Goal: Information Seeking & Learning: Check status

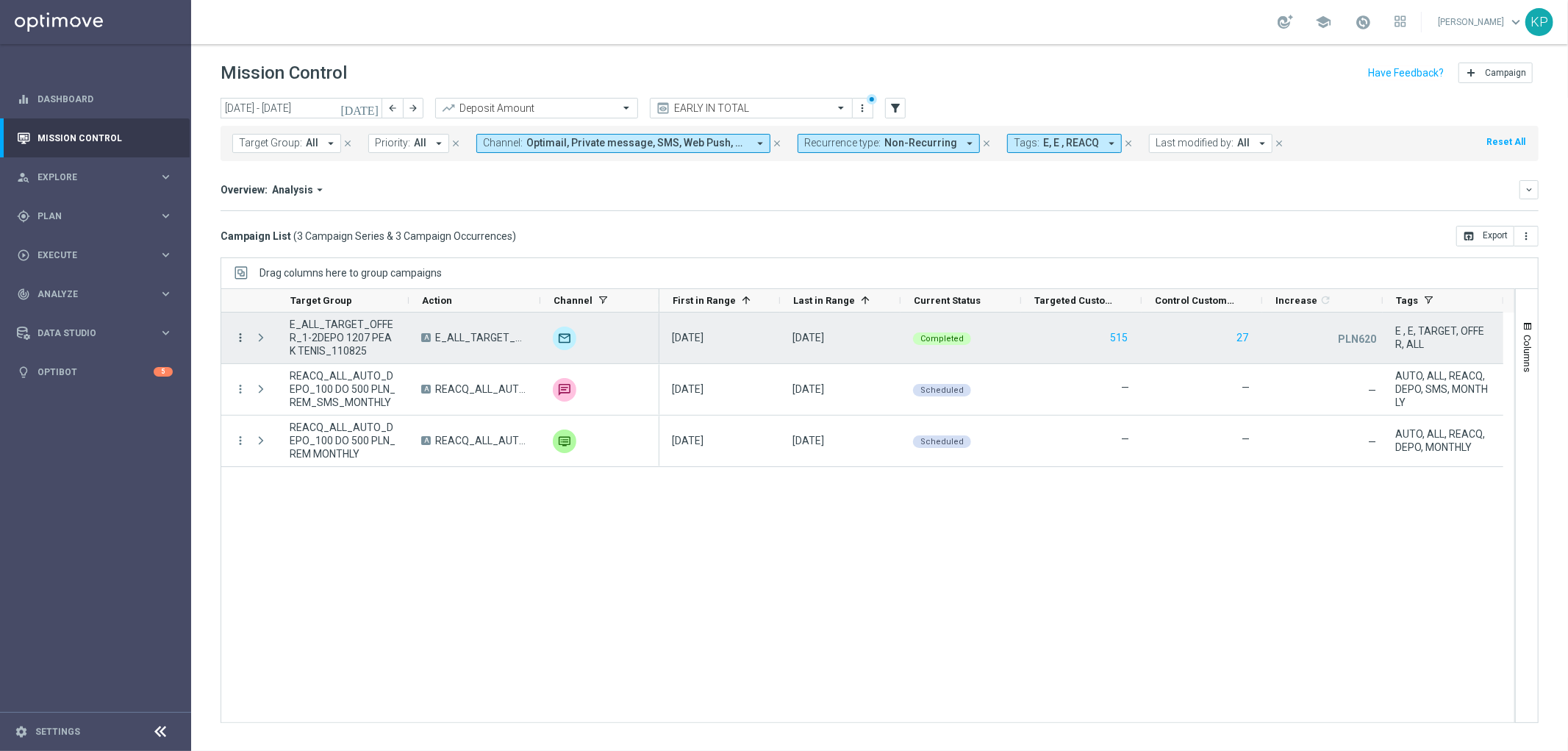
click at [240, 334] on icon "more_vert" at bounding box center [240, 337] width 14 height 14
click at [282, 364] on span "Campaign Metrics" at bounding box center [307, 368] width 76 height 10
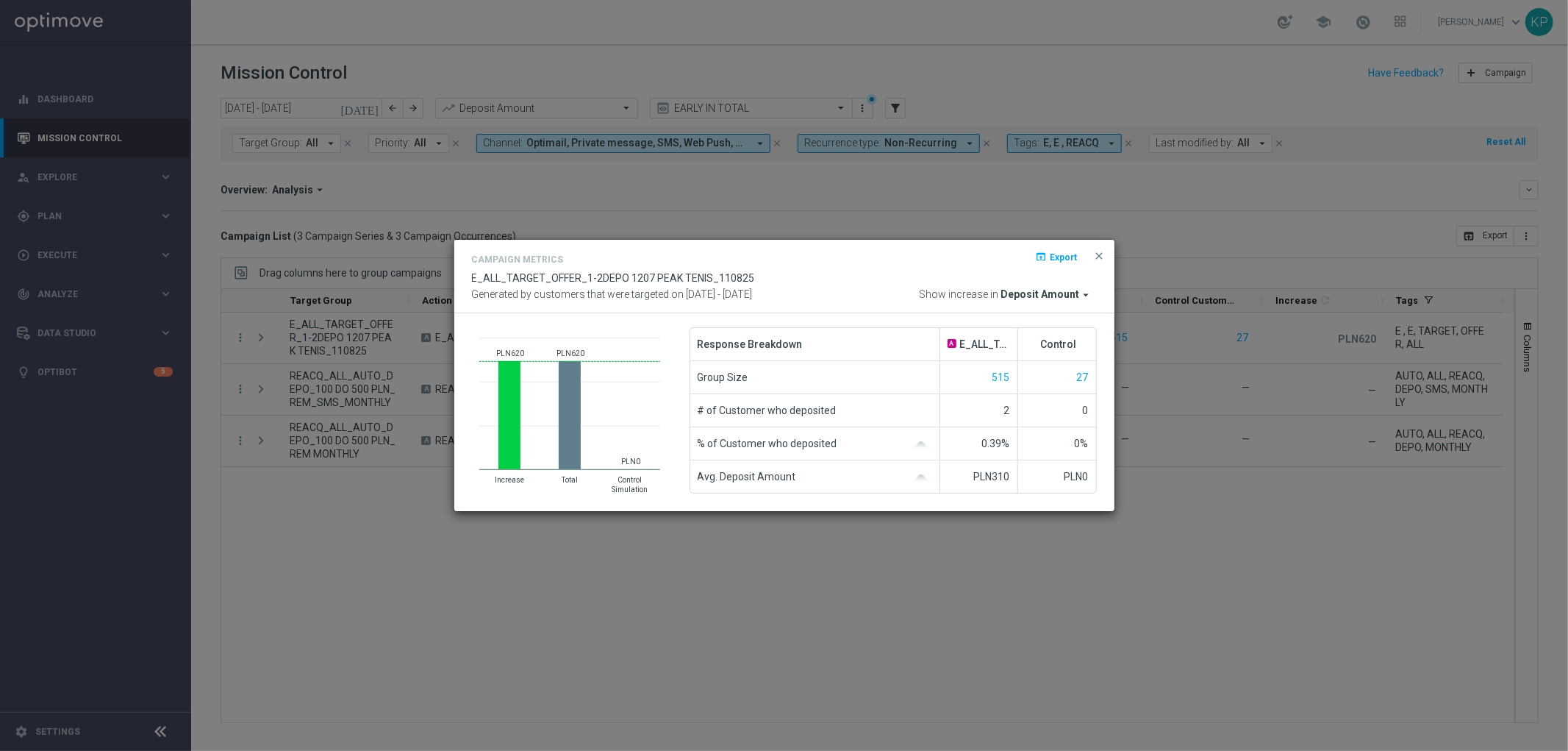
click at [238, 500] on modal-container "Campaign Metrics open_in_browser Export E_ALL_TARGET_OFFER_1-2DEPO 1207 PEAK TE…" at bounding box center [784, 376] width 1568 height 751
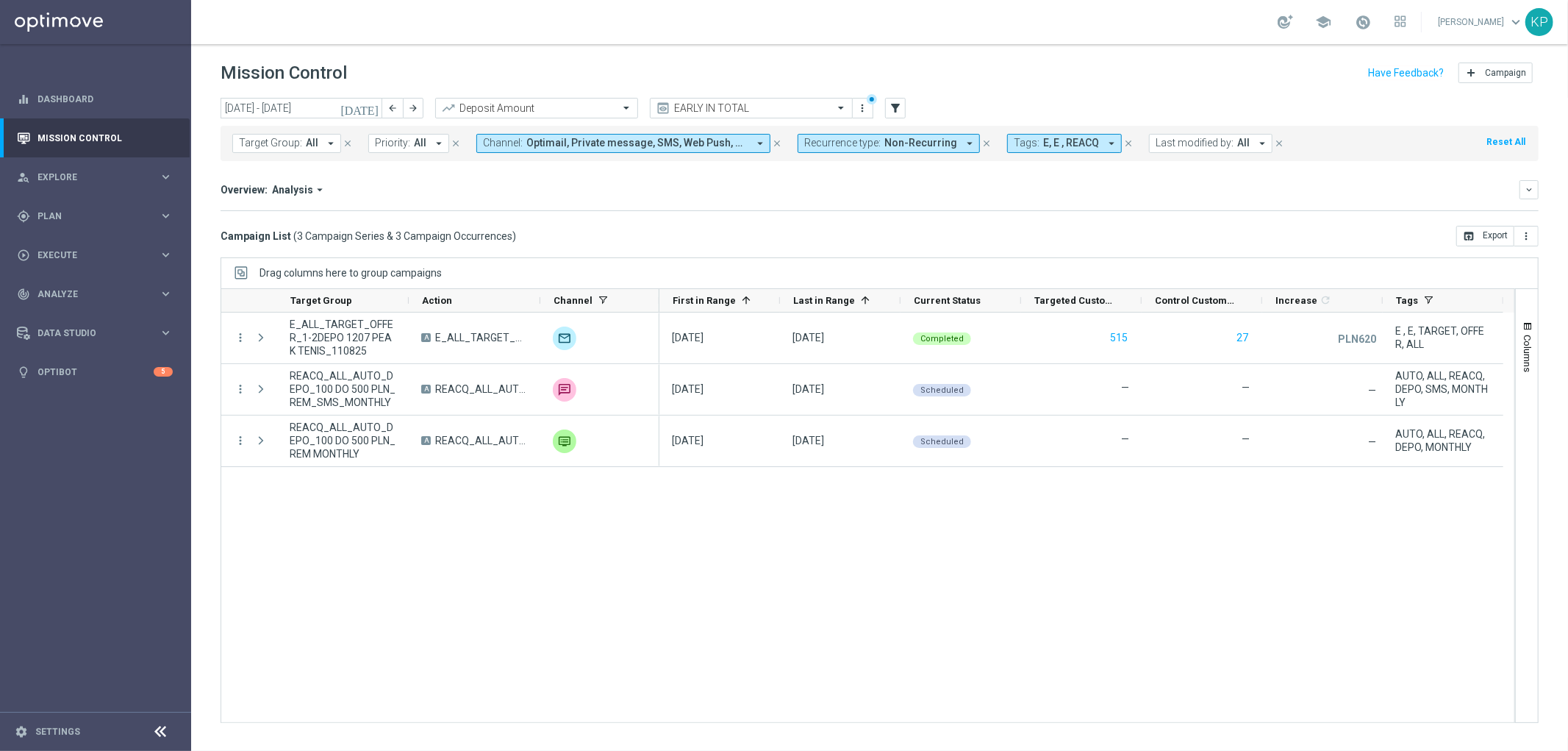
click at [304, 523] on div "more_vert E_ALL_TARGET_OFFER_1-2DEPO 1207 PEAK TENIS_110825 A E_ALL_TARGET_OFFE…" at bounding box center [867, 518] width 1294 height 411
click at [975, 53] on header "Mission Control add Campaign" at bounding box center [879, 70] width 1377 height 53
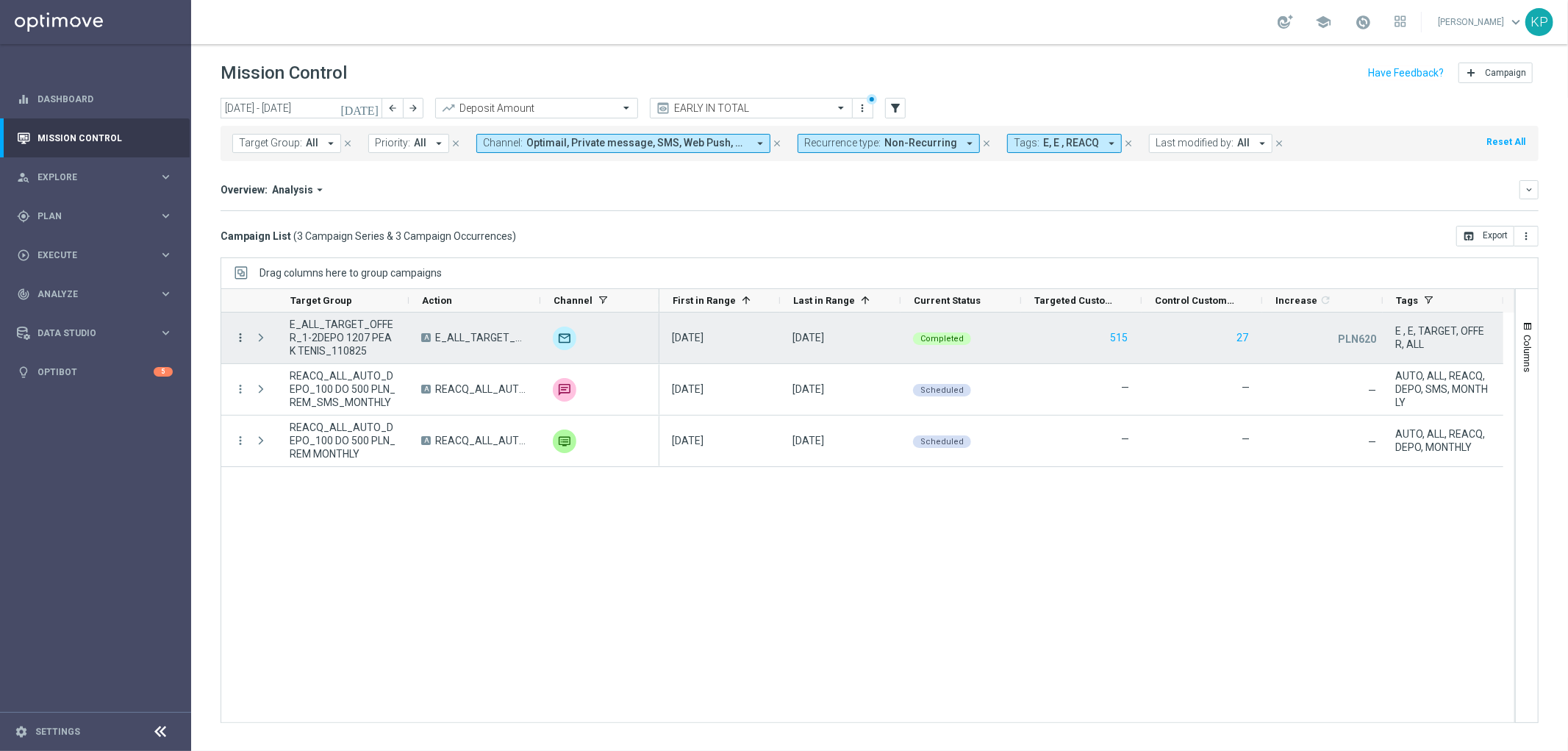
click at [240, 340] on icon "more_vert" at bounding box center [240, 337] width 14 height 14
click at [278, 369] on span "Campaign Metrics" at bounding box center [307, 368] width 76 height 10
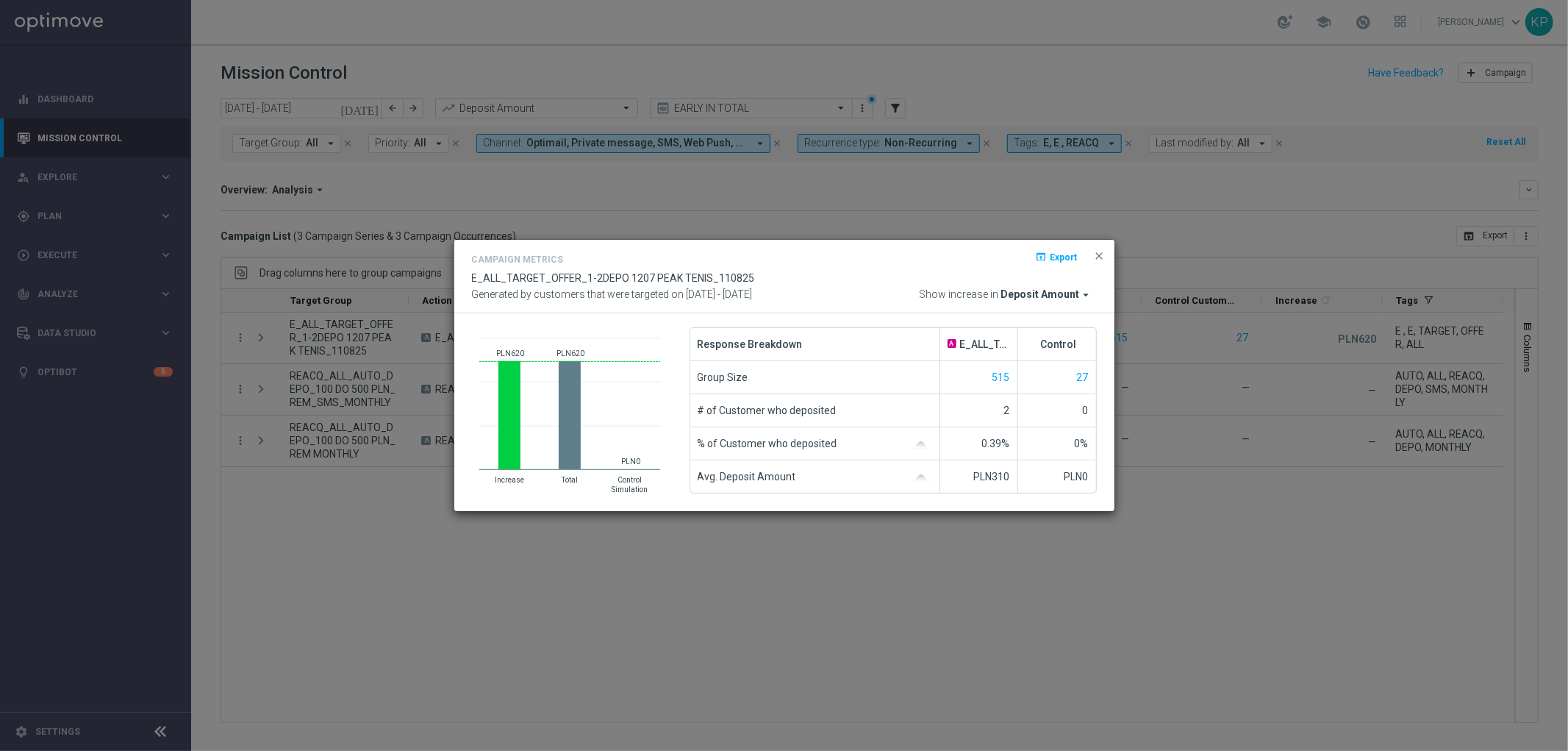
click at [351, 399] on modal-container "Campaign Metrics open_in_browser Export E_ALL_TARGET_OFFER_1-2DEPO 1207 PEAK TE…" at bounding box center [784, 376] width 1568 height 751
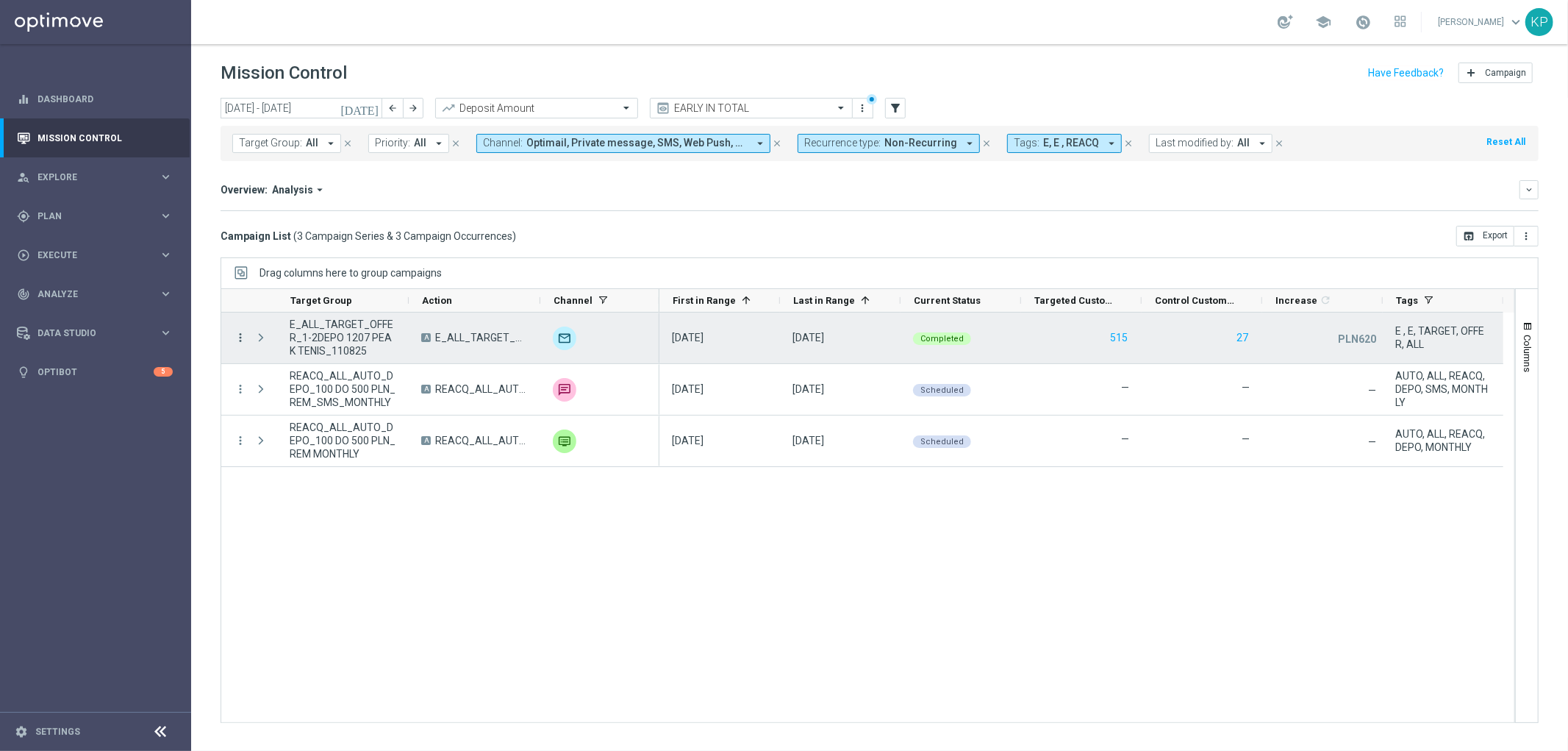
click at [238, 340] on icon "more_vert" at bounding box center [240, 337] width 14 height 14
click at [307, 387] on span "Channel Metrics" at bounding box center [303, 387] width 69 height 10
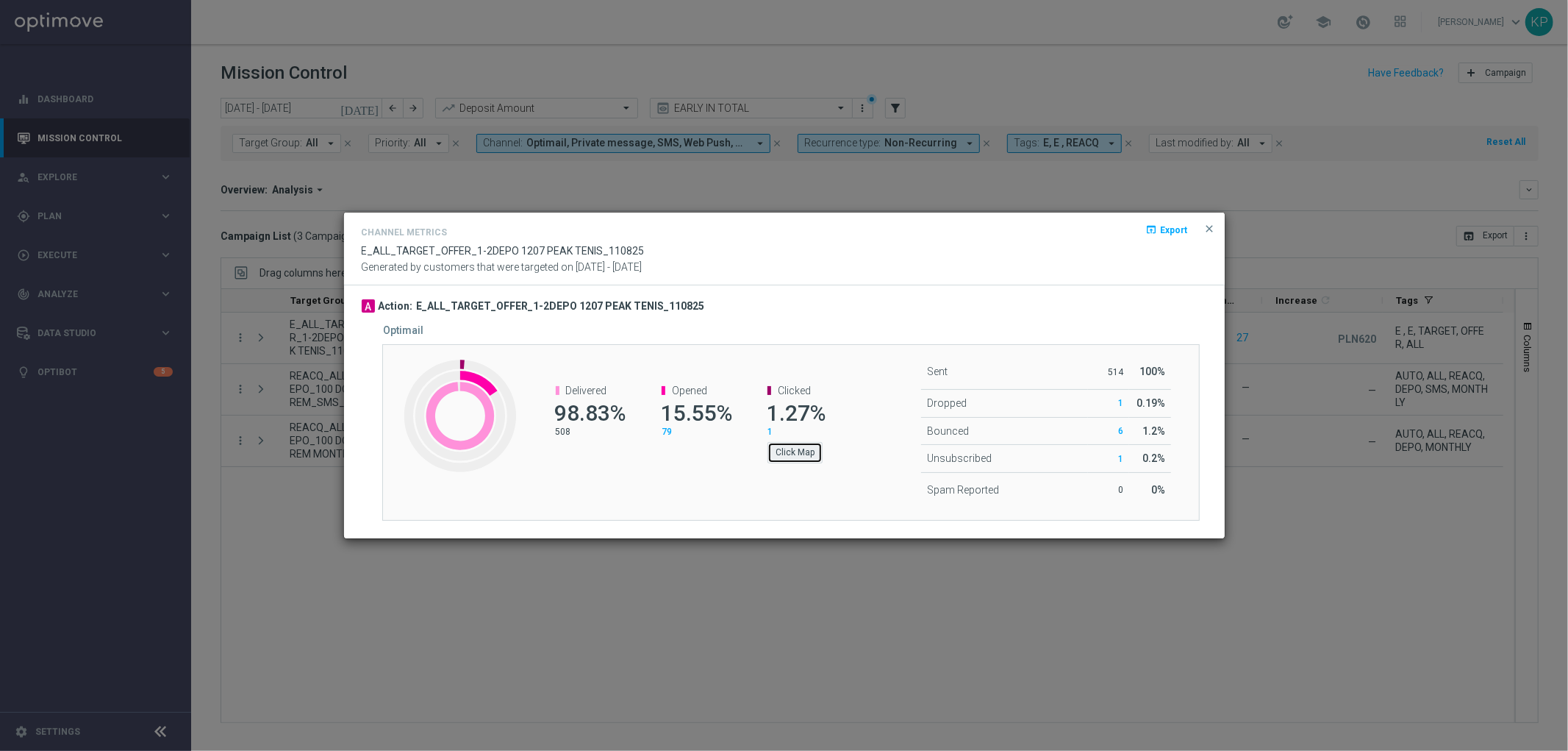
click at [804, 451] on button "Click Map" at bounding box center [795, 452] width 55 height 21
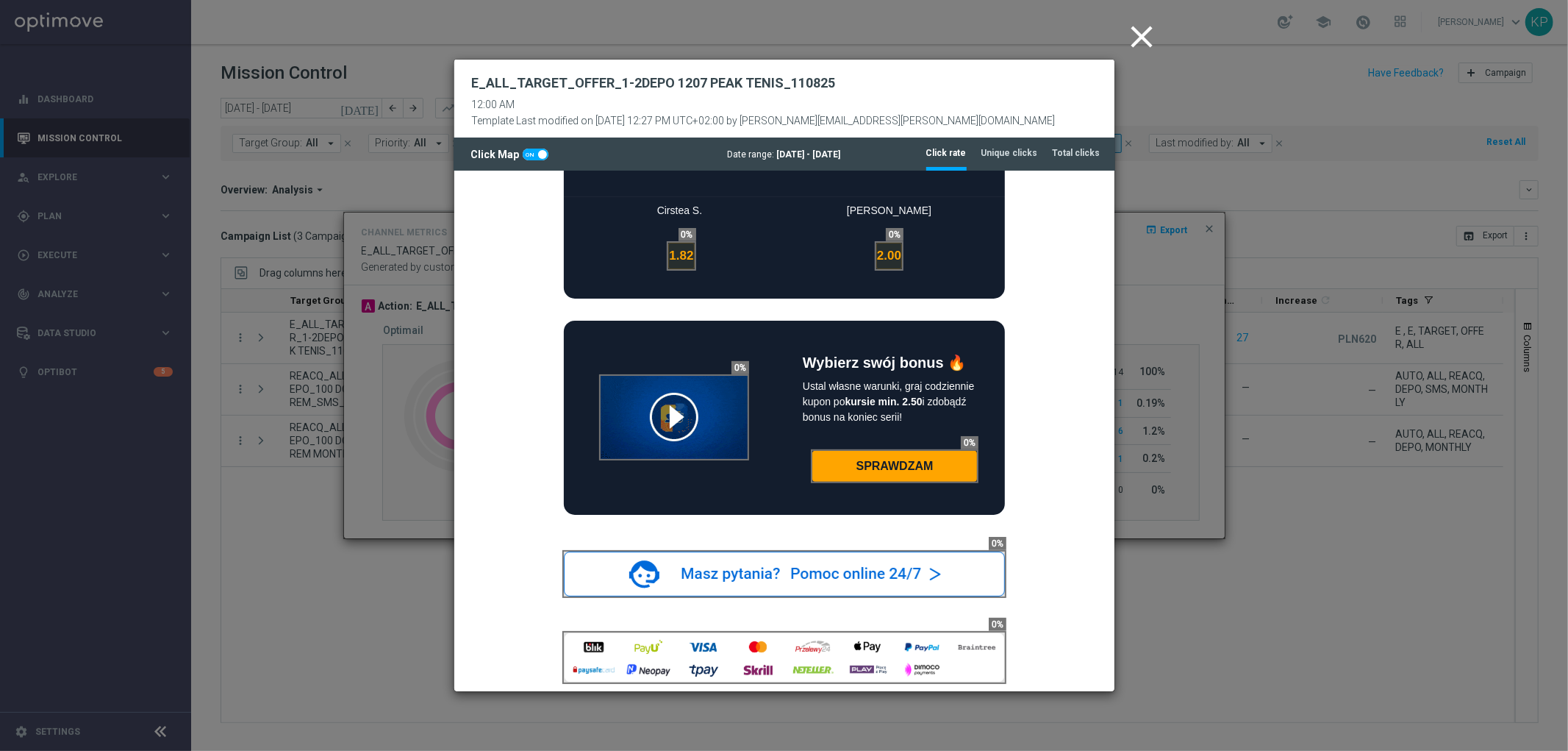
scroll to position [653, 0]
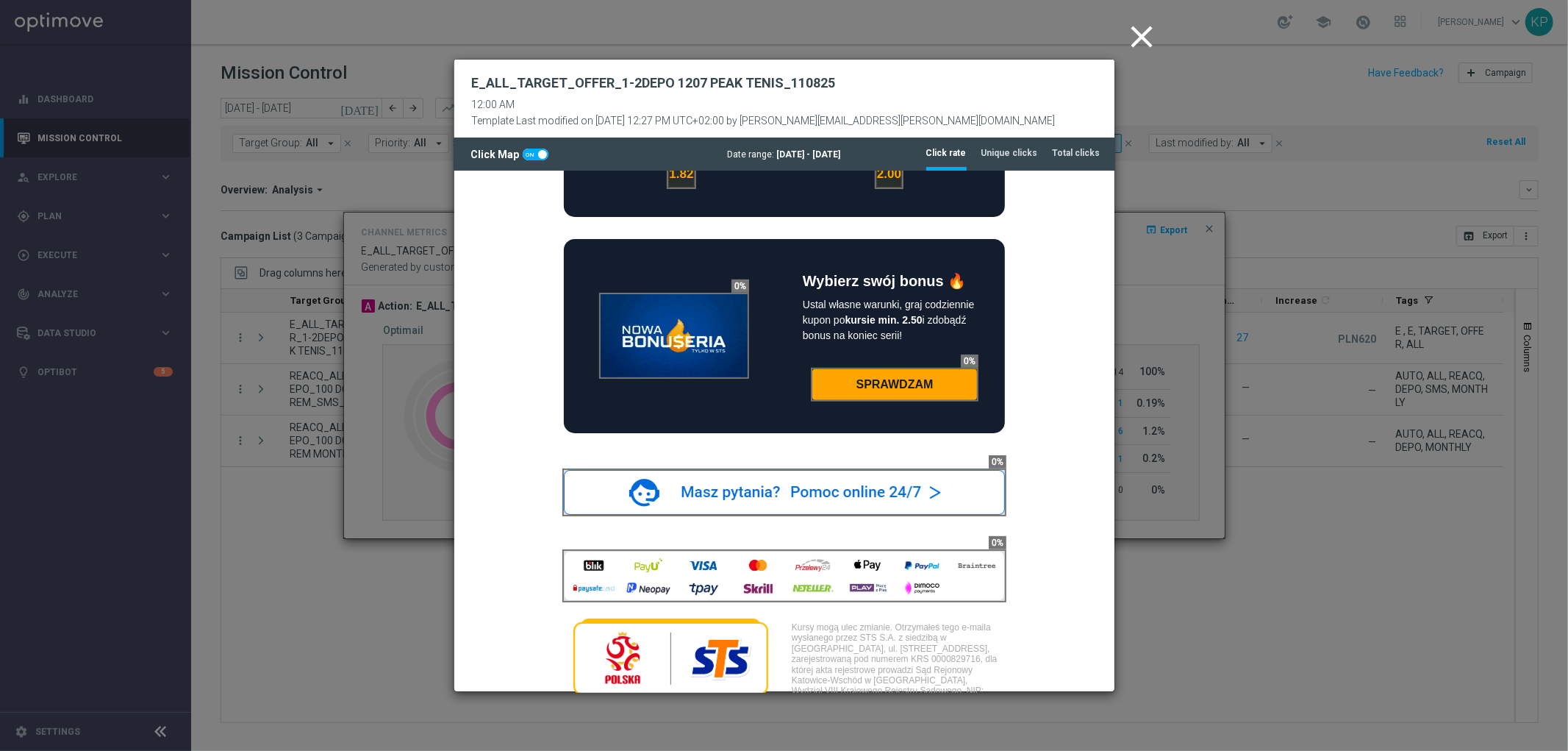
click at [1132, 43] on icon "close" at bounding box center [1142, 37] width 37 height 37
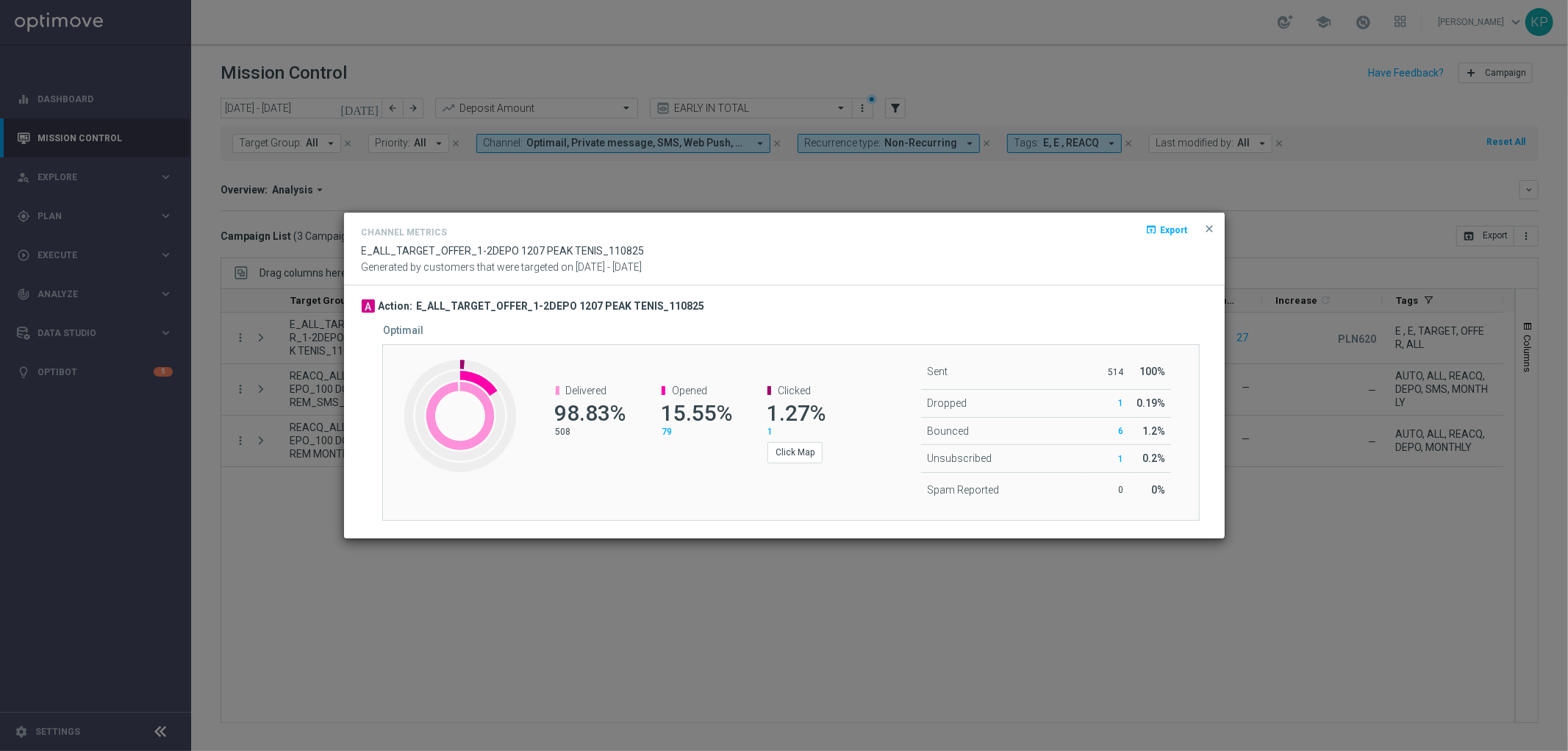
click at [1204, 220] on button "close" at bounding box center [1210, 228] width 14 height 18
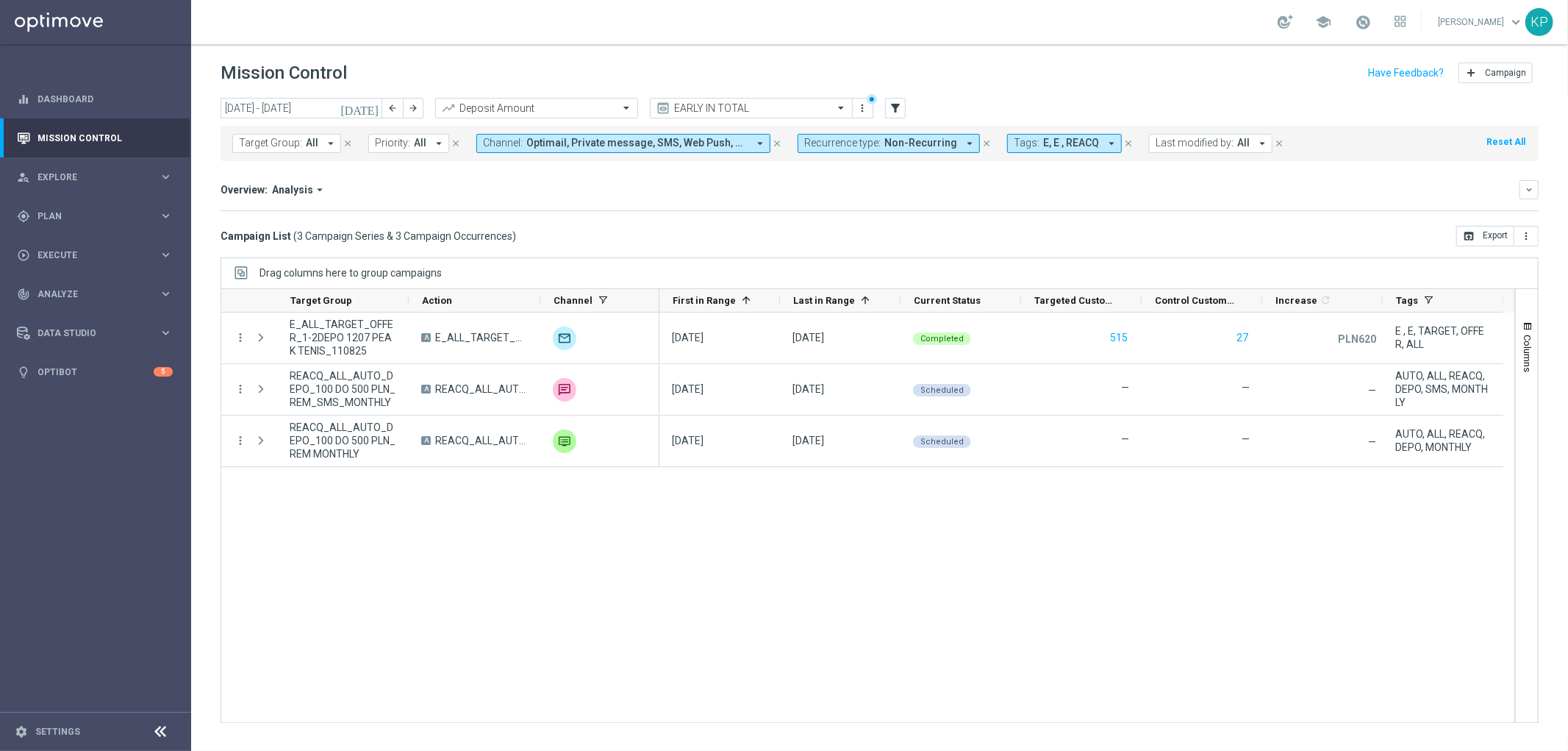
click at [1175, 201] on div "Overview: Analysis arrow_drop_down keyboard_arrow_down Increase In Deposit Amou…" at bounding box center [879, 195] width 1318 height 31
click at [1007, 220] on mini-dashboard "Overview: Analysis arrow_drop_down keyboard_arrow_down Increase In Deposit Amou…" at bounding box center [879, 193] width 1318 height 64
click at [368, 103] on icon "[DATE]" at bounding box center [360, 108] width 40 height 14
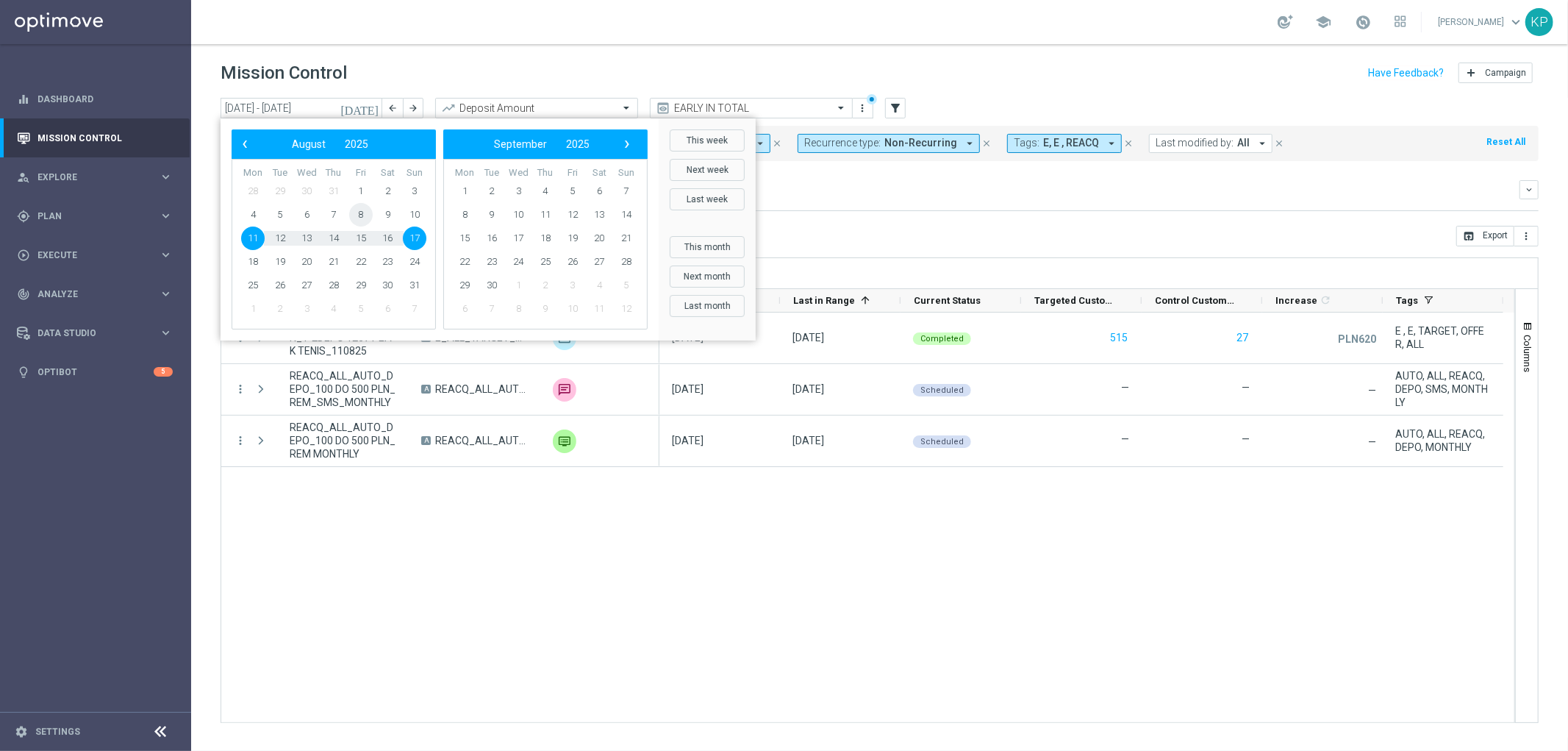
click at [364, 219] on span "8" at bounding box center [361, 215] width 24 height 24
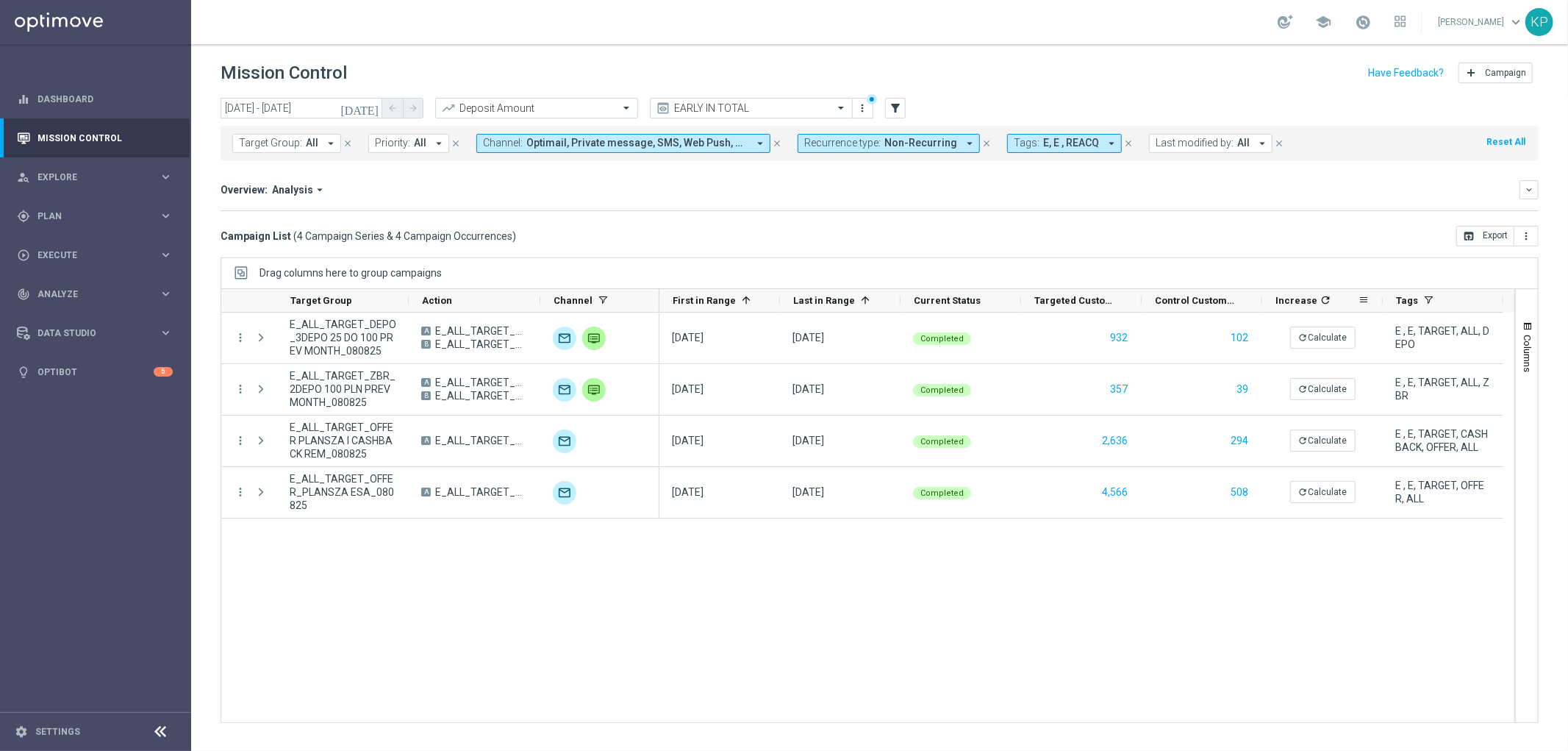
click at [1322, 298] on icon "refresh" at bounding box center [1325, 300] width 12 height 12
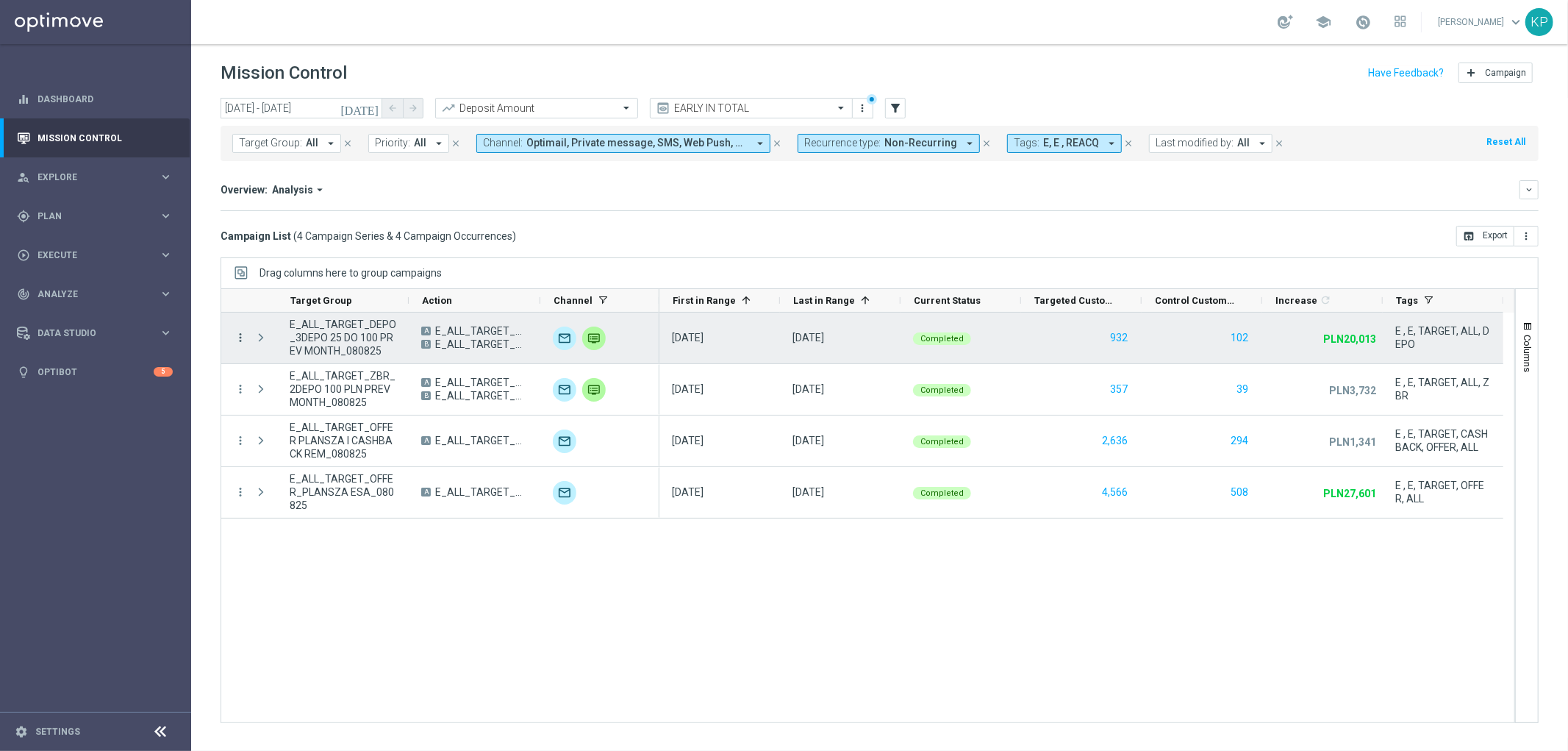
click at [237, 341] on icon "more_vert" at bounding box center [240, 337] width 14 height 14
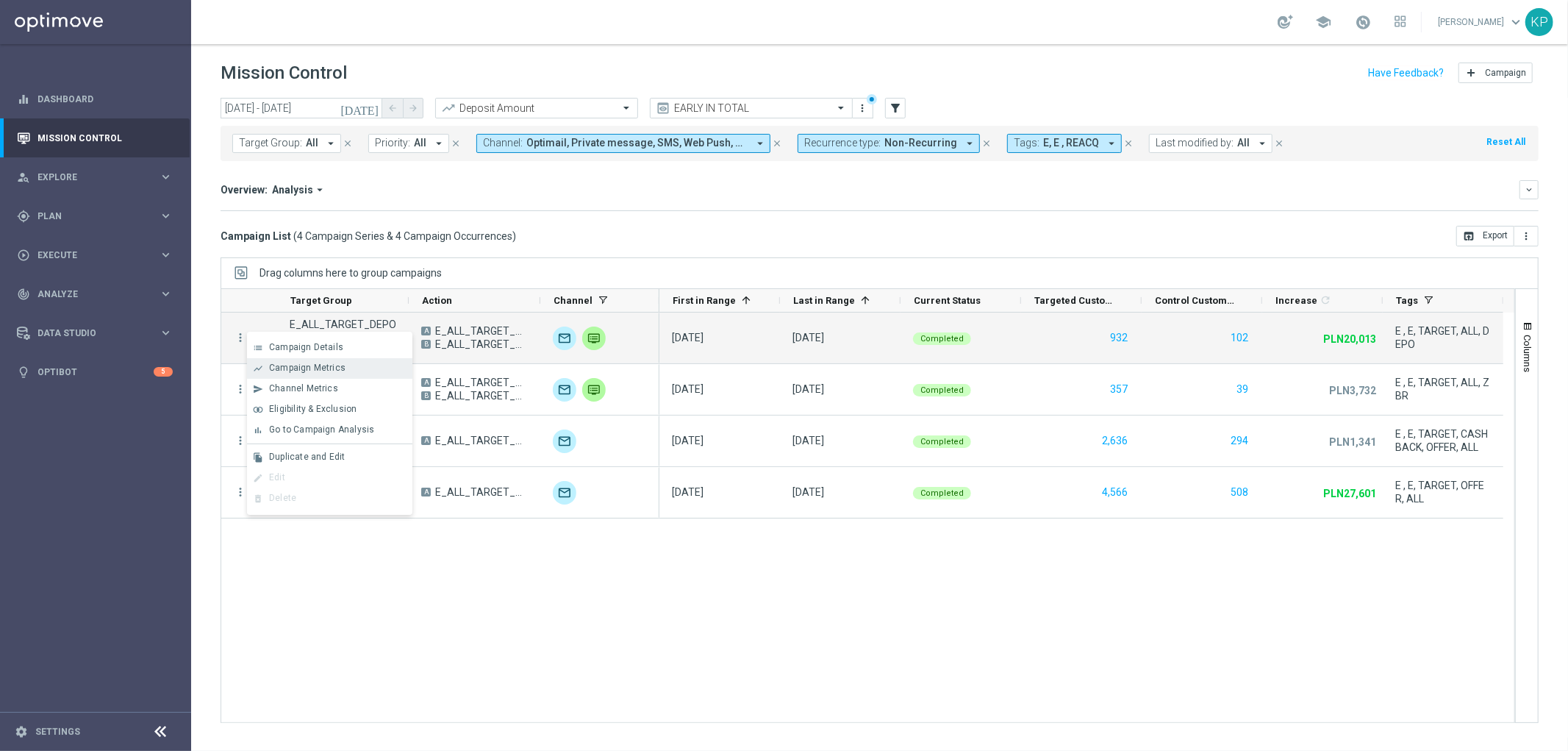
click at [300, 368] on span "Campaign Metrics" at bounding box center [307, 368] width 76 height 10
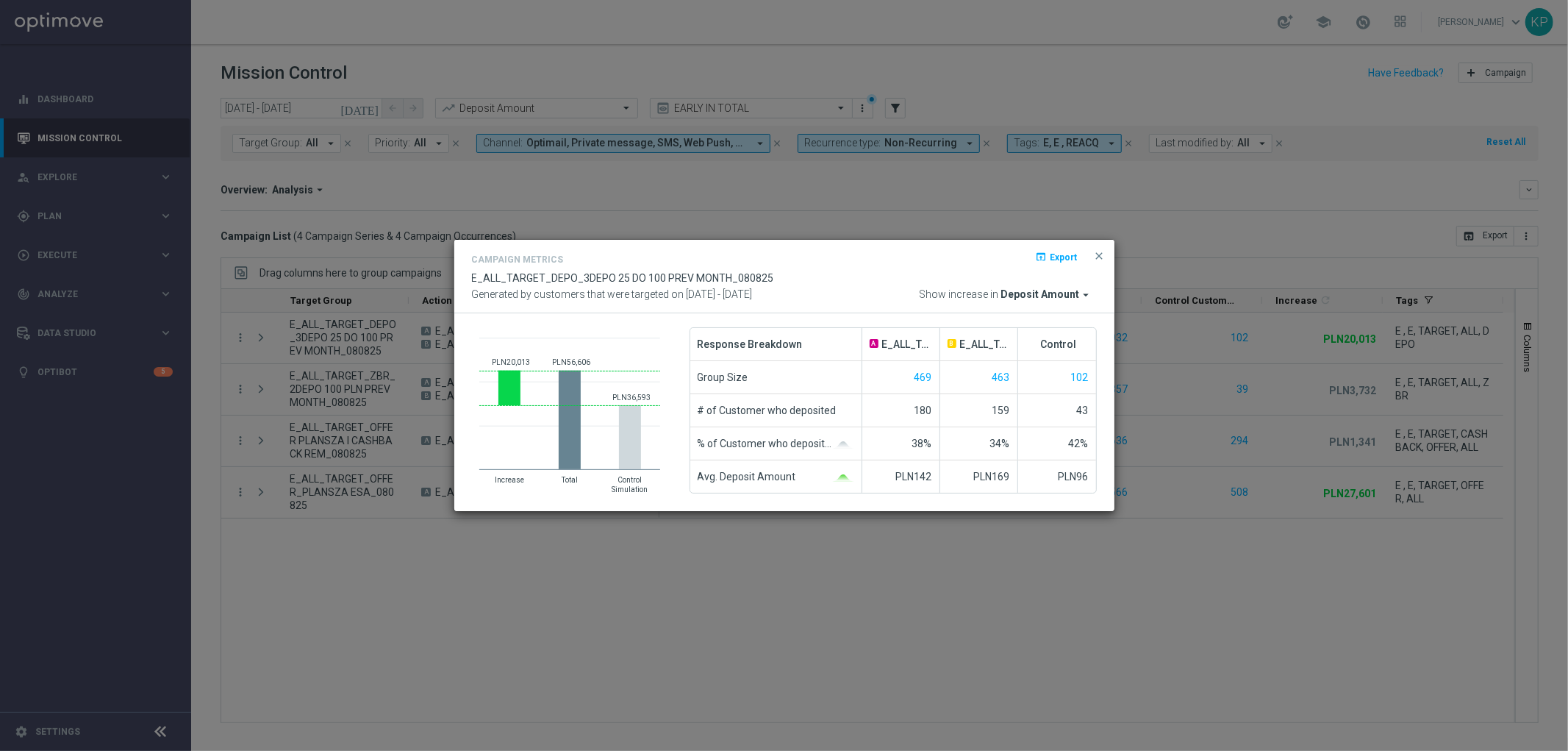
drag, startPoint x: 402, startPoint y: 401, endPoint x: 387, endPoint y: 387, distance: 20.5
click at [399, 401] on modal-container "Campaign Metrics open_in_browser Export E_ALL_TARGET_DEPO_3DEPO 25 DO 100 PREV …" at bounding box center [784, 376] width 1568 height 751
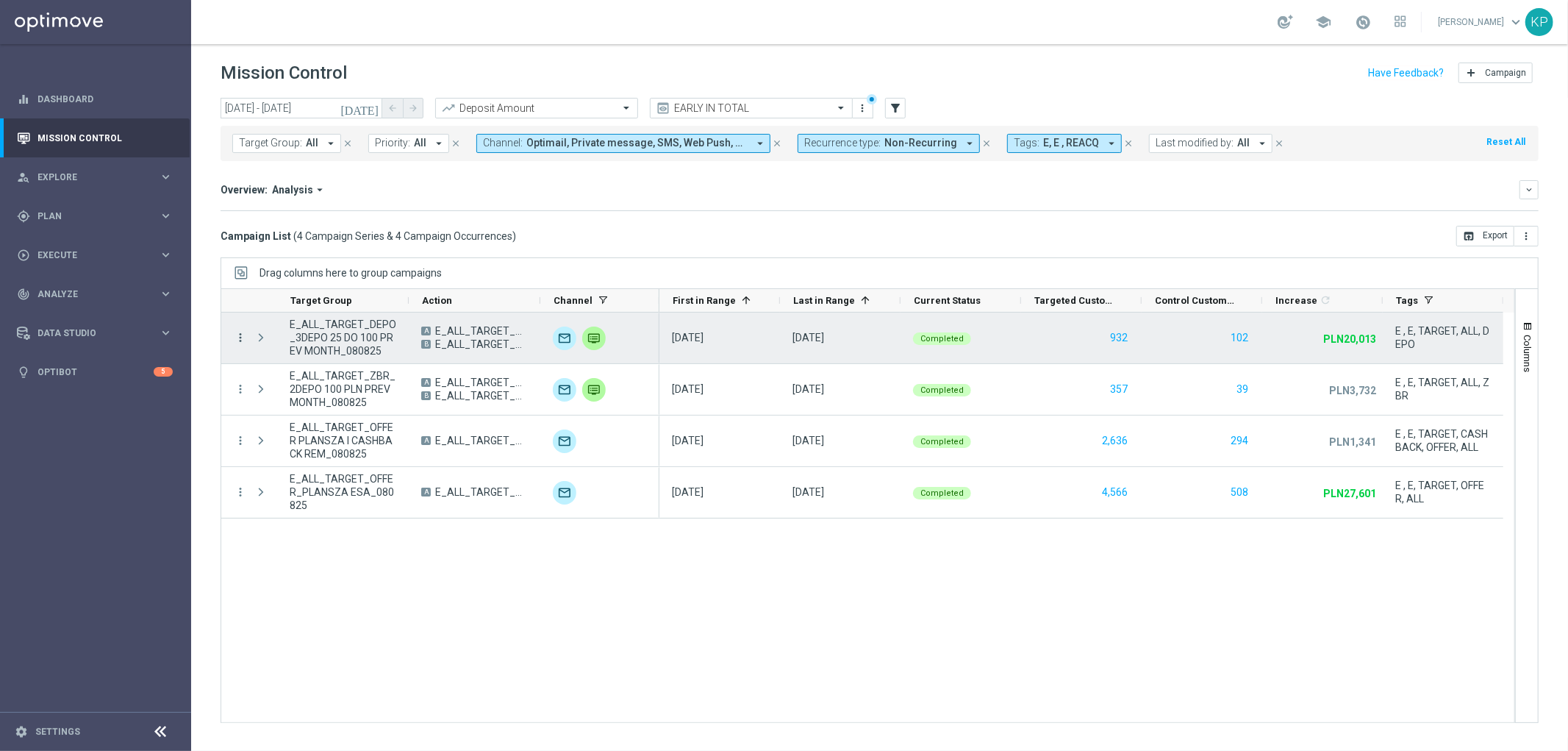
click at [246, 337] on icon "more_vert" at bounding box center [240, 337] width 14 height 14
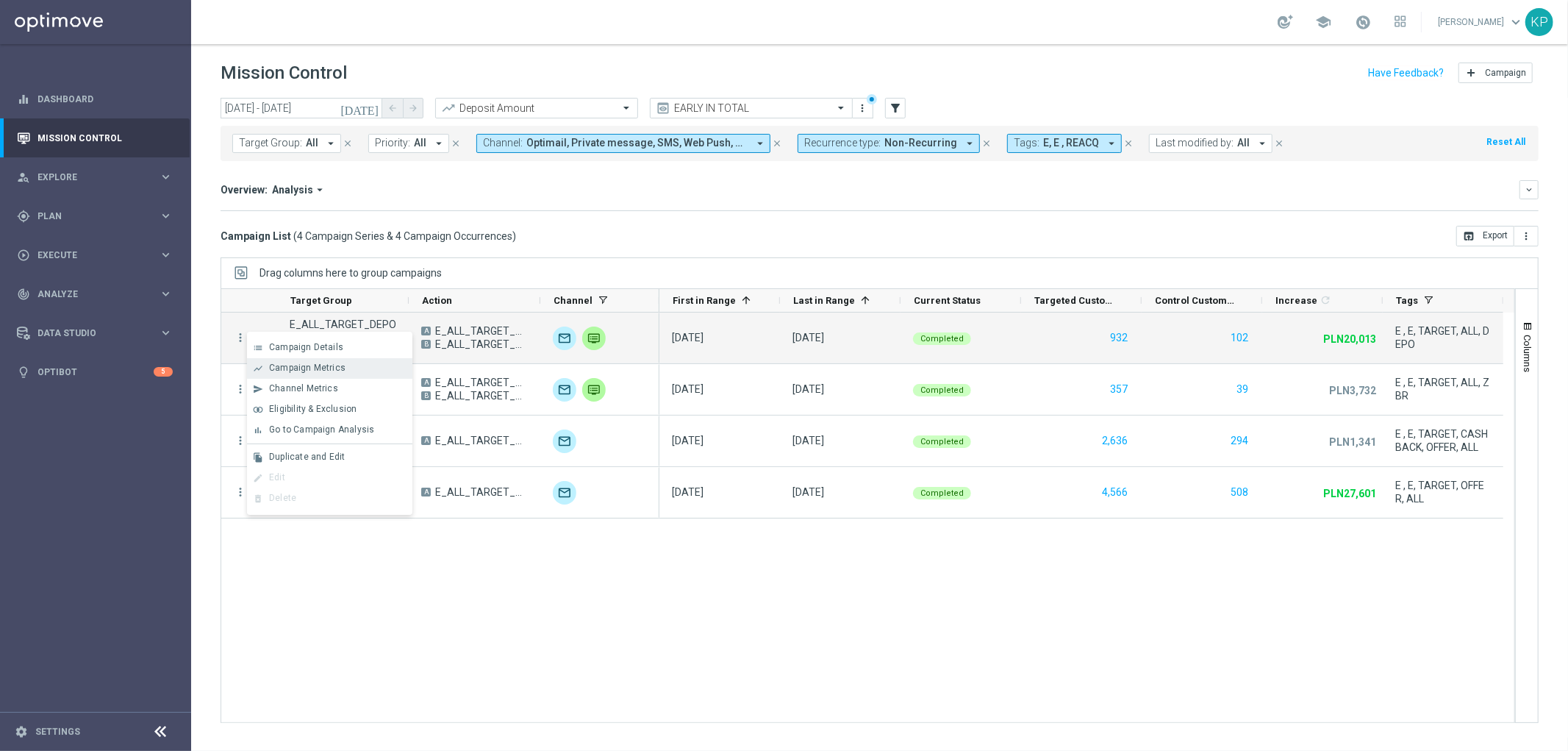
click at [317, 359] on div "show_chart Campaign Metrics" at bounding box center [330, 368] width 165 height 21
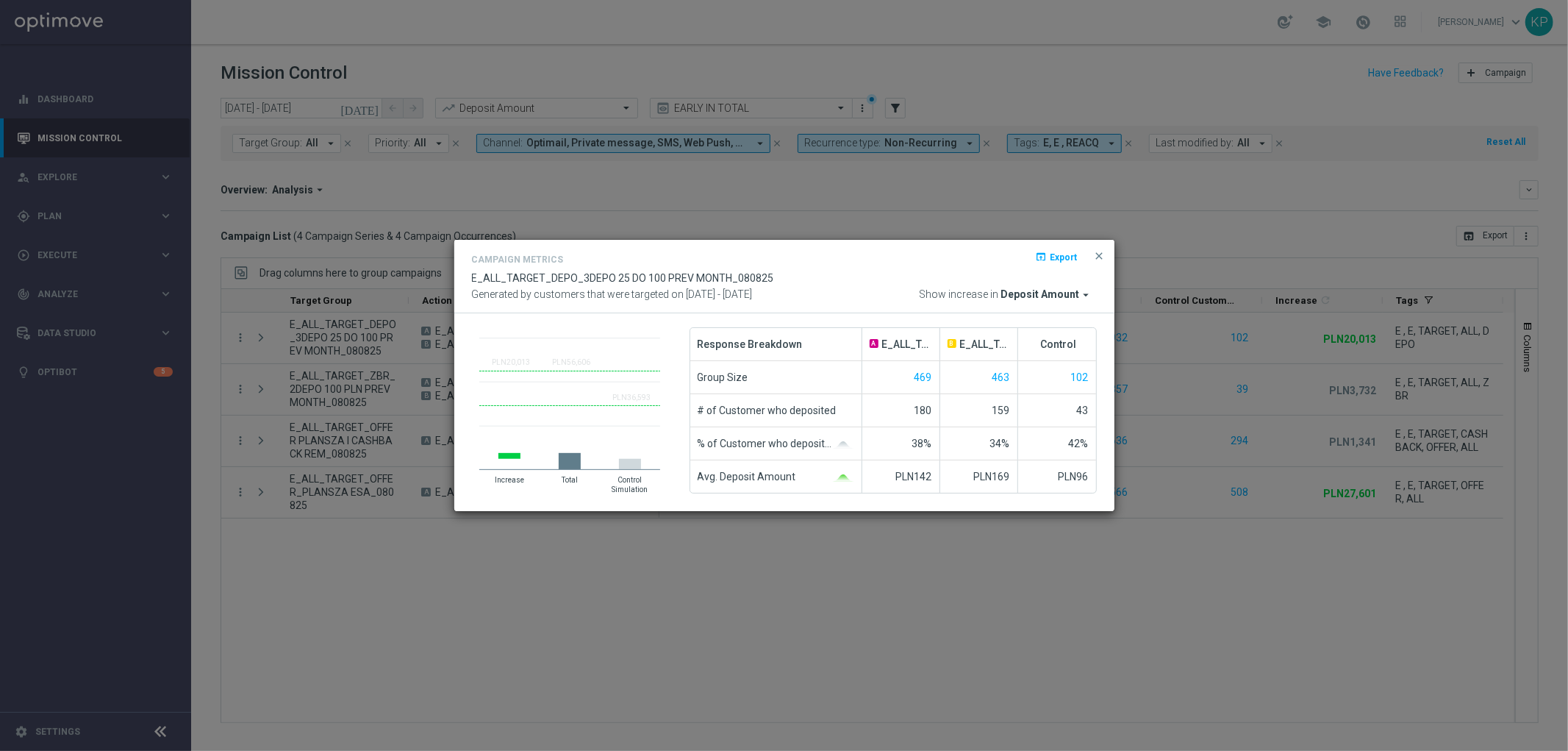
click at [316, 359] on modal-container "Campaign Metrics open_in_browser Export E_ALL_TARGET_DEPO_3DEPO 25 DO 100 PREV …" at bounding box center [784, 376] width 1568 height 751
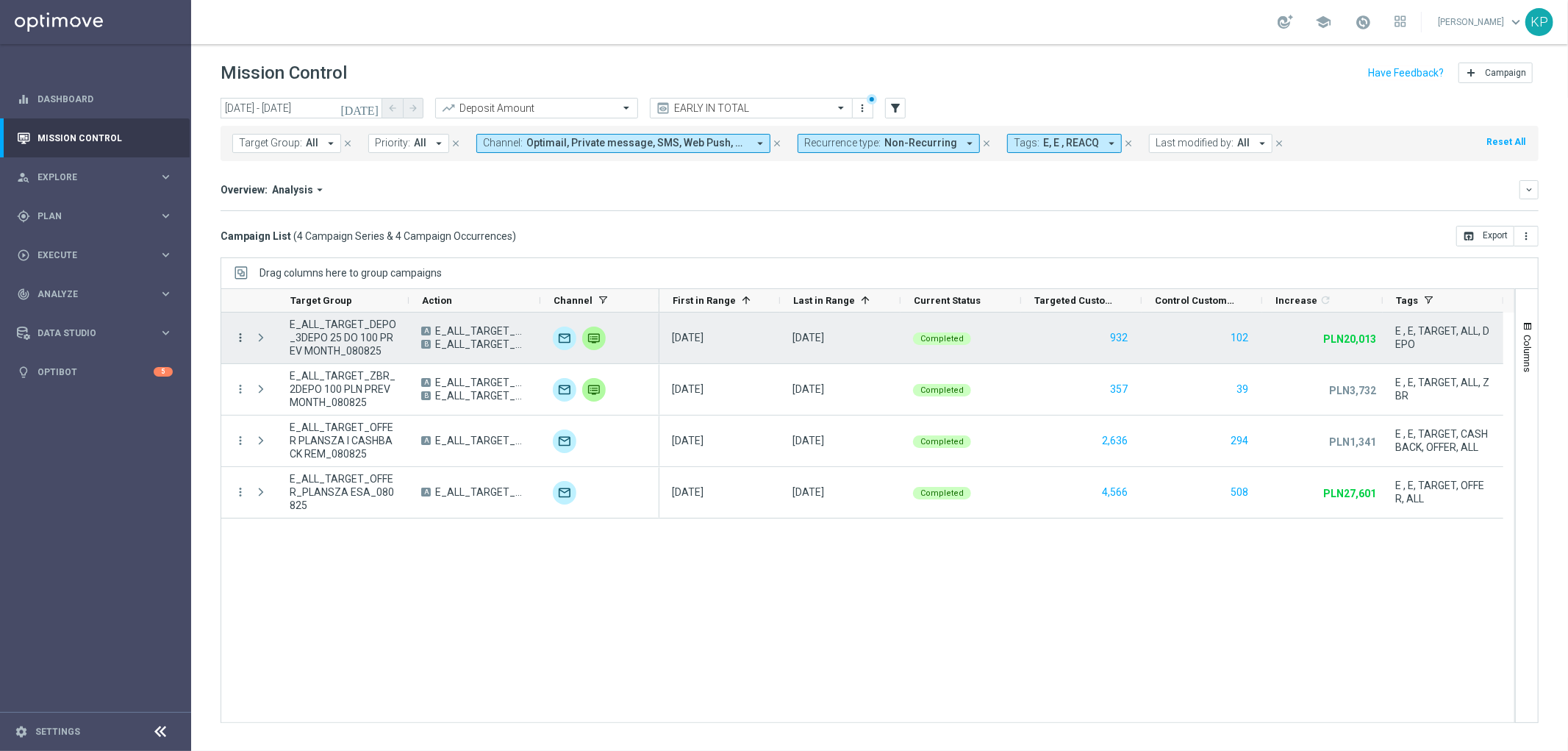
click at [244, 334] on icon "more_vert" at bounding box center [240, 337] width 14 height 14
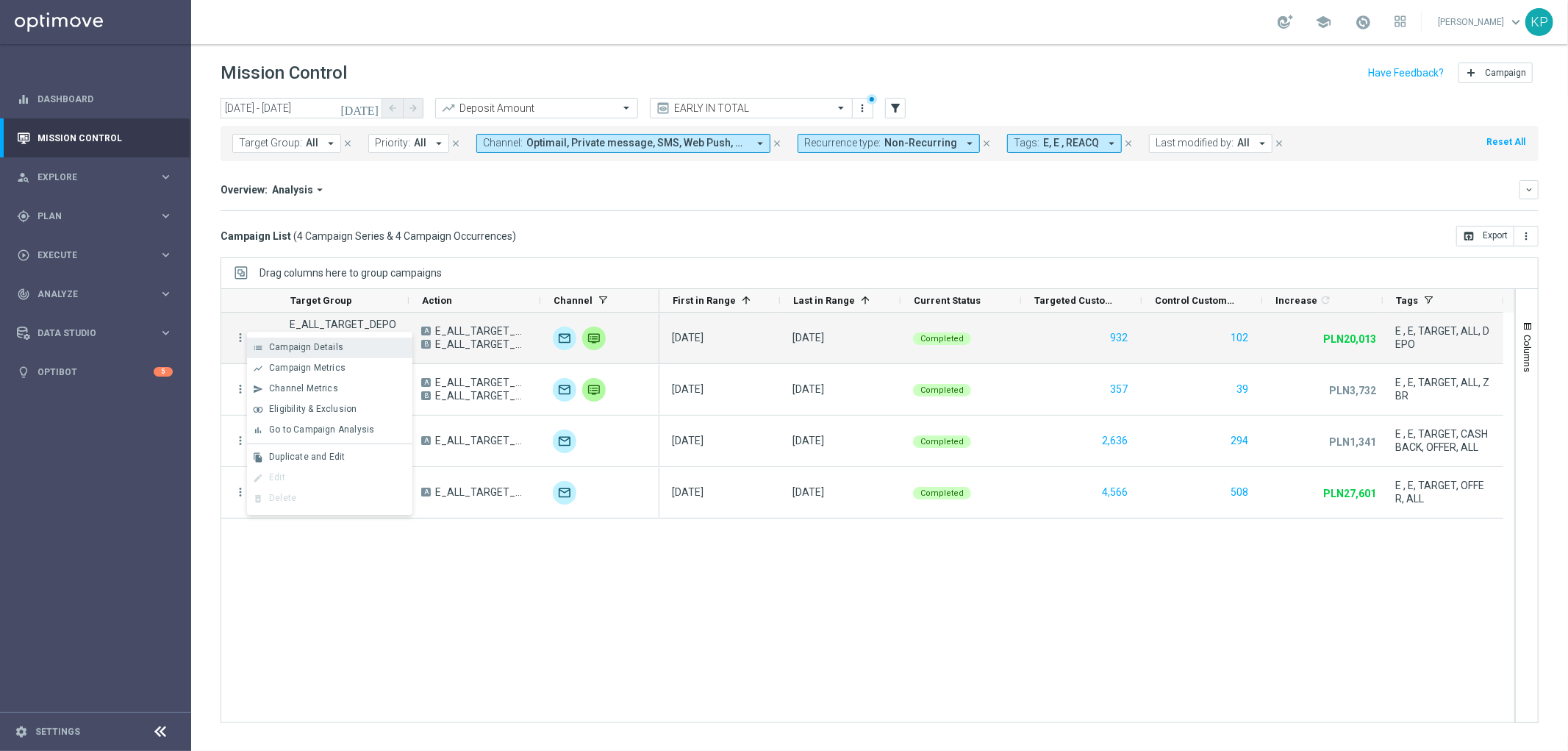
click at [267, 343] on div "list" at bounding box center [259, 348] width 22 height 10
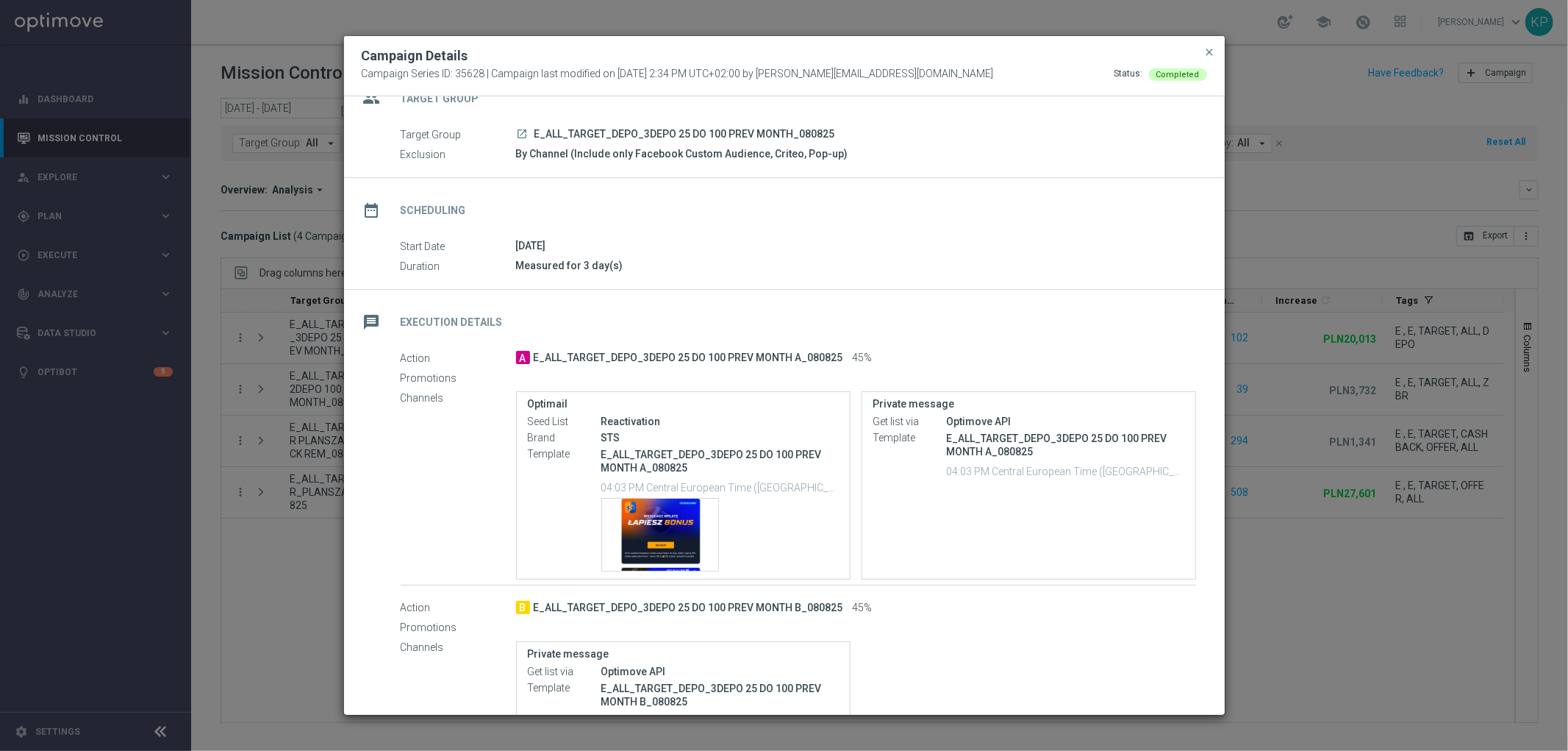
scroll to position [29, 0]
click at [1347, 441] on modal-container "Campaign Details Campaign Series ID: 35628 | Campaign last modified on 8 Aug 20…" at bounding box center [784, 376] width 1568 height 751
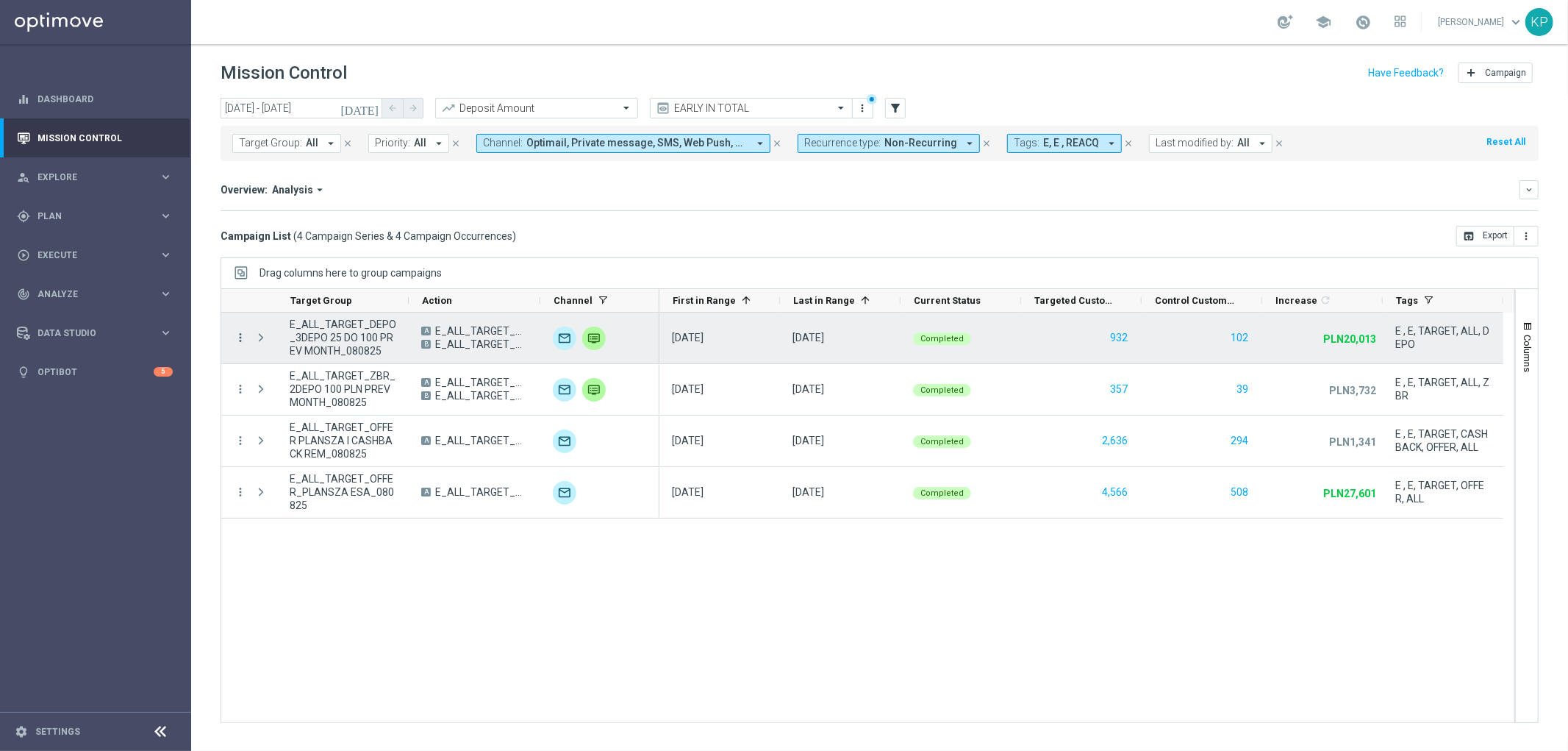
click at [235, 340] on icon "more_vert" at bounding box center [240, 337] width 14 height 14
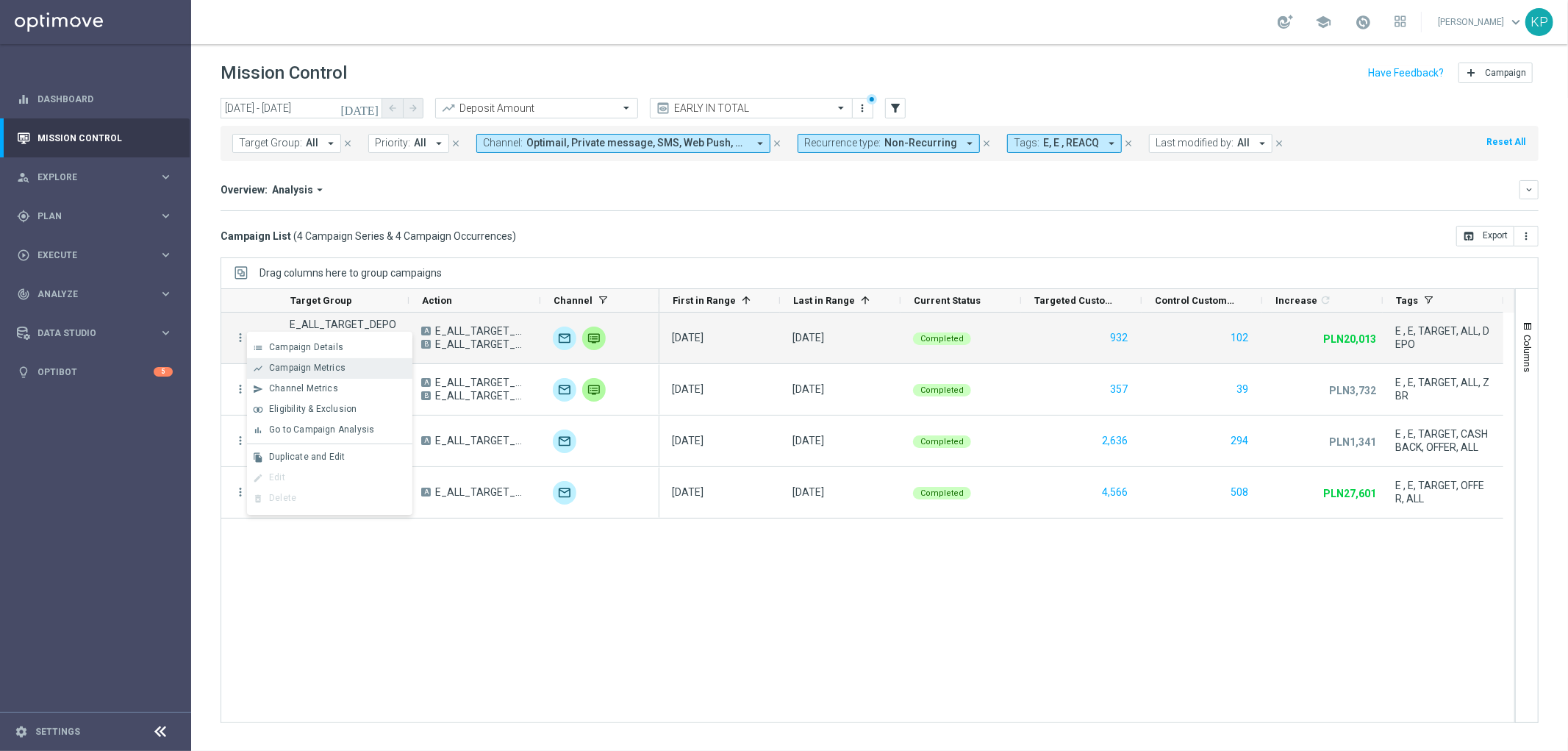
click at [290, 370] on span "Campaign Metrics" at bounding box center [307, 368] width 76 height 10
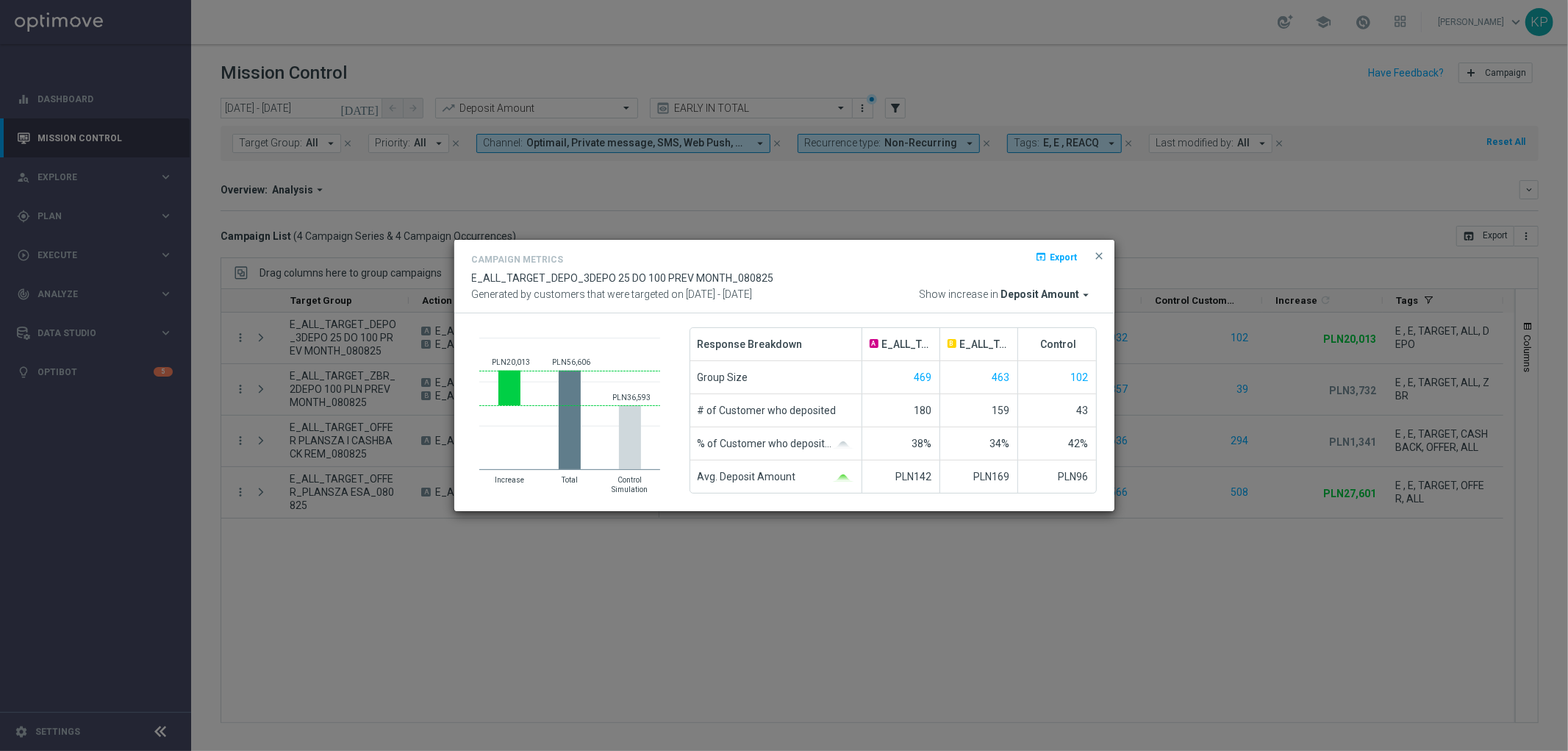
click at [290, 391] on modal-container "Campaign Metrics open_in_browser Export E_ALL_TARGET_DEPO_3DEPO 25 DO 100 PREV …" at bounding box center [784, 376] width 1568 height 751
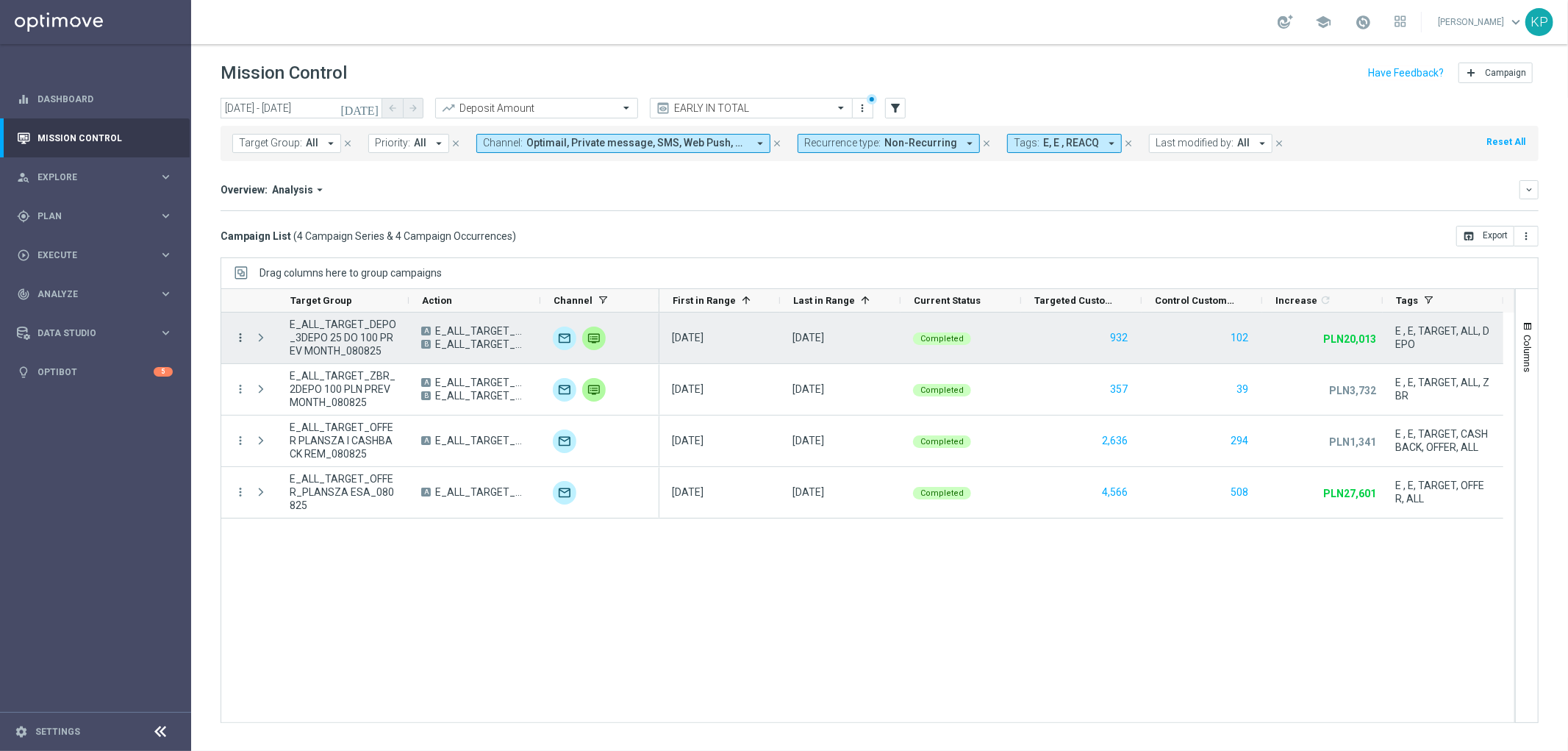
click at [238, 337] on icon "more_vert" at bounding box center [240, 337] width 14 height 14
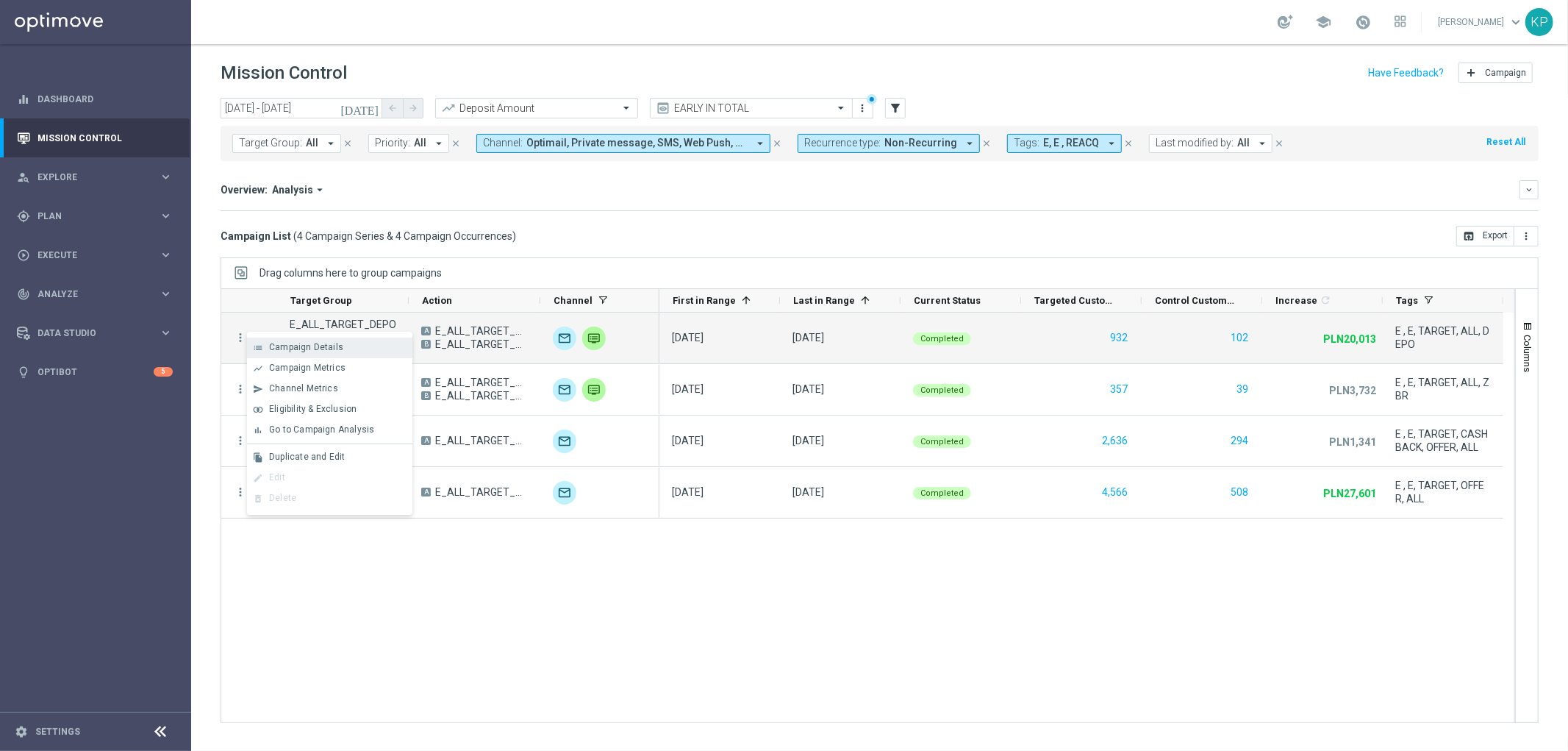
click at [299, 342] on span "Campaign Details" at bounding box center [305, 347] width 74 height 10
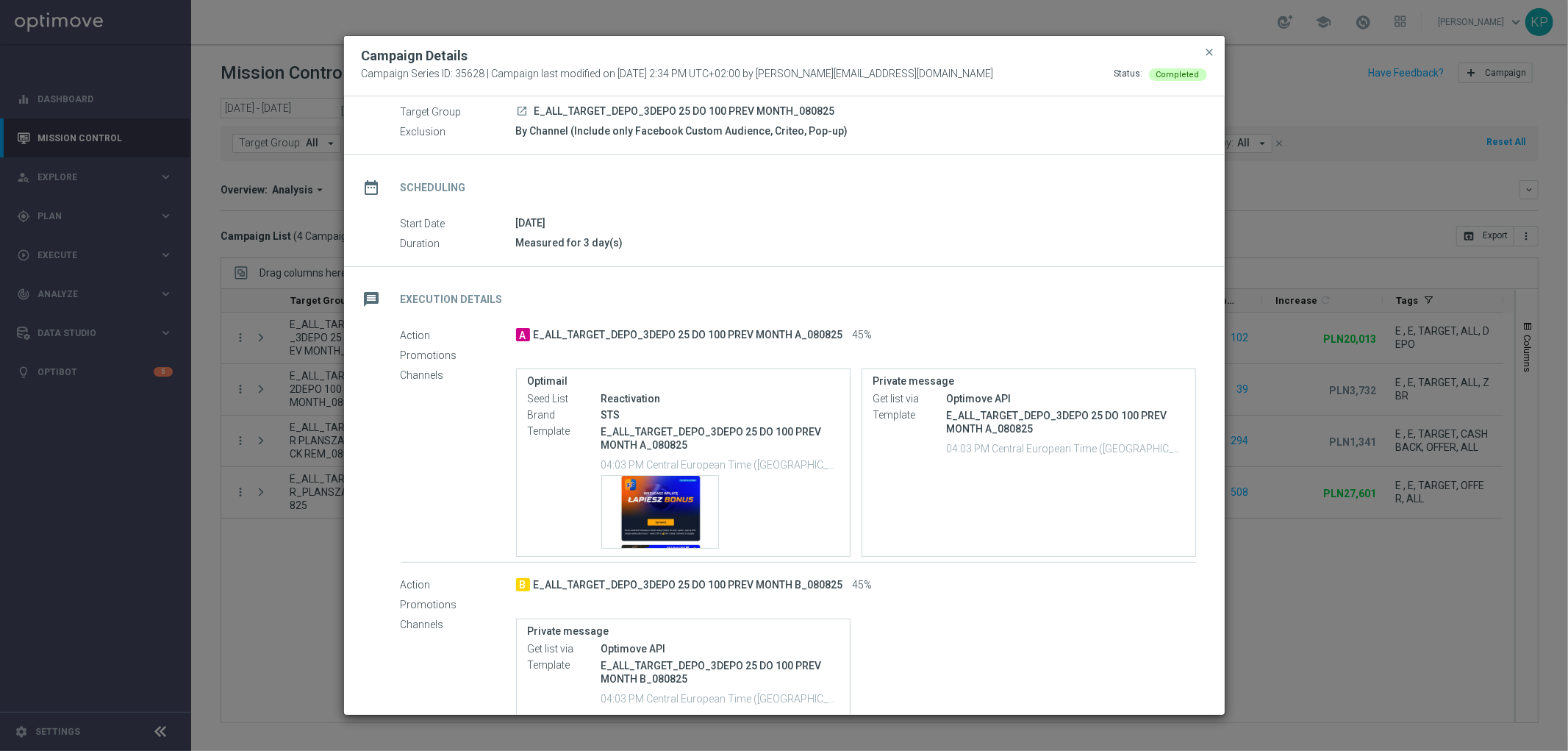
scroll to position [82, 0]
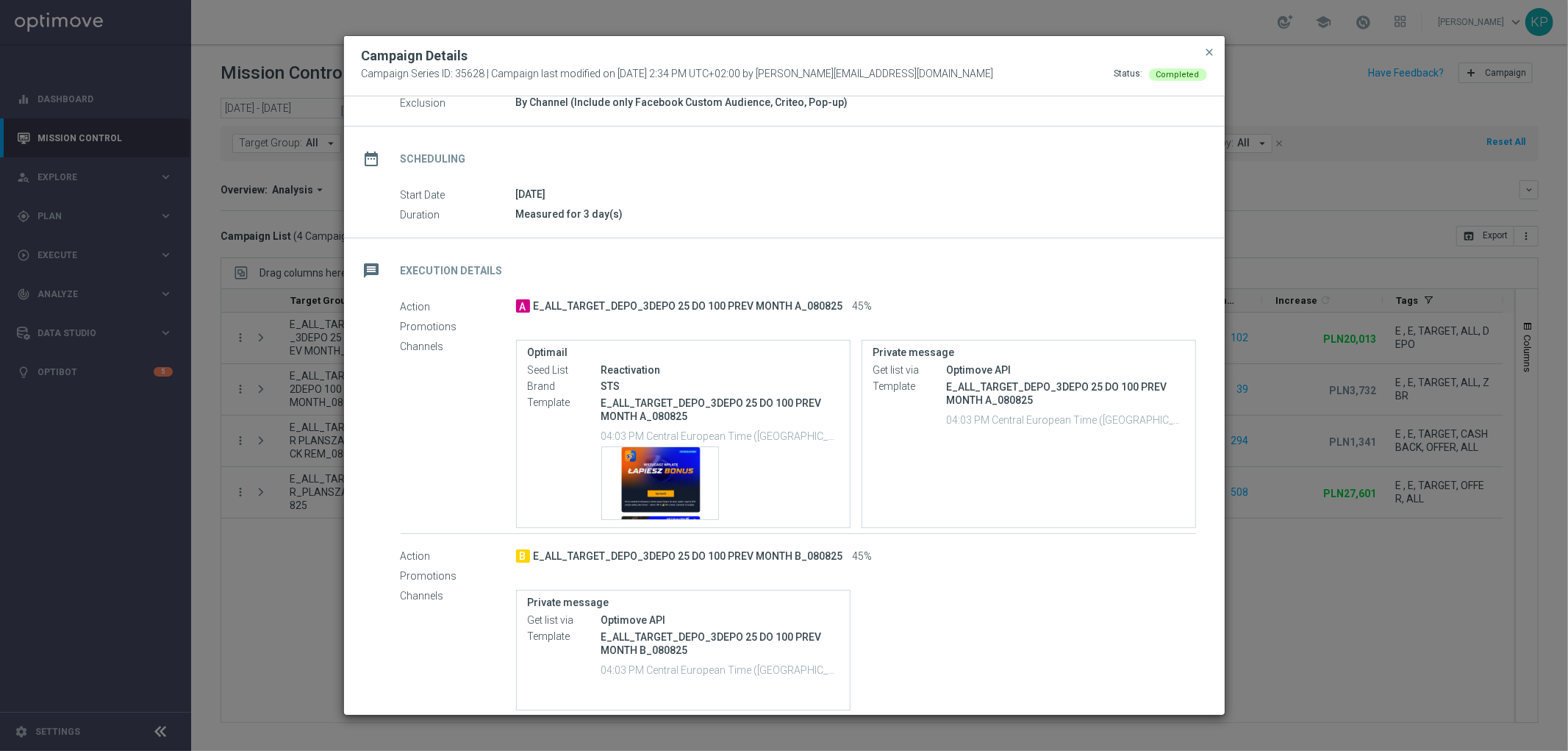
click at [1274, 414] on modal-container "Campaign Details Campaign Series ID: 35628 | Campaign last modified on 8 Aug 20…" at bounding box center [784, 376] width 1568 height 751
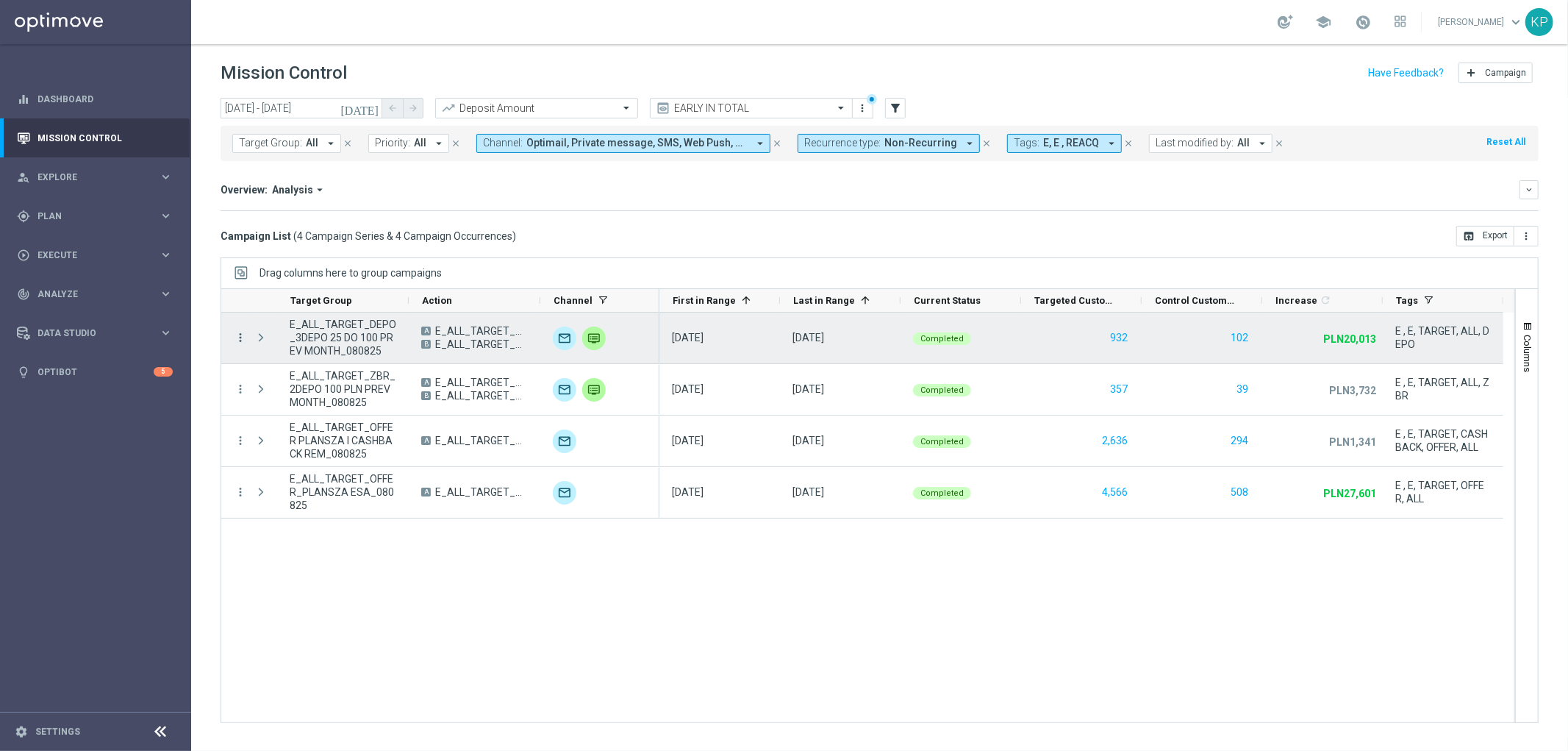
click at [239, 329] on div "more_vert" at bounding box center [234, 338] width 26 height 51
drag, startPoint x: 236, startPoint y: 342, endPoint x: 246, endPoint y: 336, distance: 11.7
click at [236, 341] on icon "more_vert" at bounding box center [240, 337] width 14 height 14
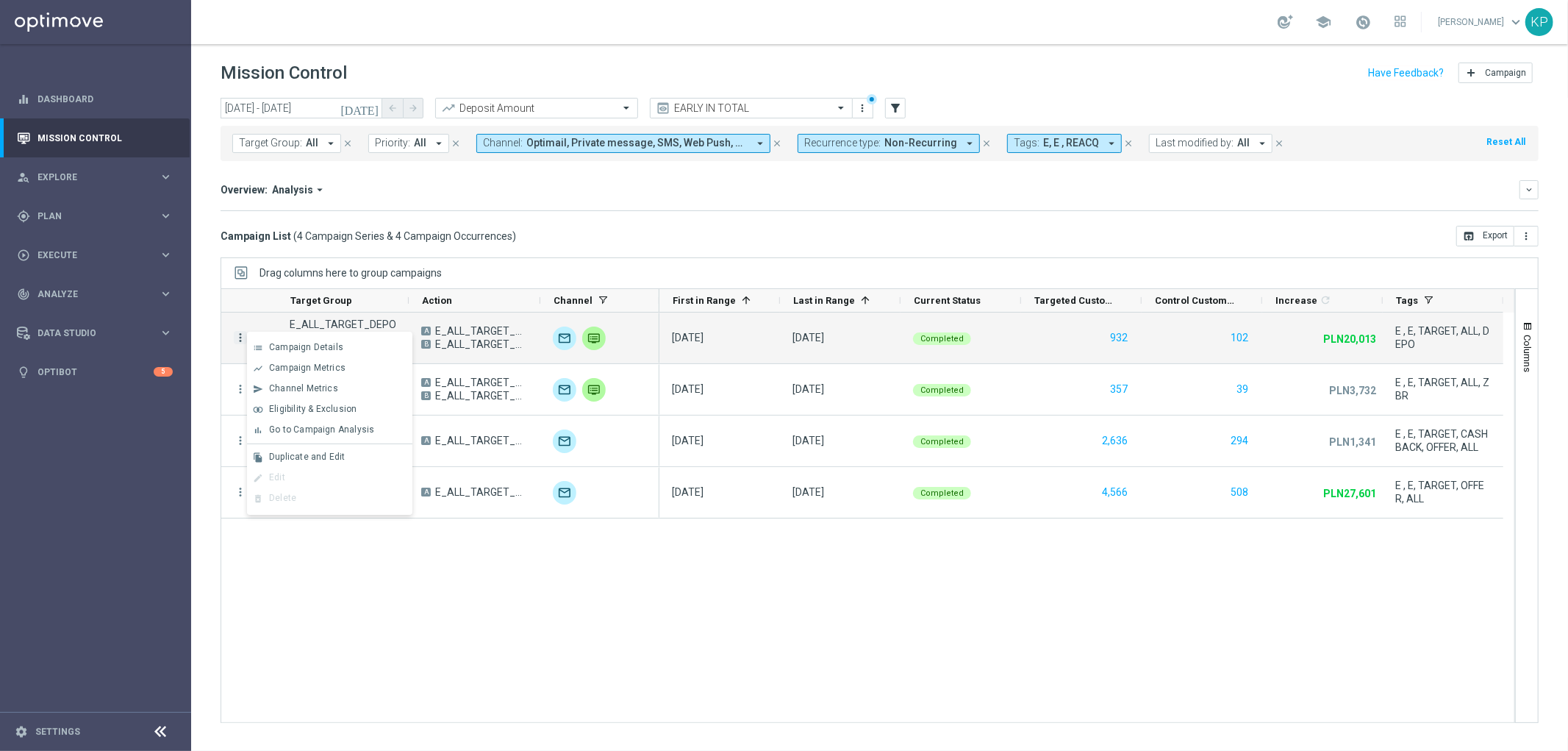
click at [247, 335] on div "list Campaign Details show_chart Campaign Metrics send Channel Metrics" at bounding box center [330, 423] width 165 height 183
click at [259, 343] on icon "list" at bounding box center [258, 348] width 10 height 10
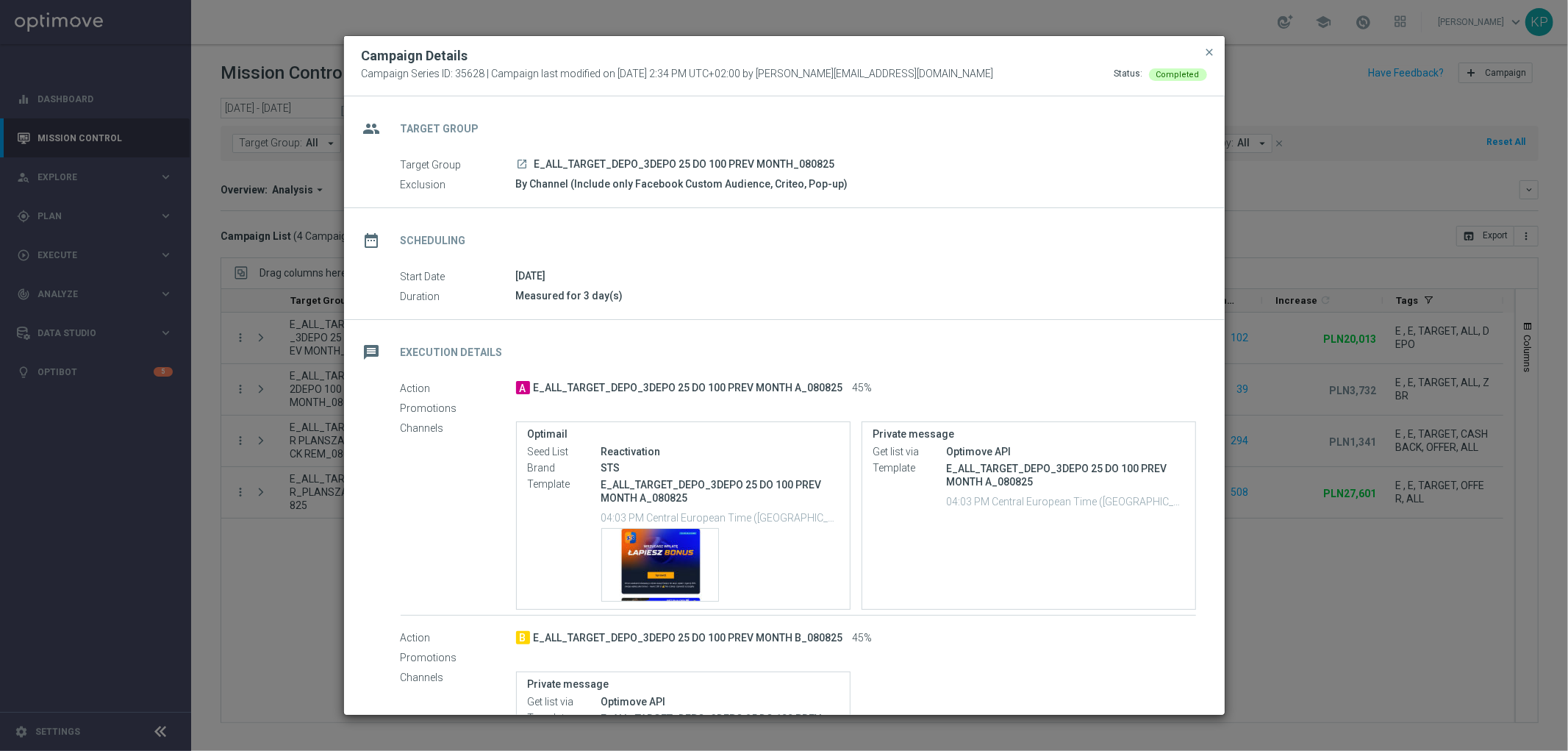
click at [524, 161] on icon "launch" at bounding box center [523, 164] width 12 height 12
click at [303, 310] on modal-container "Campaign Details Campaign Series ID: 35628 | Campaign last modified on 8 Aug 20…" at bounding box center [784, 376] width 1568 height 751
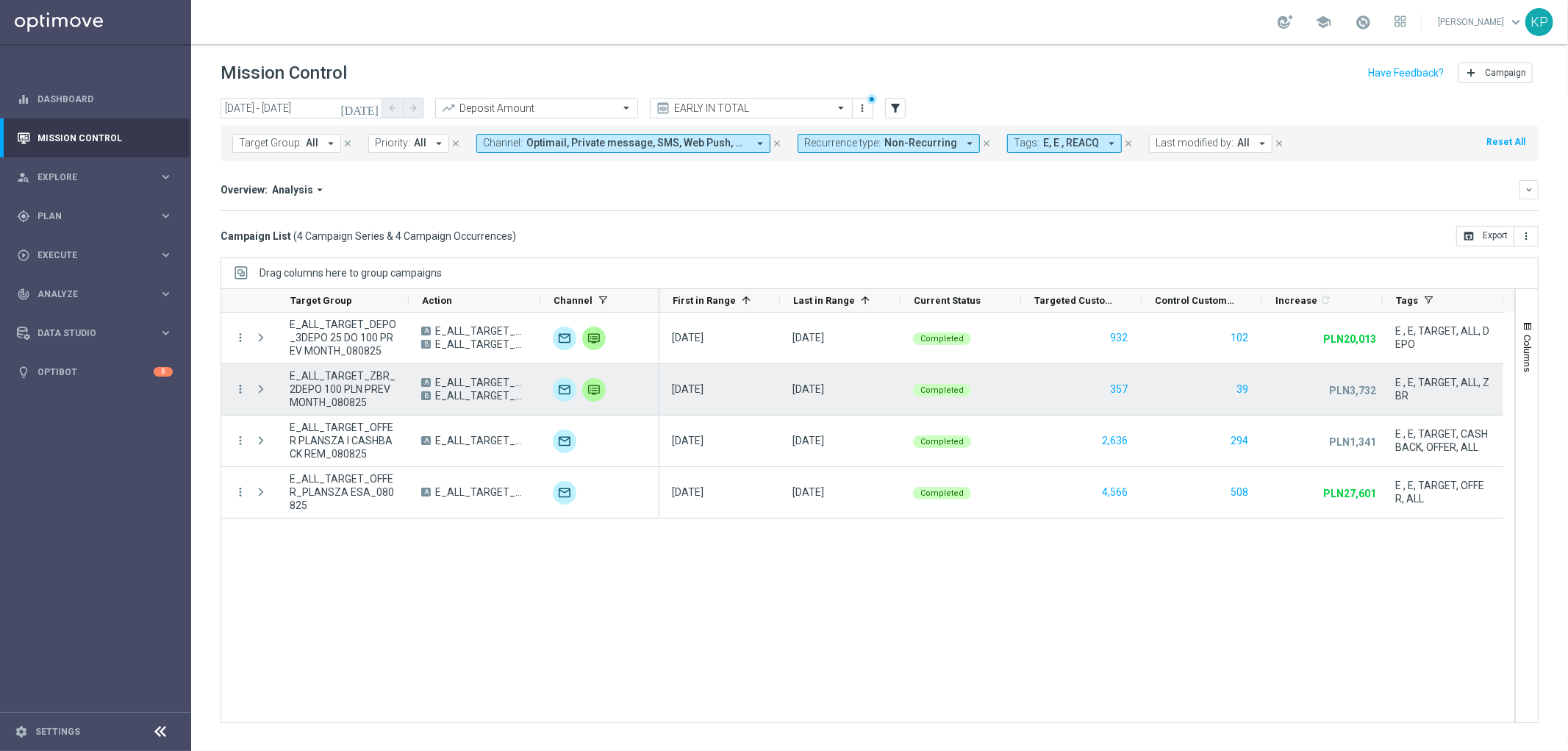
click at [231, 387] on div "more_vert" at bounding box center [234, 389] width 26 height 51
click at [247, 388] on icon "more_vert" at bounding box center [240, 389] width 14 height 14
click at [270, 415] on span "Campaign Metrics" at bounding box center [307, 418] width 76 height 10
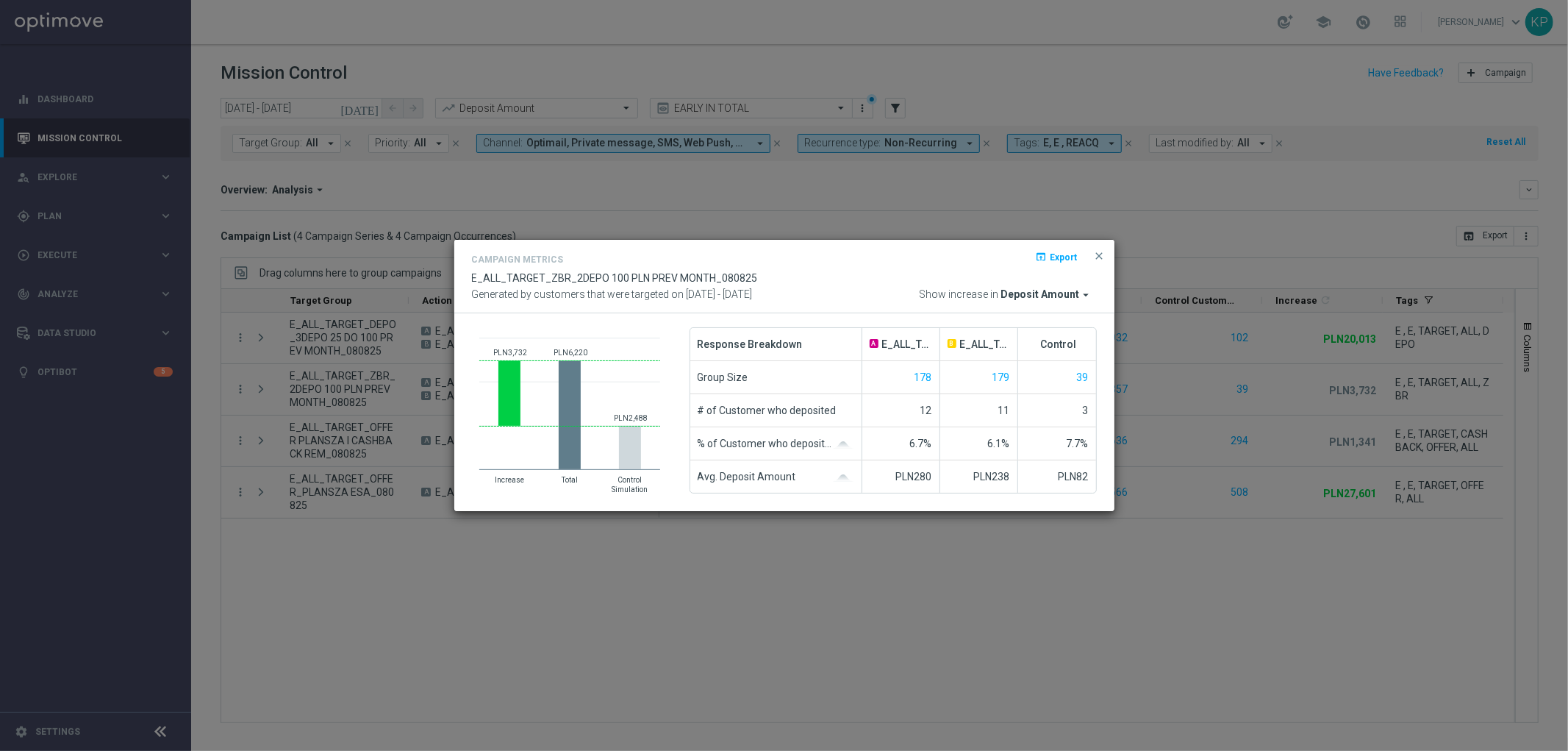
click at [458, 559] on modal-container "Campaign Metrics open_in_browser Export E_ALL_TARGET_ZBR_2DEPO 100 PLN PREV MON…" at bounding box center [784, 376] width 1568 height 751
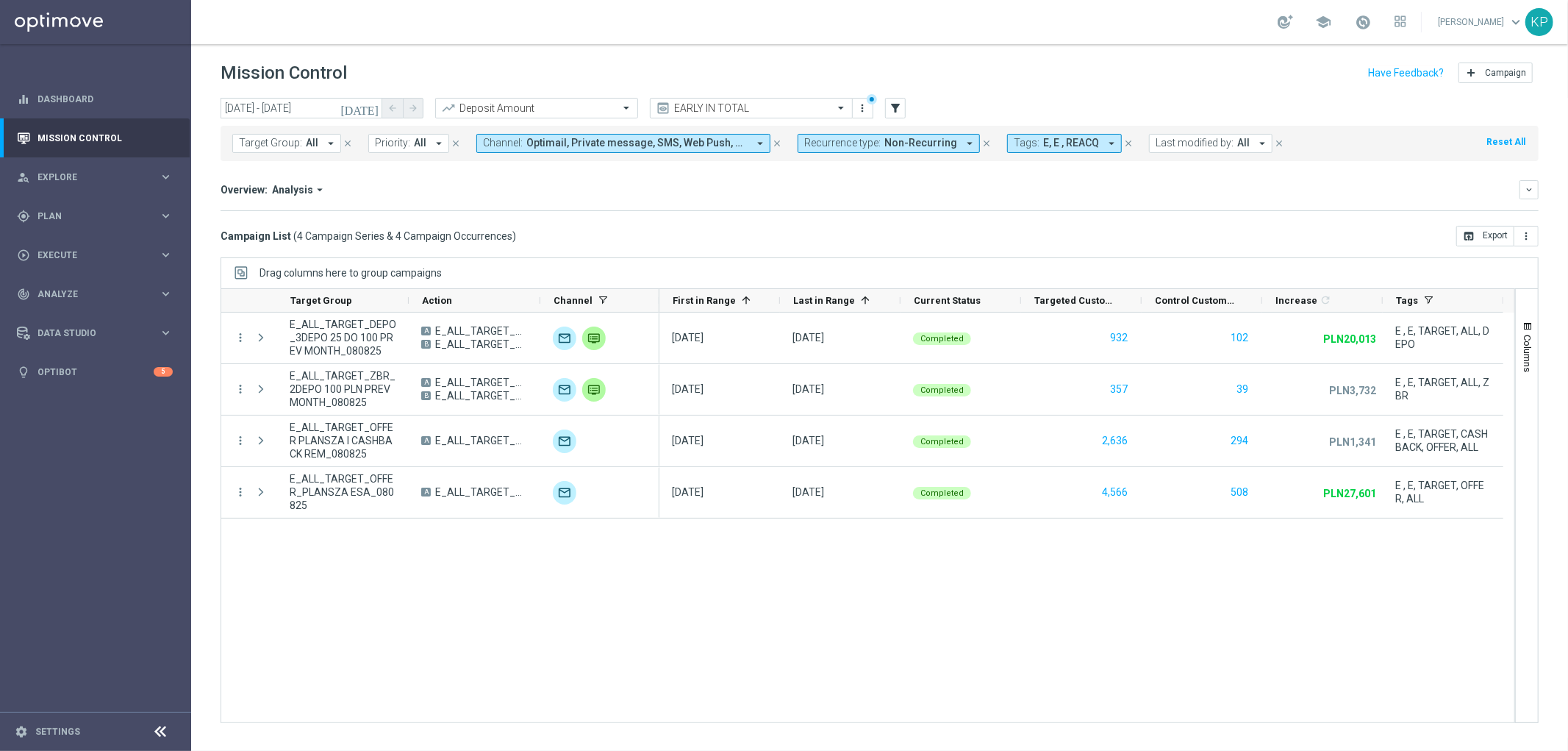
click at [372, 107] on icon "[DATE]" at bounding box center [360, 108] width 40 height 14
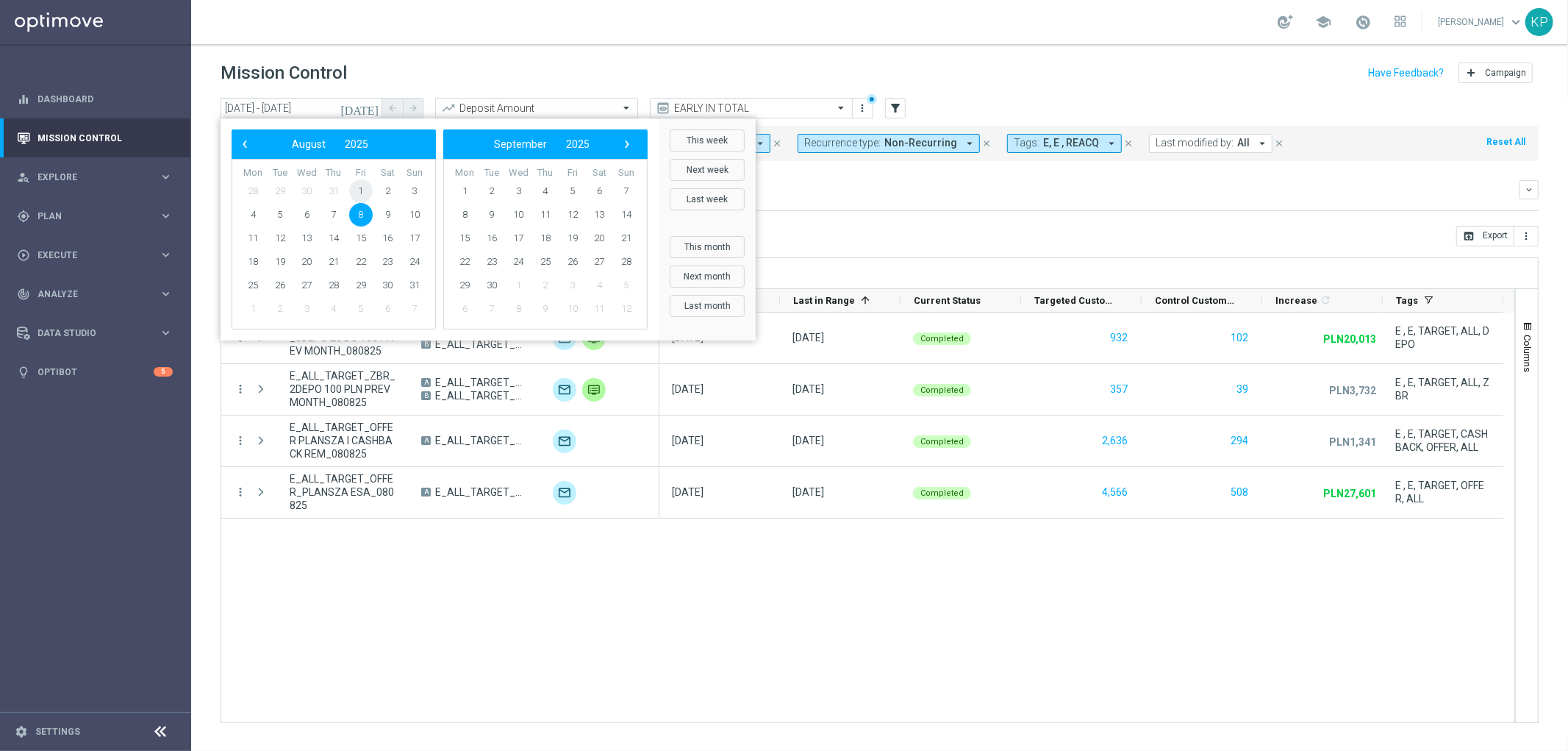
click at [363, 195] on span "1" at bounding box center [361, 191] width 24 height 24
type input "01 Aug 2025 - 01 Aug 2025"
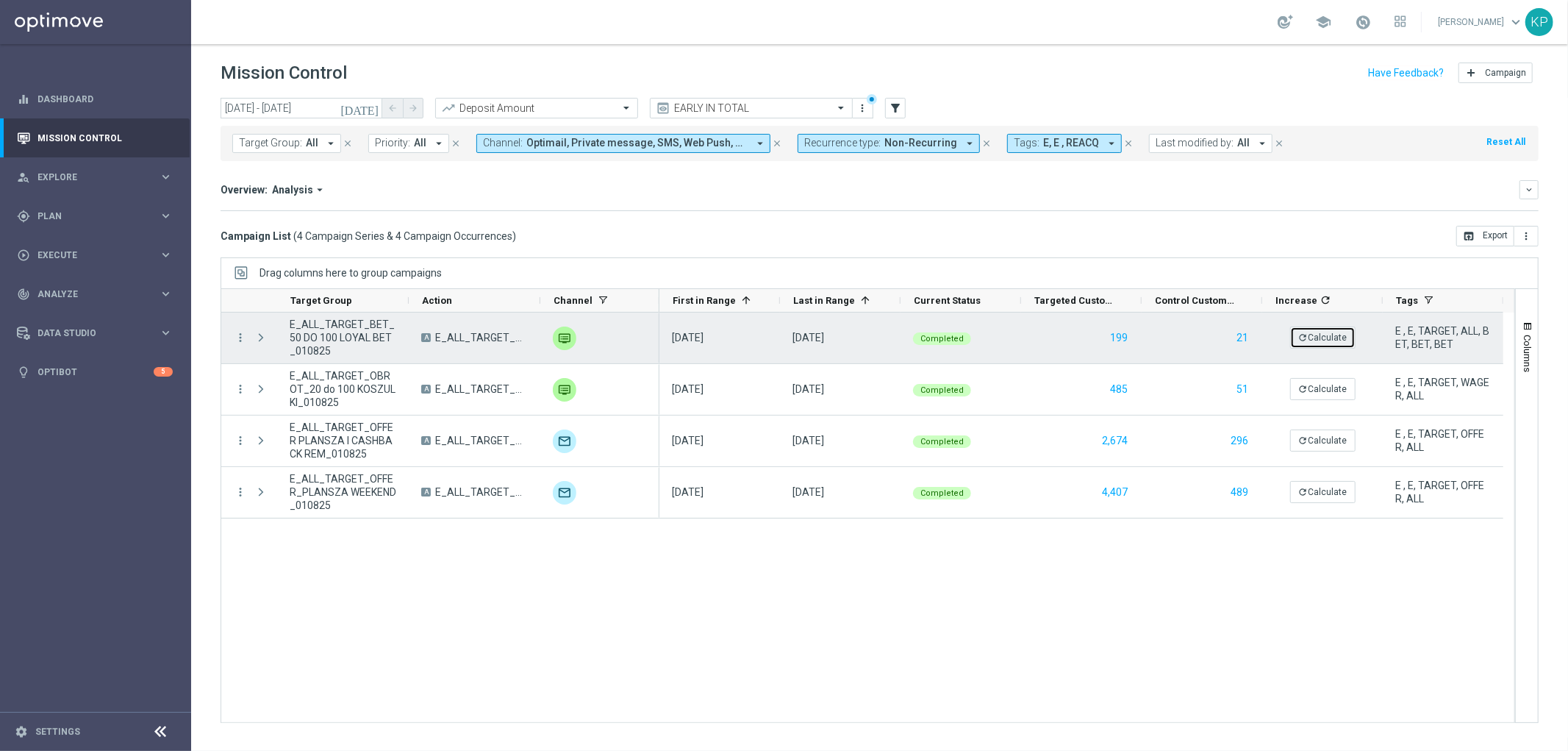
click at [1302, 338] on icon "refresh" at bounding box center [1303, 337] width 10 height 10
click at [243, 332] on icon "more_vert" at bounding box center [240, 337] width 14 height 14
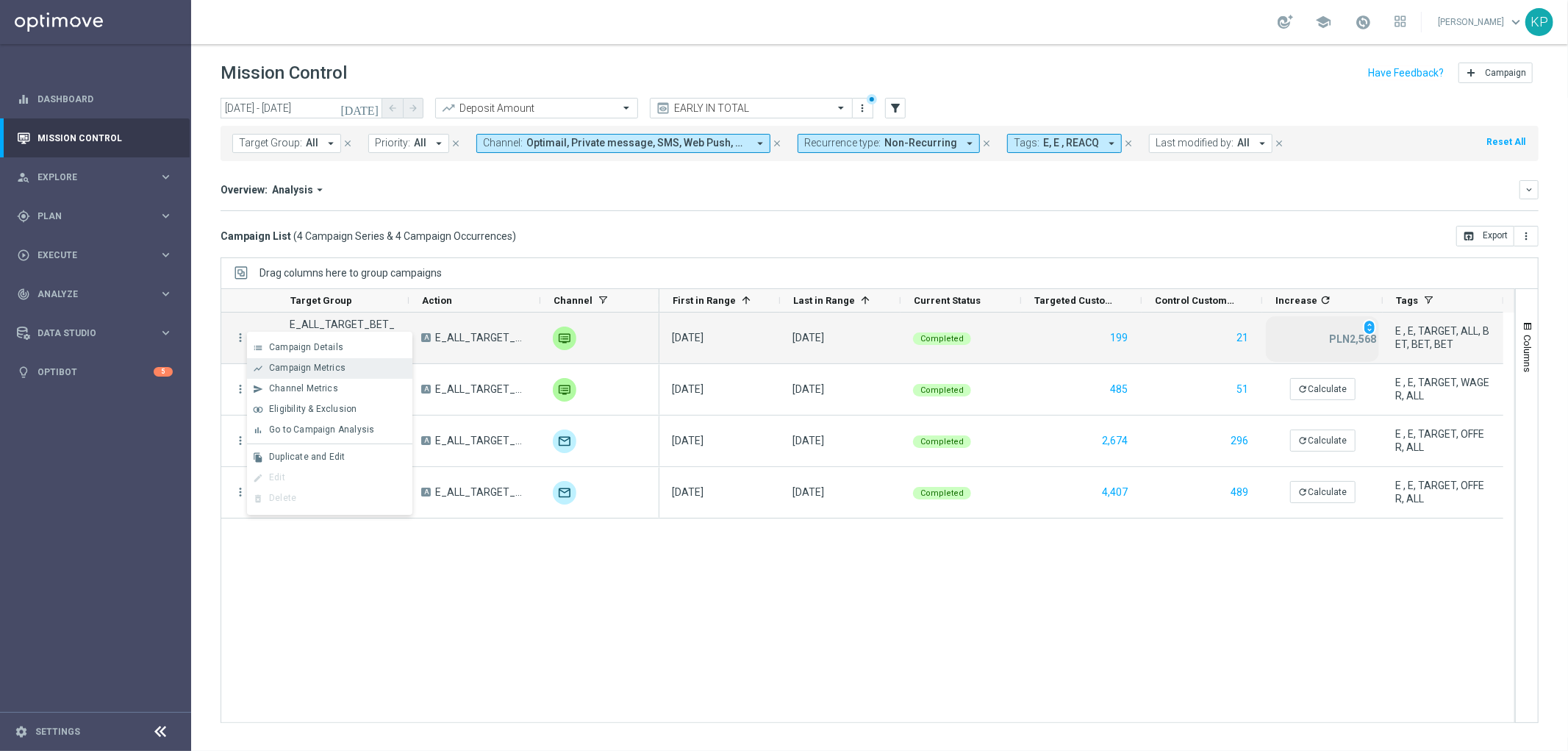
click at [303, 371] on span "Campaign Metrics" at bounding box center [307, 368] width 76 height 10
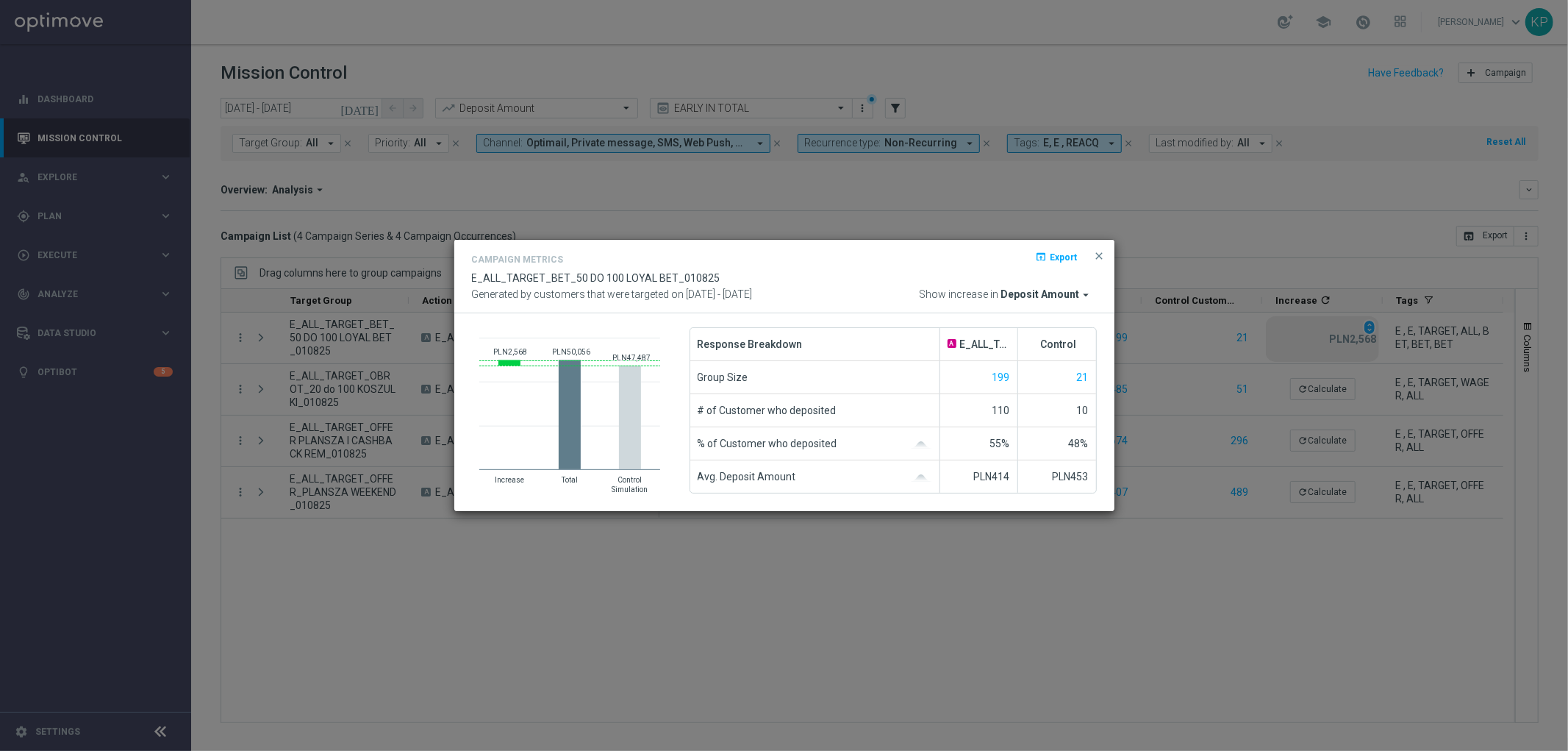
click at [644, 544] on modal-container "Campaign Metrics open_in_browser Export E_ALL_TARGET_BET_50 DO 100 LOYAL BET_01…" at bounding box center [784, 376] width 1568 height 751
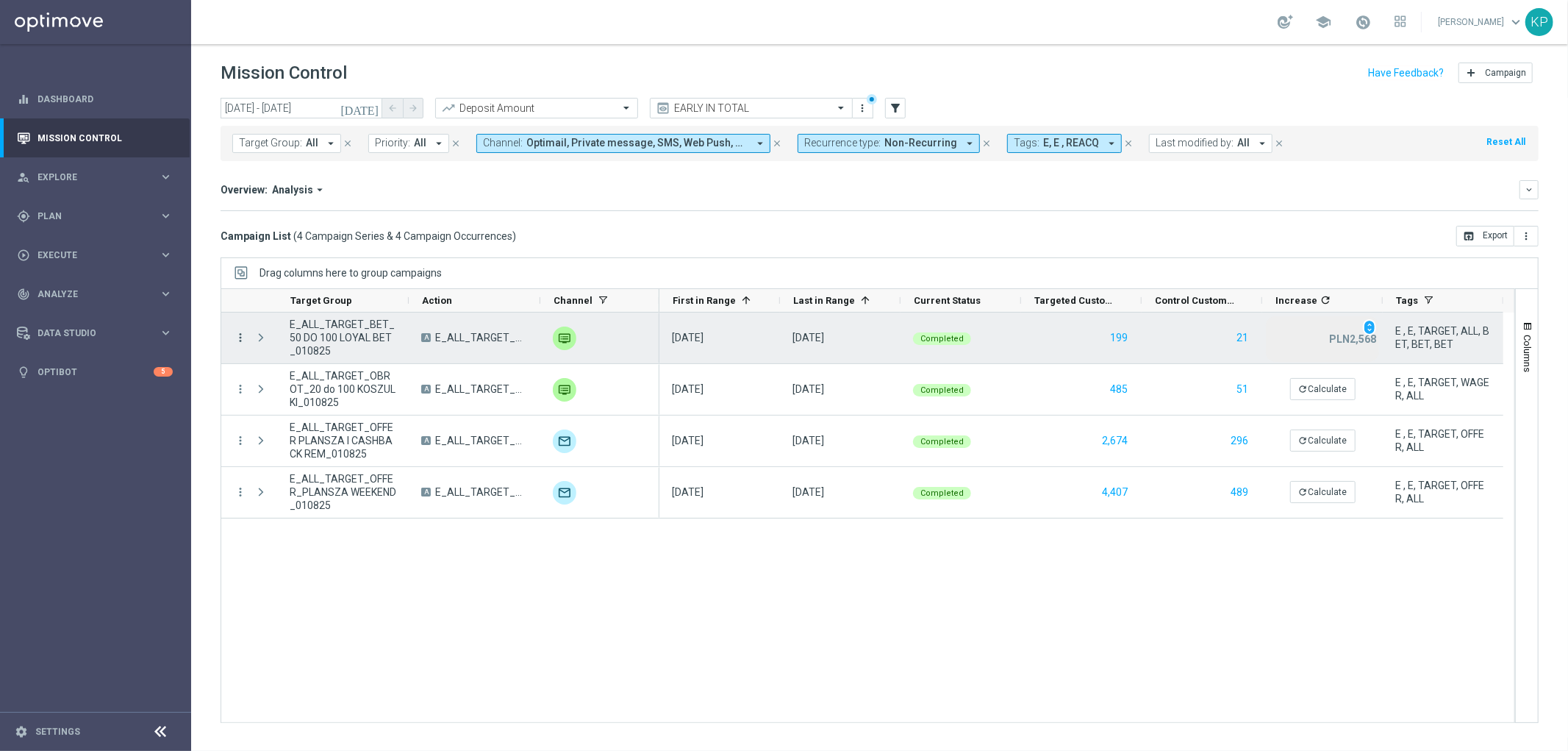
click at [234, 336] on icon "more_vert" at bounding box center [240, 337] width 14 height 14
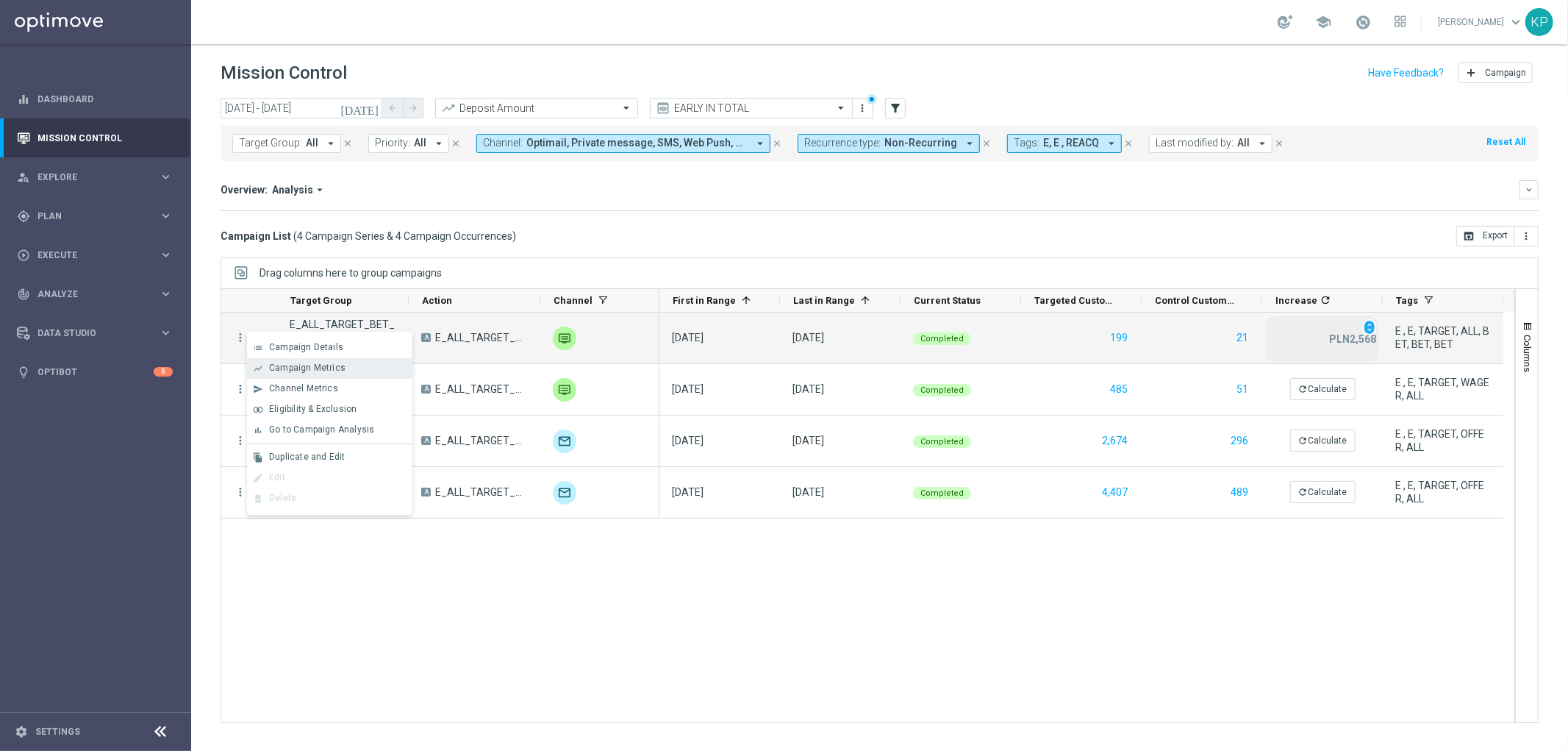
click at [270, 366] on span "Campaign Metrics" at bounding box center [307, 368] width 76 height 10
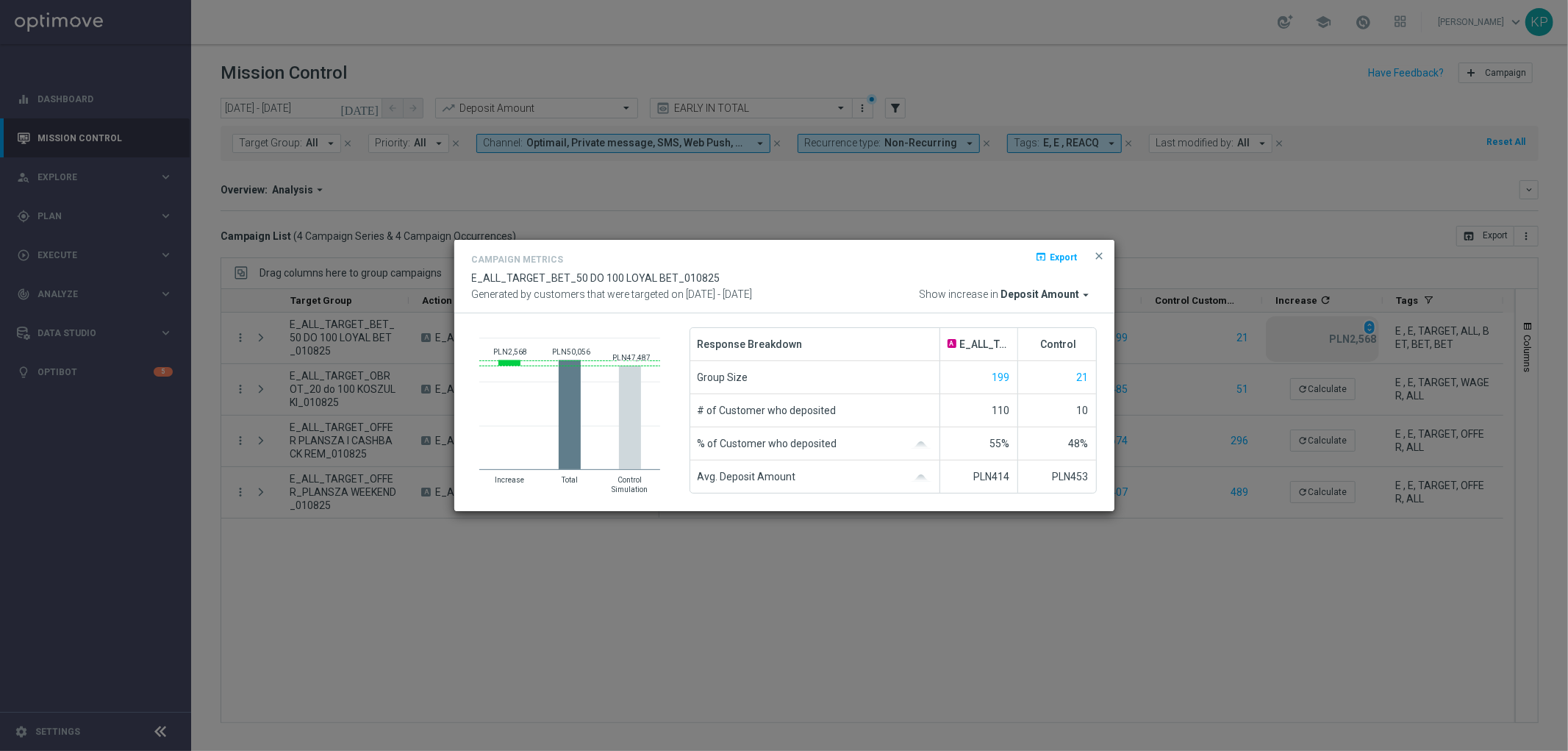
click at [418, 362] on modal-container "Campaign Metrics open_in_browser Export E_ALL_TARGET_BET_50 DO 100 LOYAL BET_01…" at bounding box center [784, 376] width 1568 height 751
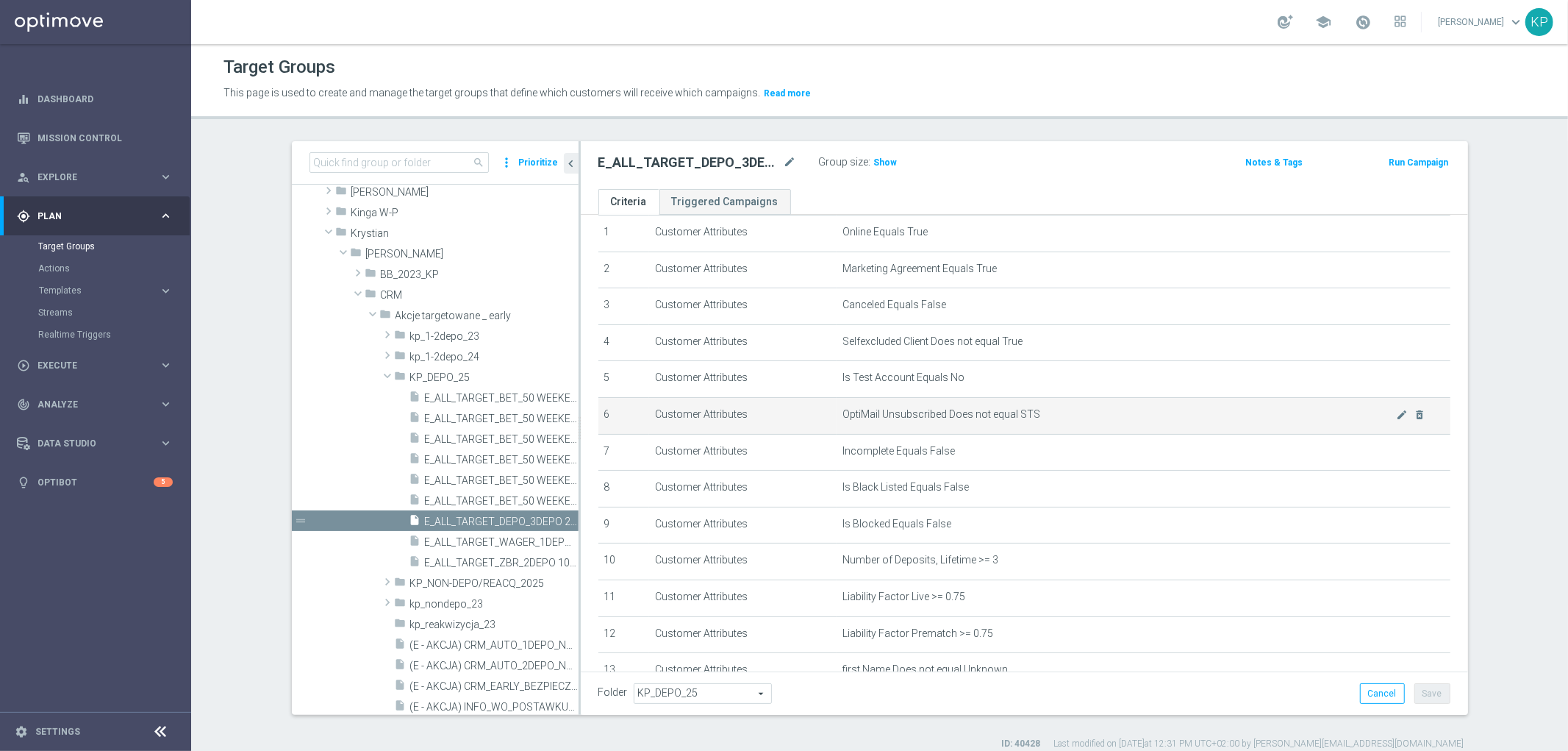
scroll to position [245, 0]
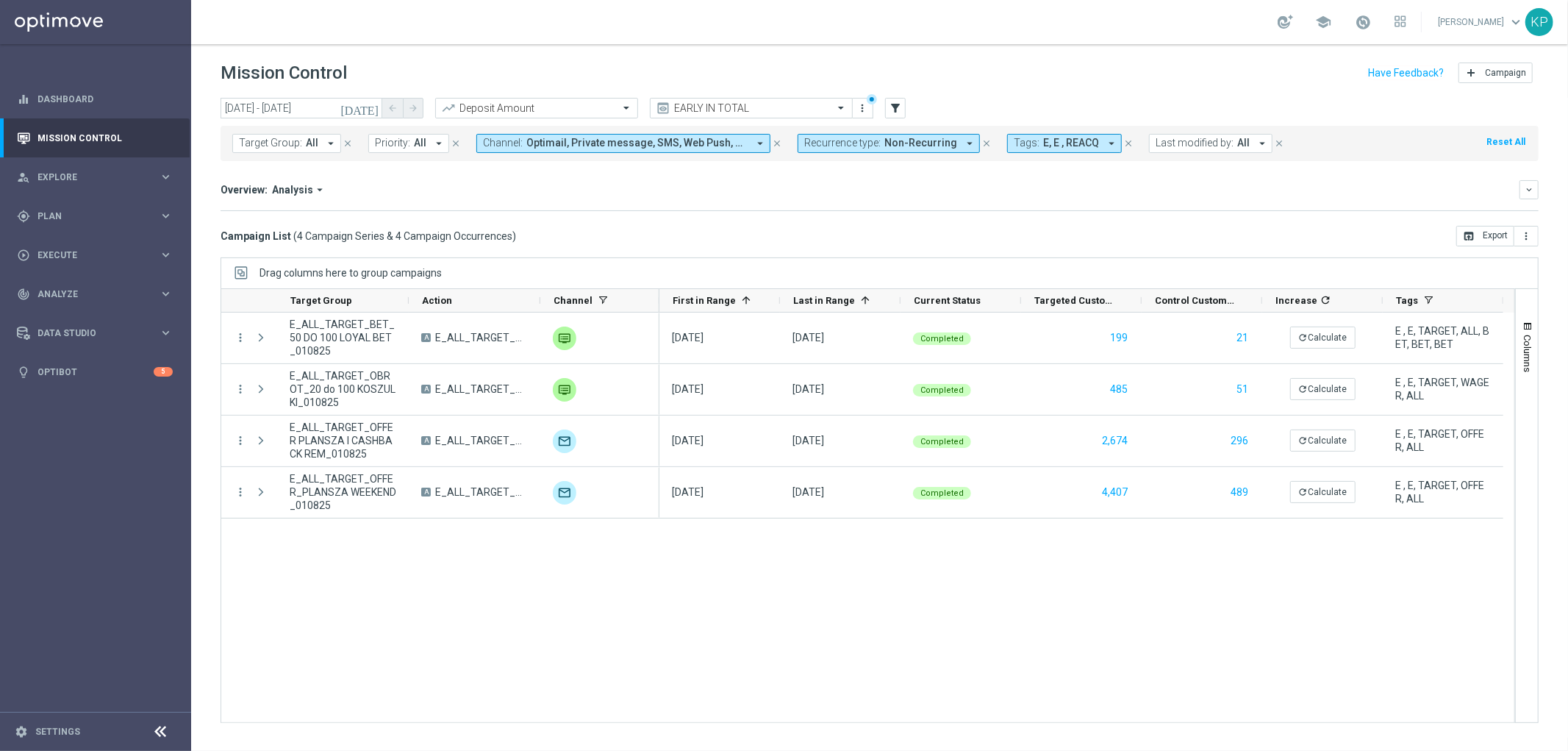
click at [366, 107] on icon "[DATE]" at bounding box center [360, 108] width 40 height 14
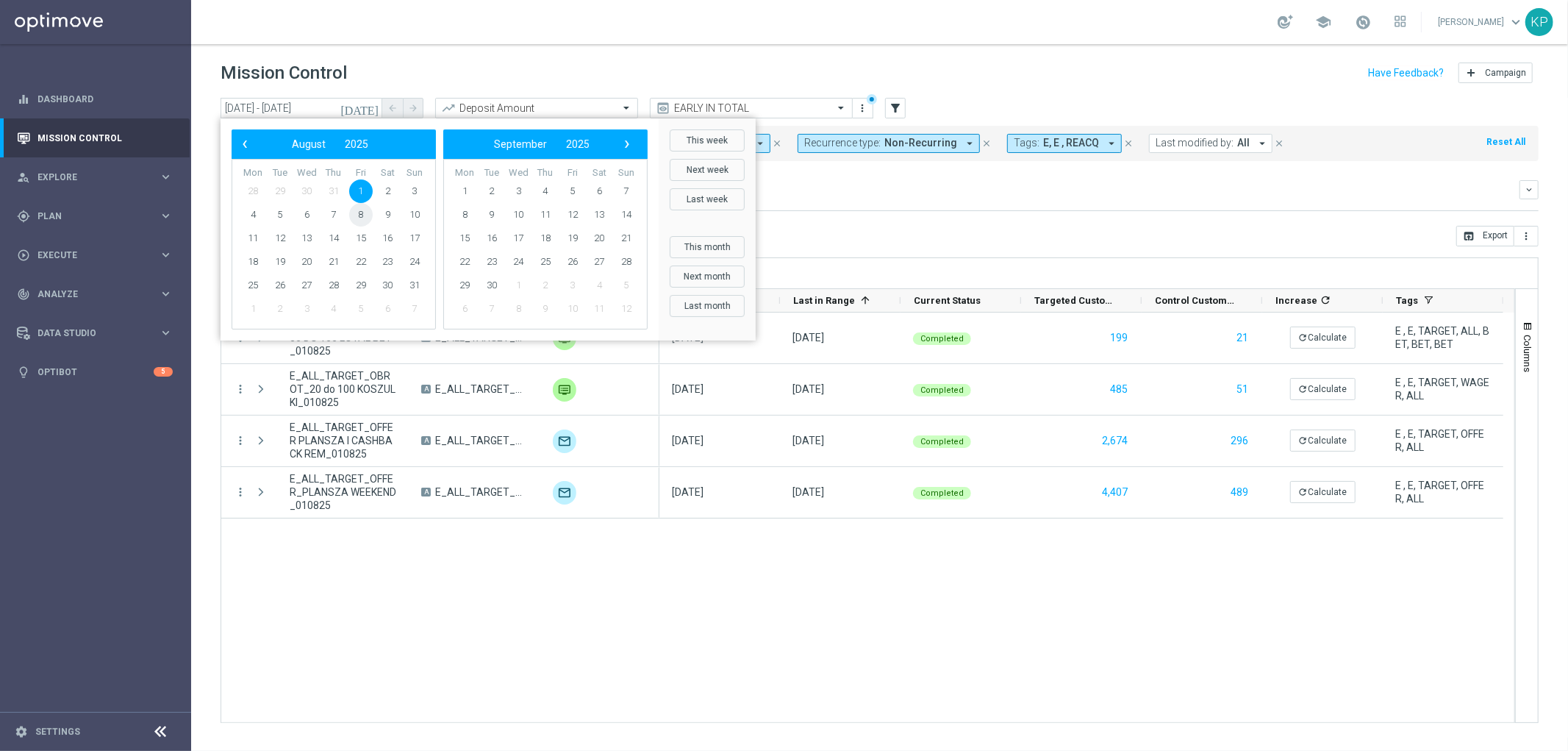
click at [358, 213] on span "8" at bounding box center [361, 215] width 24 height 24
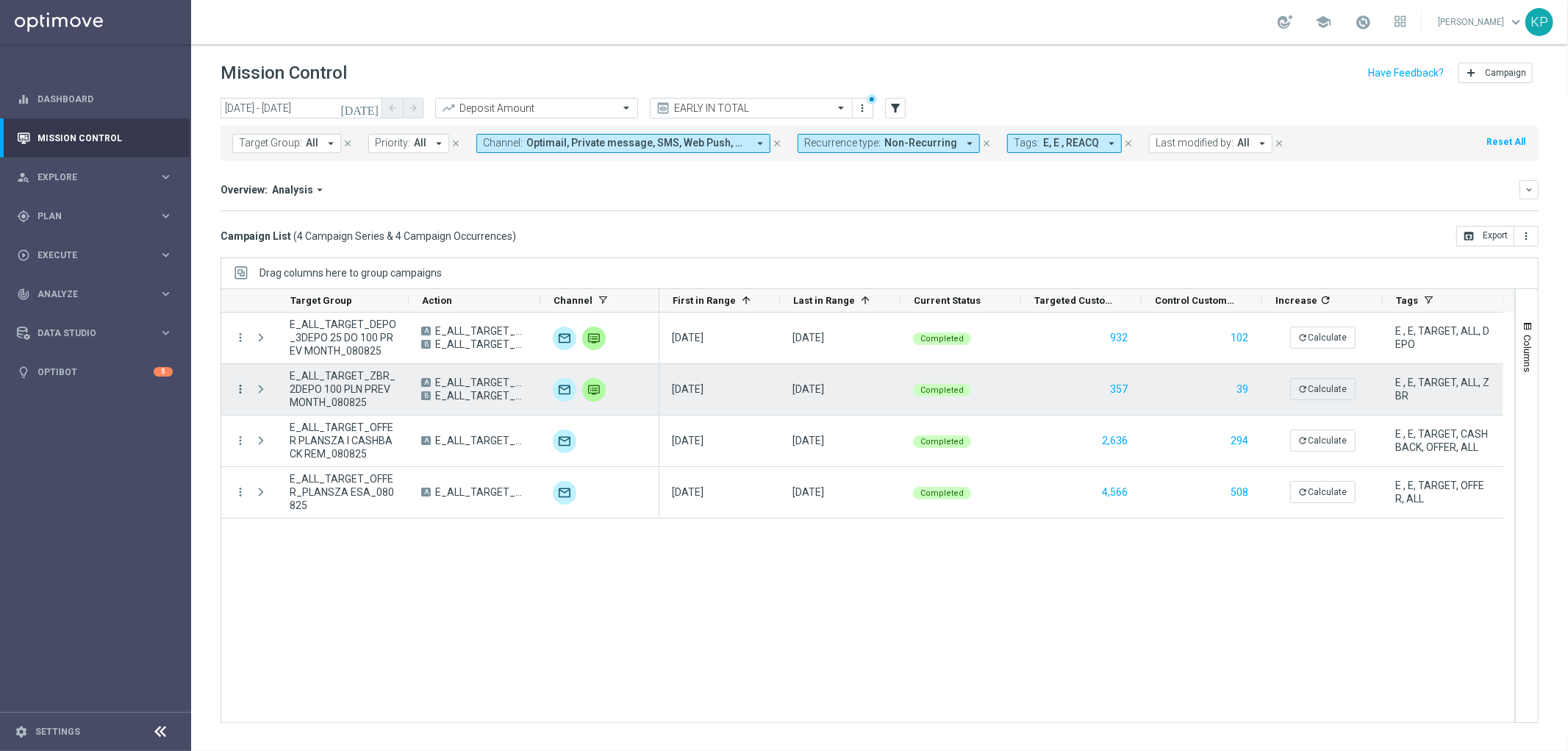
click at [238, 387] on icon "more_vert" at bounding box center [240, 389] width 14 height 14
click at [267, 414] on div "show_chart" at bounding box center [259, 419] width 22 height 10
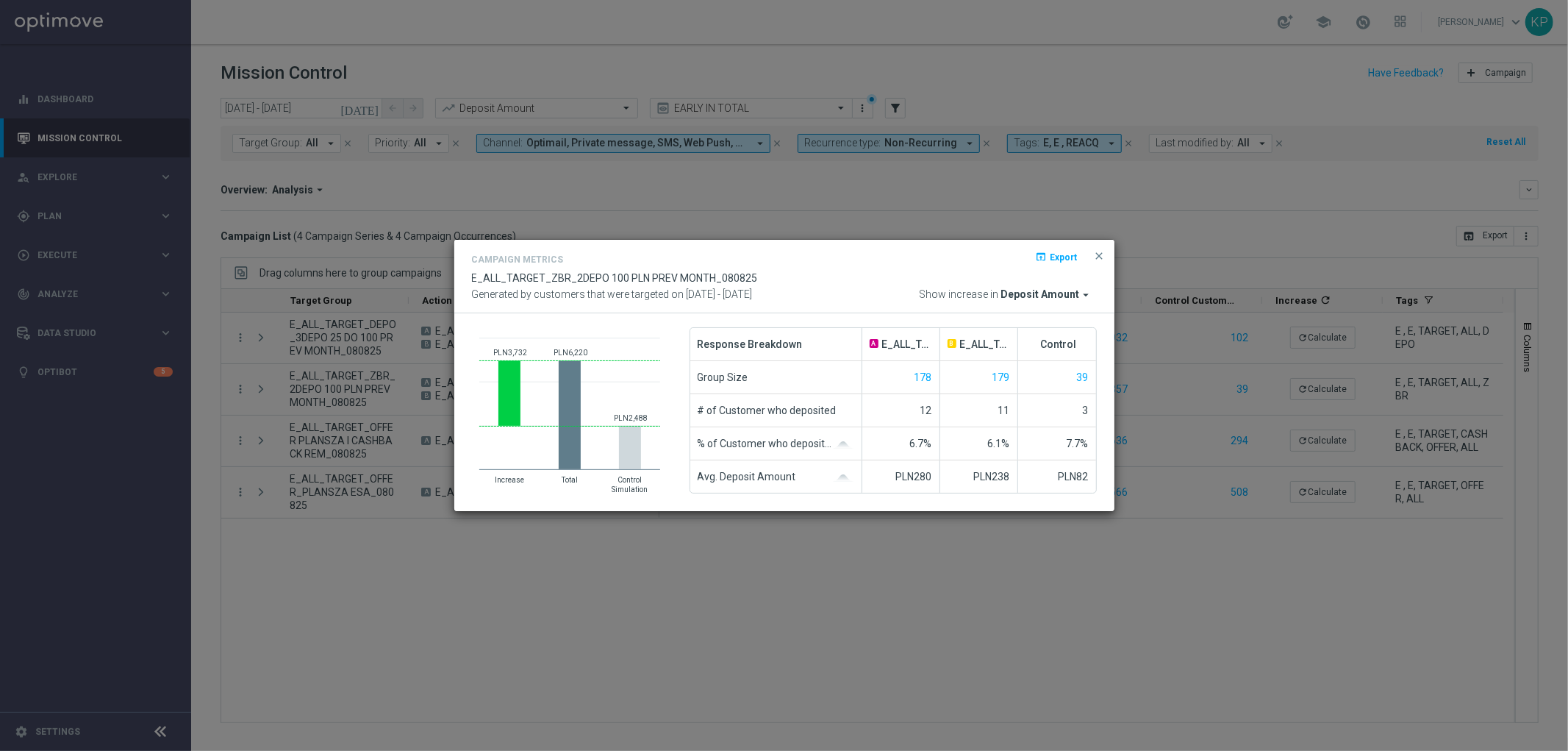
click at [331, 378] on modal-container "Campaign Metrics open_in_browser Export E_ALL_TARGET_ZBR_2DEPO 100 PLN PREV MON…" at bounding box center [784, 376] width 1568 height 751
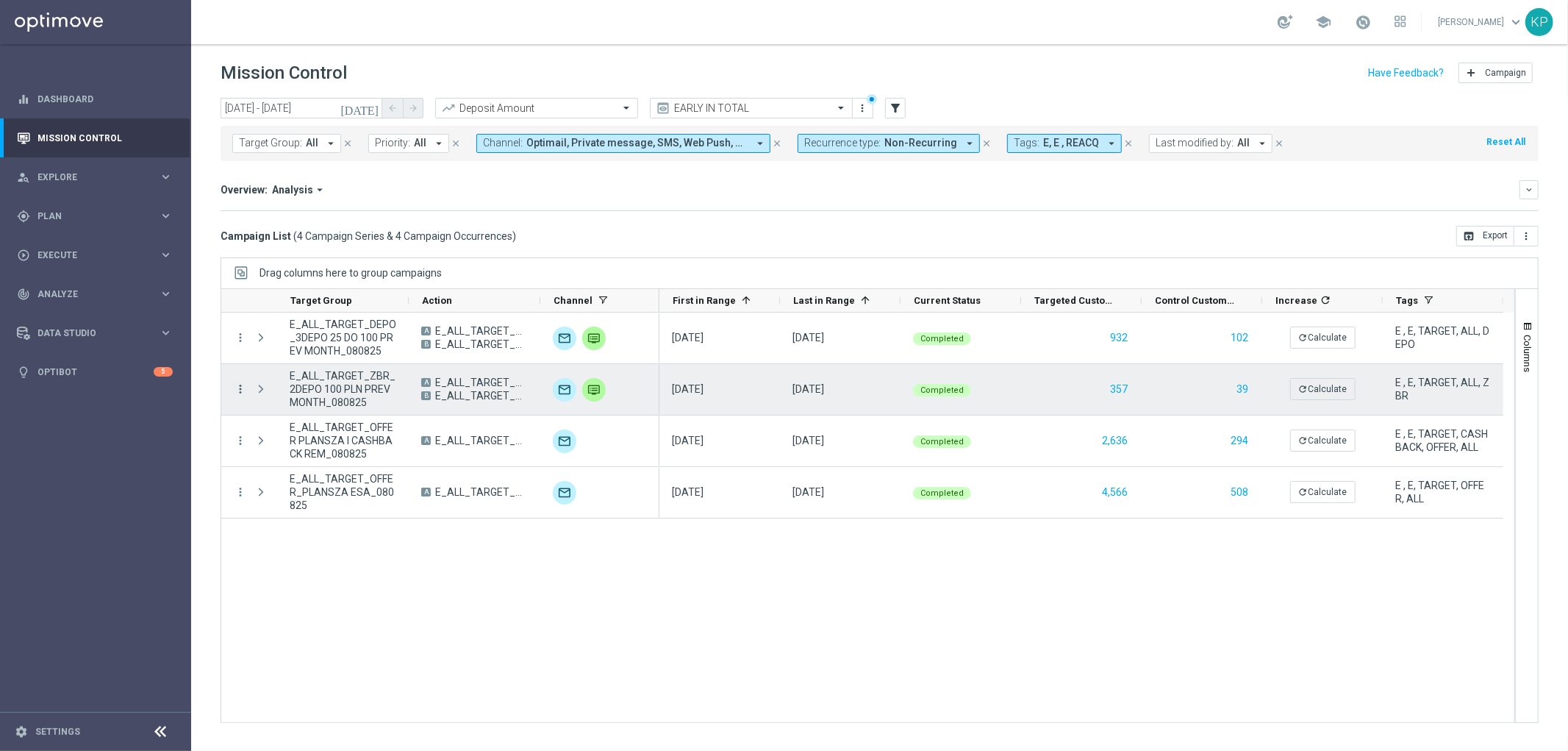
click at [240, 385] on icon "more_vert" at bounding box center [240, 389] width 14 height 14
click at [270, 397] on span "Campaign Details" at bounding box center [305, 398] width 74 height 10
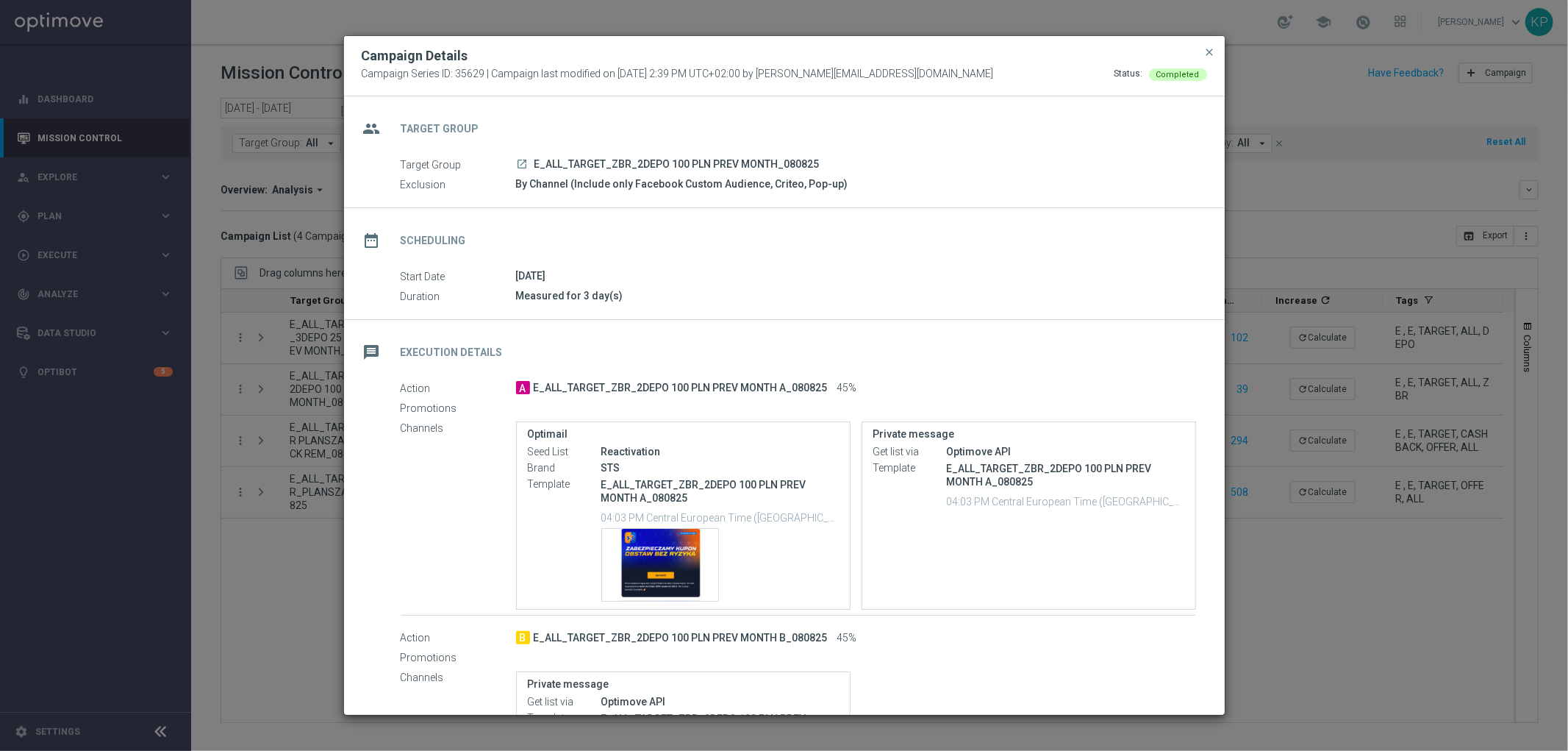
click at [522, 158] on icon "launch" at bounding box center [523, 164] width 12 height 12
click at [1213, 52] on span "close" at bounding box center [1210, 52] width 12 height 12
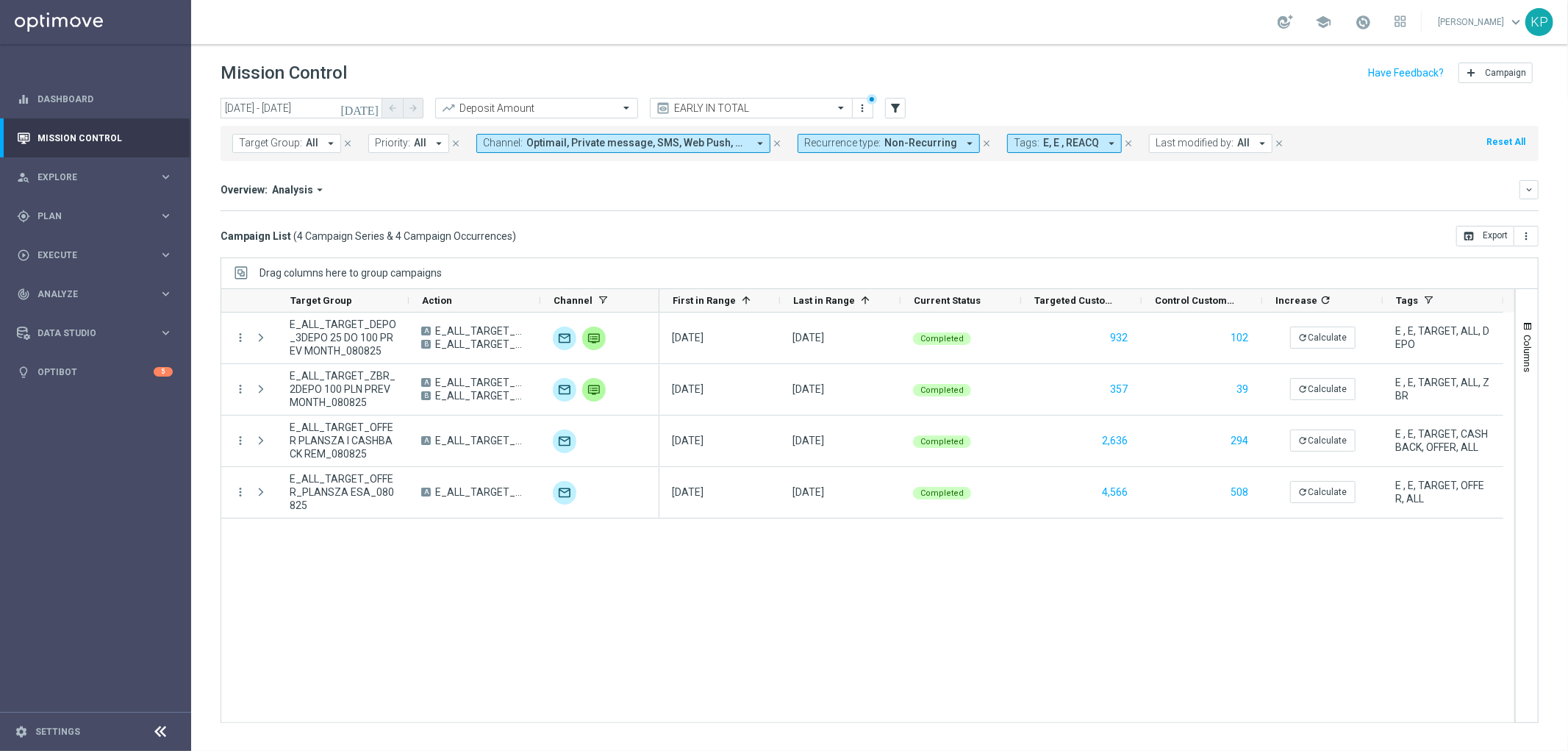
click at [557, 206] on div "Overview: Analysis arrow_drop_down keyboard_arrow_down Increase In Deposit Amou…" at bounding box center [879, 195] width 1318 height 31
drag, startPoint x: 1320, startPoint y: 303, endPoint x: 1294, endPoint y: 279, distance: 35.4
click at [1320, 303] on icon "refresh" at bounding box center [1325, 300] width 12 height 12
click at [1266, 255] on div "today 08 Aug 2025 - 08 Aug 2025 arrow_back arrow_forward Deposit Amount trendin…" at bounding box center [879, 418] width 1377 height 640
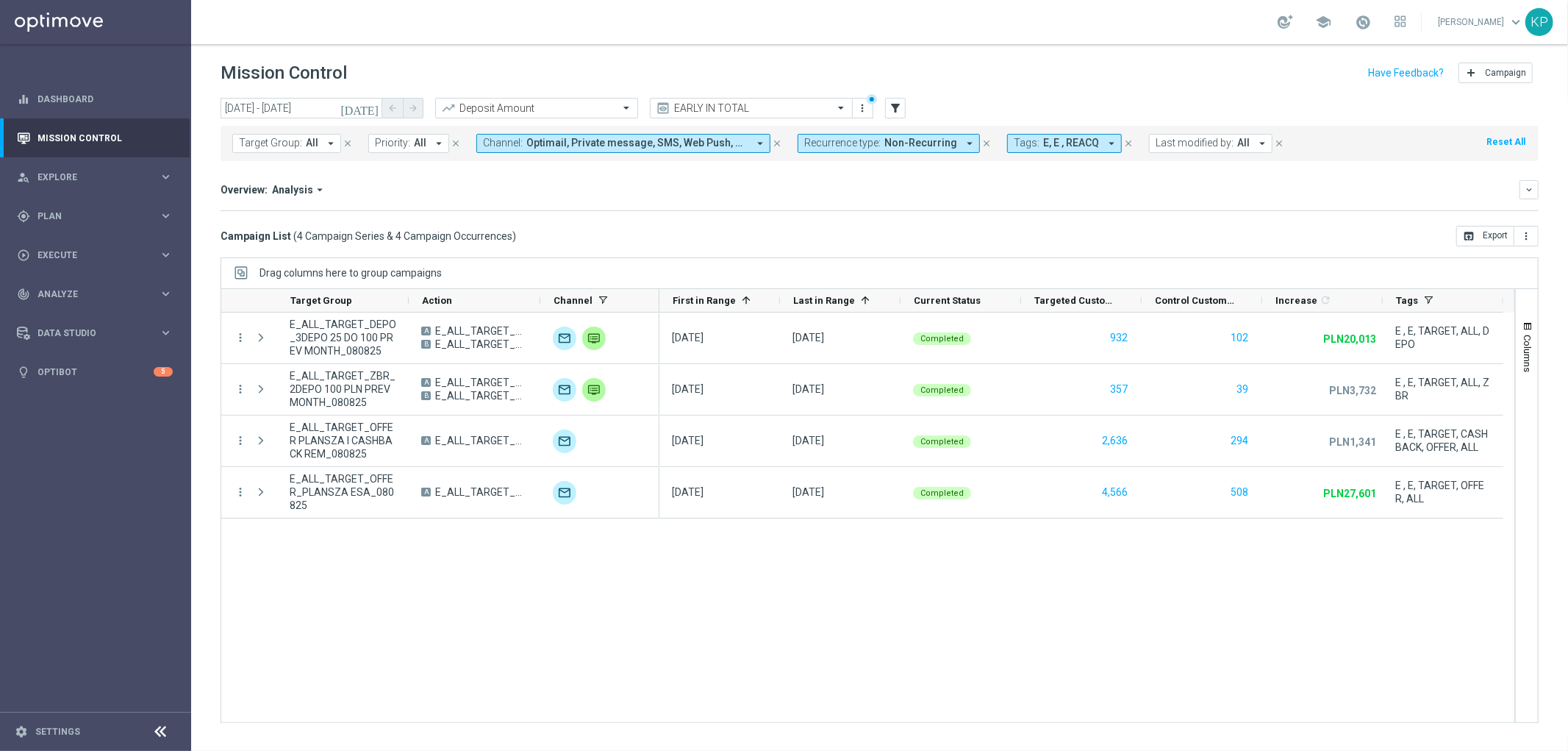
click at [1014, 145] on span "Tags:" at bounding box center [1026, 143] width 25 height 13
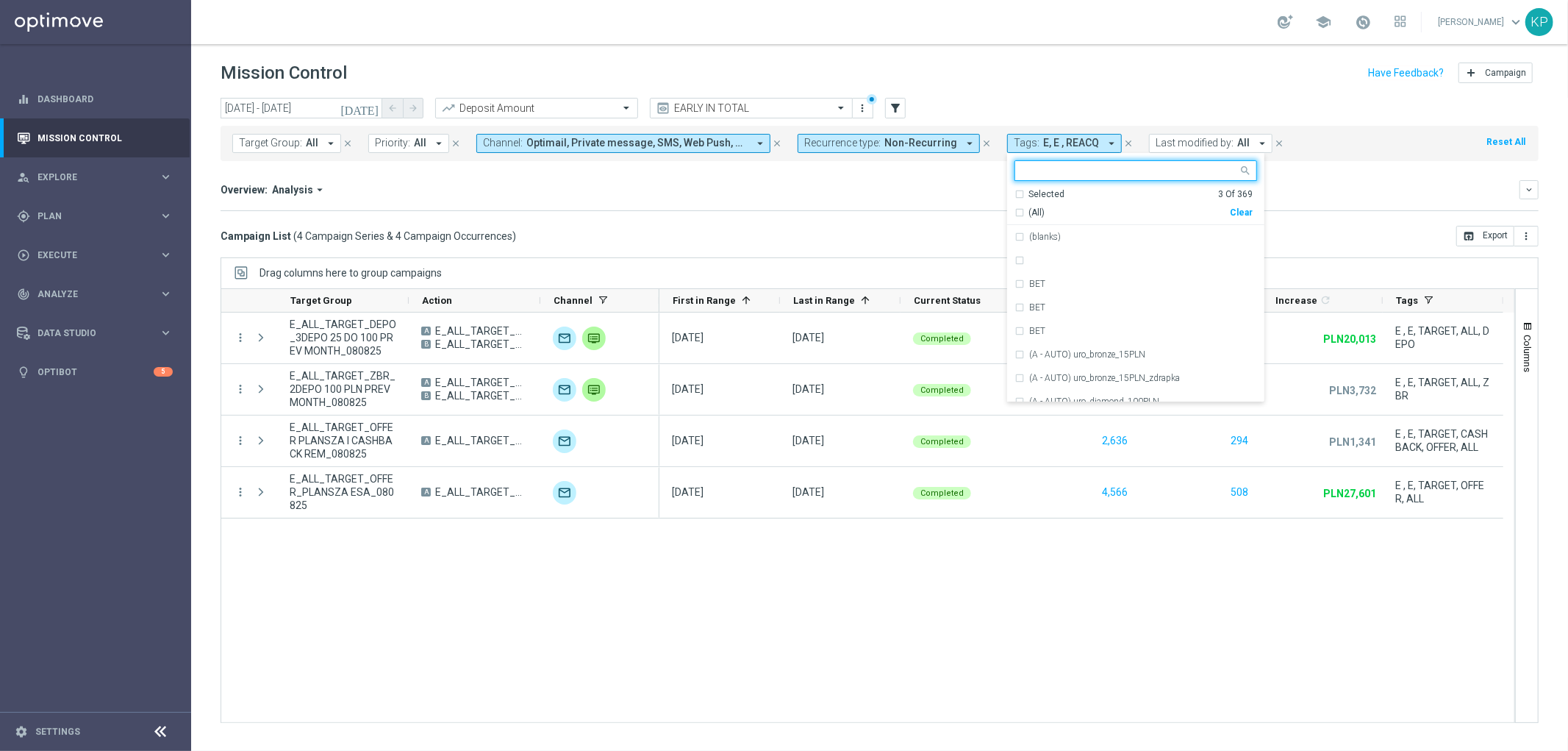
click at [1014, 194] on div "Selected 3 Of 369" at bounding box center [1133, 195] width 238 height 13
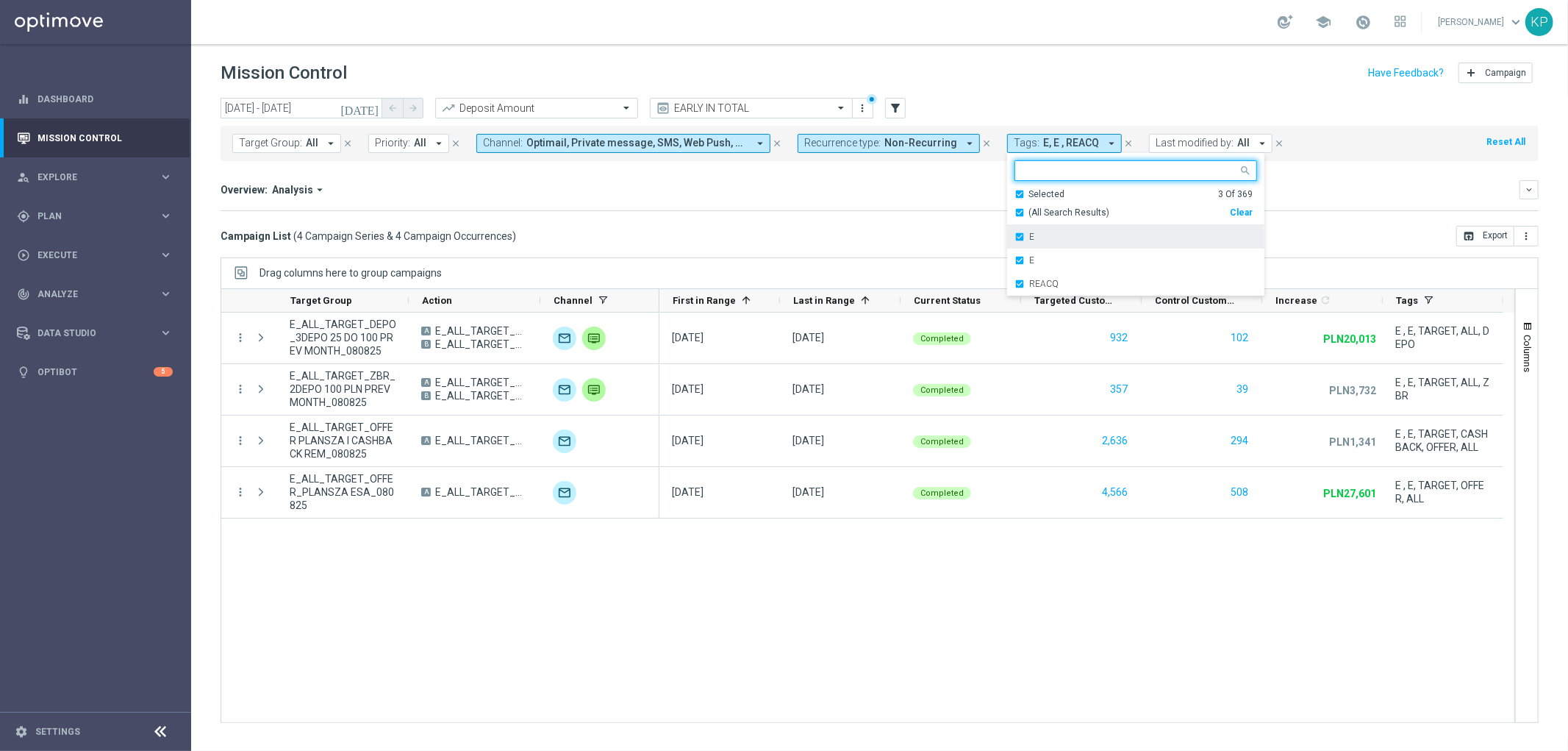
click at [1014, 234] on div "E" at bounding box center [1135, 237] width 243 height 24
click at [1014, 236] on div "E" at bounding box center [1135, 237] width 243 height 24
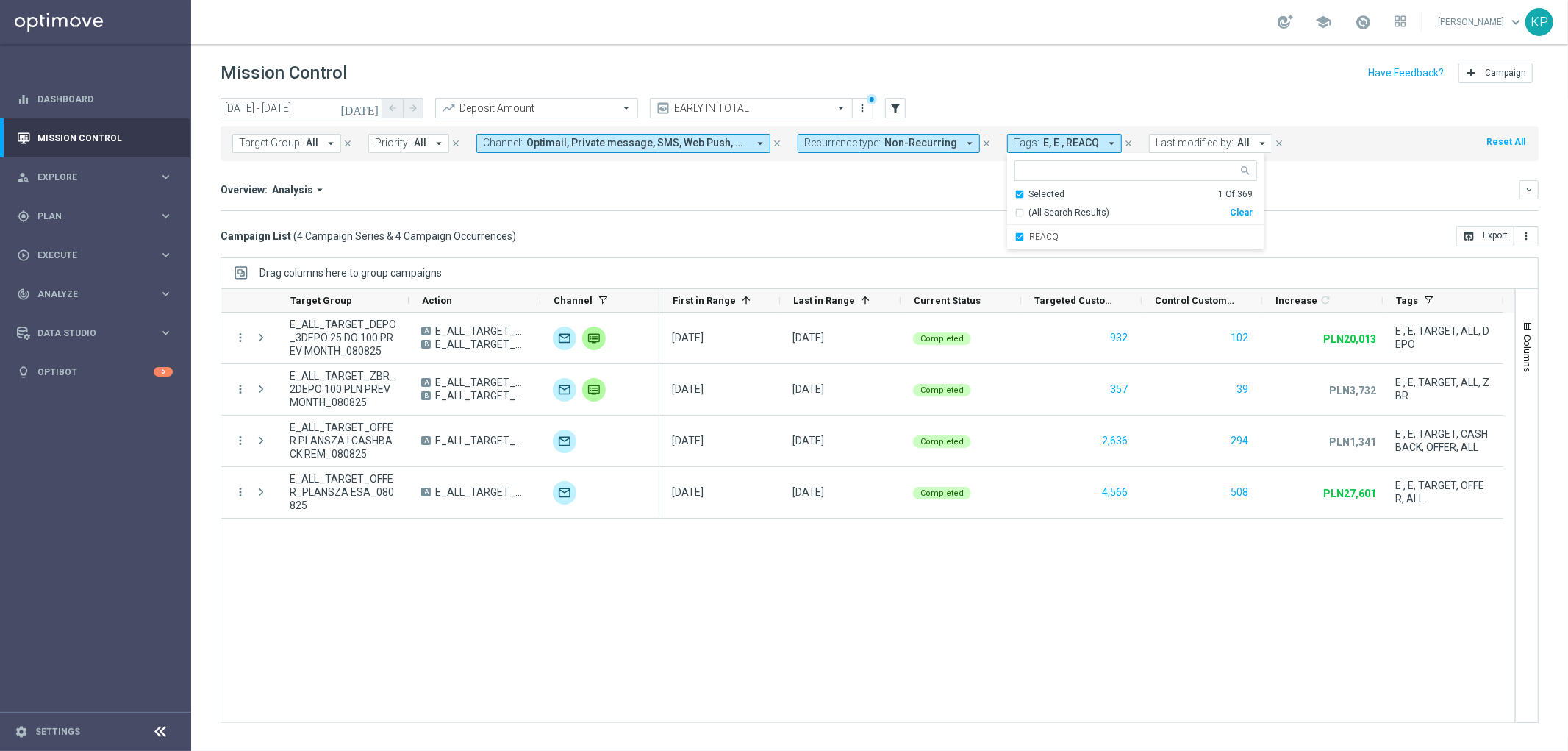
click at [936, 216] on mini-dashboard "Overview: Analysis arrow_drop_down keyboard_arrow_down Increase In Deposit Amou…" at bounding box center [879, 193] width 1318 height 64
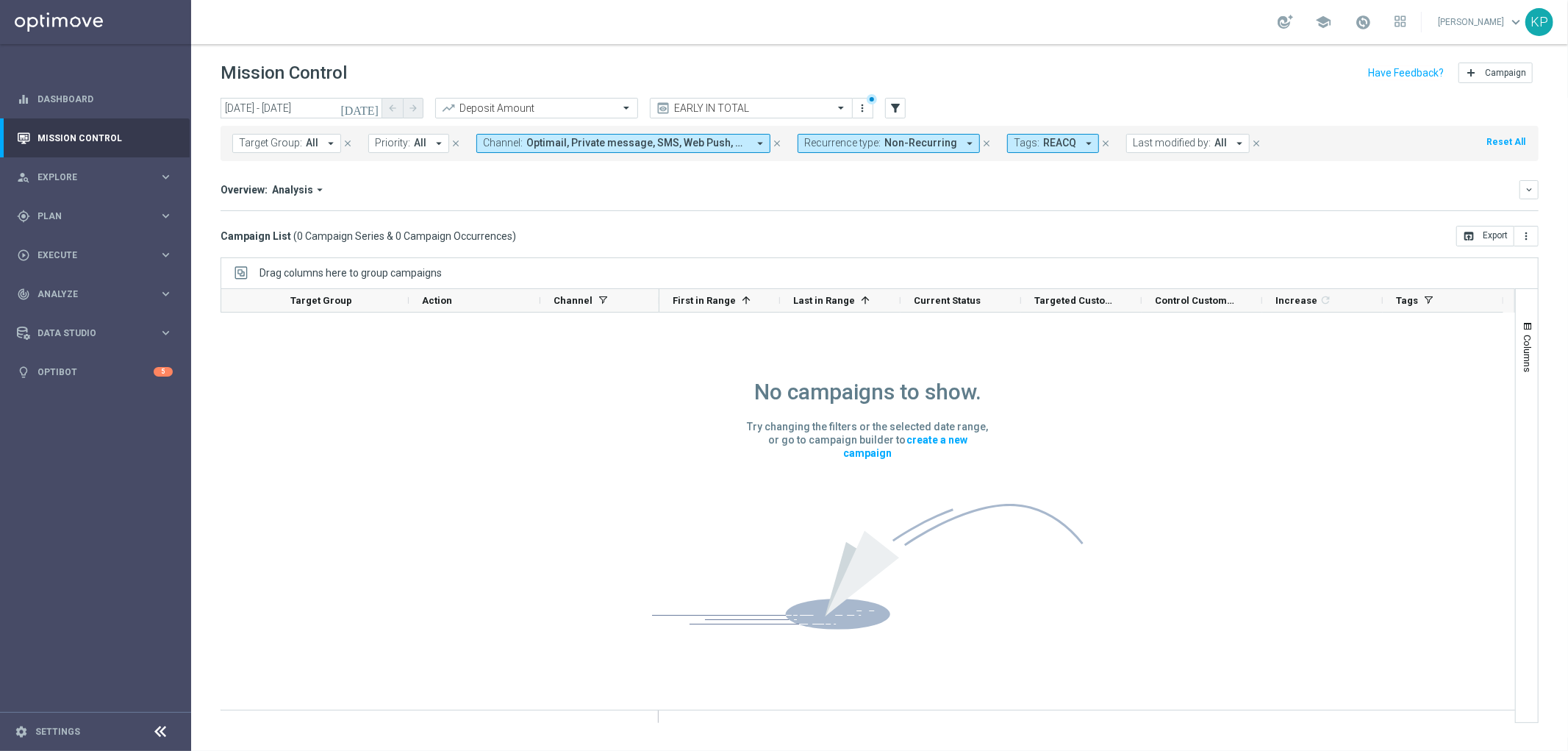
click at [377, 107] on icon "[DATE]" at bounding box center [360, 108] width 40 height 14
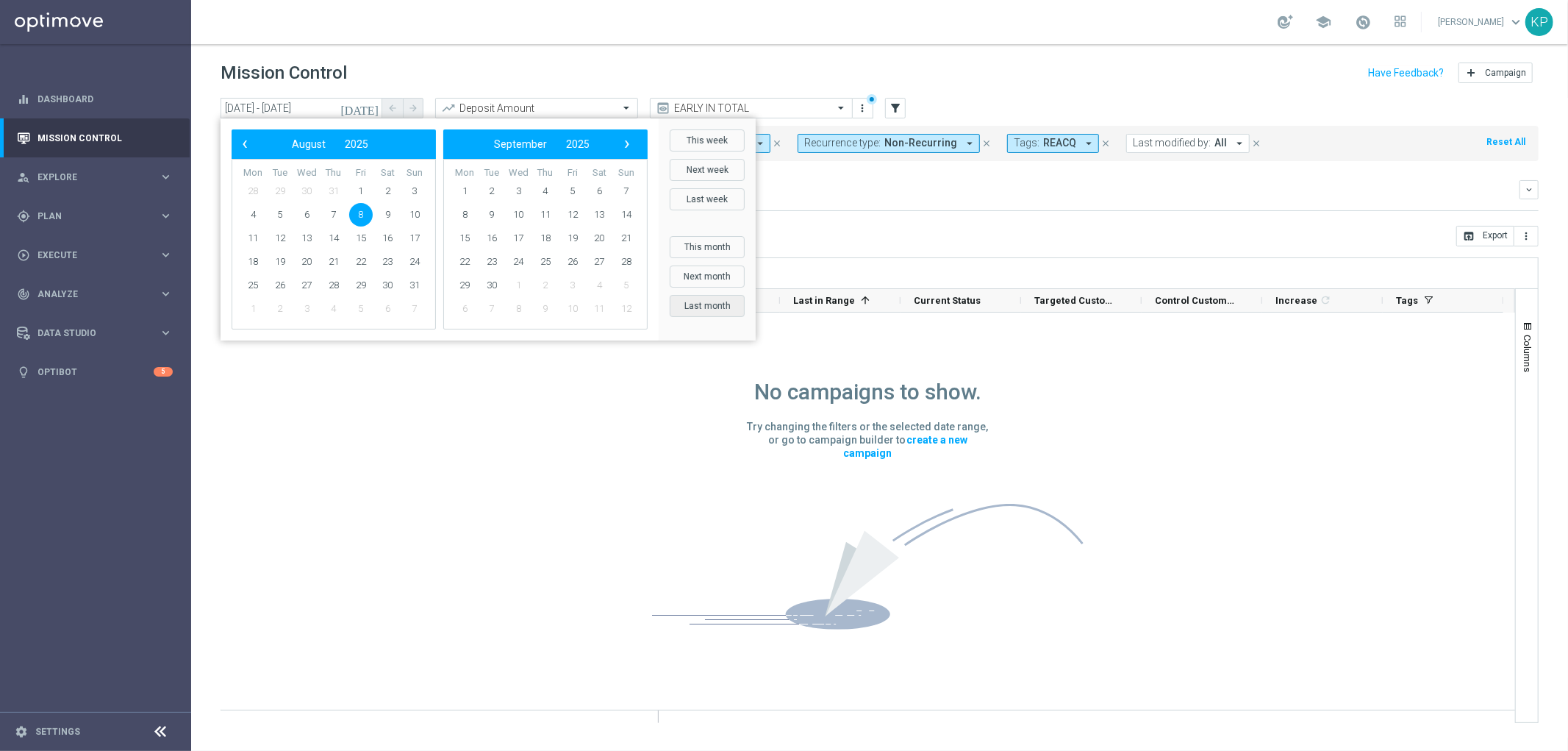
click at [713, 305] on button "Last month" at bounding box center [707, 306] width 75 height 22
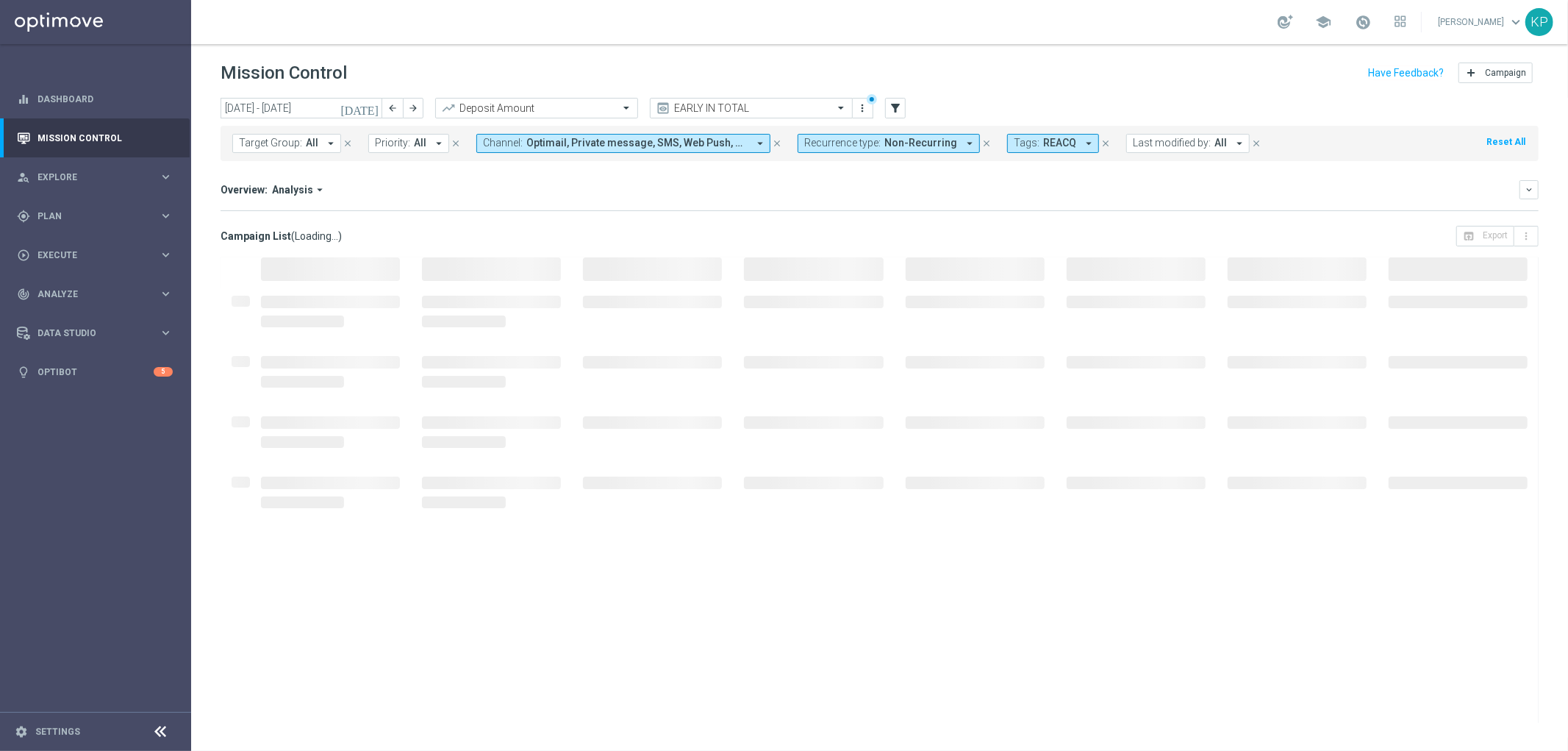
click at [856, 147] on span "Recurrence type:" at bounding box center [842, 143] width 76 height 13
click at [829, 240] on div "Recurring" at bounding box center [858, 249] width 105 height 24
click at [827, 227] on label "Non-Recurring" at bounding box center [847, 224] width 56 height 9
click at [700, 199] on div "Overview: Analysis arrow_drop_down keyboard_arrow_down Increase In Deposit Amou…" at bounding box center [879, 195] width 1318 height 31
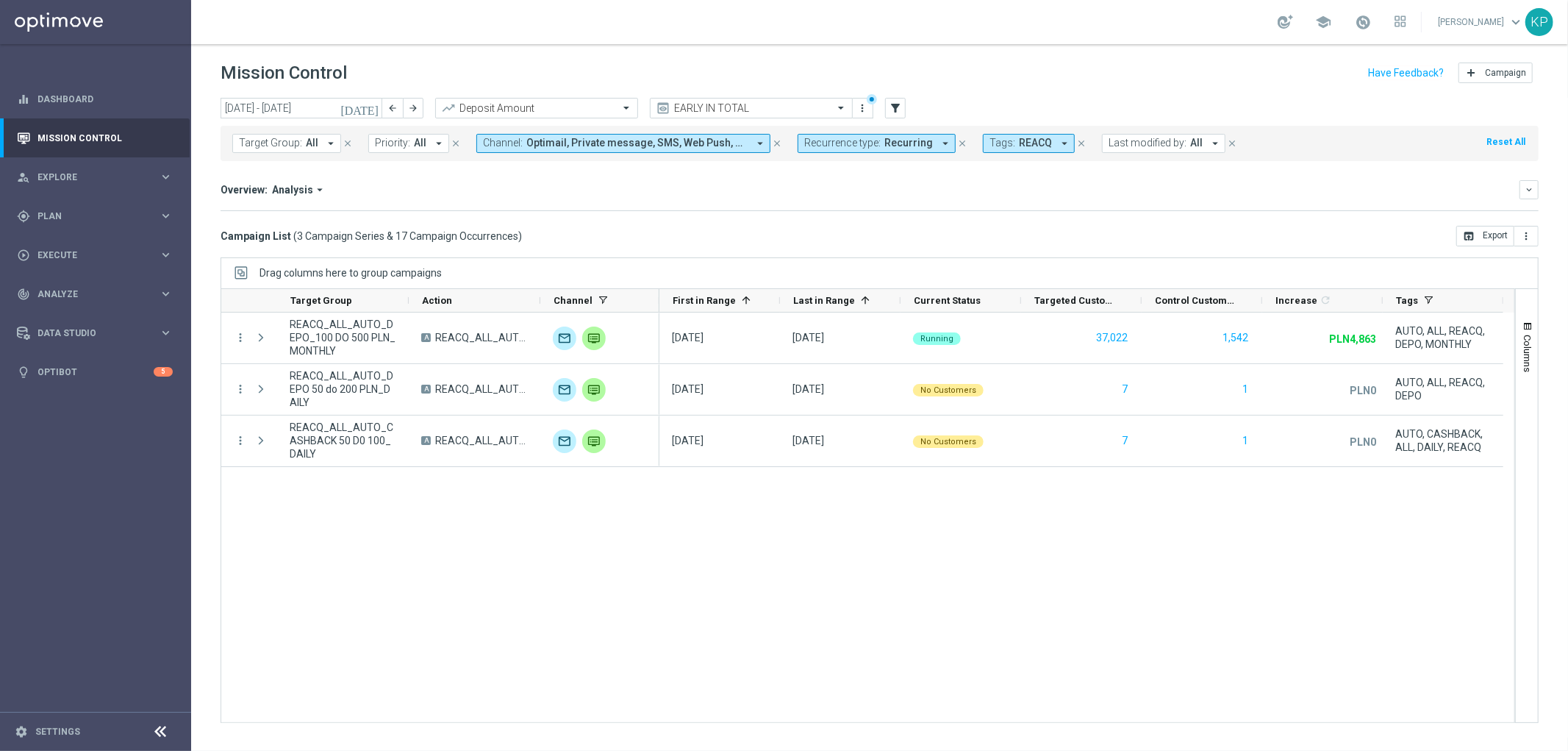
click at [690, 226] on div "Campaign List ( 3 Campaign Series & 17 Campaign Occurrences ) open_in_browser E…" at bounding box center [879, 236] width 1318 height 21
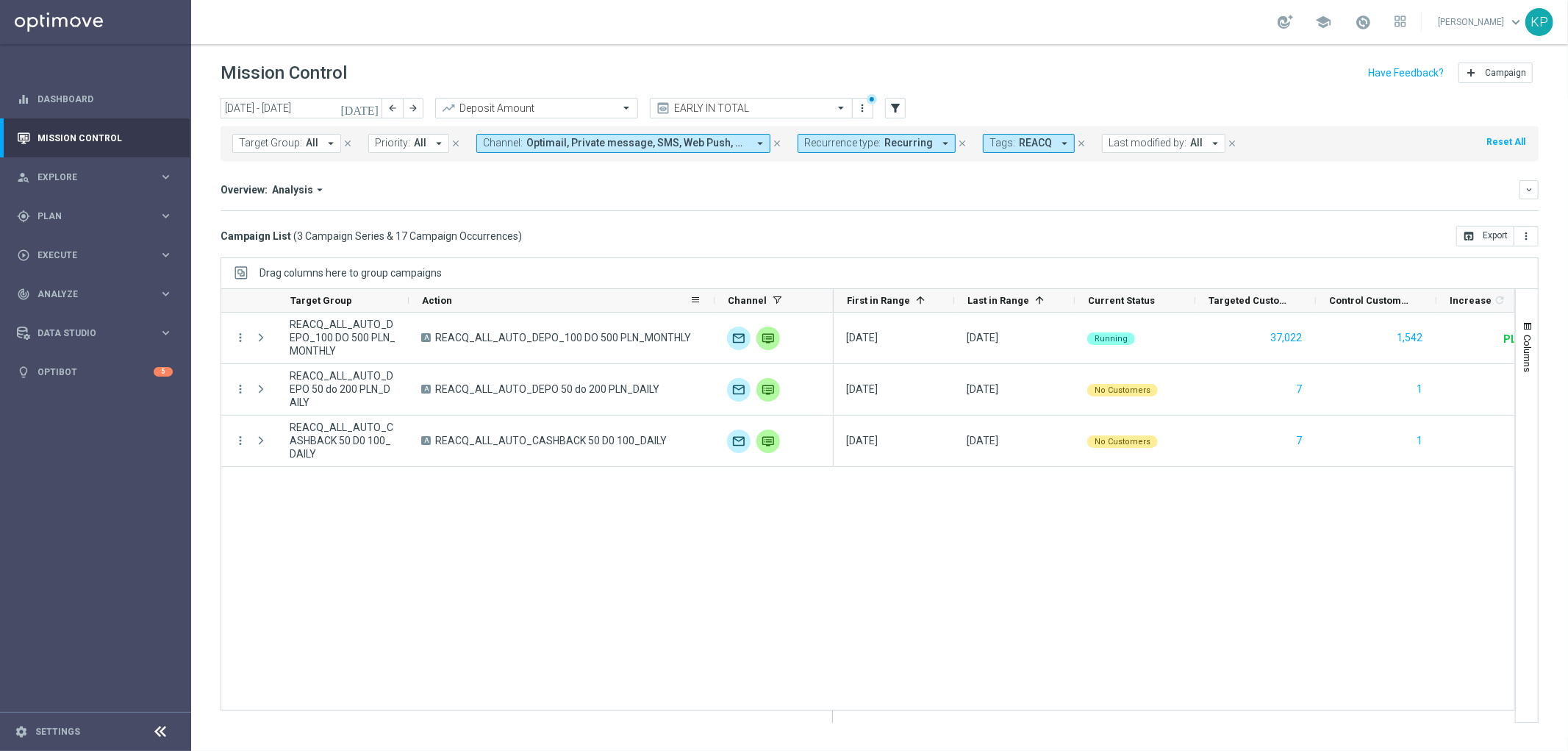
drag, startPoint x: 539, startPoint y: 299, endPoint x: 713, endPoint y: 296, distance: 174.0
click at [713, 296] on div at bounding box center [714, 300] width 6 height 23
click at [409, 103] on icon "arrow_forward" at bounding box center [413, 107] width 10 height 10
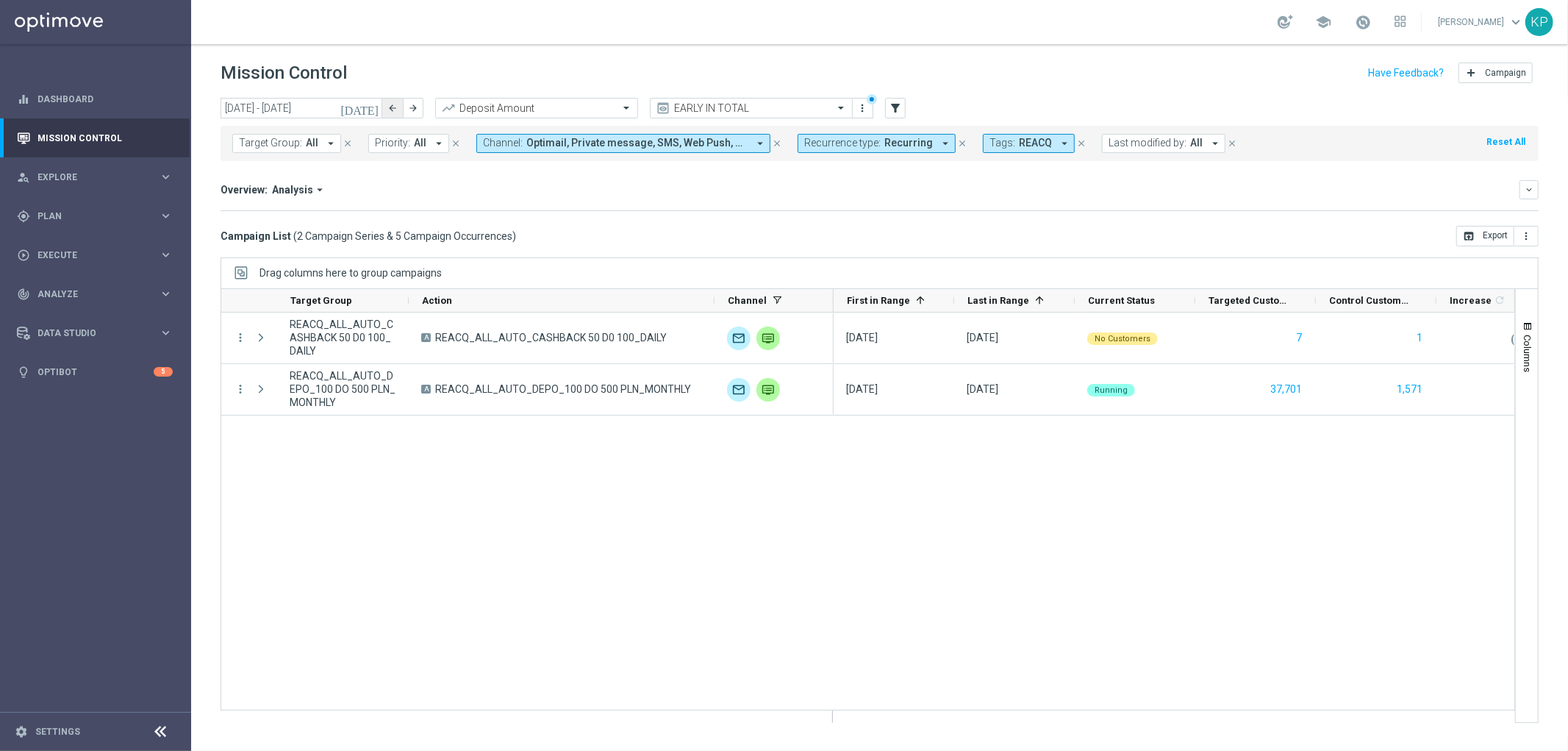
click at [388, 107] on icon "arrow_back" at bounding box center [392, 107] width 10 height 10
type input "[DATE] - [DATE]"
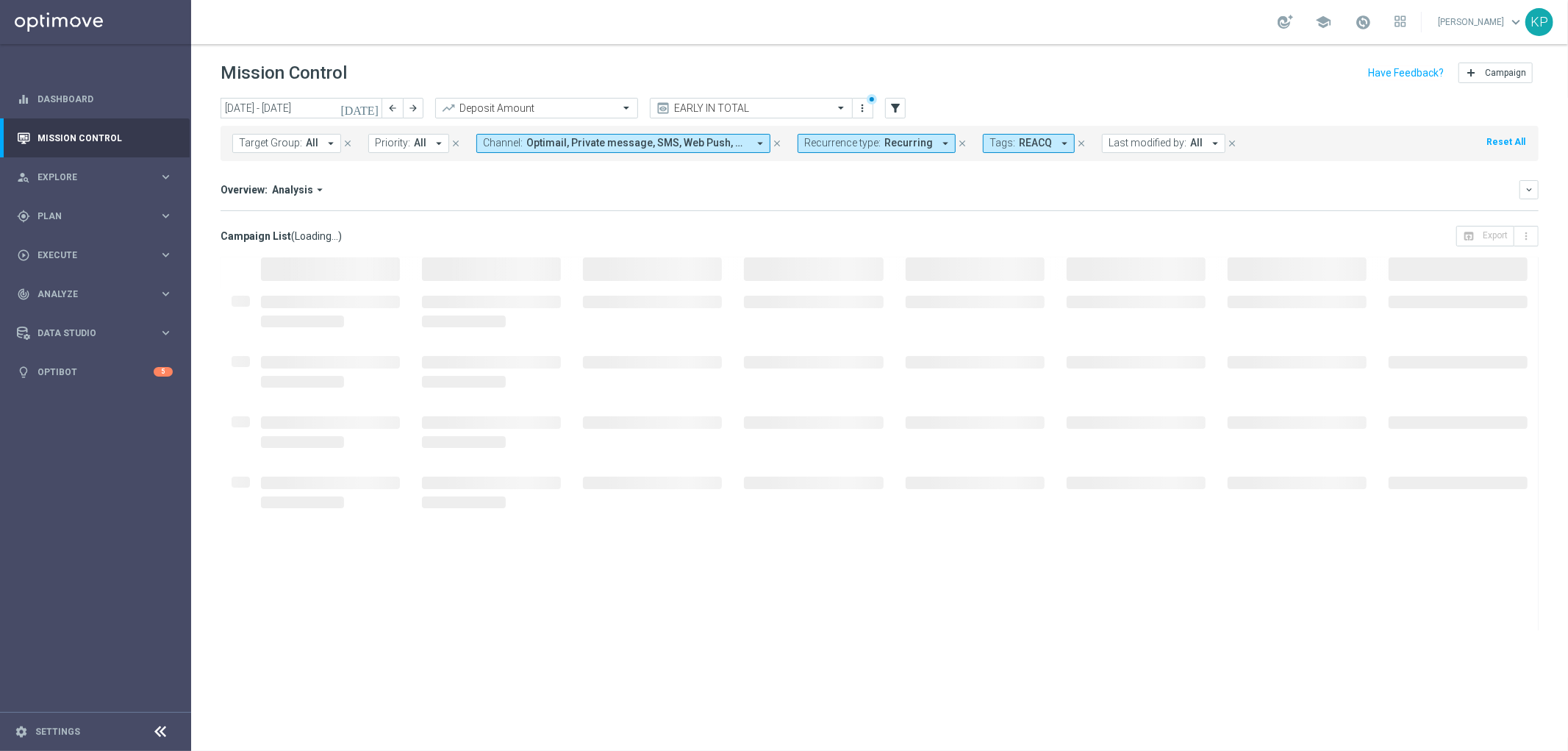
click at [744, 200] on div "Overview: Analysis arrow_drop_down keyboard_arrow_down Increase In Deposit Amou…" at bounding box center [879, 195] width 1318 height 31
click at [1014, 134] on button "Tags: REACQ arrow_drop_down" at bounding box center [1029, 143] width 92 height 19
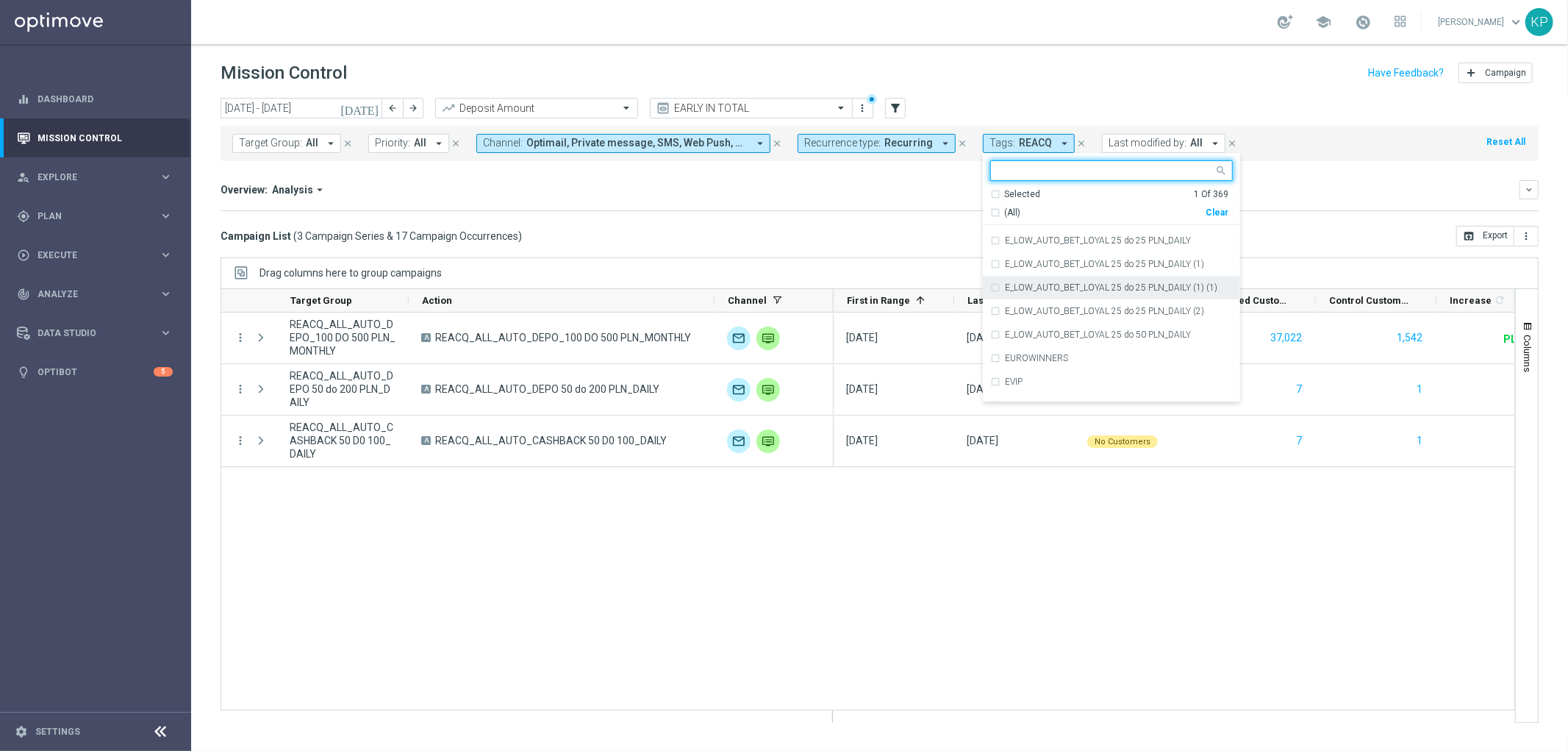
scroll to position [4738, 0]
click at [990, 241] on div "E" at bounding box center [1111, 251] width 243 height 24
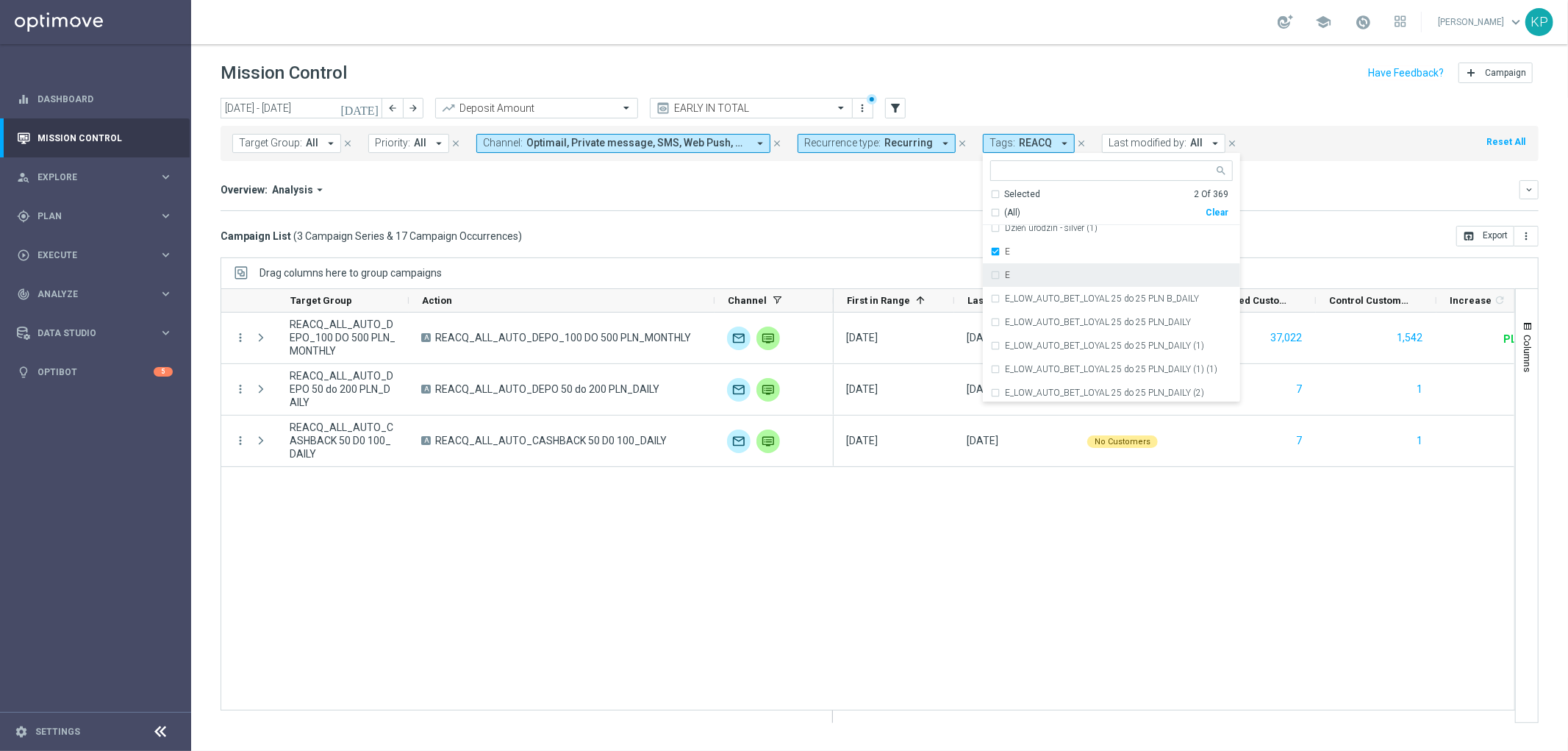
click at [990, 269] on div "E" at bounding box center [1111, 275] width 243 height 24
click at [938, 224] on mini-dashboard "Overview: Analysis arrow_drop_down keyboard_arrow_down Increase In Deposit Amou…" at bounding box center [879, 193] width 1318 height 64
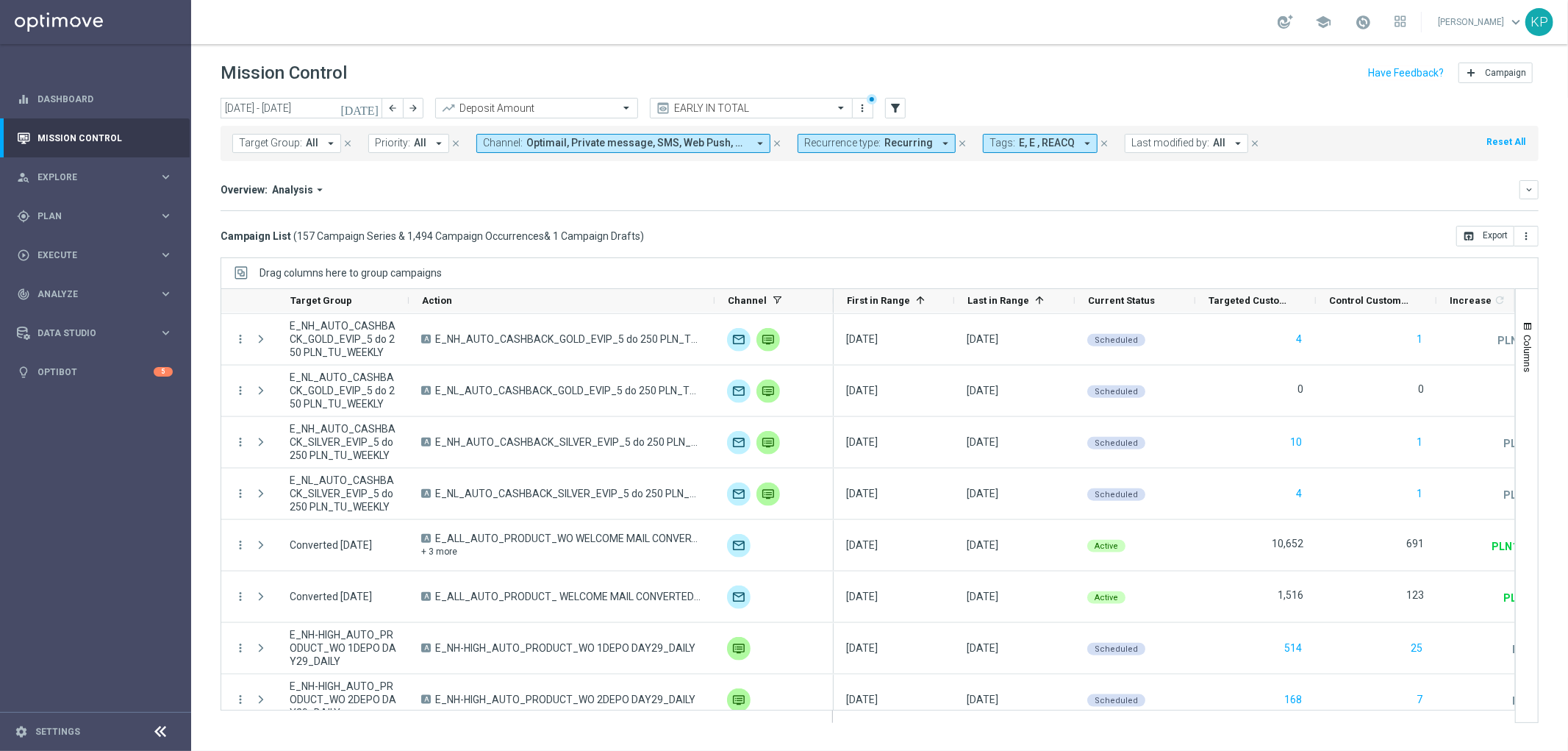
scroll to position [1715, 0]
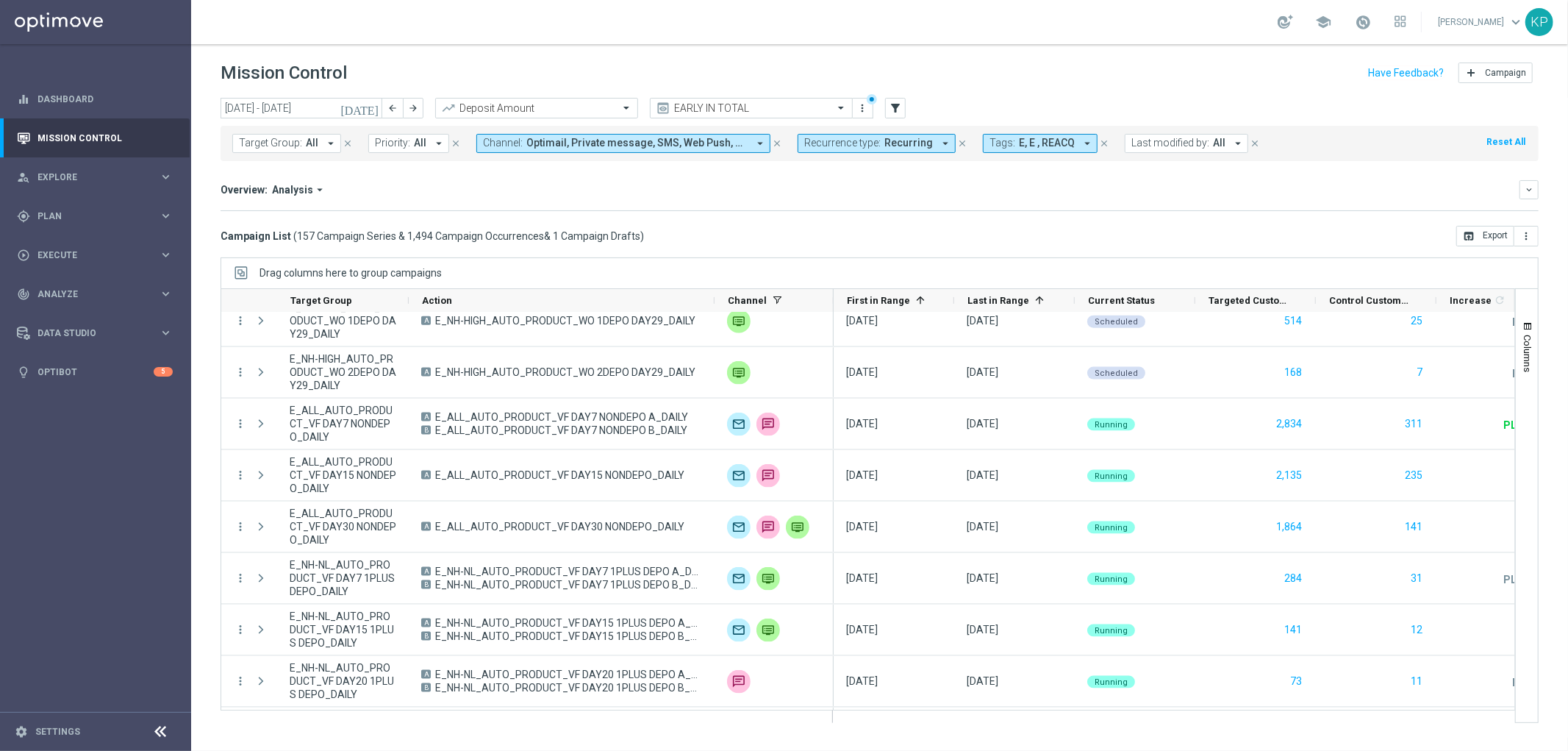
click at [885, 146] on span "Recurring" at bounding box center [909, 143] width 49 height 13
click at [829, 220] on label "Non-Recurring" at bounding box center [847, 224] width 56 height 9
click at [822, 248] on label "Recurring" at bounding box center [838, 248] width 37 height 9
click at [694, 217] on mini-dashboard "Overview: Analysis arrow_drop_down keyboard_arrow_down Increase In Deposit Amou…" at bounding box center [879, 193] width 1318 height 64
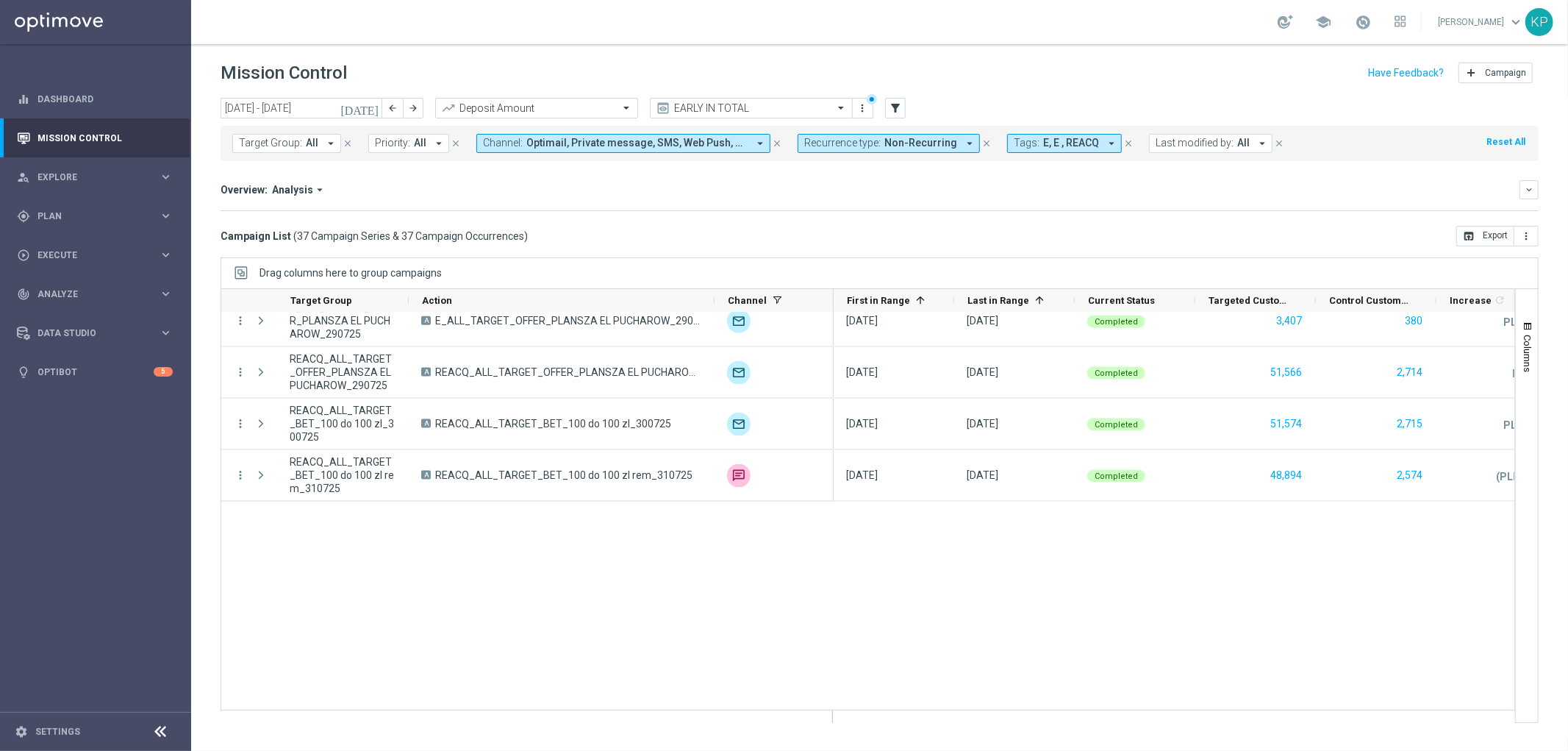
scroll to position [1508, 0]
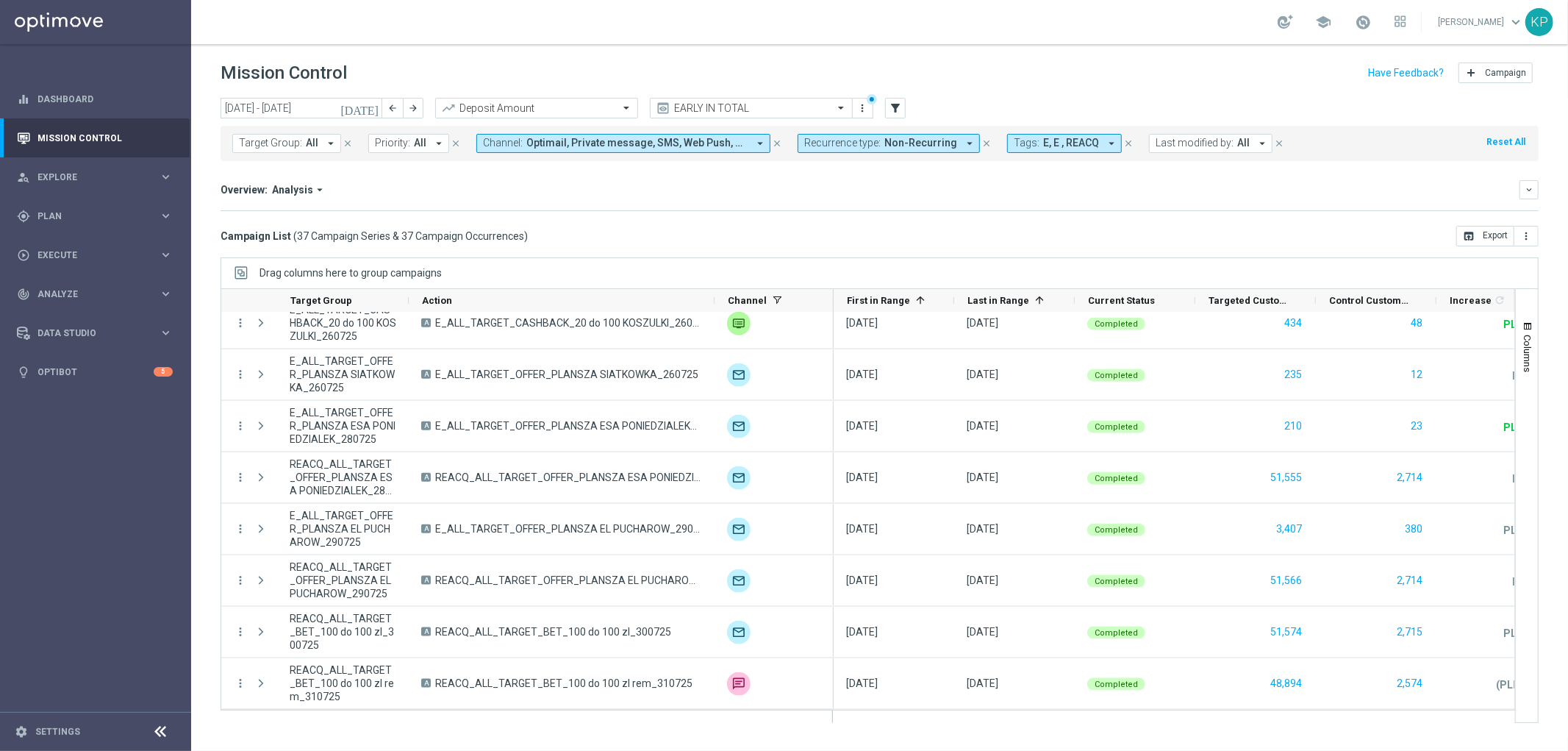
click at [302, 145] on button "Target Group: All arrow_drop_down" at bounding box center [286, 143] width 109 height 19
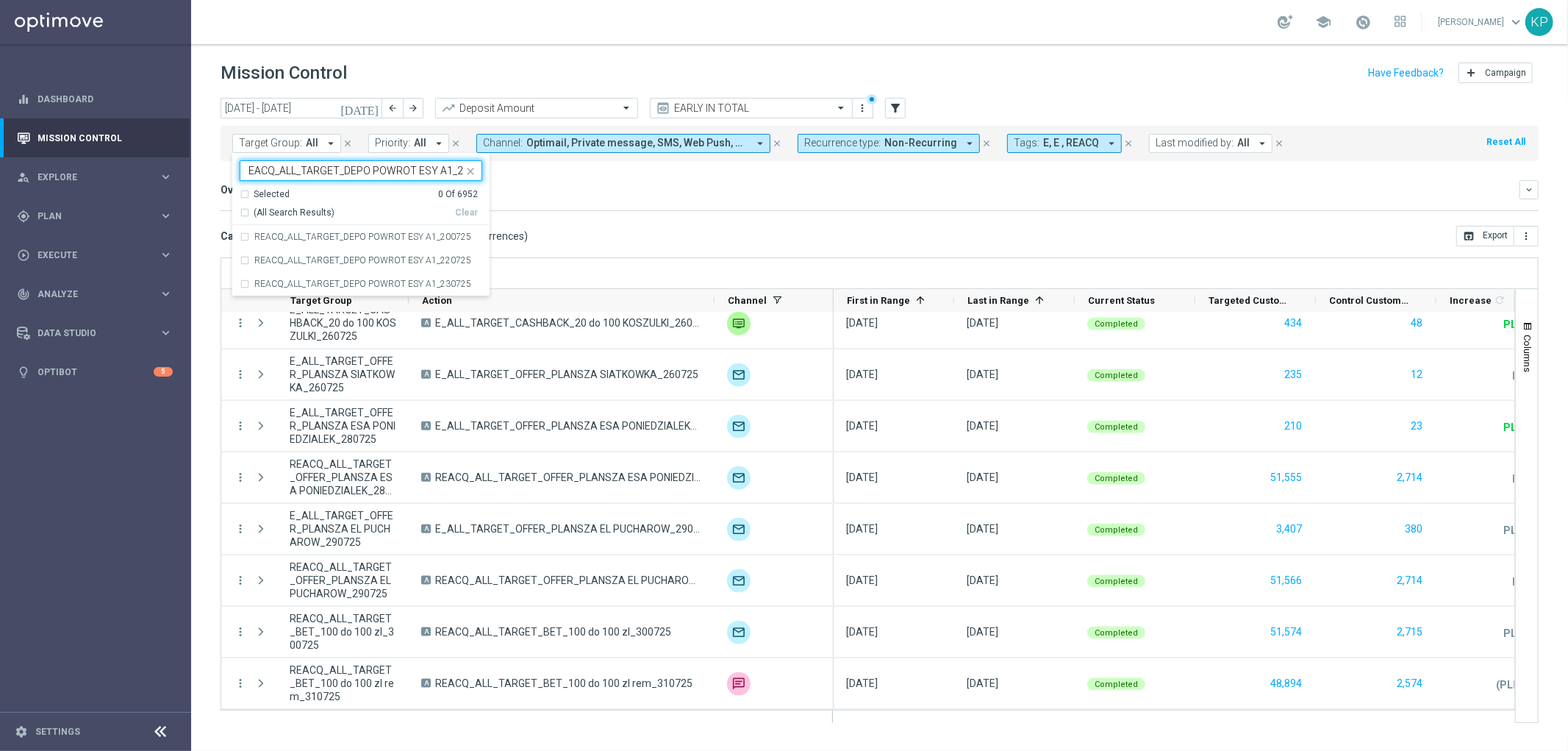
scroll to position [0, 0]
type input "REACQ_ALL_TARGET_DEPO POWROT"
click at [589, 216] on mini-dashboard "Overview: Analysis arrow_drop_down keyboard_arrow_down Increase In Deposit Amou…" at bounding box center [879, 193] width 1318 height 64
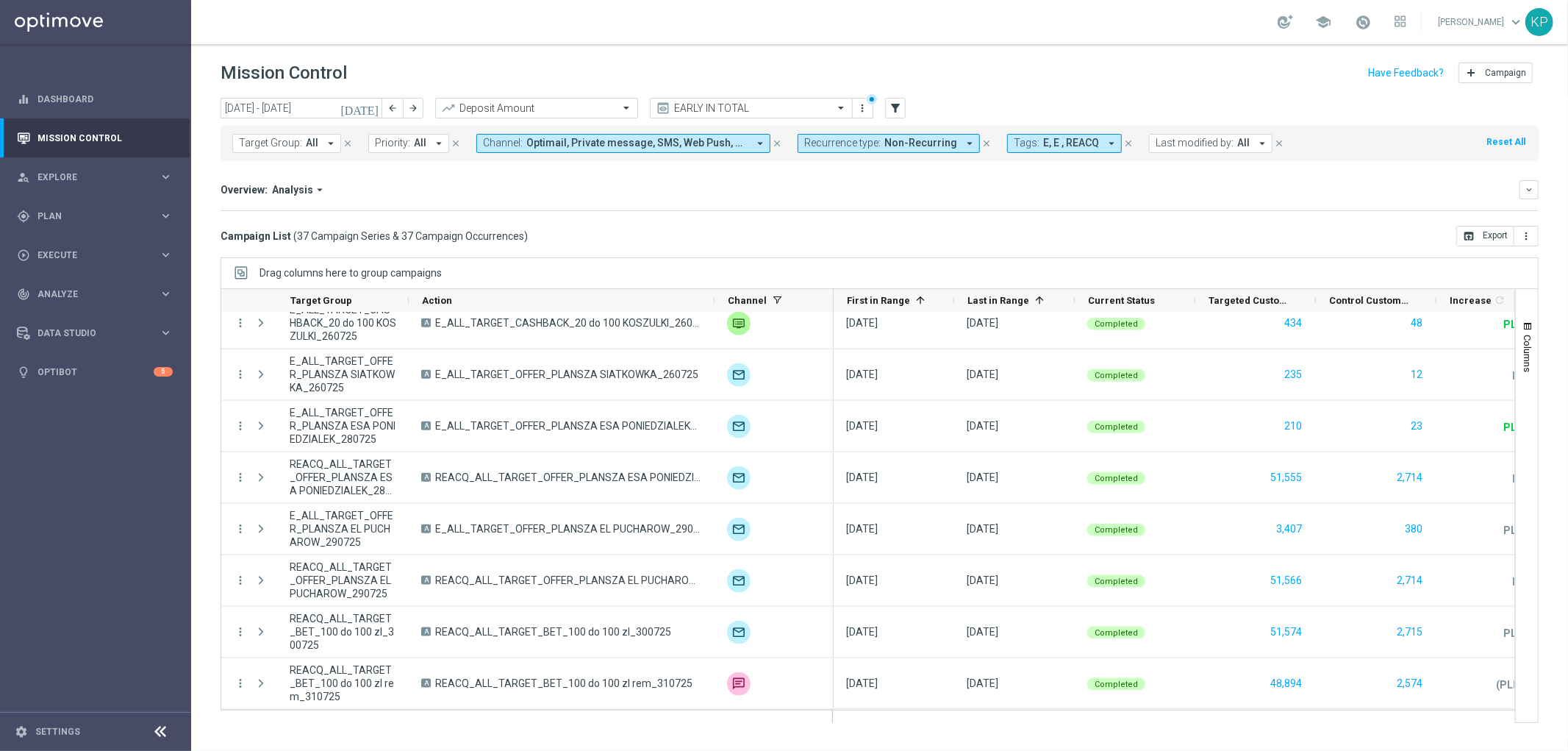
click at [746, 214] on mini-dashboard "Overview: Analysis arrow_drop_down keyboard_arrow_down Increase In Deposit Amou…" at bounding box center [879, 193] width 1318 height 64
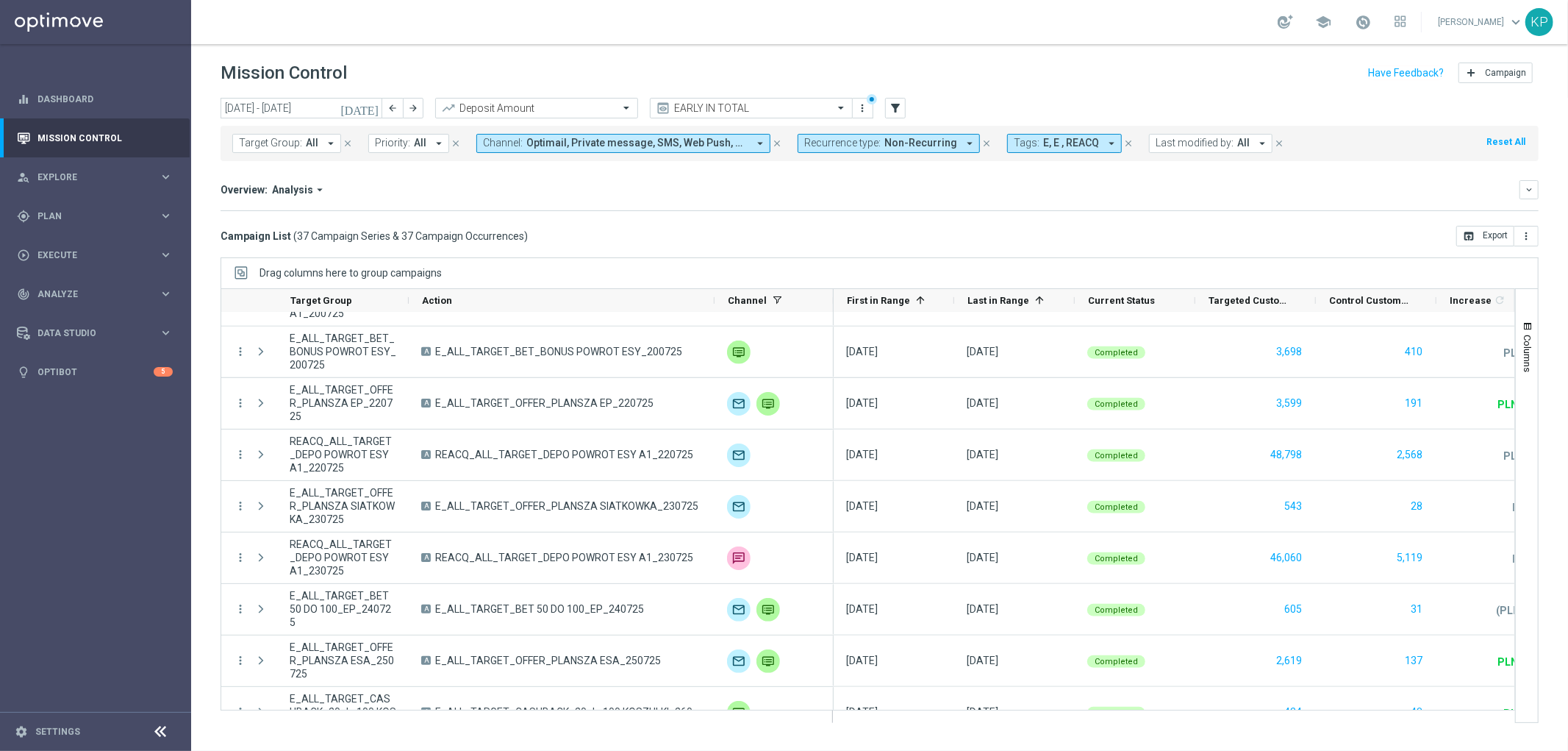
scroll to position [1018, 0]
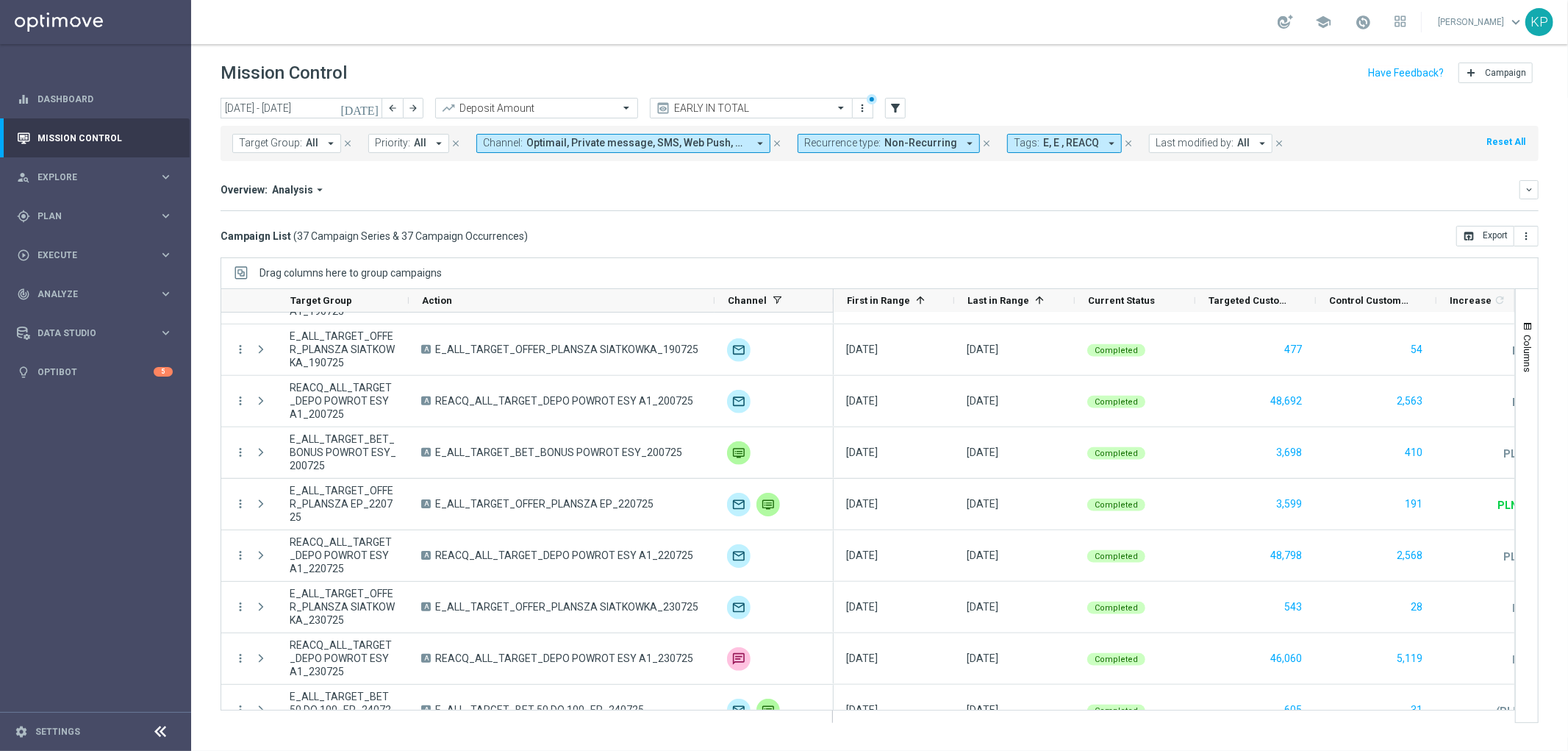
click at [825, 147] on span "Recurrence type:" at bounding box center [842, 143] width 76 height 13
click at [828, 243] on div "Recurring" at bounding box center [858, 249] width 105 height 24
click at [819, 220] on label "Non-Recurring" at bounding box center [847, 224] width 56 height 9
drag, startPoint x: 737, startPoint y: 226, endPoint x: 683, endPoint y: 245, distance: 57.2
click at [737, 227] on div "Campaign List ( 37 Campaign Series & 37 Campaign Occurrences ) open_in_browser …" at bounding box center [879, 236] width 1318 height 21
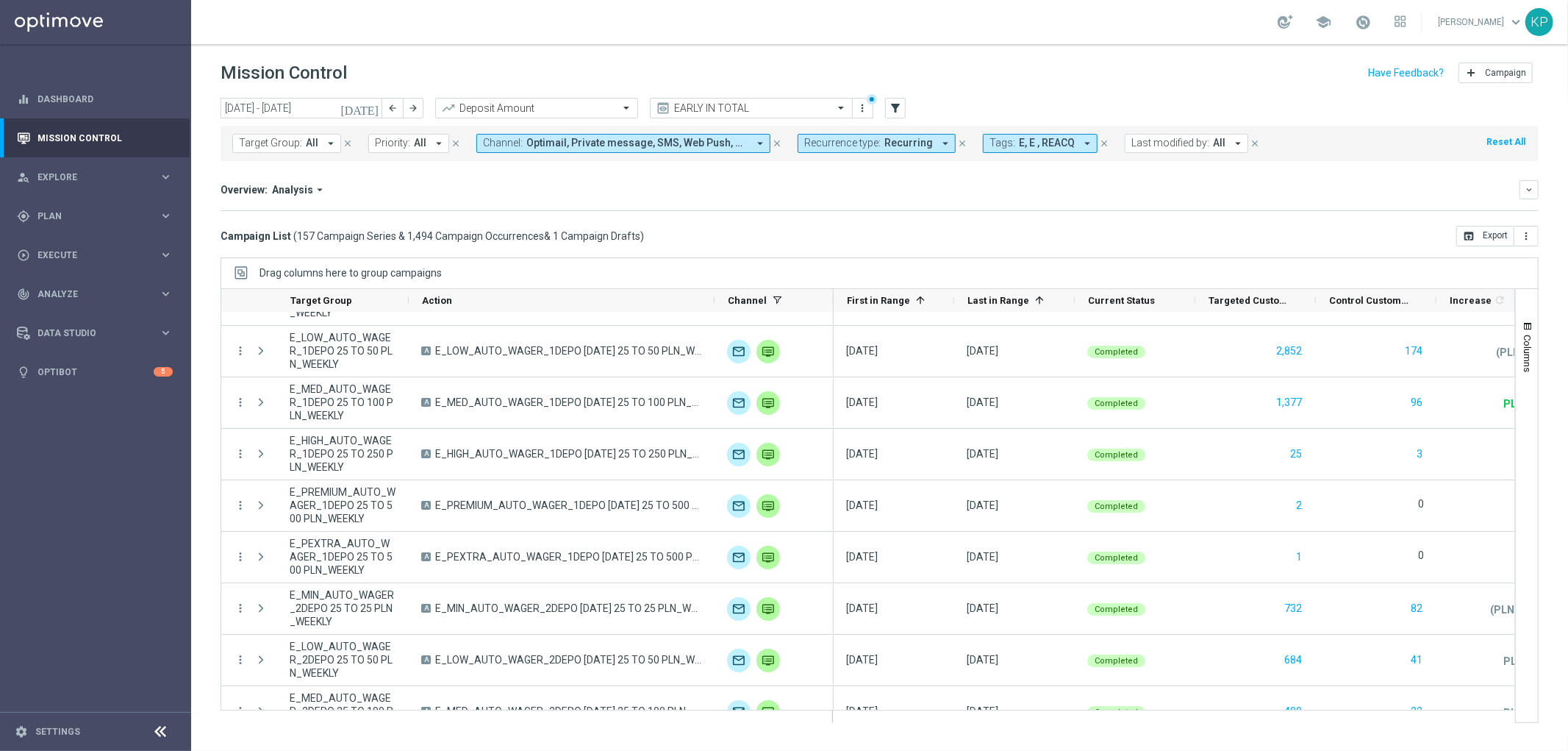
scroll to position [0, 0]
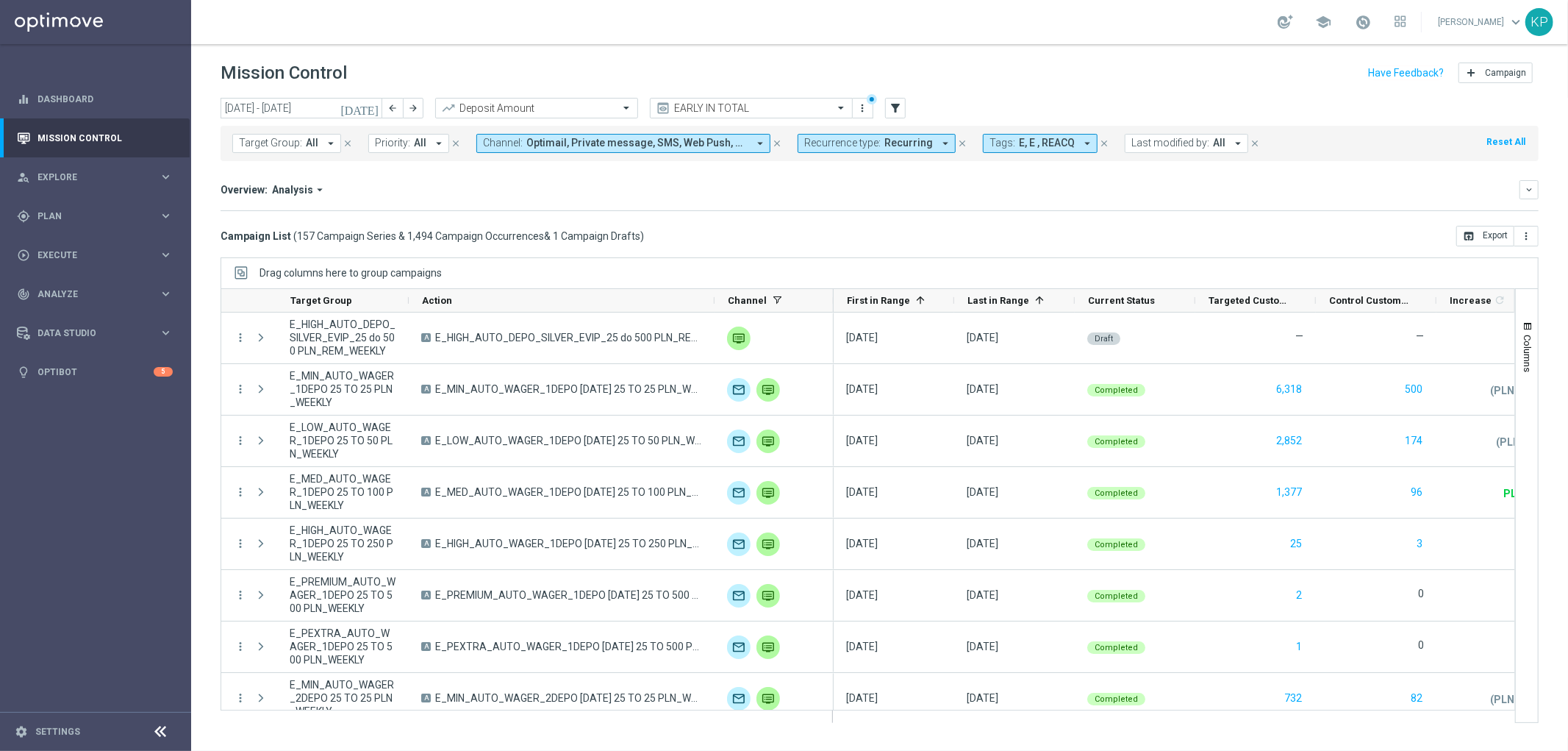
click at [619, 184] on div "Overview: Analysis arrow_drop_down" at bounding box center [870, 189] width 1299 height 14
click at [862, 150] on button "Recurrence type: Recurring arrow_drop_down" at bounding box center [877, 143] width 158 height 19
click at [835, 222] on label "Non-Recurring" at bounding box center [847, 224] width 56 height 9
click at [835, 246] on label "Recurring" at bounding box center [838, 248] width 37 height 9
click at [714, 200] on div "Overview: Analysis arrow_drop_down keyboard_arrow_down Increase In Deposit Amou…" at bounding box center [879, 195] width 1318 height 31
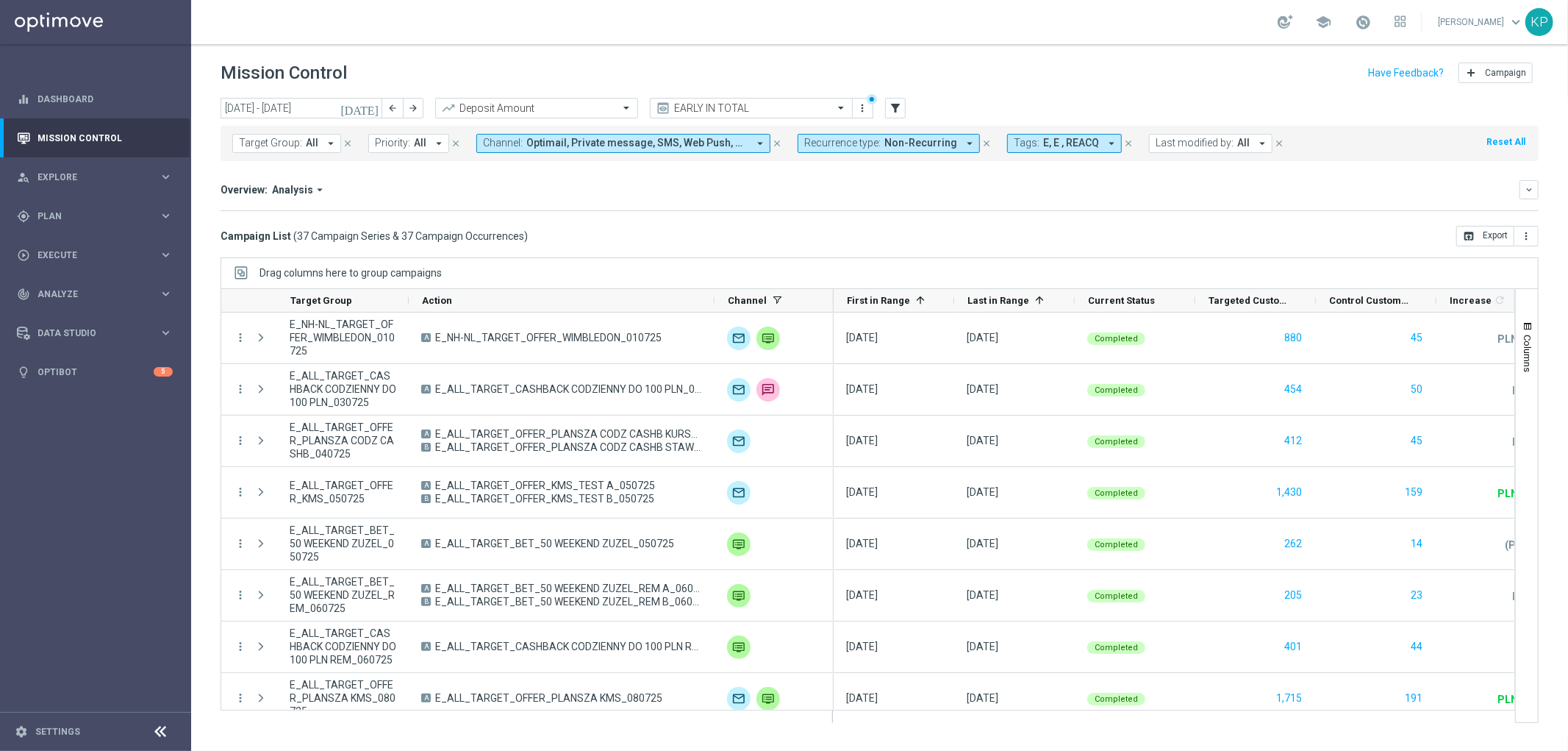
click at [936, 181] on div "Overview: Analysis arrow_drop_down keyboard_arrow_down" at bounding box center [879, 189] width 1318 height 19
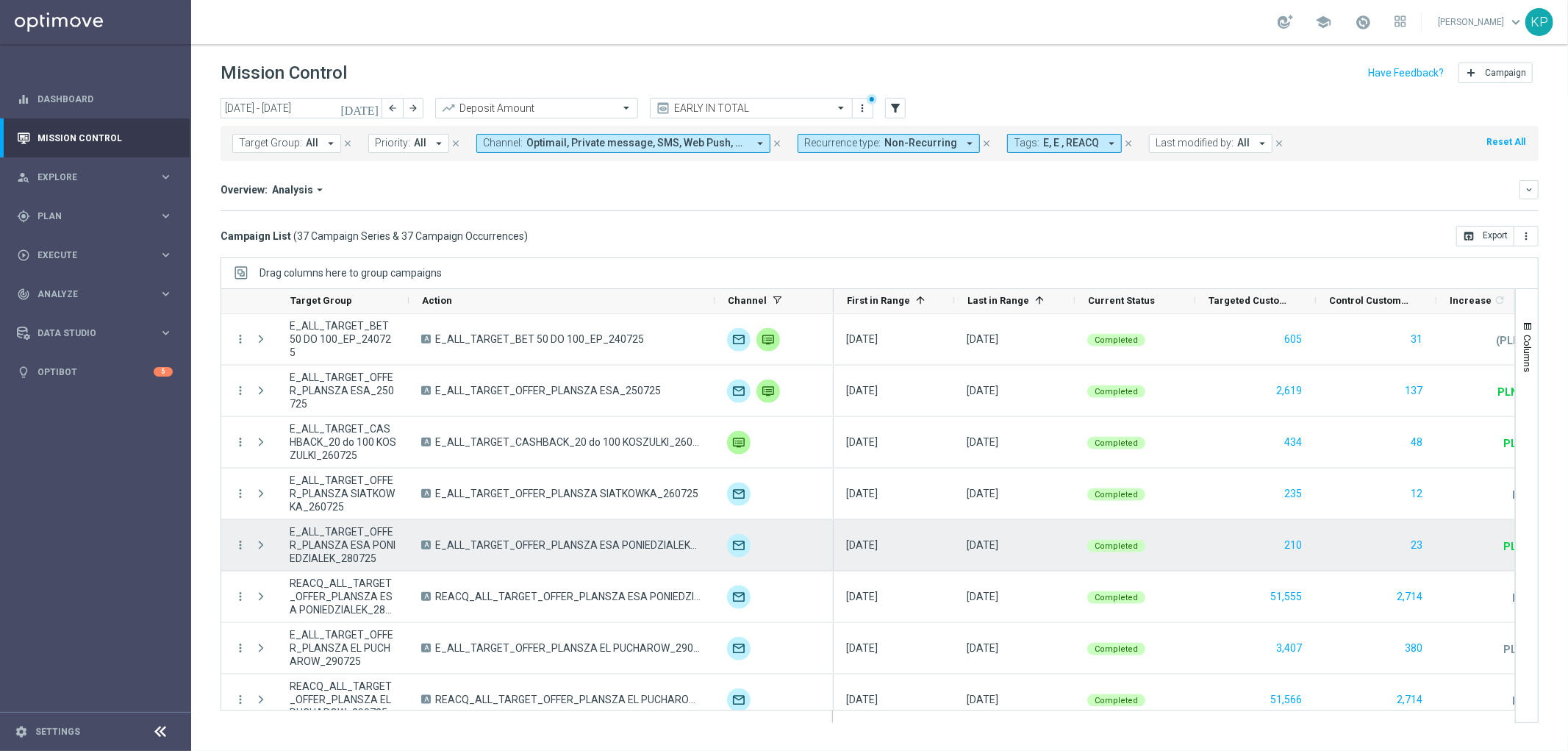
scroll to position [1508, 0]
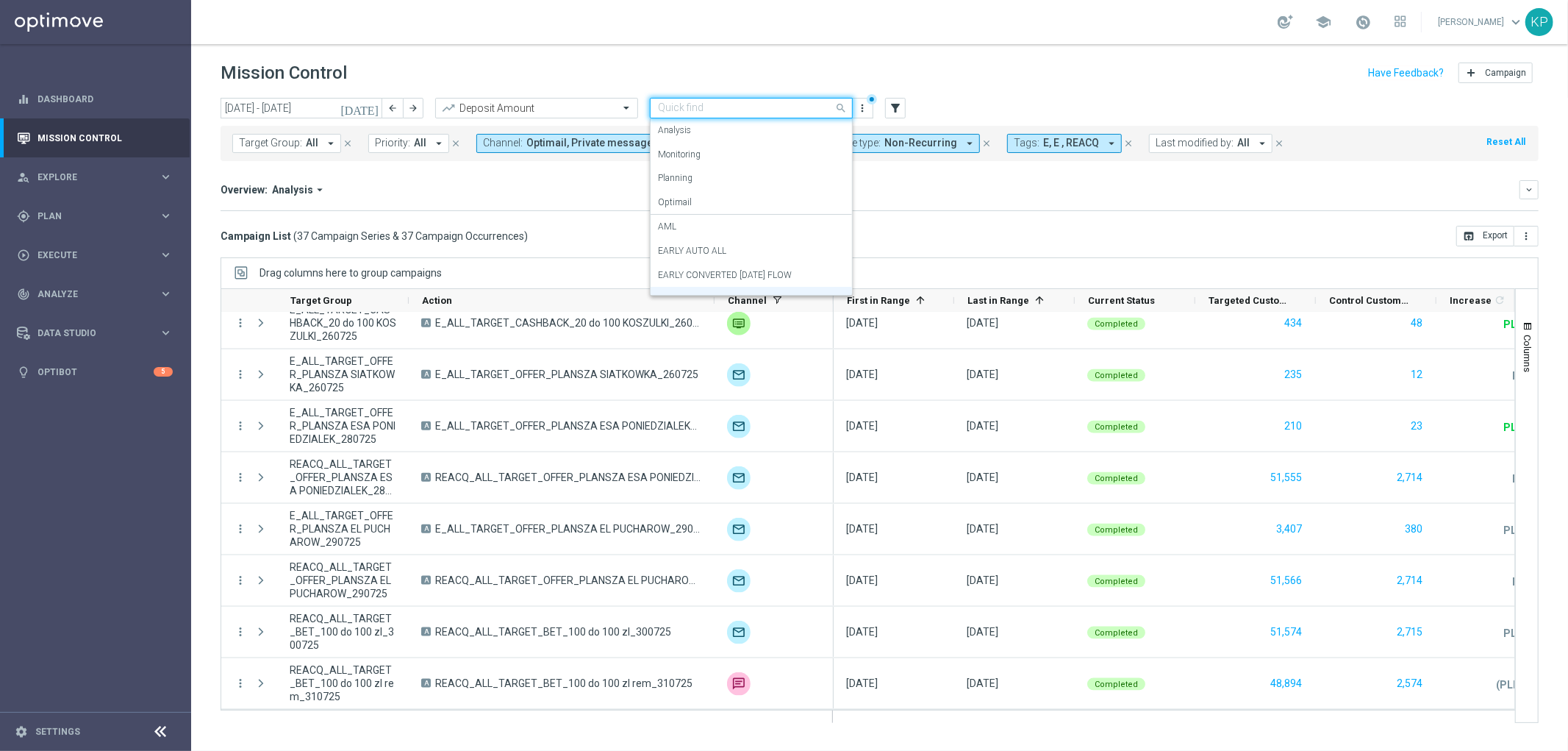
click at [810, 112] on input "text" at bounding box center [737, 108] width 158 height 13
click at [726, 185] on div "Planning" at bounding box center [751, 178] width 187 height 24
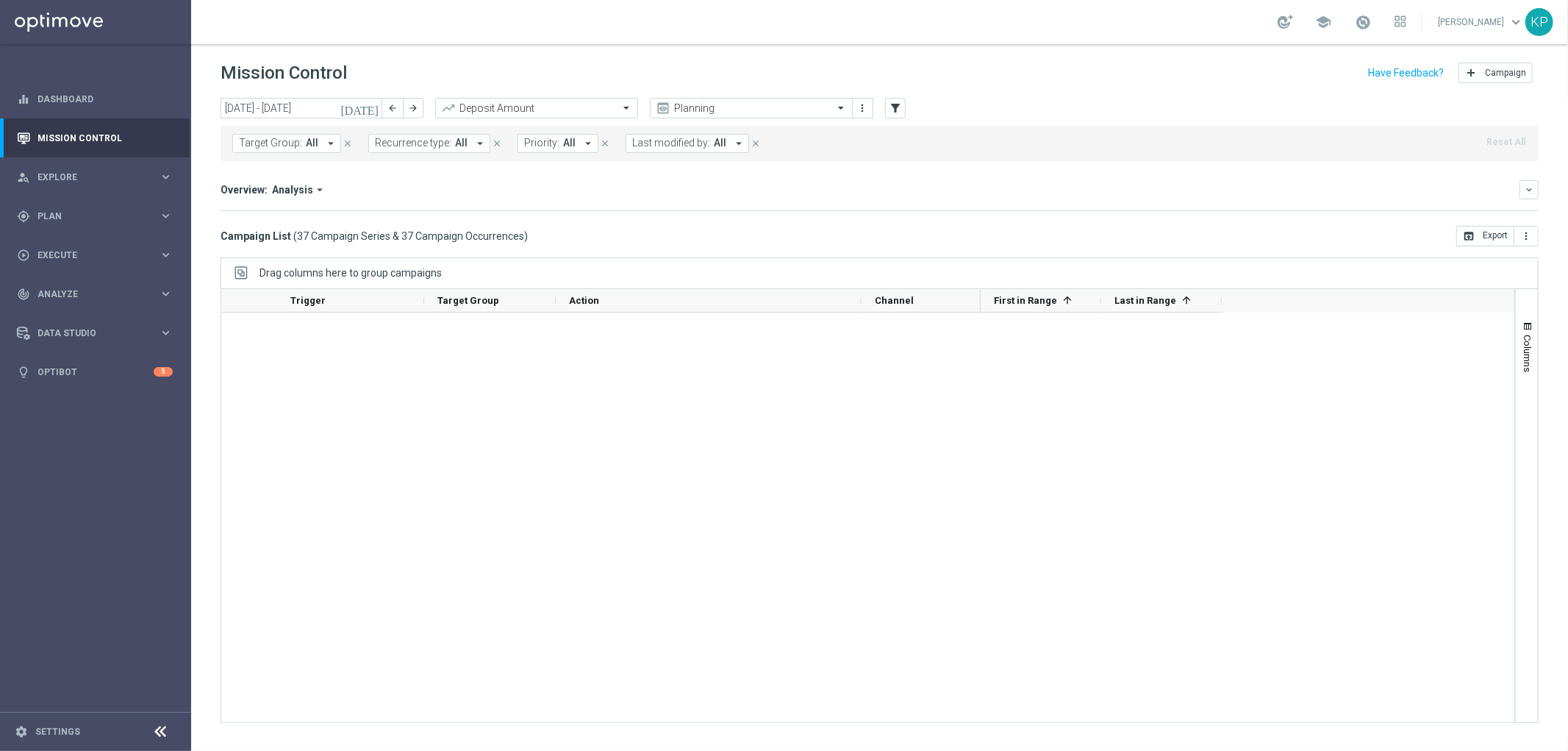
click at [714, 185] on div "Overview: Analysis arrow_drop_down" at bounding box center [870, 189] width 1299 height 14
click at [701, 143] on span "Last modified by:" at bounding box center [671, 143] width 78 height 13
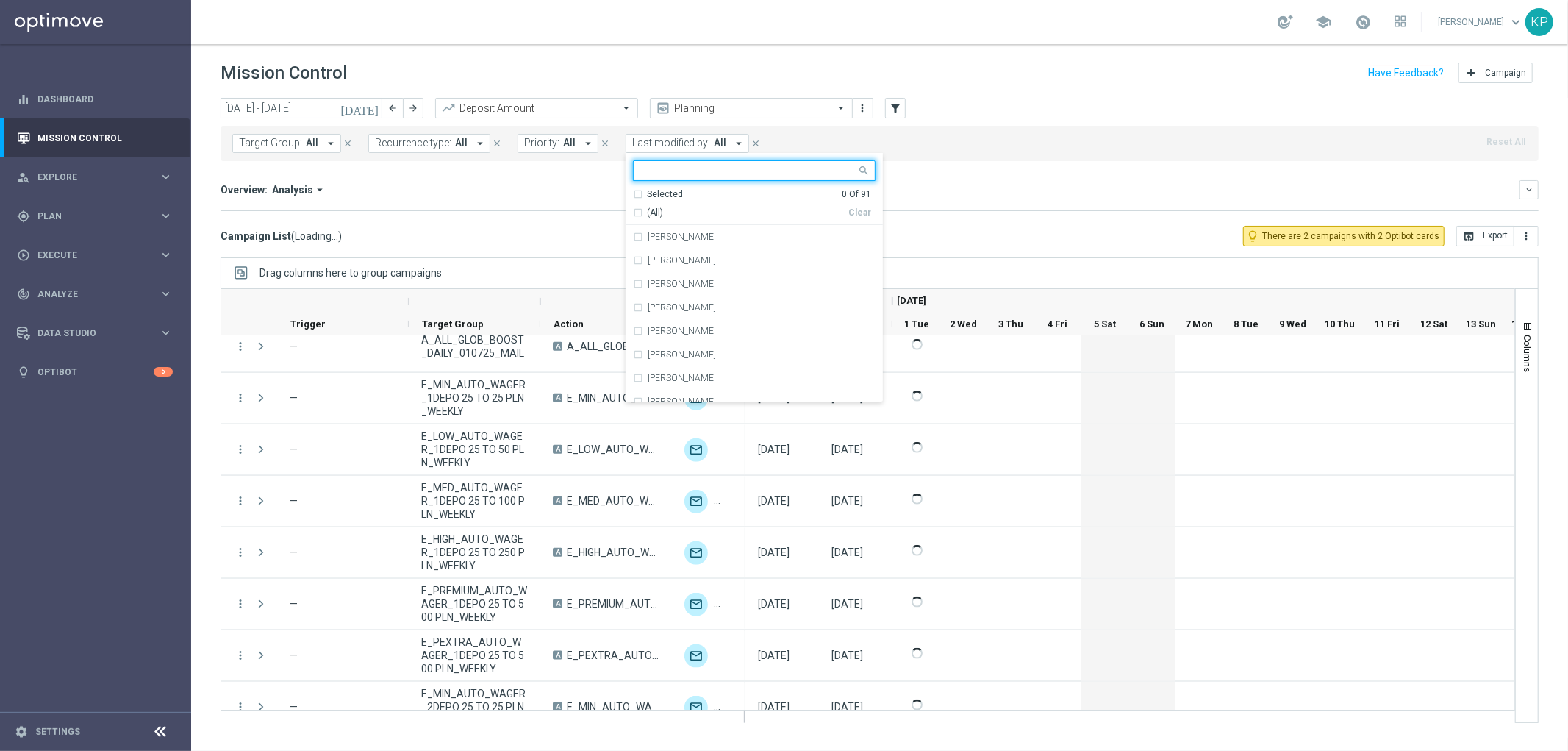
scroll to position [1496, 0]
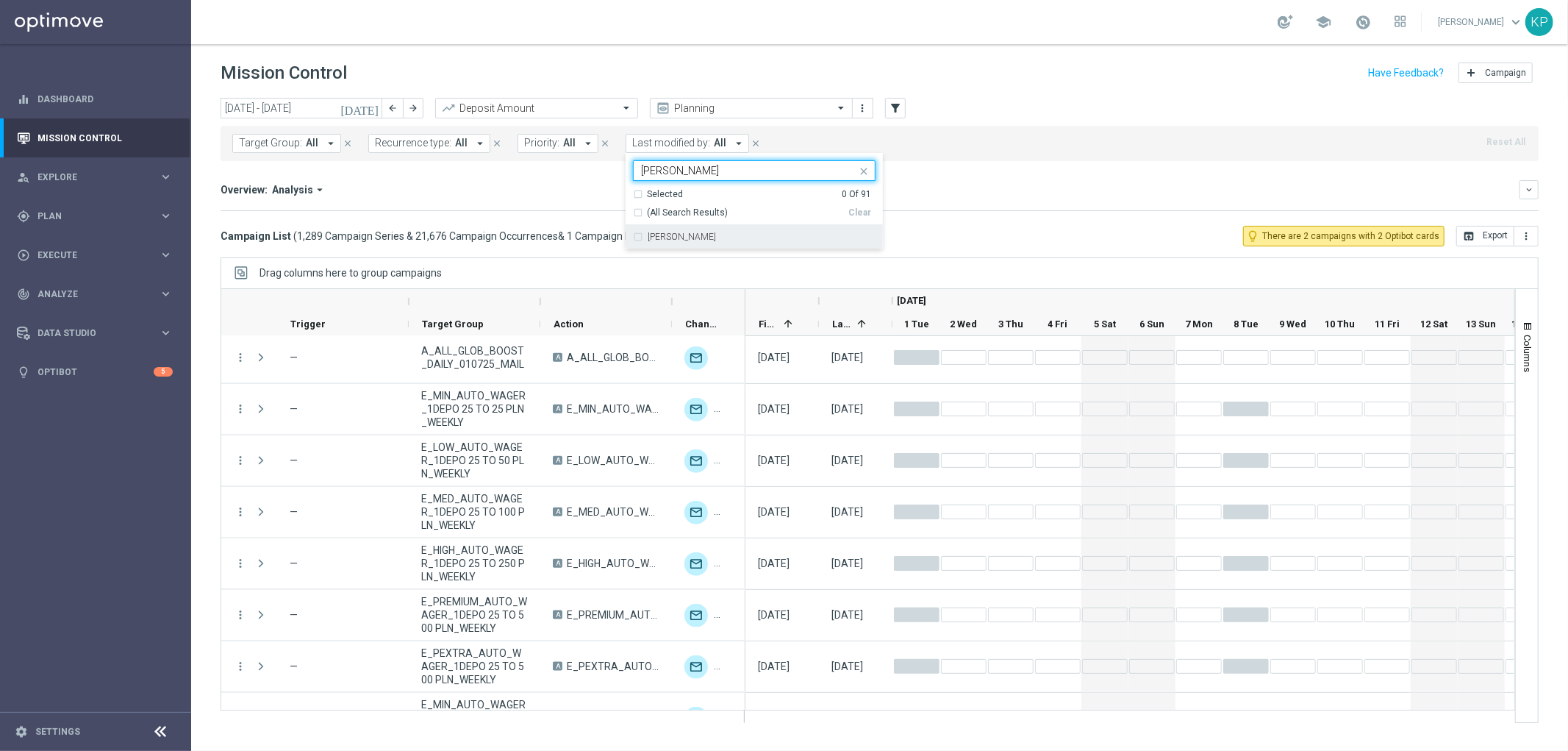
click at [708, 238] on div "Andzelika Binek" at bounding box center [761, 236] width 228 height 9
type input "binek"
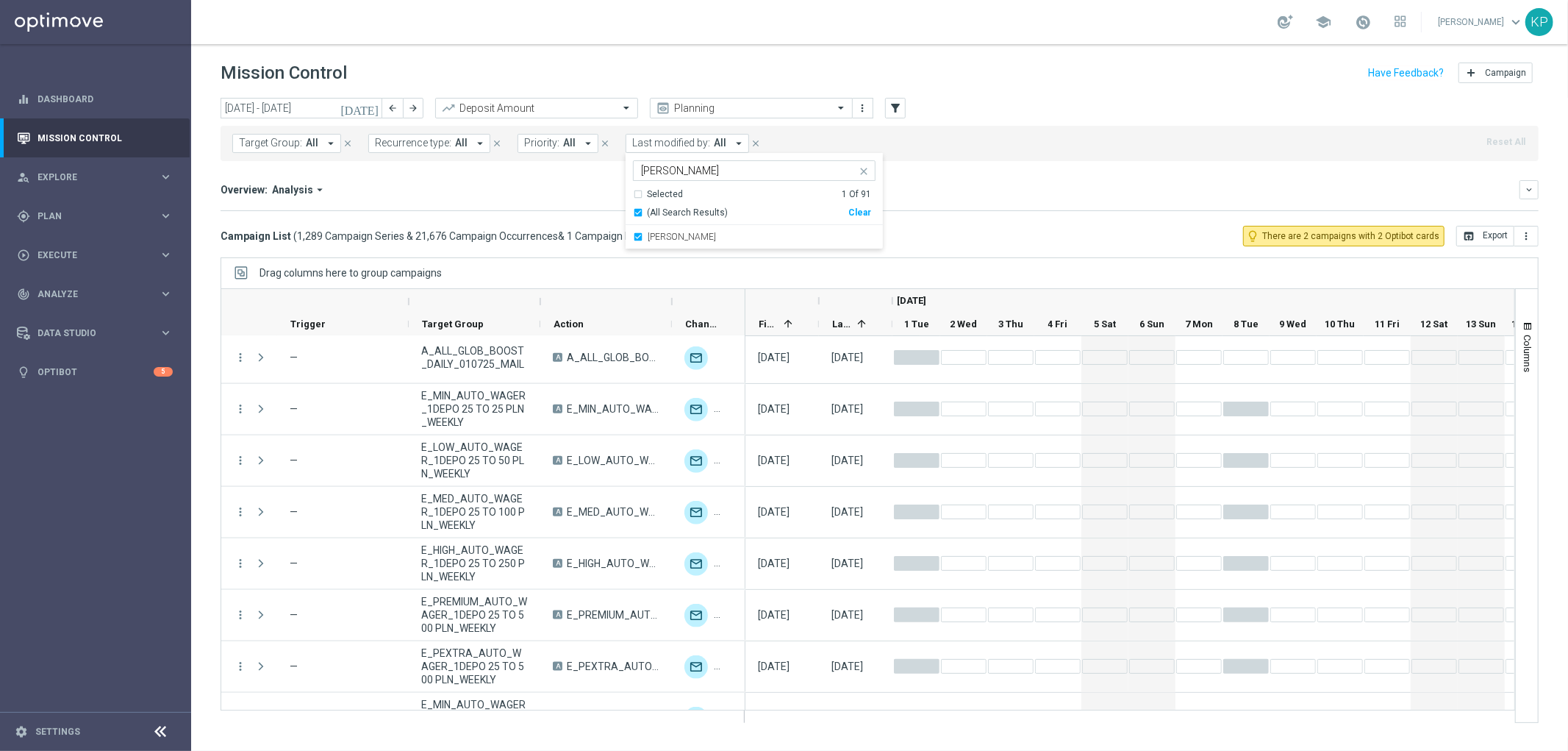
click at [530, 200] on div "Overview: Analysis arrow_drop_down keyboard_arrow_down Increase In Deposit Amou…" at bounding box center [879, 195] width 1318 height 31
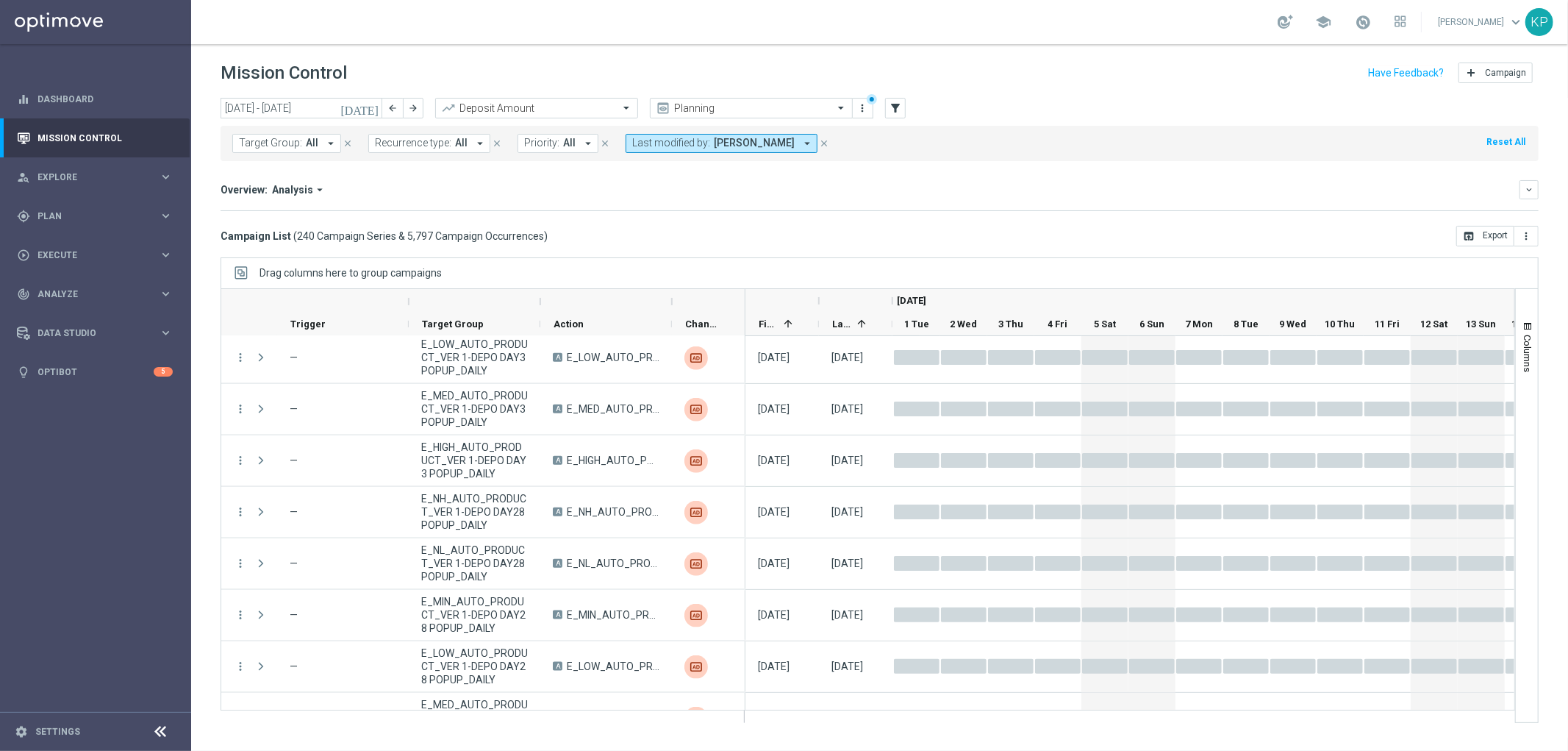
click at [475, 185] on div "Overview: Analysis arrow_drop_down" at bounding box center [870, 189] width 1299 height 14
click at [449, 149] on button "Recurrence type: All arrow_drop_down" at bounding box center [429, 143] width 122 height 19
click at [419, 246] on label "Recurring" at bounding box center [409, 248] width 37 height 9
click at [652, 221] on mini-dashboard "Overview: Analysis arrow_drop_down keyboard_arrow_down Increase In Deposit Amou…" at bounding box center [879, 193] width 1318 height 64
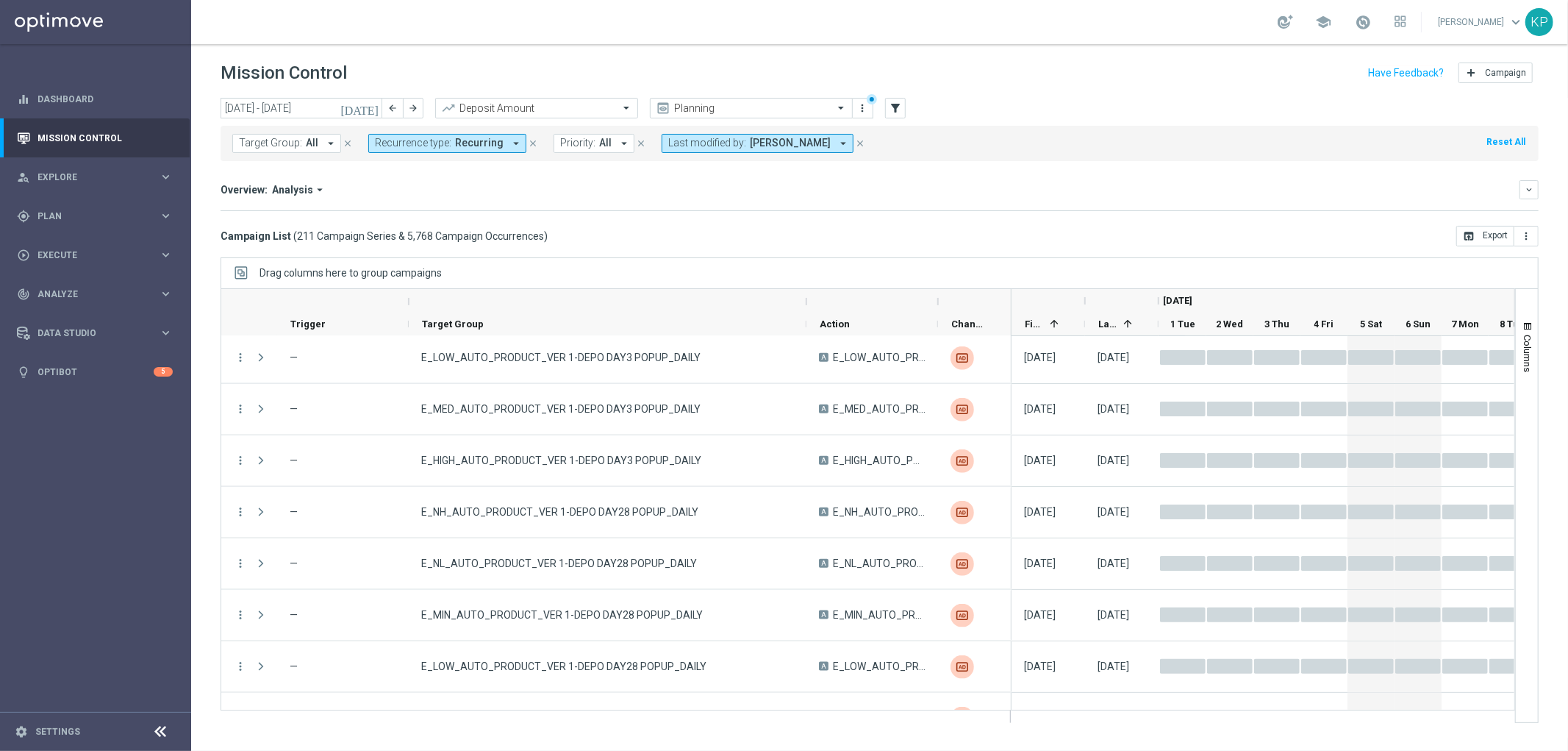
drag, startPoint x: 538, startPoint y: 304, endPoint x: 807, endPoint y: 304, distance: 269.0
click at [807, 304] on div at bounding box center [806, 302] width 6 height 24
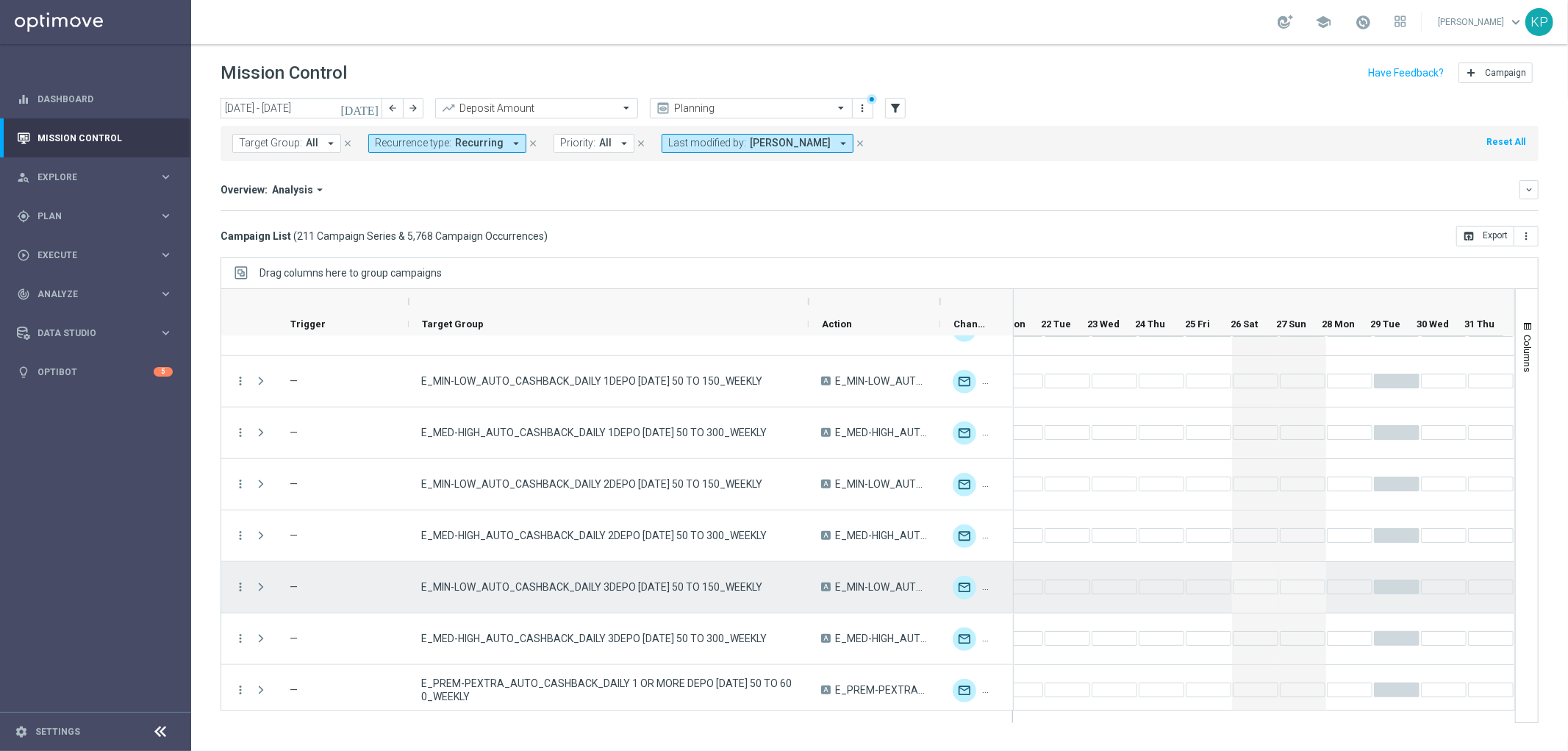
scroll to position [10485, 0]
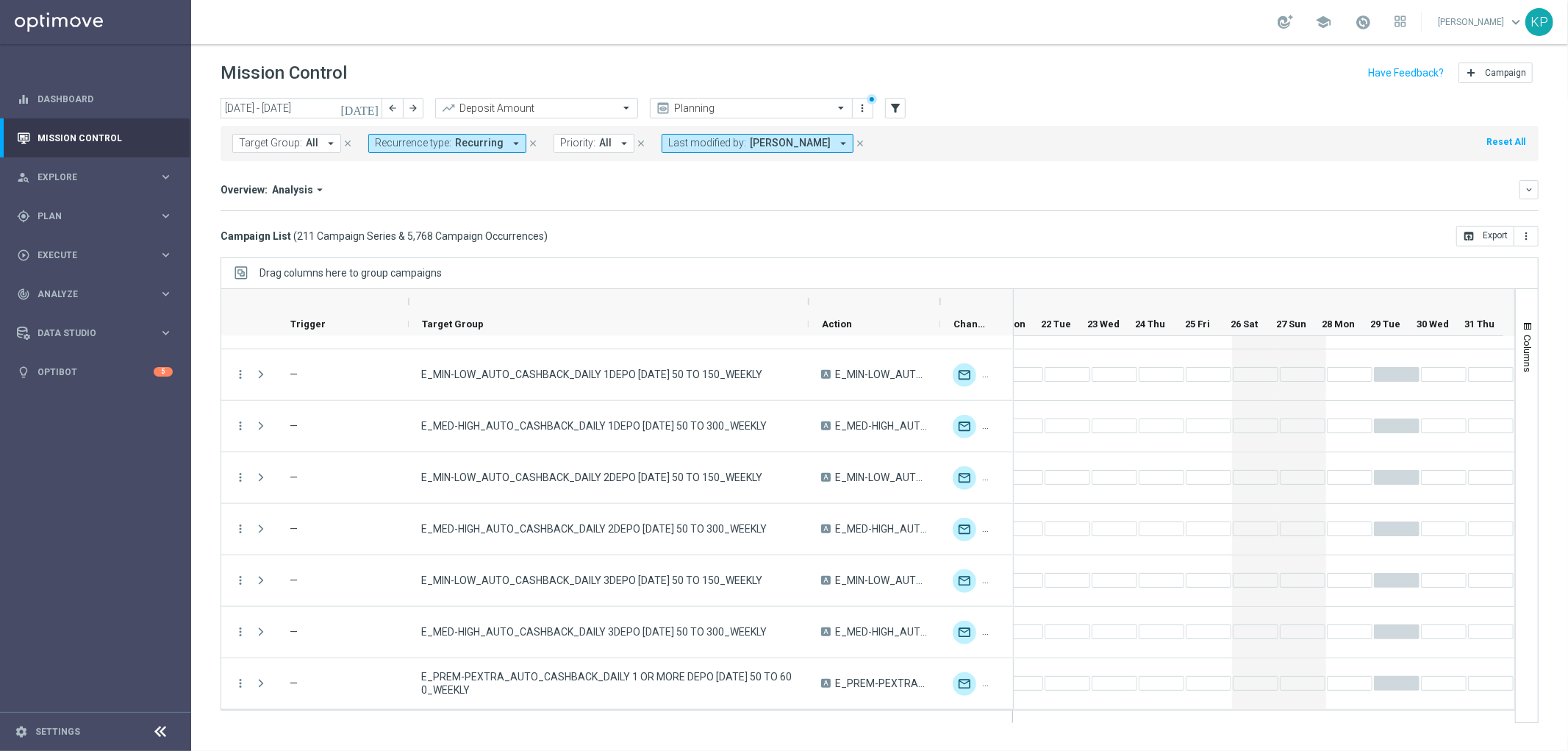
click at [769, 150] on button "Last modified by: Andzelika Binek arrow_drop_down" at bounding box center [757, 143] width 192 height 19
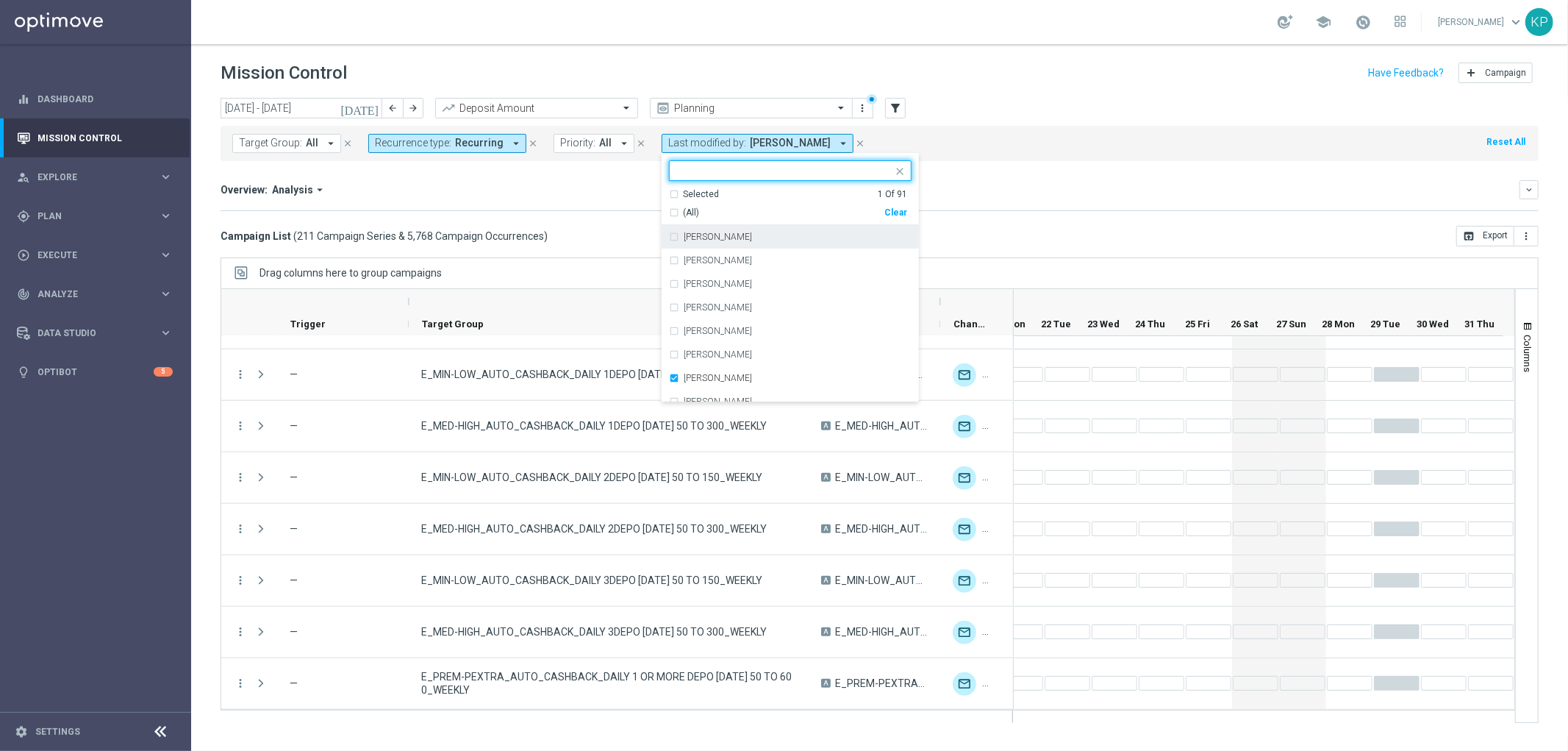
drag, startPoint x: 599, startPoint y: 187, endPoint x: 590, endPoint y: 187, distance: 9.0
click at [597, 187] on div "Overview: Analysis arrow_drop_down" at bounding box center [870, 189] width 1299 height 14
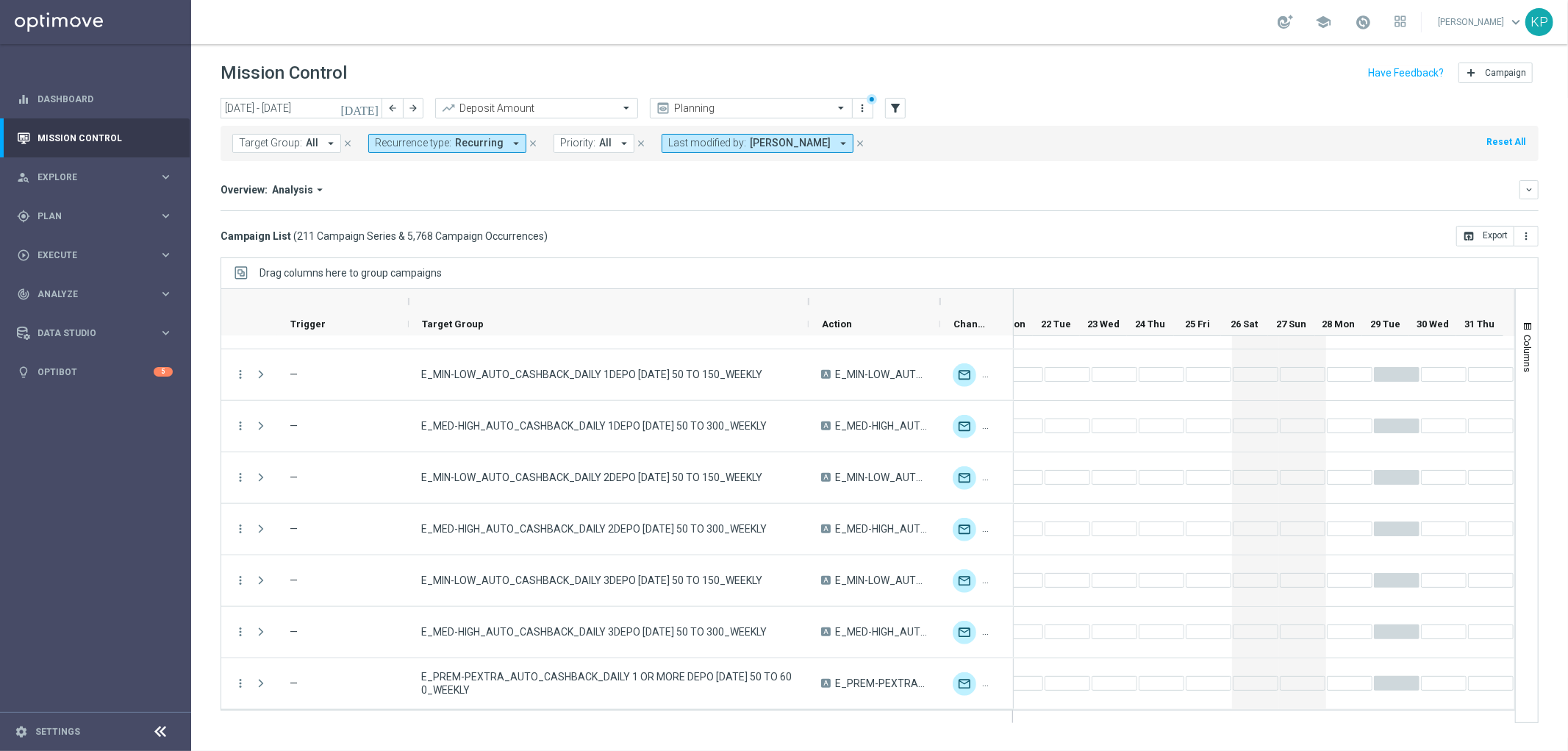
click at [750, 138] on span "Andzelika Binek" at bounding box center [791, 143] width 81 height 13
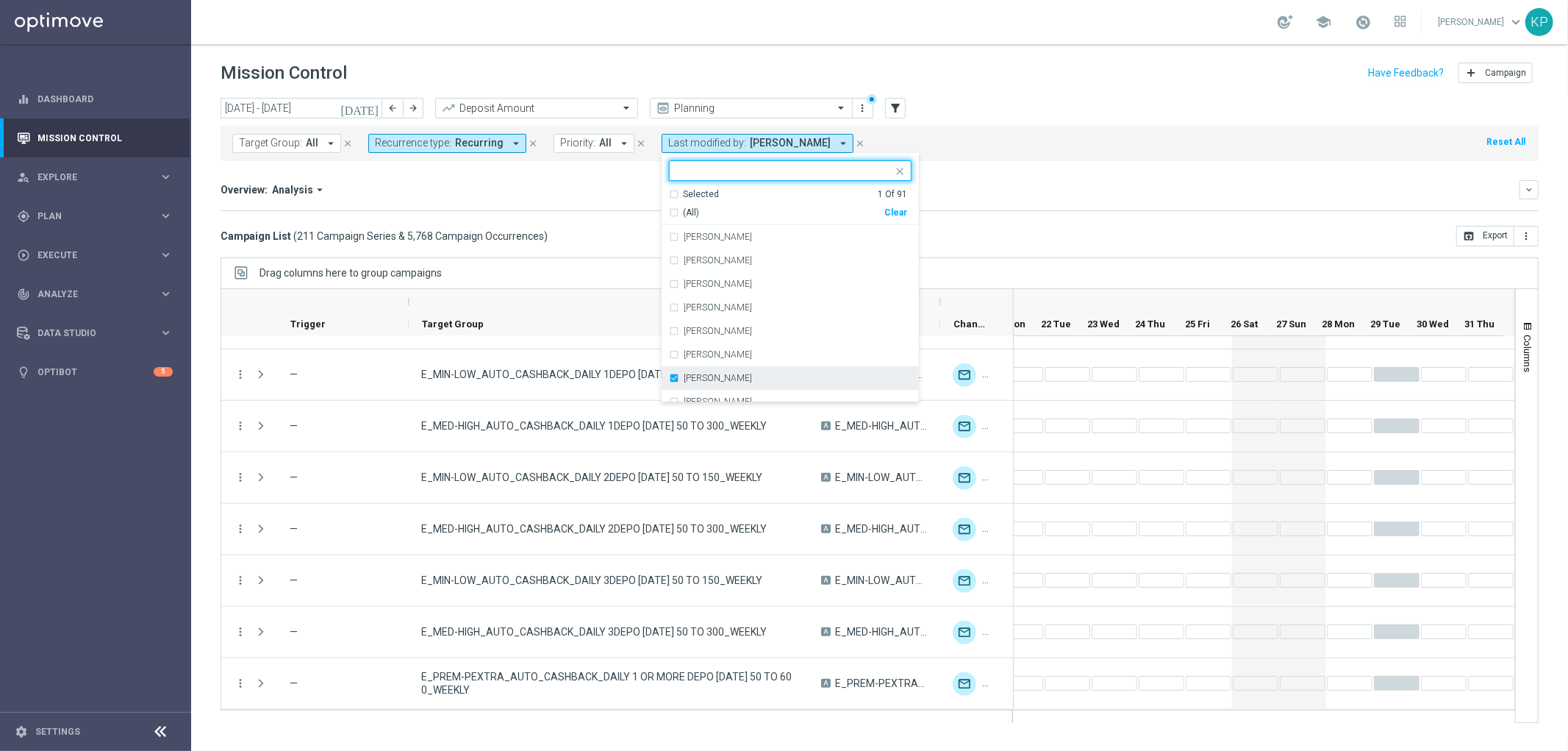
click at [669, 369] on div "Andzelika Binek" at bounding box center [790, 378] width 243 height 24
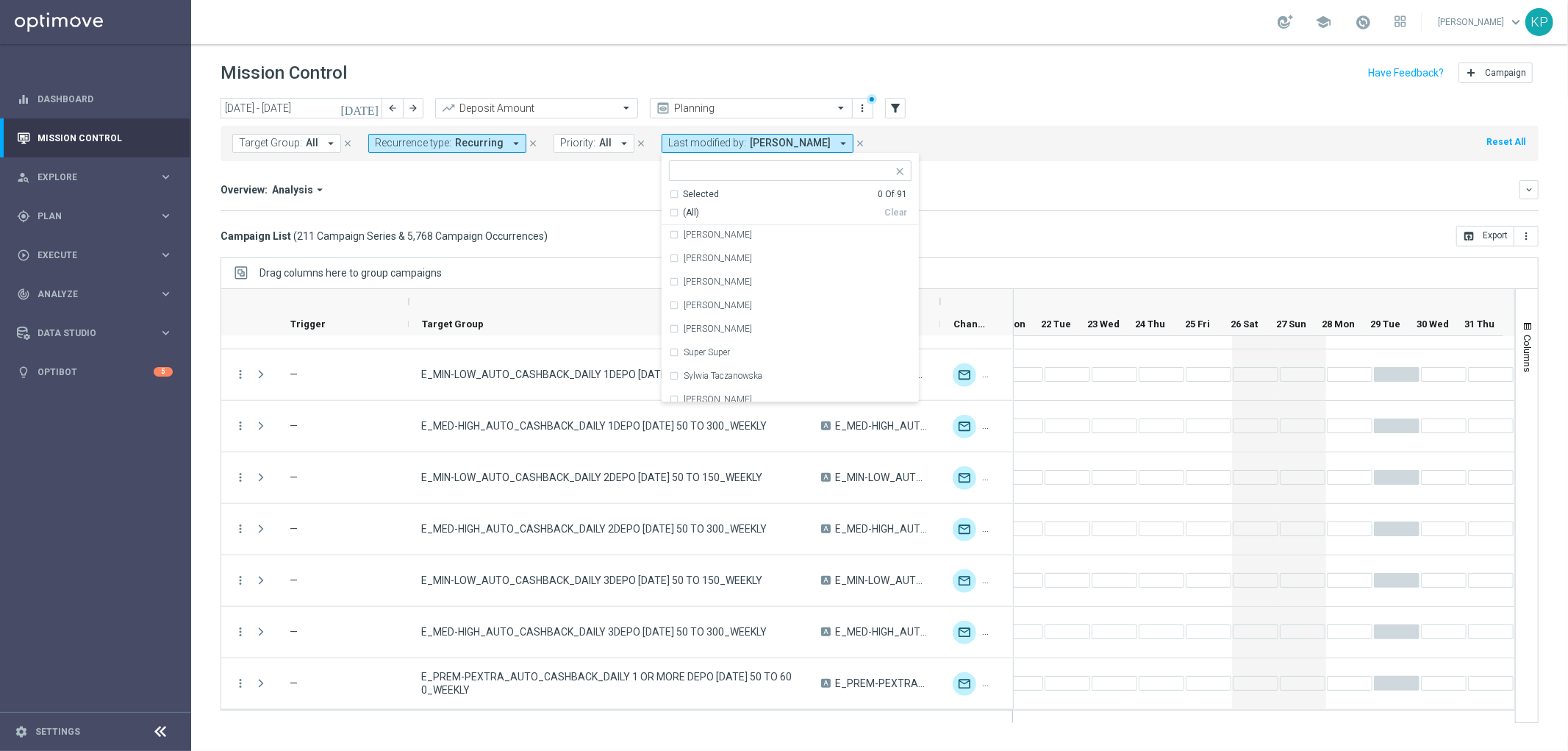
scroll to position [1960, 0]
click at [703, 322] on label "Tomasz Kowalczyk" at bounding box center [718, 323] width 68 height 9
click at [596, 228] on div "Campaign List ( 211 Campaign Series & 5,768 Campaign Occurrences ) open_in_brow…" at bounding box center [879, 236] width 1318 height 21
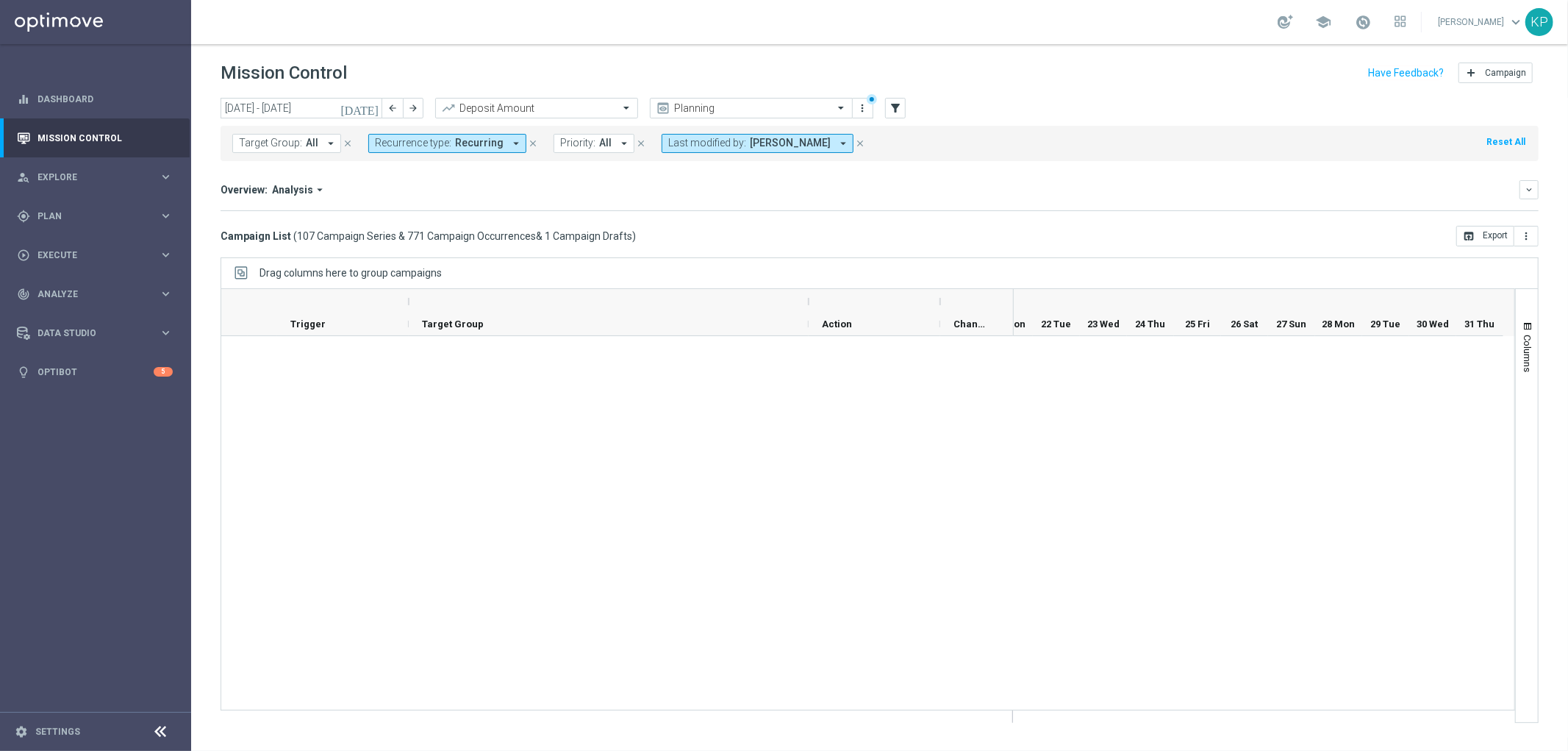
scroll to position [5185, 0]
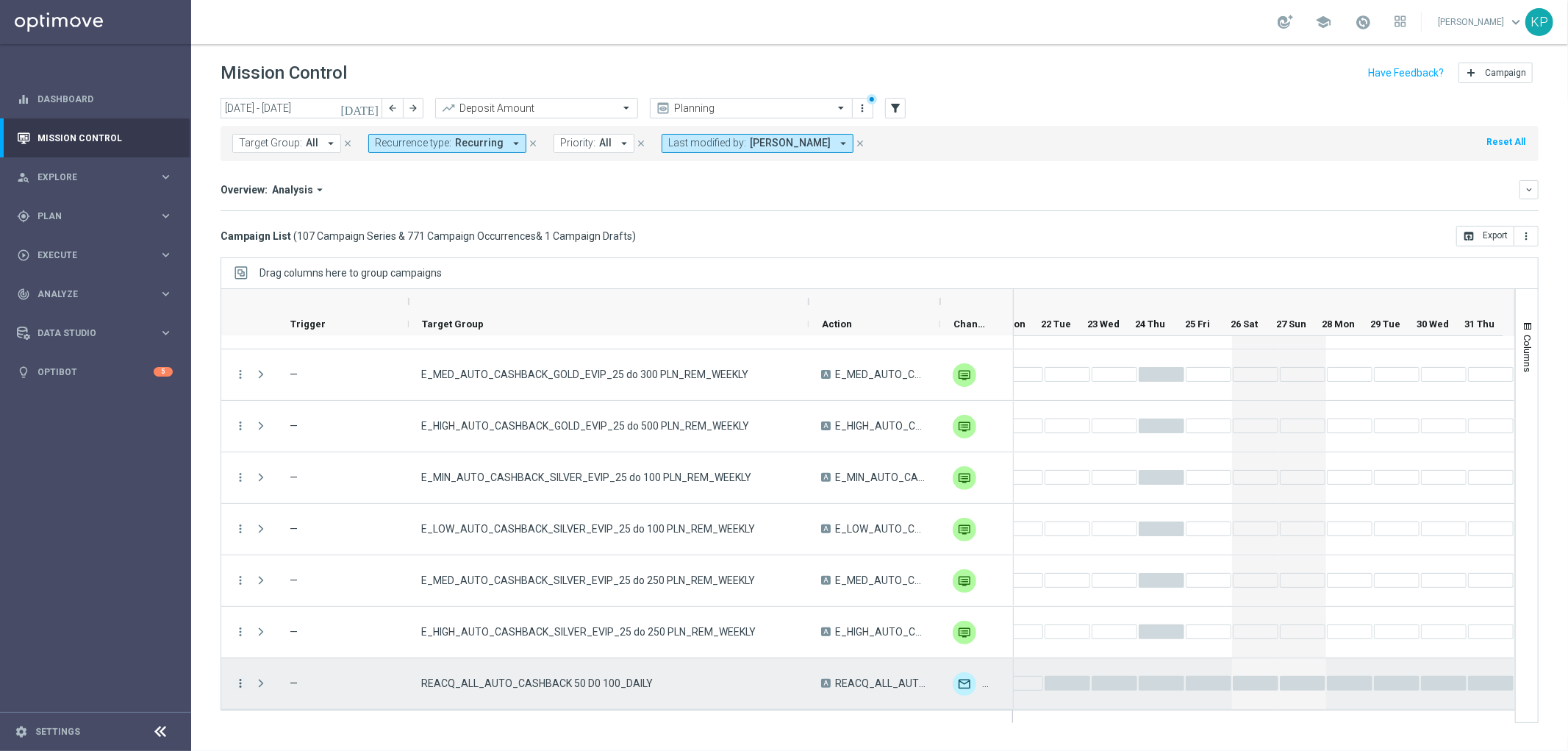
click at [243, 682] on icon "more_vert" at bounding box center [240, 683] width 14 height 14
click at [298, 500] on div "list Campaign Details" at bounding box center [330, 510] width 165 height 21
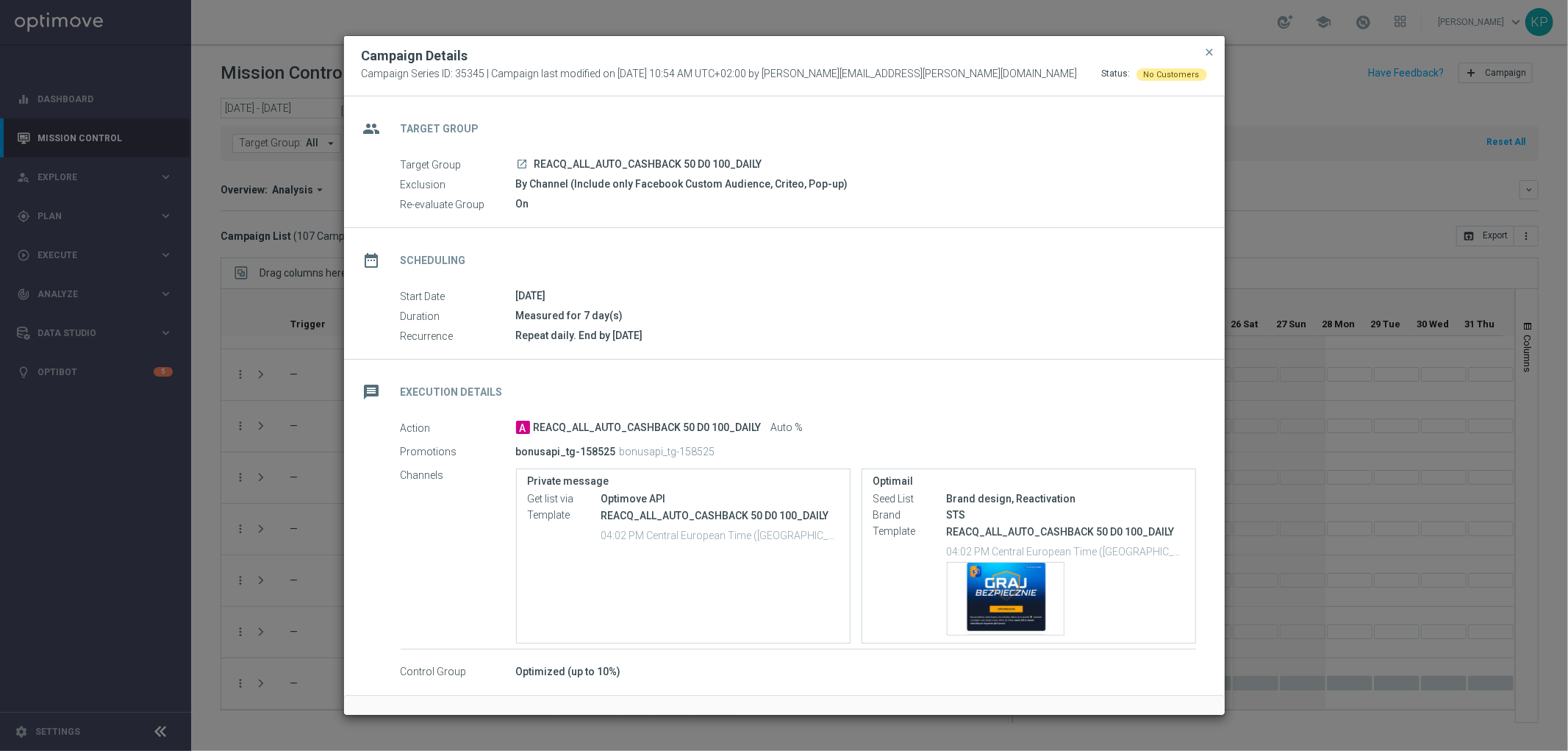
click at [519, 165] on icon "launch" at bounding box center [523, 164] width 12 height 12
click at [1211, 53] on span "close" at bounding box center [1210, 52] width 12 height 12
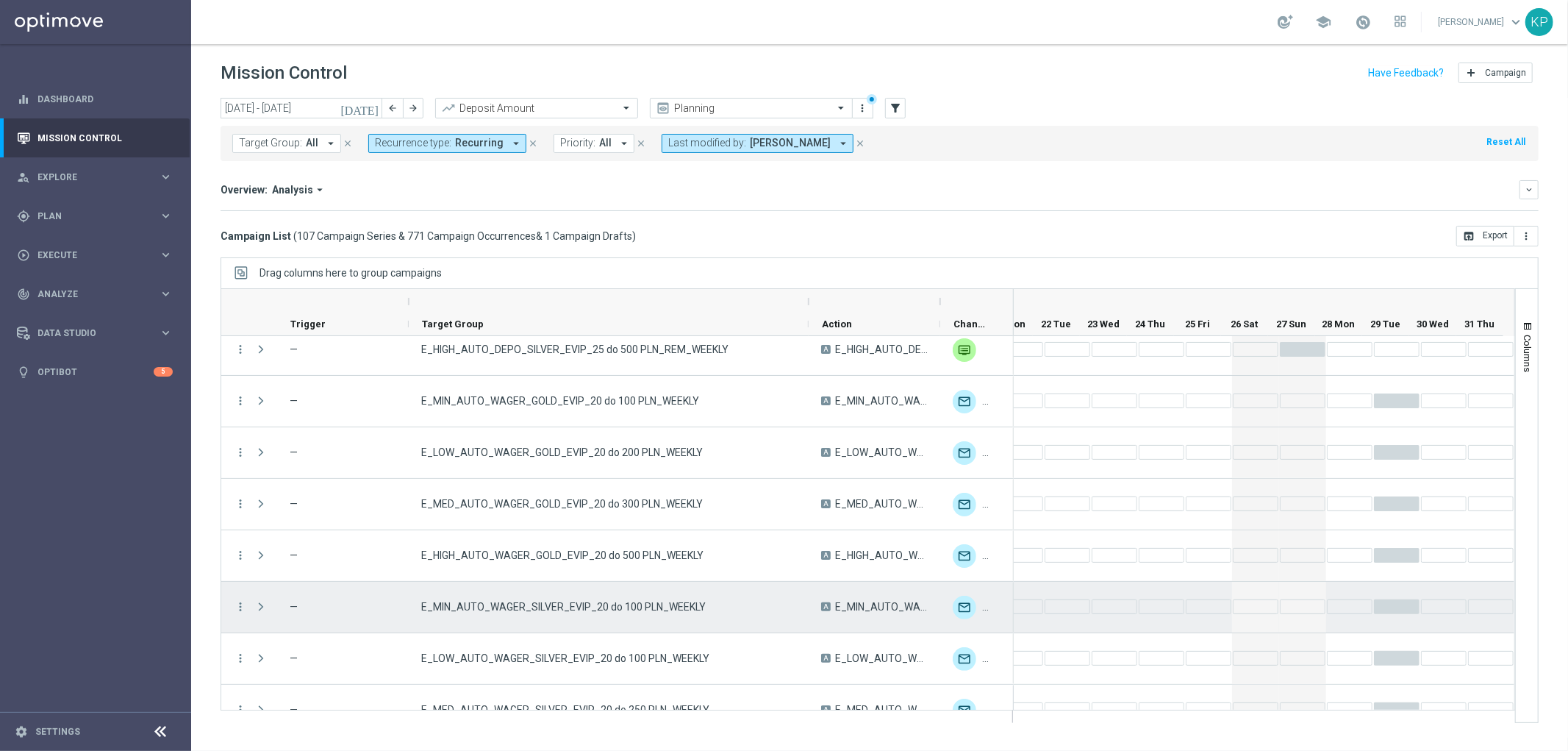
scroll to position [0, 0]
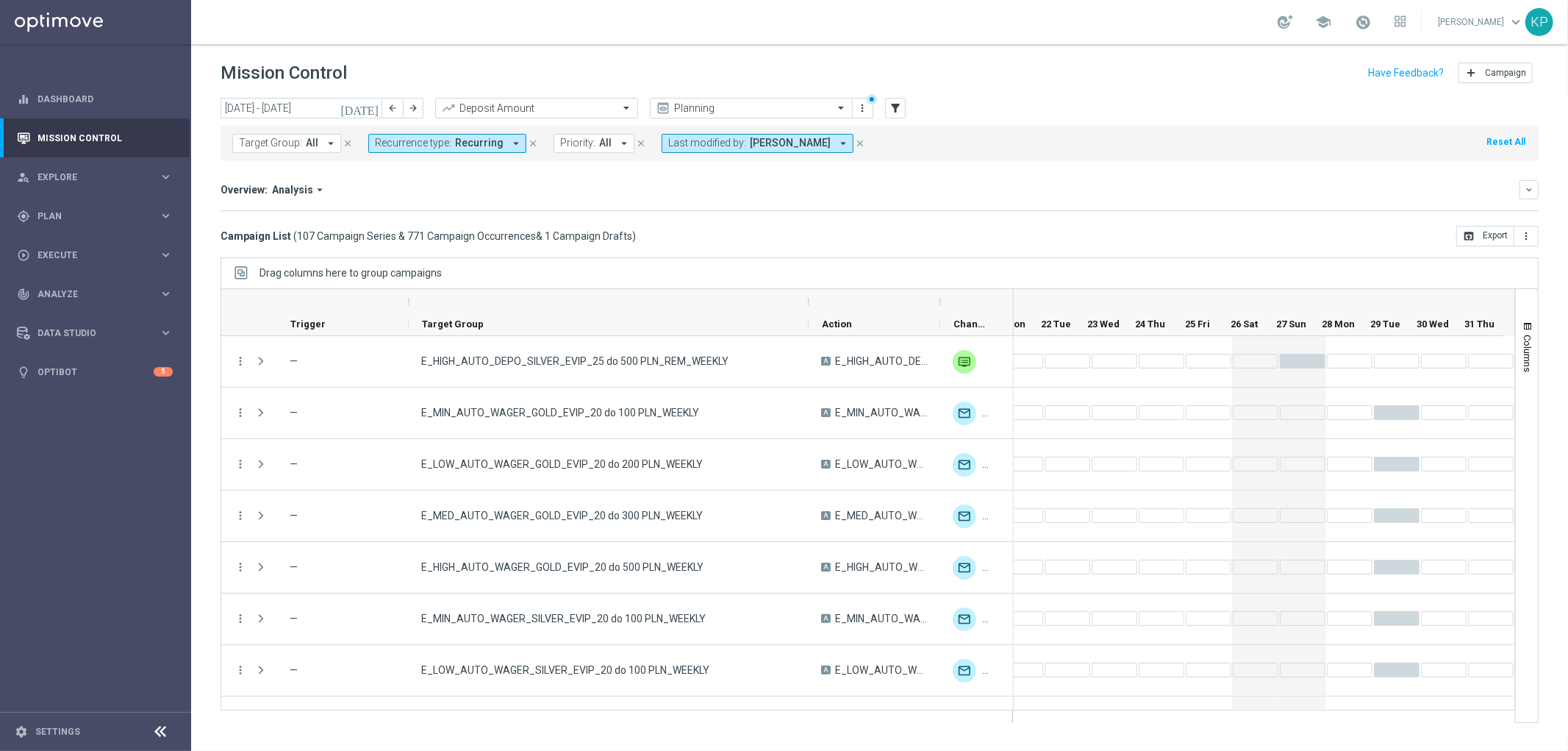
click at [373, 104] on icon "[DATE]" at bounding box center [360, 108] width 40 height 14
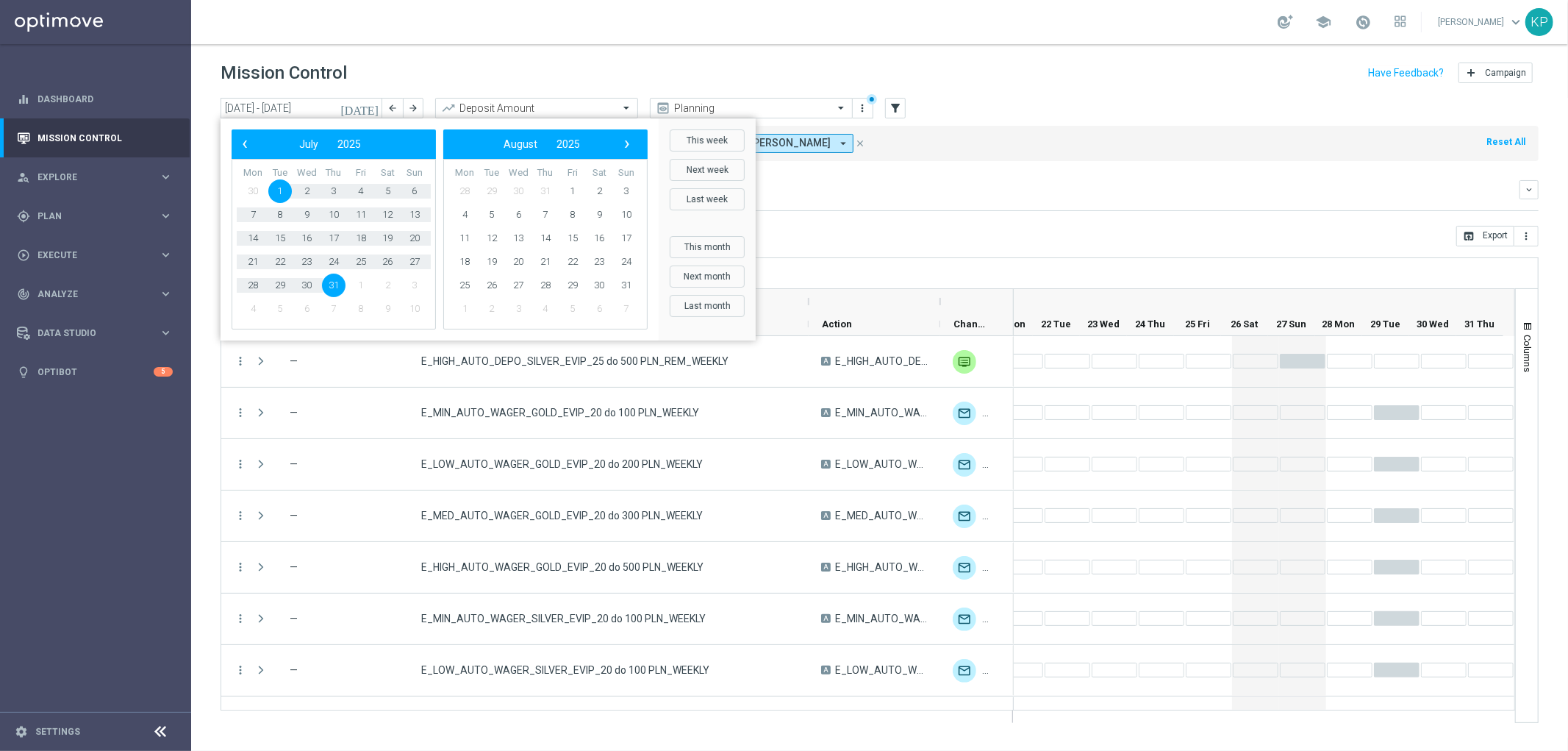
click at [1052, 200] on div "Overview: Analysis arrow_drop_down keyboard_arrow_down Increase In Deposit Amou…" at bounding box center [879, 195] width 1318 height 31
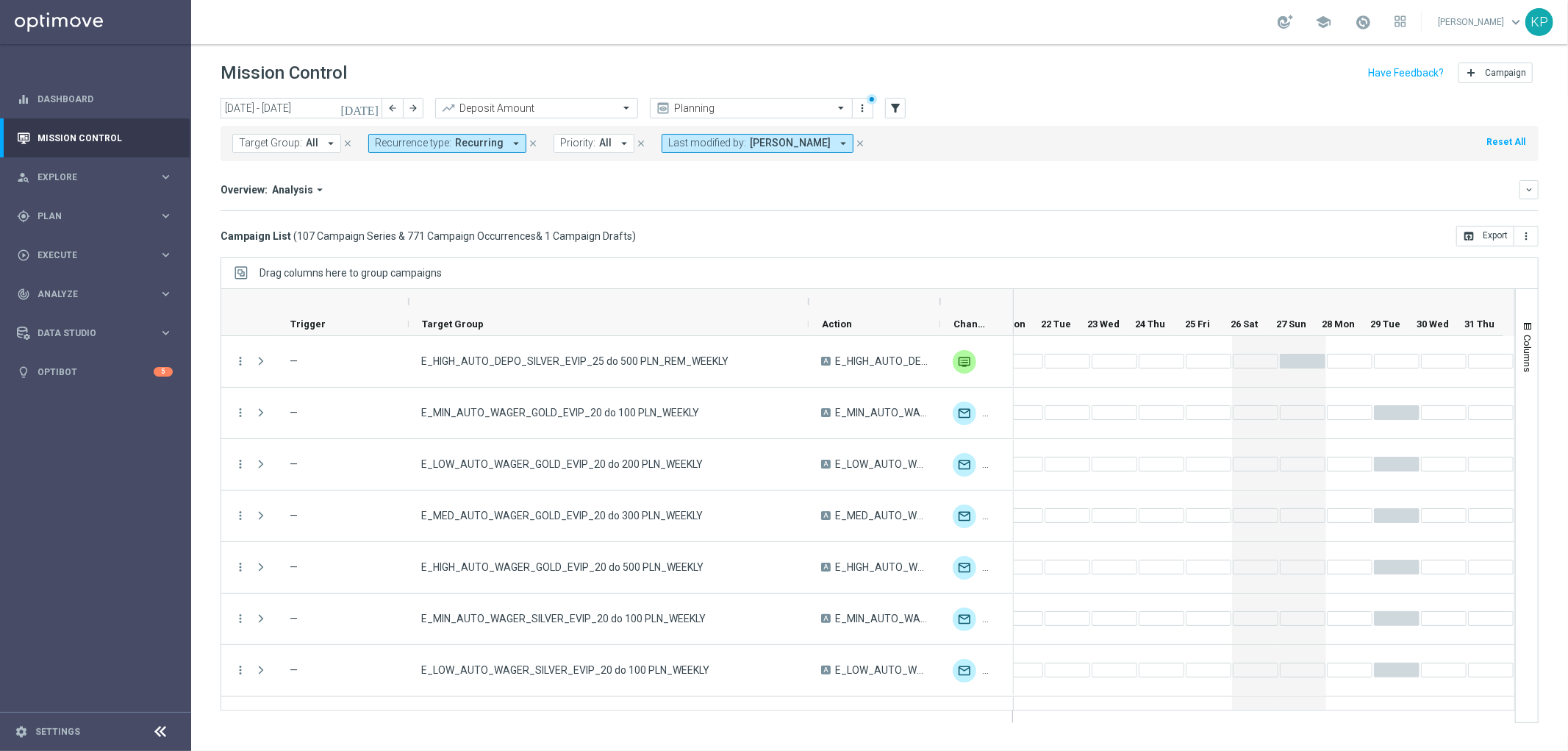
click at [298, 141] on span "Target Group:" at bounding box center [270, 143] width 63 height 13
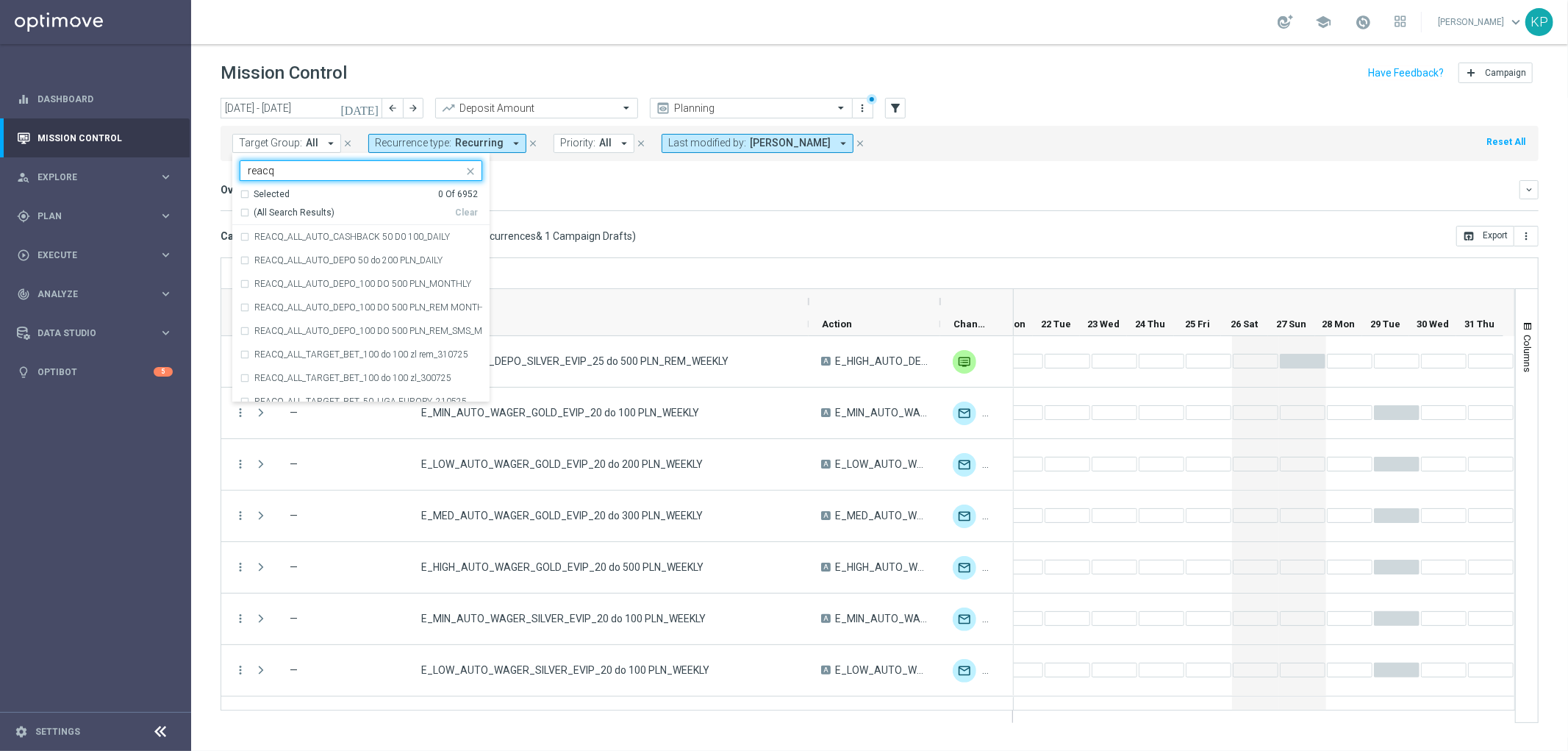
click at [267, 207] on span "(All Search Results)" at bounding box center [294, 213] width 81 height 13
type input "reacq"
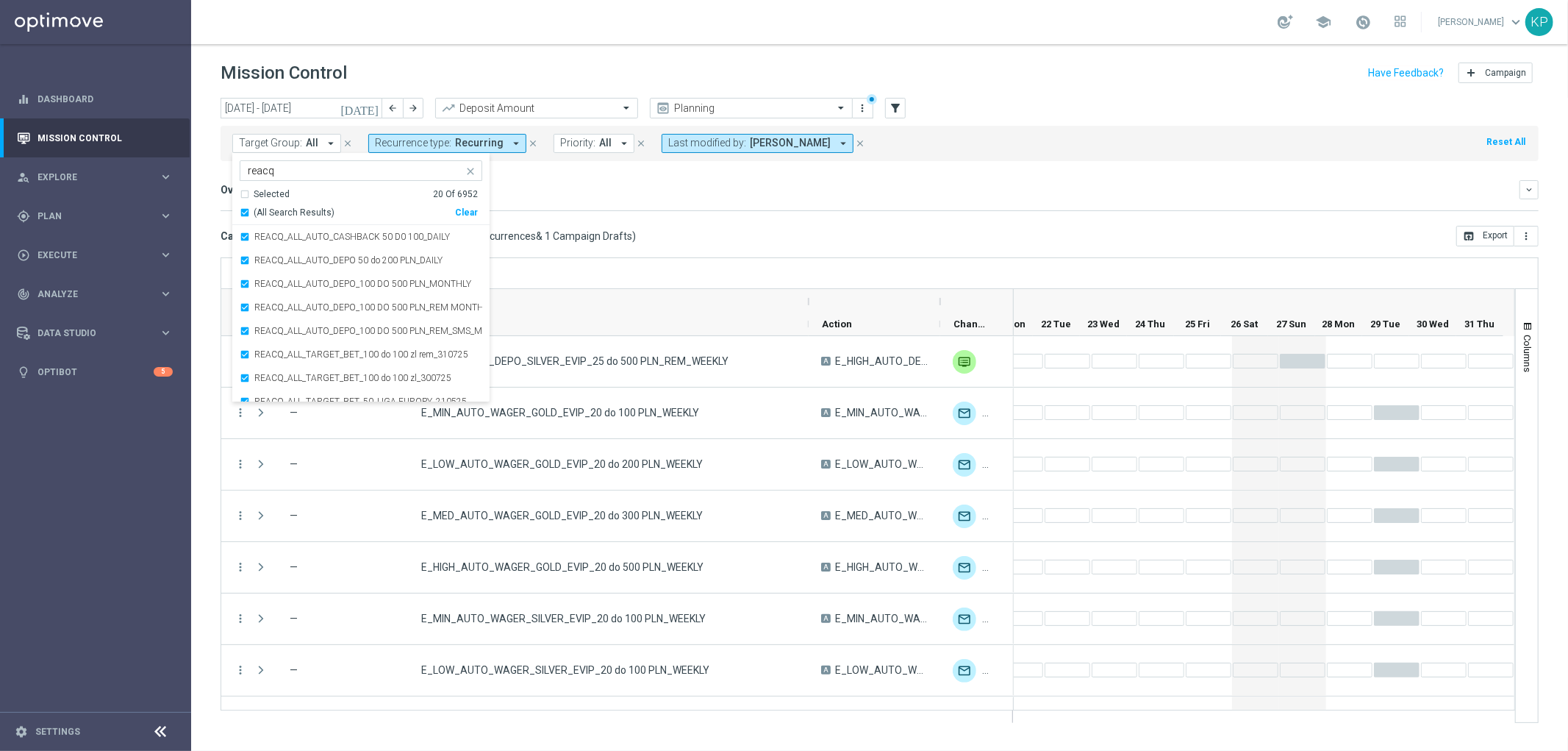
click at [662, 206] on div "Overview: Analysis arrow_drop_down keyboard_arrow_down Increase In Deposit Amou…" at bounding box center [879, 195] width 1318 height 31
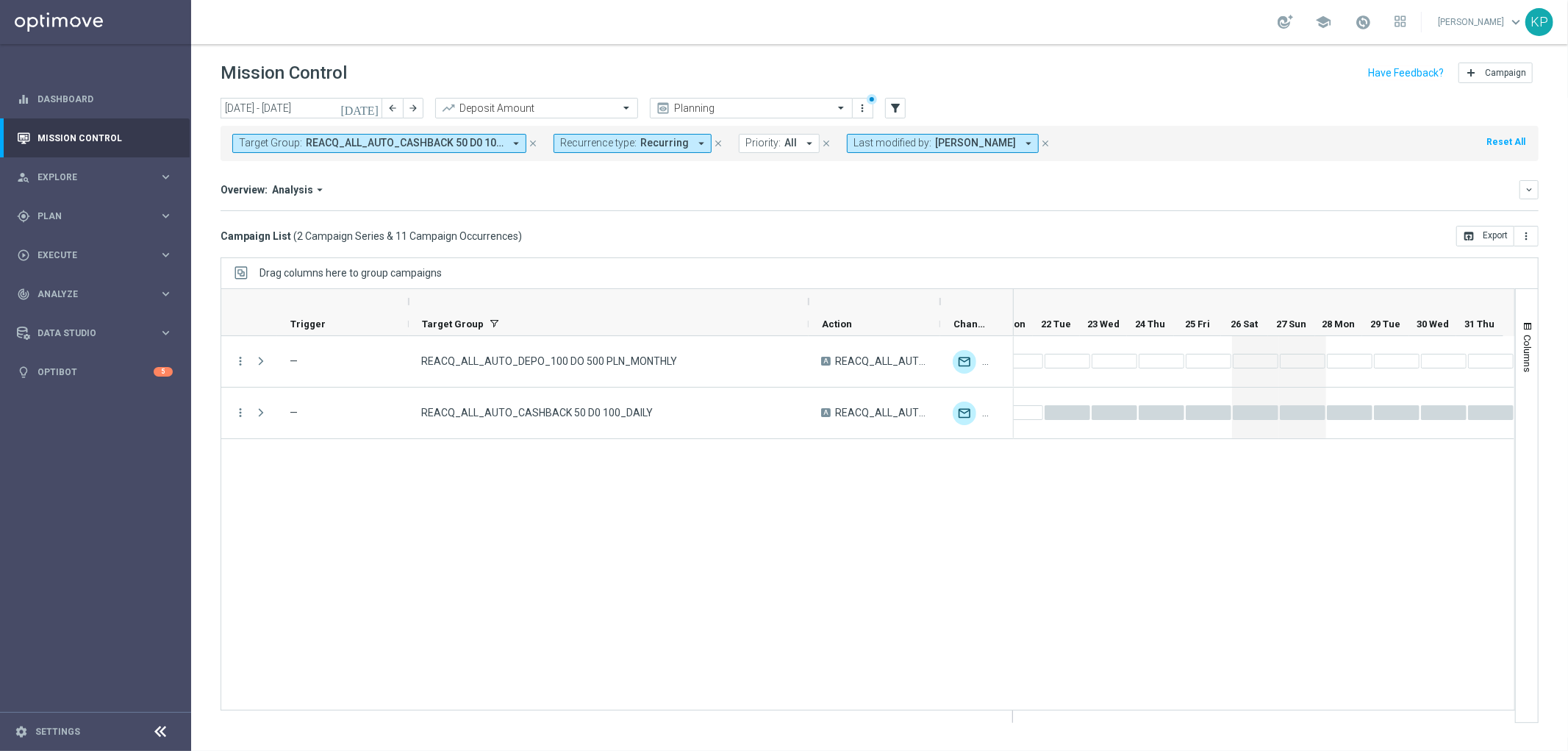
scroll to position [0, 1104]
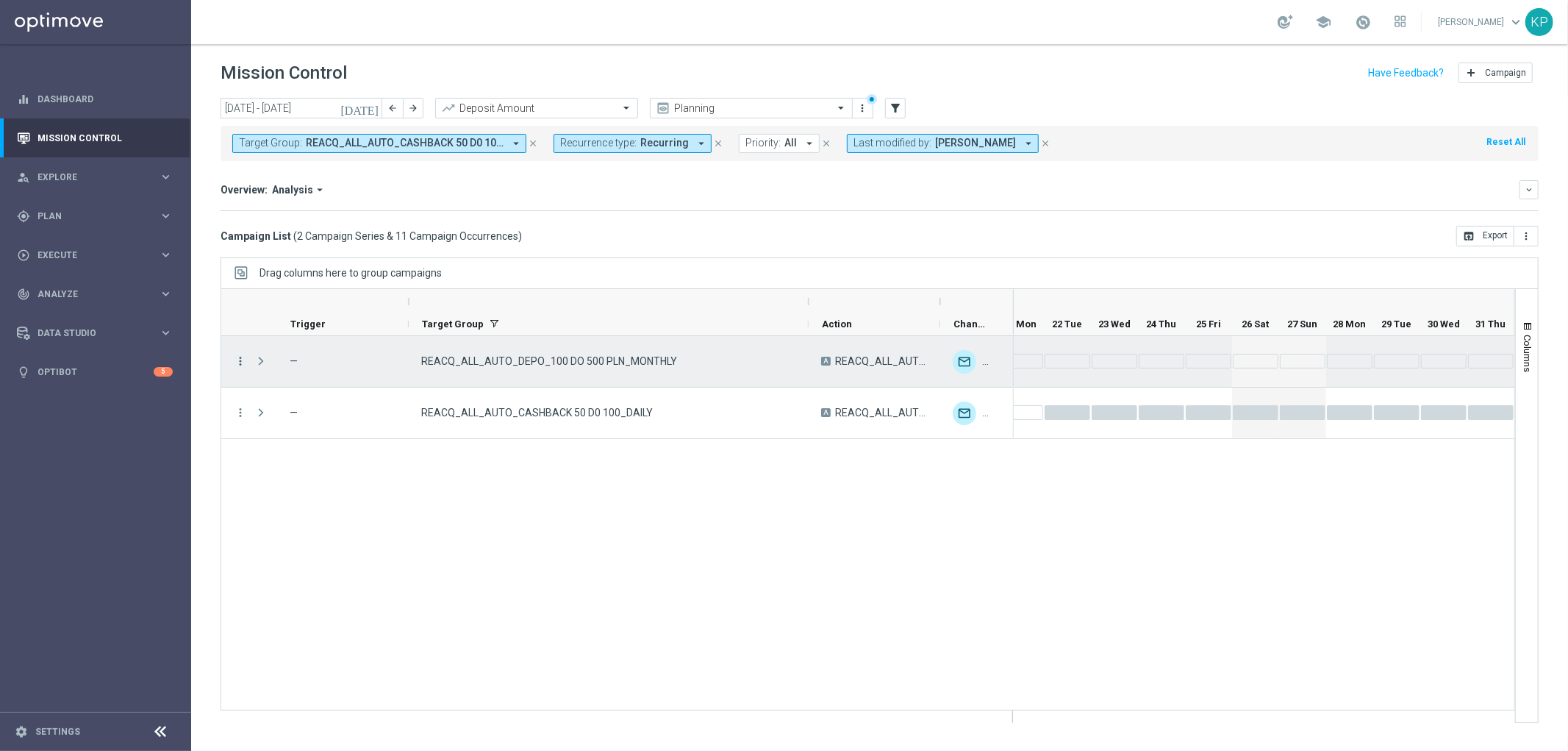
click at [245, 355] on icon "more_vert" at bounding box center [240, 360] width 14 height 14
click at [278, 363] on div "list Campaign Details" at bounding box center [330, 372] width 165 height 21
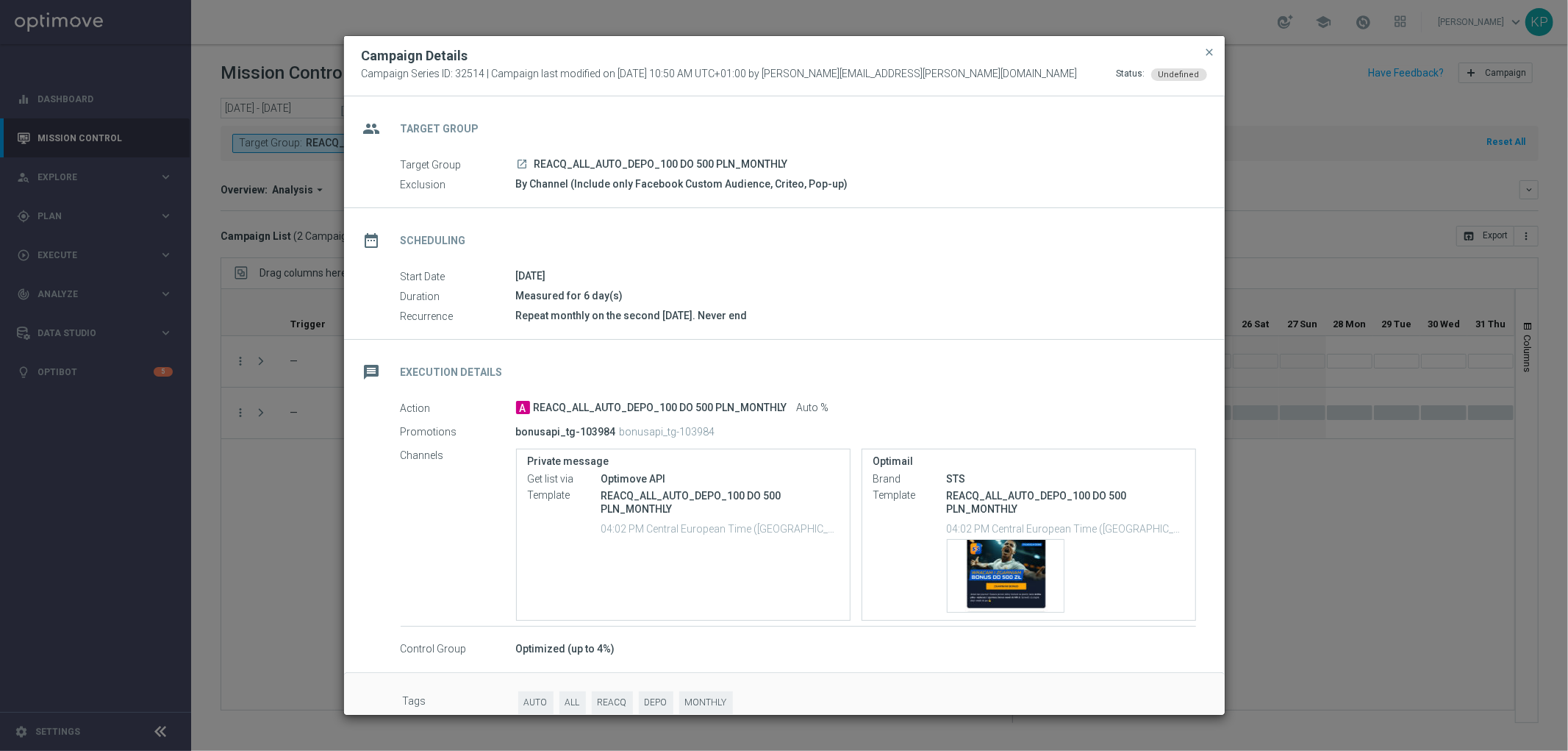
click at [1359, 408] on modal-container "Campaign Details Campaign Series ID: 32514 | Campaign last modified on 11 Feb 2…" at bounding box center [784, 376] width 1568 height 751
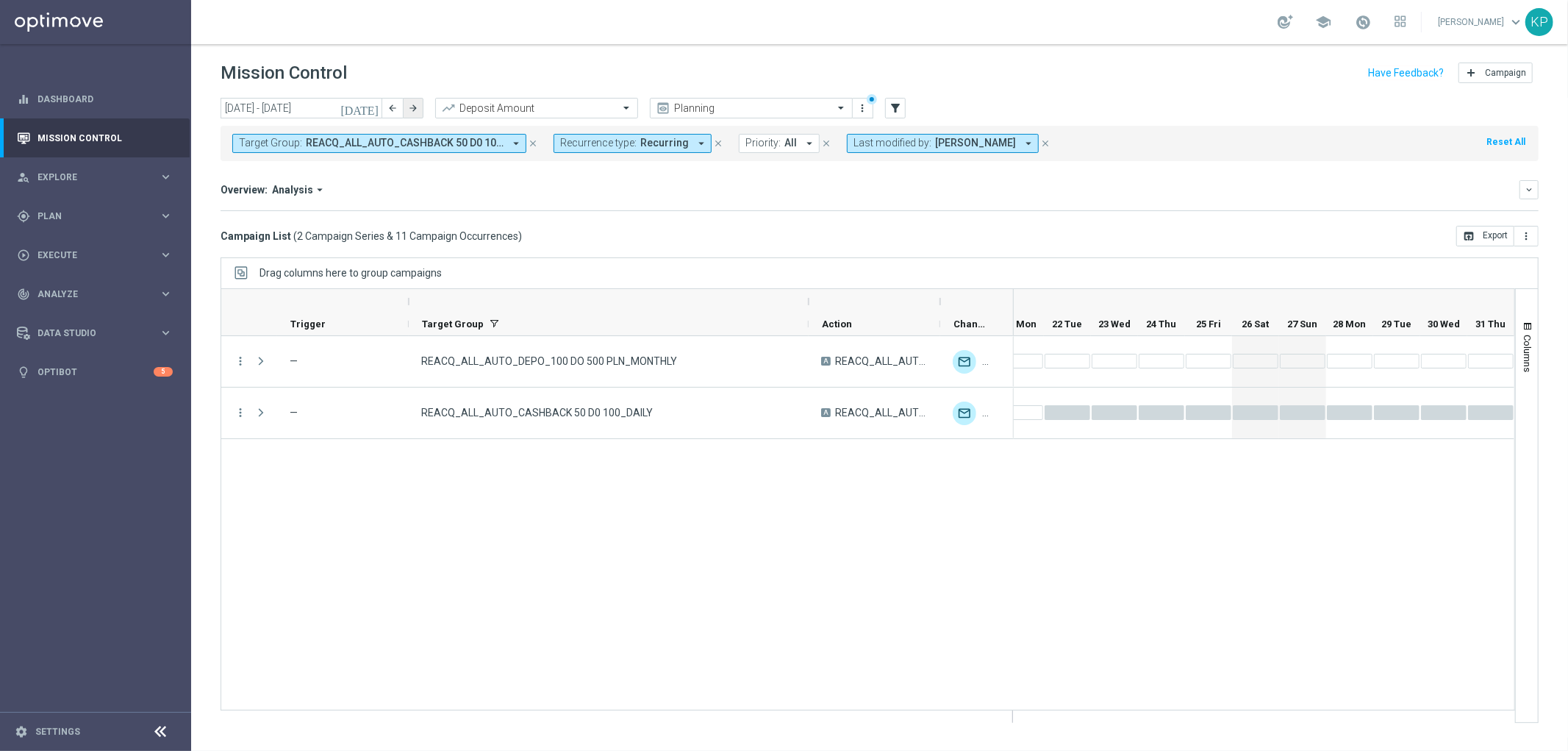
click at [412, 106] on icon "arrow_forward" at bounding box center [413, 107] width 10 height 10
type input "01 Aug 2025 - 31 Aug 2025"
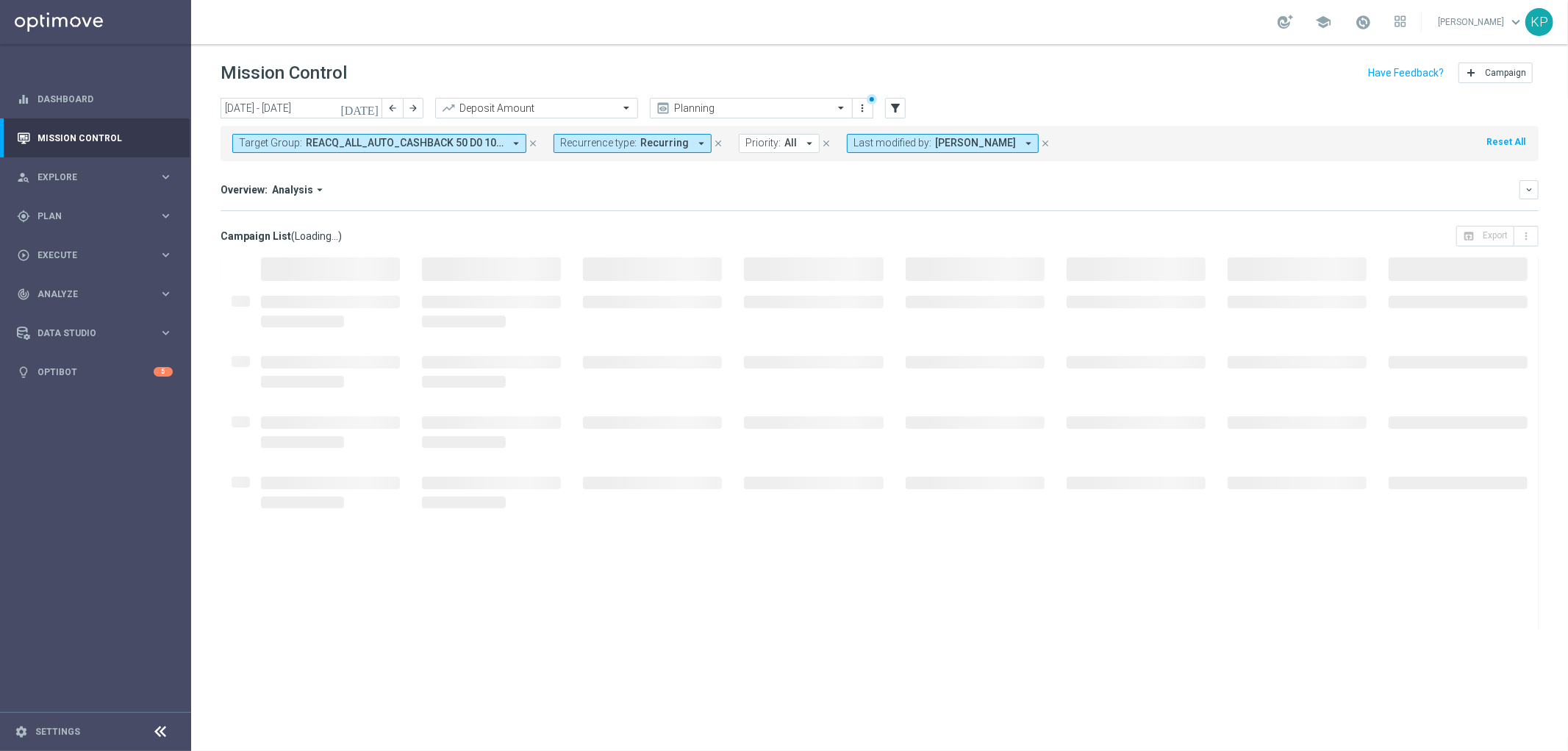
scroll to position [0, 0]
click at [453, 186] on div "Overview: Analysis arrow_drop_down" at bounding box center [870, 189] width 1299 height 14
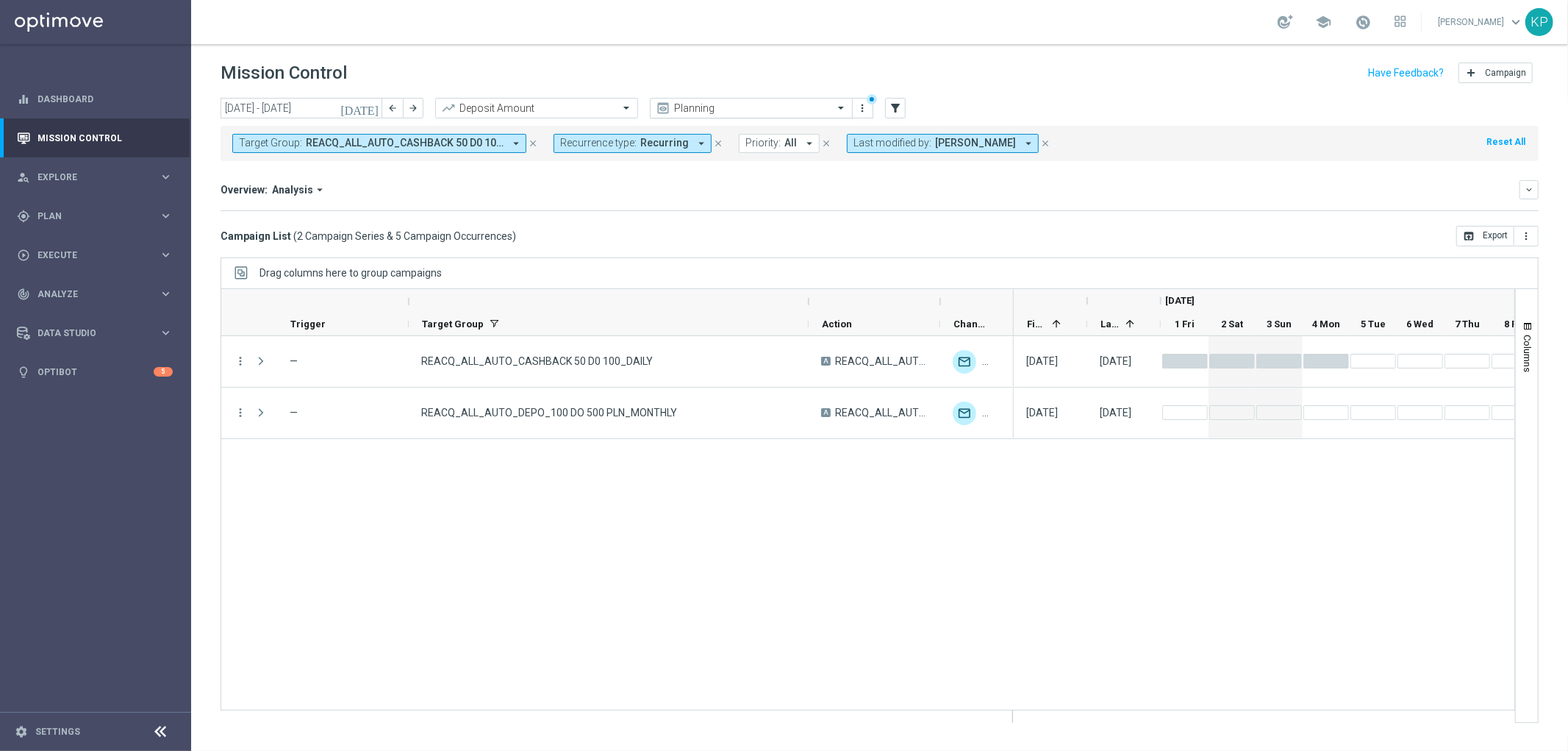
click at [724, 107] on input "text" at bounding box center [737, 108] width 158 height 13
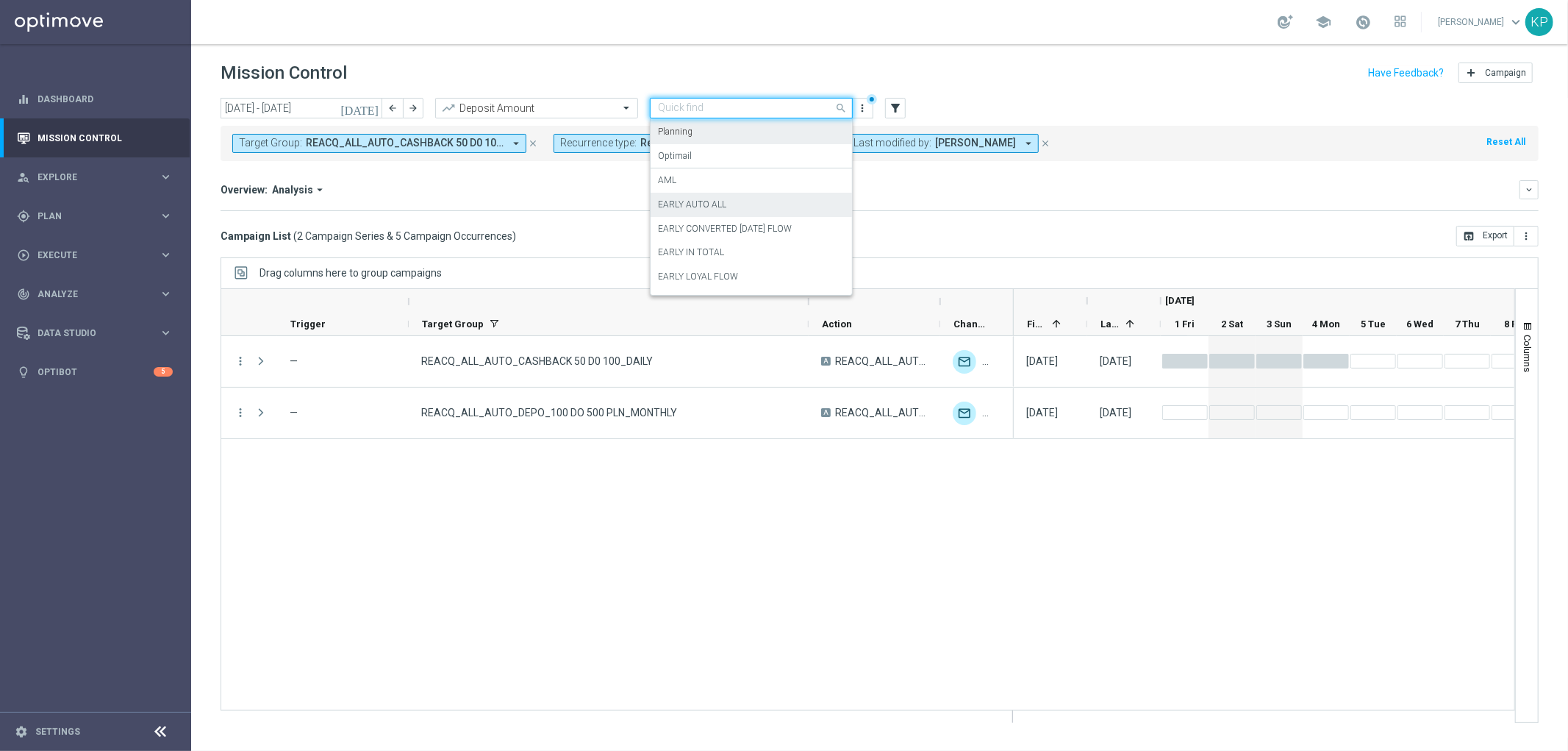
scroll to position [163, 0]
click at [714, 138] on label "EARLY IN TOTAL" at bounding box center [691, 137] width 66 height 13
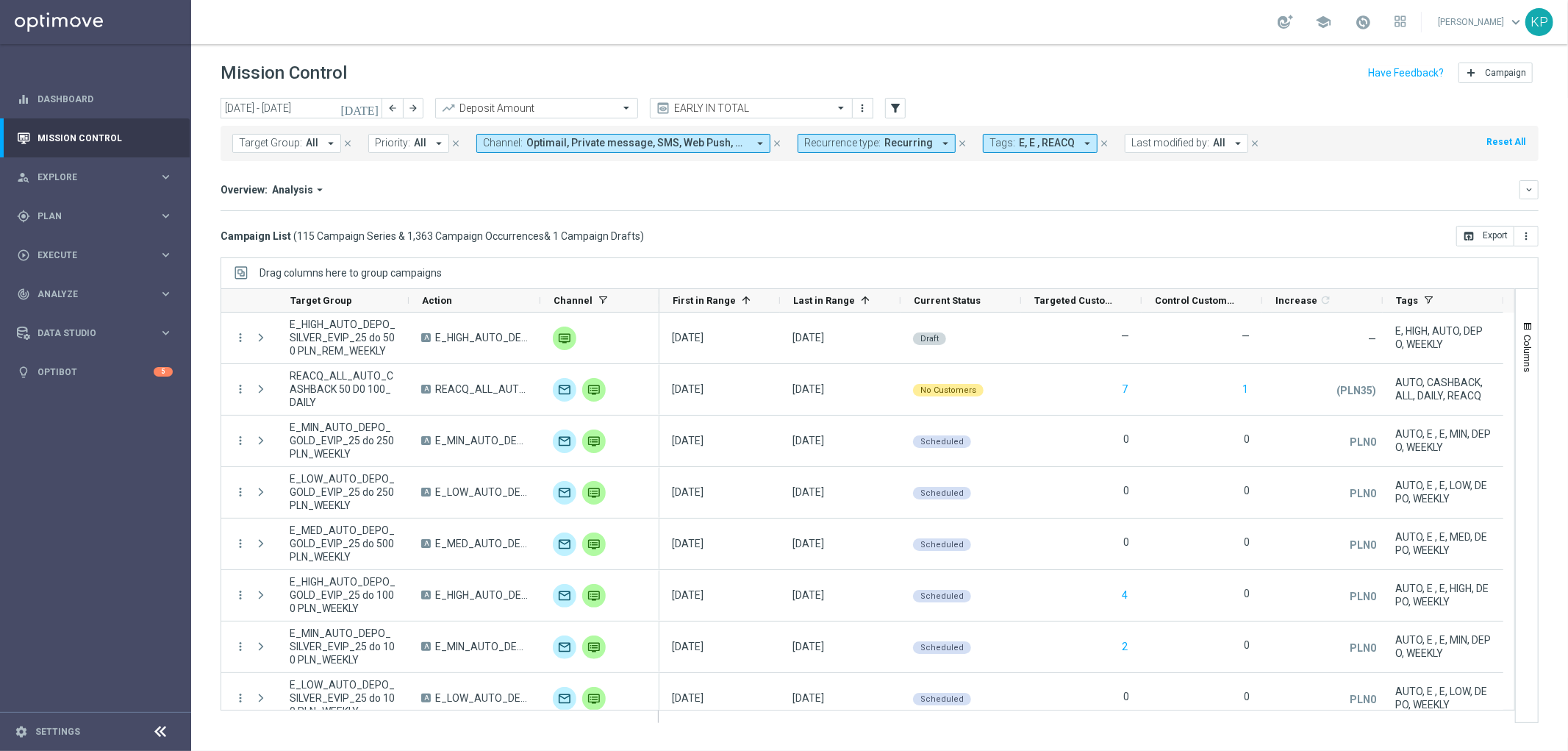
click at [290, 142] on span "Target Group:" at bounding box center [270, 143] width 63 height 13
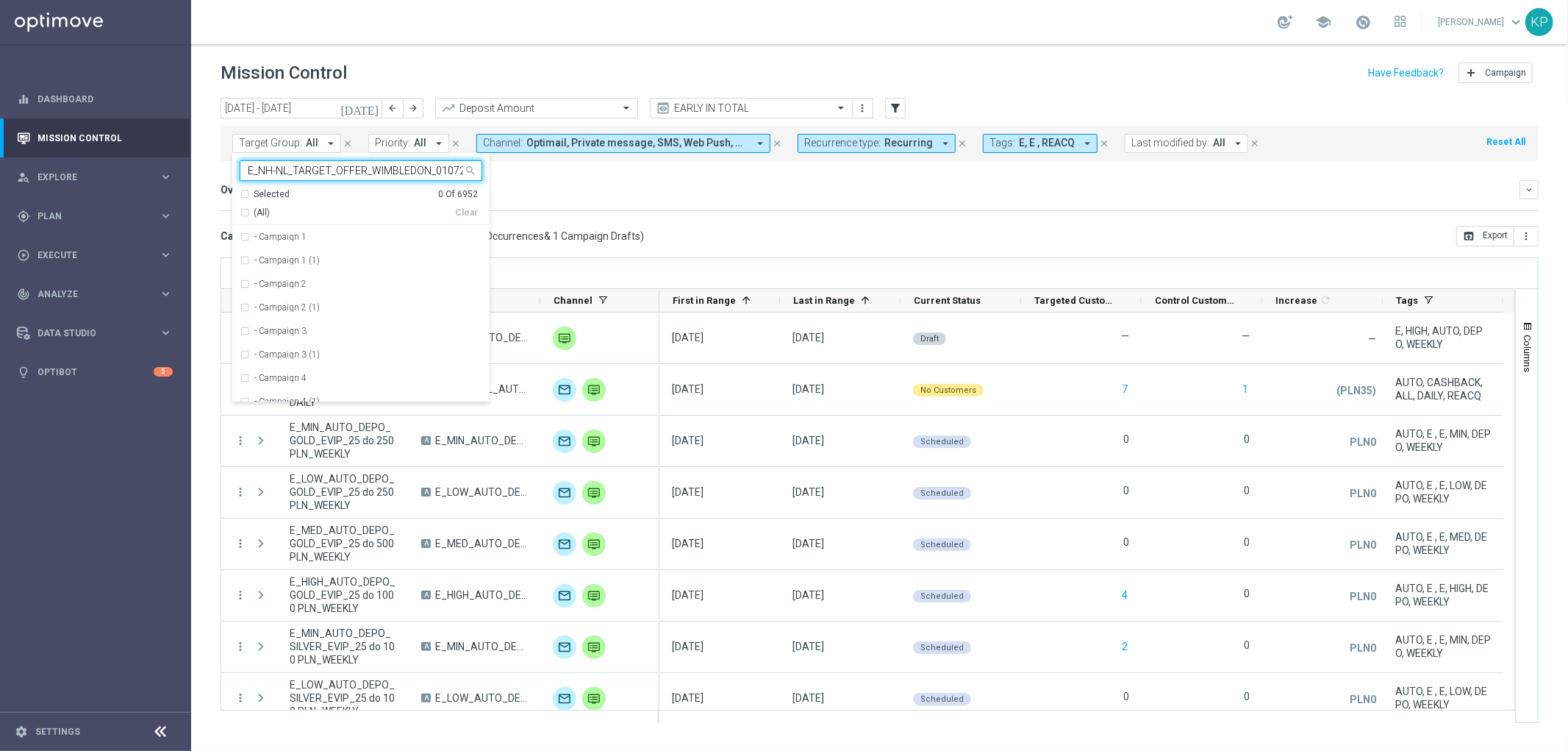
scroll to position [0, 5]
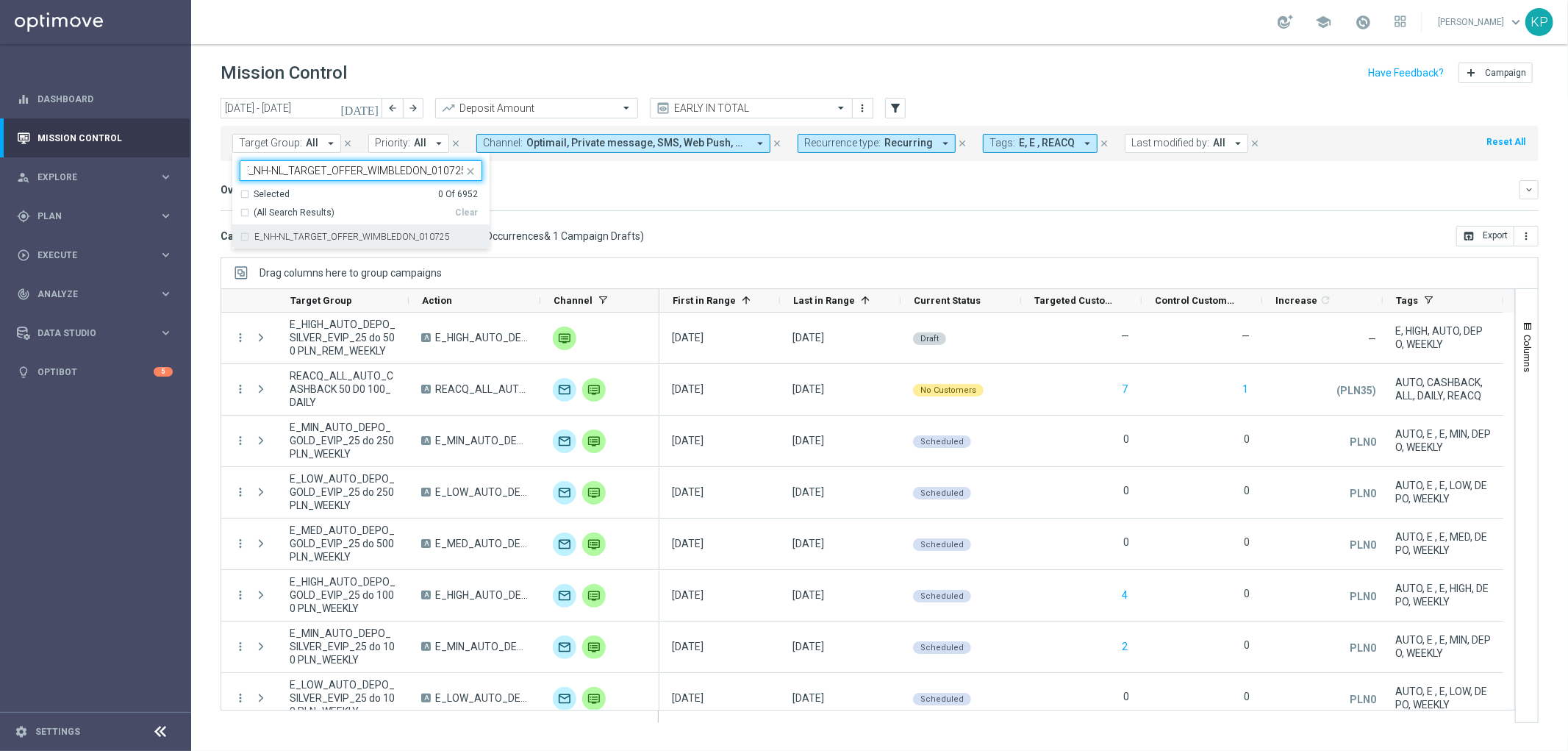
click at [329, 239] on label "E_NH-NL_TARGET_OFFER_WIMBLEDON_010725" at bounding box center [352, 236] width 196 height 9
type input "E_NH-NL_TARGET_OFFER_WIMBLEDON_010725"
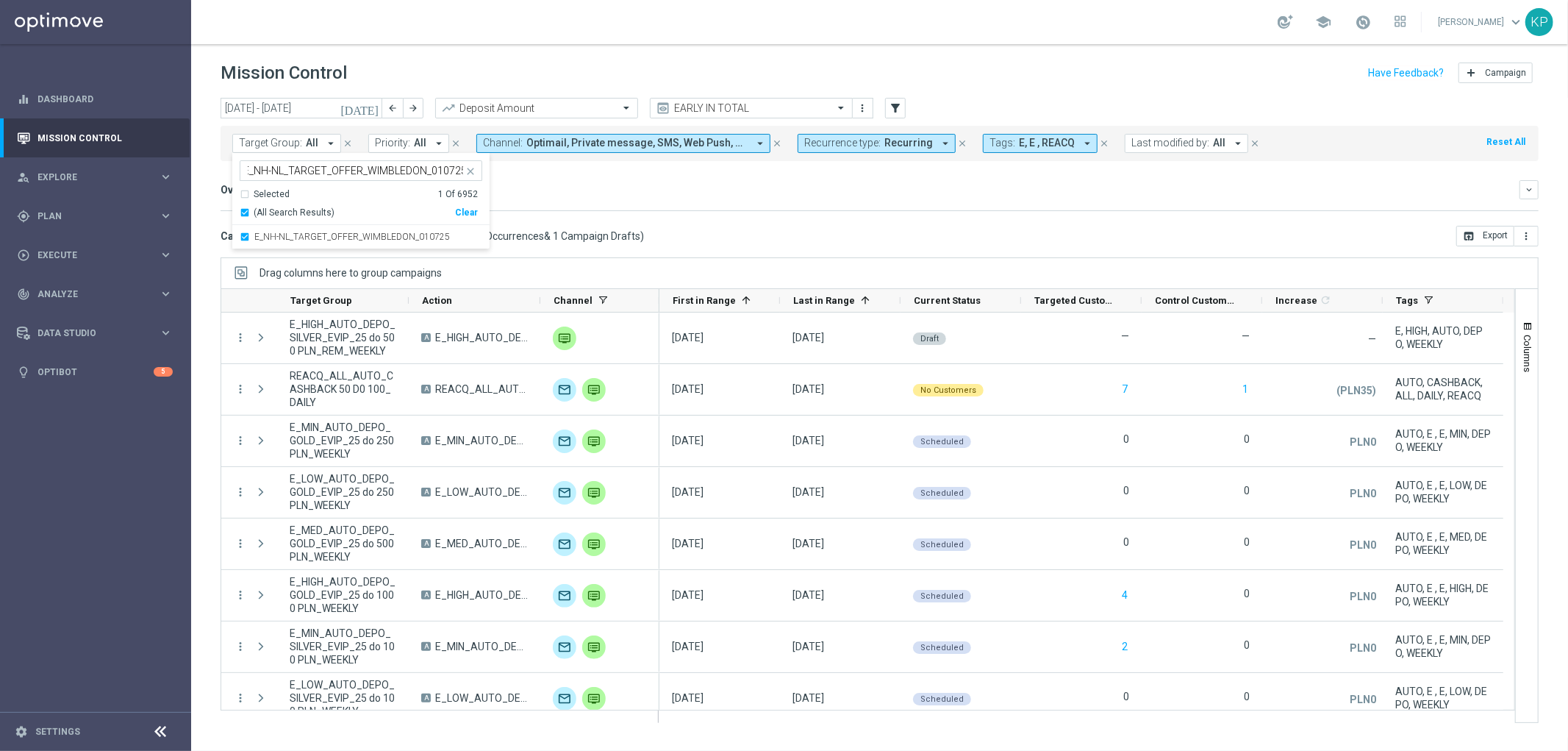
scroll to position [0, 0]
click at [590, 211] on mini-dashboard "Overview: Analysis arrow_drop_down keyboard_arrow_down Increase In Deposit Amou…" at bounding box center [879, 193] width 1318 height 64
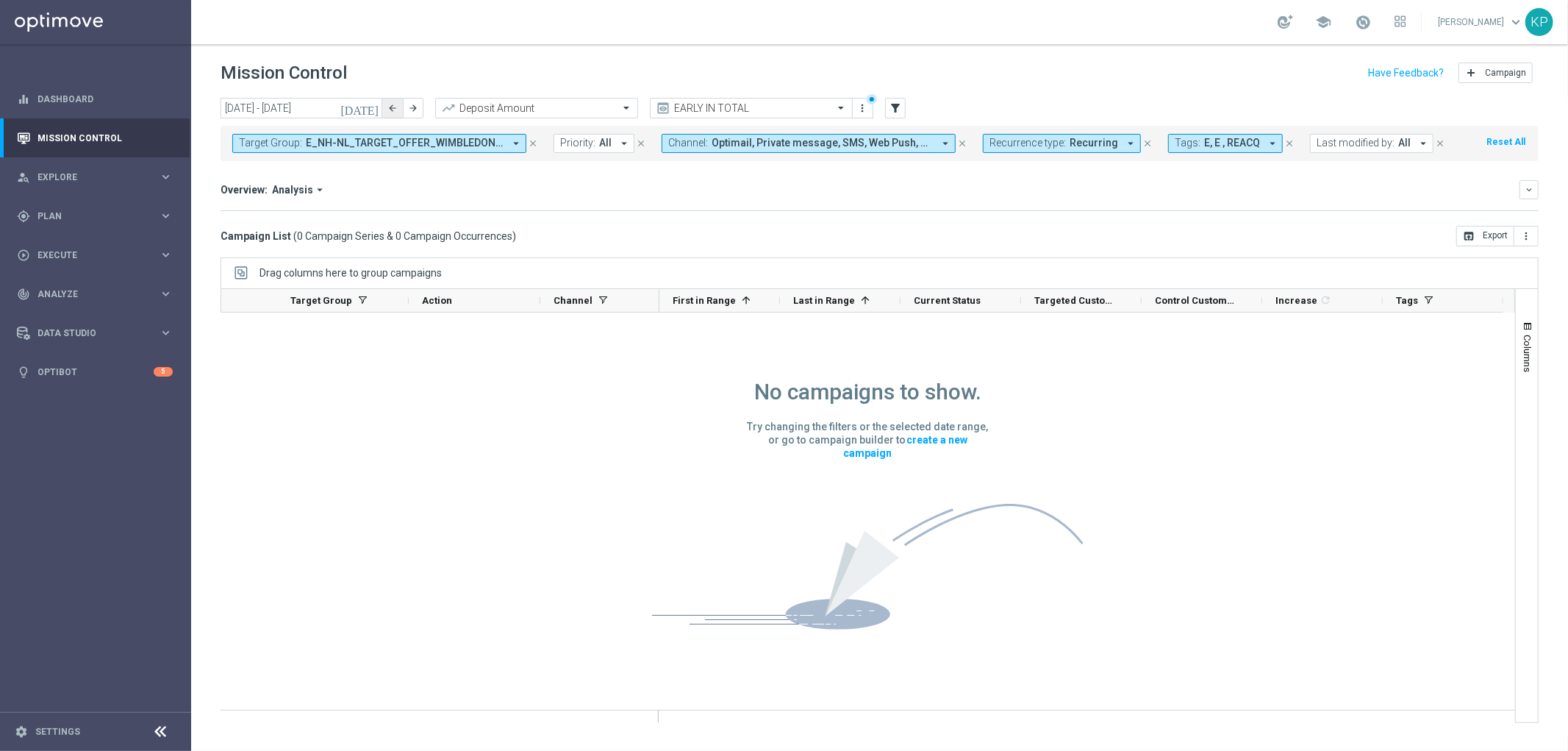
click at [386, 104] on button "arrow_back" at bounding box center [393, 108] width 21 height 21
type input "[DATE] - [DATE]"
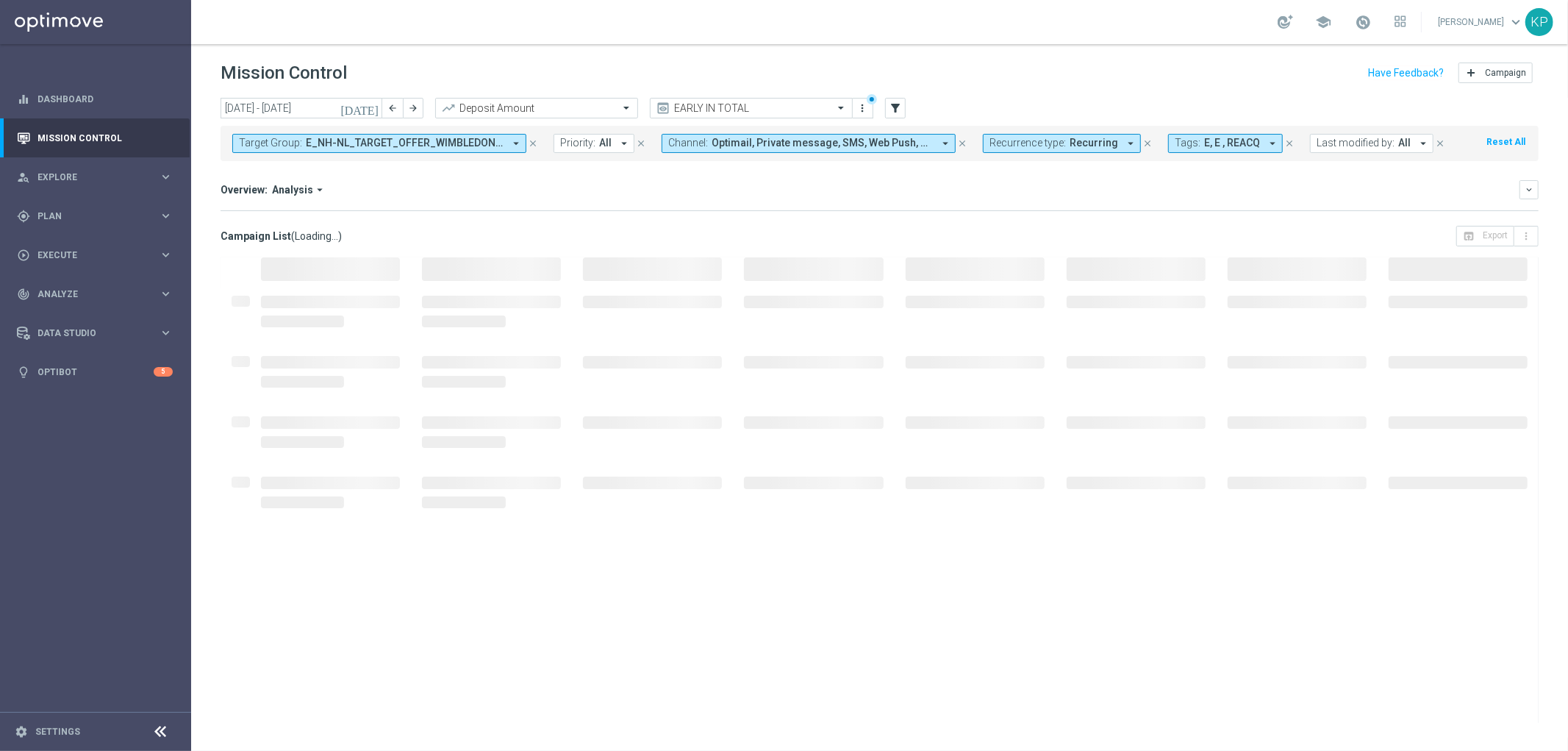
click at [1001, 145] on span "Recurrence type:" at bounding box center [1028, 143] width 76 height 13
click at [1010, 227] on label "Non-Recurring" at bounding box center [1033, 224] width 56 height 9
click at [1005, 243] on div "Recurring" at bounding box center [1043, 249] width 105 height 24
click at [958, 210] on div "Increase In Deposit Amount refresh Calculating... Response Rate Calculating... …" at bounding box center [879, 210] width 1318 height 1
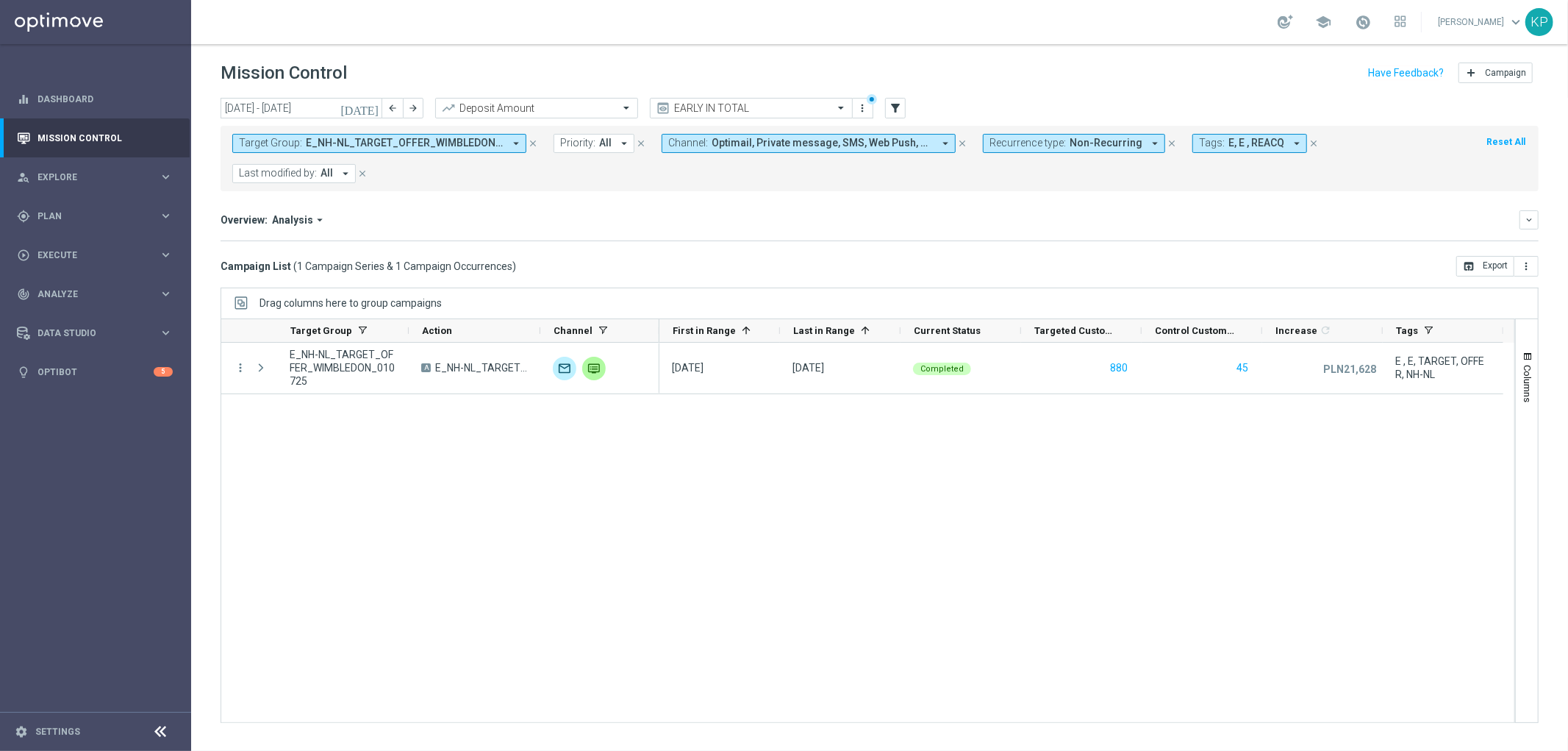
click at [956, 208] on mini-dashboard "Overview: Analysis arrow_drop_down keyboard_arrow_down Increase In Deposit Amou…" at bounding box center [879, 223] width 1318 height 64
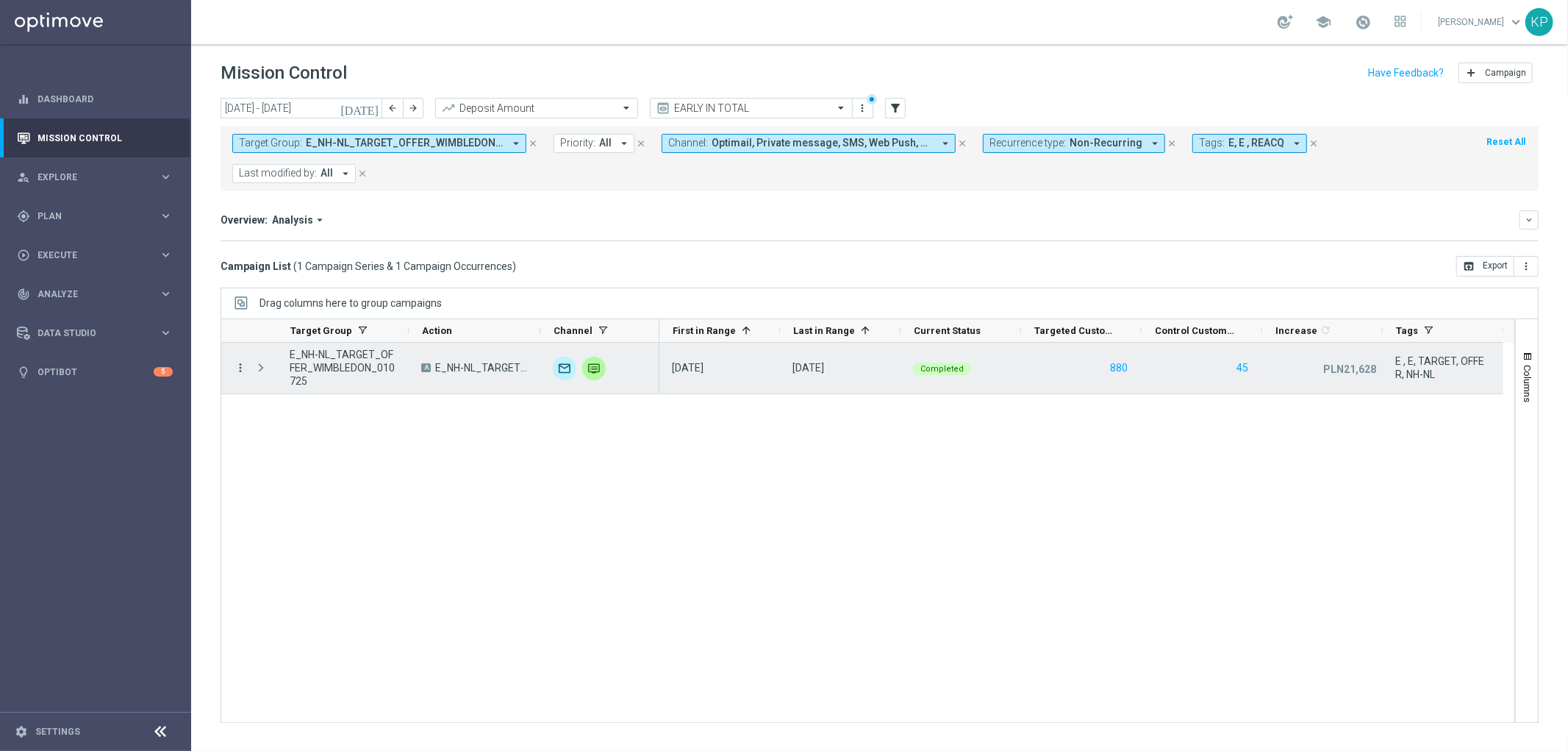
click at [238, 371] on icon "more_vert" at bounding box center [240, 368] width 14 height 14
click at [276, 383] on div "Campaign Details" at bounding box center [337, 378] width 137 height 10
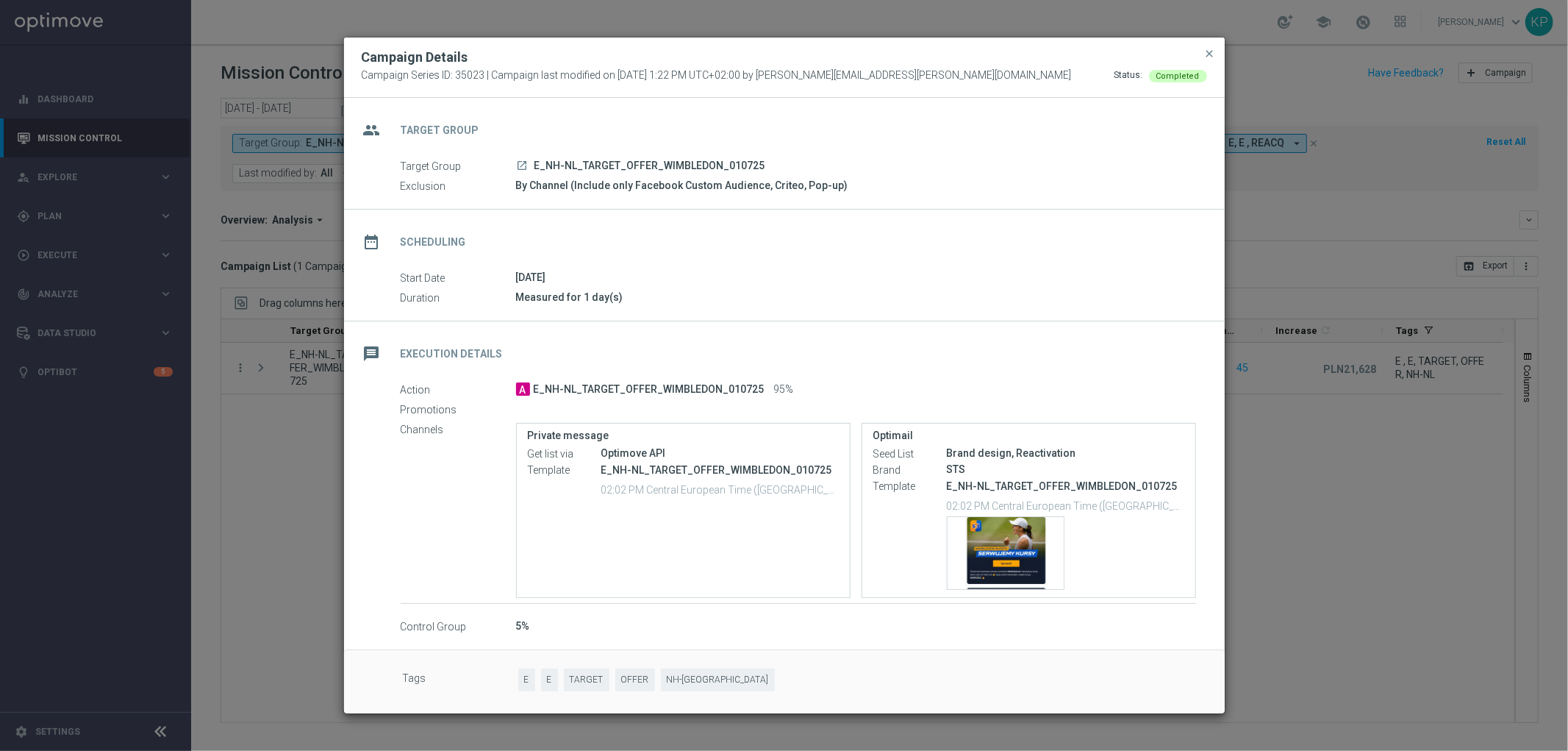
click at [1341, 298] on modal-container "Campaign Details Campaign Series ID: 35023 | Campaign last modified on 1 Jul 20…" at bounding box center [784, 376] width 1568 height 751
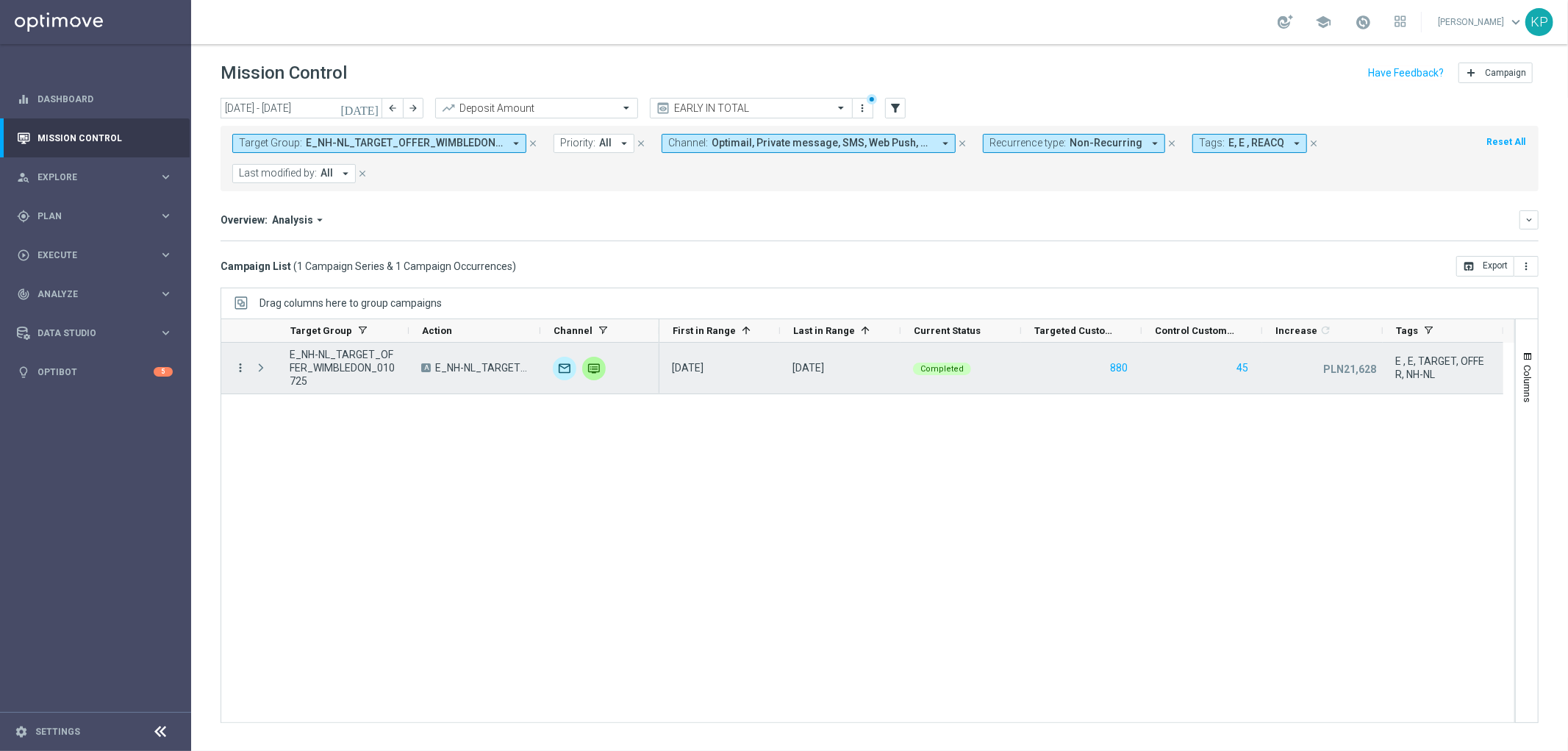
click at [239, 365] on icon "more_vert" at bounding box center [240, 368] width 14 height 14
click at [290, 416] on span "Channel Metrics" at bounding box center [303, 418] width 69 height 10
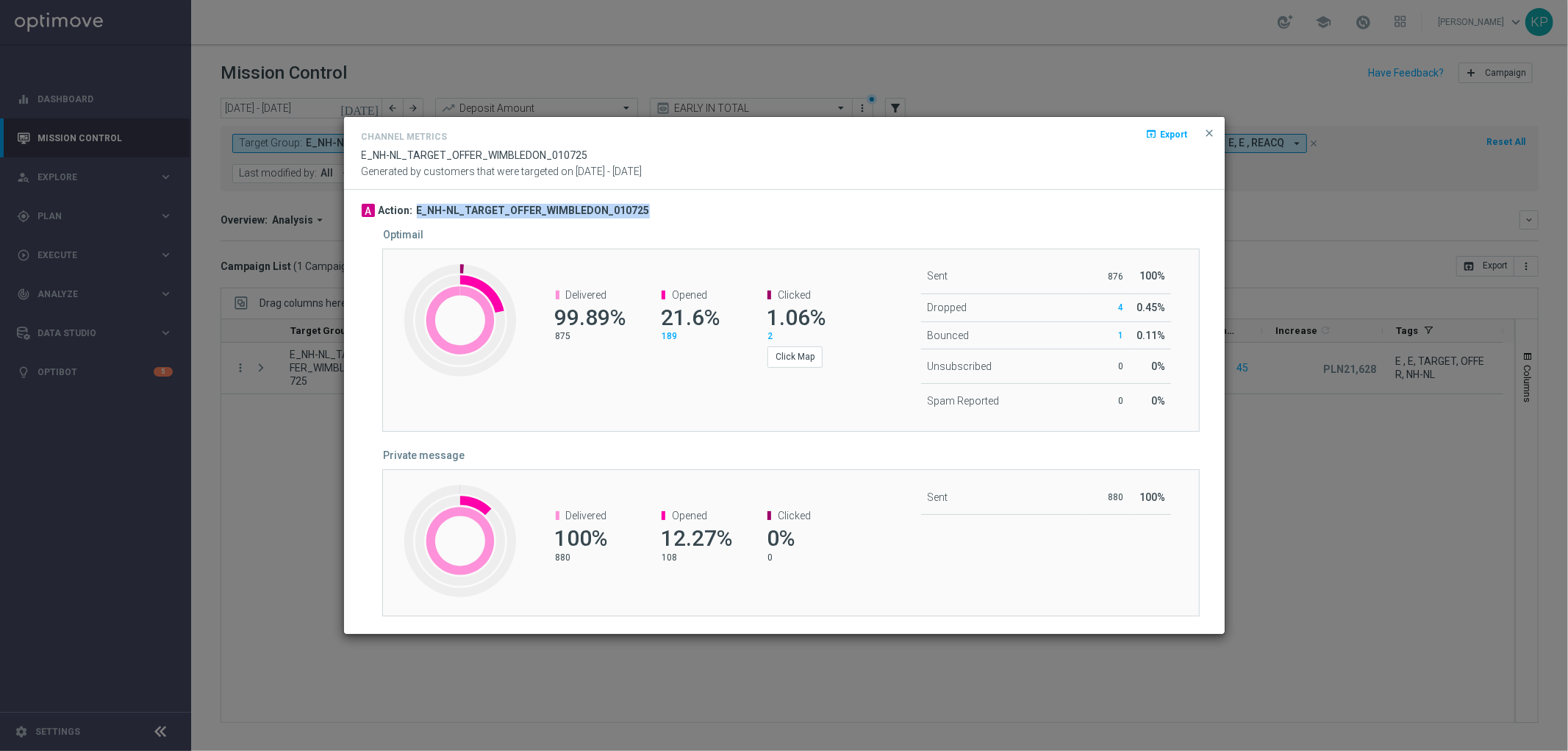
drag, startPoint x: 637, startPoint y: 208, endPoint x: 413, endPoint y: 208, distance: 224.0
click at [413, 208] on div "A Action: E_NH-NL_TARGET_OFFER_WIMBLEDON_010725" at bounding box center [784, 211] width 846 height 14
copy h3 "E_NH-NL_TARGET_OFFER_WIMBLEDON_010725"
click at [371, 422] on div "Created with Highcharts 9.3.3 Delivered 99.89% 875 Opened 21.6% 189 Clicked 1.0…" at bounding box center [787, 340] width 839 height 184
click at [256, 381] on modal-container "Channel Metrics open_in_browser Export E_NH-NL_TARGET_OFFER_WIMBLEDON_010725 Ge…" at bounding box center [784, 376] width 1568 height 751
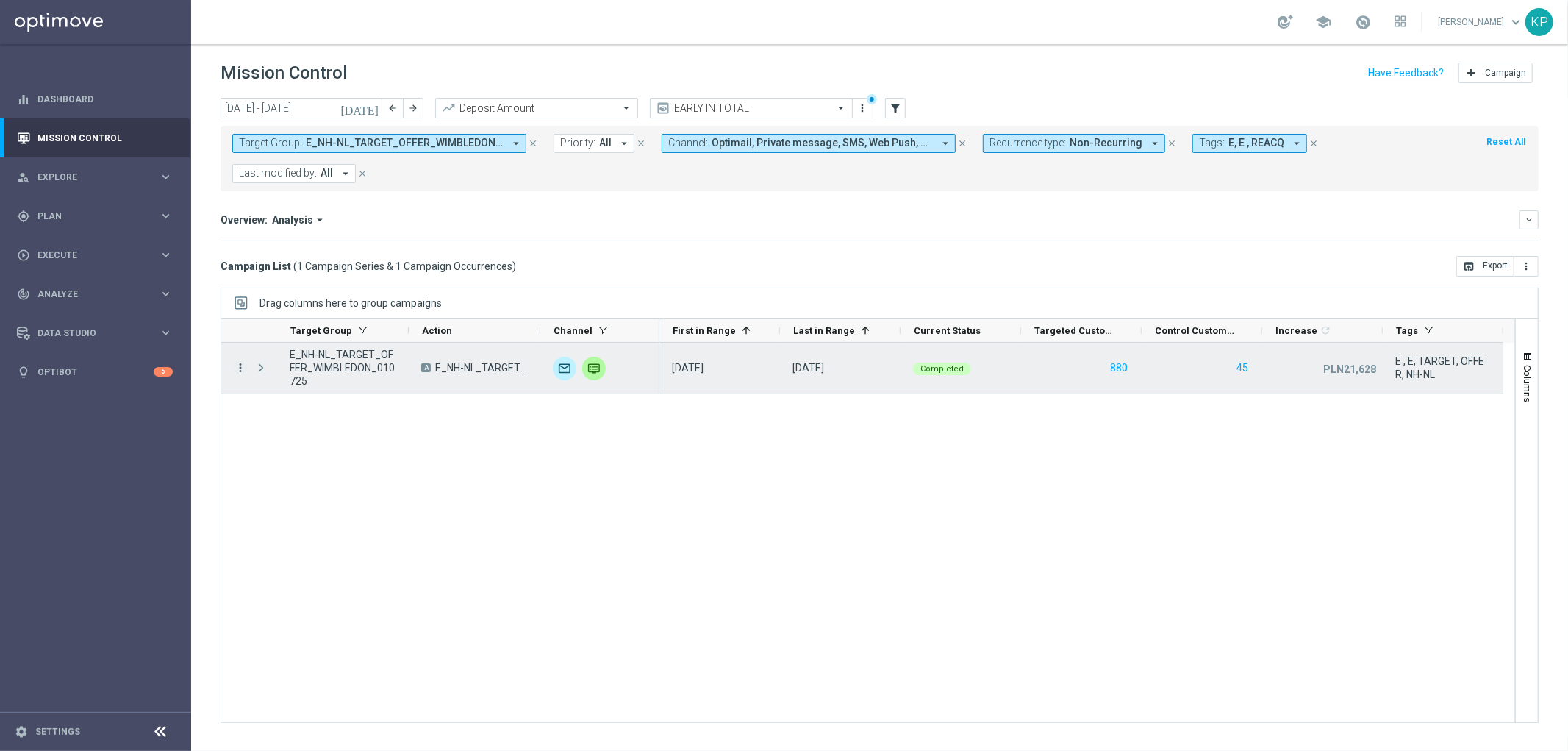
click at [243, 368] on icon "more_vert" at bounding box center [240, 368] width 14 height 14
click at [283, 393] on span "Campaign Metrics" at bounding box center [307, 398] width 76 height 10
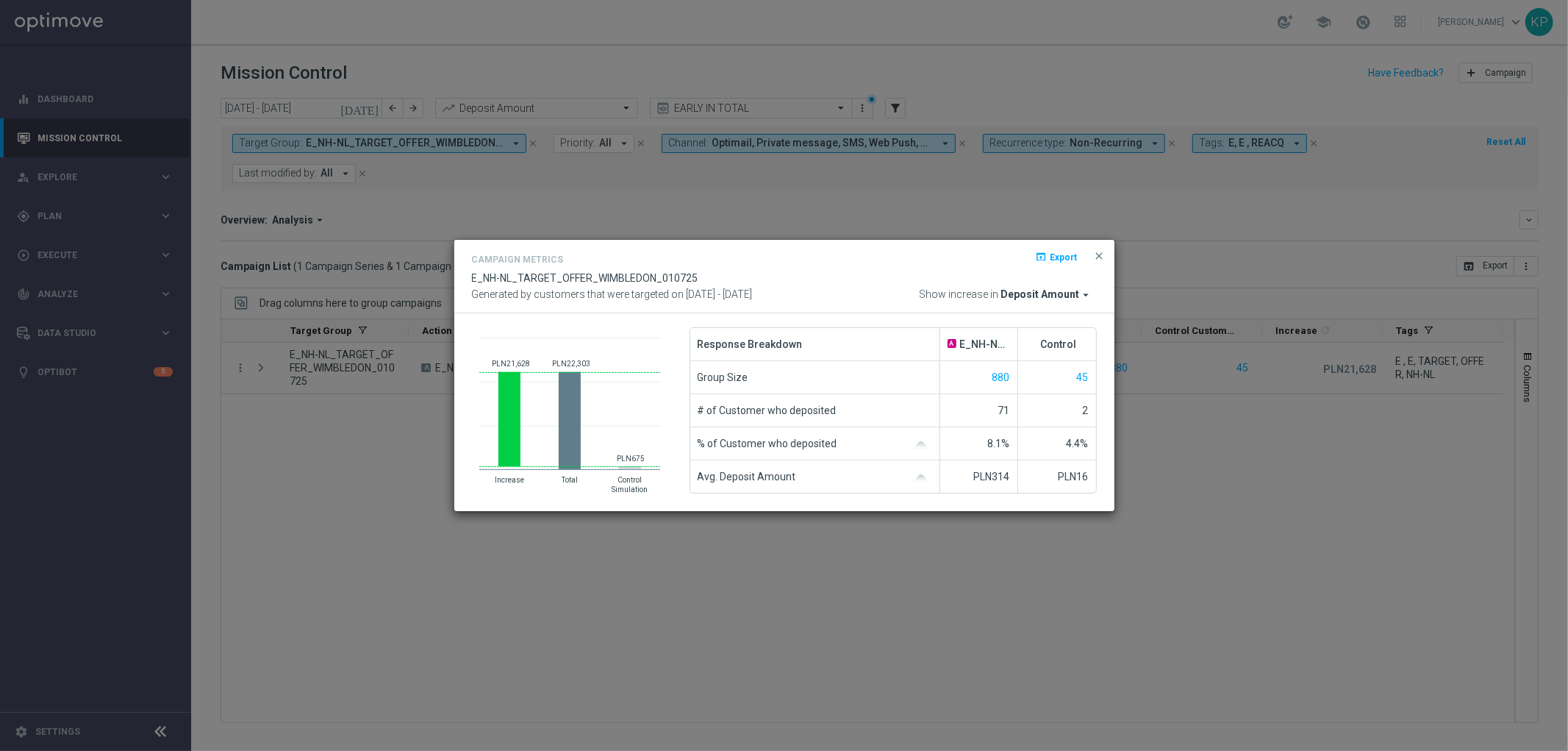
click at [263, 414] on modal-container "Campaign Metrics open_in_browser Export E_NH-NL_TARGET_OFFER_WIMBLEDON_010725 G…" at bounding box center [784, 376] width 1568 height 751
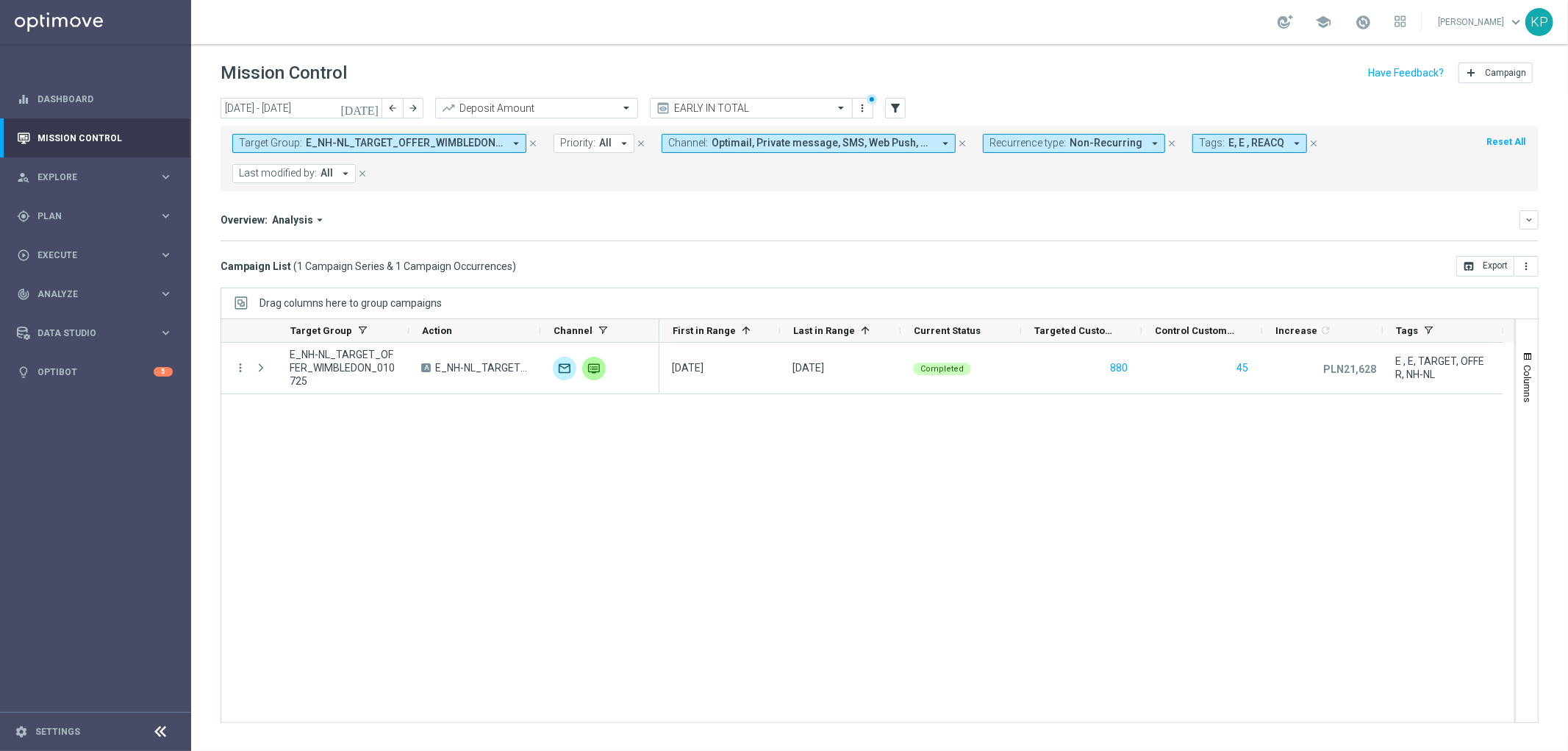
click at [459, 145] on span "E_NH-NL_TARGET_OFFER_WIMBLEDON_010725" at bounding box center [404, 143] width 198 height 13
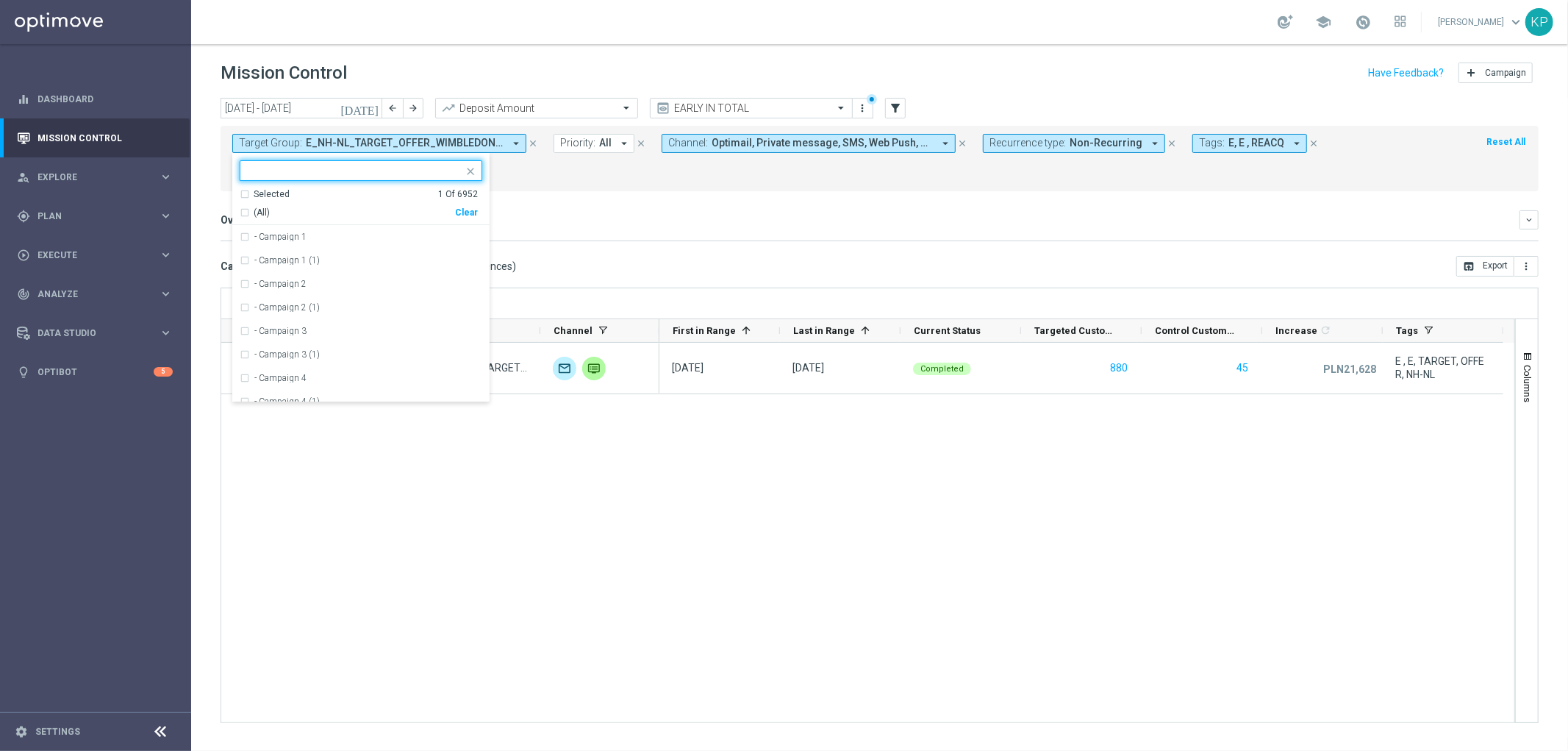
click at [267, 196] on div "Selected" at bounding box center [271, 195] width 36 height 13
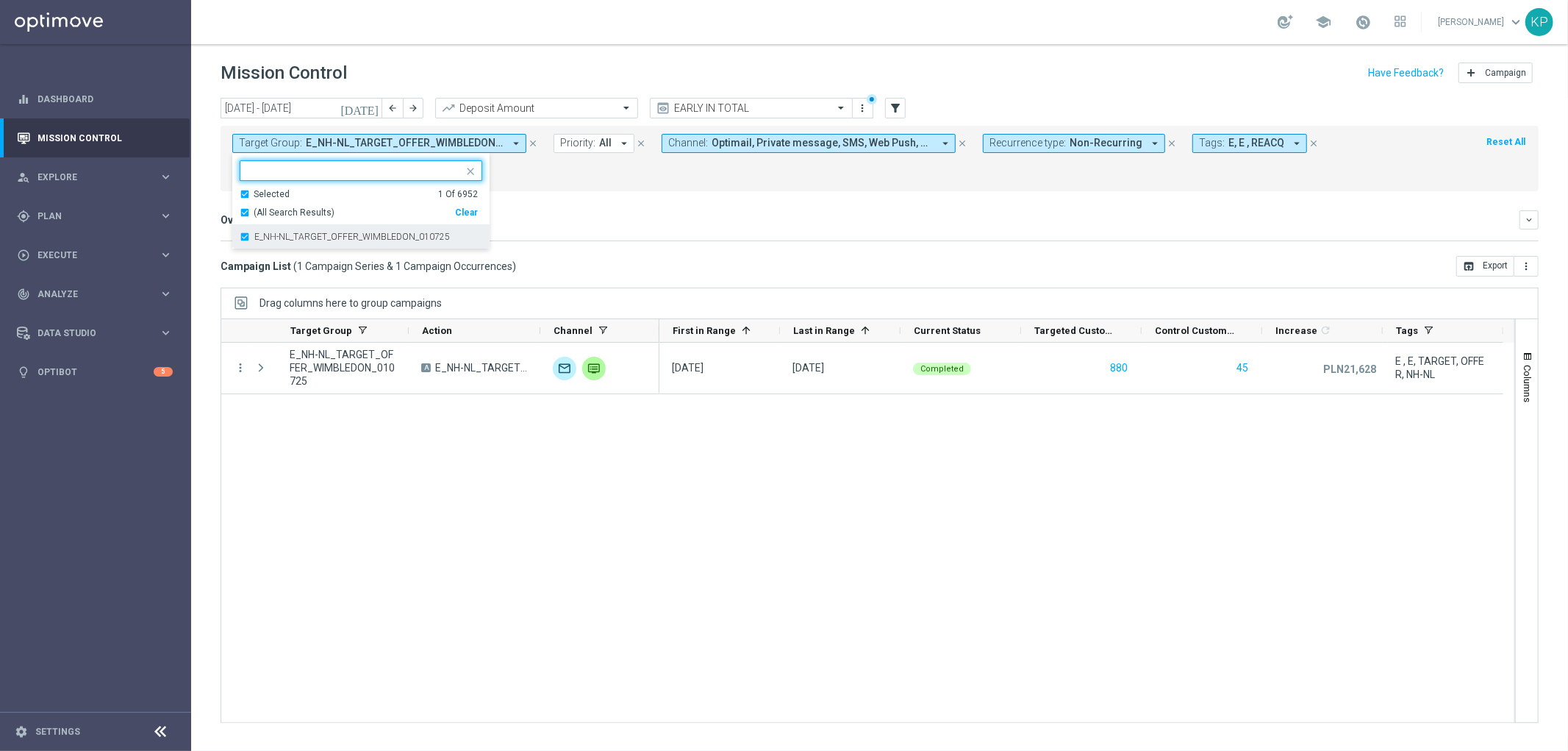
click at [262, 232] on label "E_NH-NL_TARGET_OFFER_WIMBLEDON_010725" at bounding box center [352, 236] width 196 height 9
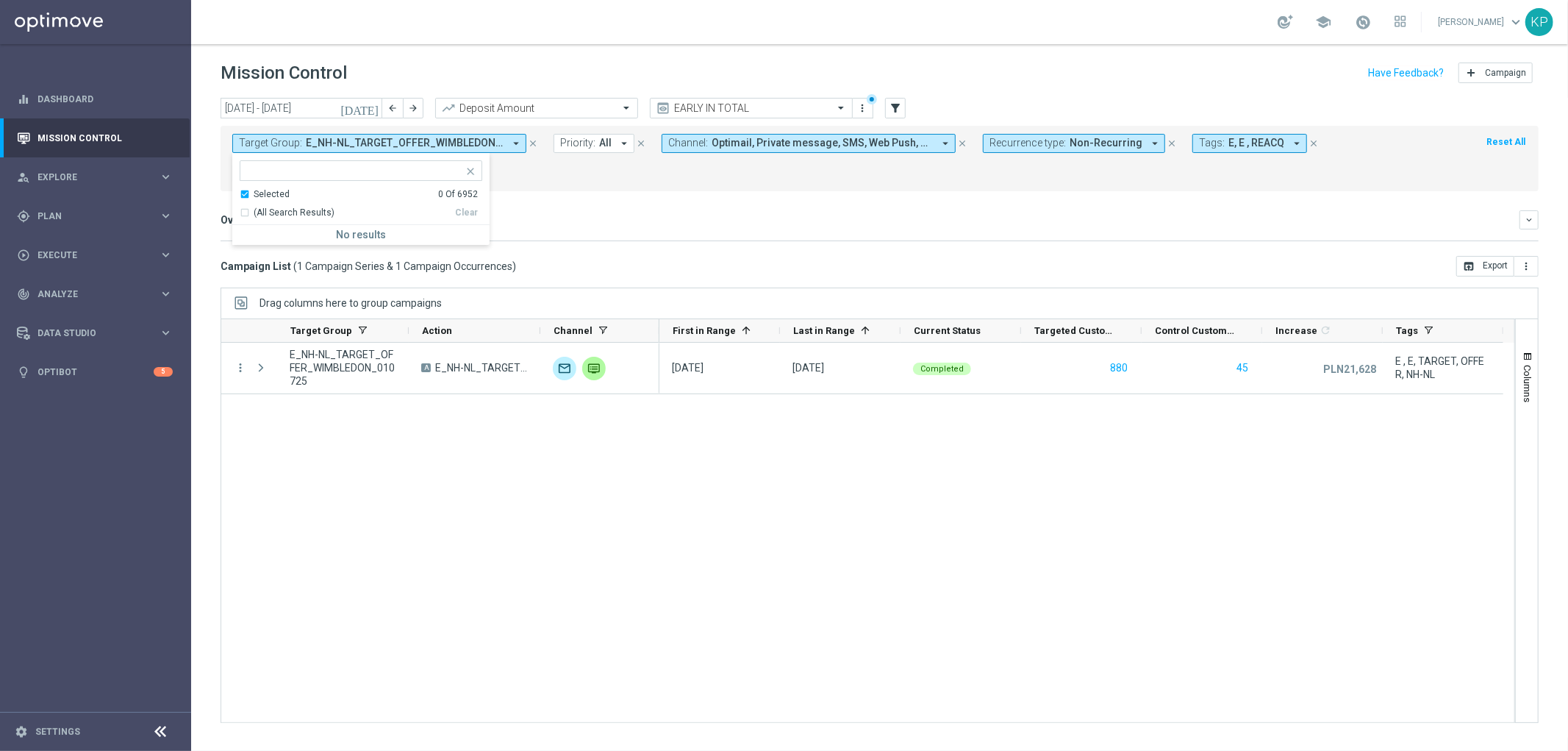
click at [259, 193] on div "Selected" at bounding box center [271, 195] width 36 height 13
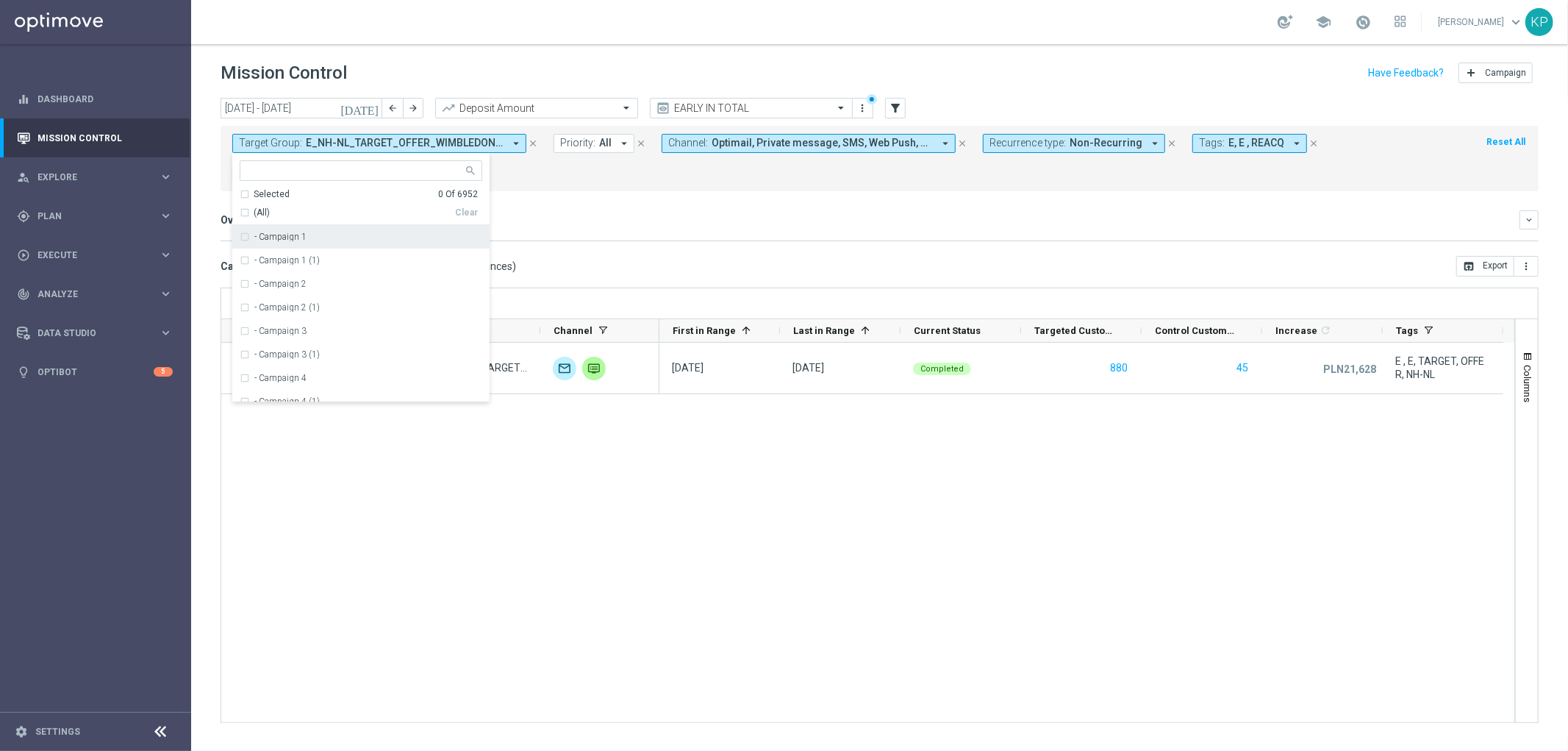
click at [270, 170] on input "text" at bounding box center [355, 171] width 216 height 13
paste input "E_ALL_TARGET_CASHBACK CODZIENNY DO 100 PLN_030725"
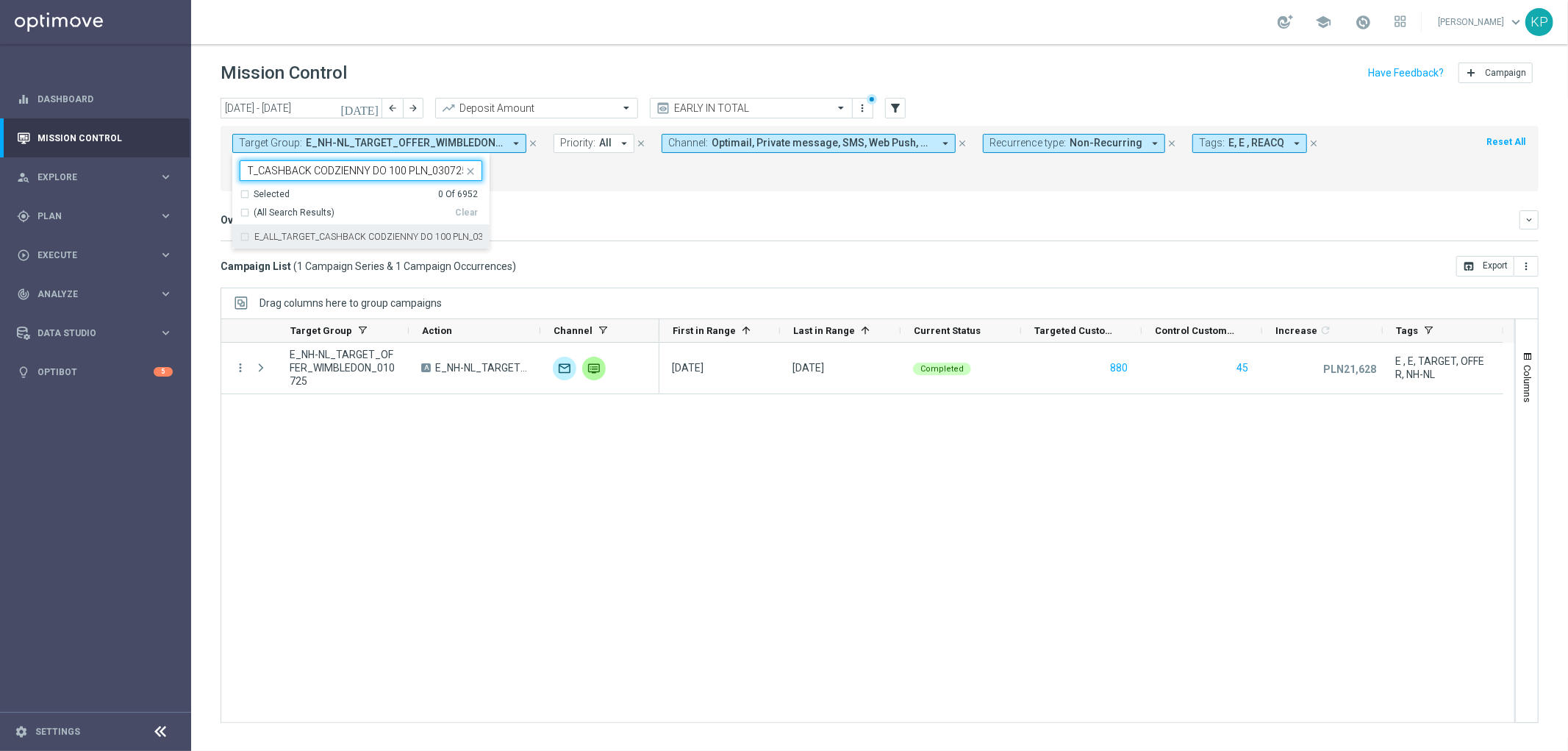
click at [281, 232] on label "E_ALL_TARGET_CASHBACK CODZIENNY DO 100 PLN_030725" at bounding box center [368, 236] width 228 height 9
type input "E_ALL_TARGET_CASHBACK CODZIENNY DO 100 PLN_030725"
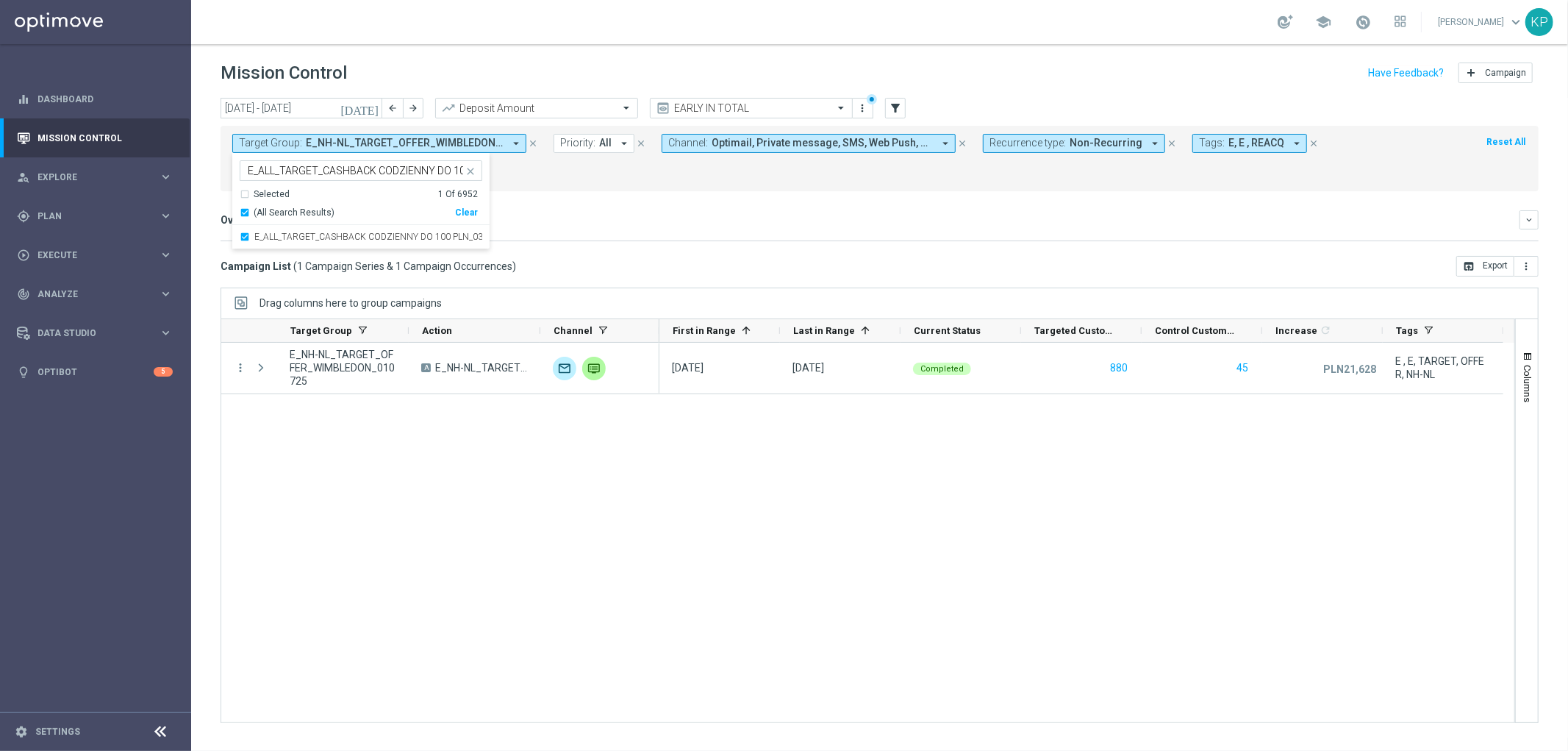
click at [624, 223] on div "Overview: Analysis arrow_drop_down" at bounding box center [870, 220] width 1299 height 14
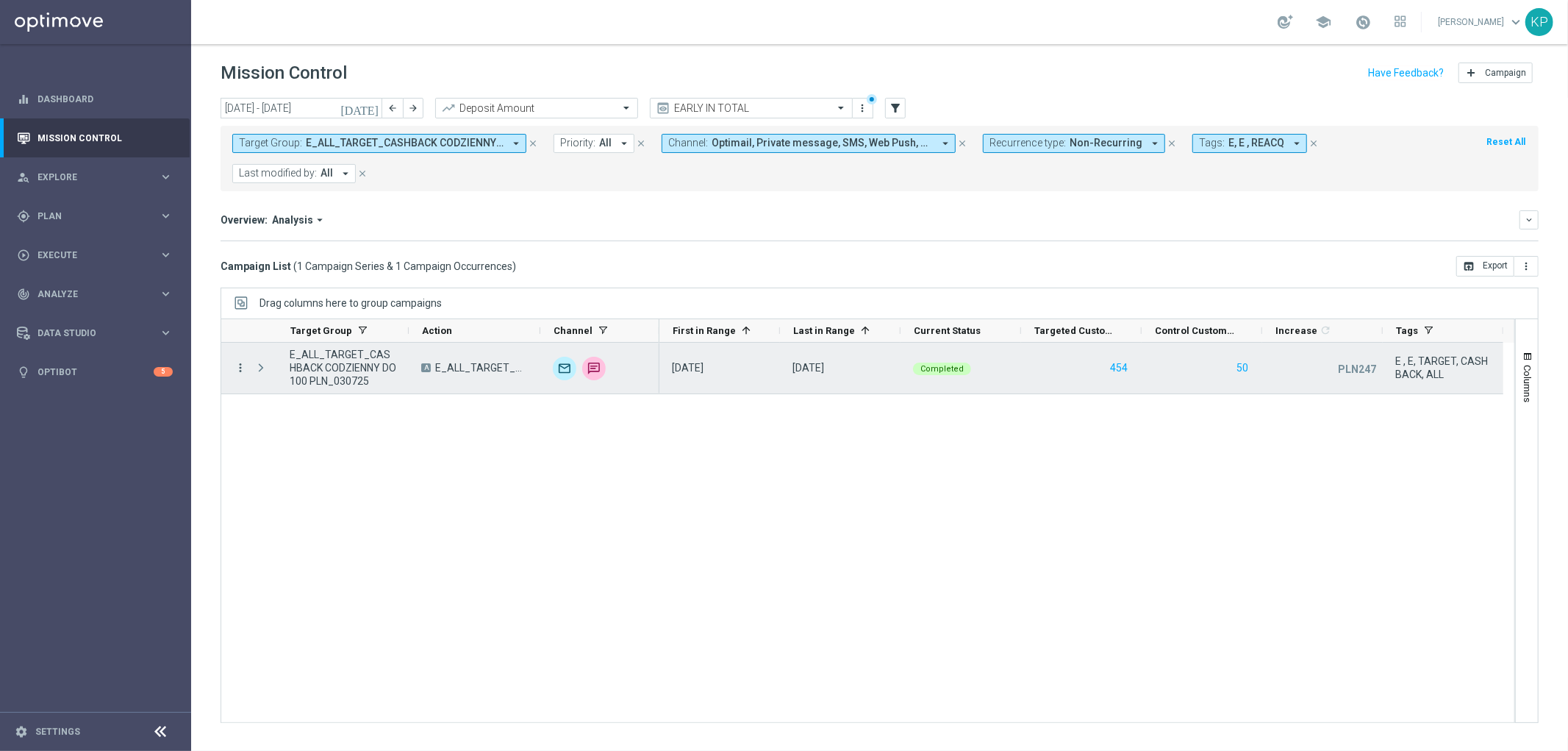
click at [239, 364] on icon "more_vert" at bounding box center [240, 368] width 14 height 14
click at [258, 372] on div "list Campaign Details" at bounding box center [330, 378] width 165 height 21
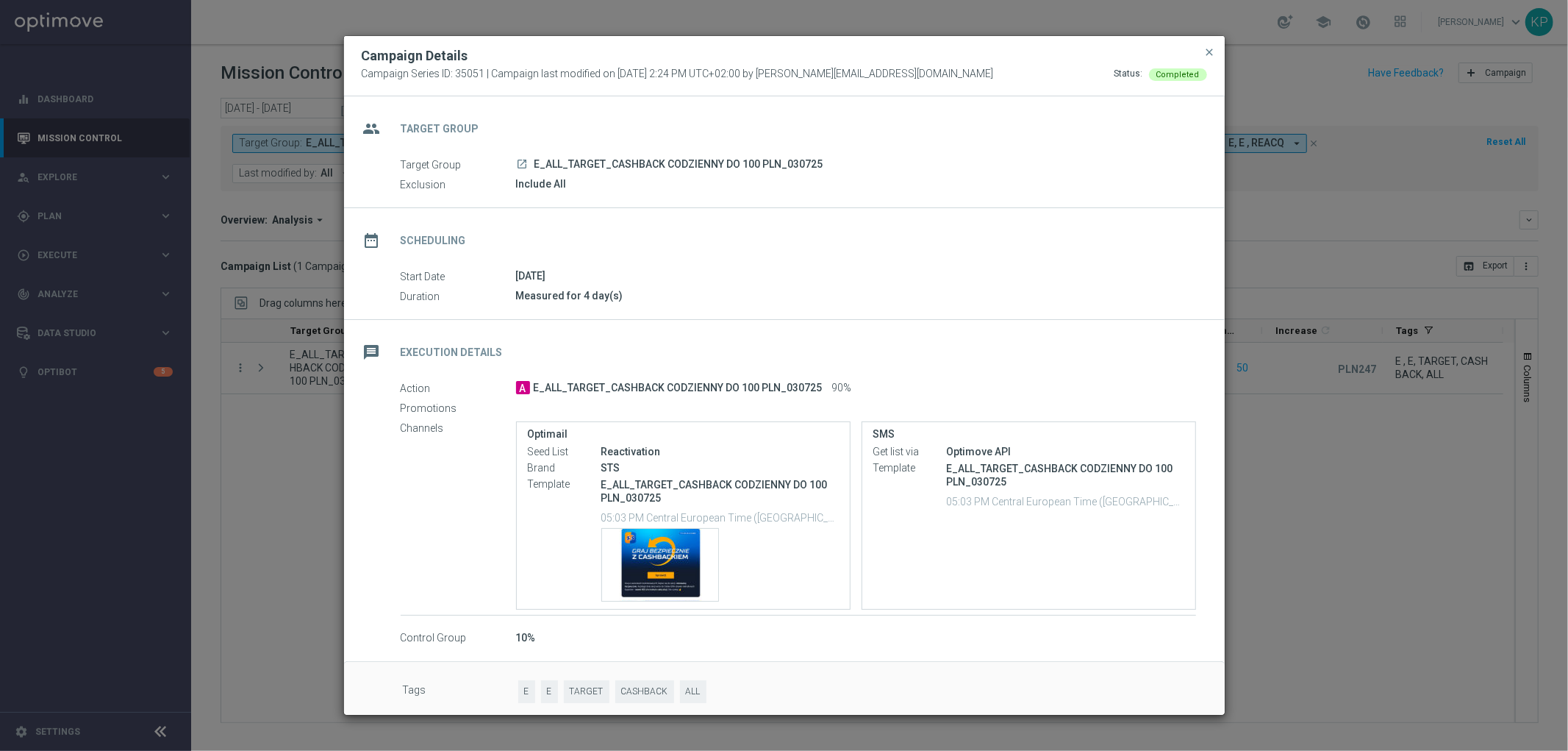
click at [265, 449] on modal-container "Campaign Details Campaign Series ID: 35051 | Campaign last modified on 3 Jul 20…" at bounding box center [784, 376] width 1568 height 751
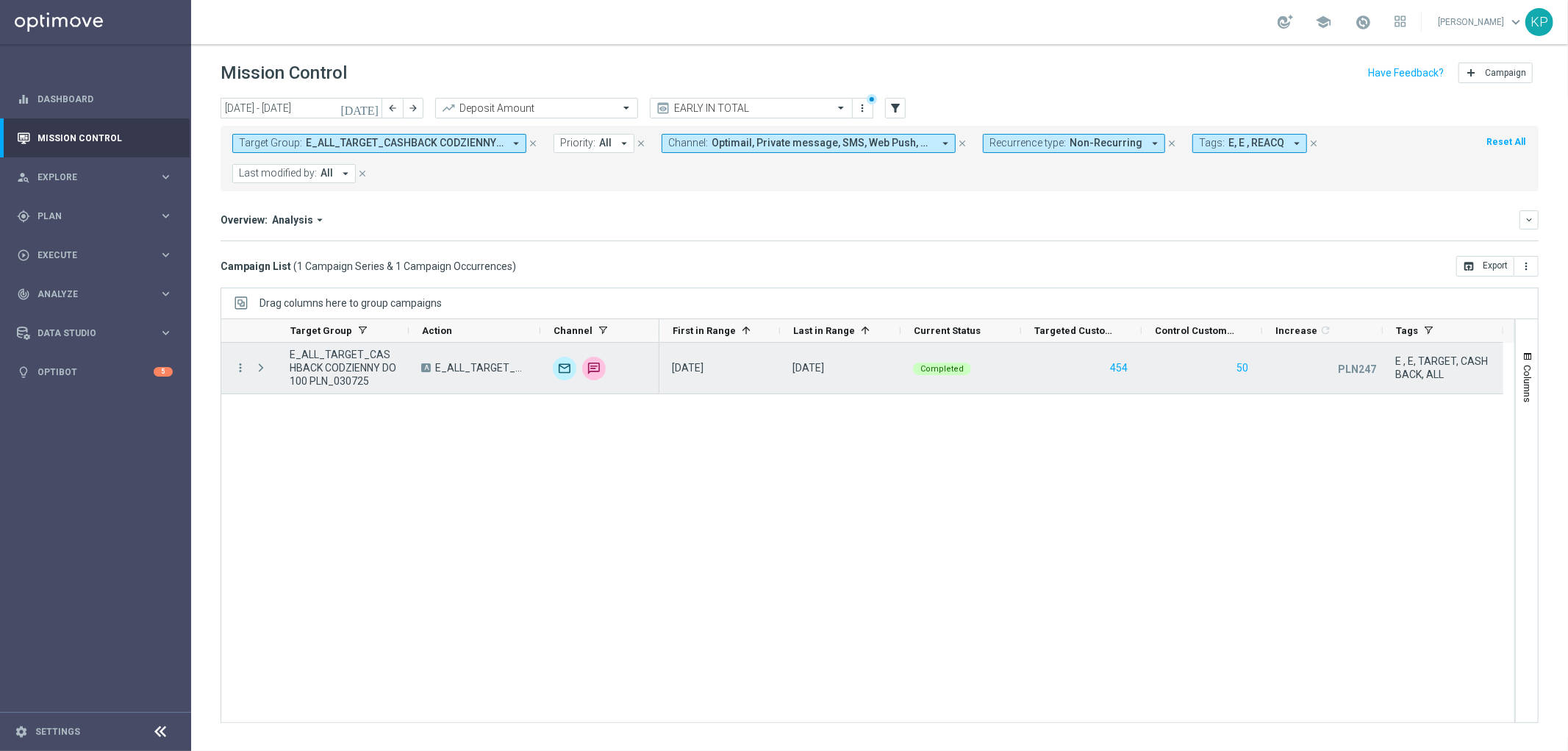
click at [313, 354] on span "E_ALL_TARGET_CASHBACK CODZIENNY DO 100 PLN_030725" at bounding box center [343, 368] width 107 height 40
click at [244, 372] on icon "more_vert" at bounding box center [240, 368] width 14 height 14
click at [288, 415] on span "Channel Metrics" at bounding box center [303, 418] width 69 height 10
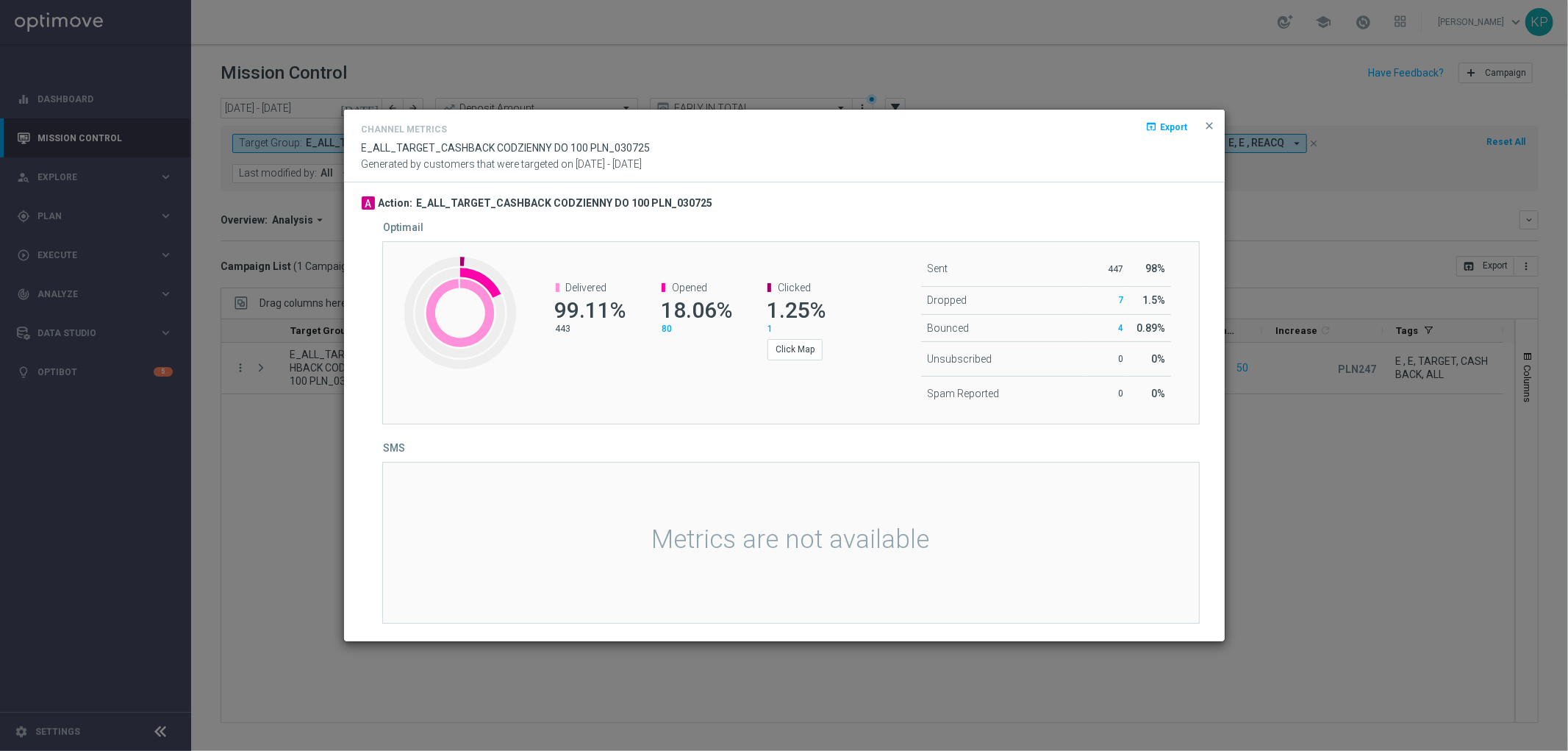
click at [310, 496] on modal-container "Channel Metrics open_in_browser Export E_ALL_TARGET_CASHBACK CODZIENNY DO 100 P…" at bounding box center [784, 376] width 1568 height 751
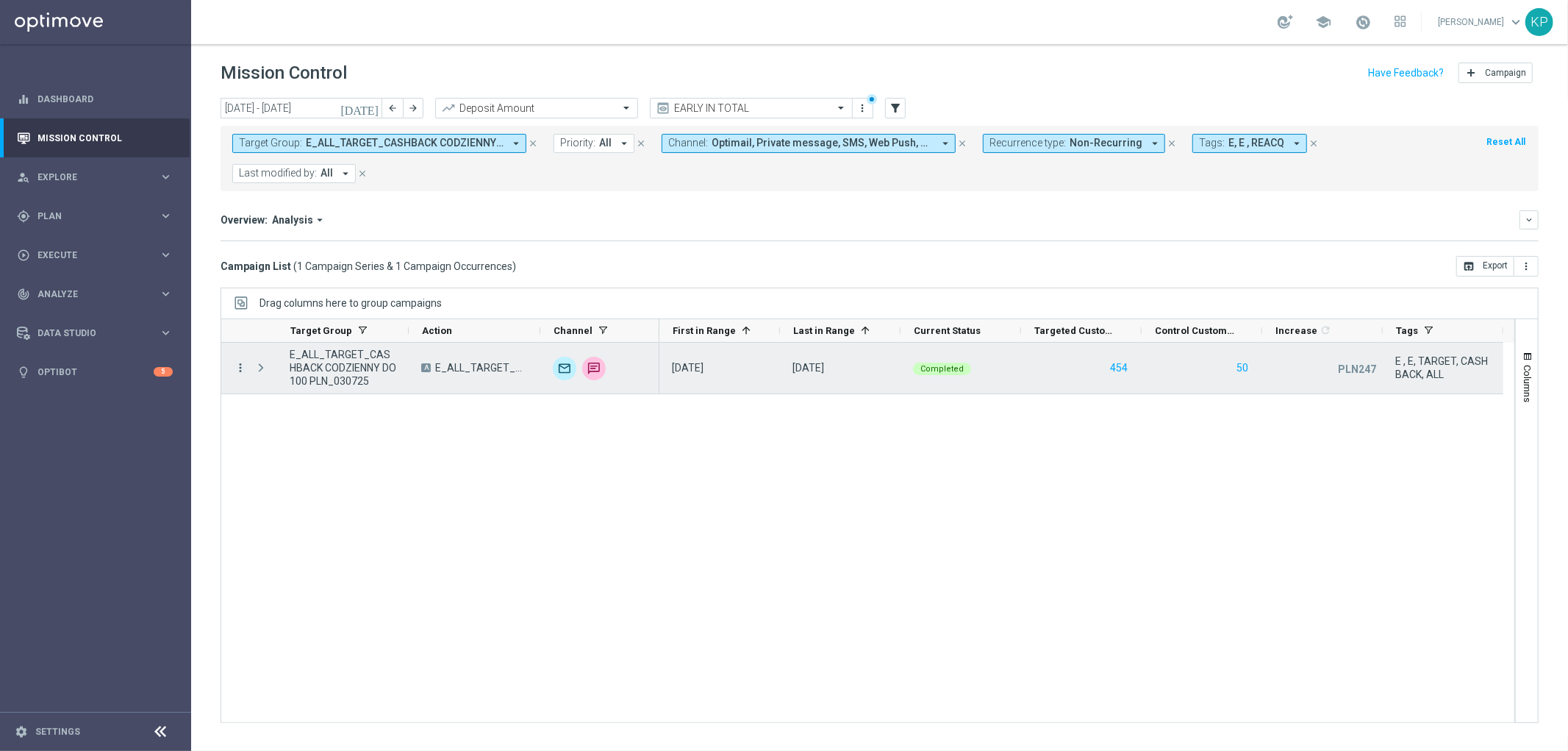
click at [243, 368] on icon "more_vert" at bounding box center [240, 368] width 14 height 14
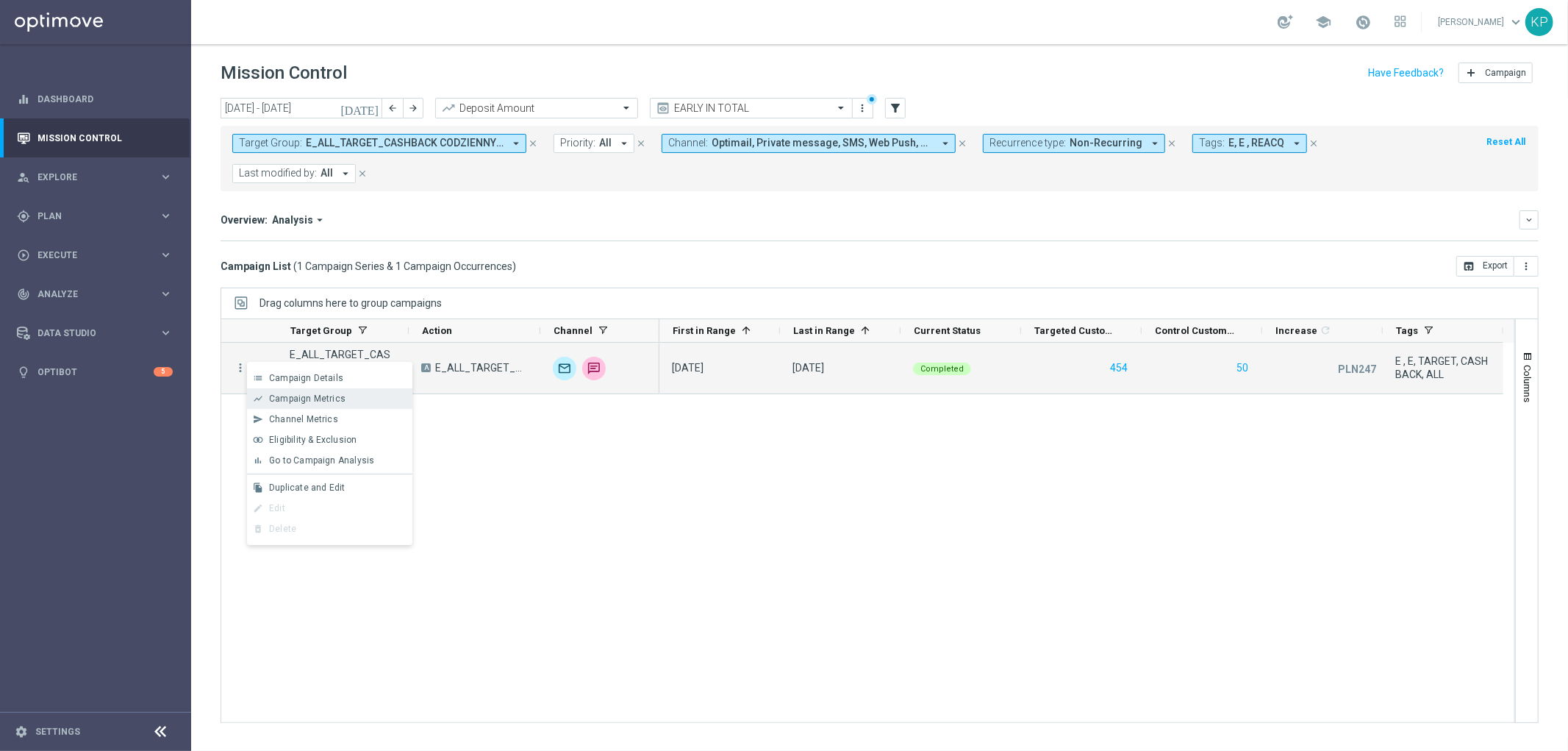
click at [299, 405] on div "show_chart Campaign Metrics" at bounding box center [330, 399] width 165 height 21
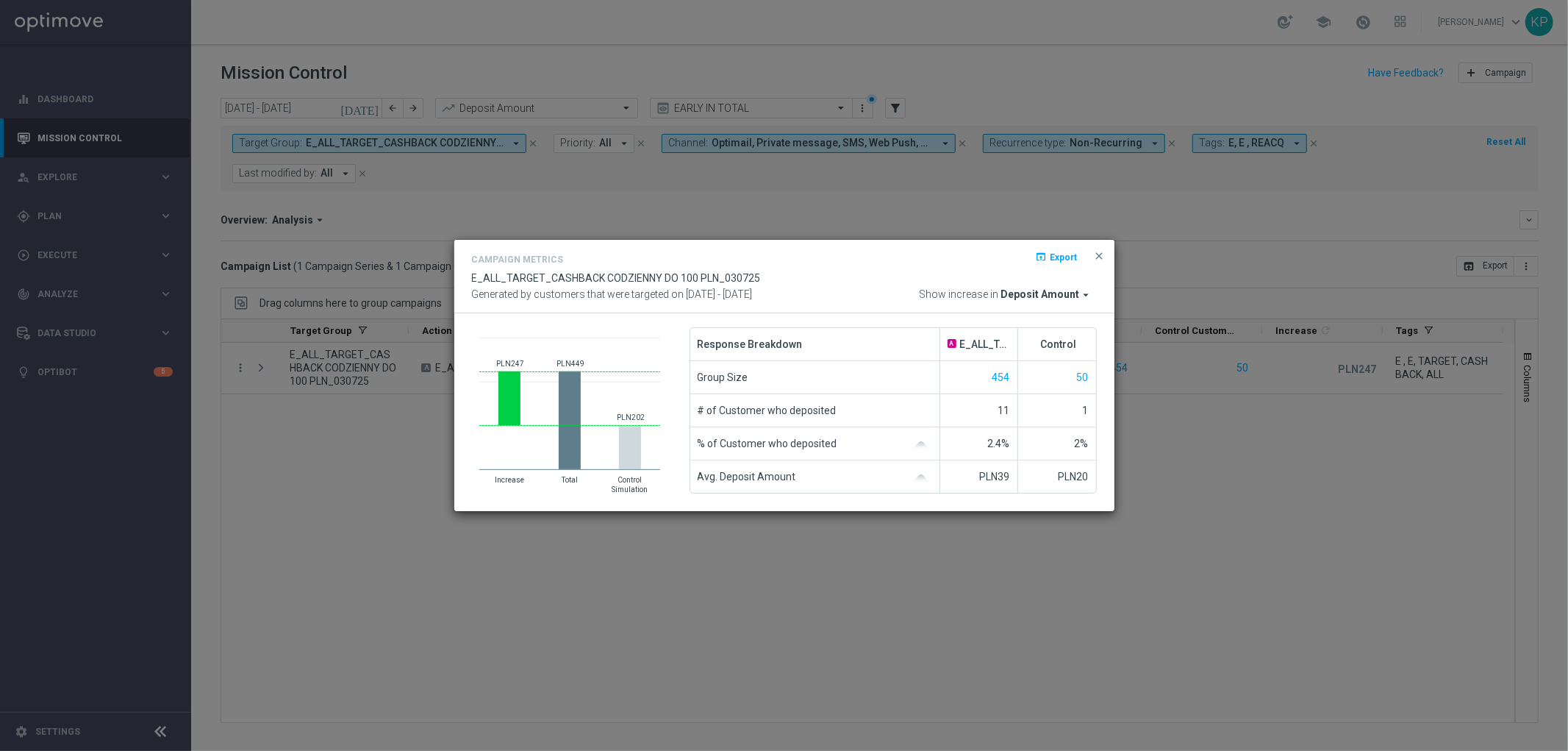
click at [329, 303] on modal-container "Campaign Metrics open_in_browser Export E_ALL_TARGET_CASHBACK CODZIENNY DO 100 …" at bounding box center [784, 376] width 1568 height 751
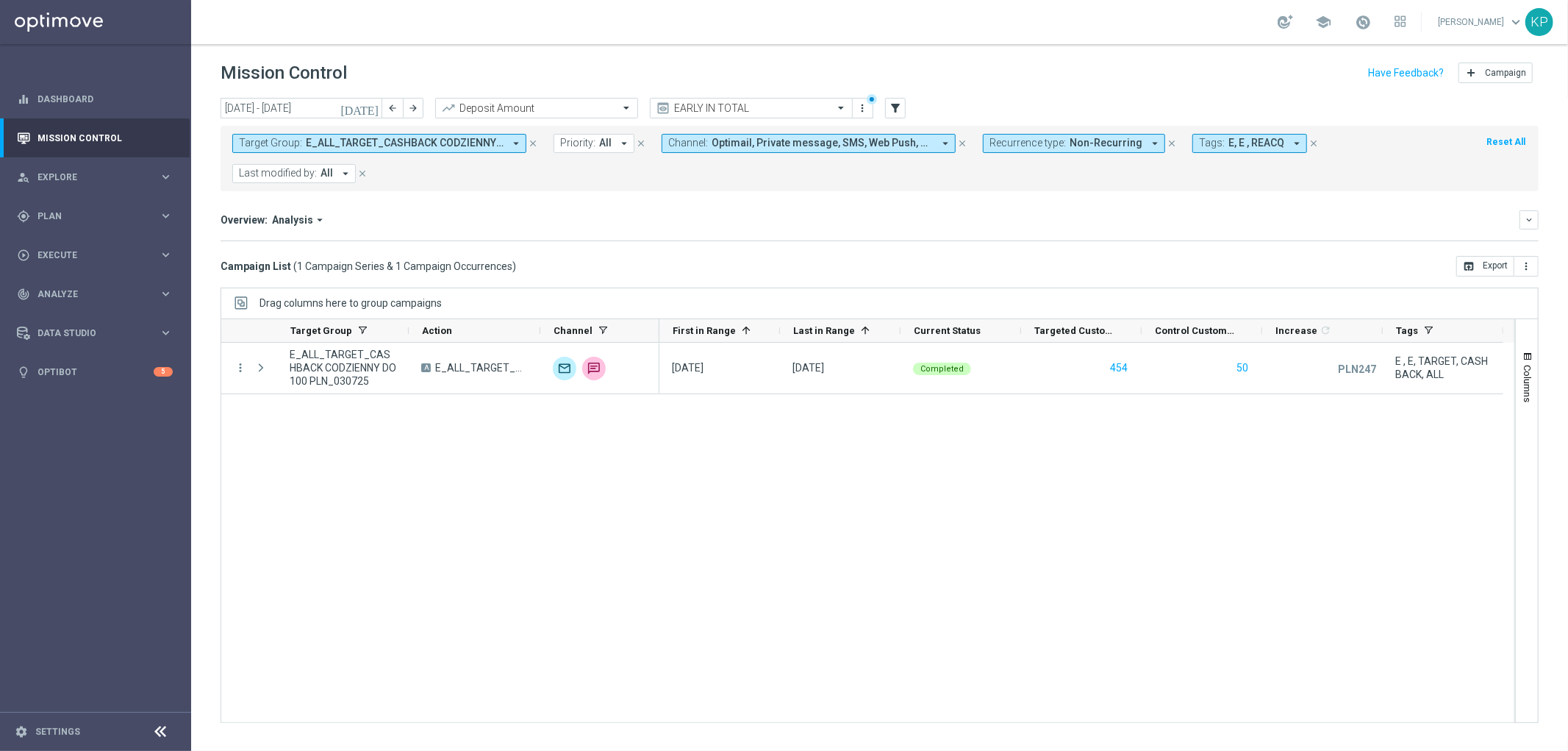
click at [430, 148] on span "E_ALL_TARGET_CASHBACK CODZIENNY DO 100 PLN_030725" at bounding box center [404, 143] width 198 height 13
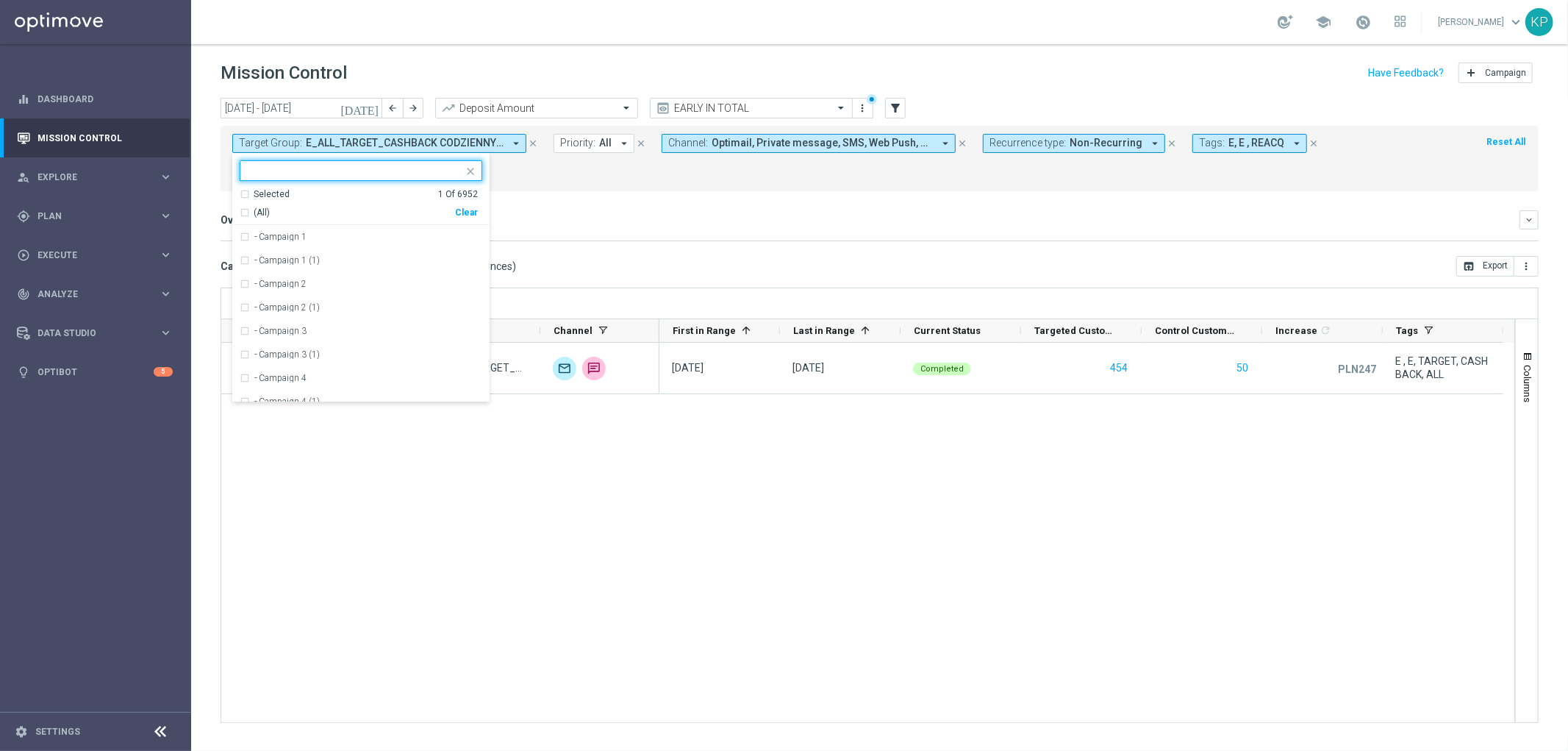
click at [263, 203] on div "(All) Clear" at bounding box center [358, 209] width 238 height 18
click at [267, 193] on div "Selected" at bounding box center [271, 195] width 36 height 13
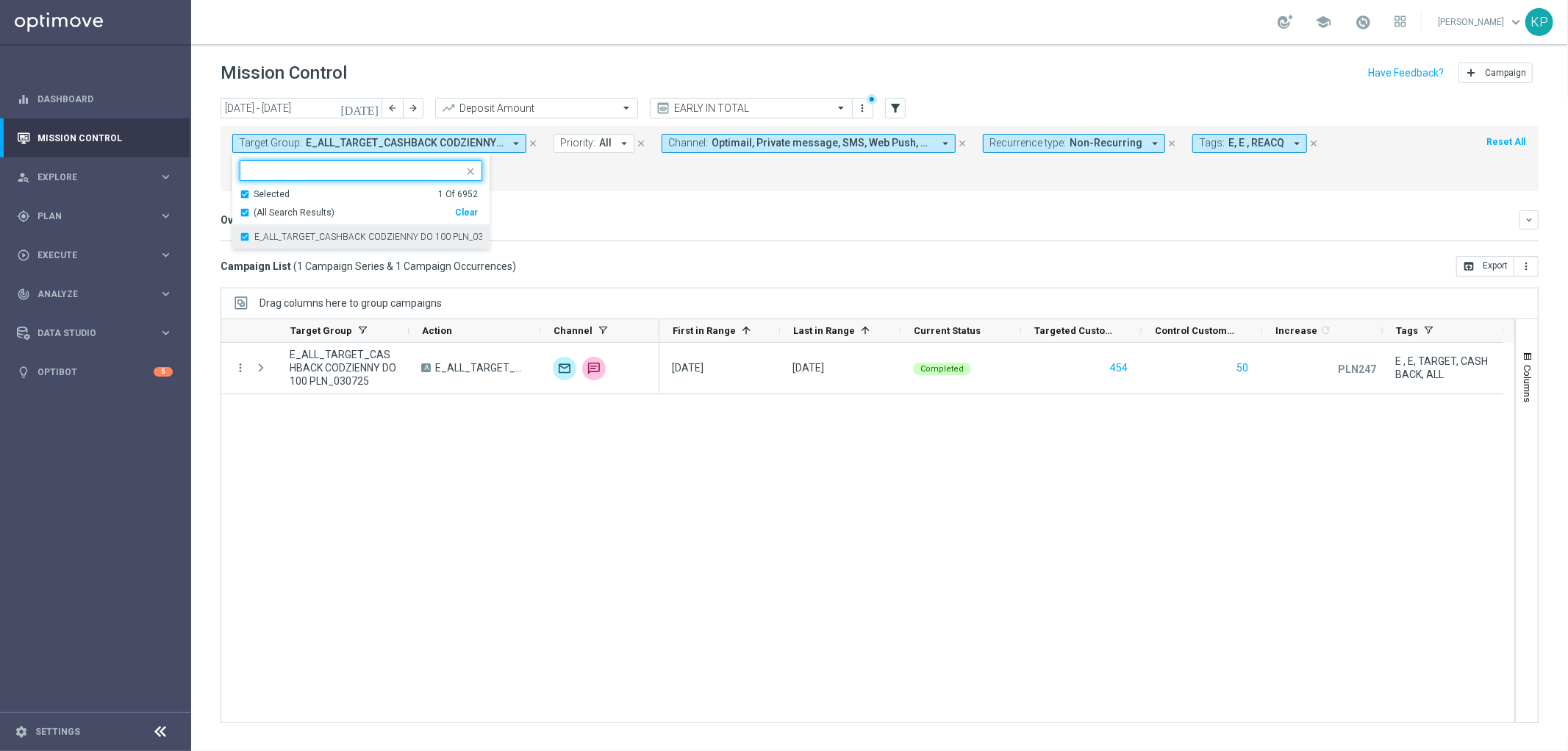
click at [270, 234] on label "E_ALL_TARGET_CASHBACK CODZIENNY DO 100 PLN_030725" at bounding box center [368, 236] width 228 height 9
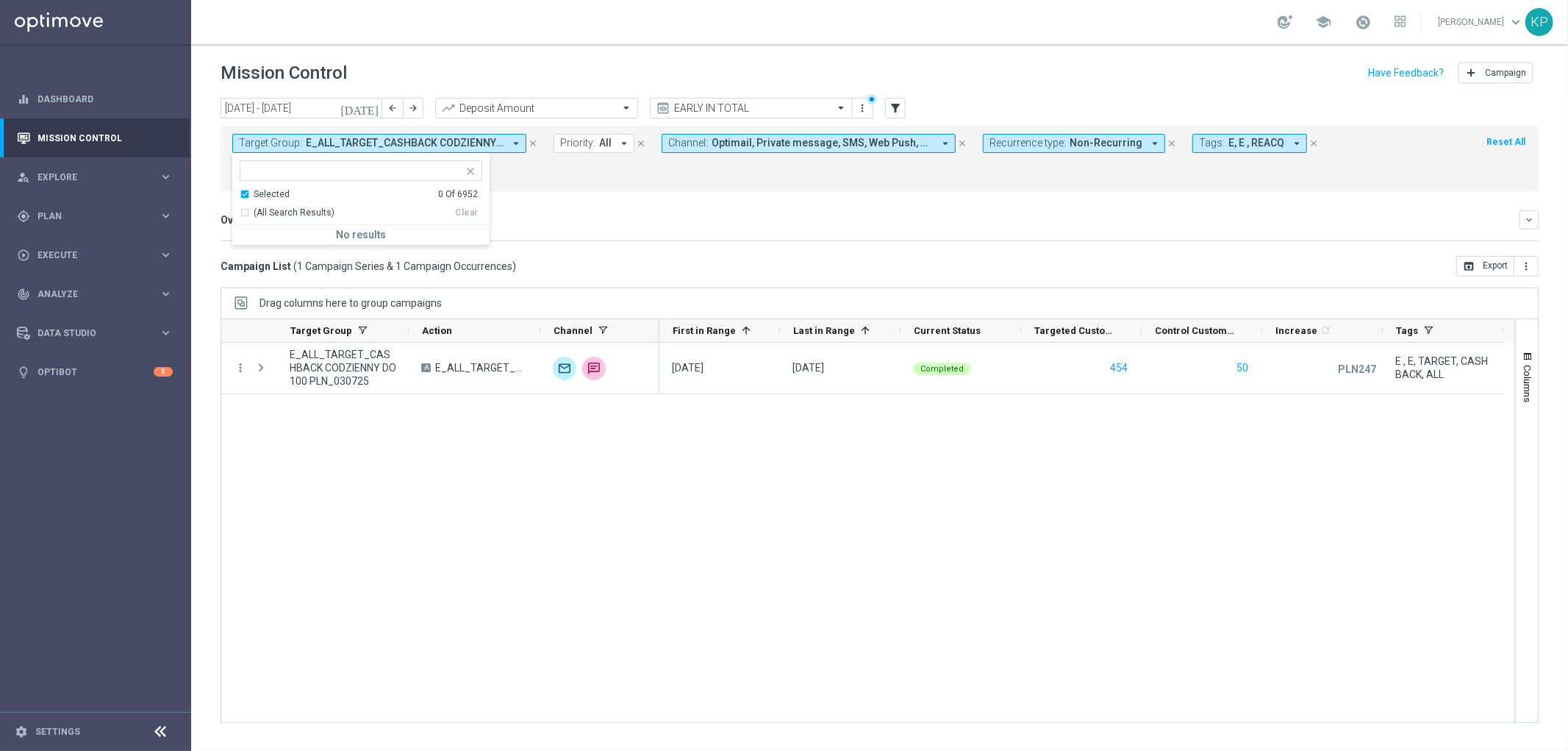
click at [267, 195] on div "Selected" at bounding box center [271, 195] width 36 height 13
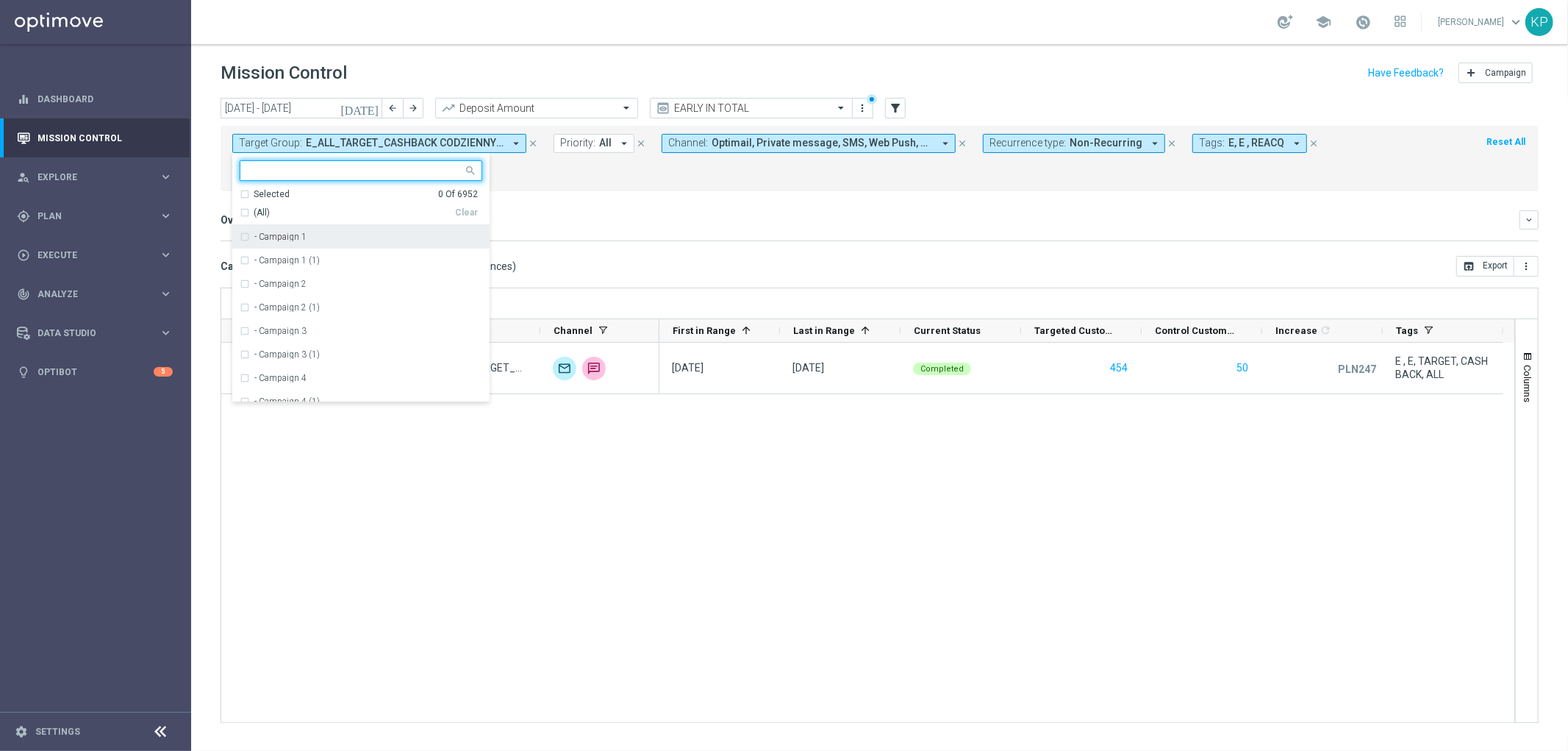
click at [267, 174] on input "text" at bounding box center [355, 171] width 216 height 13
paste input "E_ALL_TARGET_OFFER_PLANSZA CODZ CASHB KURSY_040725"
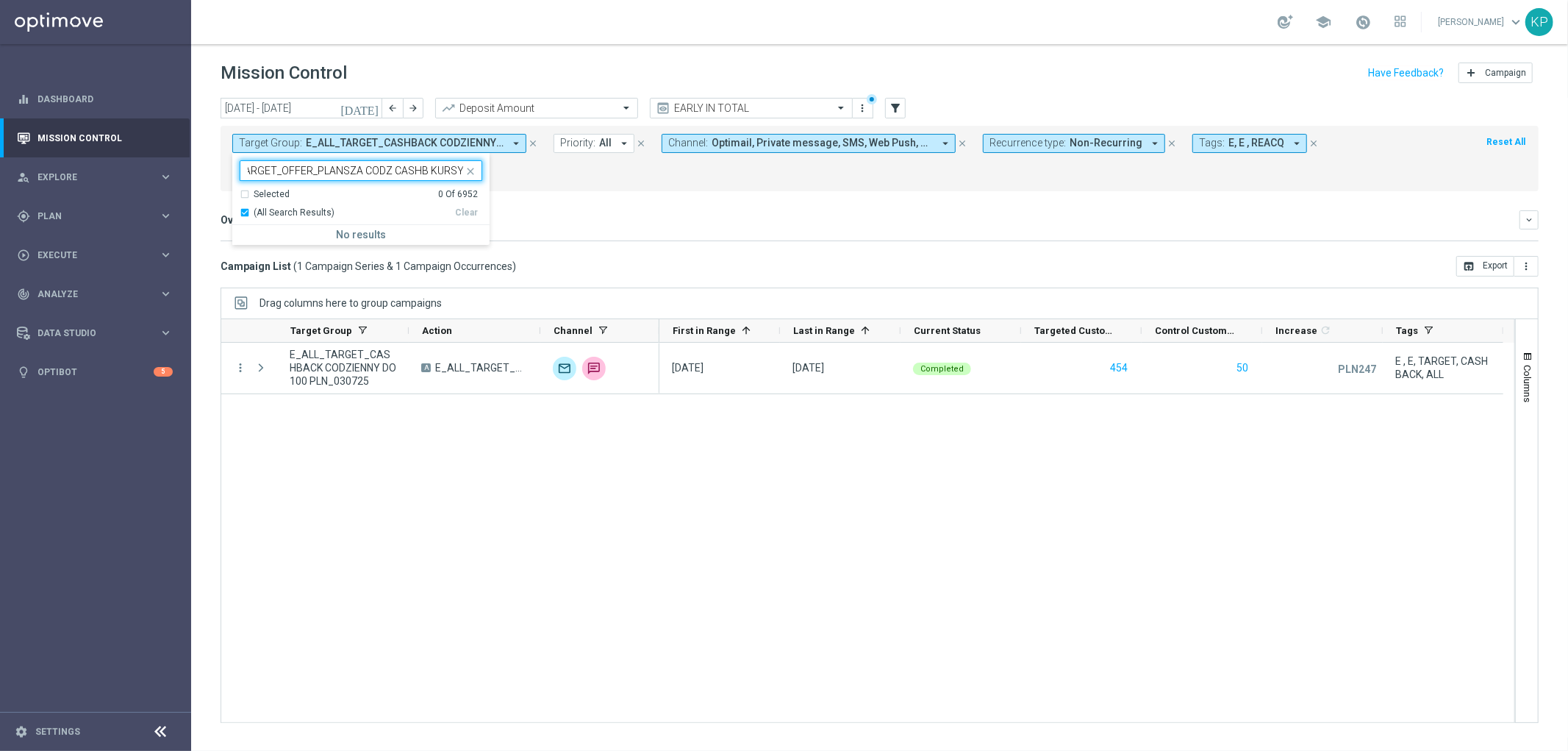
scroll to position [0, 37]
type input "E_ALL_TARGET_OFFER_PLANSZA CODZ CASHB KURSY"
click at [544, 171] on form "Target Group: E_ALL_TARGET_CASHBACK CODZIENNY DO 100 PLN_030725 arrow_drop_down…" at bounding box center [846, 158] width 1229 height 49
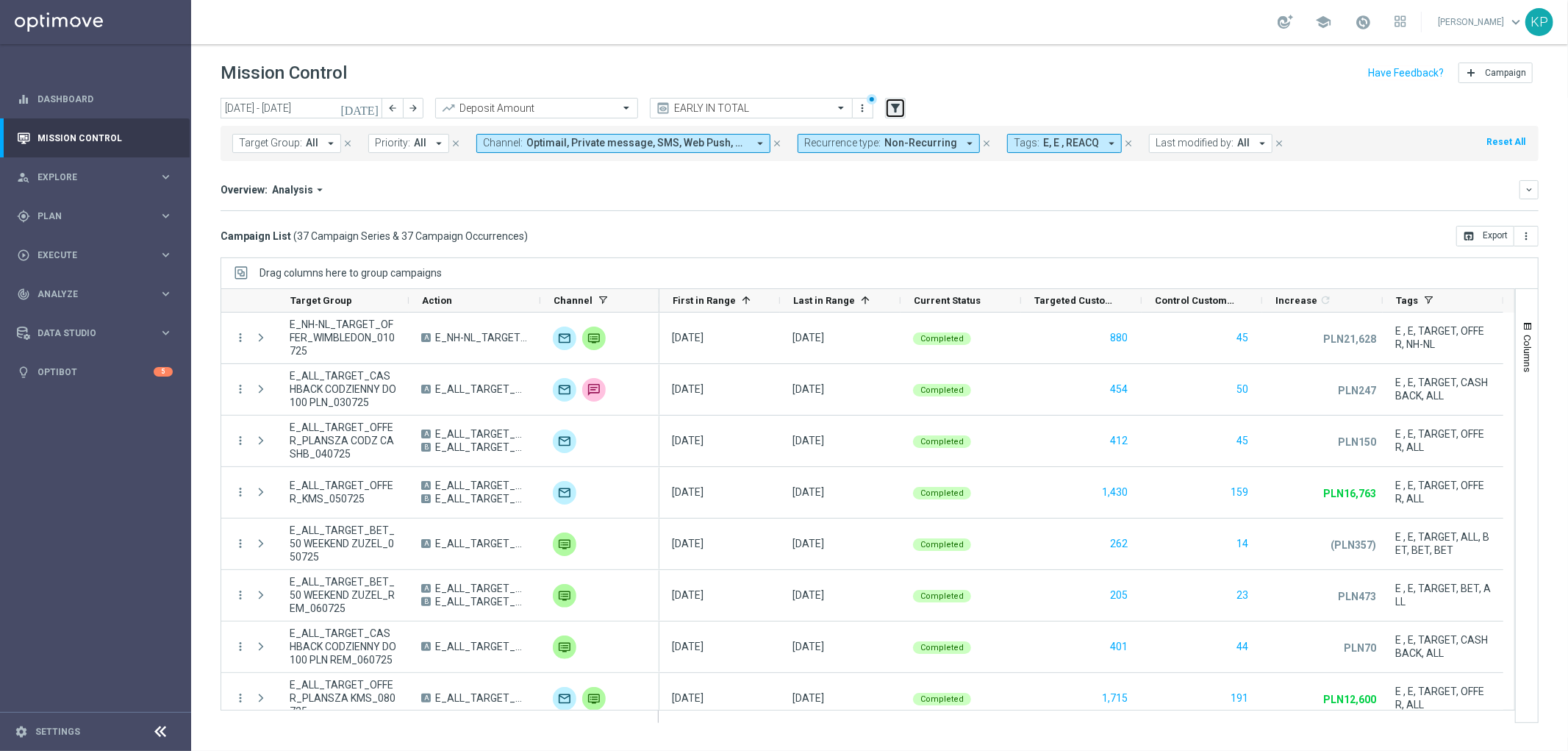
click at [893, 106] on icon "filter_alt" at bounding box center [895, 108] width 14 height 14
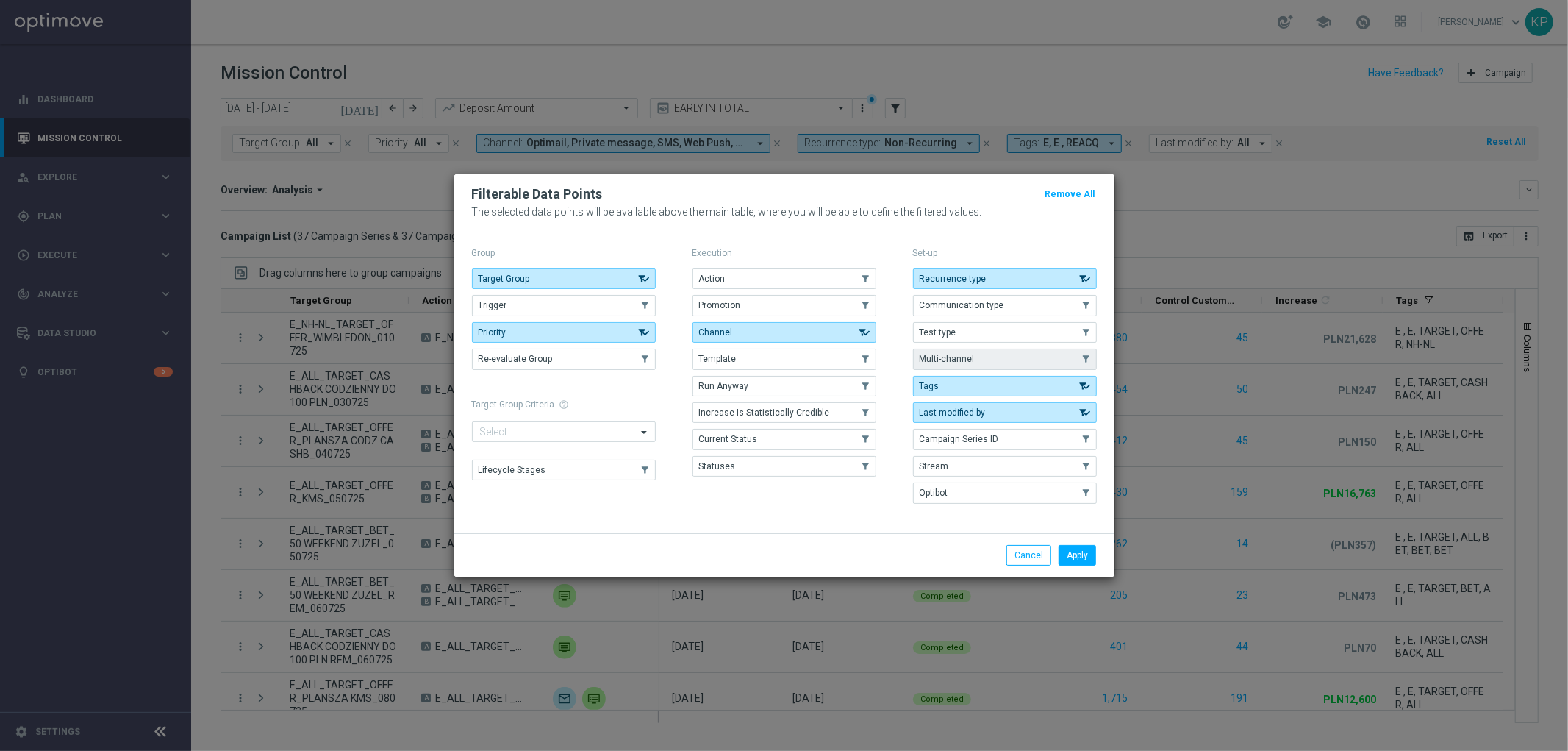
drag, startPoint x: 840, startPoint y: 276, endPoint x: 930, endPoint y: 356, distance: 120.4
click at [839, 276] on button "Action" at bounding box center [784, 278] width 184 height 21
click at [1073, 553] on button "Apply" at bounding box center [1077, 555] width 37 height 21
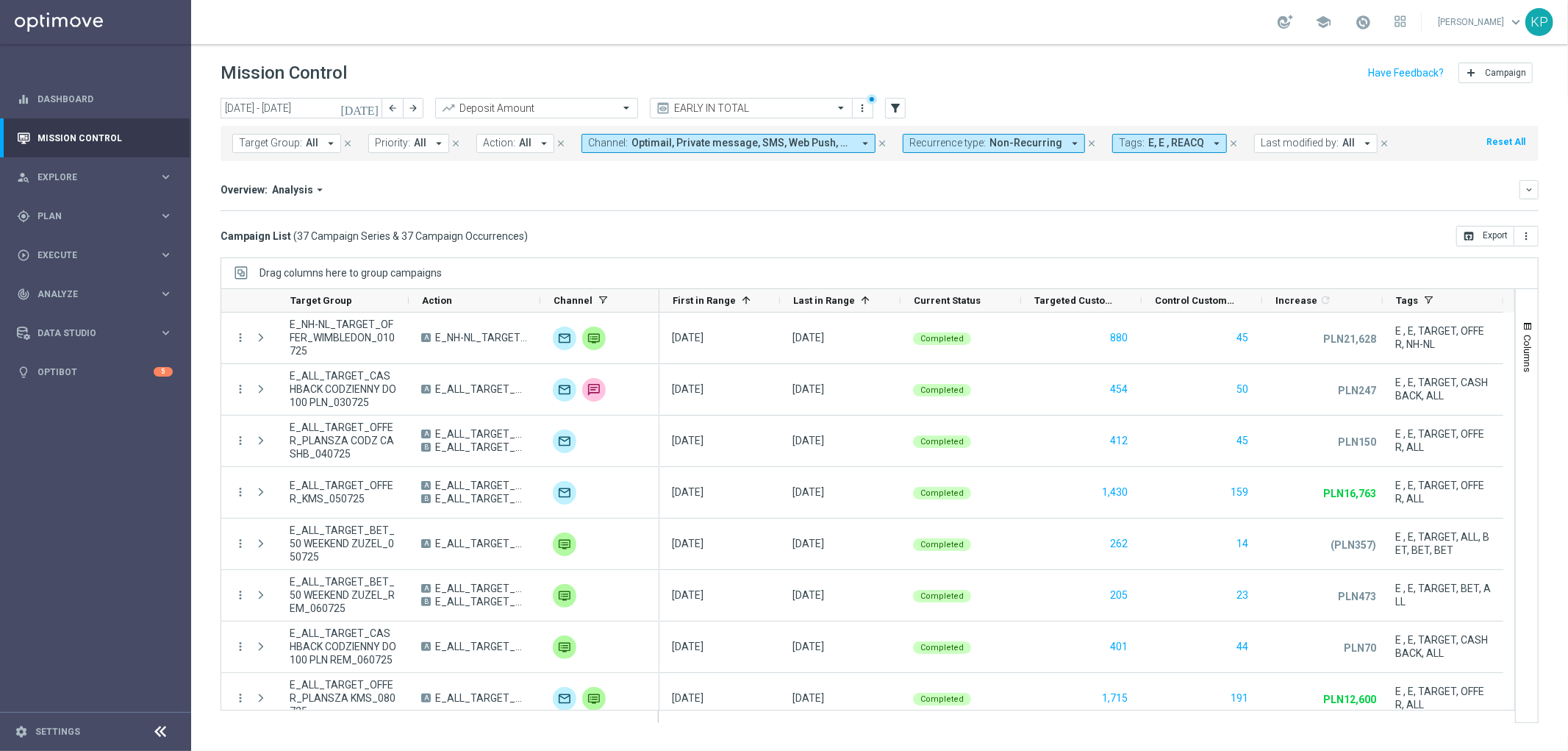
click at [525, 147] on span "All" at bounding box center [525, 143] width 13 height 13
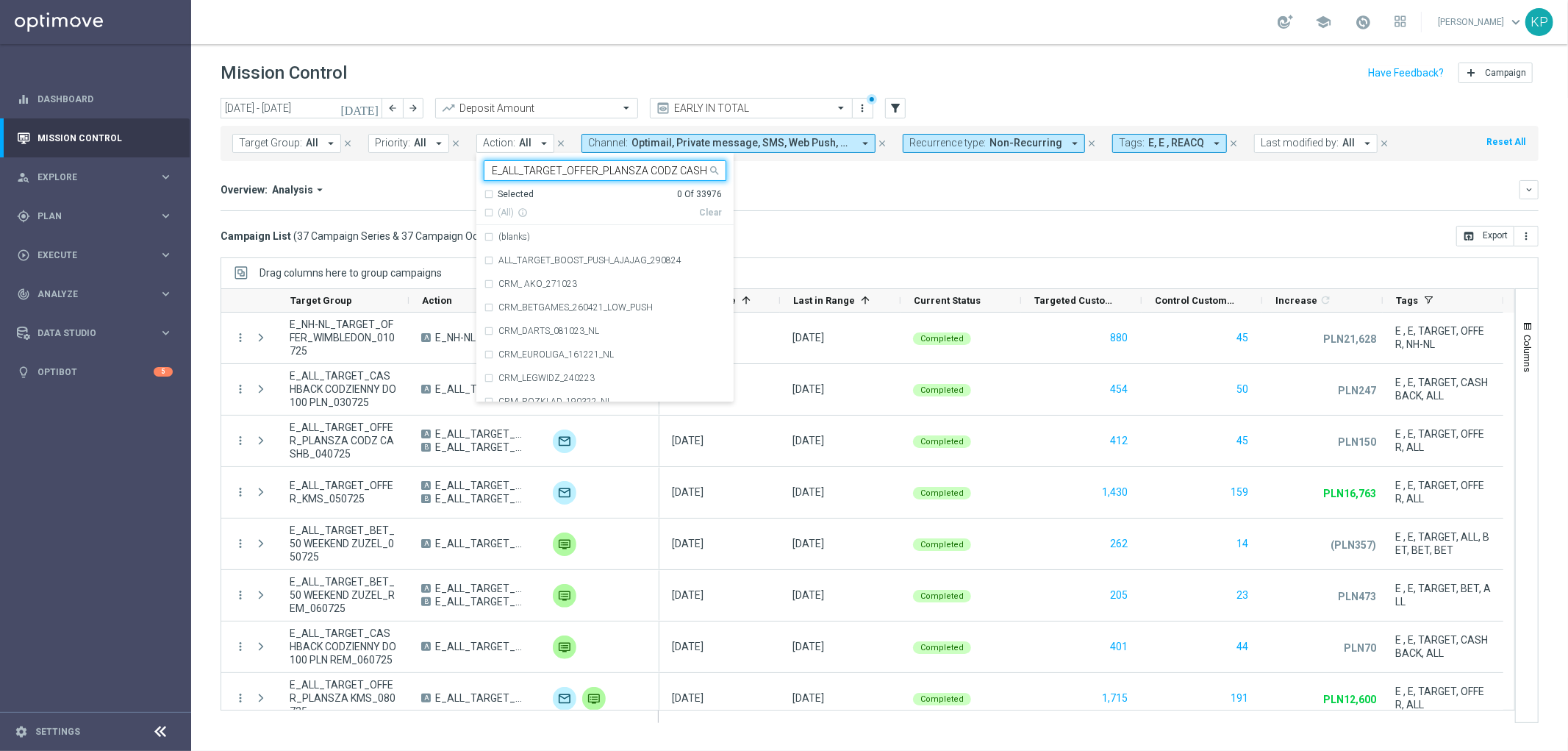
scroll to position [0, 76]
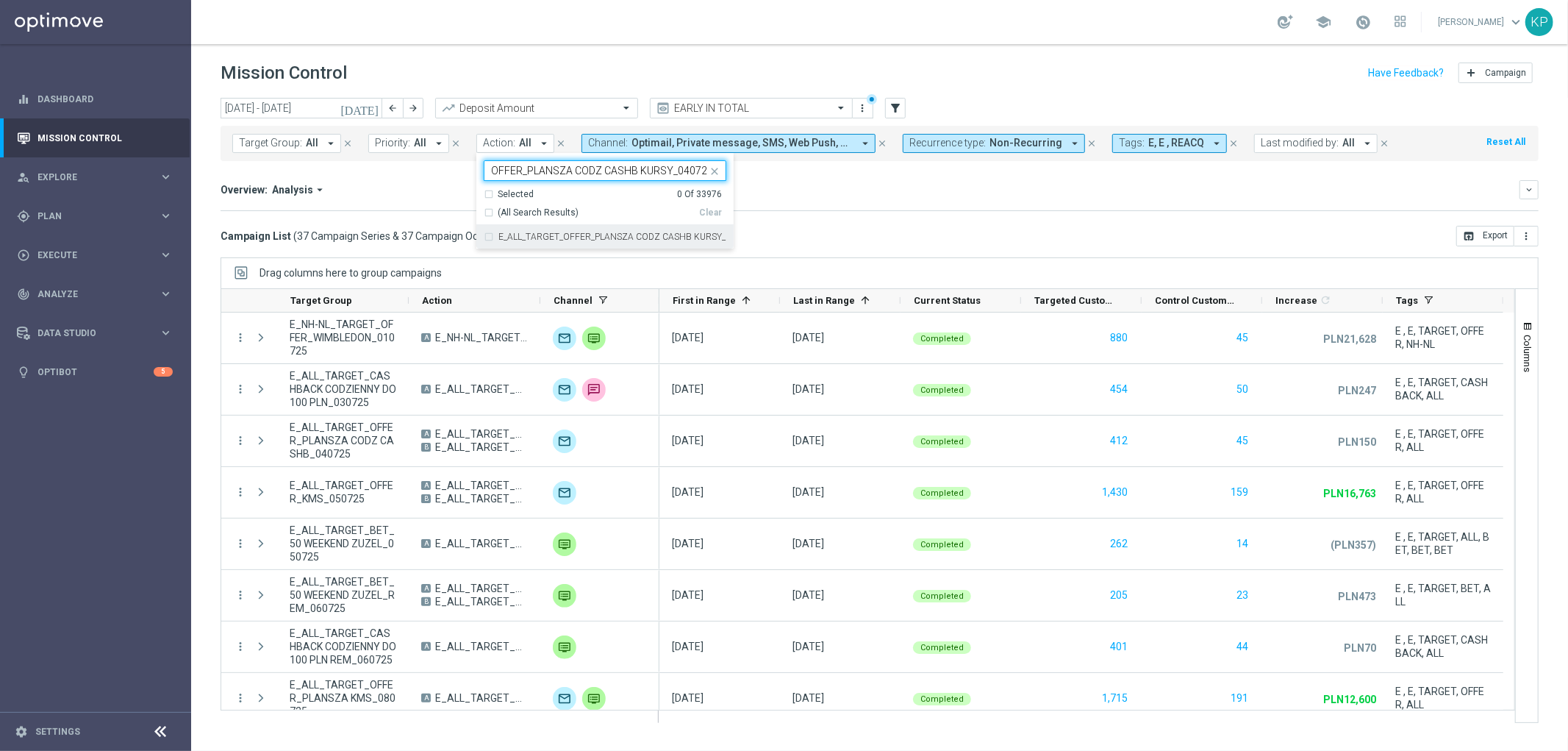
click at [541, 243] on div "E_ALL_TARGET_OFFER_PLANSZA CODZ CASHB KURSY_040725" at bounding box center [605, 237] width 243 height 24
type input "E_ALL_TARGET_OFFER_PLANSZA CODZ CASHB KURSY_040725"
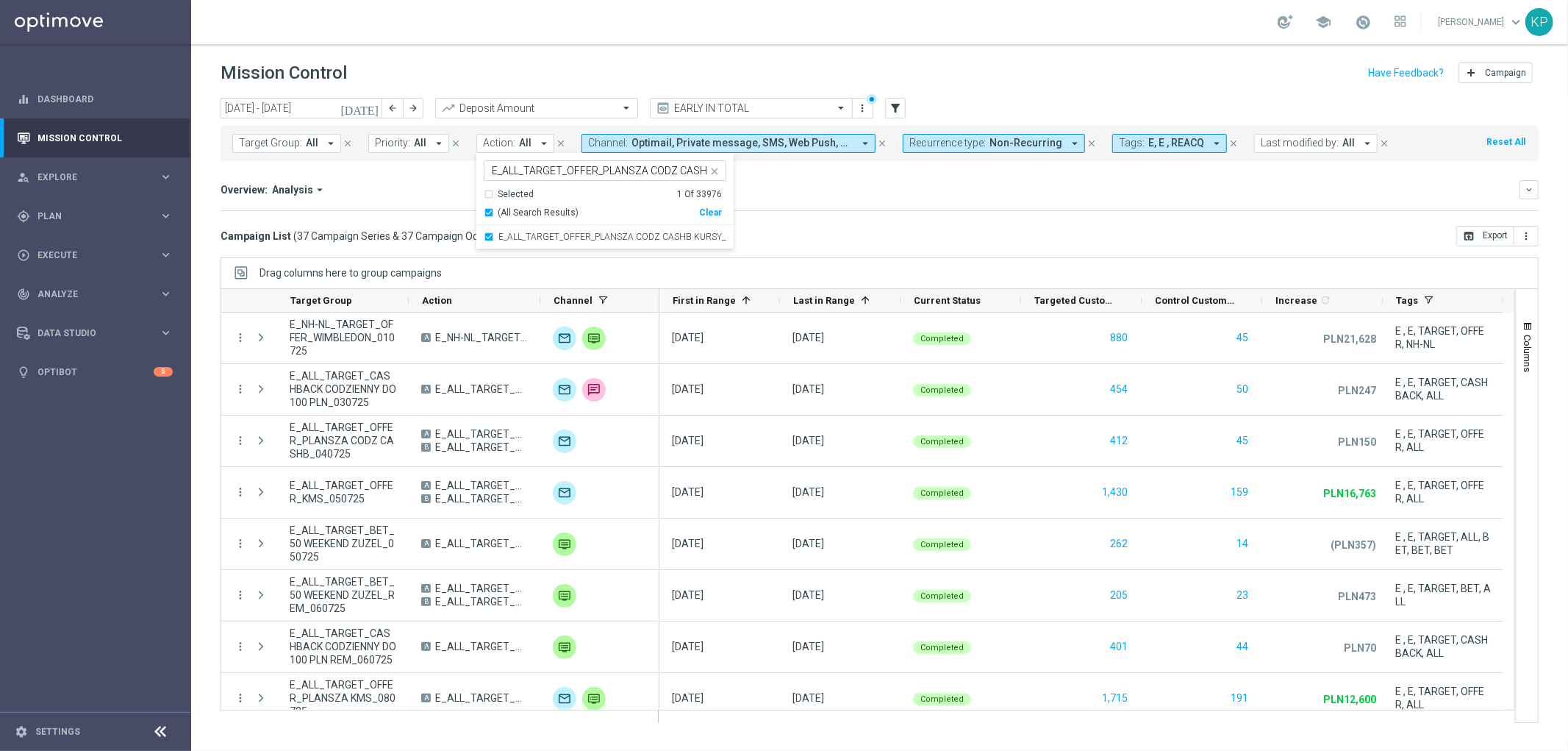
click at [801, 206] on div "Overview: Analysis arrow_drop_down keyboard_arrow_down Increase In Deposit Amou…" at bounding box center [879, 195] width 1318 height 31
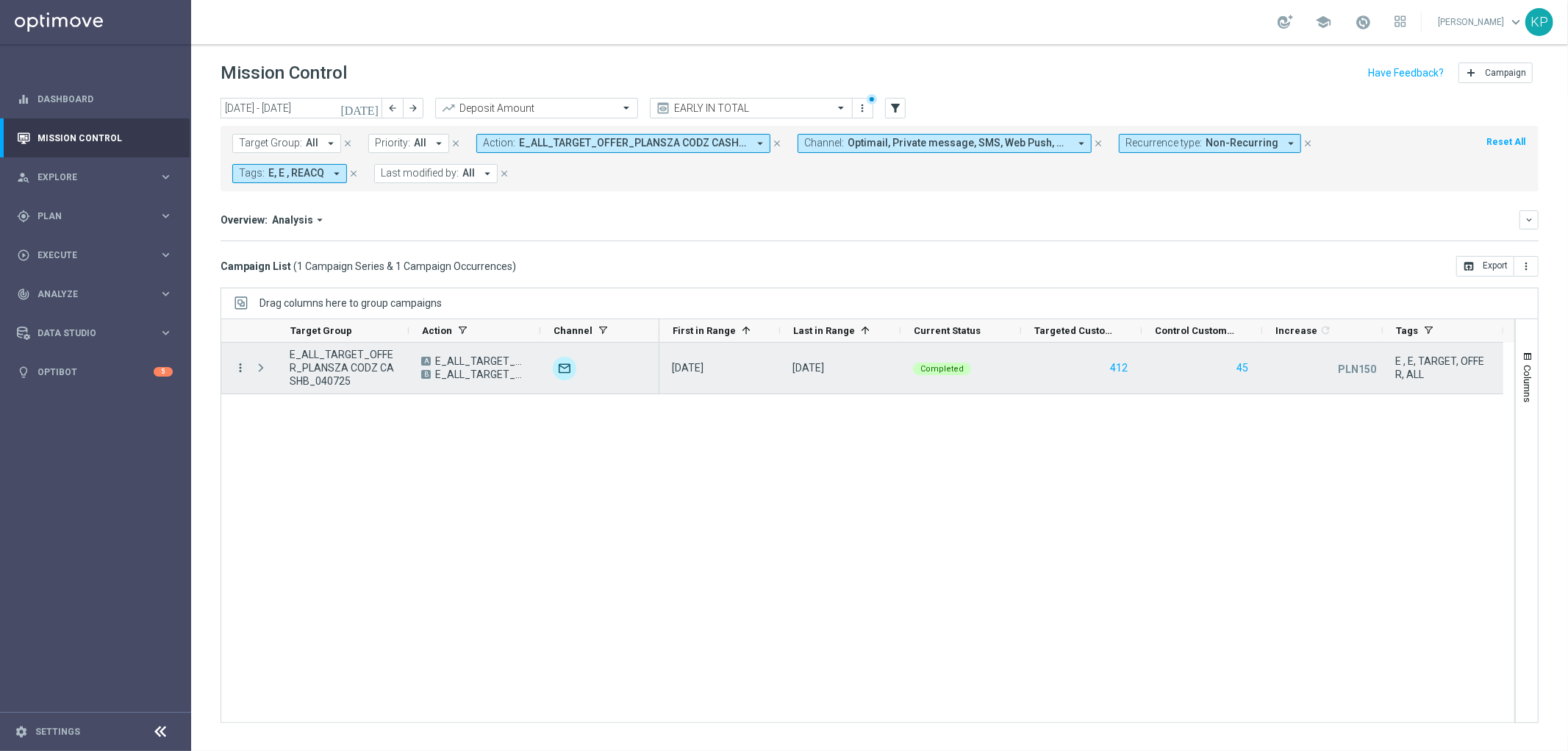
click at [241, 370] on icon "more_vert" at bounding box center [240, 368] width 14 height 14
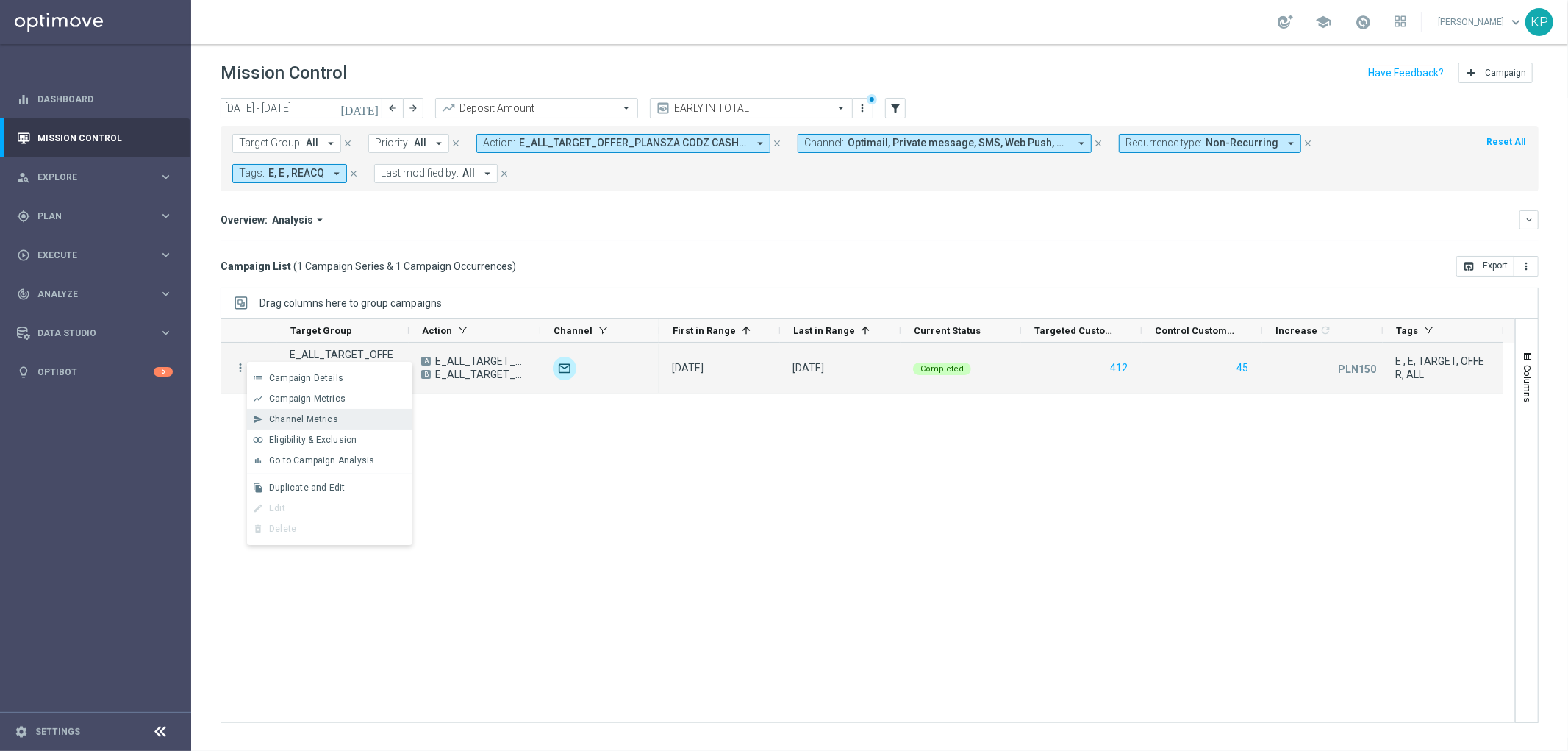
click at [282, 416] on span "Channel Metrics" at bounding box center [303, 418] width 69 height 10
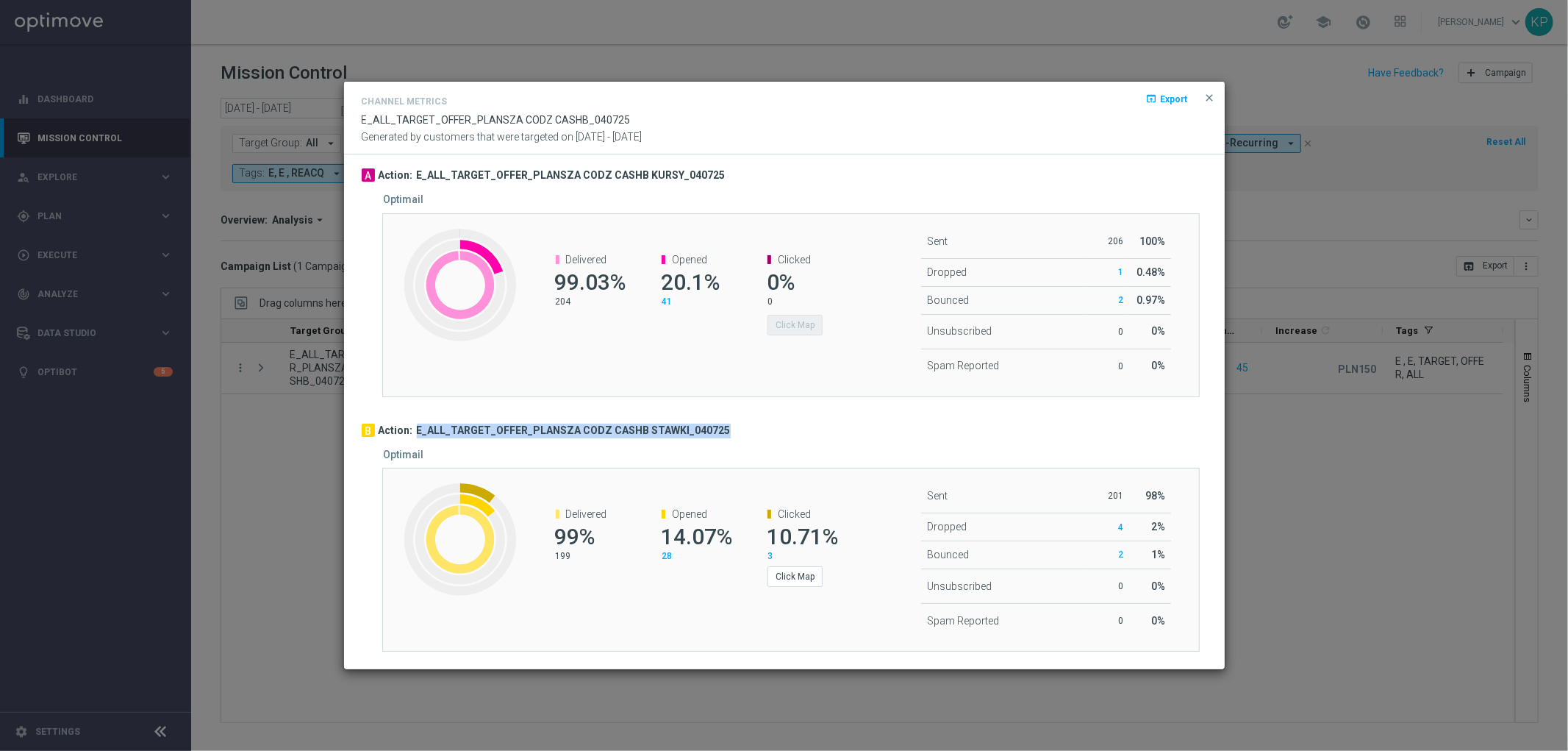
drag, startPoint x: 721, startPoint y: 431, endPoint x: 416, endPoint y: 434, distance: 305.0
click at [416, 434] on div "B Action: E_ALL_TARGET_OFFER_PLANSZA CODZ CASHB STAWKI_040725" at bounding box center [784, 430] width 846 height 14
copy h3 "E_ALL_TARGET_OFFER_PLANSZA CODZ CASHB STAWKI_040725"
click at [1276, 558] on modal-container "Channel Metrics open_in_browser Export E_ALL_TARGET_OFFER_PLANSZA CODZ CASHB_04…" at bounding box center [784, 376] width 1568 height 751
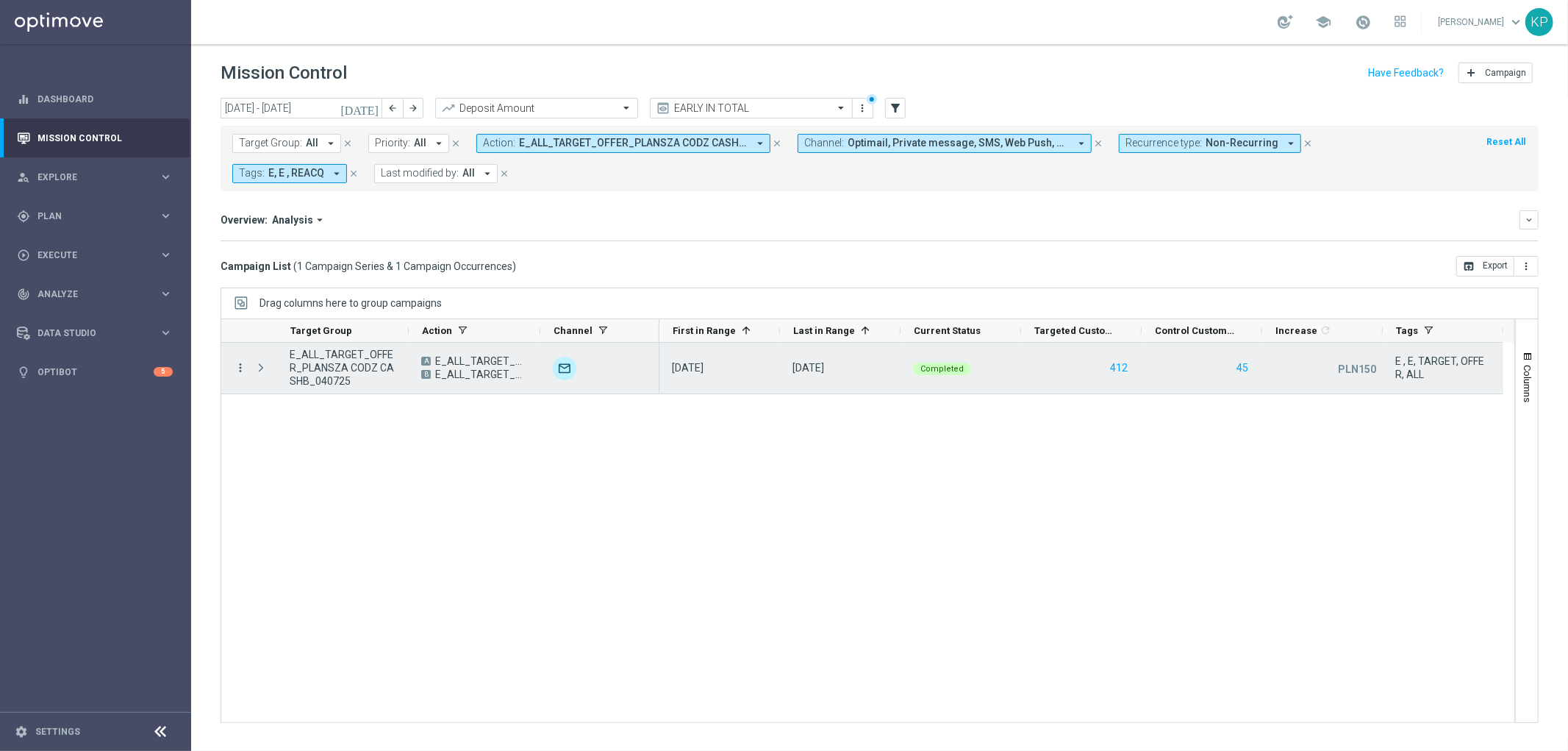
click at [240, 364] on icon "more_vert" at bounding box center [240, 368] width 14 height 14
click at [547, 452] on div "more_vert E_ALL_TARGET_OFFER_PLANSZA CODZ CASHB_040725 A E_ALL_TARGET_OFFER_PLA…" at bounding box center [867, 533] width 1294 height 380
click at [240, 371] on icon "more_vert" at bounding box center [240, 368] width 14 height 14
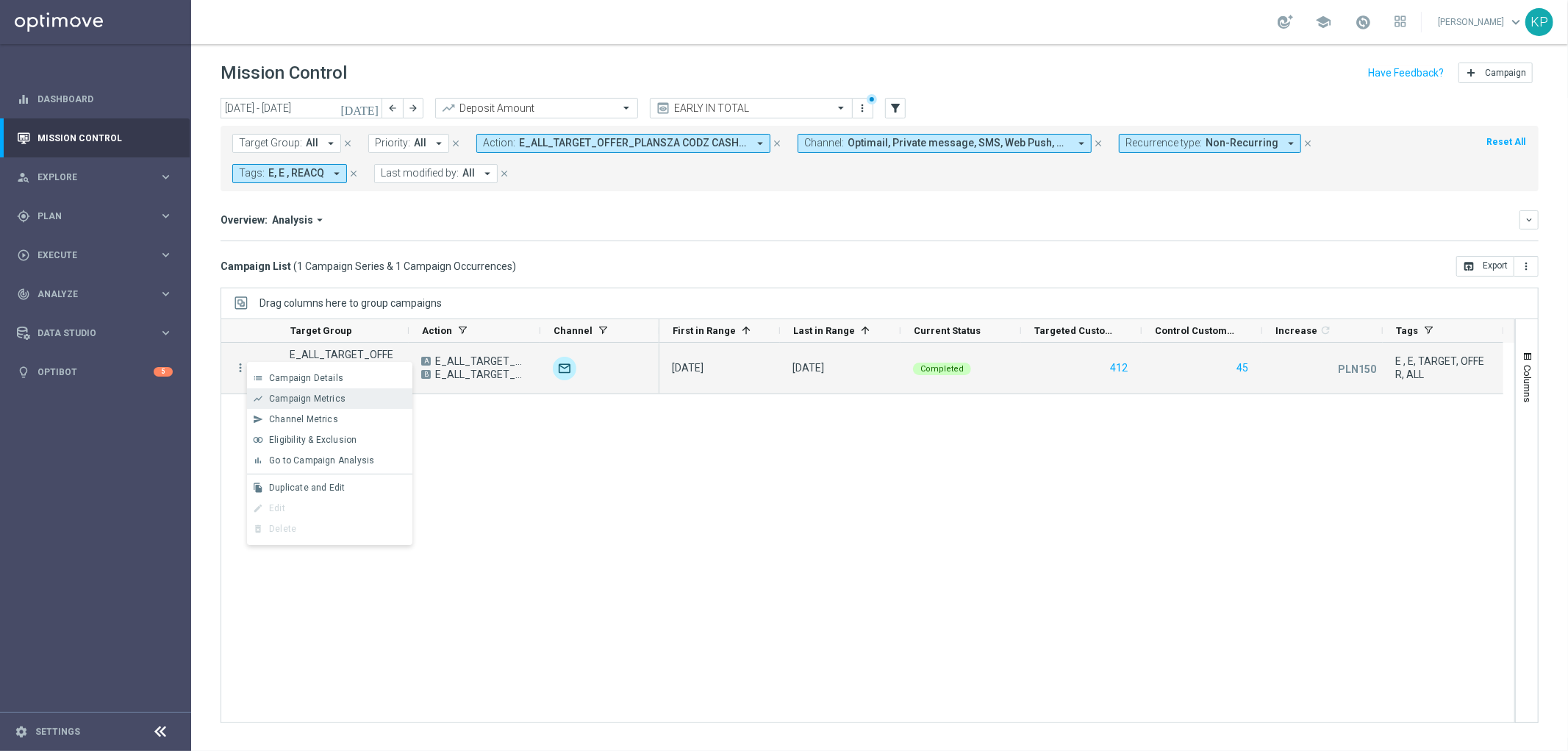
click at [296, 400] on span "Campaign Metrics" at bounding box center [307, 398] width 76 height 10
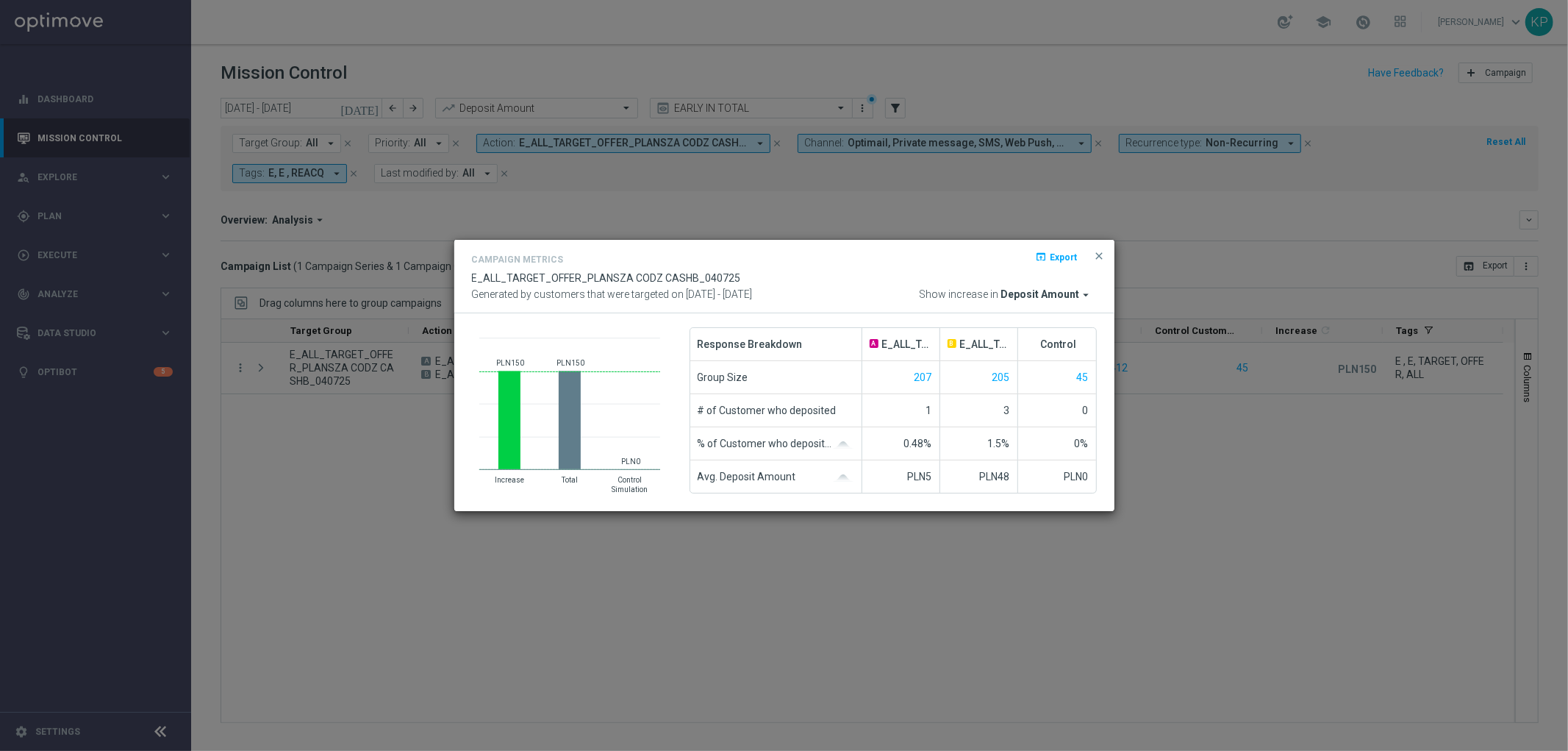
drag, startPoint x: 402, startPoint y: 218, endPoint x: 459, endPoint y: 218, distance: 57.0
click at [410, 218] on modal-container "Campaign Metrics open_in_browser Export E_ALL_TARGET_OFFER_PLANSZA CODZ CASHB_0…" at bounding box center [784, 376] width 1568 height 751
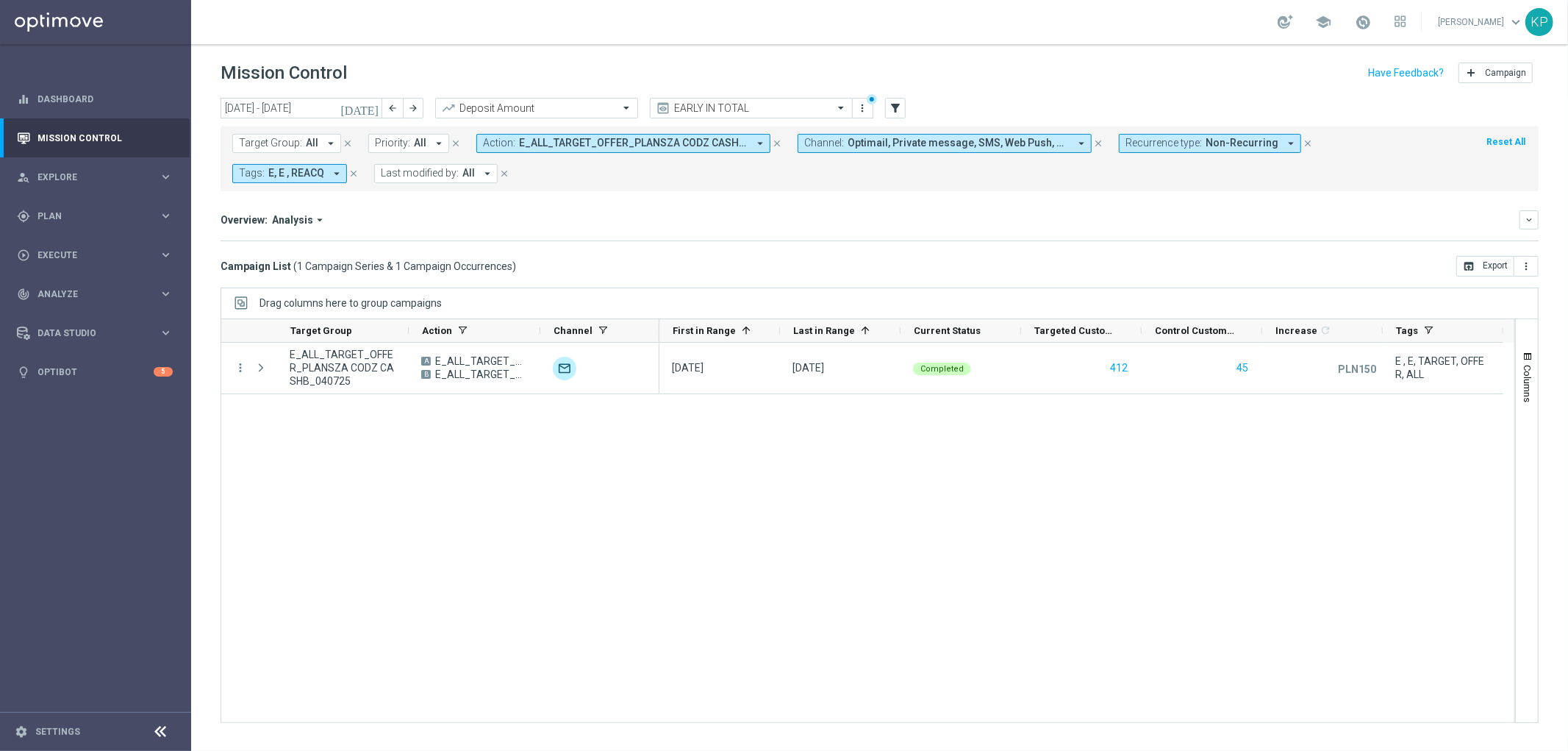
click at [617, 140] on span "E_ALL_TARGET_OFFER_PLANSZA CODZ CASHB KURSY_040725" at bounding box center [632, 143] width 228 height 13
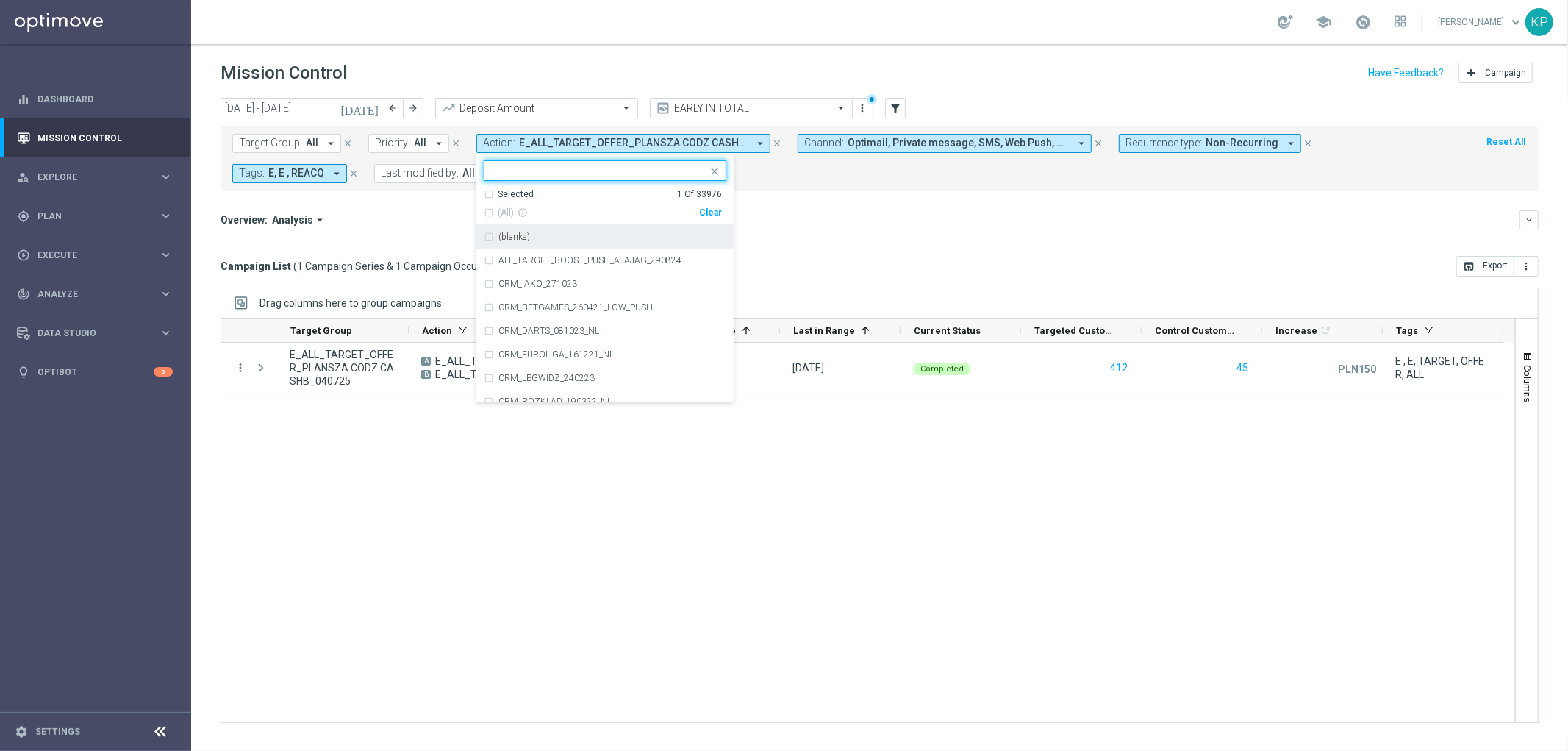
click at [504, 197] on div "Selected" at bounding box center [516, 195] width 36 height 13
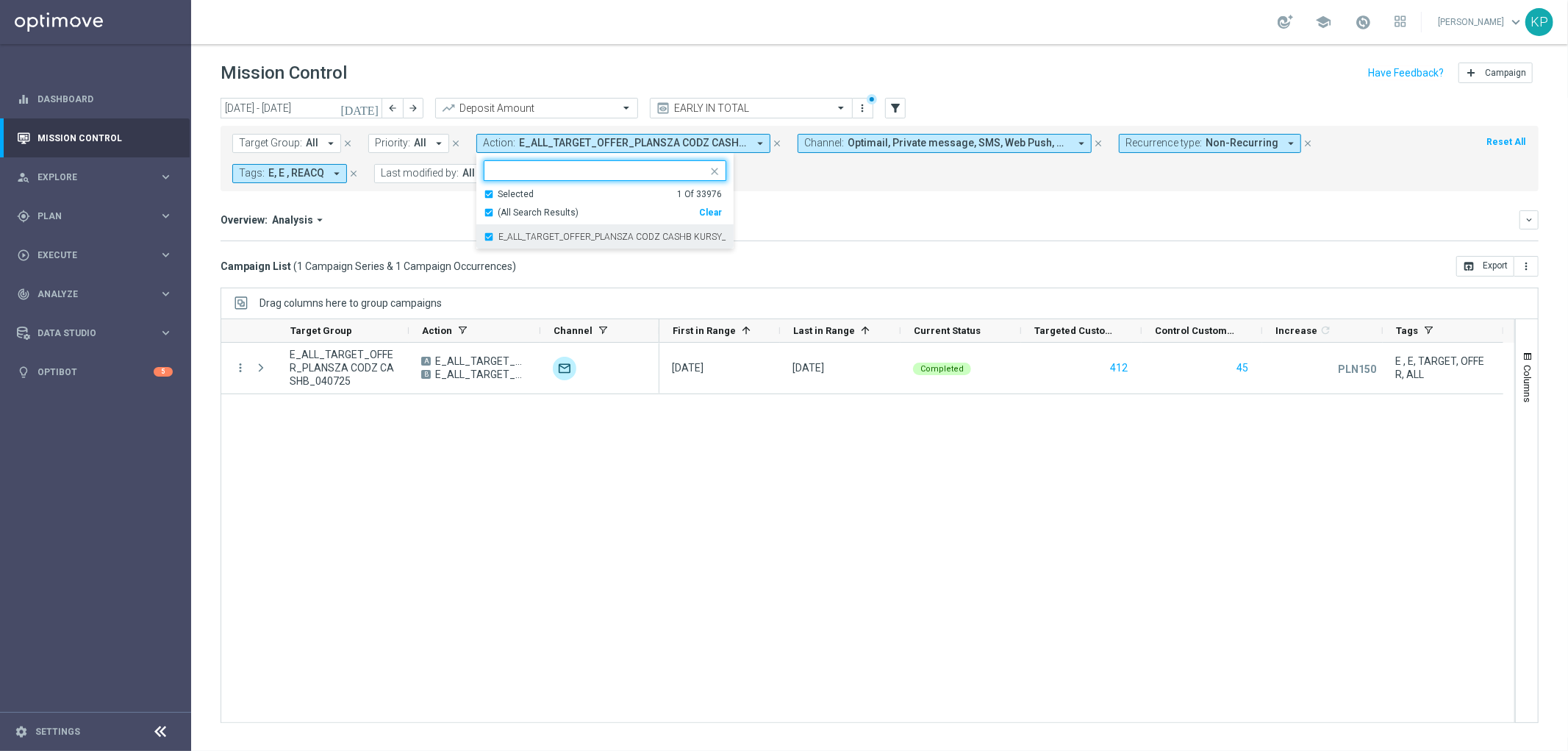
click at [501, 229] on div "E_ALL_TARGET_OFFER_PLANSZA CODZ CASHB KURSY_040725" at bounding box center [605, 237] width 243 height 24
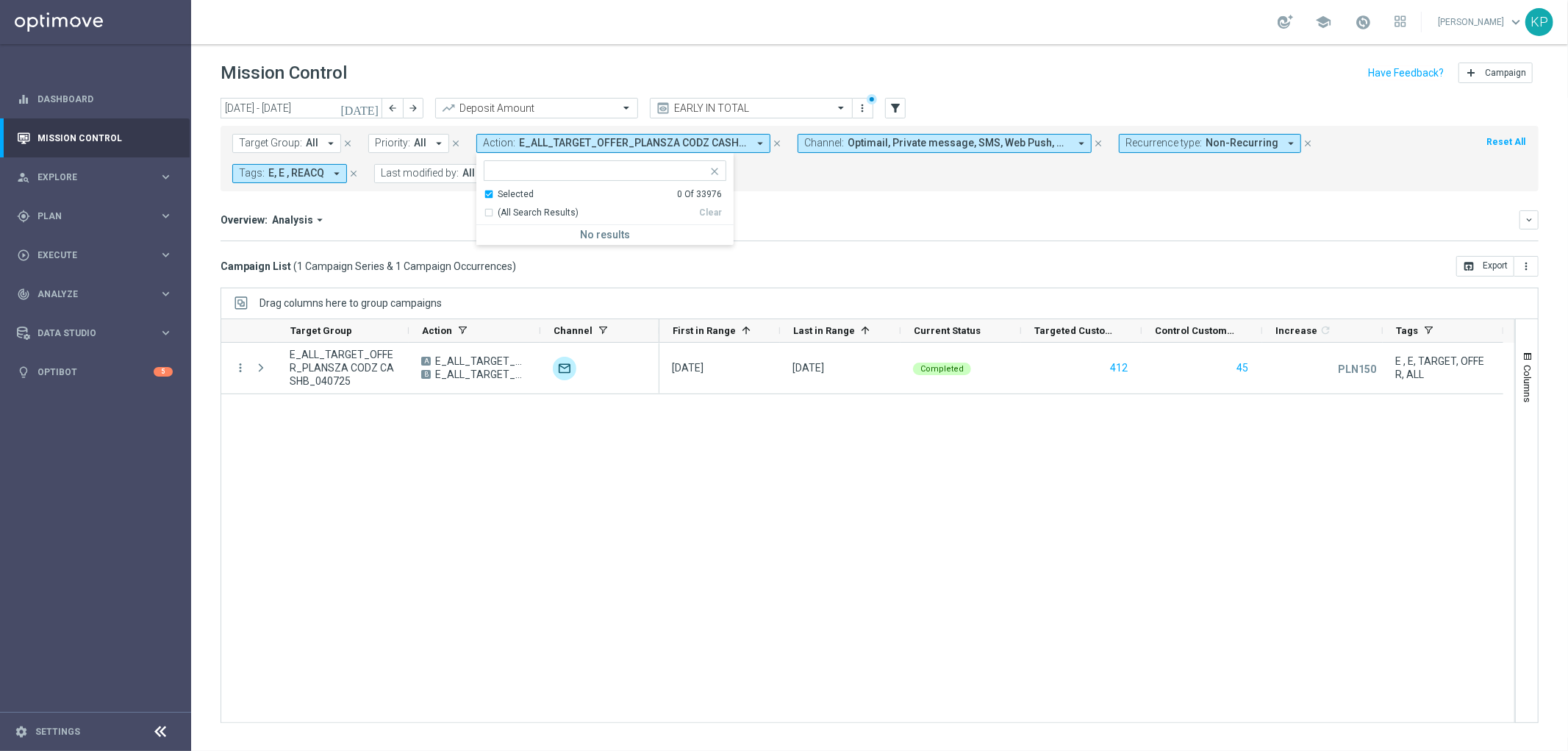
click at [502, 193] on div "Selected" at bounding box center [516, 195] width 36 height 13
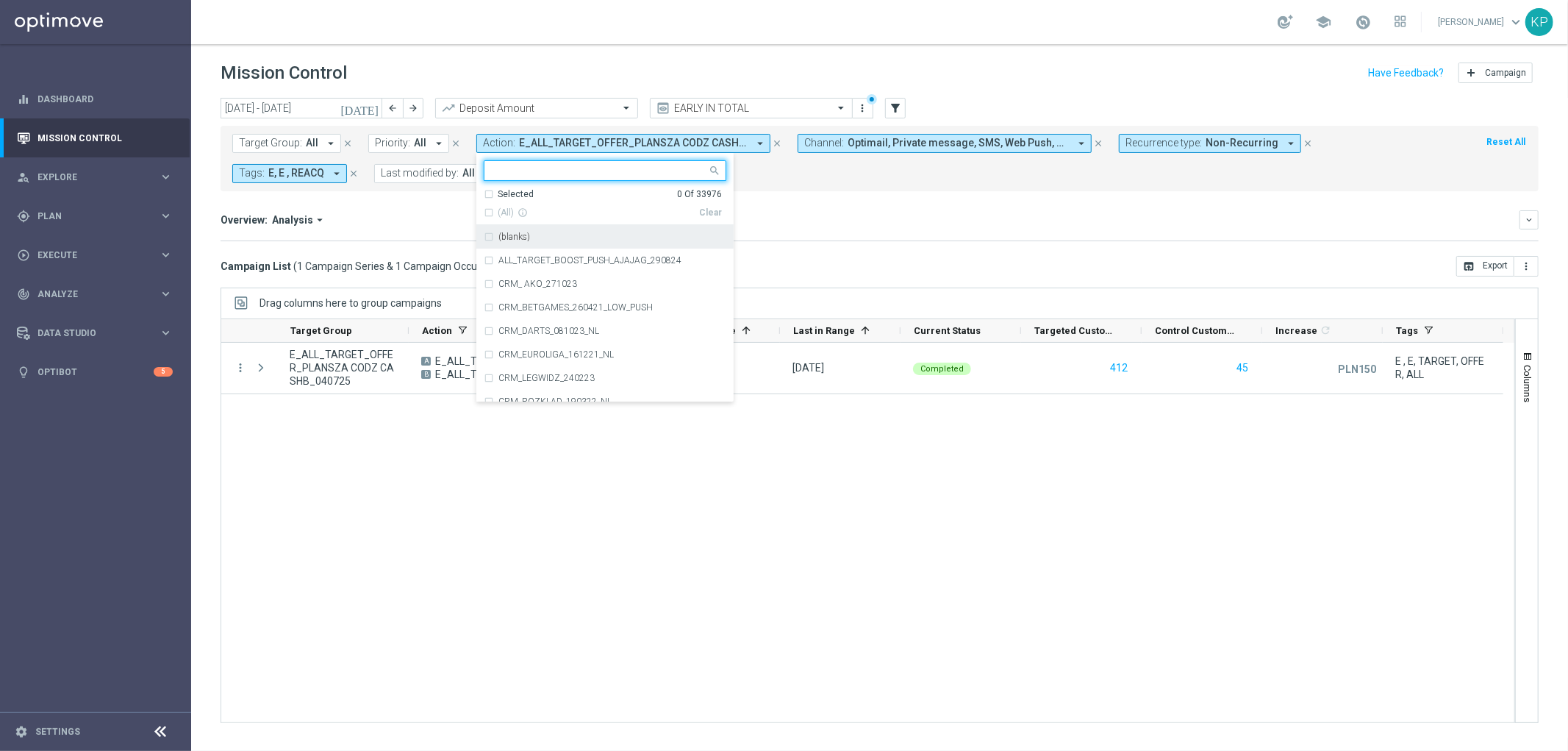
click at [518, 166] on input "text" at bounding box center [599, 171] width 216 height 13
paste input "E_ALL_TARGET_OFFER_KMS_TEST A_050725"
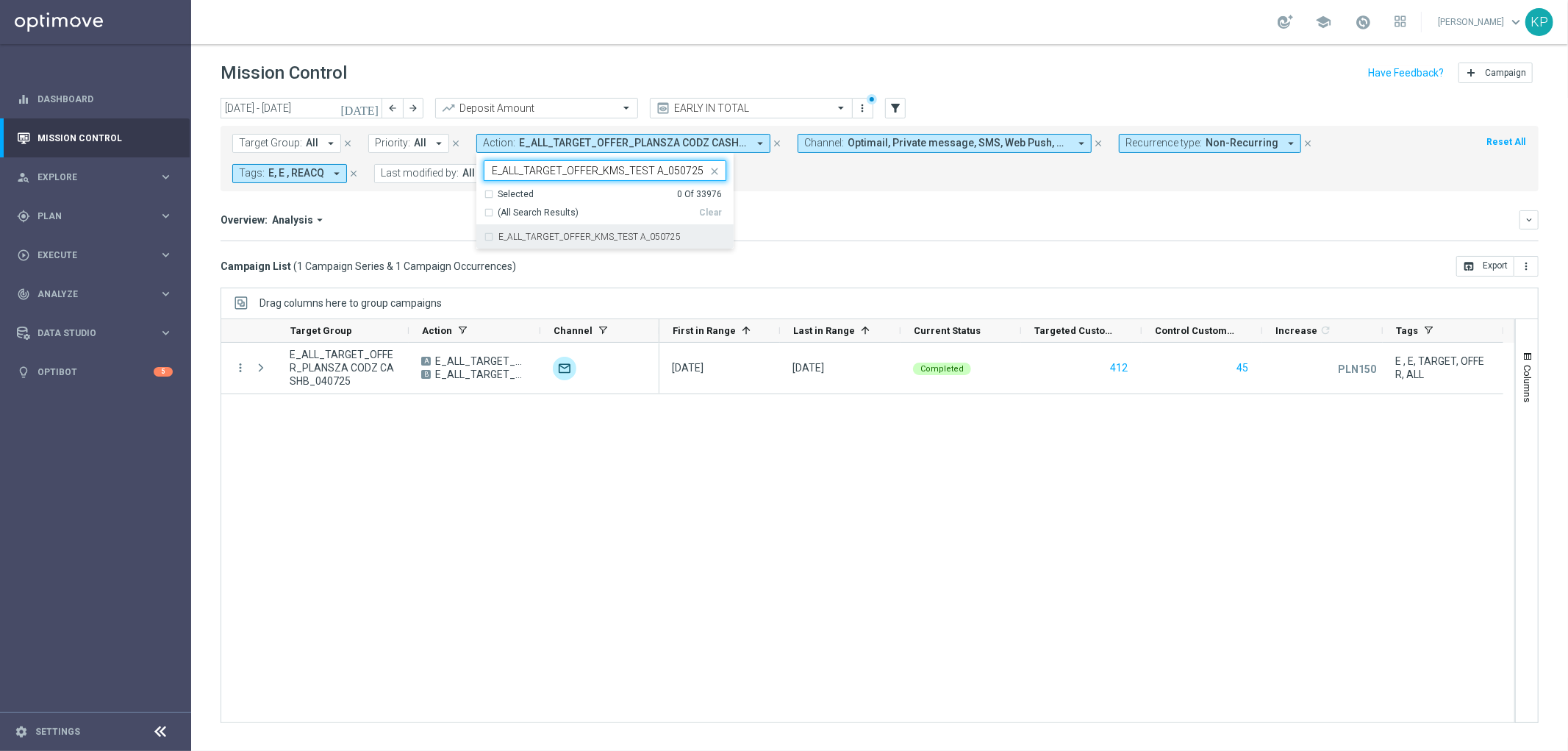
click at [533, 227] on div "E_ALL_TARGET_OFFER_KMS_TEST A_050725" at bounding box center [605, 237] width 243 height 24
type input "E_ALL_TARGET_OFFER_KMS_TEST A_050725"
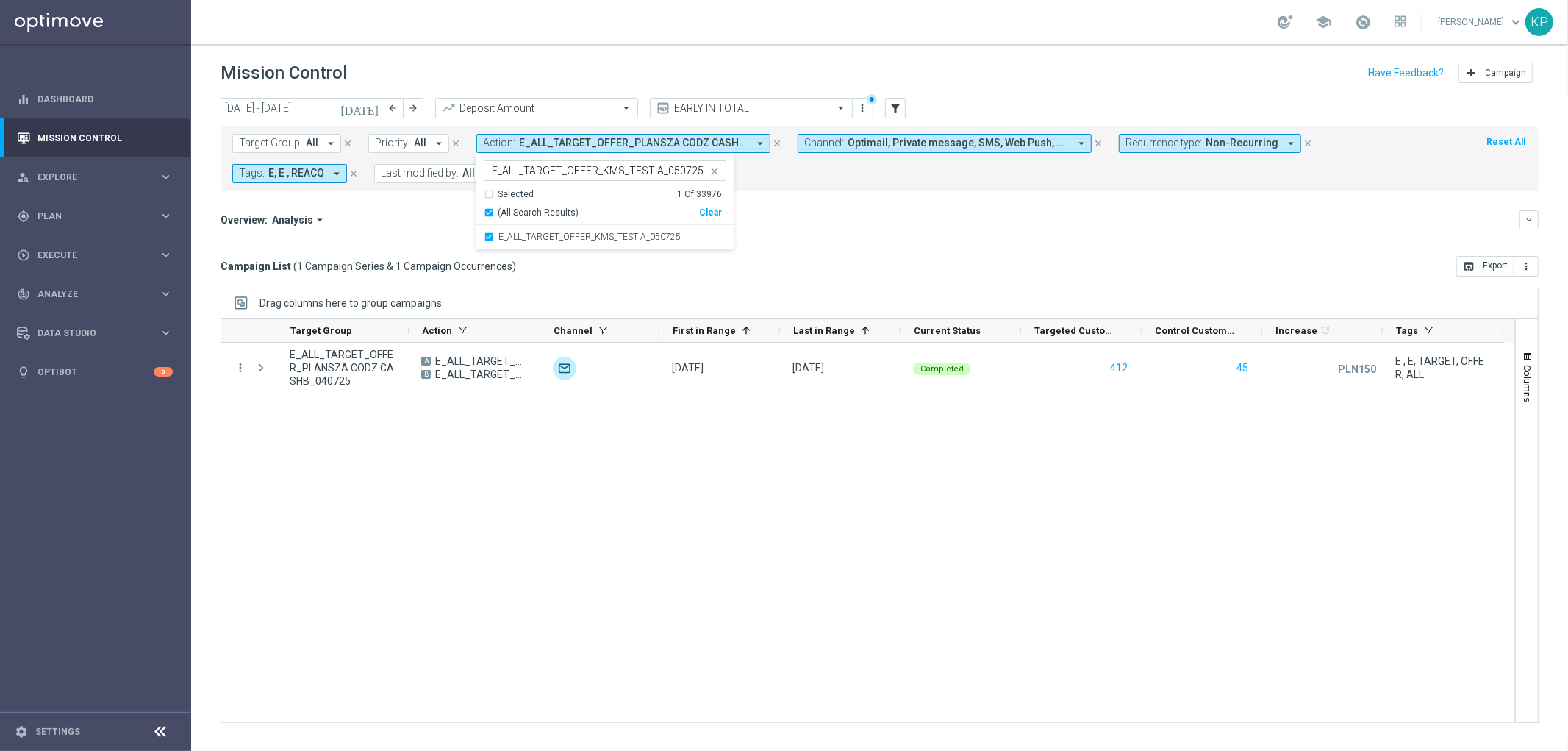
click at [408, 220] on div "Overview: Analysis arrow_drop_down" at bounding box center [870, 220] width 1299 height 14
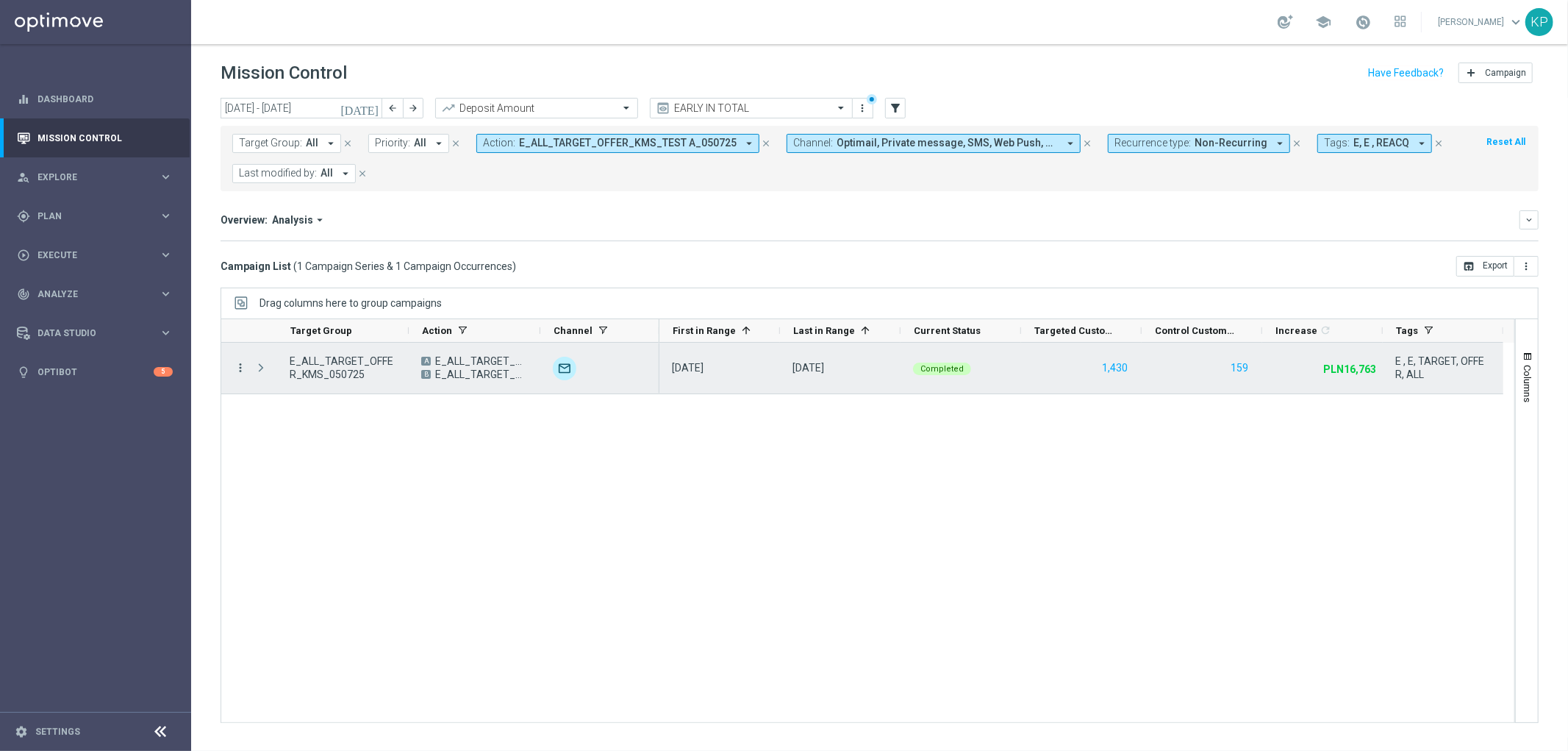
click at [241, 368] on icon "more_vert" at bounding box center [240, 368] width 14 height 14
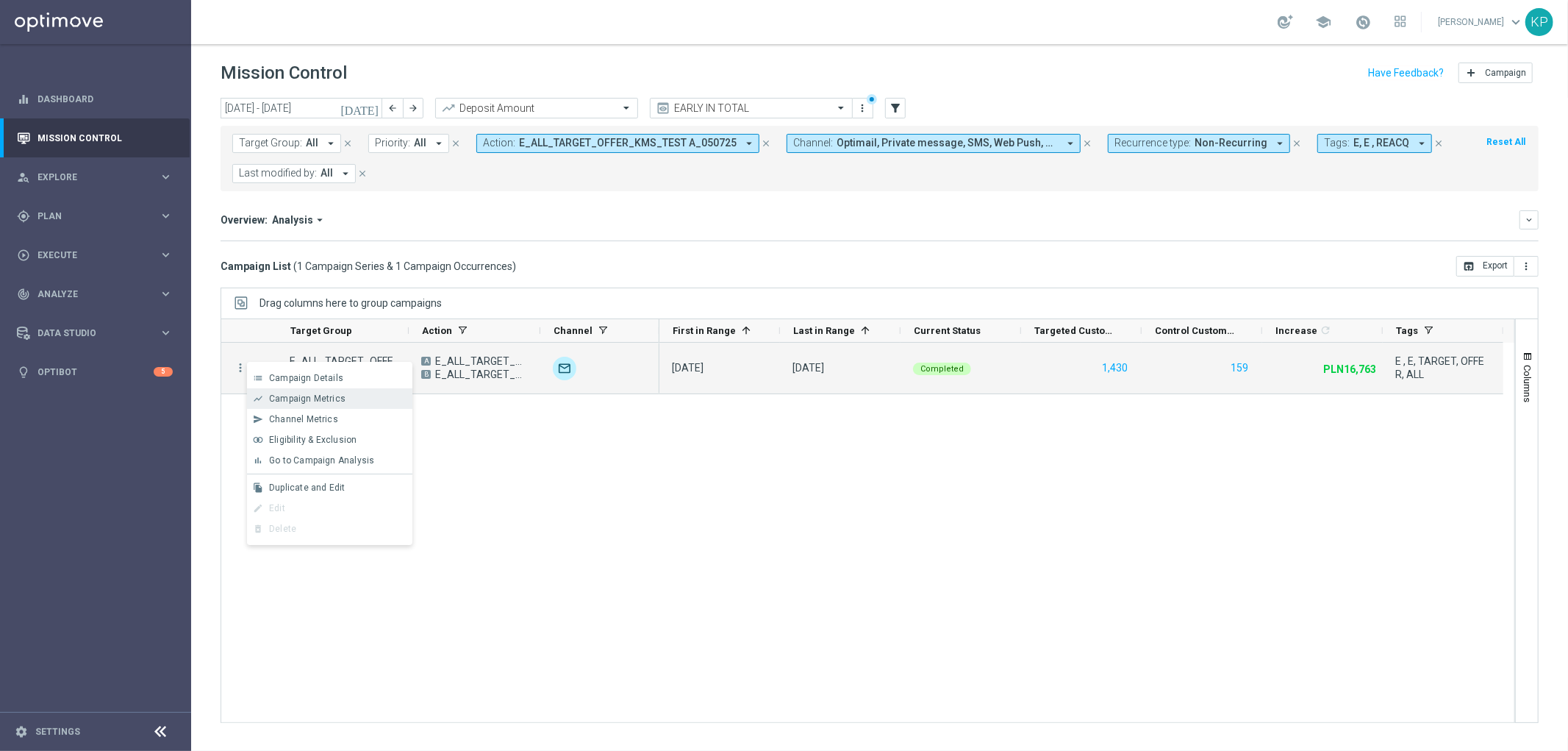
click at [299, 394] on span "Campaign Metrics" at bounding box center [307, 398] width 76 height 10
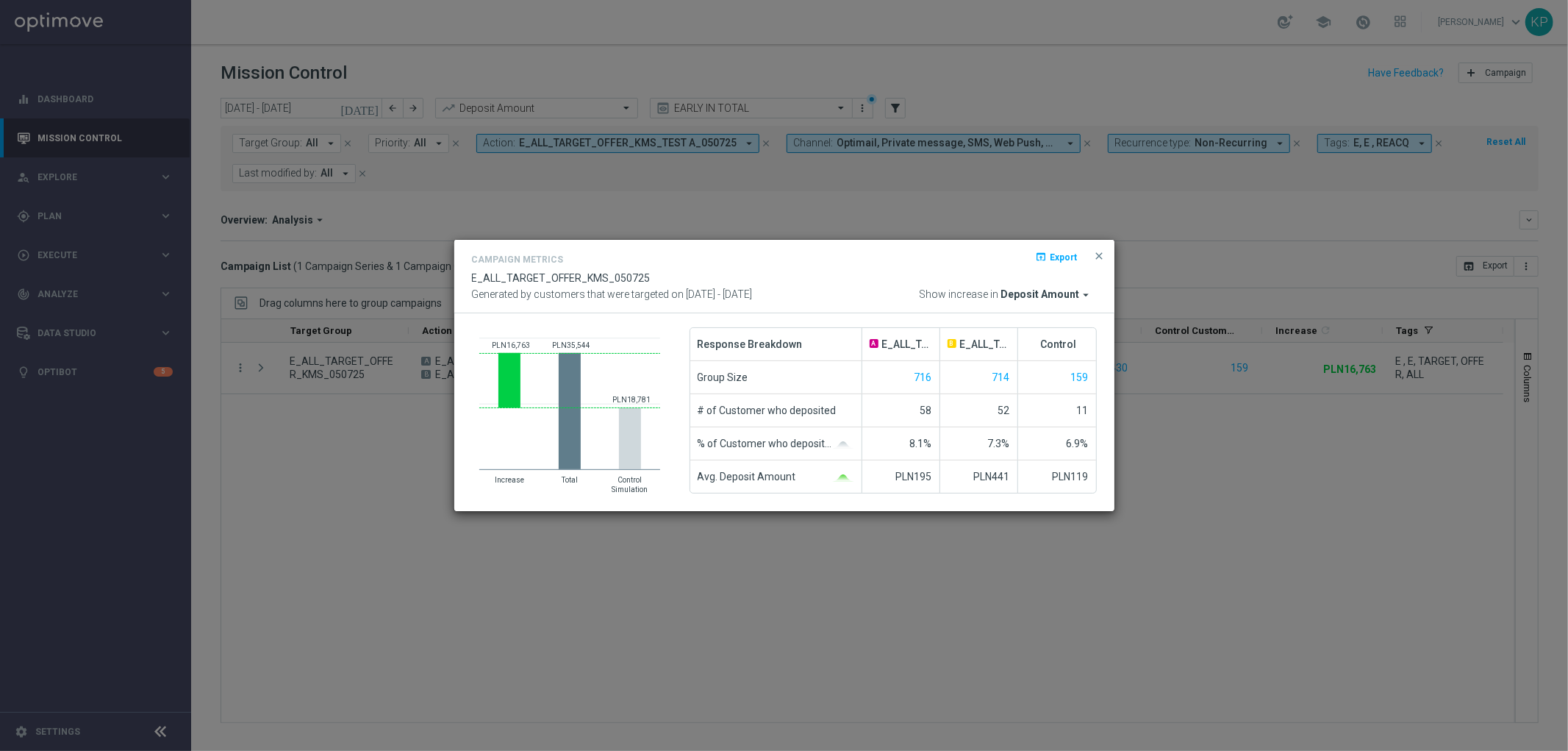
drag, startPoint x: 324, startPoint y: 305, endPoint x: 270, endPoint y: 348, distance: 69.0
click at [321, 313] on modal-container "Campaign Metrics open_in_browser Export E_ALL_TARGET_OFFER_KMS_050725 Generated…" at bounding box center [784, 376] width 1568 height 751
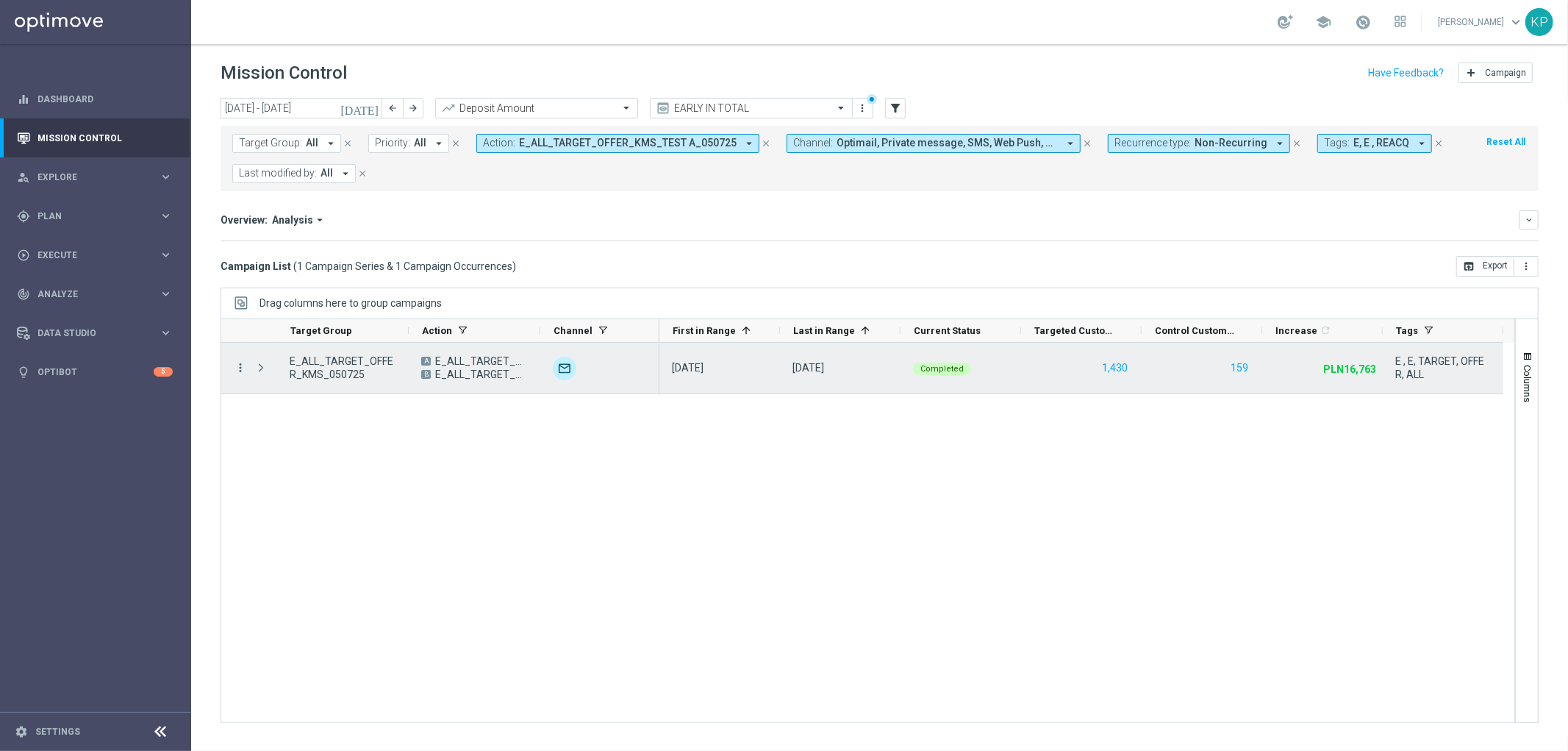
click at [238, 365] on icon "more_vert" at bounding box center [240, 368] width 14 height 14
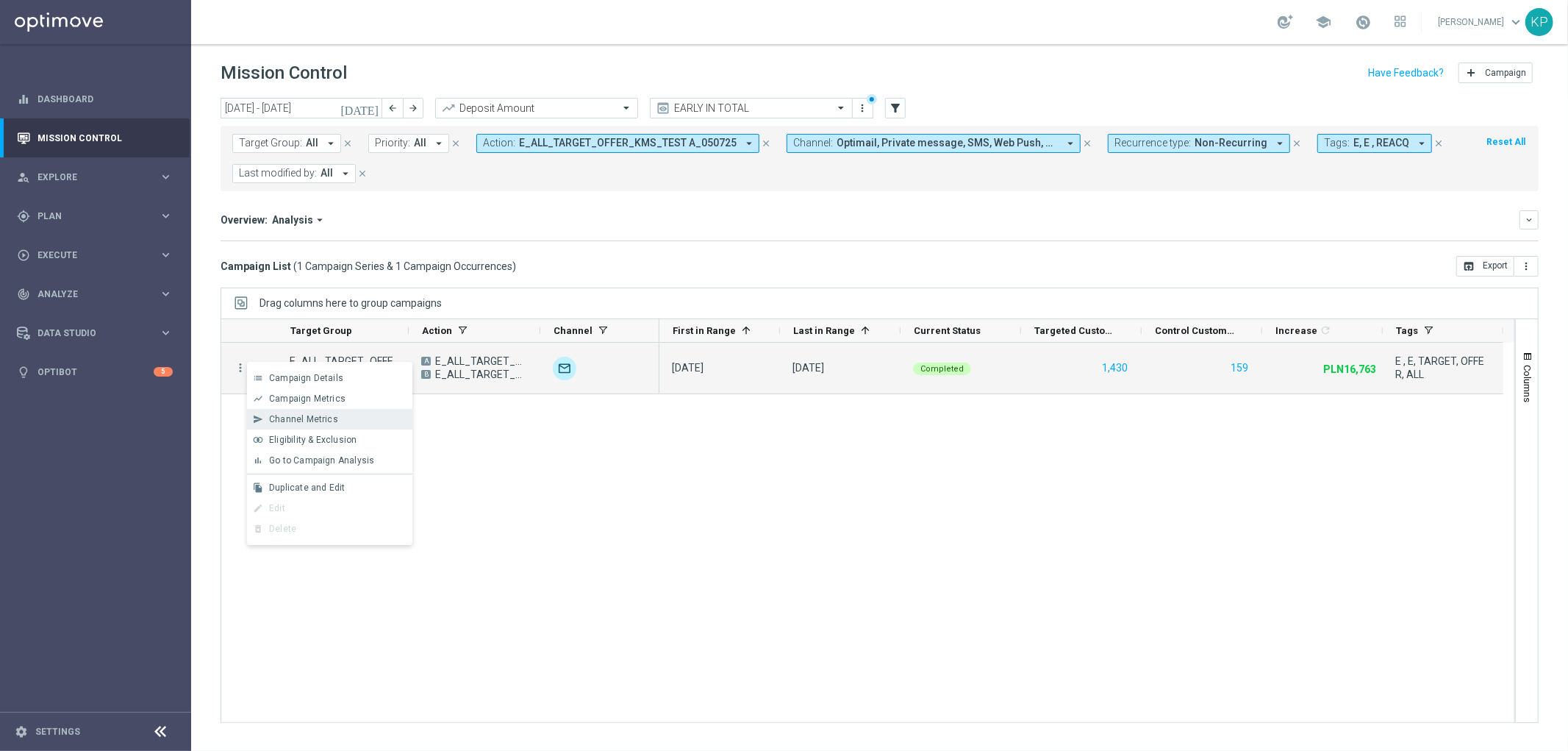
click at [282, 414] on span "Channel Metrics" at bounding box center [303, 418] width 69 height 10
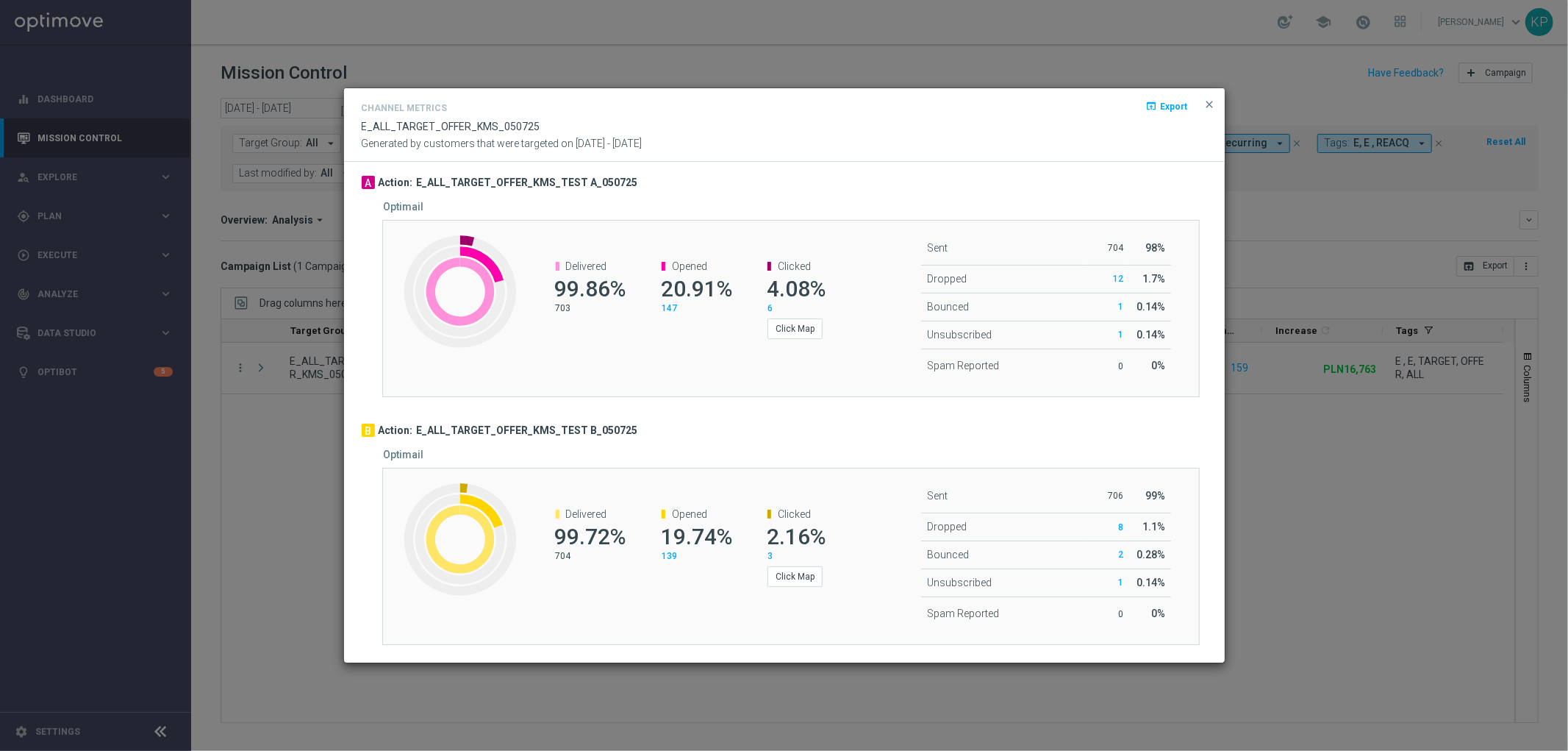
click at [1369, 538] on modal-container "Channel Metrics open_in_browser Export E_ALL_TARGET_OFFER_KMS_050725 Generated …" at bounding box center [784, 376] width 1568 height 751
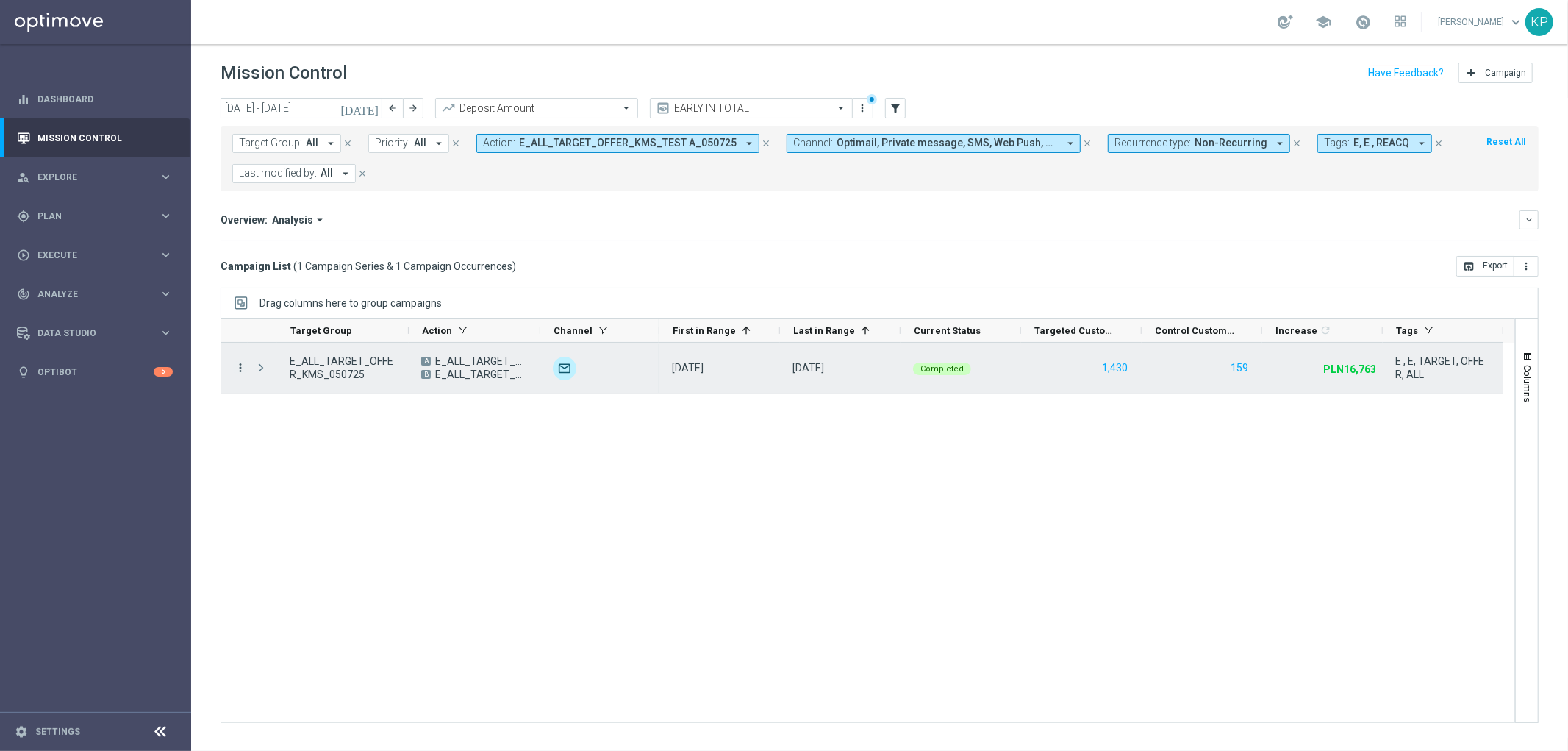
click at [239, 364] on icon "more_vert" at bounding box center [240, 368] width 14 height 14
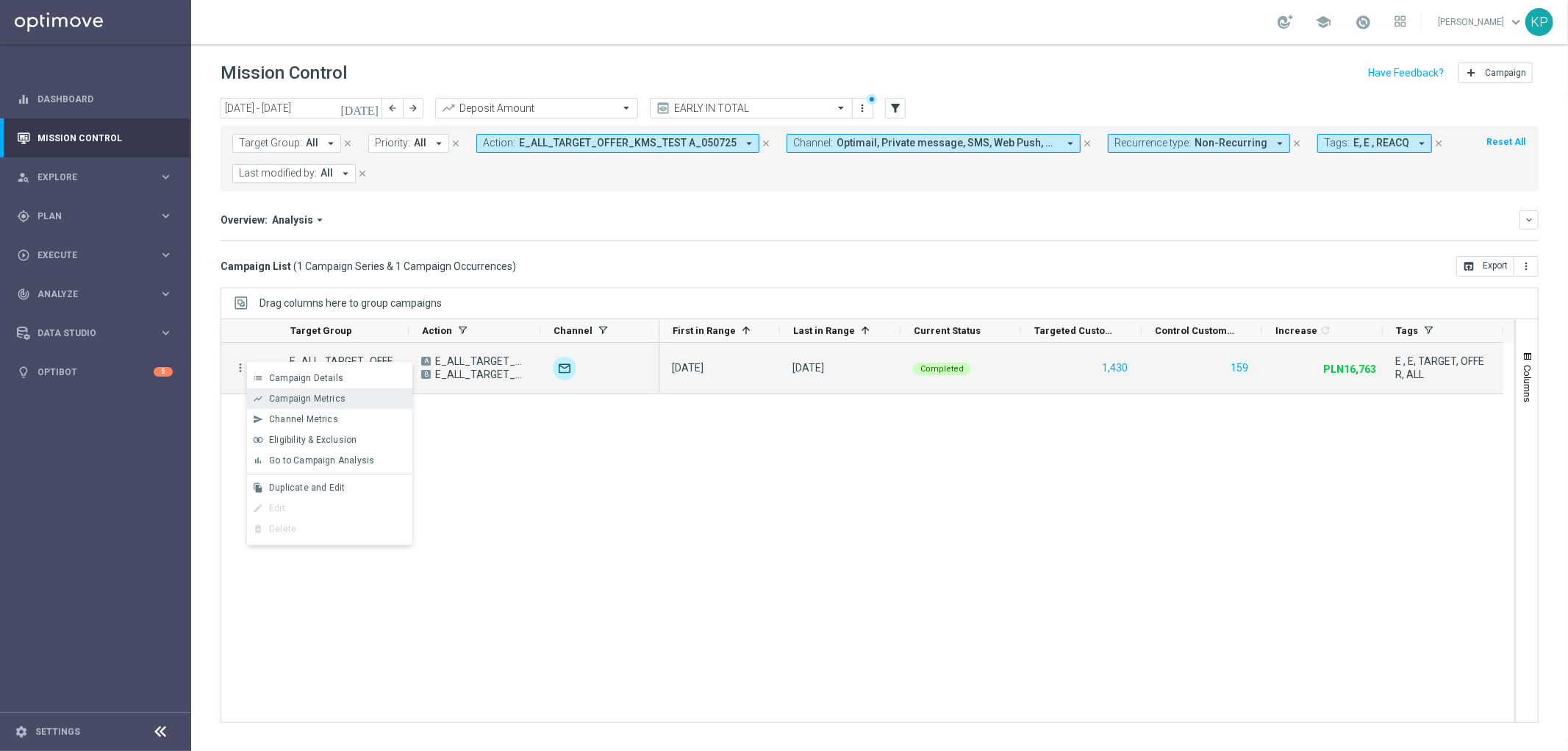
click at [305, 400] on span "Campaign Metrics" at bounding box center [307, 398] width 76 height 10
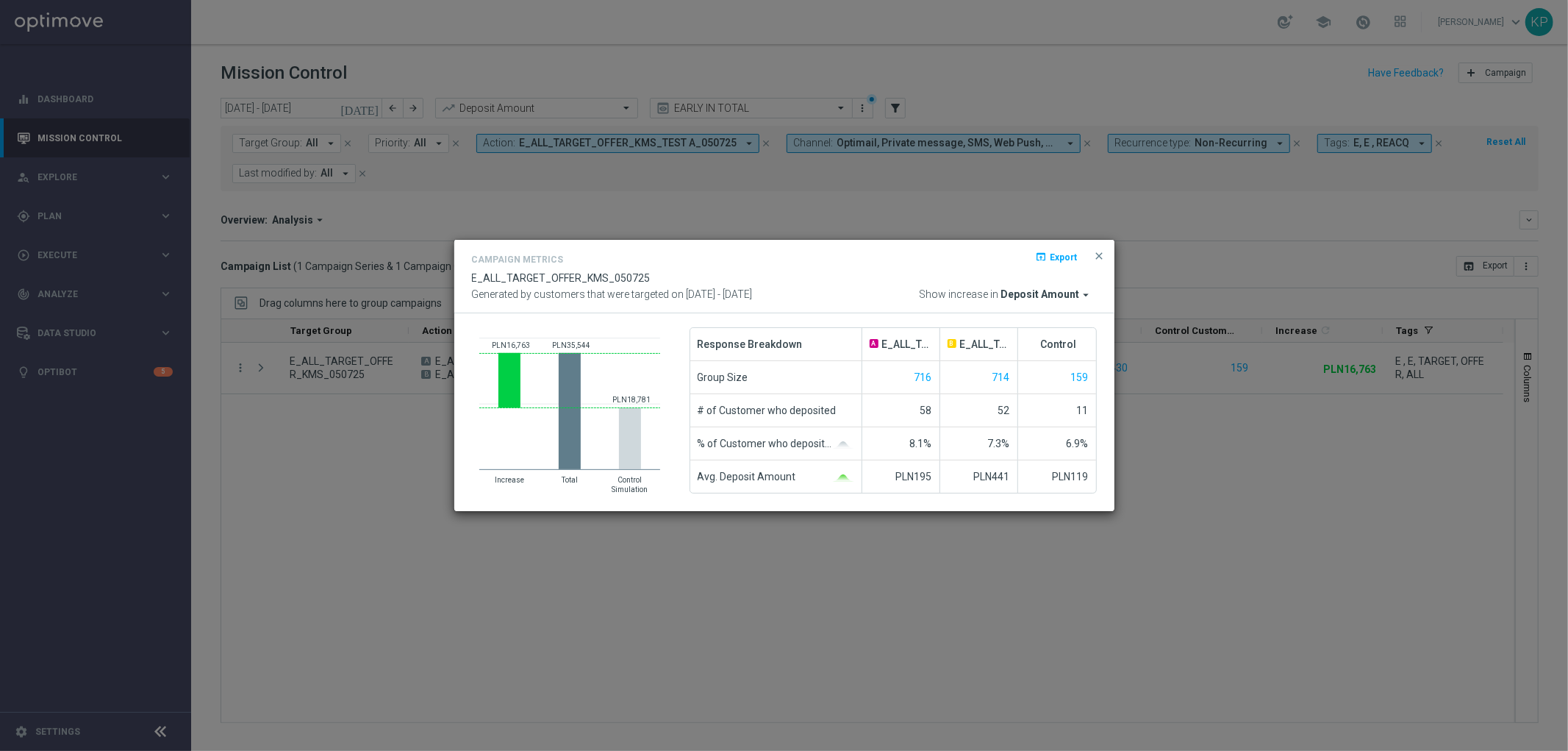
click at [476, 203] on modal-container "Campaign Metrics open_in_browser Export E_ALL_TARGET_OFFER_KMS_050725 Generated…" at bounding box center [784, 376] width 1568 height 751
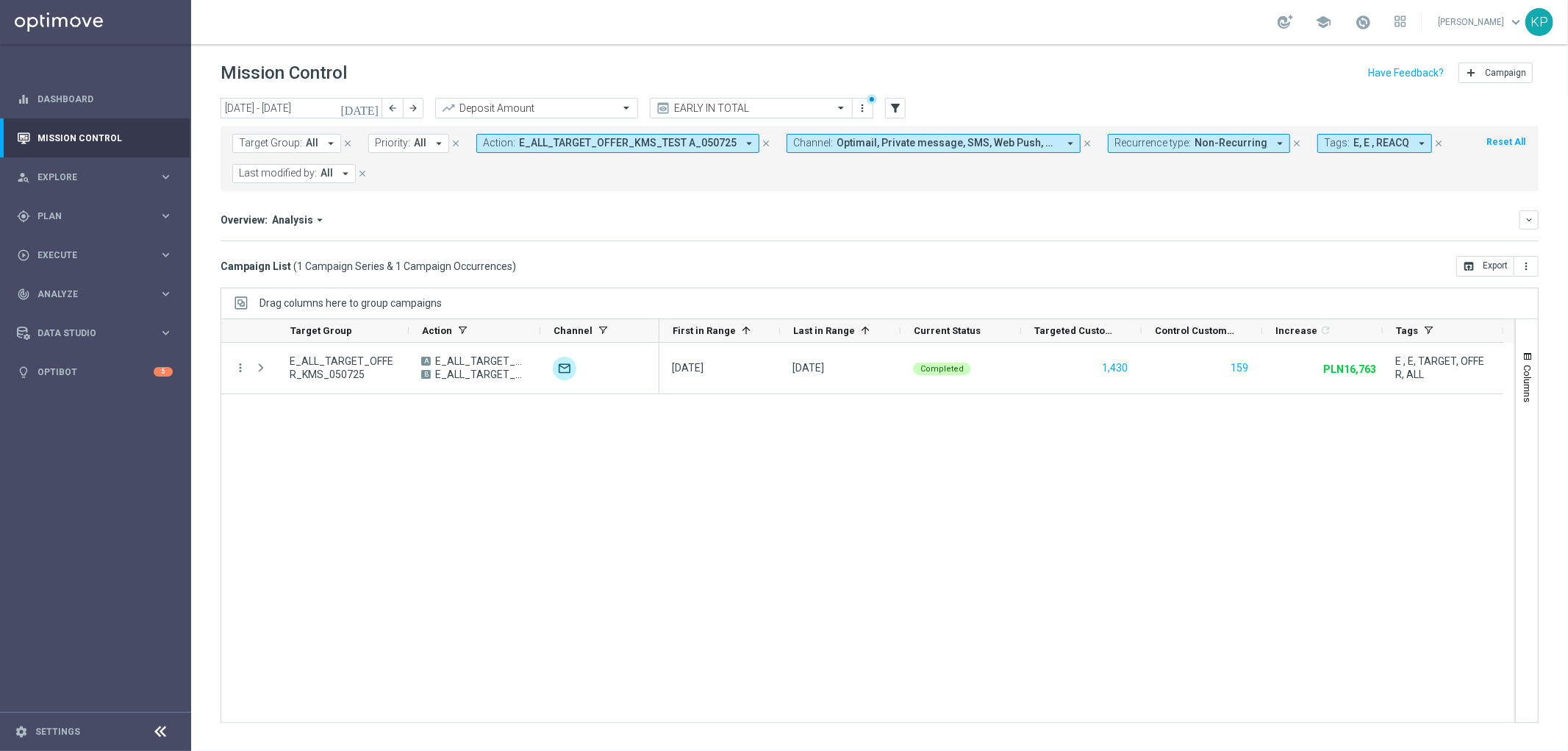
click at [519, 141] on span "E_ALL_TARGET_OFFER_KMS_TEST A_050725" at bounding box center [628, 143] width 218 height 13
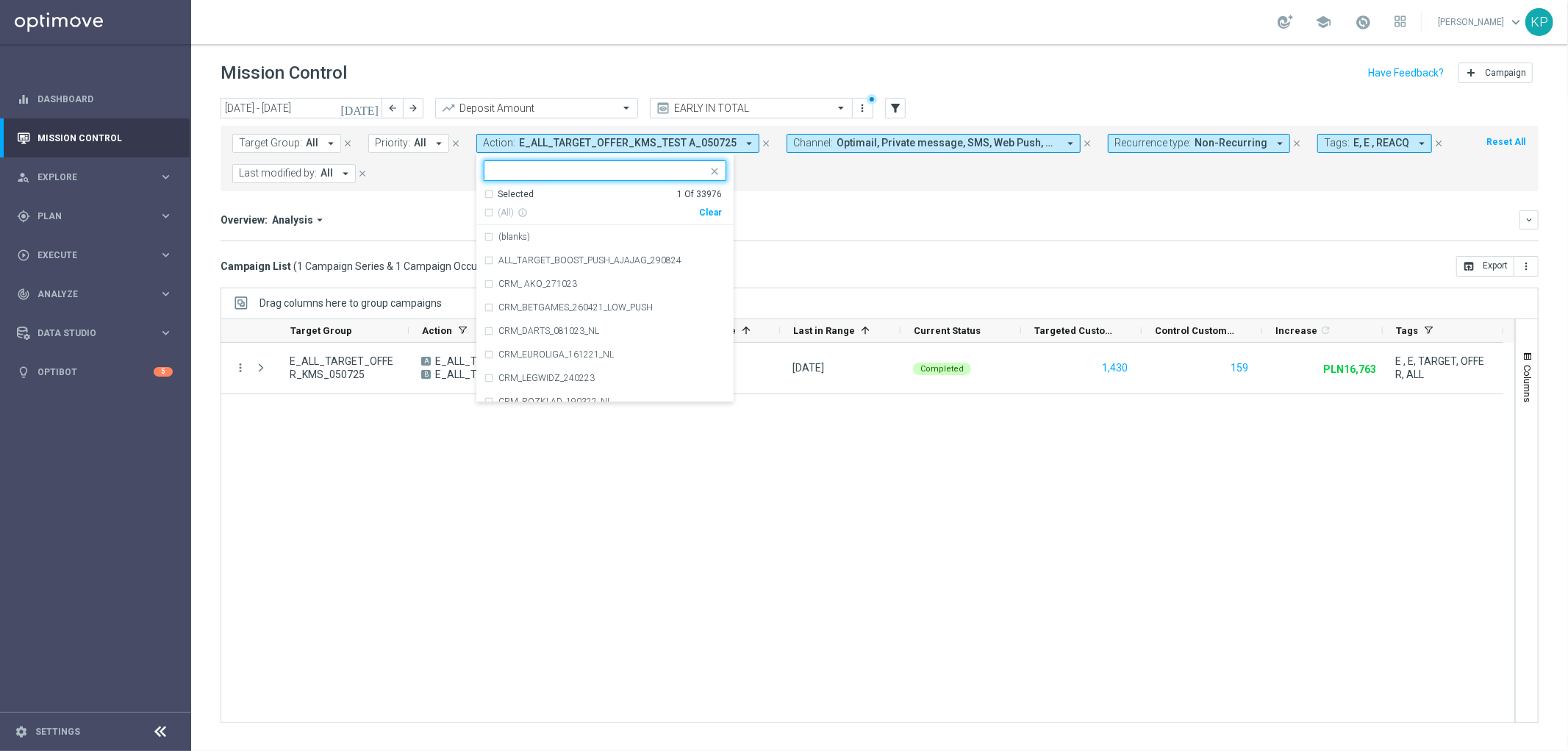
click at [500, 199] on div "Selected" at bounding box center [516, 195] width 36 height 13
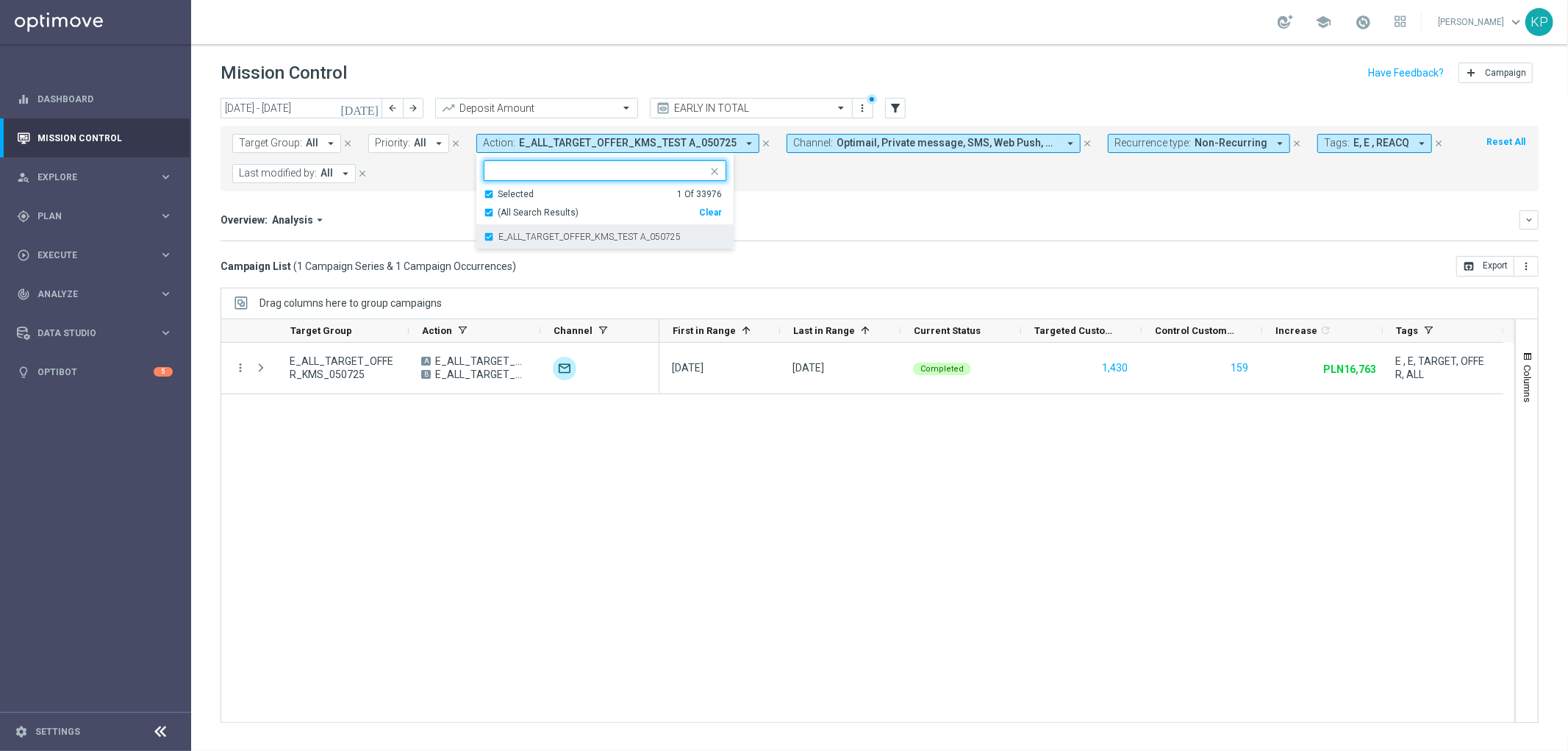
click at [499, 232] on label "E_ALL_TARGET_OFFER_KMS_TEST A_050725" at bounding box center [589, 236] width 182 height 9
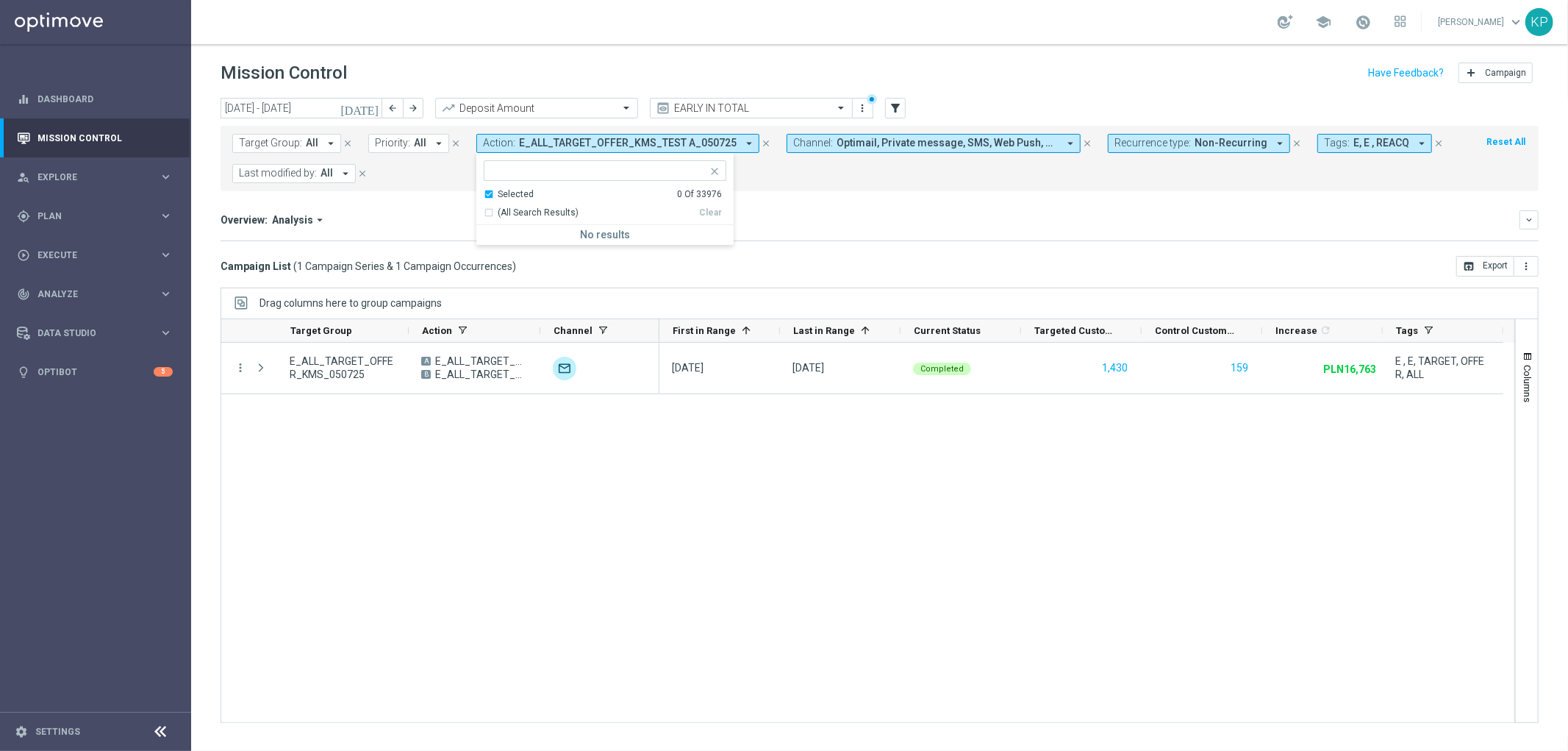
click at [492, 195] on div "Selected 0 Of 33976" at bounding box center [602, 195] width 238 height 13
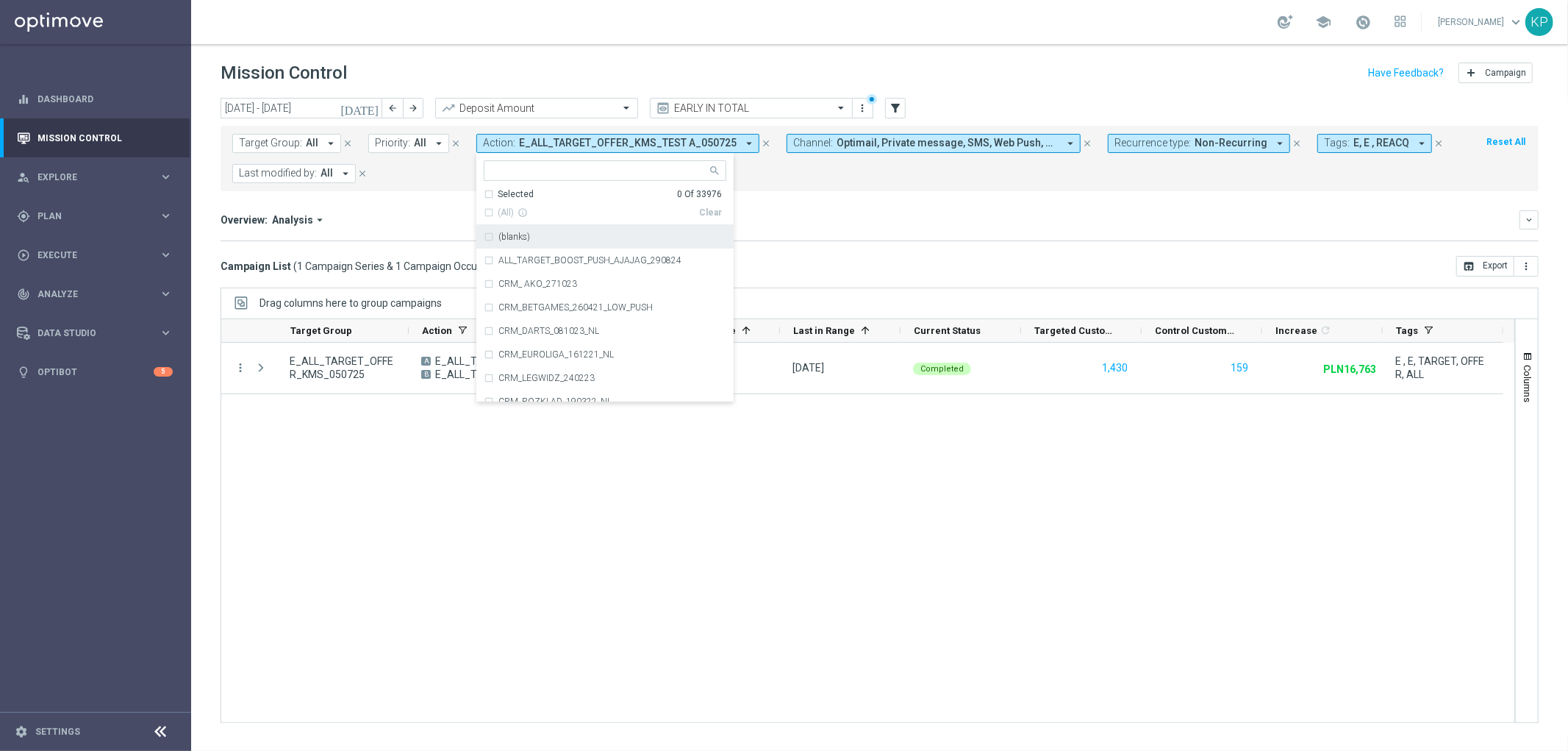
click at [498, 167] on input "text" at bounding box center [599, 171] width 216 height 13
paste input "E_ALL_TARGET_BET_50 WEEKEND ZUZEL_050725"
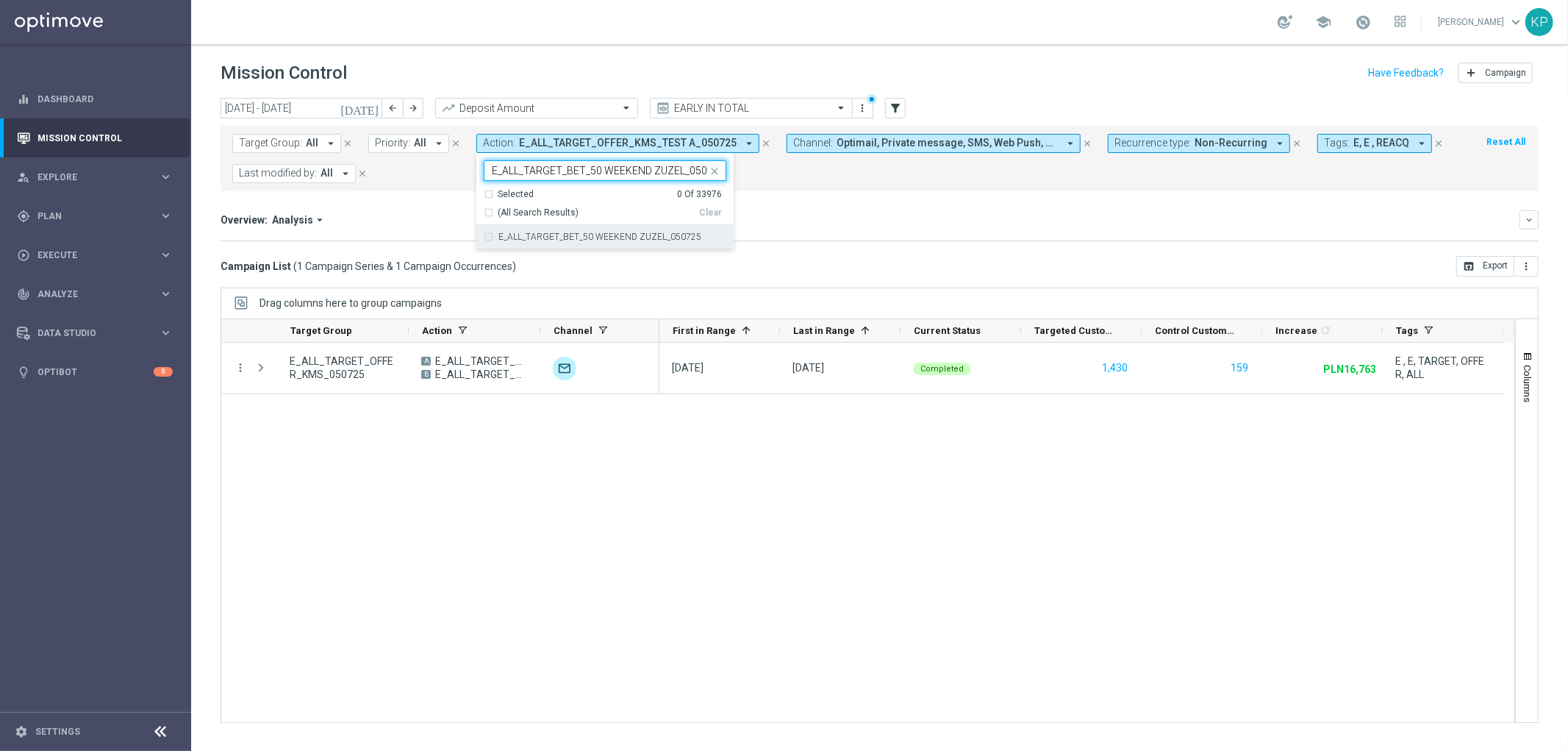
scroll to position [0, 14]
click at [512, 237] on label "E_ALL_TARGET_BET_50 WEEKEND ZUZEL_050725" at bounding box center [600, 236] width 203 height 9
type input "E_ALL_TARGET_BET_50 WEEKEND ZUZEL_050725"
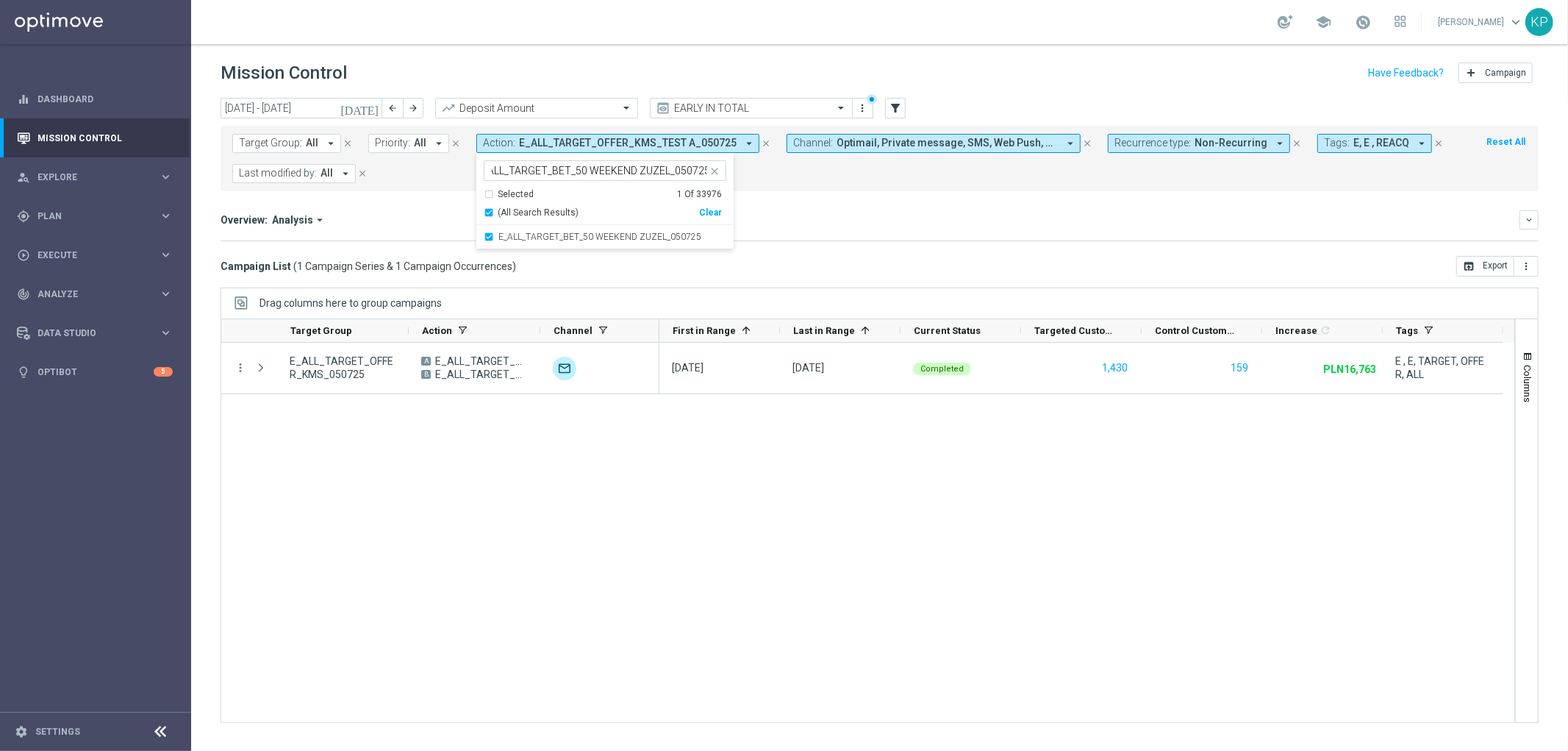
scroll to position [0, 0]
click at [394, 200] on mini-dashboard "Overview: Analysis arrow_drop_down keyboard_arrow_down Increase In Deposit Amou…" at bounding box center [879, 223] width 1318 height 64
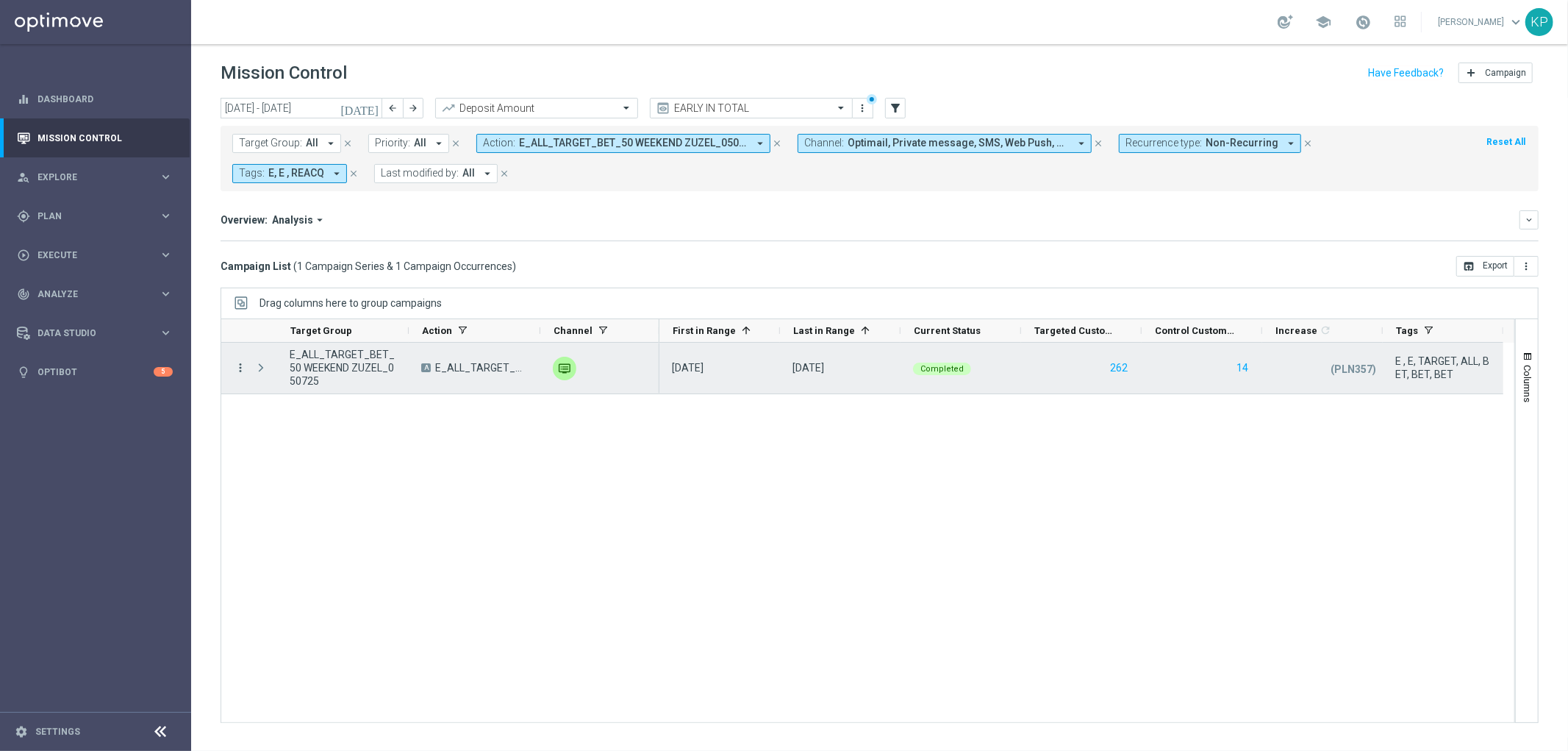
click at [239, 365] on icon "more_vert" at bounding box center [240, 368] width 14 height 14
click at [269, 376] on span "Campaign Details" at bounding box center [305, 378] width 74 height 10
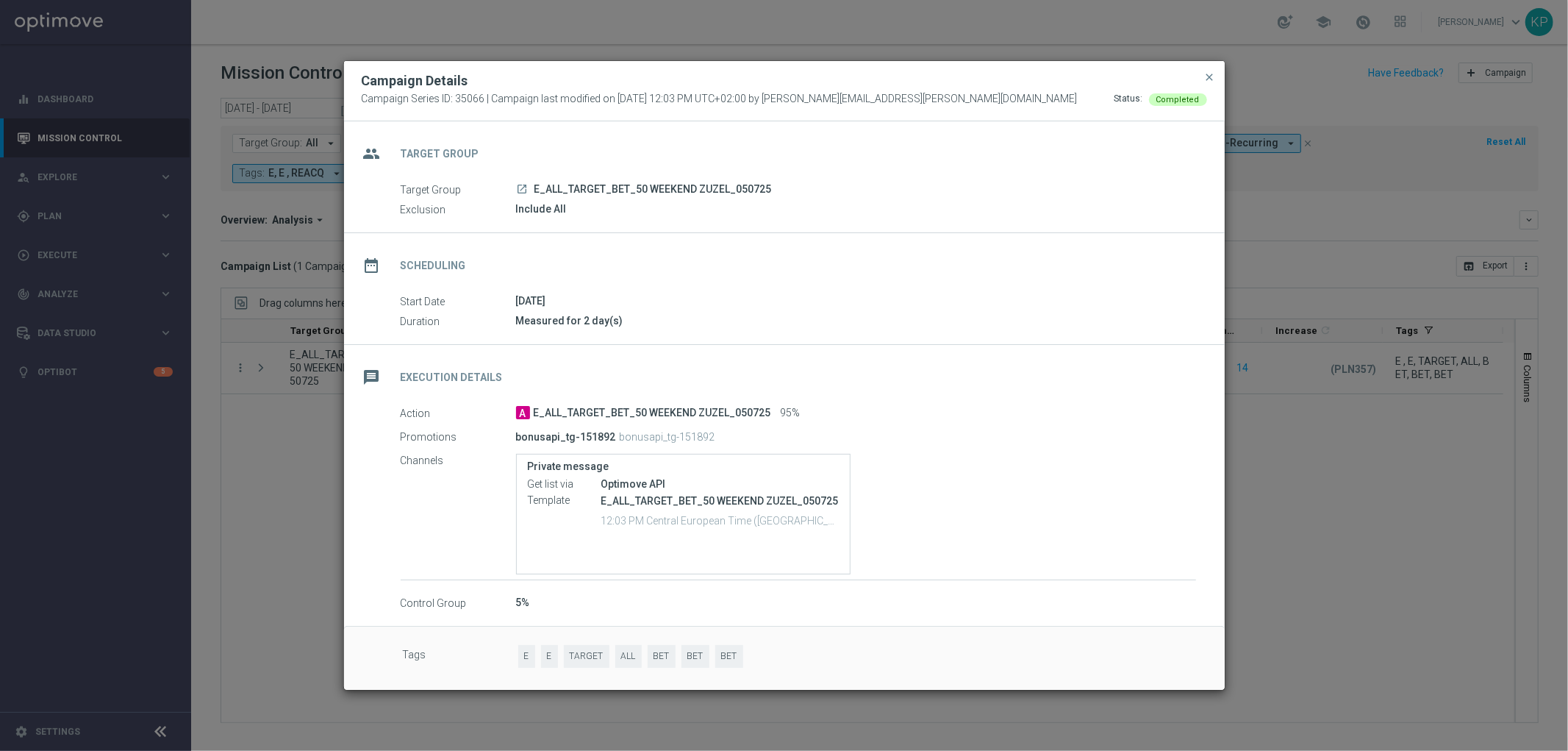
click at [1281, 296] on modal-container "Campaign Details Campaign Series ID: 35066 | Campaign last modified on 4 Jul 20…" at bounding box center [784, 376] width 1568 height 751
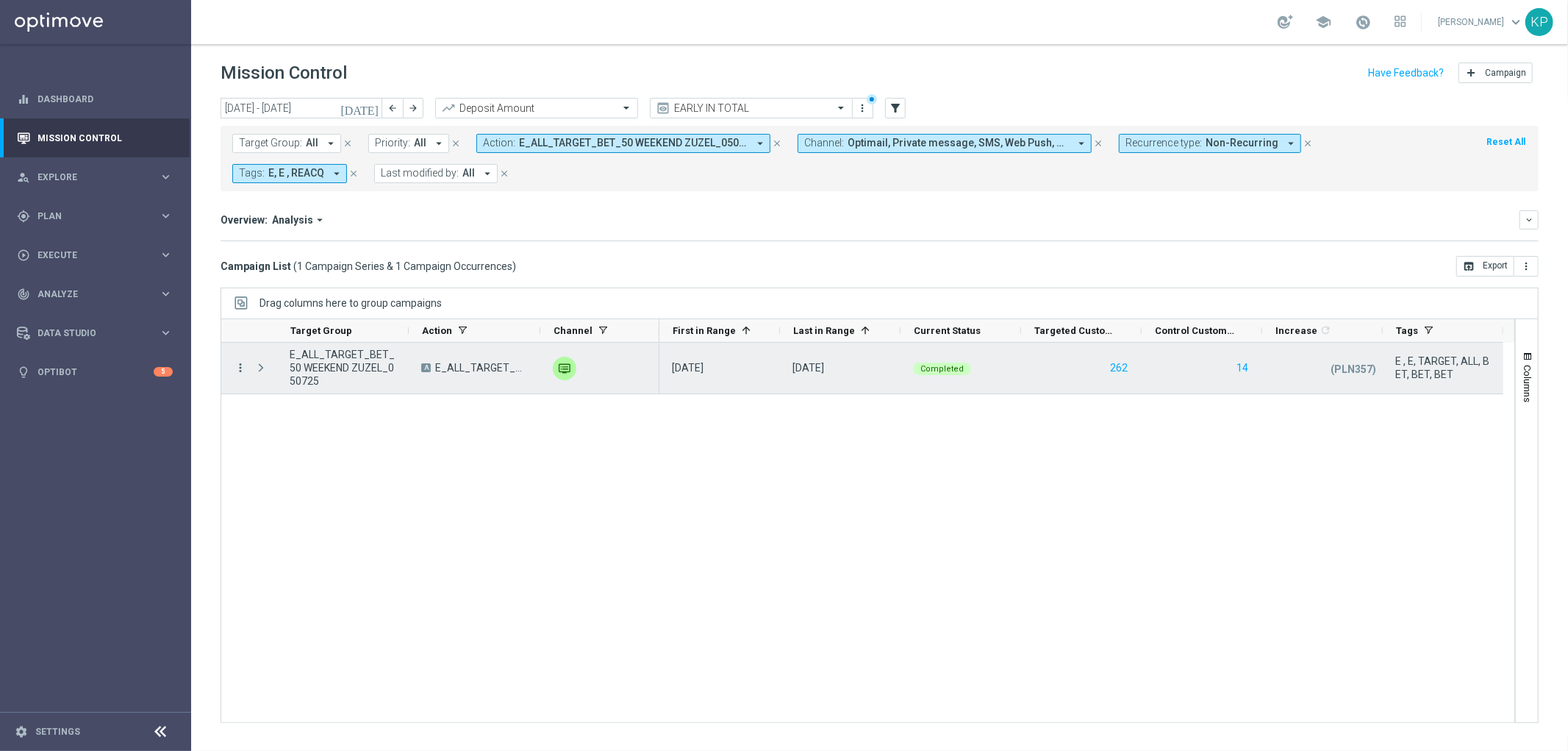
click at [243, 369] on icon "more_vert" at bounding box center [240, 368] width 14 height 14
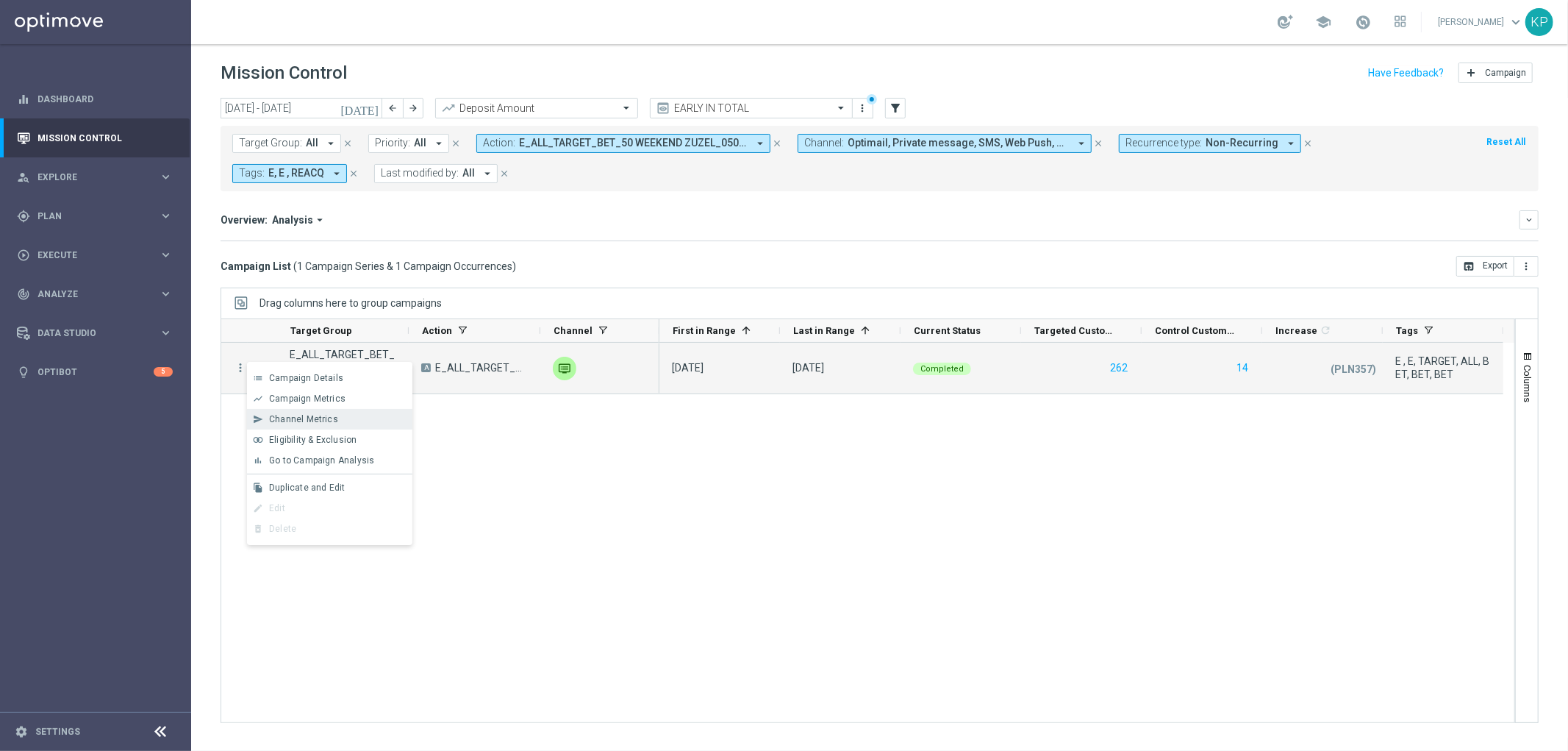
click at [289, 420] on span "Channel Metrics" at bounding box center [303, 418] width 69 height 10
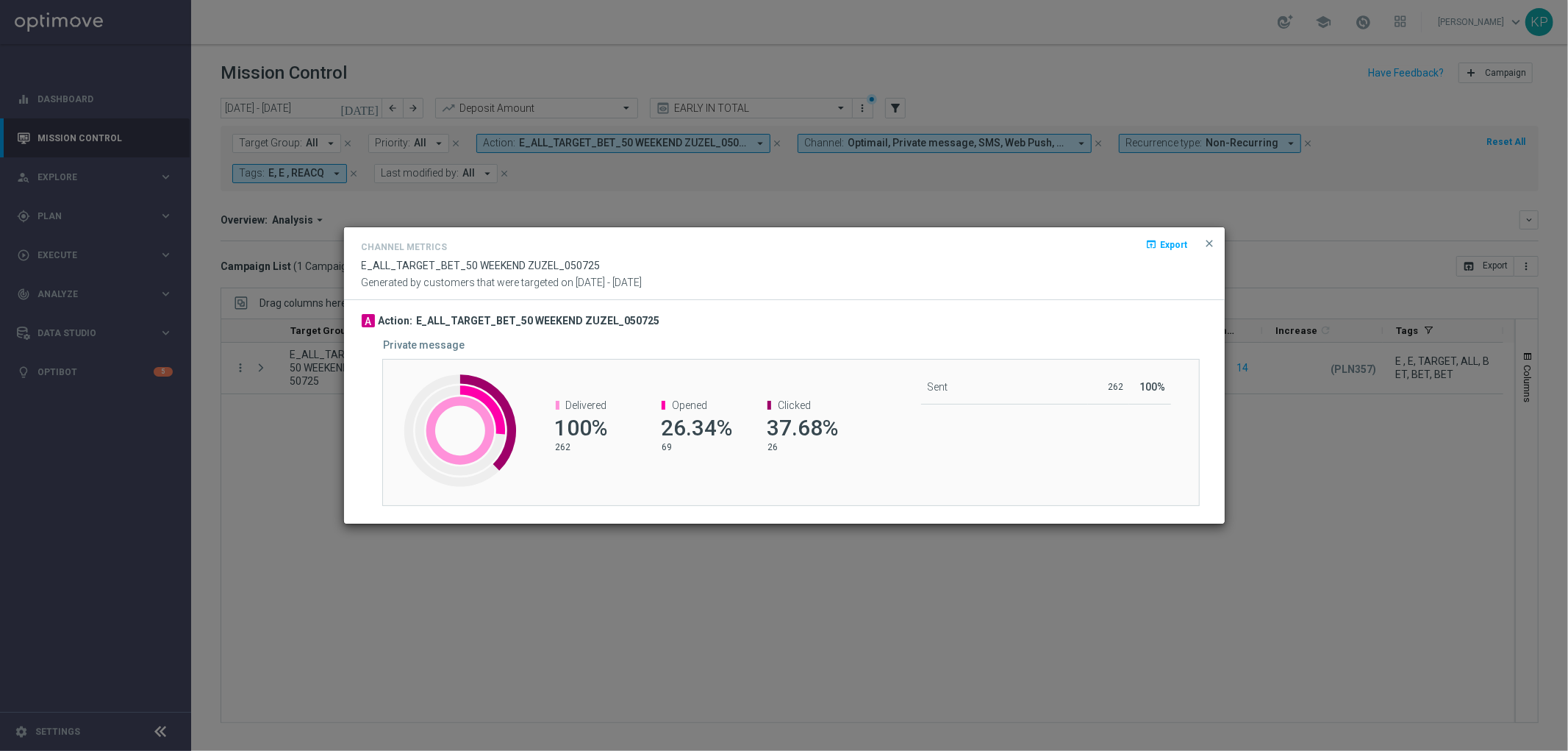
click at [395, 234] on div "Channel Metrics open_in_browser Export E_ALL_TARGET_BET_50 WEEKEND ZUZEL_050725…" at bounding box center [784, 263] width 881 height 72
click at [240, 357] on modal-container "Channel Metrics open_in_browser Export E_ALL_TARGET_BET_50 WEEKEND ZUZEL_050725…" at bounding box center [784, 376] width 1568 height 751
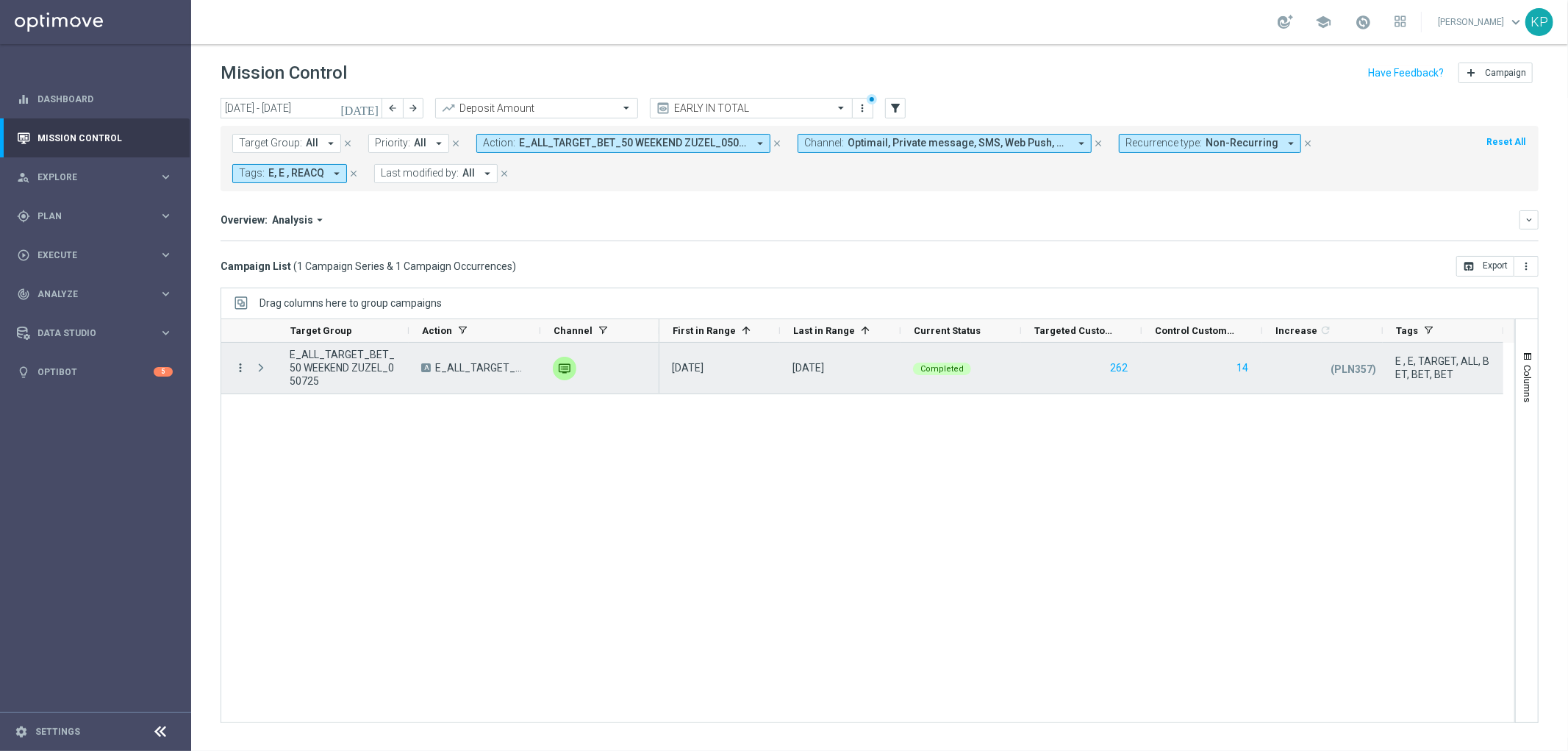
click at [239, 365] on icon "more_vert" at bounding box center [240, 368] width 14 height 14
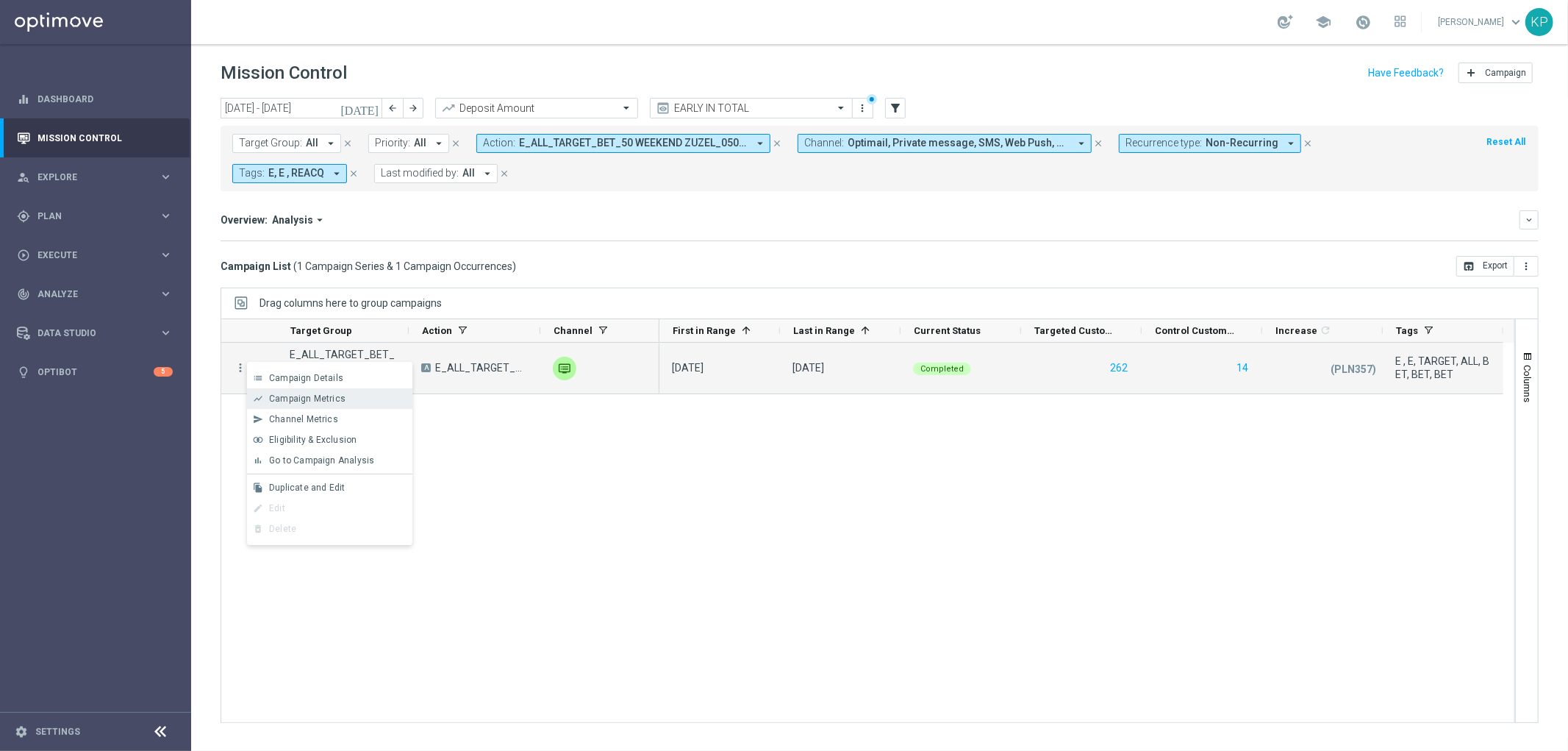
click at [299, 394] on span "Campaign Metrics" at bounding box center [307, 398] width 76 height 10
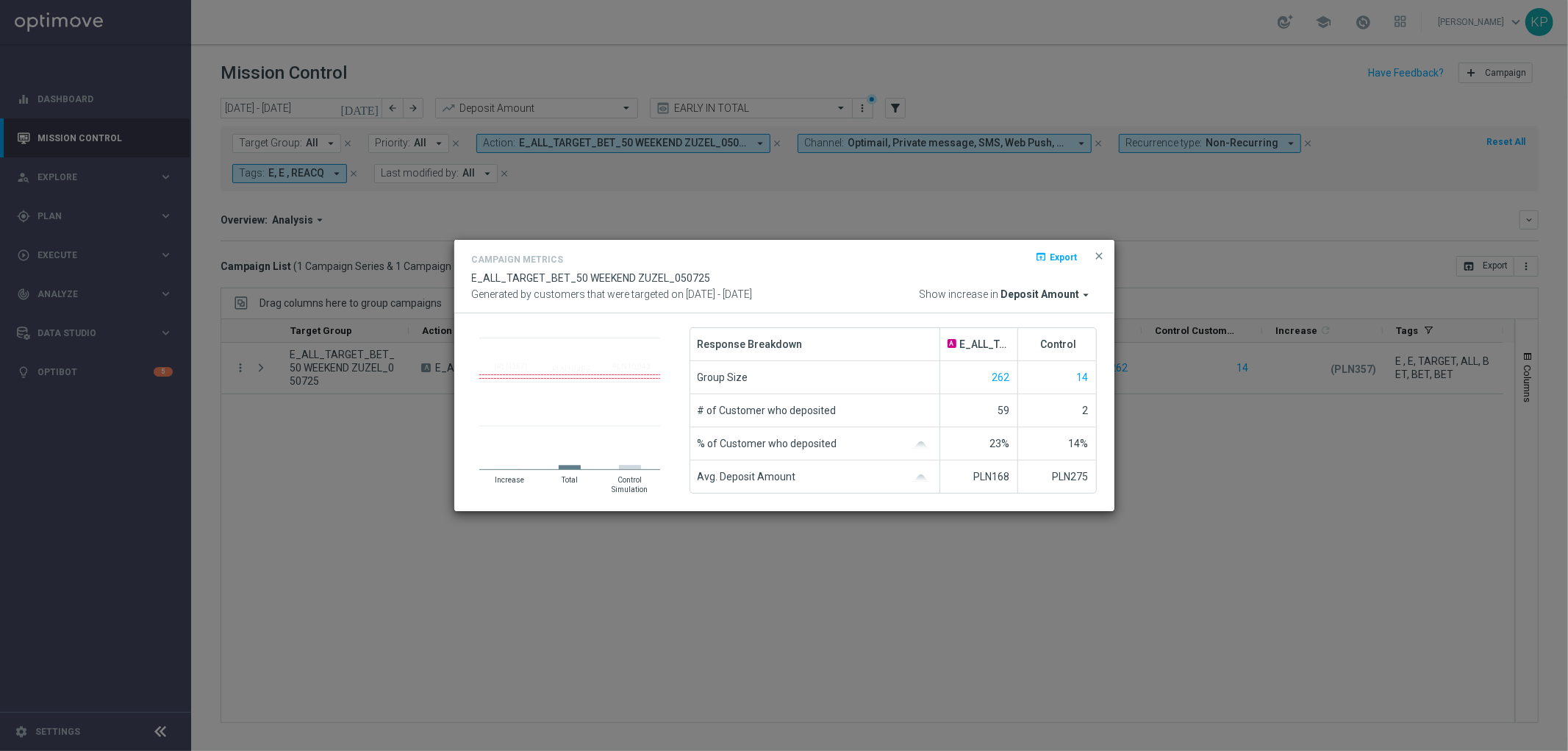
drag, startPoint x: 296, startPoint y: 414, endPoint x: 276, endPoint y: 400, distance: 24.4
click at [294, 414] on modal-container "Campaign Metrics open_in_browser Export E_ALL_TARGET_BET_50 WEEKEND ZUZEL_05072…" at bounding box center [784, 376] width 1568 height 751
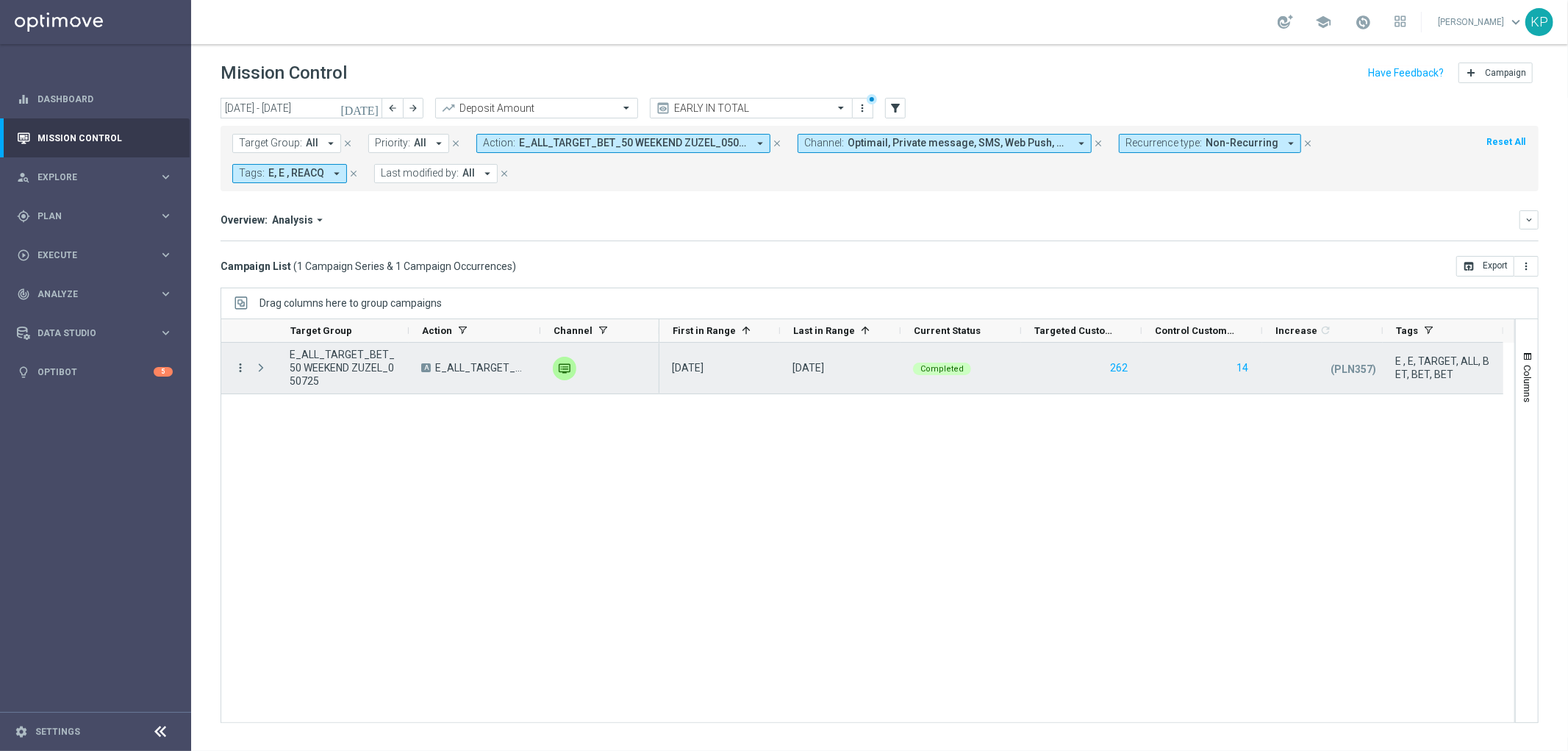
click at [240, 369] on icon "more_vert" at bounding box center [240, 368] width 14 height 14
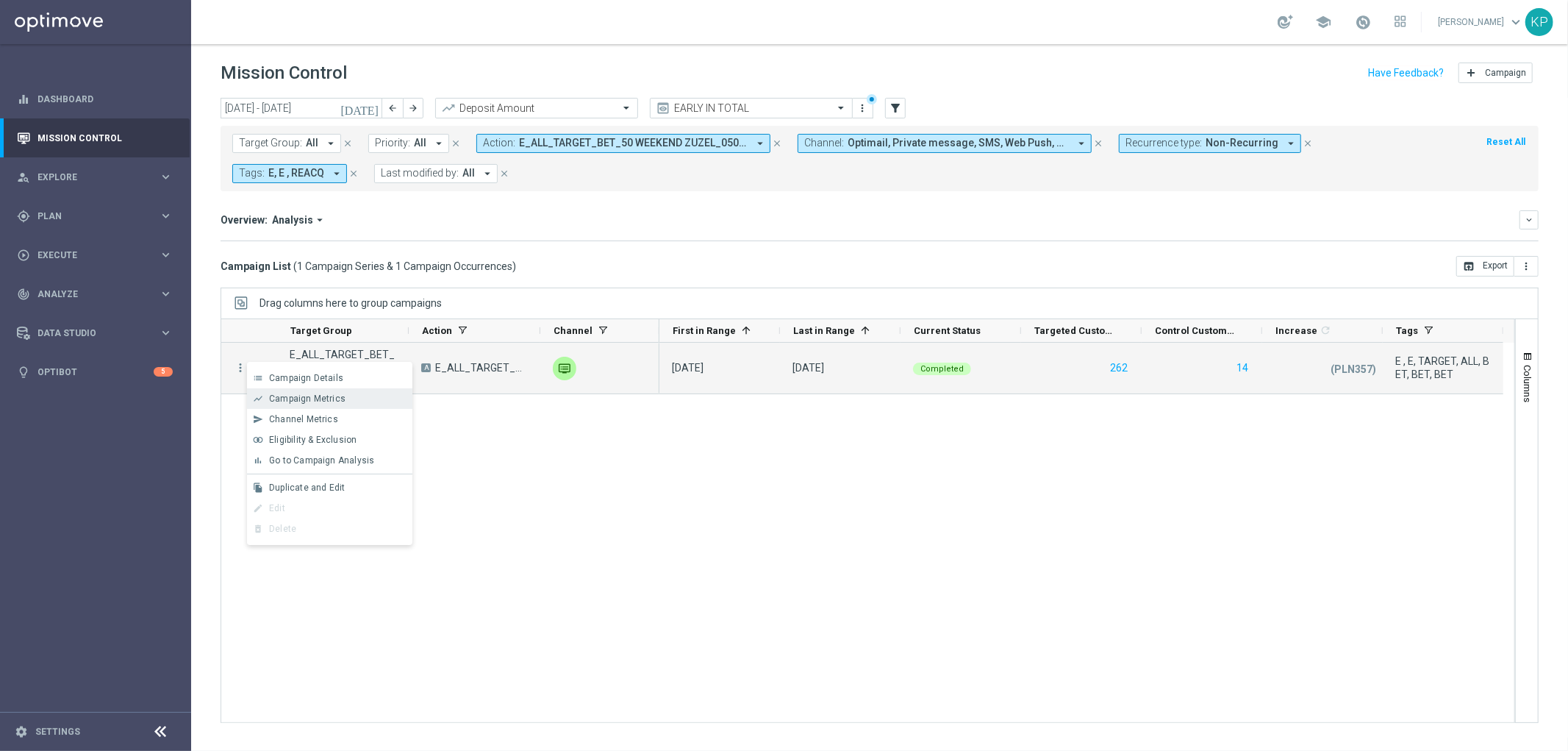
click at [270, 398] on span "Campaign Metrics" at bounding box center [307, 398] width 76 height 10
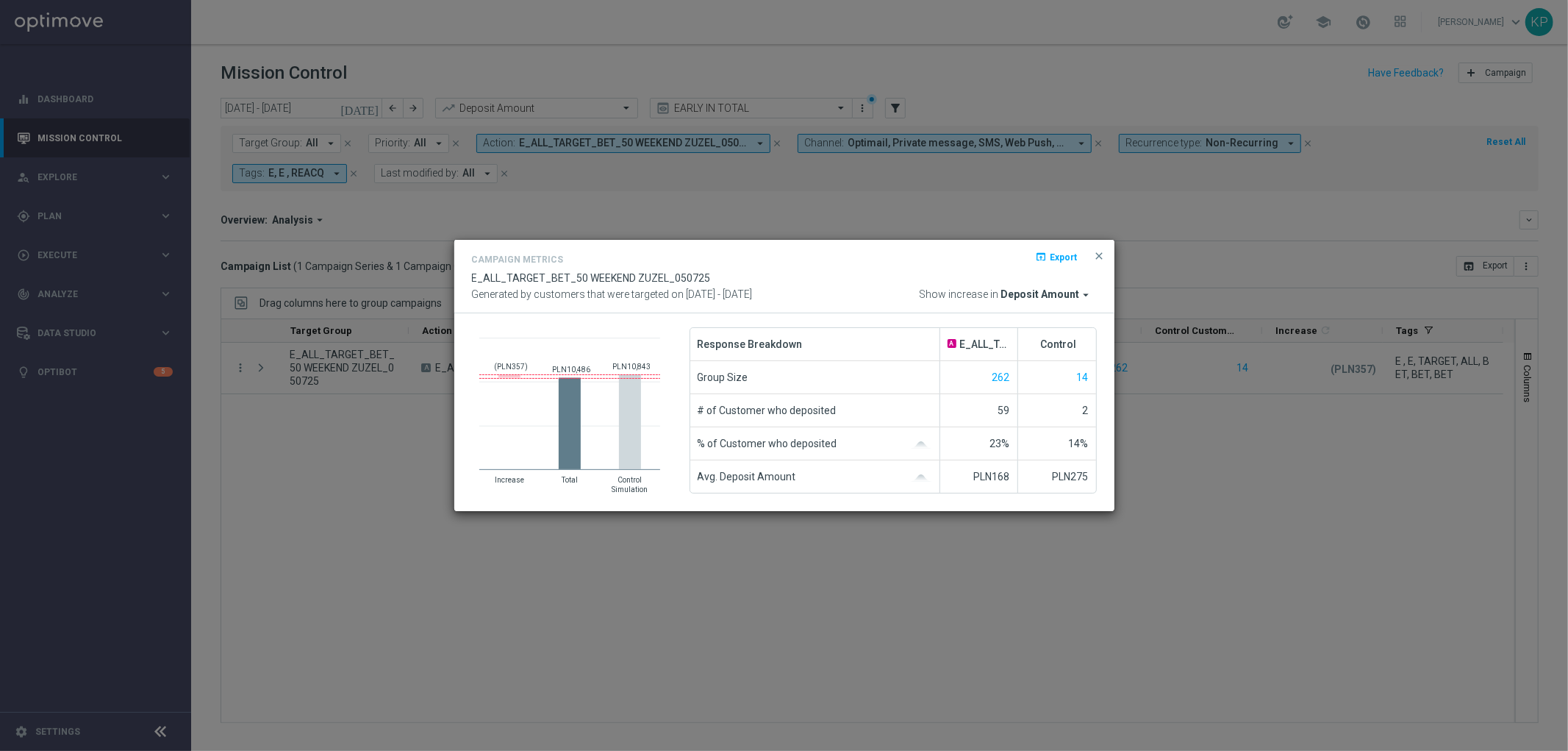
drag, startPoint x: 469, startPoint y: 185, endPoint x: 487, endPoint y: 181, distance: 18.4
click at [469, 185] on modal-container "Campaign Metrics open_in_browser Export E_ALL_TARGET_BET_50 WEEKEND ZUZEL_05072…" at bounding box center [784, 376] width 1568 height 751
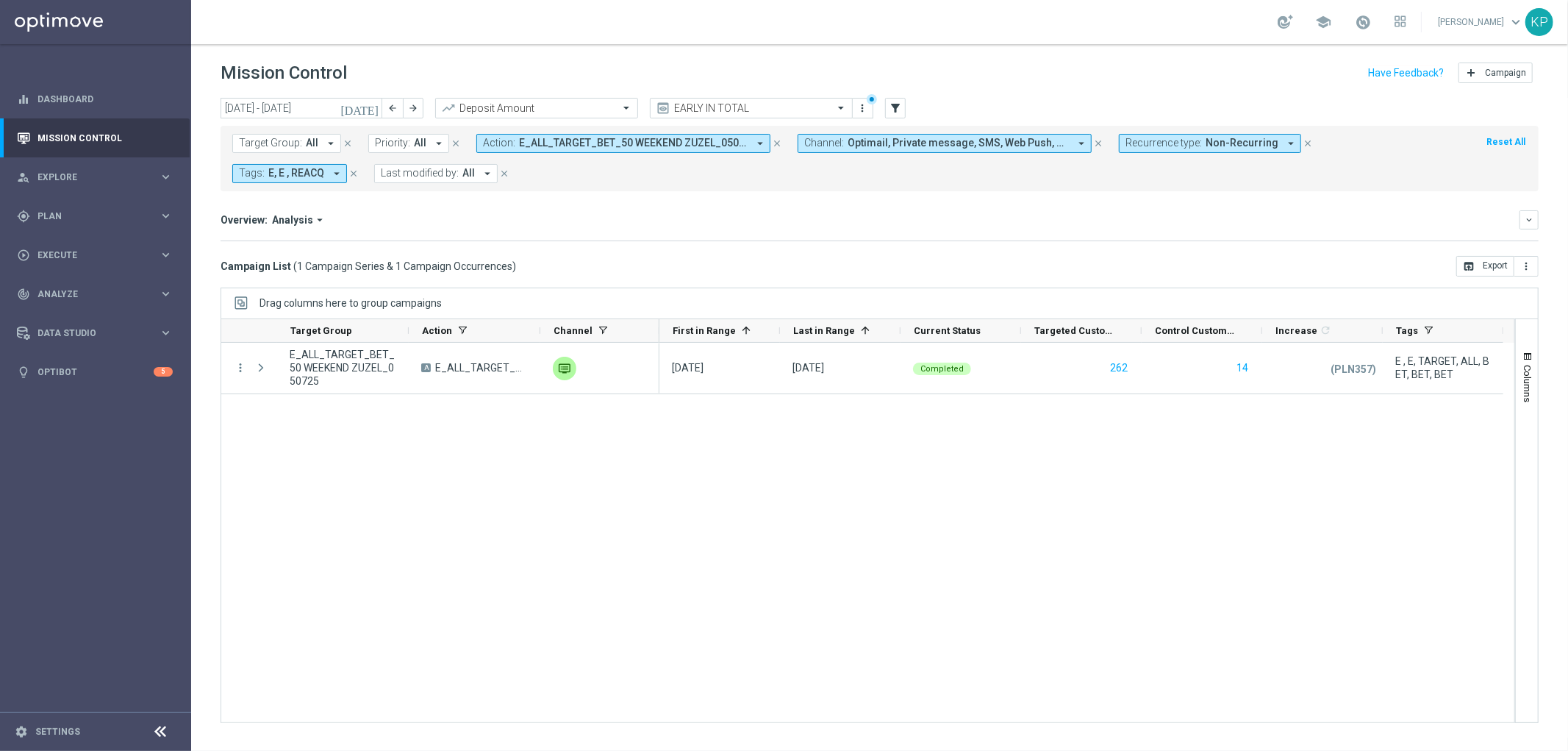
click at [528, 150] on button "Action: E_ALL_TARGET_BET_50 WEEKEND ZUZEL_050725 arrow_drop_down" at bounding box center [624, 143] width 294 height 19
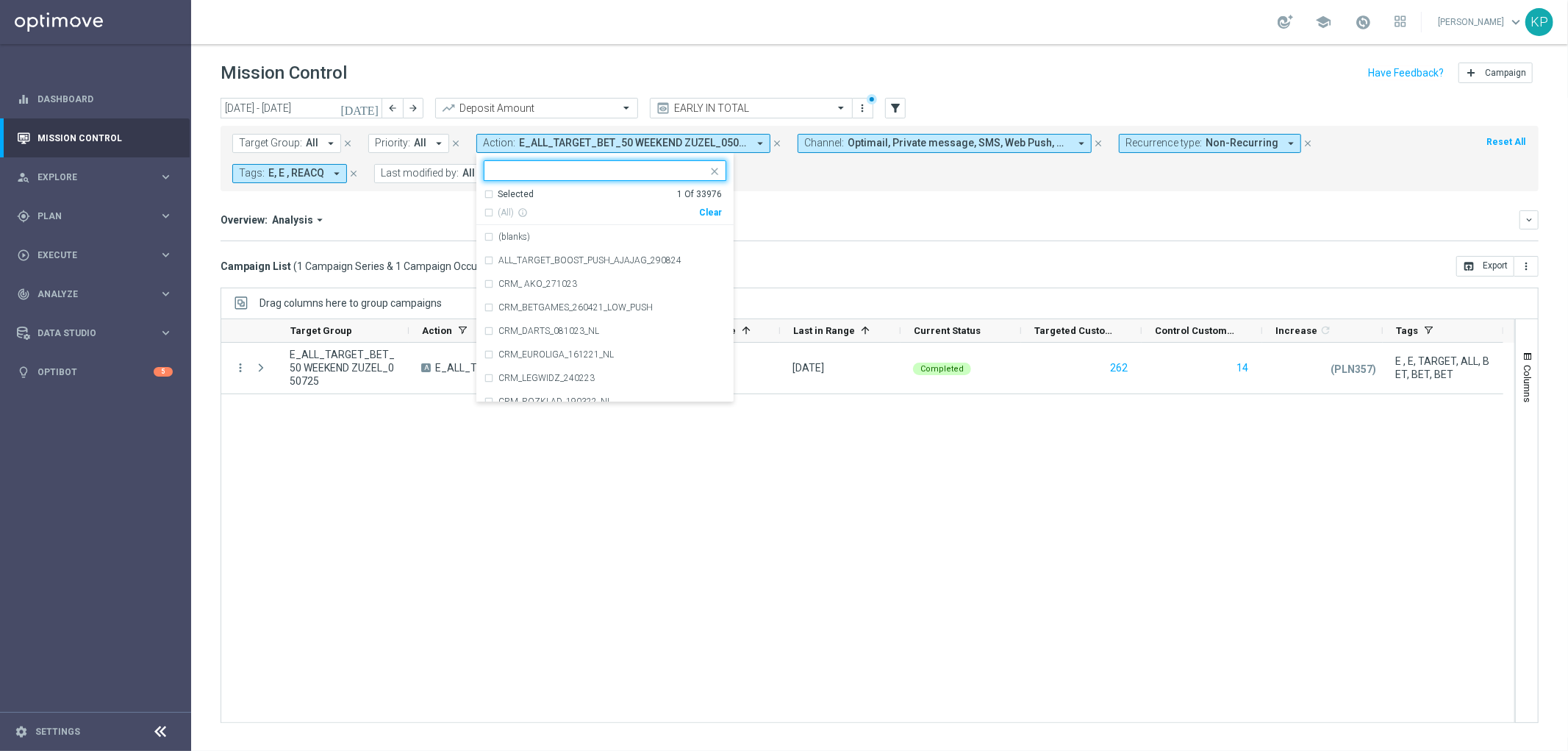
click at [502, 193] on div "Selected" at bounding box center [516, 195] width 36 height 13
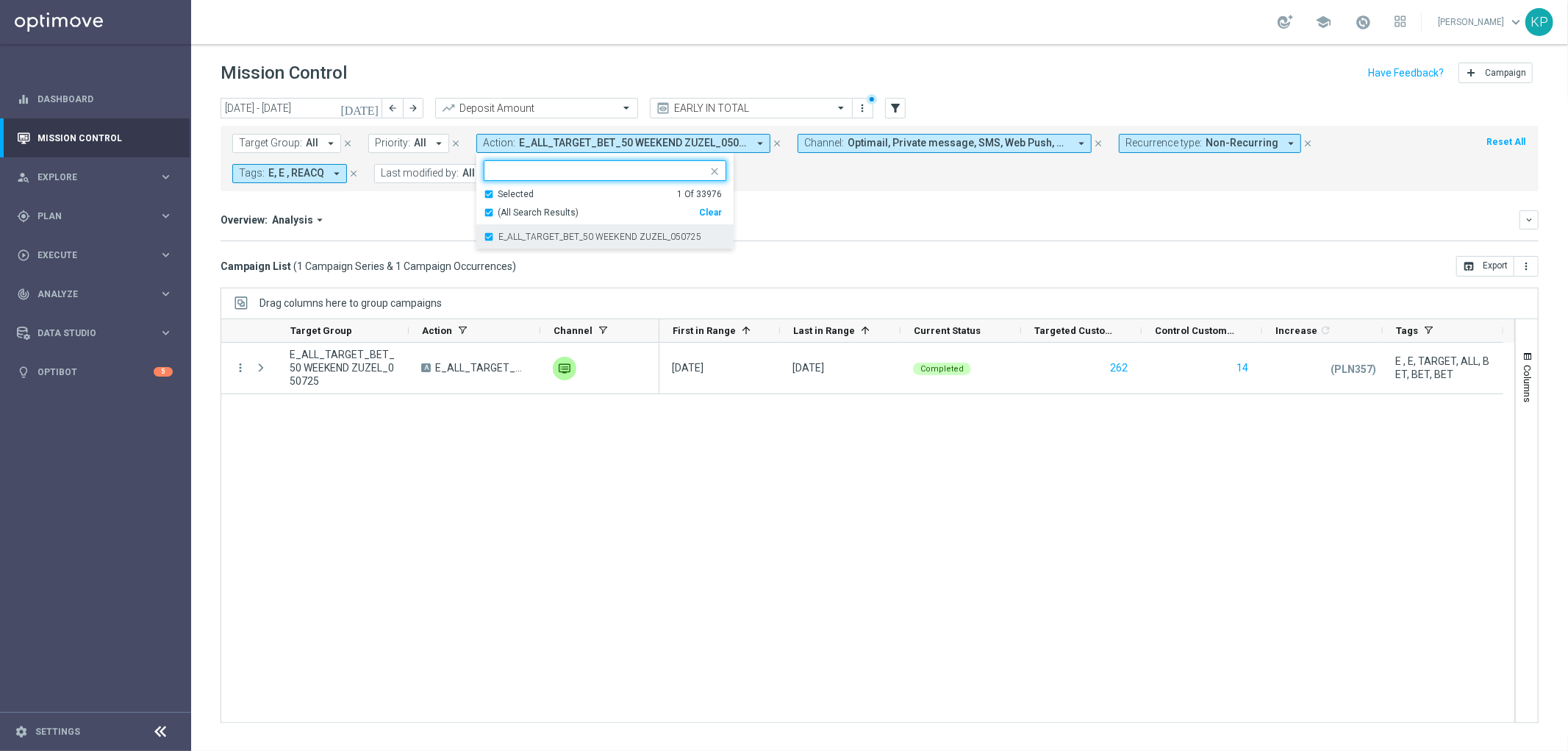
click at [499, 229] on div "E_ALL_TARGET_BET_50 WEEKEND ZUZEL_050725" at bounding box center [605, 237] width 243 height 24
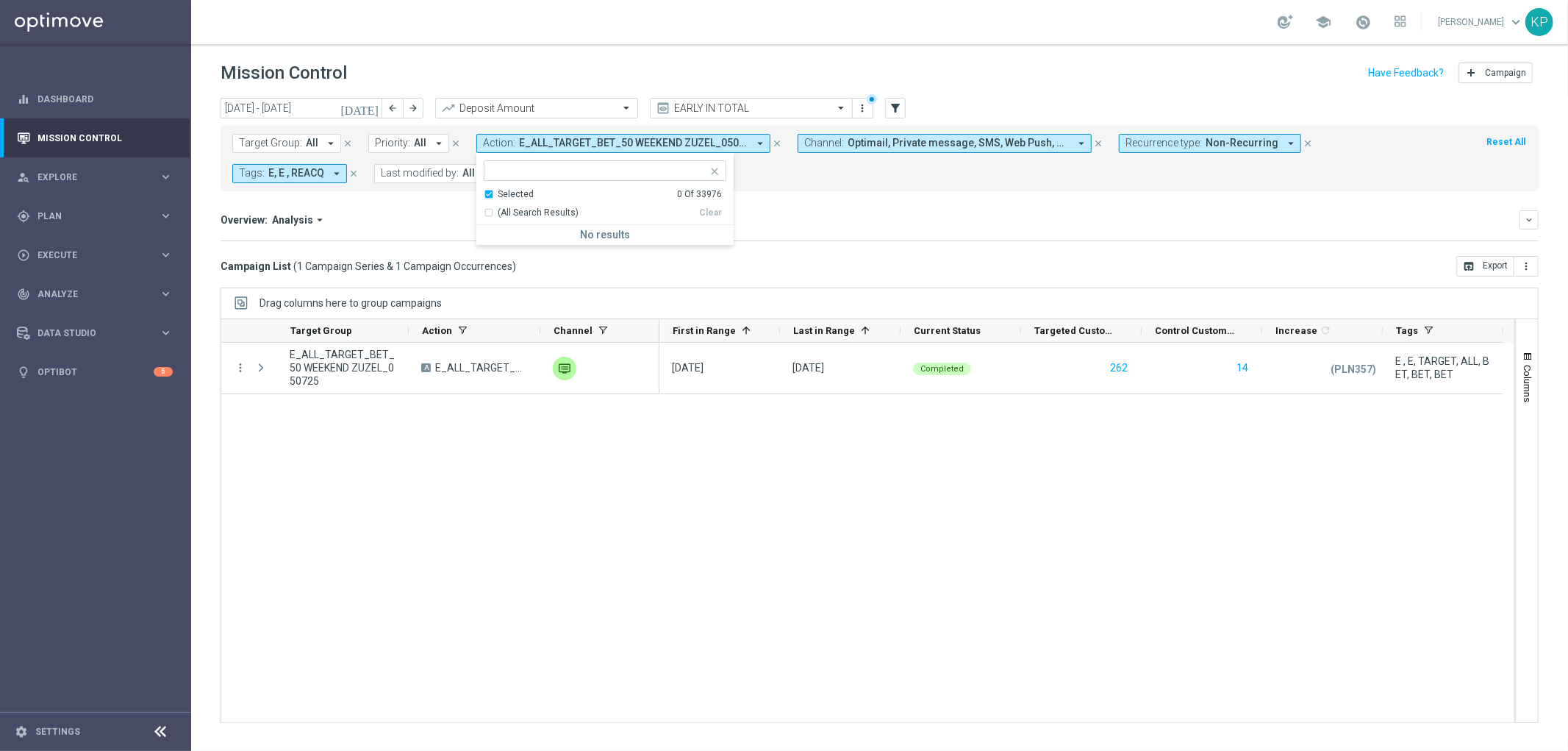
click at [499, 189] on div "Selected" at bounding box center [516, 195] width 36 height 13
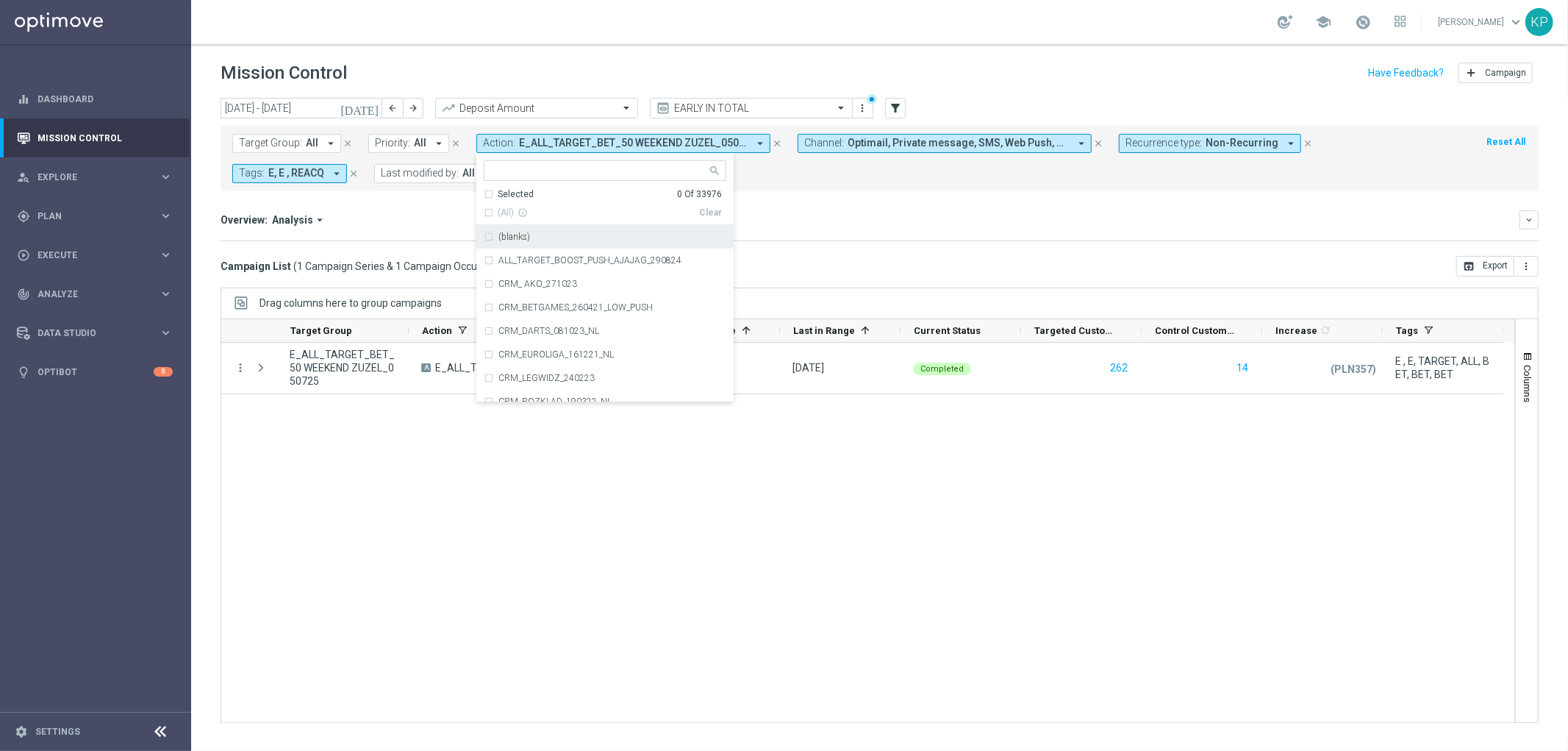
click at [500, 174] on input "text" at bounding box center [599, 171] width 216 height 13
paste input "E_ALL_TARGET_OFFER_PLANSZA KMS_080725"
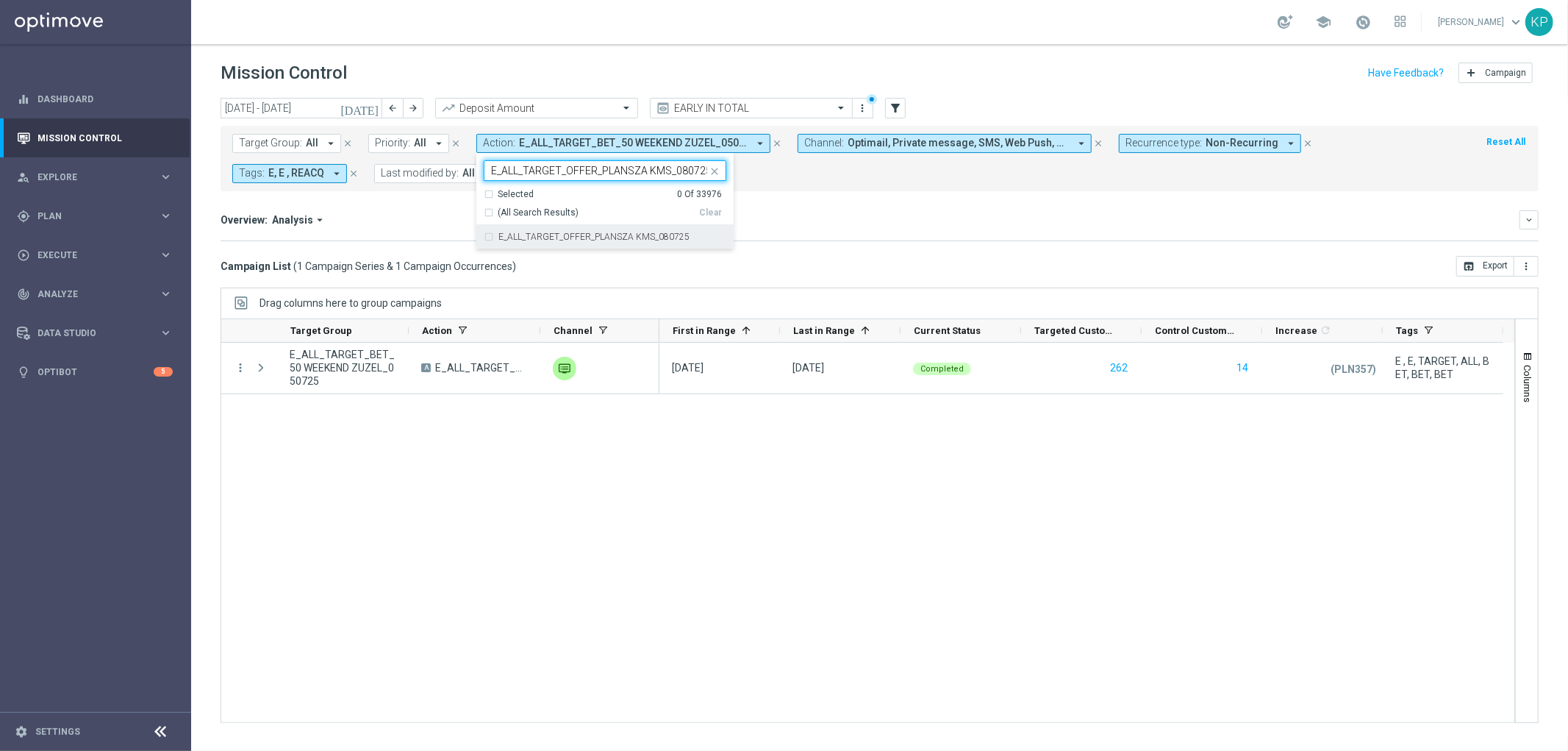
click at [506, 233] on label "E_ALL_TARGET_OFFER_PLANSZA KMS_080725" at bounding box center [594, 236] width 191 height 9
type input "E_ALL_TARGET_OFFER_PLANSZA KMS_080725"
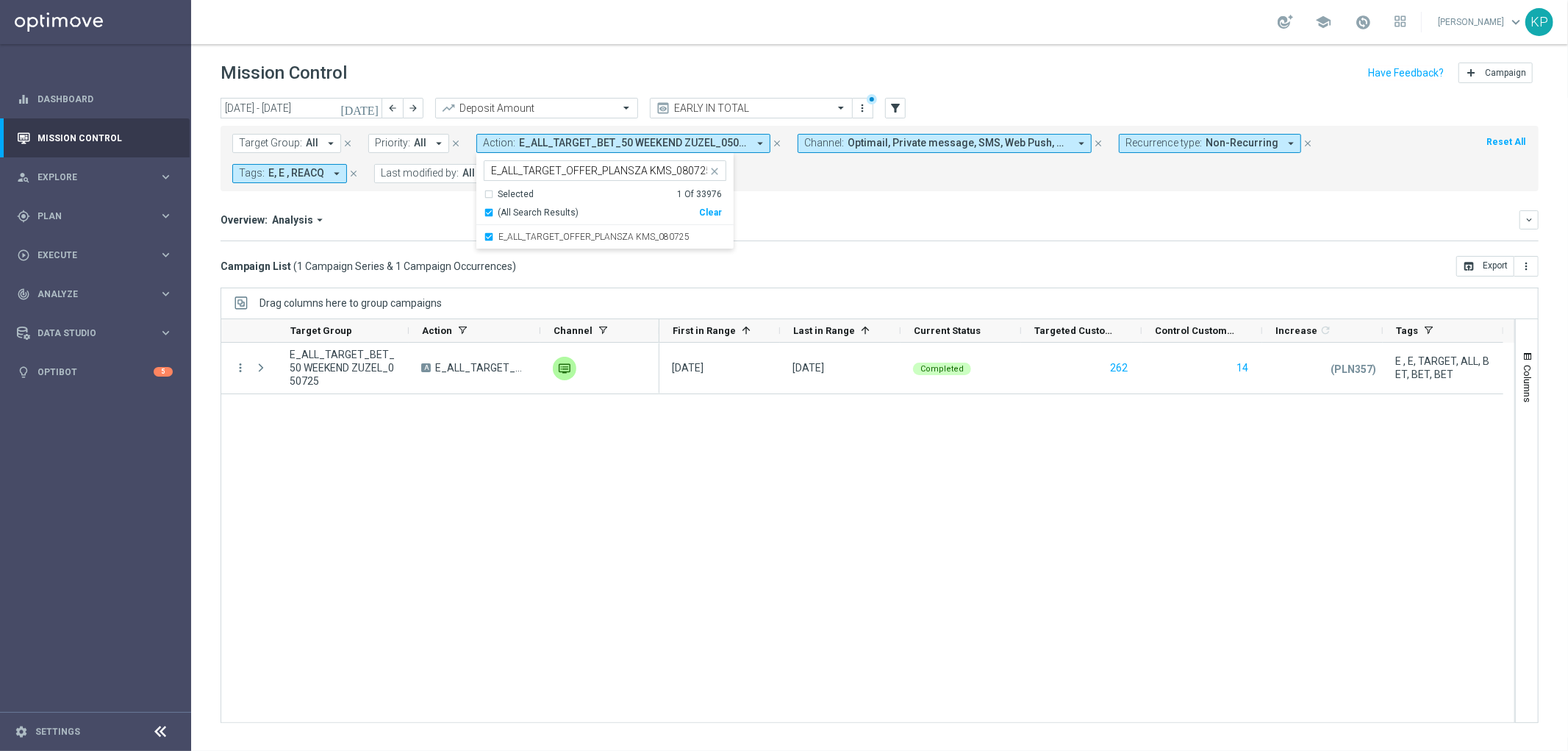
scroll to position [0, 0]
click at [436, 204] on mini-dashboard "Overview: Analysis arrow_drop_down keyboard_arrow_down Increase In Deposit Amou…" at bounding box center [879, 223] width 1318 height 64
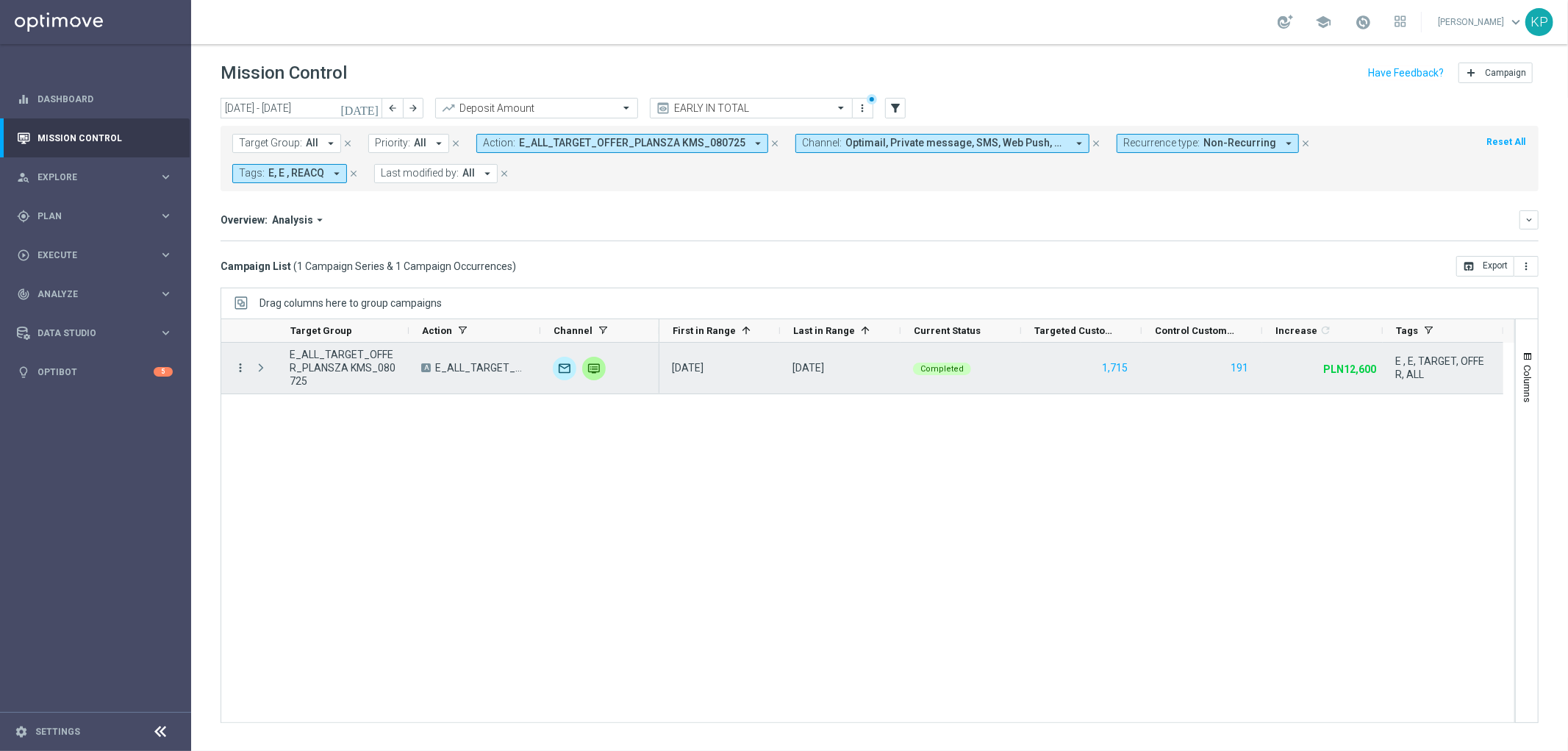
click at [238, 369] on icon "more_vert" at bounding box center [240, 368] width 14 height 14
click at [281, 415] on span "Channel Metrics" at bounding box center [303, 418] width 69 height 10
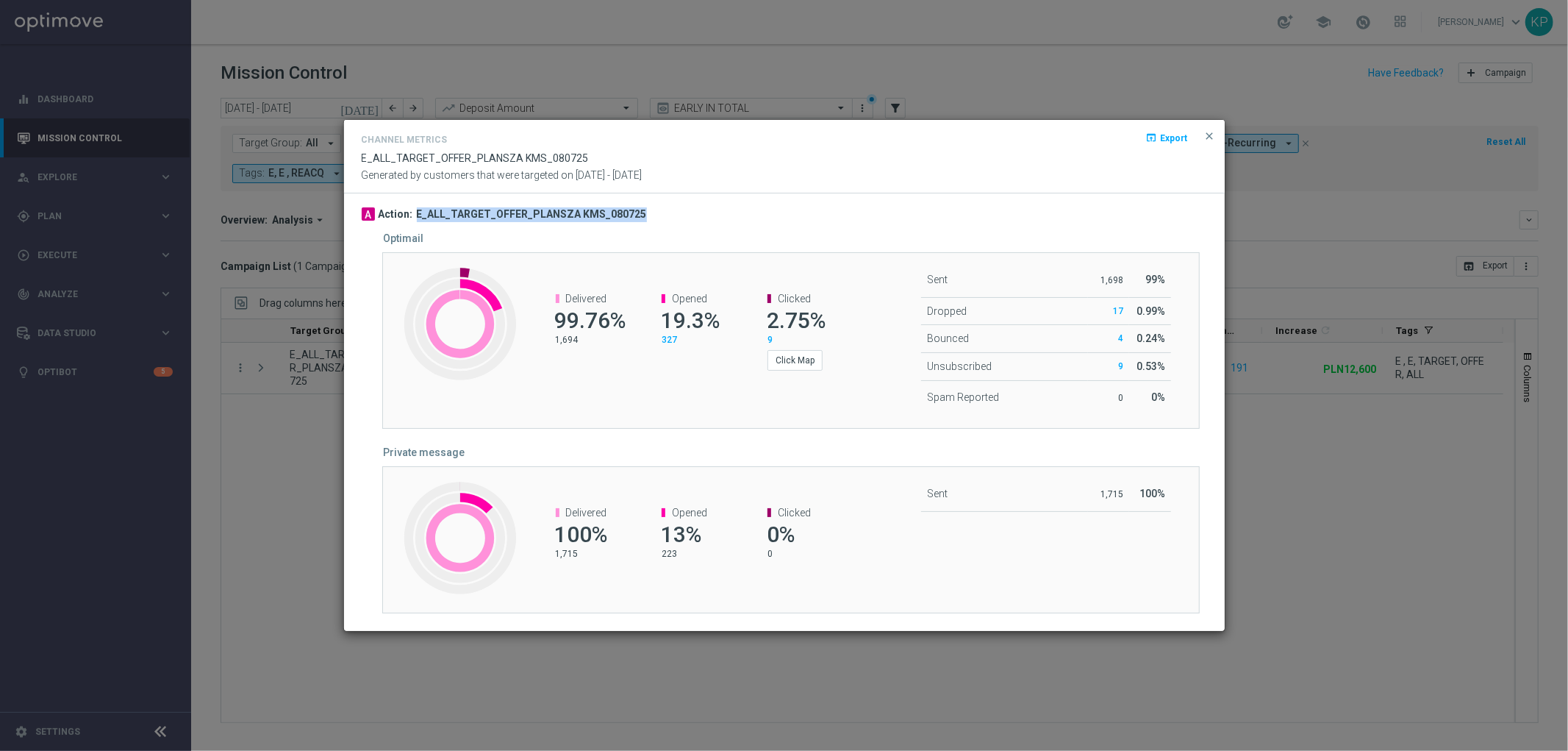
drag, startPoint x: 614, startPoint y: 213, endPoint x: 414, endPoint y: 208, distance: 200.1
click at [414, 208] on div "A Action: E_ALL_TARGET_OFFER_PLANSZA KMS_080725" at bounding box center [784, 215] width 846 height 14
copy h3 "E_ALL_TARGET_OFFER_PLANSZA KMS_080725"
click at [251, 290] on modal-container "Channel Metrics open_in_browser Export E_ALL_TARGET_OFFER_PLANSZA KMS_080725 Ge…" at bounding box center [784, 376] width 1568 height 751
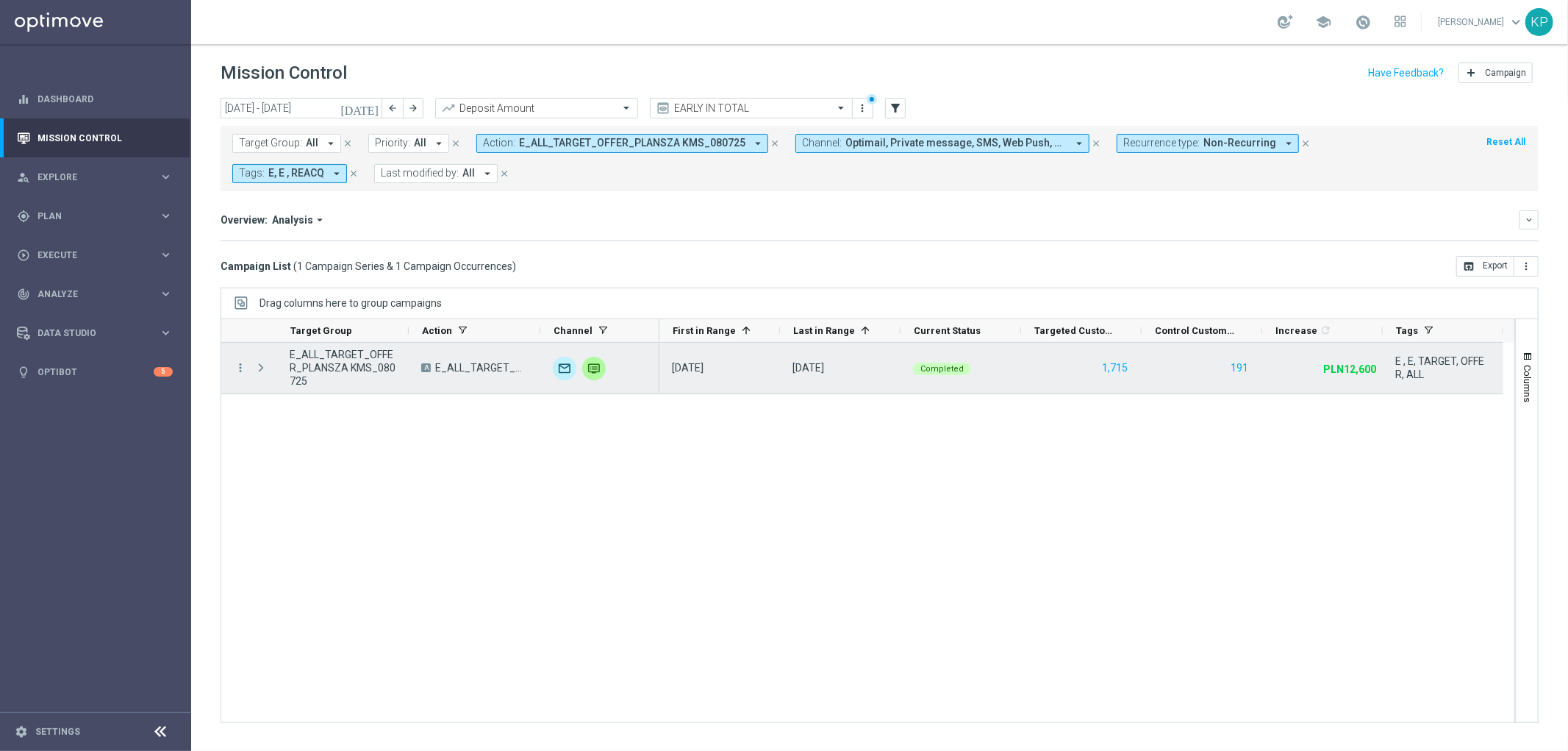
click at [232, 364] on div "more_vert" at bounding box center [234, 368] width 26 height 51
click at [233, 365] on div "more_vert" at bounding box center [234, 368] width 26 height 51
click at [236, 366] on icon "more_vert" at bounding box center [240, 368] width 14 height 14
click at [296, 400] on span "Campaign Metrics" at bounding box center [307, 398] width 76 height 10
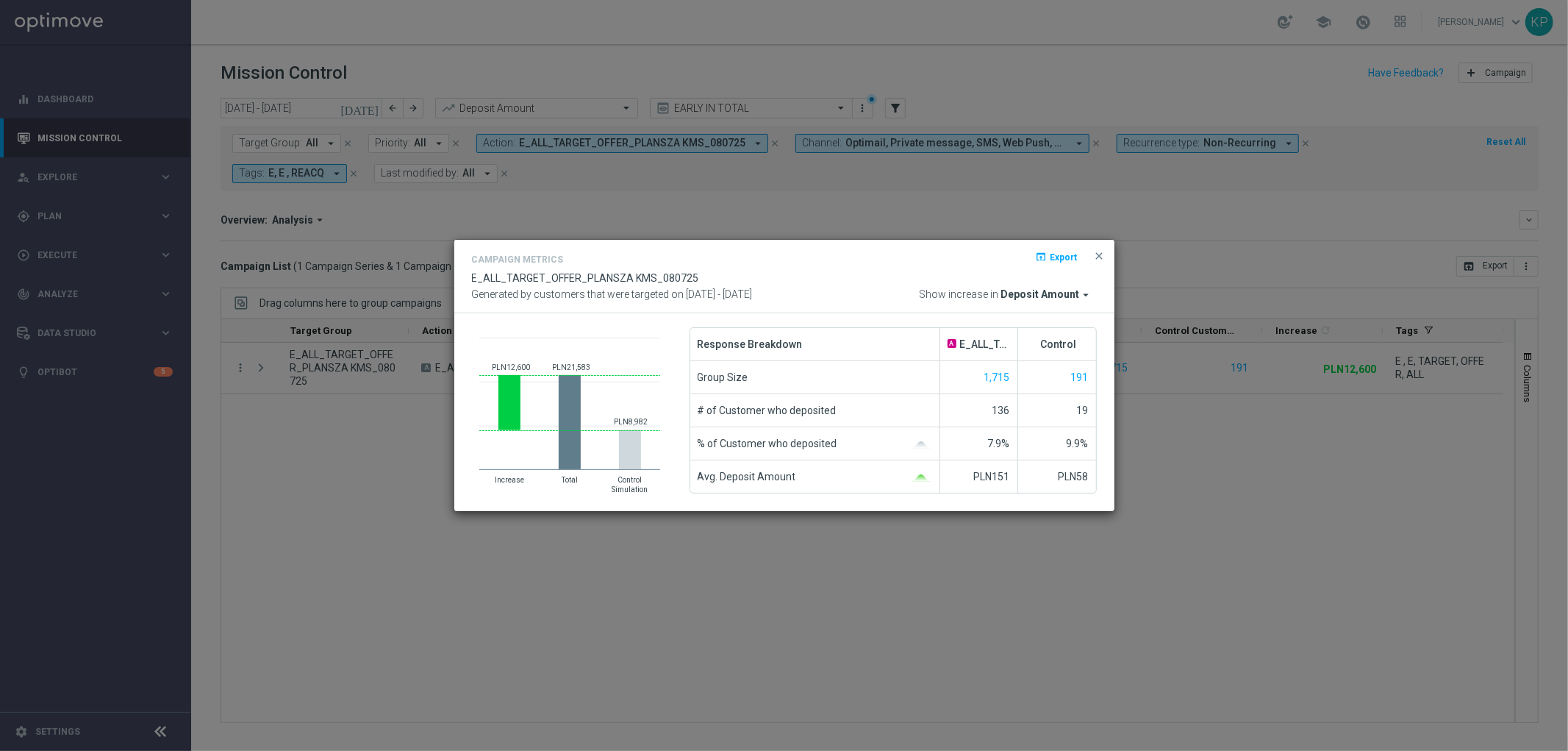
click at [461, 214] on modal-container "Campaign Metrics open_in_browser Export E_ALL_TARGET_OFFER_PLANSZA KMS_080725 G…" at bounding box center [784, 376] width 1568 height 751
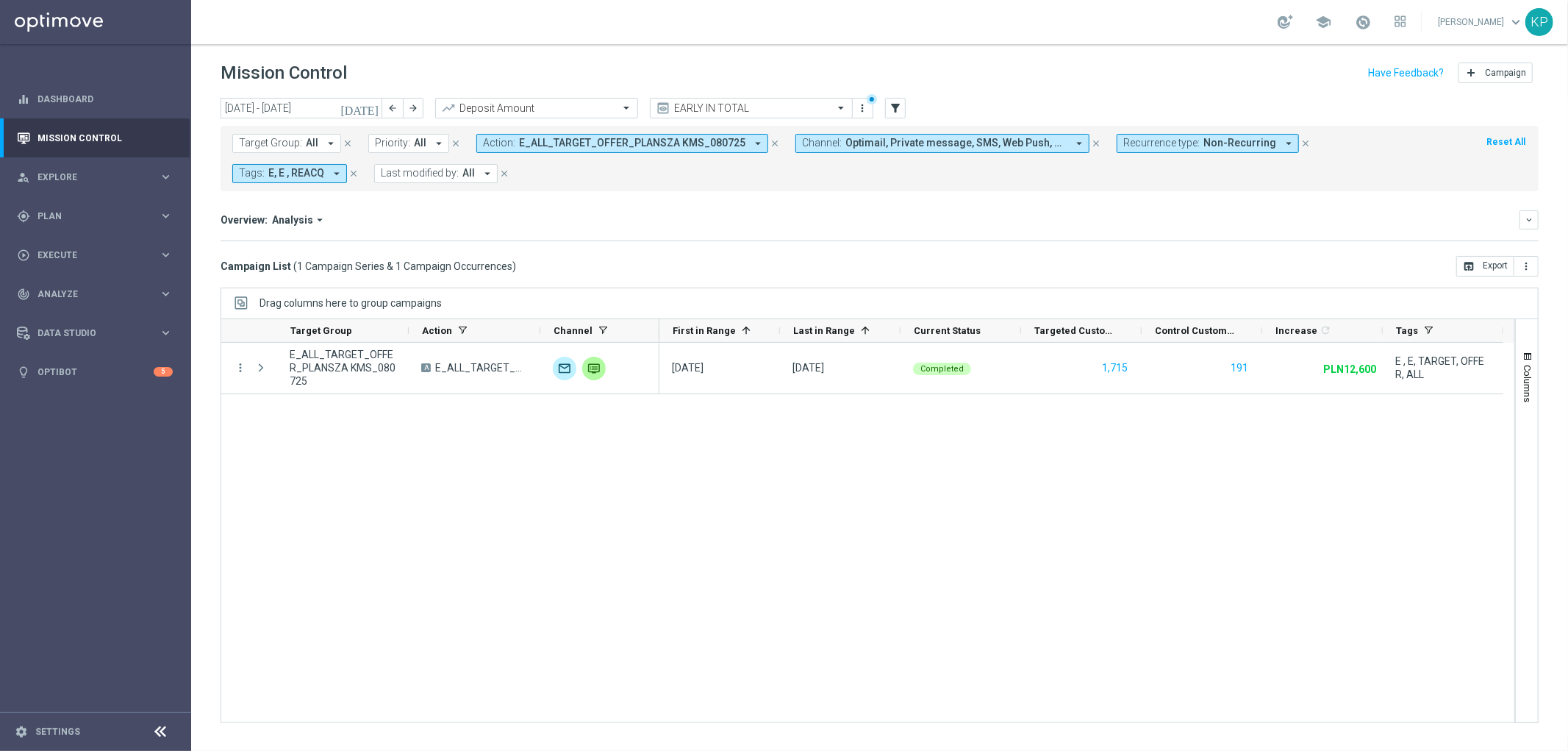
click at [538, 138] on span "E_ALL_TARGET_OFFER_PLANSZA KMS_080725" at bounding box center [632, 143] width 227 height 13
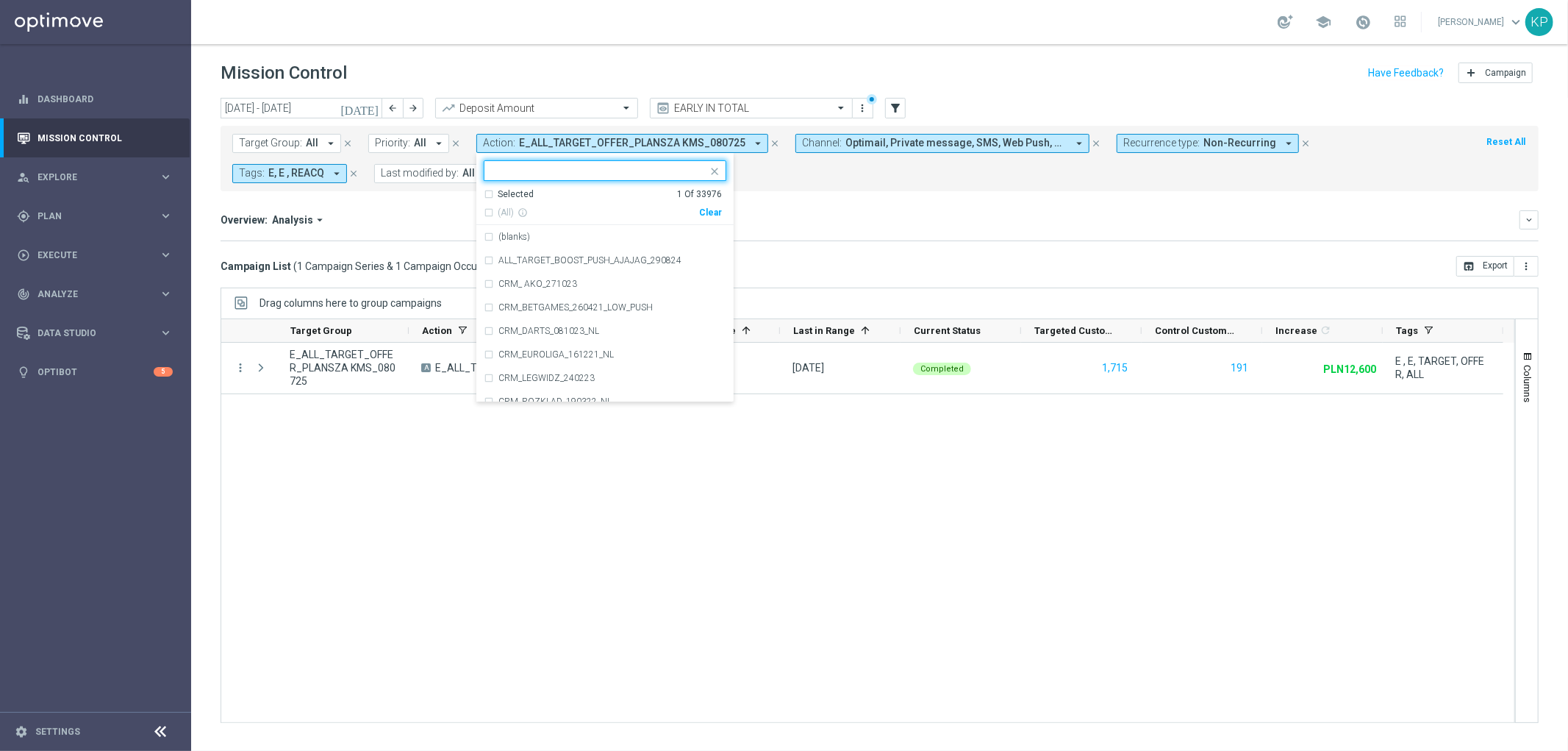
click at [506, 200] on div "Selected" at bounding box center [516, 195] width 36 height 13
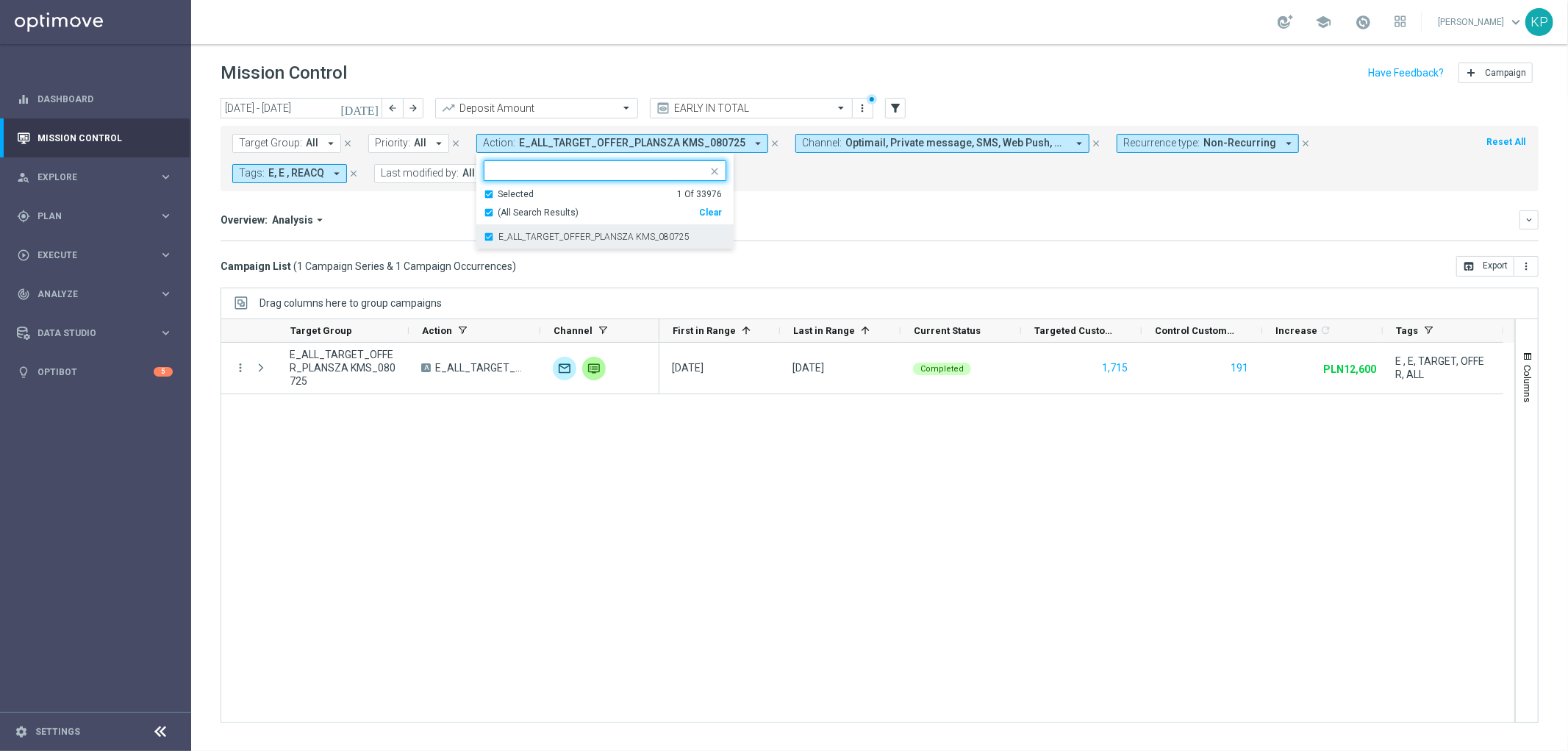
click at [506, 243] on div "E_ALL_TARGET_OFFER_PLANSZA KMS_080725" at bounding box center [605, 237] width 243 height 24
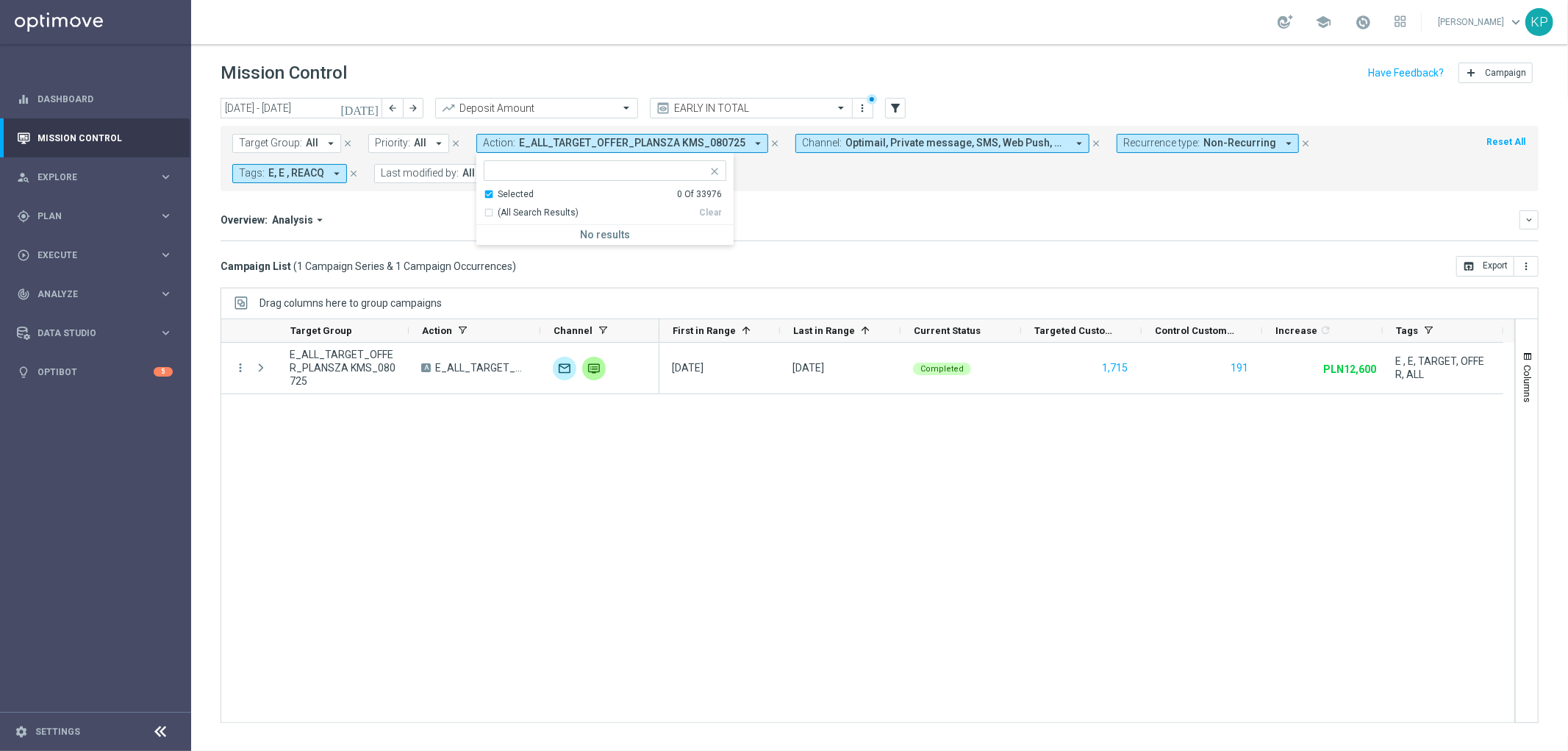
click at [502, 193] on div "Selected" at bounding box center [516, 195] width 36 height 13
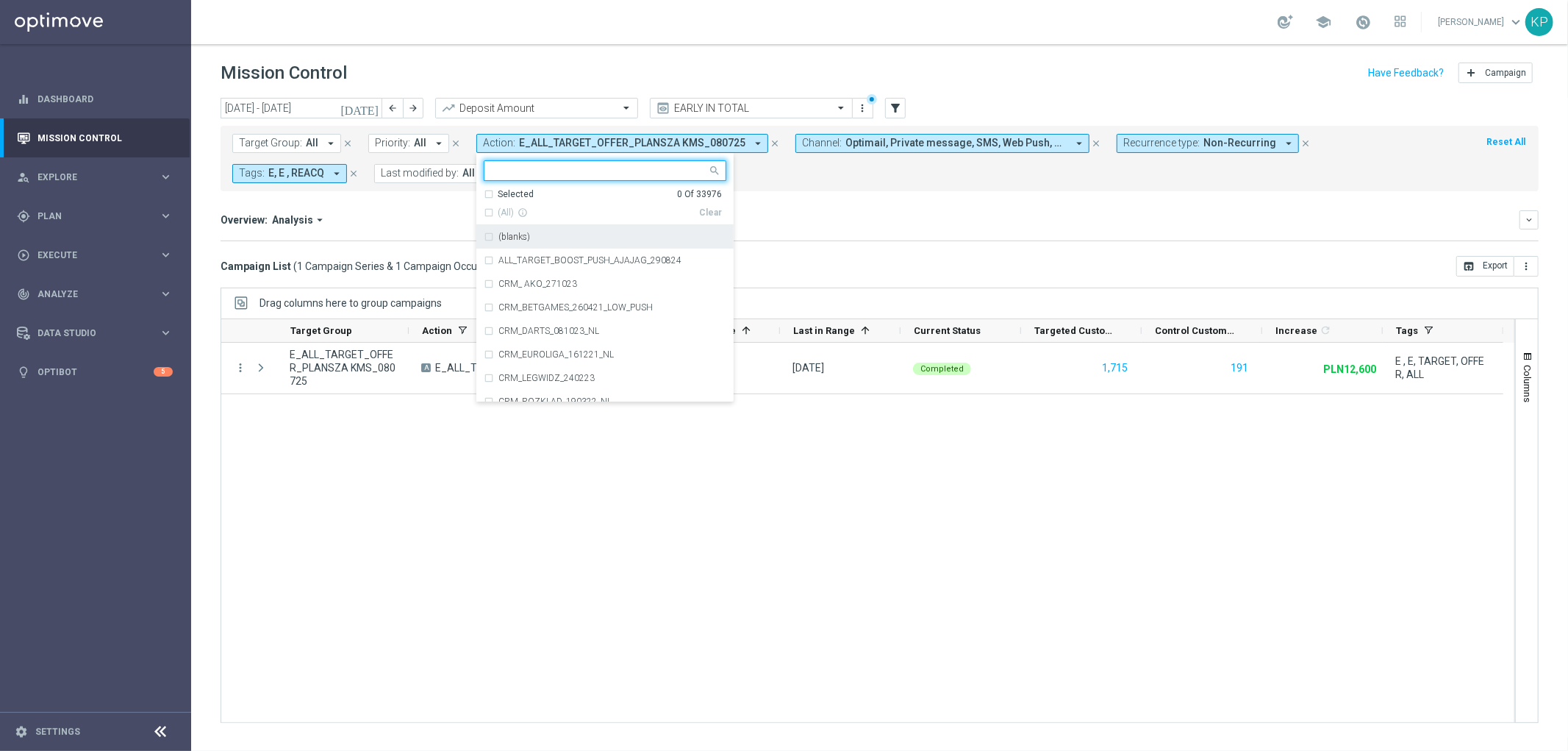
click at [513, 169] on input "text" at bounding box center [599, 171] width 216 height 13
paste input "E_ALL_TARGET_OFFER_PLANSZA KMS SUPERPUCHAR_110725"
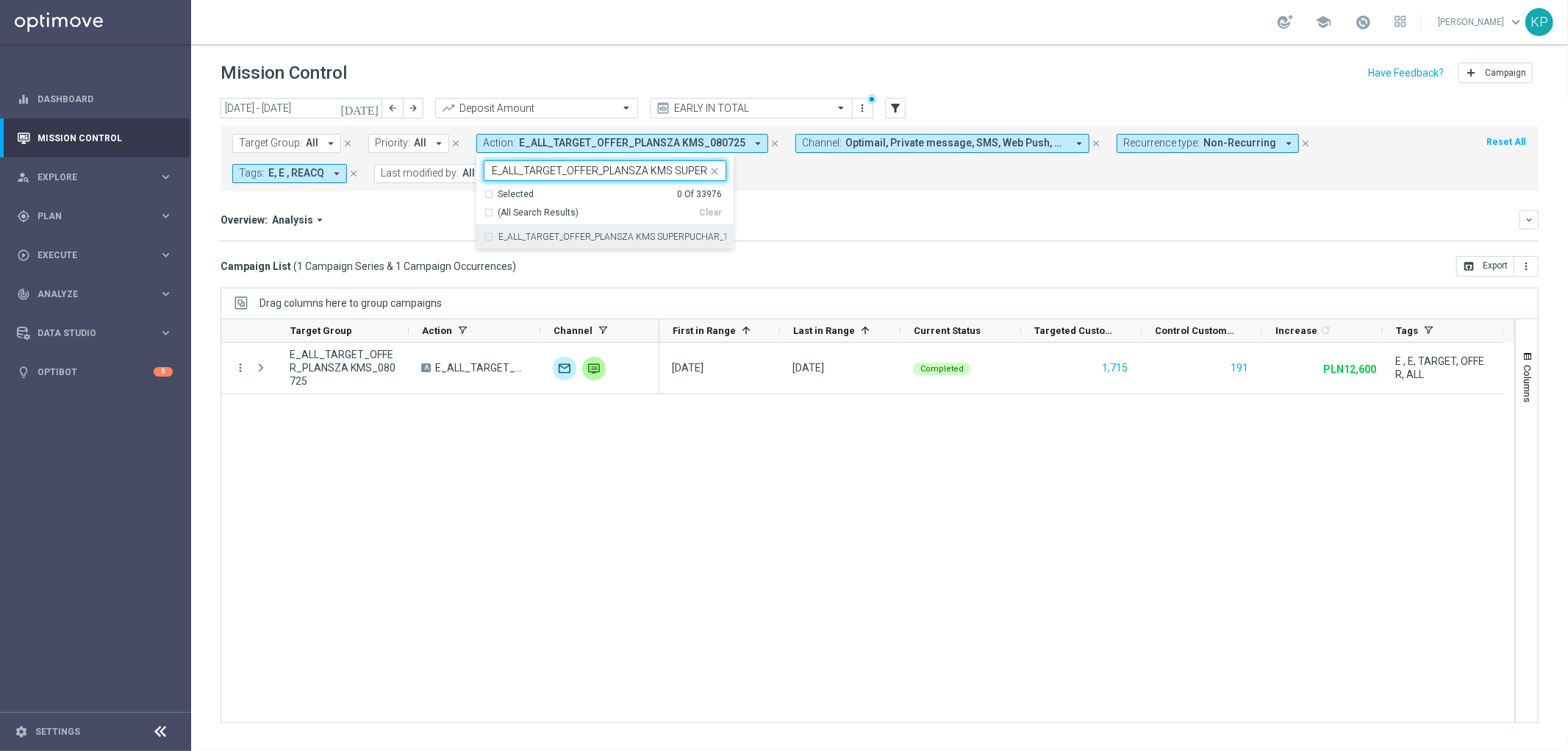
scroll to position [0, 75]
drag, startPoint x: 518, startPoint y: 235, endPoint x: 538, endPoint y: 236, distance: 20.0
click at [519, 236] on label "E_ALL_TARGET_OFFER_PLANSZA KMS SUPERPUCHAR_110725" at bounding box center [613, 236] width 228 height 9
type input "E_ALL_TARGET_OFFER_PLANSZA KMS SUPERPUCHAR_110725"
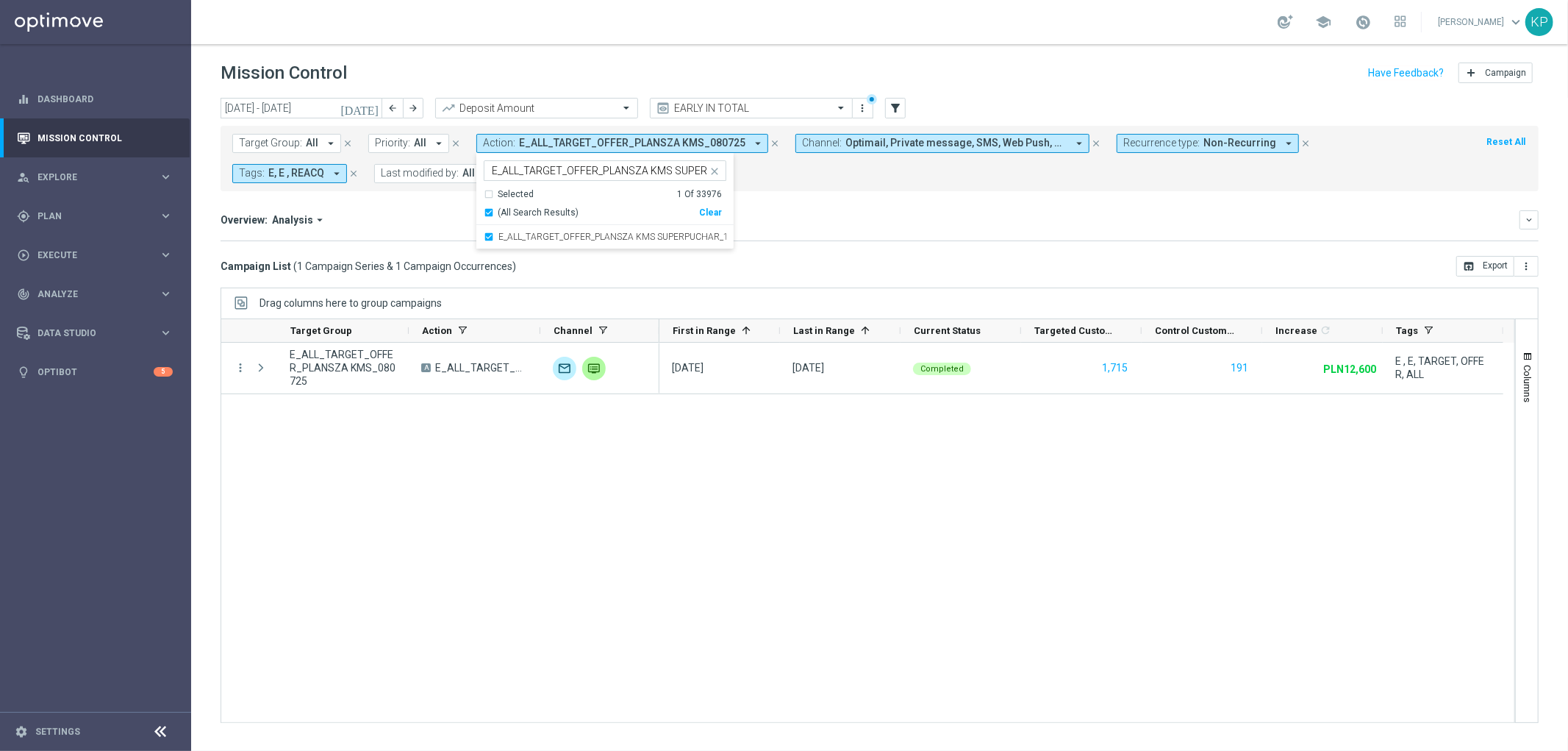
click at [860, 222] on div "Overview: Analysis arrow_drop_down" at bounding box center [870, 220] width 1299 height 14
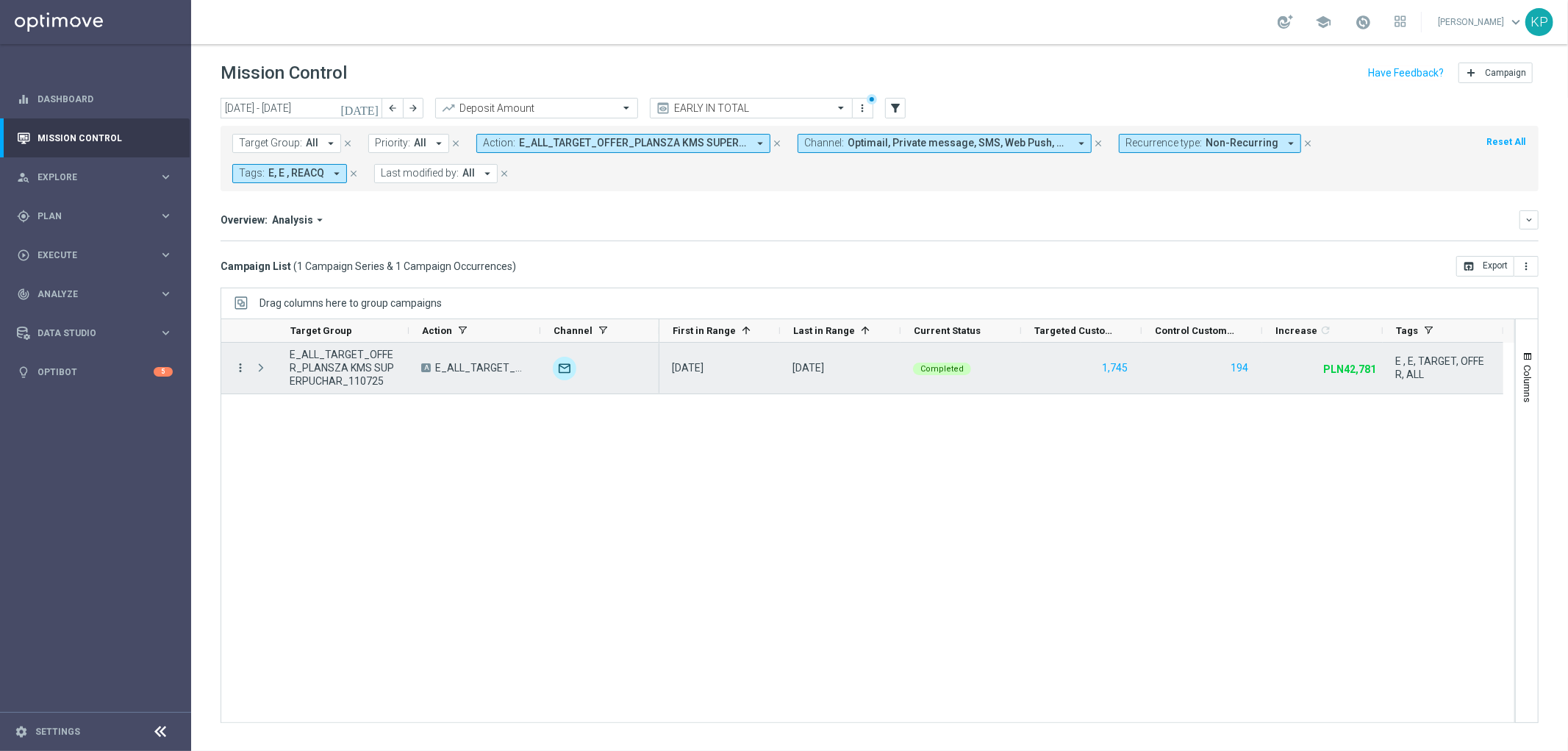
click at [239, 364] on icon "more_vert" at bounding box center [240, 368] width 14 height 14
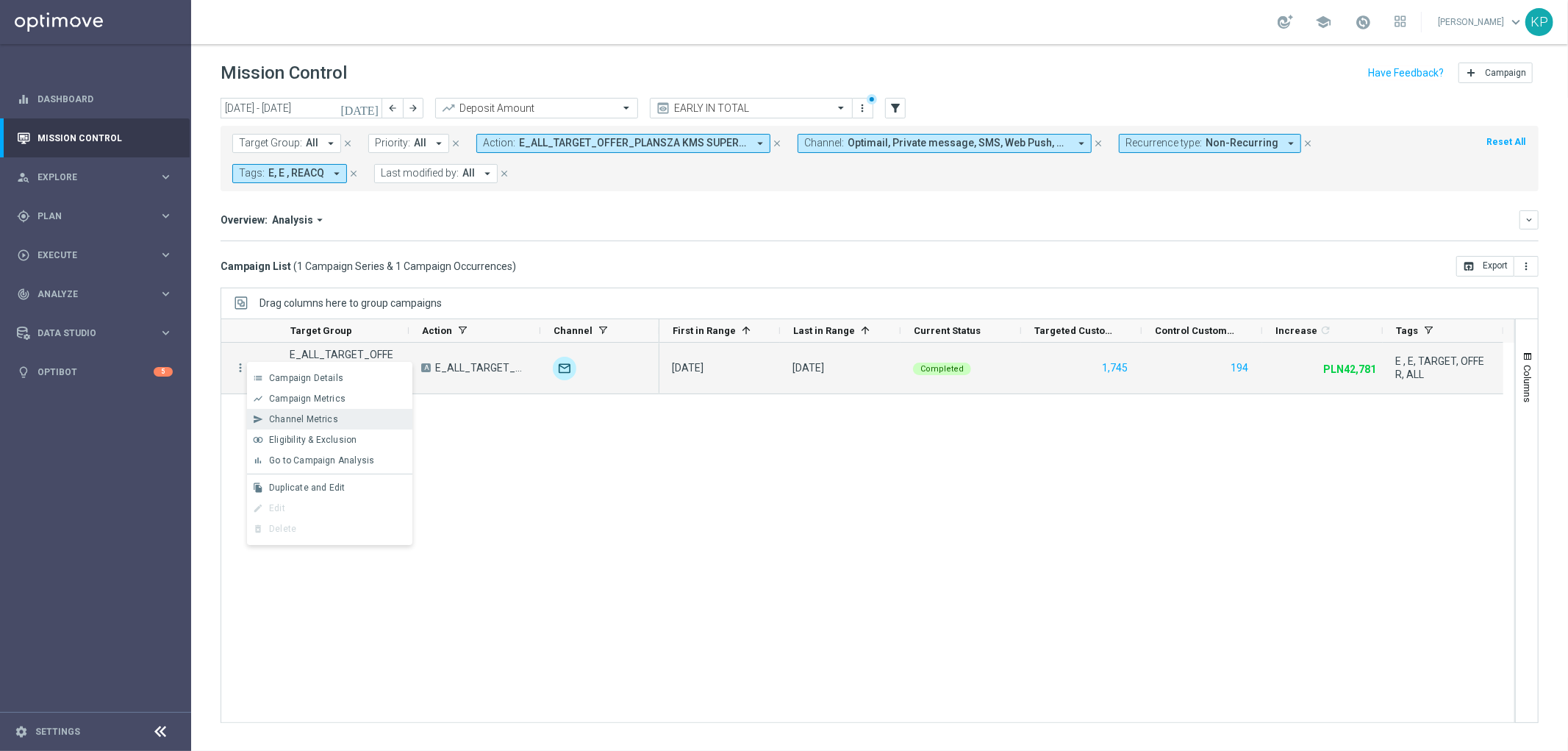
click at [311, 419] on span "Channel Metrics" at bounding box center [303, 418] width 69 height 10
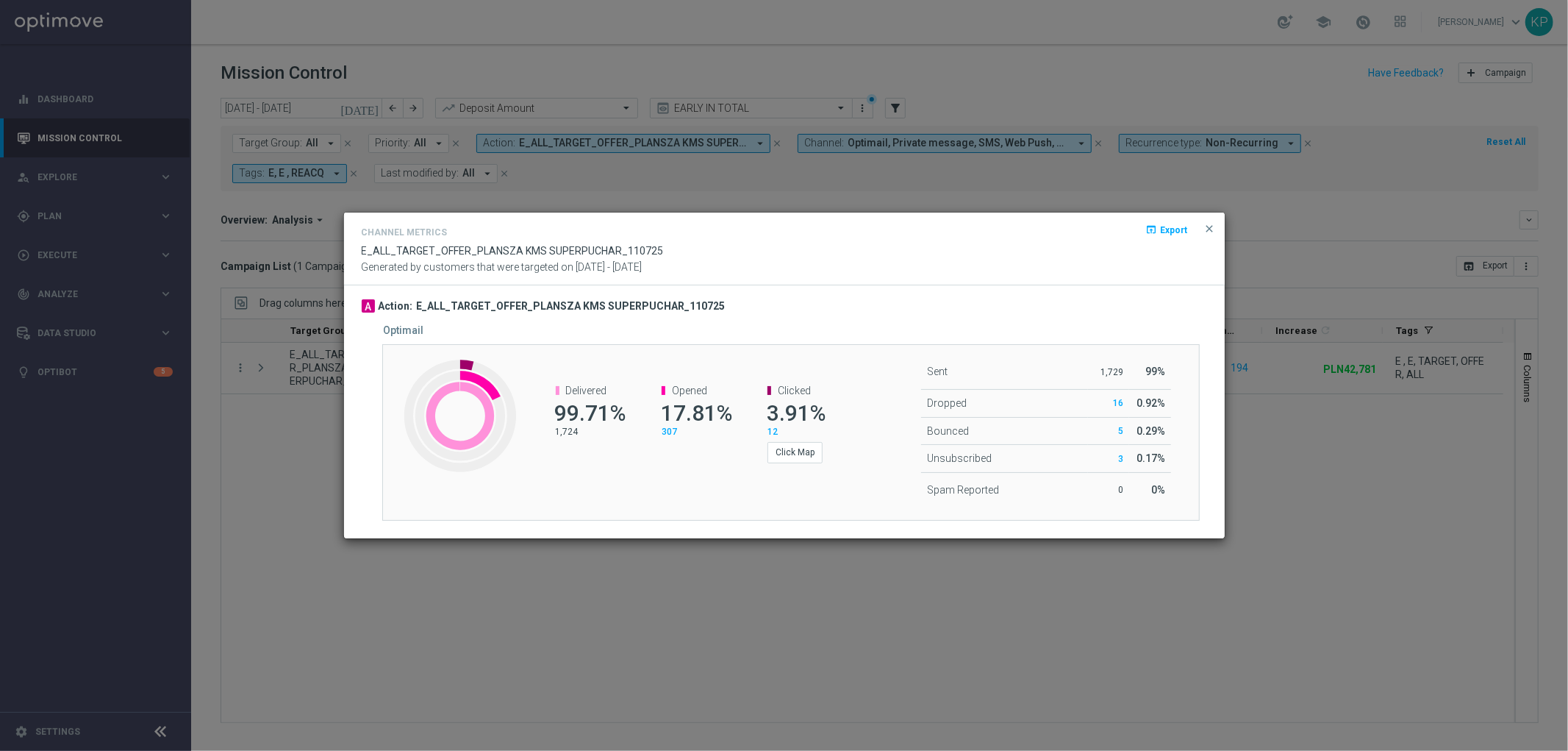
drag, startPoint x: 256, startPoint y: 435, endPoint x: 262, endPoint y: 430, distance: 7.8
click at [256, 435] on modal-container "Channel Metrics open_in_browser Export E_ALL_TARGET_OFFER_PLANSZA KMS SUPERPUCH…" at bounding box center [784, 376] width 1568 height 751
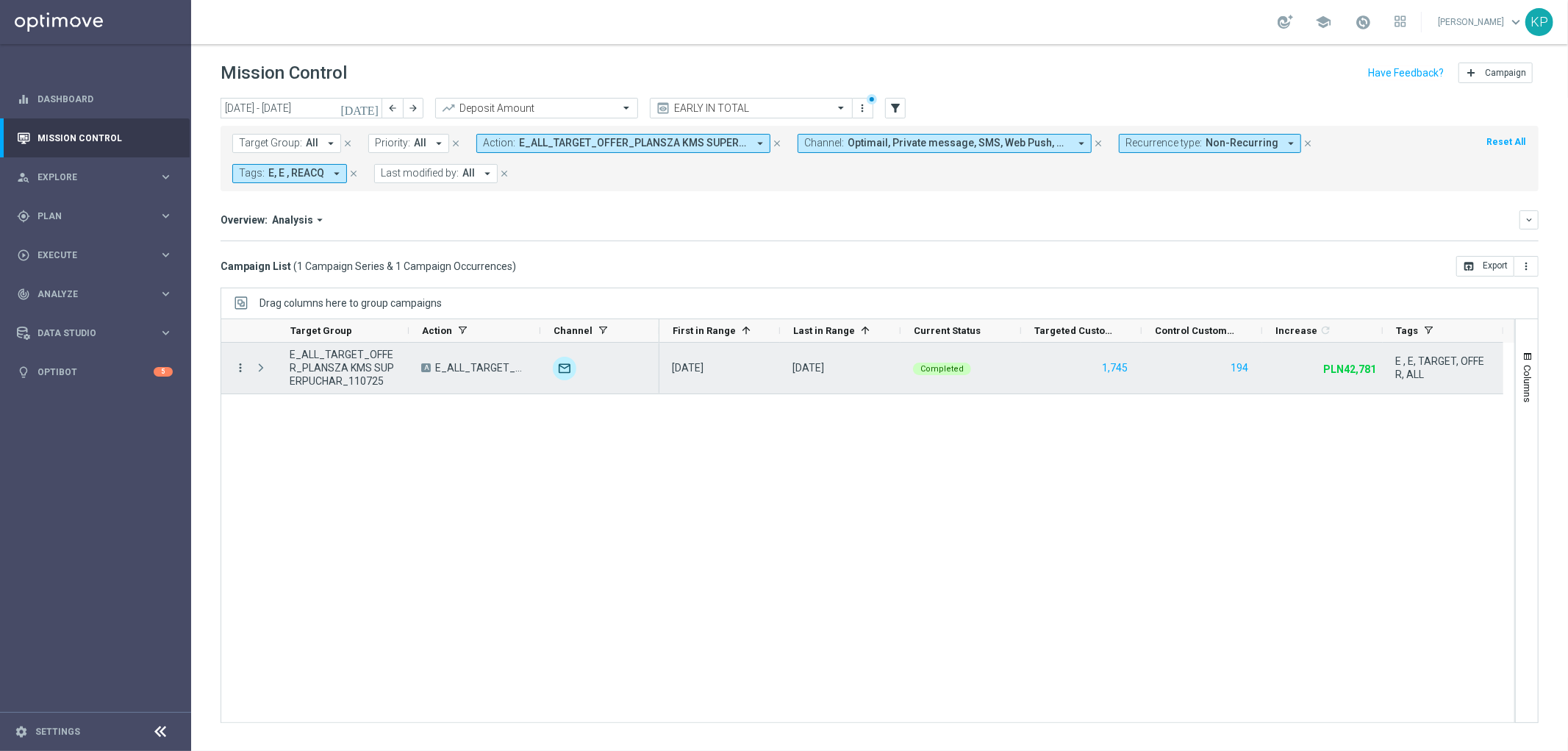
click at [243, 364] on icon "more_vert" at bounding box center [240, 368] width 14 height 14
click at [293, 398] on span "Campaign Metrics" at bounding box center [307, 398] width 76 height 10
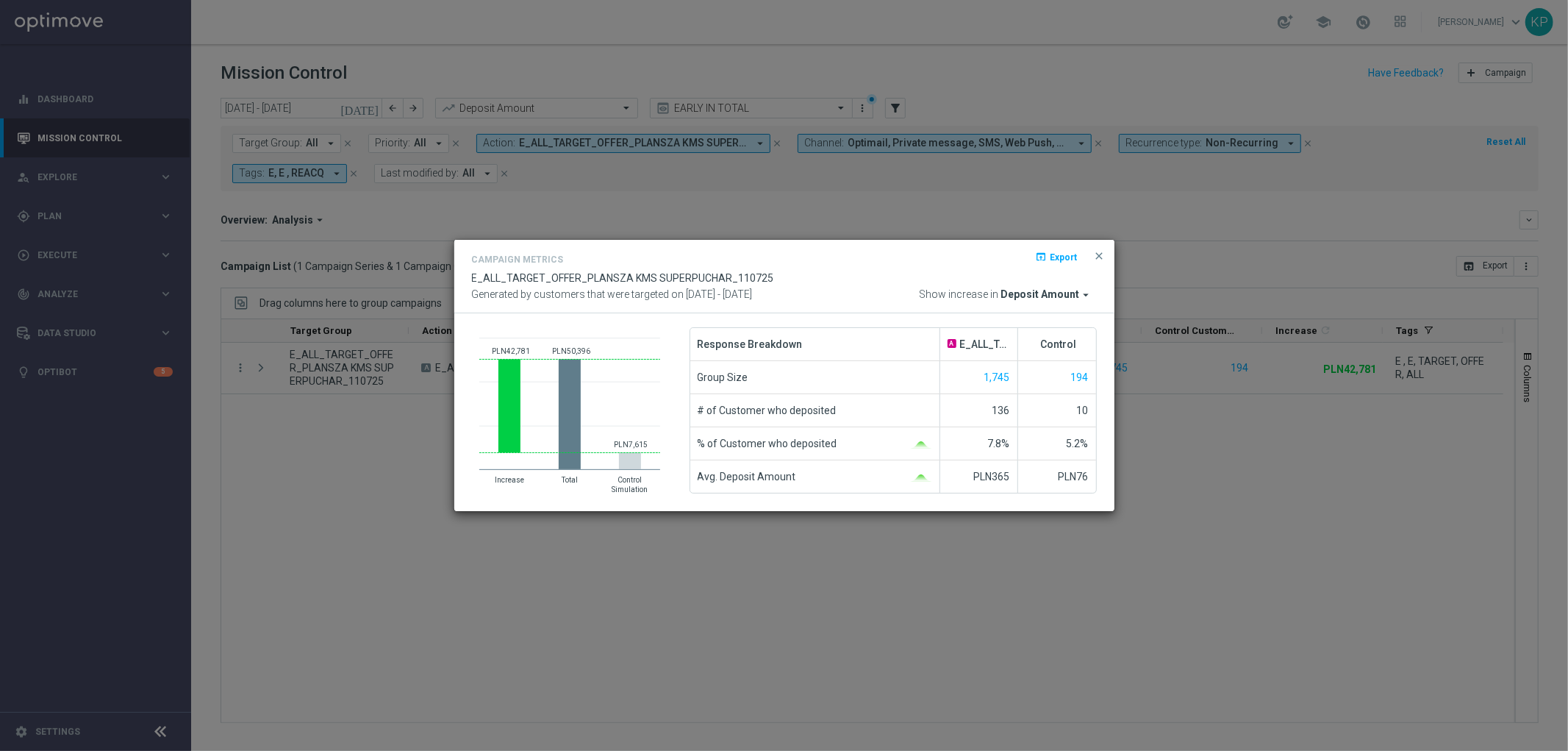
click at [450, 203] on modal-container "Campaign Metrics open_in_browser Export E_ALL_TARGET_OFFER_PLANSZA KMS SUPERPUC…" at bounding box center [784, 376] width 1568 height 751
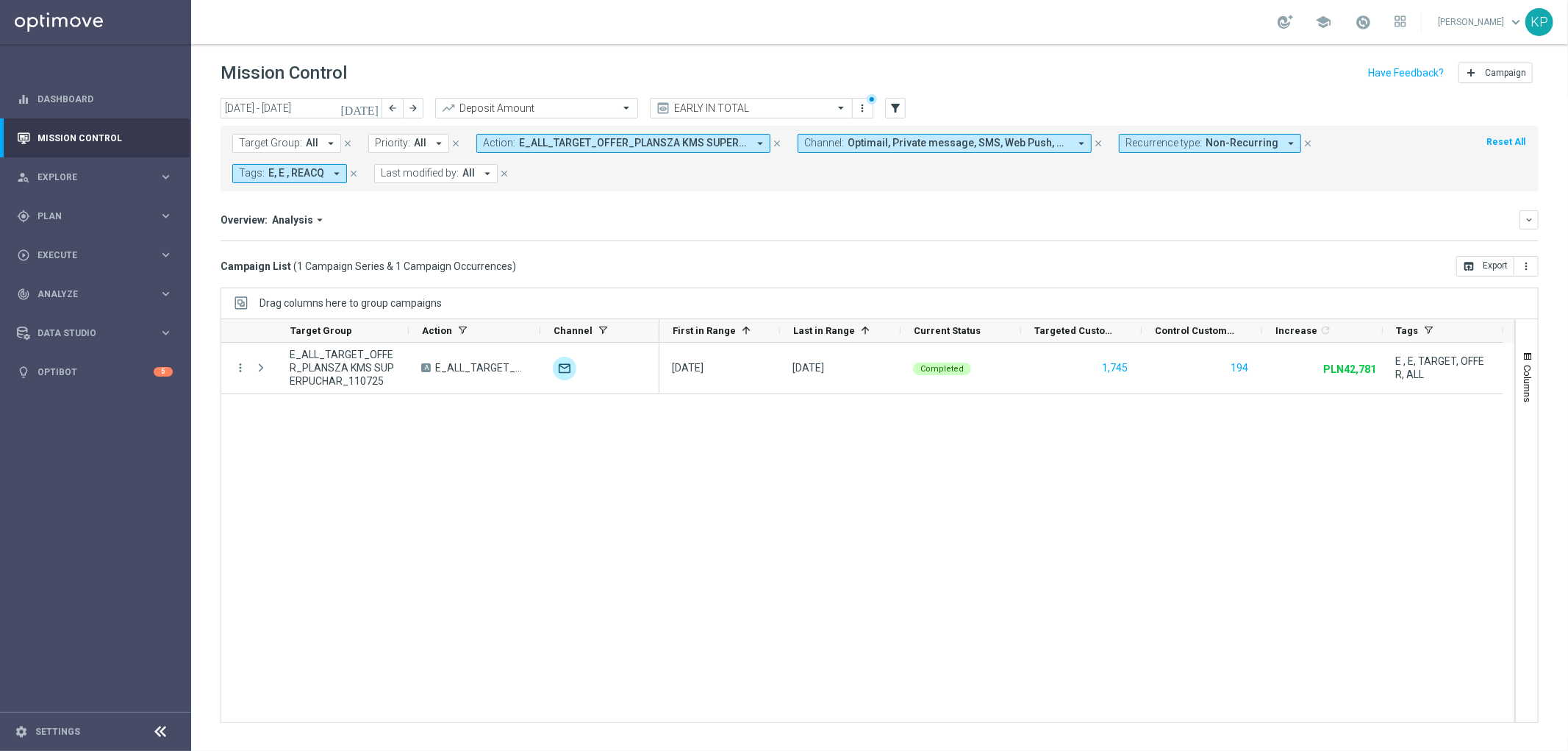
click at [509, 146] on span "Action:" at bounding box center [499, 143] width 33 height 13
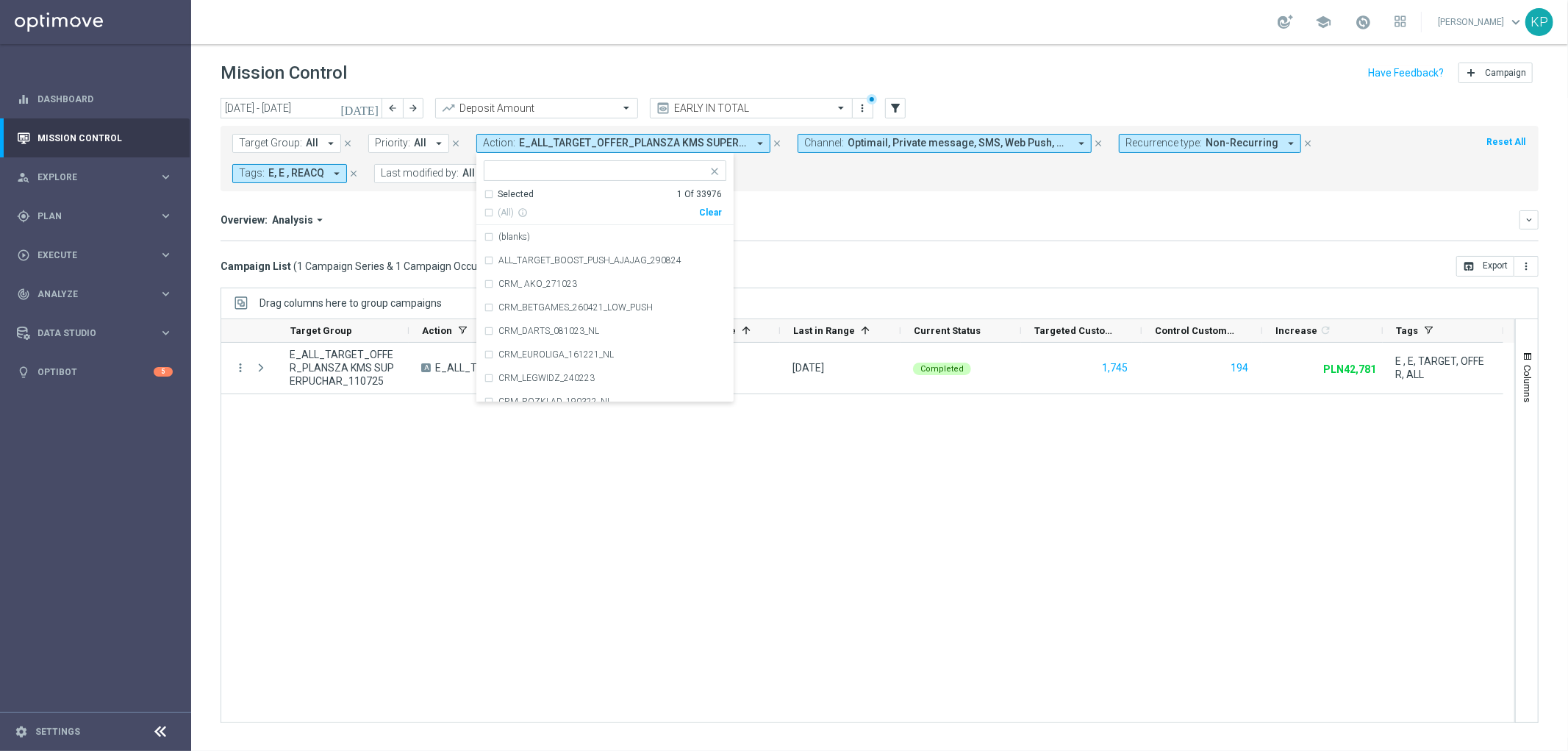
drag, startPoint x: 490, startPoint y: 186, endPoint x: 489, endPoint y: 203, distance: 17.0
click at [489, 187] on ng-select "E_ALL_TARGET_OFFER_PLANSZA KMS SUPERPUCHAR_110725 Selected 1 Of 33976 (All) inf…" at bounding box center [605, 281] width 257 height 242
click at [502, 193] on div "Selected" at bounding box center [516, 195] width 36 height 13
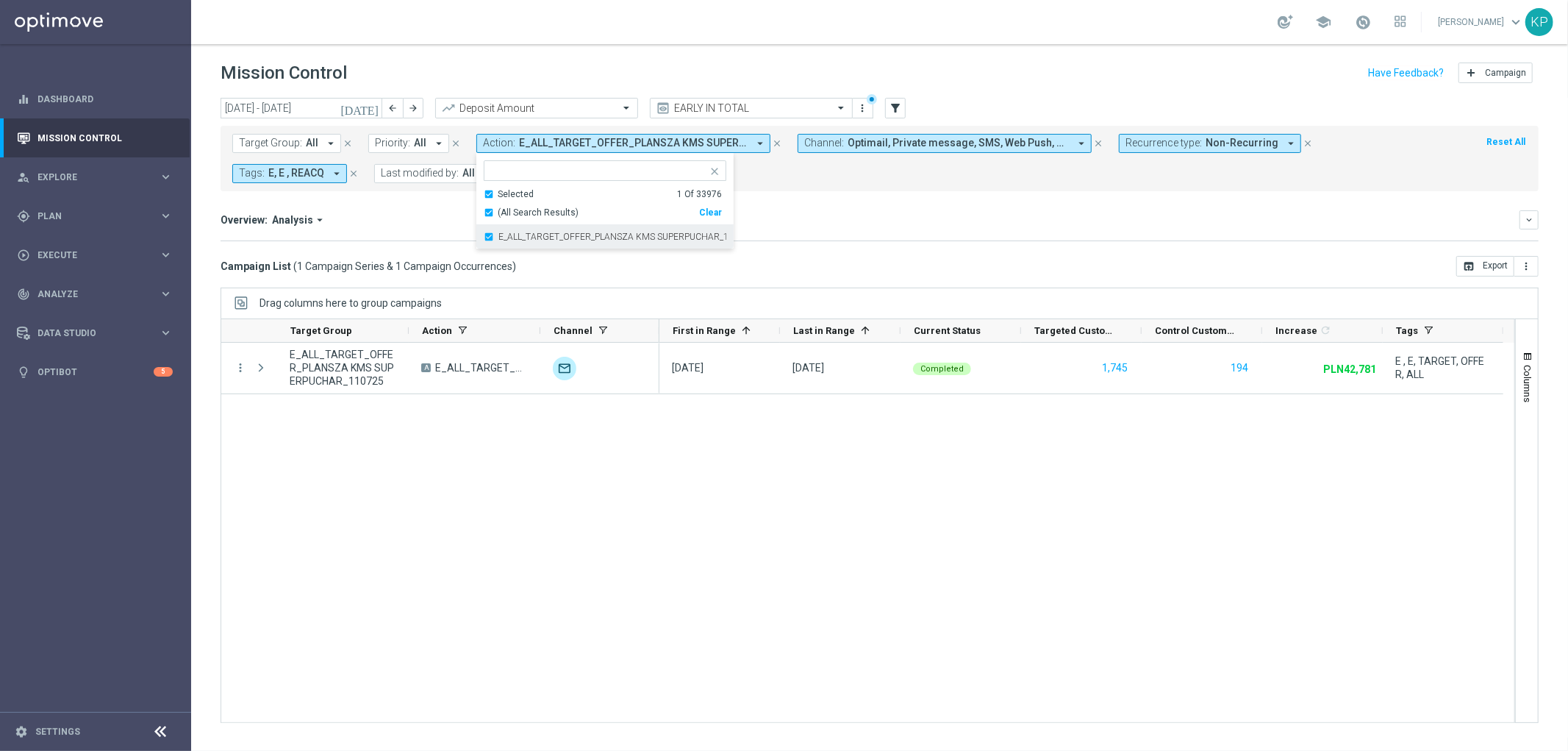
click at [499, 241] on div "E_ALL_TARGET_OFFER_PLANSZA KMS SUPERPUCHAR_110725" at bounding box center [605, 237] width 243 height 24
click at [488, 197] on div "Selected 0 Of 33976" at bounding box center [602, 195] width 238 height 13
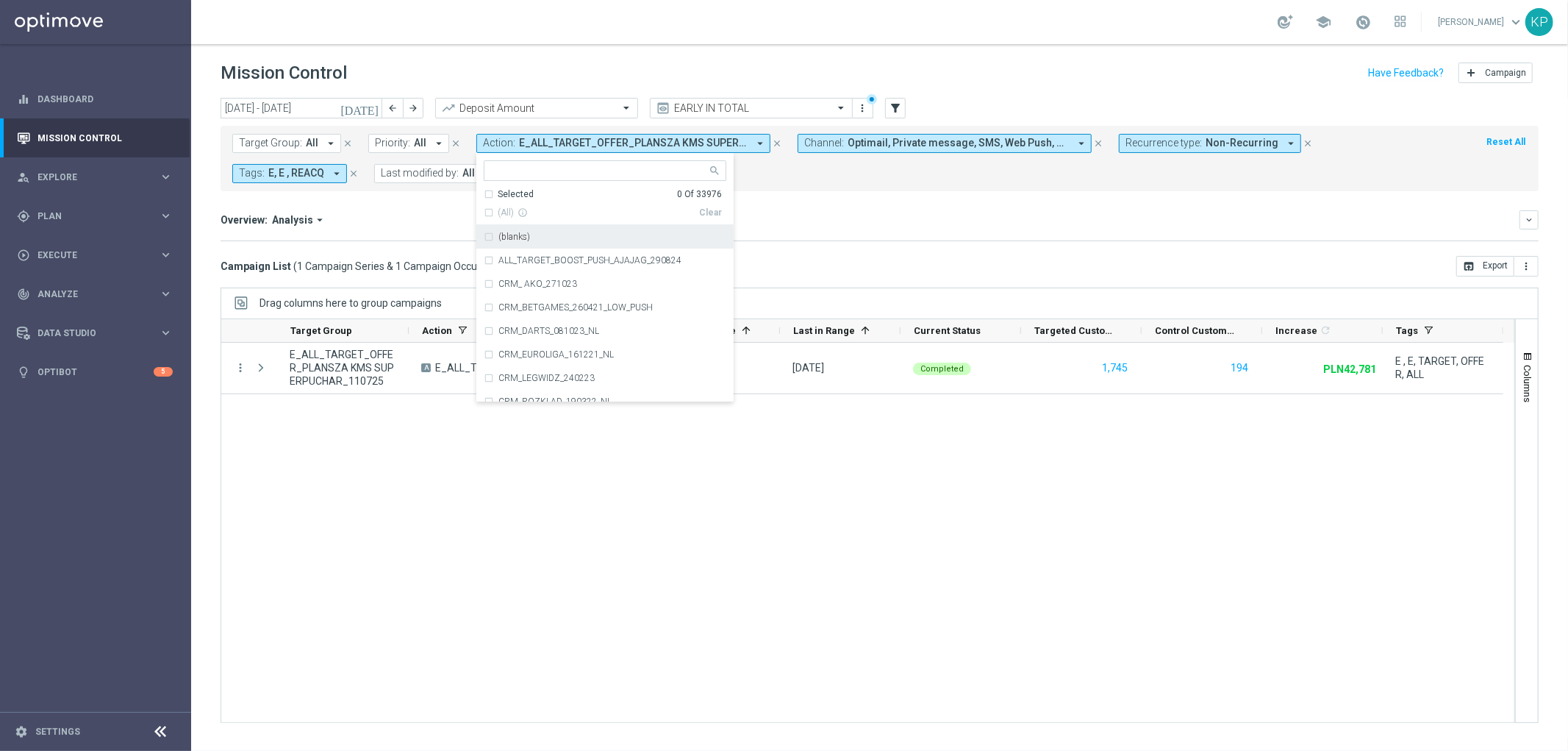
click at [491, 179] on div at bounding box center [598, 172] width 218 height 14
paste input "E_ALL_TARGET_OFFER_PLANSZA SIATKA LN_150725"
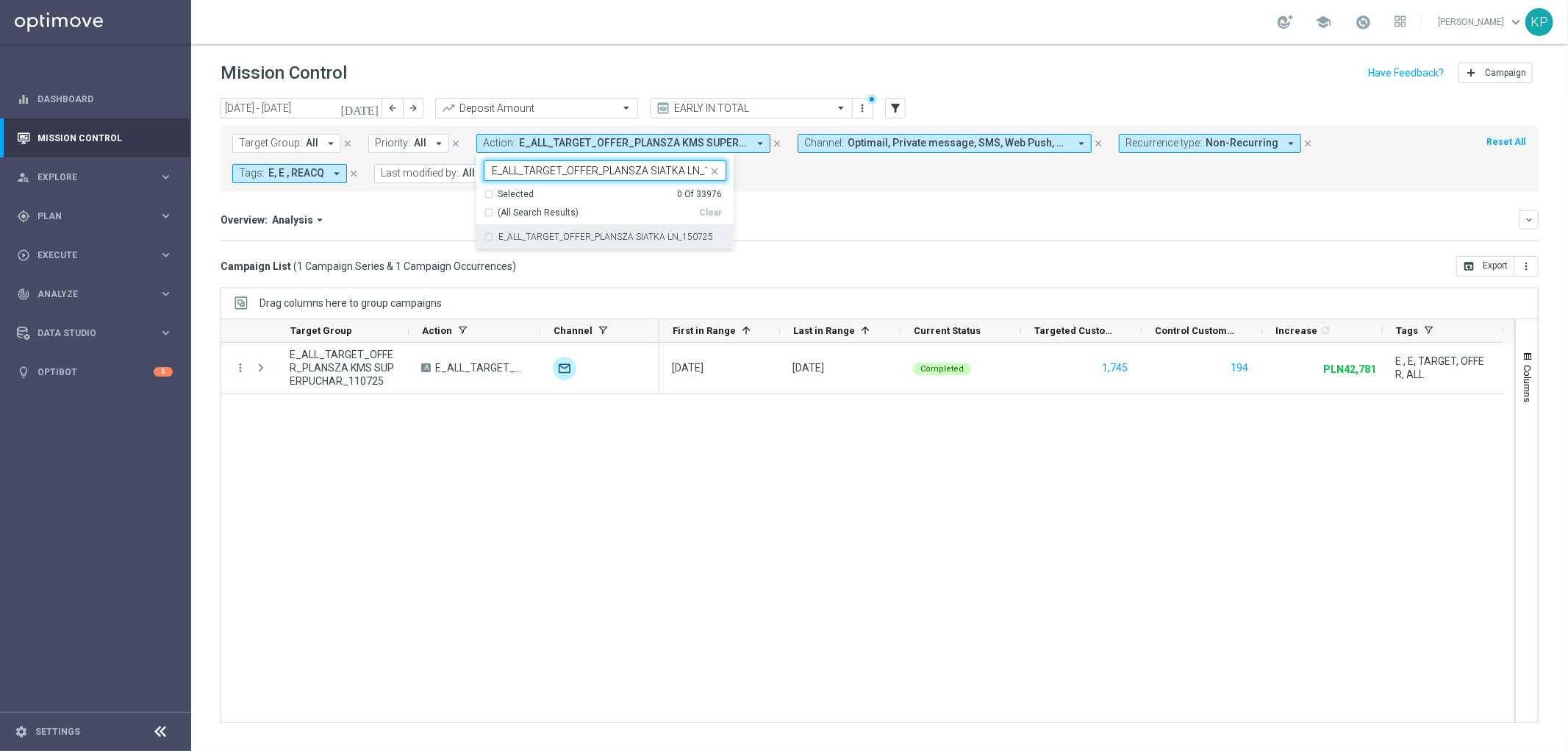
scroll to position [0, 28]
click at [492, 233] on div "E_ALL_TARGET_OFFER_PLANSZA SIATKA LN_150725" at bounding box center [605, 237] width 243 height 24
type input "E_ALL_TARGET_OFFER_PLANSZA SIATKA LN_150725"
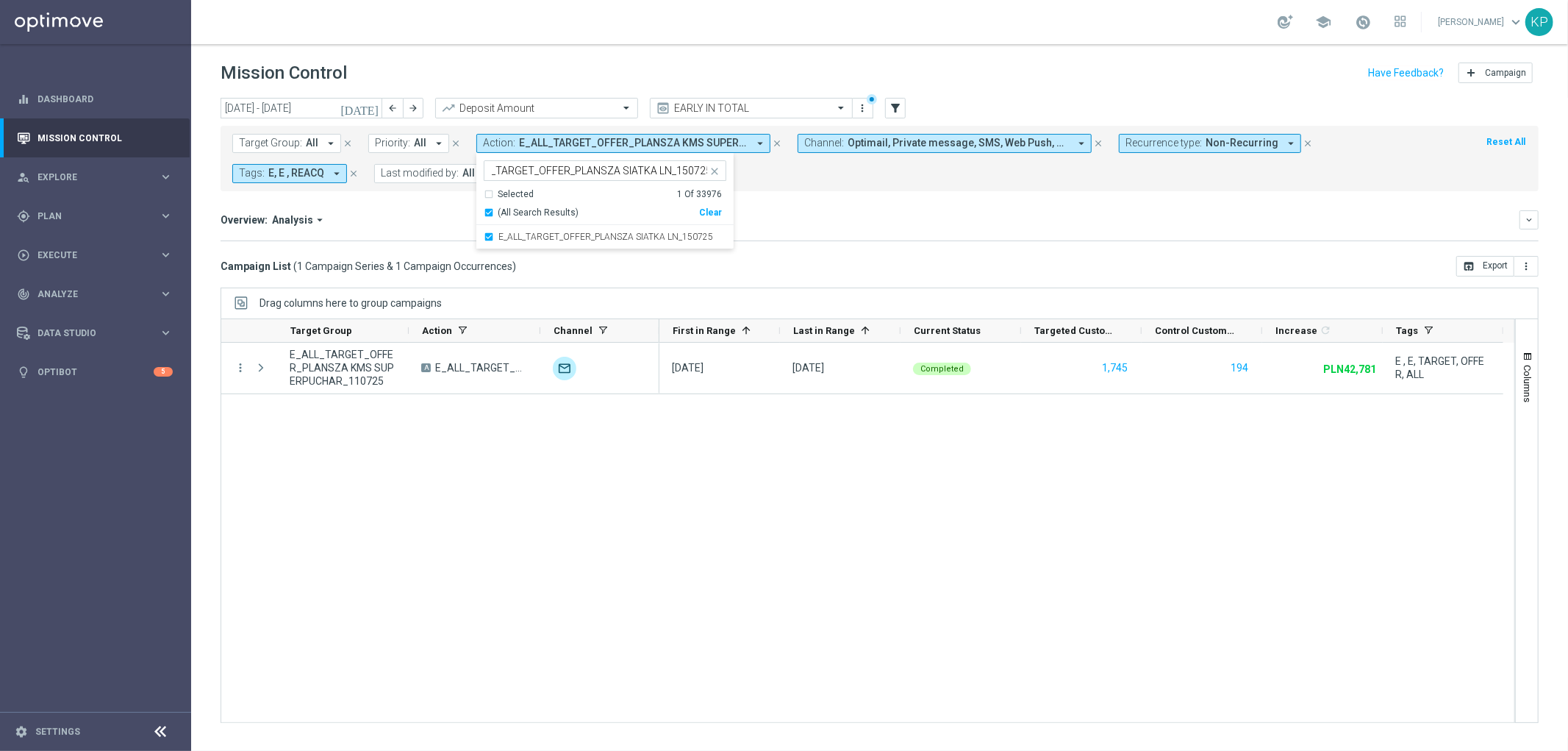
scroll to position [0, 0]
click at [404, 203] on mini-dashboard "Overview: Analysis arrow_drop_down keyboard_arrow_down Increase In Deposit Amou…" at bounding box center [879, 223] width 1318 height 64
click at [449, 218] on div "Overview: Analysis arrow_drop_down" at bounding box center [870, 220] width 1299 height 14
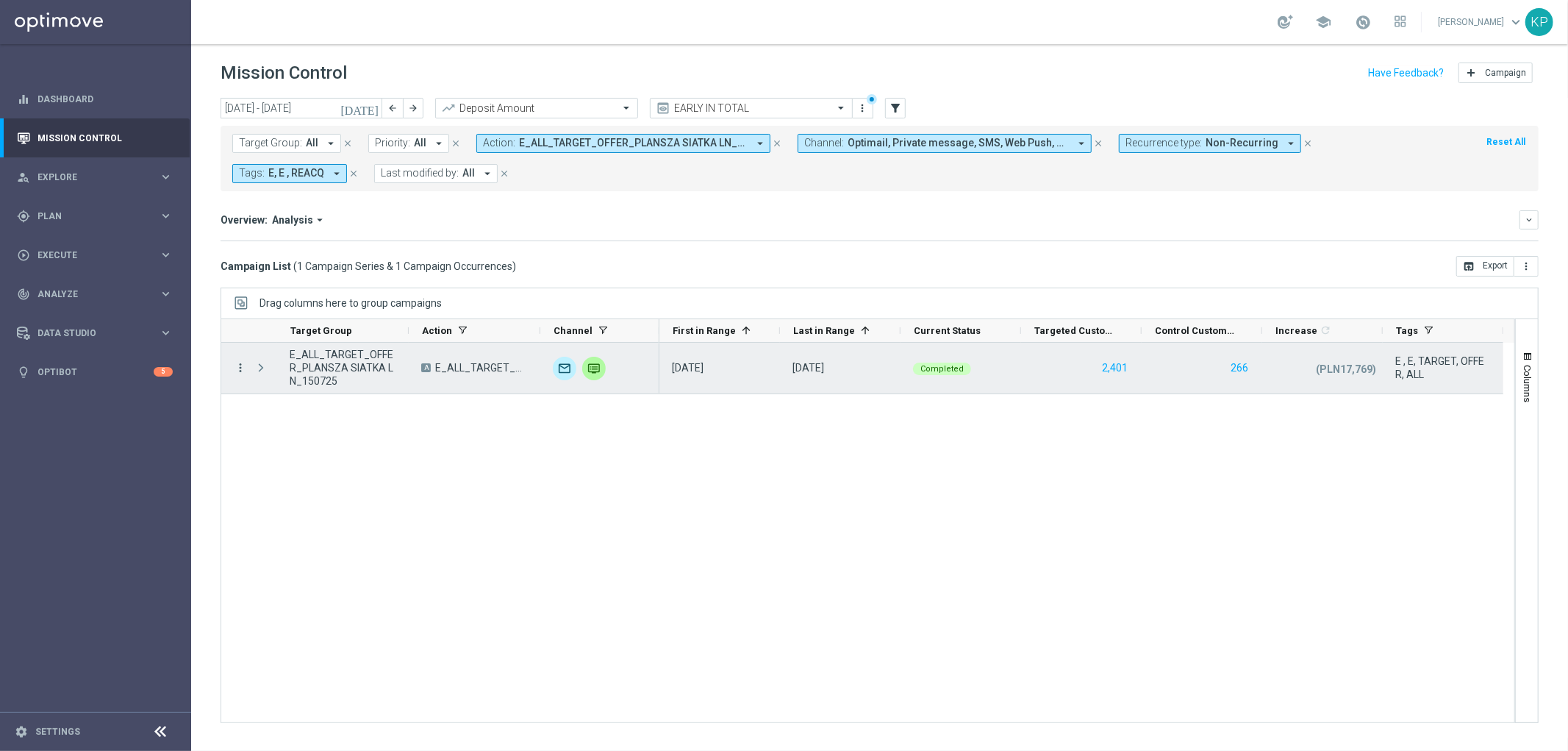
click at [234, 372] on icon "more_vert" at bounding box center [240, 368] width 14 height 14
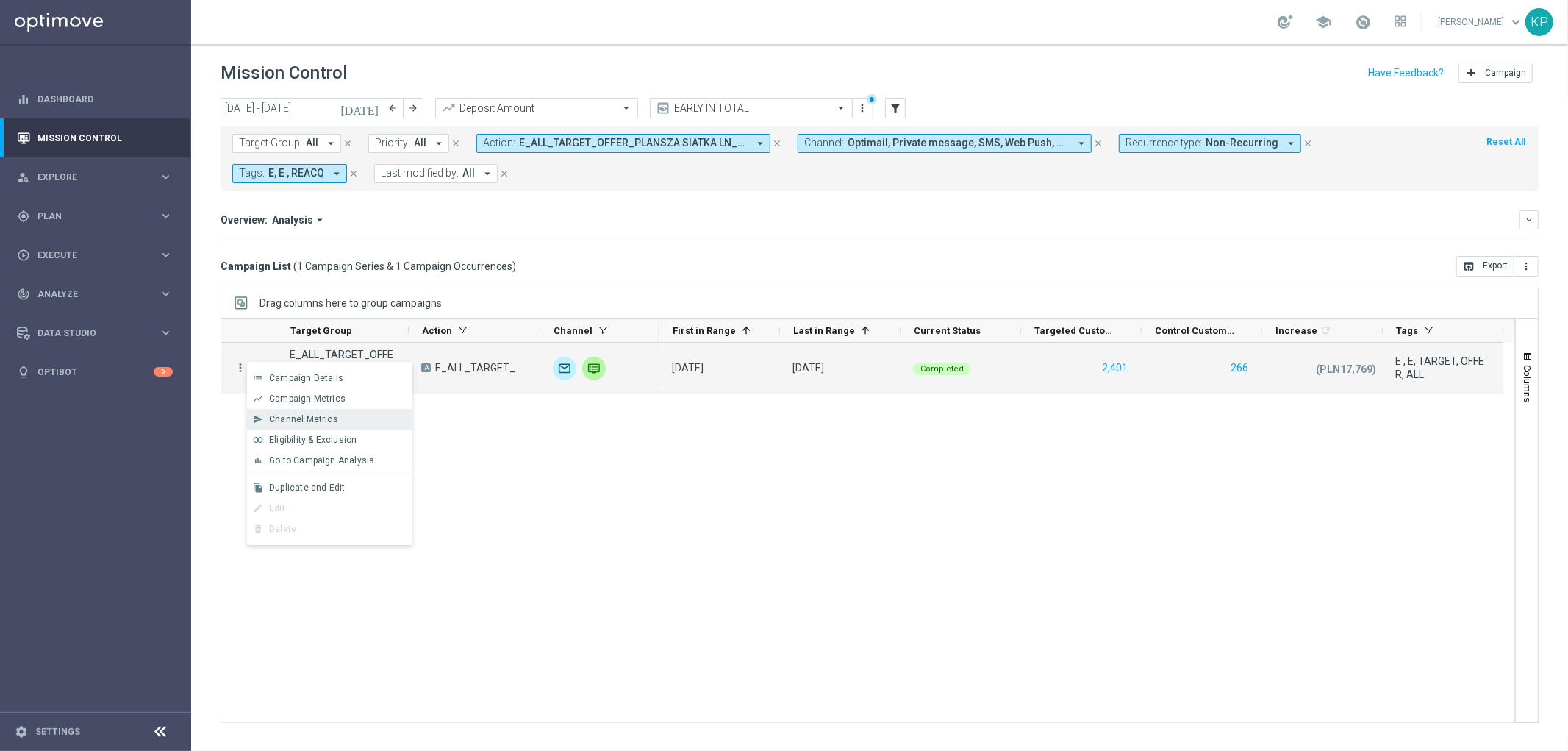
click at [297, 418] on span "Channel Metrics" at bounding box center [303, 418] width 69 height 10
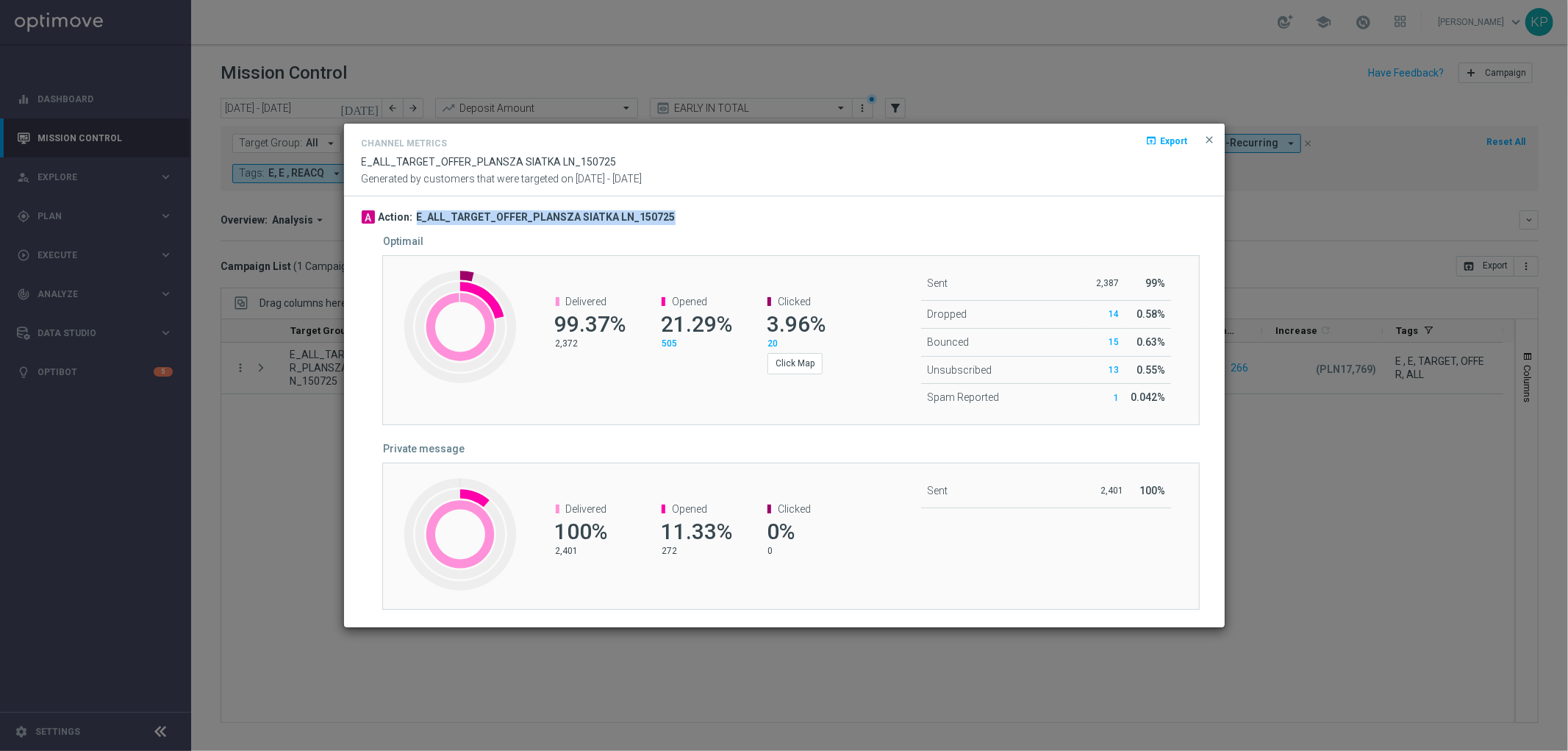
drag, startPoint x: 671, startPoint y: 216, endPoint x: 414, endPoint y: 213, distance: 257.0
click at [414, 213] on div "A Action: E_ALL_TARGET_OFFER_PLANSZA SIATKA LN_150725" at bounding box center [784, 217] width 846 height 14
copy h3 "E_ALL_TARGET_OFFER_PLANSZA SIATKA LN_150725"
click at [269, 313] on modal-container "Channel Metrics open_in_browser Export E_ALL_TARGET_OFFER_PLANSZA SIATKA LN_150…" at bounding box center [784, 376] width 1568 height 751
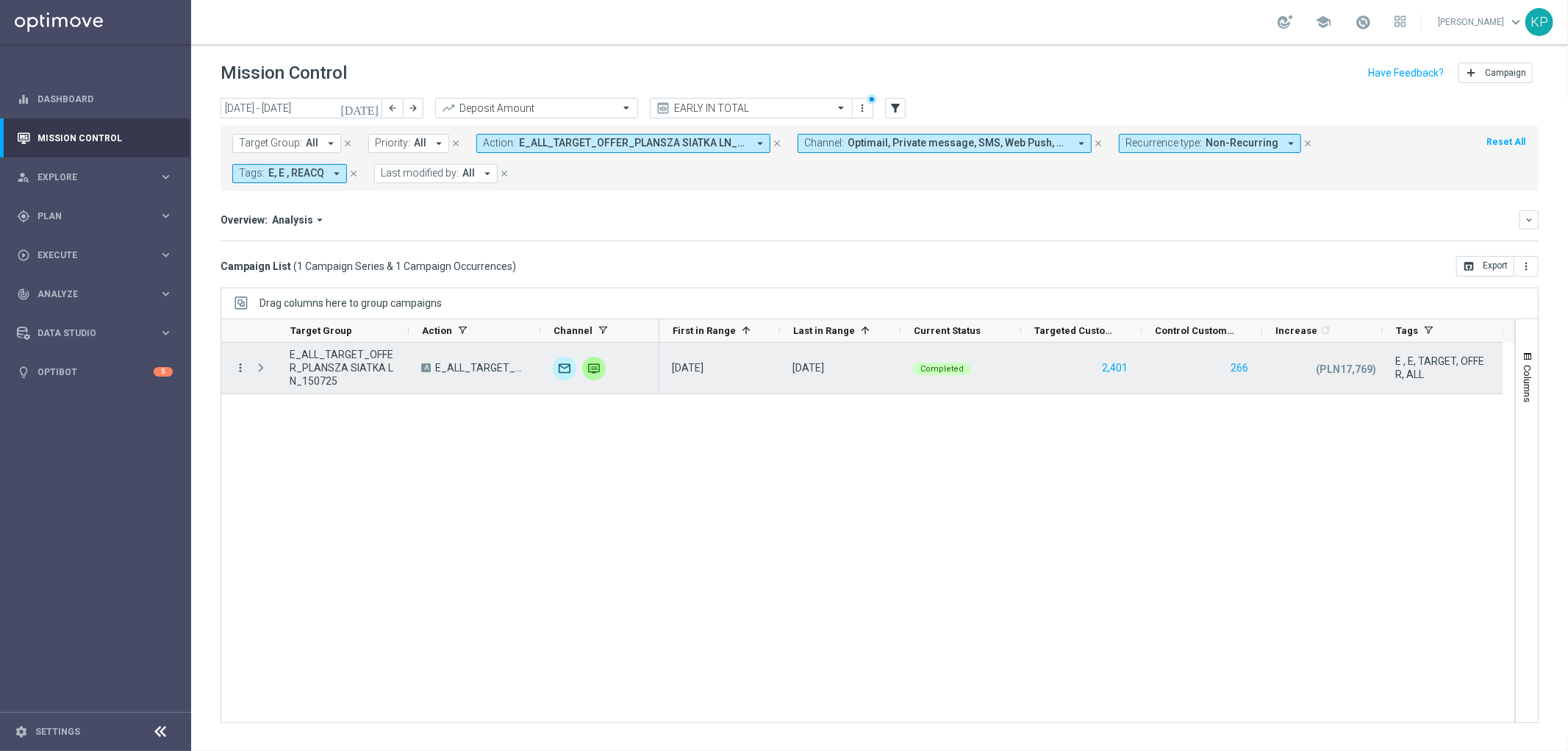
click at [243, 369] on icon "more_vert" at bounding box center [240, 368] width 14 height 14
click at [261, 376] on icon "list" at bounding box center [258, 378] width 10 height 10
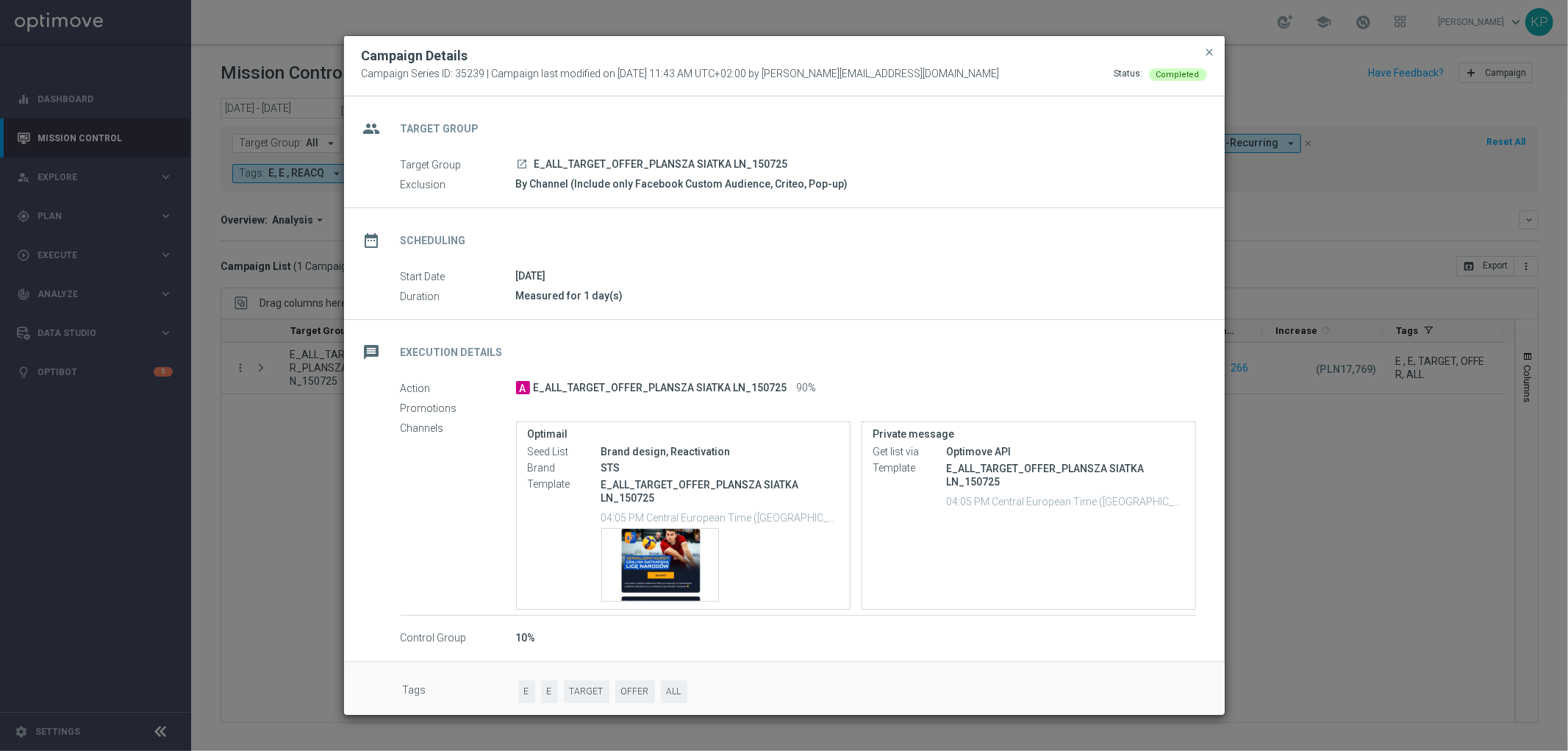
click at [351, 429] on div "Action A E_ALL_TARGET_OFFER_PLANSZA SIATKA LN_150725 90% Promotions Channels Op…" at bounding box center [784, 513] width 881 height 267
click at [243, 373] on modal-container "Campaign Details Campaign Series ID: 35239 | Campaign last modified on 15 Jul 2…" at bounding box center [784, 376] width 1568 height 751
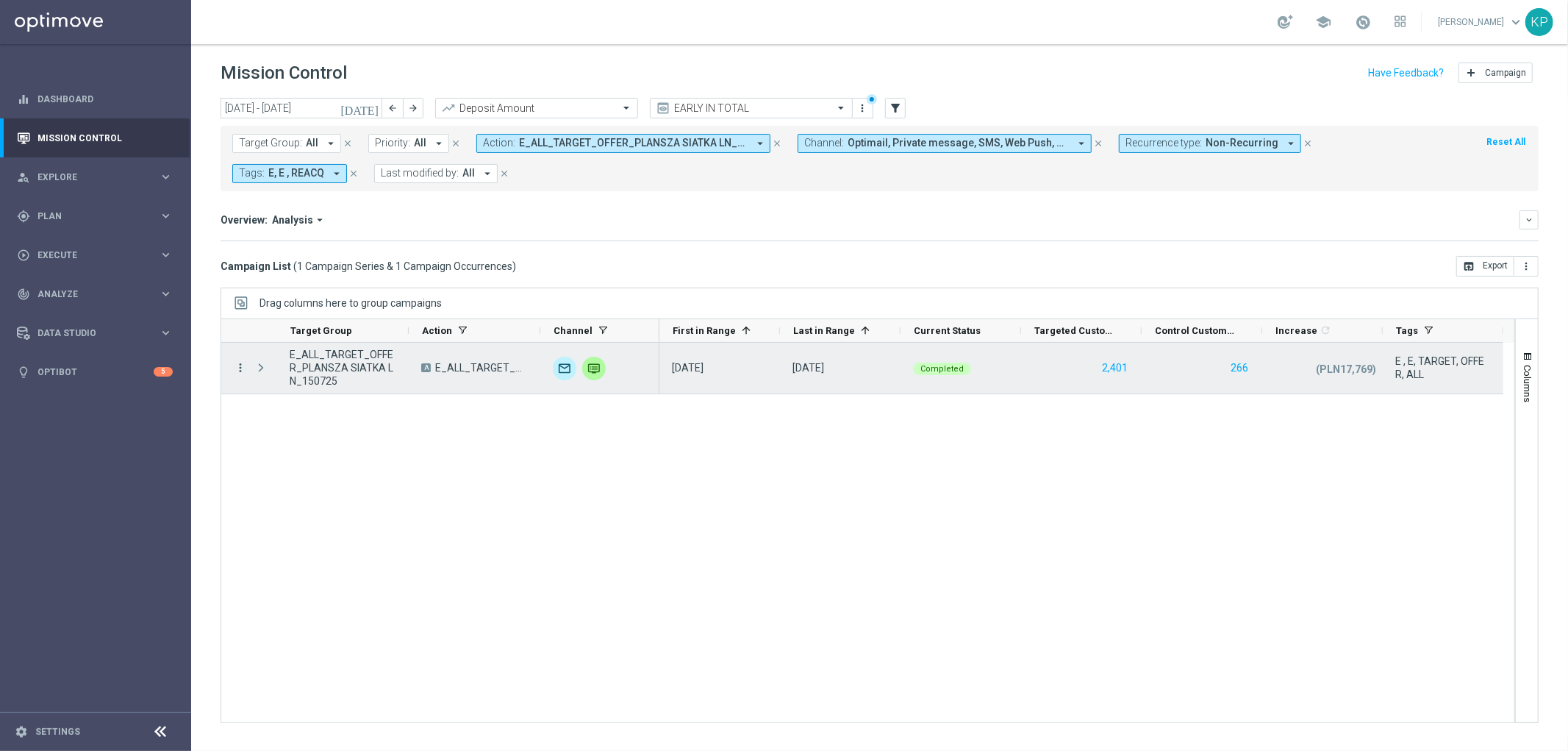
click at [240, 371] on icon "more_vert" at bounding box center [240, 368] width 14 height 14
click at [314, 397] on span "Campaign Metrics" at bounding box center [307, 398] width 76 height 10
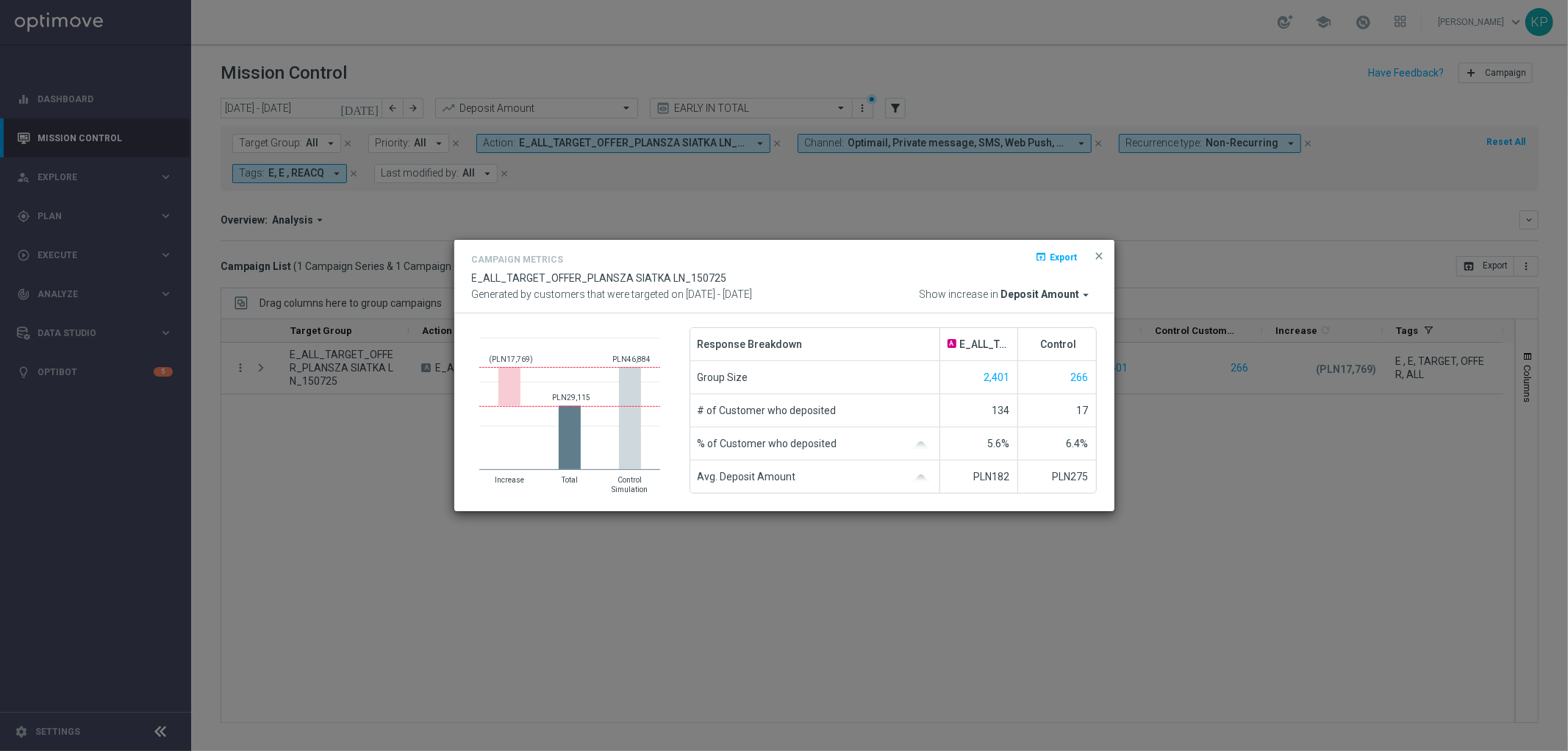
drag, startPoint x: 310, startPoint y: 239, endPoint x: 325, endPoint y: 233, distance: 16.2
click at [310, 239] on modal-container "Campaign Metrics open_in_browser Export E_ALL_TARGET_OFFER_PLANSZA SIATKA LN_15…" at bounding box center [784, 376] width 1568 height 751
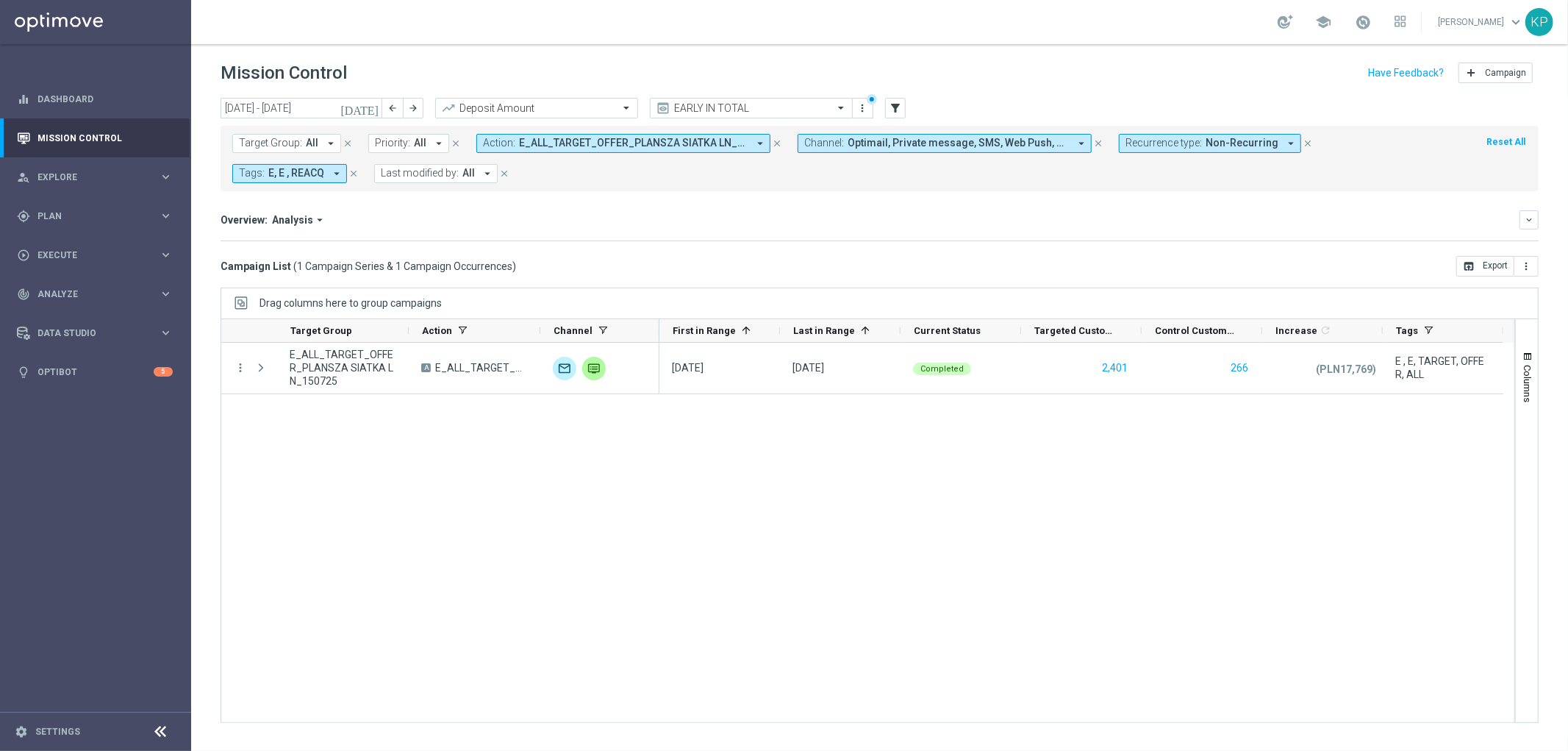
click at [492, 145] on span "Action:" at bounding box center [499, 143] width 33 height 13
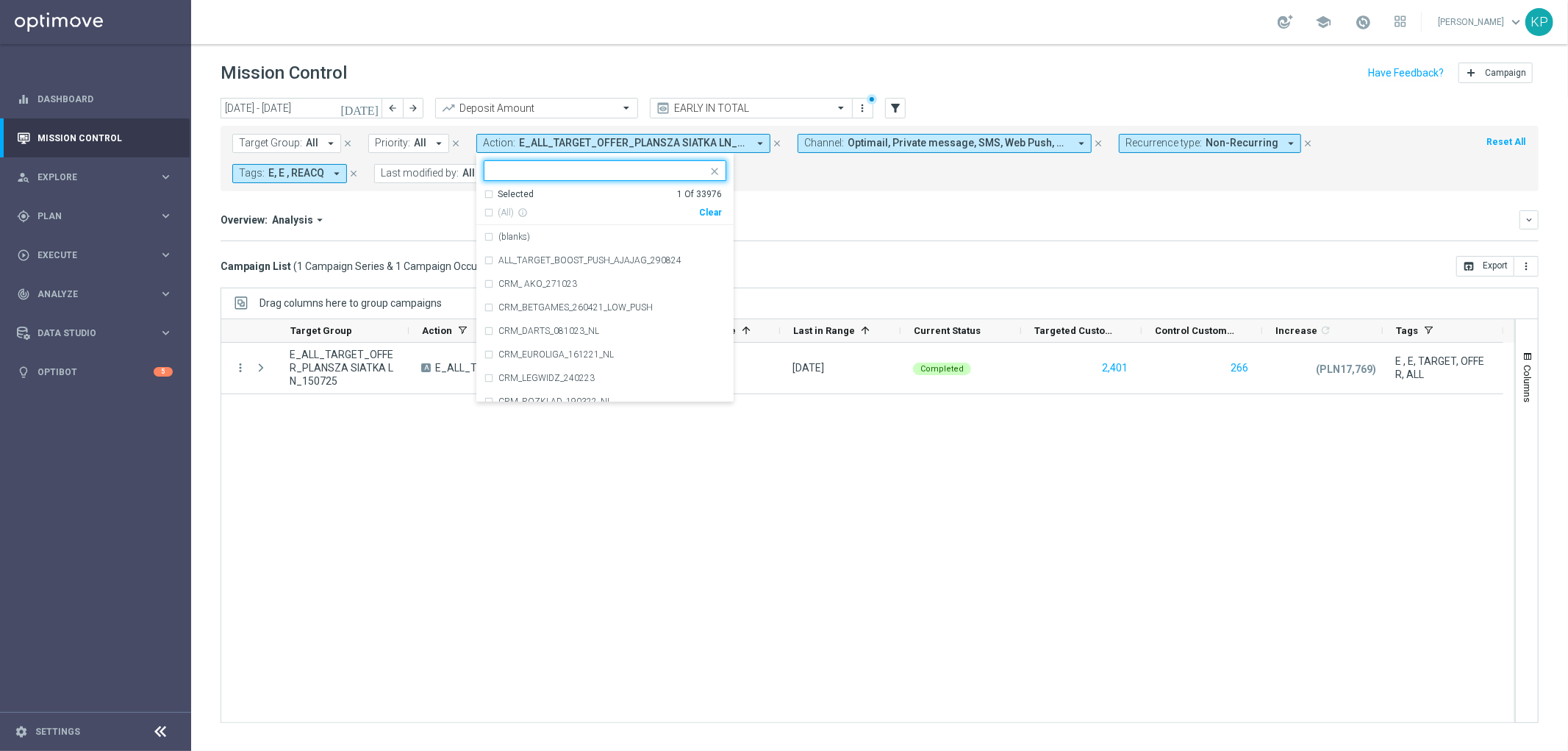
click at [484, 193] on div "Selected 1 Of 33976" at bounding box center [602, 195] width 238 height 13
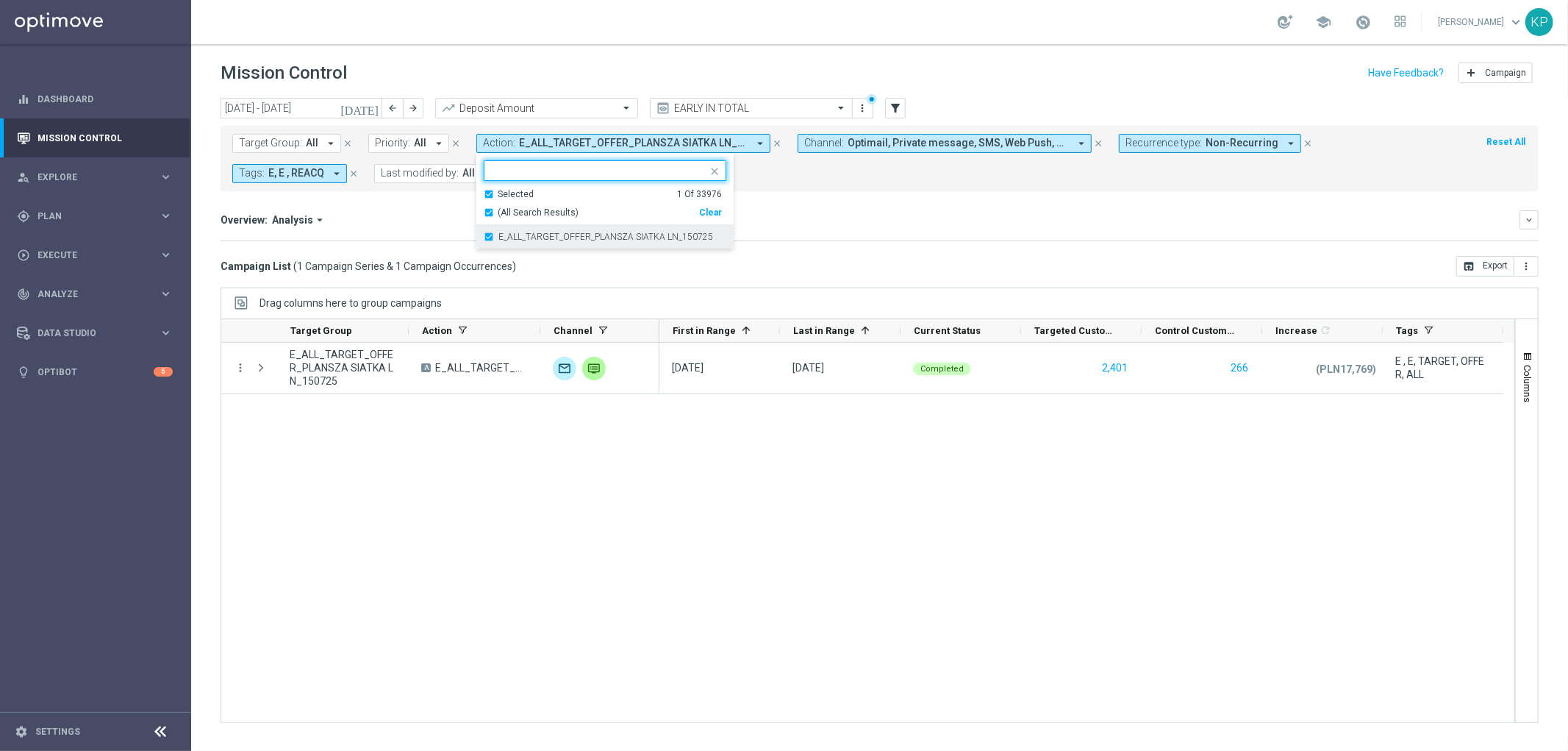
click at [486, 228] on div "E_ALL_TARGET_OFFER_PLANSZA SIATKA LN_150725" at bounding box center [605, 237] width 243 height 24
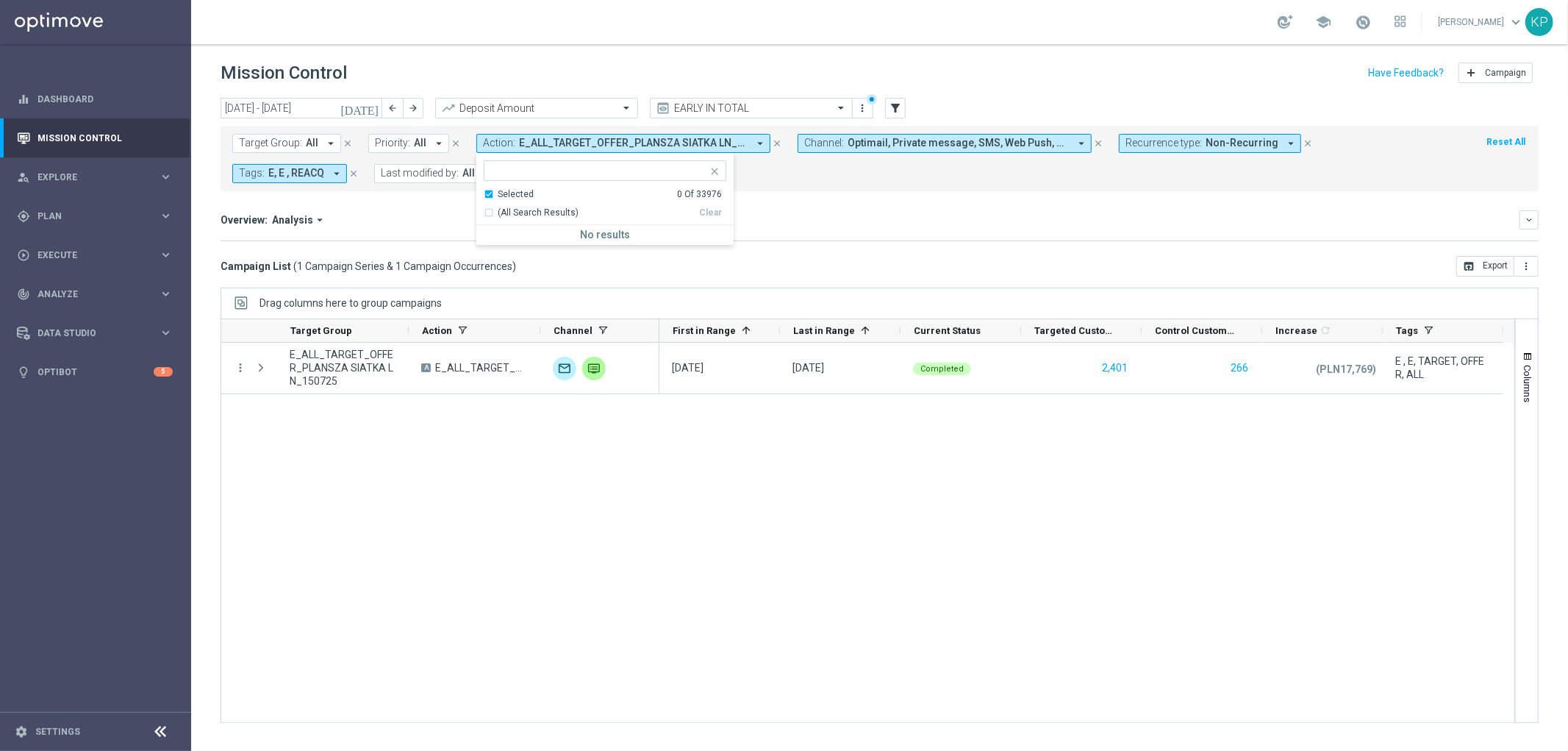
click at [484, 193] on div "Selected 0 Of 33976" at bounding box center [602, 195] width 238 height 13
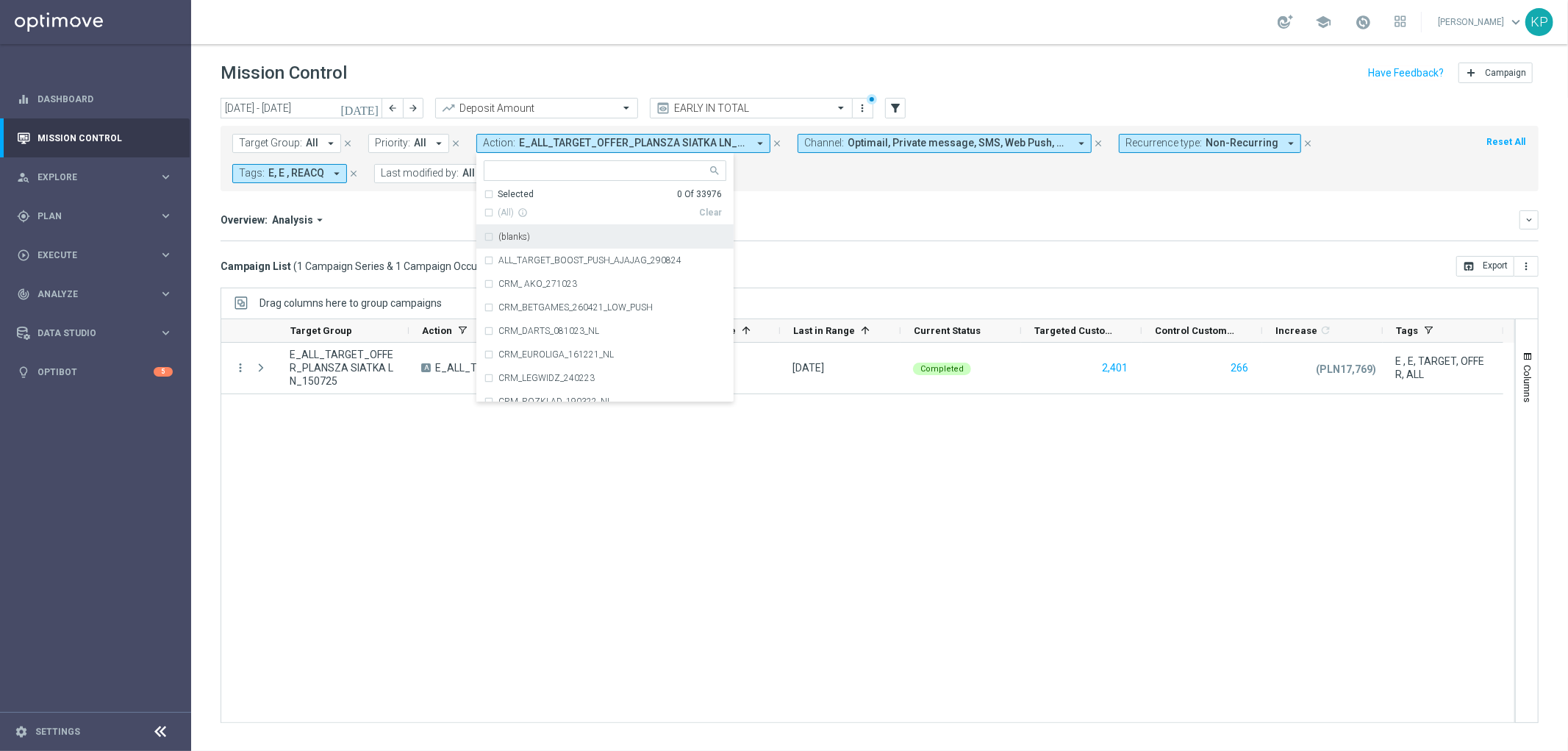
click at [500, 173] on input "text" at bounding box center [599, 171] width 216 height 13
paste input "E_ALL_TARGET_BET_BONUS POWROT ESY_180725"
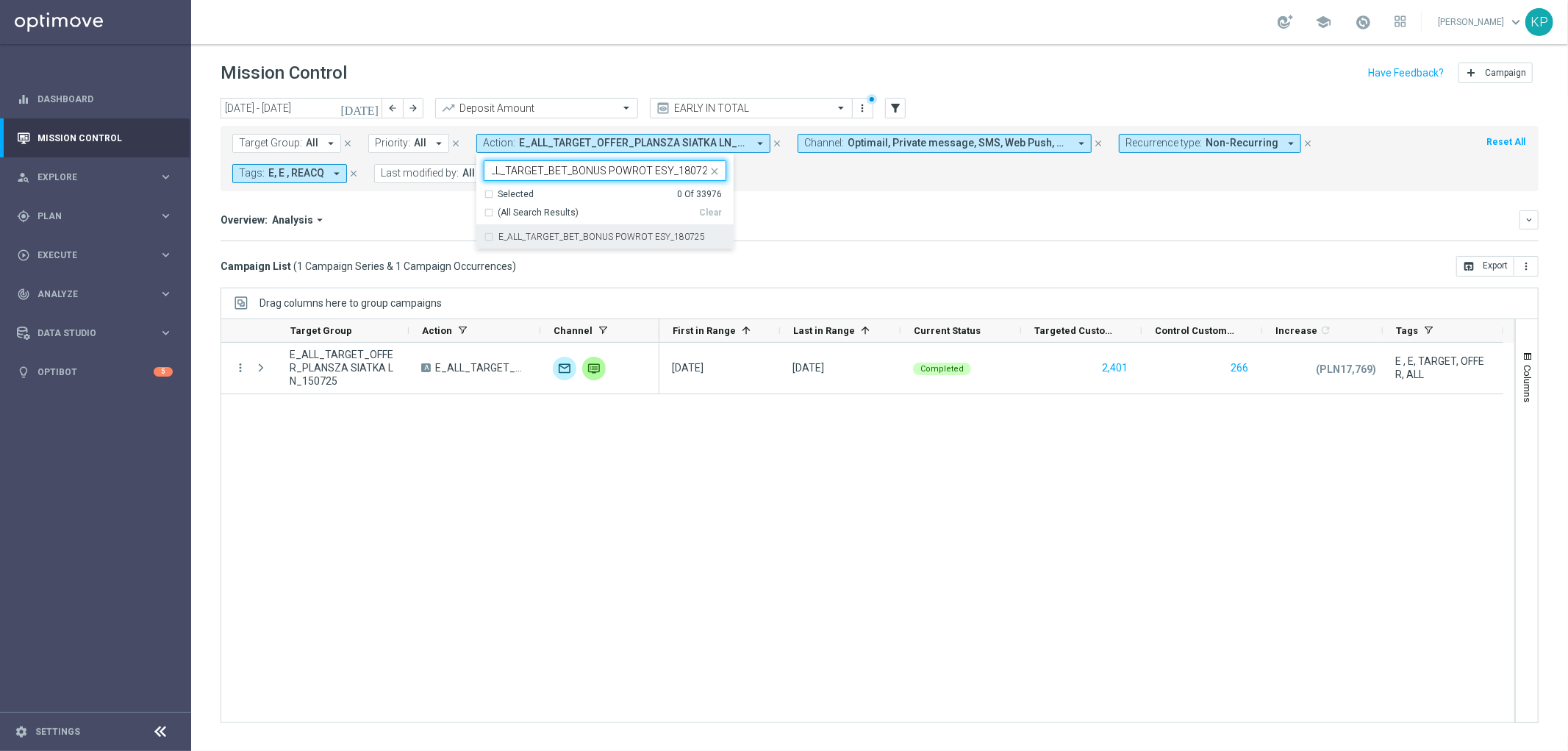
click at [505, 234] on label "E_ALL_TARGET_BET_BONUS POWROT ESY_180725" at bounding box center [602, 236] width 207 height 9
type input "E_ALL_TARGET_BET_BONUS POWROT ESY_180725"
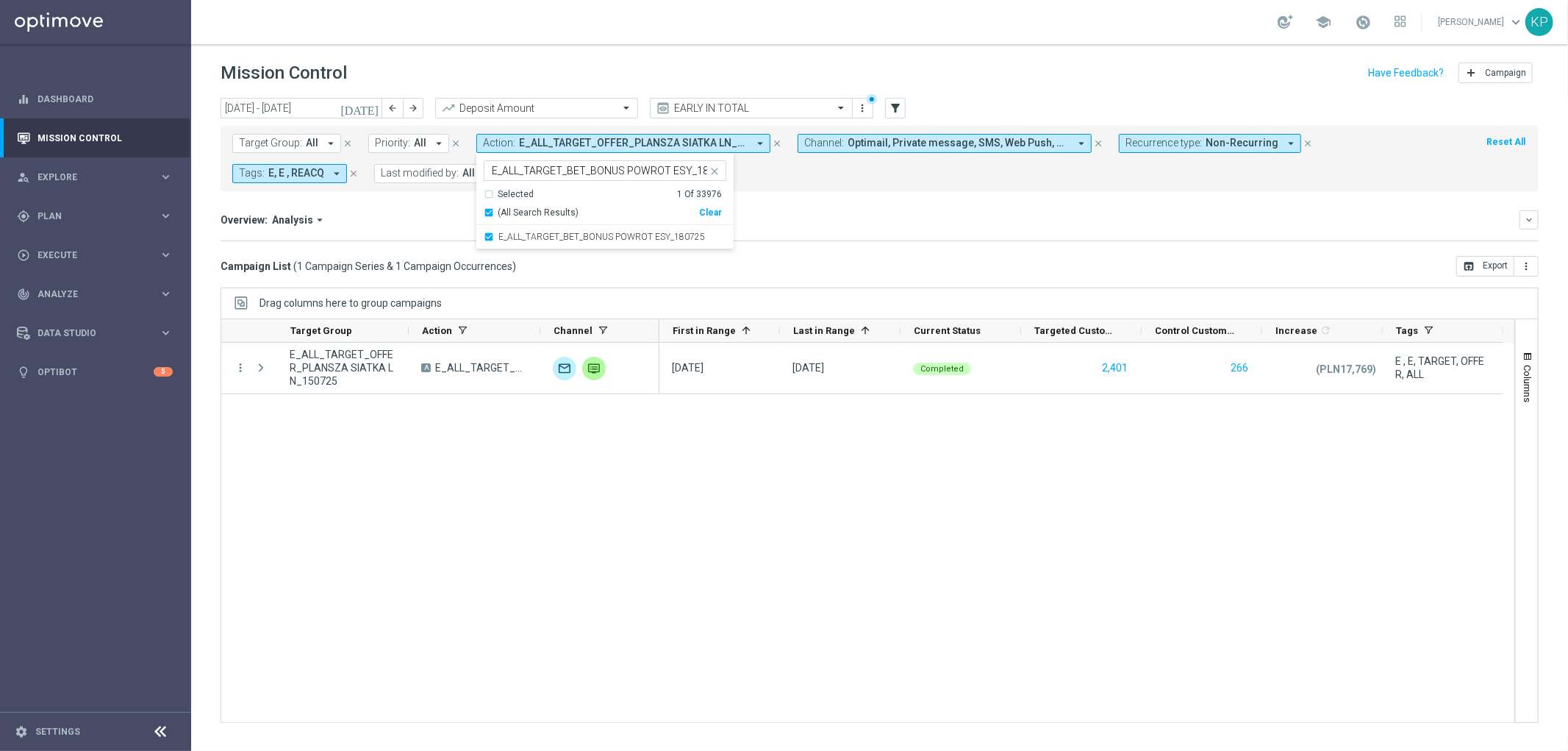
click at [403, 194] on mini-dashboard "Overview: Analysis arrow_drop_down keyboard_arrow_down Increase In Deposit Amou…" at bounding box center [879, 223] width 1318 height 64
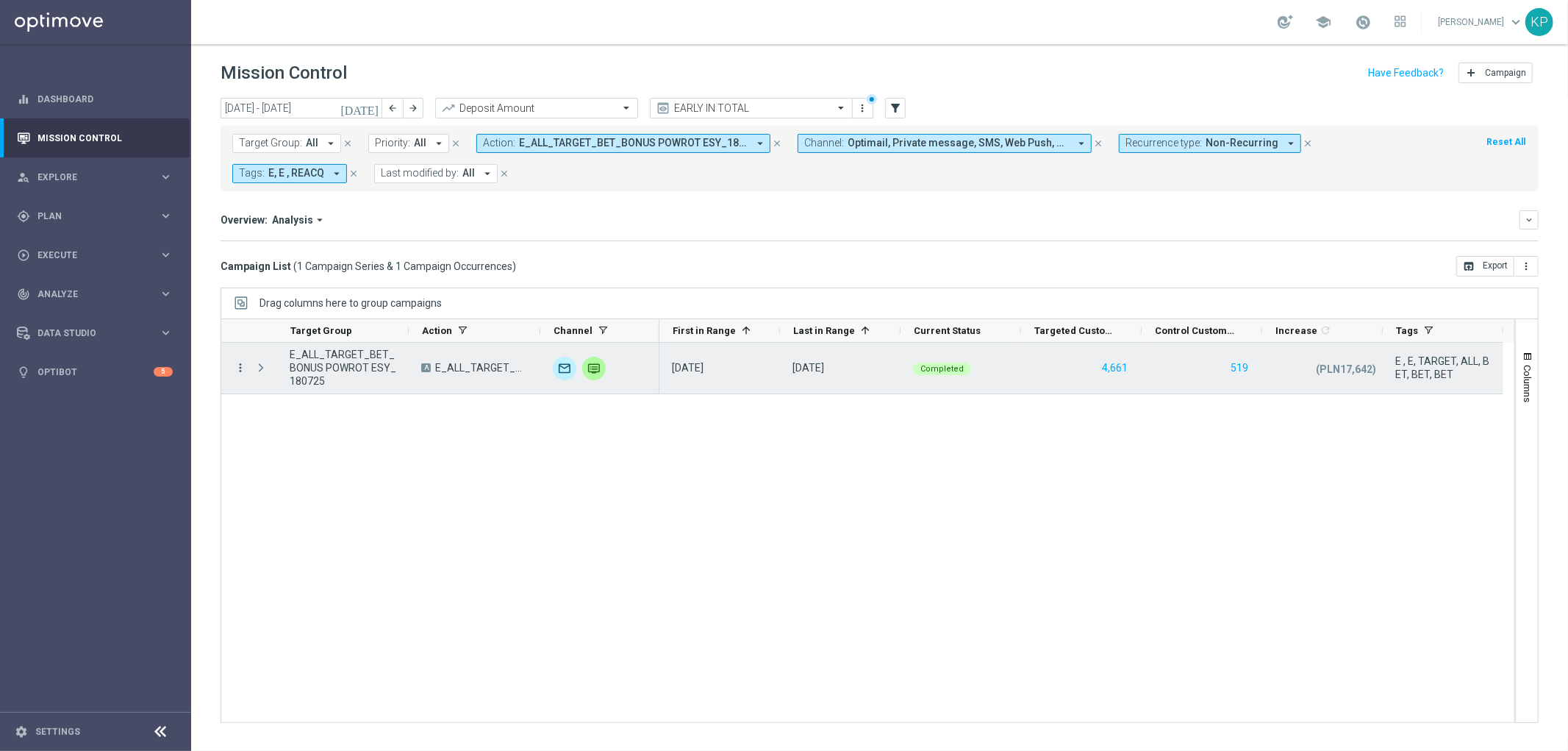
click at [238, 364] on icon "more_vert" at bounding box center [240, 368] width 14 height 14
click at [258, 376] on icon "list" at bounding box center [258, 378] width 10 height 10
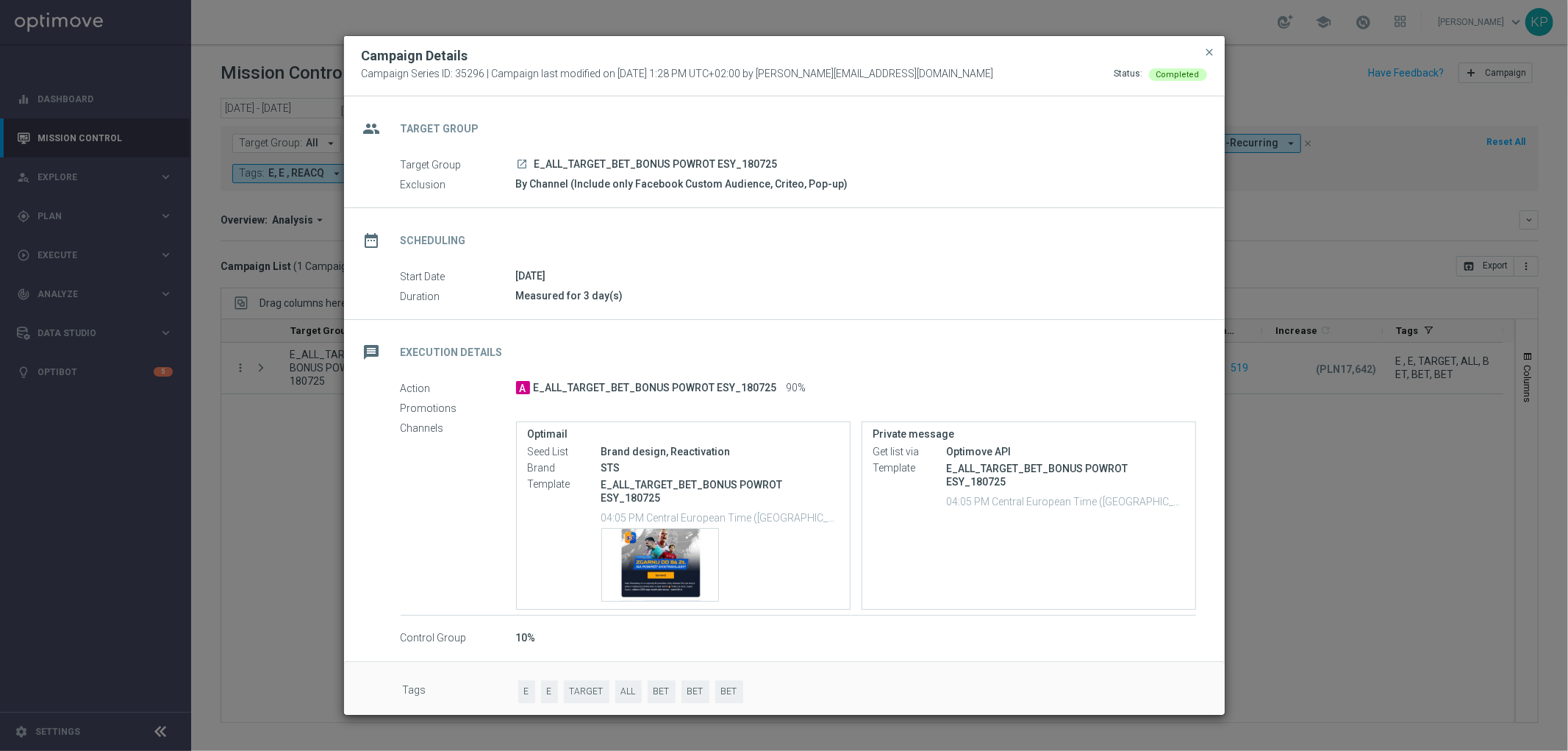
click at [259, 387] on modal-container "Campaign Details Campaign Series ID: 35296 | Campaign last modified on 18 Jul 2…" at bounding box center [784, 376] width 1568 height 751
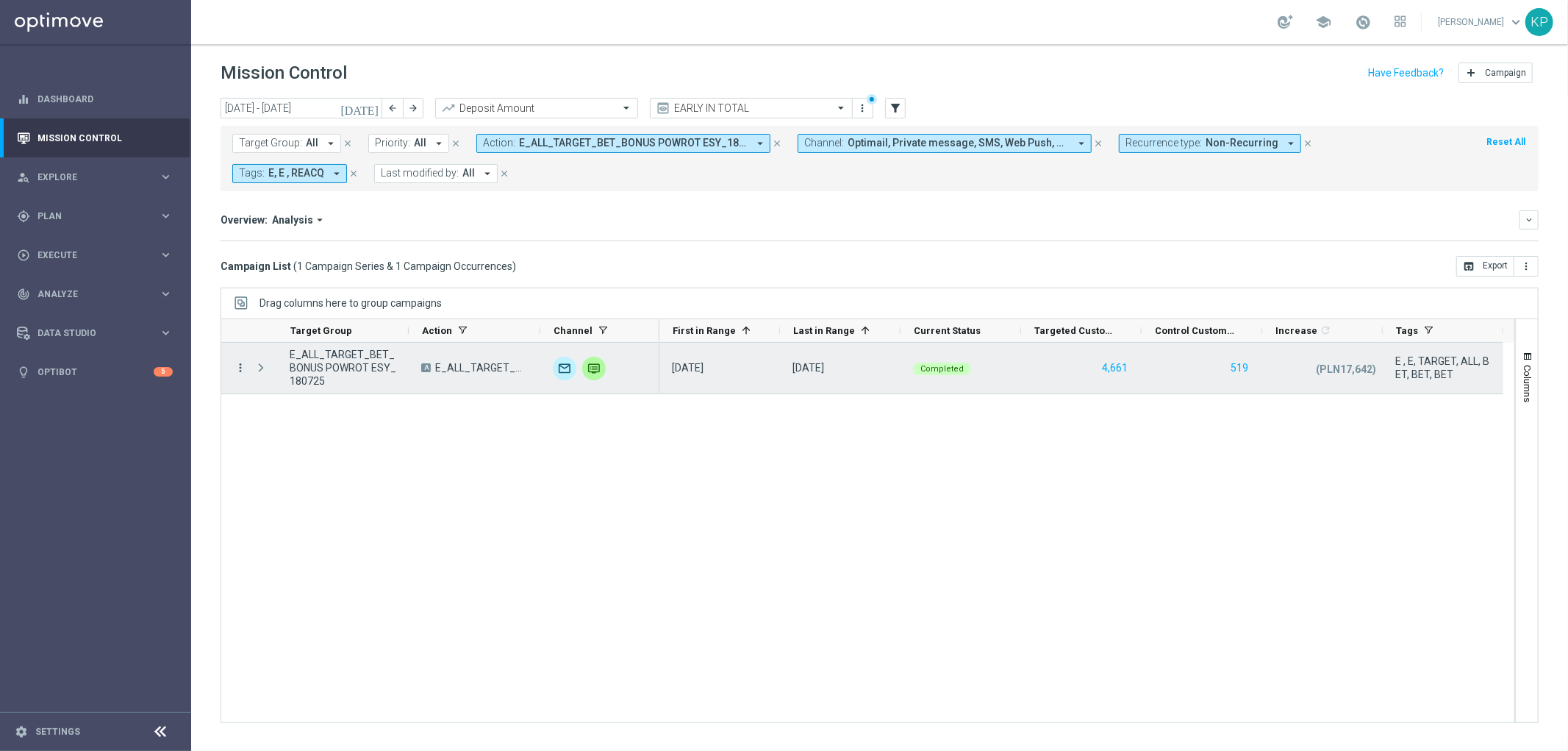
click at [239, 369] on icon "more_vert" at bounding box center [240, 368] width 14 height 14
click at [277, 414] on span "Channel Metrics" at bounding box center [303, 418] width 69 height 10
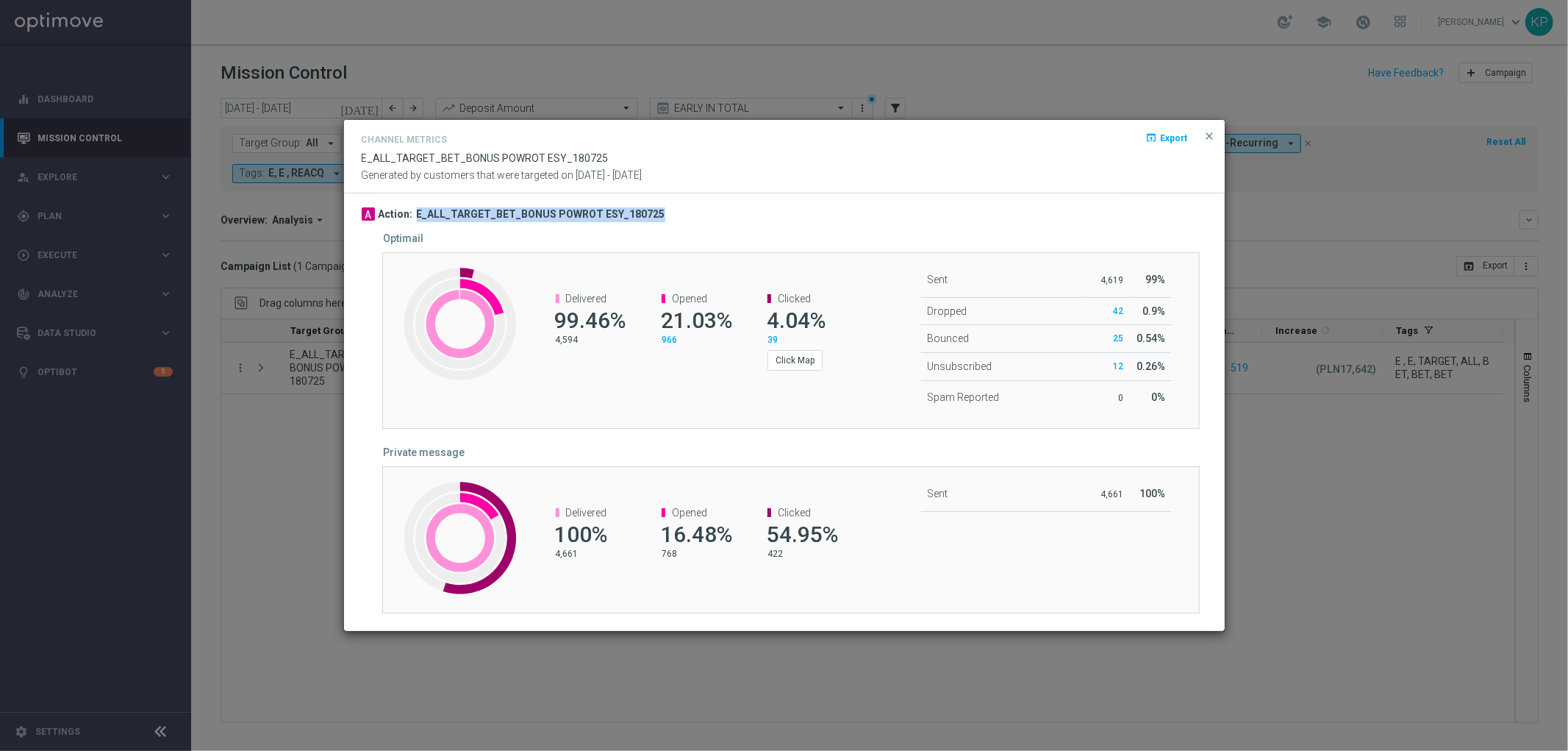
drag, startPoint x: 666, startPoint y: 211, endPoint x: 414, endPoint y: 217, distance: 252.1
click at [414, 217] on div "A Action: E_ALL_TARGET_BET_BONUS POWROT ESY_180725" at bounding box center [784, 215] width 846 height 14
copy h3 "E_ALL_TARGET_BET_BONUS POWROT ESY_180725"
drag, startPoint x: 254, startPoint y: 260, endPoint x: 255, endPoint y: 362, distance: 102.0
click at [254, 261] on modal-container "Channel Metrics open_in_browser Export E_ALL_TARGET_BET_BONUS POWROT ESY_180725…" at bounding box center [784, 376] width 1568 height 751
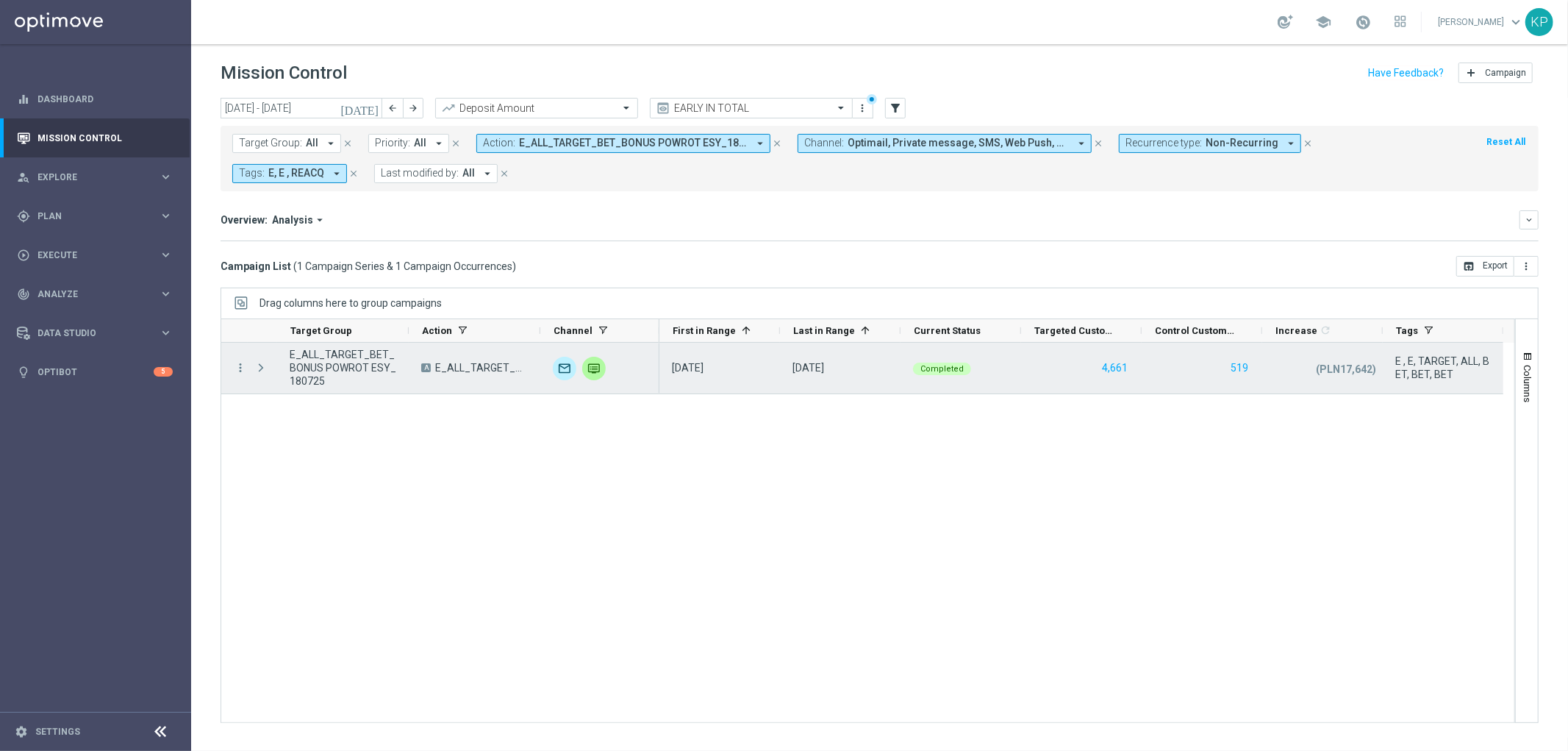
click at [241, 376] on div "more_vert" at bounding box center [234, 368] width 26 height 51
click at [247, 373] on div "Press SPACE to select this row." at bounding box center [262, 368] width 29 height 51
click at [241, 372] on icon "more_vert" at bounding box center [240, 368] width 14 height 14
click at [302, 400] on span "Campaign Metrics" at bounding box center [307, 398] width 76 height 10
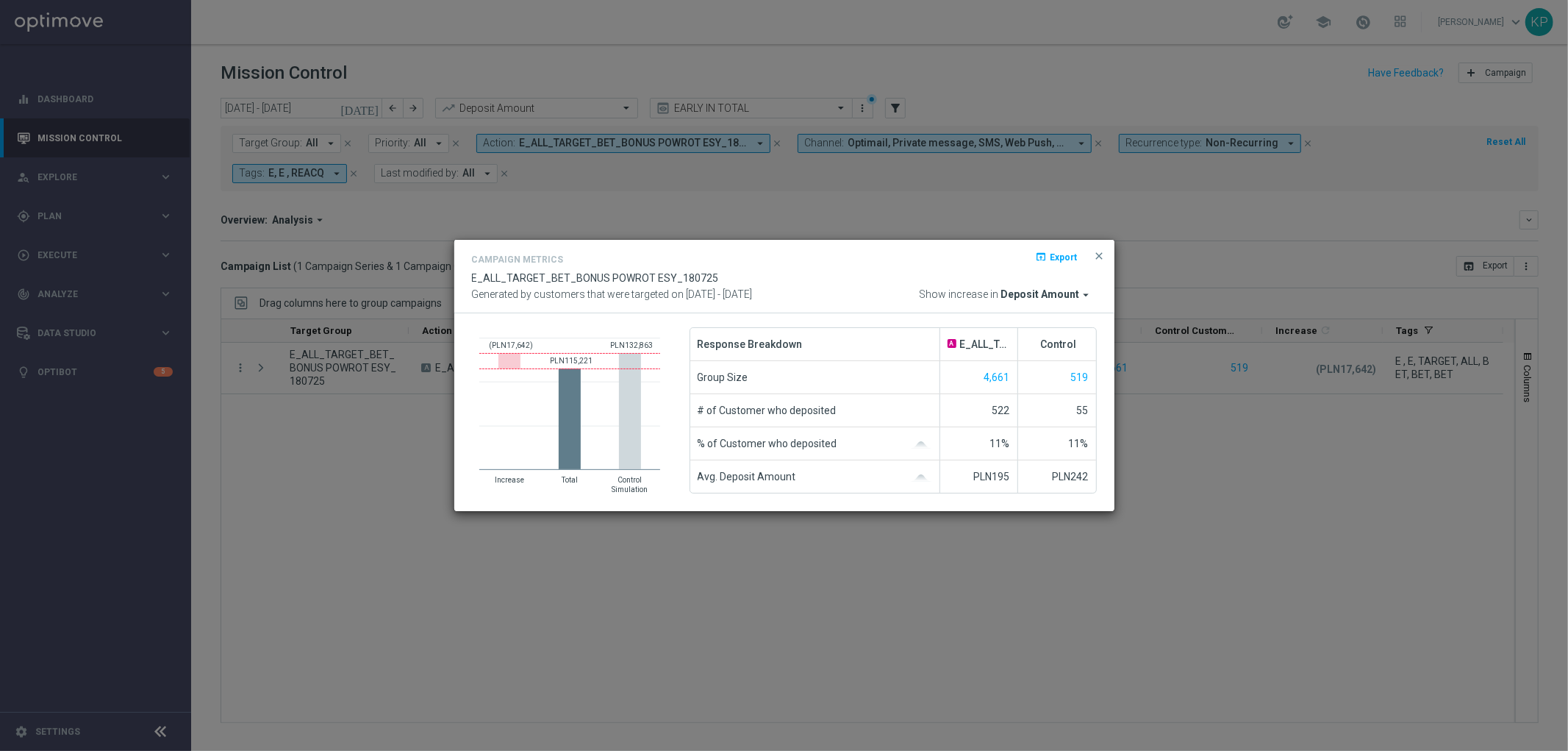
drag, startPoint x: 245, startPoint y: 394, endPoint x: 482, endPoint y: 282, distance: 262.1
click at [248, 394] on modal-container "Campaign Metrics open_in_browser Export E_ALL_TARGET_BET_BONUS POWROT ESY_18072…" at bounding box center [784, 376] width 1568 height 751
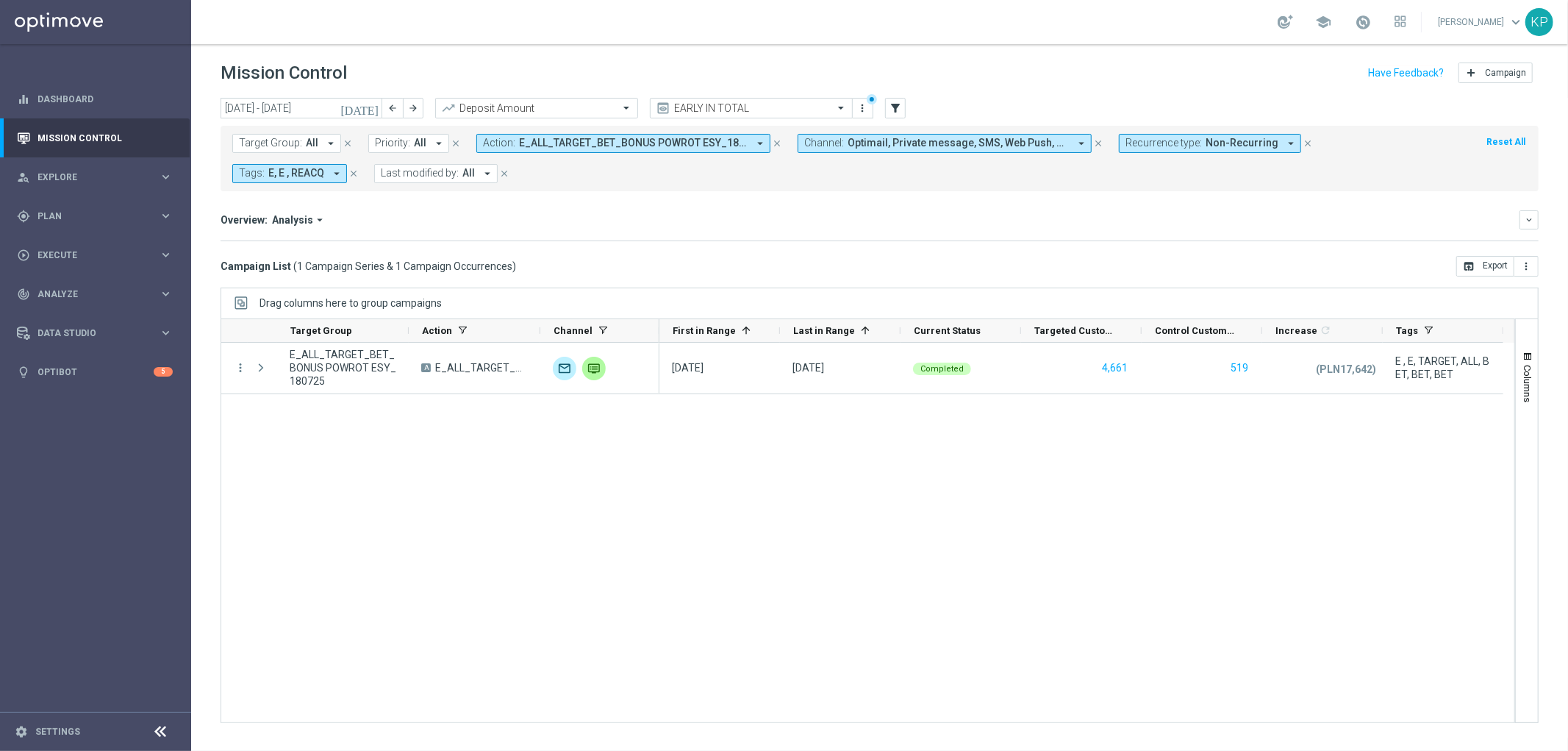
click at [571, 138] on span "E_ALL_TARGET_BET_BONUS POWROT ESY_180725" at bounding box center [632, 143] width 228 height 13
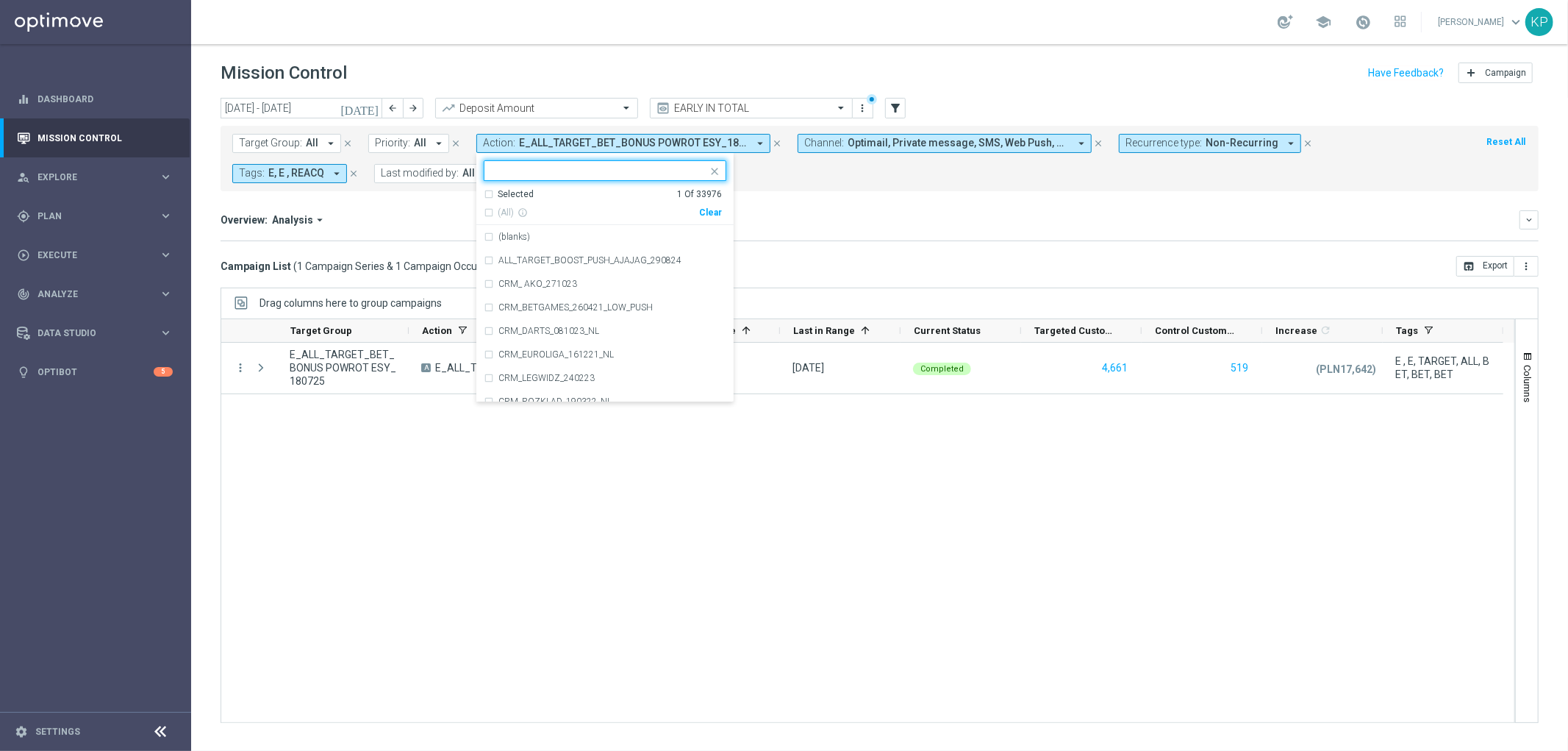
click at [515, 189] on div "Selected" at bounding box center [516, 195] width 36 height 13
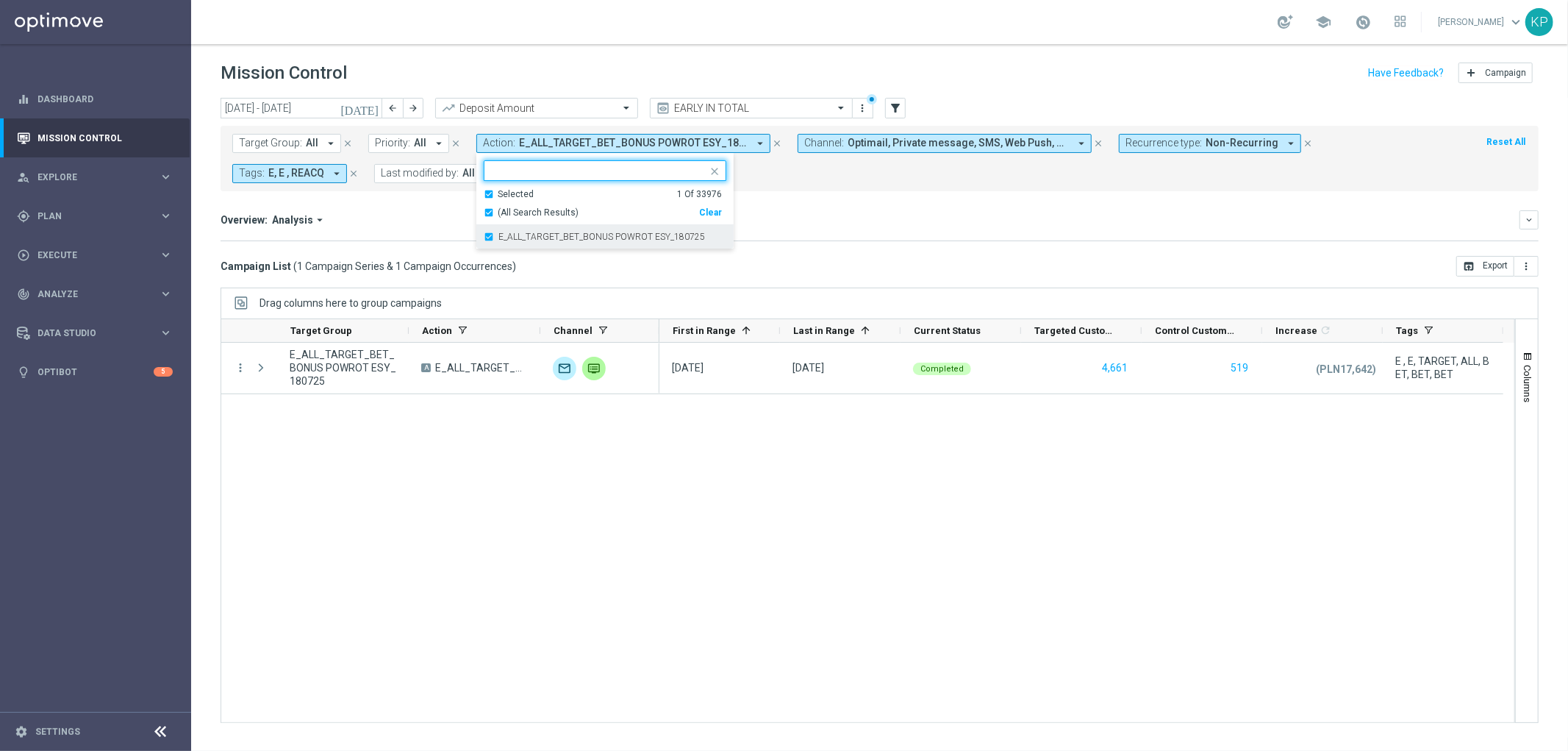
click at [504, 232] on label "E_ALL_TARGET_BET_BONUS POWROT ESY_180725" at bounding box center [602, 236] width 207 height 9
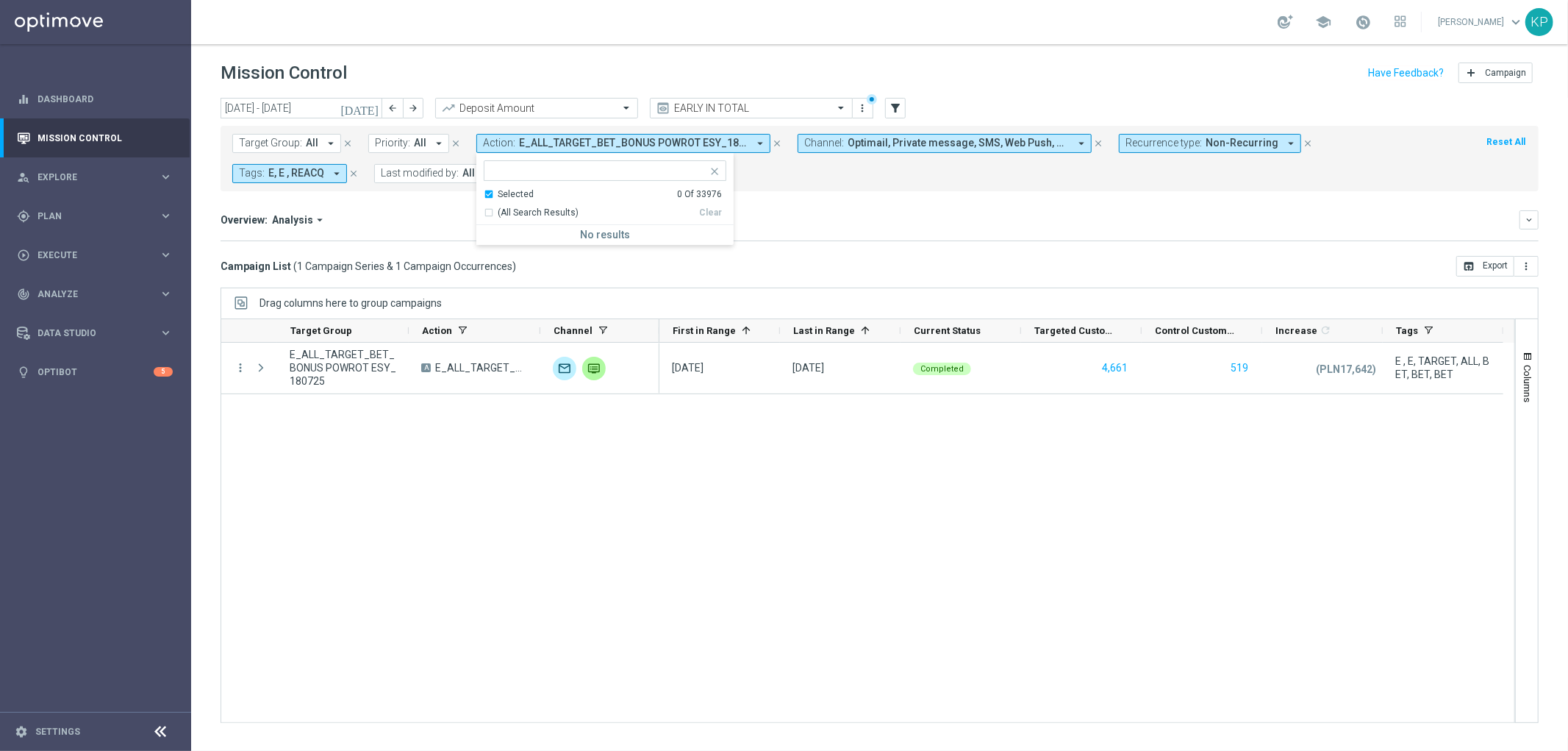
click at [502, 196] on div "Selected" at bounding box center [516, 195] width 36 height 13
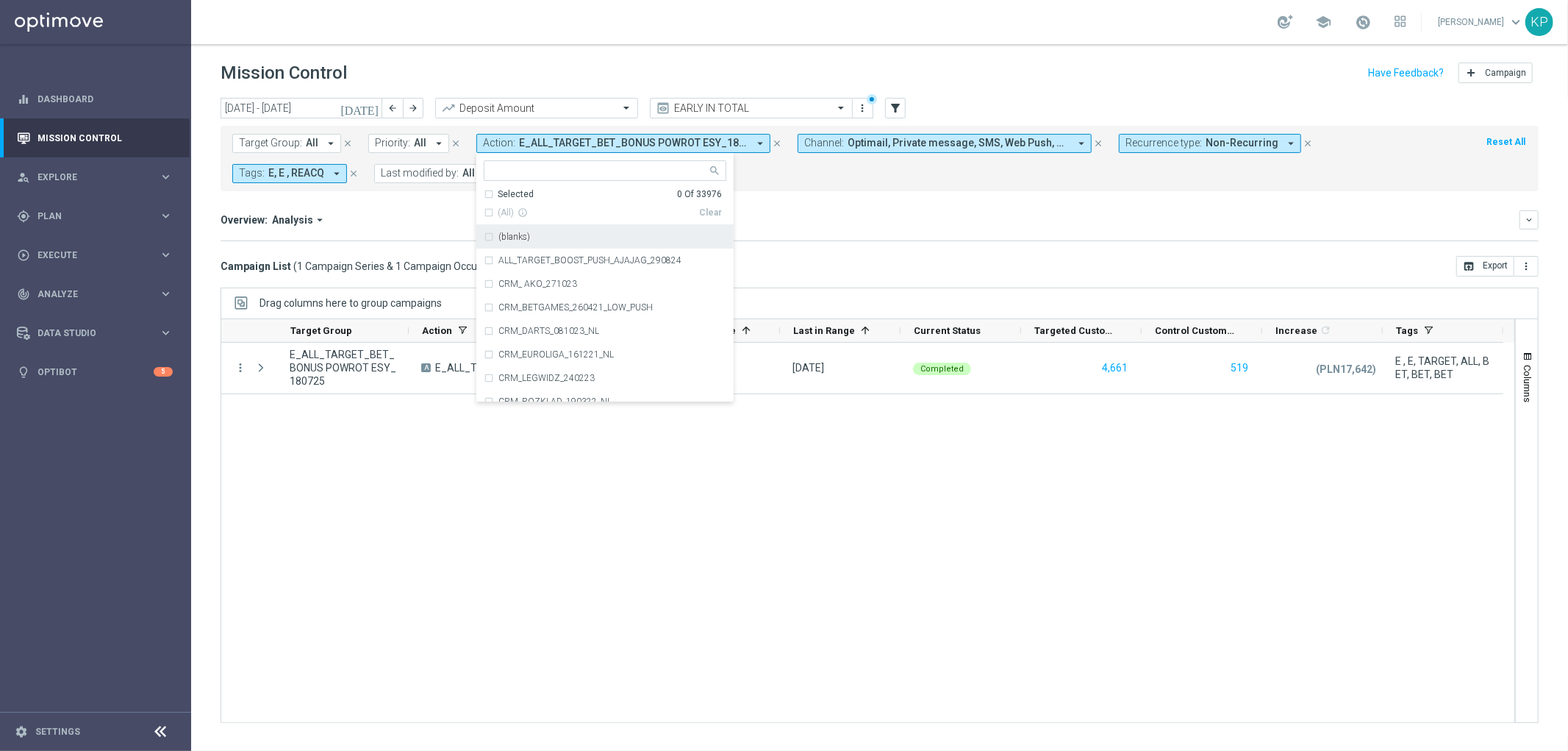
click at [512, 174] on input "text" at bounding box center [599, 171] width 216 height 13
paste input "REACQ_ALL_TARGET_DEPO POWROT ESY A1_180725"
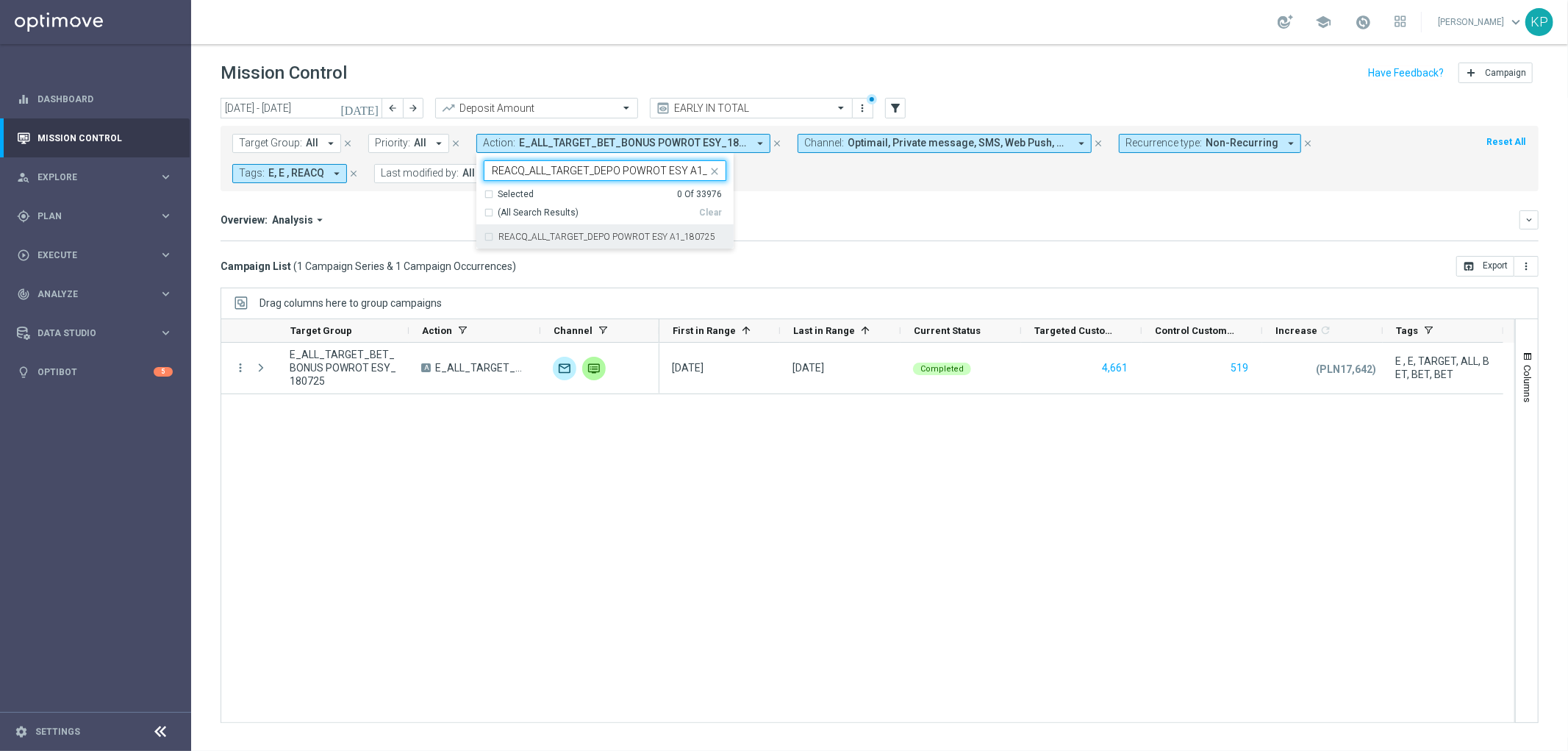
scroll to position [0, 29]
click at [513, 233] on label "REACQ_ALL_TARGET_DEPO POWROT ESY A1_180725" at bounding box center [607, 236] width 217 height 9
type input "REACQ_ALL_TARGET_DEPO POWROT ESY A1_180725"
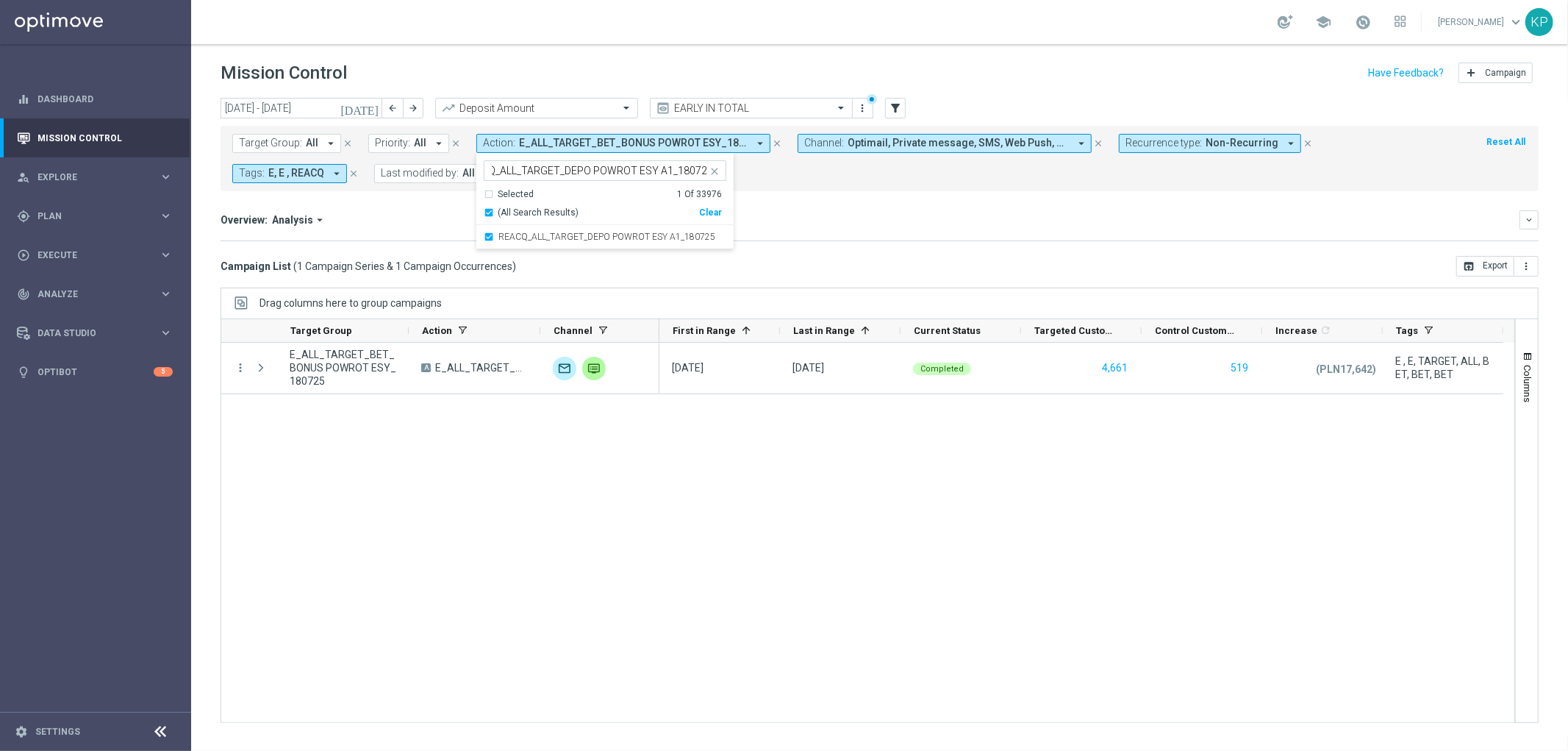
scroll to position [0, 0]
click at [432, 202] on mini-dashboard "Overview: Analysis arrow_drop_down keyboard_arrow_down Increase In Deposit Amou…" at bounding box center [879, 223] width 1318 height 64
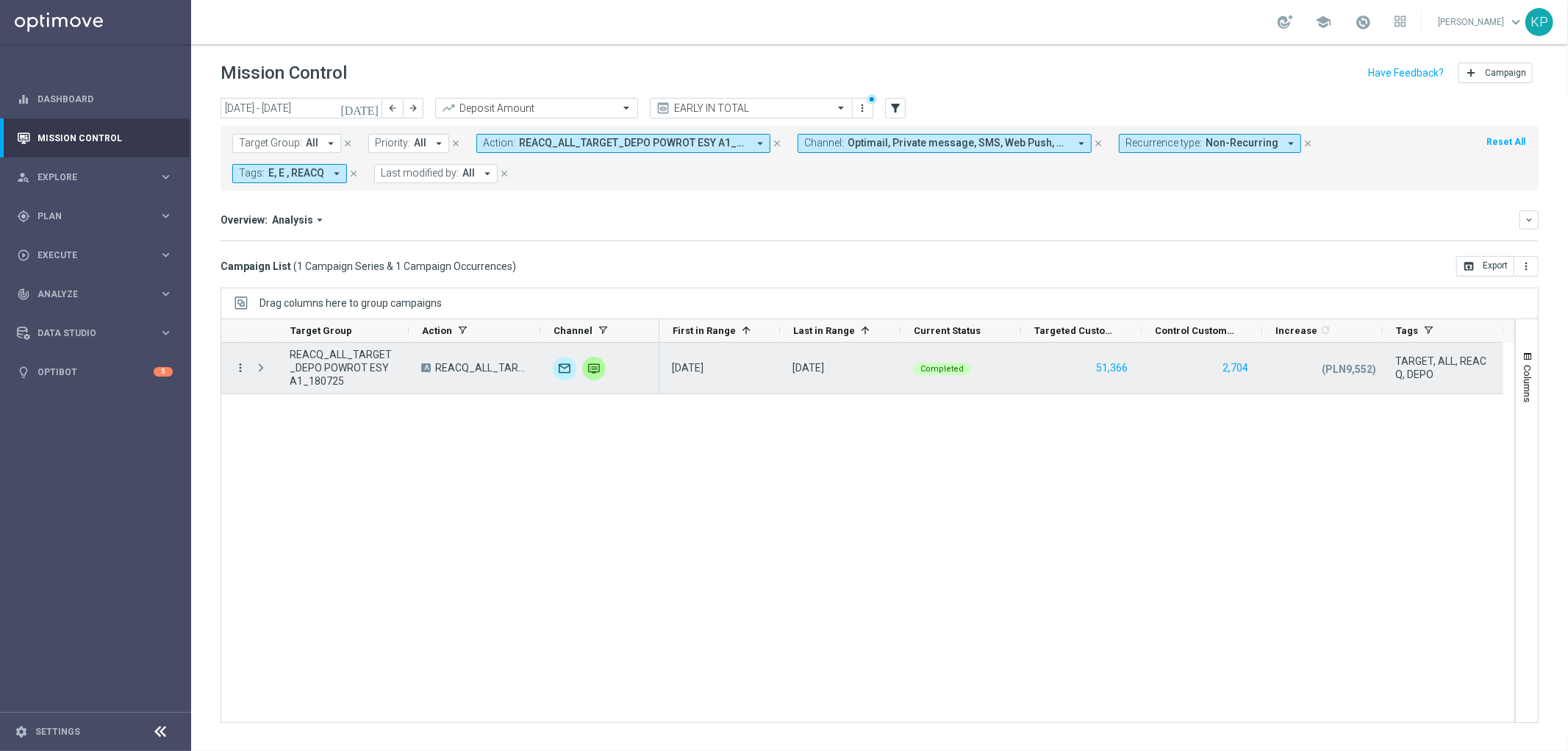
click at [234, 366] on icon "more_vert" at bounding box center [240, 368] width 14 height 14
click at [261, 373] on icon "list" at bounding box center [258, 378] width 10 height 10
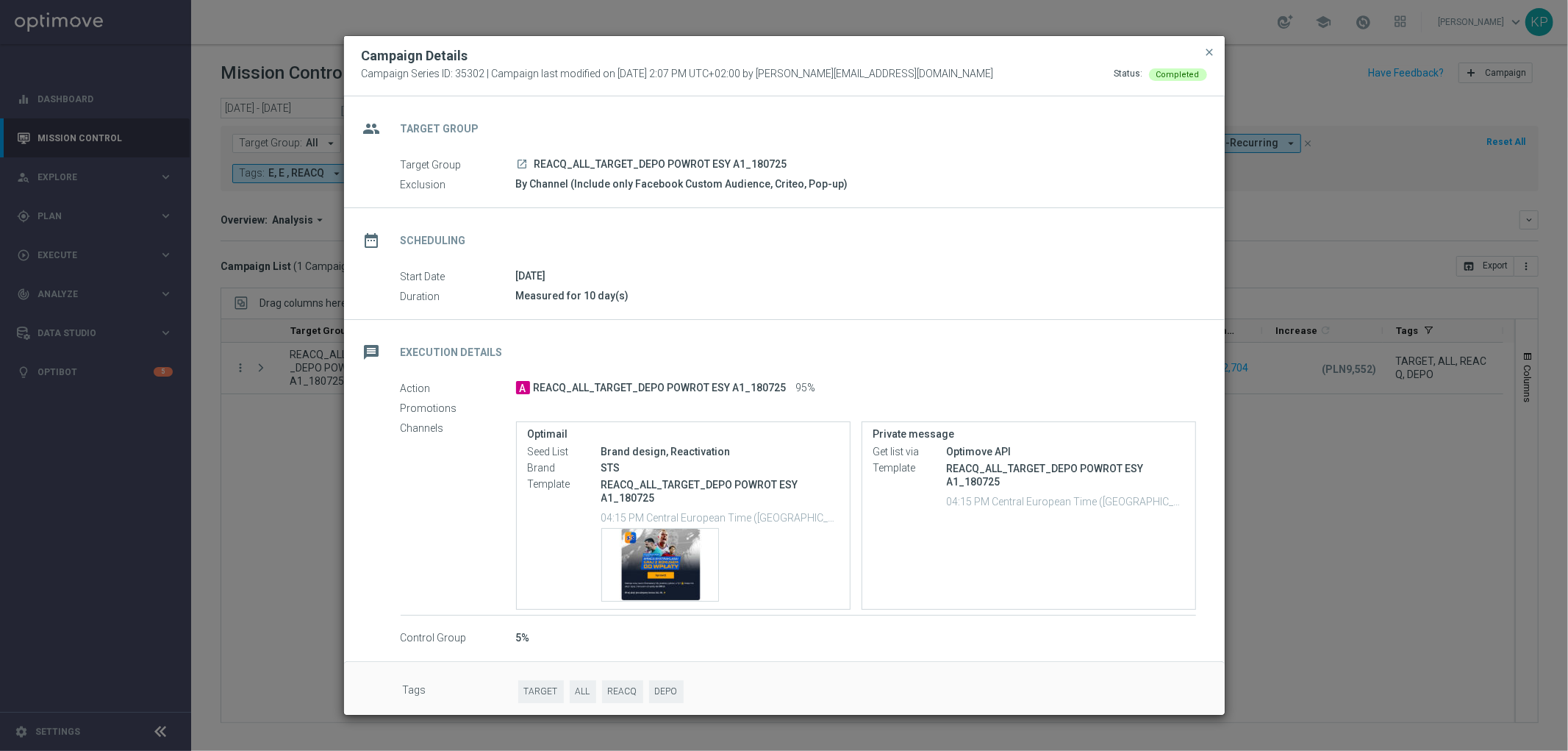
click at [577, 259] on div "date_range Scheduling" at bounding box center [784, 239] width 881 height 60
click at [295, 280] on modal-container "Campaign Details Campaign Series ID: 35302 | Campaign last modified on 18 Jul 2…" at bounding box center [784, 376] width 1568 height 751
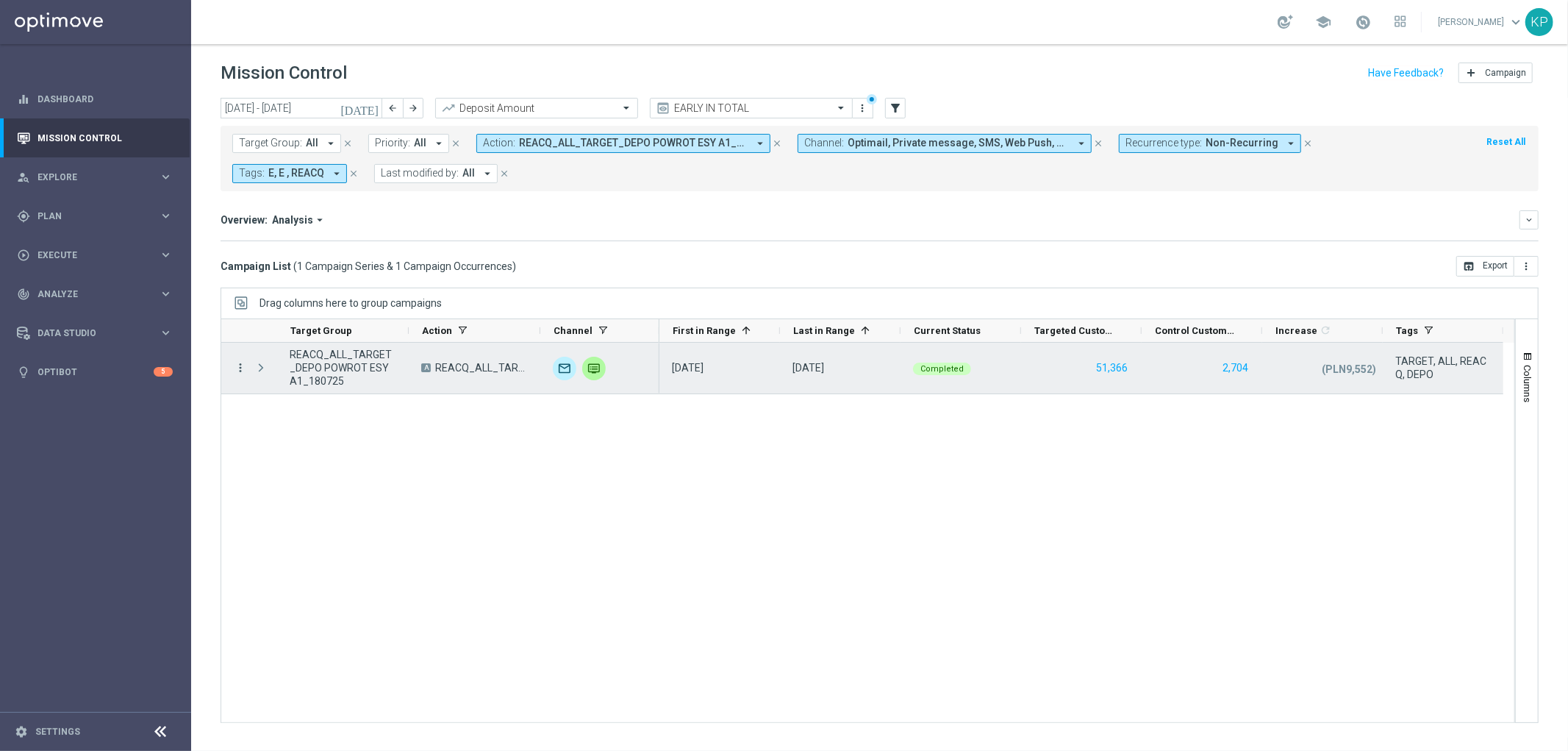
click at [240, 362] on icon "more_vert" at bounding box center [240, 368] width 14 height 14
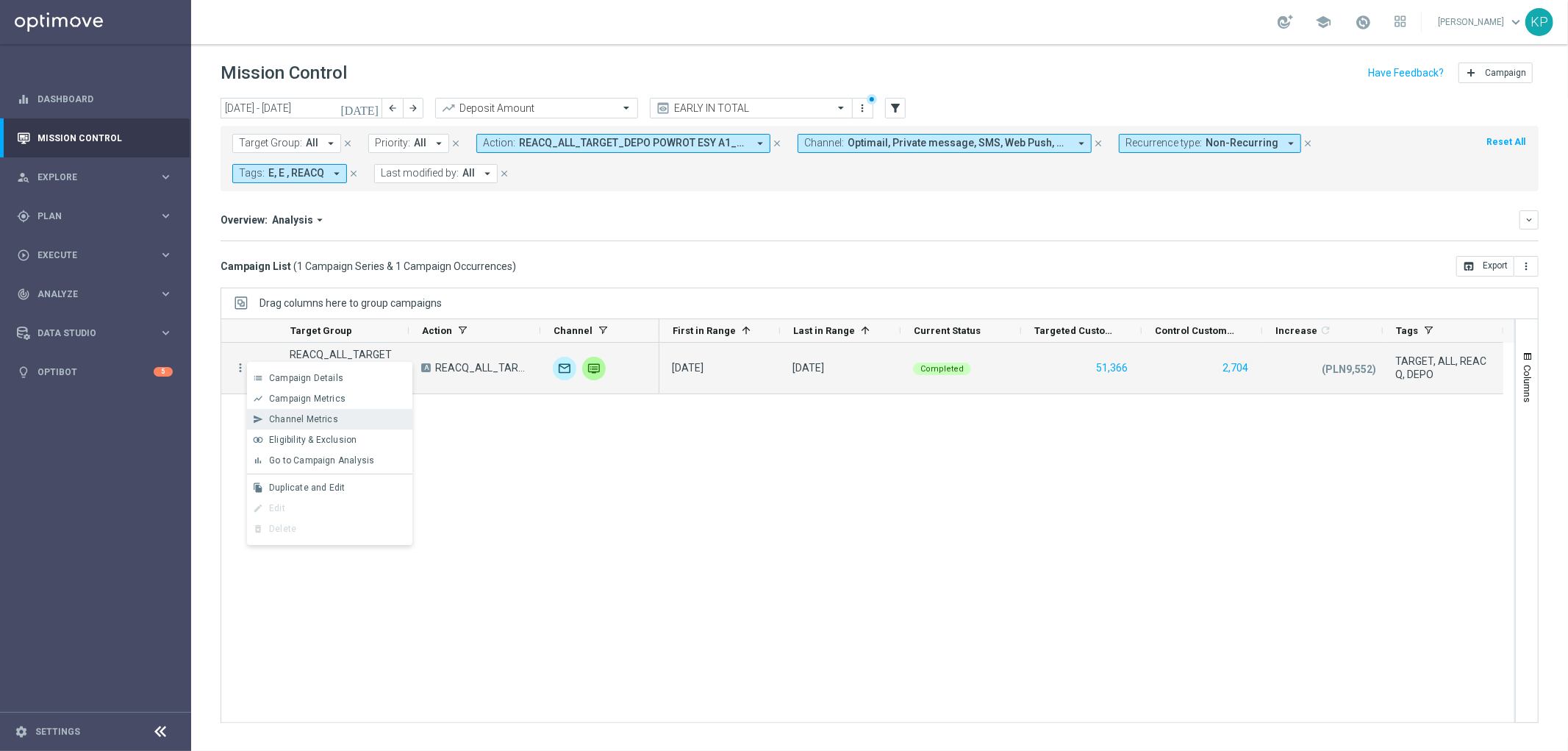
click at [291, 415] on span "Channel Metrics" at bounding box center [303, 418] width 69 height 10
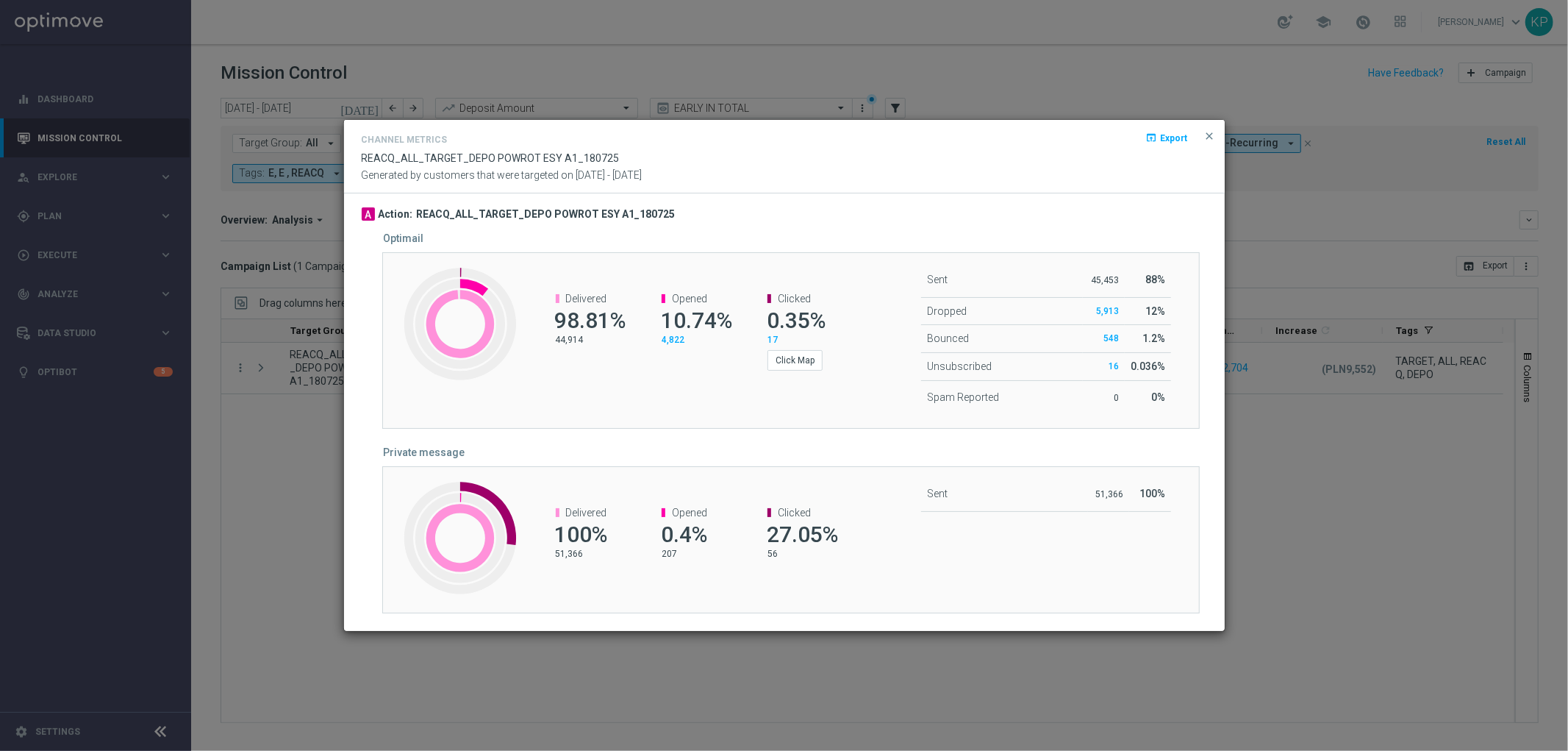
drag, startPoint x: 269, startPoint y: 350, endPoint x: 284, endPoint y: 368, distance: 23.4
click at [269, 354] on modal-container "Channel Metrics open_in_browser Export REACQ_ALL_TARGET_DEPO POWROT ESY A1_1807…" at bounding box center [784, 376] width 1568 height 751
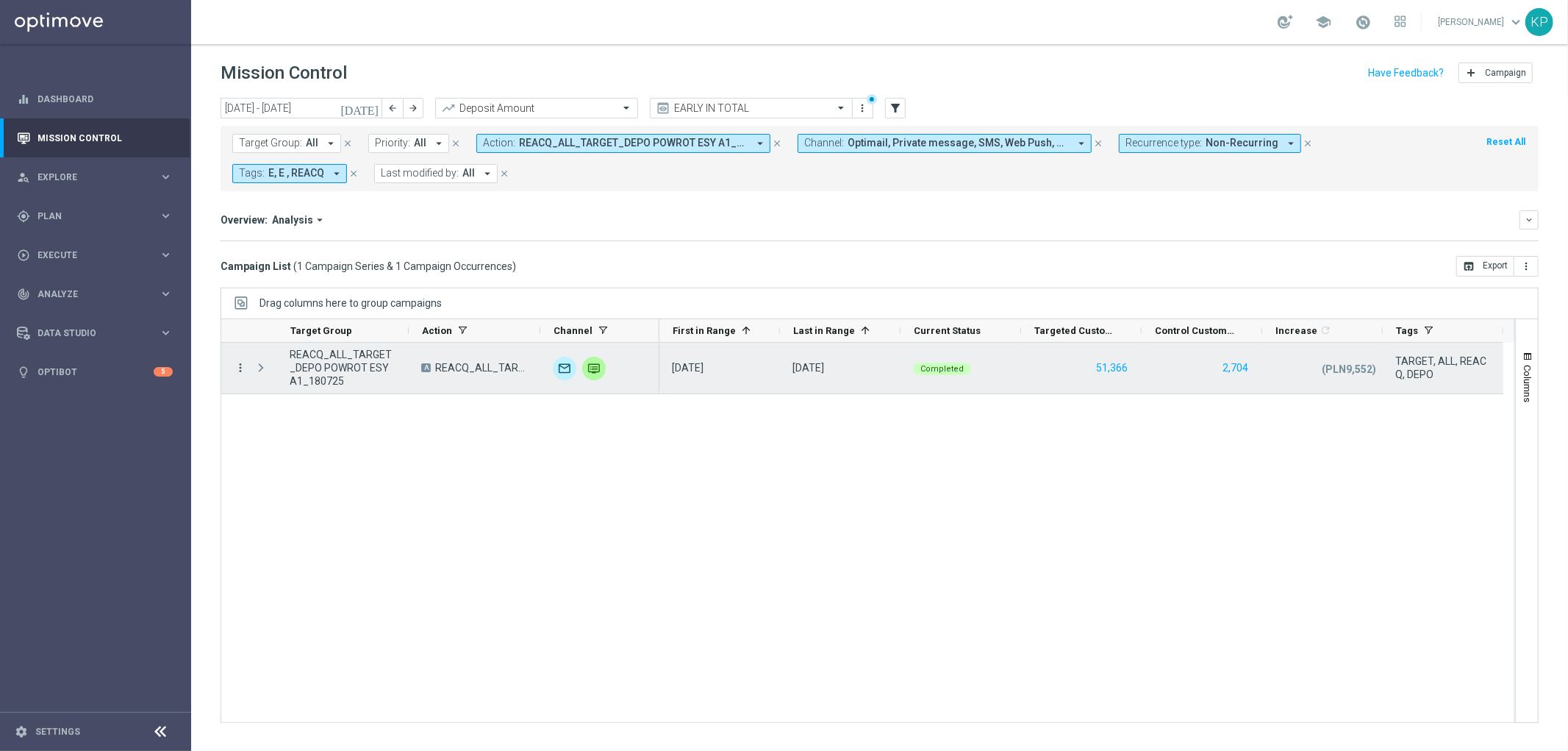
click at [239, 364] on icon "more_vert" at bounding box center [240, 368] width 14 height 14
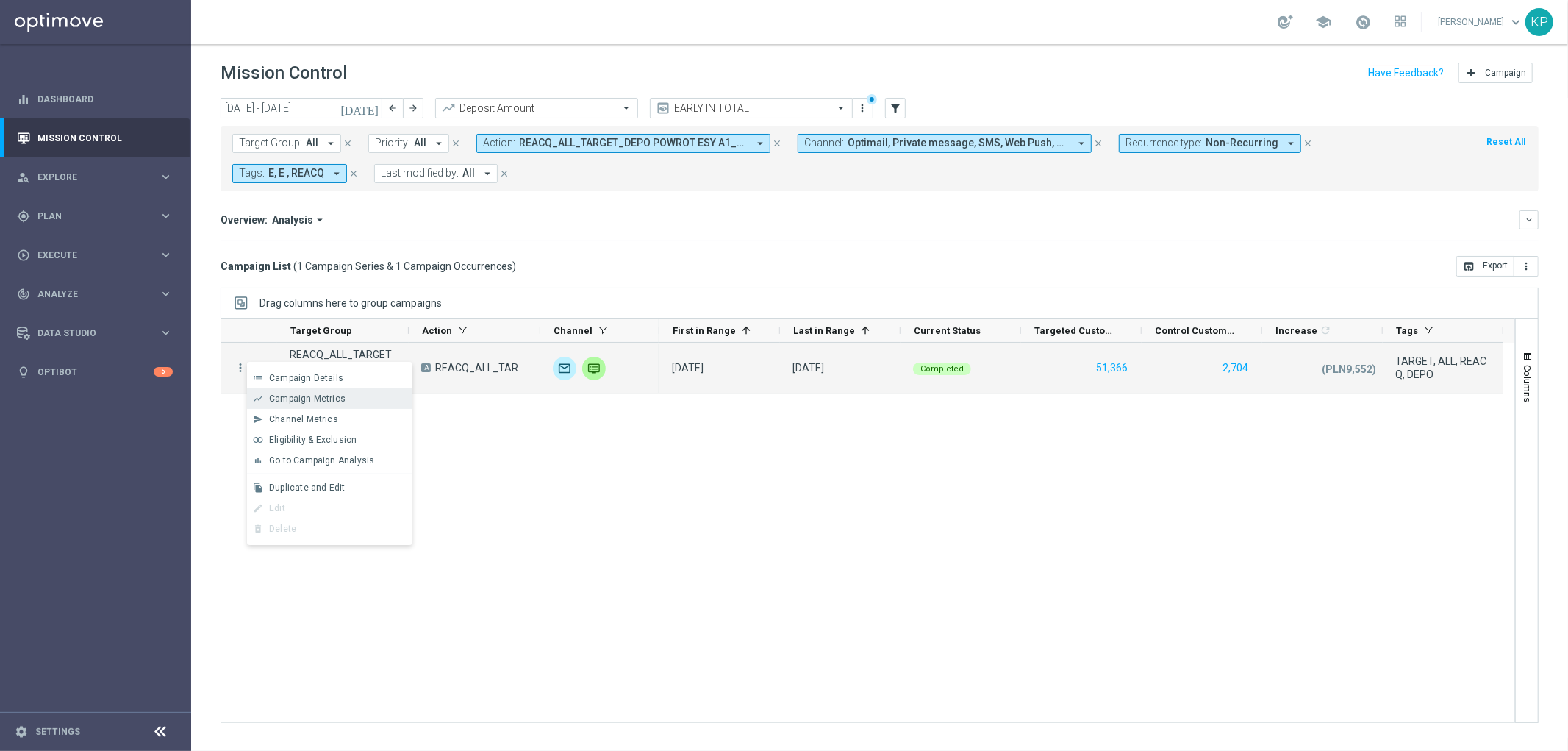
click at [276, 400] on span "Campaign Metrics" at bounding box center [307, 398] width 76 height 10
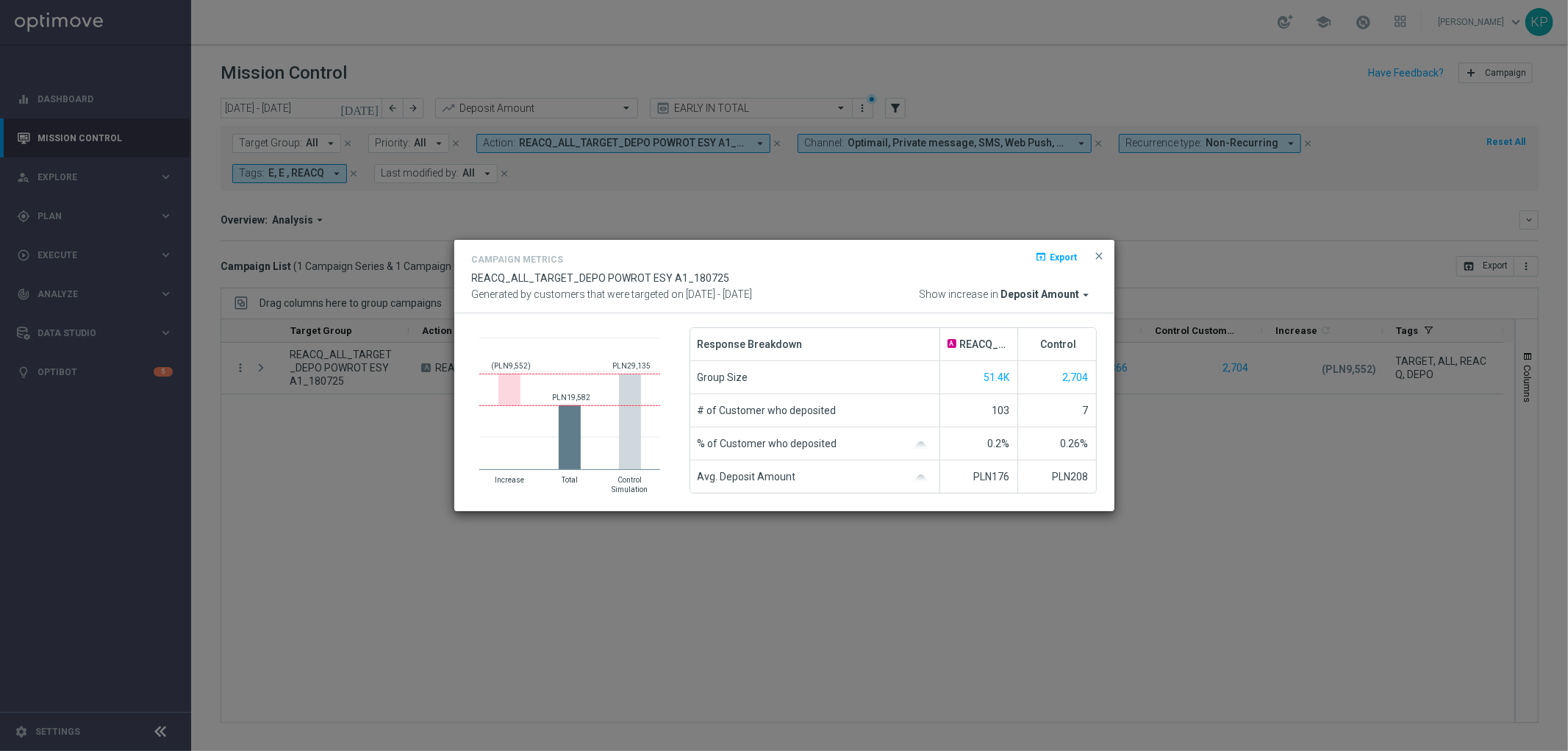
drag, startPoint x: 503, startPoint y: 207, endPoint x: 522, endPoint y: 189, distance: 26.2
click at [504, 204] on modal-container "Campaign Metrics open_in_browser Export REACQ_ALL_TARGET_DEPO POWROT ESY A1_180…" at bounding box center [784, 376] width 1568 height 751
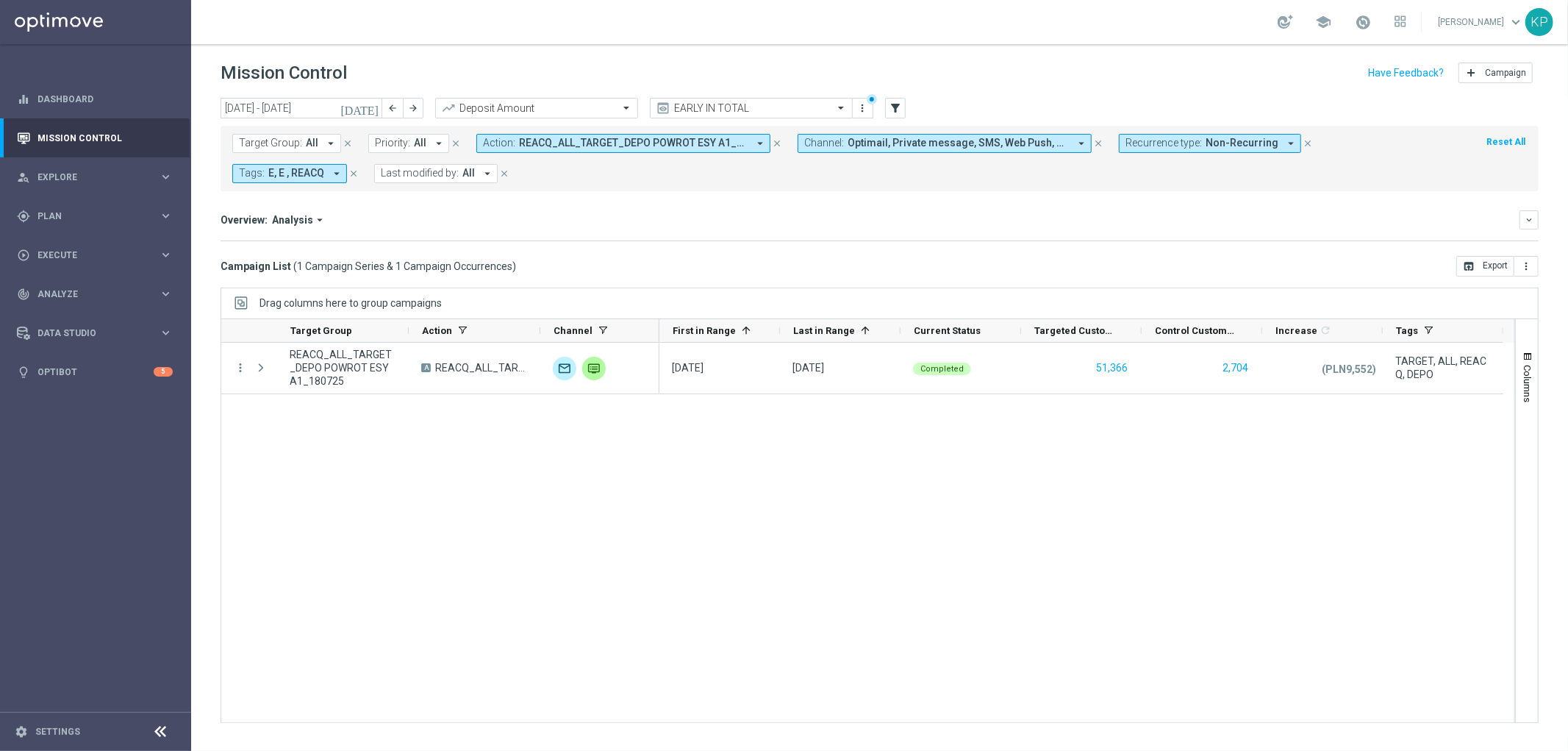
click at [547, 150] on button "Action: REACQ_ALL_TARGET_DEPO POWROT ESY A1_180725 arrow_drop_down" at bounding box center [624, 143] width 294 height 19
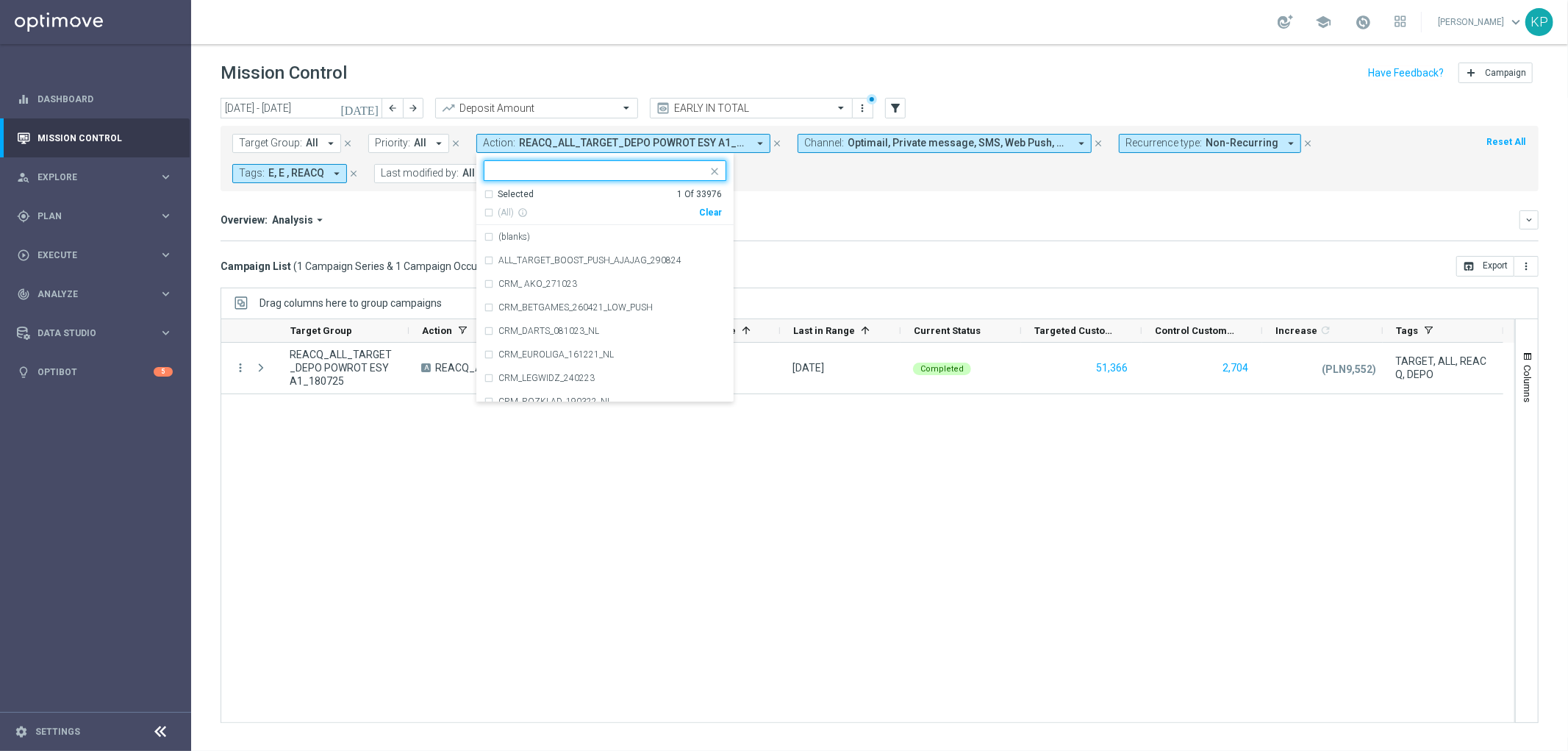
click at [502, 193] on div "Selected" at bounding box center [516, 195] width 36 height 13
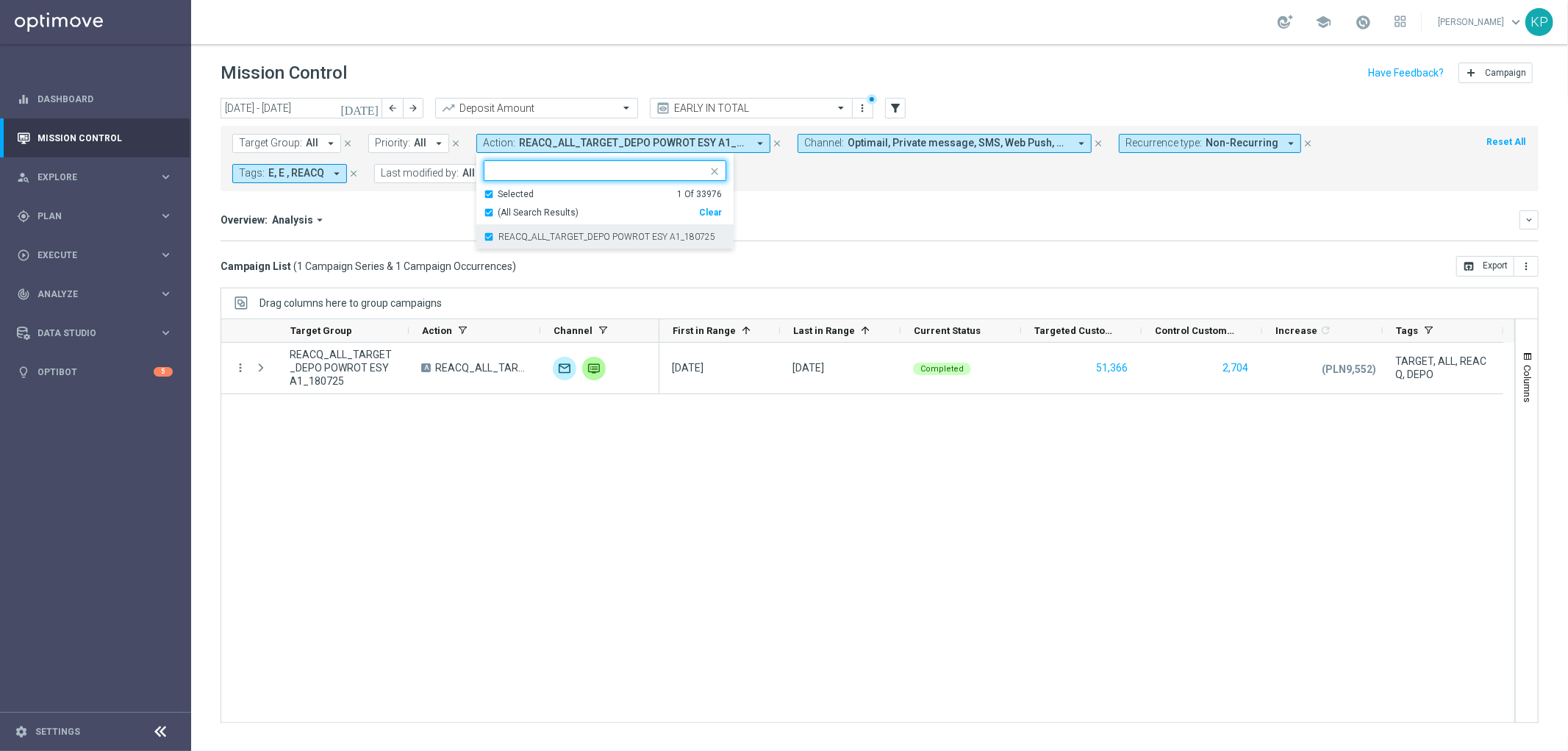
click at [491, 238] on div "REACQ_ALL_TARGET_DEPO POWROT ESY A1_180725" at bounding box center [605, 237] width 243 height 24
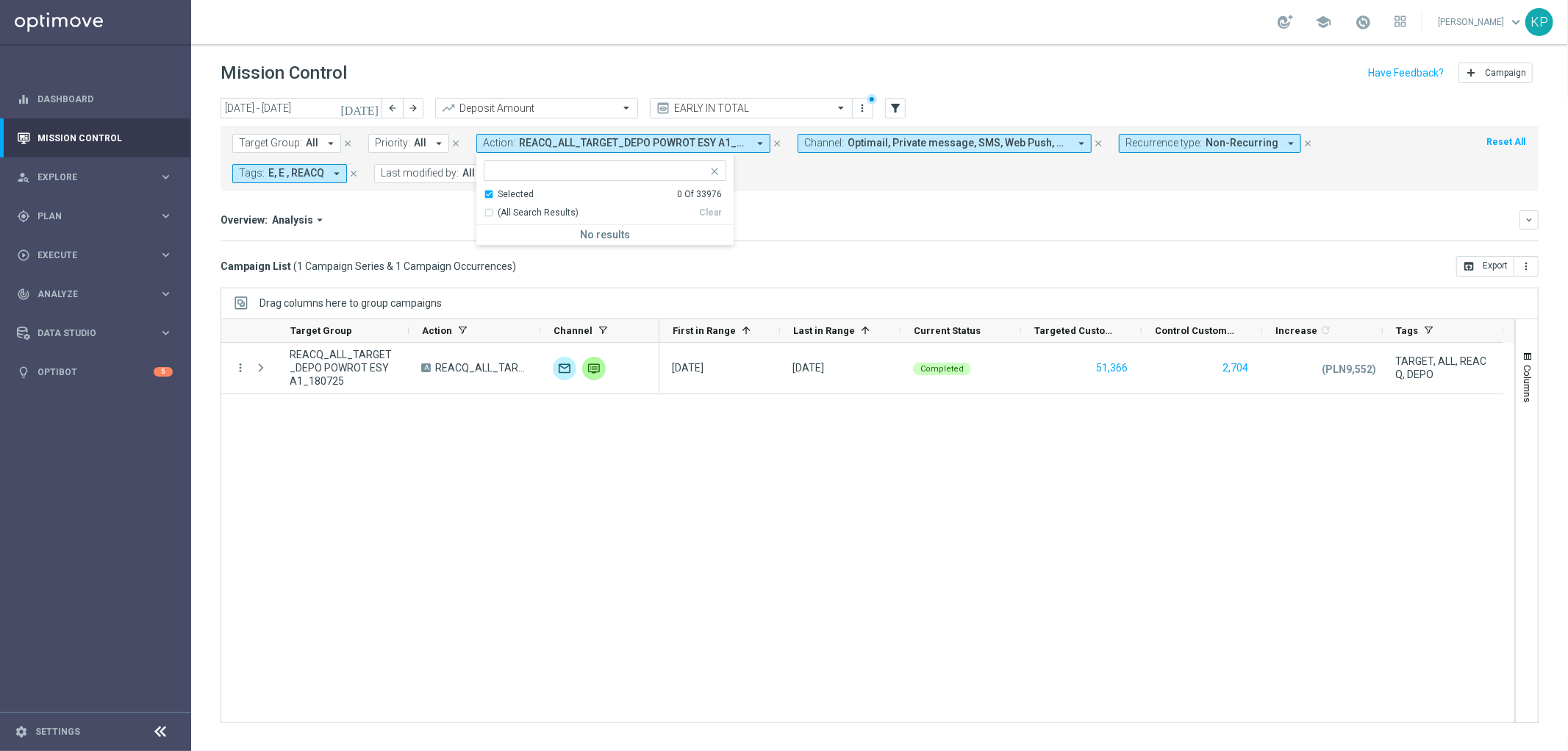
click at [489, 193] on div "Selected 0 Of 33976" at bounding box center [602, 195] width 238 height 13
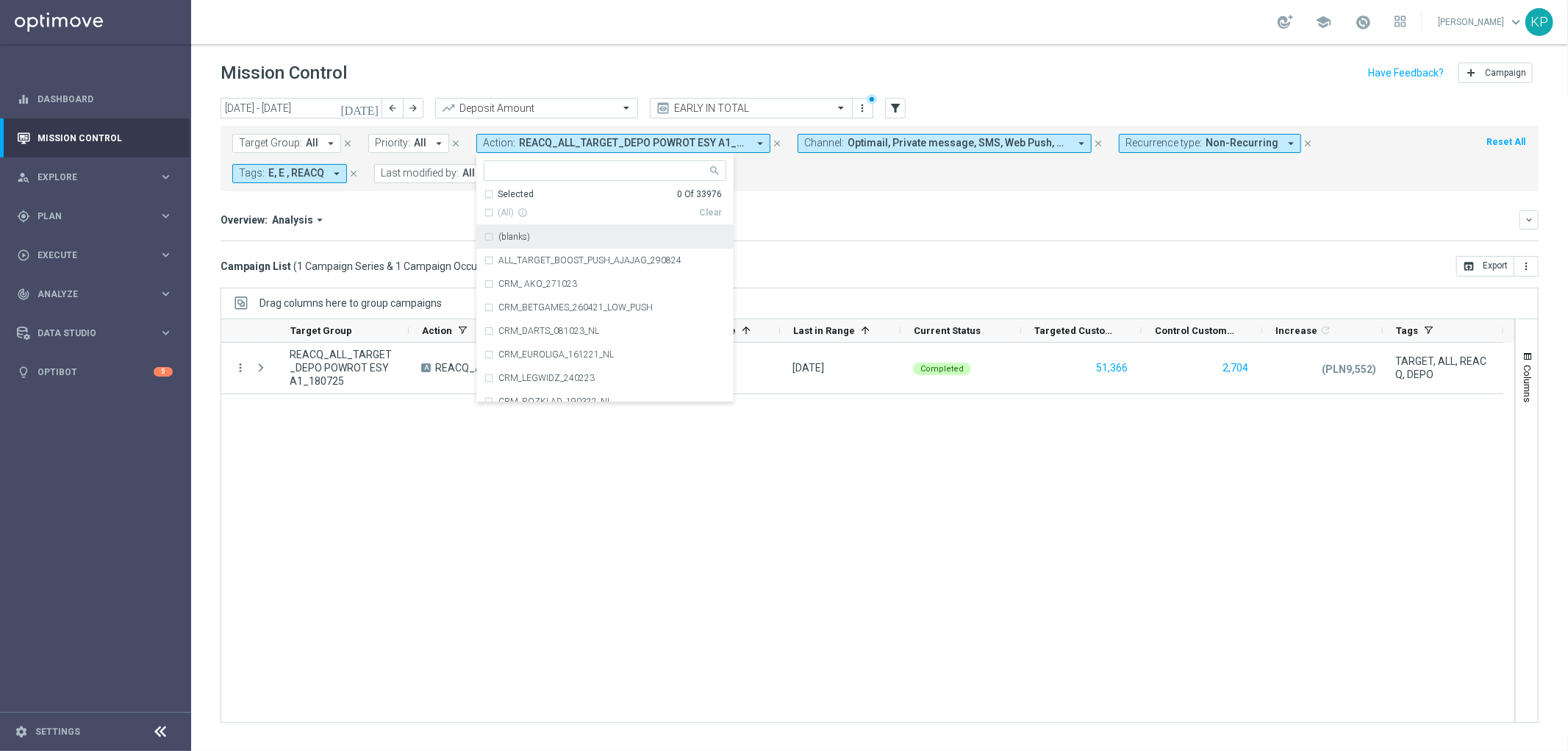
click at [497, 170] on input "text" at bounding box center [599, 171] width 216 height 13
paste input "E_NH-NL_TARGET_OFFER_PLANSZA POWROT ESY A_180725"
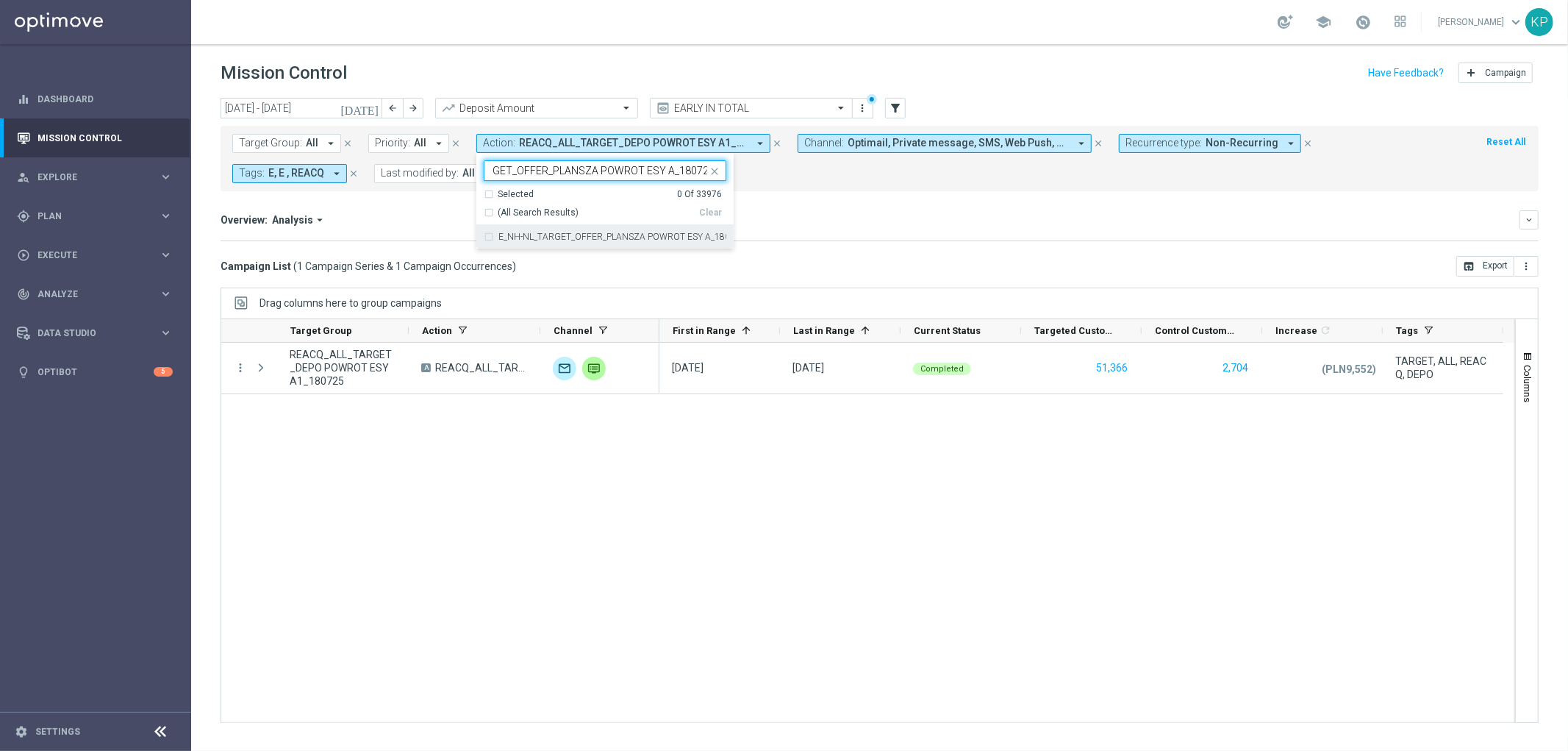
click at [499, 232] on label "E_NH-NL_TARGET_OFFER_PLANSZA POWROT ESY A_180725" at bounding box center [613, 236] width 228 height 9
type input "E_NH-NL_TARGET_OFFER_PLANSZA POWROT ESY A_180725"
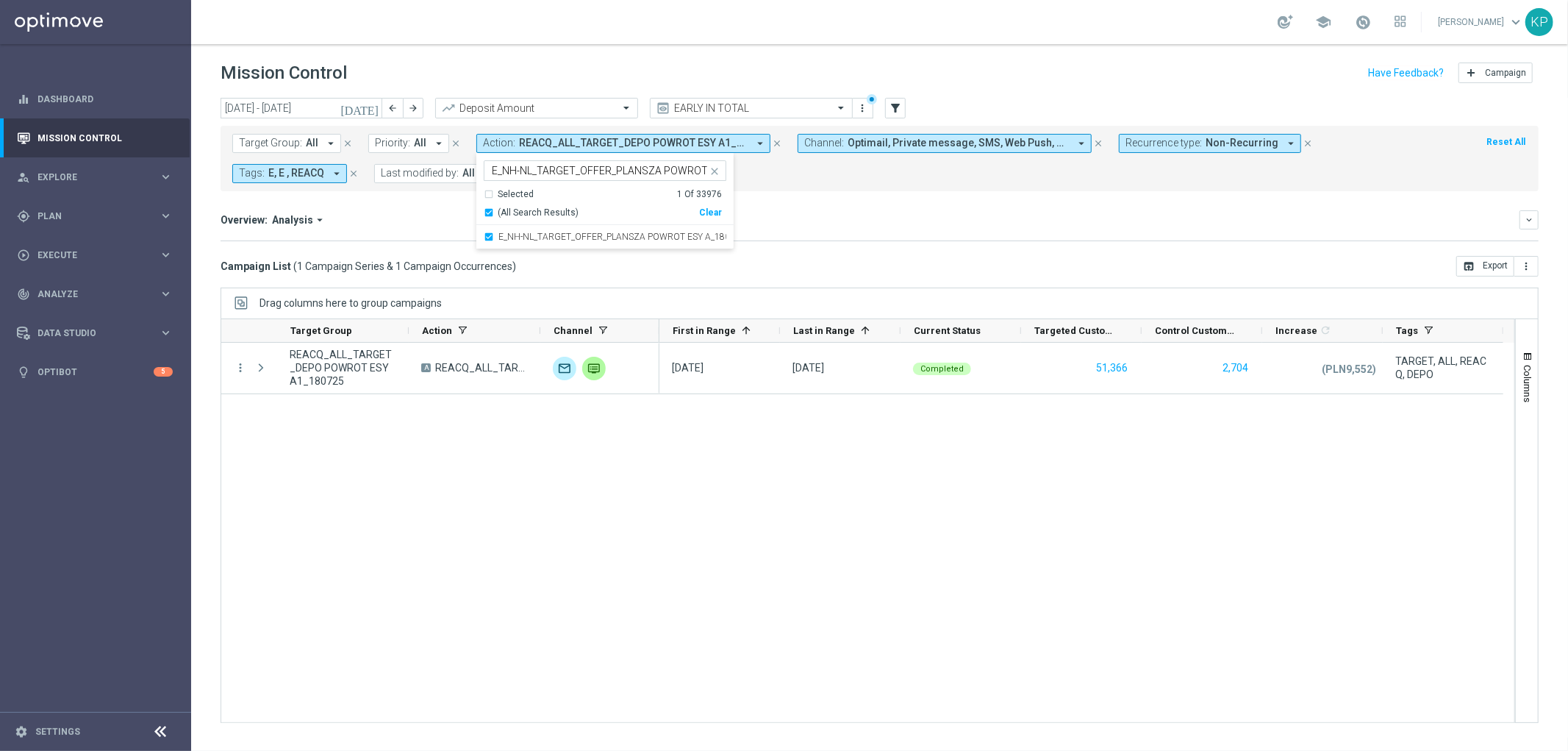
click at [431, 207] on mini-dashboard "Overview: Analysis arrow_drop_down keyboard_arrow_down Increase In Deposit Amou…" at bounding box center [879, 223] width 1318 height 64
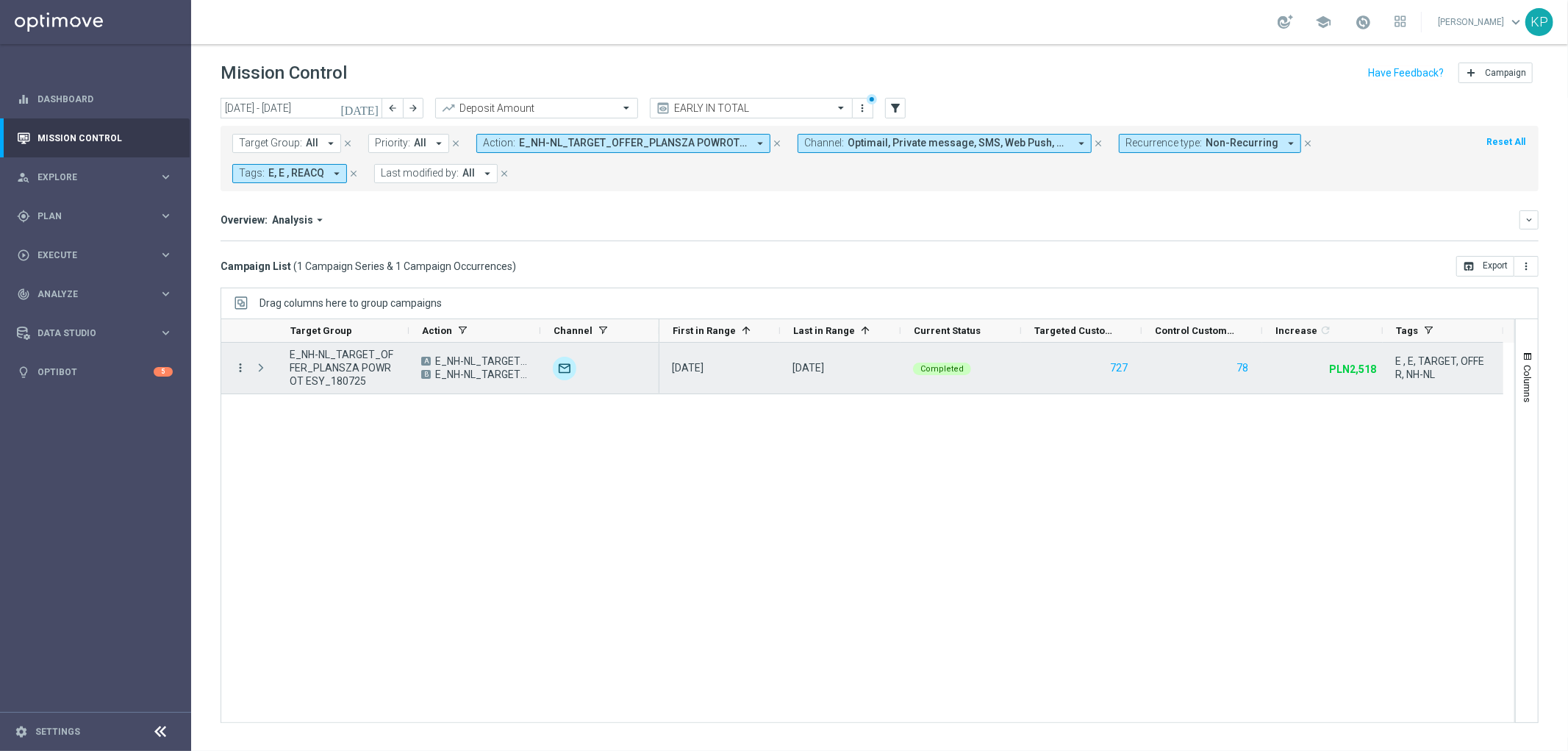
click at [241, 368] on icon "more_vert" at bounding box center [240, 368] width 14 height 14
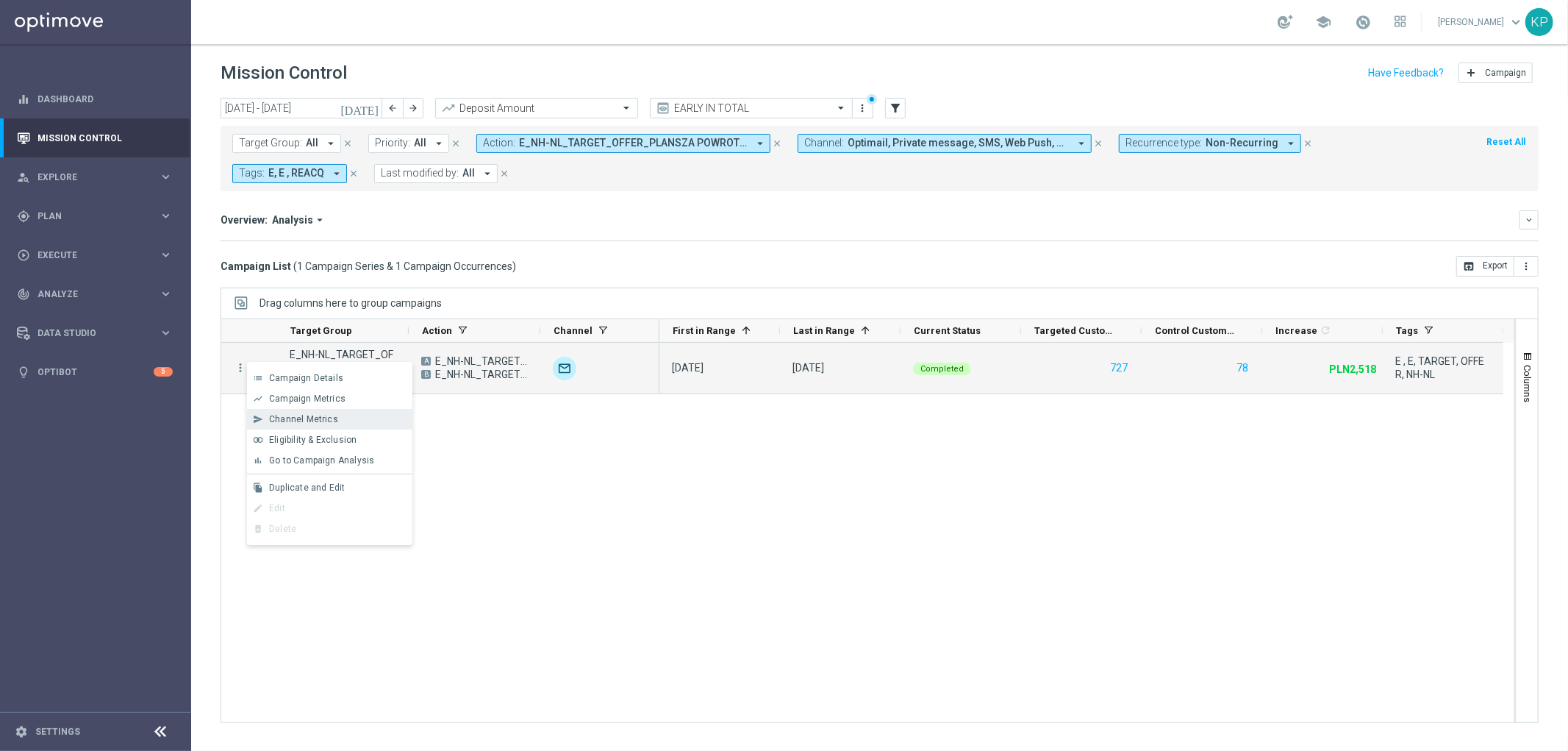
click at [333, 417] on span "Channel Metrics" at bounding box center [303, 418] width 69 height 10
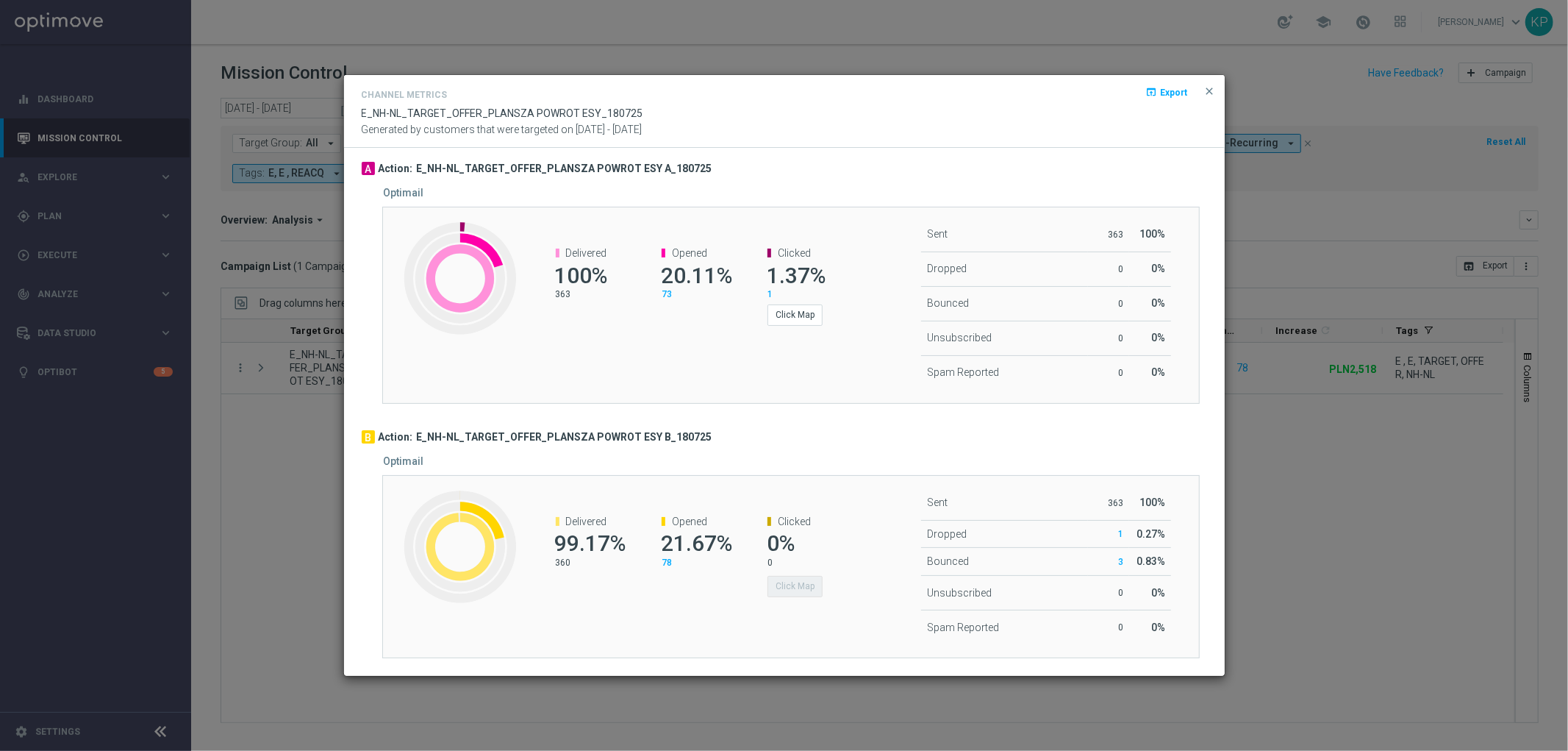
click at [1380, 503] on modal-container "Channel Metrics open_in_browser Export E_NH-NL_TARGET_OFFER_PLANSZA POWROT ESY_…" at bounding box center [784, 376] width 1568 height 751
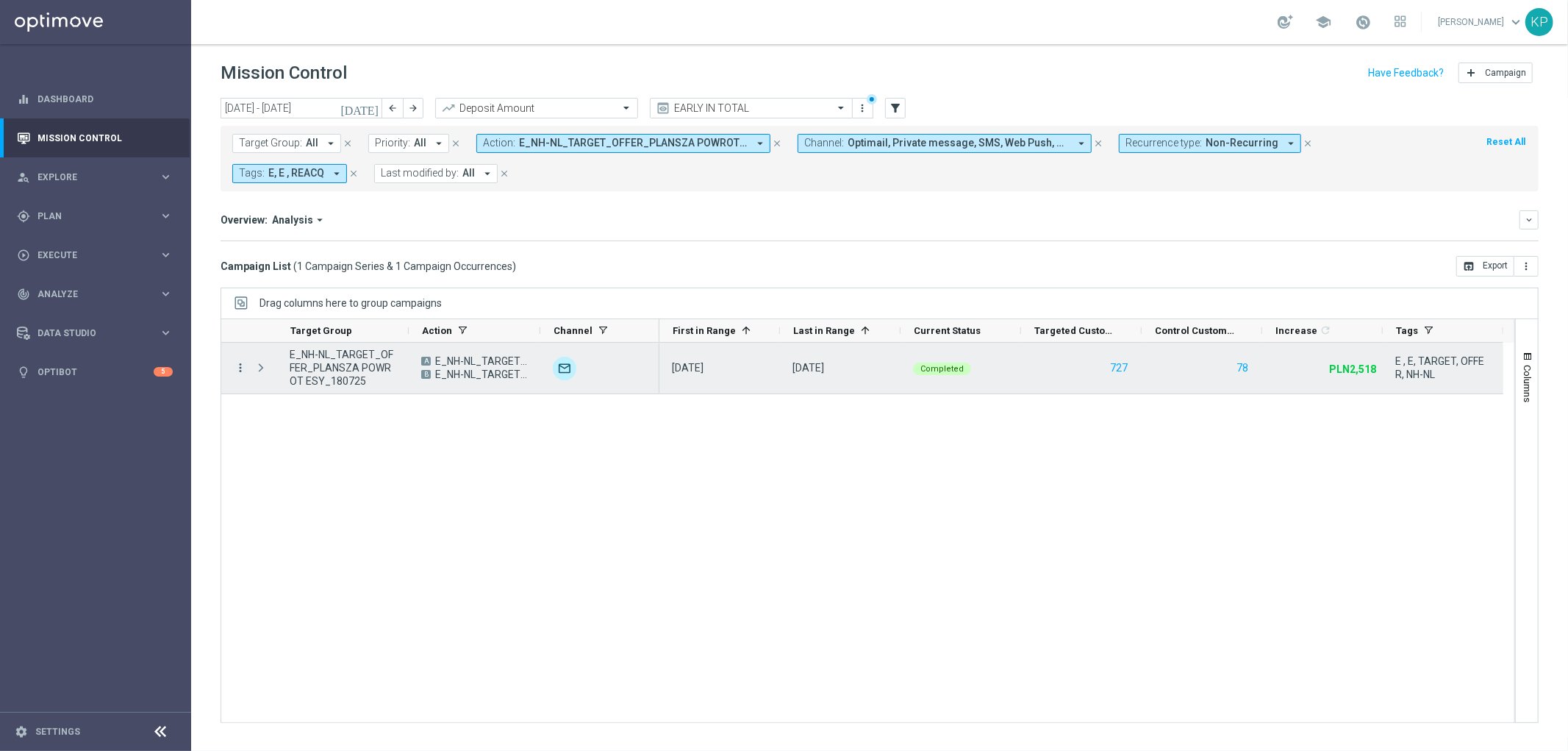
click at [239, 364] on icon "more_vert" at bounding box center [240, 368] width 14 height 14
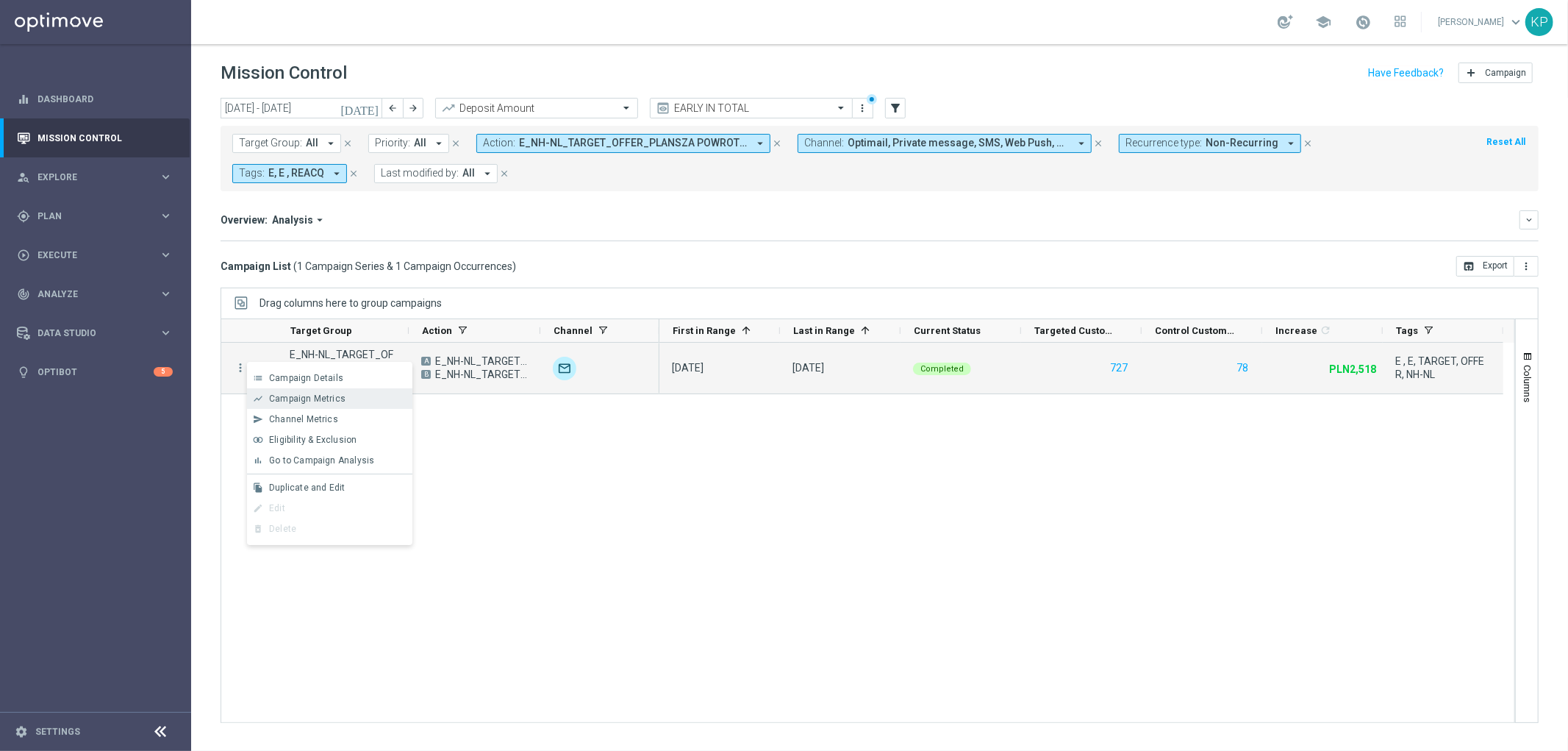
click at [272, 404] on div "show_chart Campaign Metrics" at bounding box center [330, 399] width 165 height 21
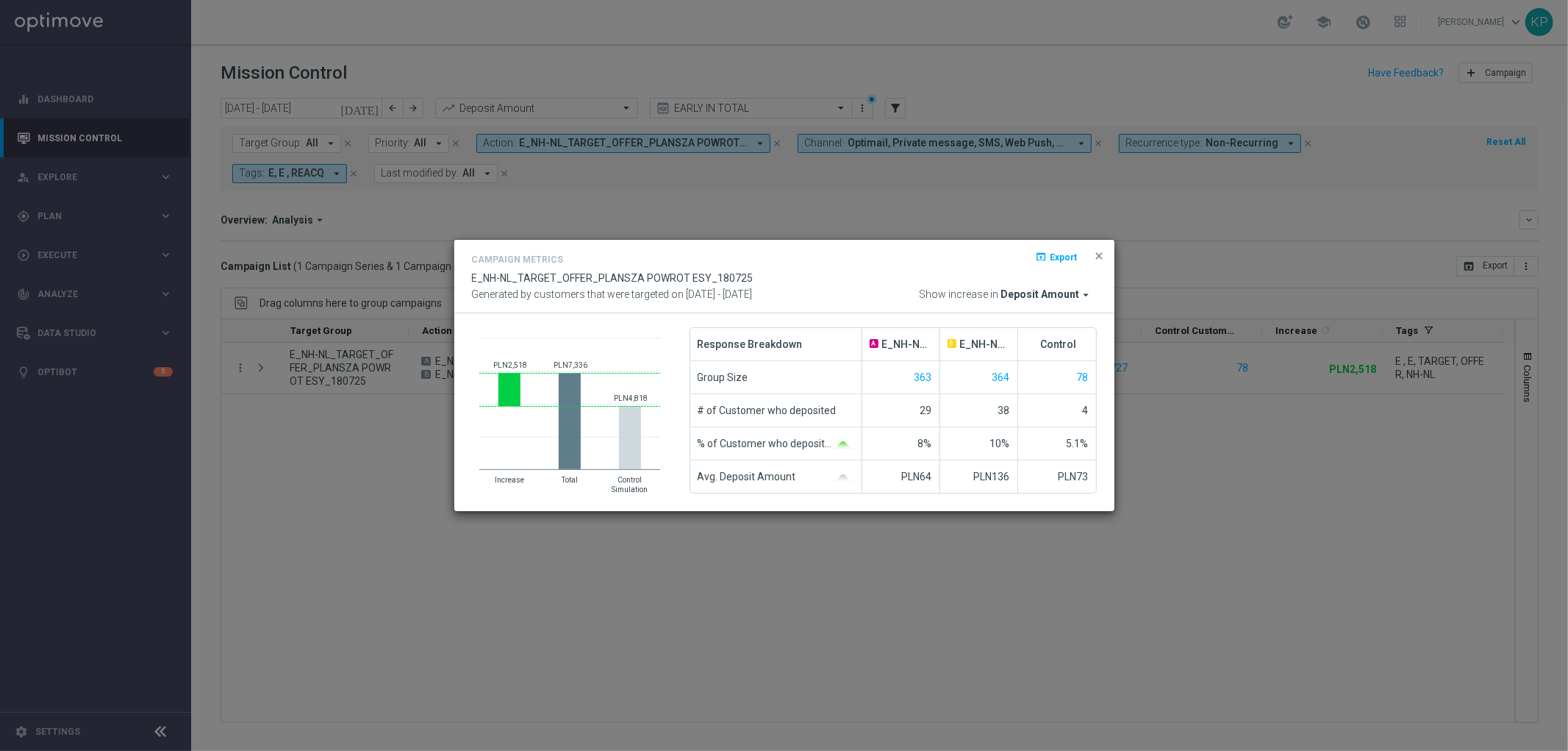
drag, startPoint x: 324, startPoint y: 309, endPoint x: 376, endPoint y: 262, distance: 70.1
click at [326, 305] on modal-container "Campaign Metrics open_in_browser Export E_NH-NL_TARGET_OFFER_PLANSZA POWROT ESY…" at bounding box center [784, 376] width 1568 height 751
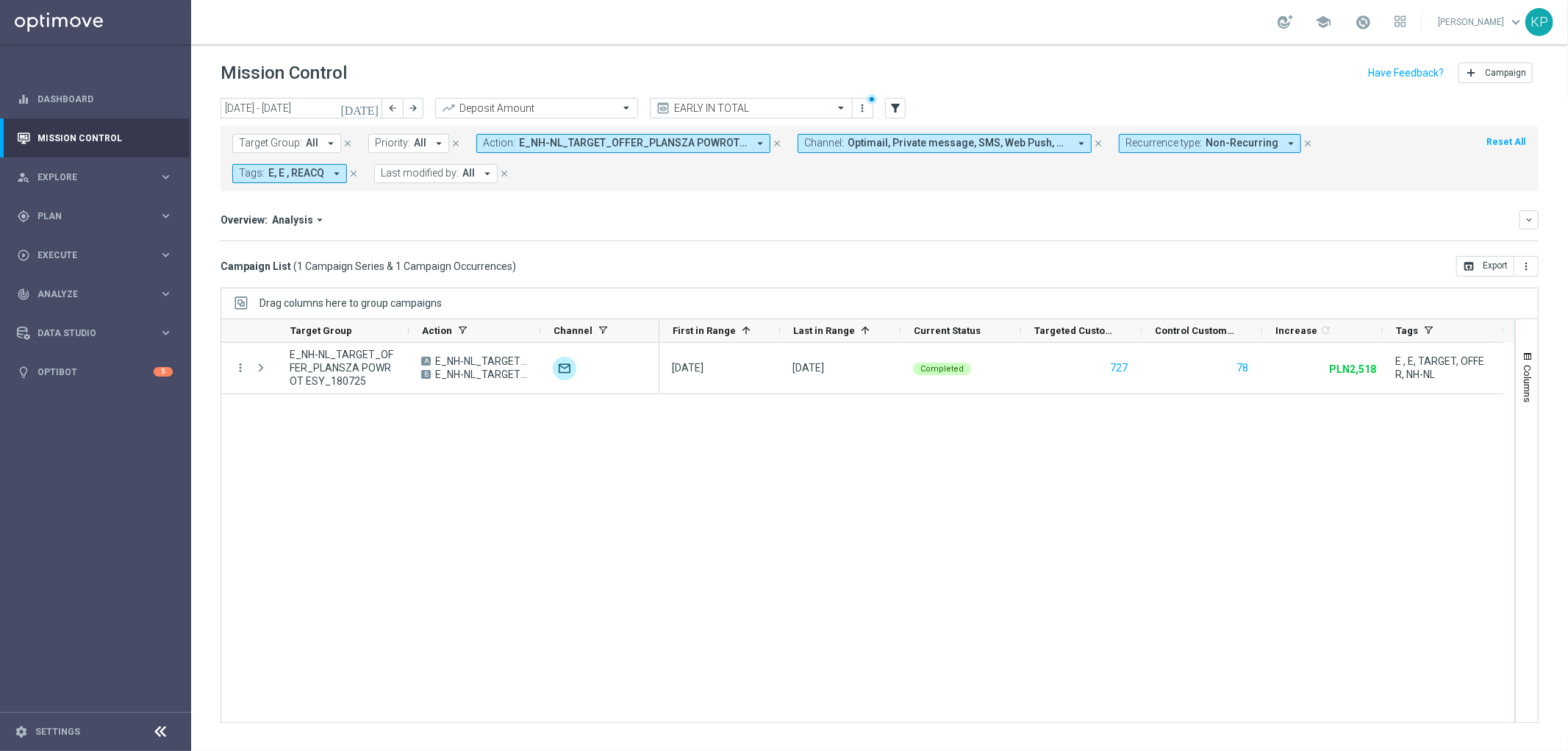
click at [530, 143] on span "E_NH-NL_TARGET_OFFER_PLANSZA POWROT ESY A_180725" at bounding box center [632, 143] width 228 height 13
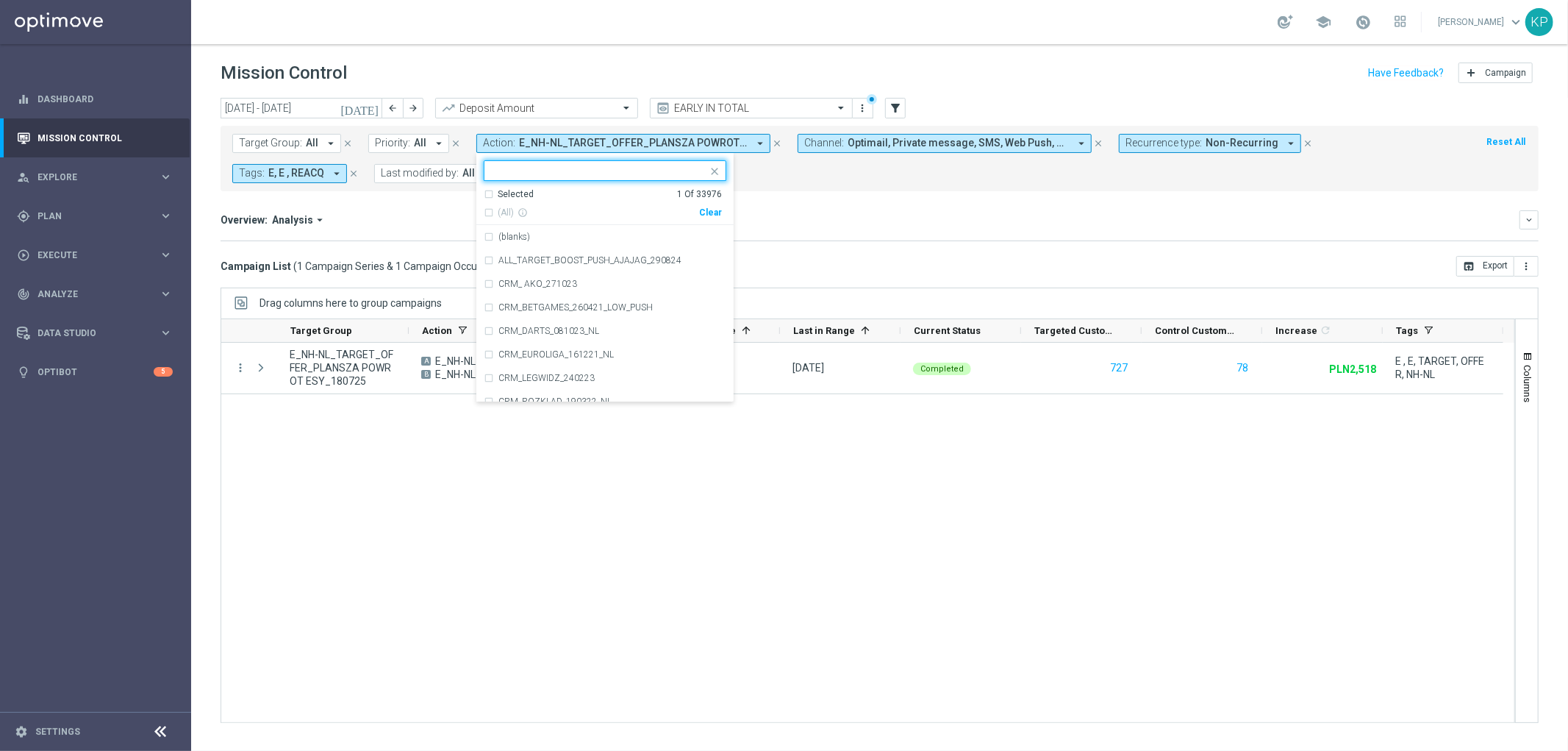
drag, startPoint x: 518, startPoint y: 189, endPoint x: 516, endPoint y: 199, distance: 10.2
click at [516, 193] on div "Selected" at bounding box center [516, 195] width 36 height 13
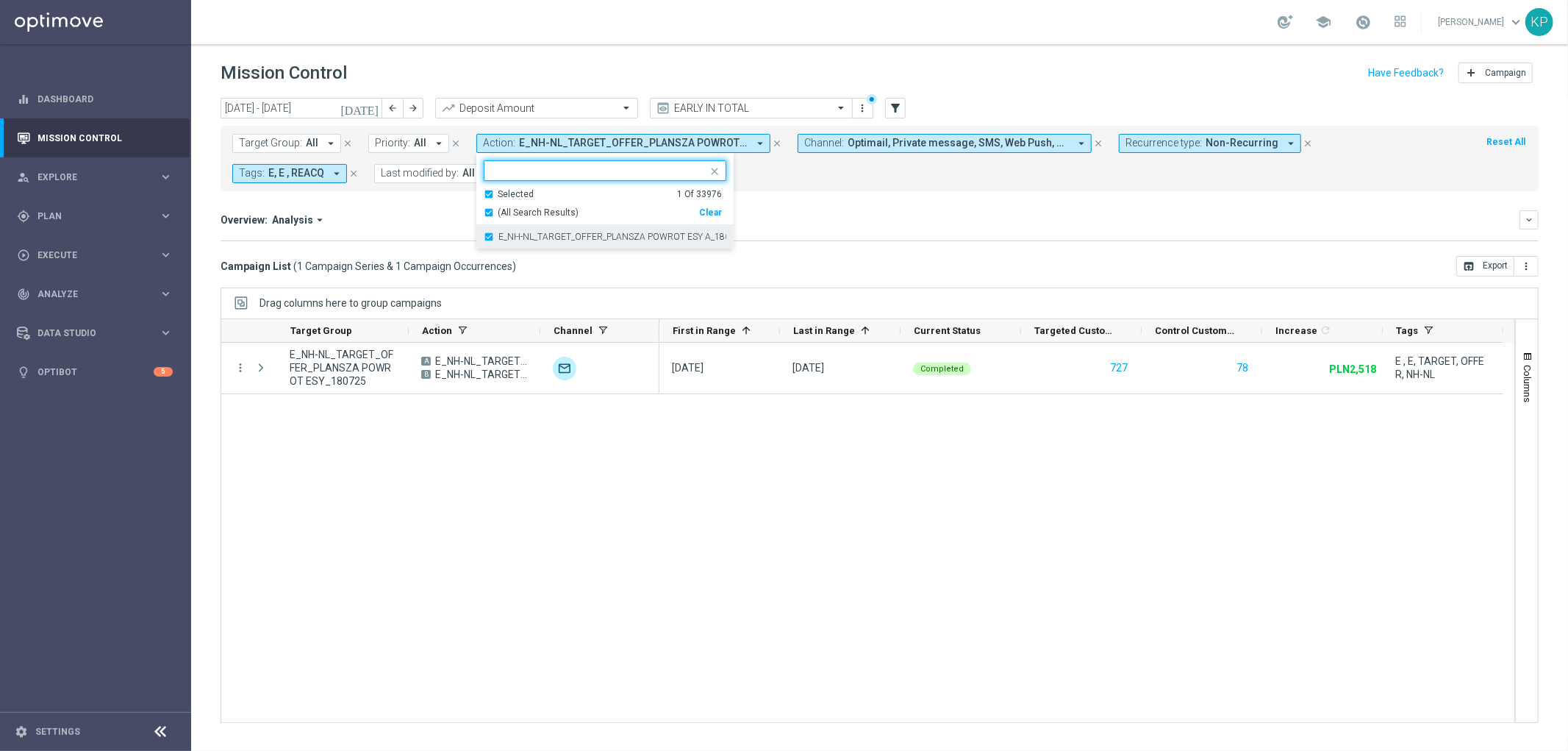
click at [511, 239] on label "E_NH-NL_TARGET_OFFER_PLANSZA POWROT ESY A_180725" at bounding box center [613, 236] width 228 height 9
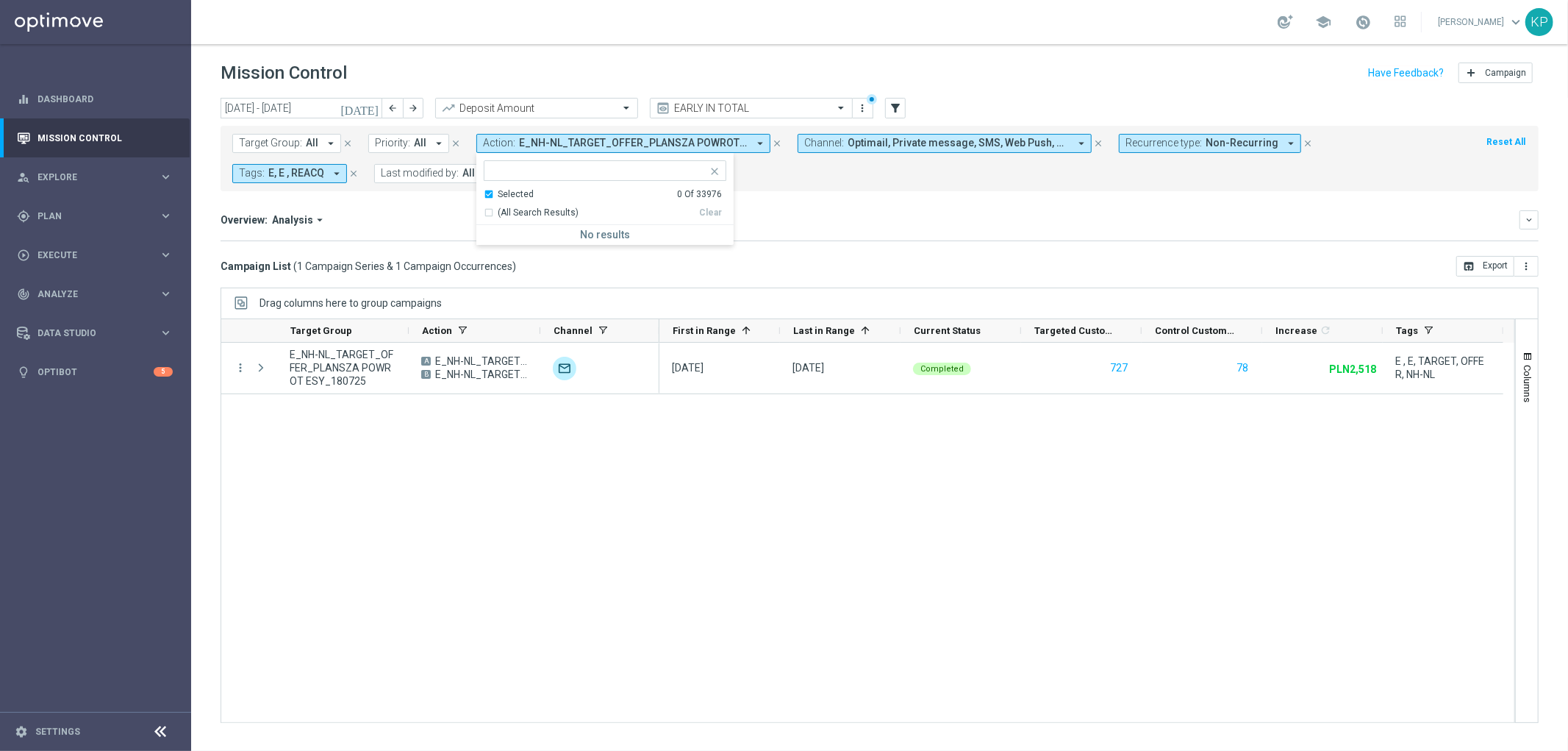
click at [504, 192] on div "Selected" at bounding box center [516, 195] width 36 height 13
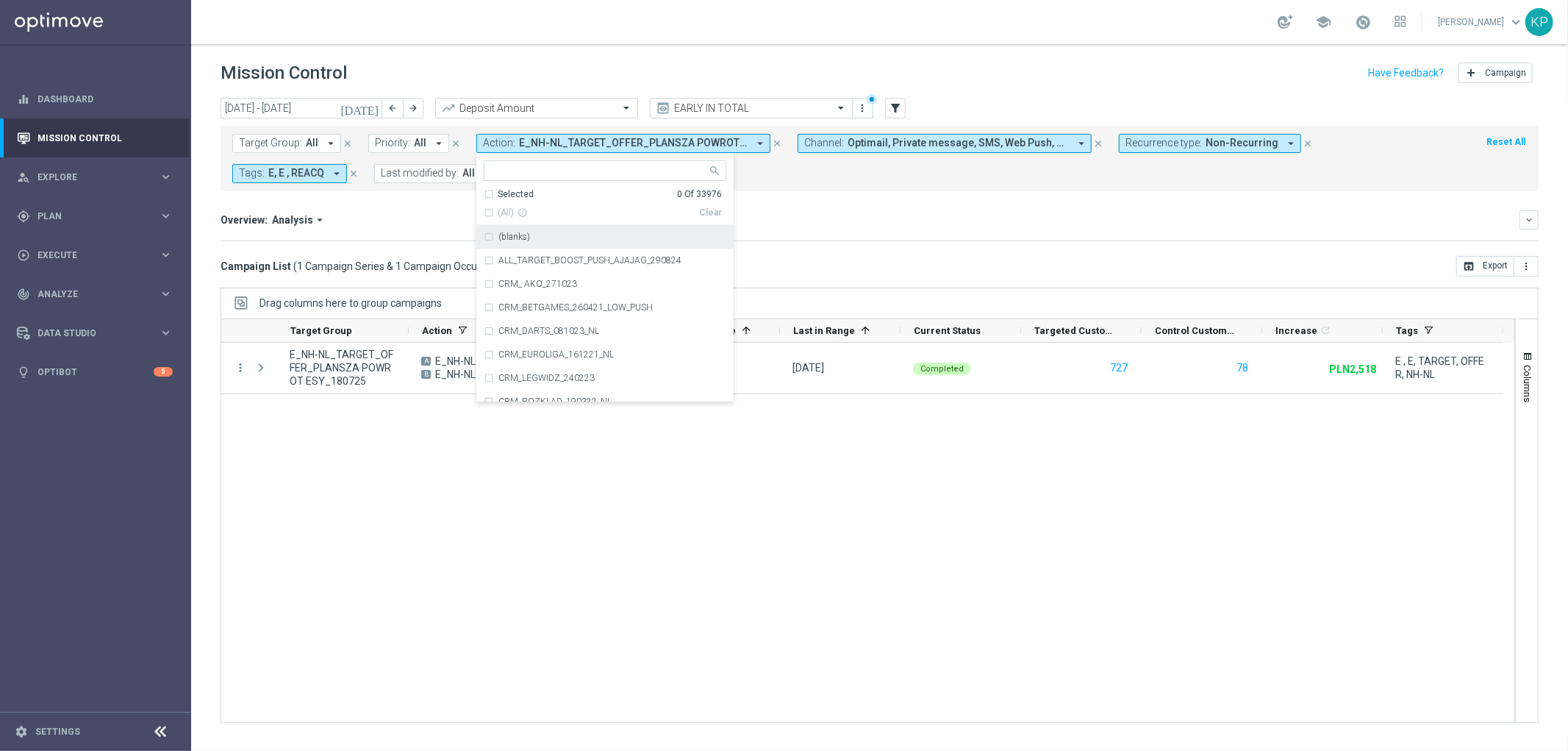
click at [522, 161] on div at bounding box center [596, 169] width 223 height 18
paste input "E_ALL_TARGET_OFFER_ODDS RTS ESA_180725"
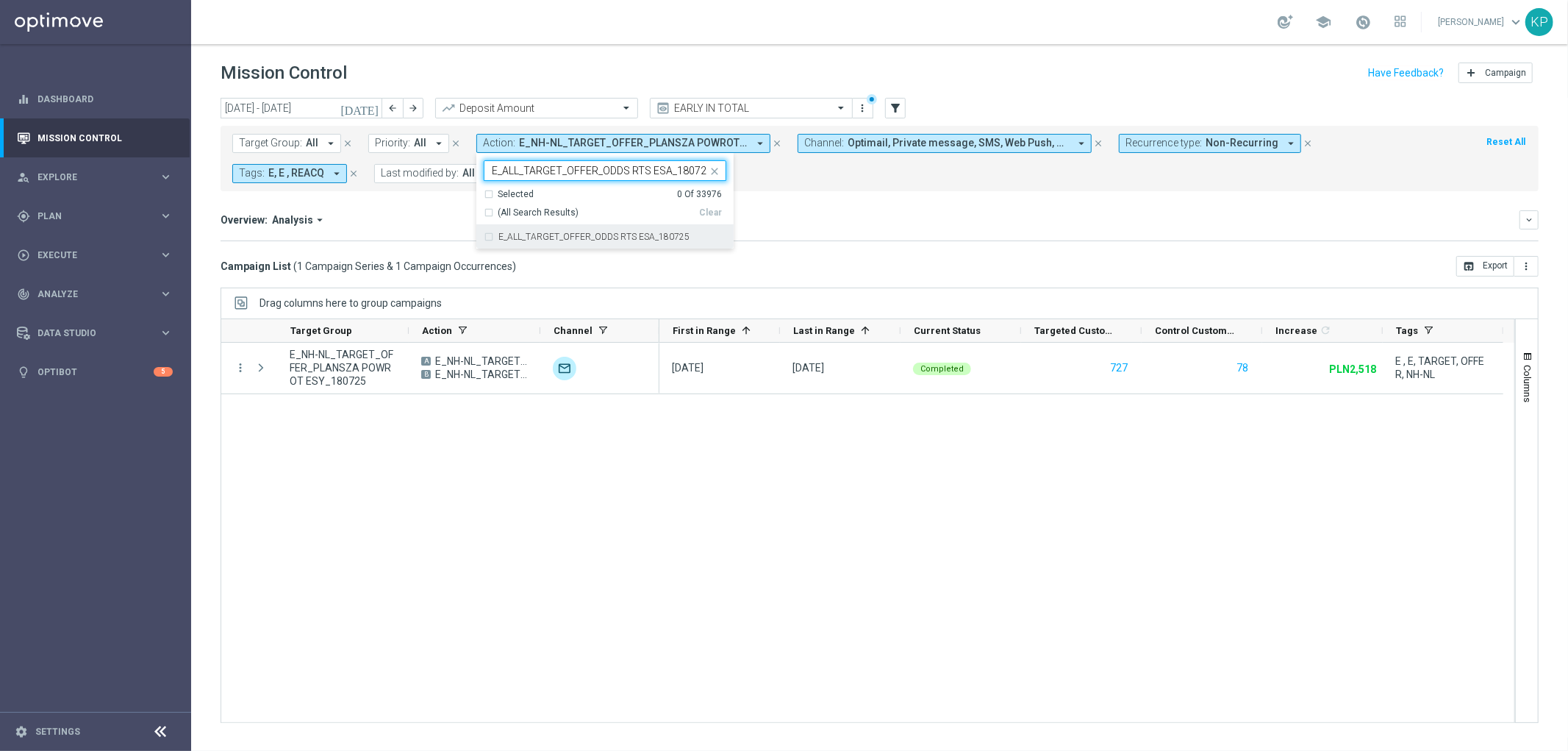
scroll to position [0, 1]
click at [516, 235] on label "E_ALL_TARGET_OFFER_ODDS RTS ESA_180725" at bounding box center [594, 236] width 191 height 9
type input "E_ALL_TARGET_OFFER_ODDS RTS ESA_180725"
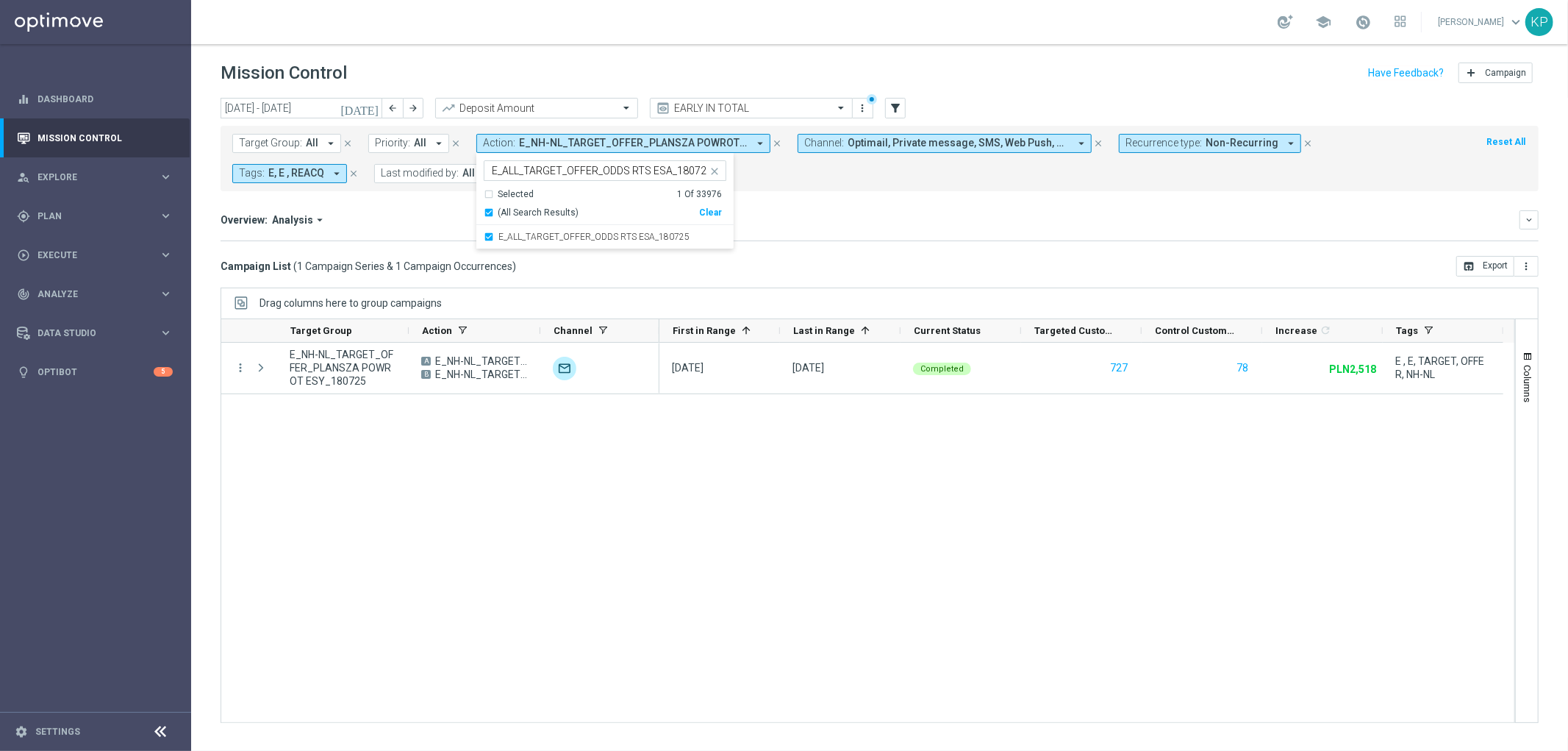
click at [335, 206] on mini-dashboard "Overview: Analysis arrow_drop_down keyboard_arrow_down Increase In Deposit Amou…" at bounding box center [879, 223] width 1318 height 64
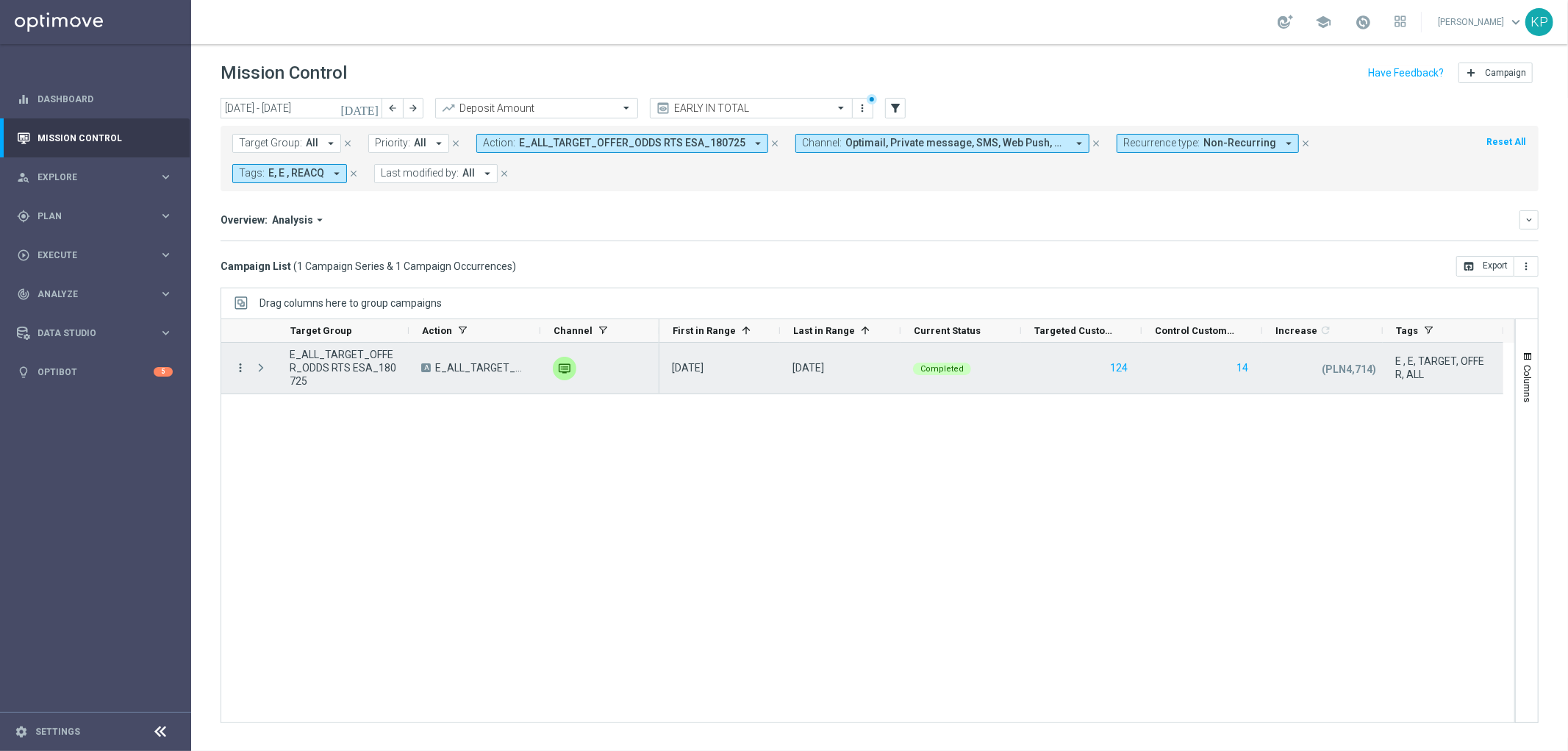
click at [237, 365] on icon "more_vert" at bounding box center [240, 368] width 14 height 14
click at [267, 416] on div "send" at bounding box center [259, 418] width 22 height 10
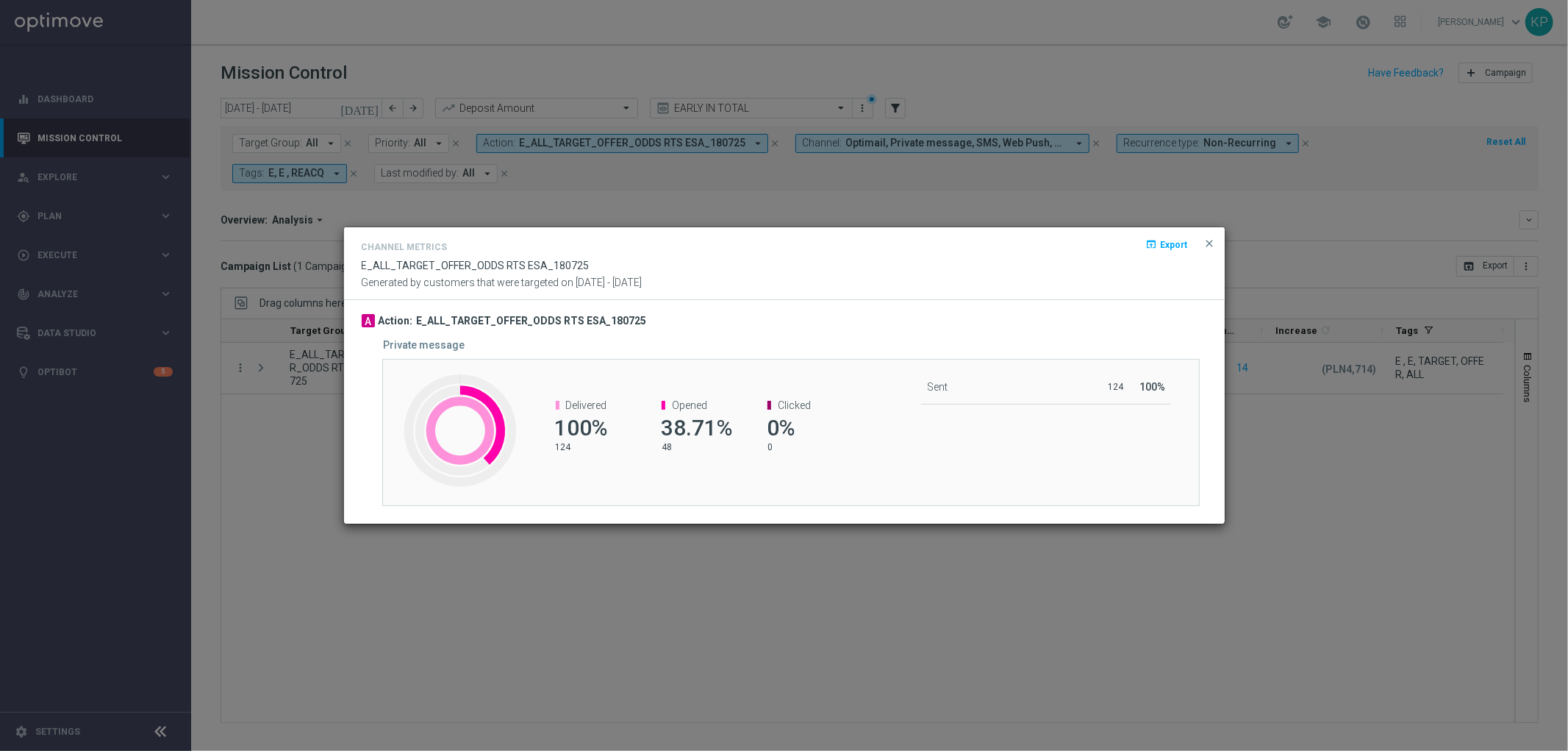
click at [615, 325] on h3 "E_ALL_TARGET_OFFER_ODDS RTS ESA_180725" at bounding box center [531, 321] width 230 height 14
copy div "E_ALL_TARGET_OFFER_ODDS RTS ESA_180725"
click at [250, 387] on modal-container "Channel Metrics open_in_browser Export E_ALL_TARGET_OFFER_ODDS RTS ESA_180725 G…" at bounding box center [784, 376] width 1568 height 751
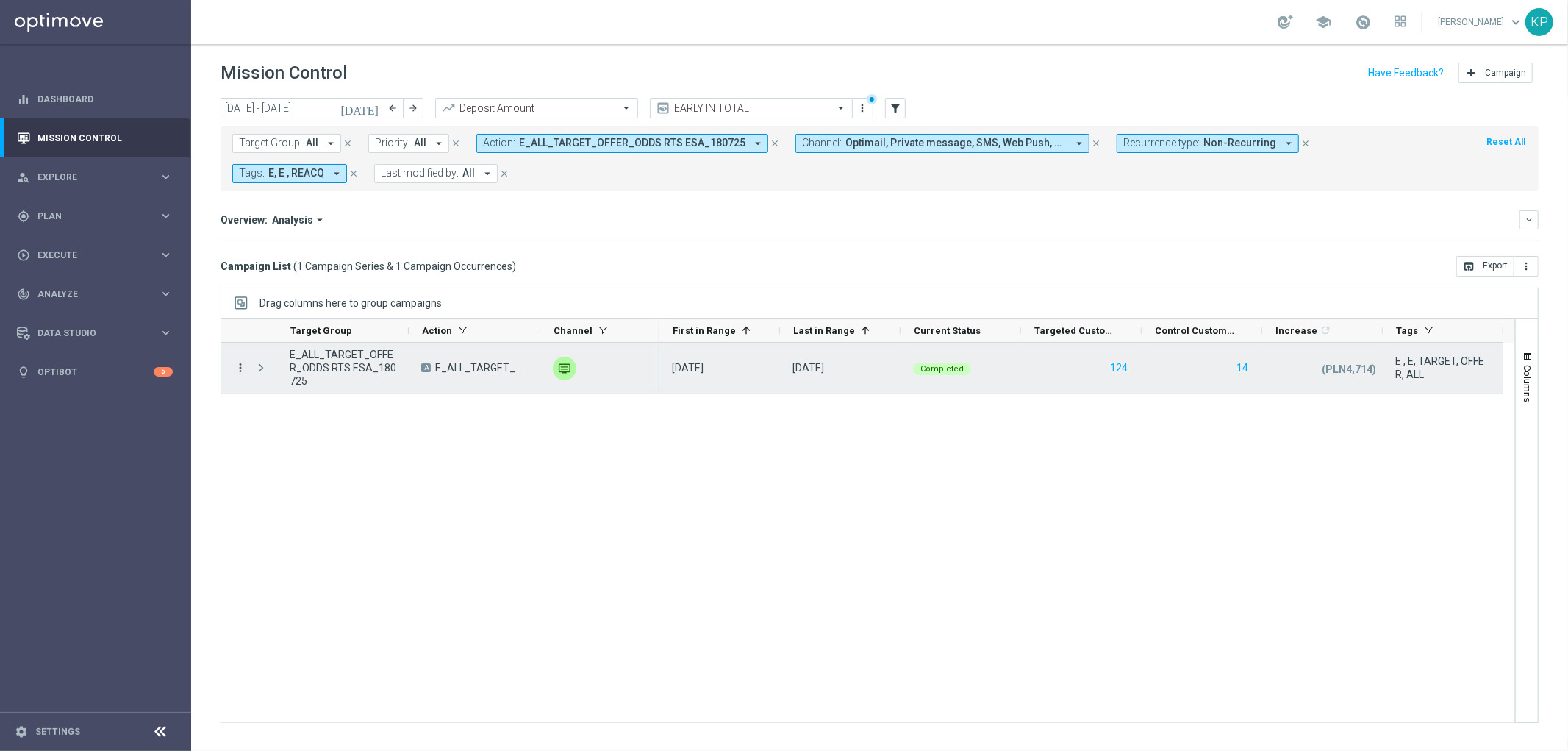
click at [238, 370] on icon "more_vert" at bounding box center [240, 368] width 14 height 14
click at [269, 395] on span "Campaign Metrics" at bounding box center [307, 398] width 76 height 10
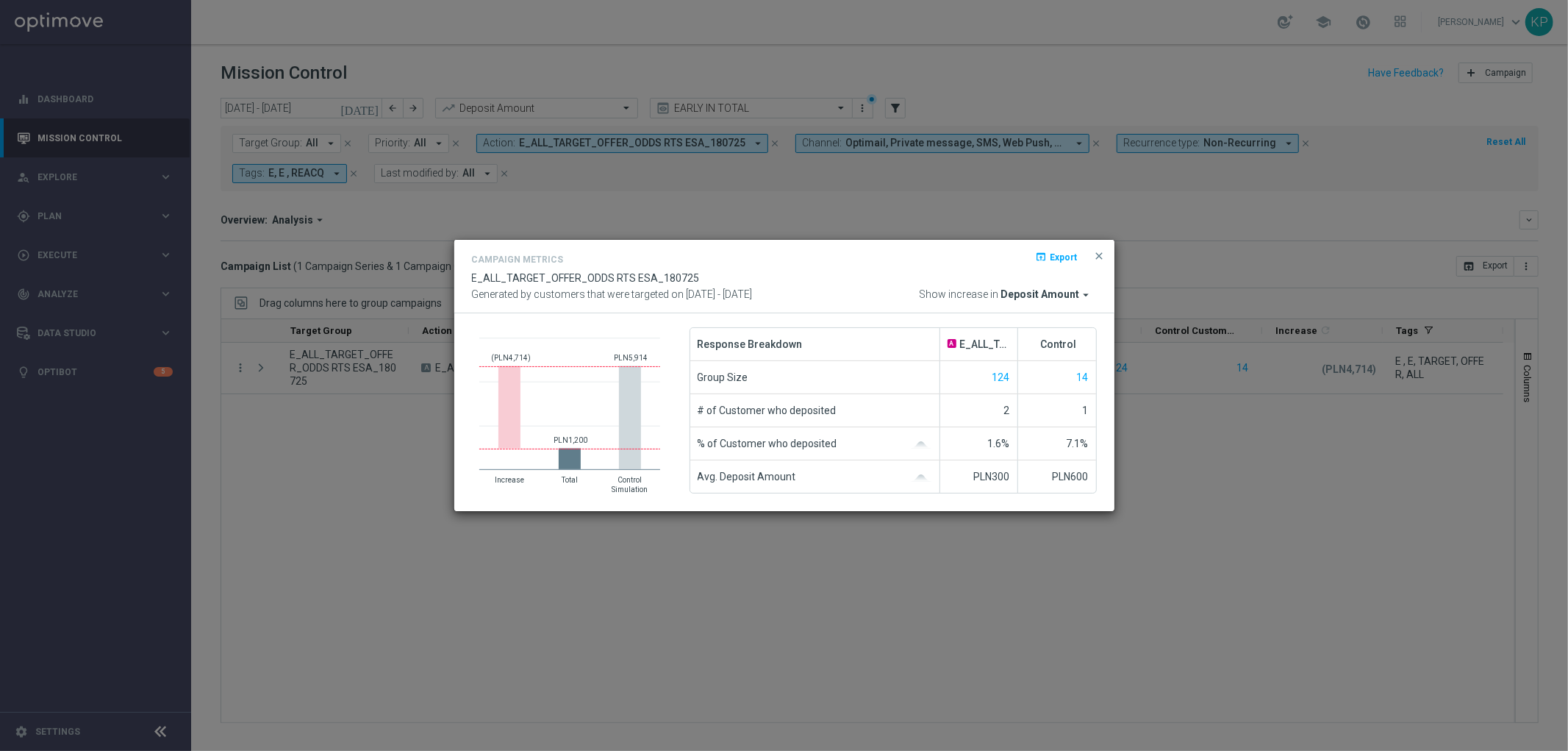
click at [314, 371] on modal-container "Campaign Metrics open_in_browser Export E_ALL_TARGET_OFFER_ODDS RTS ESA_180725 …" at bounding box center [784, 376] width 1568 height 751
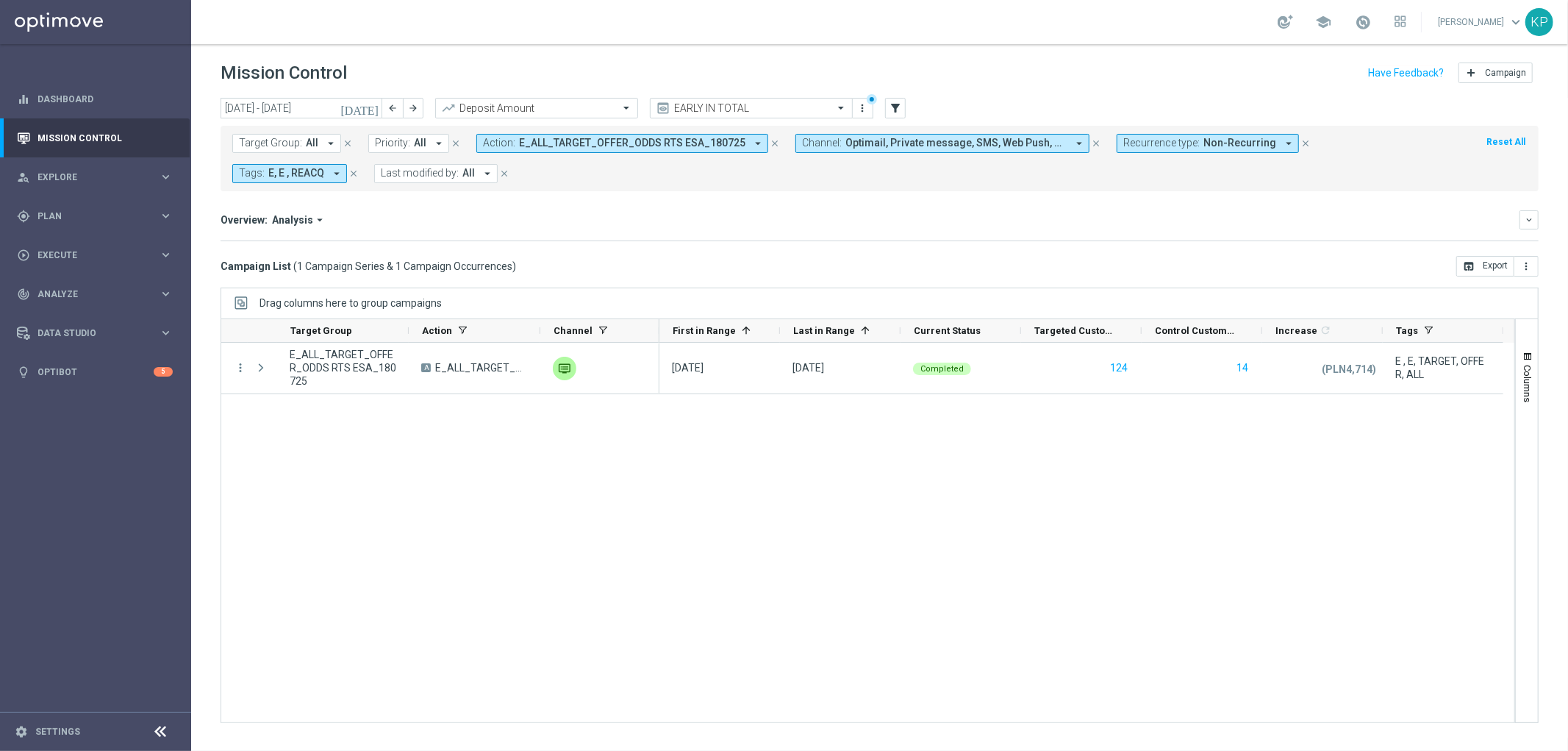
click at [512, 148] on button "Action: E_ALL_TARGET_OFFER_ODDS RTS ESA_180725 arrow_drop_down" at bounding box center [622, 143] width 292 height 19
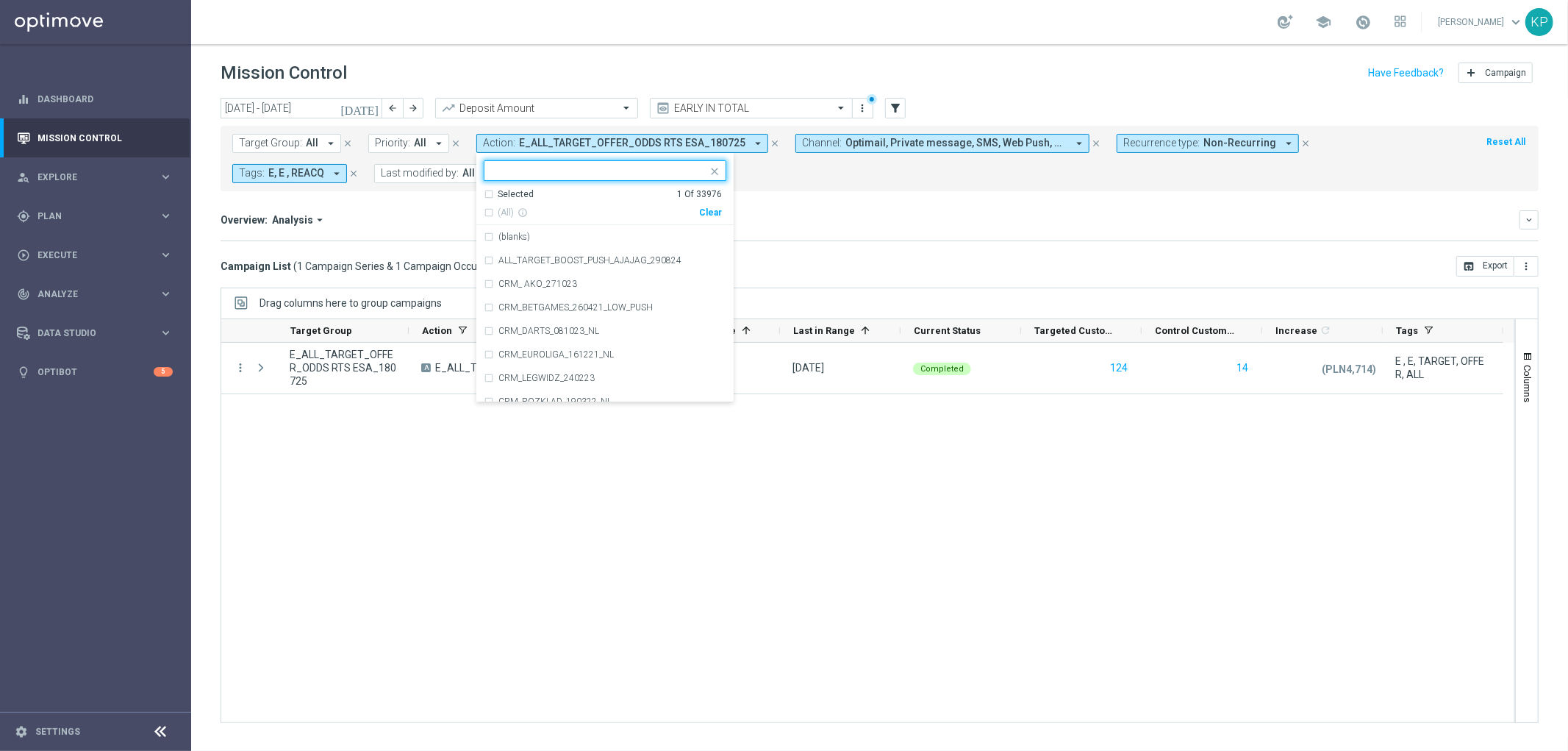
click at [502, 197] on div "Selected" at bounding box center [516, 195] width 36 height 13
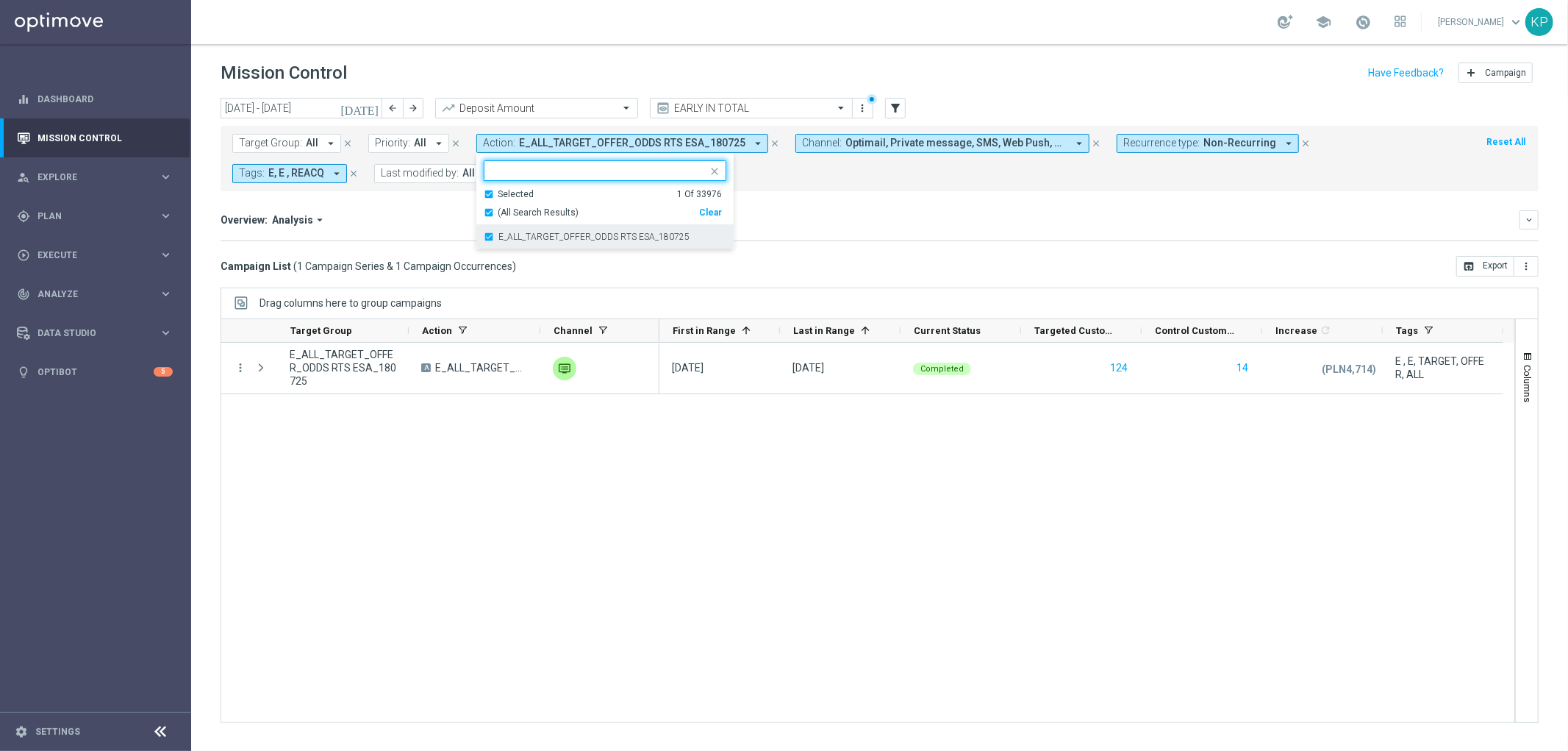
click at [505, 234] on label "E_ALL_TARGET_OFFER_ODDS RTS ESA_180725" at bounding box center [594, 236] width 191 height 9
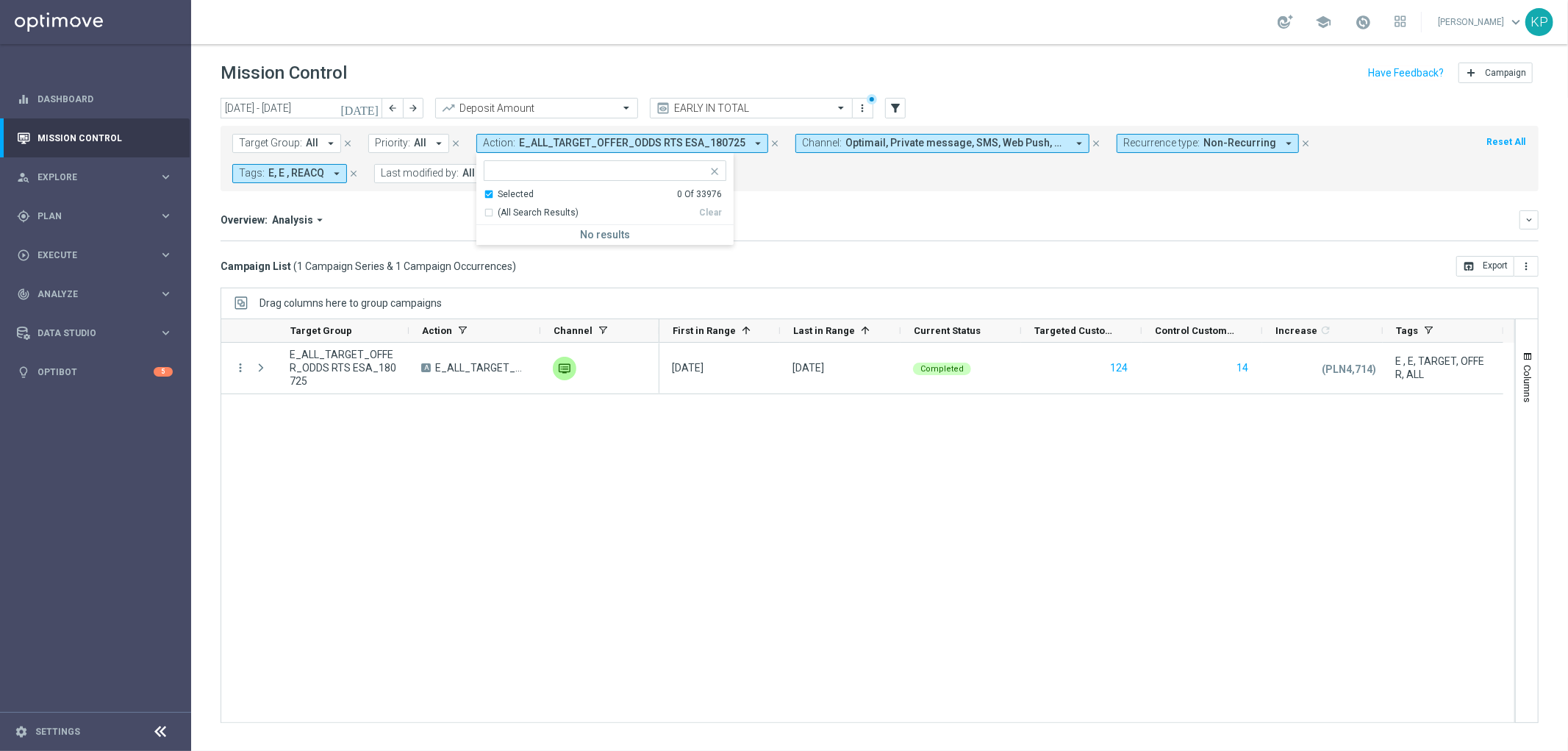
click at [498, 195] on div "Selected" at bounding box center [516, 195] width 36 height 13
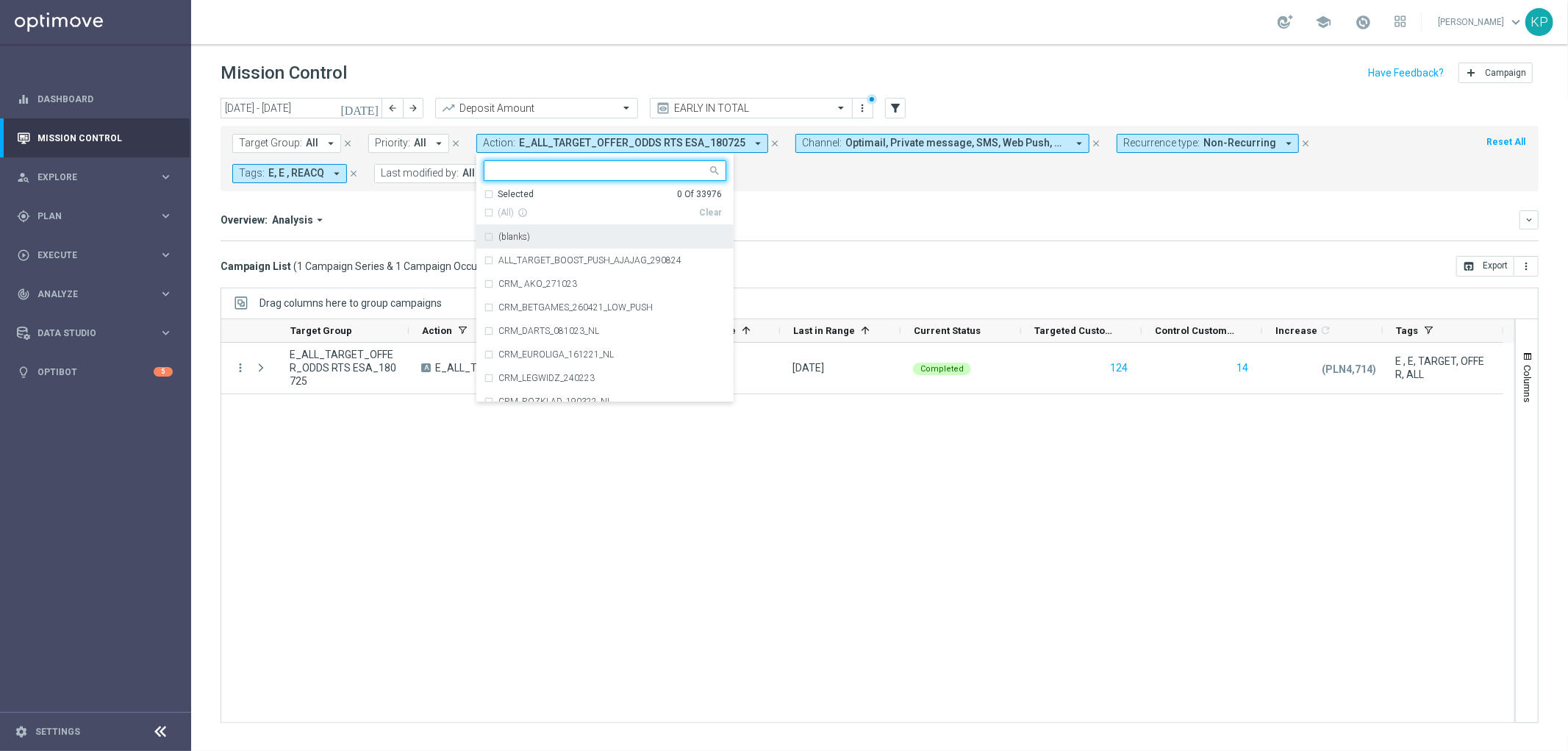
click at [504, 177] on input "text" at bounding box center [599, 171] width 216 height 13
paste input "E_ALL_TARGET_OFFER_ODDS POGON ESA_180725"
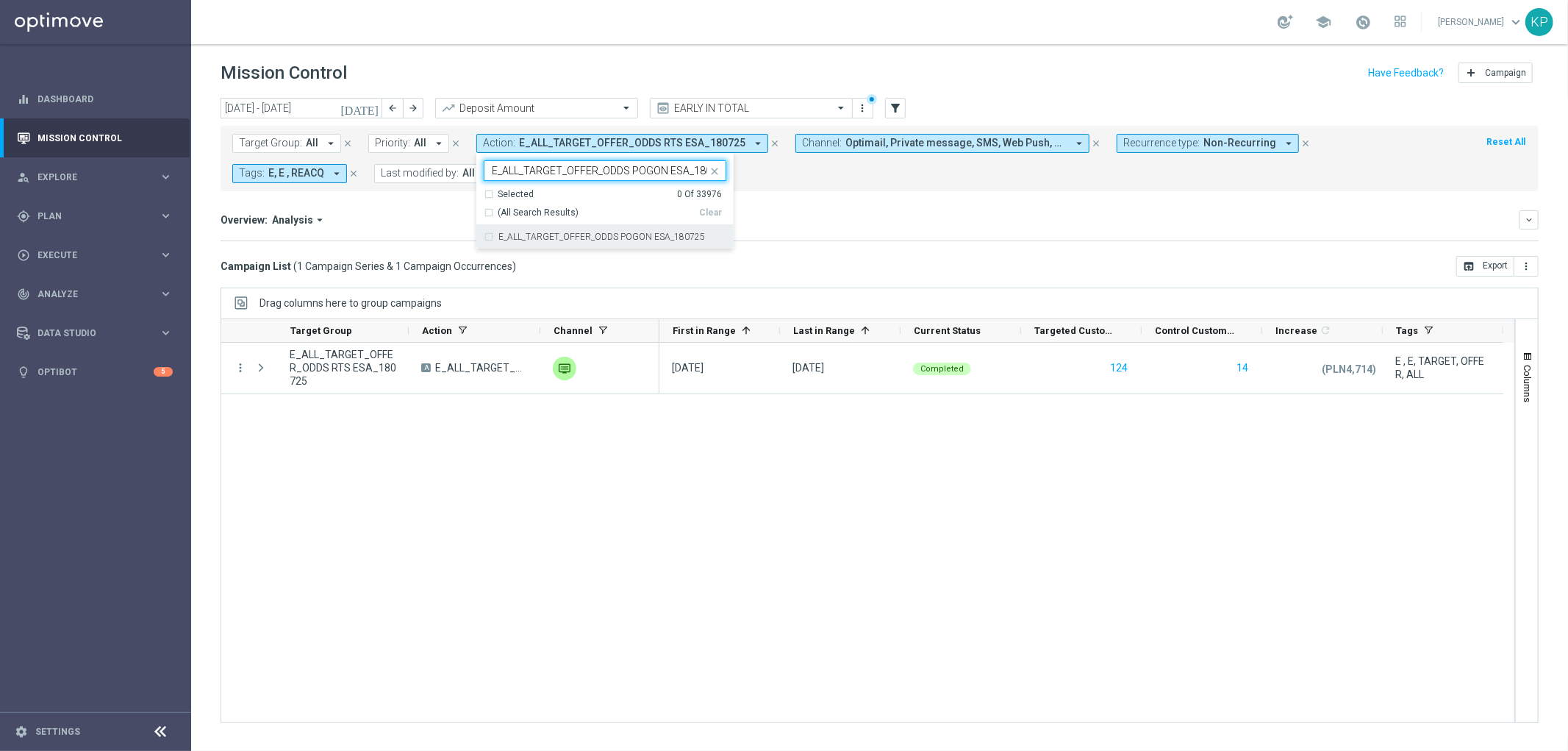
scroll to position [0, 17]
click at [503, 225] on div "E_ALL_TARGET_OFFER_ODDS POGON ESA_180725" at bounding box center [605, 237] width 243 height 24
type input "E_ALL_TARGET_OFFER_ODDS POGON ESA_180725"
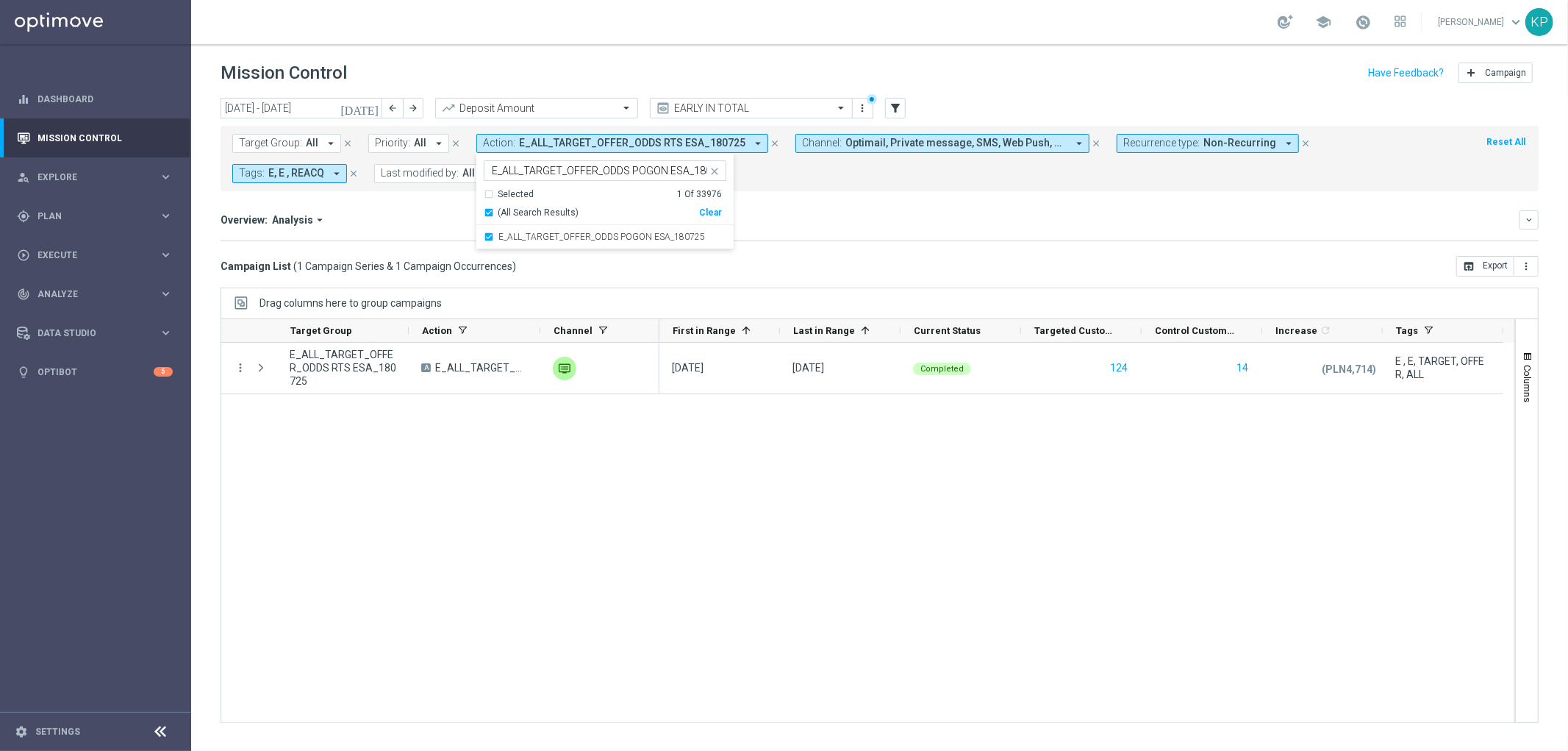
click at [439, 199] on mini-dashboard "Overview: Analysis arrow_drop_down keyboard_arrow_down Increase In Deposit Amou…" at bounding box center [879, 223] width 1318 height 64
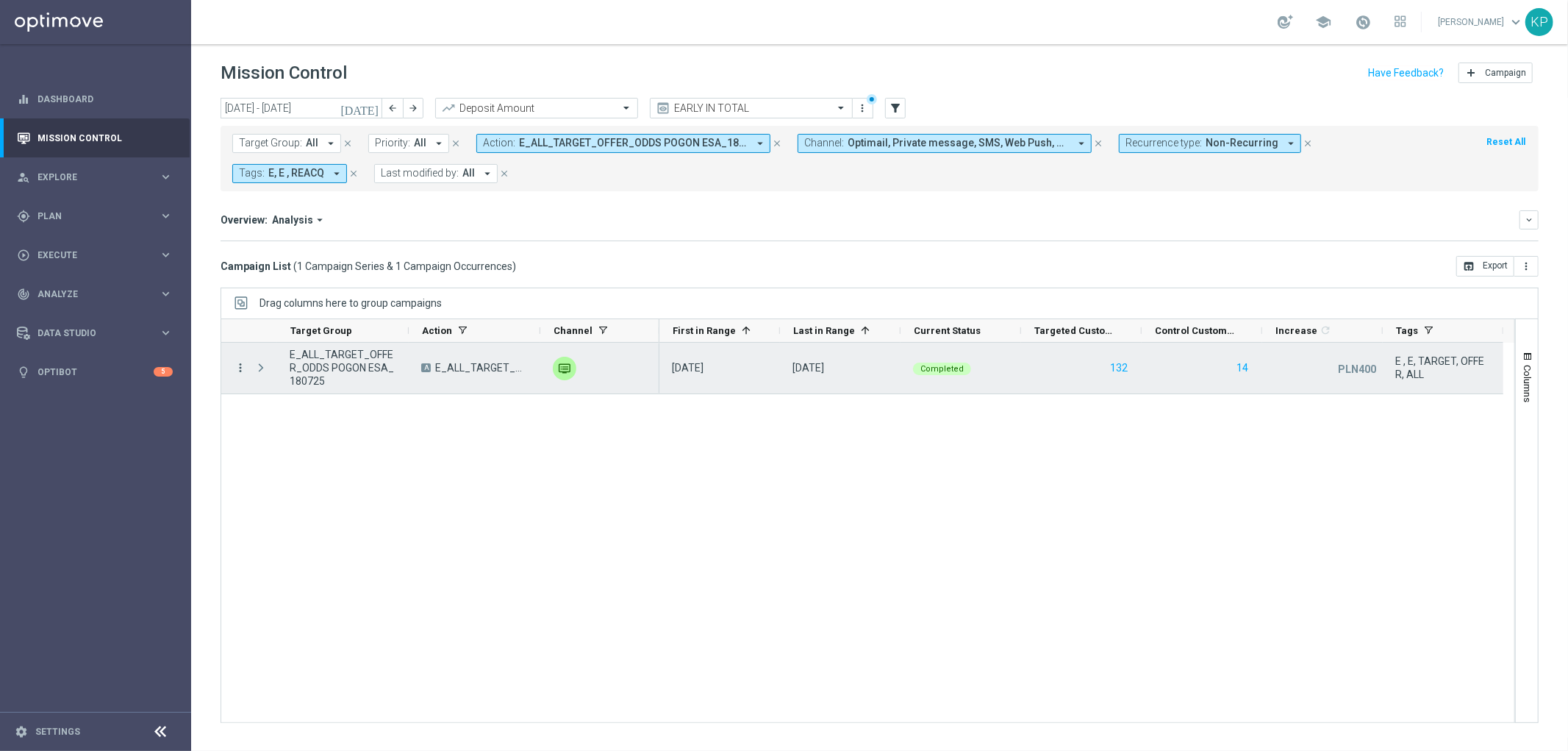
click at [244, 365] on icon "more_vert" at bounding box center [240, 368] width 14 height 14
click at [287, 416] on span "Channel Metrics" at bounding box center [303, 418] width 69 height 10
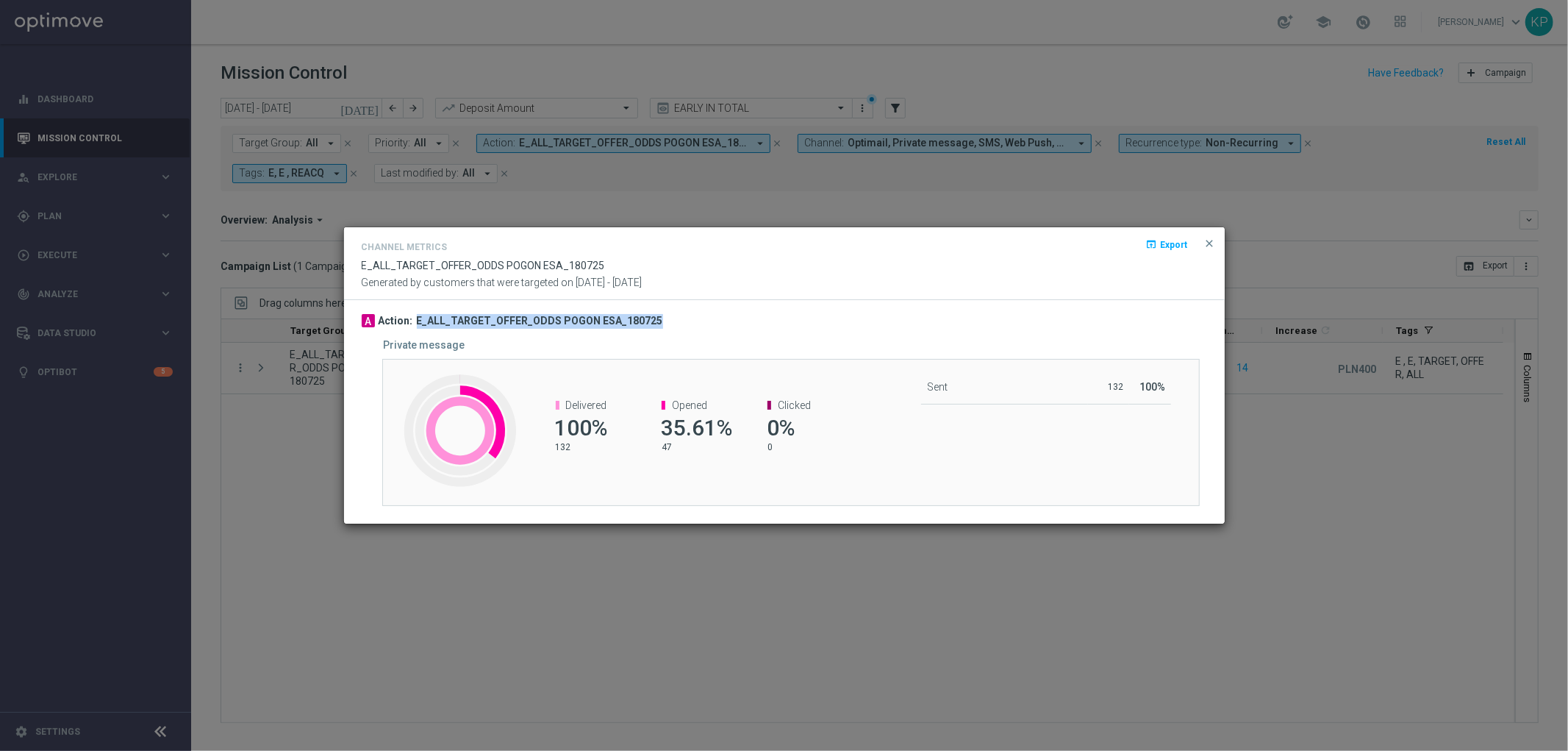
drag, startPoint x: 652, startPoint y: 317, endPoint x: 414, endPoint y: 325, distance: 238.1
click at [414, 325] on div "A Action: E_ALL_TARGET_OFFER_ODDS POGON ESA_180725" at bounding box center [784, 321] width 846 height 14
copy h3 "E_ALL_TARGET_OFFER_ODDS POGON ESA_180725"
click at [294, 305] on modal-container "Channel Metrics open_in_browser Export E_ALL_TARGET_OFFER_ODDS POGON ESA_180725…" at bounding box center [784, 376] width 1568 height 751
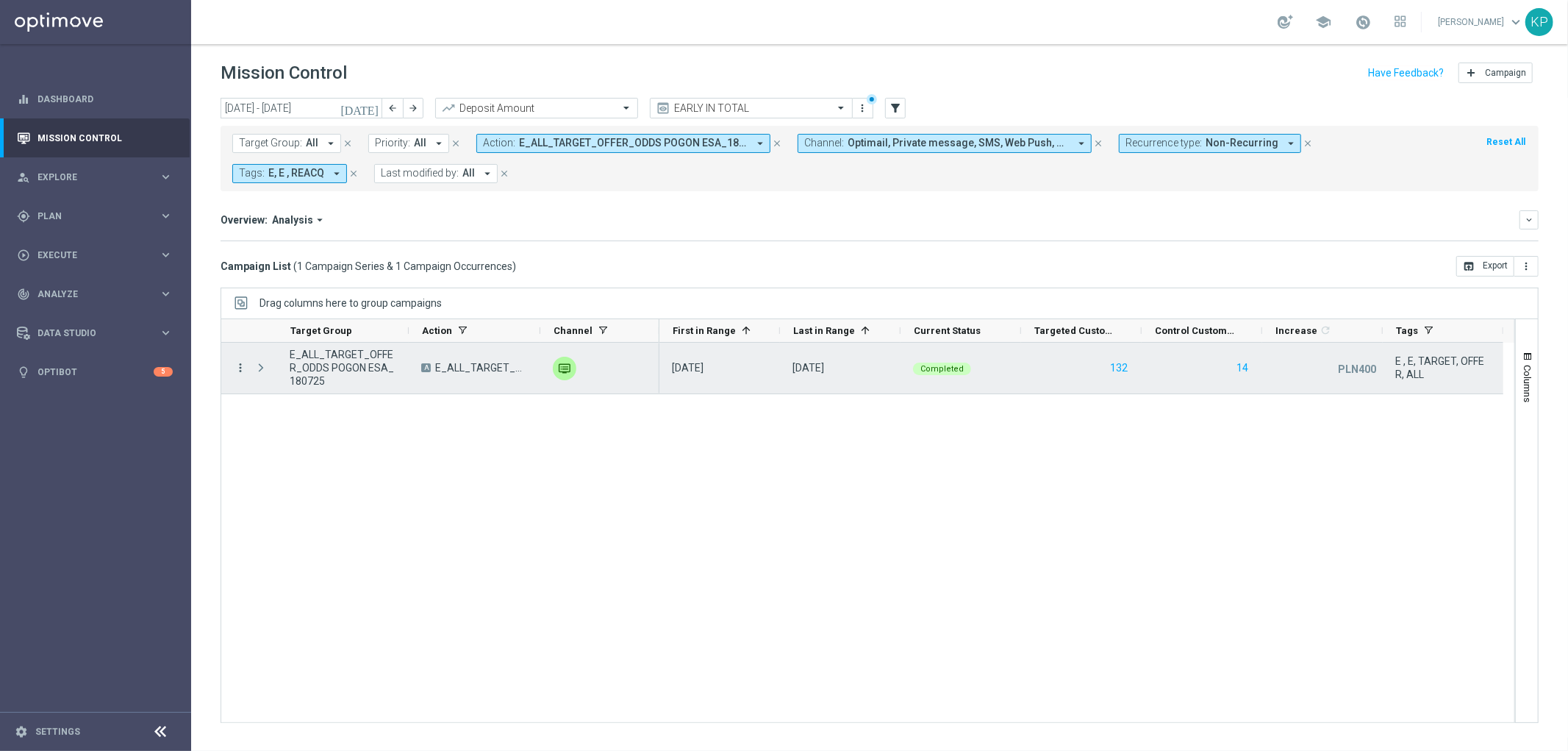
click at [235, 365] on icon "more_vert" at bounding box center [240, 368] width 14 height 14
click at [283, 397] on span "Campaign Metrics" at bounding box center [307, 398] width 76 height 10
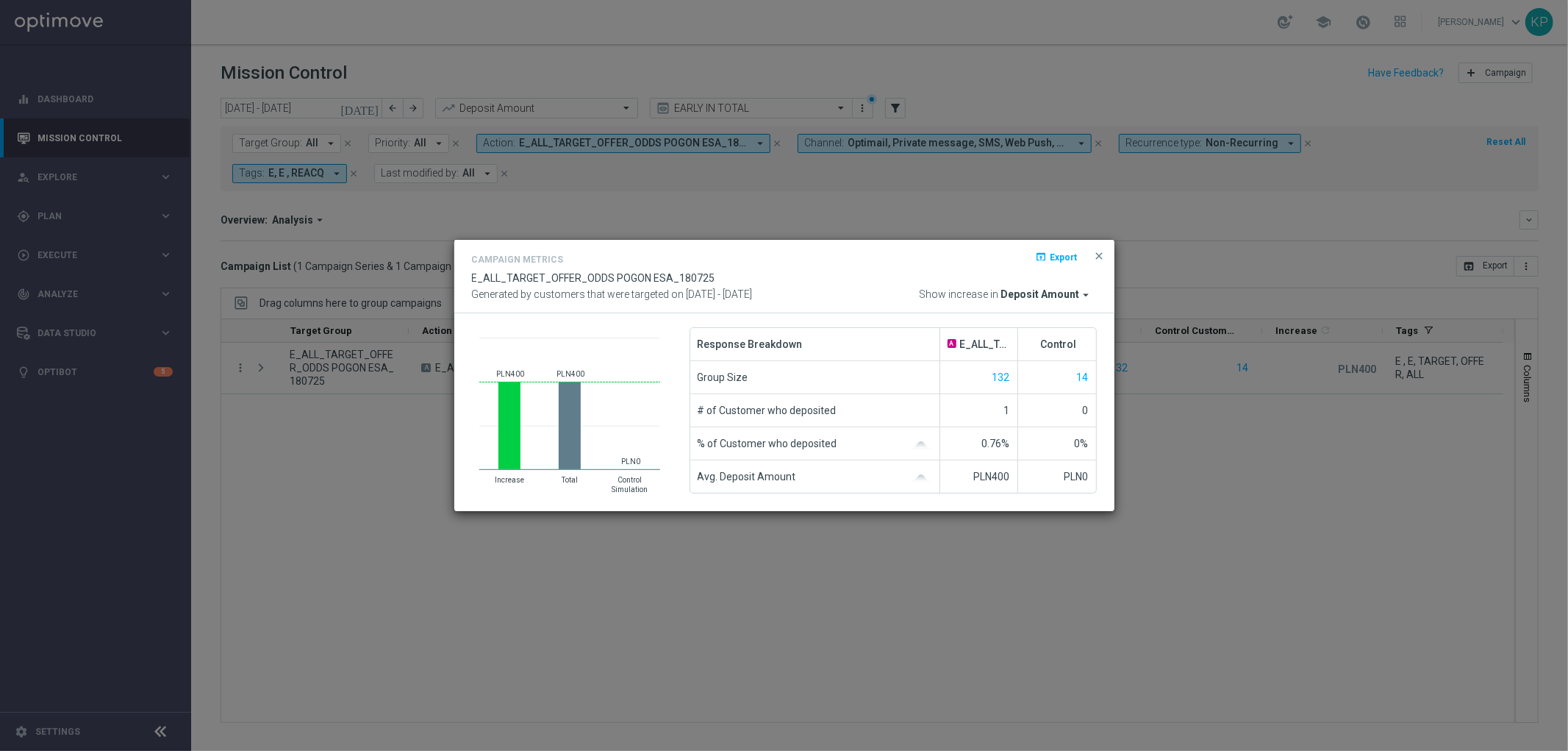
click at [368, 312] on modal-container "Campaign Metrics open_in_browser Export E_ALL_TARGET_OFFER_ODDS POGON ESA_18072…" at bounding box center [784, 376] width 1568 height 751
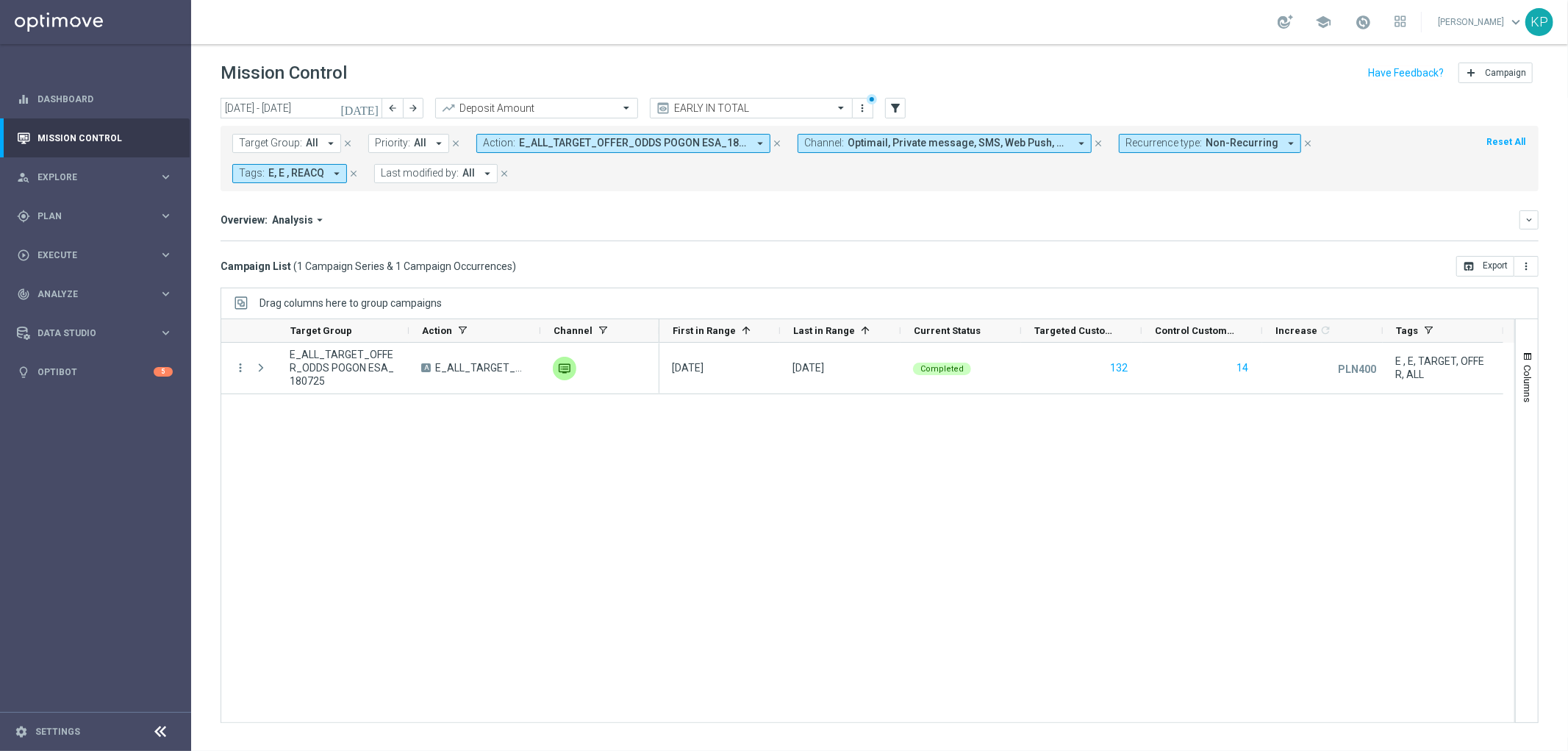
click at [589, 138] on span "E_ALL_TARGET_OFFER_ODDS POGON ESA_180725" at bounding box center [632, 143] width 228 height 13
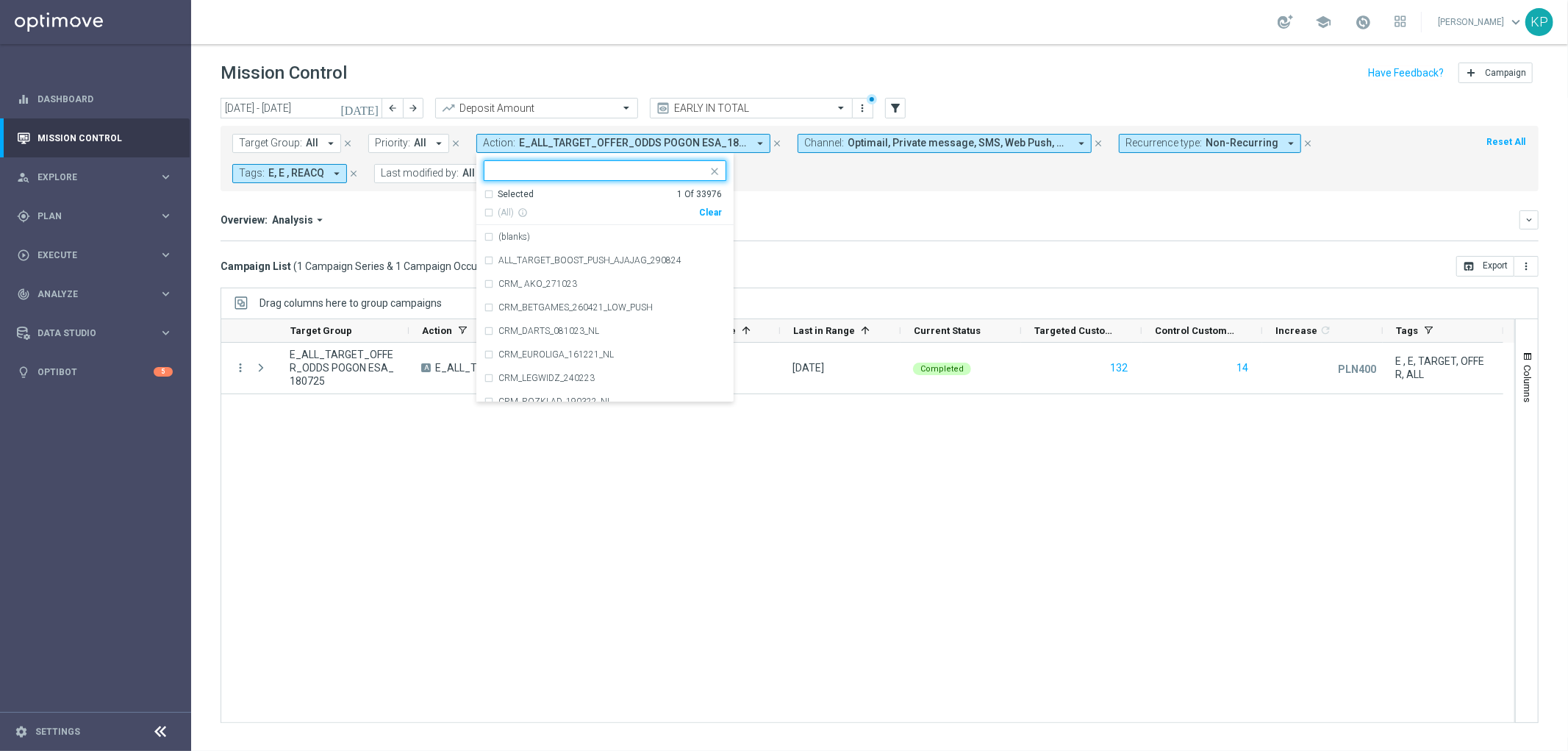
click at [500, 196] on div "Selected" at bounding box center [516, 195] width 36 height 13
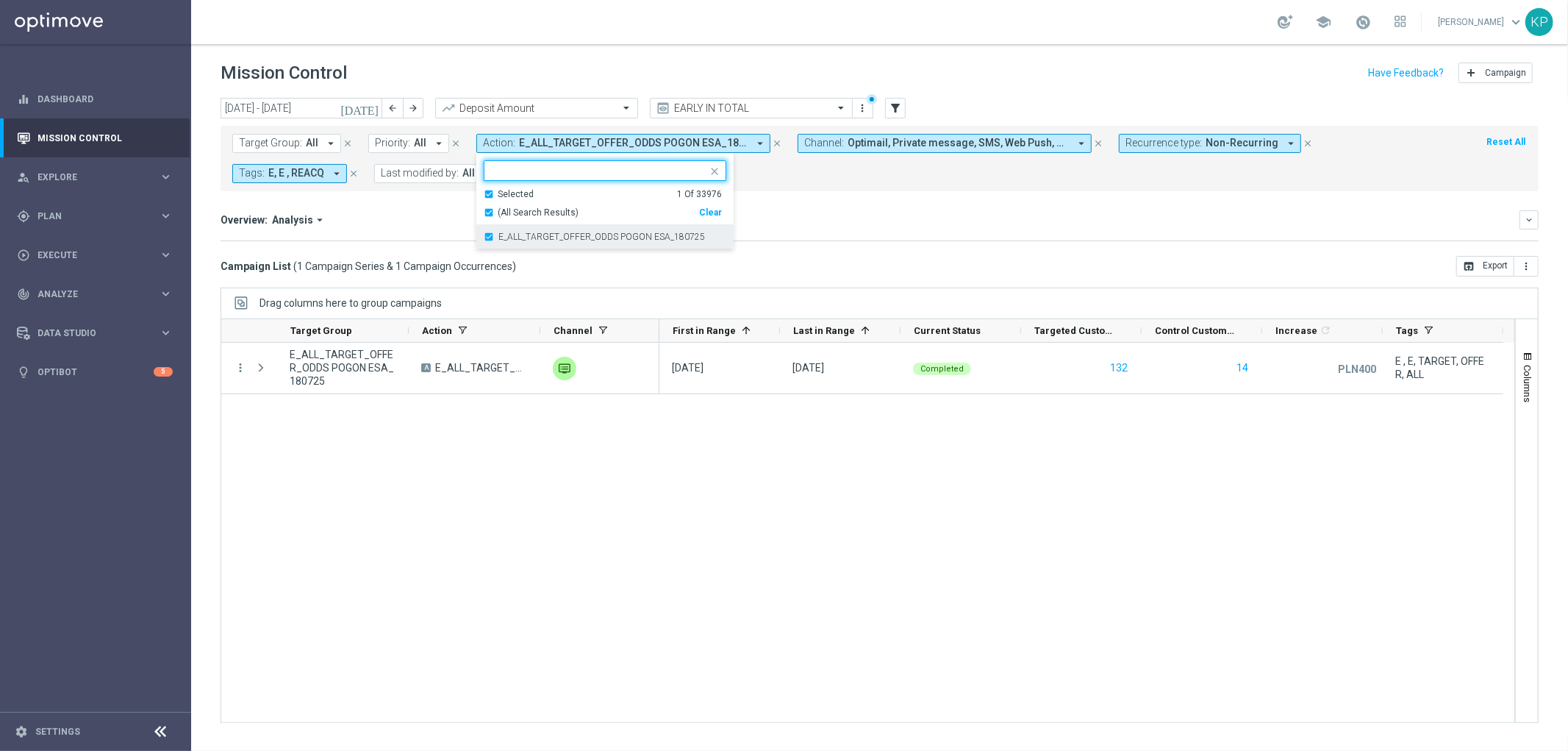
click at [491, 238] on div "E_ALL_TARGET_OFFER_ODDS POGON ESA_180725" at bounding box center [605, 237] width 243 height 24
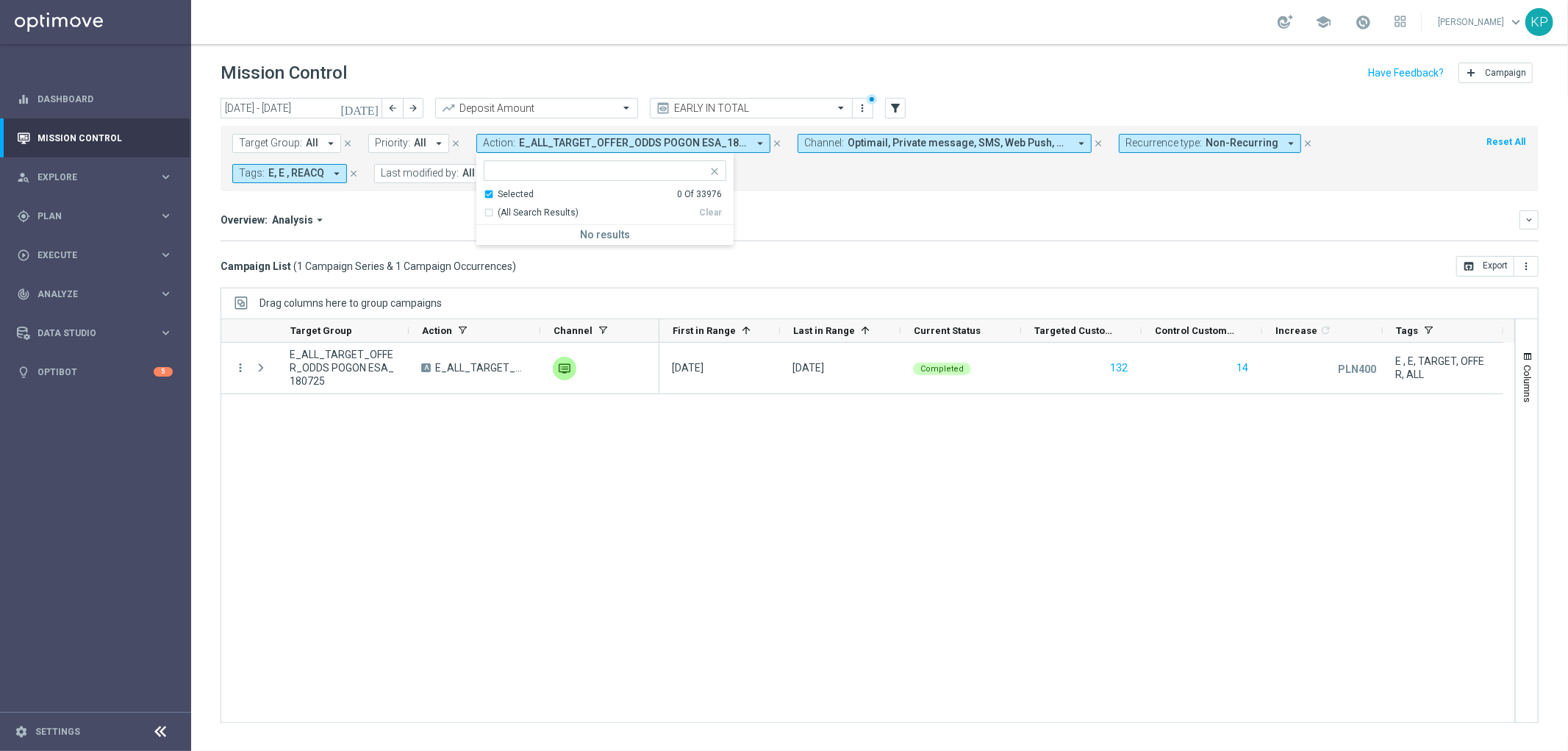
click at [488, 192] on div "Selected 0 Of 33976" at bounding box center [602, 195] width 238 height 13
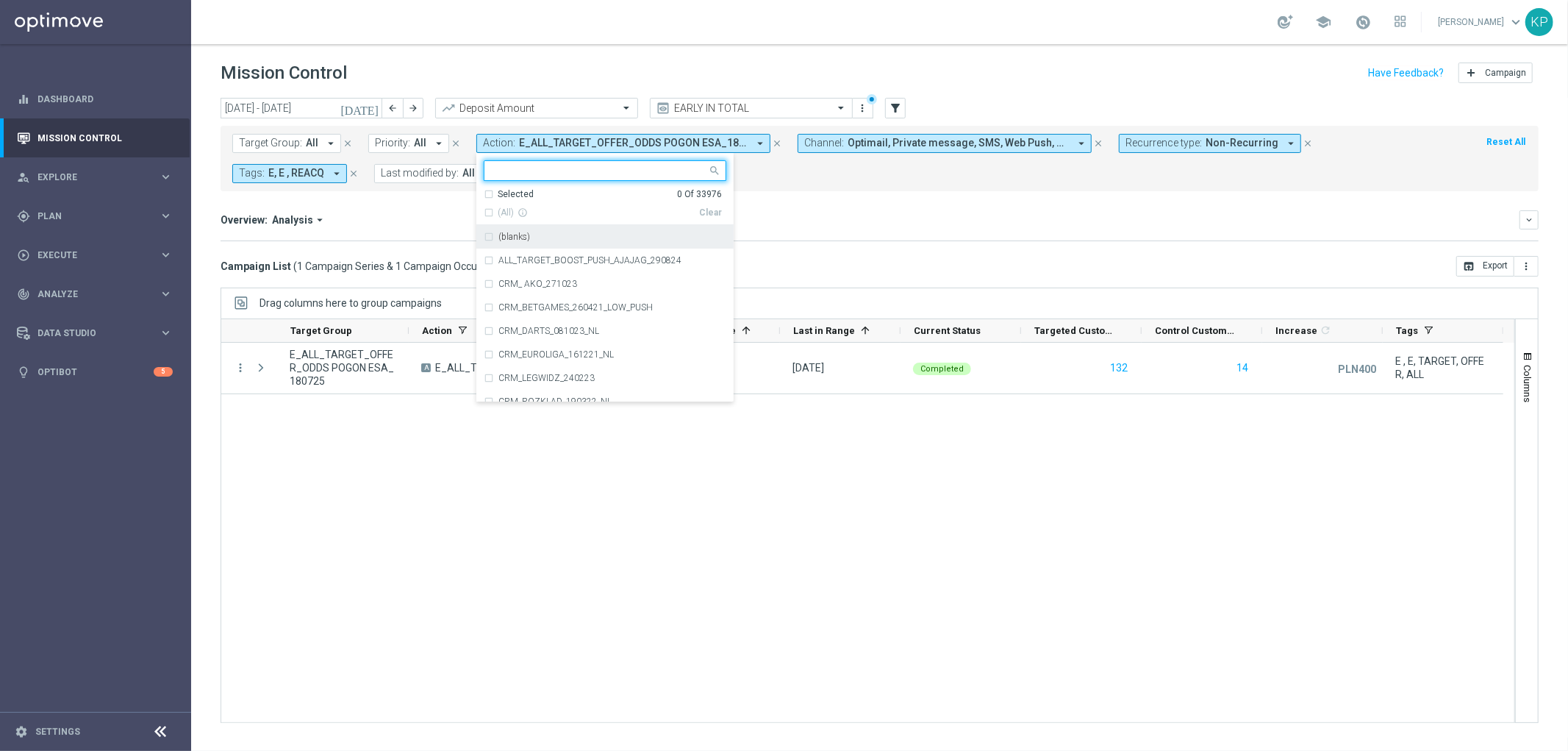
click at [497, 173] on input "text" at bounding box center [599, 171] width 216 height 13
paste input "E_ALL_TARGET_OFFER_ODDS MEDALIKI ESA_180725"
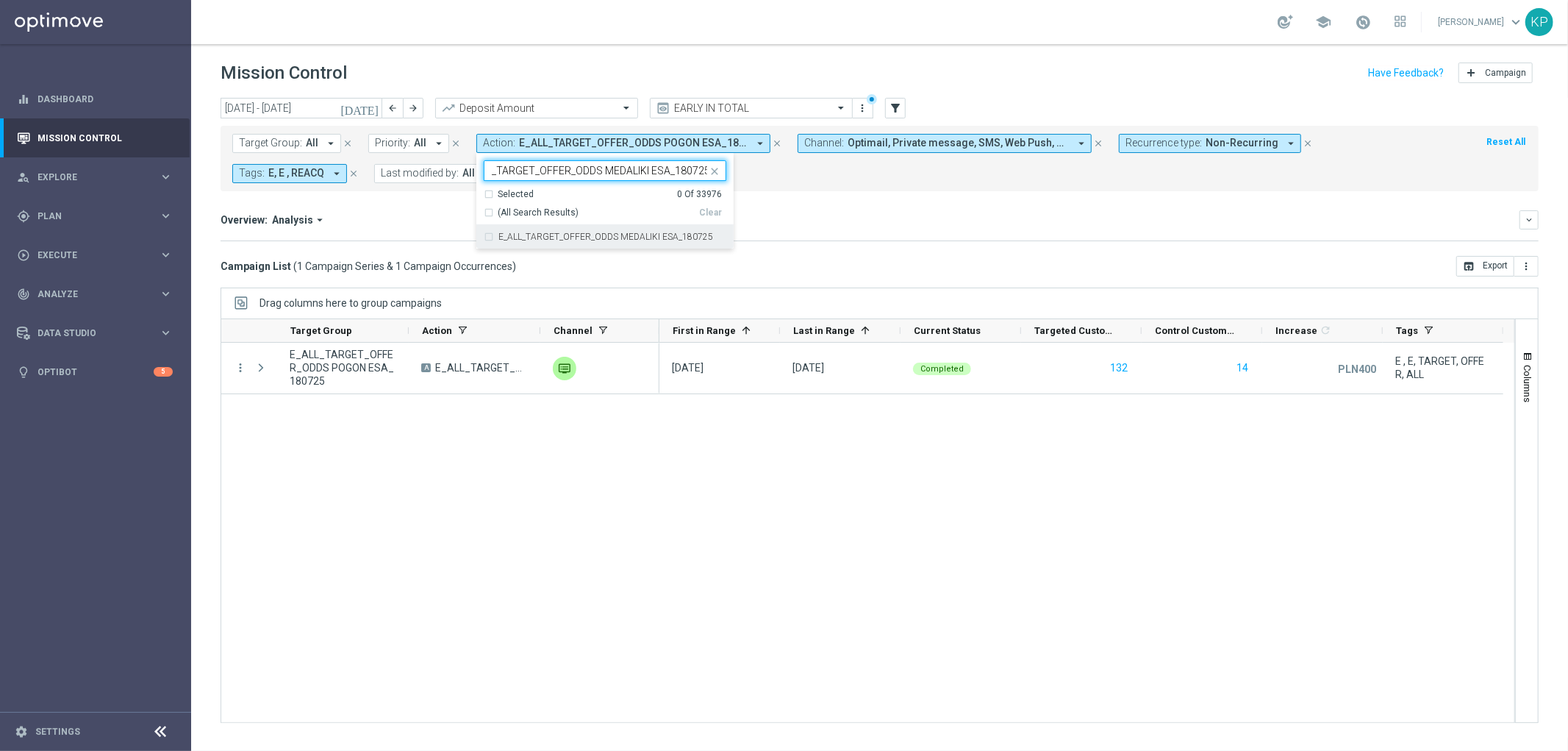
drag, startPoint x: 535, startPoint y: 234, endPoint x: 442, endPoint y: 215, distance: 94.9
click at [534, 234] on label "E_ALL_TARGET_OFFER_ODDS MEDALIKI ESA_180725" at bounding box center [606, 236] width 215 height 9
type input "E_ALL_TARGET_OFFER_ODDS MEDALIKI ESA_180725"
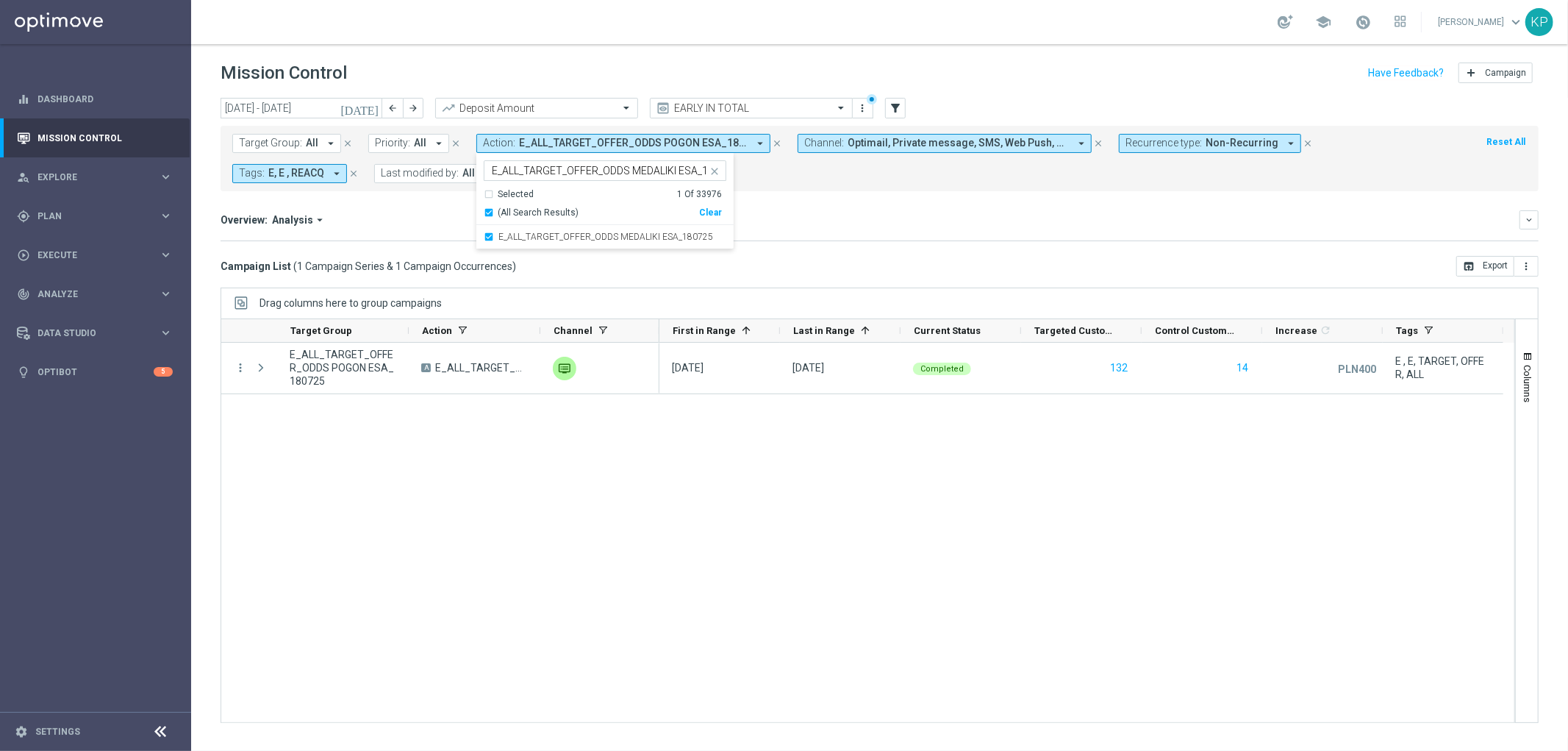
click at [421, 208] on mini-dashboard "Overview: Analysis arrow_drop_down keyboard_arrow_down Increase In Deposit Amou…" at bounding box center [879, 223] width 1318 height 64
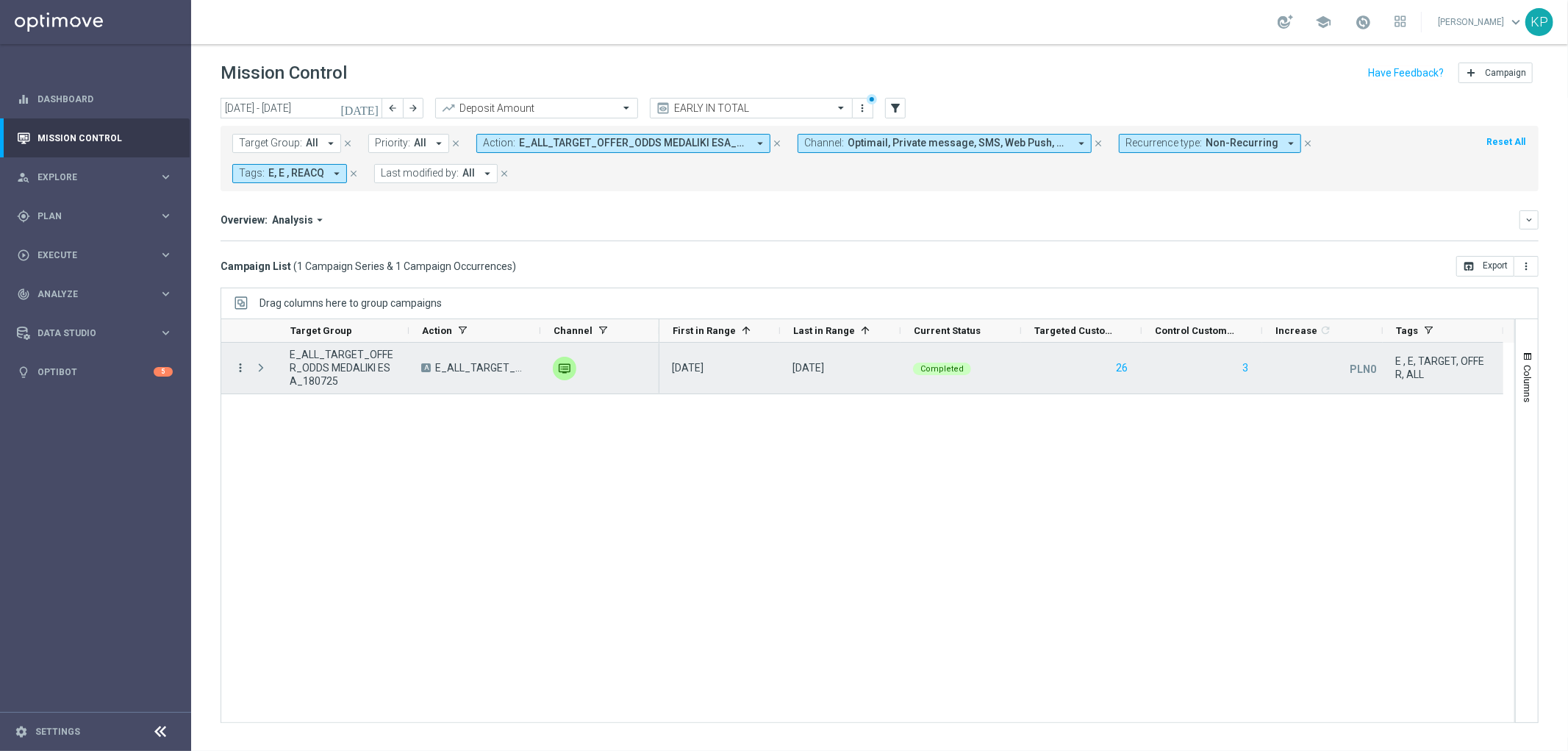
click at [241, 373] on icon "more_vert" at bounding box center [240, 368] width 14 height 14
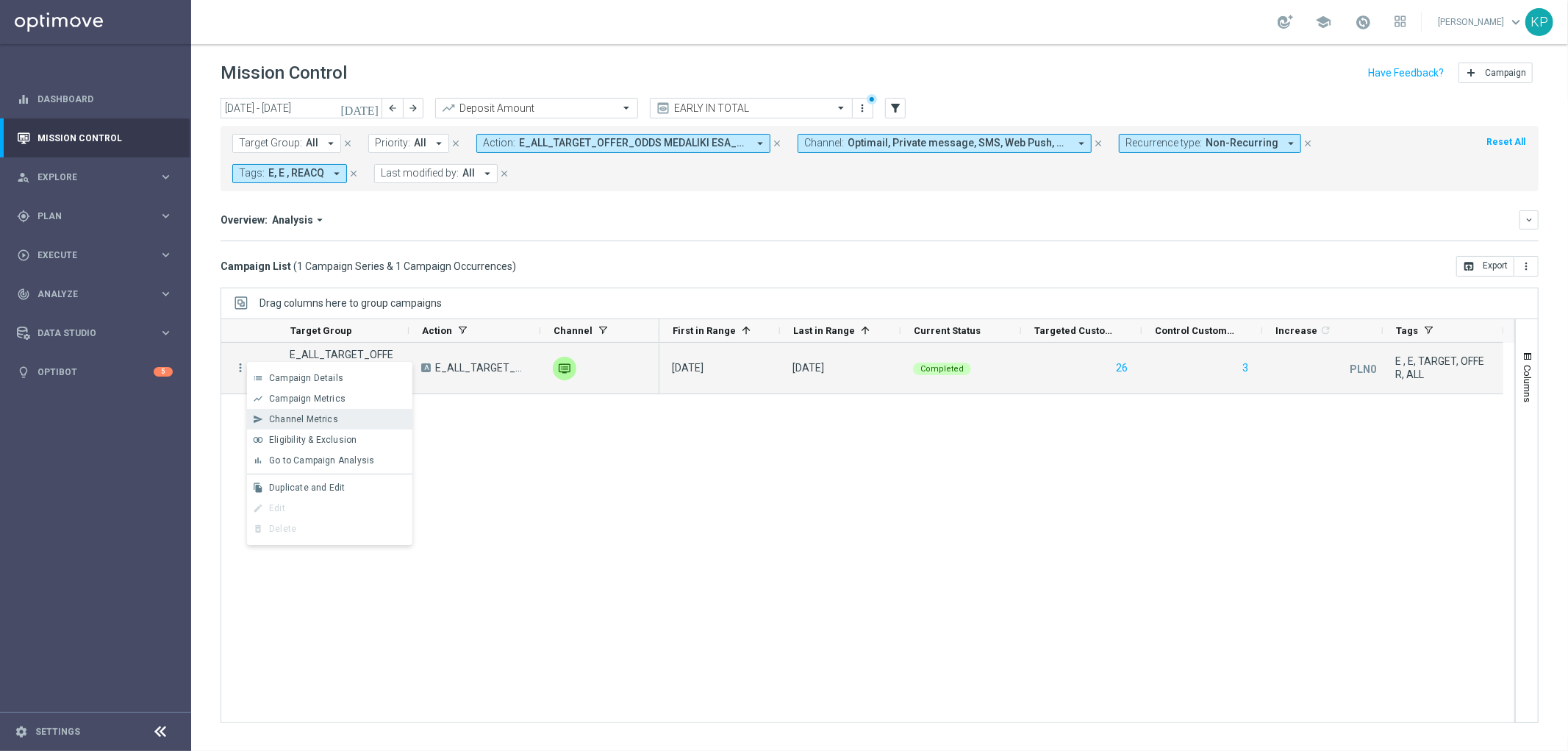
click at [295, 419] on span "Channel Metrics" at bounding box center [303, 418] width 69 height 10
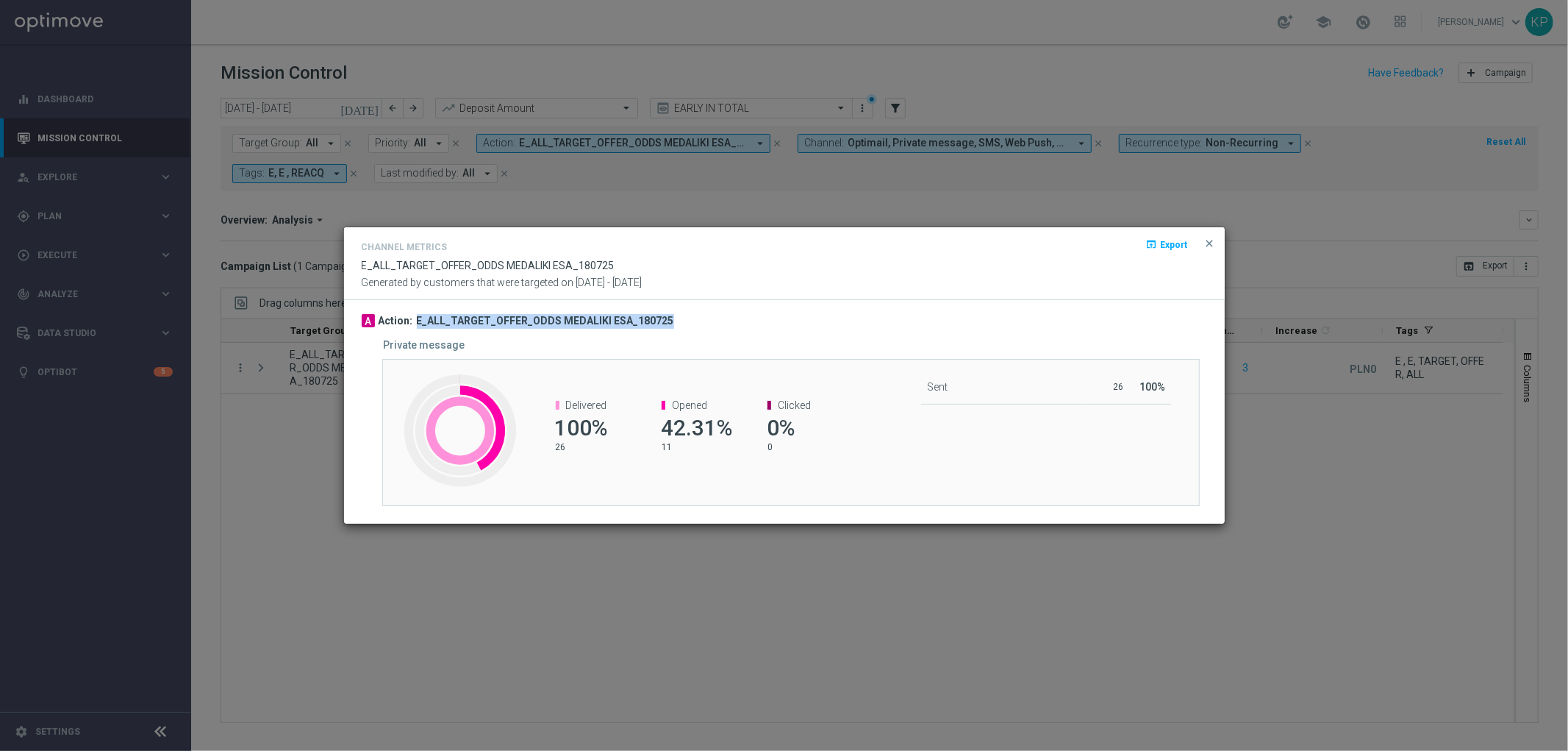
drag, startPoint x: 664, startPoint y: 324, endPoint x: 415, endPoint y: 317, distance: 249.1
click at [415, 317] on div "A Action: E_ALL_TARGET_OFFER_ODDS MEDALIKI ESA_180725" at bounding box center [784, 321] width 846 height 14
copy h3 "E_ALL_TARGET_OFFER_ODDS MEDALIKI ESA_180725"
drag, startPoint x: 282, startPoint y: 305, endPoint x: 268, endPoint y: 333, distance: 31.3
click at [282, 305] on modal-container "Channel Metrics open_in_browser Export E_ALL_TARGET_OFFER_ODDS MEDALIKI ESA_180…" at bounding box center [784, 376] width 1568 height 751
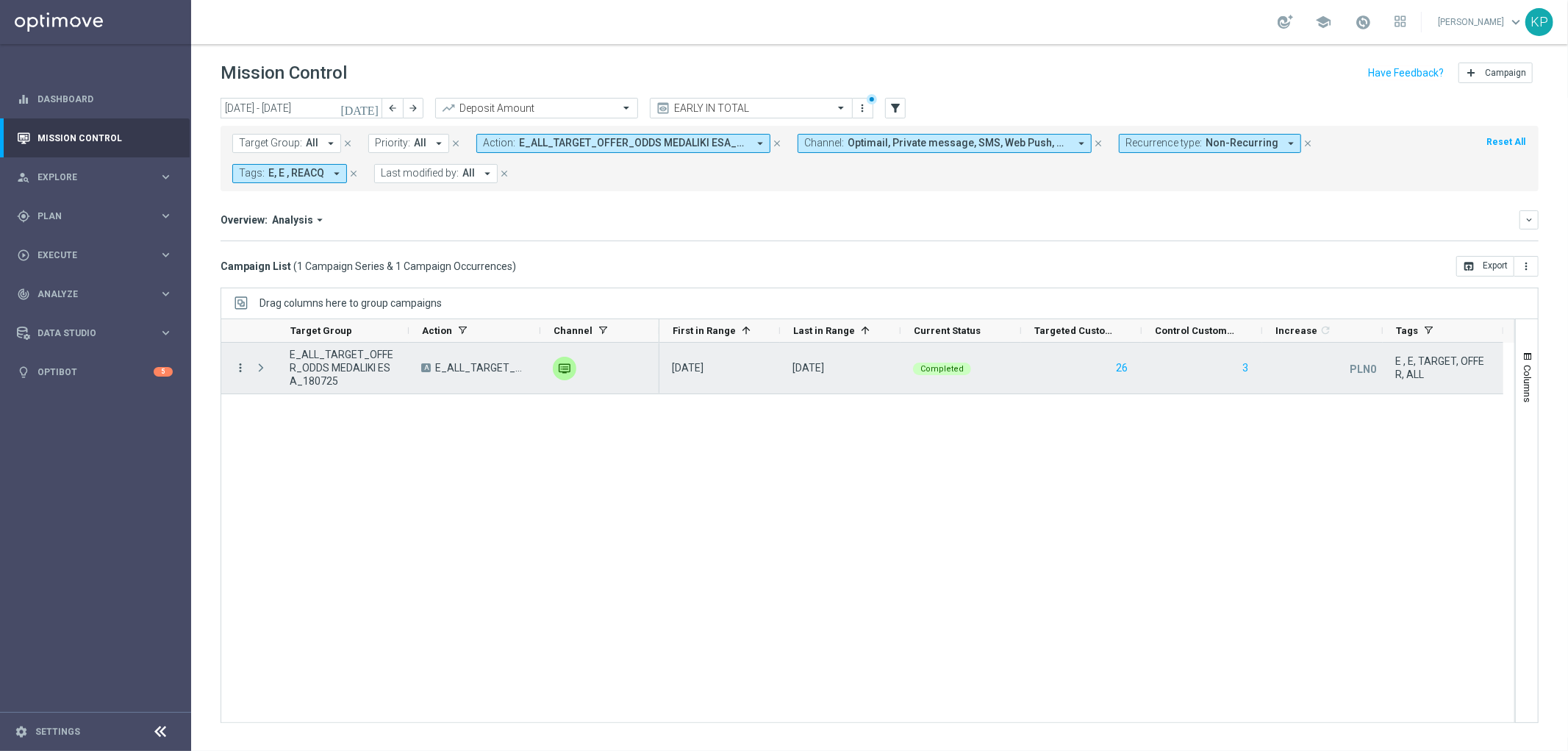
click at [239, 364] on icon "more_vert" at bounding box center [240, 368] width 14 height 14
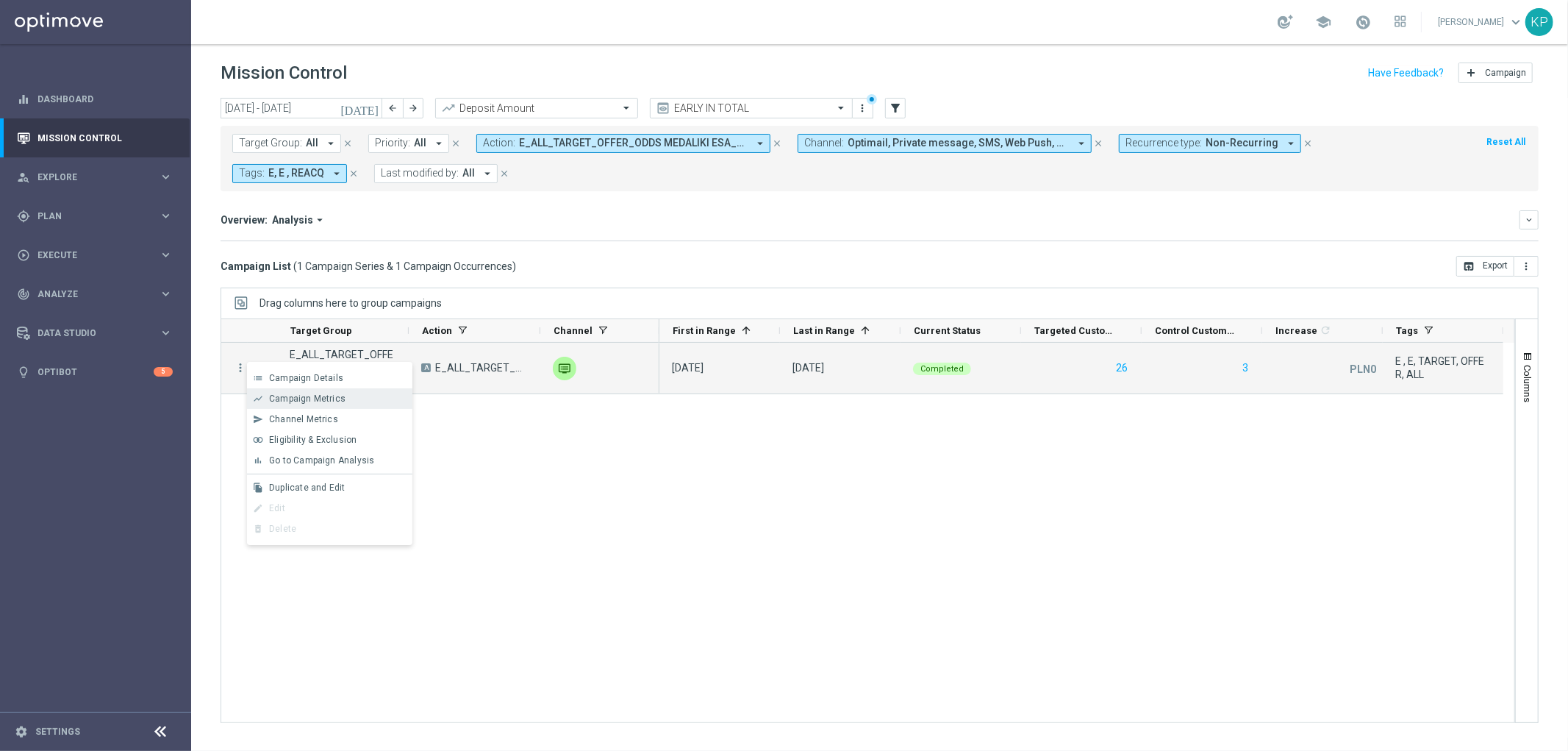
click at [280, 398] on span "Campaign Metrics" at bounding box center [307, 398] width 76 height 10
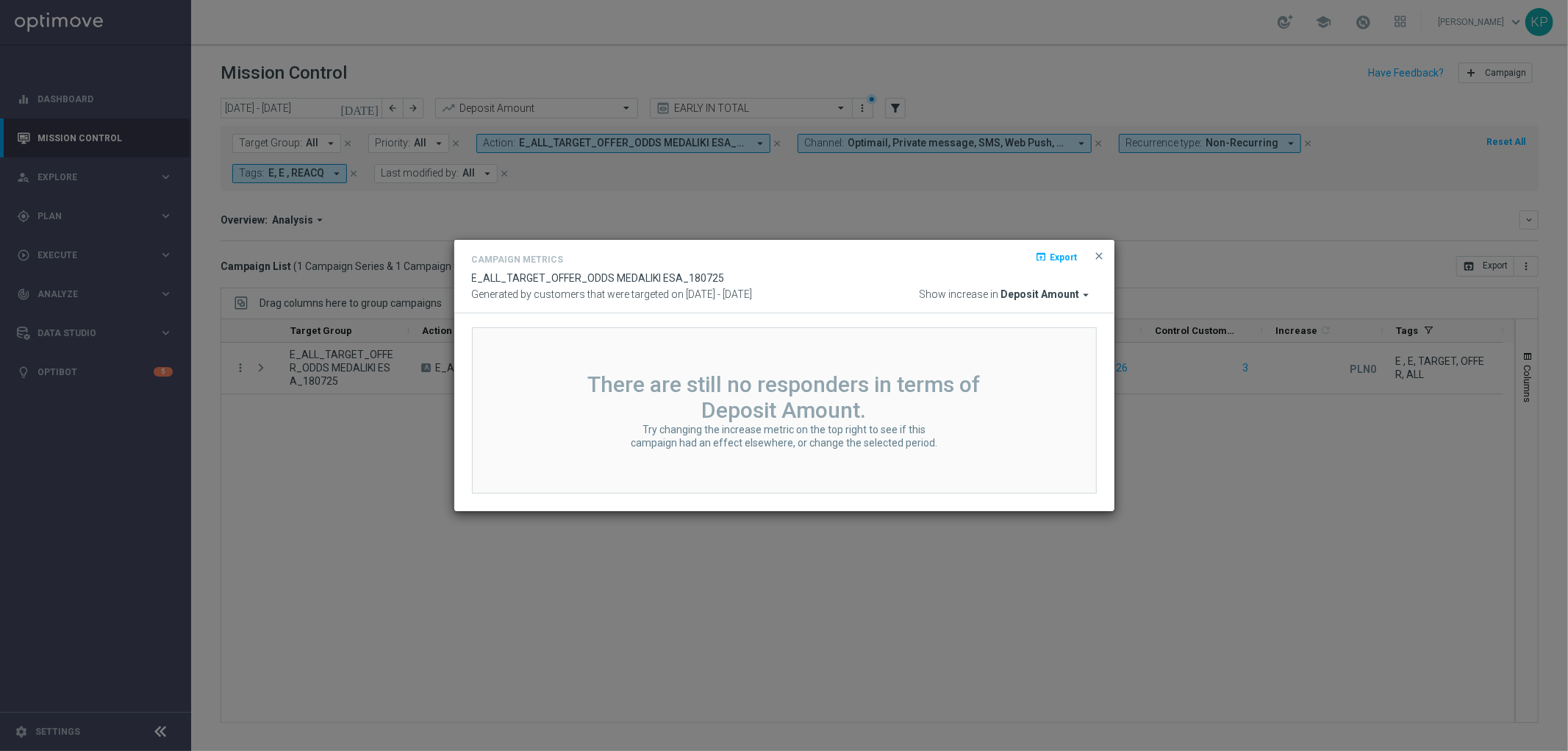
click at [1189, 404] on modal-container "Campaign Metrics open_in_browser Export E_ALL_TARGET_OFFER_ODDS MEDALIKI ESA_18…" at bounding box center [784, 376] width 1568 height 751
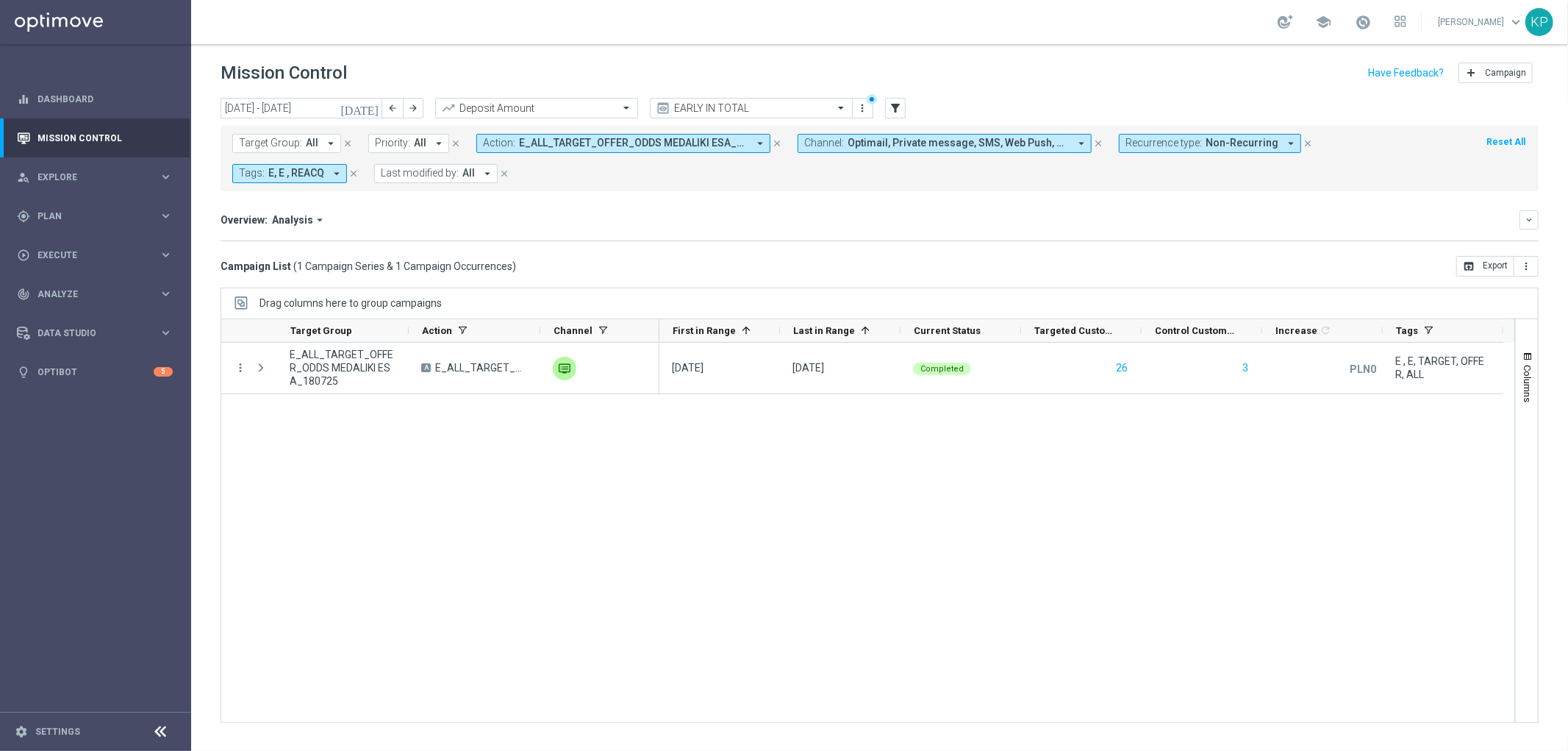
click at [581, 150] on button "Action: E_ALL_TARGET_OFFER_ODDS MEDALIKI ESA_180725 arrow_drop_down" at bounding box center [624, 143] width 294 height 19
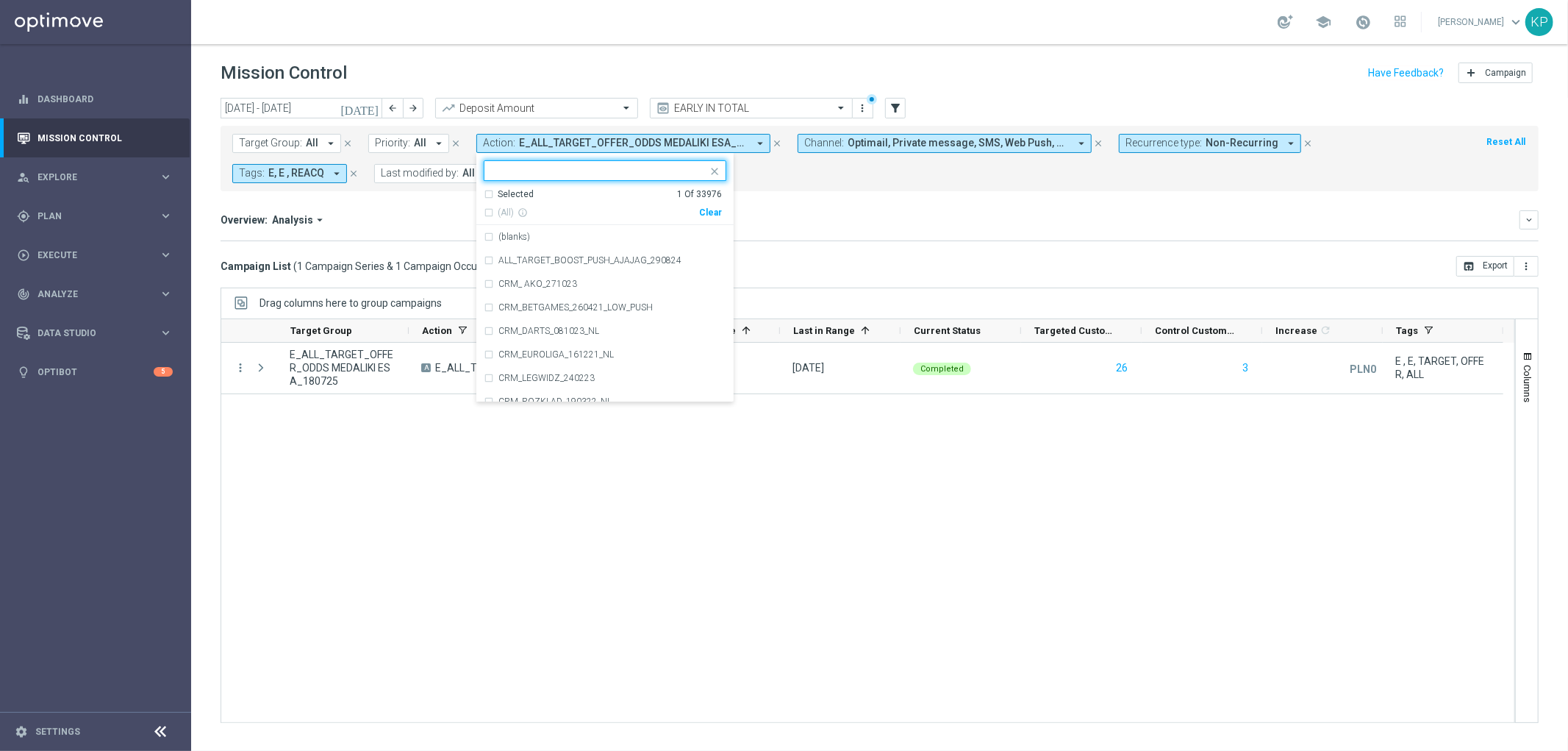
click at [512, 194] on div "Selected" at bounding box center [516, 195] width 36 height 13
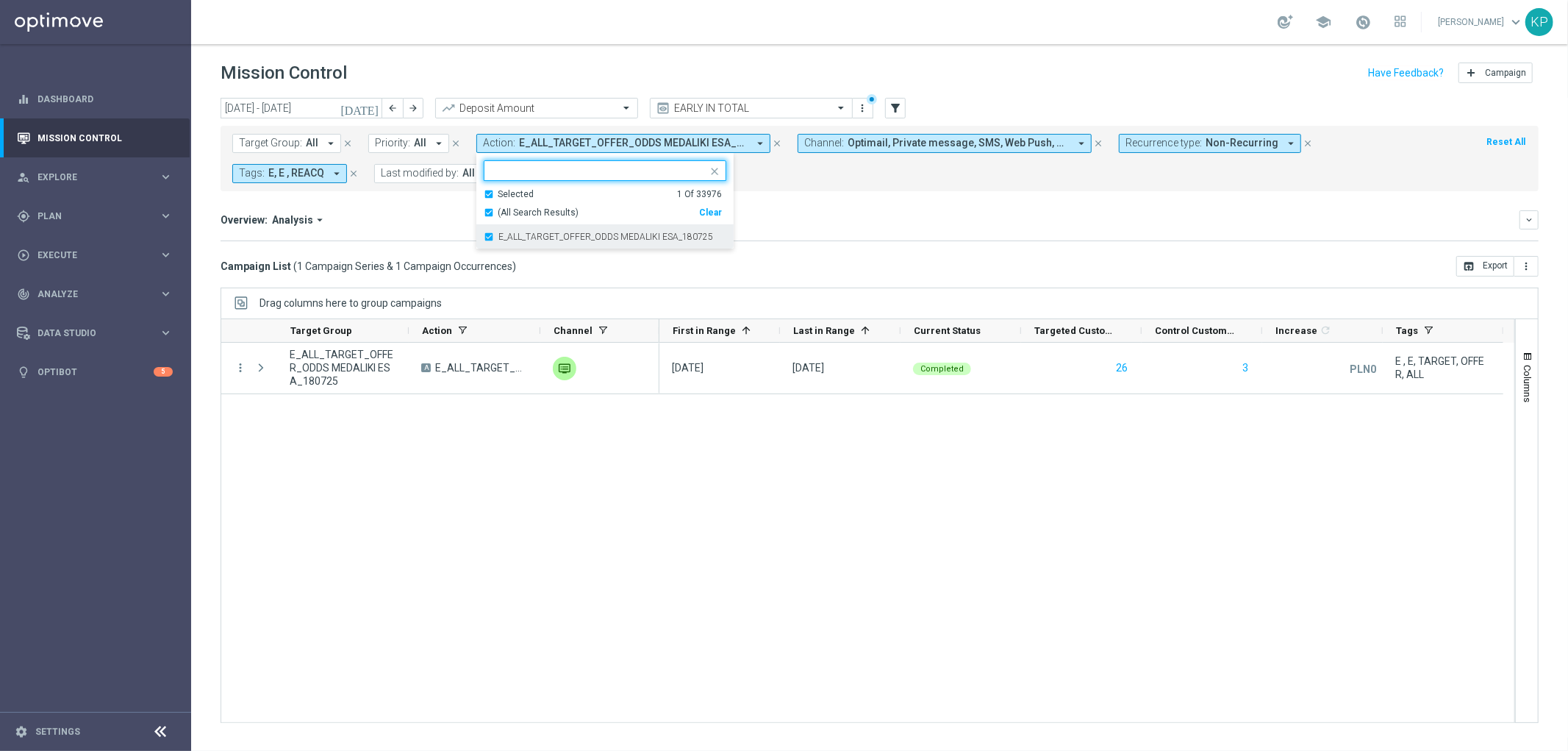
click at [512, 228] on div "E_ALL_TARGET_OFFER_ODDS MEDALIKI ESA_180725" at bounding box center [605, 237] width 243 height 24
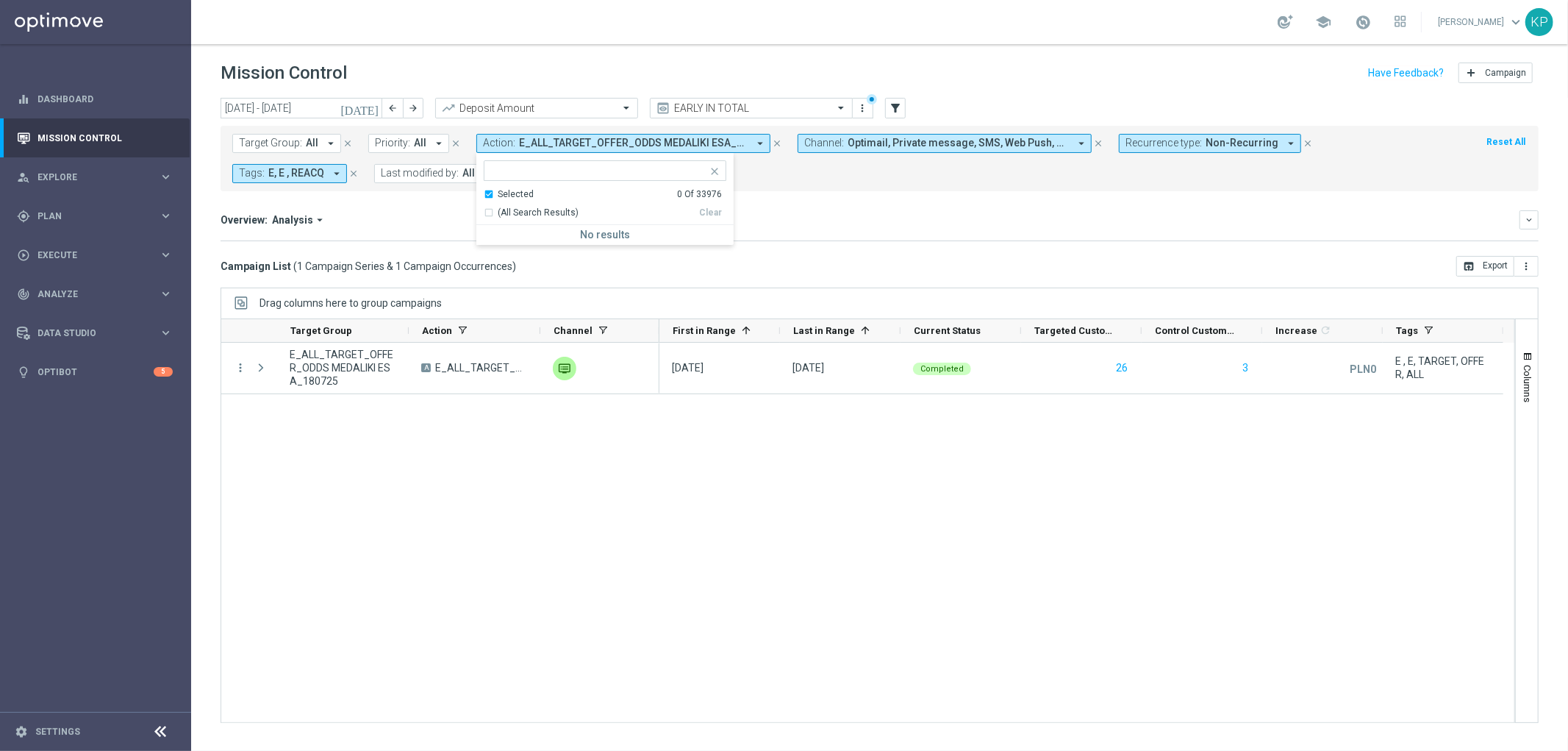
click at [508, 196] on div "Selected" at bounding box center [516, 195] width 36 height 13
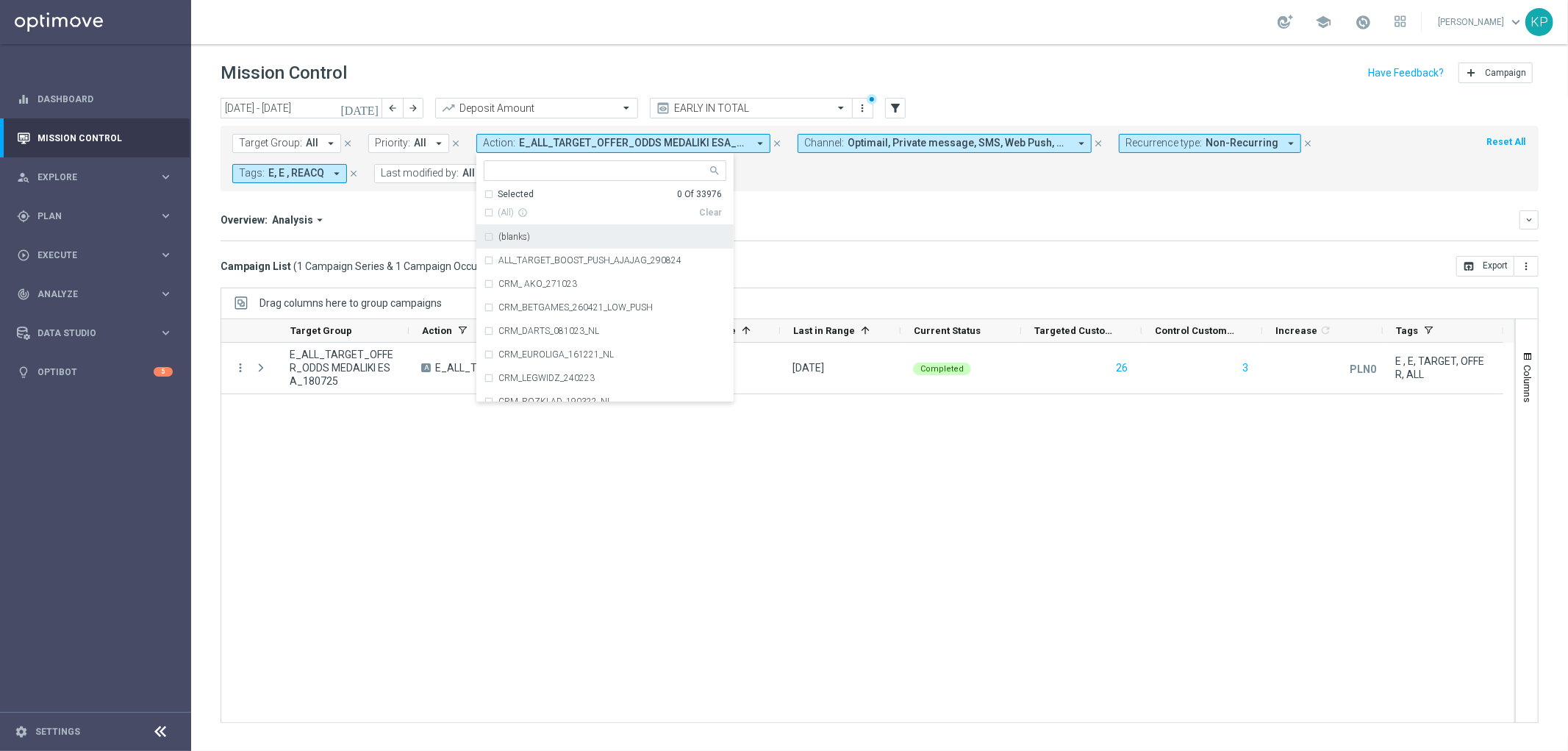
click at [519, 164] on div at bounding box center [596, 169] width 223 height 18
paste input "E_ALL_TARGET_OFFER_ODDS [PERSON_NAME] ESA_180725"
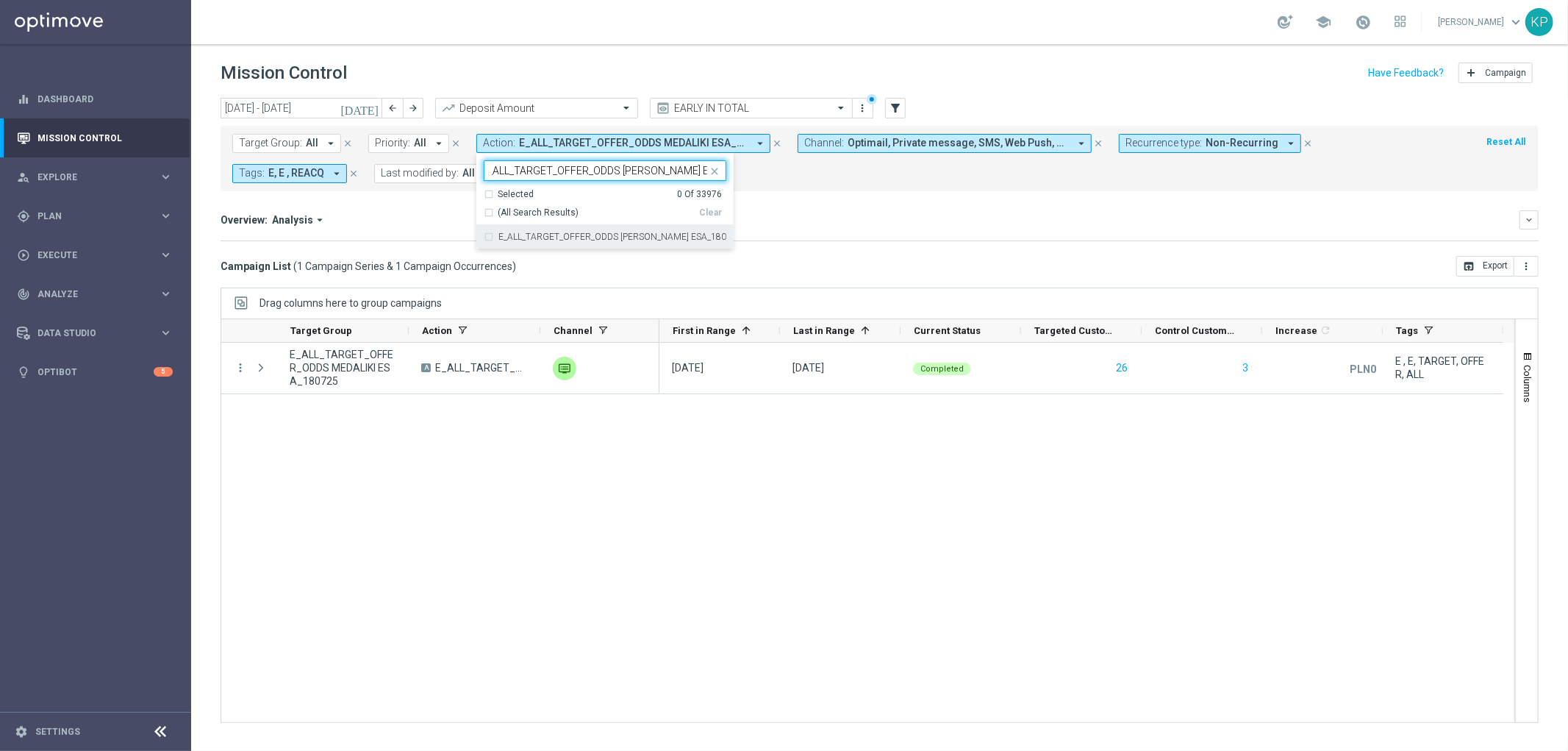
click at [527, 237] on label "E_ALL_TARGET_OFFER_ODDS [PERSON_NAME] ESA_180725" at bounding box center [613, 236] width 228 height 9
type input "E_ALL_TARGET_OFFER_ODDS [PERSON_NAME] ESA_180725"
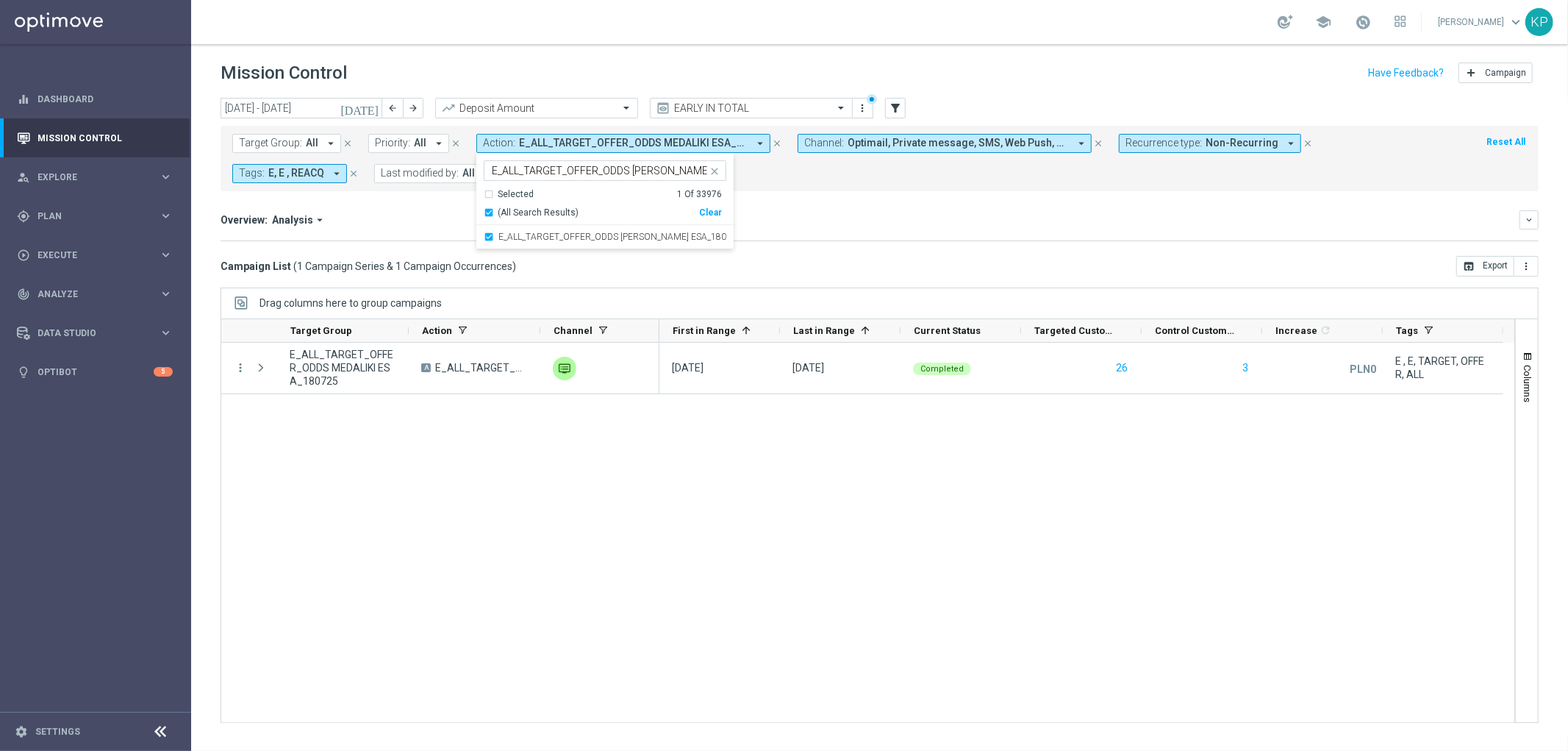
drag, startPoint x: 826, startPoint y: 223, endPoint x: 837, endPoint y: 227, distance: 11.7
click at [827, 224] on div "Overview: Analysis arrow_drop_down" at bounding box center [870, 220] width 1299 height 14
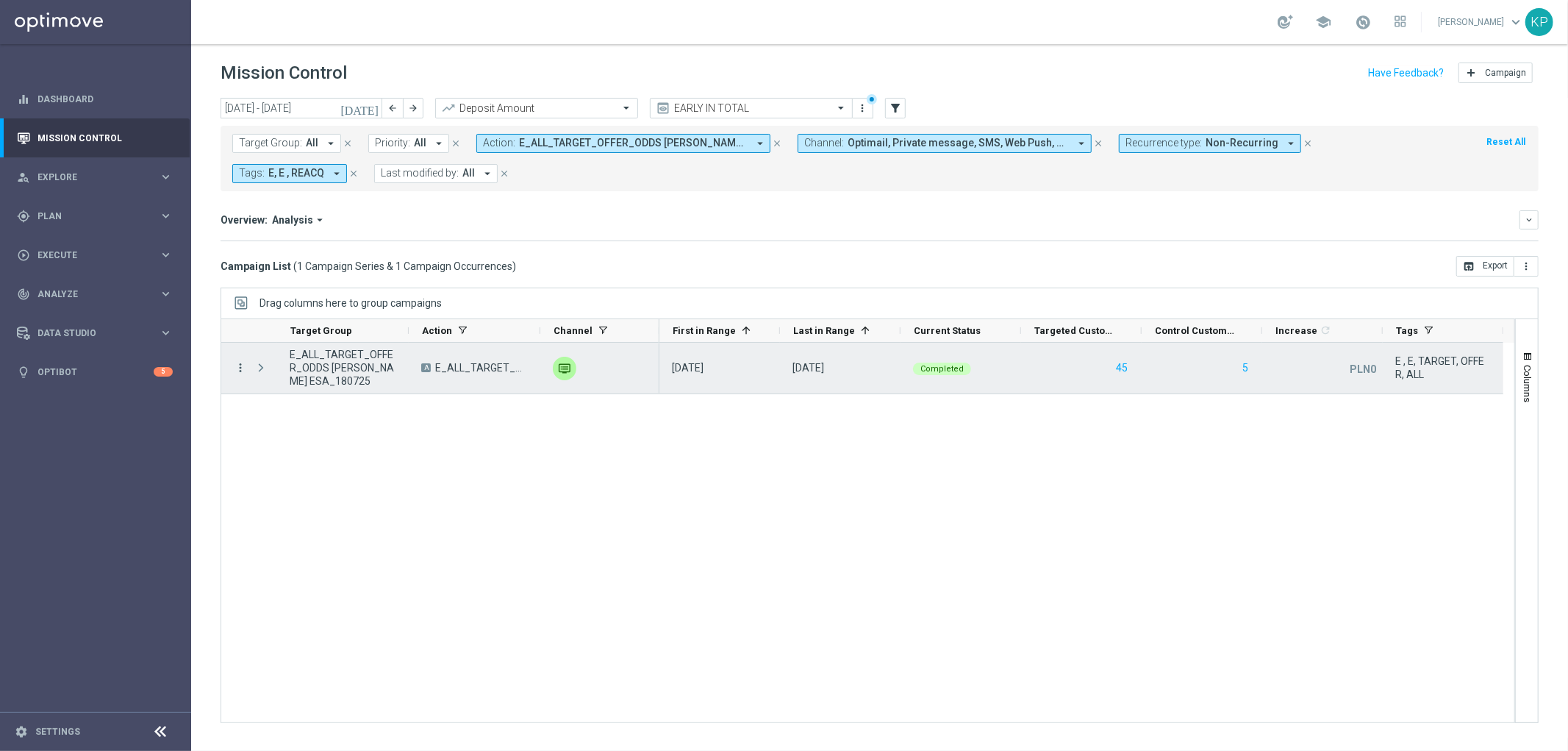
click at [239, 370] on icon "more_vert" at bounding box center [240, 368] width 14 height 14
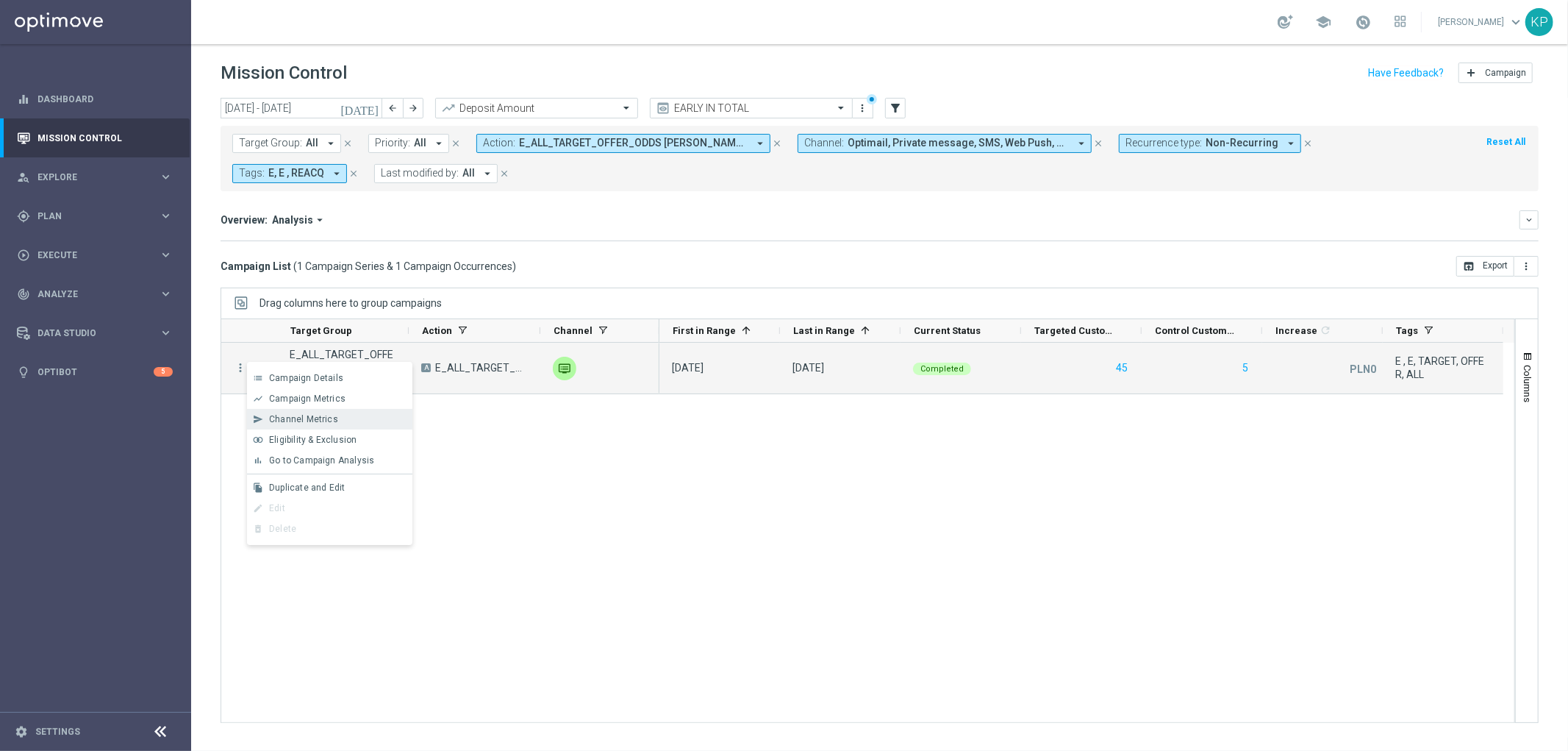
click at [272, 417] on span "Channel Metrics" at bounding box center [303, 418] width 69 height 10
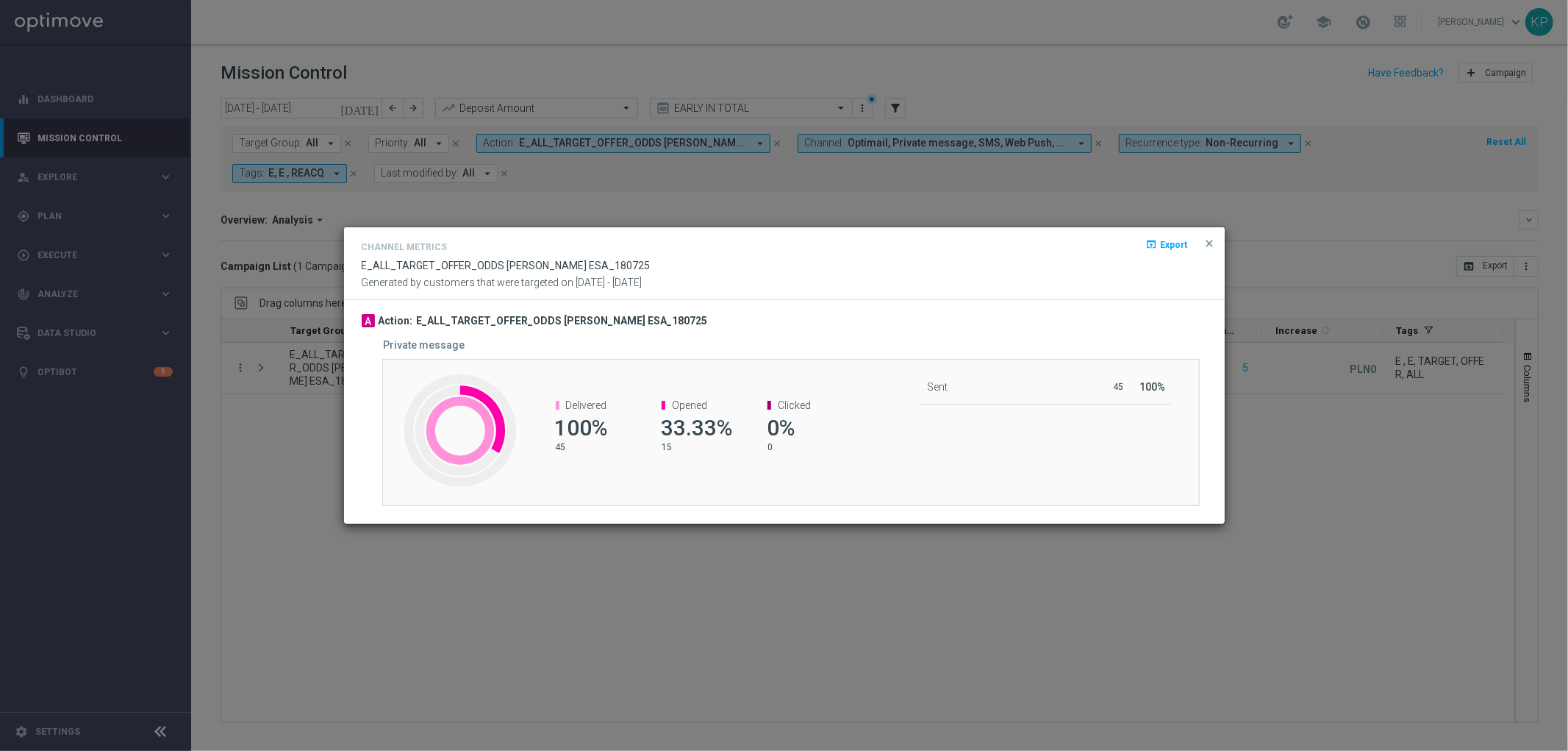
click at [309, 267] on modal-container "Channel Metrics open_in_browser Export E_ALL_TARGET_OFFER_ODDS RUCH ESA_180725 …" at bounding box center [784, 376] width 1568 height 751
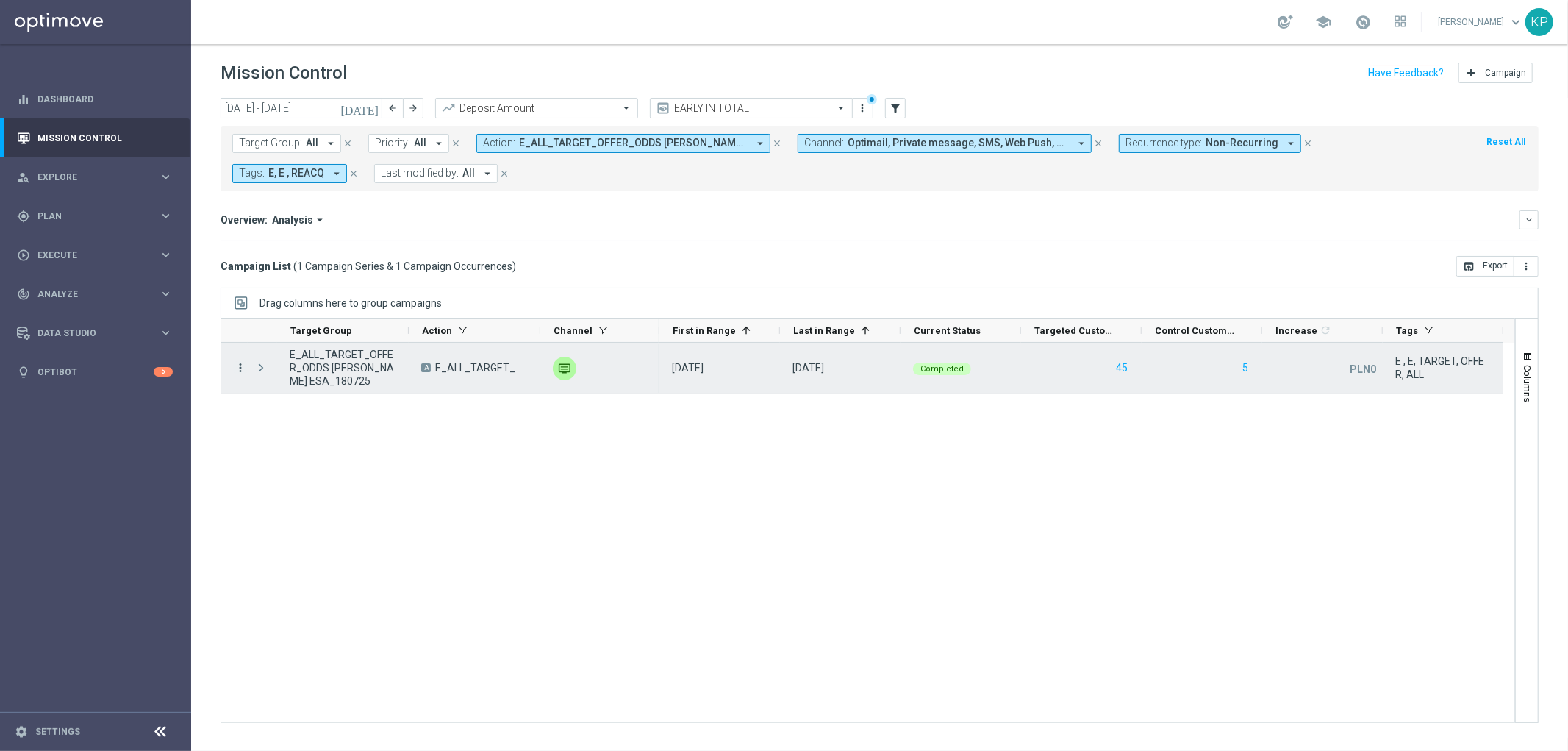
click at [241, 362] on div "more_vert" at bounding box center [234, 368] width 26 height 51
click at [240, 368] on icon "more_vert" at bounding box center [240, 368] width 14 height 14
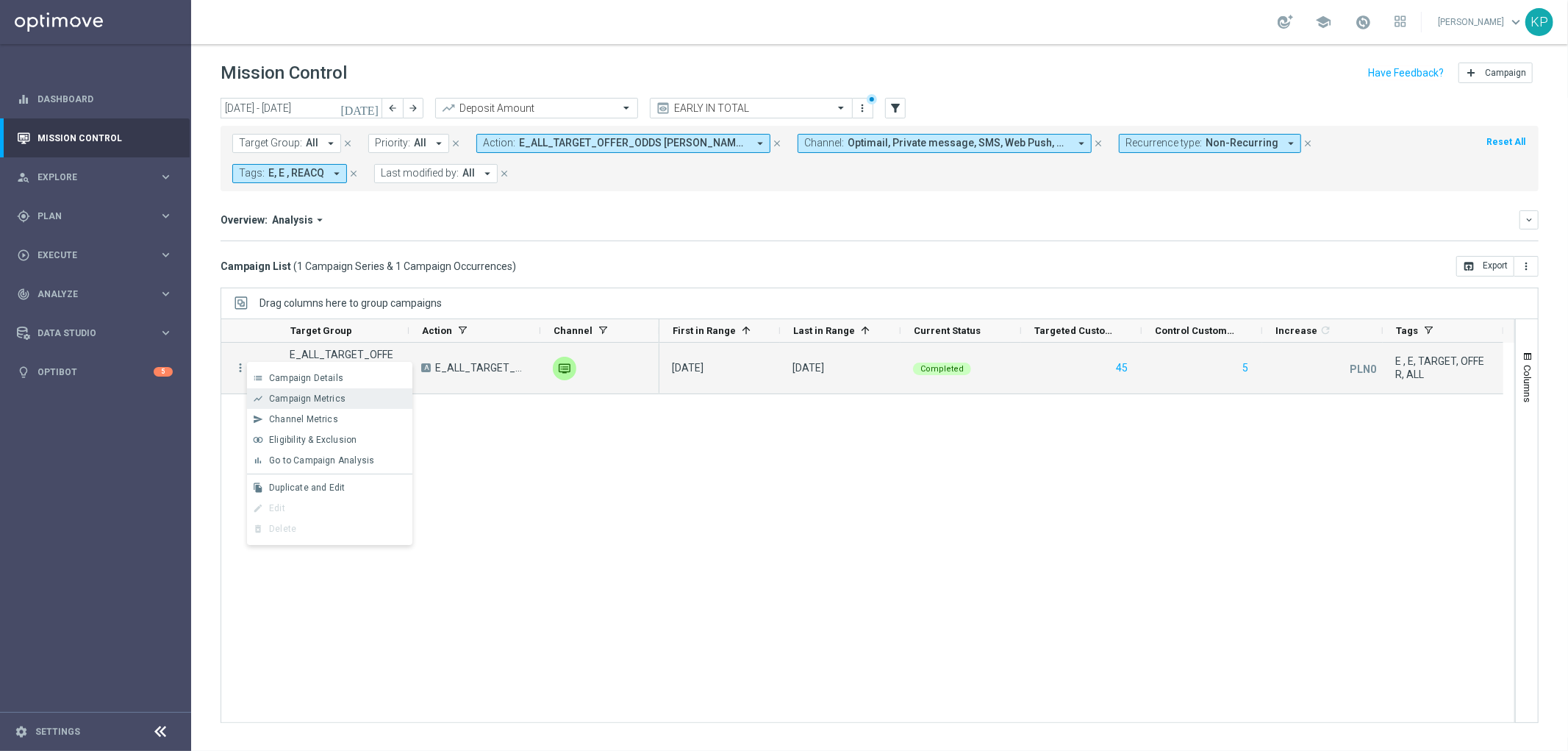
click at [266, 394] on div "show_chart" at bounding box center [259, 398] width 22 height 10
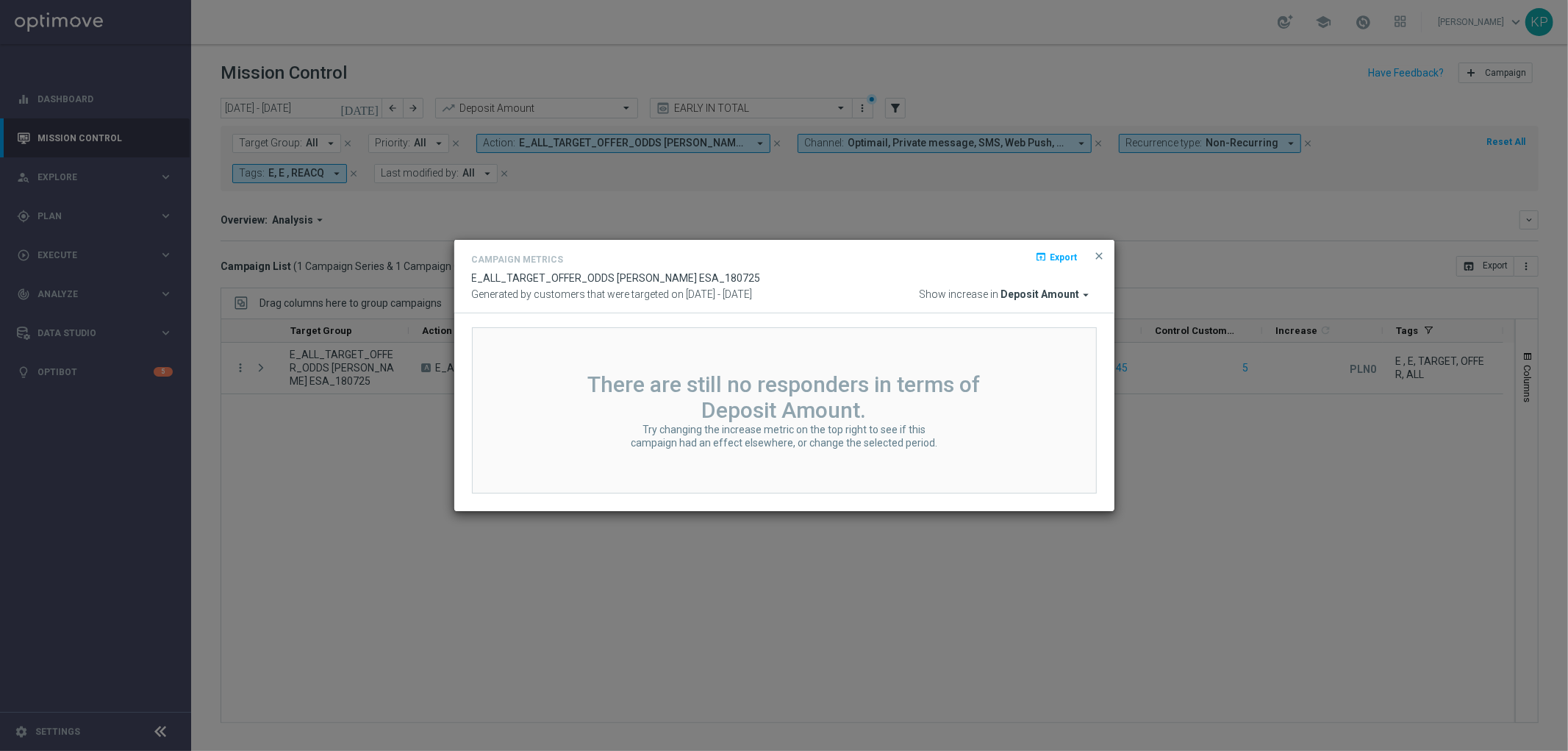
click at [454, 284] on div "Campaign Metrics open_in_browser Export E_ALL_TARGET_OFFER_ODDS RUCH ESA_180725…" at bounding box center [784, 276] width 660 height 74
click at [519, 150] on modal-container "Campaign Metrics open_in_browser Export E_ALL_TARGET_OFFER_ODDS RUCH ESA_180725…" at bounding box center [784, 376] width 1568 height 751
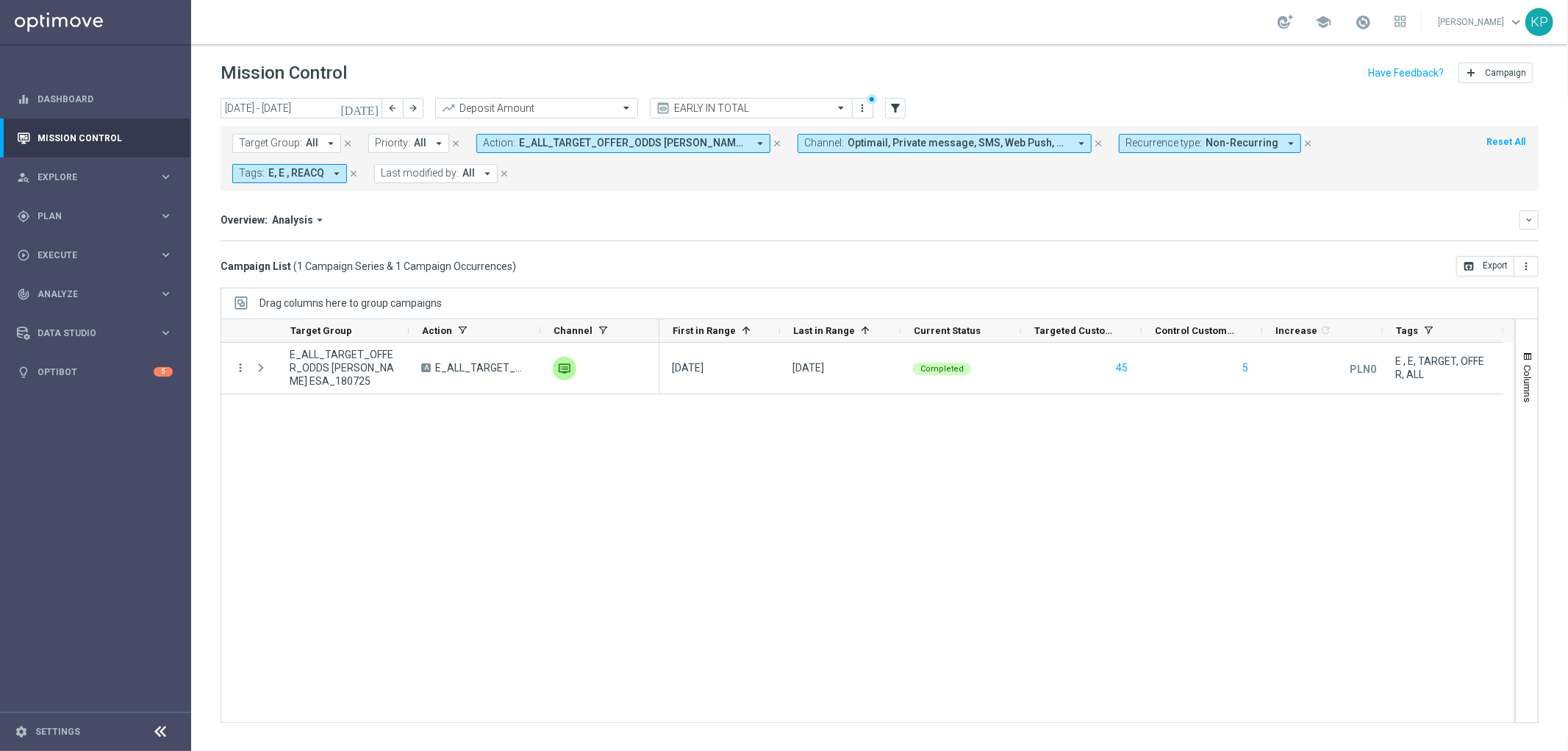
click at [520, 147] on span "E_ALL_TARGET_OFFER_ODDS [PERSON_NAME] ESA_180725" at bounding box center [632, 143] width 228 height 13
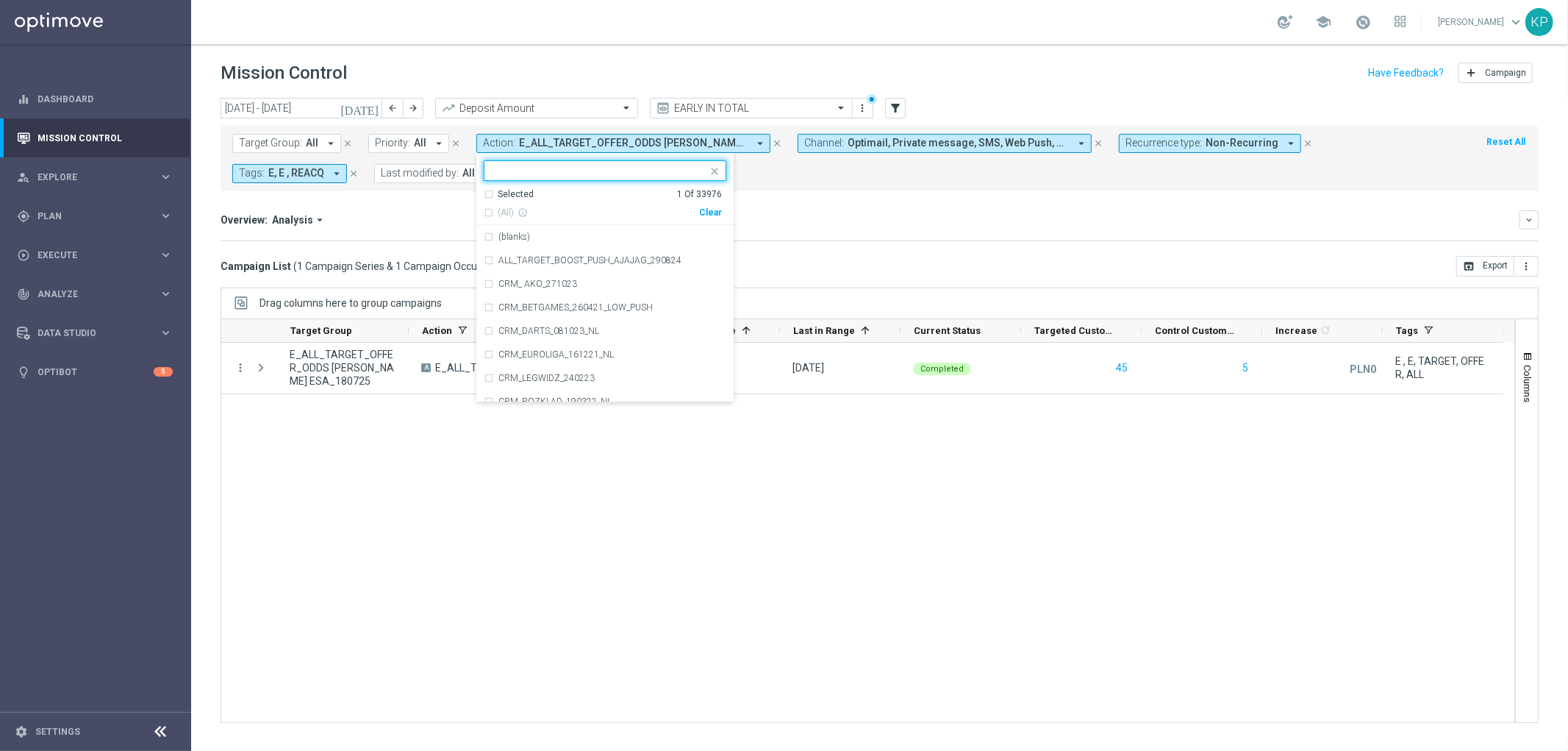
click at [500, 191] on div "Selected" at bounding box center [516, 195] width 36 height 13
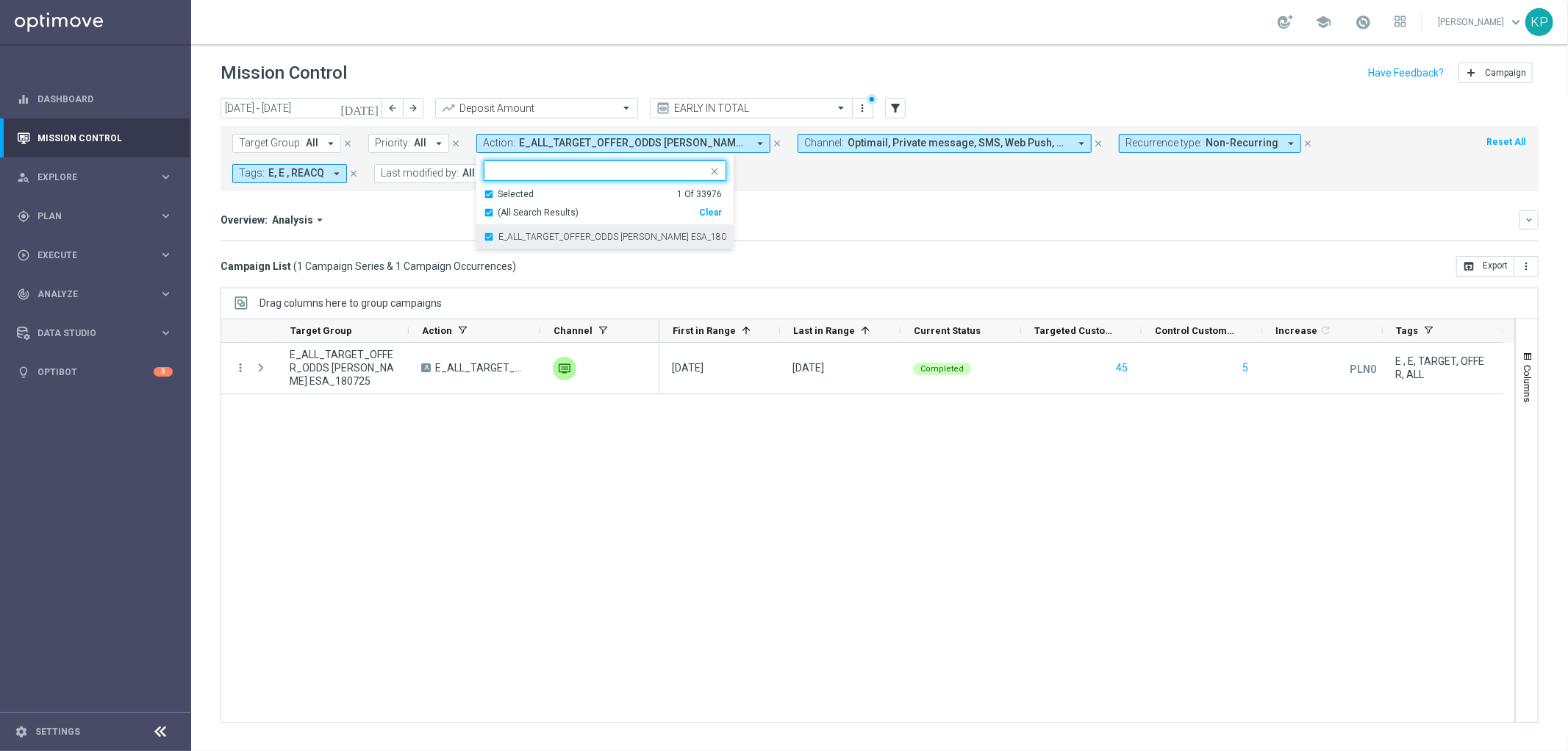
click at [500, 239] on label "E_ALL_TARGET_OFFER_ODDS [PERSON_NAME] ESA_180725" at bounding box center [613, 236] width 228 height 9
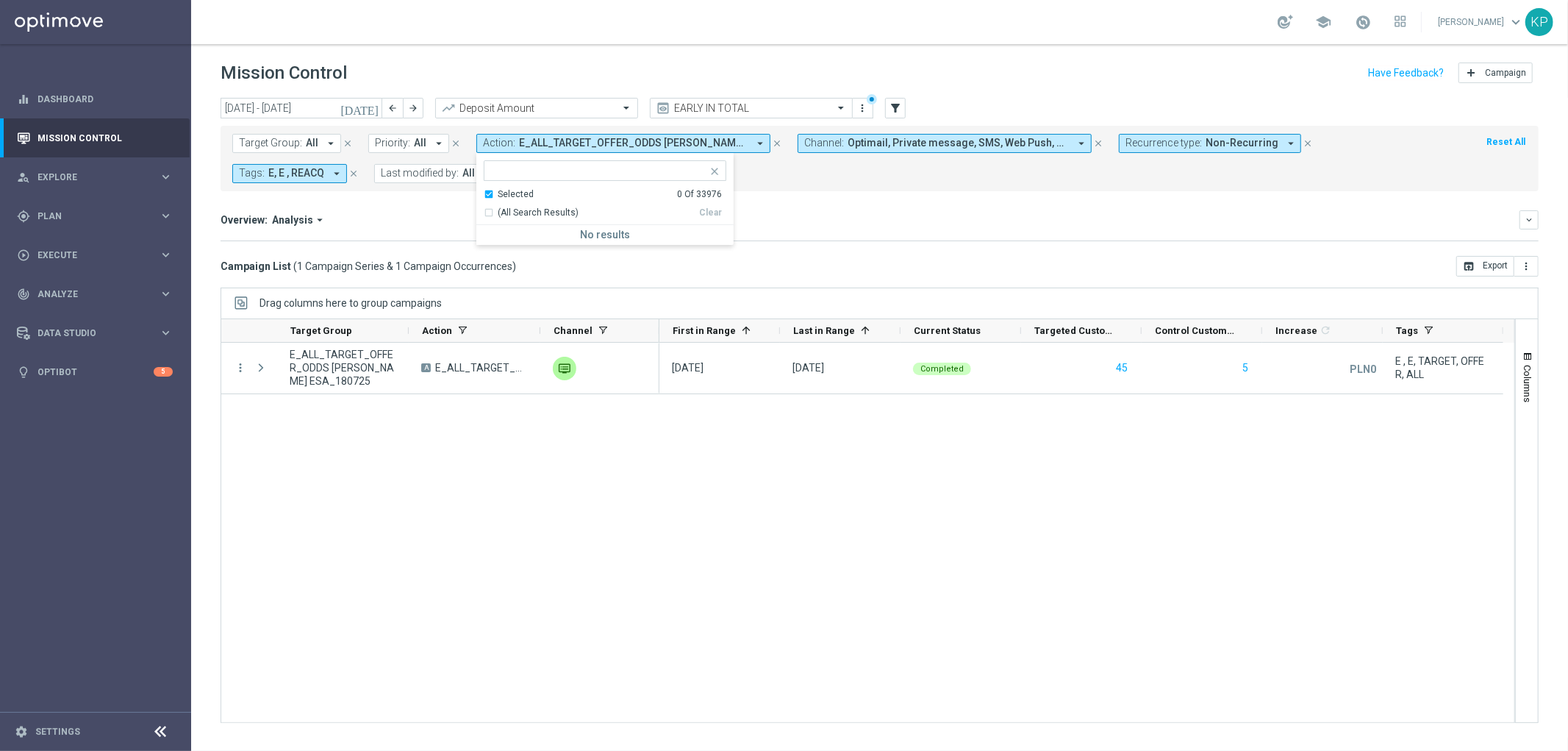
click at [501, 197] on div "Selected" at bounding box center [516, 195] width 36 height 13
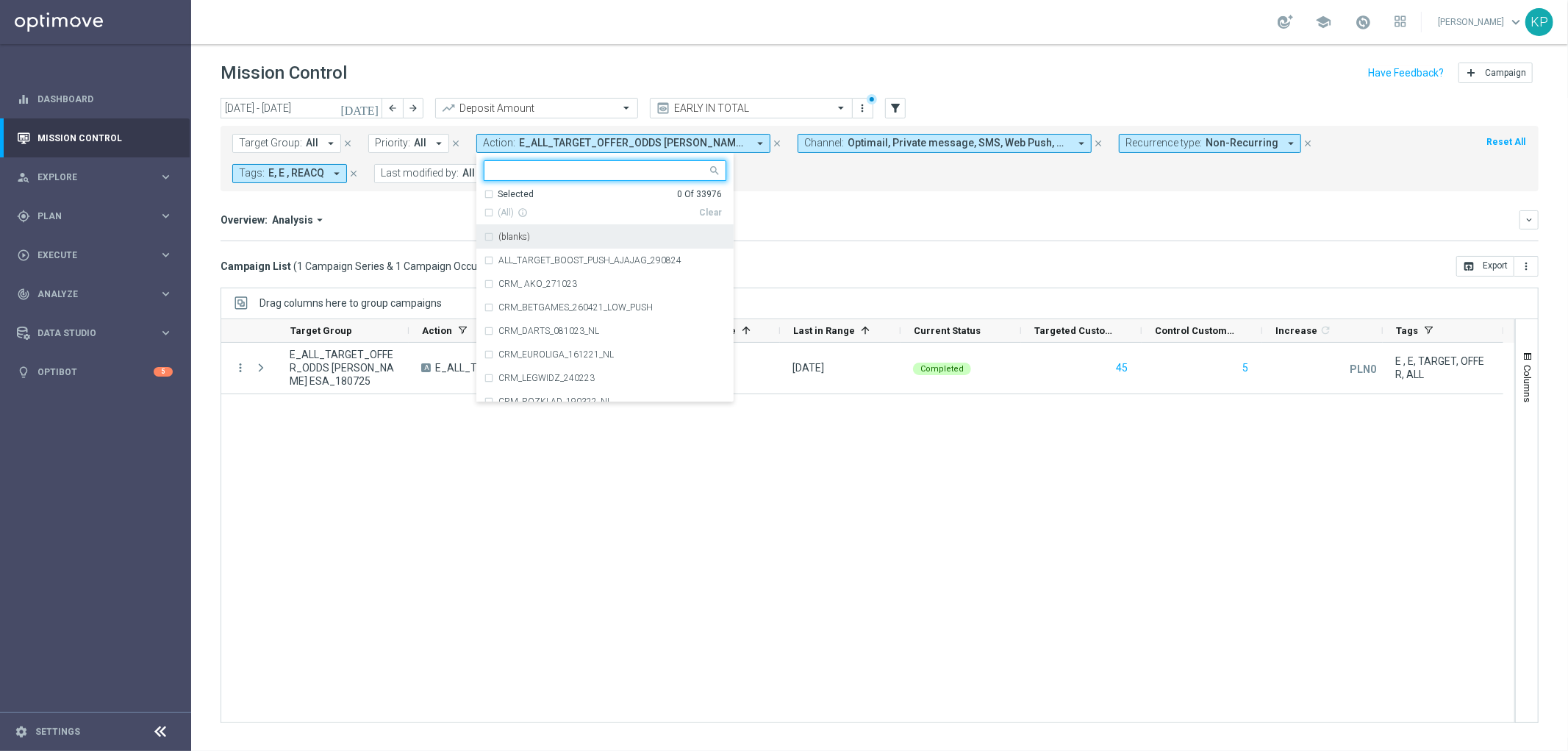
click at [511, 170] on input "text" at bounding box center [599, 171] width 216 height 13
paste input "E_ALL_TARGET_OFFER_PLANSZA SIATKOWKA_190725"
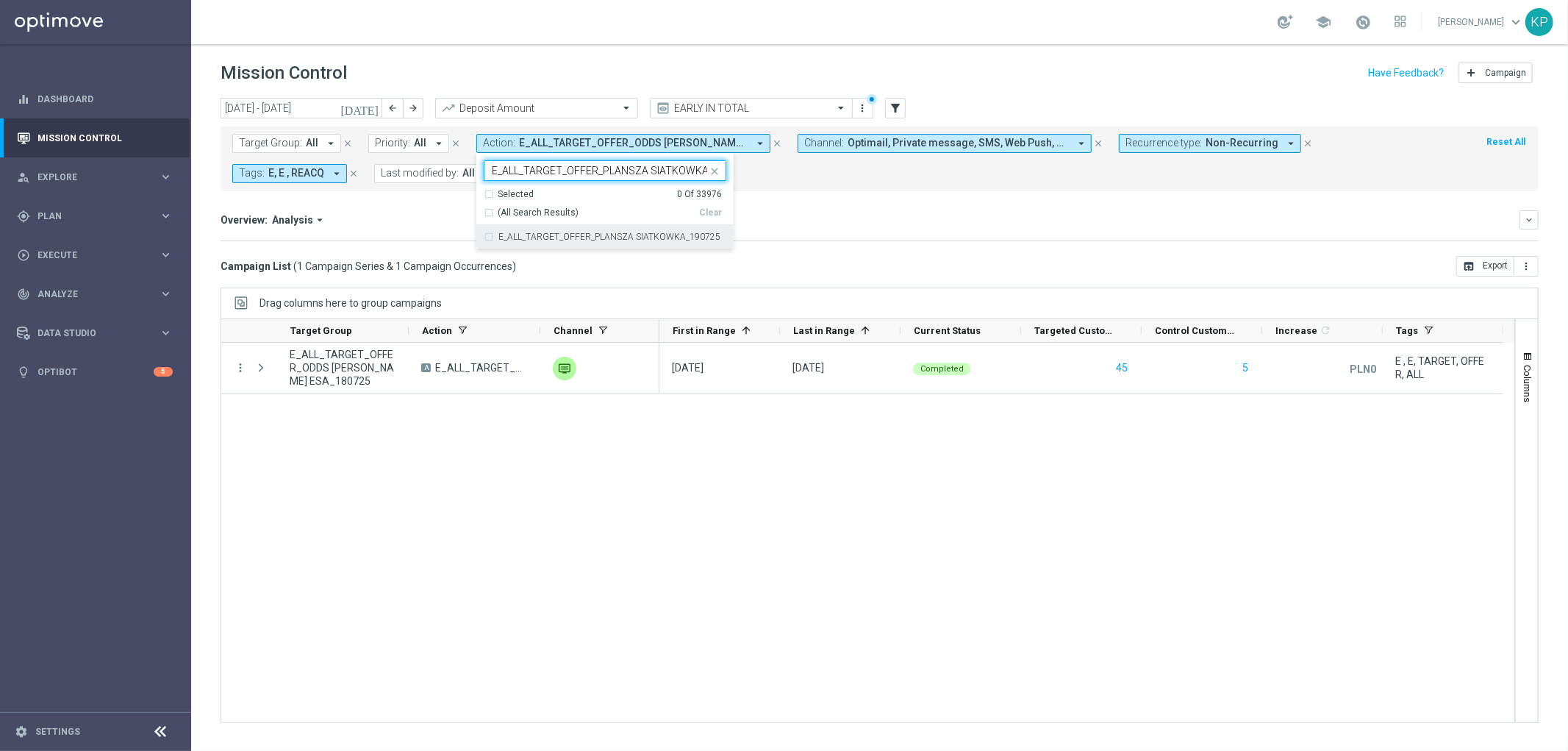
scroll to position [0, 35]
click at [508, 234] on label "E_ALL_TARGET_OFFER_PLANSZA SIATKOWKA_190725" at bounding box center [609, 236] width 222 height 9
type input "E_ALL_TARGET_OFFER_PLANSZA SIATKOWKA_190725"
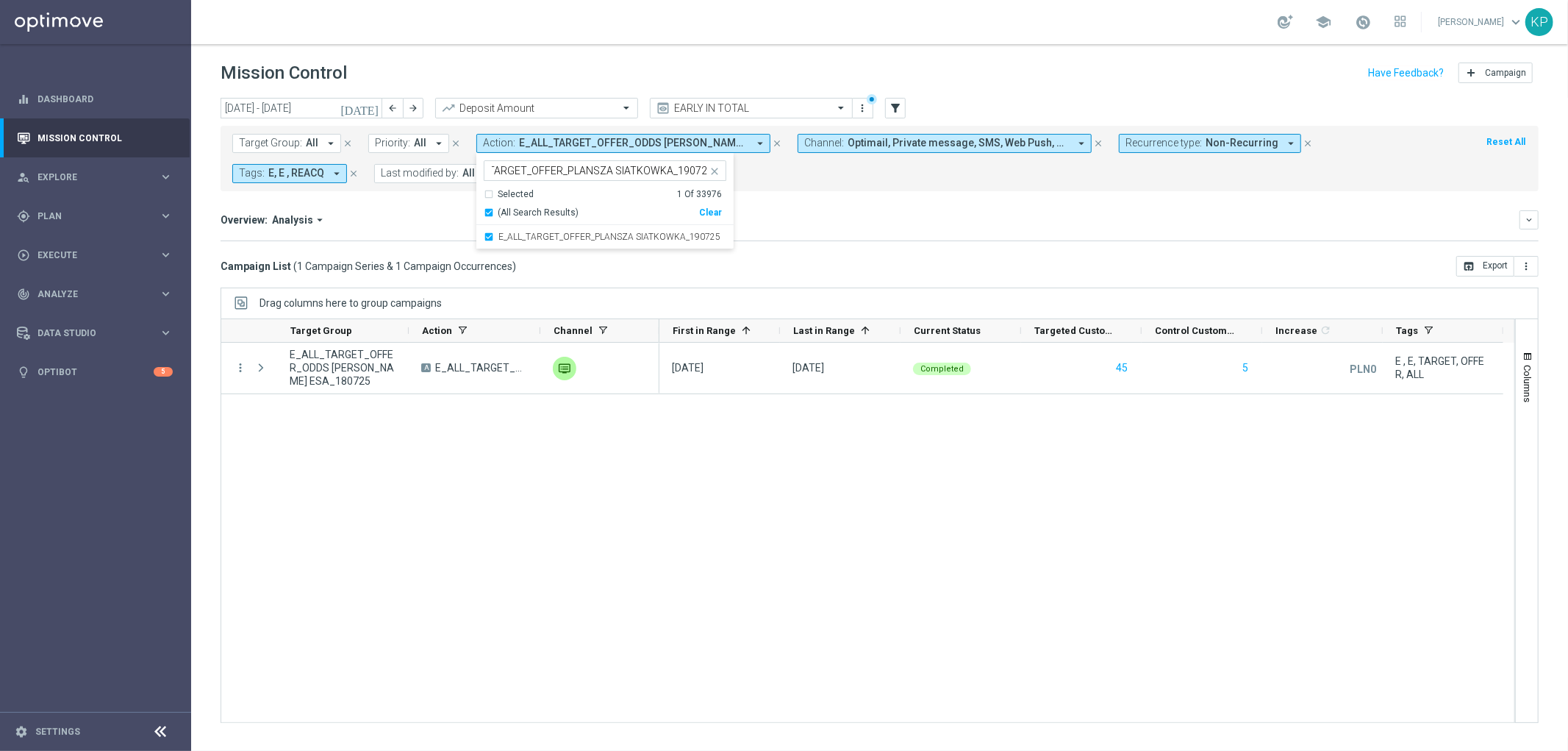
scroll to position [0, 0]
click at [435, 208] on mini-dashboard "Overview: Analysis arrow_drop_down keyboard_arrow_down Increase In Deposit Amou…" at bounding box center [879, 223] width 1318 height 64
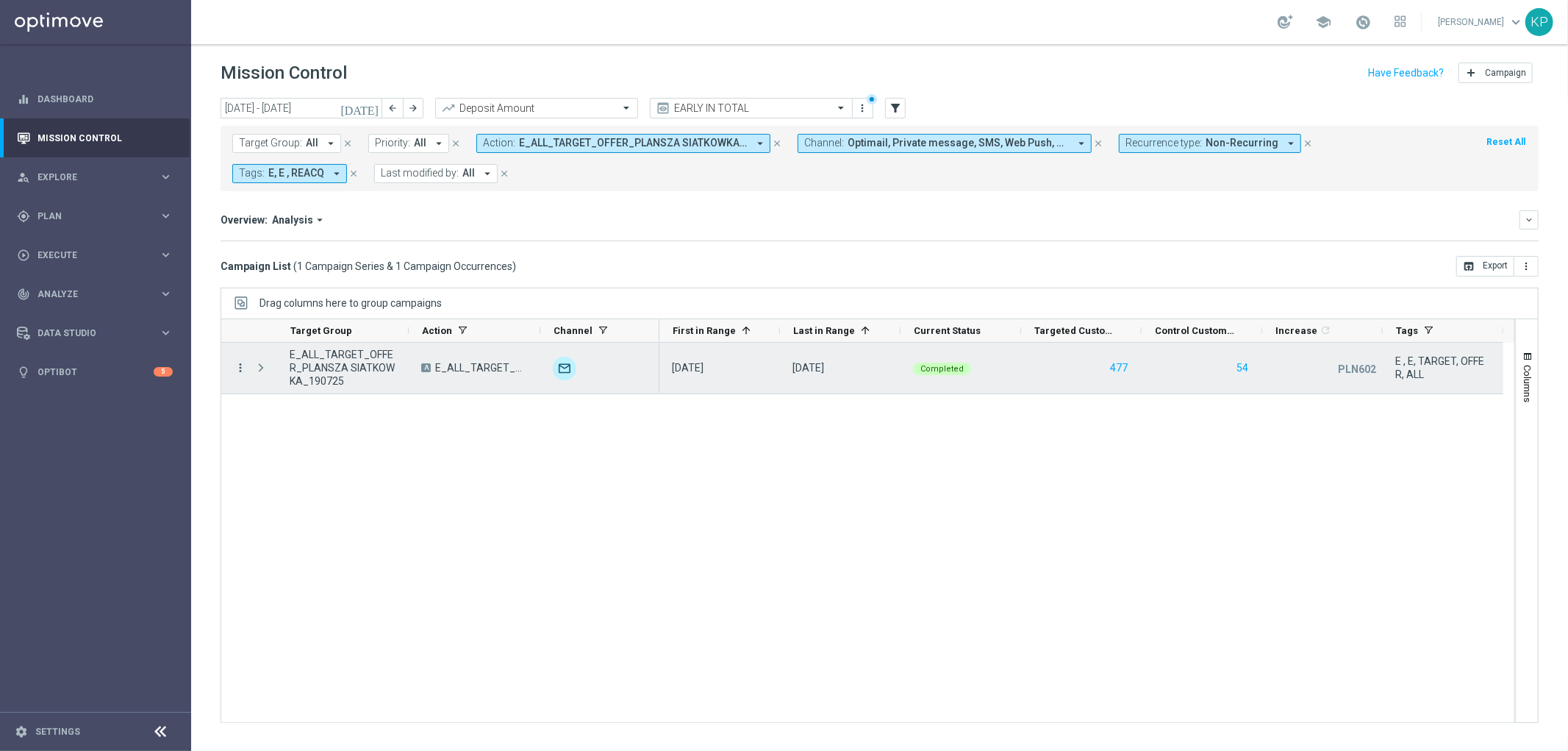
click at [239, 364] on icon "more_vert" at bounding box center [240, 368] width 14 height 14
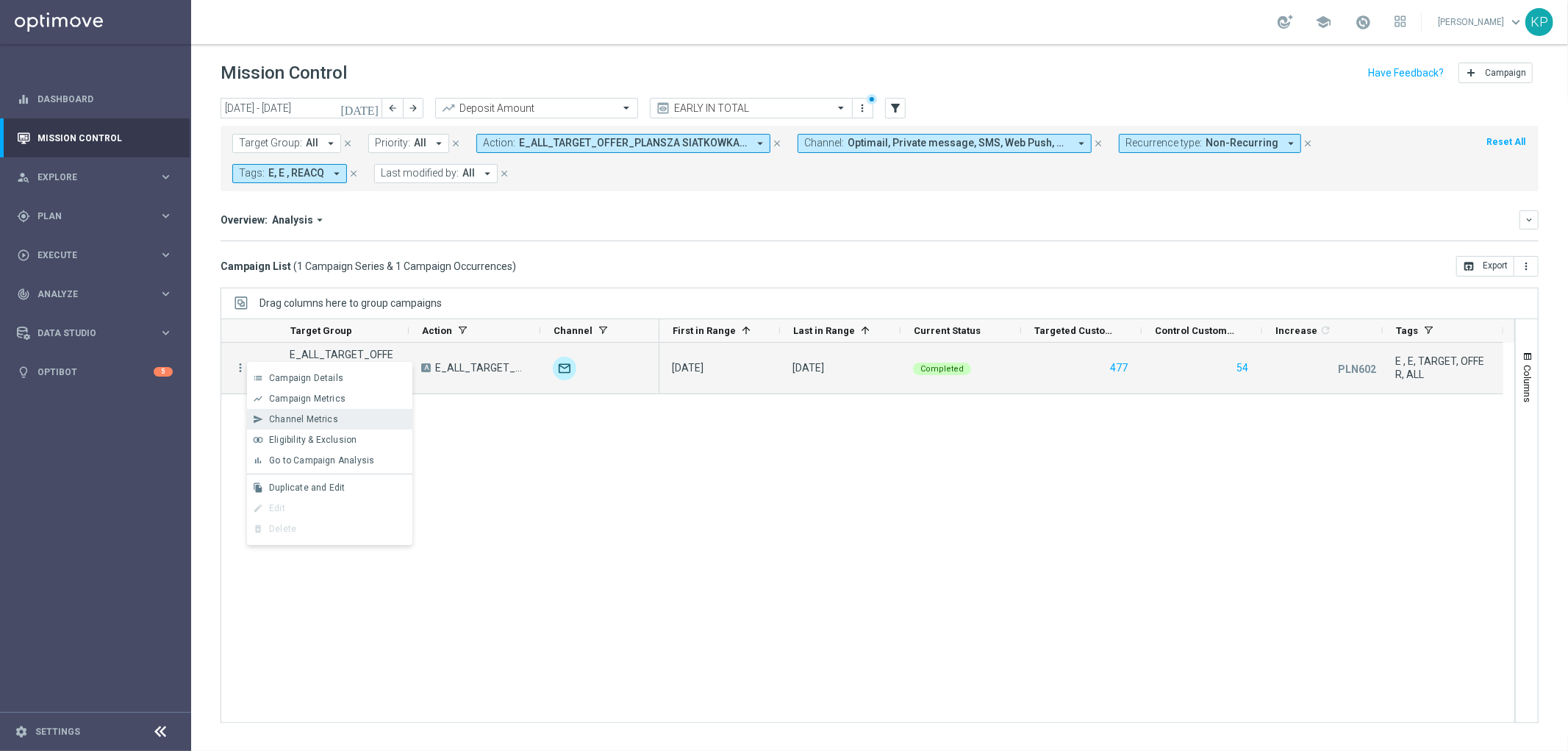
click at [294, 414] on span "Channel Metrics" at bounding box center [303, 418] width 69 height 10
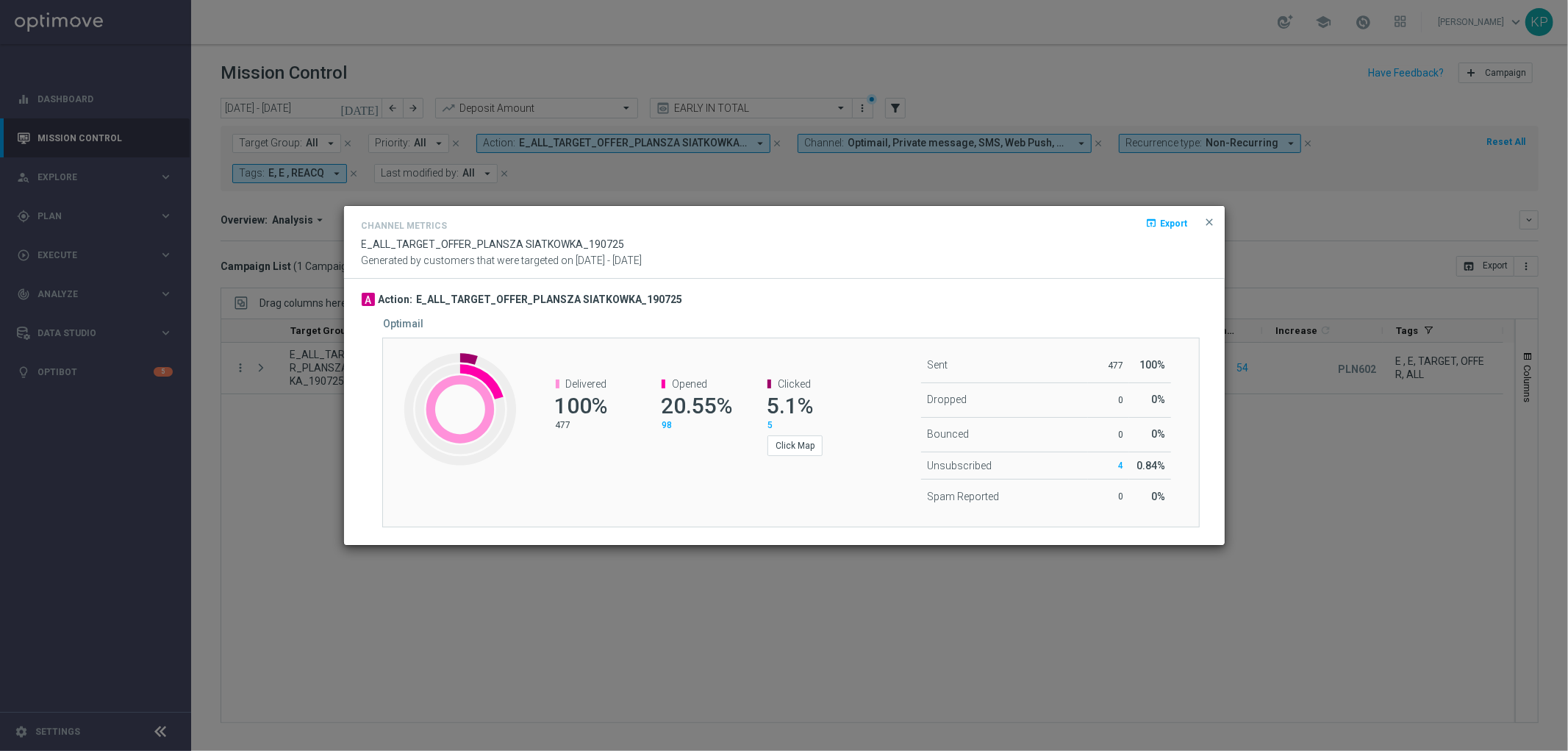
click at [1357, 503] on modal-container "Channel Metrics open_in_browser Export E_ALL_TARGET_OFFER_PLANSZA SIATKOWKA_190…" at bounding box center [784, 376] width 1568 height 751
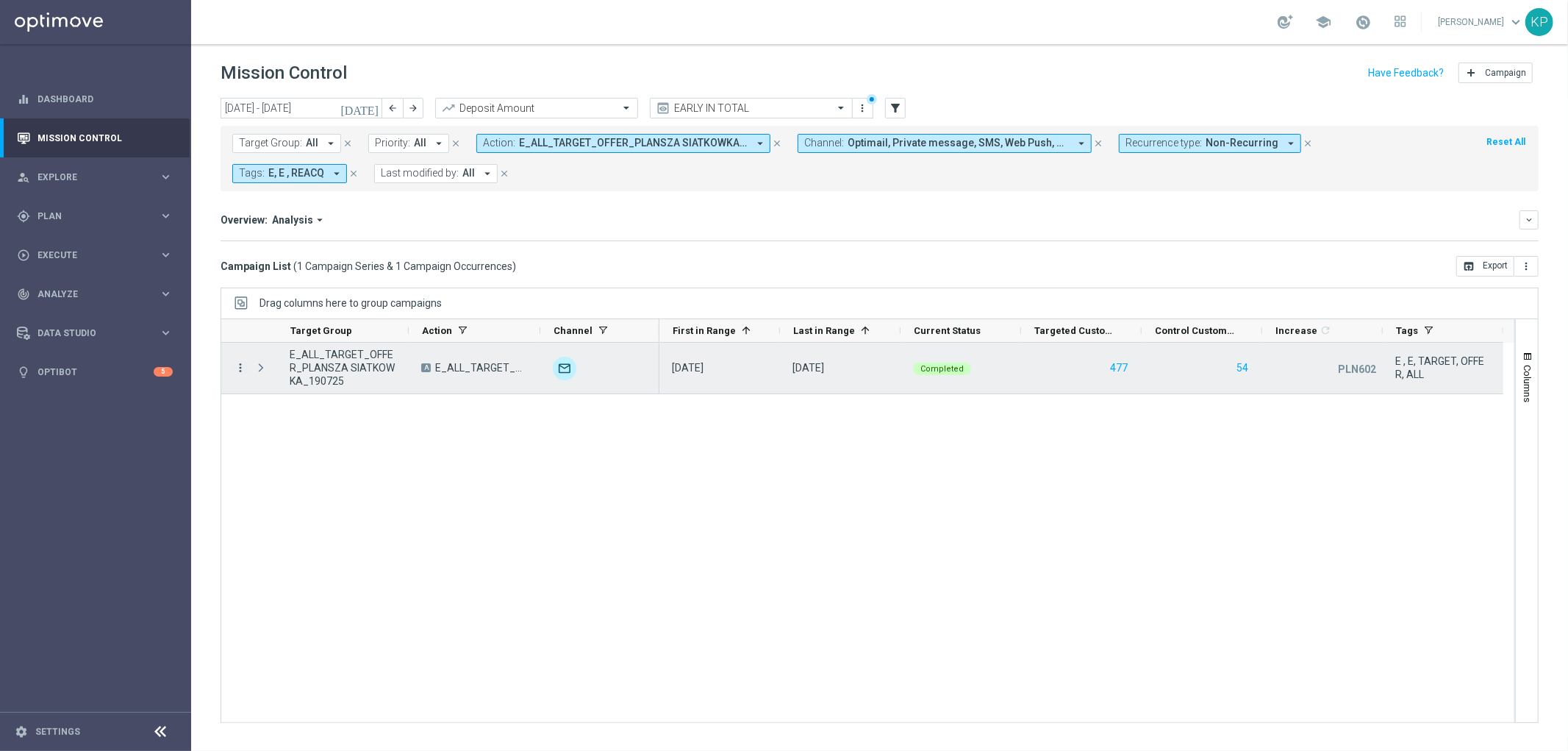
click at [244, 368] on icon "more_vert" at bounding box center [240, 368] width 14 height 14
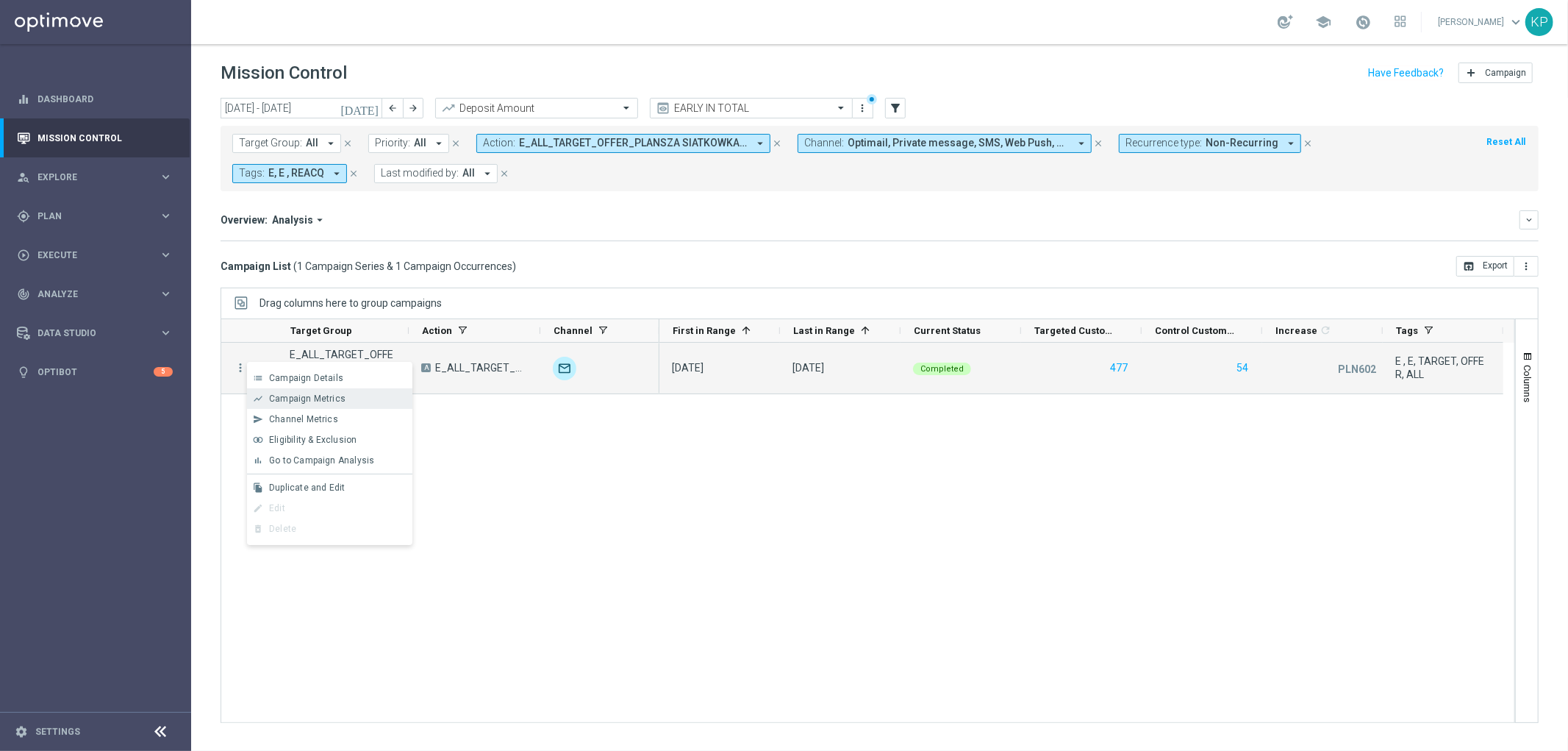
click at [286, 403] on span "Campaign Metrics" at bounding box center [307, 398] width 76 height 10
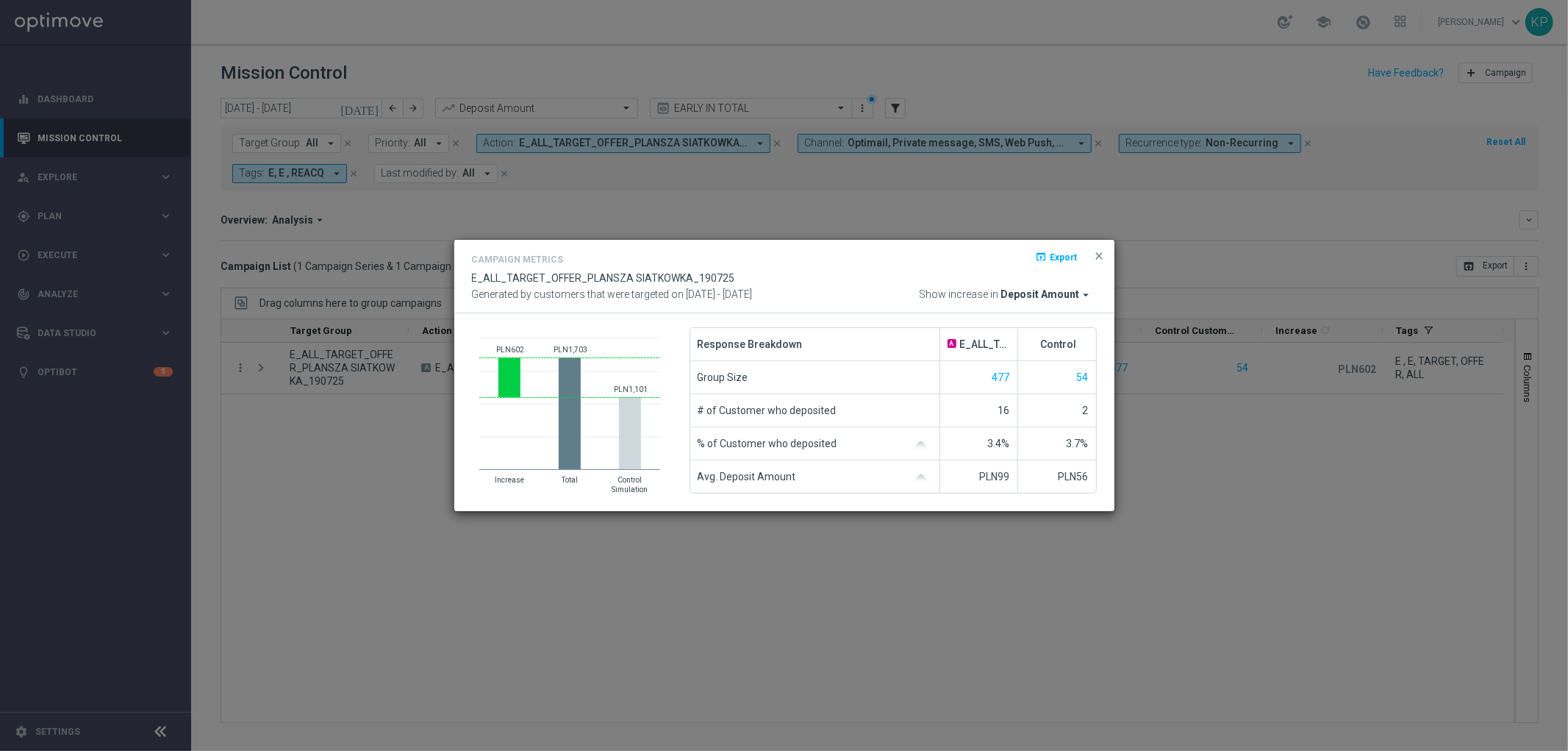
click at [617, 185] on modal-container "Campaign Metrics open_in_browser Export E_ALL_TARGET_OFFER_PLANSZA SIATKOWKA_19…" at bounding box center [784, 376] width 1568 height 751
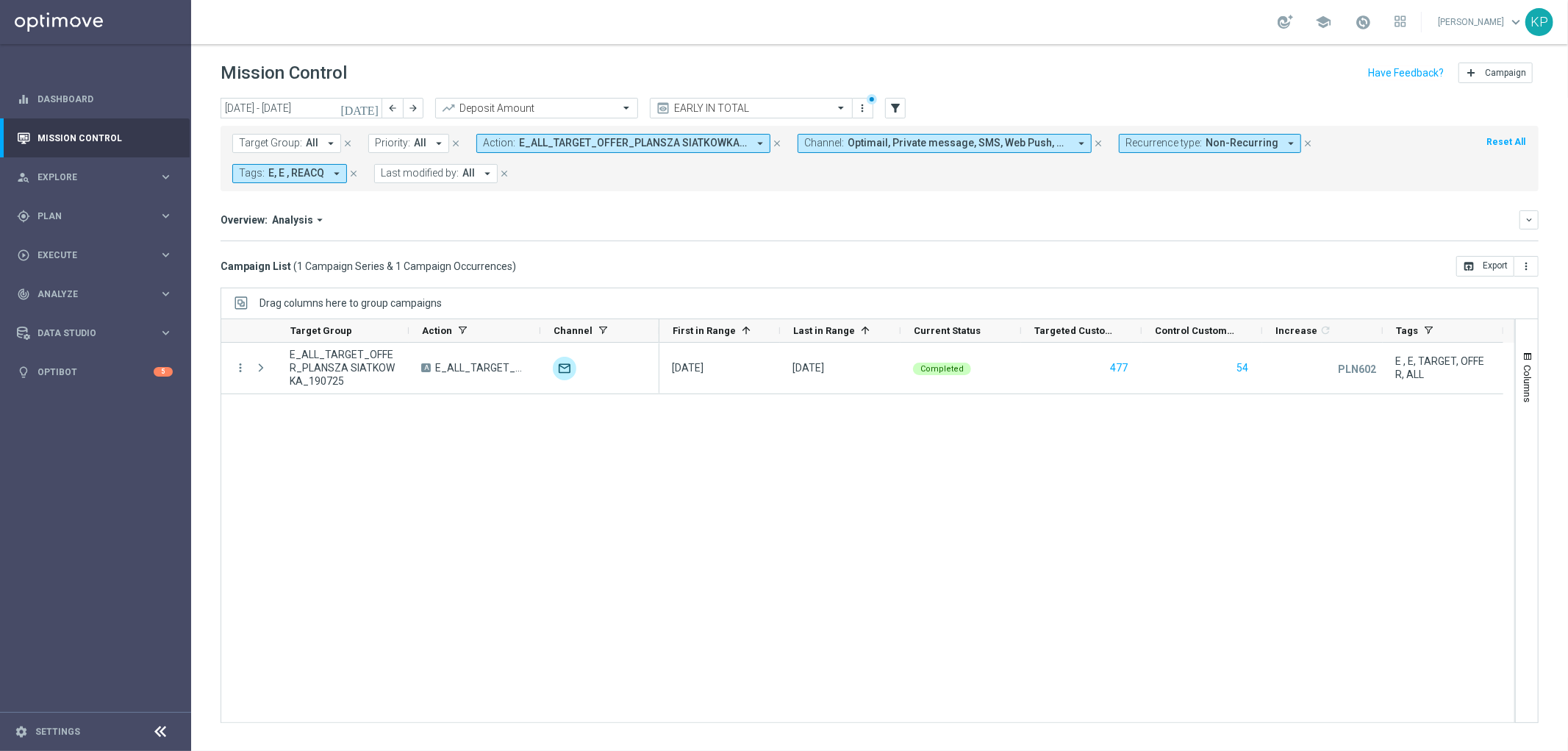
click at [617, 147] on span "E_ALL_TARGET_OFFER_PLANSZA SIATKOWKA_190725" at bounding box center [632, 143] width 228 height 13
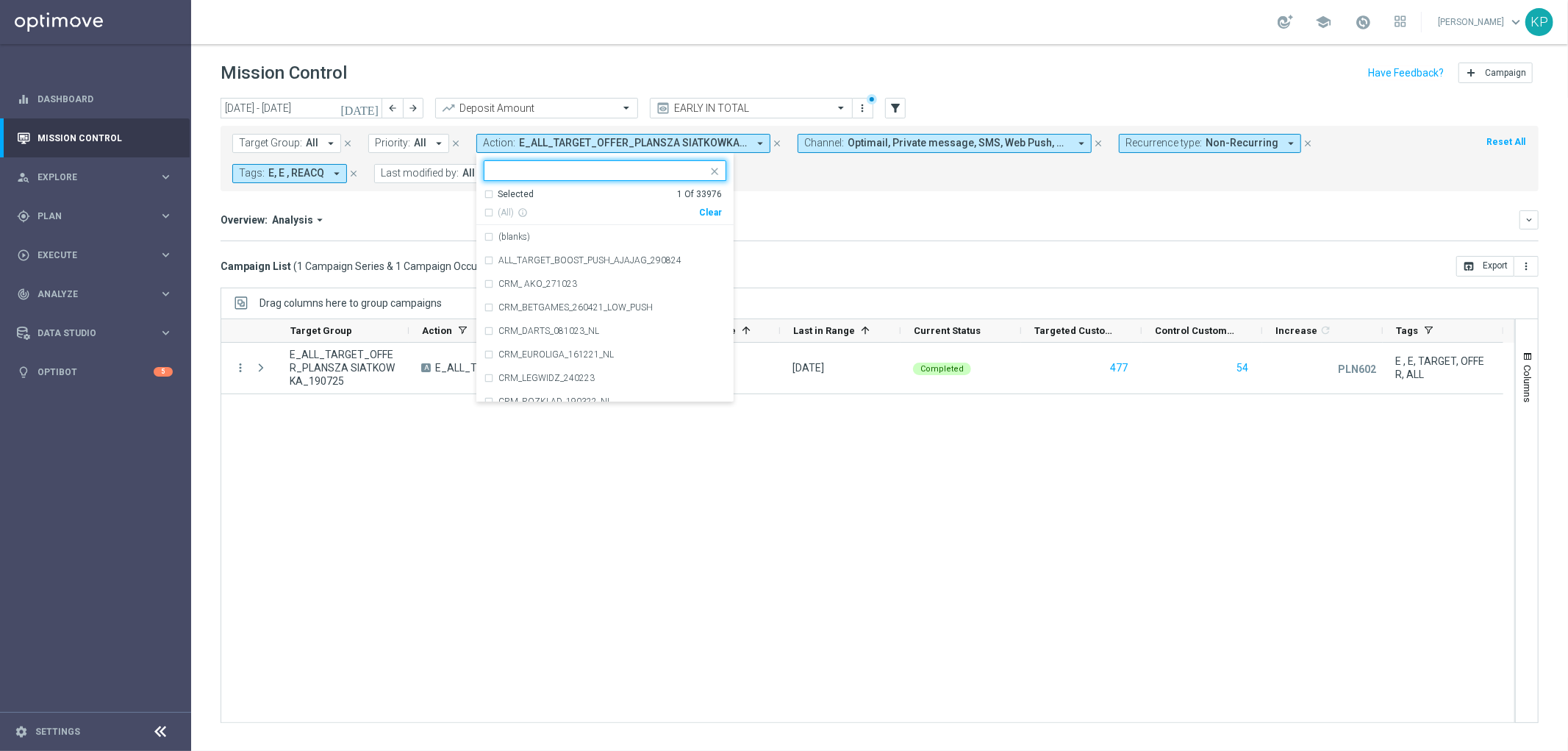
click at [527, 194] on div "Selected" at bounding box center [516, 195] width 36 height 13
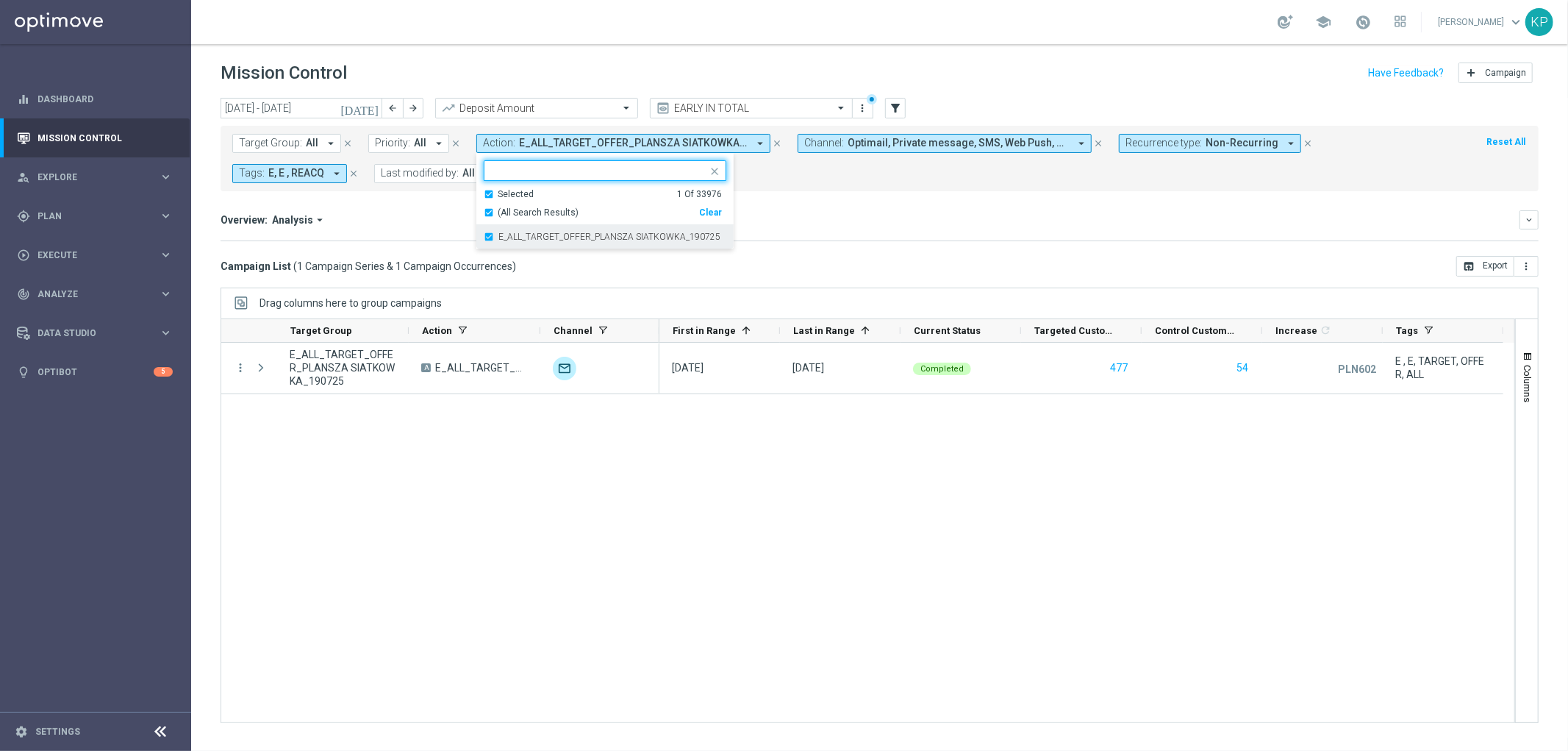
click at [519, 238] on label "E_ALL_TARGET_OFFER_PLANSZA SIATKOWKA_190725" at bounding box center [609, 236] width 222 height 9
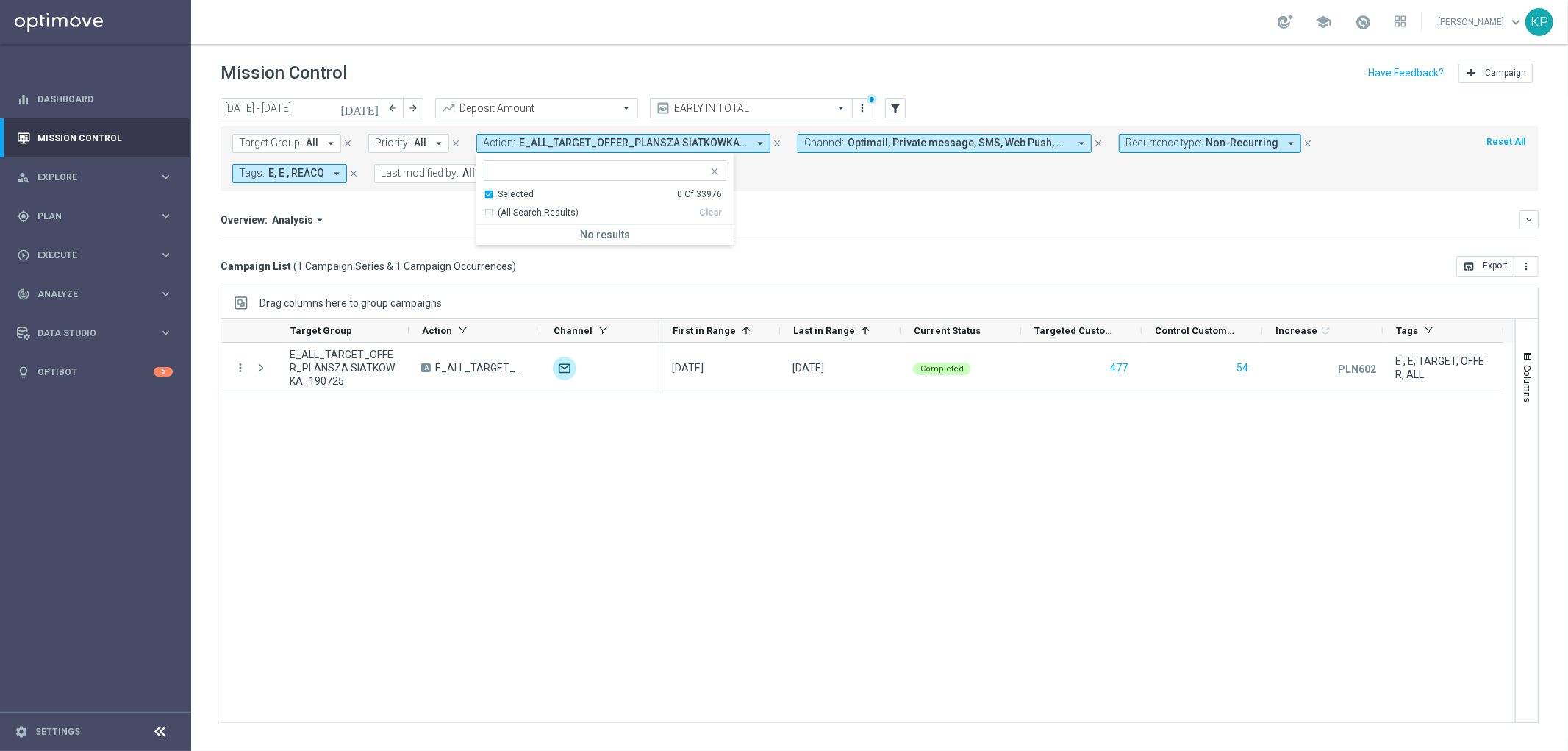
click at [501, 197] on div "Selected" at bounding box center [516, 195] width 36 height 13
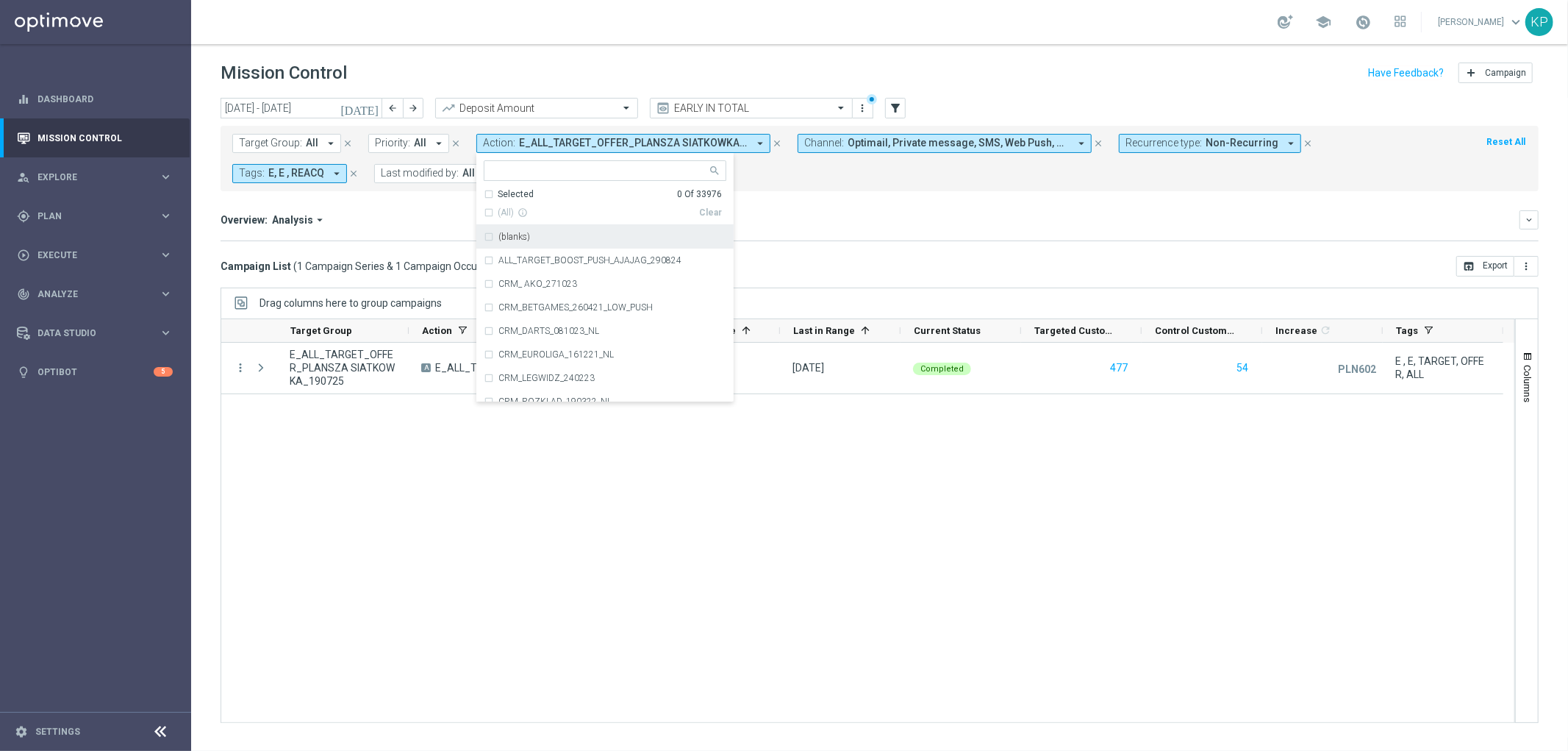
click at [508, 168] on input "text" at bounding box center [599, 171] width 216 height 13
paste input "E_ALL_TARGET_OFFER_PLANSZA EP_220725"
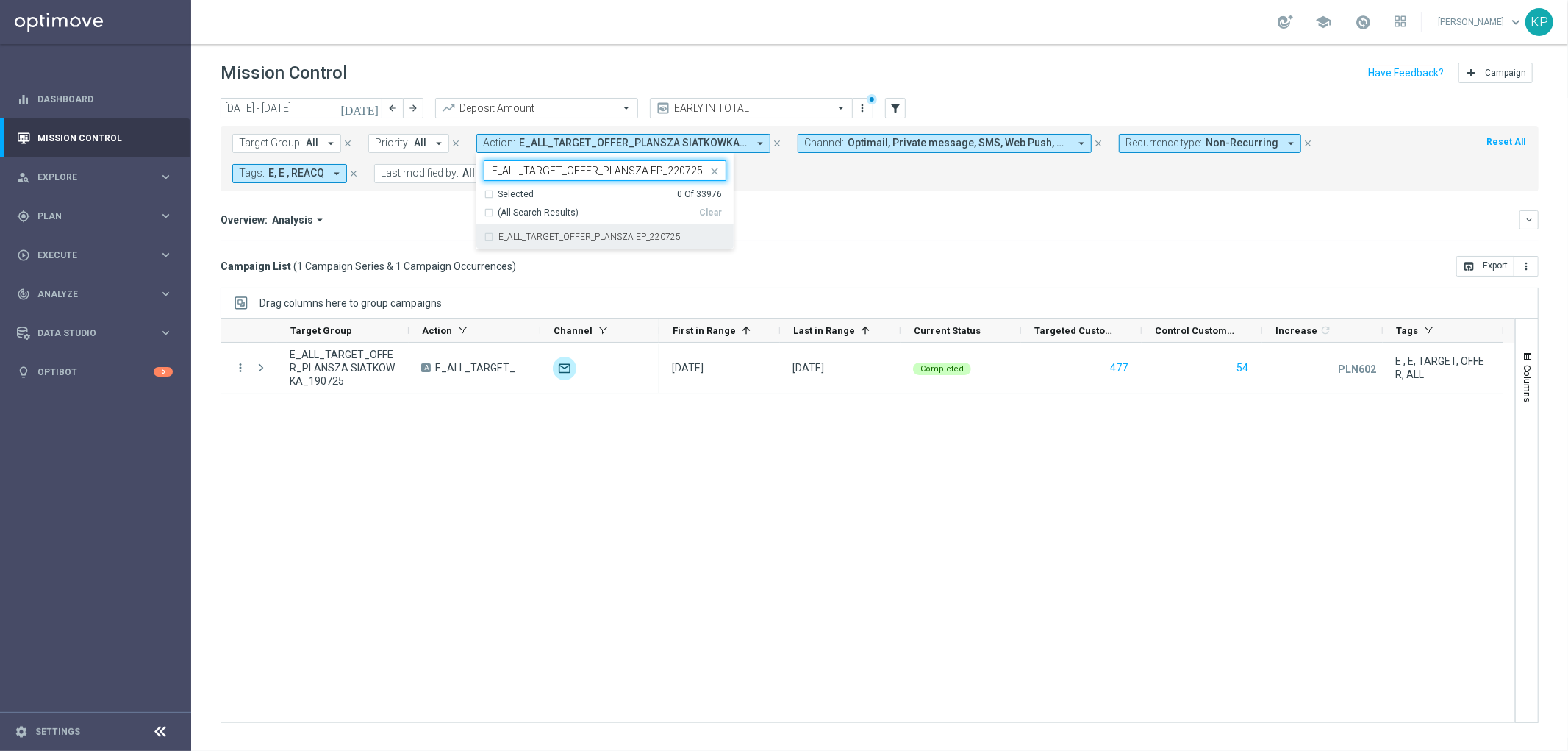
drag, startPoint x: 518, startPoint y: 238, endPoint x: 658, endPoint y: 215, distance: 141.9
click at [518, 239] on label "E_ALL_TARGET_OFFER_PLANSZA EP_220725" at bounding box center [589, 236] width 182 height 9
type input "E_ALL_TARGET_OFFER_PLANSZA EP_220725"
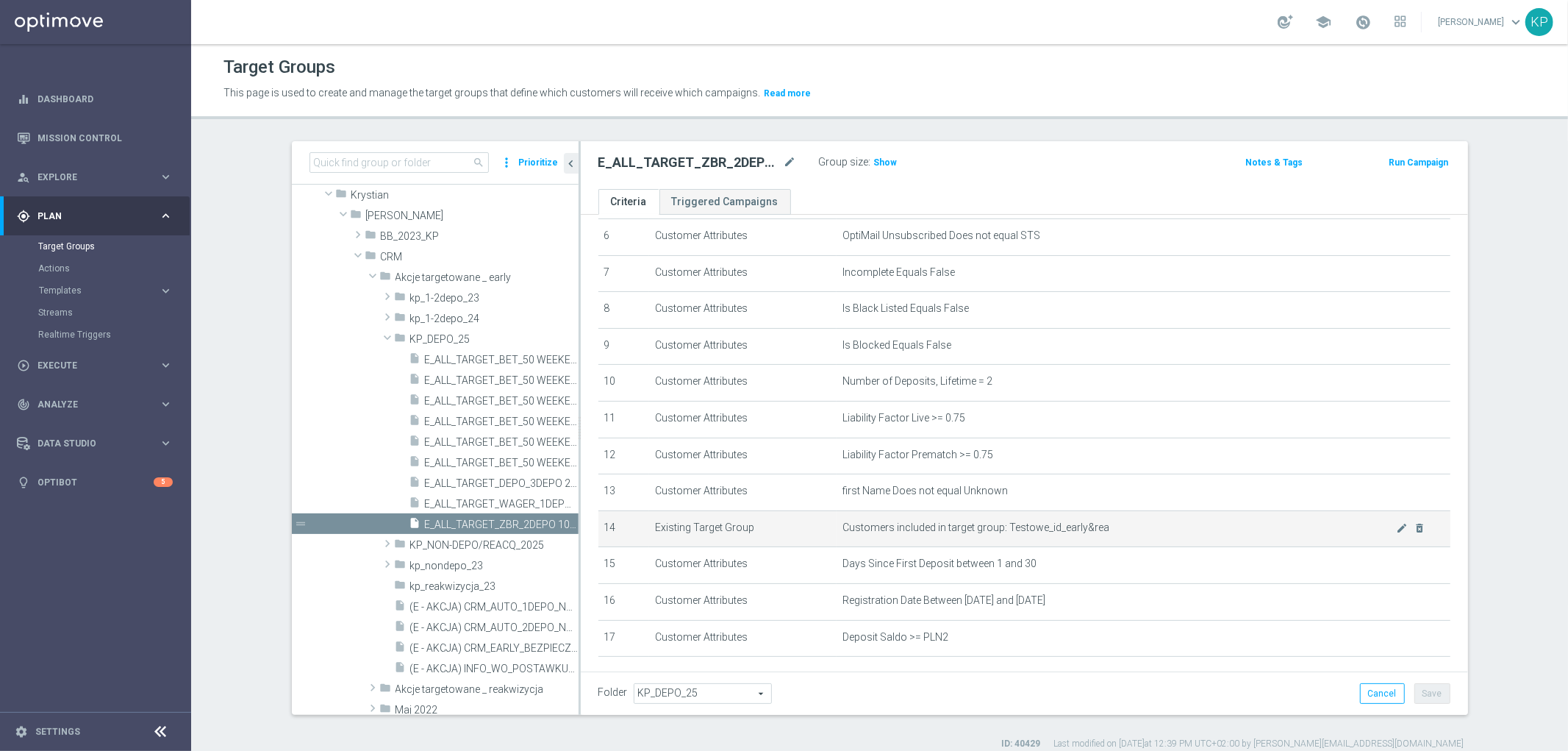
scroll to position [297, 0]
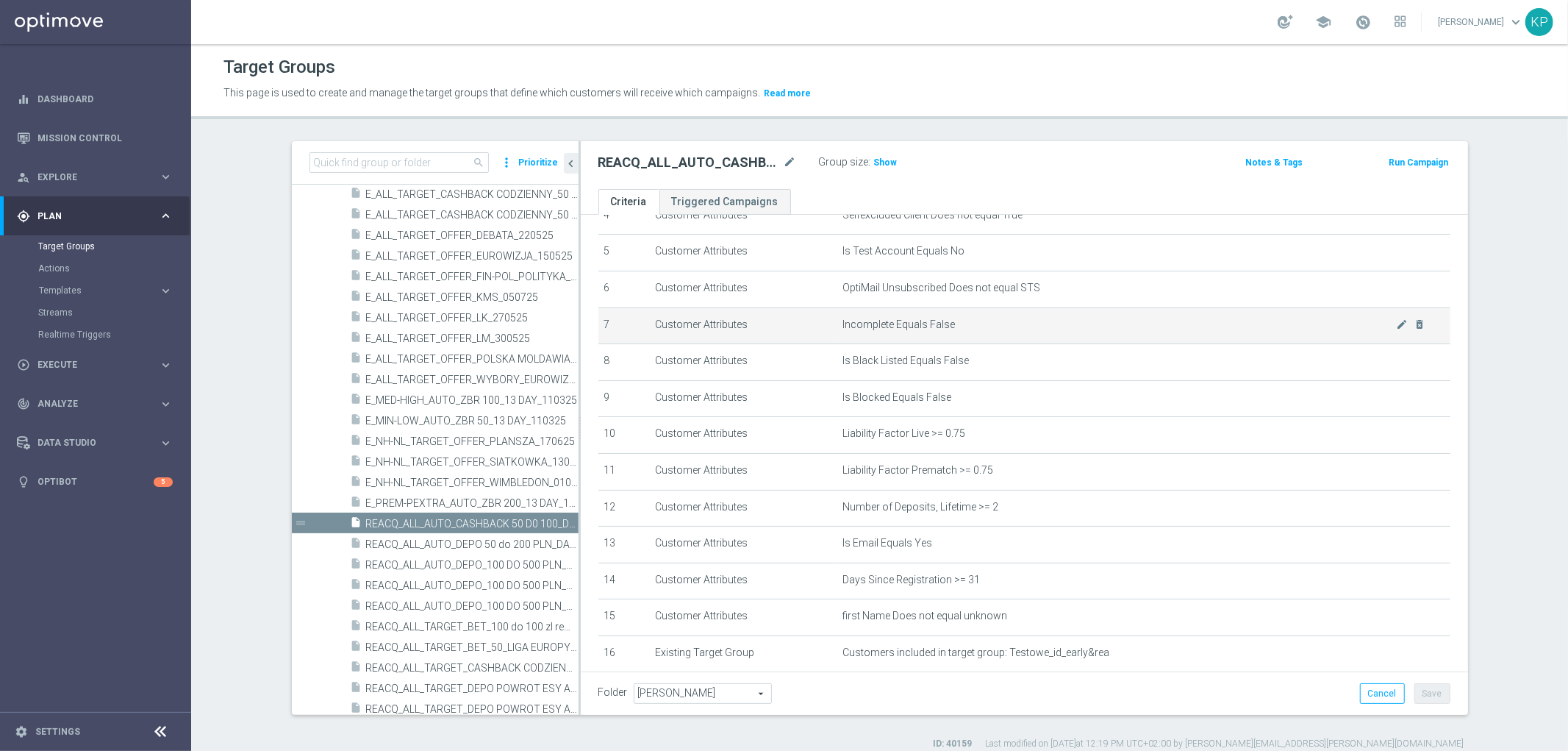
scroll to position [370, 0]
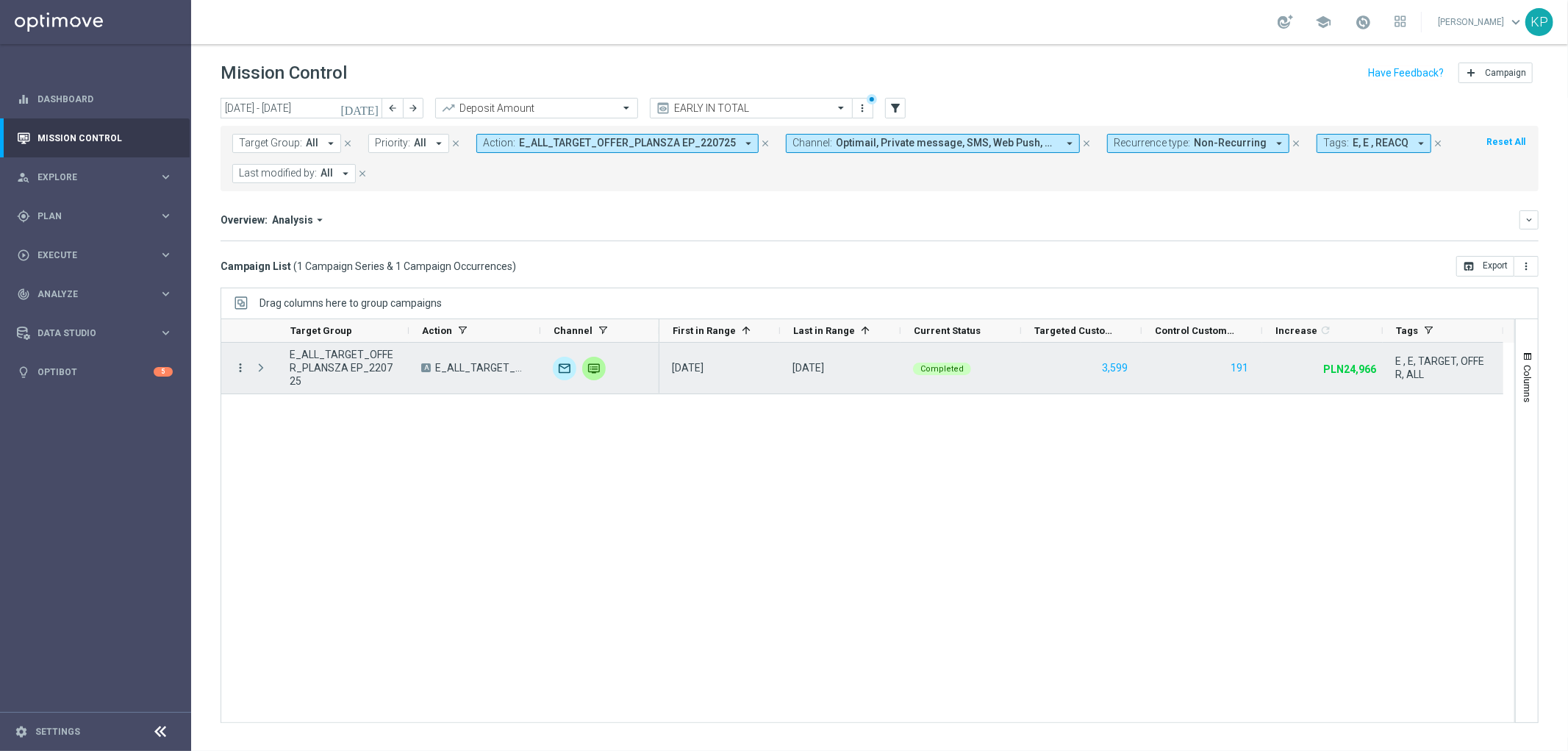
click at [245, 364] on icon "more_vert" at bounding box center [240, 368] width 14 height 14
click at [267, 414] on div "send" at bounding box center [259, 418] width 22 height 10
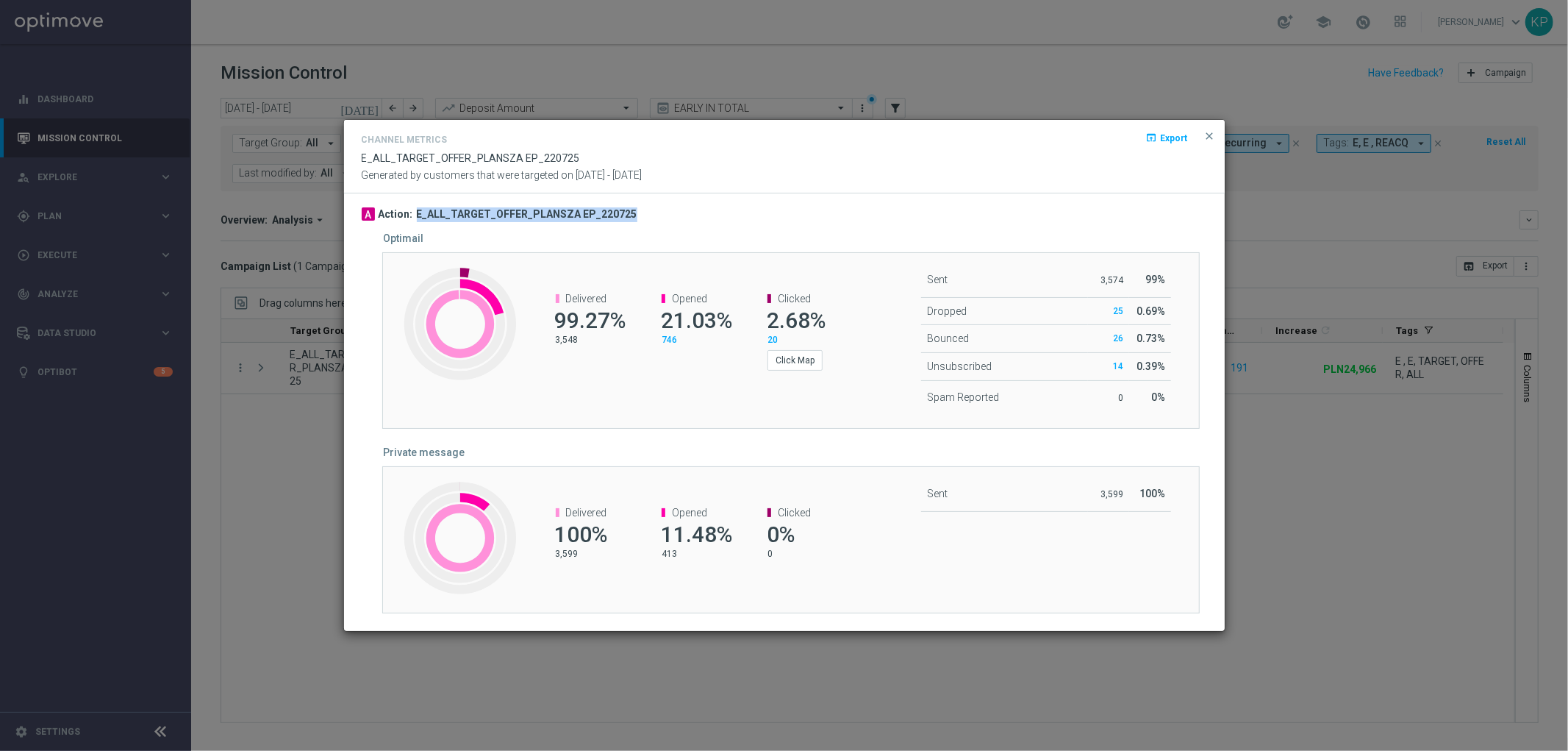
drag, startPoint x: 630, startPoint y: 213, endPoint x: 414, endPoint y: 204, distance: 216.2
click at [414, 204] on div "A Action: E_ALL_TARGET_OFFER_PLANSZA EP_220725 Optimail Created with Highcharts…" at bounding box center [784, 412] width 881 height 438
copy h3 "E_ALL_TARGET_OFFER_PLANSZA EP_220725"
click at [335, 325] on modal-container "Channel Metrics open_in_browser Export E_ALL_TARGET_OFFER_PLANSZA EP_220725 Gen…" at bounding box center [784, 376] width 1568 height 751
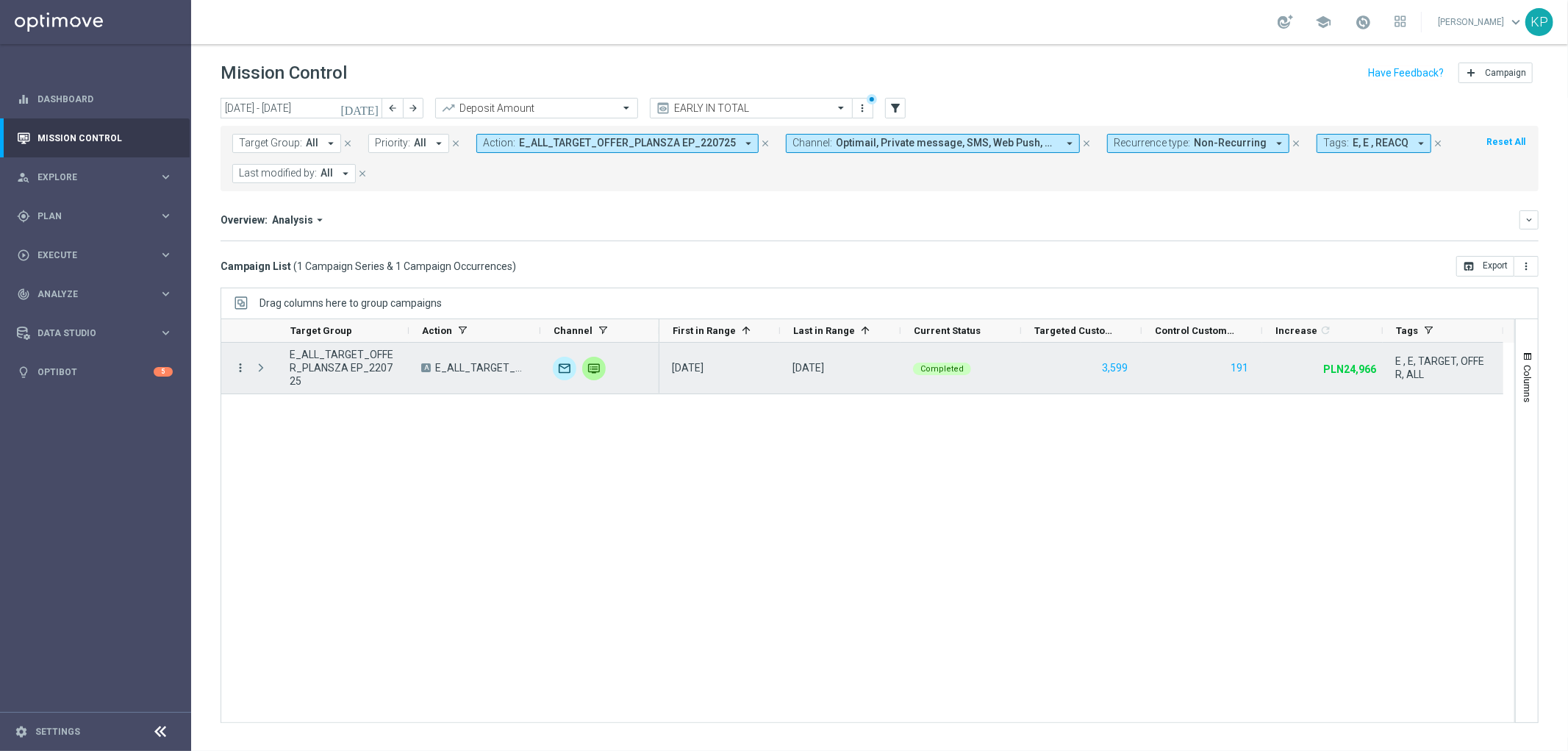
click at [235, 366] on icon "more_vert" at bounding box center [240, 368] width 14 height 14
click at [270, 395] on span "Campaign Metrics" at bounding box center [307, 398] width 76 height 10
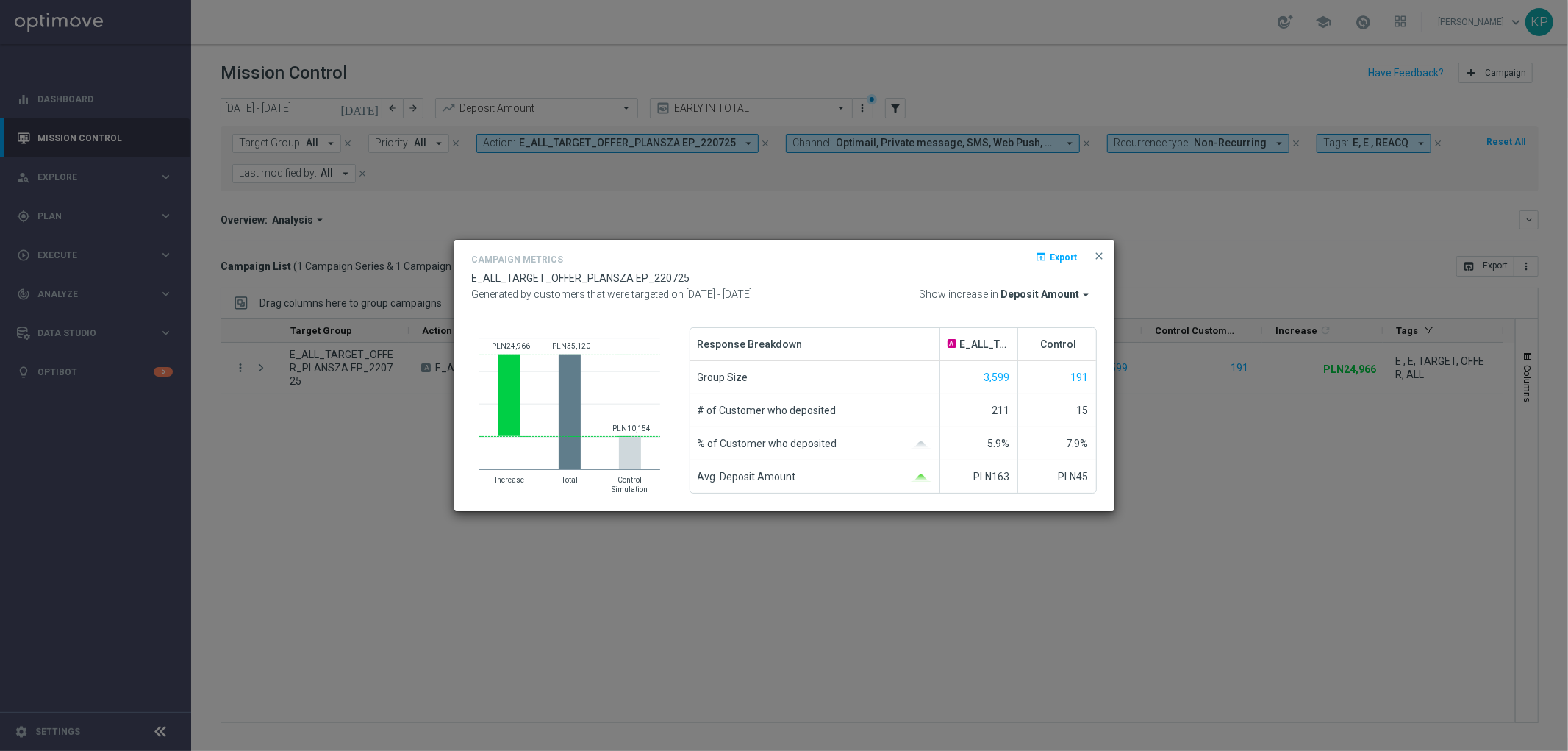
click at [383, 391] on modal-container "Campaign Metrics open_in_browser Export E_ALL_TARGET_OFFER_PLANSZA EP_220725 Ge…" at bounding box center [784, 376] width 1568 height 751
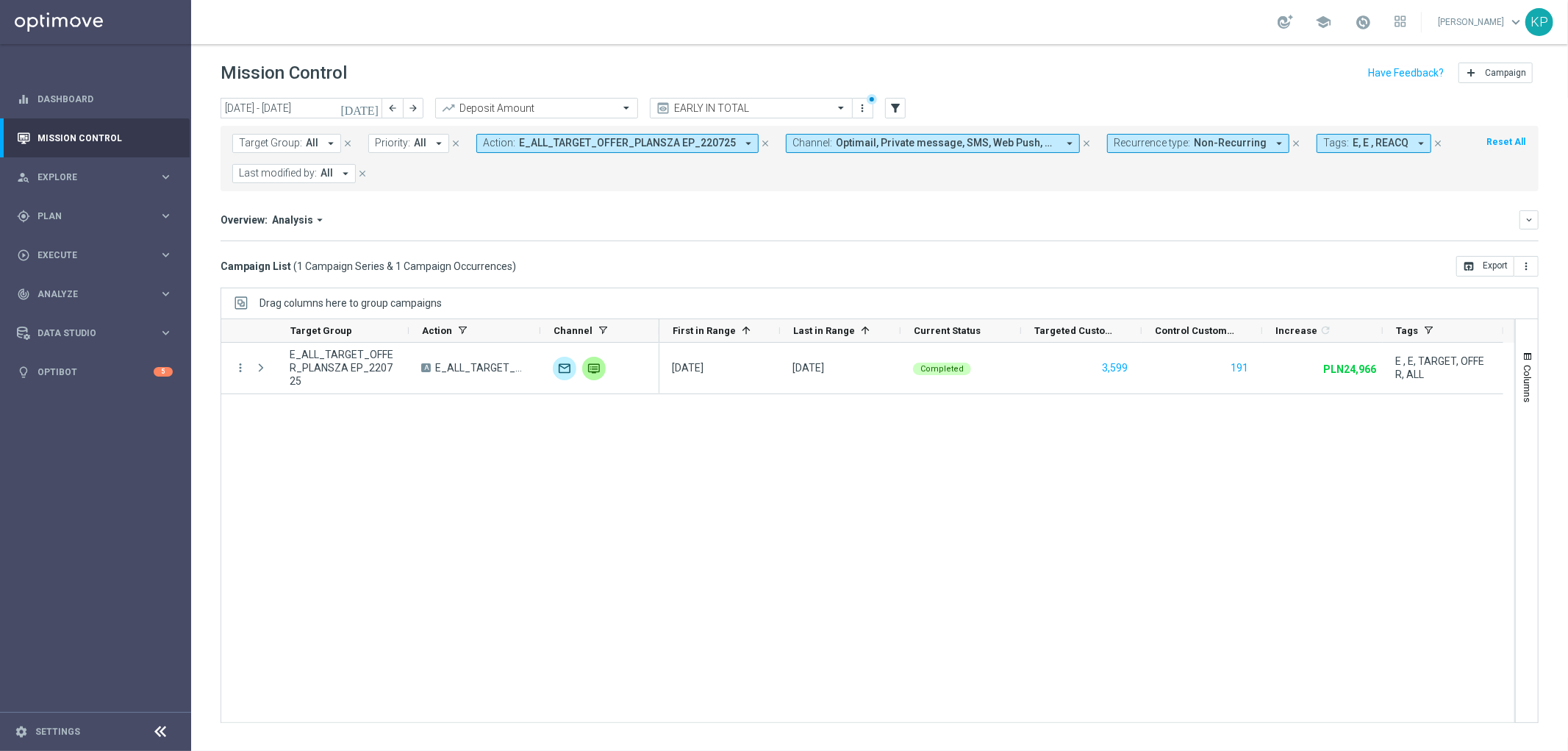
click at [518, 150] on button "Action: E_ALL_TARGET_OFFER_PLANSZA EP_220725 arrow_drop_down" at bounding box center [617, 143] width 282 height 19
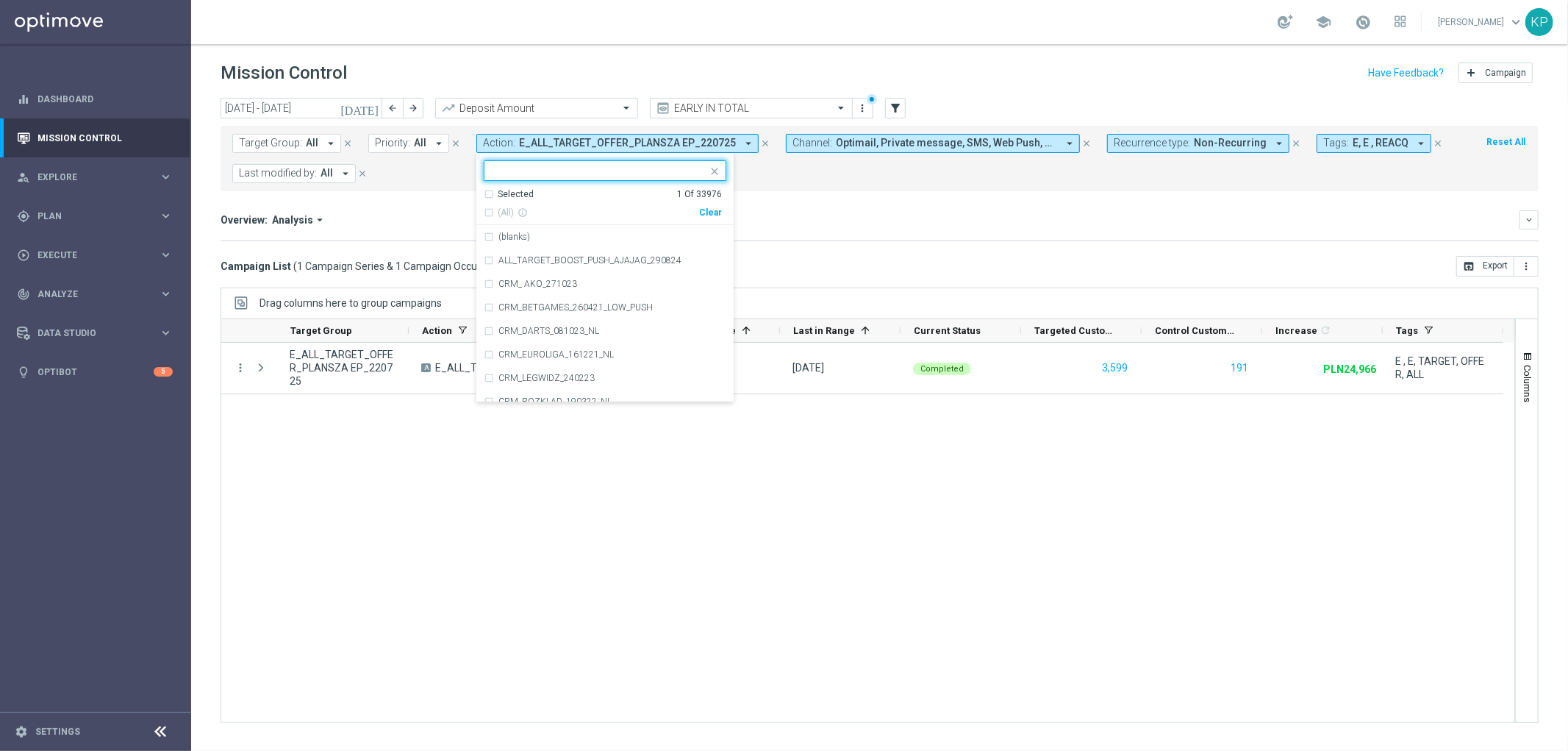
click at [509, 191] on div "Selected" at bounding box center [516, 195] width 36 height 13
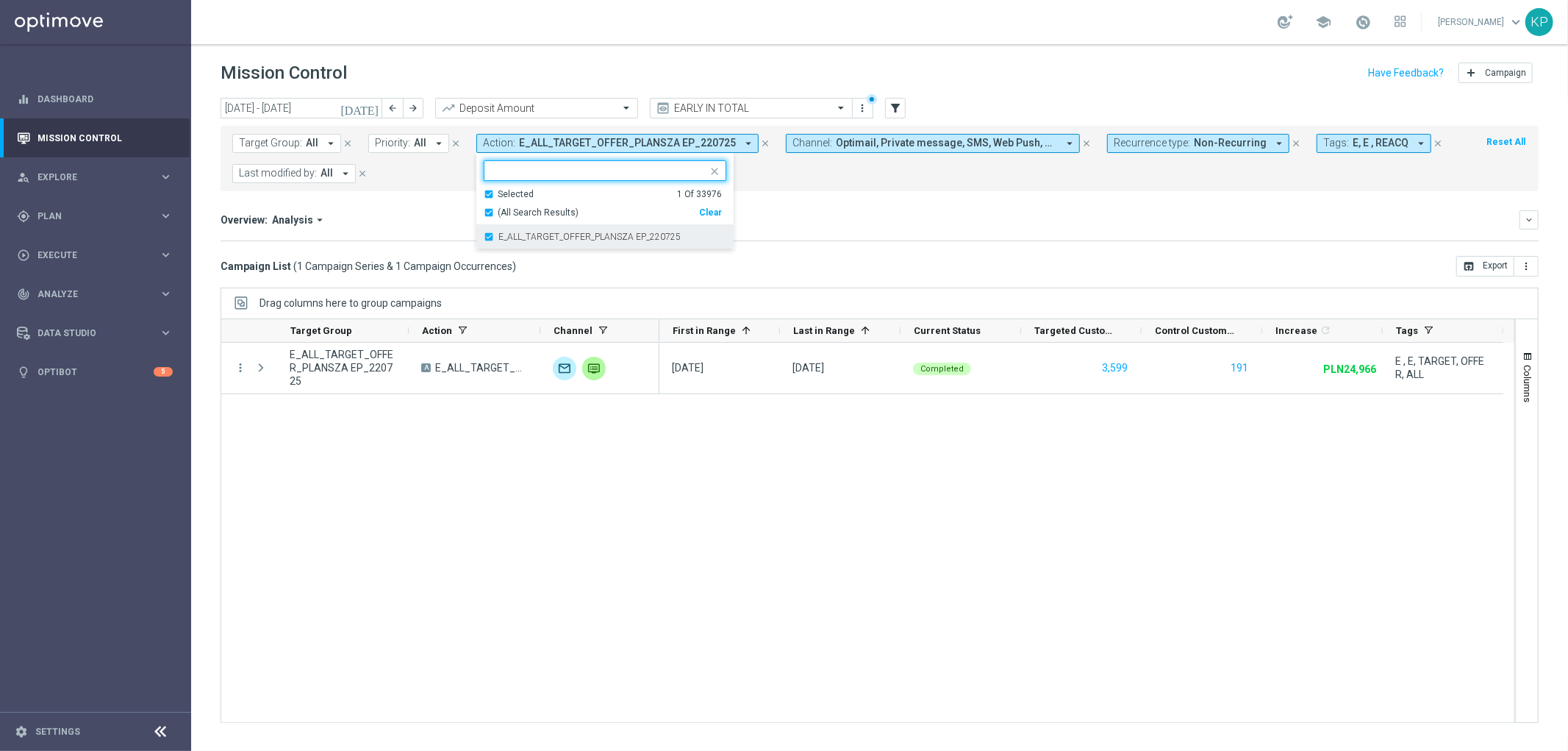
click at [505, 231] on div "E_ALL_TARGET_OFFER_PLANSZA EP_220725" at bounding box center [605, 237] width 243 height 24
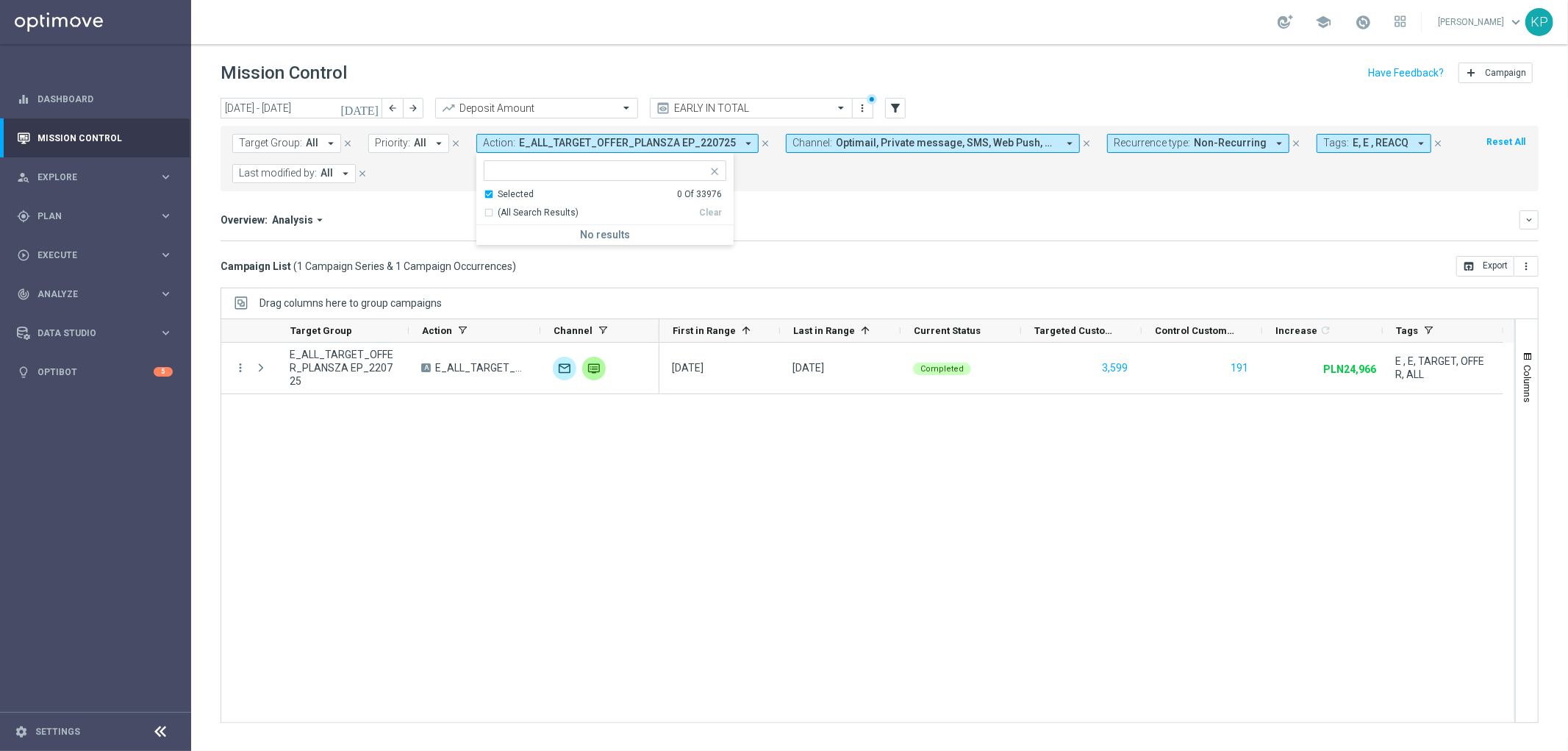
click at [505, 196] on div "Selected" at bounding box center [516, 195] width 36 height 13
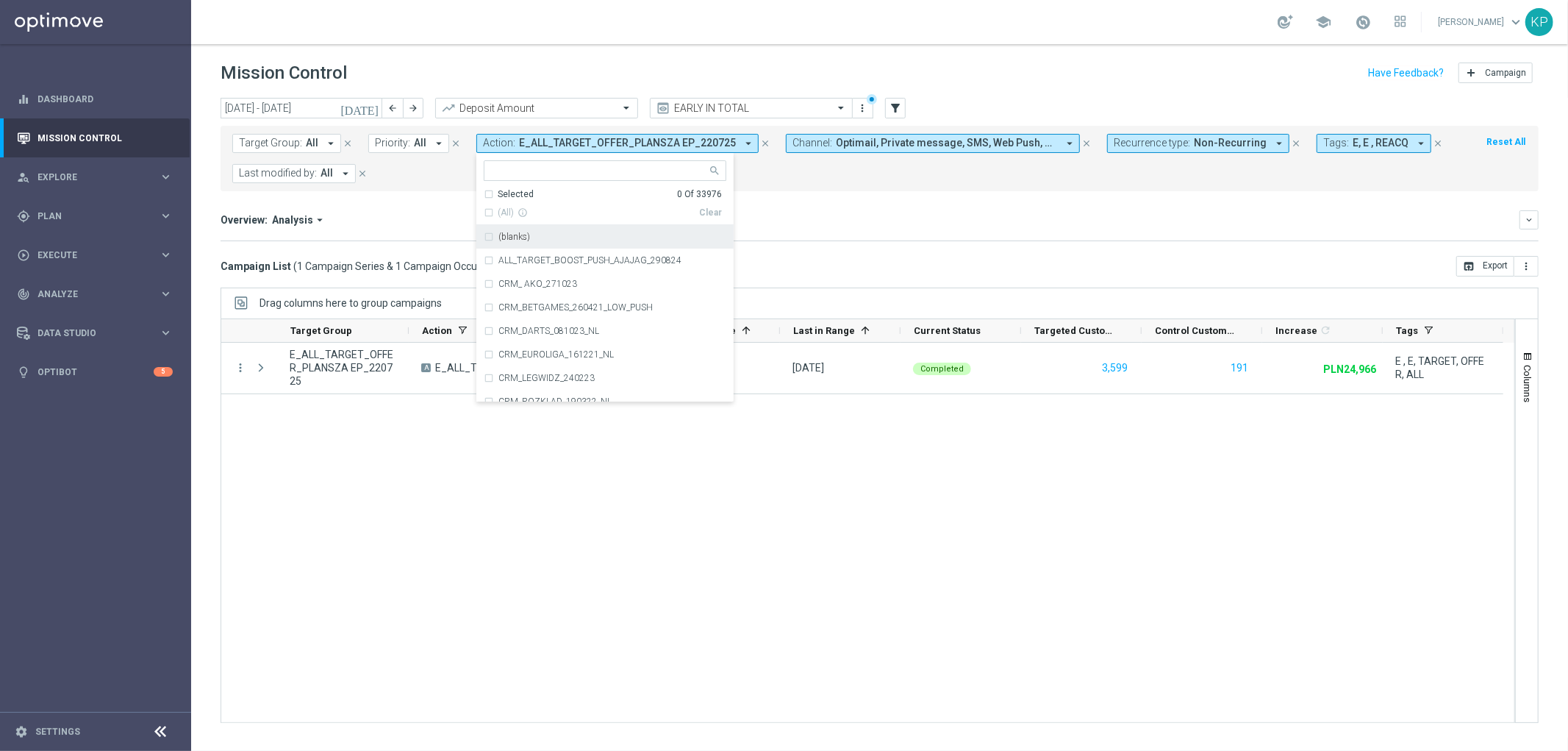
click at [516, 175] on input "text" at bounding box center [599, 171] width 216 height 13
paste input "REACQ_ALL_TARGET_DEPO POWROT ESY A1_220725"
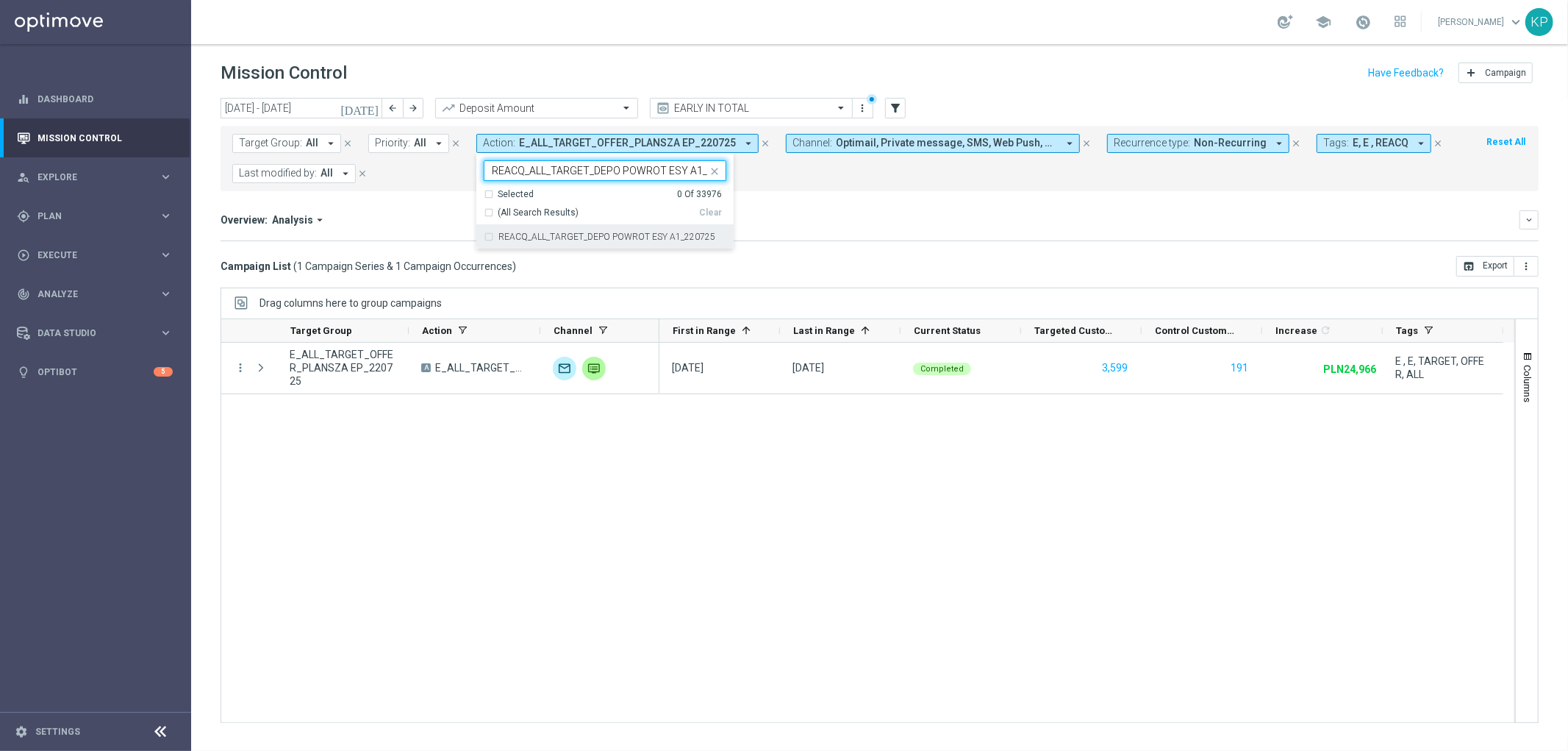
scroll to position [0, 29]
click at [512, 235] on label "REACQ_ALL_TARGET_DEPO POWROT ESY A1_220725" at bounding box center [607, 236] width 217 height 9
type input "REACQ_ALL_TARGET_DEPO POWROT ESY A1_220725"
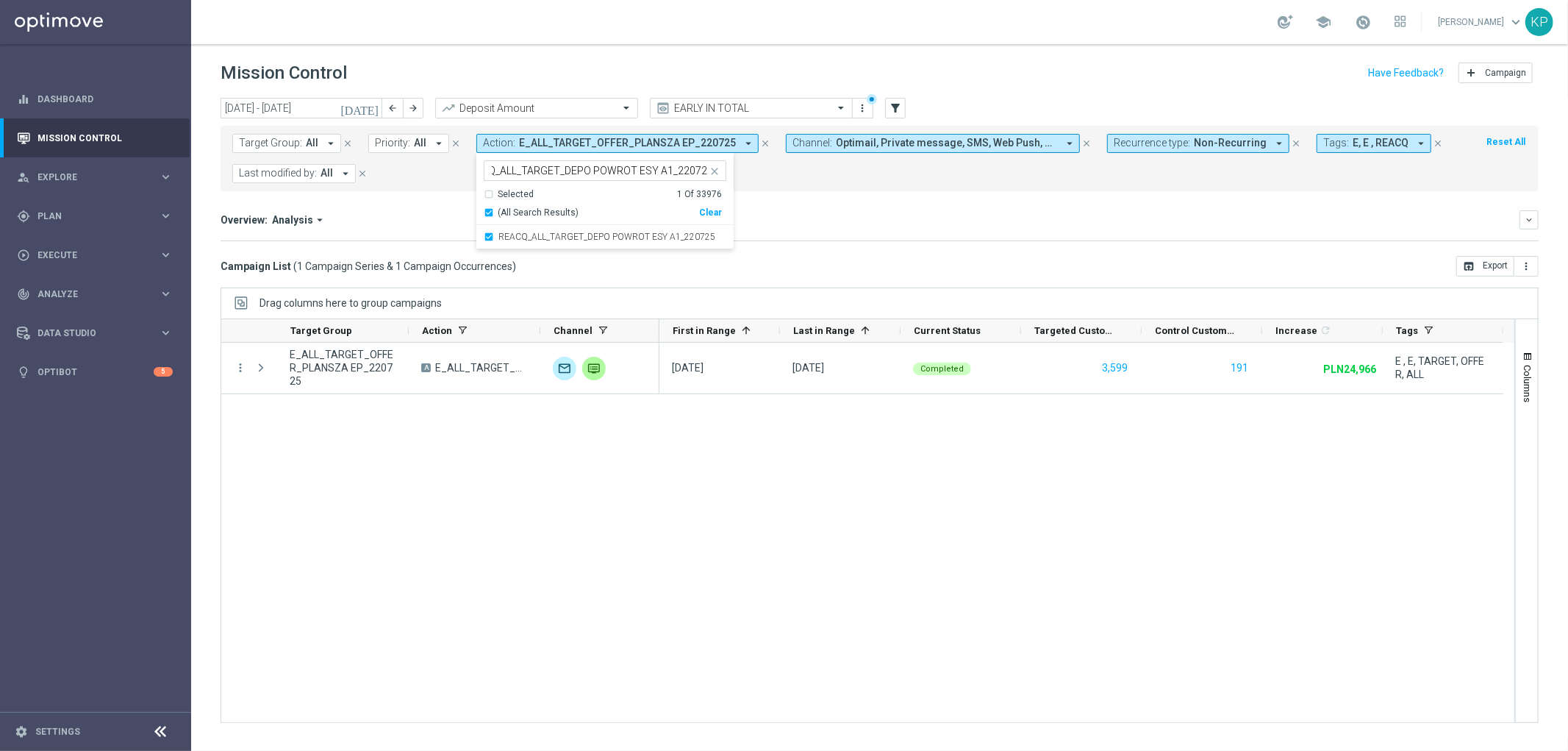
scroll to position [0, 0]
click at [406, 189] on div "Target Group: All arrow_drop_down close Priority: All arrow_drop_down close Act…" at bounding box center [879, 158] width 1318 height 65
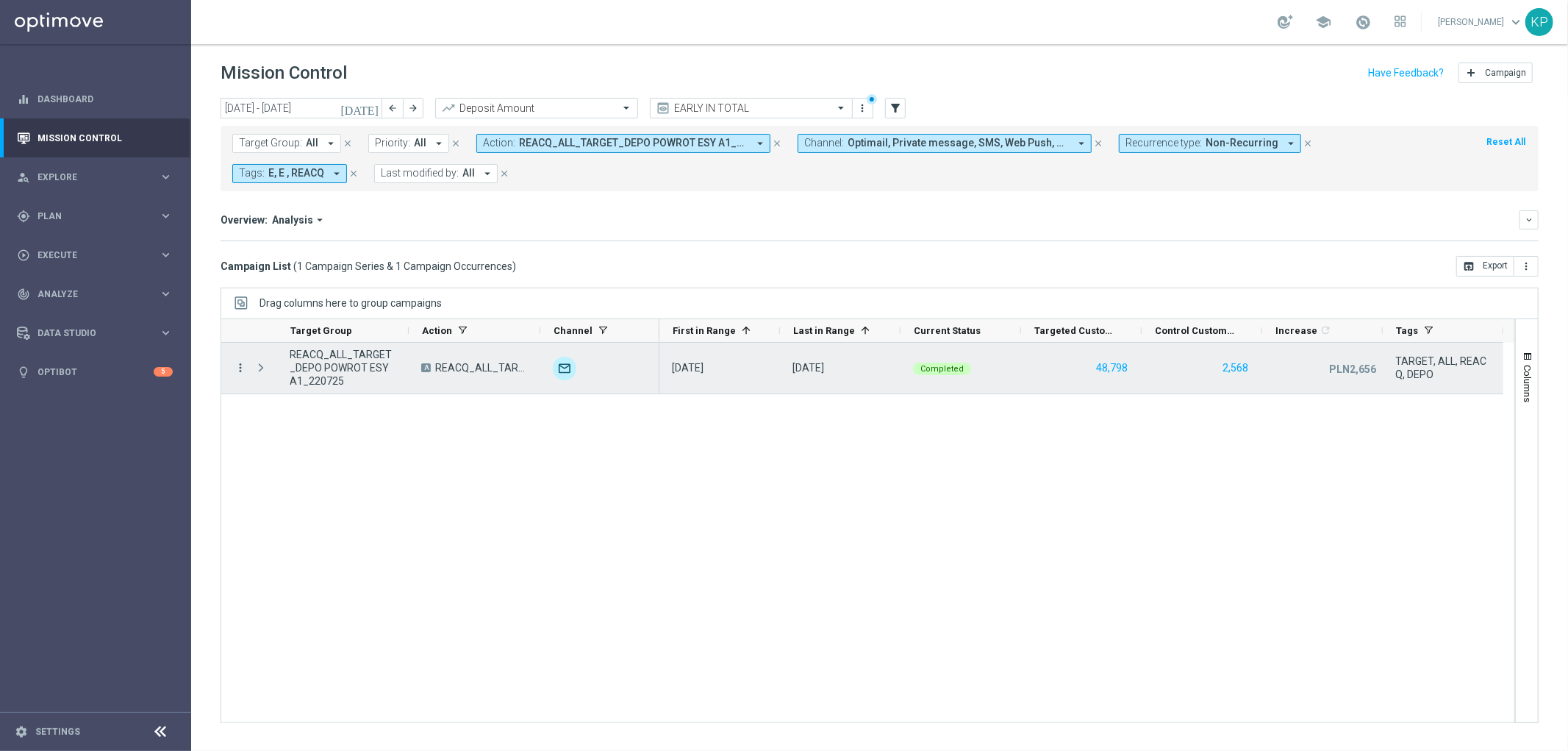
click at [237, 368] on icon "more_vert" at bounding box center [240, 368] width 14 height 14
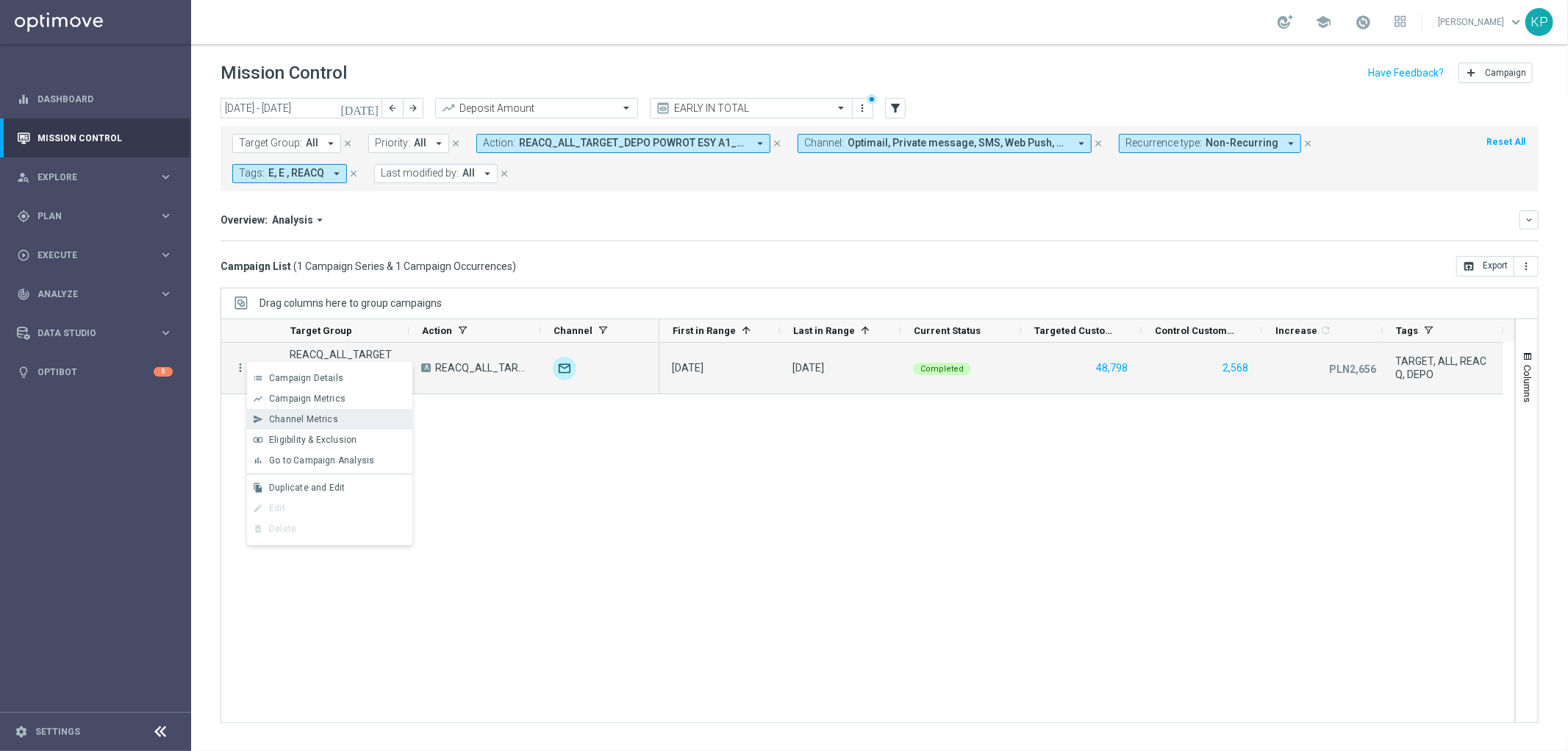
click at [279, 417] on span "Channel Metrics" at bounding box center [303, 418] width 69 height 10
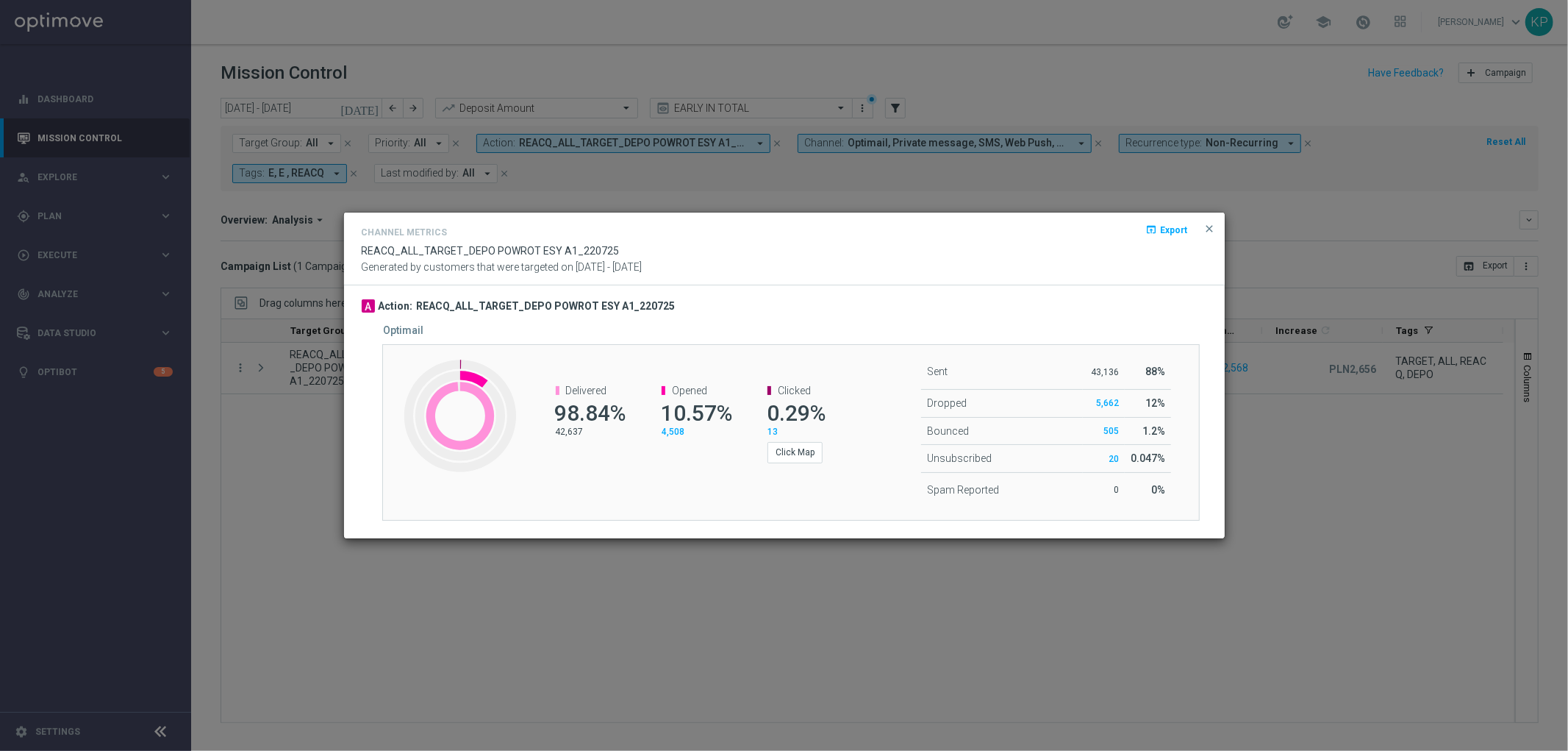
click at [288, 411] on modal-container "Channel Metrics open_in_browser Export REACQ_ALL_TARGET_DEPO POWROT ESY A1_2207…" at bounding box center [784, 376] width 1568 height 751
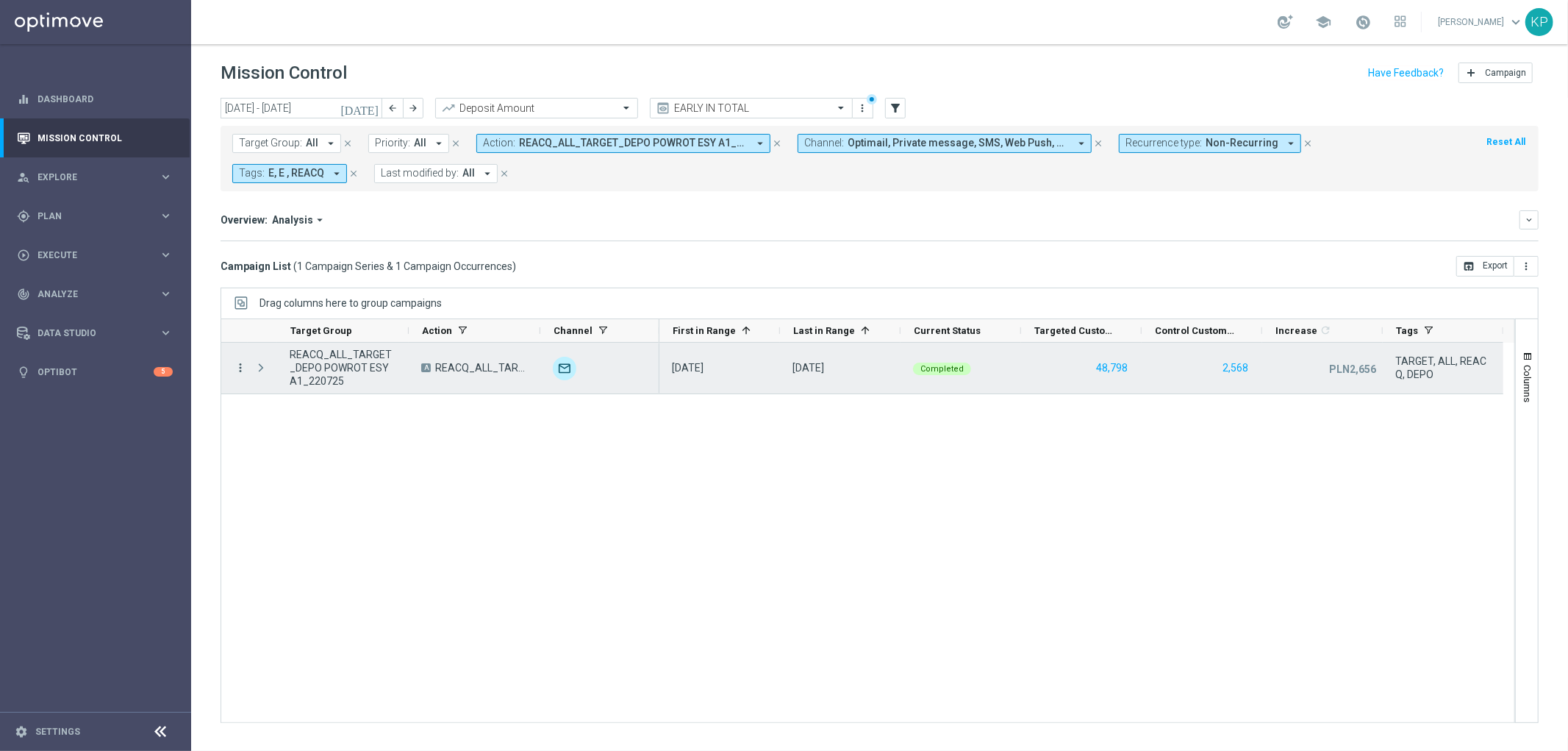
click at [243, 370] on icon "more_vert" at bounding box center [240, 368] width 14 height 14
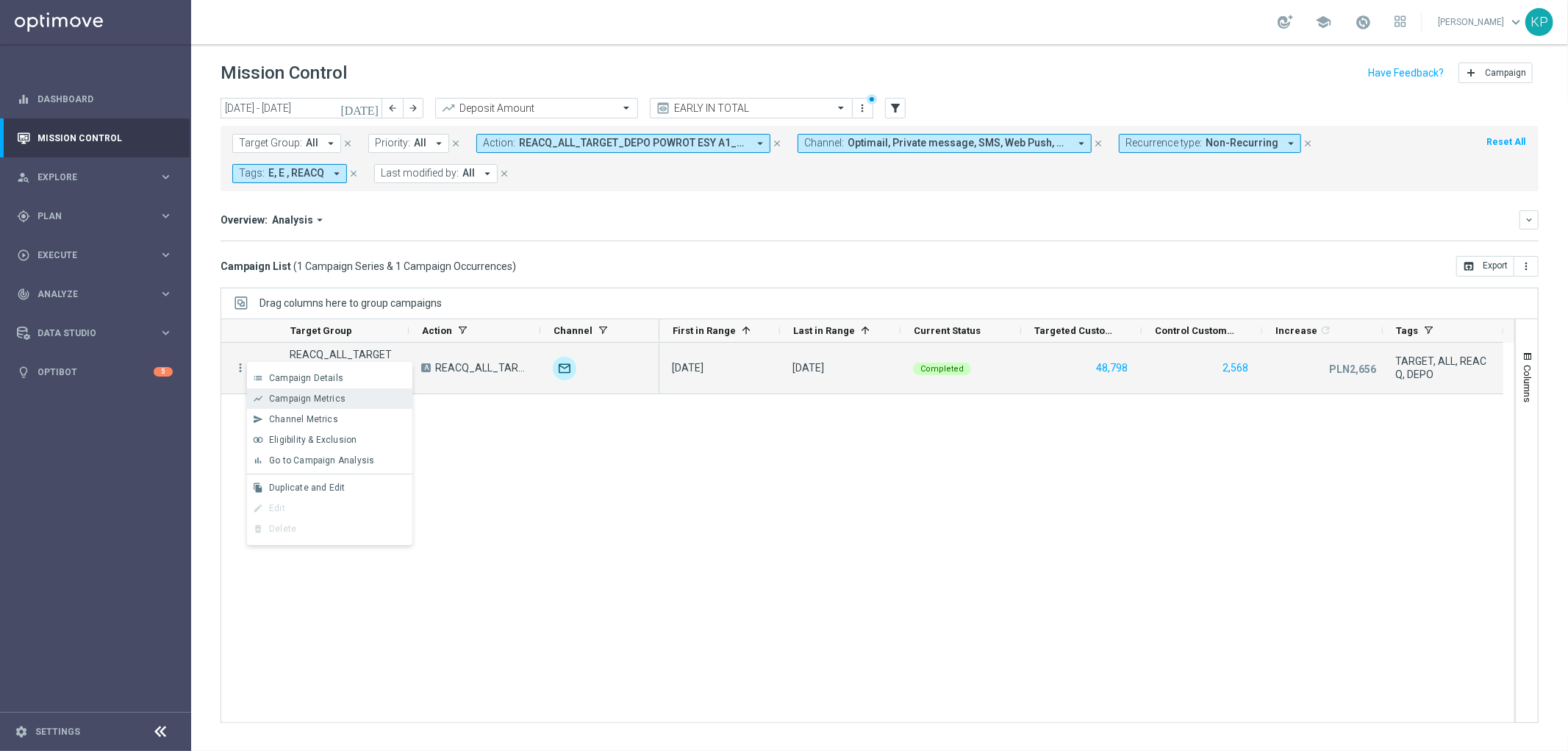
click at [282, 398] on span "Campaign Metrics" at bounding box center [307, 398] width 76 height 10
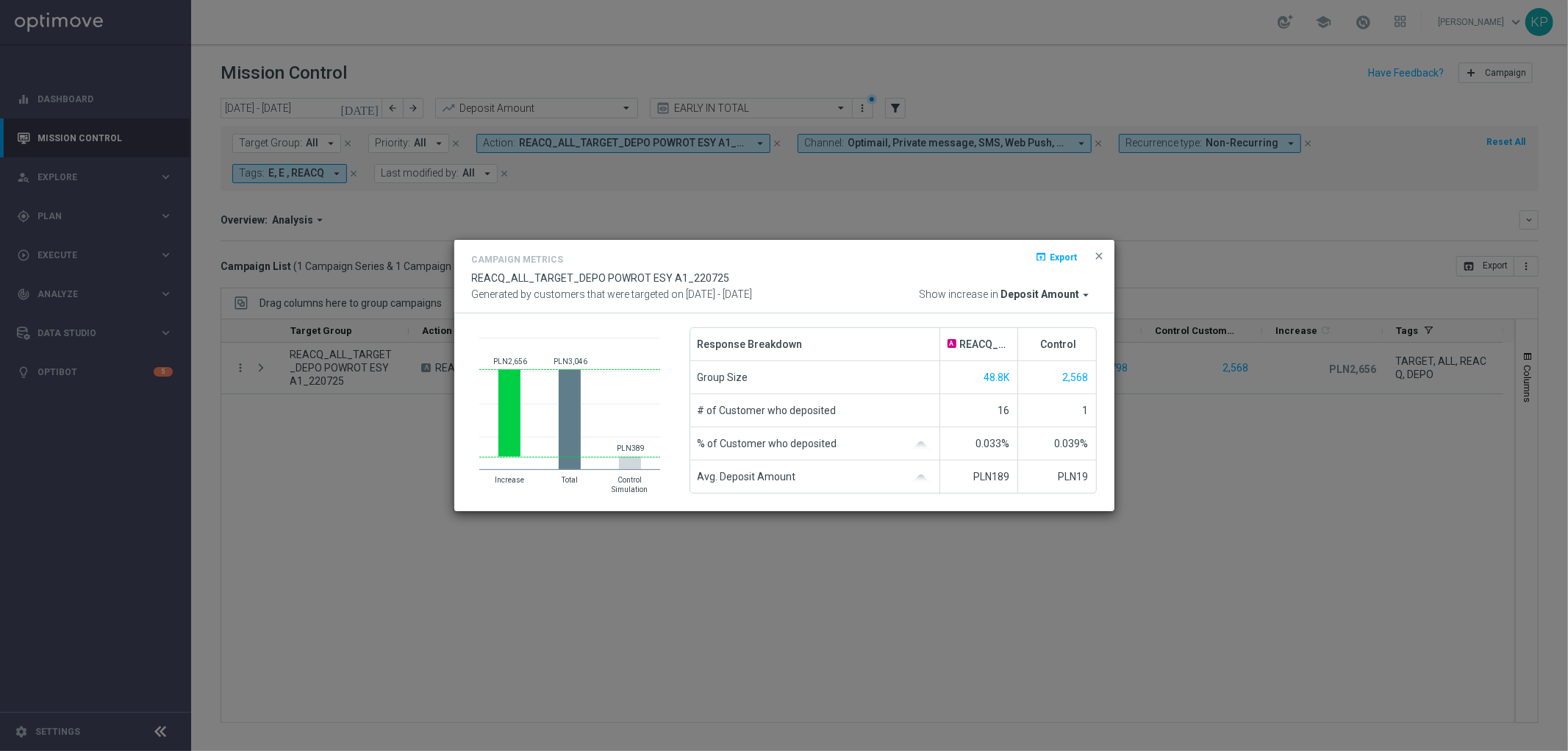
click at [368, 254] on modal-container "Campaign Metrics open_in_browser Export REACQ_ALL_TARGET_DEPO POWROT ESY A1_220…" at bounding box center [784, 376] width 1568 height 751
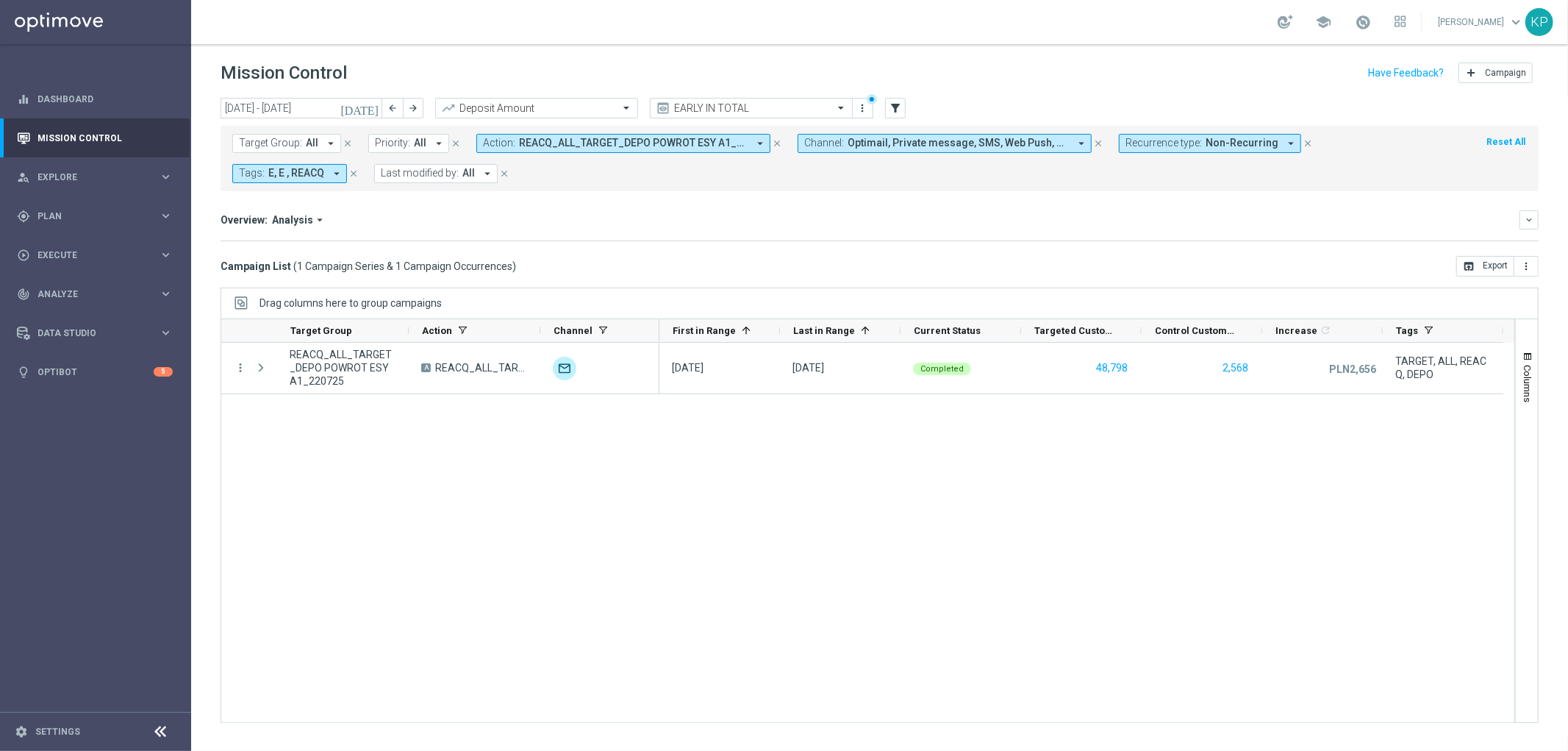
click at [530, 149] on span "REACQ_ALL_TARGET_DEPO POWROT ESY A1_220725" at bounding box center [632, 143] width 228 height 13
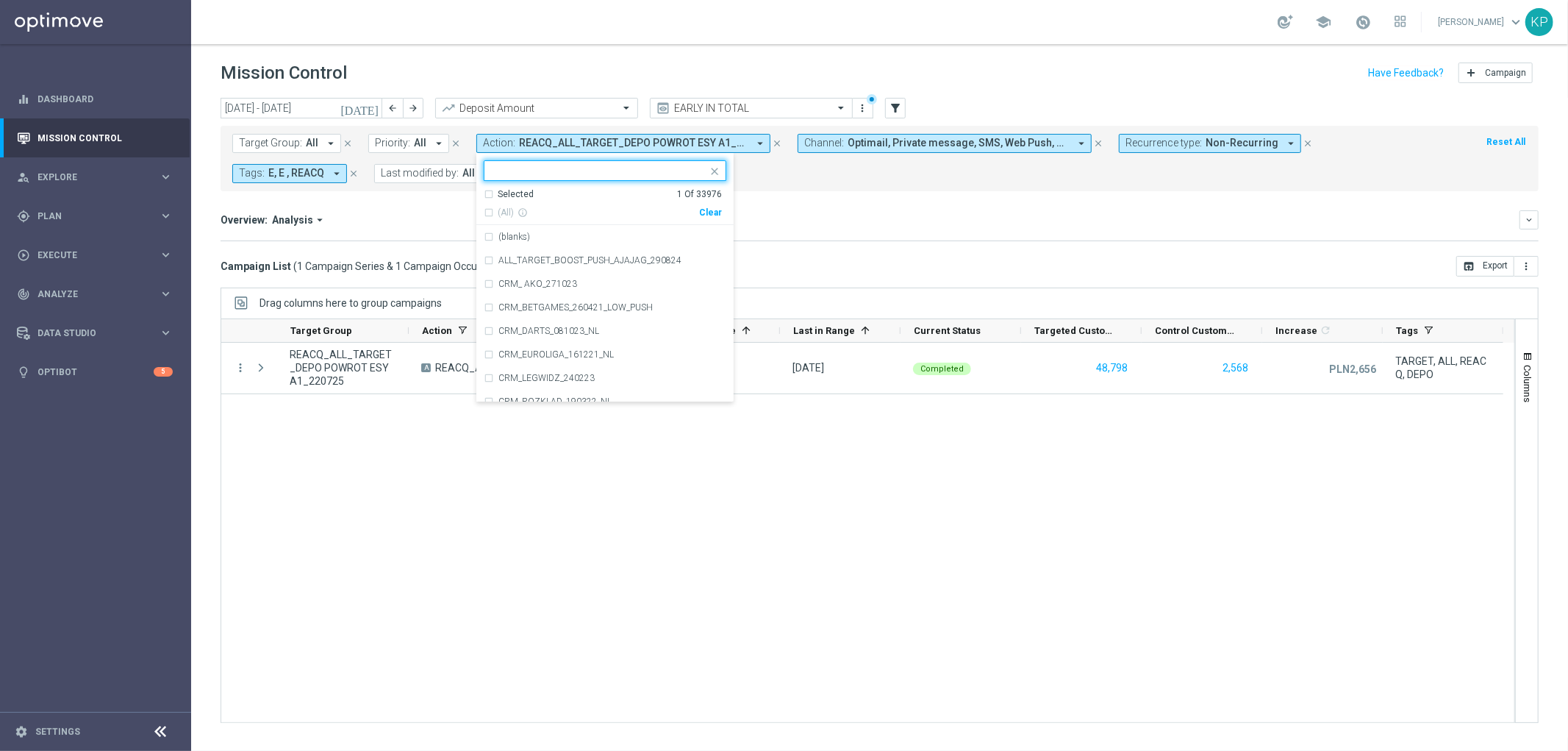
click at [491, 200] on div "(All) info_outline Clear" at bounding box center [602, 209] width 238 height 18
click at [498, 196] on div "Selected" at bounding box center [516, 195] width 36 height 13
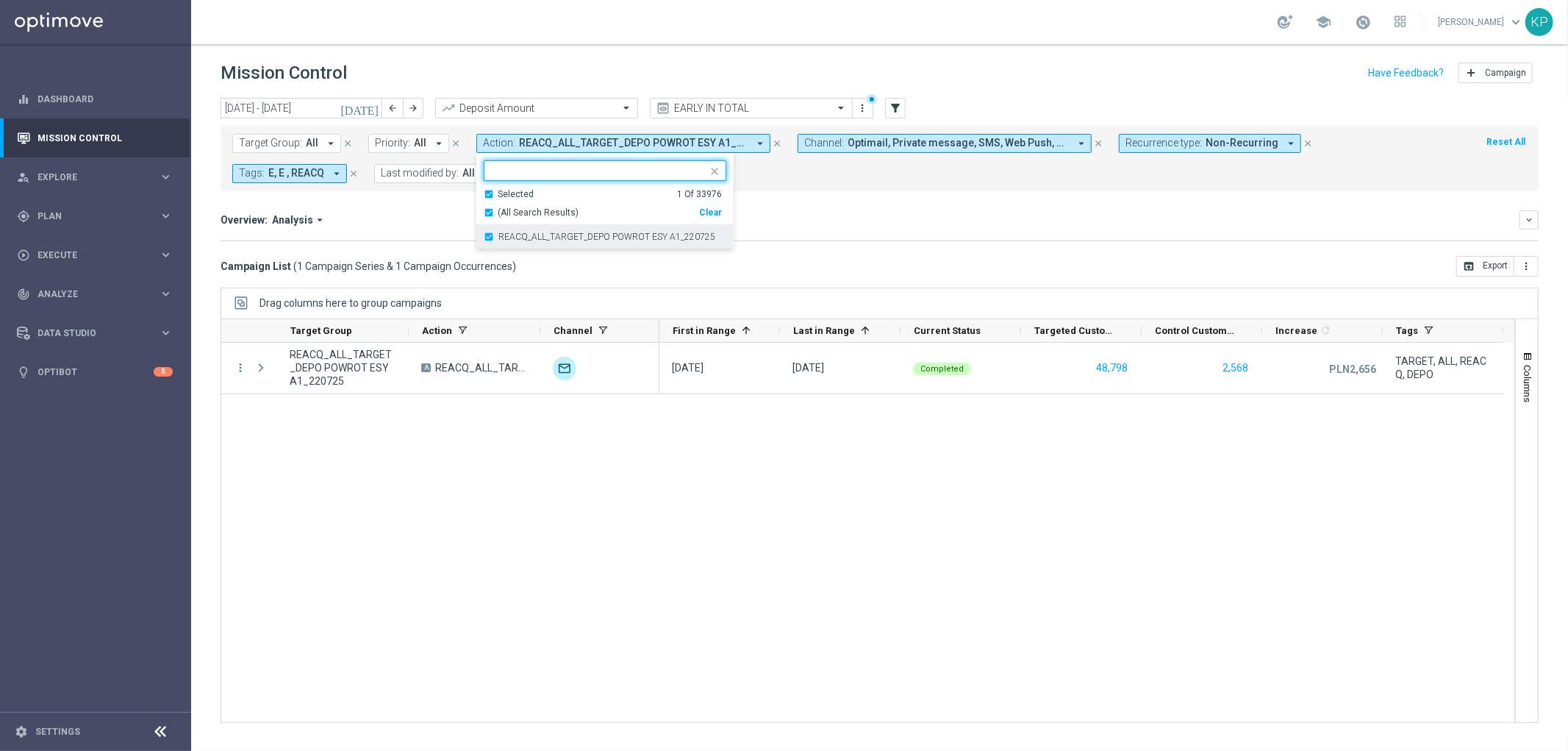
click at [493, 236] on div "REACQ_ALL_TARGET_DEPO POWROT ESY A1_220725" at bounding box center [605, 237] width 243 height 24
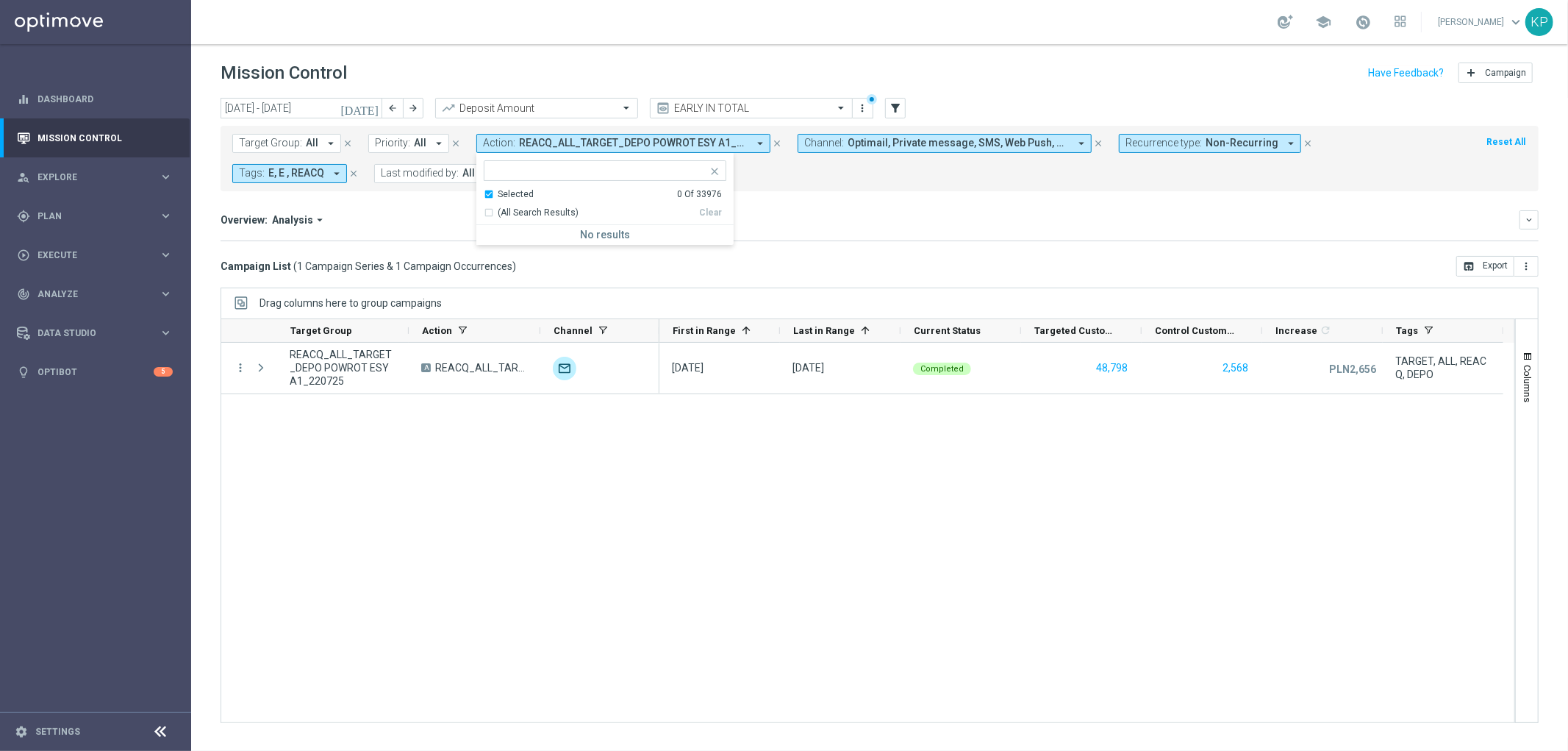
click at [498, 191] on div "Selected" at bounding box center [516, 195] width 36 height 13
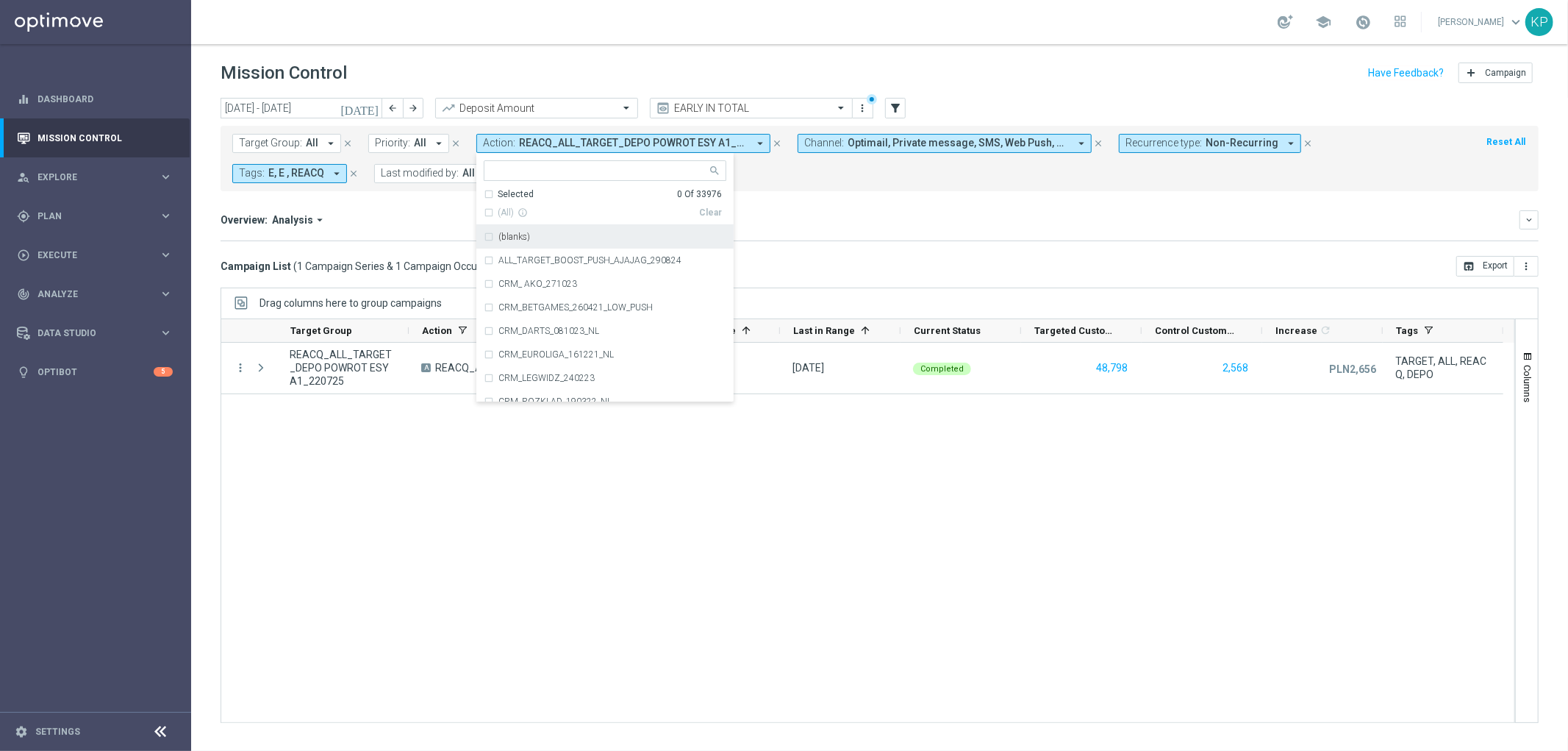
click at [506, 167] on input "text" at bounding box center [599, 171] width 216 height 13
paste input "E_ALL_TARGET_OFFER_PLANSZA SIATKOWKA_230725"
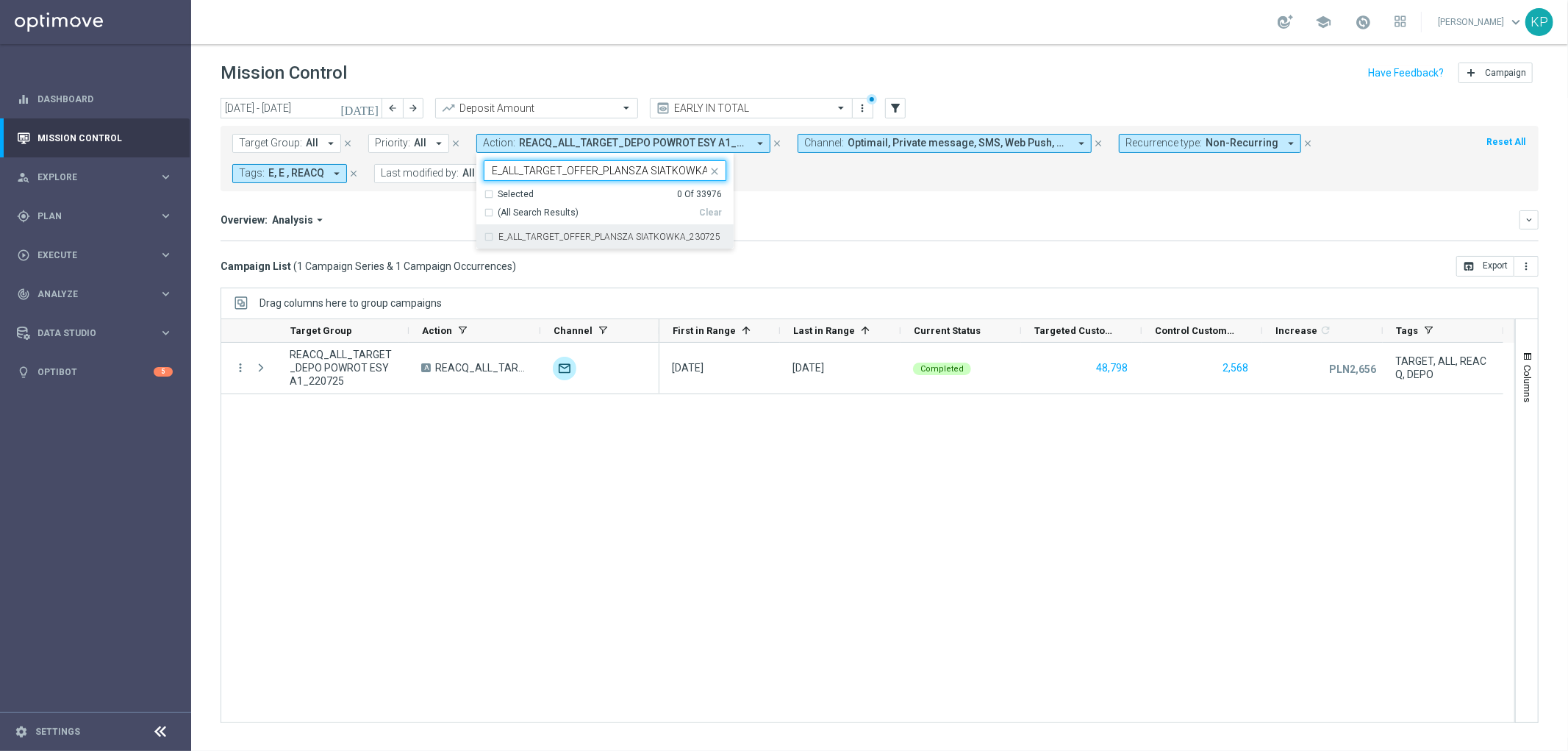
scroll to position [0, 35]
click at [494, 230] on div "E_ALL_TARGET_OFFER_PLANSZA SIATKOWKA_230725" at bounding box center [605, 237] width 243 height 24
type input "E_ALL_TARGET_OFFER_PLANSZA SIATKOWKA_230725"
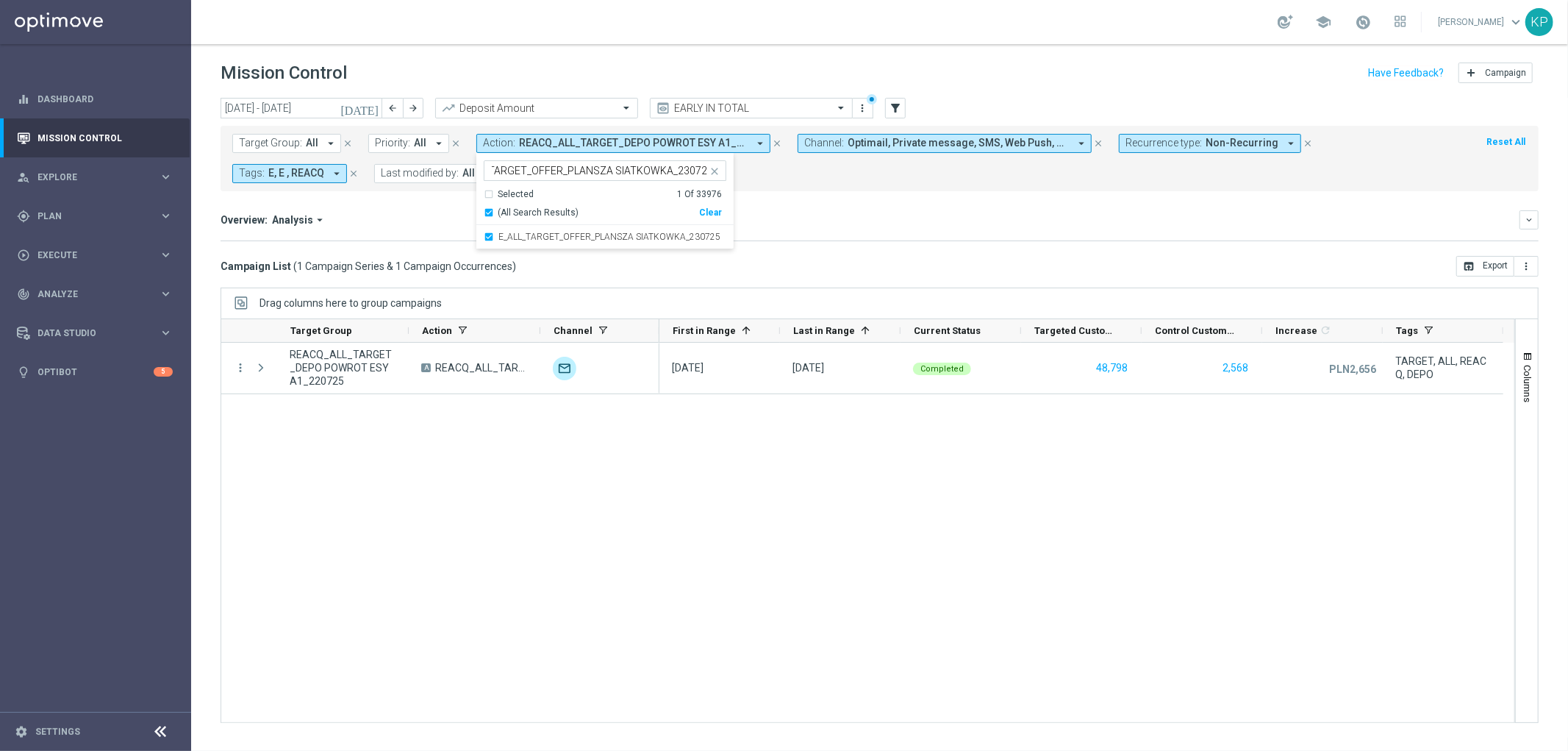
scroll to position [0, 0]
click at [403, 202] on mini-dashboard "Overview: Analysis arrow_drop_down keyboard_arrow_down Increase In Deposit Amou…" at bounding box center [879, 223] width 1318 height 64
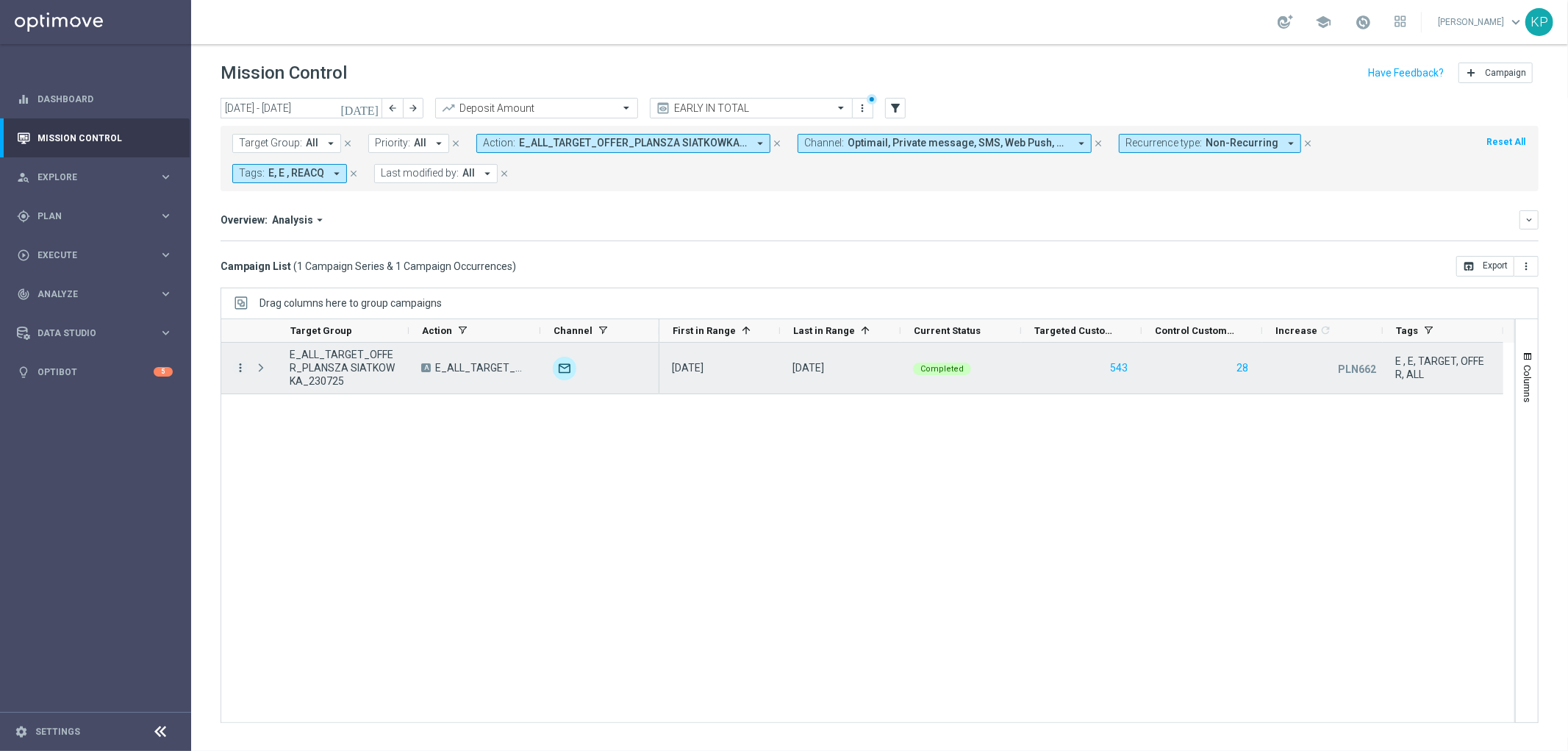
click at [237, 365] on icon "more_vert" at bounding box center [240, 368] width 14 height 14
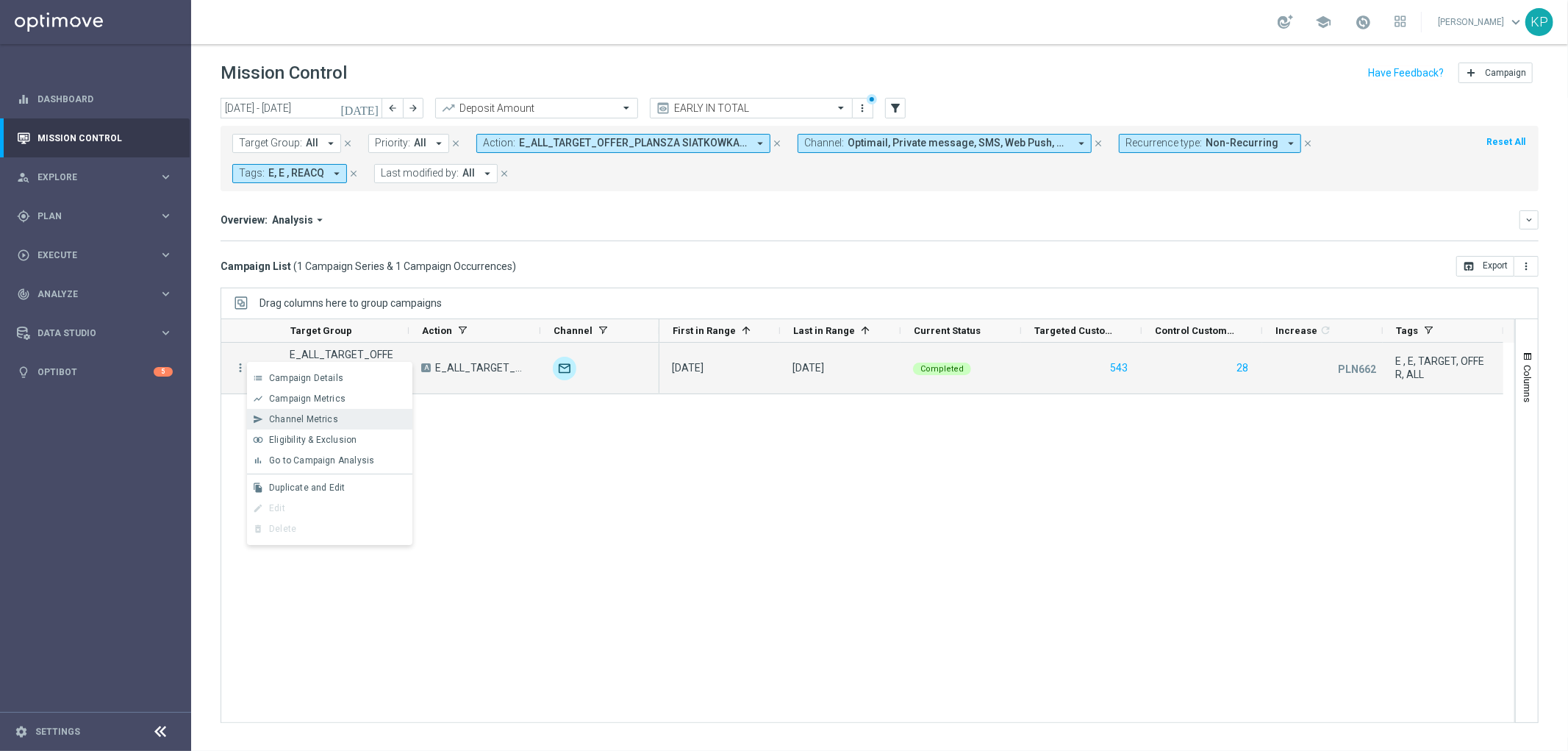
click at [285, 414] on span "Channel Metrics" at bounding box center [303, 418] width 69 height 10
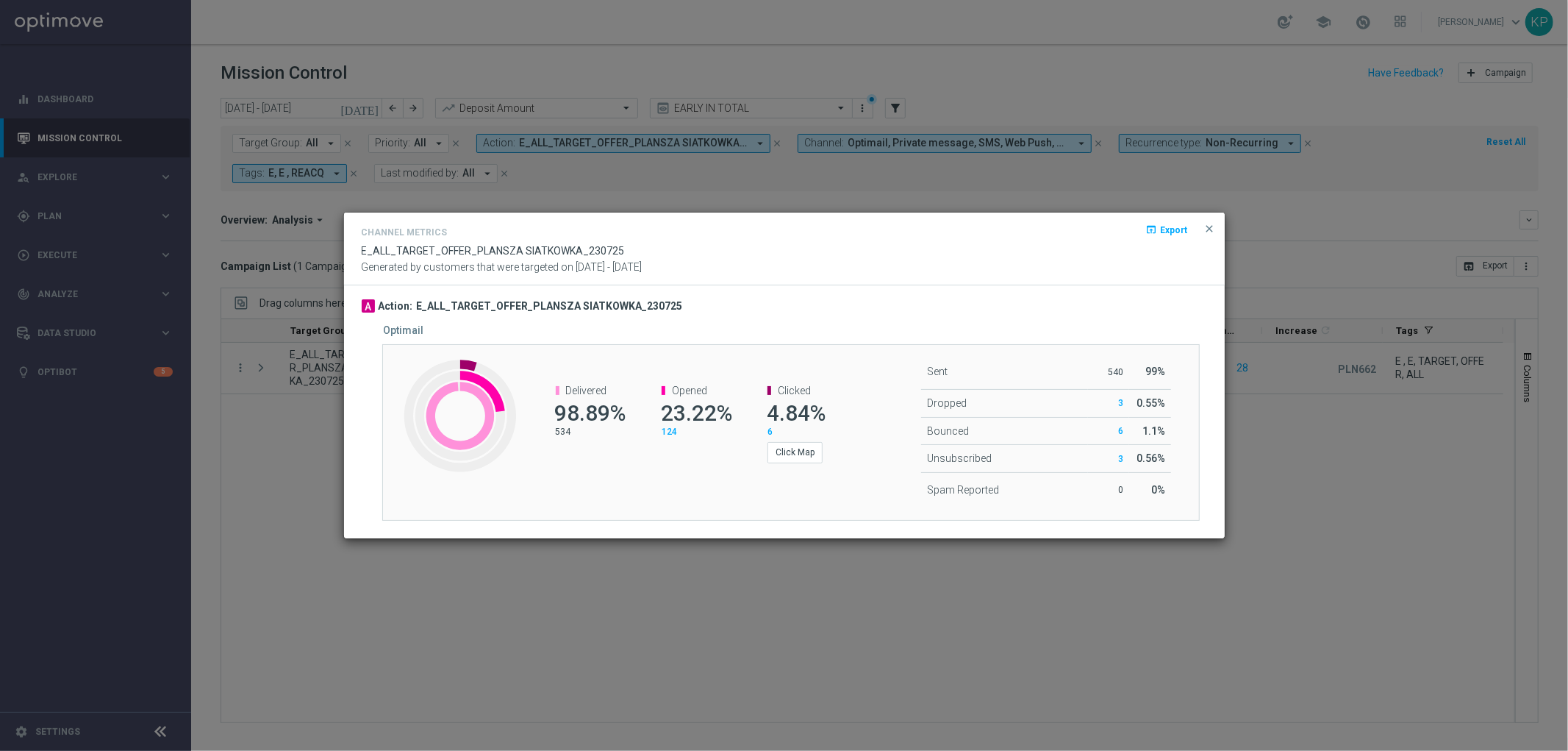
click at [1391, 333] on modal-container "Channel Metrics open_in_browser Export E_ALL_TARGET_OFFER_PLANSZA SIATKOWKA_230…" at bounding box center [784, 376] width 1568 height 751
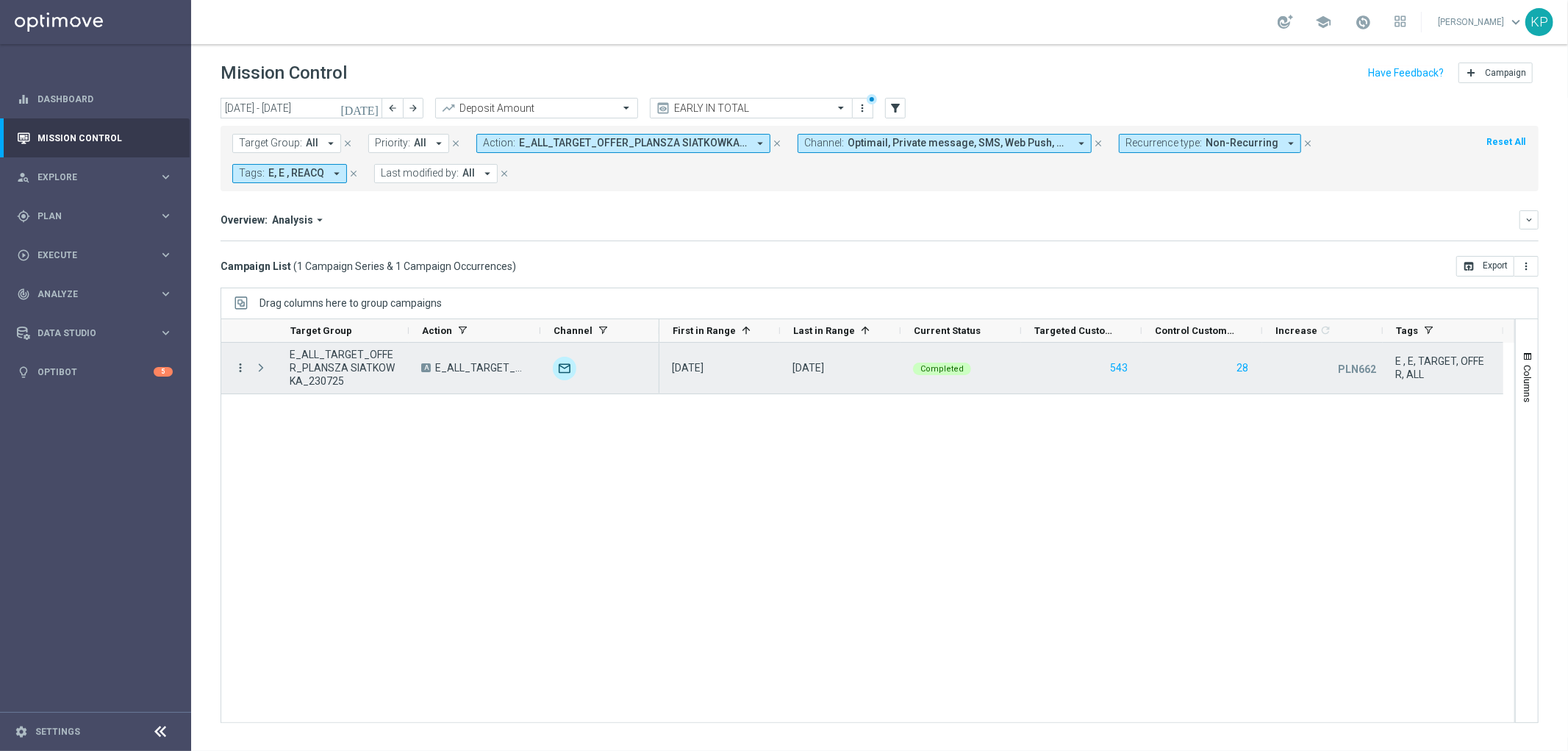
click at [239, 368] on icon "more_vert" at bounding box center [240, 368] width 14 height 14
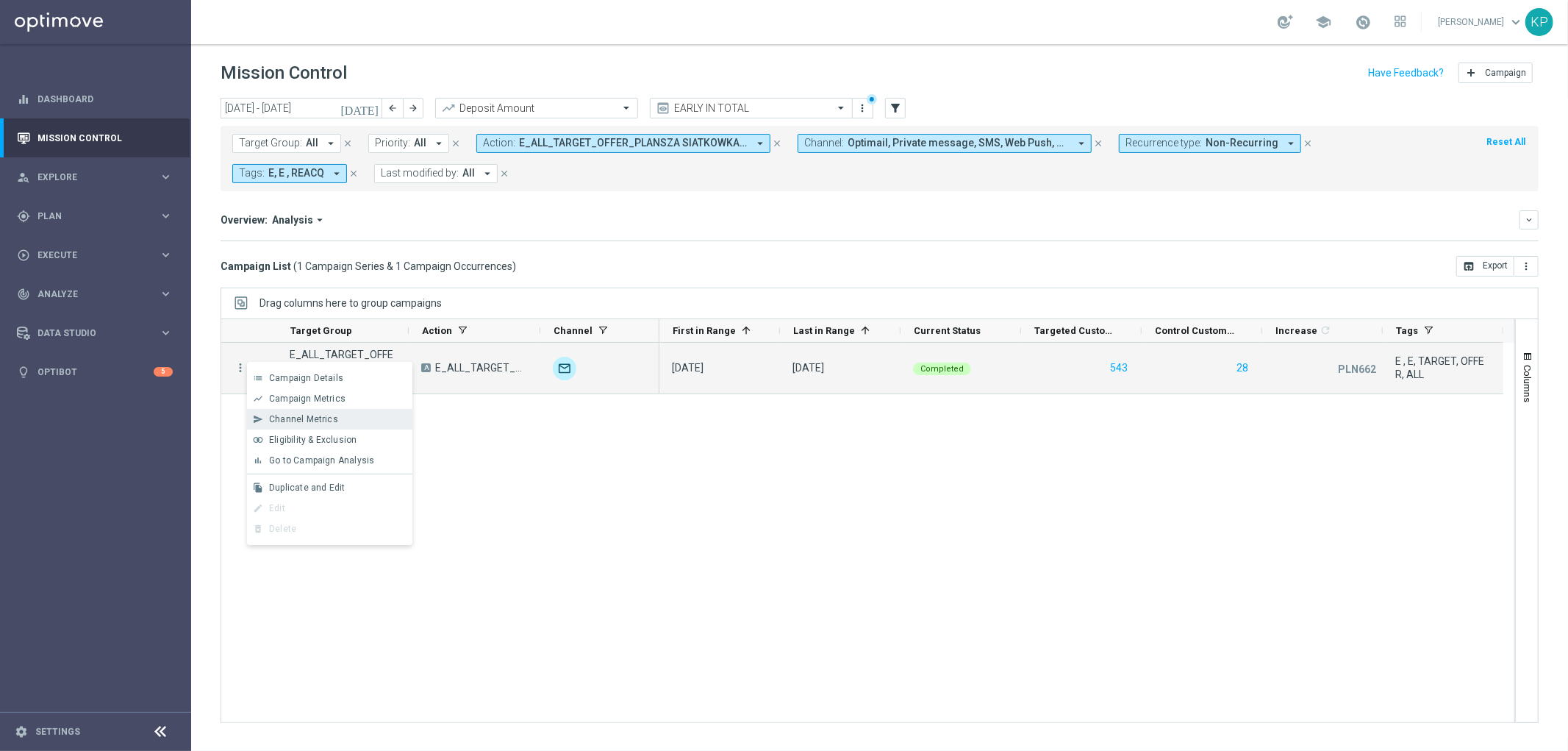
click at [267, 412] on div "send Channel Metrics" at bounding box center [330, 419] width 165 height 21
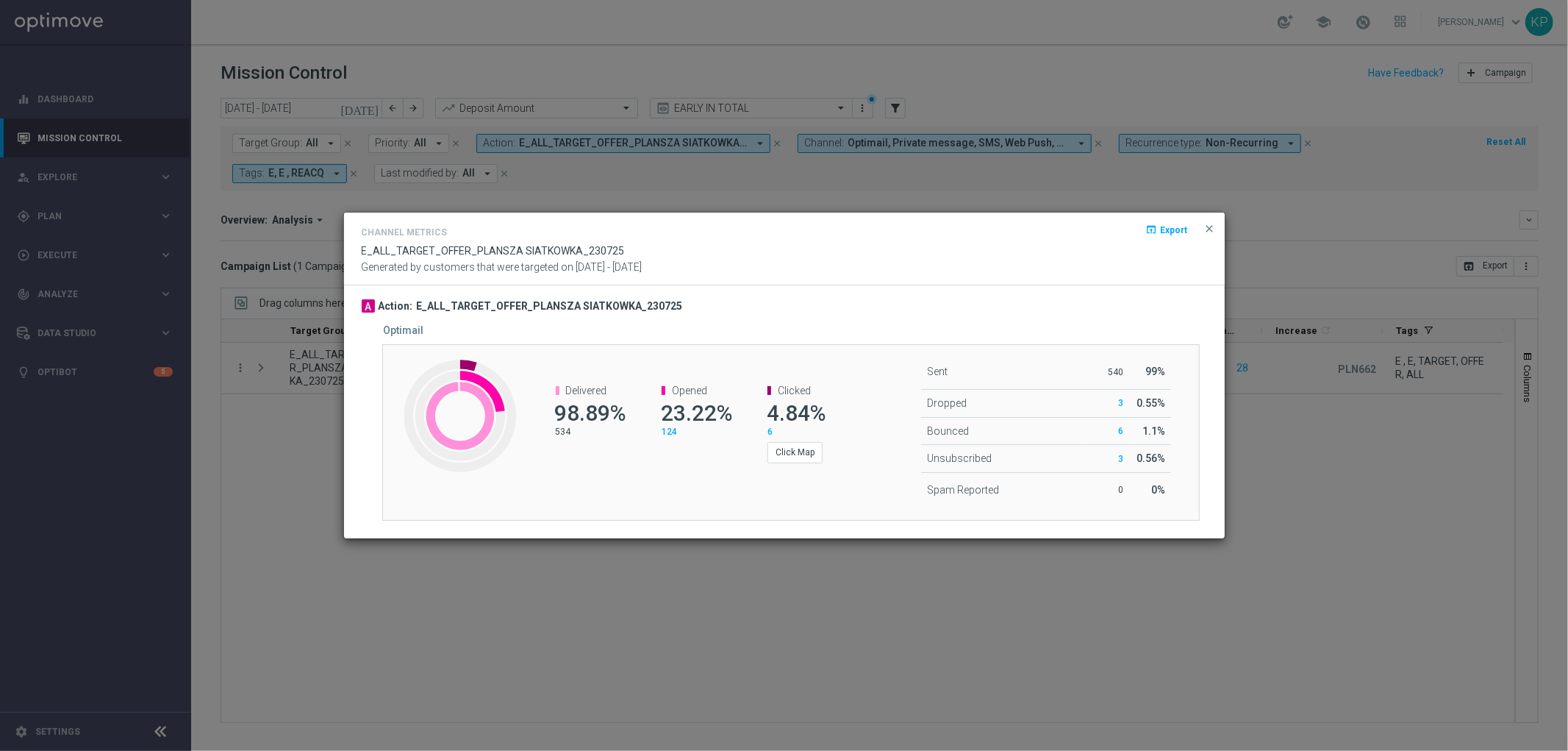
click at [283, 441] on modal-container "Channel Metrics open_in_browser Export E_ALL_TARGET_OFFER_PLANSZA SIATKOWKA_230…" at bounding box center [784, 376] width 1568 height 751
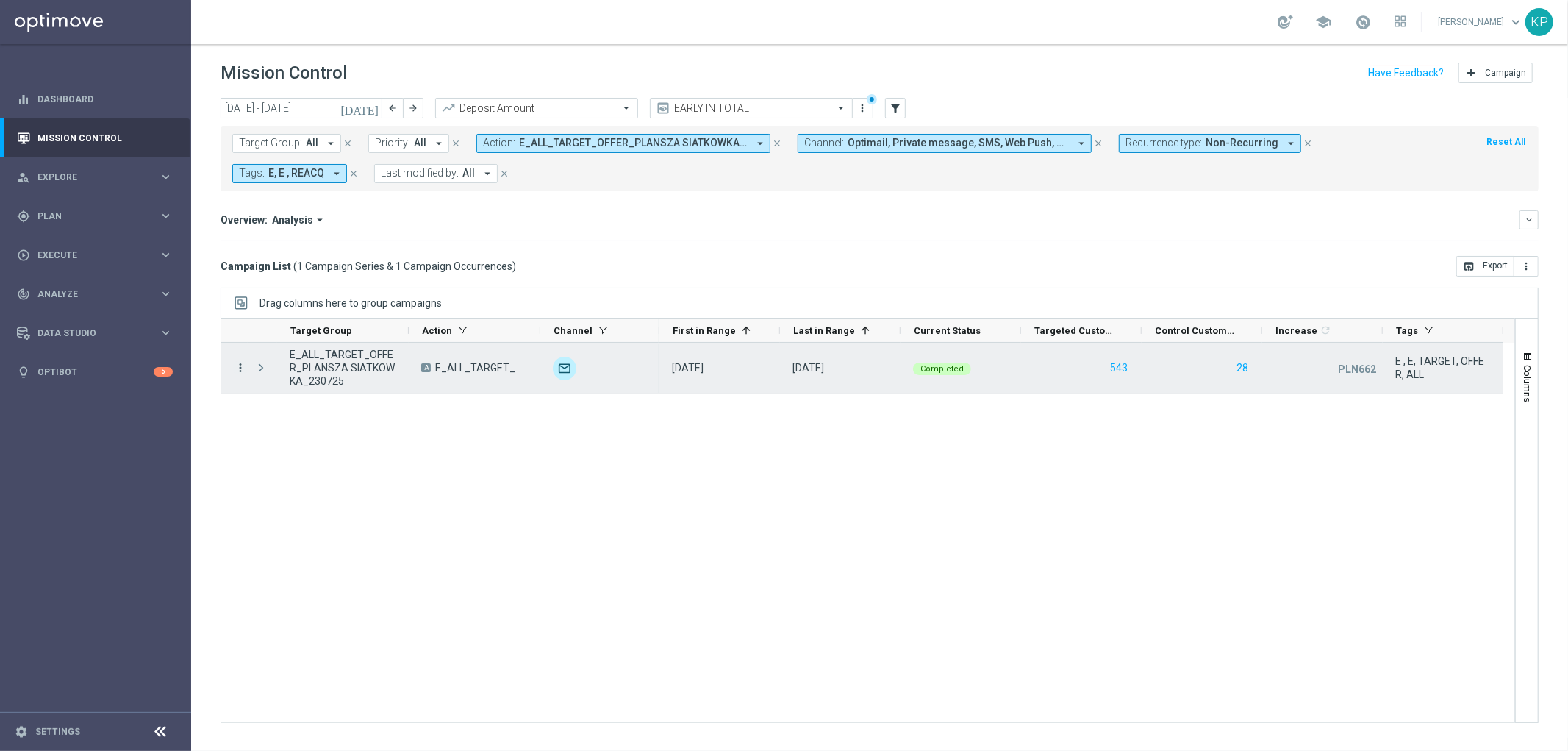
click at [239, 368] on icon "more_vert" at bounding box center [240, 368] width 14 height 14
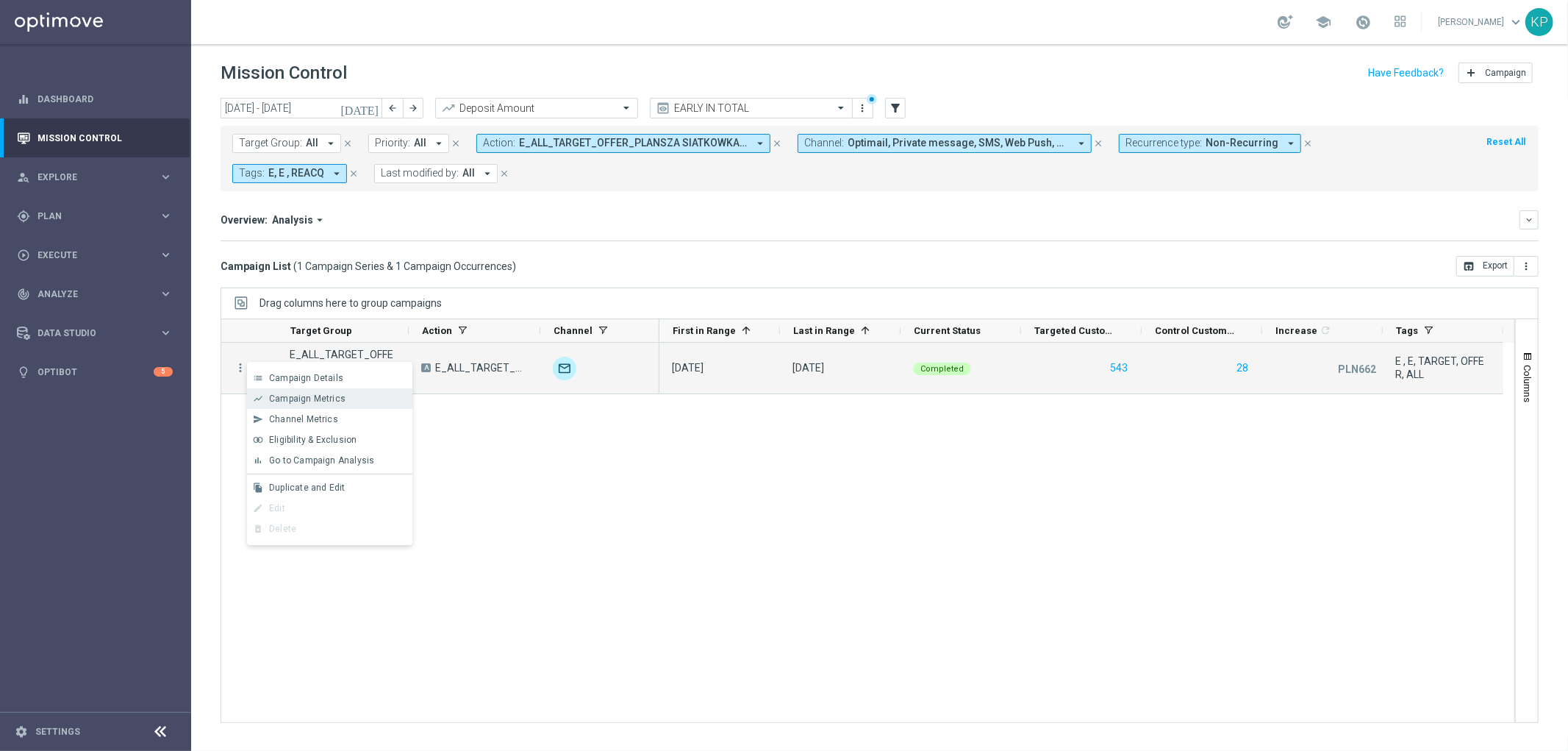
click at [291, 398] on span "Campaign Metrics" at bounding box center [307, 398] width 76 height 10
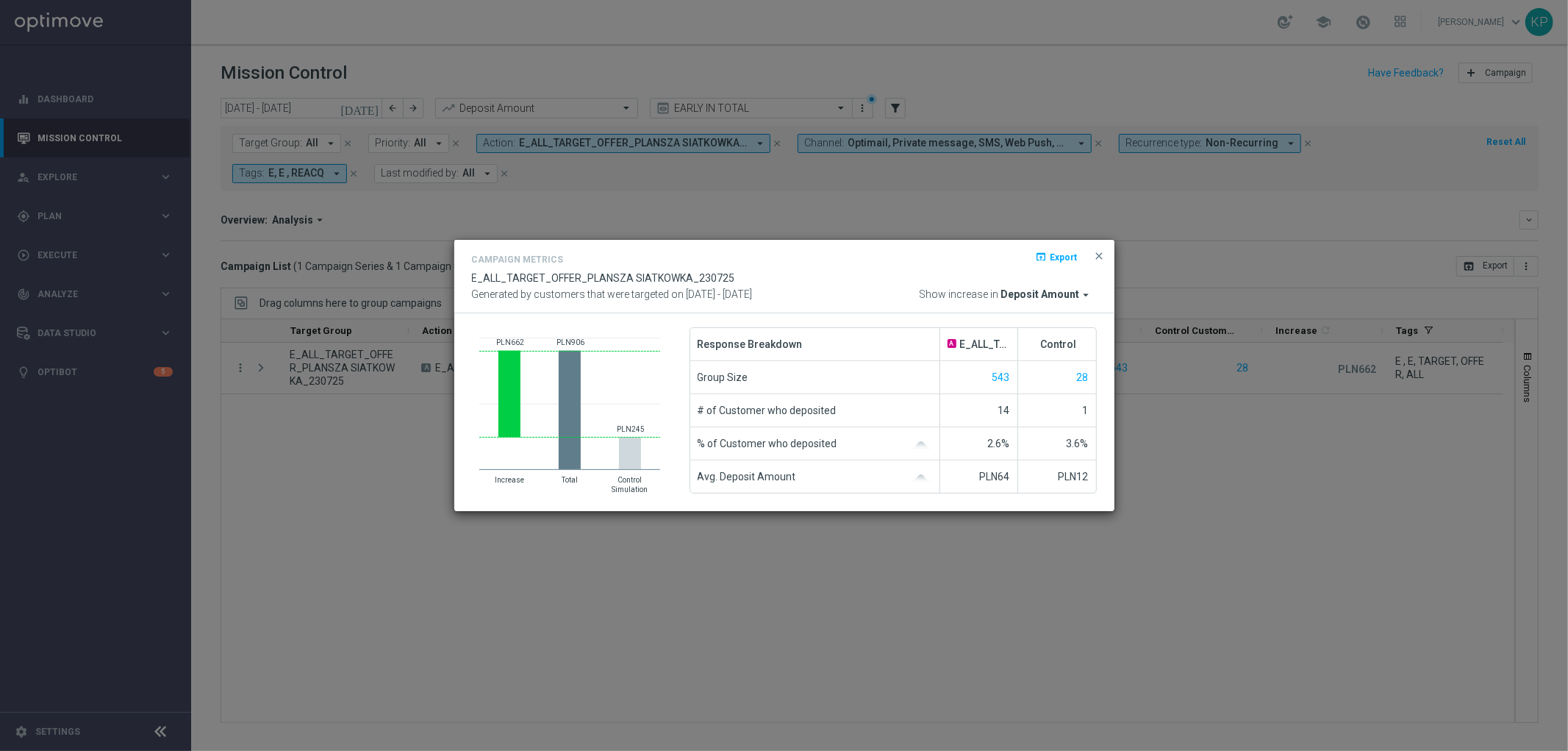
drag, startPoint x: 267, startPoint y: 228, endPoint x: 364, endPoint y: 203, distance: 100.2
click at [284, 225] on modal-container "Campaign Metrics open_in_browser Export E_ALL_TARGET_OFFER_PLANSZA SIATKOWKA_23…" at bounding box center [784, 376] width 1568 height 751
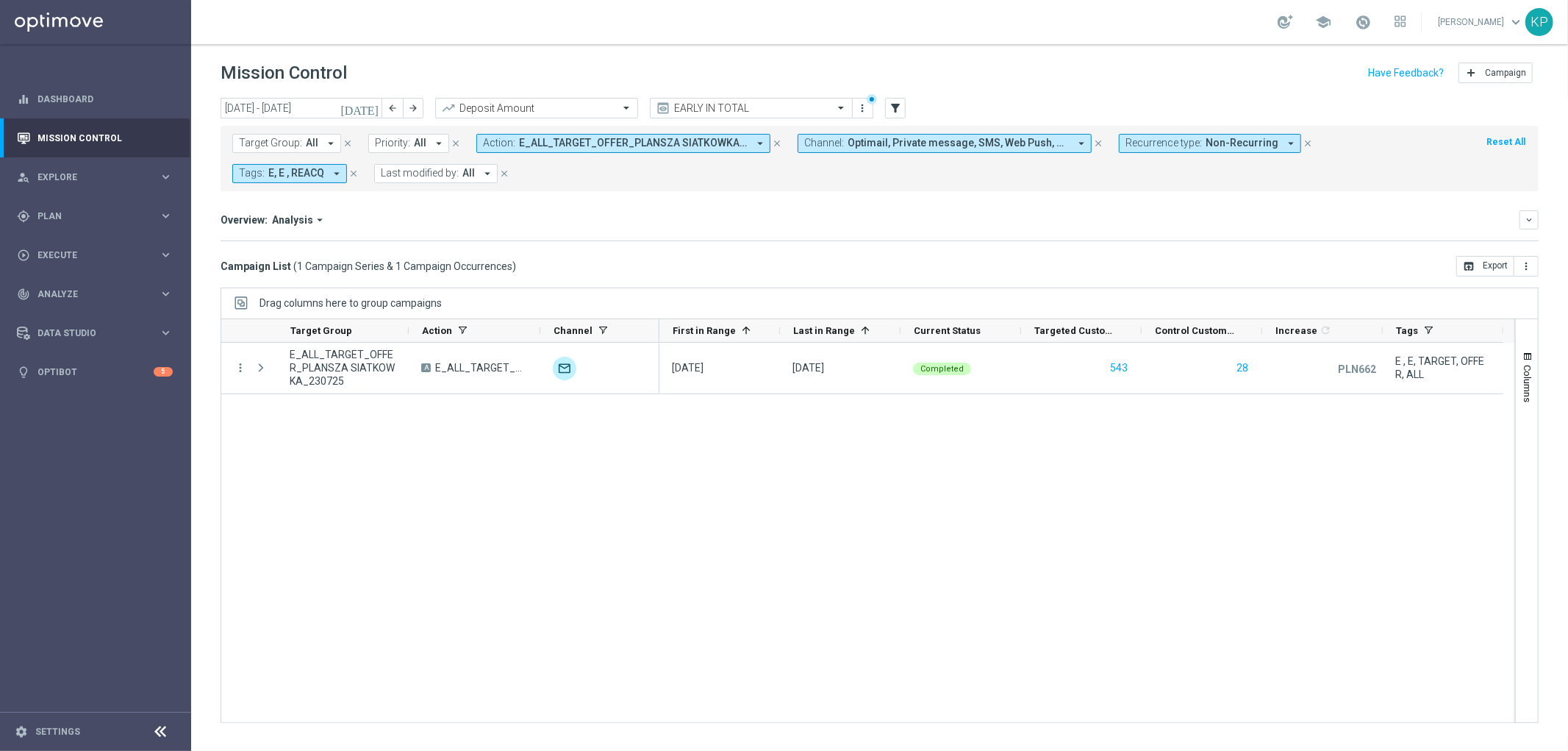
click at [519, 140] on span "E_ALL_TARGET_OFFER_PLANSZA SIATKOWKA_230725" at bounding box center [632, 143] width 228 height 13
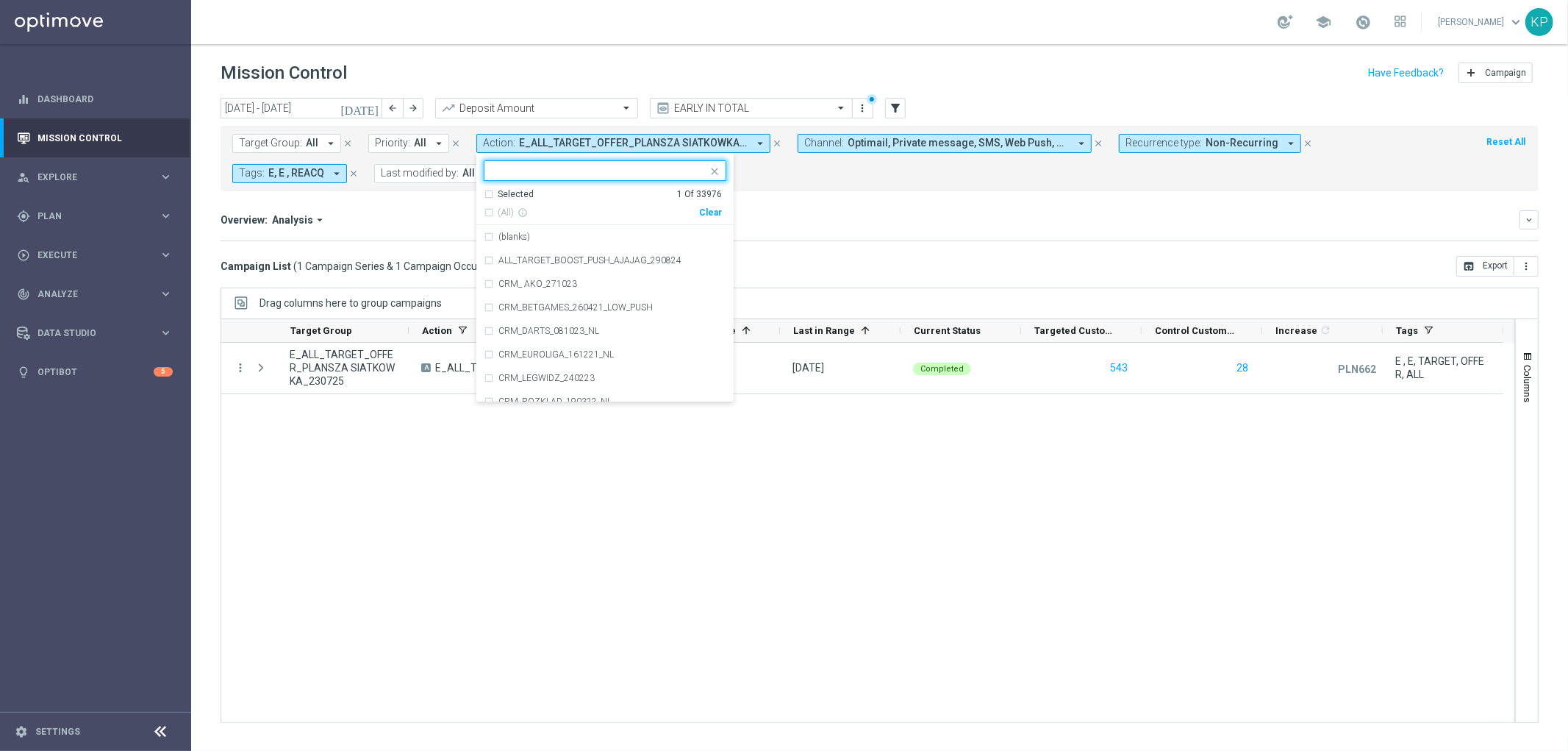
click at [498, 197] on div "Selected" at bounding box center [516, 195] width 36 height 13
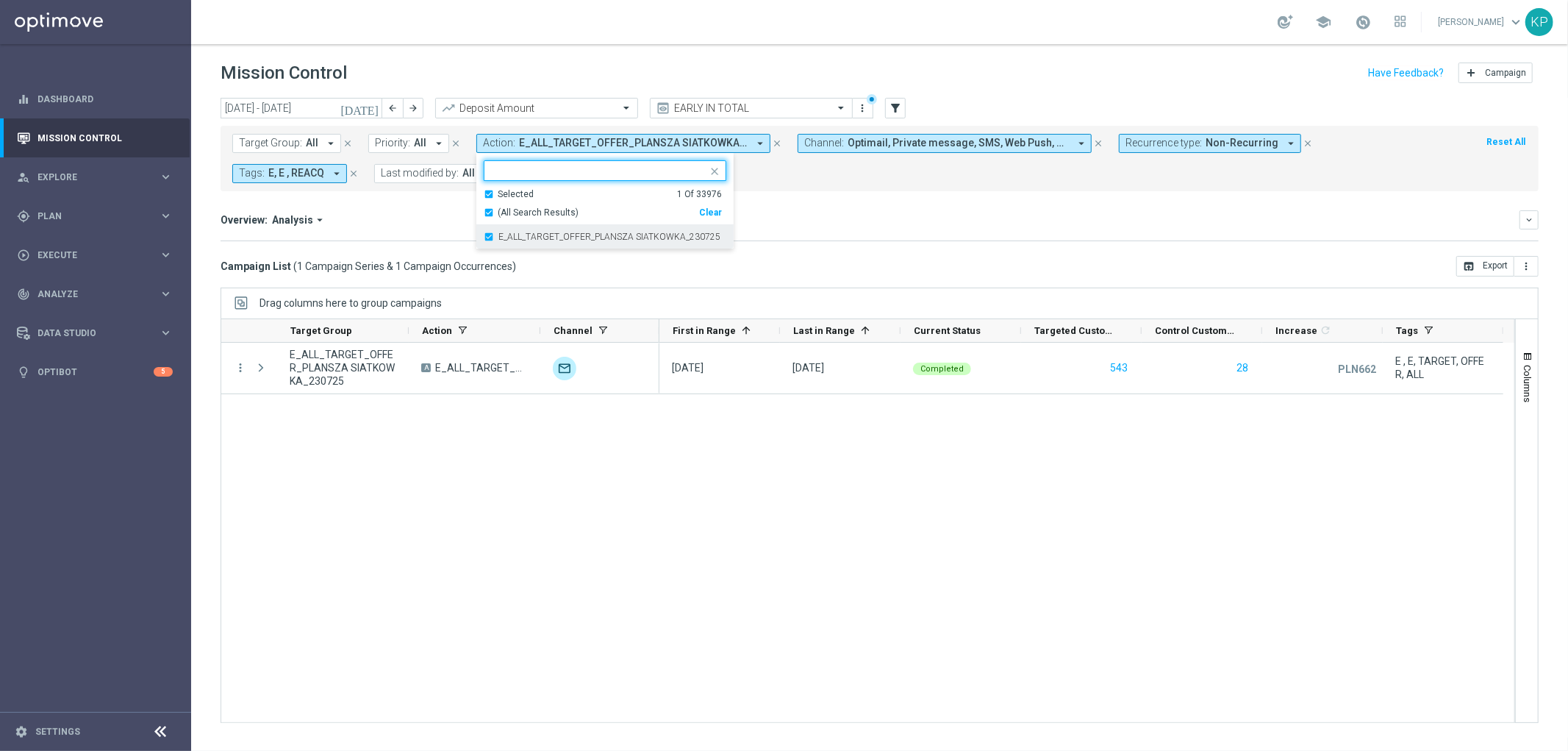
click at [500, 228] on div "E_ALL_TARGET_OFFER_PLANSZA SIATKOWKA_230725" at bounding box center [605, 237] width 243 height 24
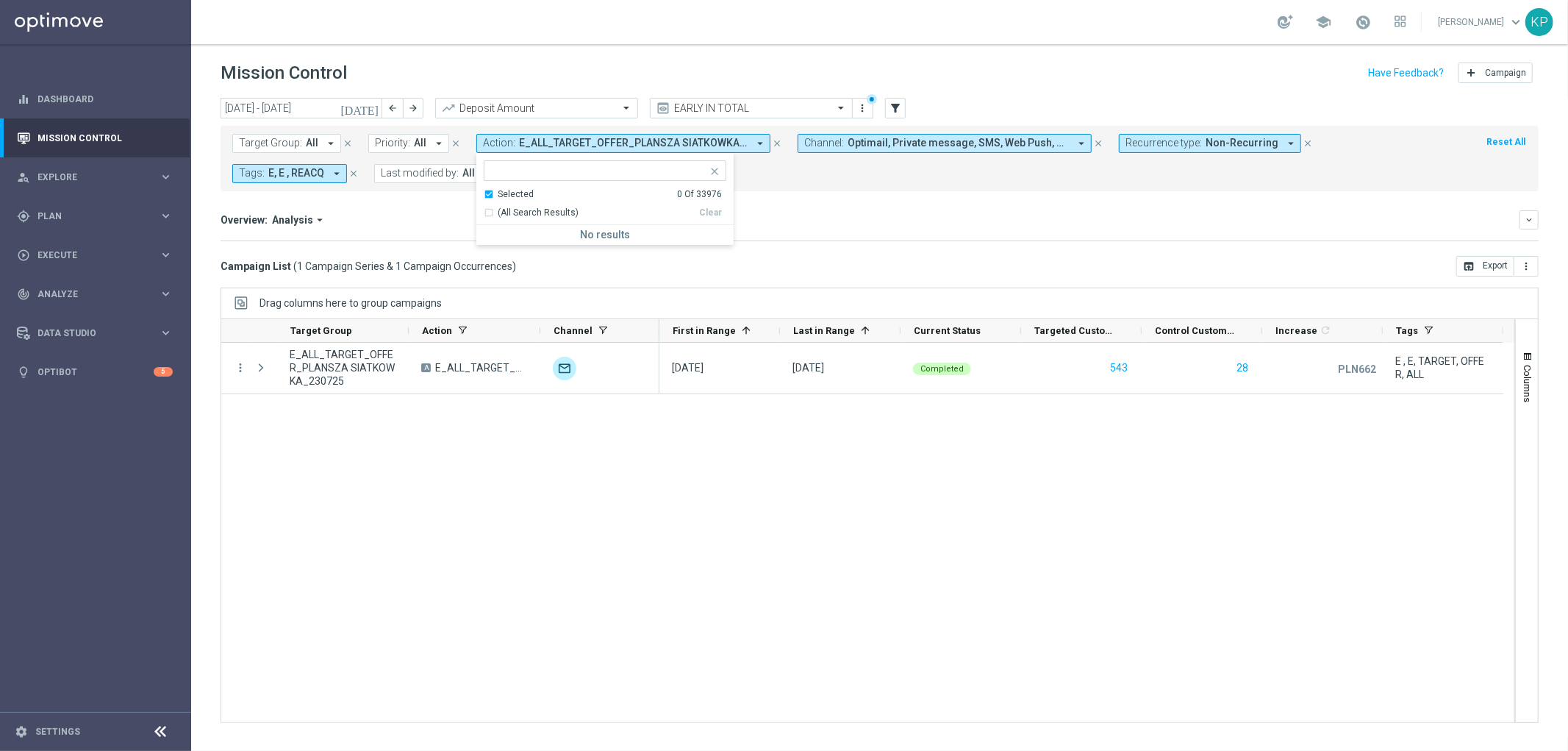
click at [503, 195] on div "Selected" at bounding box center [516, 195] width 36 height 13
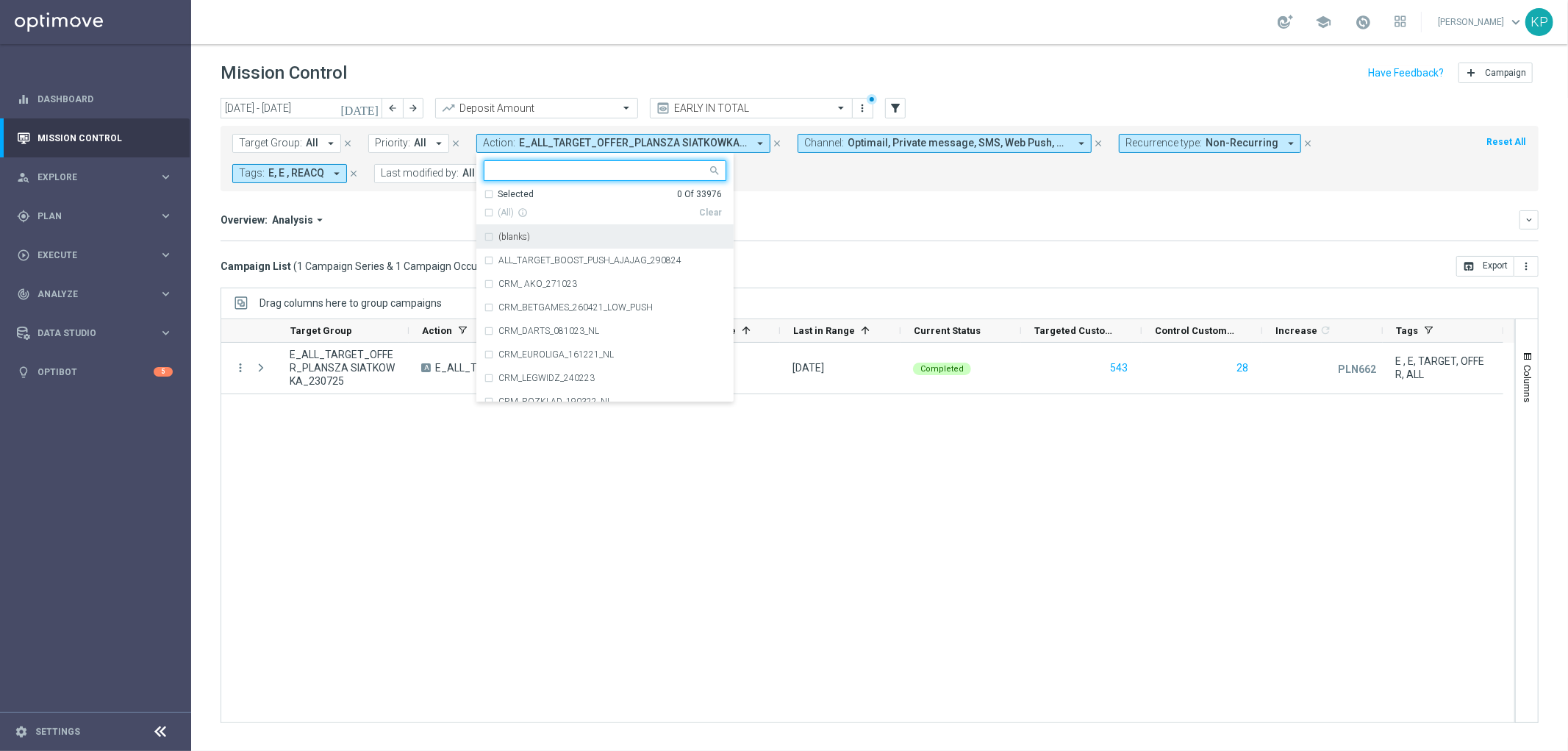
click at [509, 180] on div at bounding box center [605, 170] width 243 height 21
paste input "REACQ_ALL_TARGET_DEPO POWROT ESY A1_230725"
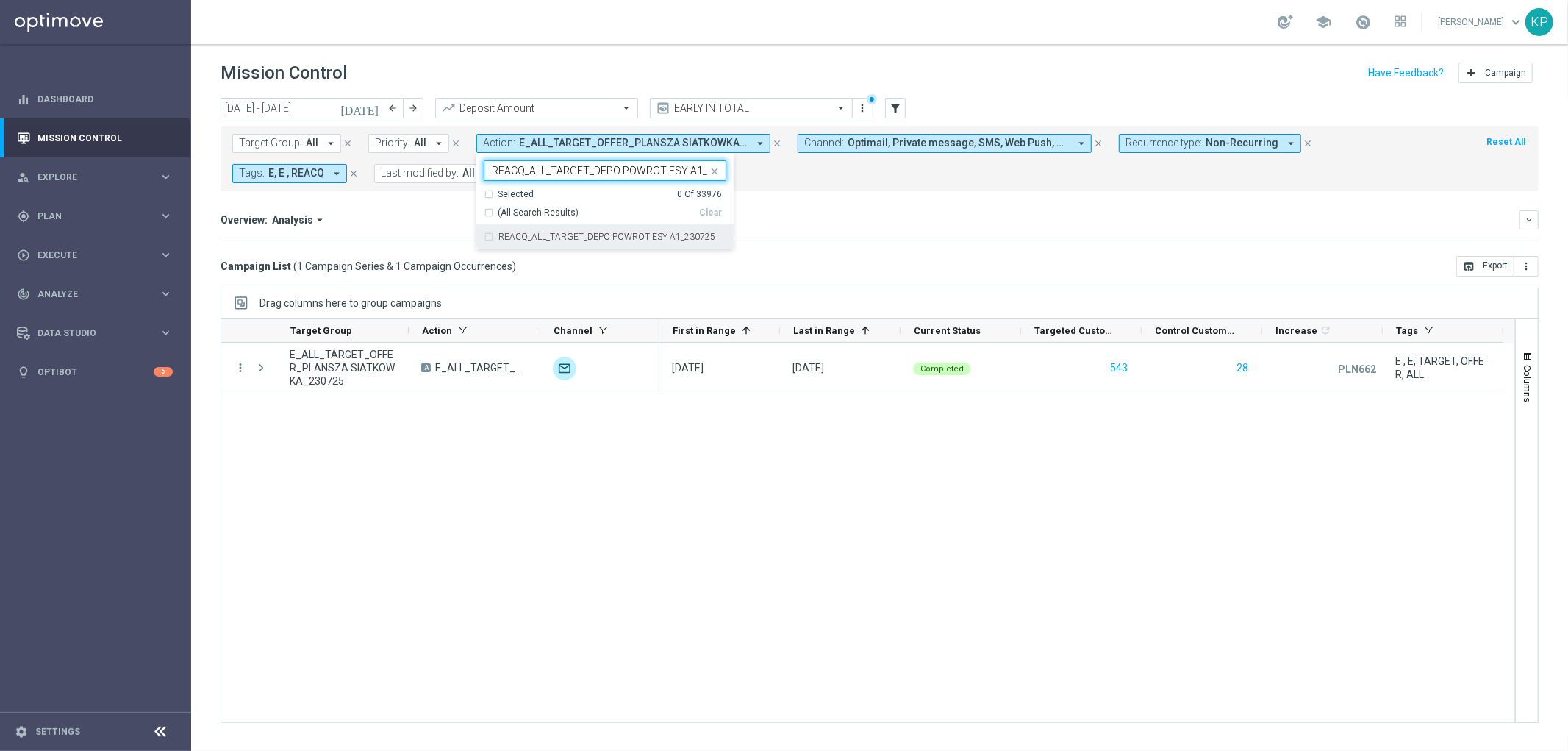
scroll to position [0, 29]
click at [508, 232] on label "REACQ_ALL_TARGET_DEPO POWROT ESY A1_230725" at bounding box center [607, 236] width 217 height 9
type input "REACQ_ALL_TARGET_DEPO POWROT ESY A1_230725"
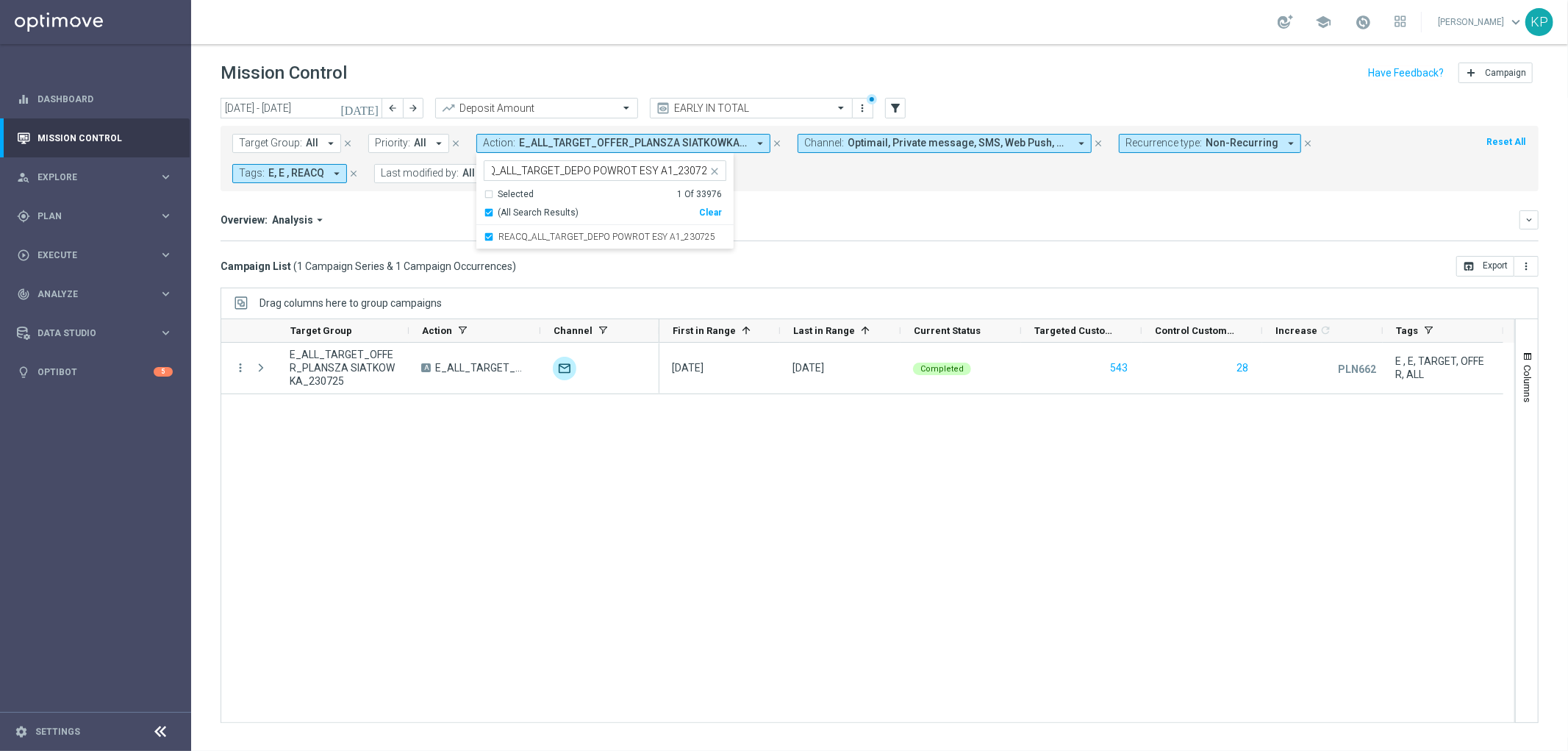
scroll to position [0, 0]
click at [391, 216] on div "Overview: Analysis arrow_drop_down" at bounding box center [870, 220] width 1299 height 14
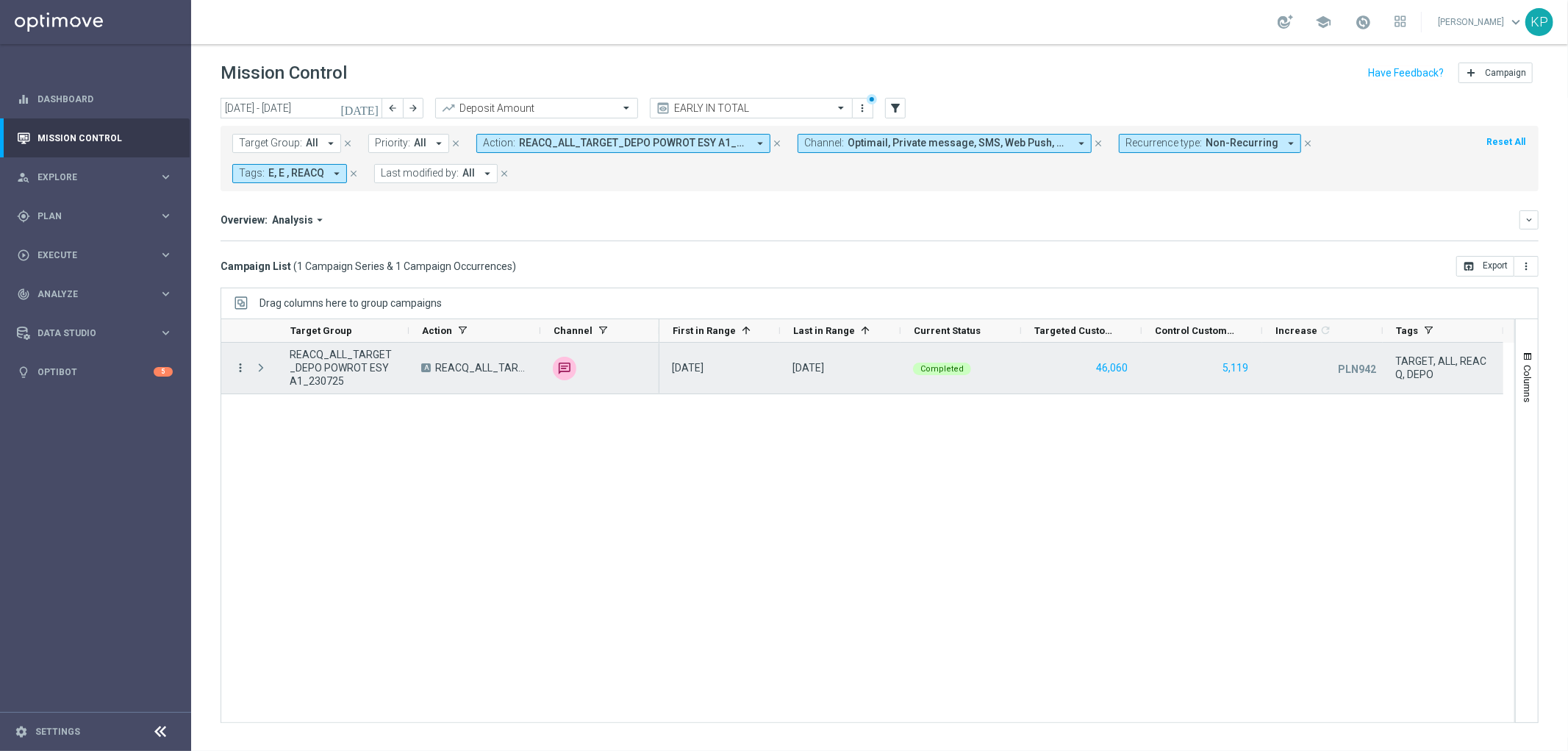
click at [243, 368] on icon "more_vert" at bounding box center [240, 368] width 14 height 14
click at [269, 375] on span "Campaign Details" at bounding box center [305, 378] width 74 height 10
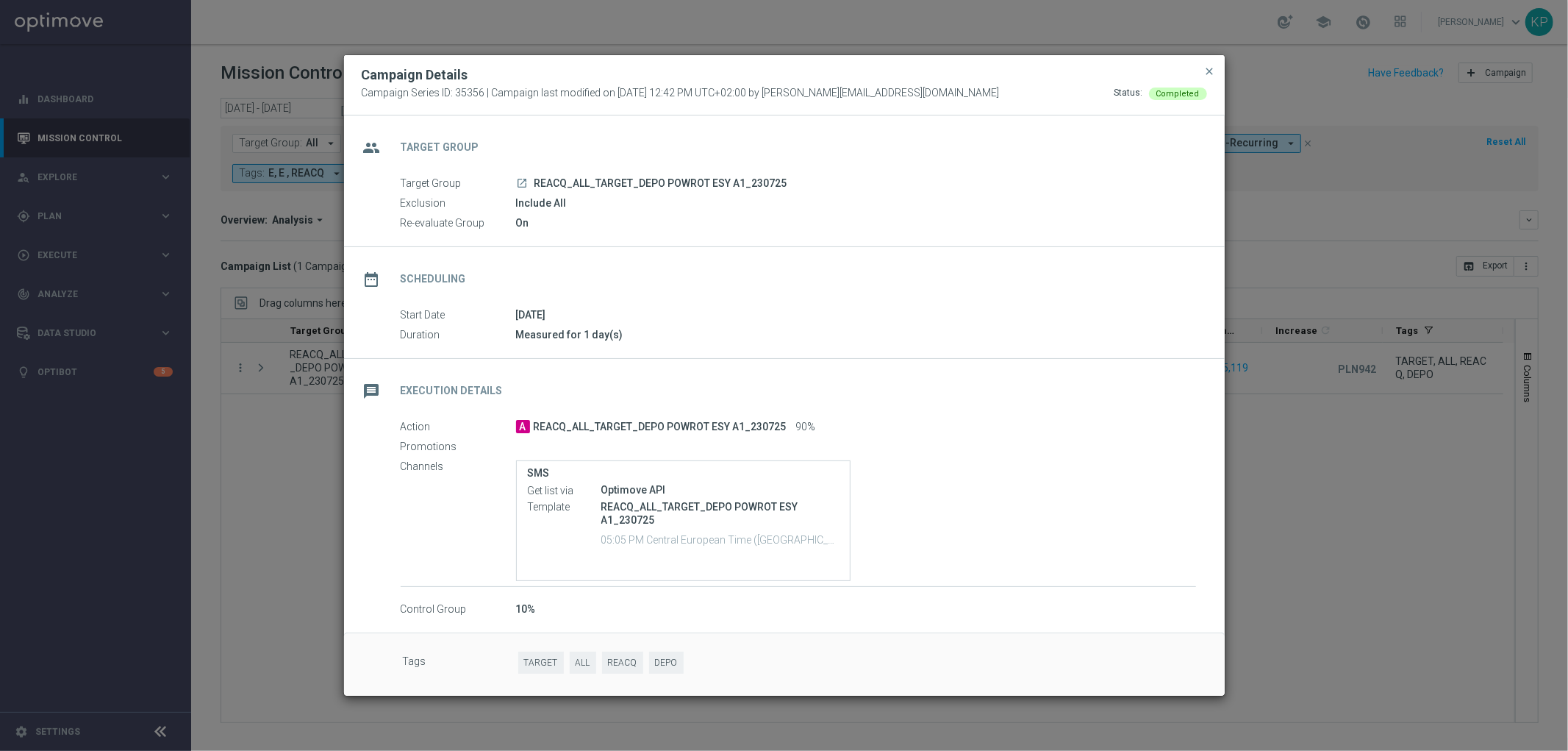
drag, startPoint x: 1313, startPoint y: 388, endPoint x: 1250, endPoint y: 388, distance: 63.0
click at [1313, 387] on modal-container "Campaign Details Campaign Series ID: 35356 | Campaign last modified on [DATE] 1…" at bounding box center [784, 376] width 1568 height 751
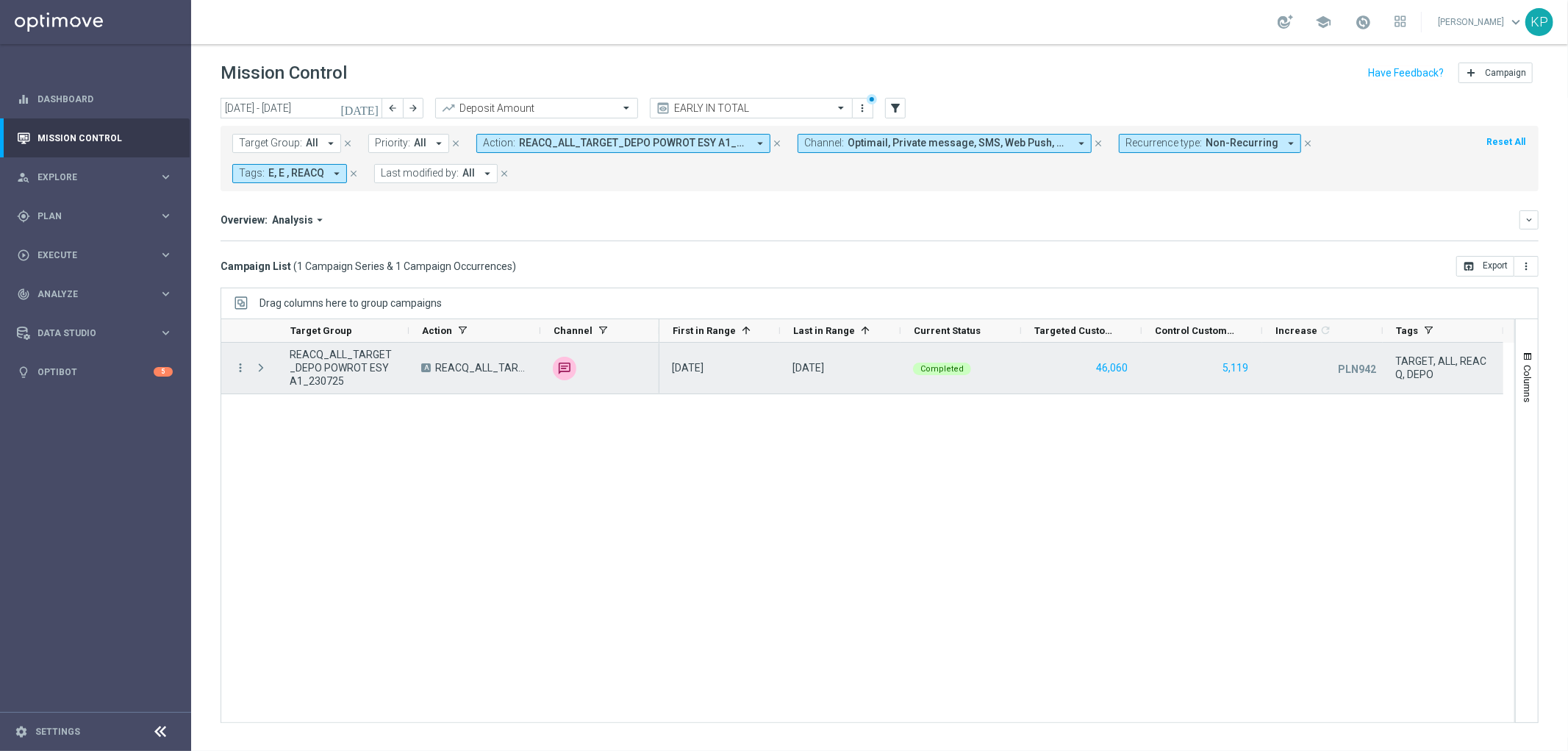
click at [228, 363] on div "more_vert" at bounding box center [234, 368] width 26 height 51
click at [239, 364] on icon "more_vert" at bounding box center [240, 368] width 14 height 14
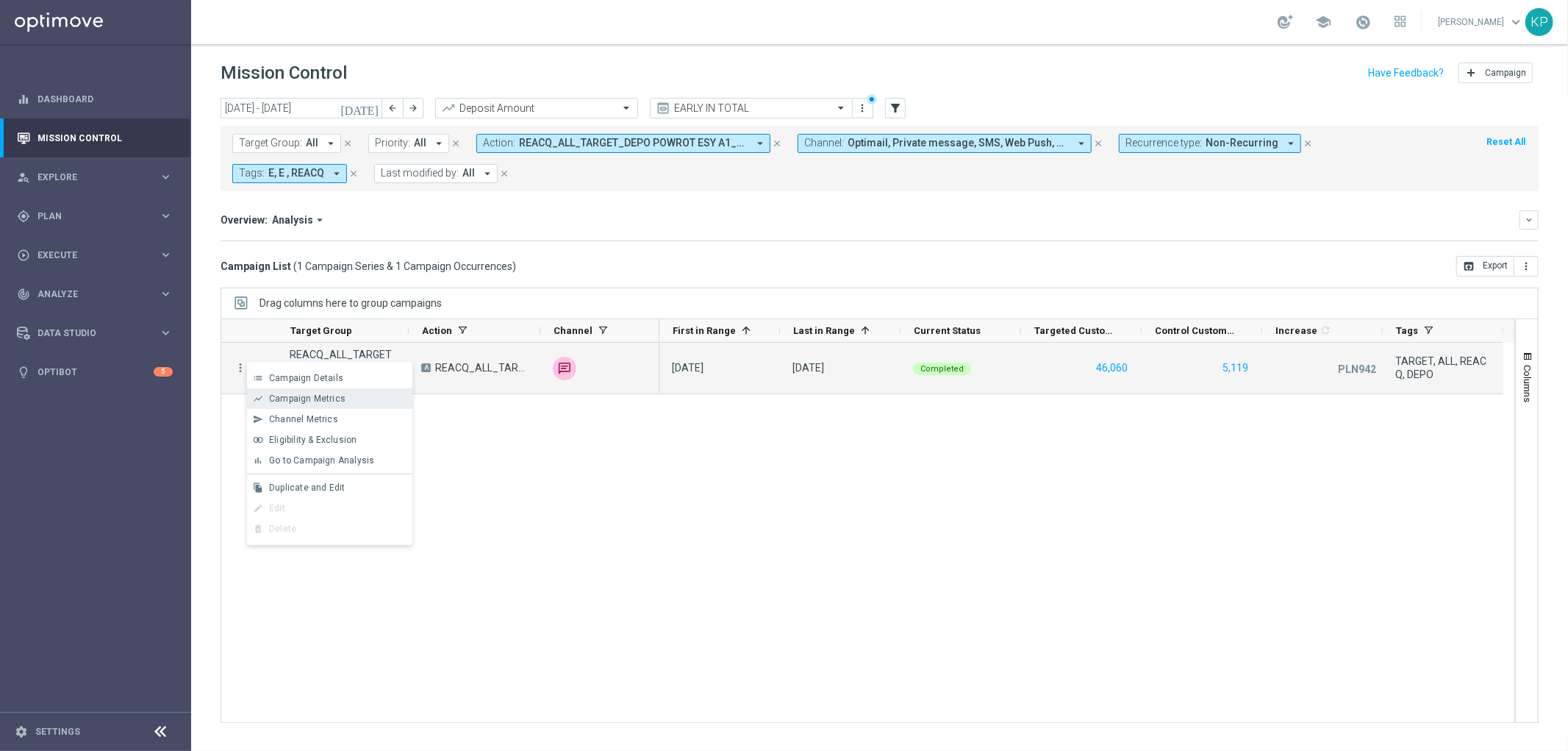
click at [267, 395] on div "show_chart" at bounding box center [259, 398] width 22 height 10
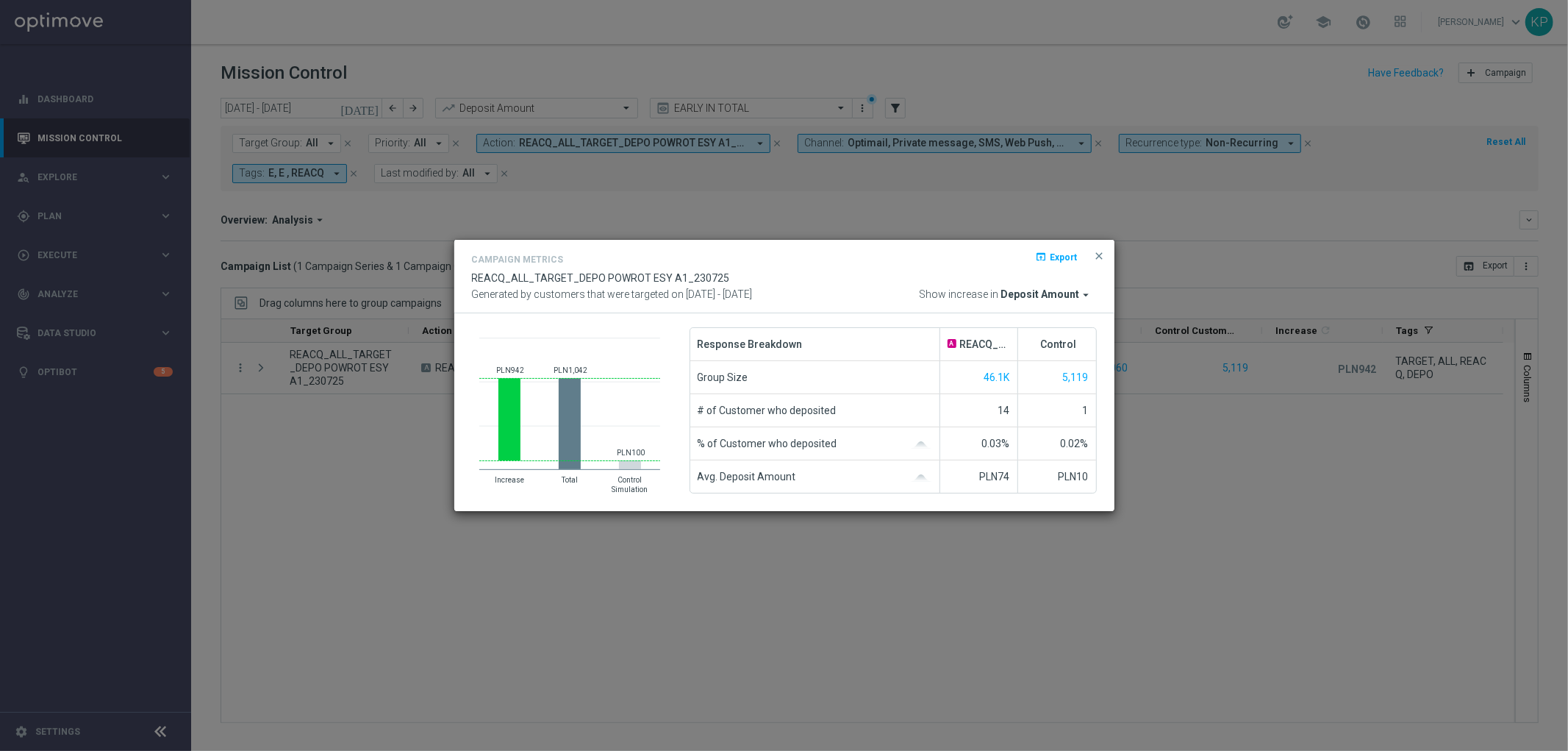
drag, startPoint x: 377, startPoint y: 236, endPoint x: 387, endPoint y: 231, distance: 11.2
click at [383, 233] on modal-container "Campaign Metrics open_in_browser Export REACQ_ALL_TARGET_DEPO POWROT ESY A1_230…" at bounding box center [784, 376] width 1568 height 751
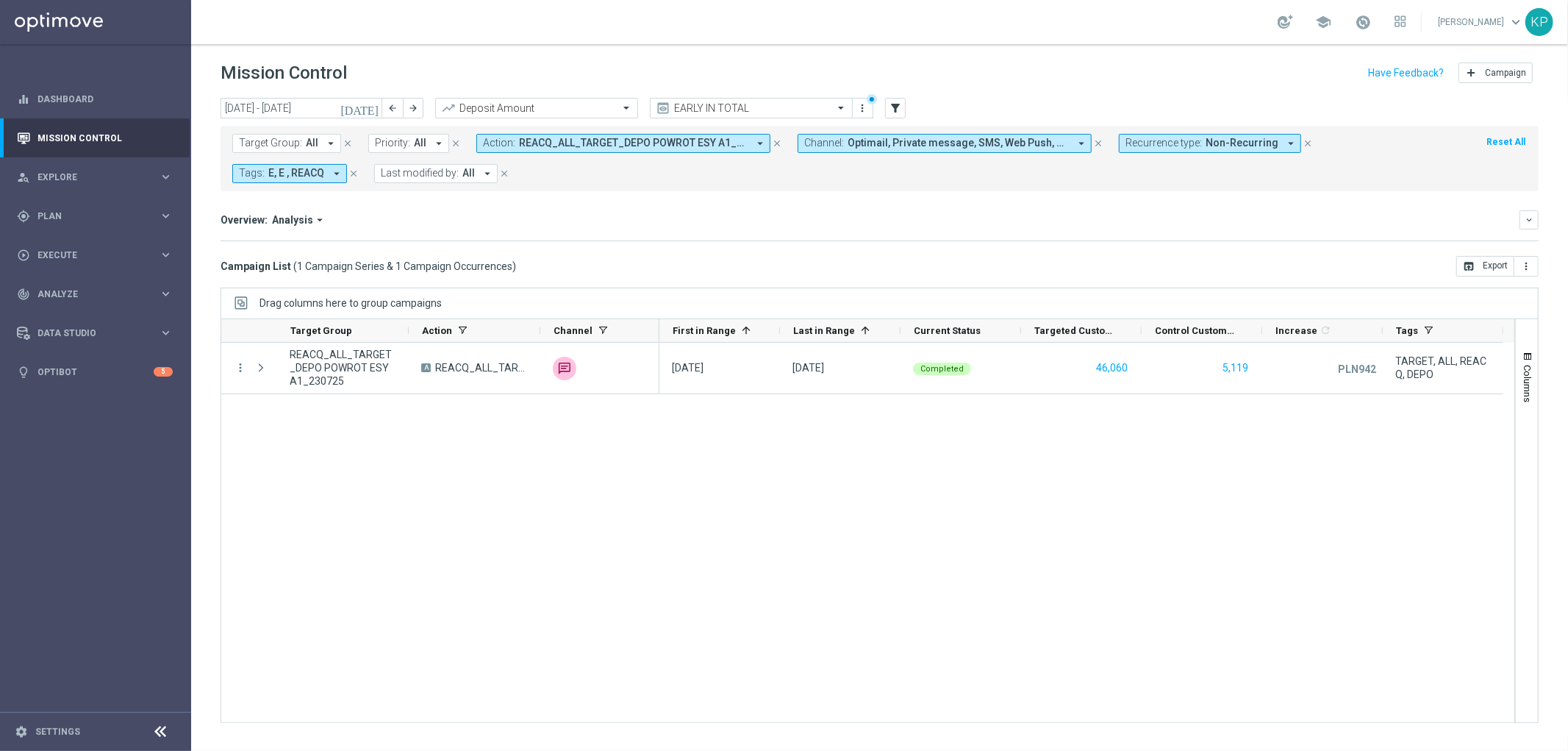
click at [549, 138] on span "REACQ_ALL_TARGET_DEPO POWROT ESY A1_230725" at bounding box center [632, 143] width 228 height 13
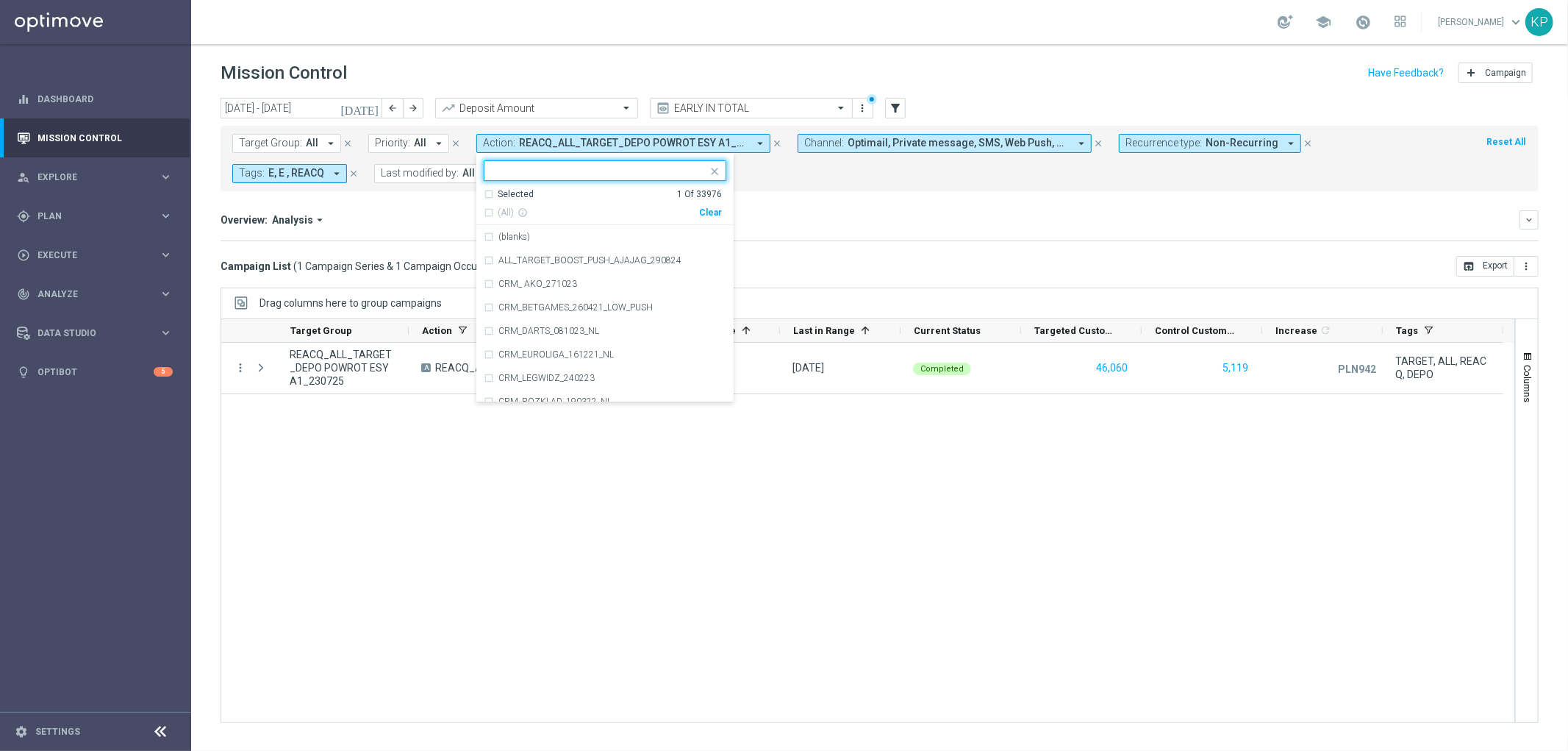
click at [504, 199] on div "Selected" at bounding box center [516, 195] width 36 height 13
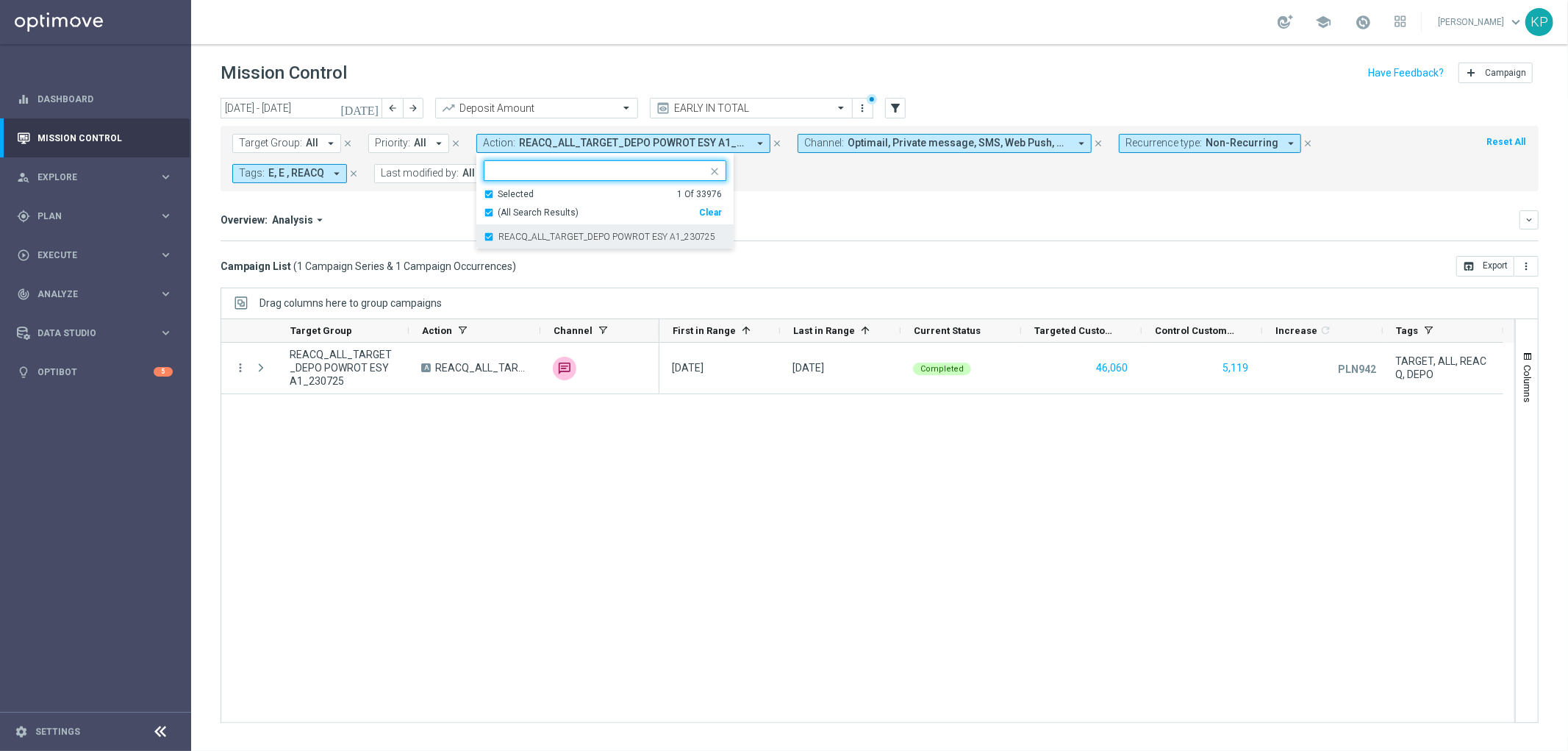
click at [503, 228] on div "REACQ_ALL_TARGET_DEPO POWROT ESY A1_230725" at bounding box center [605, 237] width 243 height 24
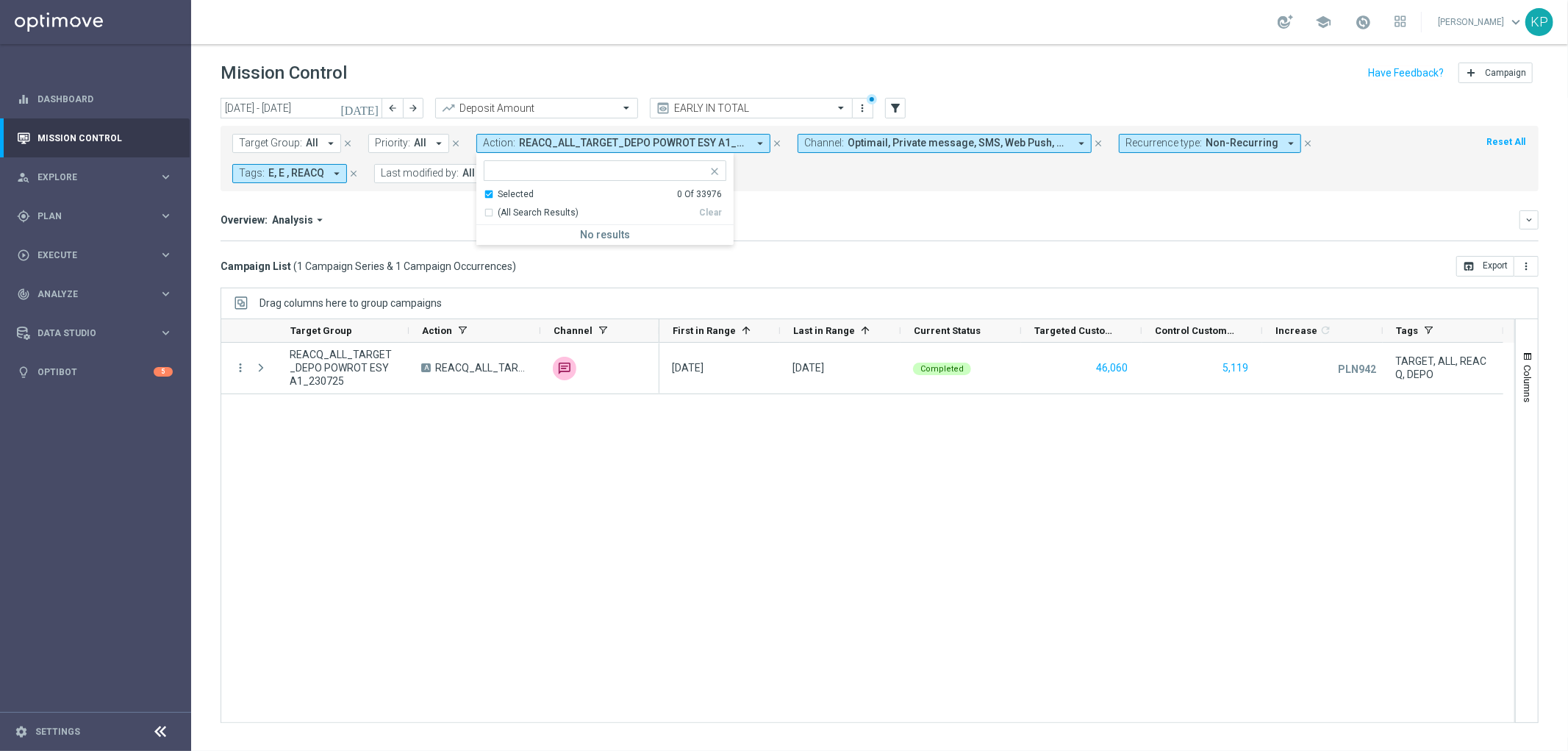
click at [492, 187] on ng-select "Selected 0 Of 33976 (All Search Results) Clear No results" at bounding box center [605, 202] width 257 height 84
click at [498, 169] on input "text" at bounding box center [599, 171] width 216 height 13
click at [498, 195] on div "Selected" at bounding box center [516, 195] width 36 height 13
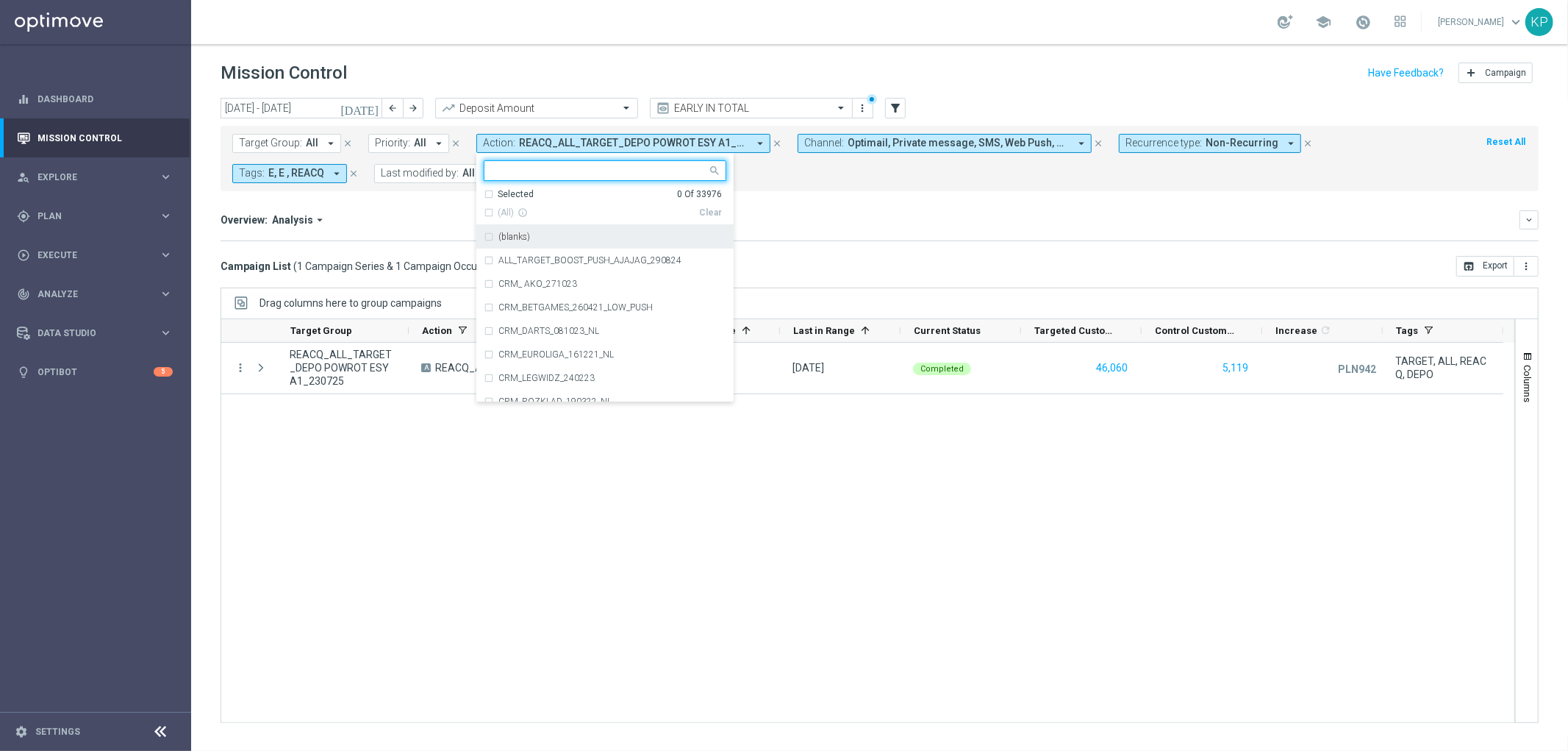
click at [500, 174] on input "text" at bounding box center [599, 171] width 216 height 13
paste input "E_ALL_TARGET_BET 50 DO 100_EP_240725"
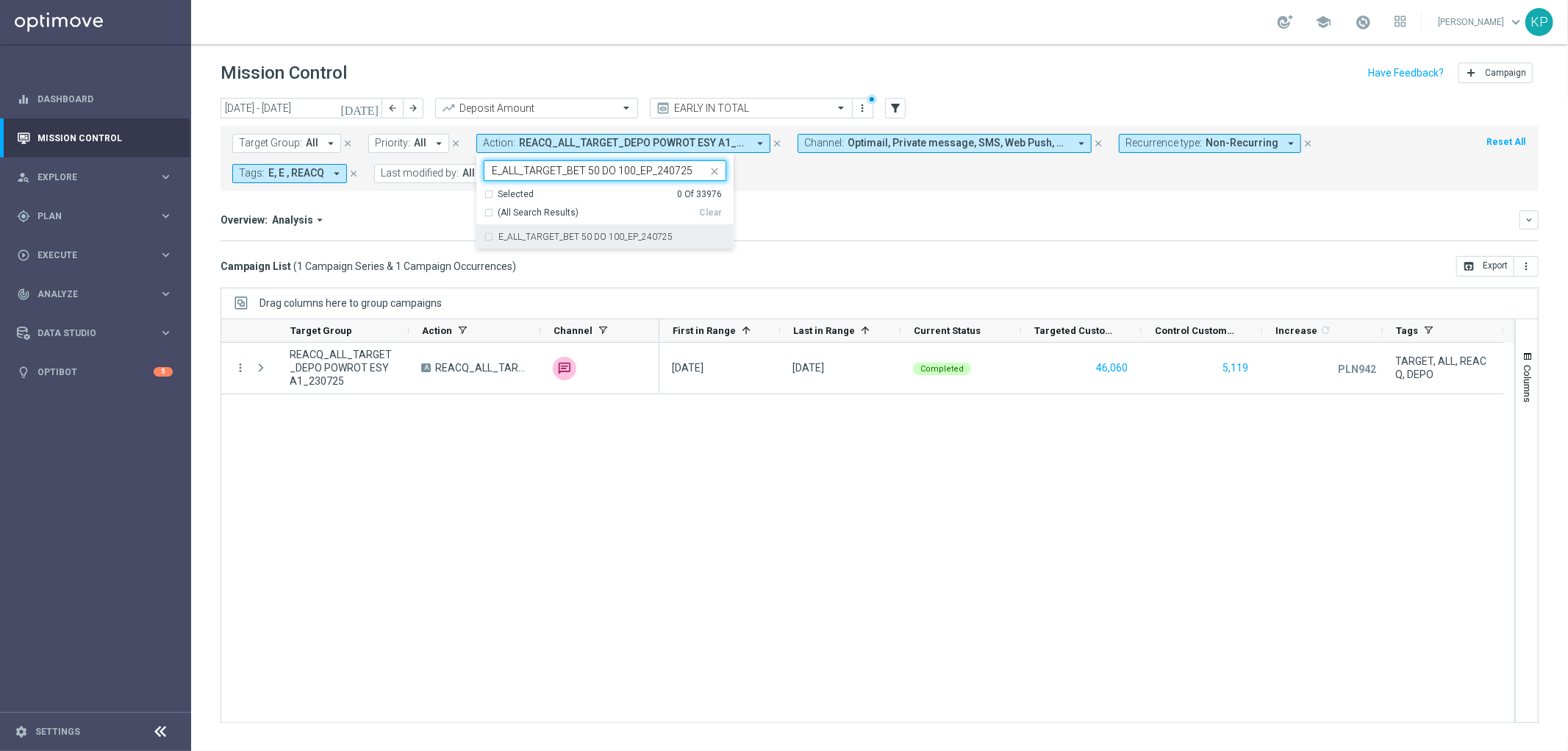
click at [502, 231] on div "E_ALL_TARGET_BET 50 DO 100_EP_240725" at bounding box center [605, 237] width 243 height 24
type input "E_ALL_TARGET_BET 50 DO 100_EP_240725"
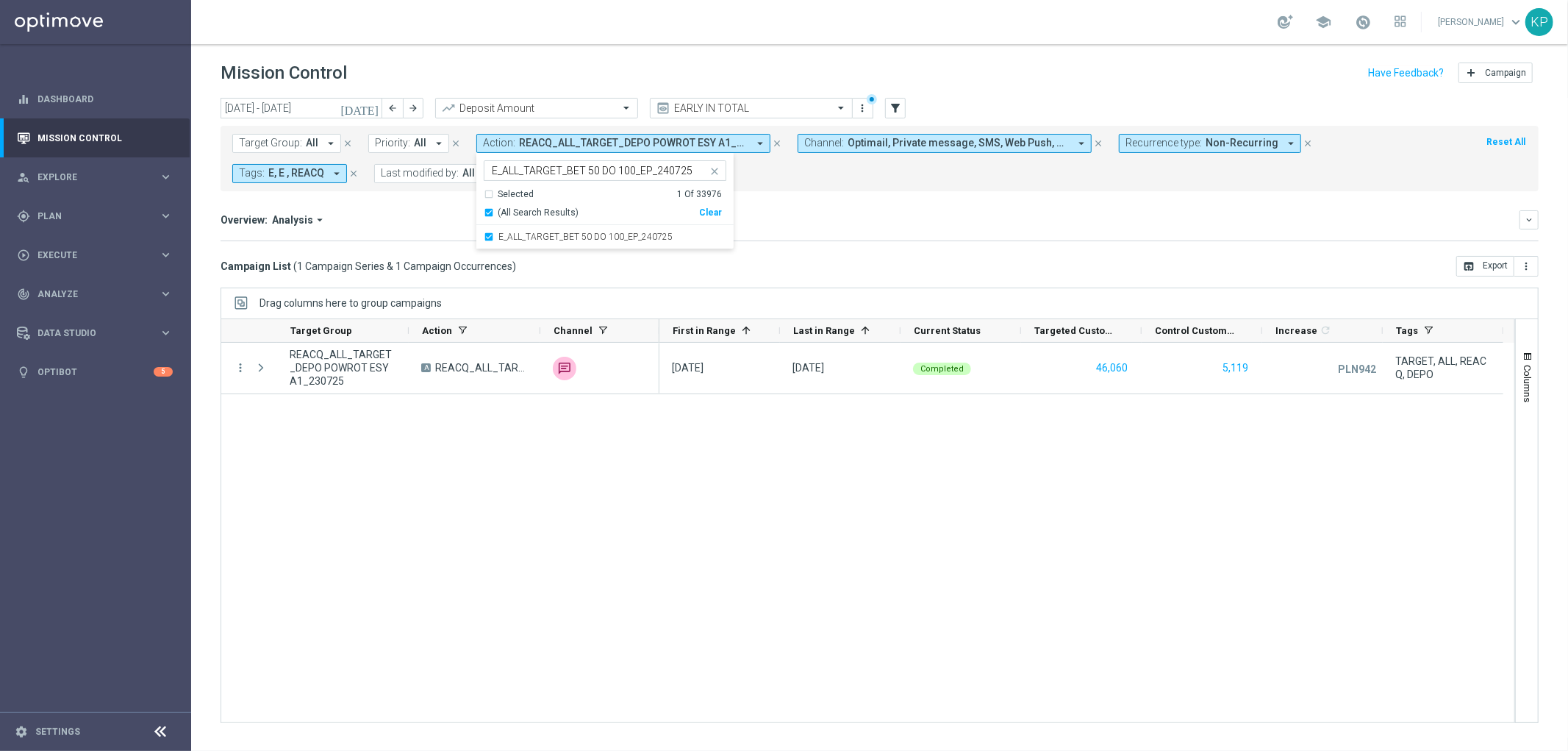
click at [417, 210] on div "Overview: Analysis arrow_drop_down keyboard_arrow_down" at bounding box center [879, 220] width 1318 height 19
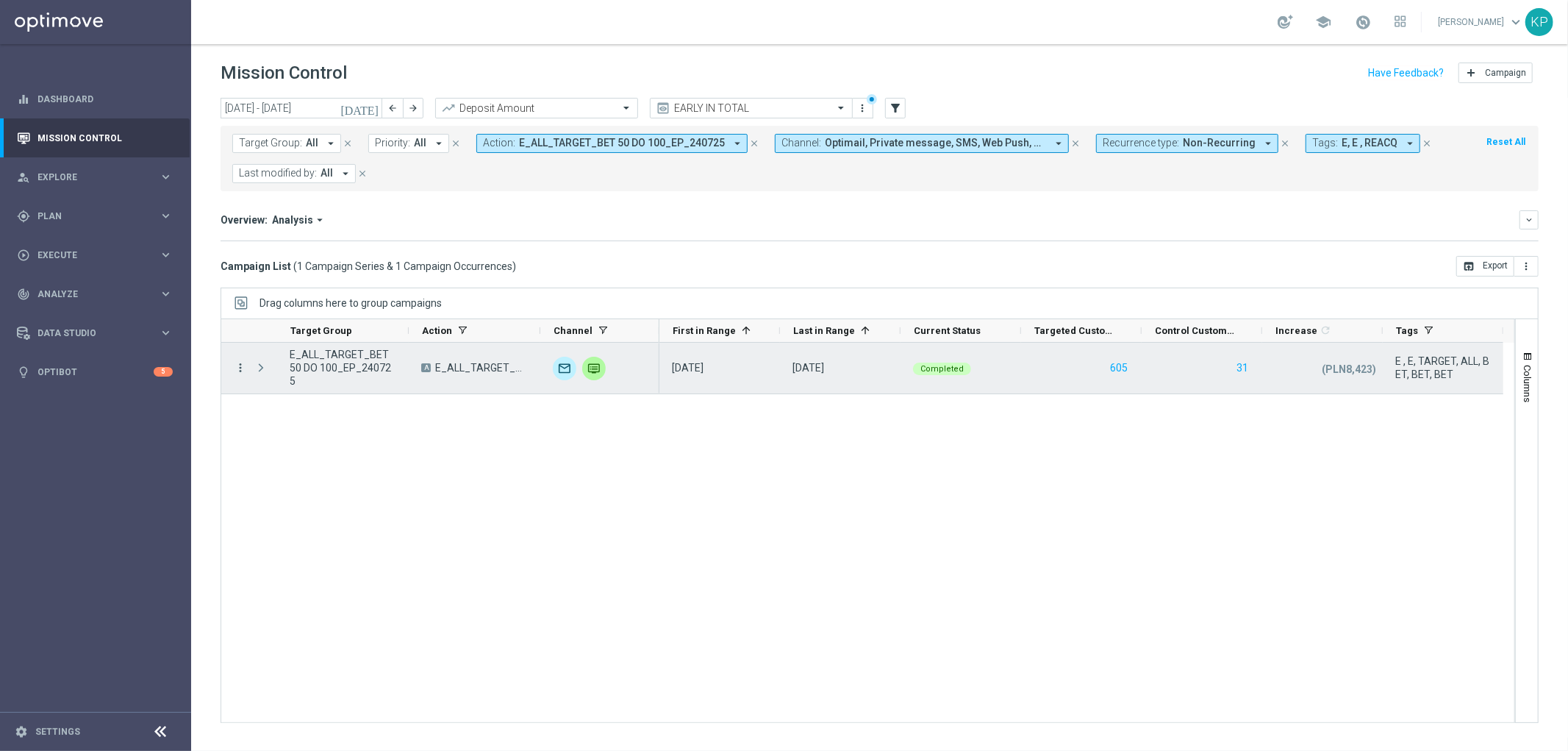
click at [239, 369] on icon "more_vert" at bounding box center [240, 368] width 14 height 14
click at [267, 378] on div "list" at bounding box center [259, 378] width 22 height 10
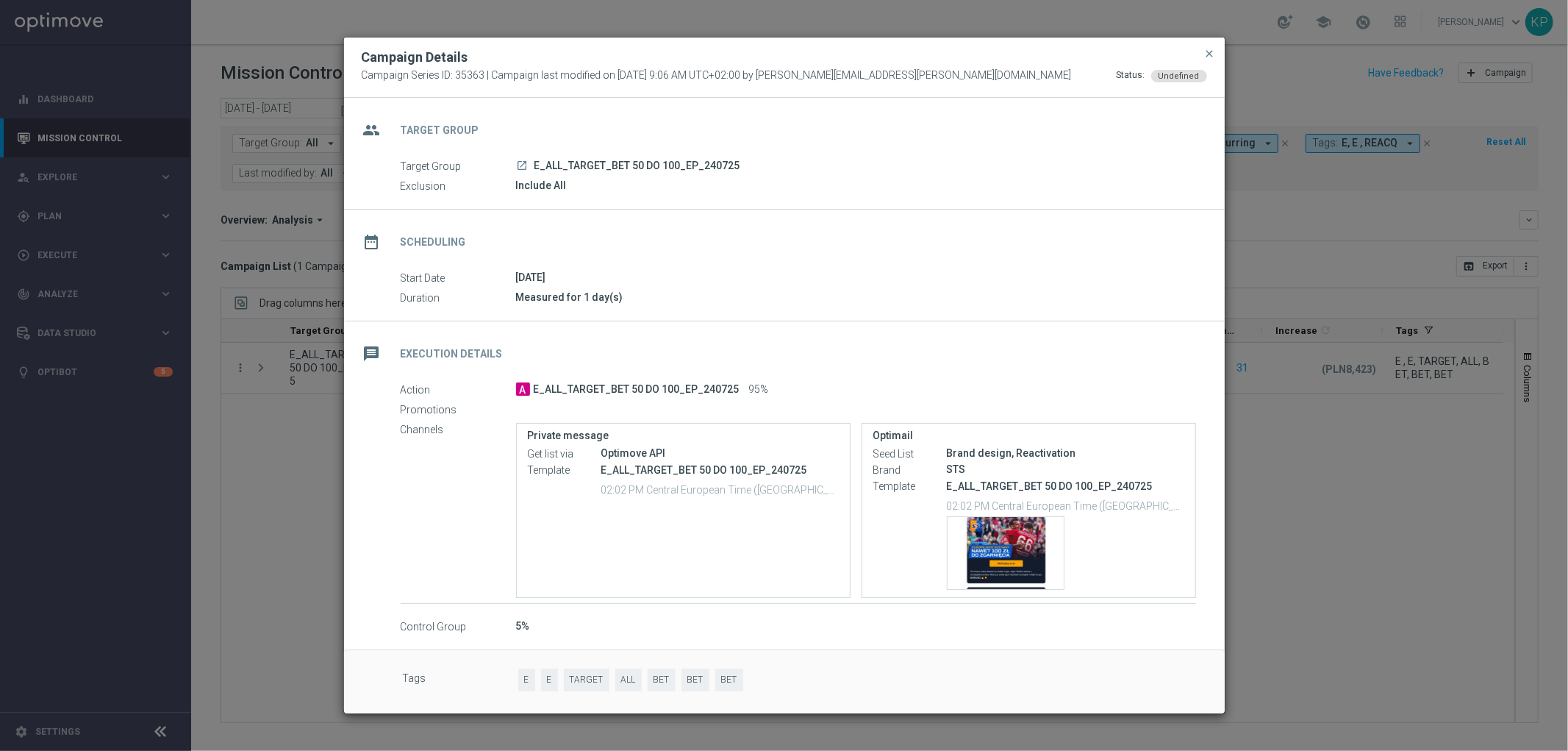
click at [251, 391] on modal-container "Campaign Details Campaign Series ID: 35363 | Campaign last modified on [DATE] 9…" at bounding box center [784, 376] width 1568 height 751
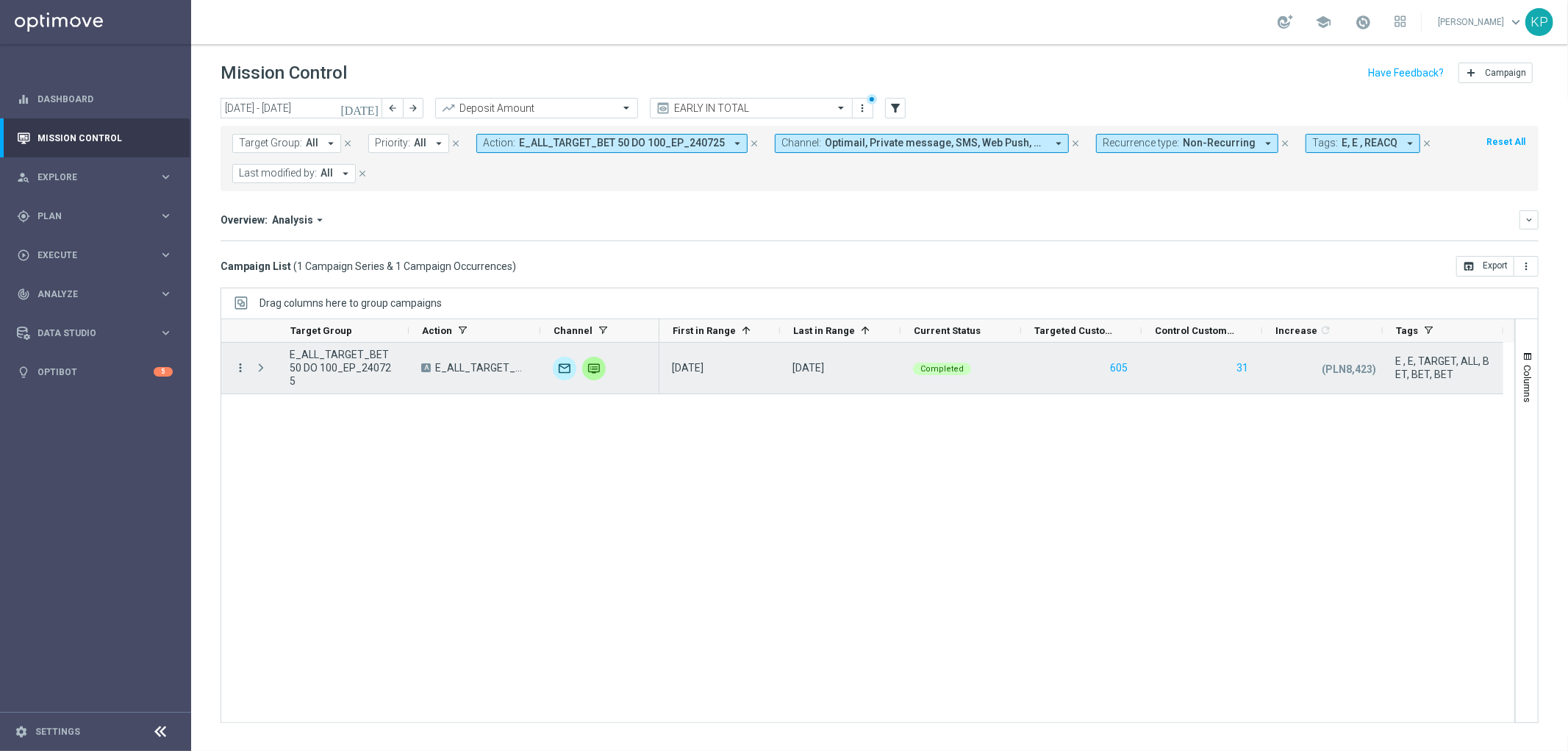
click at [239, 370] on icon "more_vert" at bounding box center [240, 368] width 14 height 14
click at [267, 414] on div "send" at bounding box center [259, 418] width 22 height 10
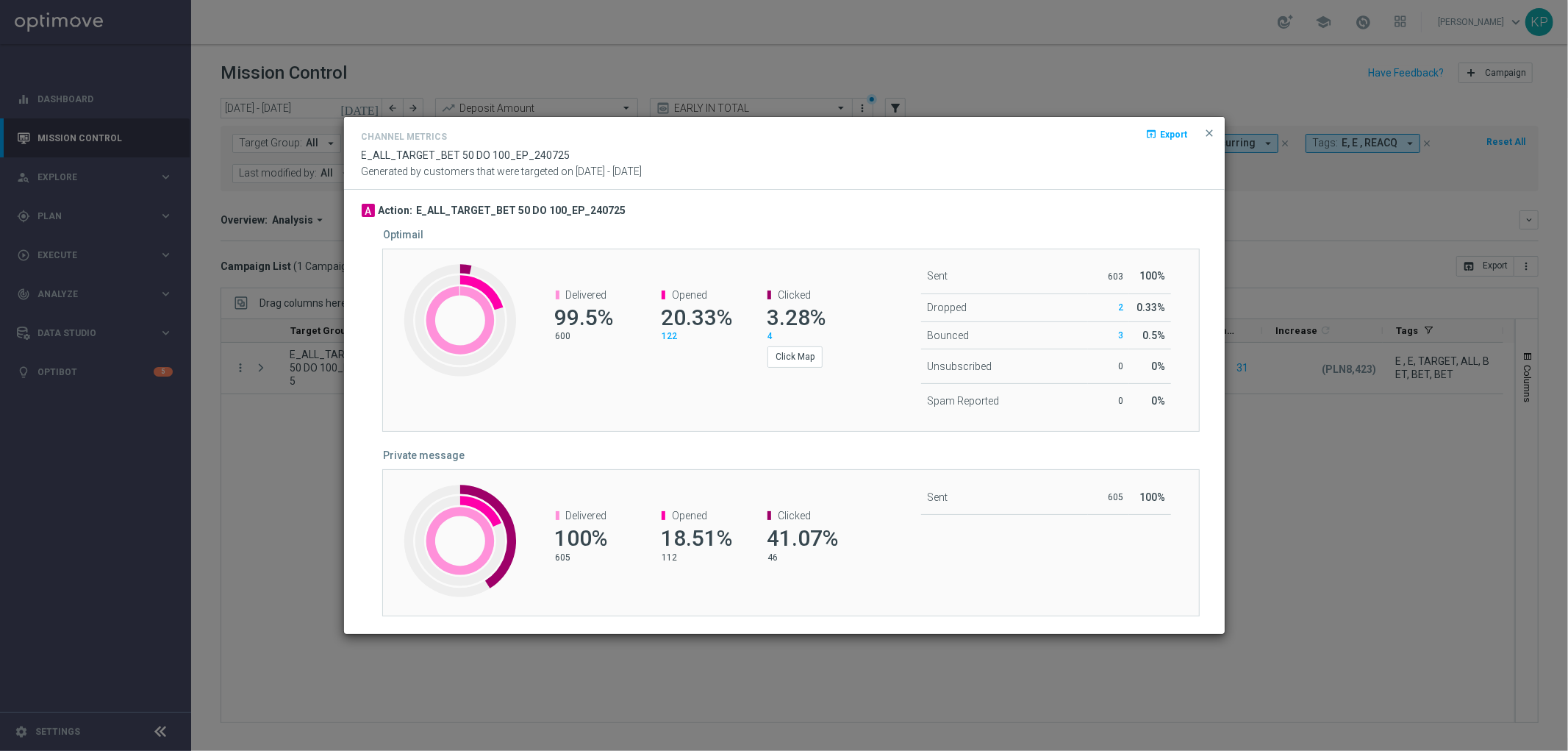
click at [322, 268] on modal-container "Channel Metrics open_in_browser Export E_ALL_TARGET_BET 50 DO 100_EP_240725 Gen…" at bounding box center [784, 376] width 1568 height 751
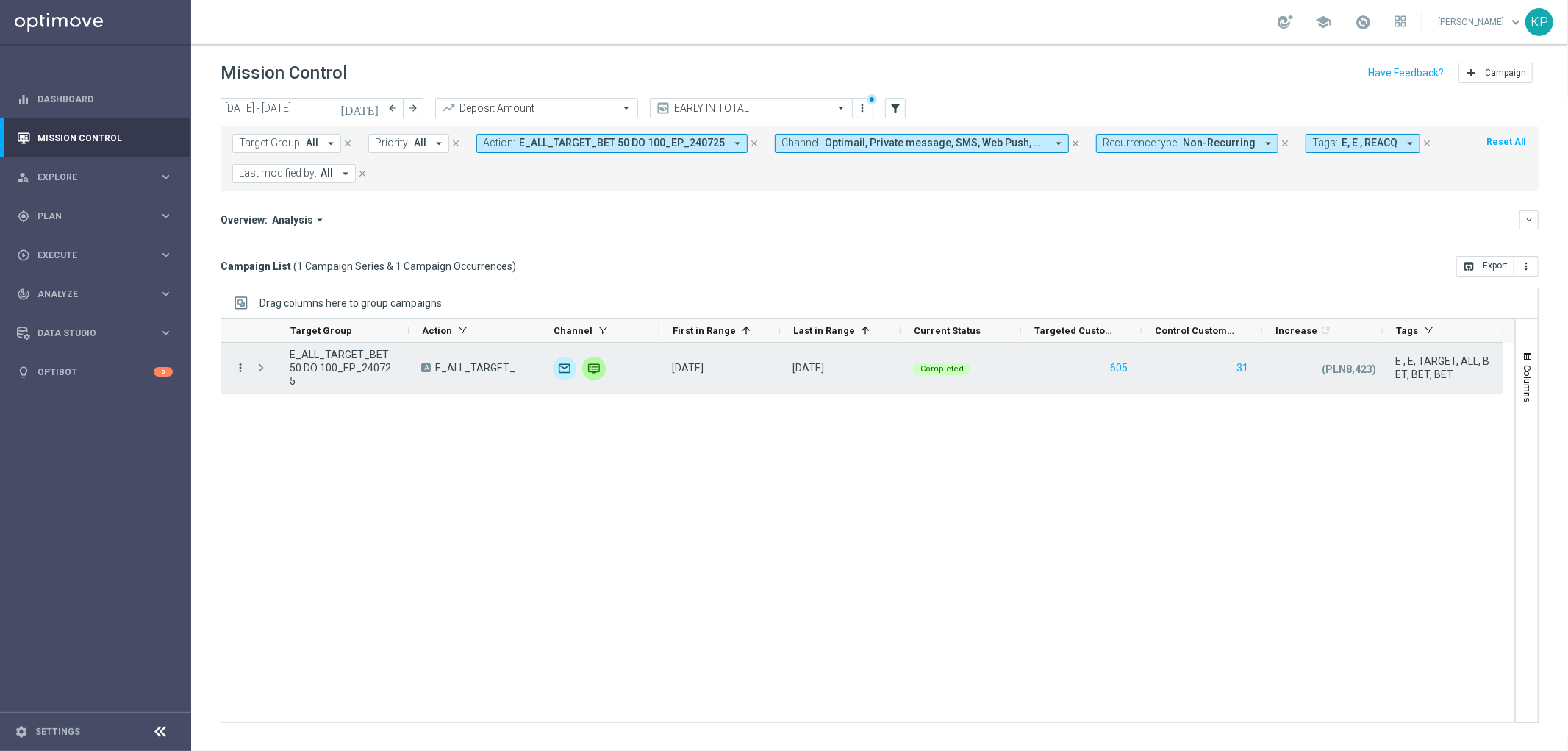
click at [240, 373] on icon "more_vert" at bounding box center [240, 368] width 14 height 14
click at [282, 399] on span "Campaign Metrics" at bounding box center [307, 398] width 76 height 10
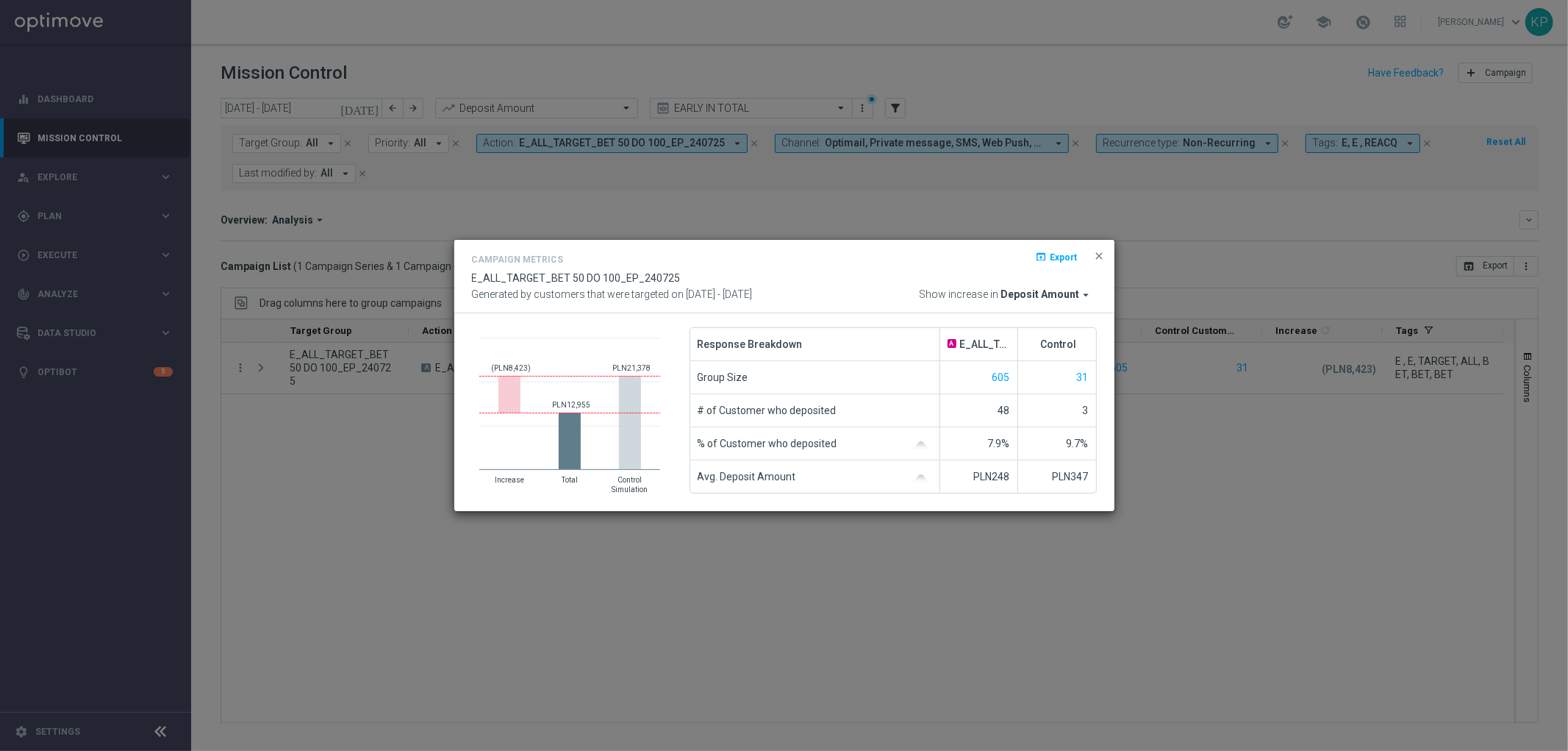
drag, startPoint x: 530, startPoint y: 231, endPoint x: 532, endPoint y: 189, distance: 42.0
click at [530, 228] on modal-container "Campaign Metrics open_in_browser Export E_ALL_TARGET_BET 50 DO 100_EP_240725 Ge…" at bounding box center [784, 376] width 1568 height 751
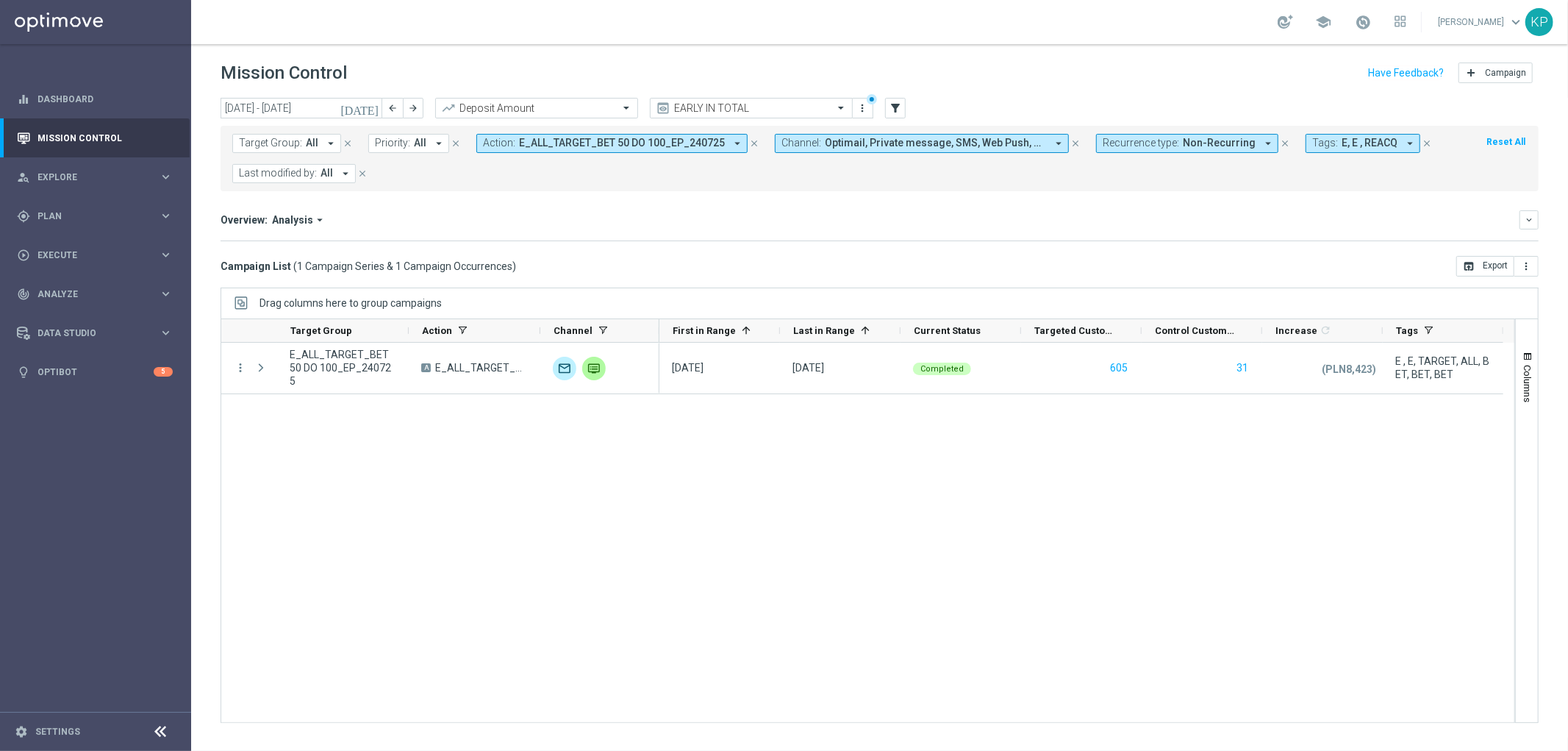
click at [535, 148] on span "E_ALL_TARGET_BET 50 DO 100_EP_240725" at bounding box center [621, 143] width 206 height 13
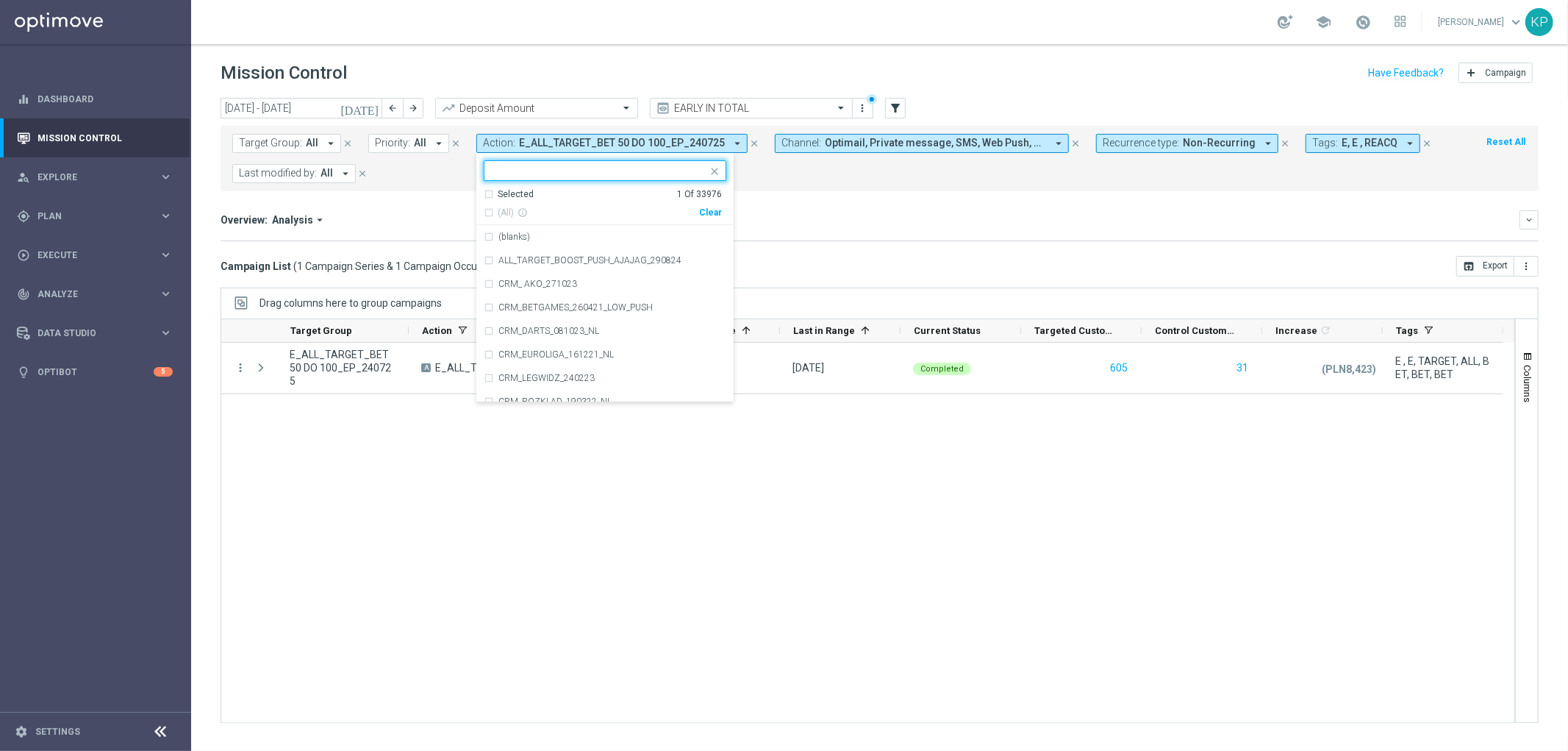
click at [512, 189] on div "Selected" at bounding box center [516, 195] width 36 height 13
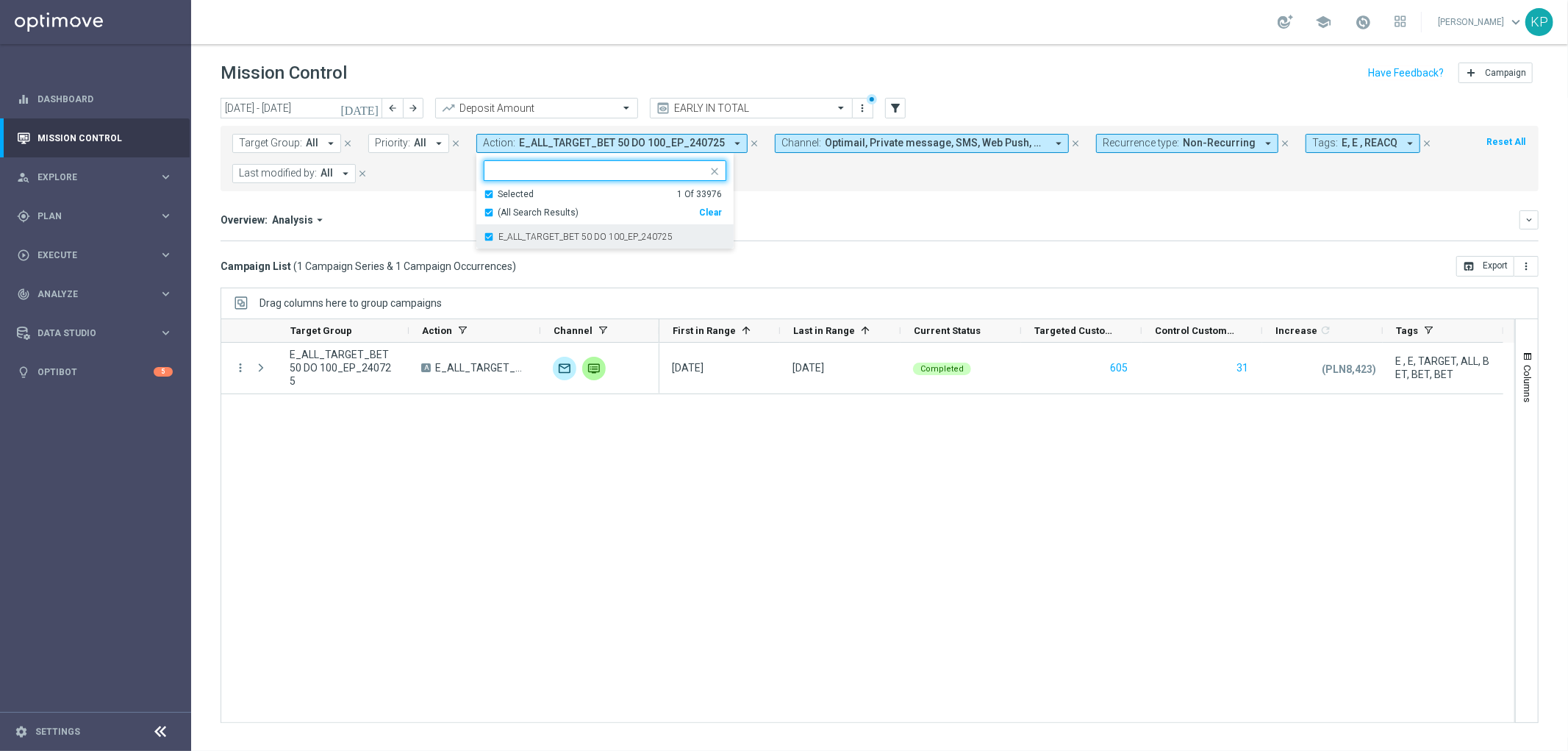
click at [502, 235] on label "E_ALL_TARGET_BET 50 DO 100_EP_240725" at bounding box center [586, 236] width 174 height 9
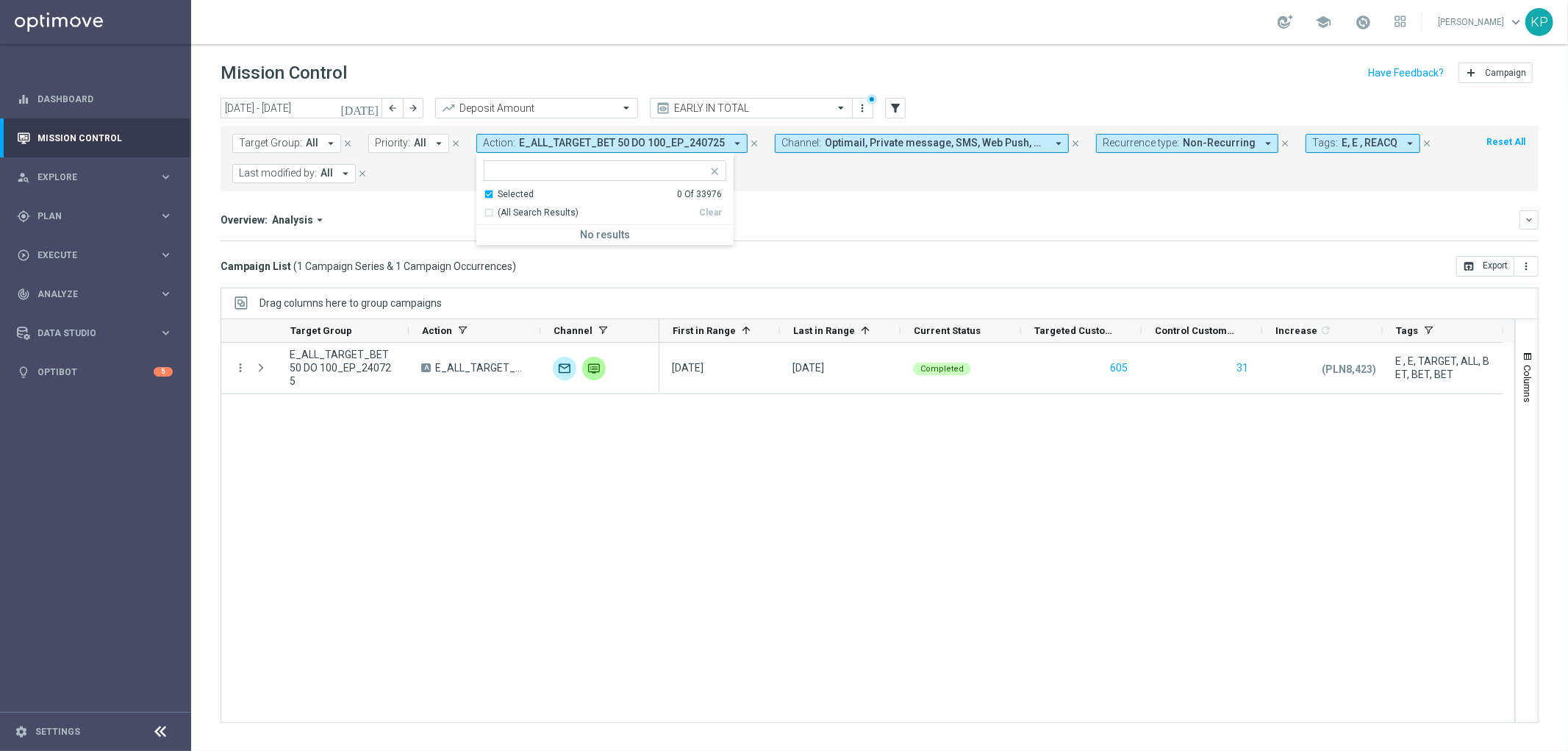
click at [501, 189] on div "Selected" at bounding box center [516, 195] width 36 height 13
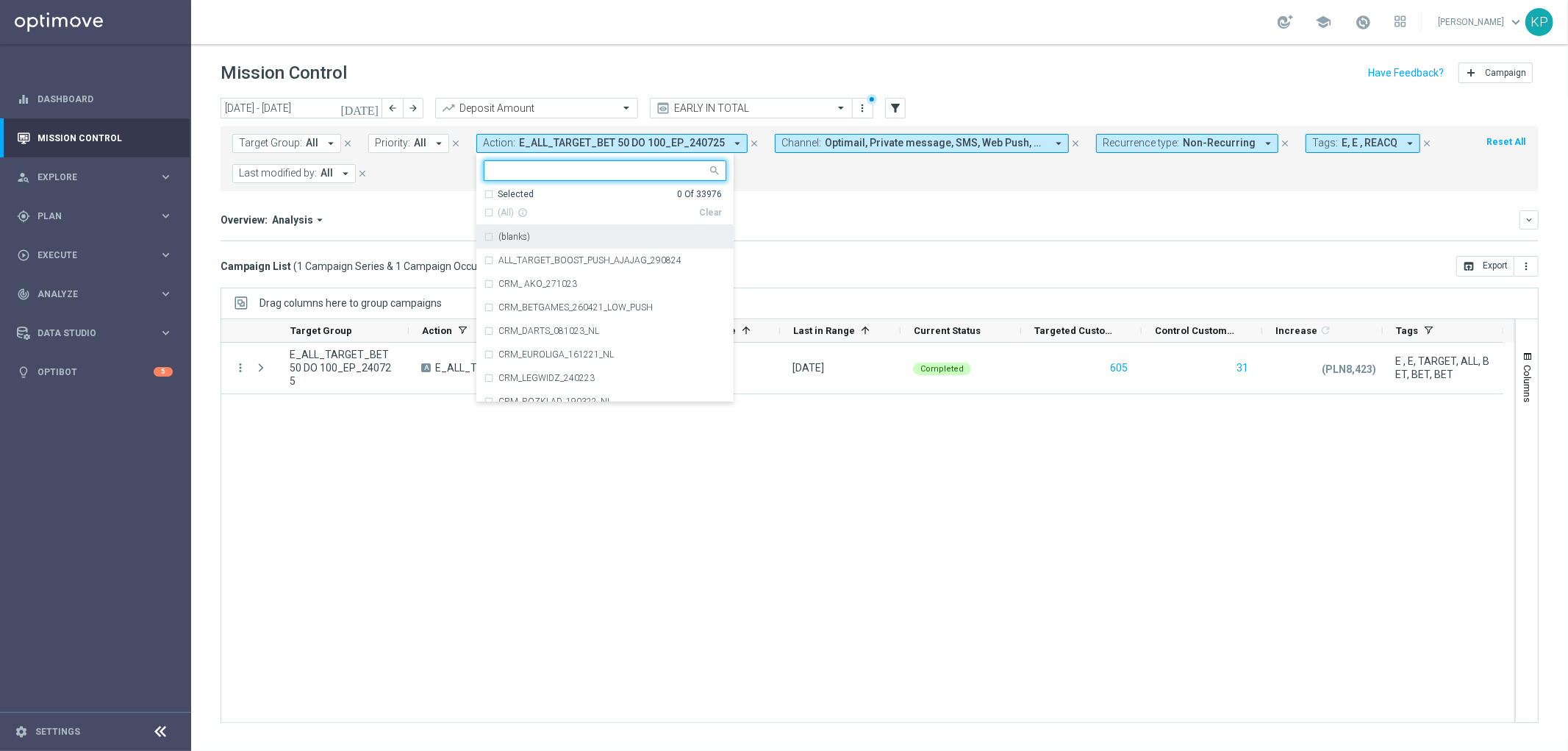
click at [504, 173] on input "text" at bounding box center [599, 171] width 216 height 13
paste input "E_ALL_TARGET_OFFER_PLANSZA ESA_250725"
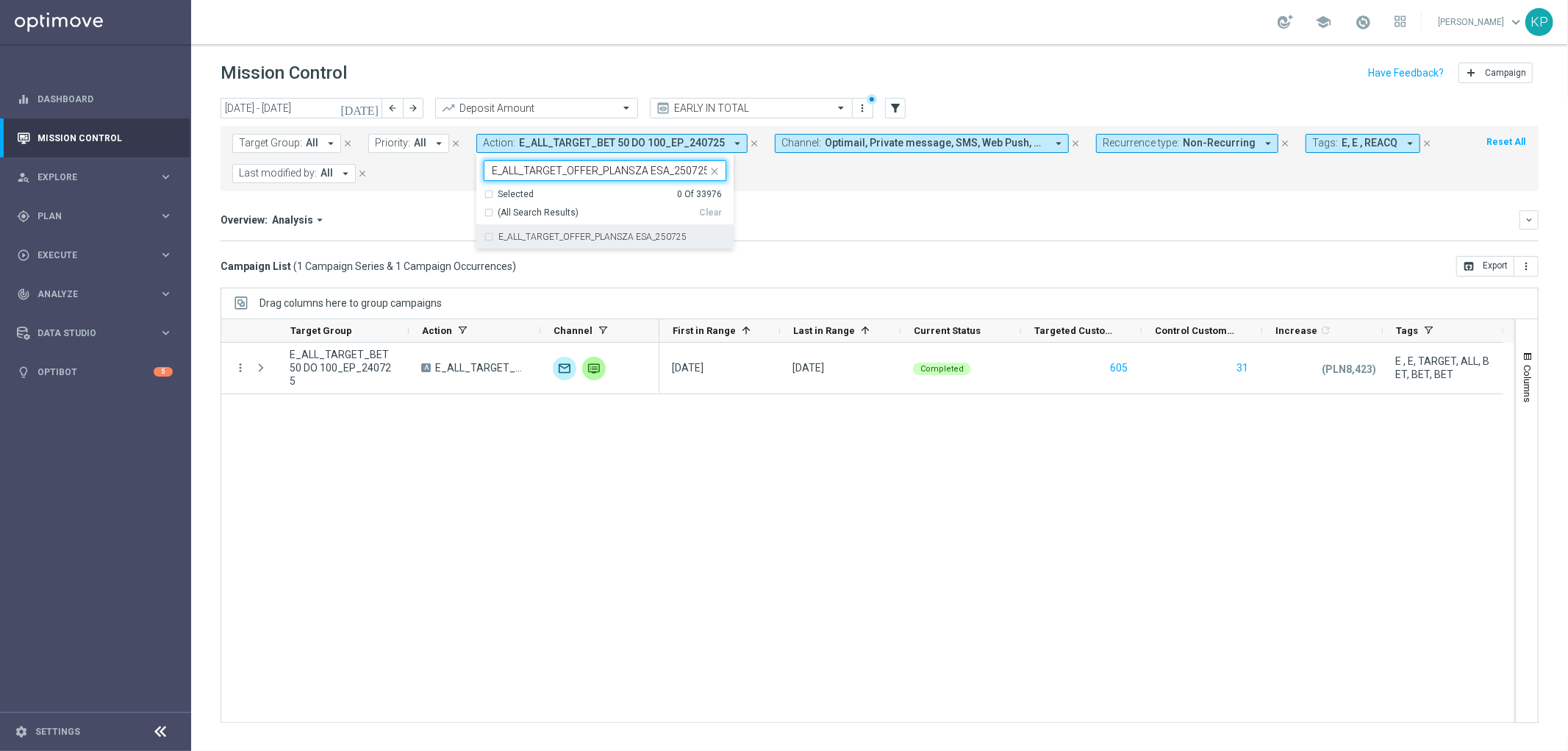
click at [504, 234] on label "E_ALL_TARGET_OFFER_PLANSZA ESA_250725" at bounding box center [593, 236] width 189 height 9
type input "E_ALL_TARGET_OFFER_PLANSZA ESA_250725"
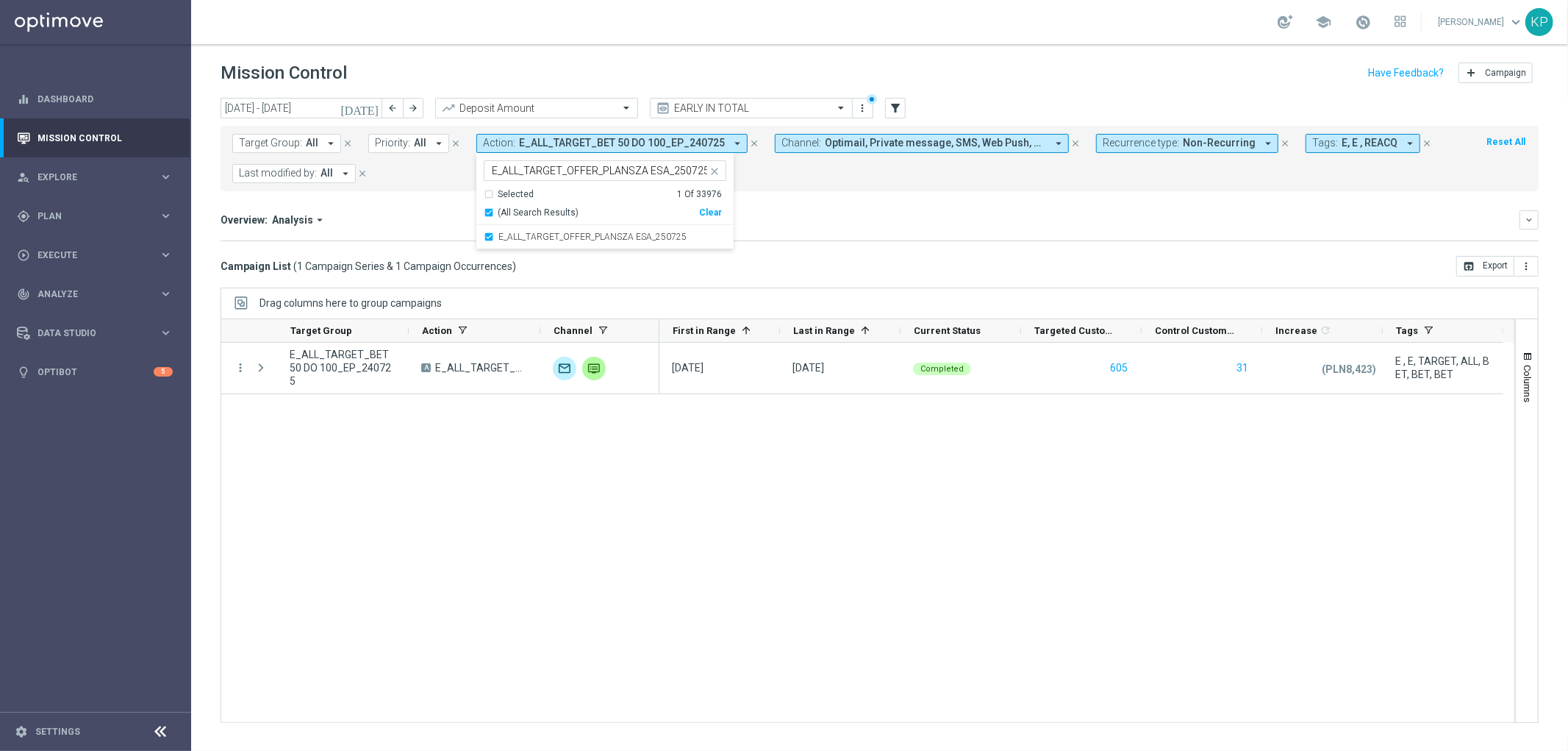
click at [385, 203] on mini-dashboard "Overview: Analysis arrow_drop_down keyboard_arrow_down Increase In Deposit Amou…" at bounding box center [879, 223] width 1318 height 64
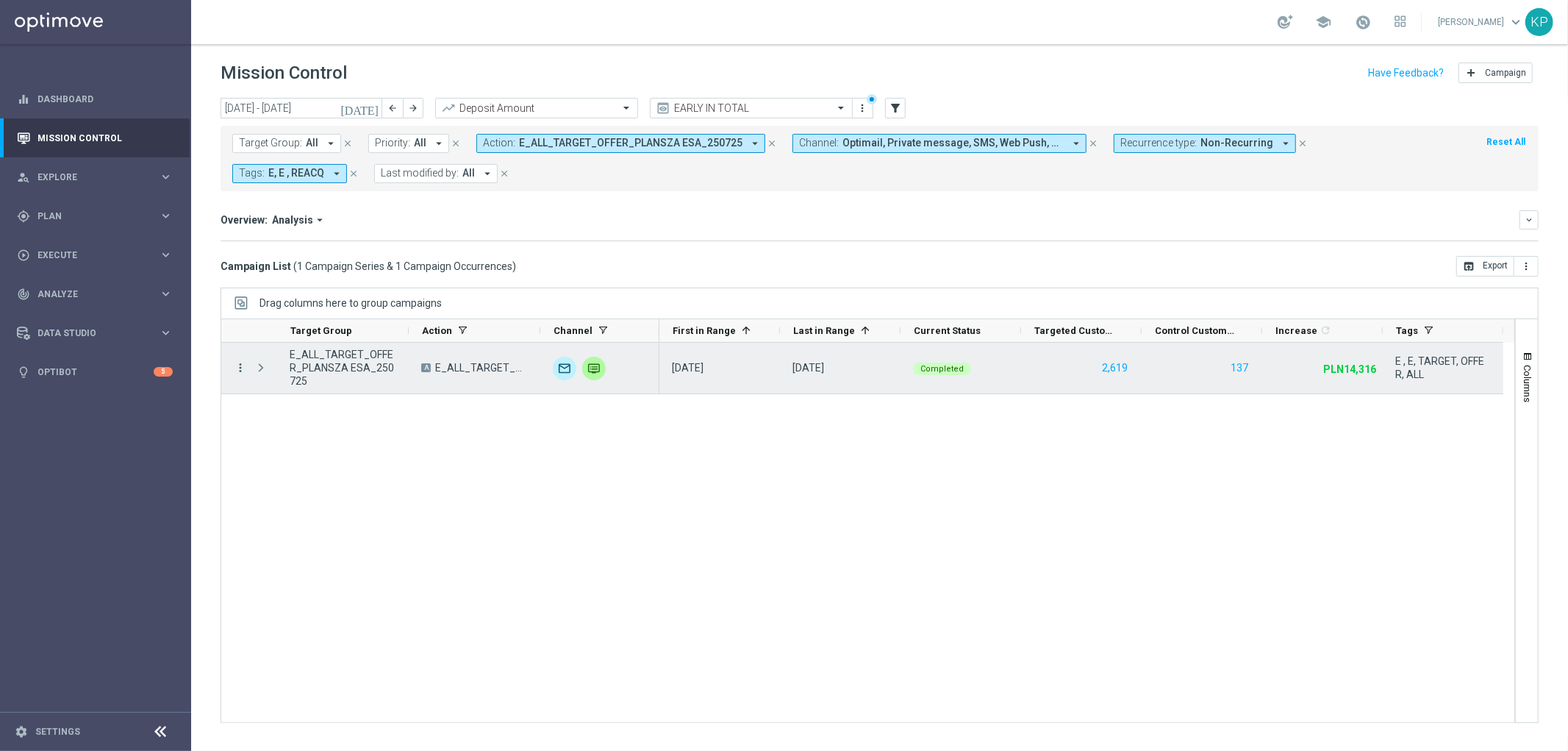
click at [238, 372] on icon "more_vert" at bounding box center [240, 368] width 14 height 14
click at [274, 417] on span "Channel Metrics" at bounding box center [303, 418] width 69 height 10
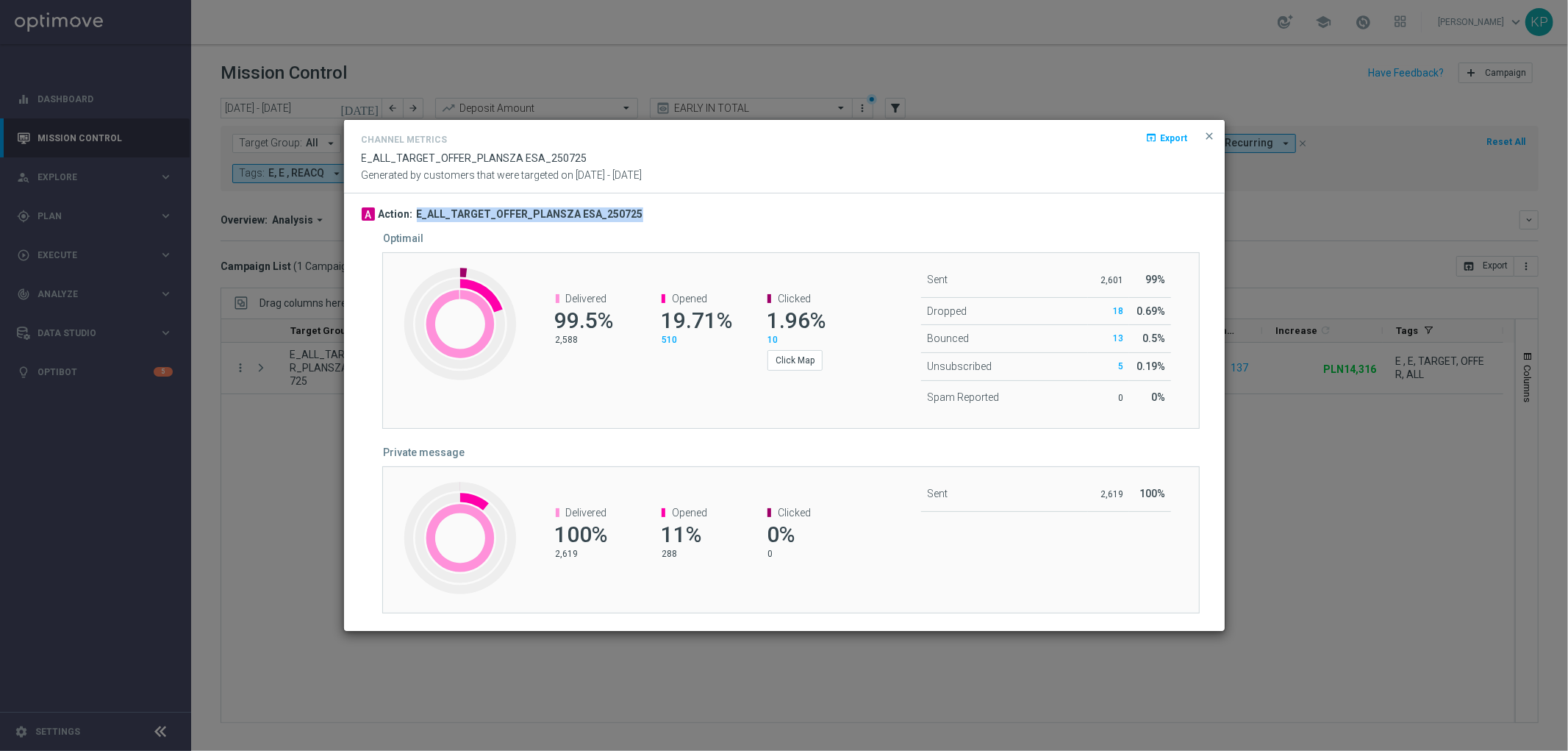
drag, startPoint x: 631, startPoint y: 212, endPoint x: 414, endPoint y: 204, distance: 217.1
click at [414, 204] on div "A Action: E_ALL_TARGET_OFFER_PLANSZA ESA_250725 Optimail Created with Highchart…" at bounding box center [784, 412] width 881 height 438
copy h3 "E_ALL_TARGET_OFFER_PLANSZA ESA_250725"
drag, startPoint x: 368, startPoint y: 279, endPoint x: 327, endPoint y: 313, distance: 53.3
click at [364, 280] on channel-metrics-bar "Optimail Created with Highcharts 9.3.3 Delivered 99.5% 2,588 Opened 19.71% 510 …" at bounding box center [784, 330] width 846 height 197
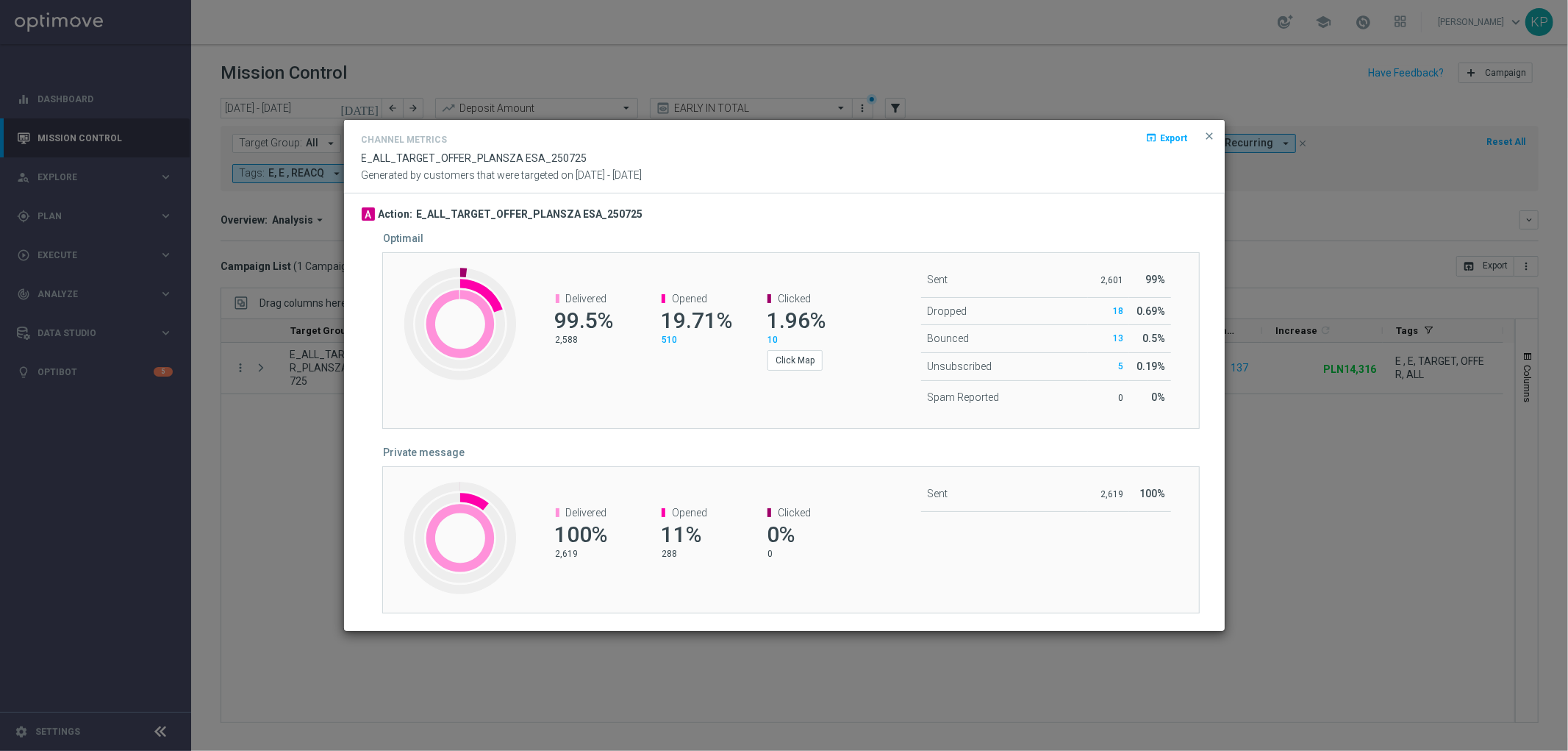
click at [283, 340] on modal-container "Channel Metrics open_in_browser Export E_ALL_TARGET_OFFER_PLANSZA ESA_250725 Ge…" at bounding box center [784, 376] width 1568 height 751
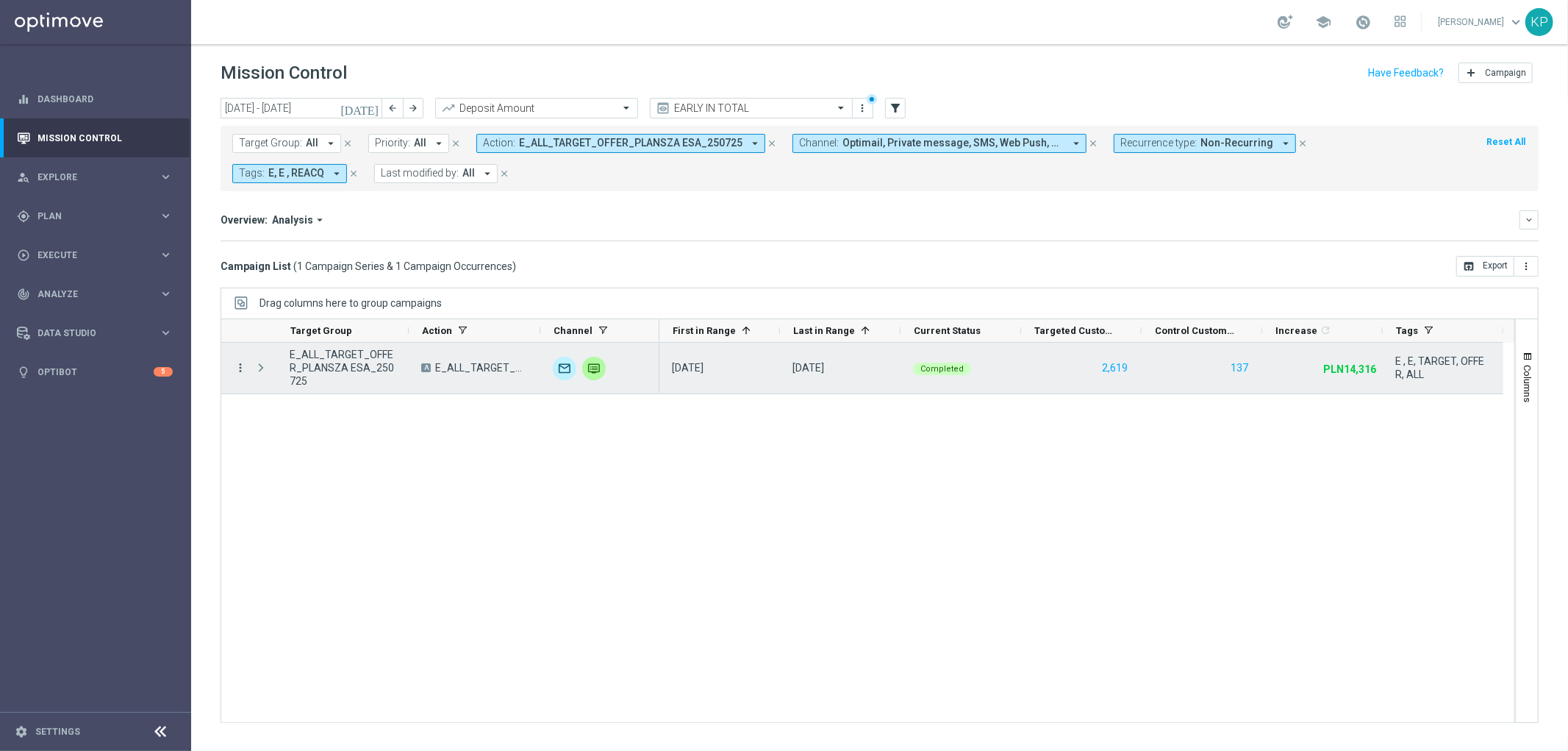
click at [243, 366] on icon "more_vert" at bounding box center [240, 368] width 14 height 14
click at [278, 394] on span "Campaign Metrics" at bounding box center [307, 398] width 76 height 10
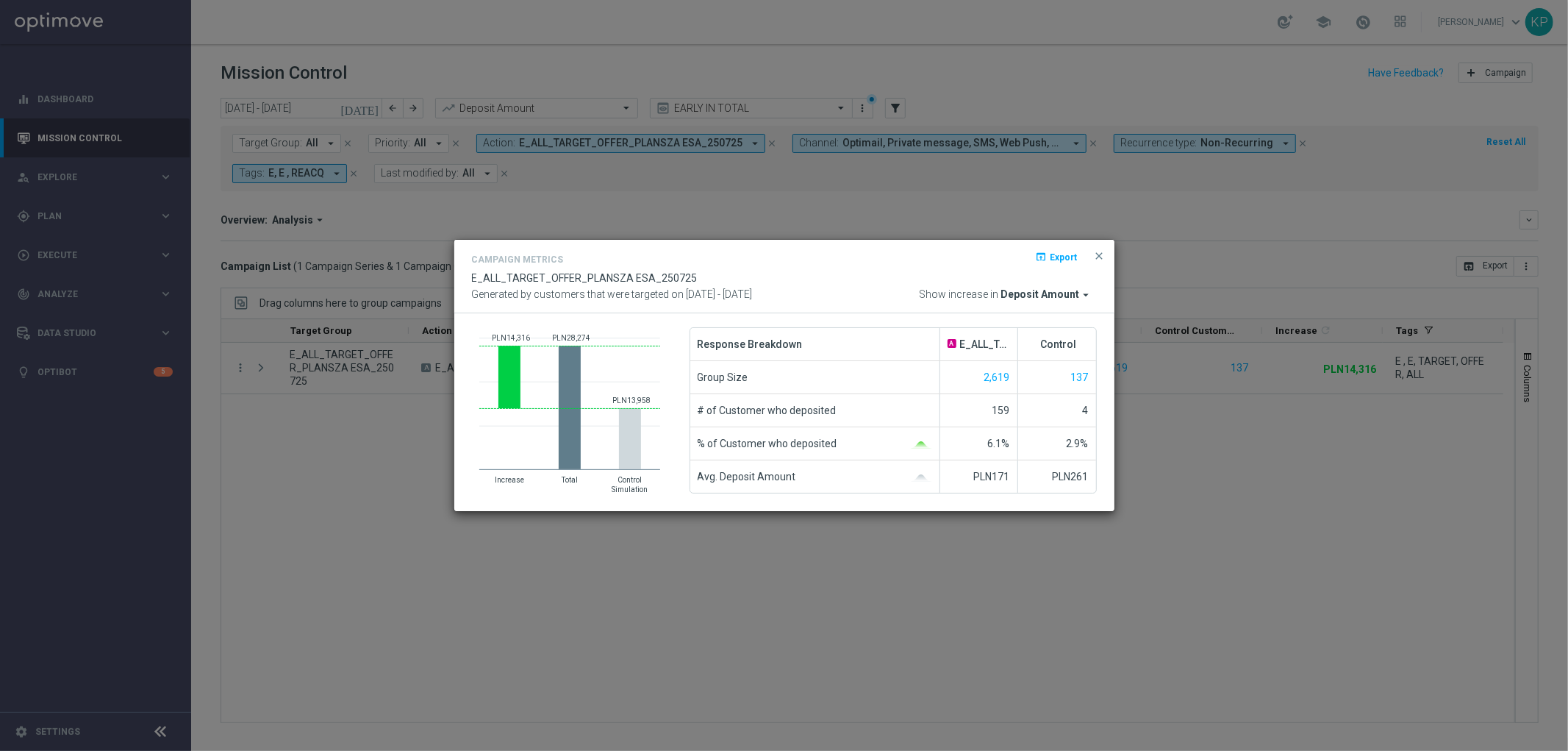
click at [700, 220] on modal-container "Campaign Metrics open_in_browser Export E_ALL_TARGET_OFFER_PLANSZA ESA_250725 G…" at bounding box center [784, 376] width 1568 height 751
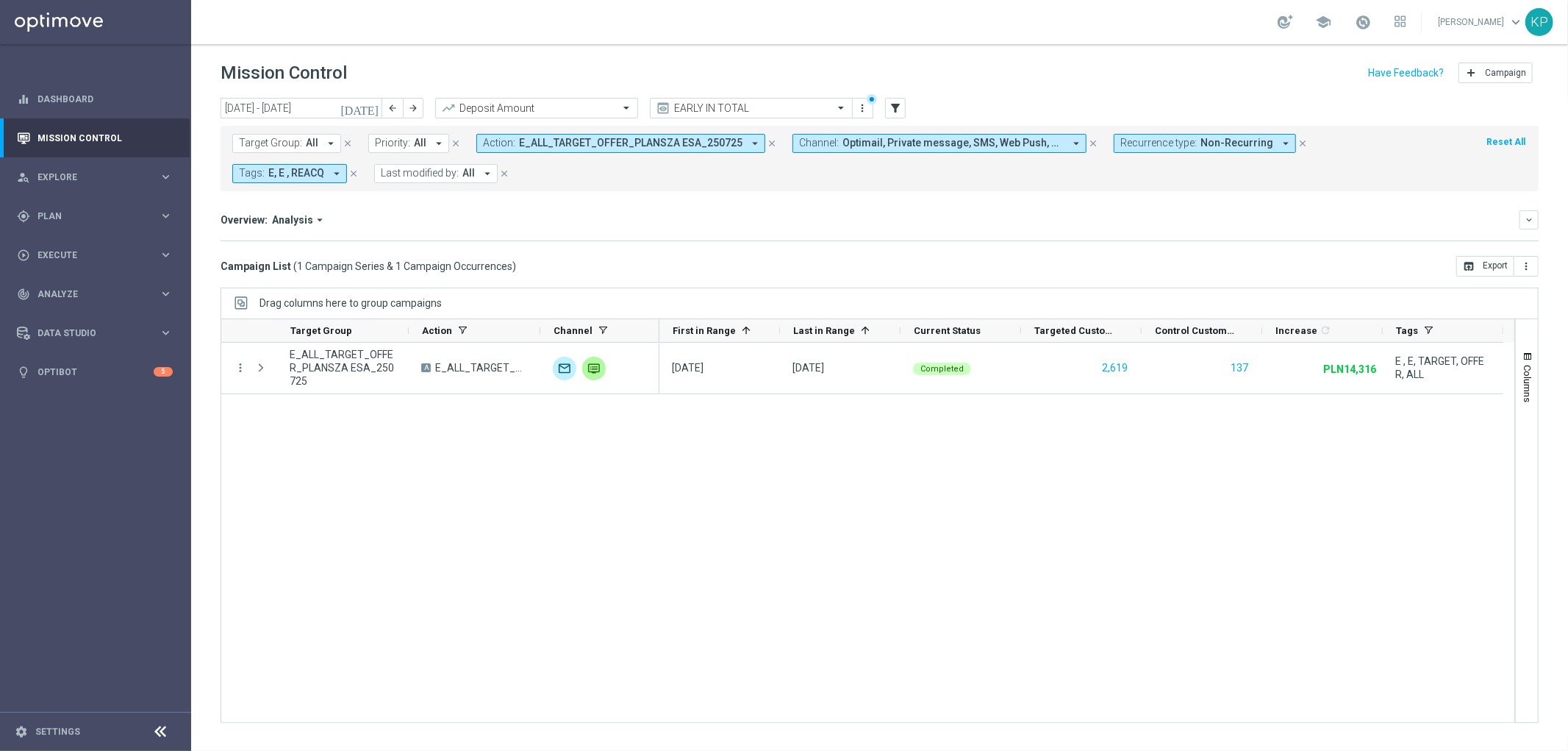
click at [667, 148] on span "E_ALL_TARGET_OFFER_PLANSZA ESA_250725" at bounding box center [630, 143] width 224 height 13
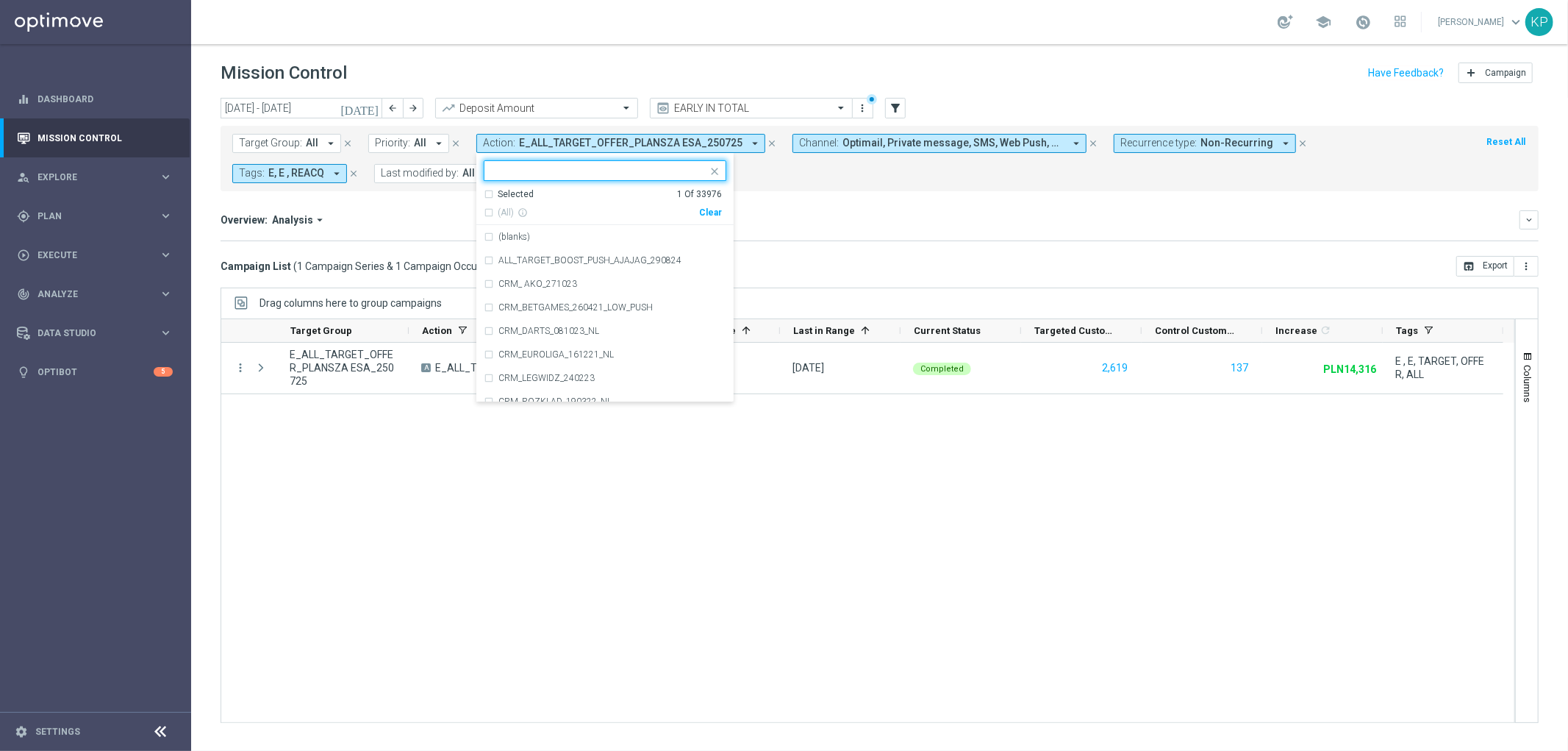
click at [503, 197] on div "Selected" at bounding box center [516, 195] width 36 height 13
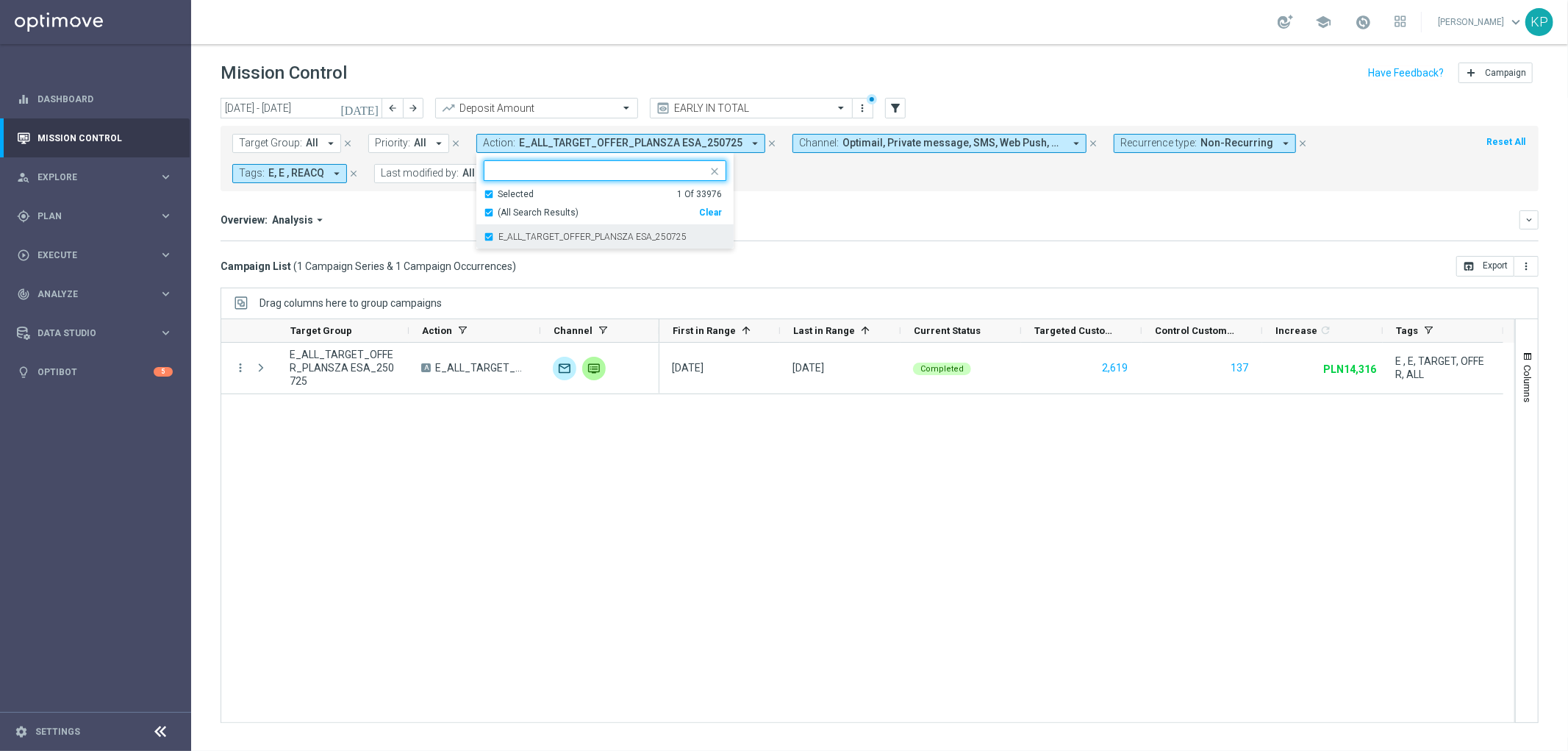
click at [501, 228] on div "E_ALL_TARGET_OFFER_PLANSZA ESA_250725" at bounding box center [605, 237] width 243 height 24
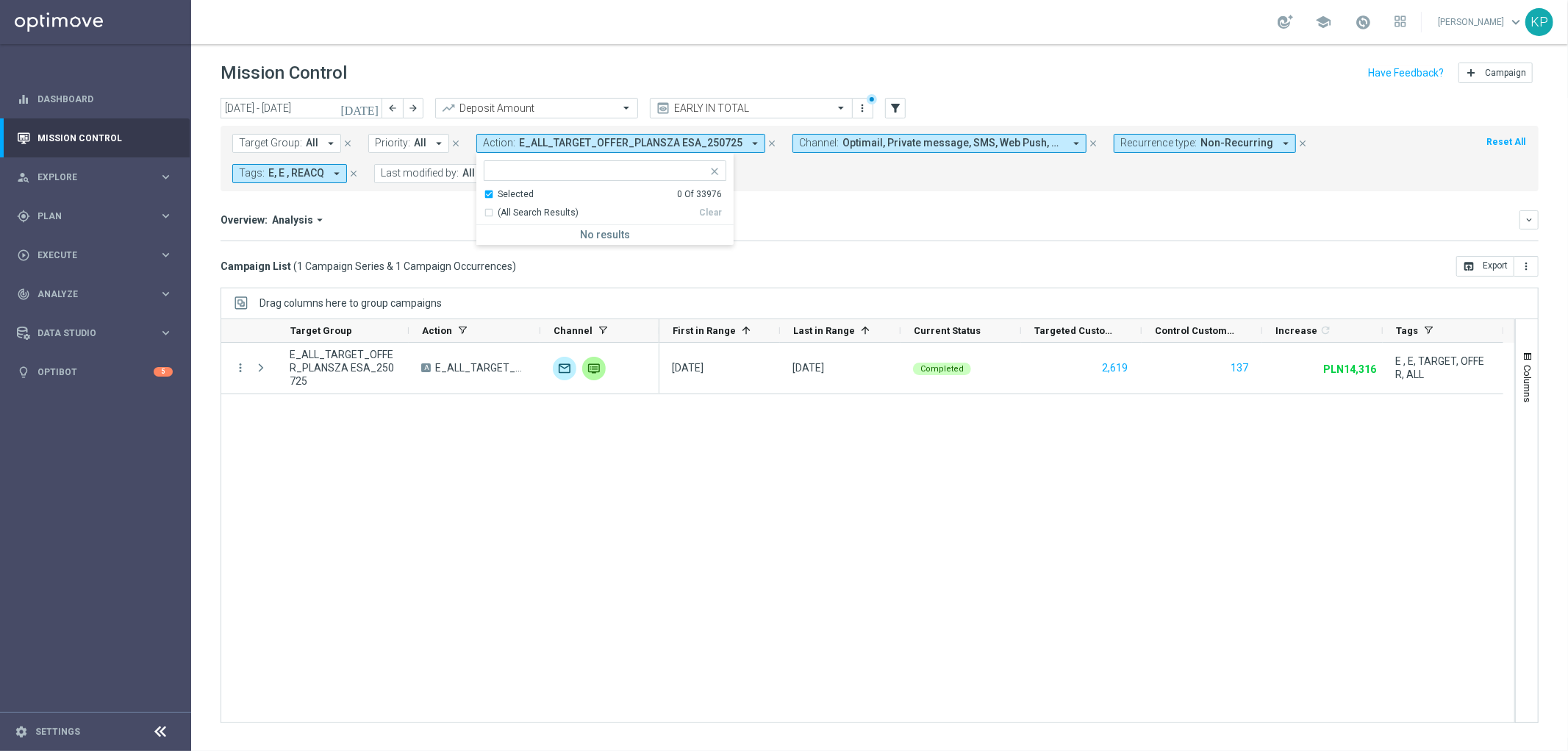
click at [504, 193] on div "Selected" at bounding box center [516, 195] width 36 height 13
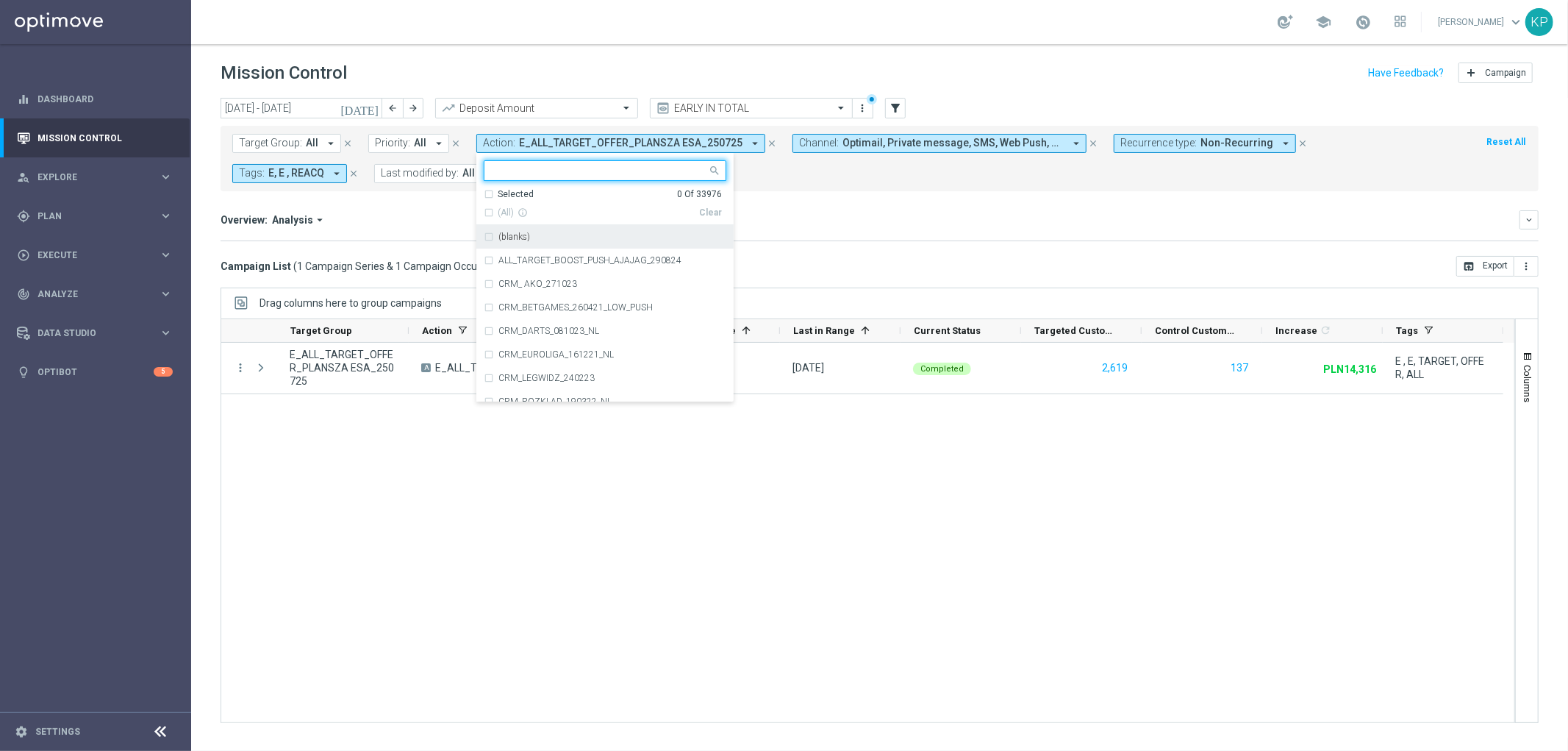
click at [518, 166] on input "text" at bounding box center [599, 171] width 216 height 13
paste input "E_ALL_TARGET_CASHBACK_20 do 100 KOSZULKI_260725"
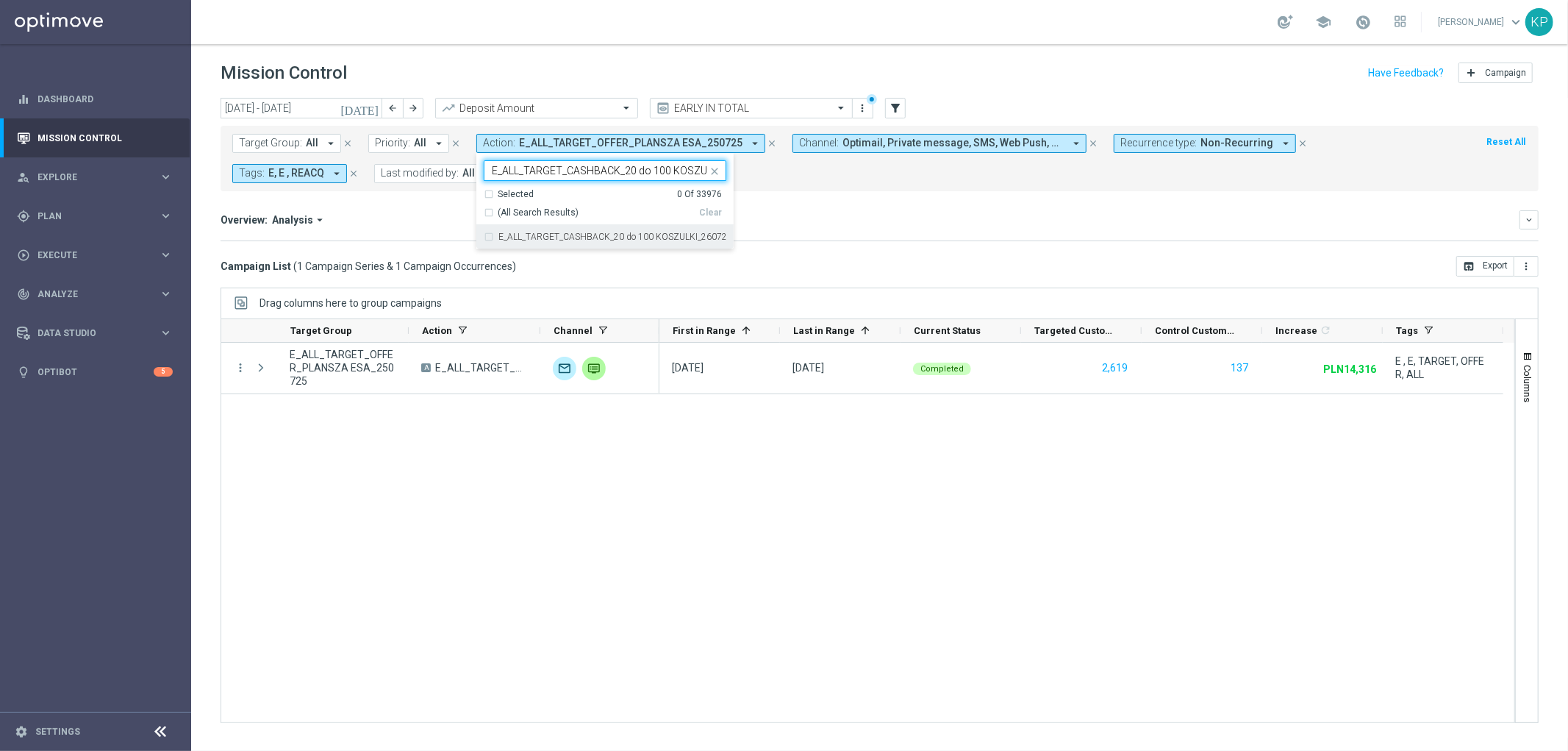
scroll to position [0, 49]
click at [523, 238] on label "E_ALL_TARGET_CASHBACK_20 do 100 KOSZULKI_260725" at bounding box center [613, 236] width 228 height 9
type input "E_ALL_TARGET_CASHBACK_20 do 100 KOSZULKI_260725"
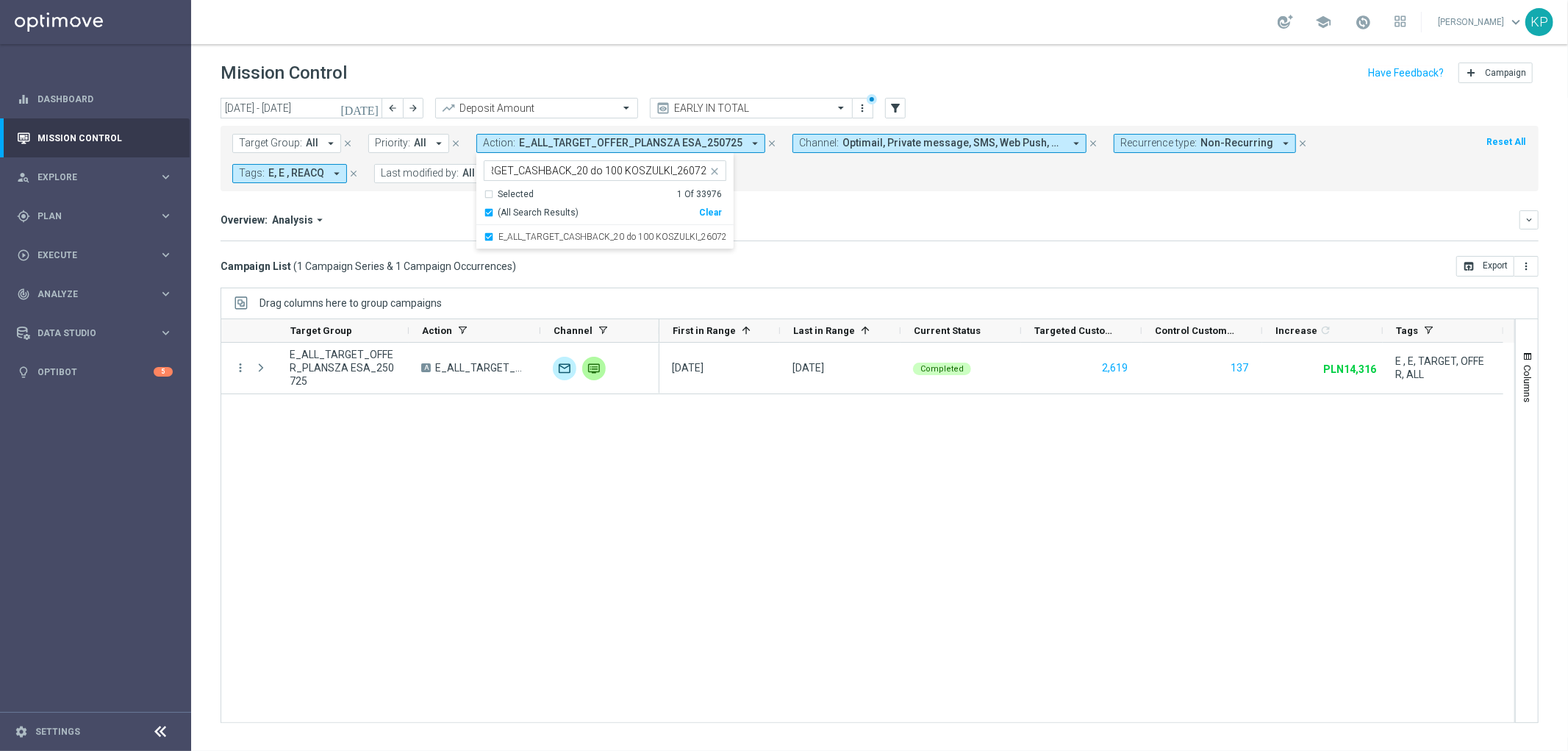
scroll to position [0, 0]
click at [421, 207] on mini-dashboard "Overview: Analysis arrow_drop_down keyboard_arrow_down Increase In Deposit Amou…" at bounding box center [879, 223] width 1318 height 64
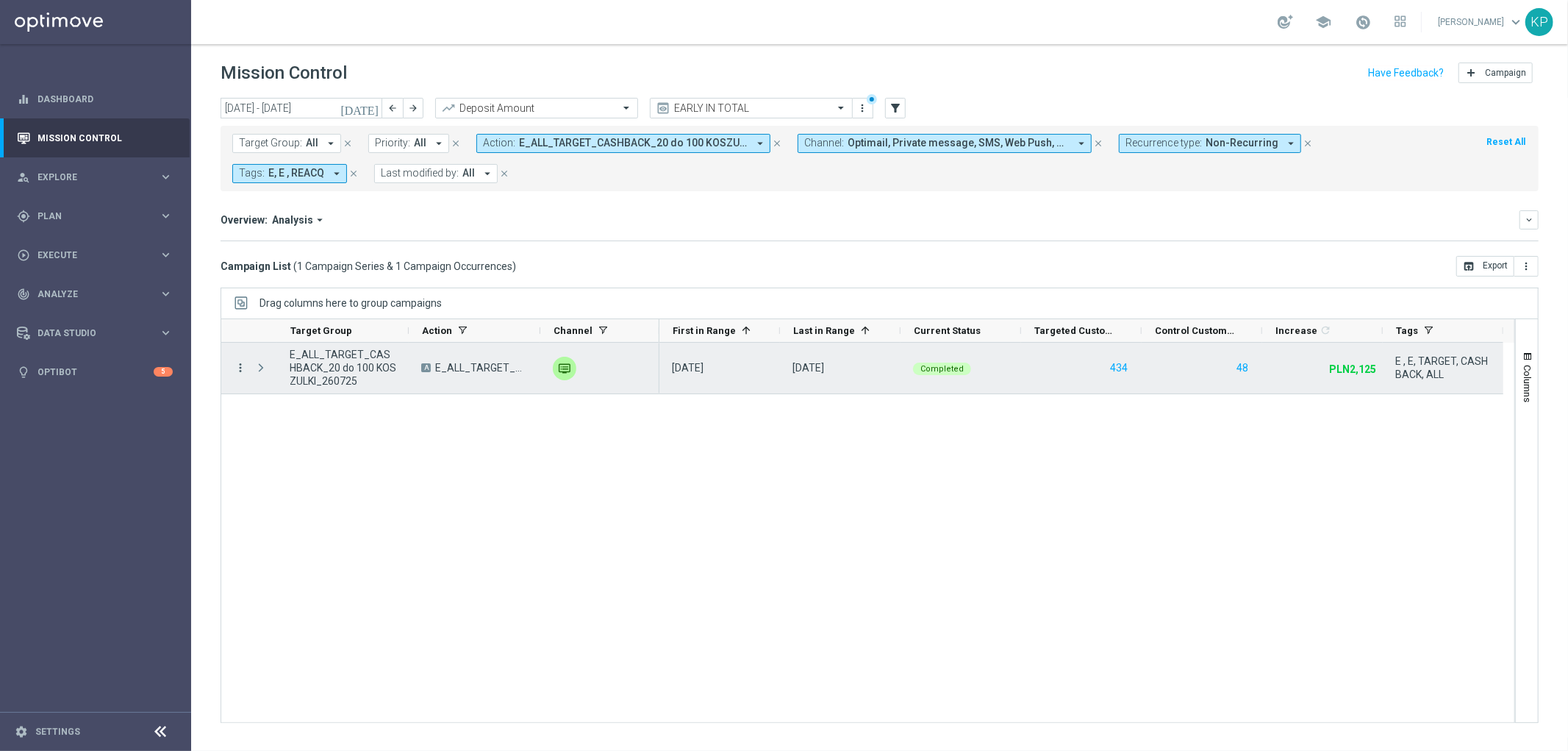
click at [232, 363] on div "more_vert" at bounding box center [234, 368] width 26 height 51
click at [236, 364] on icon "more_vert" at bounding box center [240, 368] width 14 height 14
click at [262, 383] on div "list Campaign Details" at bounding box center [330, 378] width 165 height 21
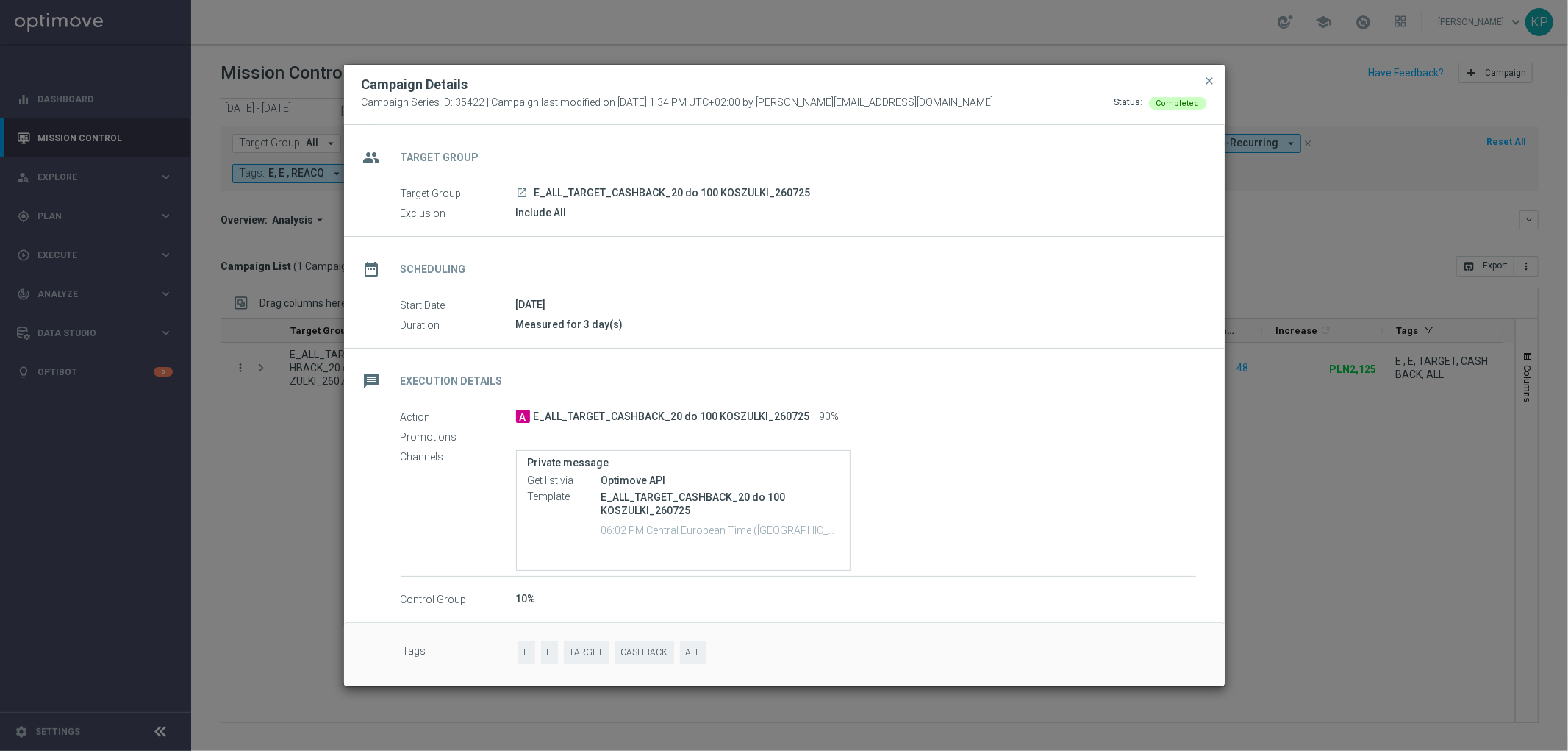
drag, startPoint x: 803, startPoint y: 415, endPoint x: 535, endPoint y: 416, distance: 268.0
click at [535, 416] on div "A E_ALL_TARGET_CASHBACK_20 do 100 KOSZULKI_260725 90%" at bounding box center [856, 416] width 680 height 14
copy span "E_ALL_TARGET_CASHBACK_20 do 100 KOSZULKI_260725"
click at [266, 428] on modal-container "Campaign Details Campaign Series ID: 35422 | Campaign last modified on [DATE] 1…" at bounding box center [784, 376] width 1568 height 751
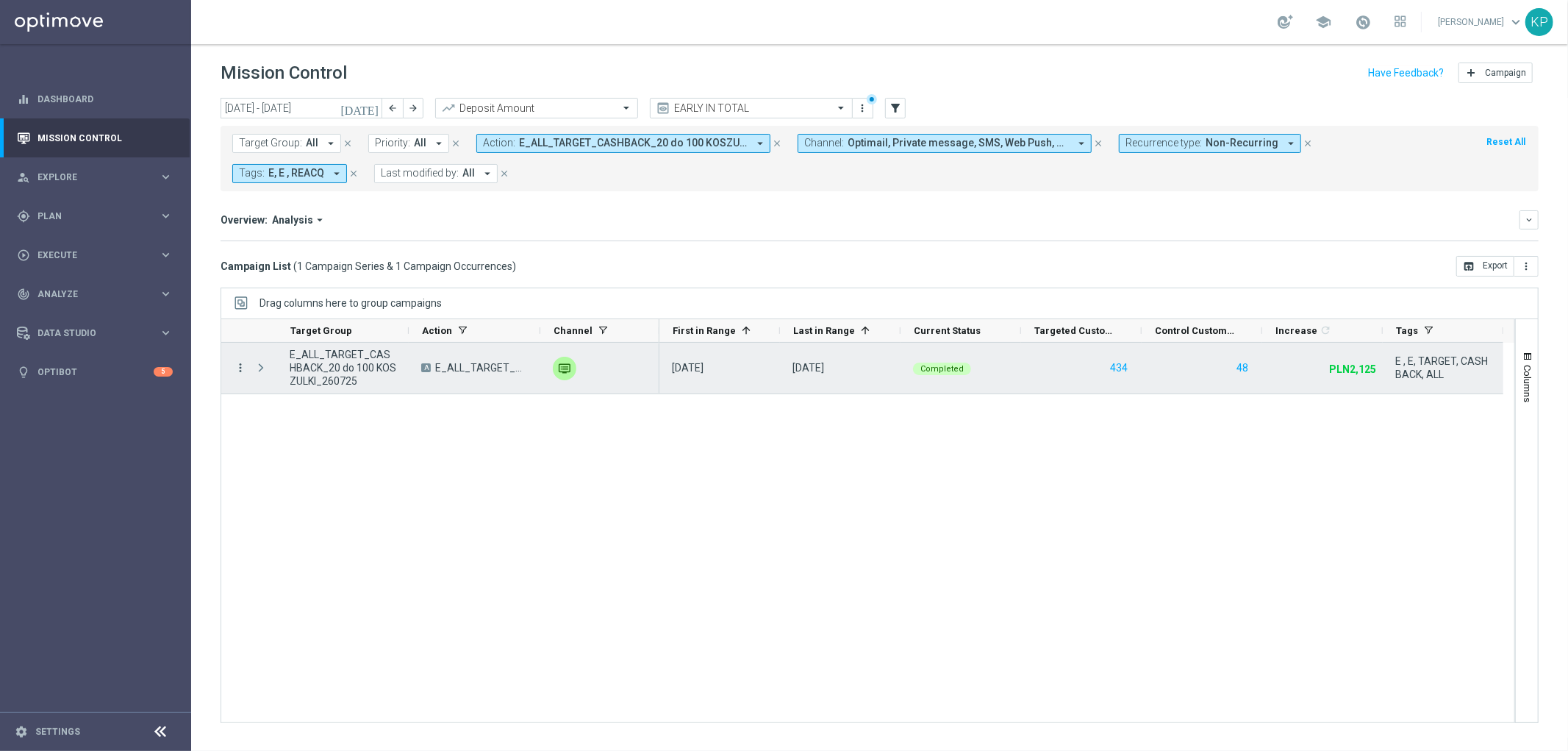
click at [239, 368] on icon "more_vert" at bounding box center [240, 368] width 14 height 14
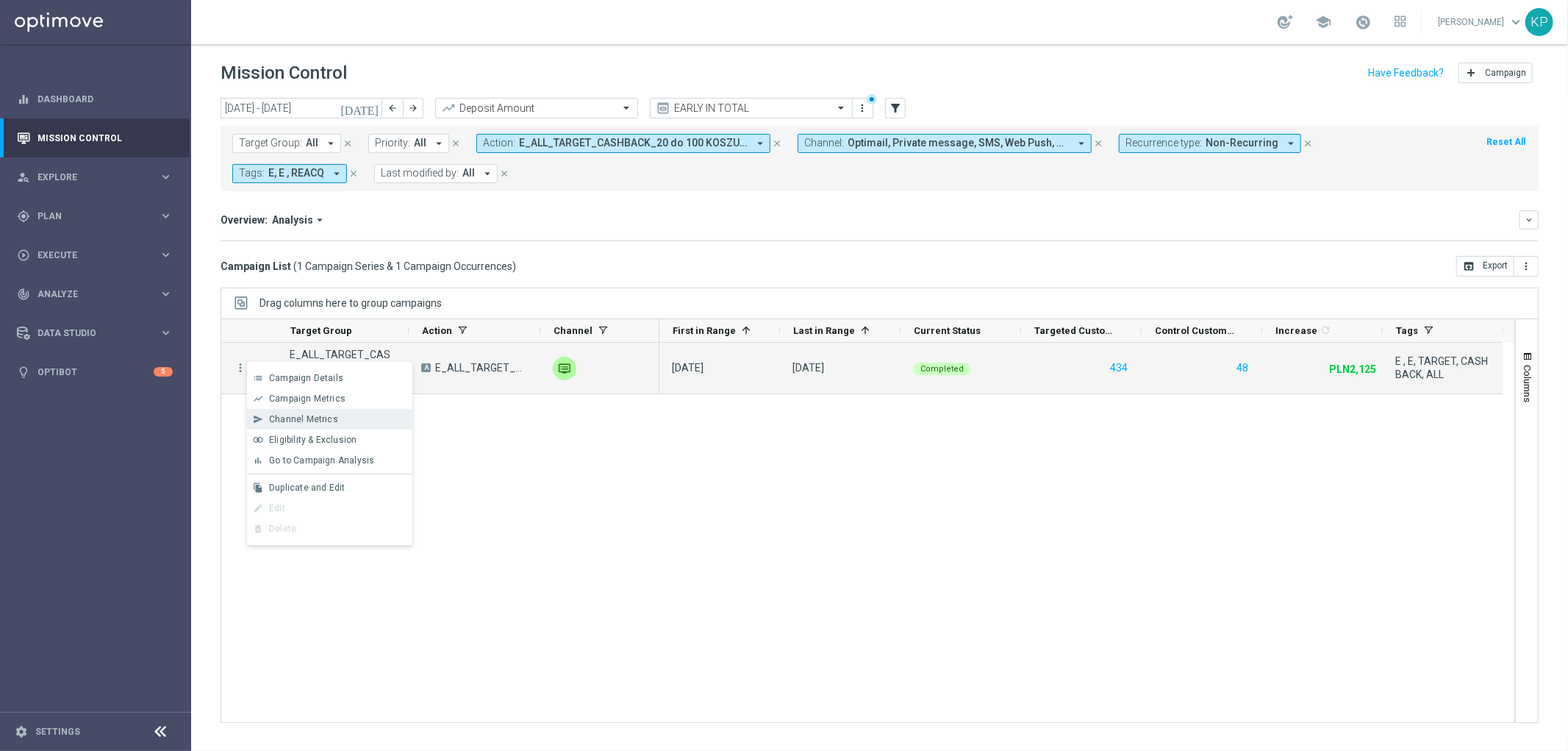
click at [293, 414] on span "Channel Metrics" at bounding box center [303, 418] width 69 height 10
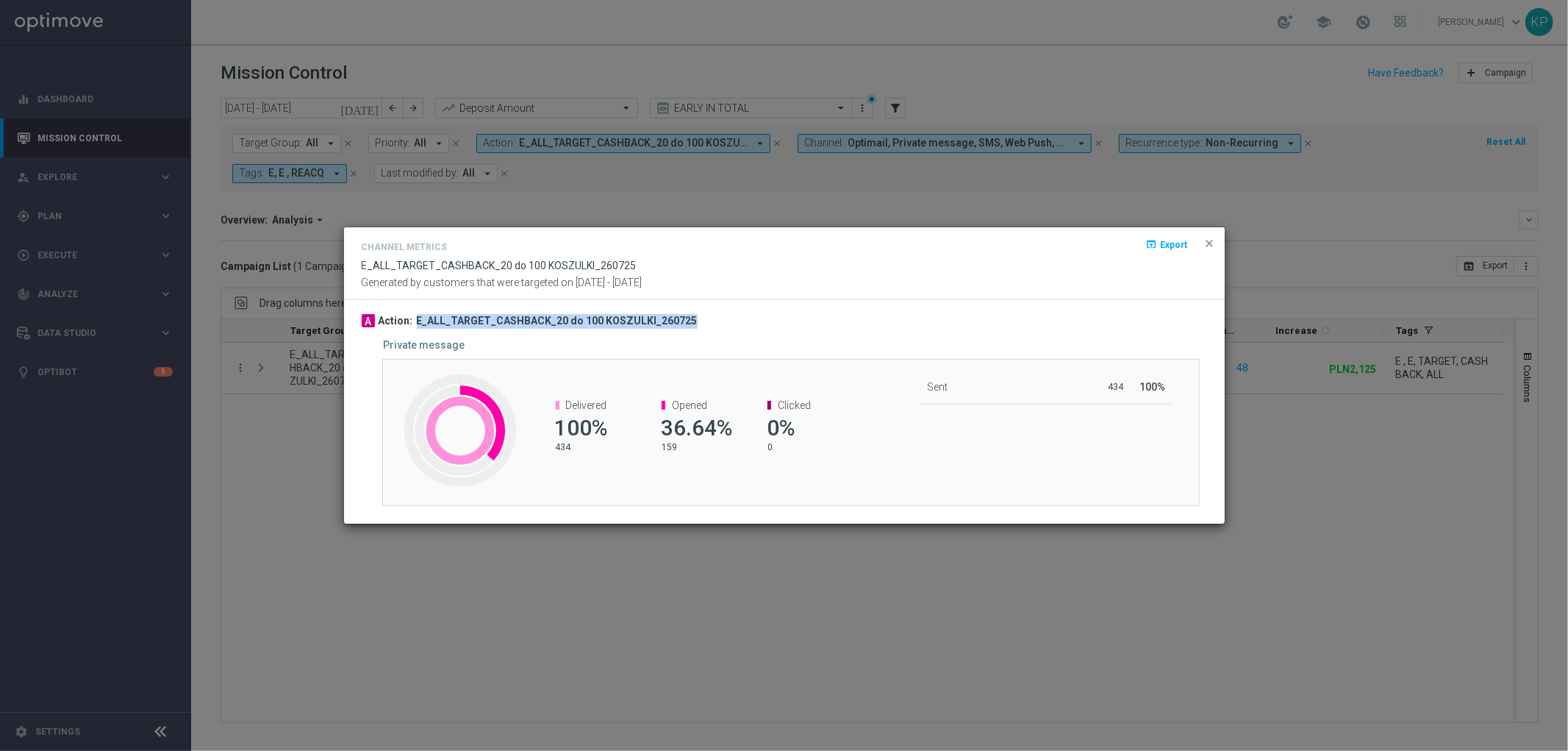
drag, startPoint x: 693, startPoint y: 317, endPoint x: 416, endPoint y: 313, distance: 277.0
click at [416, 313] on div "A Action: E_ALL_TARGET_CASHBACK_20 do 100 KOSZULKI_260725 Private message Creat…" at bounding box center [784, 411] width 881 height 224
copy h3 "E_ALL_TARGET_CASHBACK_20 do 100 KOSZULKI_260725"
drag, startPoint x: 317, startPoint y: 388, endPoint x: 281, endPoint y: 383, distance: 36.3
click at [317, 390] on modal-container "Channel Metrics open_in_browser Export E_ALL_TARGET_CASHBACK_20 do 100 KOSZULKI…" at bounding box center [784, 376] width 1568 height 751
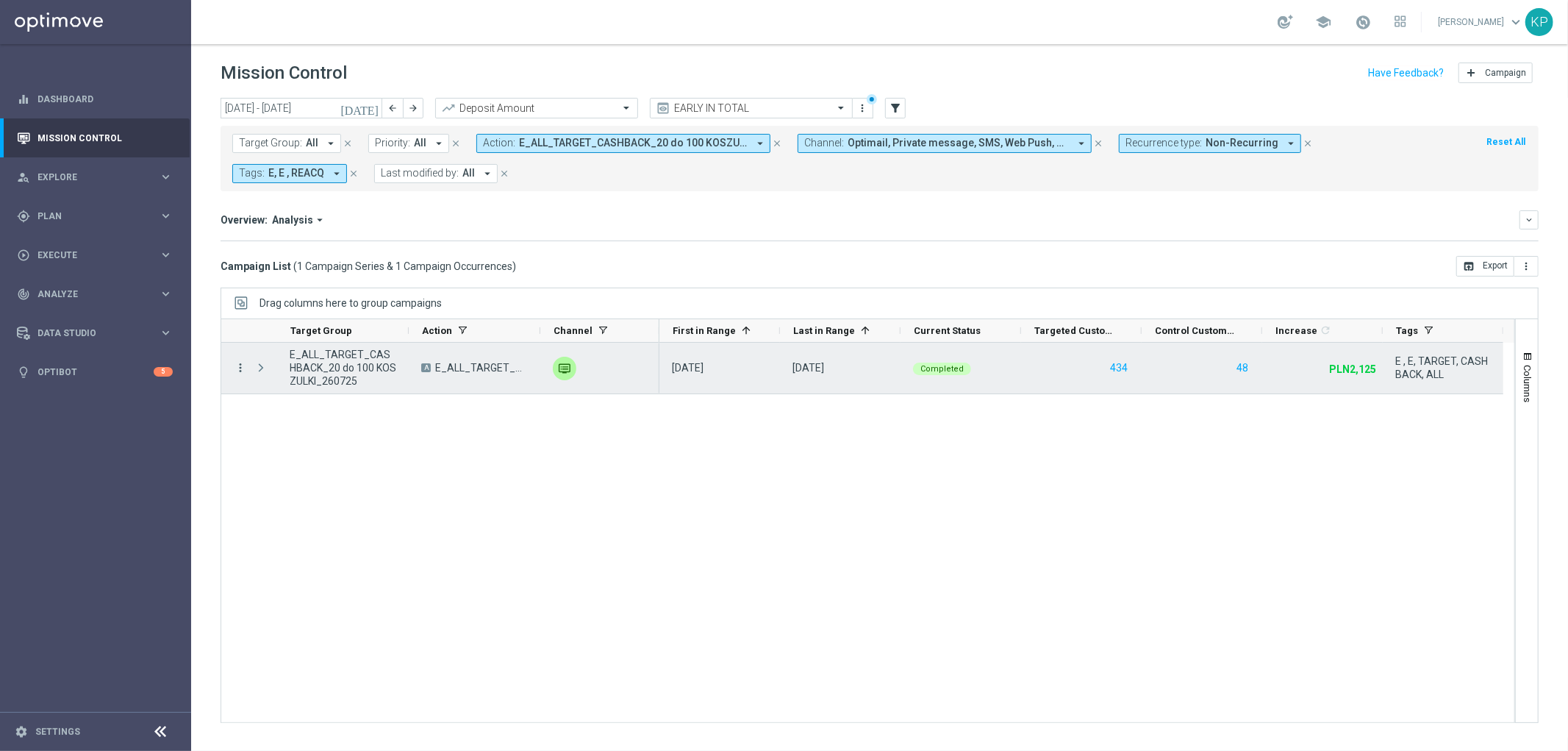
click at [240, 370] on icon "more_vert" at bounding box center [240, 368] width 14 height 14
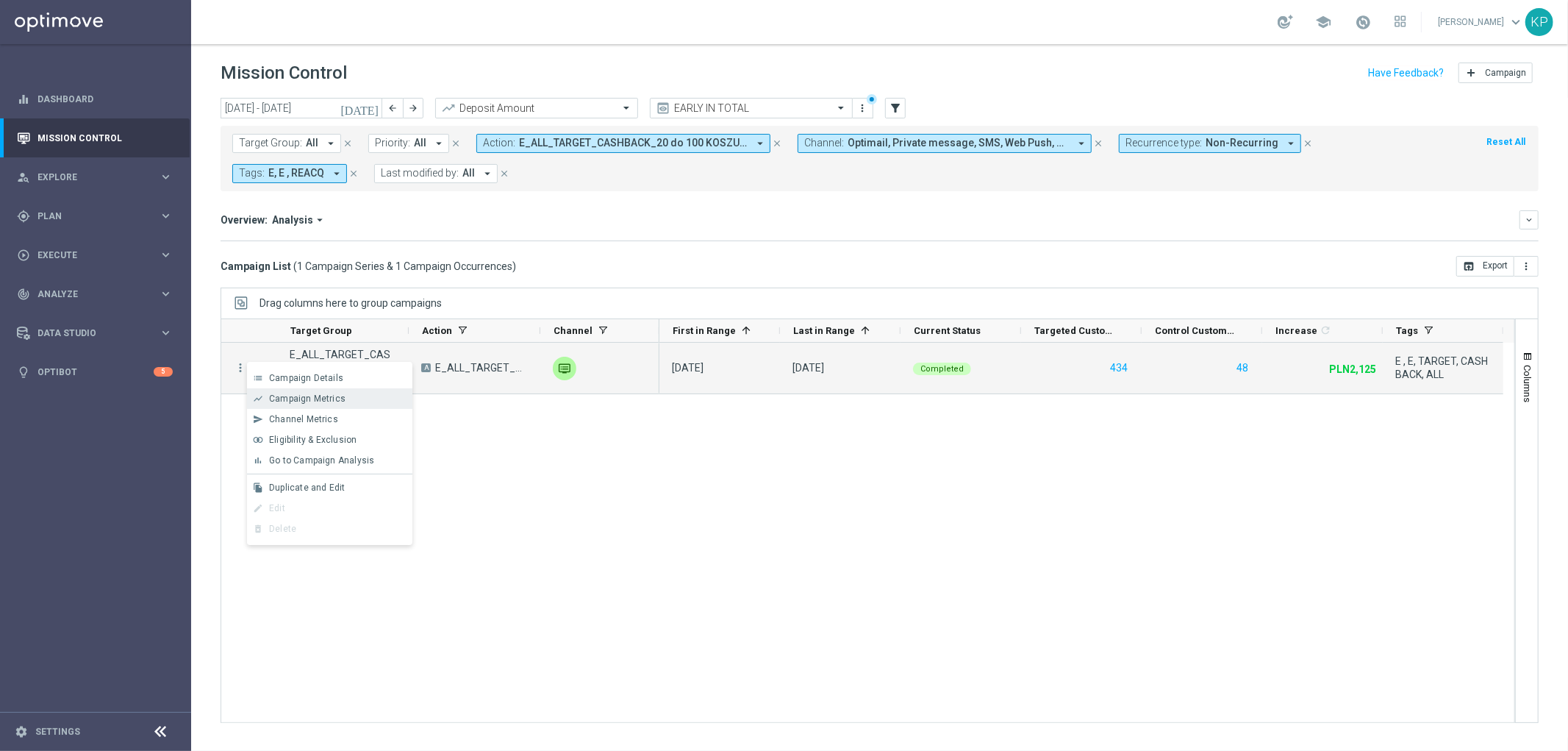
click at [275, 398] on span "Campaign Metrics" at bounding box center [307, 398] width 76 height 10
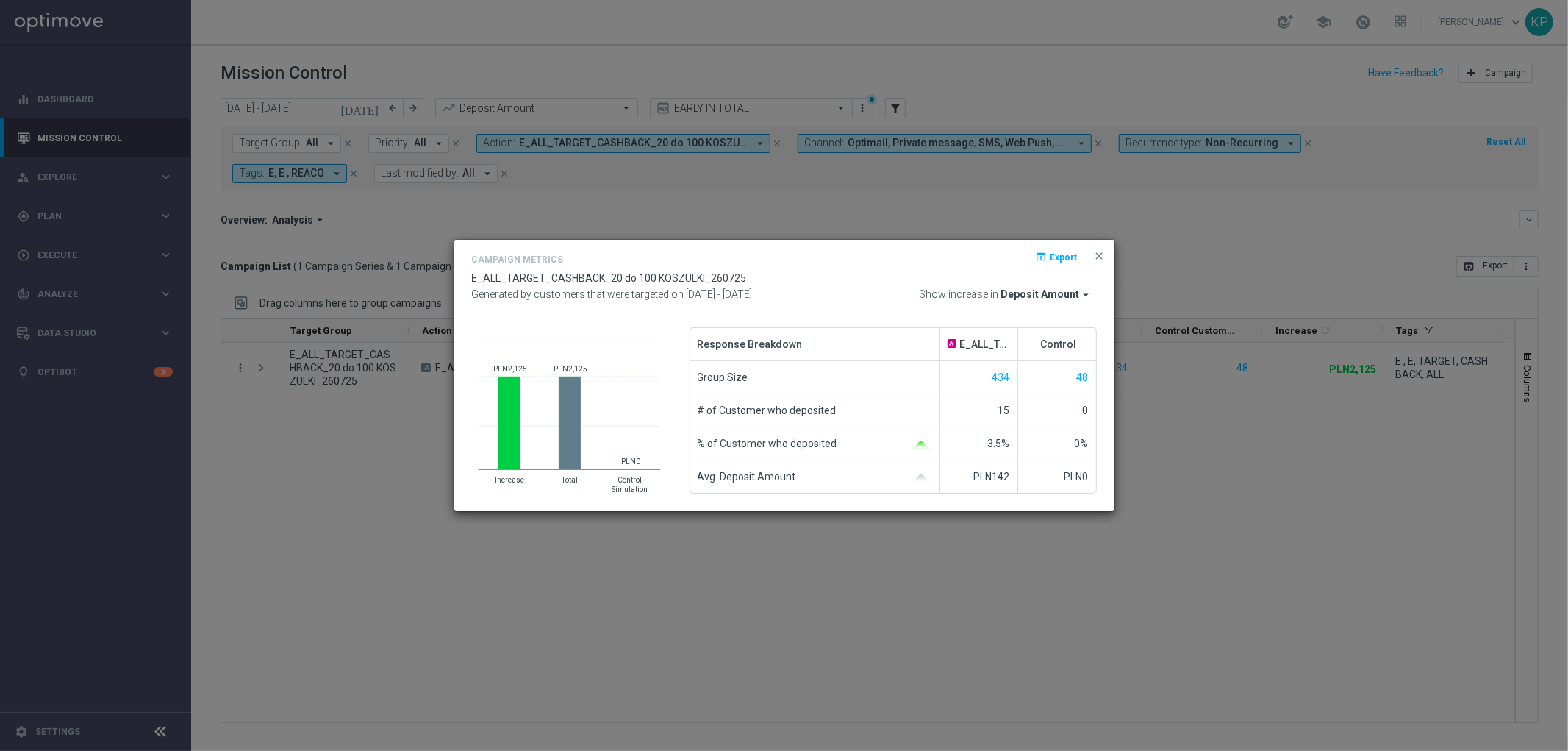
click at [846, 334] on div "Response Breakdown" at bounding box center [815, 344] width 250 height 33
click at [717, 167] on modal-container "Campaign Metrics open_in_browser Export E_ALL_TARGET_CASHBACK_20 do 100 KOSZULK…" at bounding box center [784, 376] width 1568 height 751
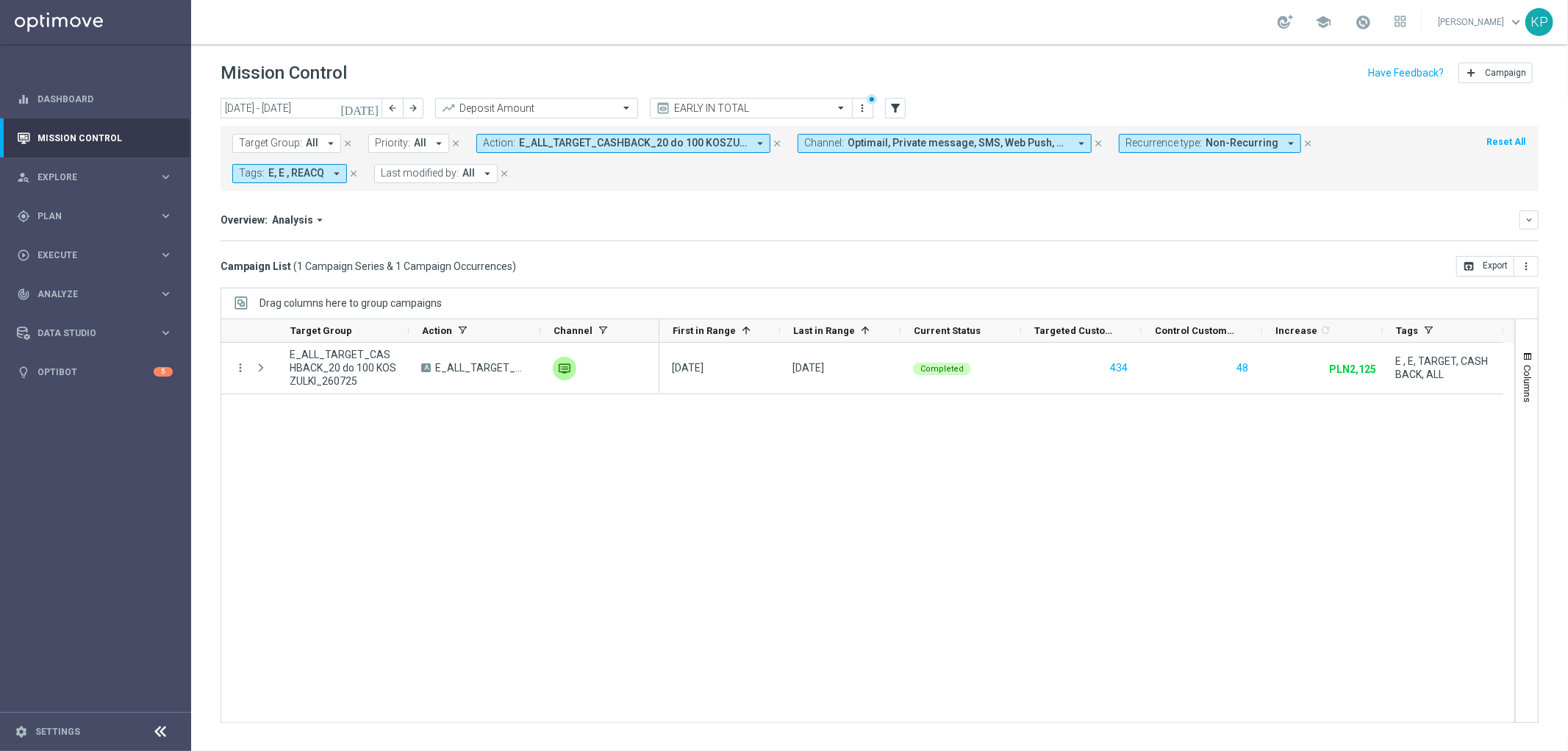
click at [675, 146] on span "E_ALL_TARGET_CASHBACK_20 do 100 KOSZULKI_260725" at bounding box center [632, 143] width 228 height 13
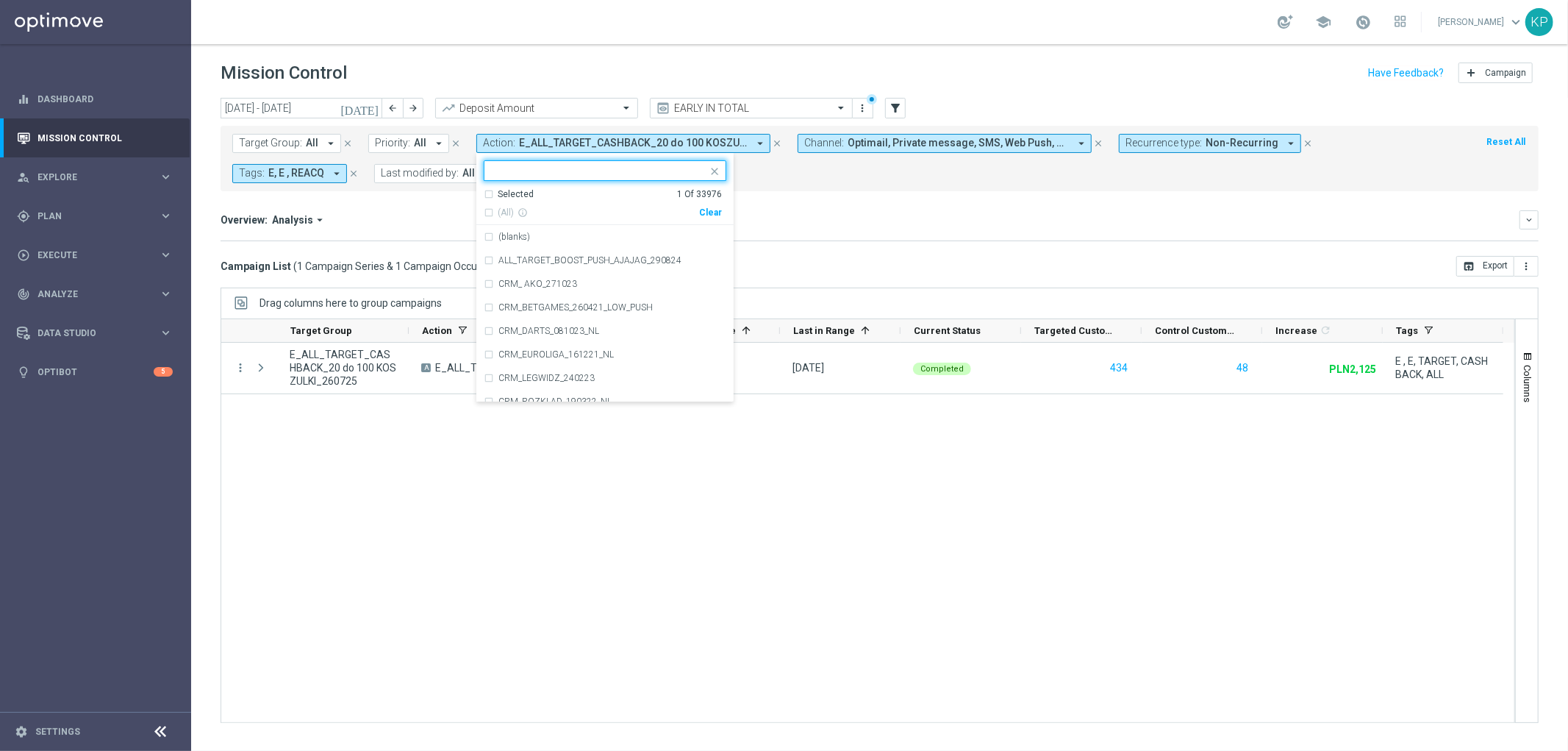
click at [498, 192] on div "Selected" at bounding box center [516, 195] width 36 height 13
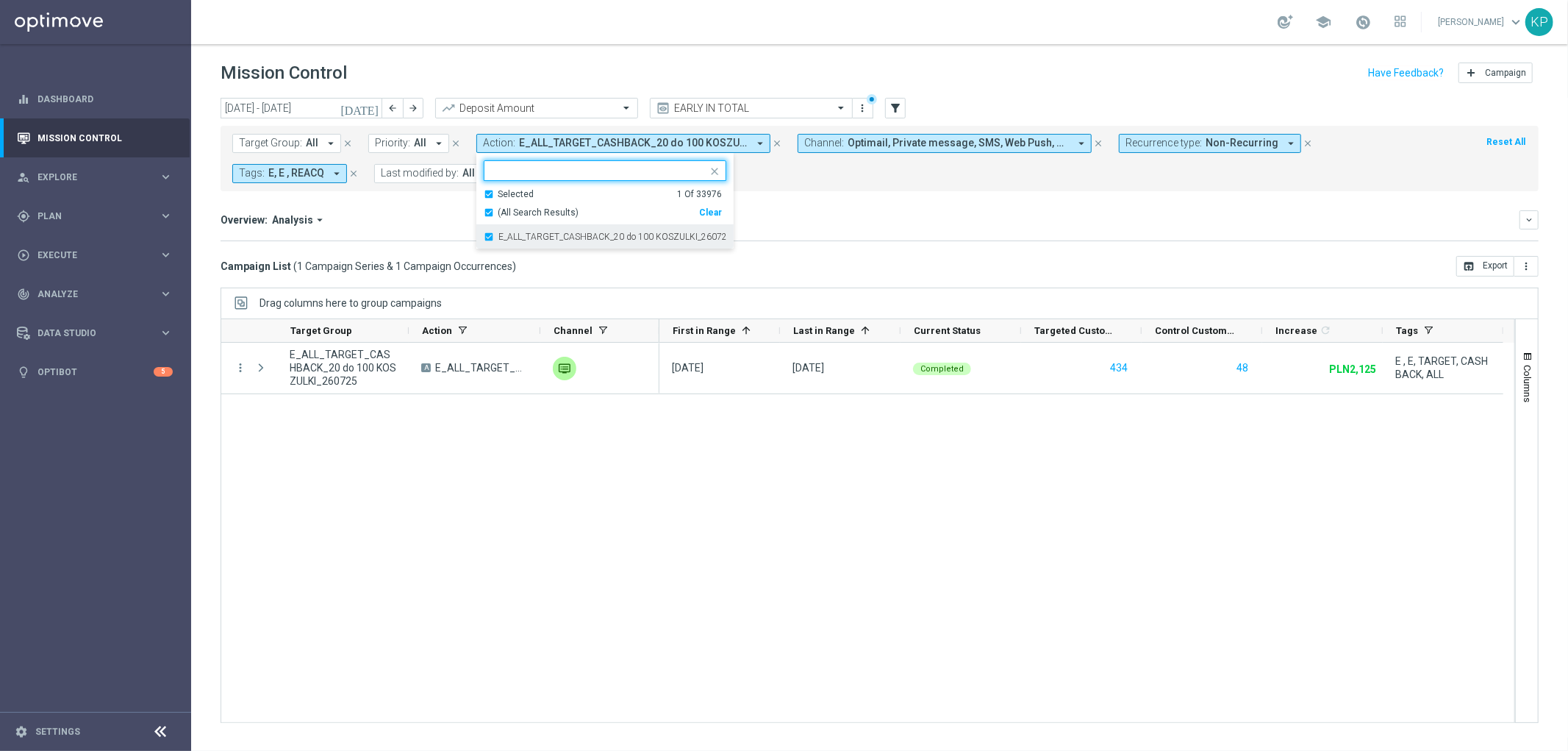
click at [493, 234] on div "E_ALL_TARGET_CASHBACK_20 do 100 KOSZULKI_260725" at bounding box center [605, 237] width 243 height 24
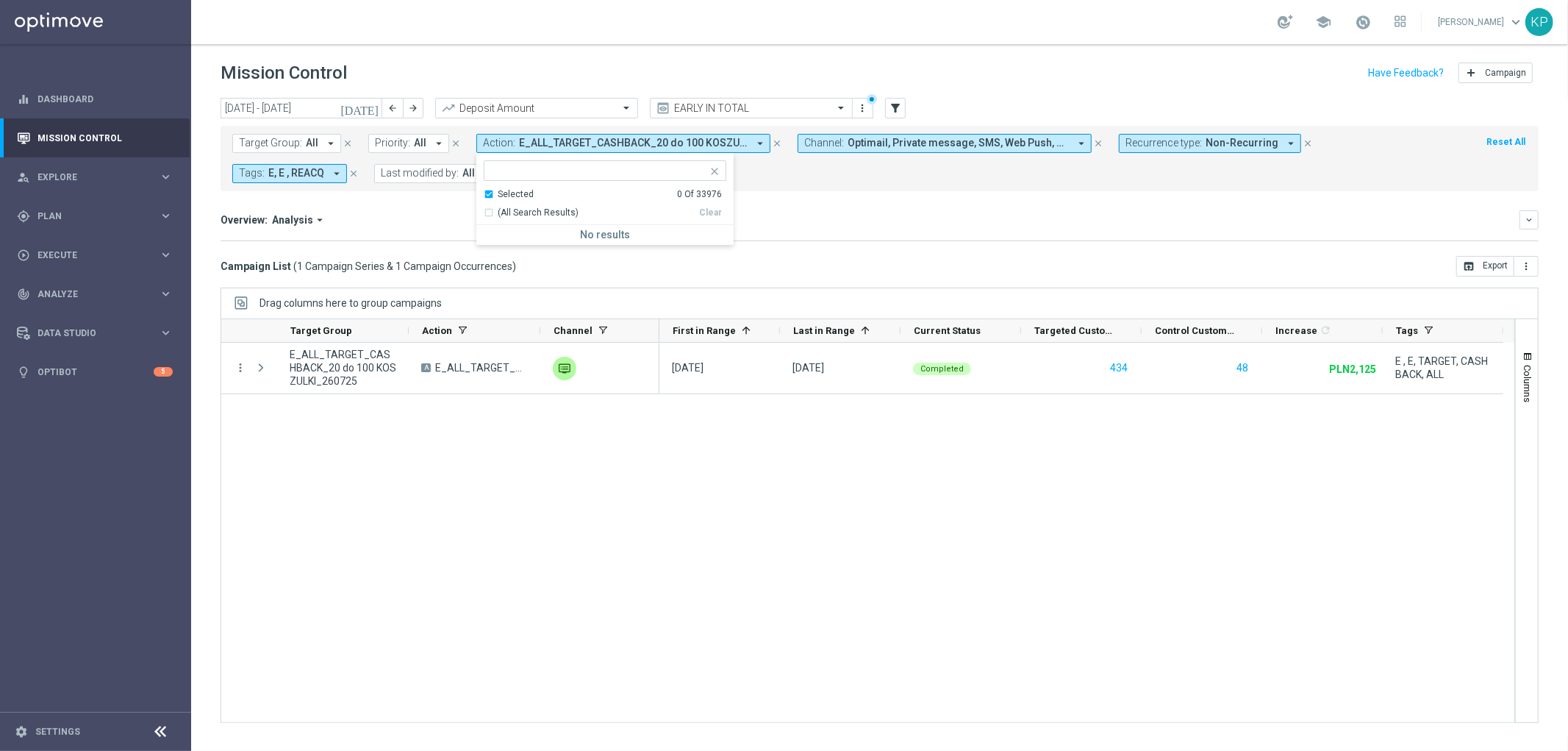
click at [498, 193] on div "Selected" at bounding box center [516, 195] width 36 height 13
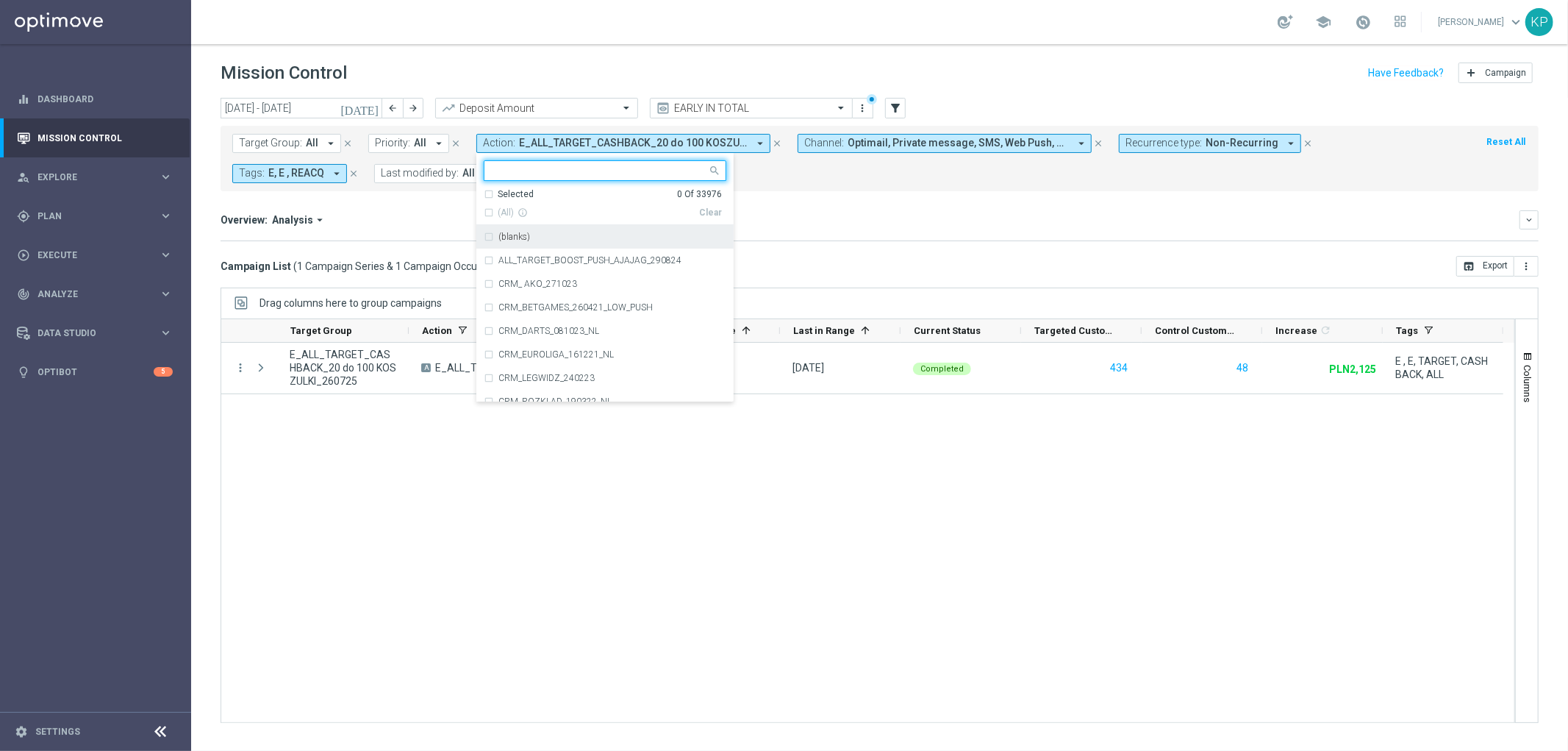
click at [498, 173] on input "text" at bounding box center [599, 171] width 216 height 13
paste input "E_ALL_TARGET_OFFER_PLANSZA SIATKOWKA_260725"
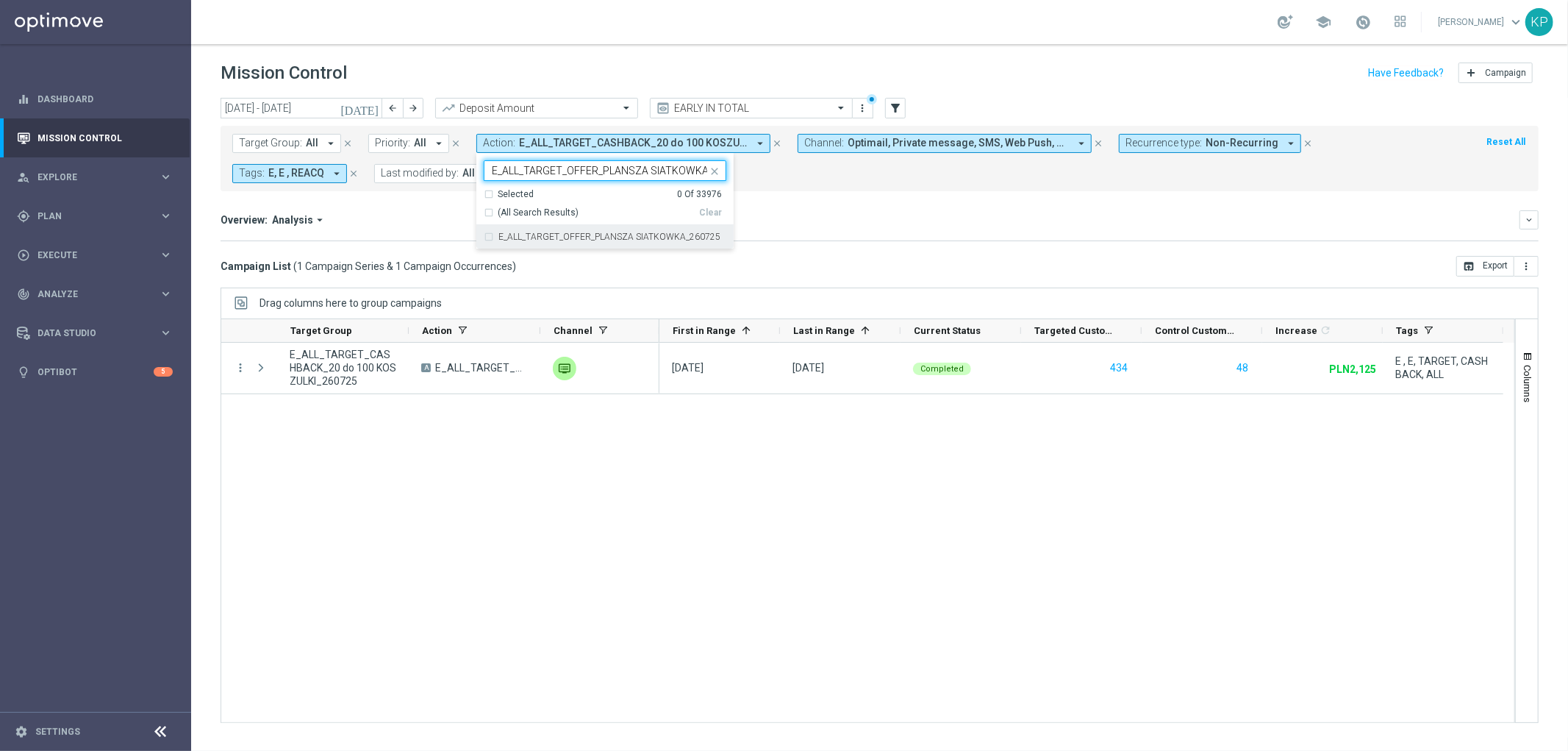
scroll to position [0, 35]
click at [505, 232] on label "E_ALL_TARGET_OFFER_PLANSZA SIATKOWKA_260725" at bounding box center [609, 236] width 222 height 9
type input "E_ALL_TARGET_OFFER_PLANSZA SIATKOWKA_260725"
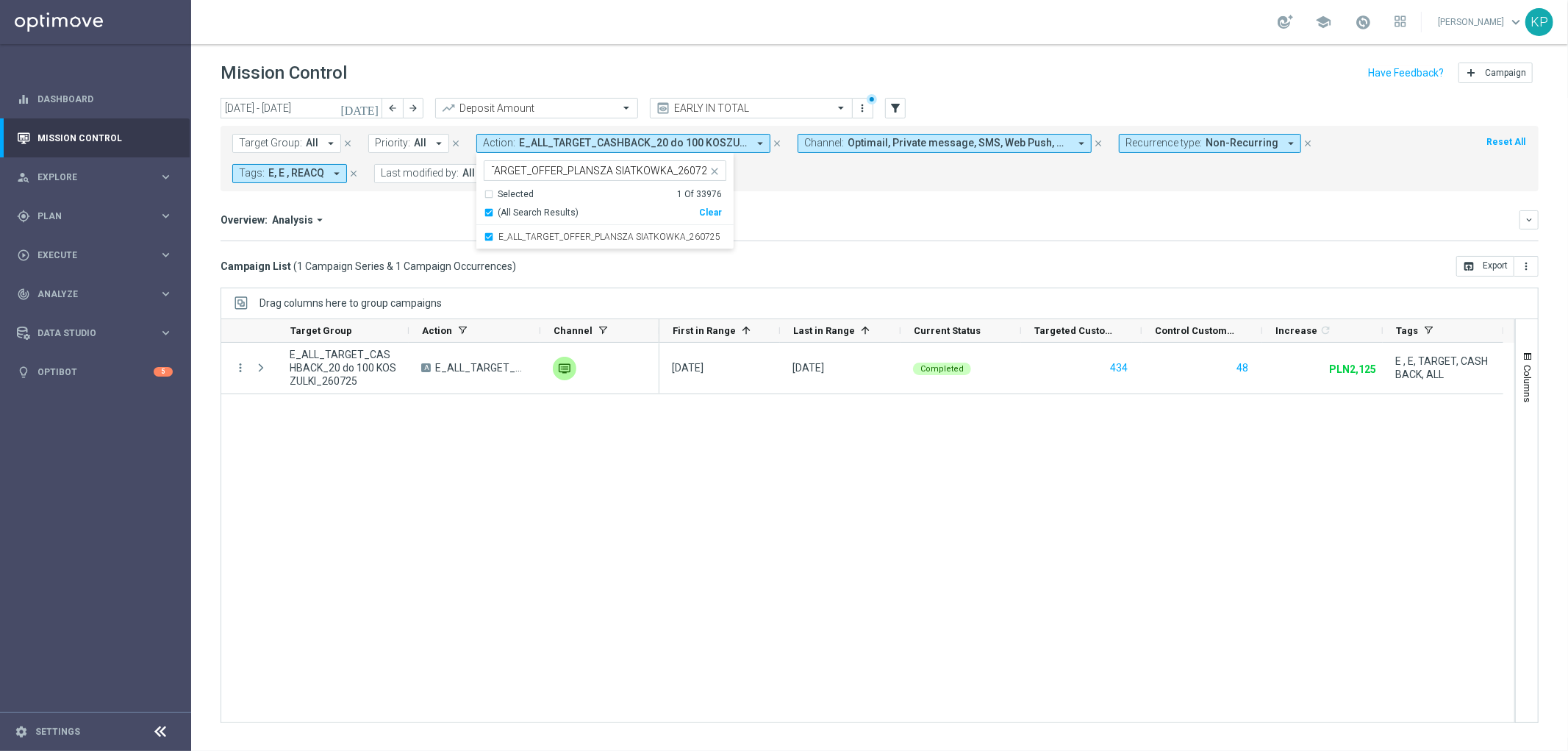
scroll to position [0, 0]
click at [875, 233] on div "Overview: Analysis arrow_drop_down keyboard_arrow_down Increase In Deposit Amou…" at bounding box center [879, 225] width 1318 height 31
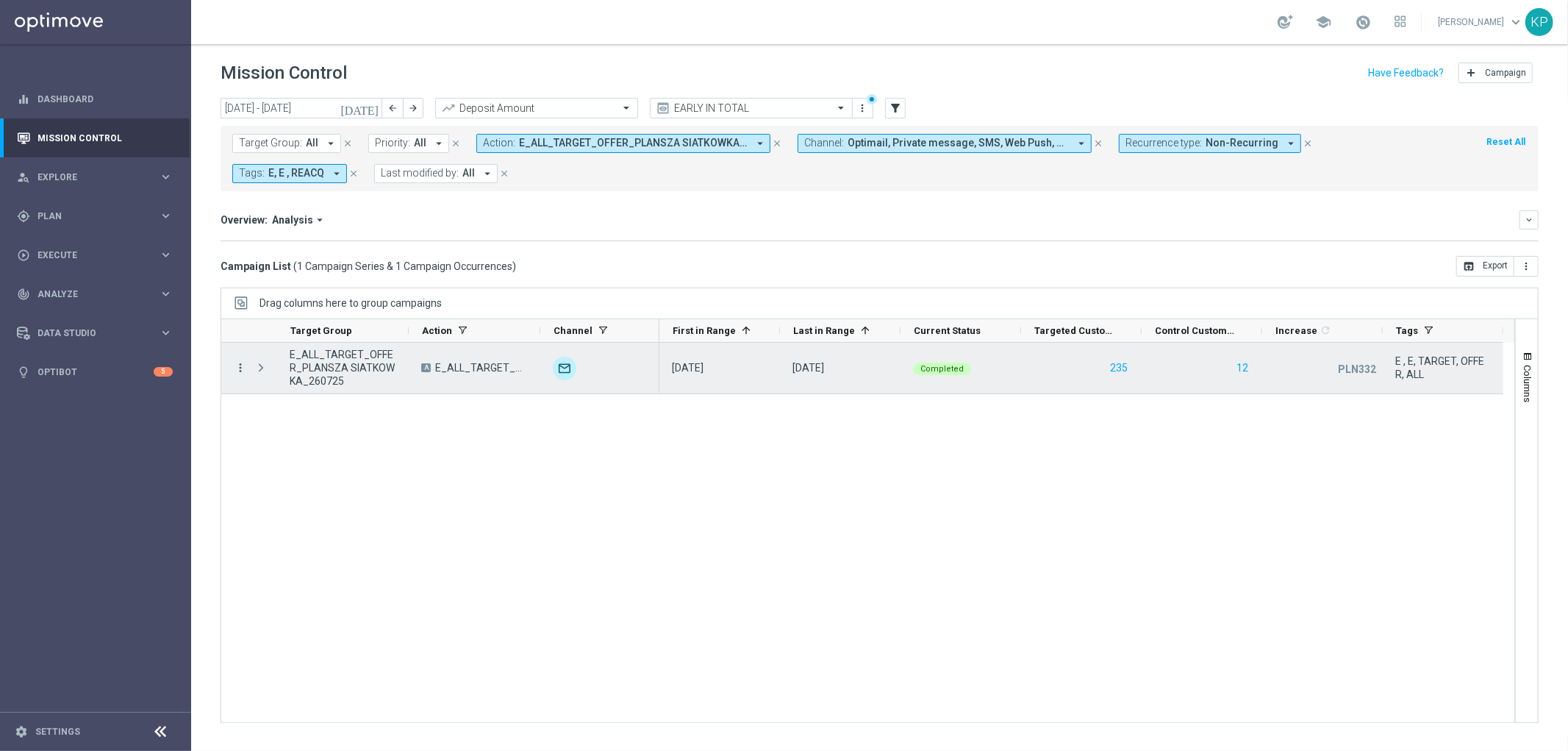
click at [243, 369] on icon "more_vert" at bounding box center [240, 368] width 14 height 14
click at [276, 376] on span "Campaign Details" at bounding box center [305, 378] width 74 height 10
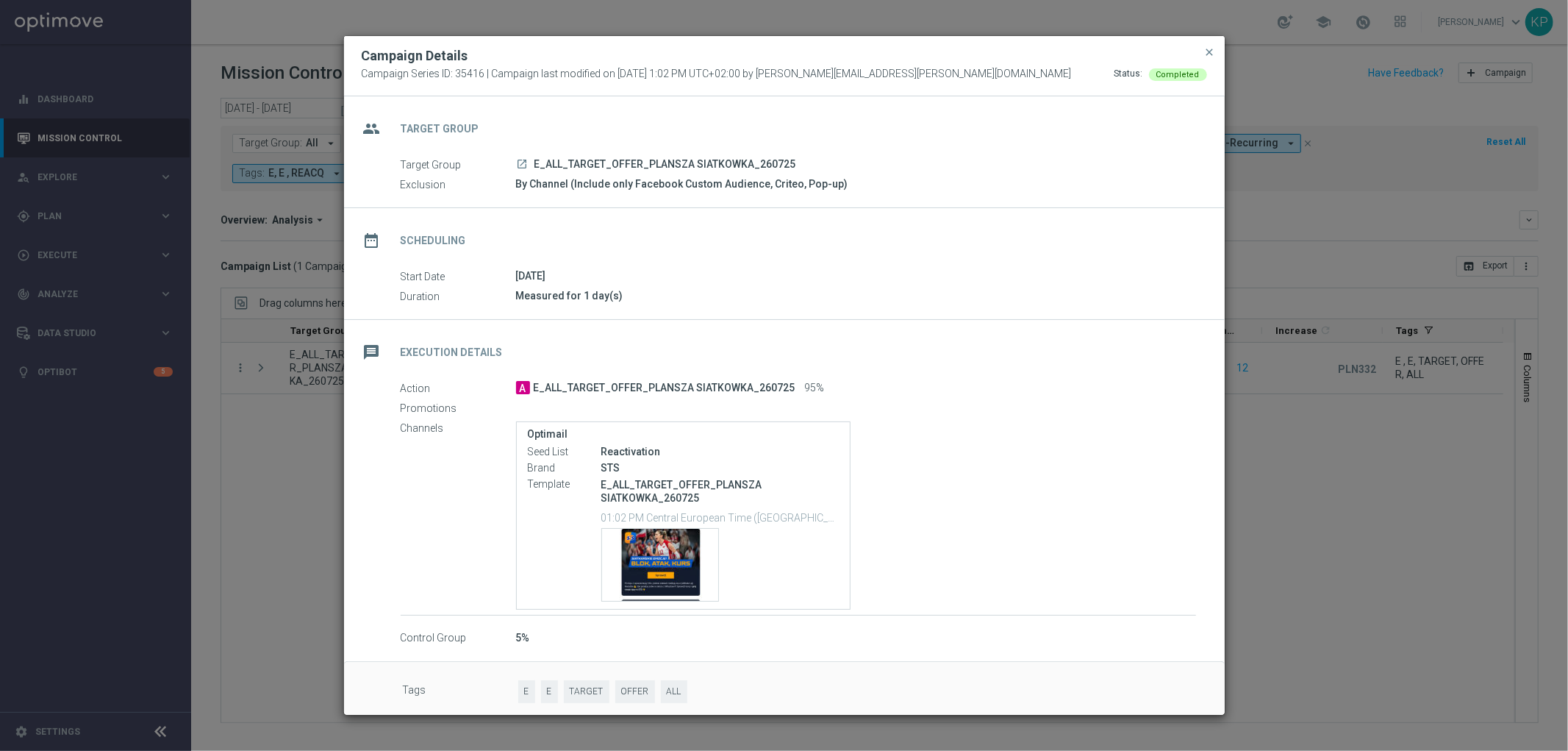
drag, startPoint x: 1366, startPoint y: 442, endPoint x: 422, endPoint y: 445, distance: 944.0
click at [1364, 442] on modal-container "Campaign Details Campaign Series ID: 35416 | Campaign last modified on [DATE] 1…" at bounding box center [784, 376] width 1568 height 751
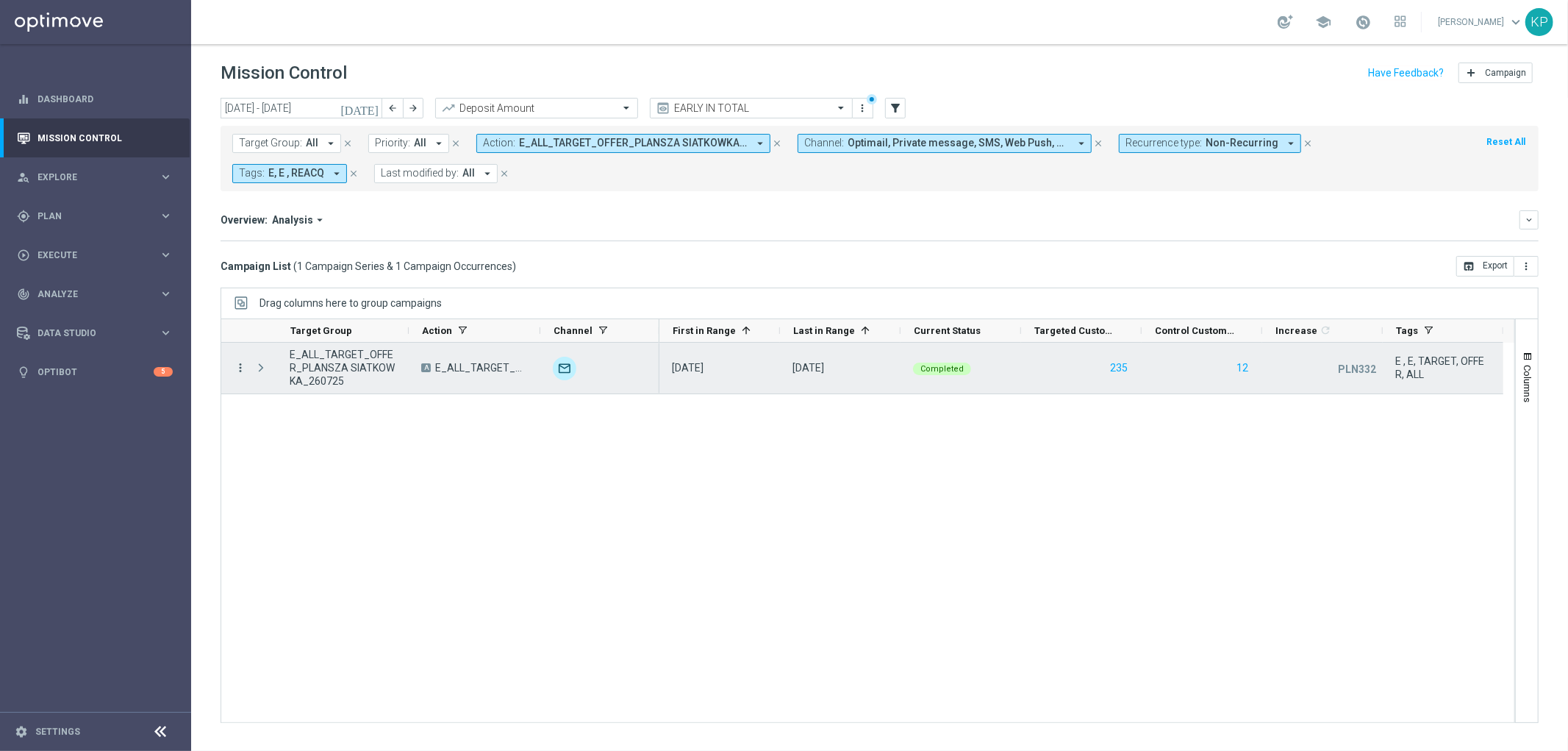
click at [239, 373] on icon "more_vert" at bounding box center [240, 368] width 14 height 14
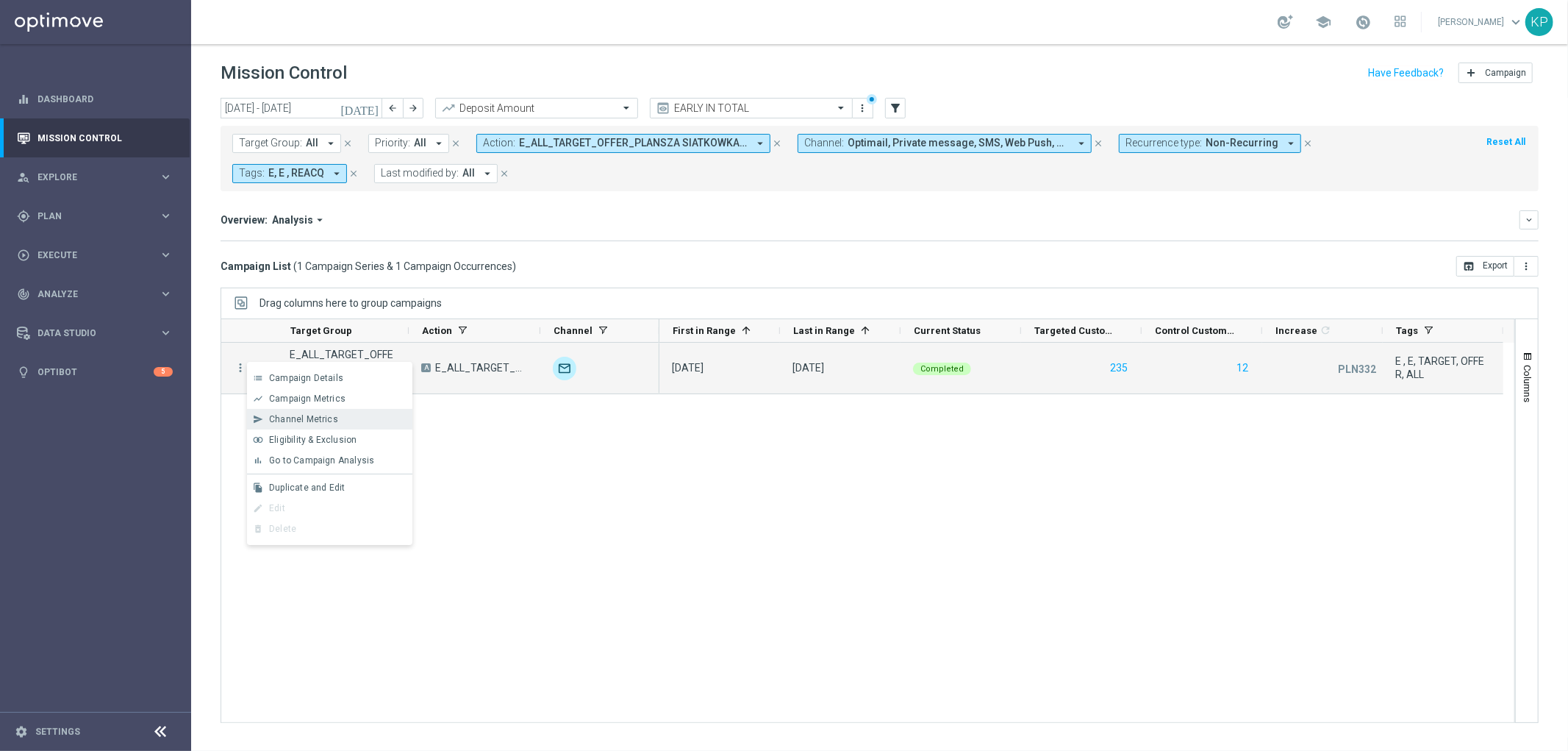
click at [283, 414] on span "Channel Metrics" at bounding box center [303, 418] width 69 height 10
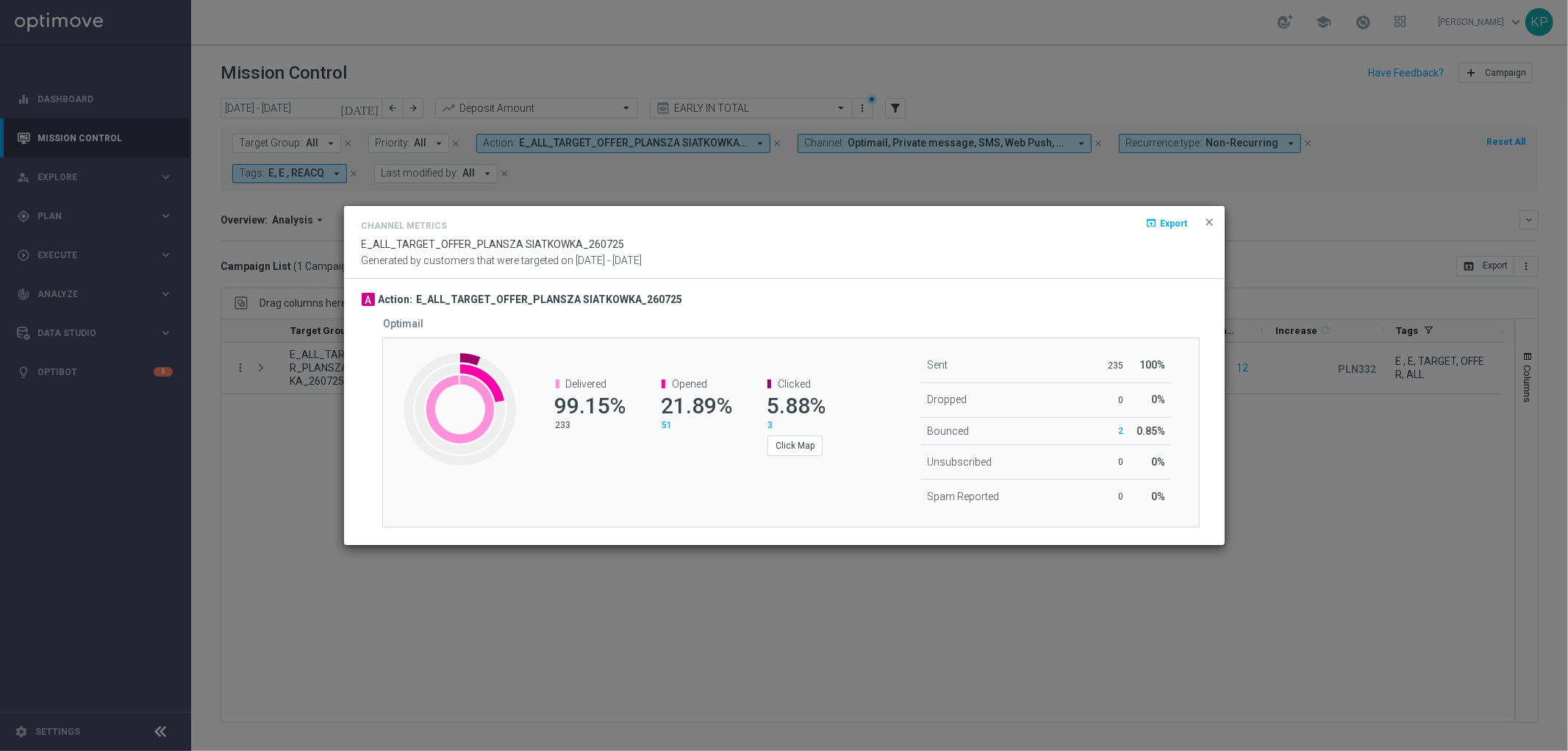
click at [309, 465] on modal-container "Channel Metrics open_in_browser Export E_ALL_TARGET_OFFER_PLANSZA SIATKOWKA_260…" at bounding box center [784, 376] width 1568 height 751
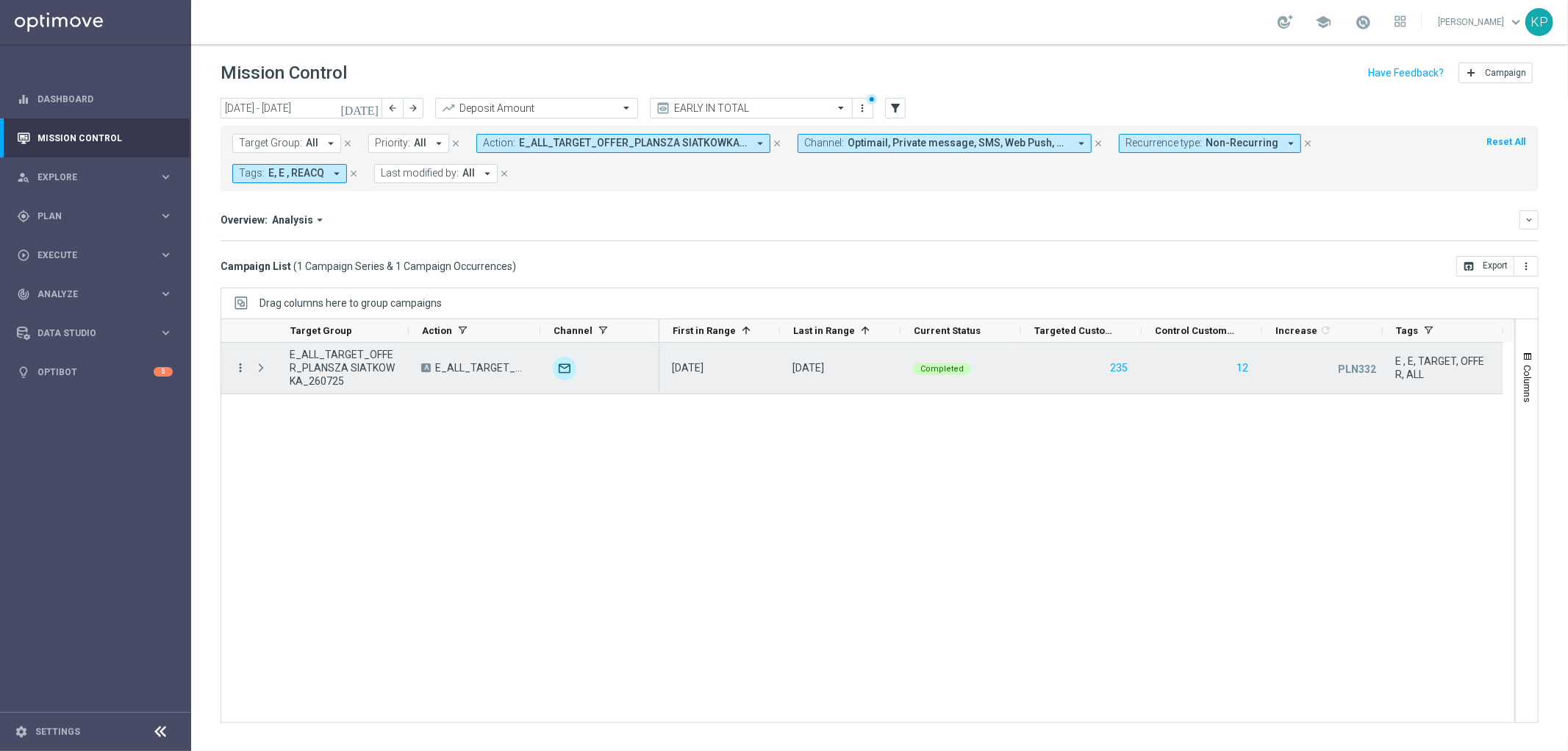
click at [237, 368] on icon "more_vert" at bounding box center [240, 368] width 14 height 14
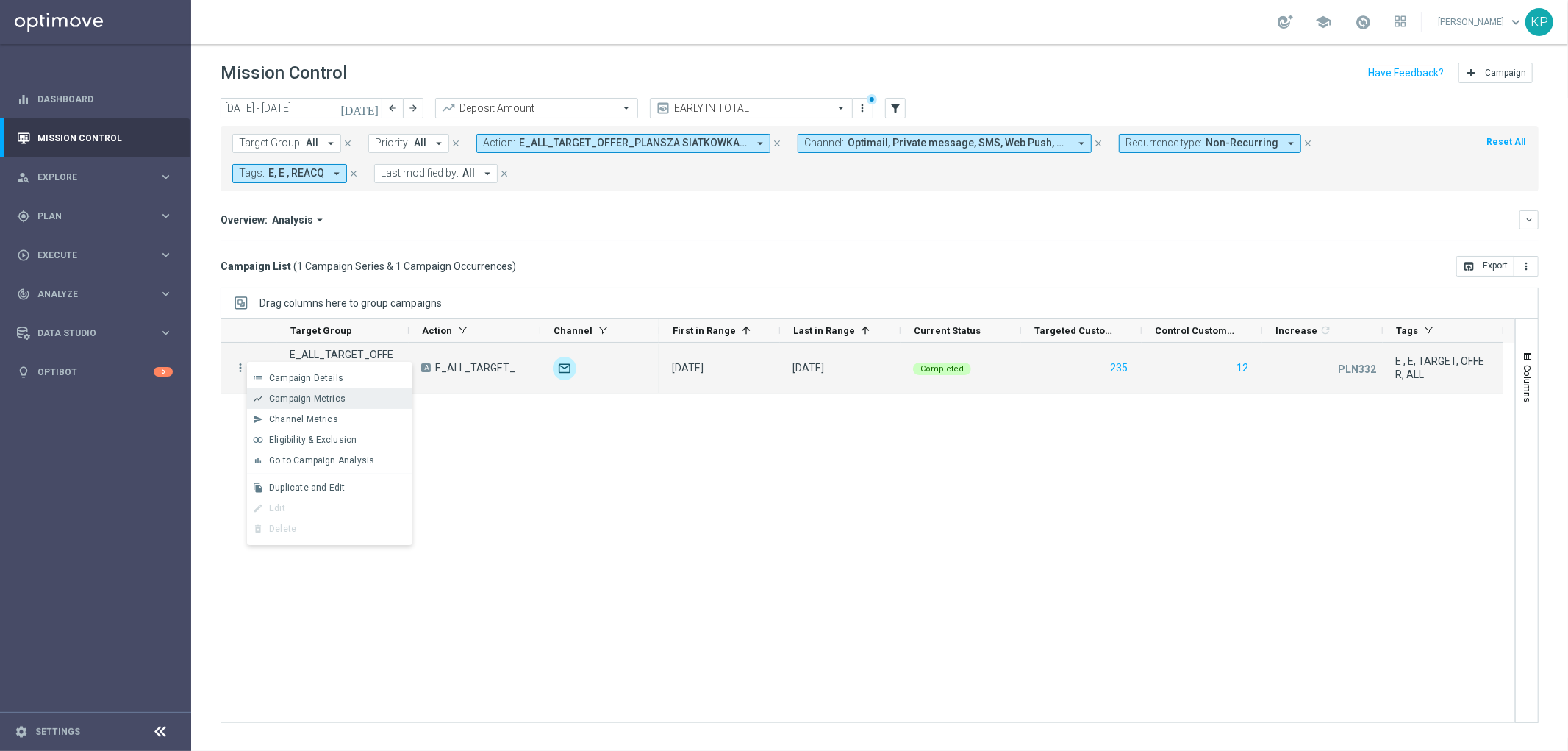
click at [260, 394] on icon "show_chart" at bounding box center [258, 398] width 10 height 10
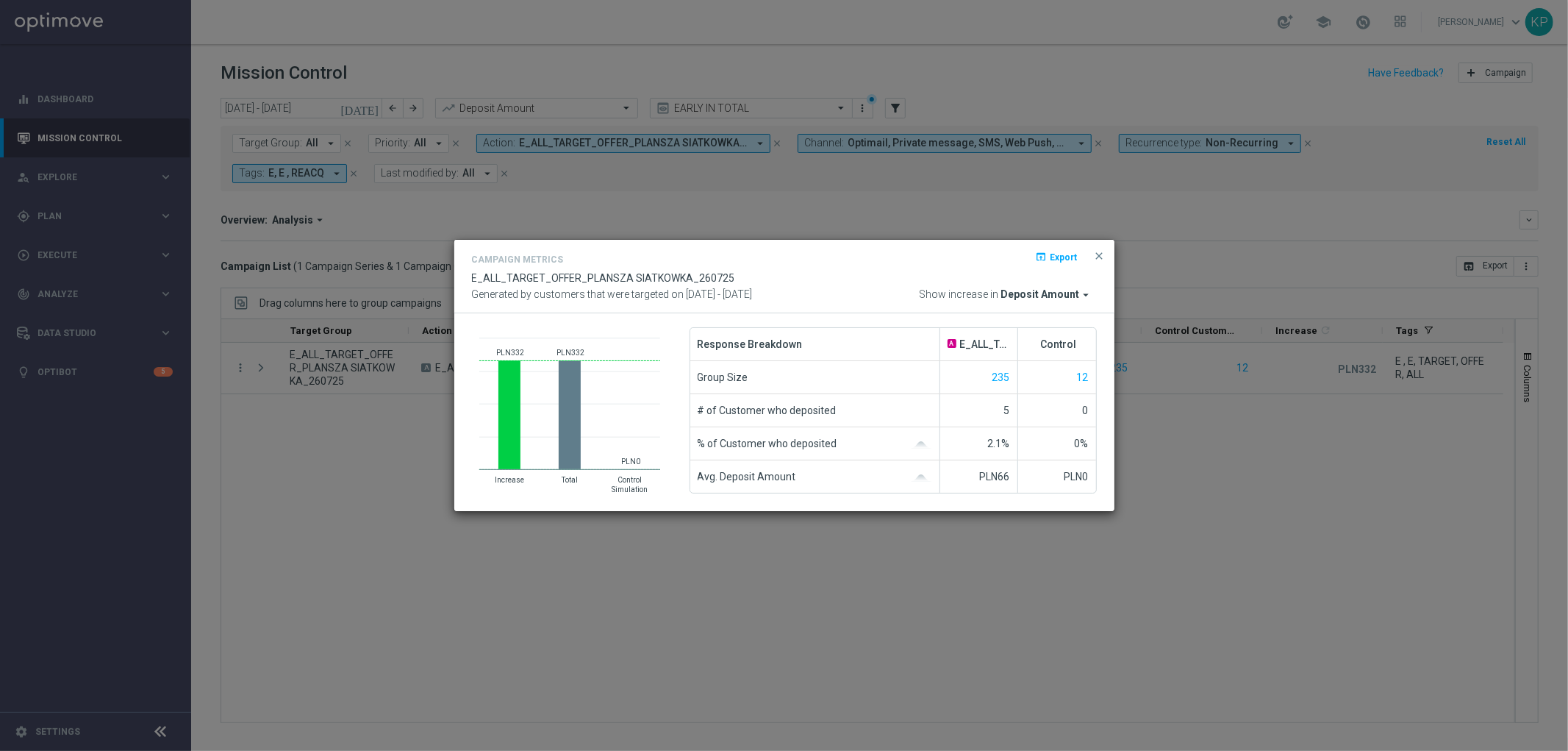
click at [490, 201] on modal-container "Campaign Metrics open_in_browser Export E_ALL_TARGET_OFFER_PLANSZA SIATKOWKA_26…" at bounding box center [784, 376] width 1568 height 751
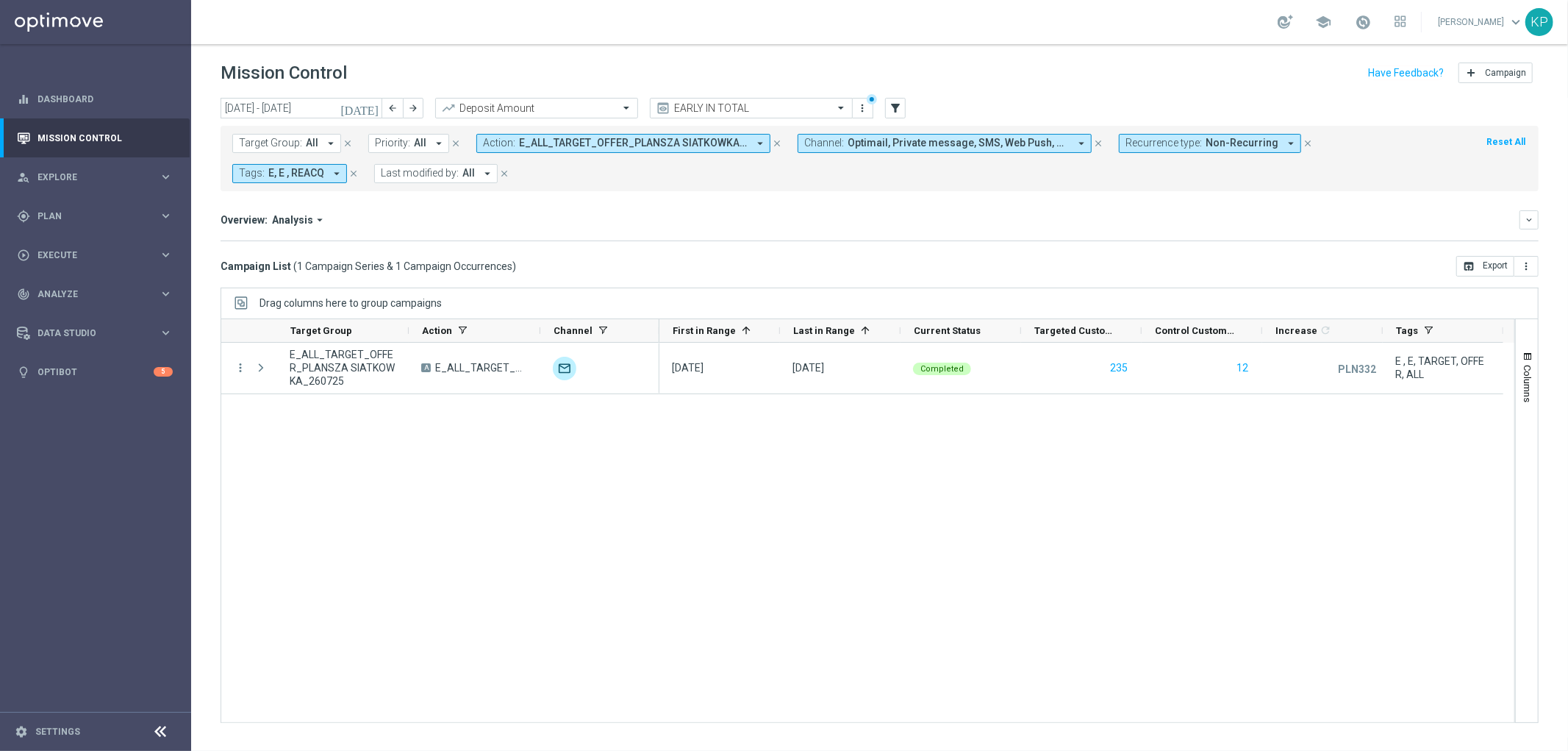
click at [547, 134] on button "Action: E_ALL_TARGET_OFFER_PLANSZA SIATKOWKA_260725 arrow_drop_down" at bounding box center [624, 143] width 294 height 19
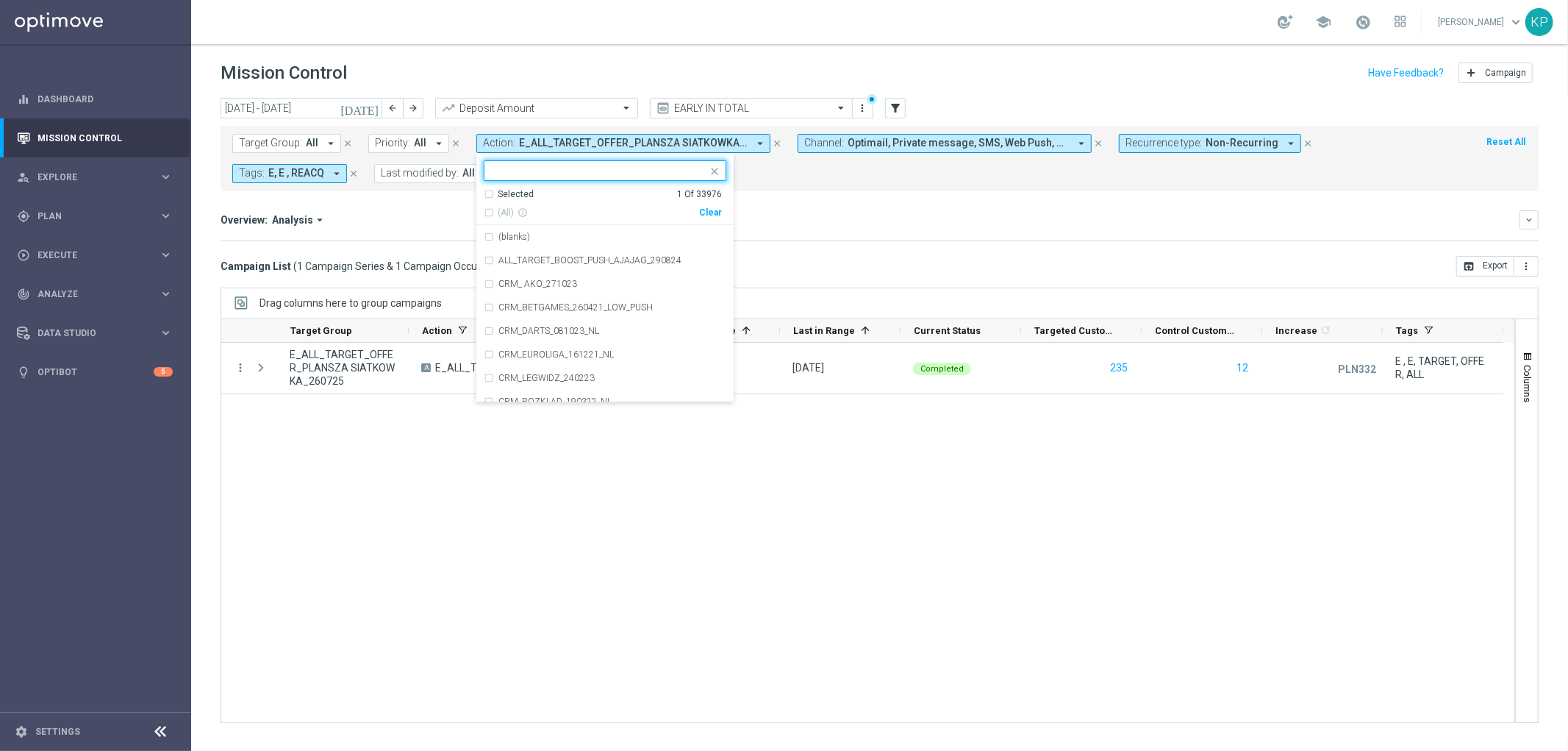
click at [509, 192] on div "Selected" at bounding box center [516, 195] width 36 height 13
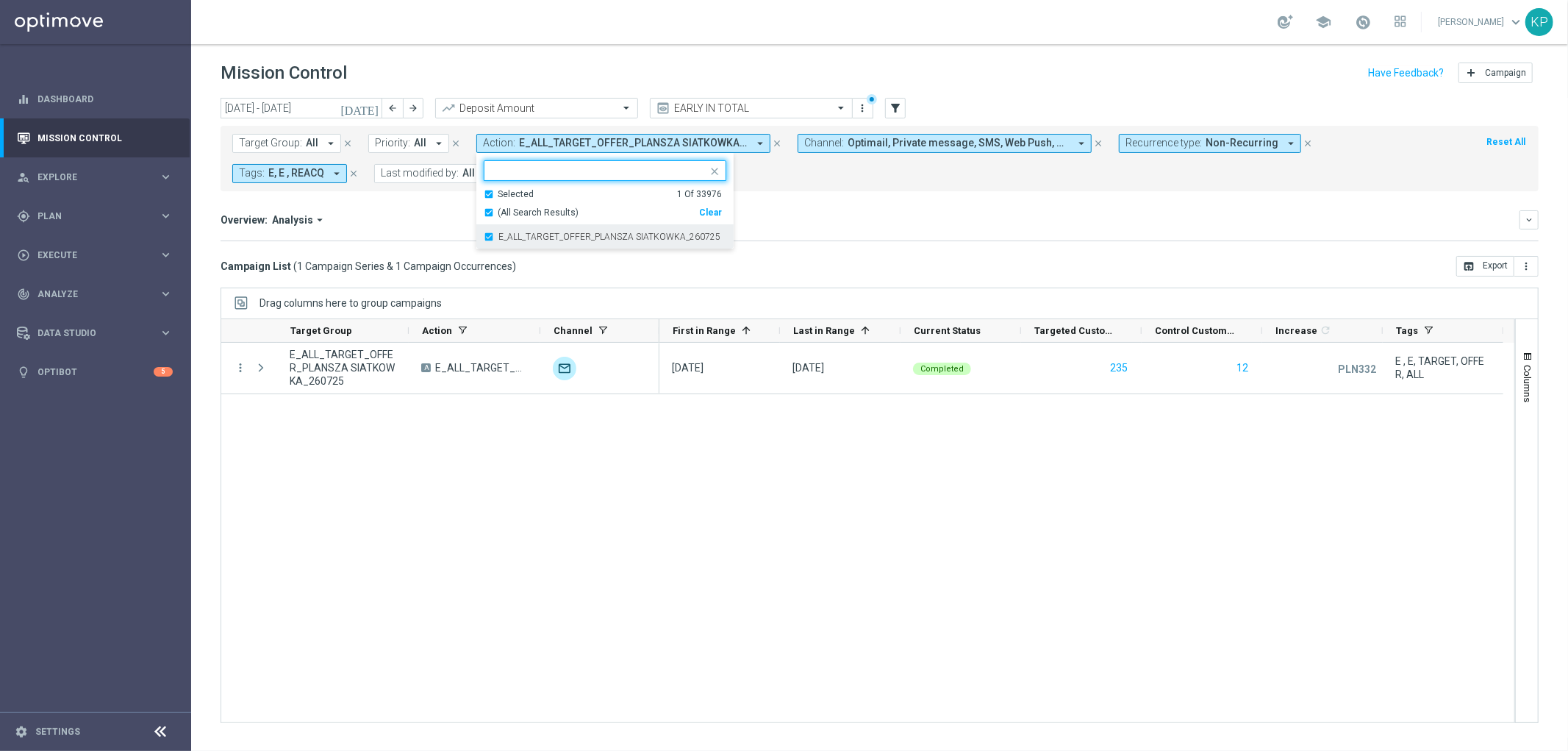
click at [509, 236] on label "E_ALL_TARGET_OFFER_PLANSZA SIATKOWKA_260725" at bounding box center [609, 236] width 222 height 9
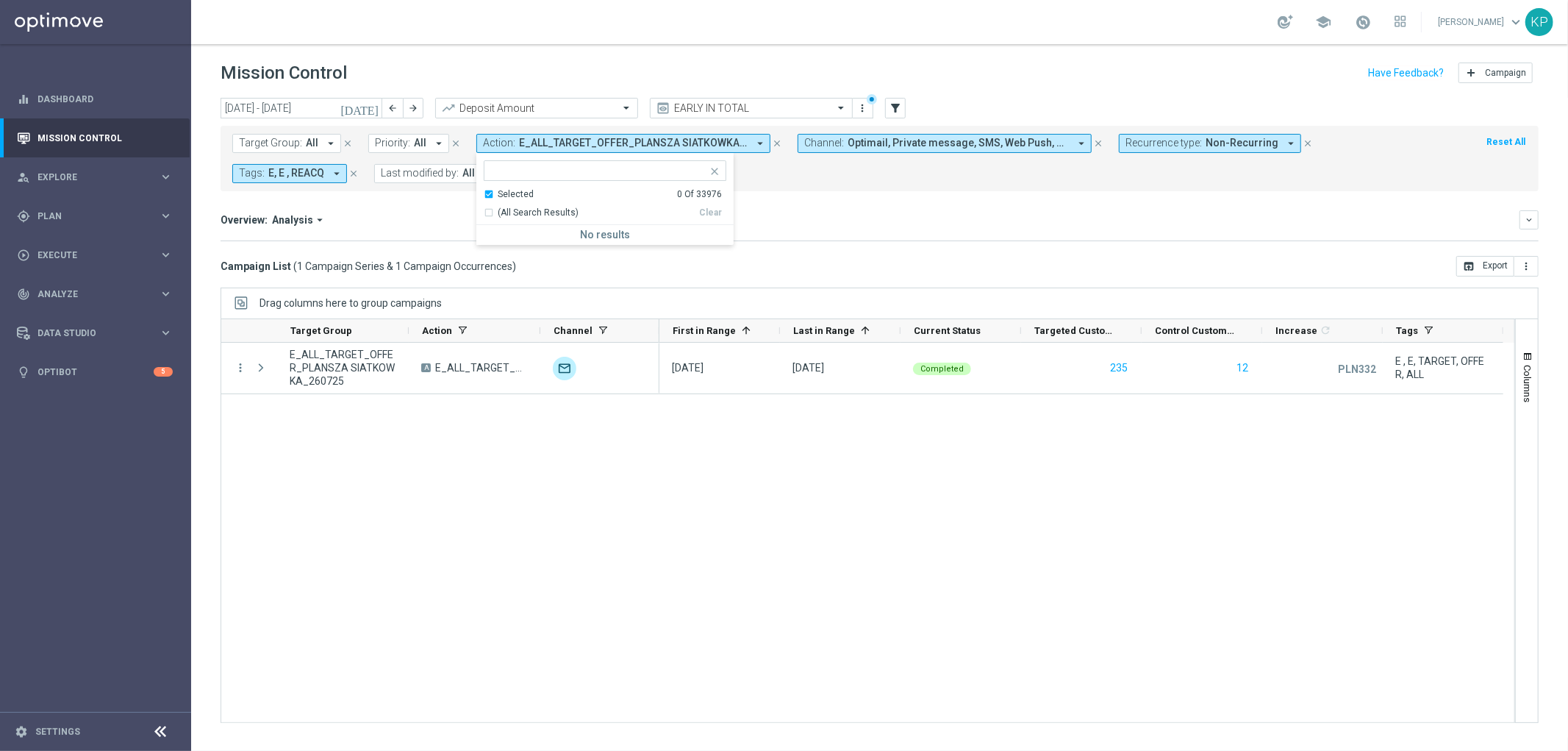
click at [504, 202] on div "(All Search Results) Clear" at bounding box center [602, 209] width 238 height 18
click at [506, 193] on div "Selected" at bounding box center [516, 195] width 36 height 13
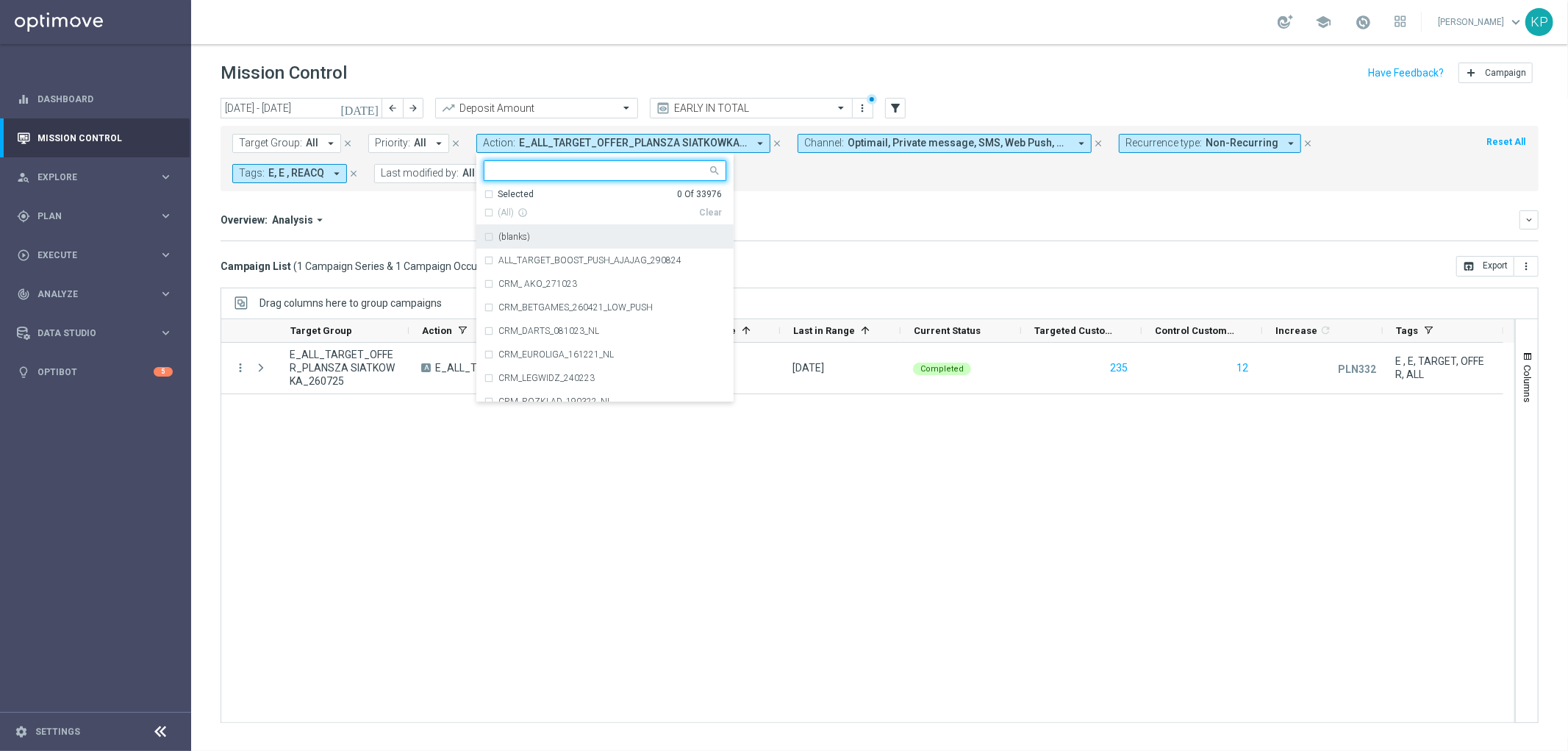
click at [516, 172] on input "text" at bounding box center [599, 171] width 216 height 13
paste input "E_ALL_TARGET_OFFER_PLANSZA ESA PONIEDZIALEK_280725"
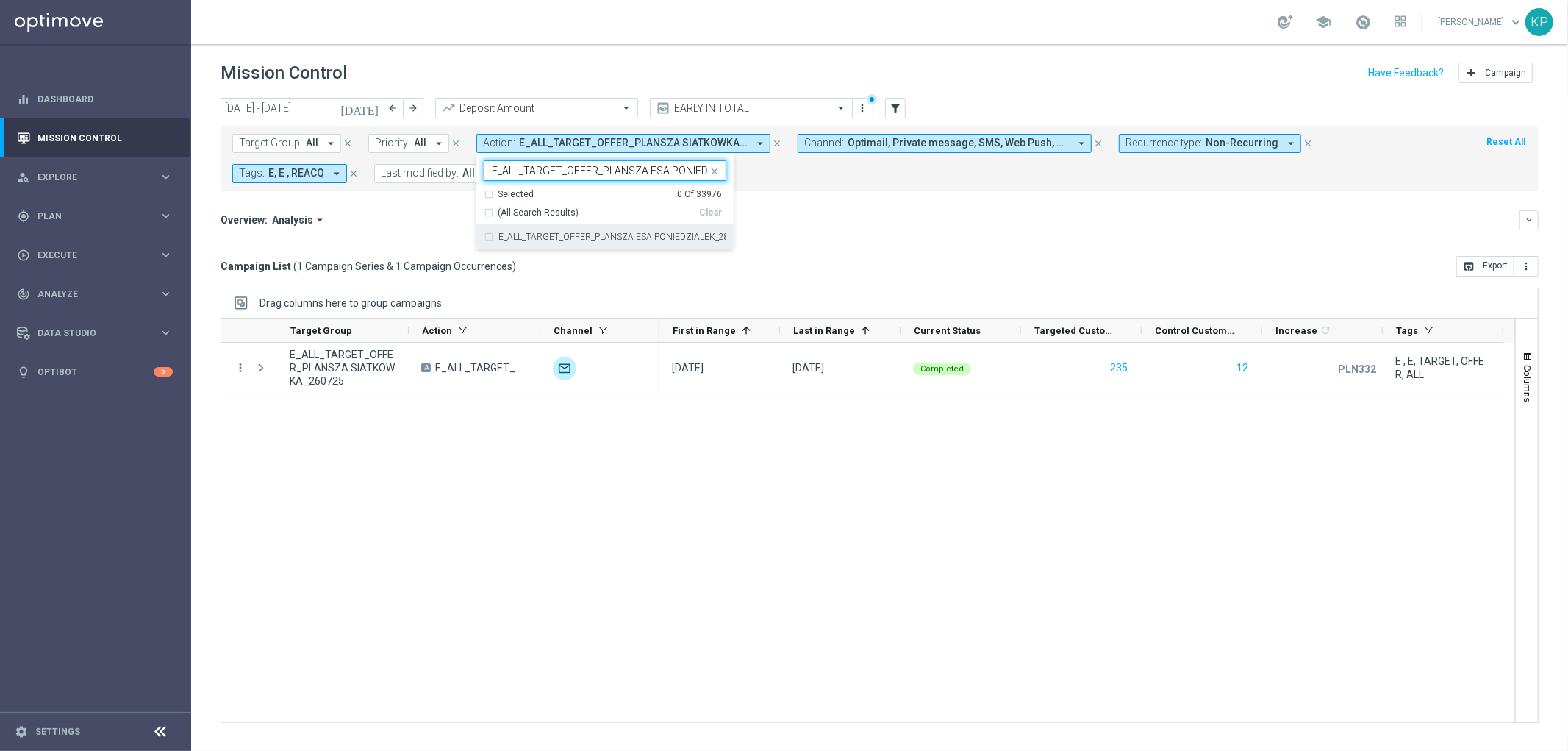
scroll to position [0, 69]
click at [511, 232] on label "E_ALL_TARGET_OFFER_PLANSZA ESA PONIEDZIALEK_280725" at bounding box center [613, 236] width 228 height 9
type input "E_ALL_TARGET_OFFER_PLANSZA ESA PONIEDZIALEK_280725"
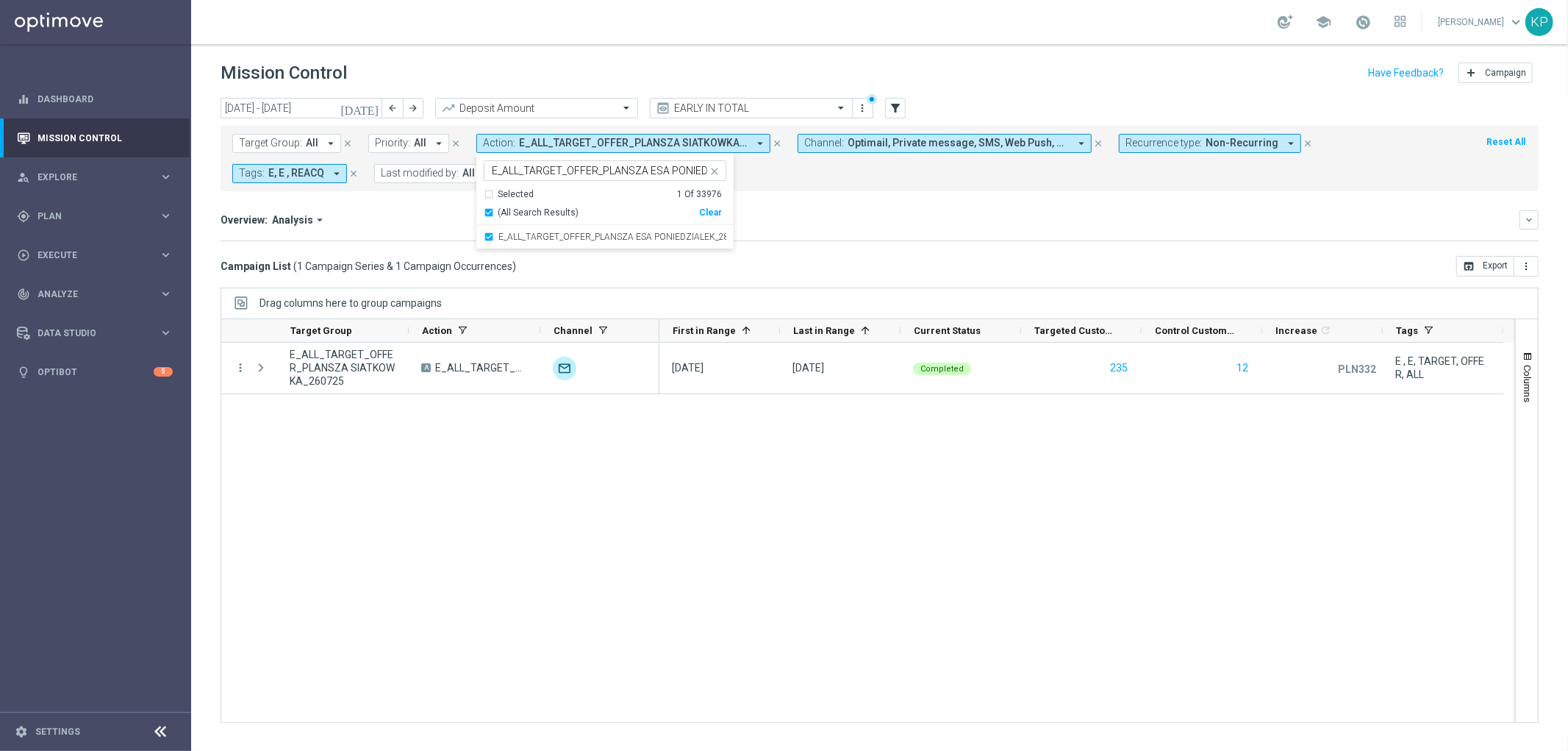
click at [425, 208] on mini-dashboard "Overview: Analysis arrow_drop_down keyboard_arrow_down Increase In Deposit Amou…" at bounding box center [879, 223] width 1318 height 64
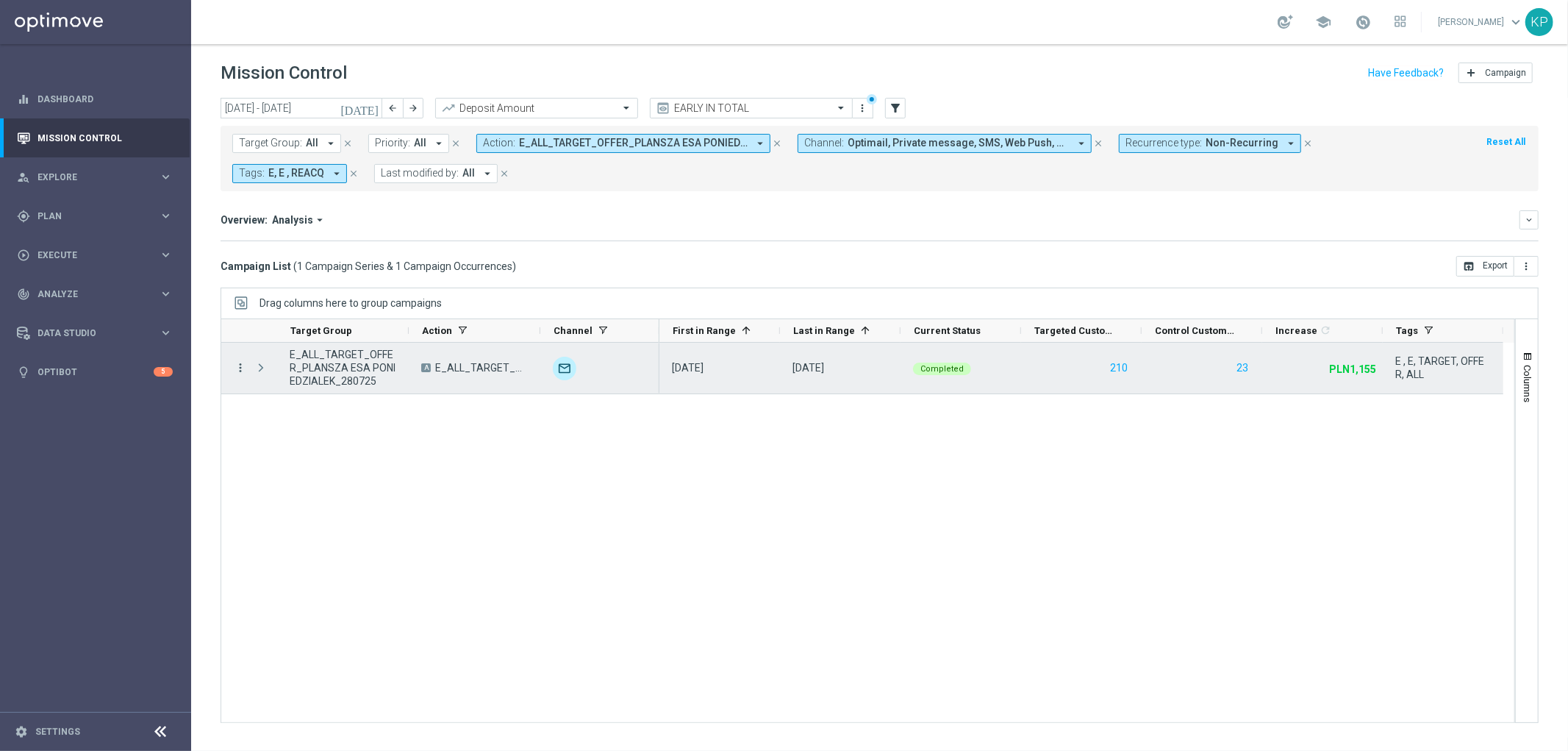
click at [239, 365] on icon "more_vert" at bounding box center [240, 368] width 14 height 14
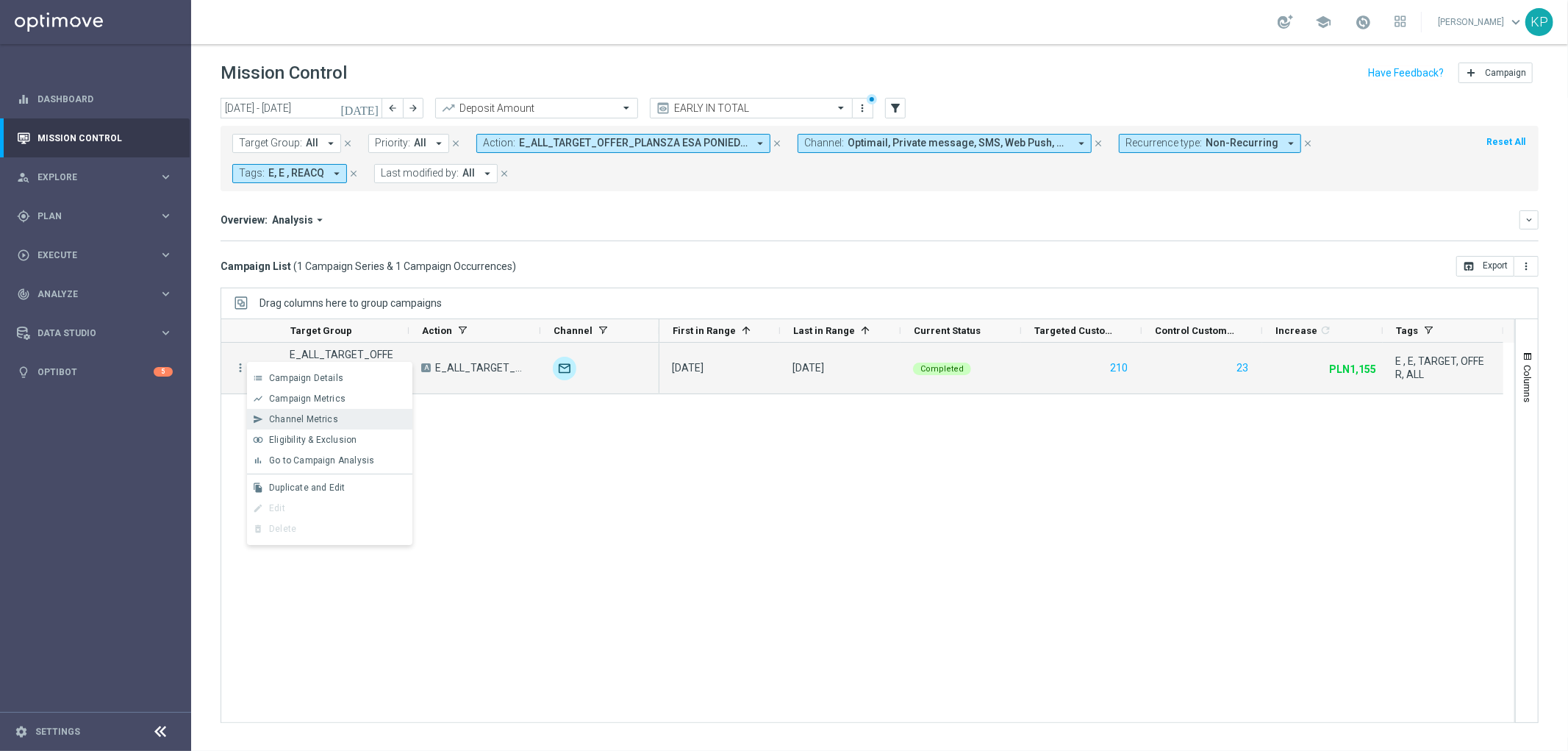
click at [273, 421] on span "Channel Metrics" at bounding box center [303, 418] width 69 height 10
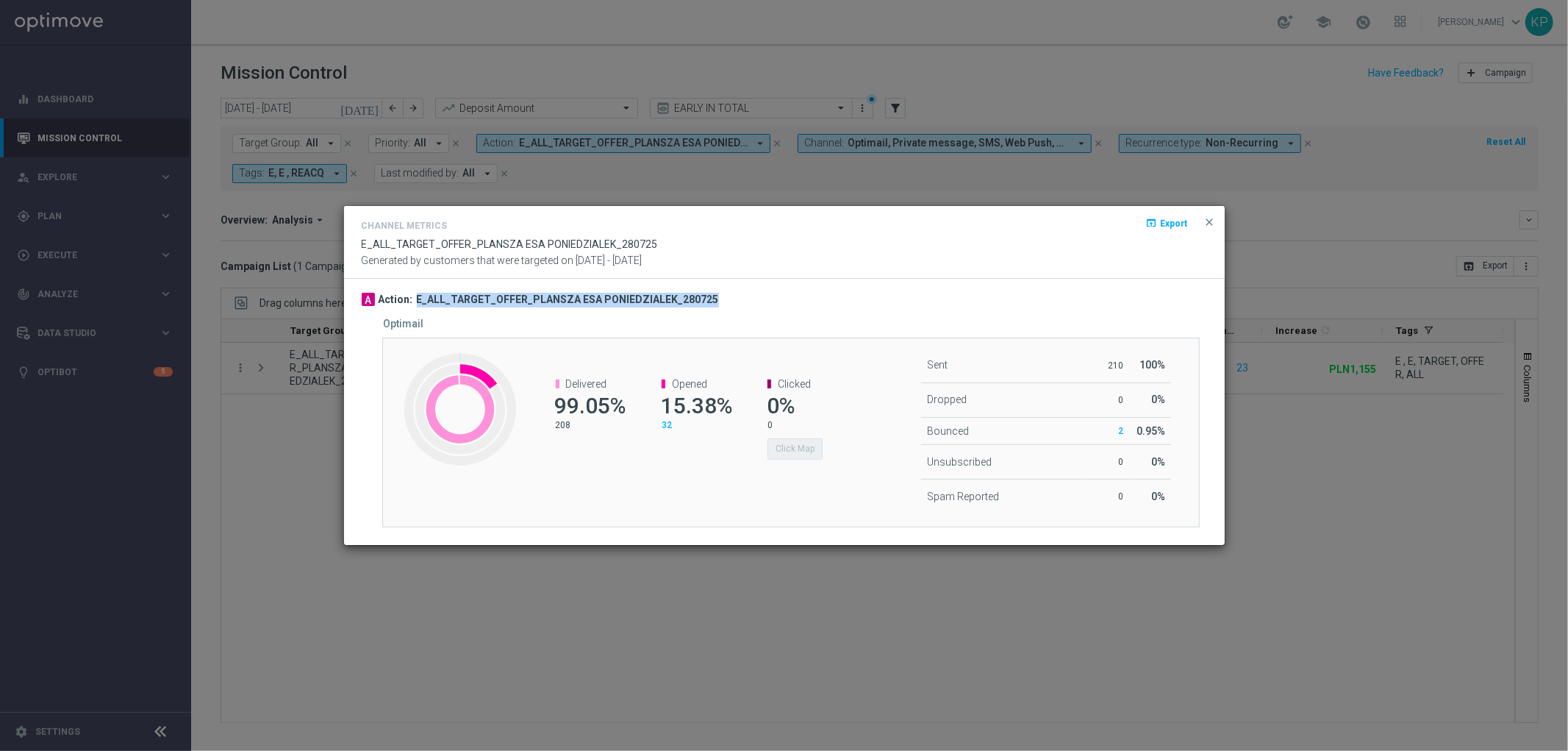
drag, startPoint x: 713, startPoint y: 299, endPoint x: 416, endPoint y: 302, distance: 297.0
click at [416, 302] on div "A Action: E_ALL_TARGET_OFFER_PLANSZA ESA PONIEDZIALEK_280725" at bounding box center [784, 300] width 846 height 14
copy h3 "E_ALL_TARGET_OFFER_PLANSZA ESA PONIEDZIALEK_280725"
drag, startPoint x: 290, startPoint y: 313, endPoint x: 310, endPoint y: 328, distance: 25.0
click at [293, 314] on modal-container "Channel Metrics open_in_browser Export E_ALL_TARGET_OFFER_PLANSZA ESA PONIEDZIA…" at bounding box center [784, 376] width 1568 height 751
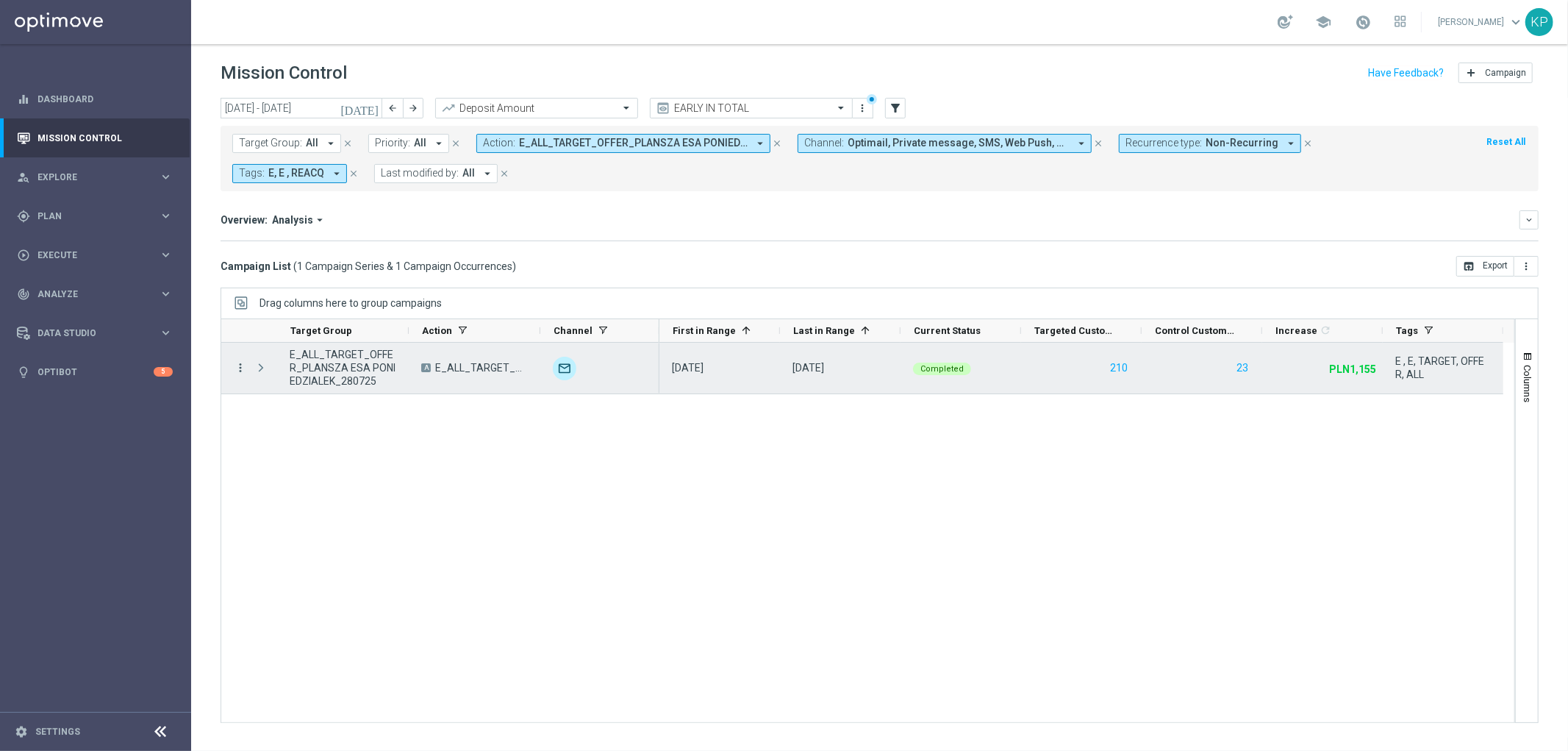
click at [235, 364] on icon "more_vert" at bounding box center [240, 368] width 14 height 14
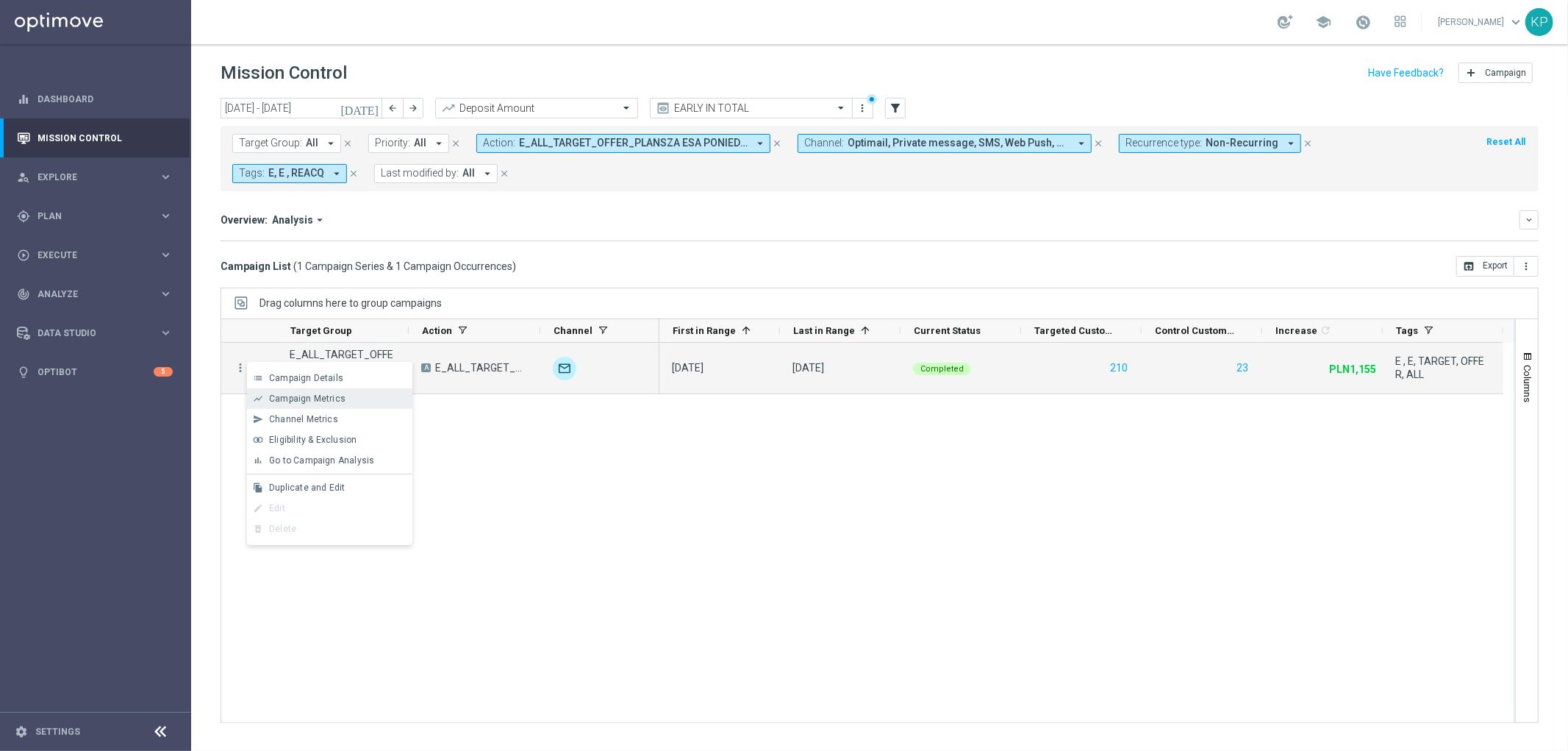
click at [266, 395] on div "show_chart" at bounding box center [259, 398] width 22 height 10
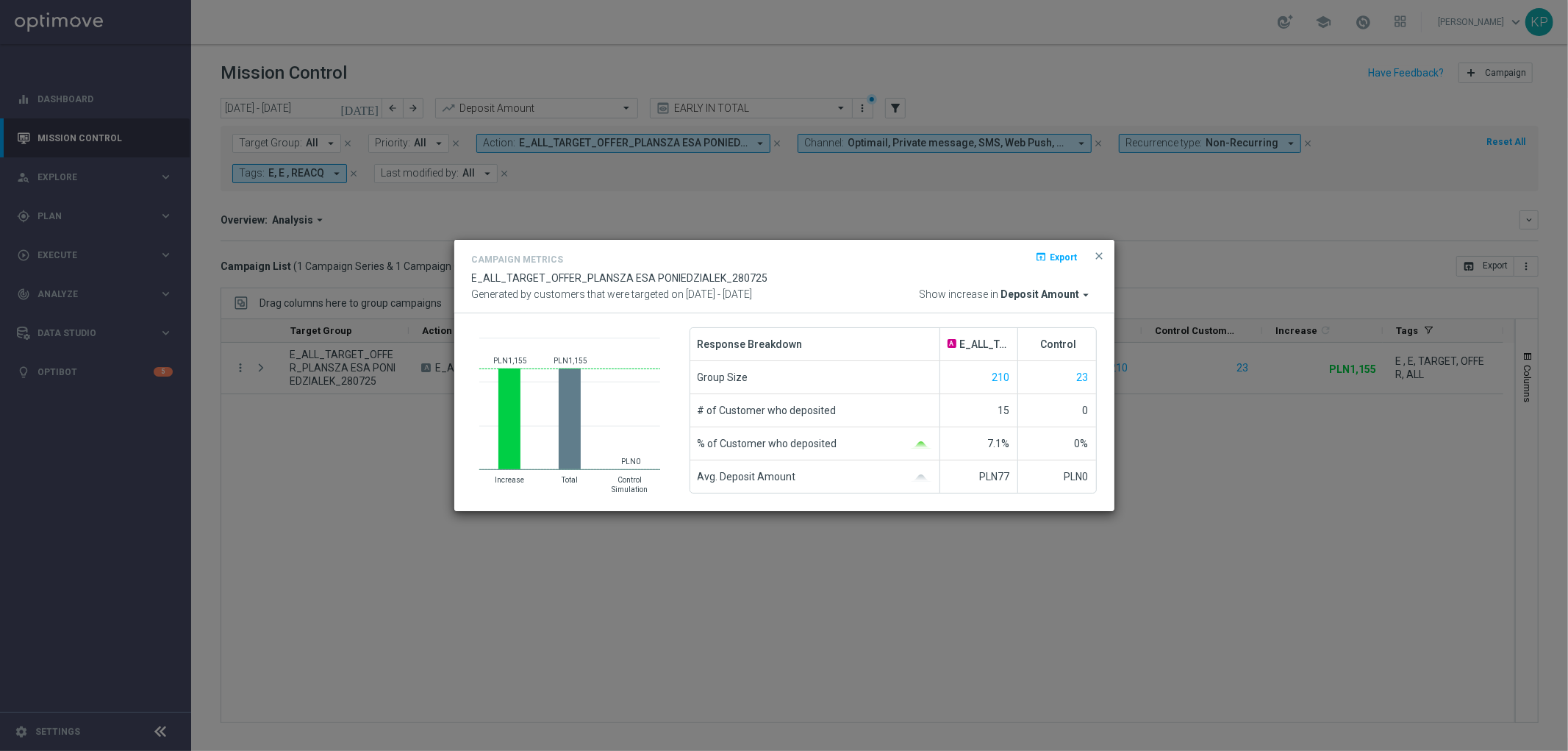
click at [369, 311] on modal-container "Campaign Metrics open_in_browser Export E_ALL_TARGET_OFFER_PLANSZA ESA PONIEDZI…" at bounding box center [784, 376] width 1568 height 751
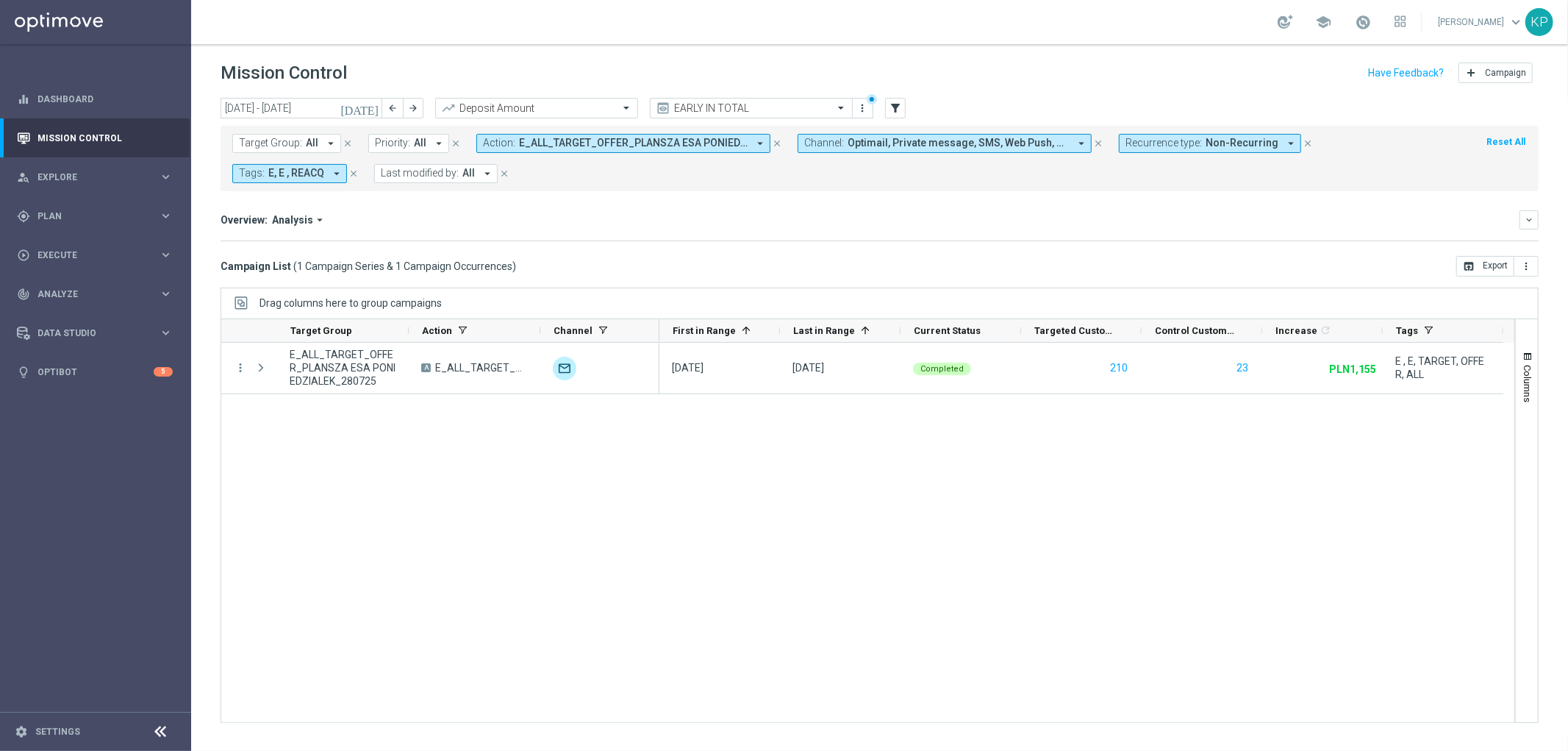
click at [528, 148] on span "E_ALL_TARGET_OFFER_PLANSZA ESA PONIEDZIALEK_280725" at bounding box center [632, 143] width 228 height 13
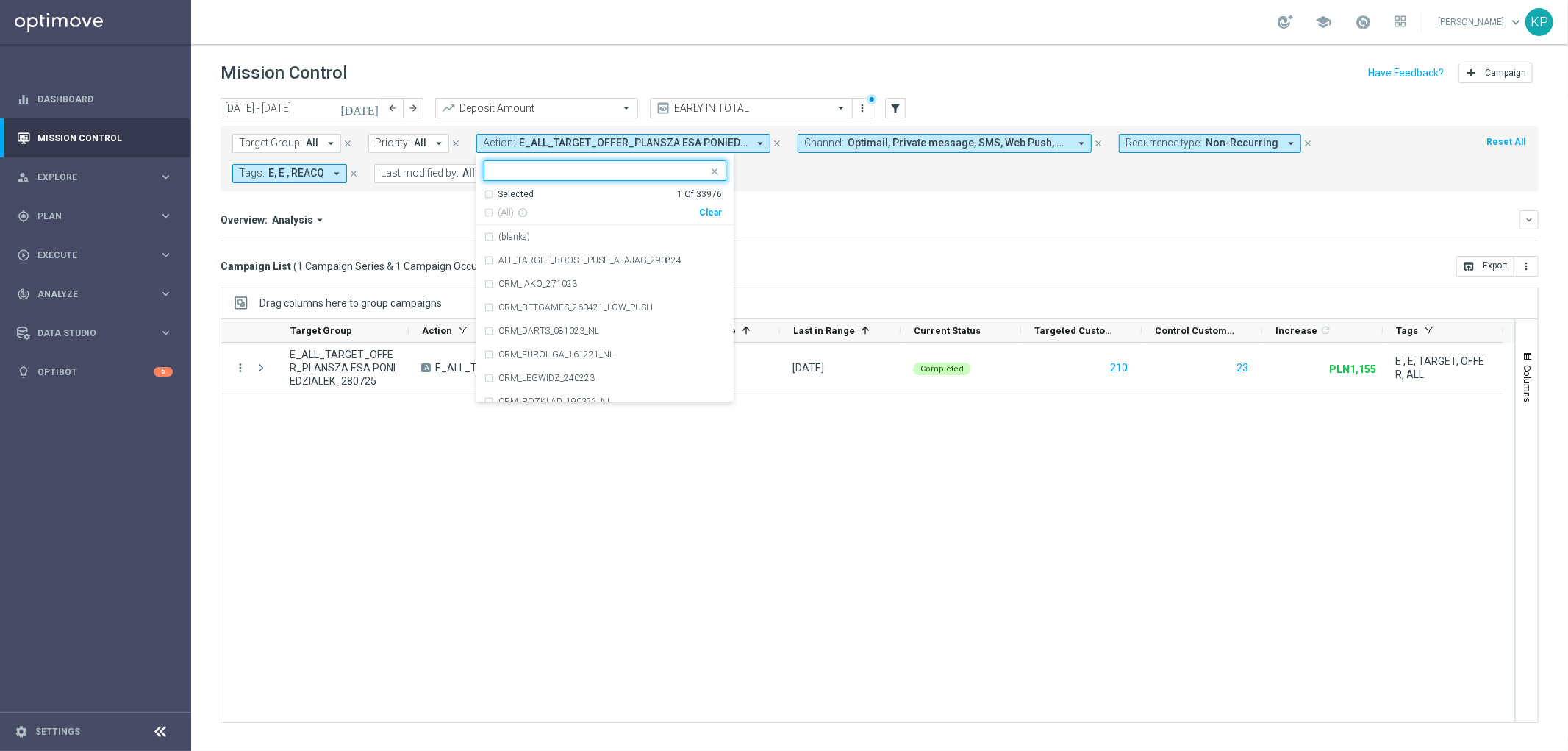
click at [504, 196] on div "Selected" at bounding box center [516, 195] width 36 height 13
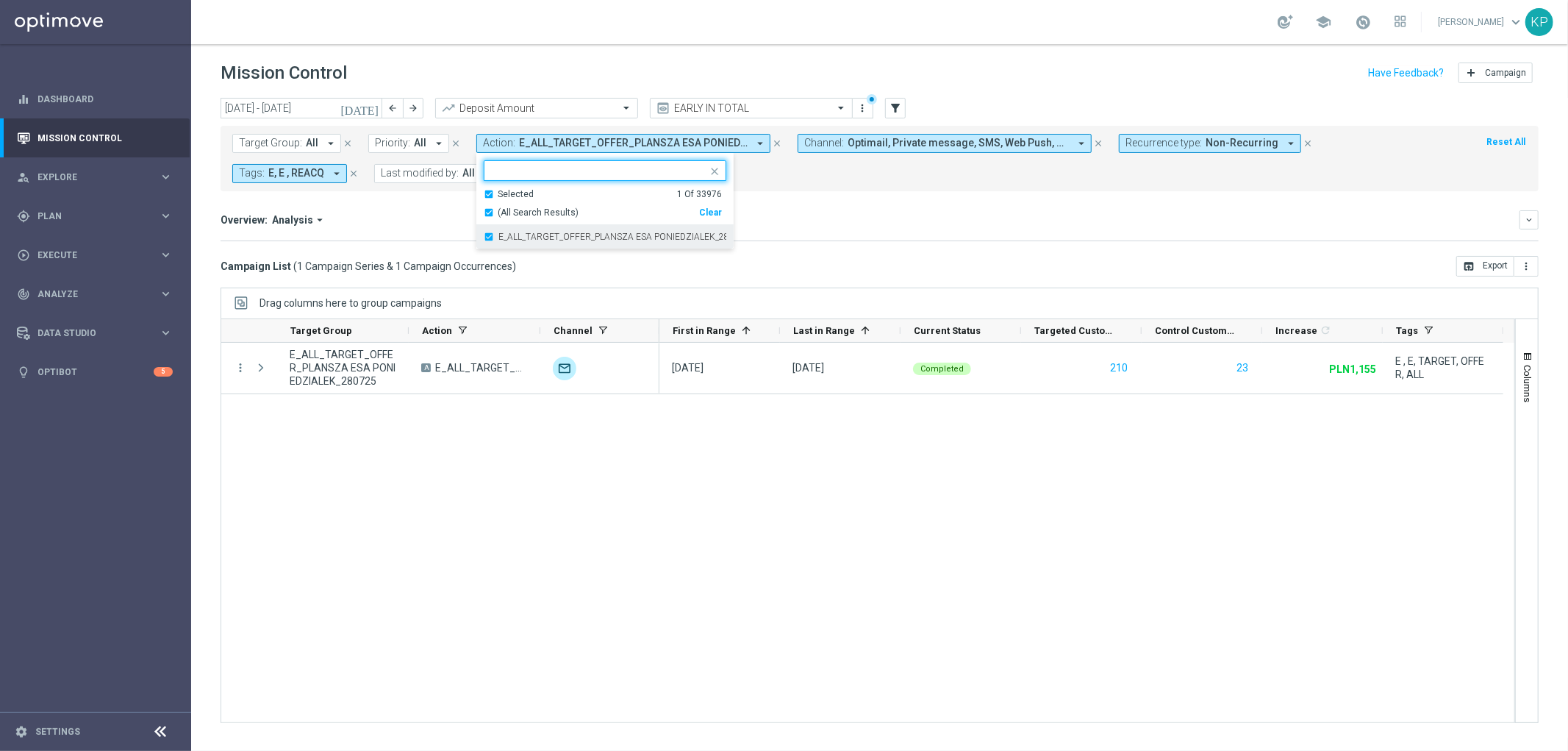
click at [508, 229] on div "E_ALL_TARGET_OFFER_PLANSZA ESA PONIEDZIALEK_280725" at bounding box center [605, 237] width 243 height 24
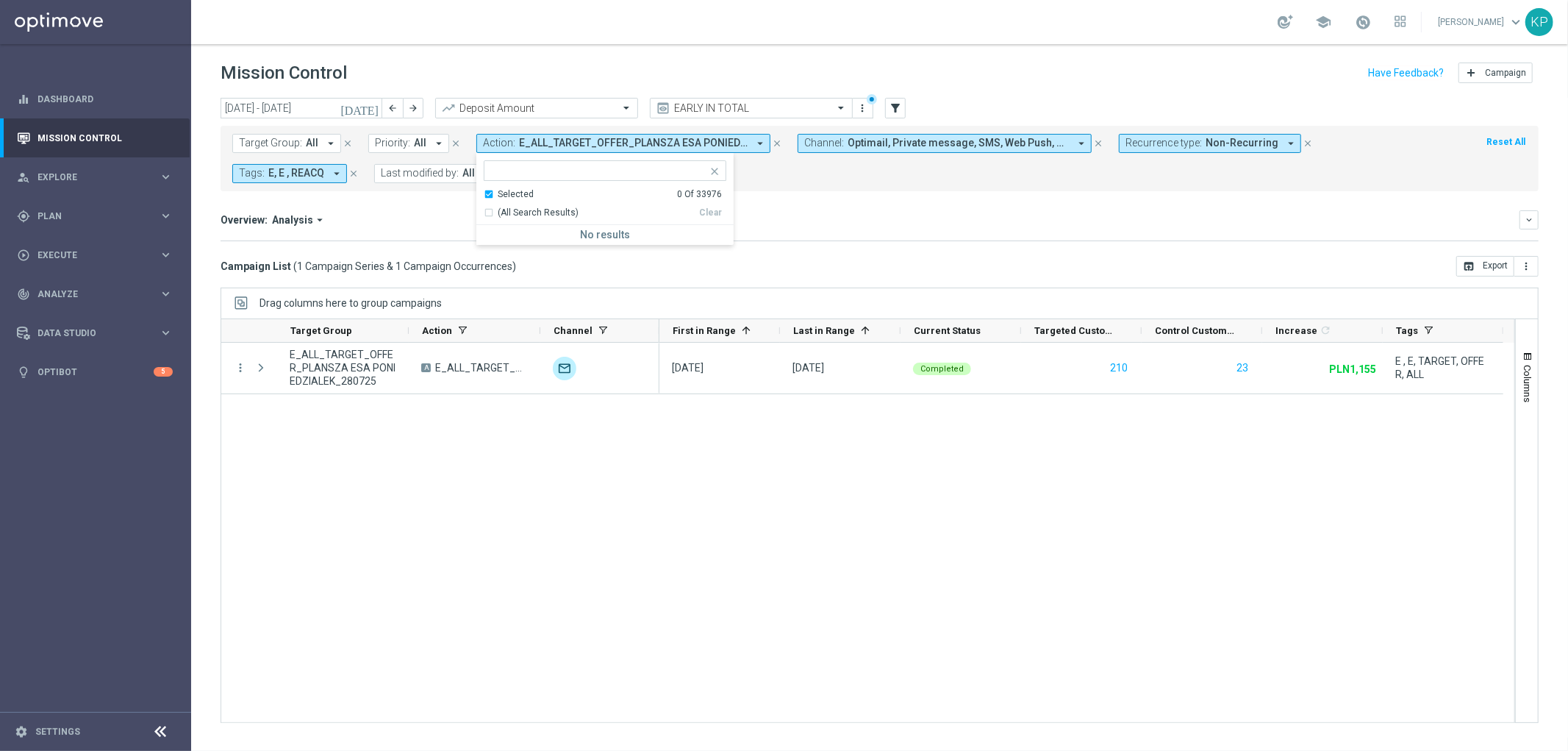
click at [508, 193] on div "Selected" at bounding box center [516, 195] width 36 height 13
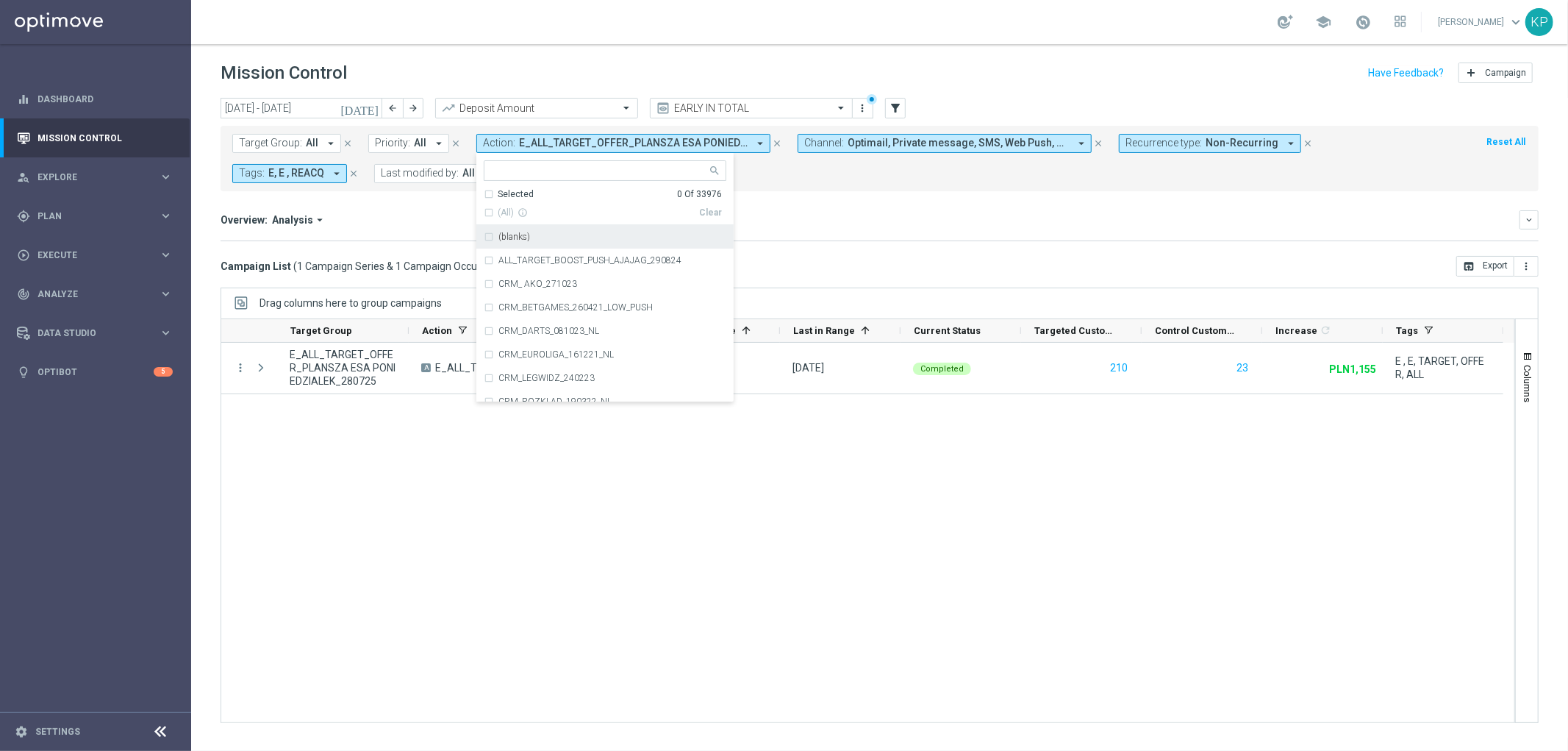
click at [510, 174] on input "text" at bounding box center [599, 171] width 216 height 13
paste input "REACQ_ALL_TARGET_OFFER_PLANSZA ESA PONIEDZIALEK_280725"
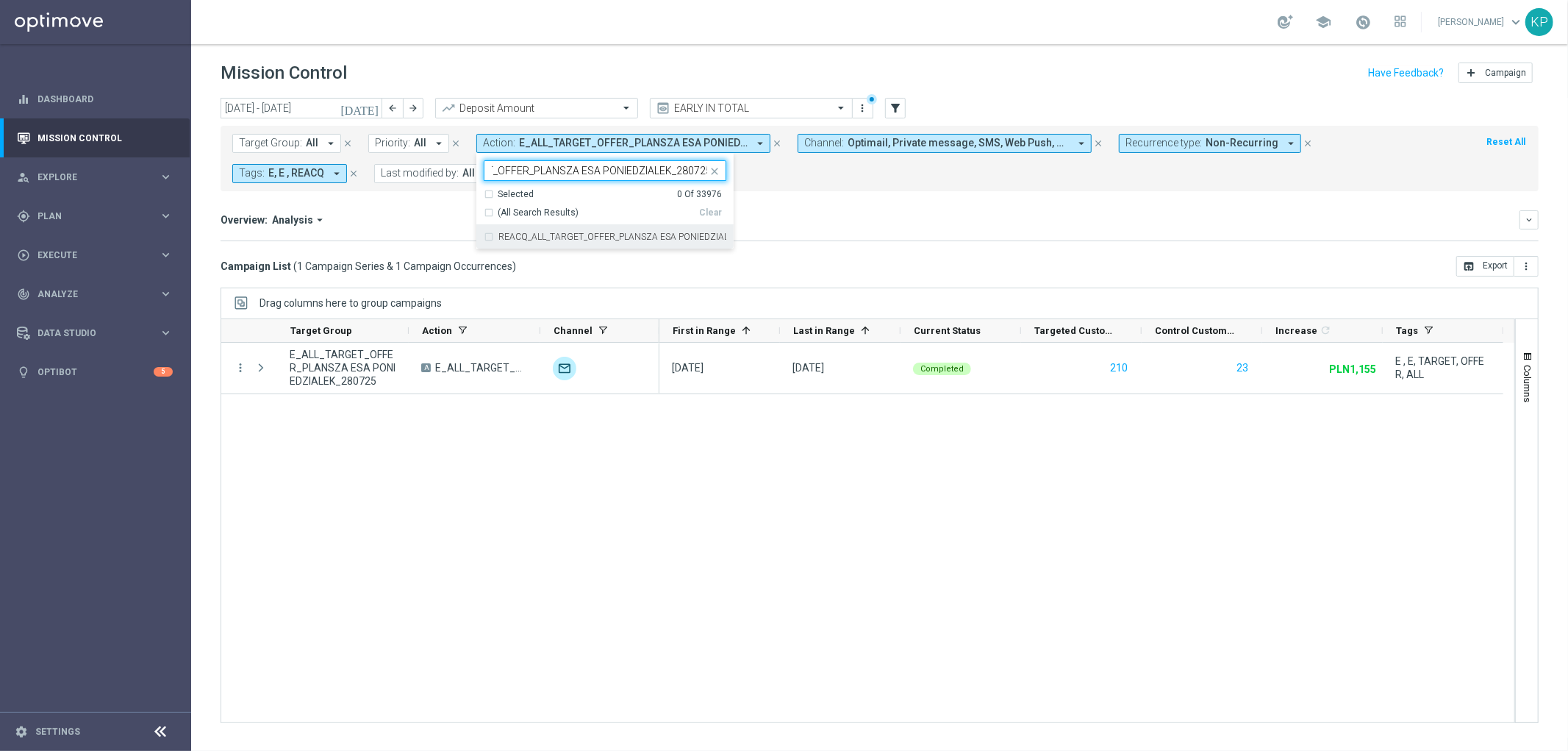
drag, startPoint x: 516, startPoint y: 232, endPoint x: 509, endPoint y: 232, distance: 7.0
click at [516, 232] on label "REACQ_ALL_TARGET_OFFER_PLANSZA ESA PONIEDZIALEK_280725" at bounding box center [613, 236] width 228 height 9
type input "REACQ_ALL_TARGET_OFFER_PLANSZA ESA PONIEDZIALEK_280725"
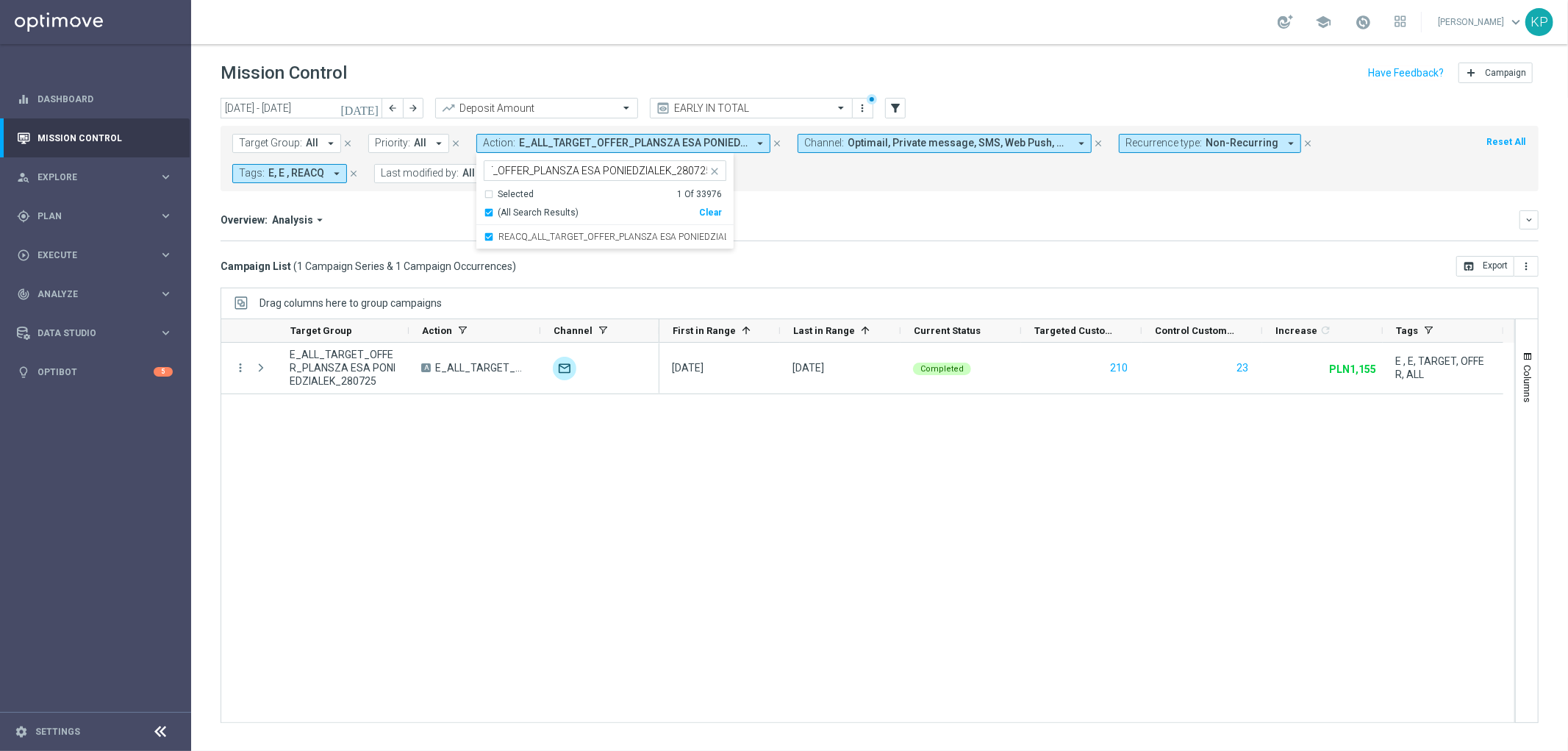
scroll to position [0, 0]
click at [408, 225] on div "Overview: Analysis arrow_drop_down" at bounding box center [870, 220] width 1299 height 14
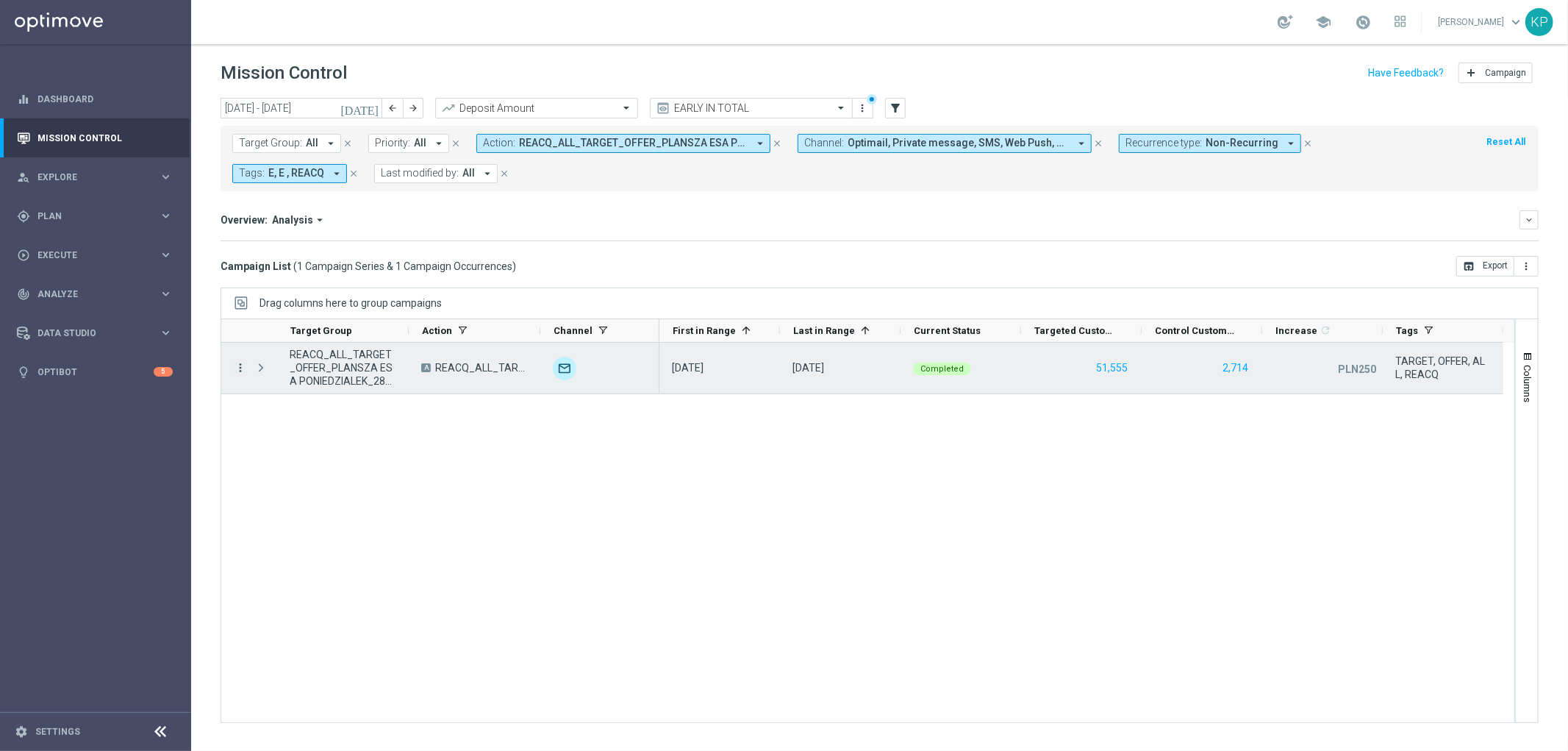
click at [240, 366] on icon "more_vert" at bounding box center [240, 368] width 14 height 14
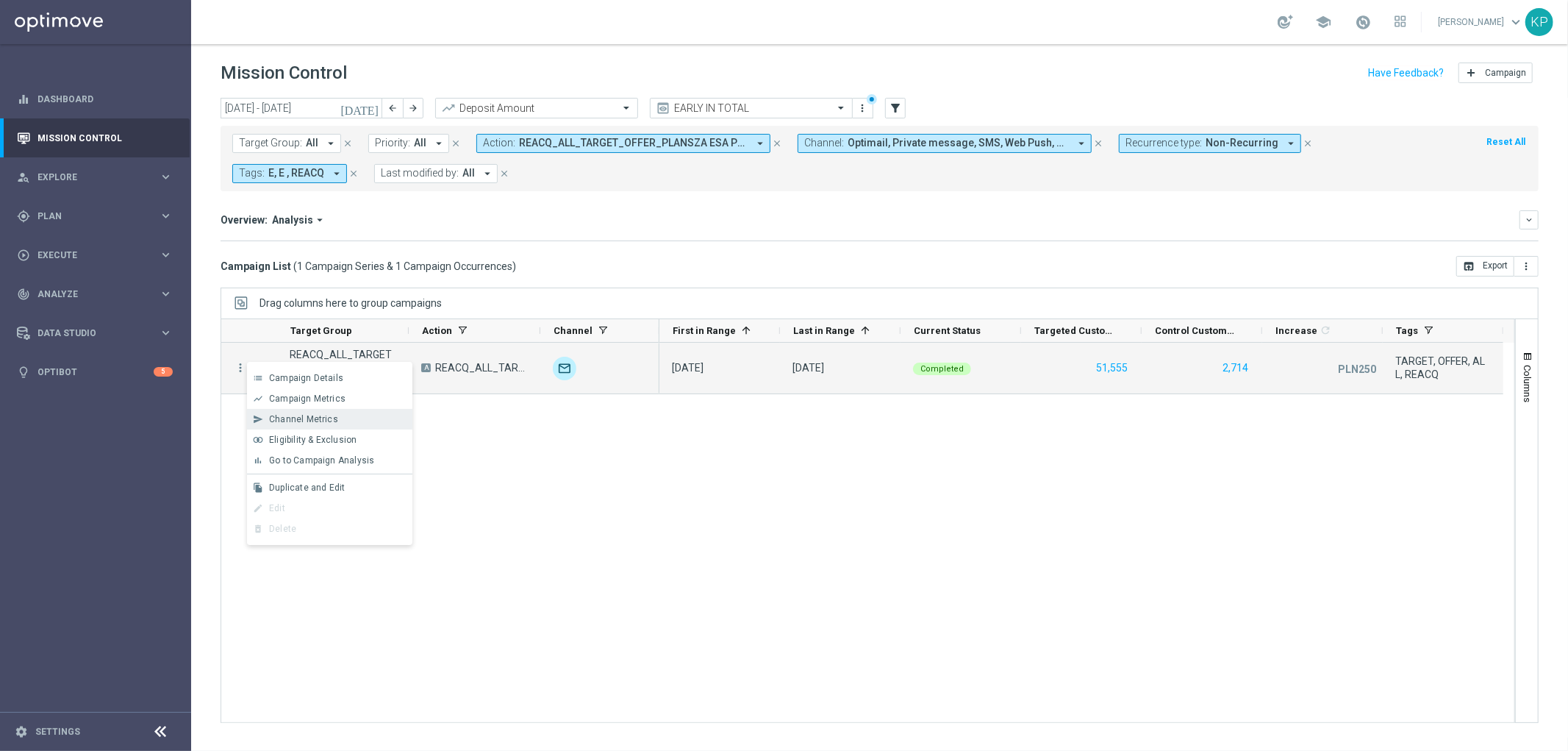
click at [283, 414] on span "Channel Metrics" at bounding box center [303, 418] width 69 height 10
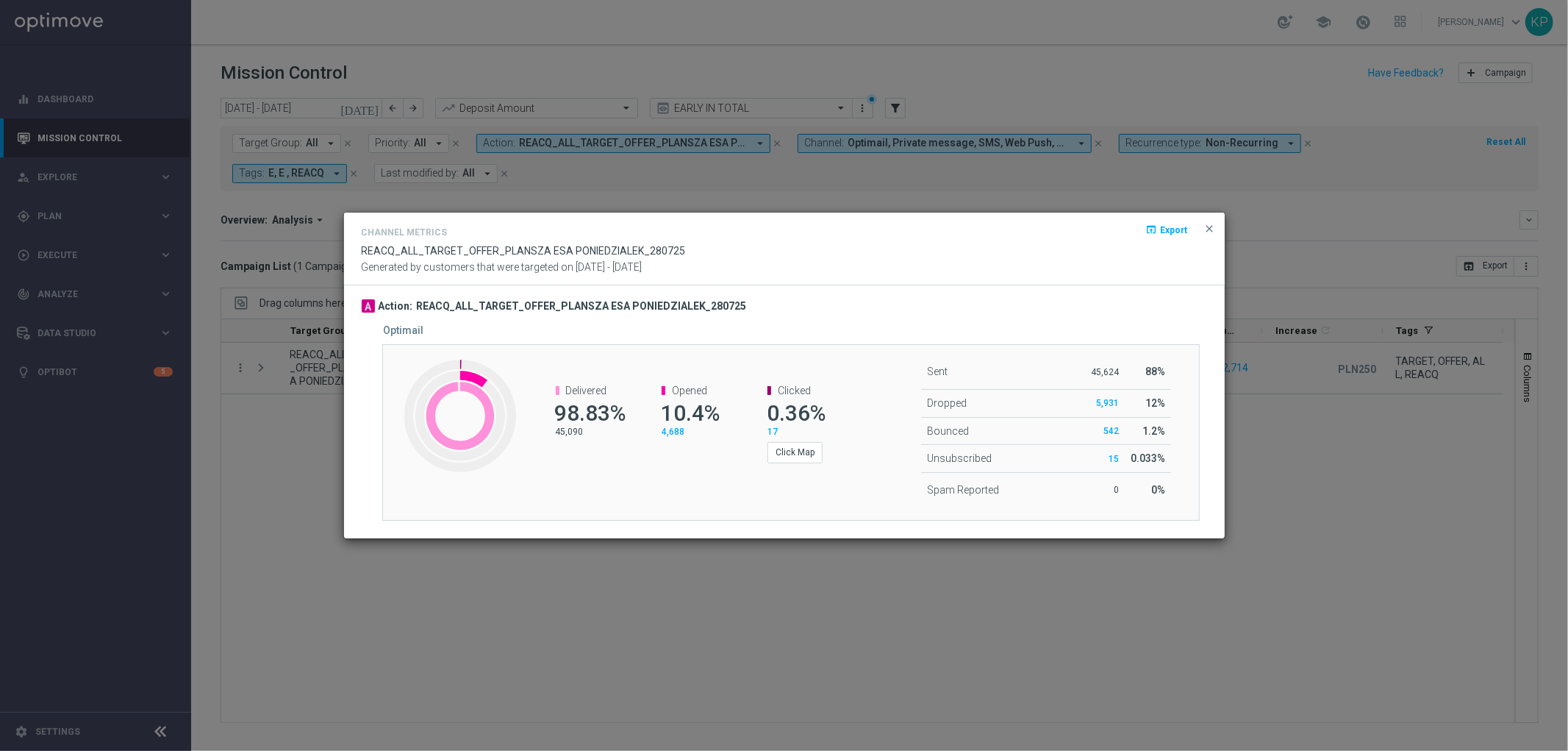
drag, startPoint x: 228, startPoint y: 281, endPoint x: 233, endPoint y: 298, distance: 17.7
click at [231, 282] on modal-container "Channel Metrics open_in_browser Export REACQ_ALL_TARGET_OFFER_PLANSZA ESA PONIE…" at bounding box center [784, 376] width 1568 height 751
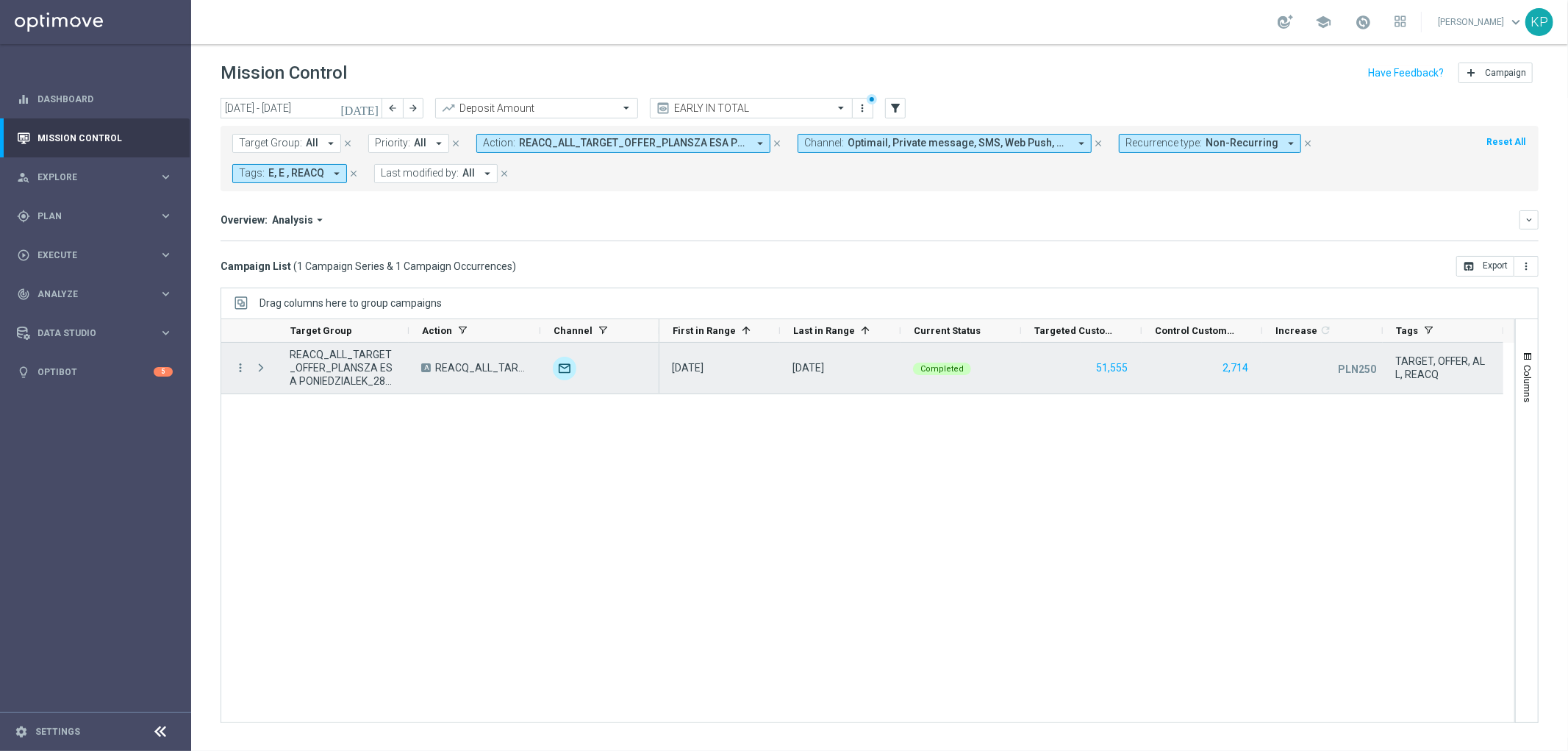
click at [239, 356] on div "more_vert" at bounding box center [234, 368] width 26 height 51
click at [239, 361] on icon "more_vert" at bounding box center [240, 368] width 14 height 14
click at [278, 391] on div "show_chart Campaign Metrics" at bounding box center [330, 399] width 165 height 21
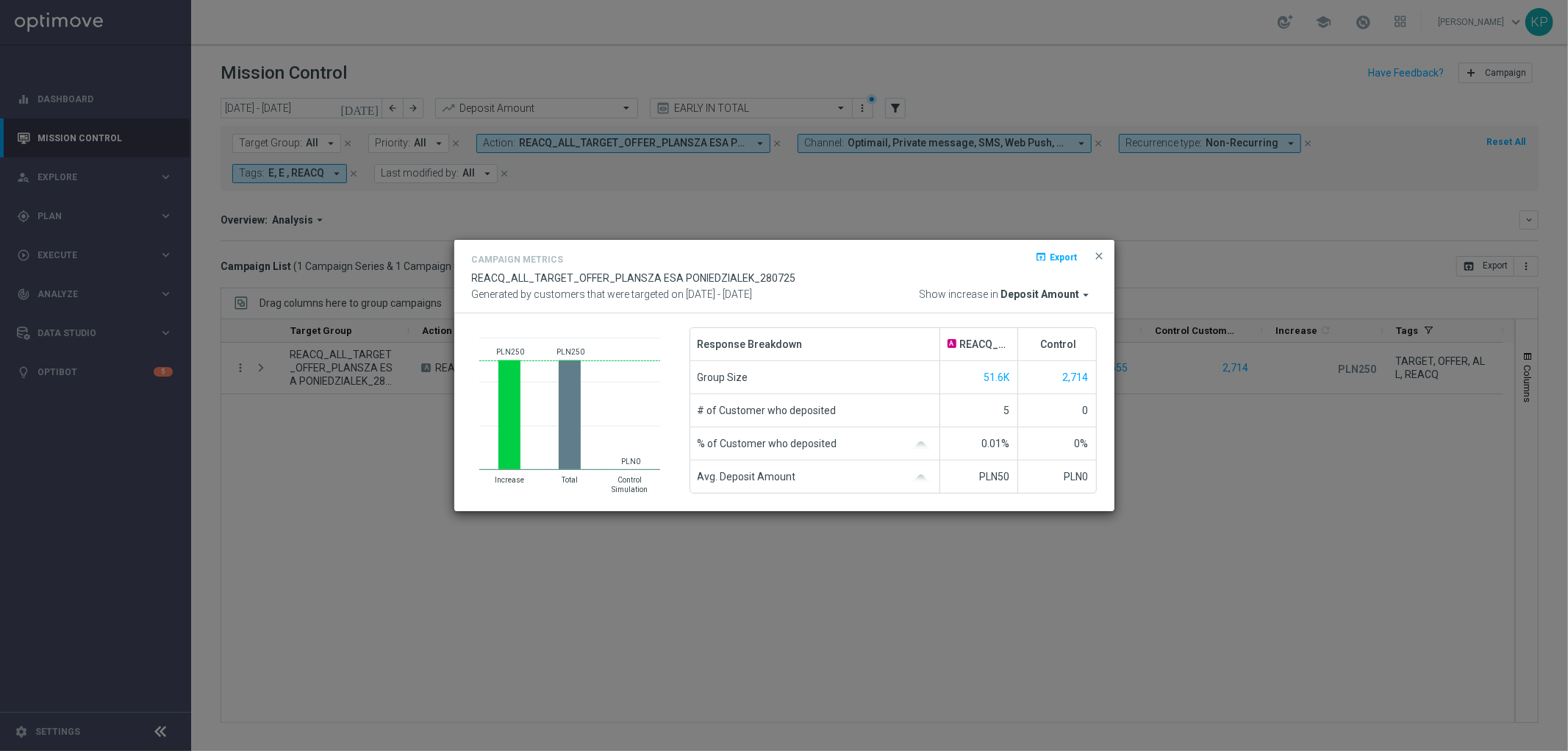
click at [391, 307] on modal-container "Campaign Metrics open_in_browser Export REACQ_ALL_TARGET_OFFER_PLANSZA ESA PONI…" at bounding box center [784, 376] width 1568 height 751
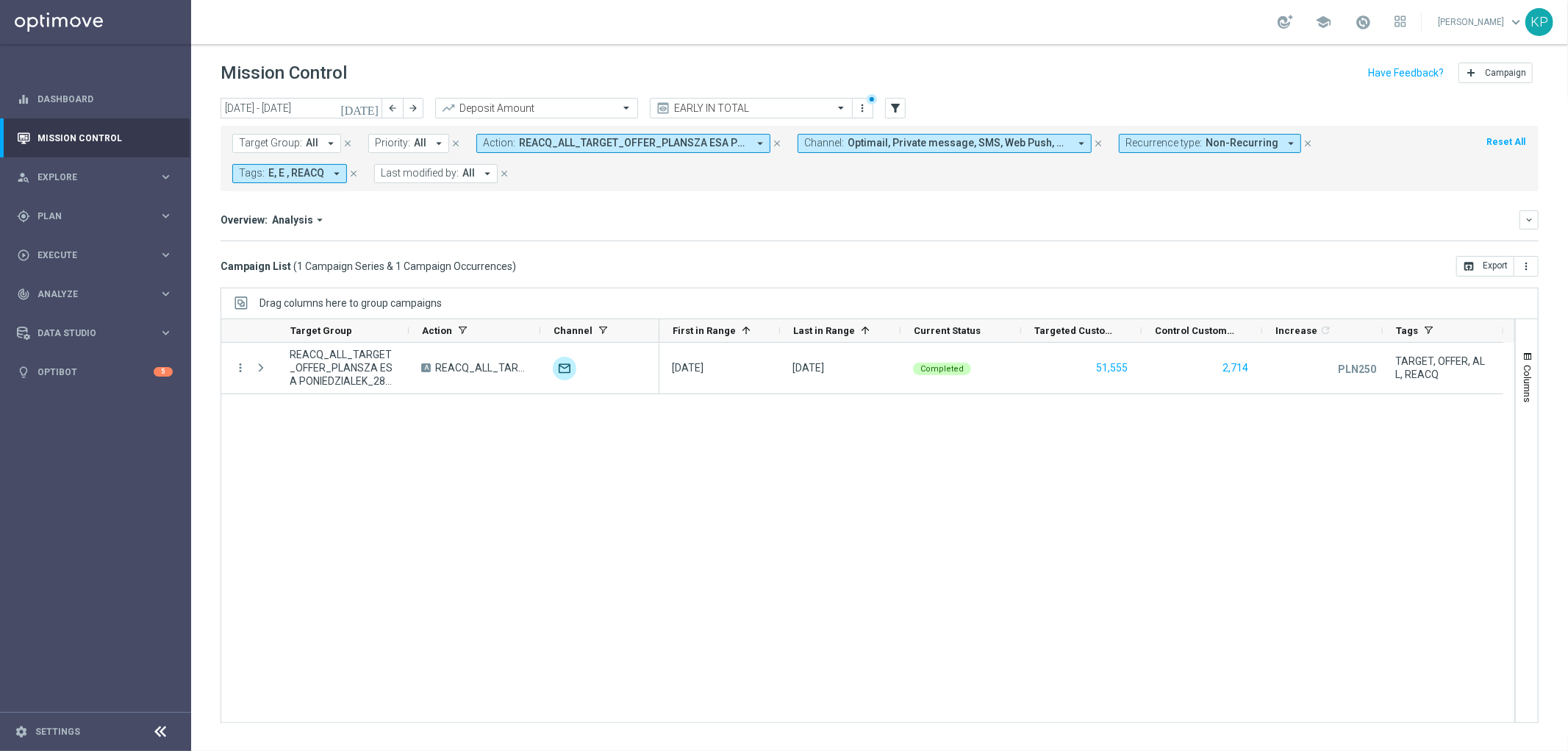
click at [516, 150] on button "Action: REACQ_ALL_TARGET_OFFER_PLANSZA ESA PONIEDZIALEK_280725 arrow_drop_down" at bounding box center [624, 143] width 294 height 19
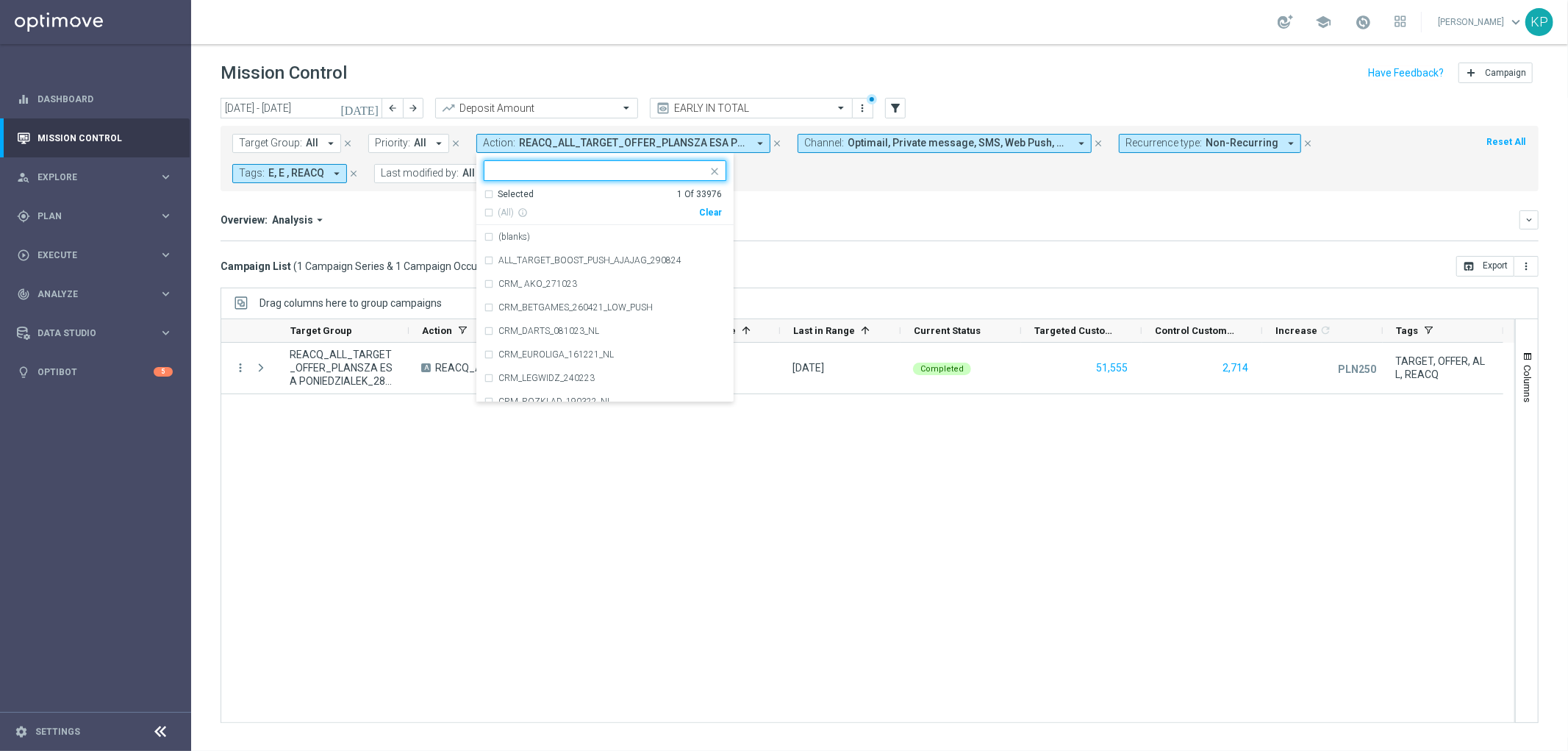
click at [502, 194] on div "Selected" at bounding box center [516, 195] width 36 height 13
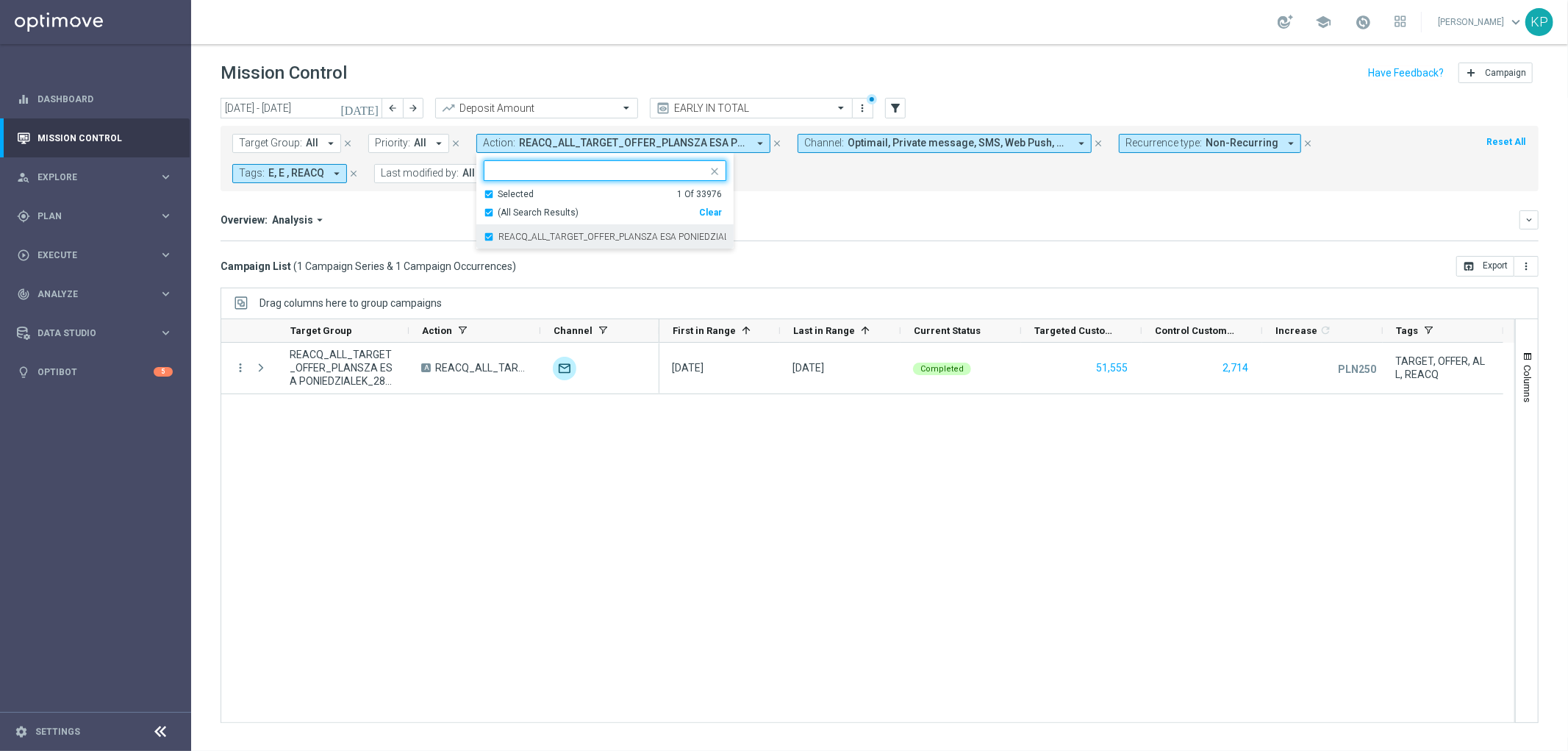
click at [502, 233] on label "REACQ_ALL_TARGET_OFFER_PLANSZA ESA PONIEDZIALEK_280725" at bounding box center [613, 236] width 228 height 9
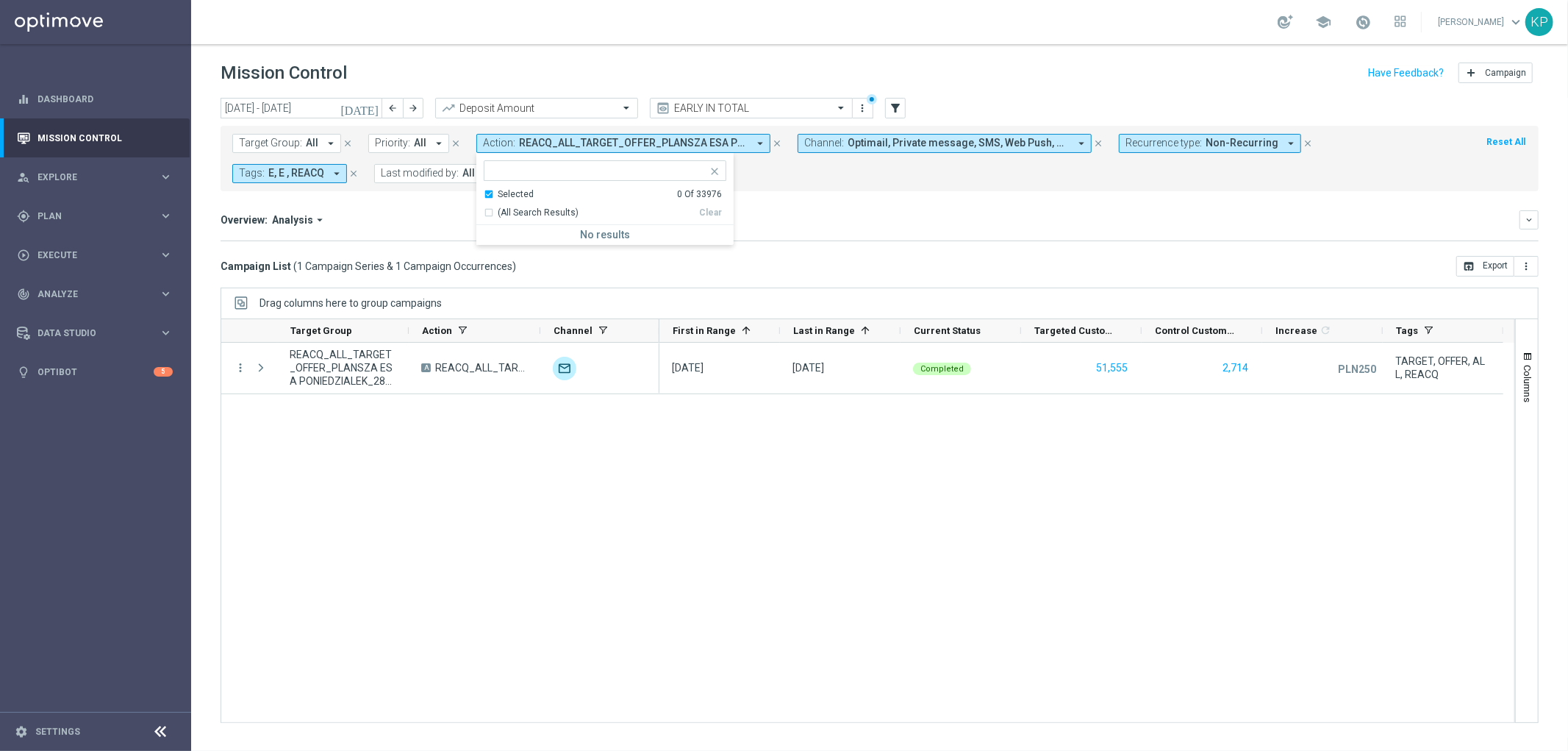
click at [503, 193] on div "Selected" at bounding box center [516, 195] width 36 height 13
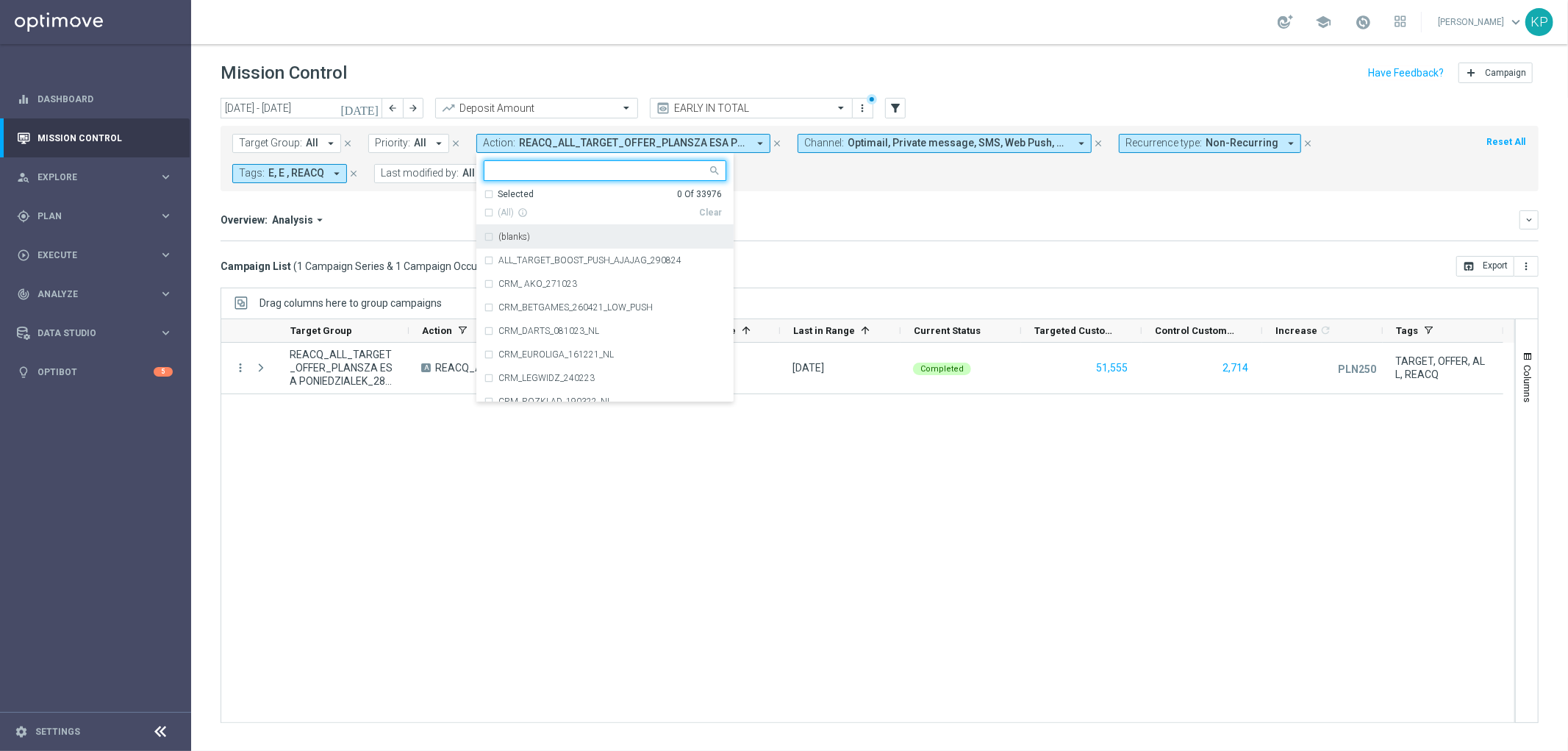
click at [508, 173] on input "text" at bounding box center [599, 171] width 216 height 13
paste input "REACQ_ALL_TARGET_BET_100 do 100 zl_300725"
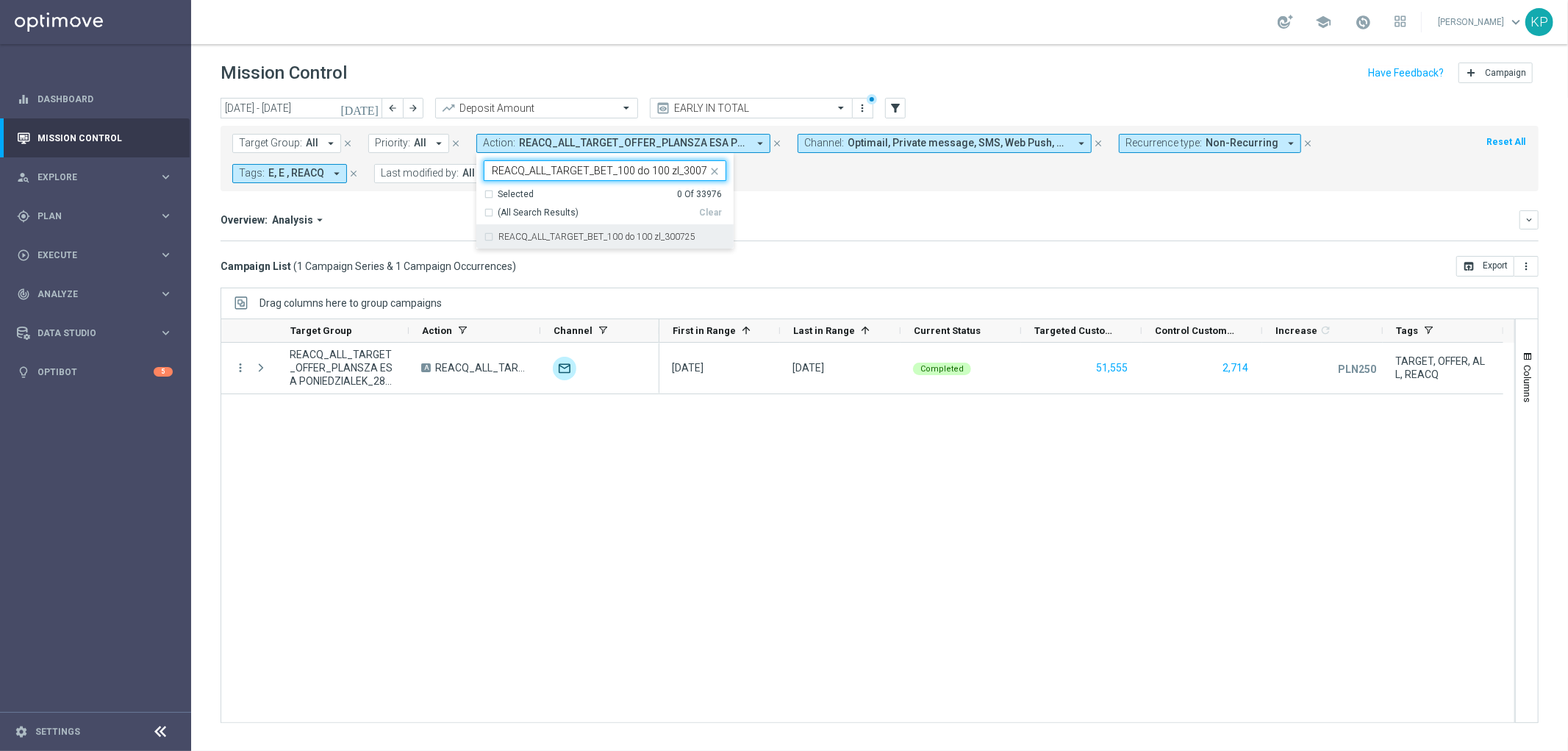
scroll to position [0, 7]
click at [504, 236] on label "REACQ_ALL_TARGET_BET_100 do 100 zl_300725" at bounding box center [597, 236] width 197 height 9
type input "REACQ_ALL_TARGET_BET_100 do 100 zl_300725"
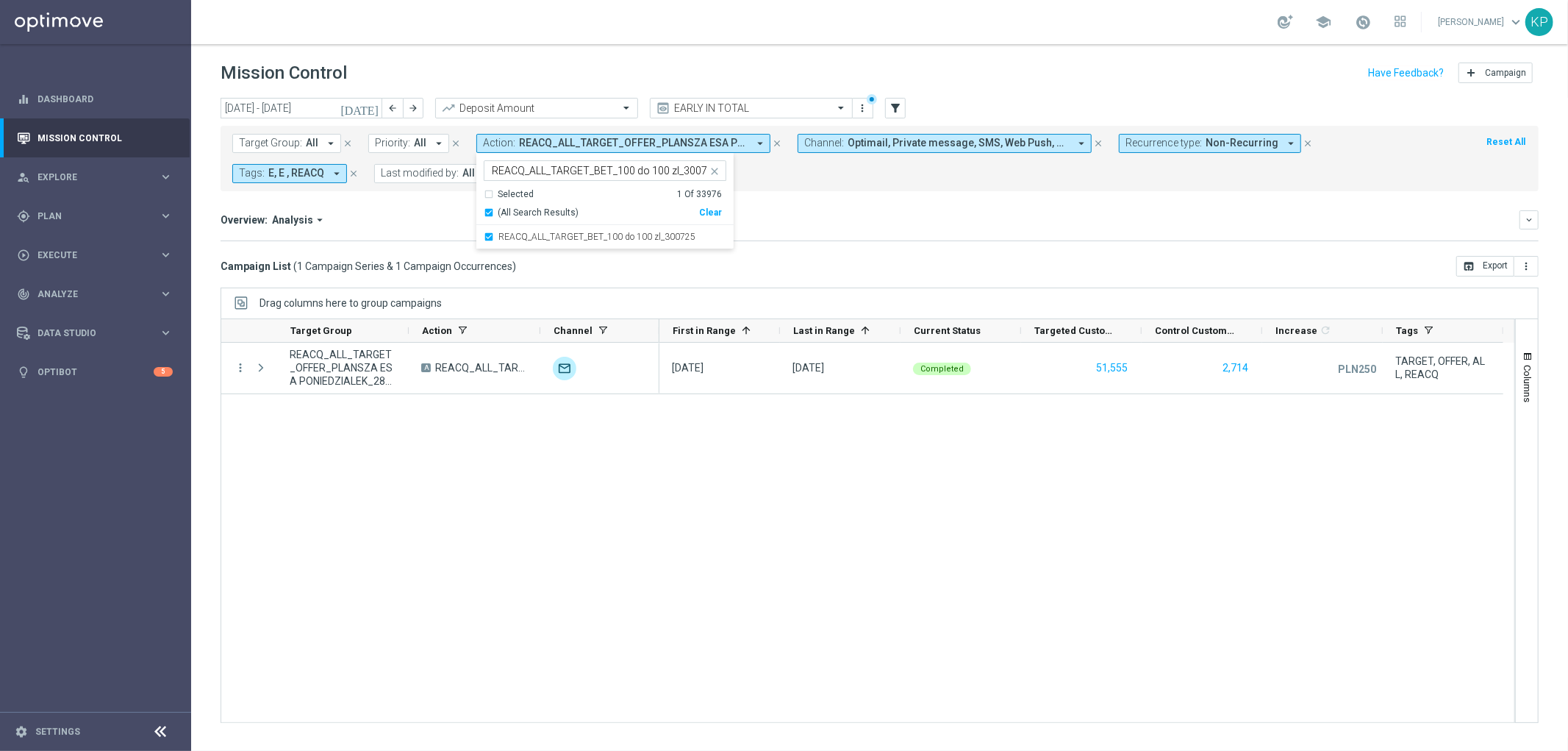
click at [420, 220] on div "Overview: Analysis arrow_drop_down" at bounding box center [870, 220] width 1299 height 14
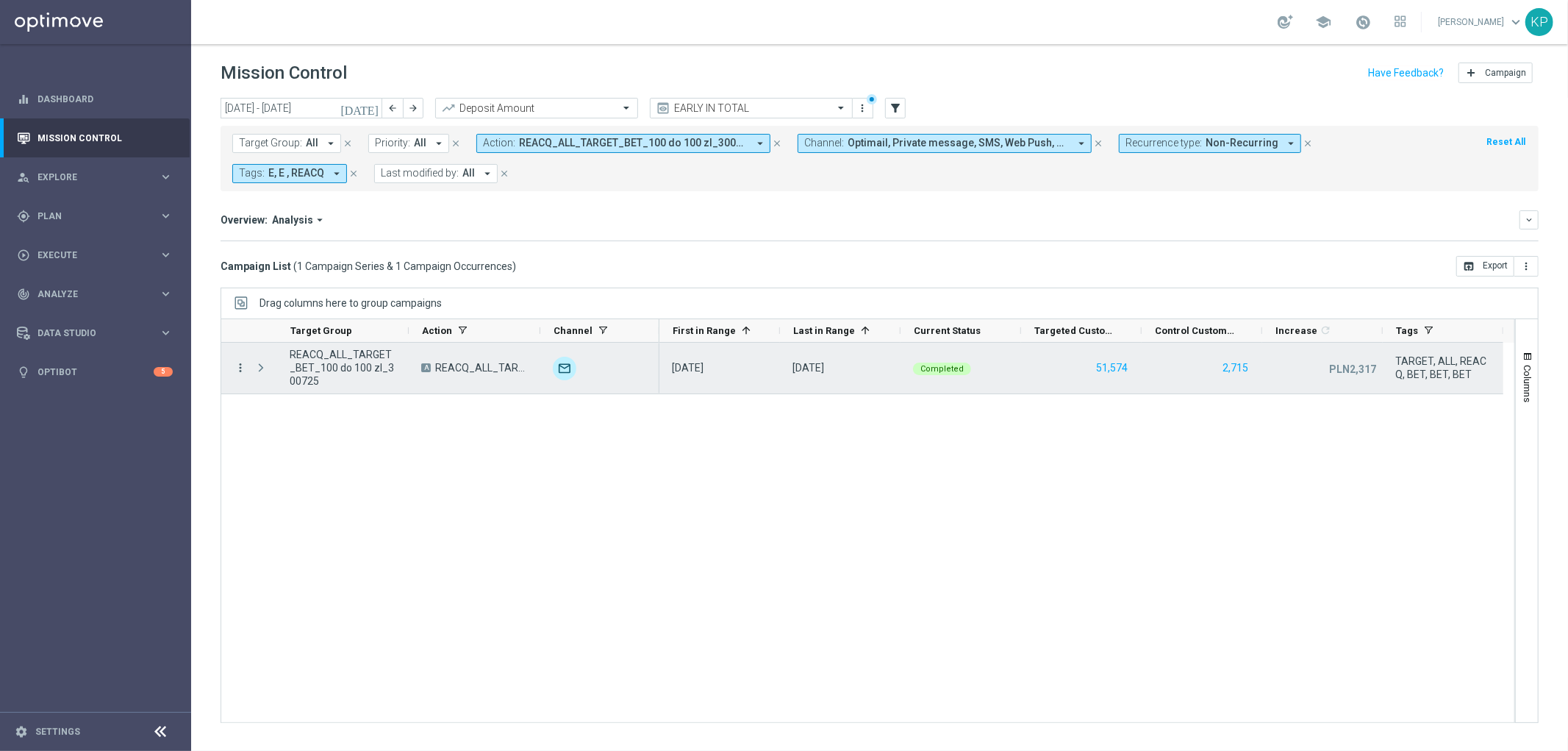
click at [243, 373] on icon "more_vert" at bounding box center [240, 368] width 14 height 14
click at [262, 379] on icon "list" at bounding box center [258, 378] width 10 height 10
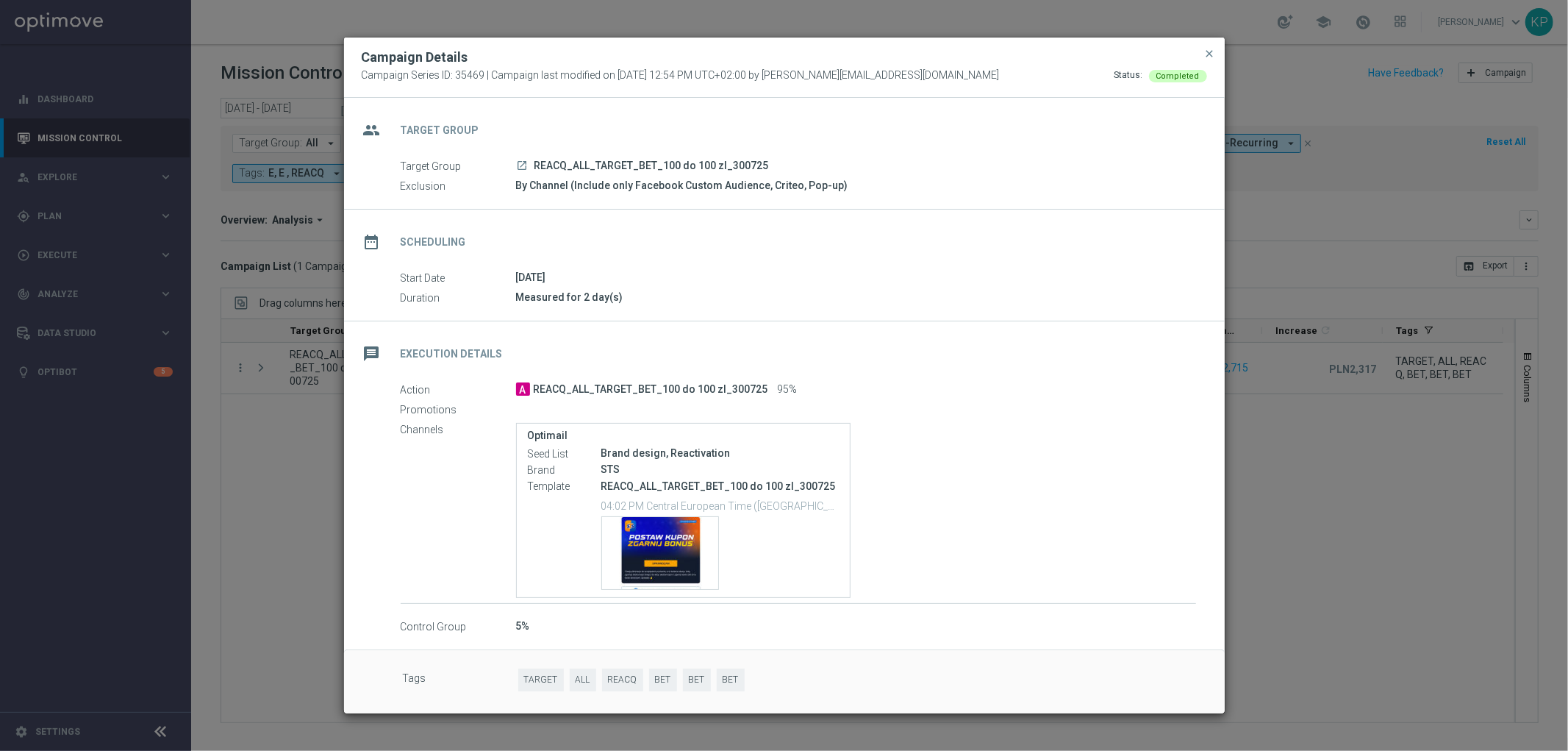
click at [212, 409] on modal-container "Campaign Details Campaign Series ID: 35469 | Campaign last modified on [DATE] 1…" at bounding box center [784, 376] width 1568 height 751
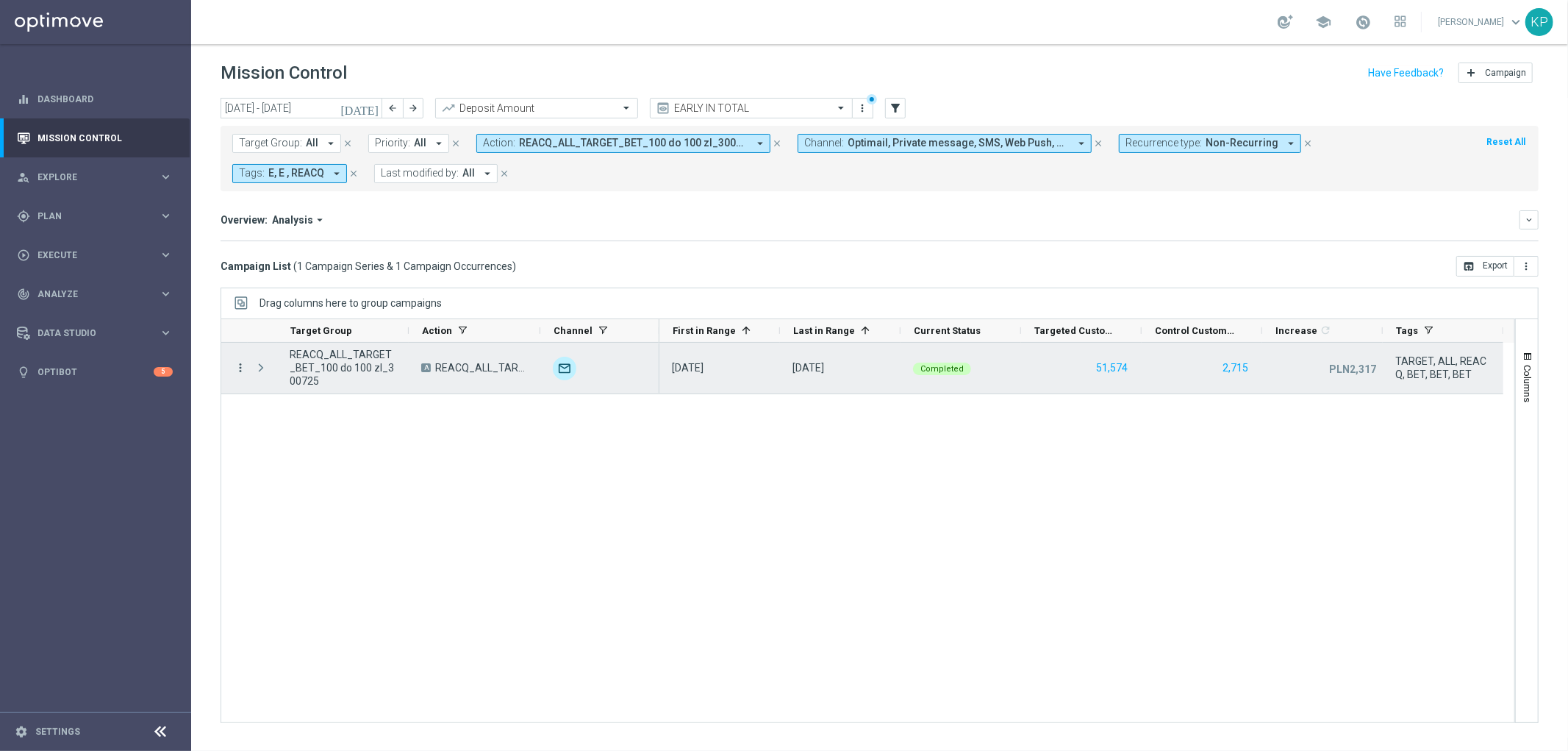
click at [235, 372] on icon "more_vert" at bounding box center [240, 368] width 14 height 14
click at [274, 418] on span "Channel Metrics" at bounding box center [303, 418] width 69 height 10
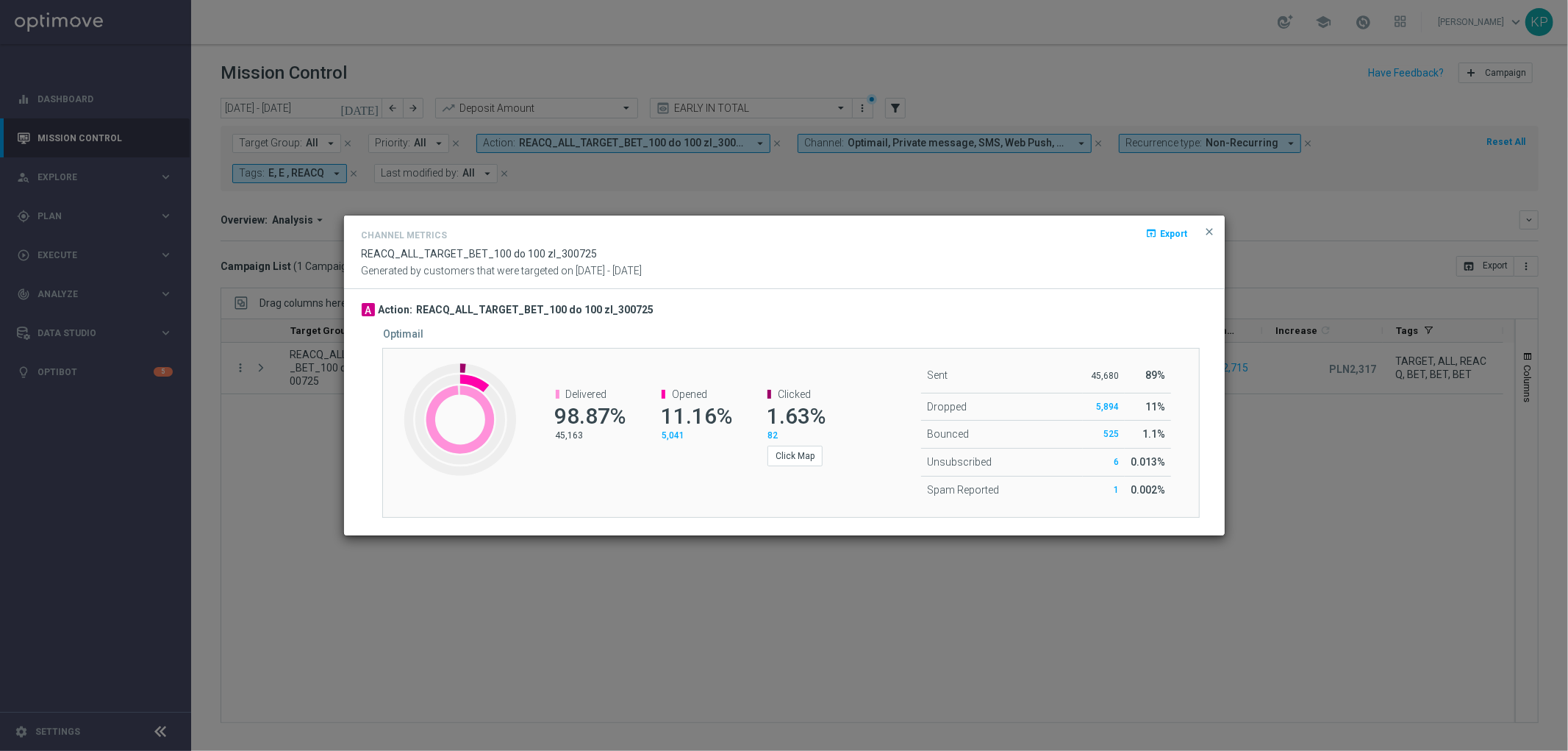
click at [1325, 461] on modal-container "Channel Metrics open_in_browser Export REACQ_ALL_TARGET_BET_100 do 100 zl_30072…" at bounding box center [784, 376] width 1568 height 751
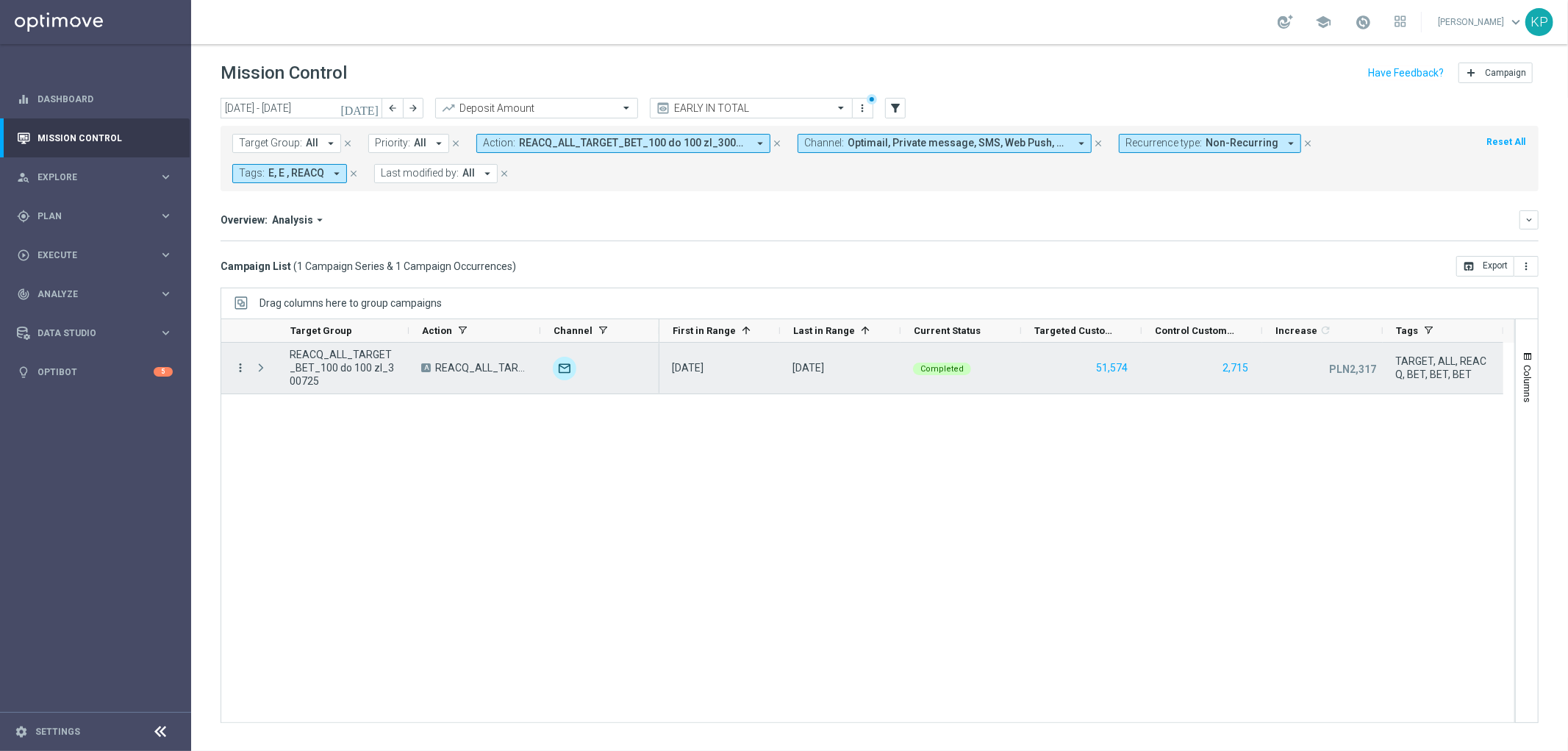
click at [240, 368] on icon "more_vert" at bounding box center [240, 368] width 14 height 14
click at [274, 399] on span "Campaign Metrics" at bounding box center [307, 398] width 76 height 10
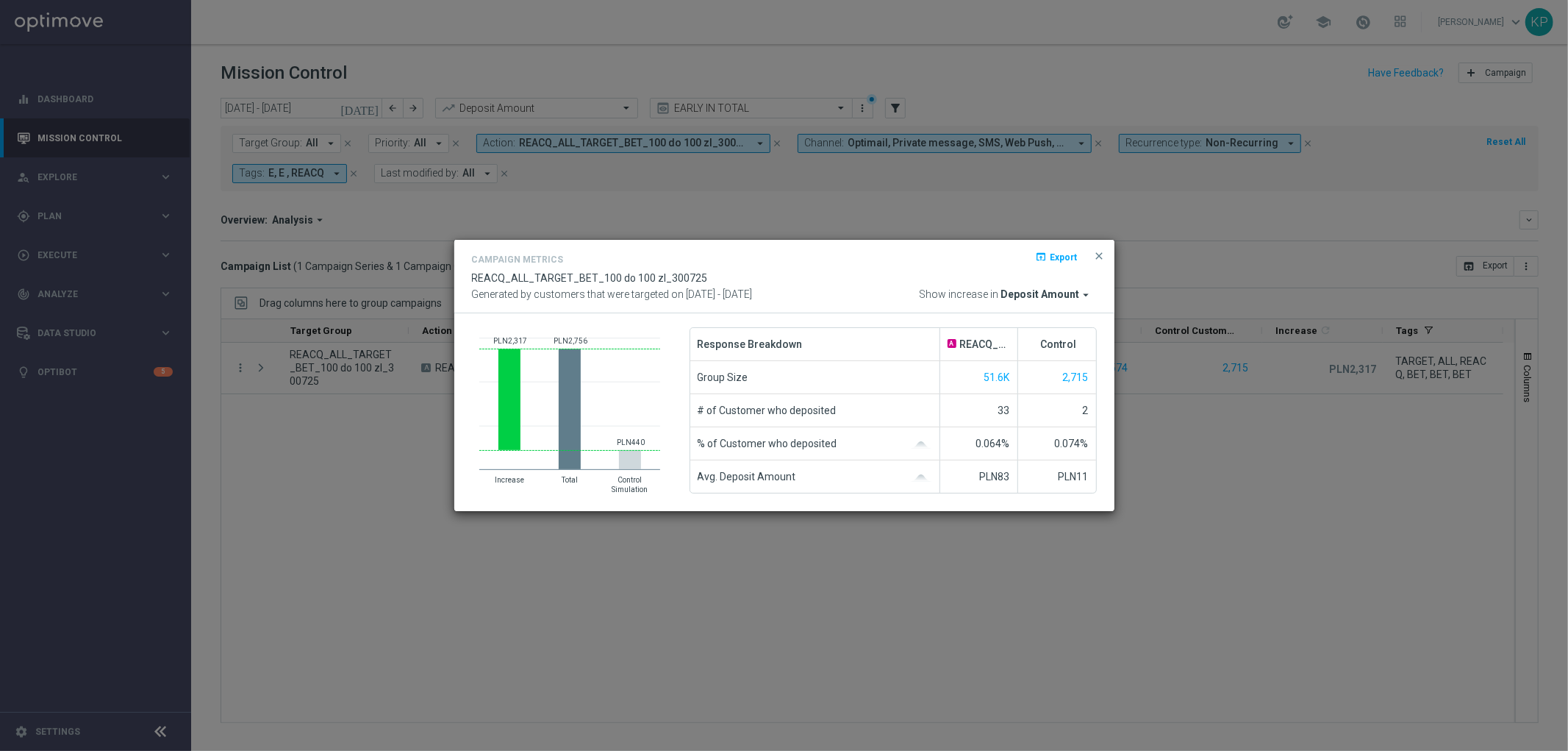
click at [1101, 247] on button "close" at bounding box center [1099, 256] width 14 height 18
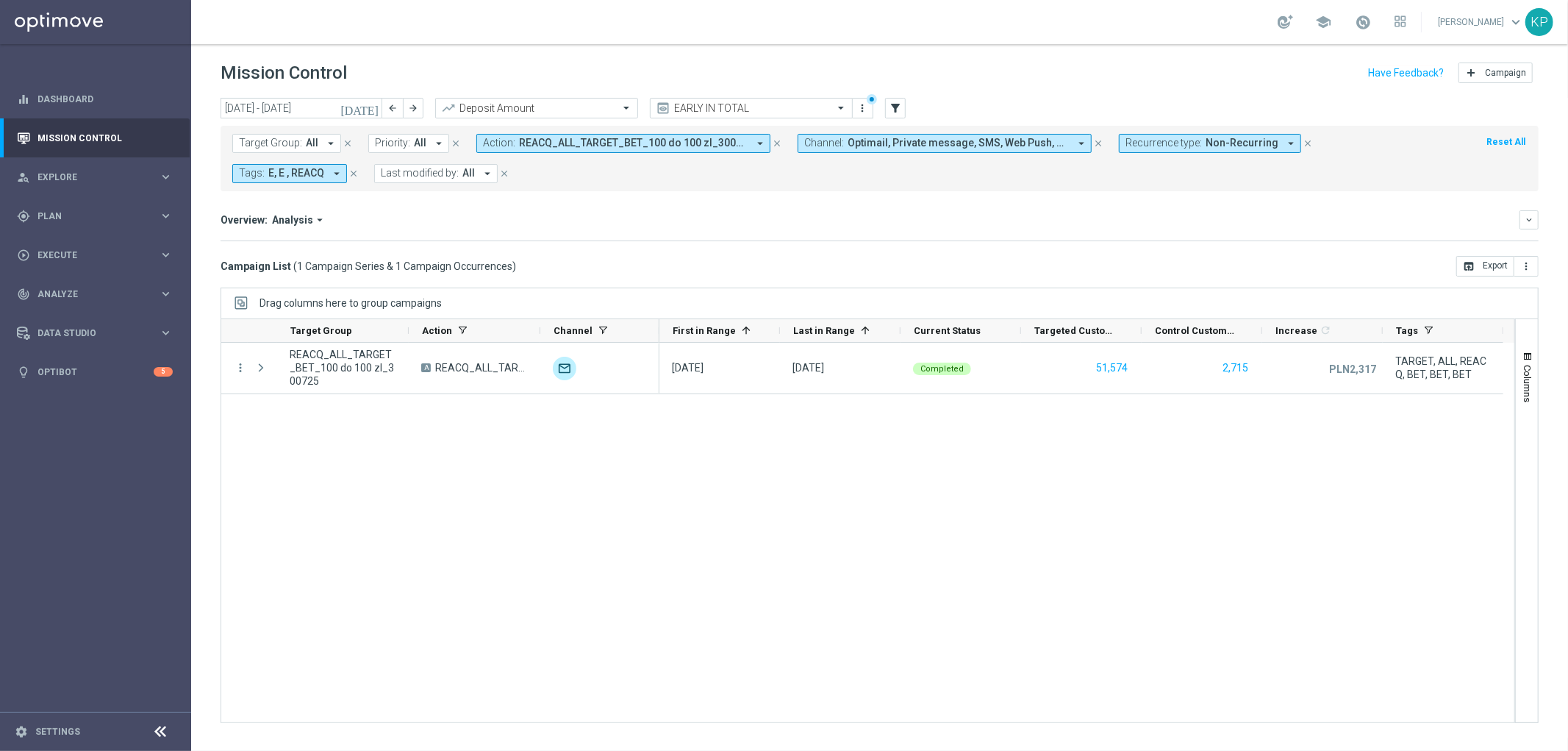
click at [583, 147] on span "REACQ_ALL_TARGET_BET_100 do 100 zl_300725" at bounding box center [632, 143] width 228 height 13
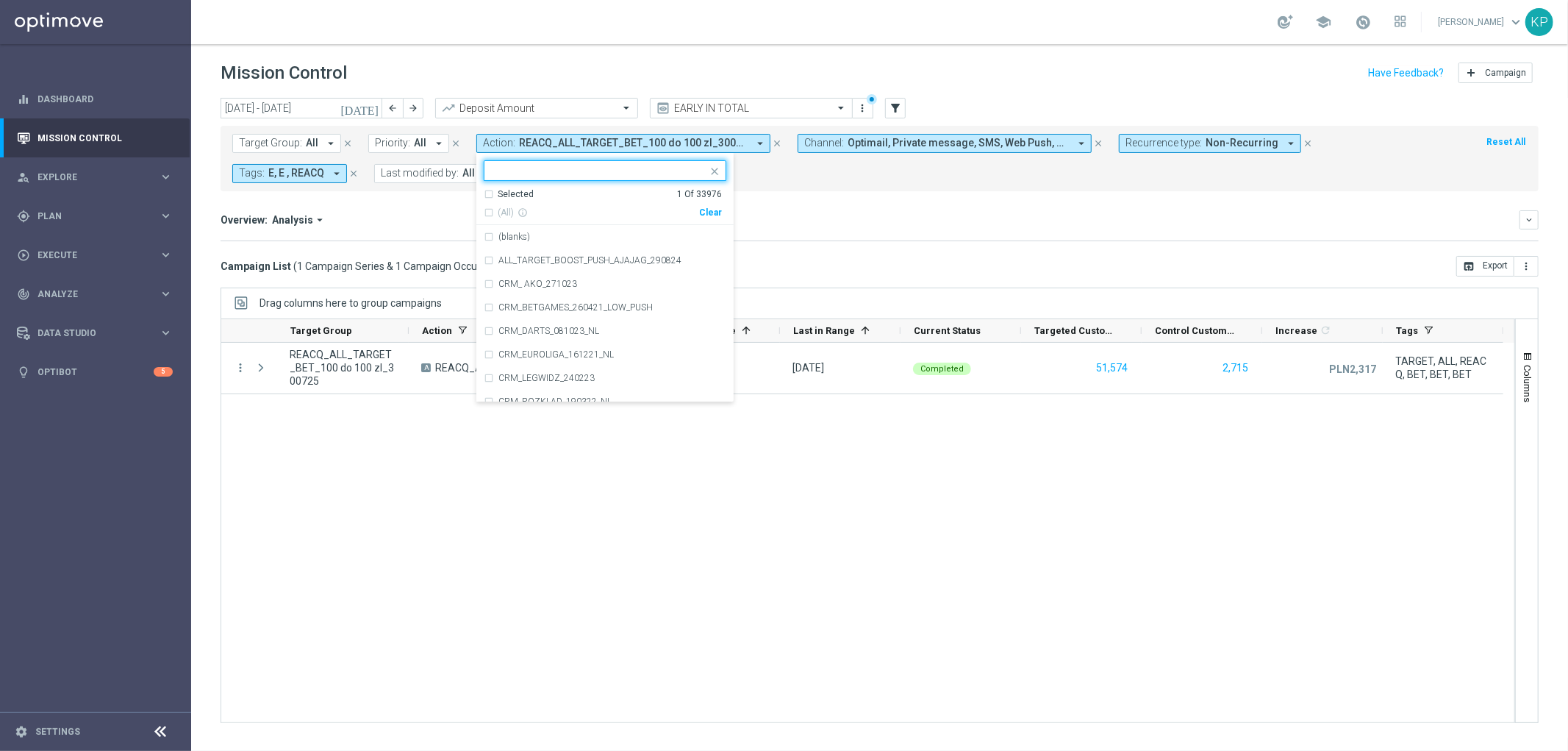
click at [488, 193] on div "Selected 1 Of 33976" at bounding box center [602, 195] width 238 height 13
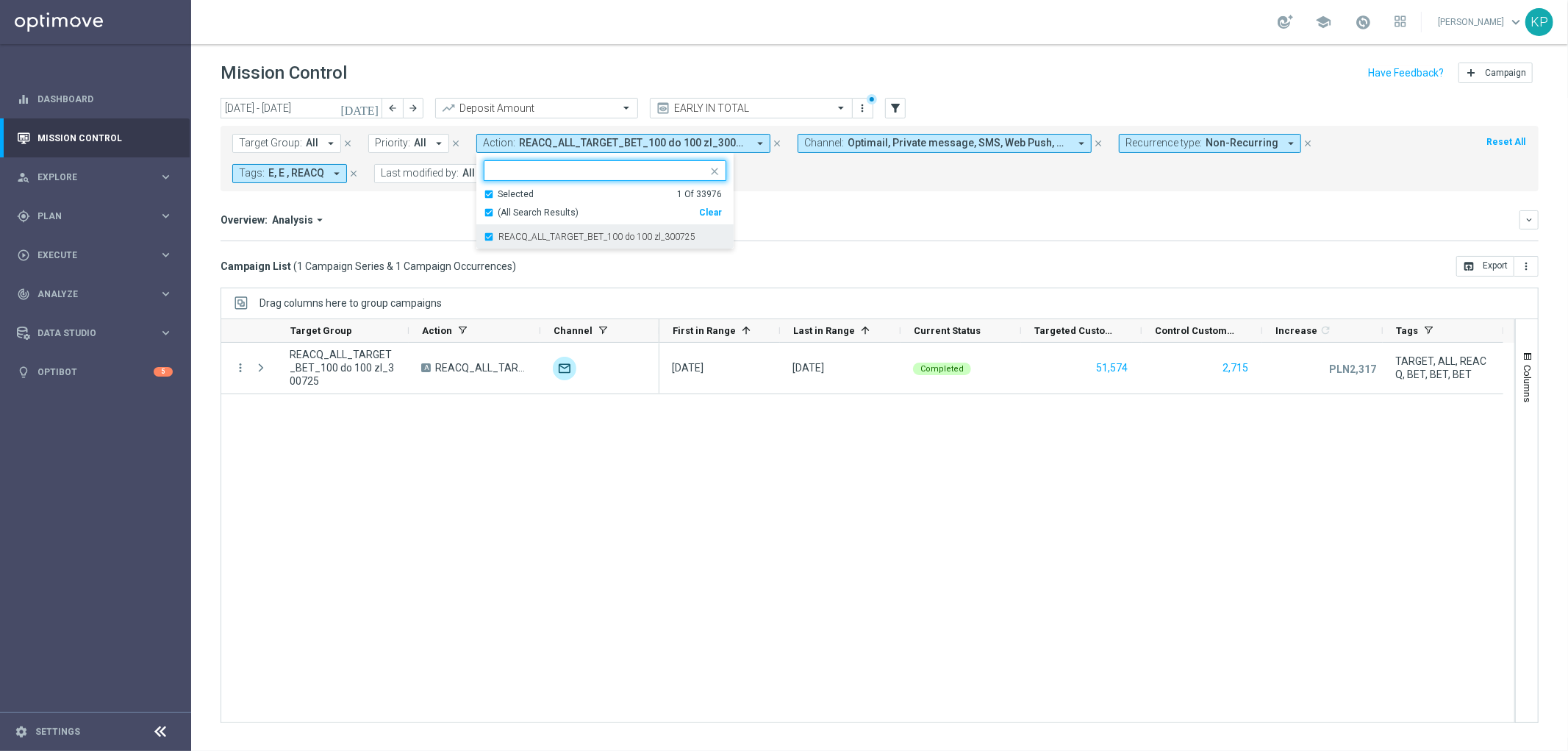
click at [489, 239] on div "REACQ_ALL_TARGET_BET_100 do 100 zl_300725" at bounding box center [605, 237] width 243 height 24
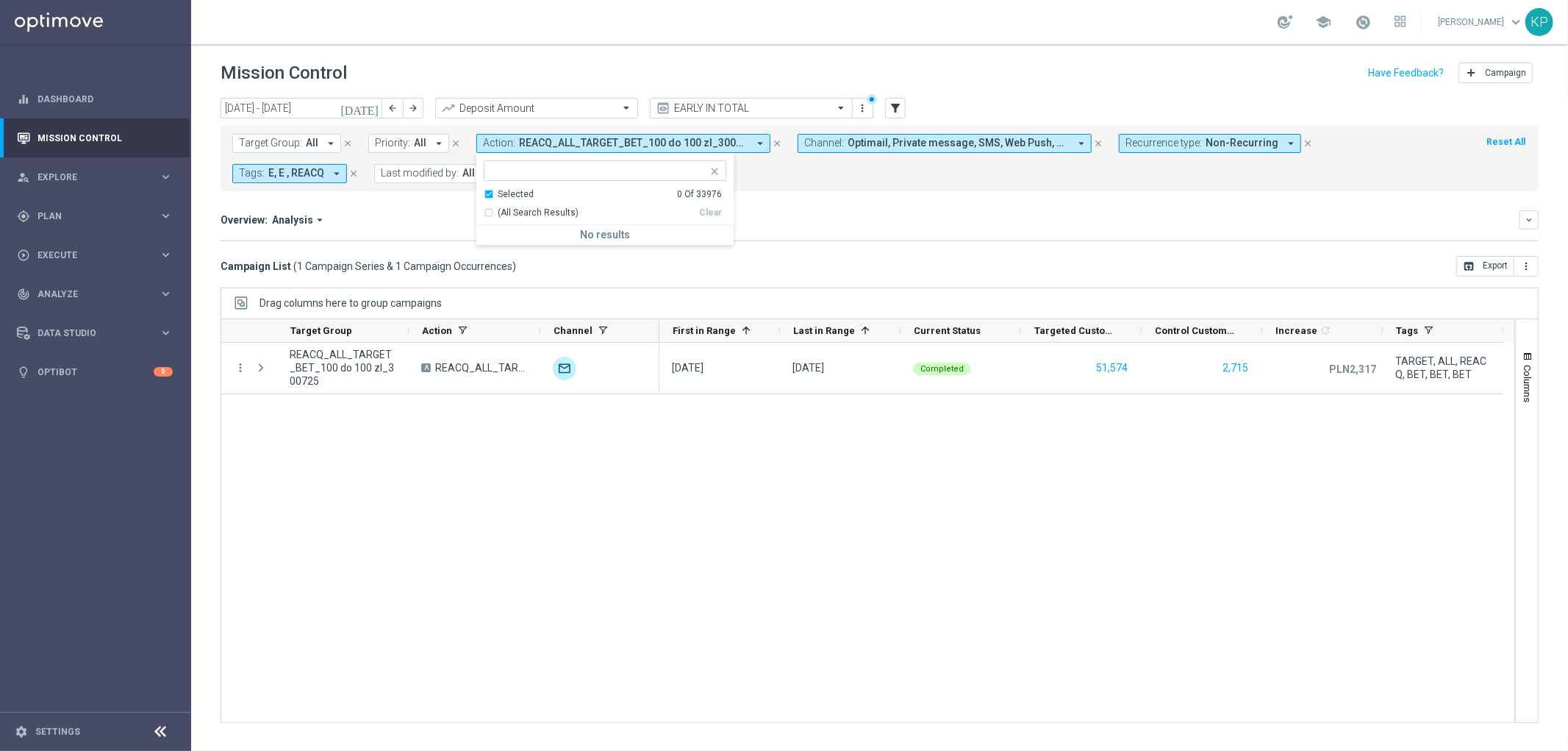
click at [442, 216] on div "Overview: Analysis arrow_drop_down" at bounding box center [870, 220] width 1299 height 14
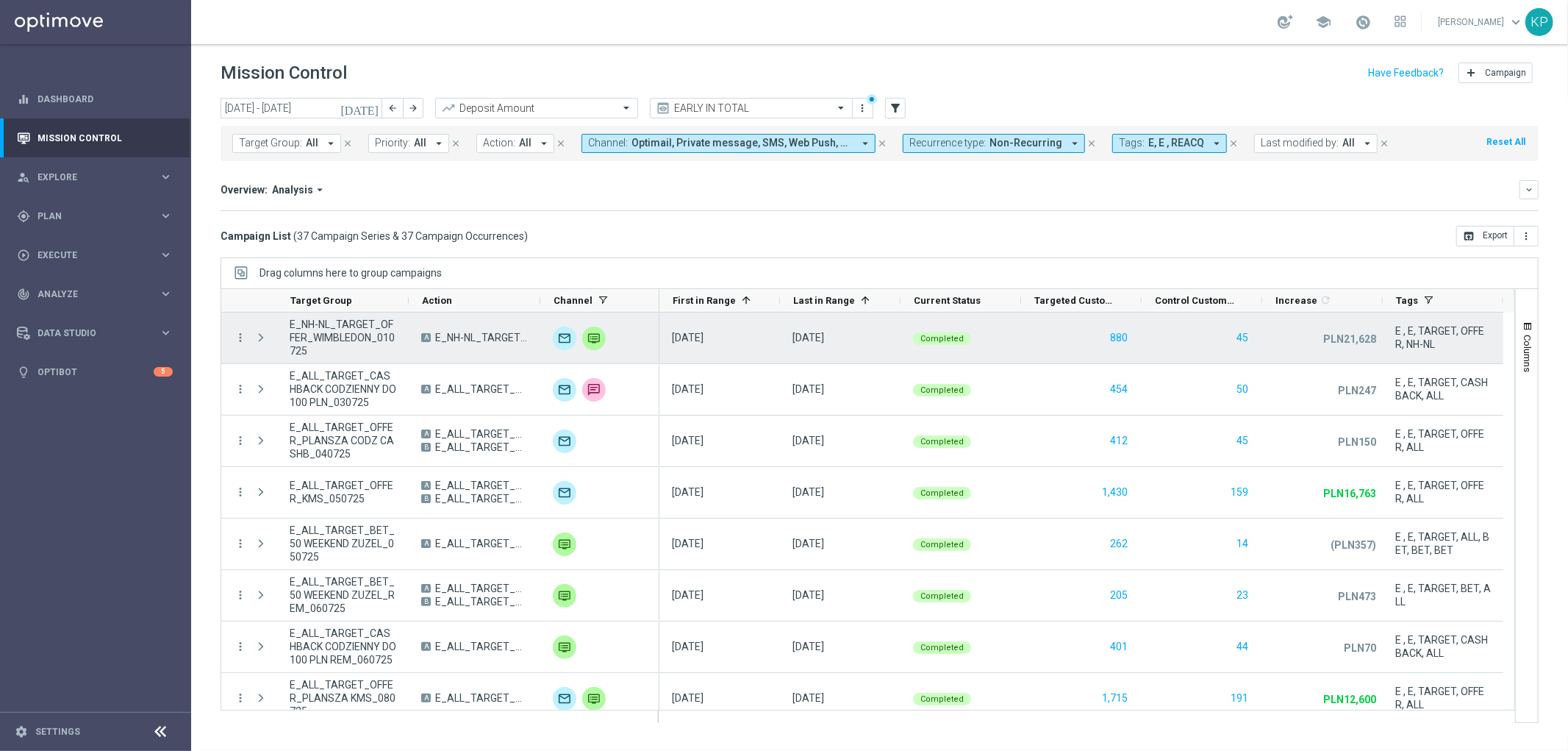
click at [366, 327] on span "E_NH-NL_TARGET_OFFER_WIMBLEDON_010725" at bounding box center [343, 337] width 107 height 40
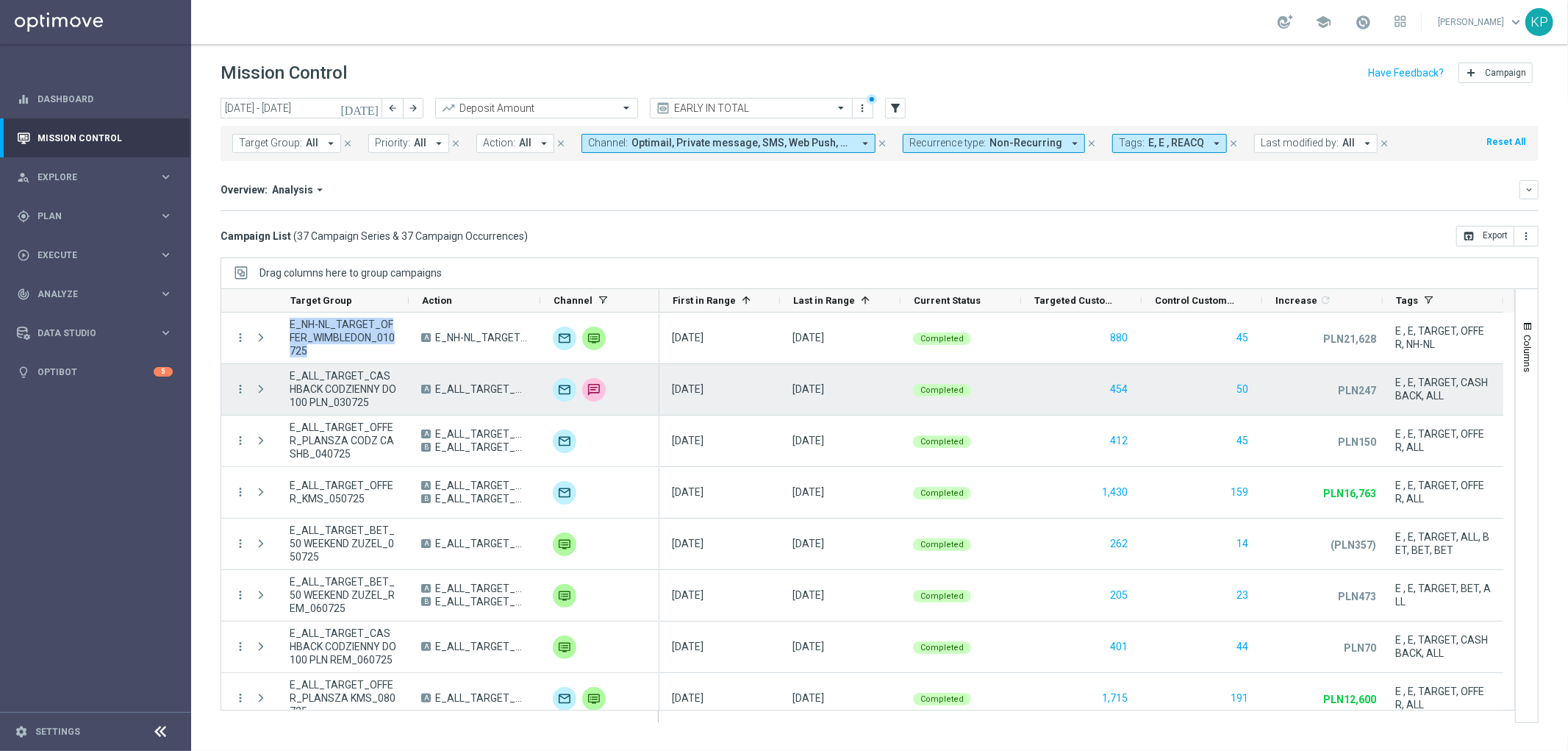
click at [325, 388] on span "E_ALL_TARGET_CASHBACK CODZIENNY DO 100 PLN_030725" at bounding box center [343, 389] width 107 height 40
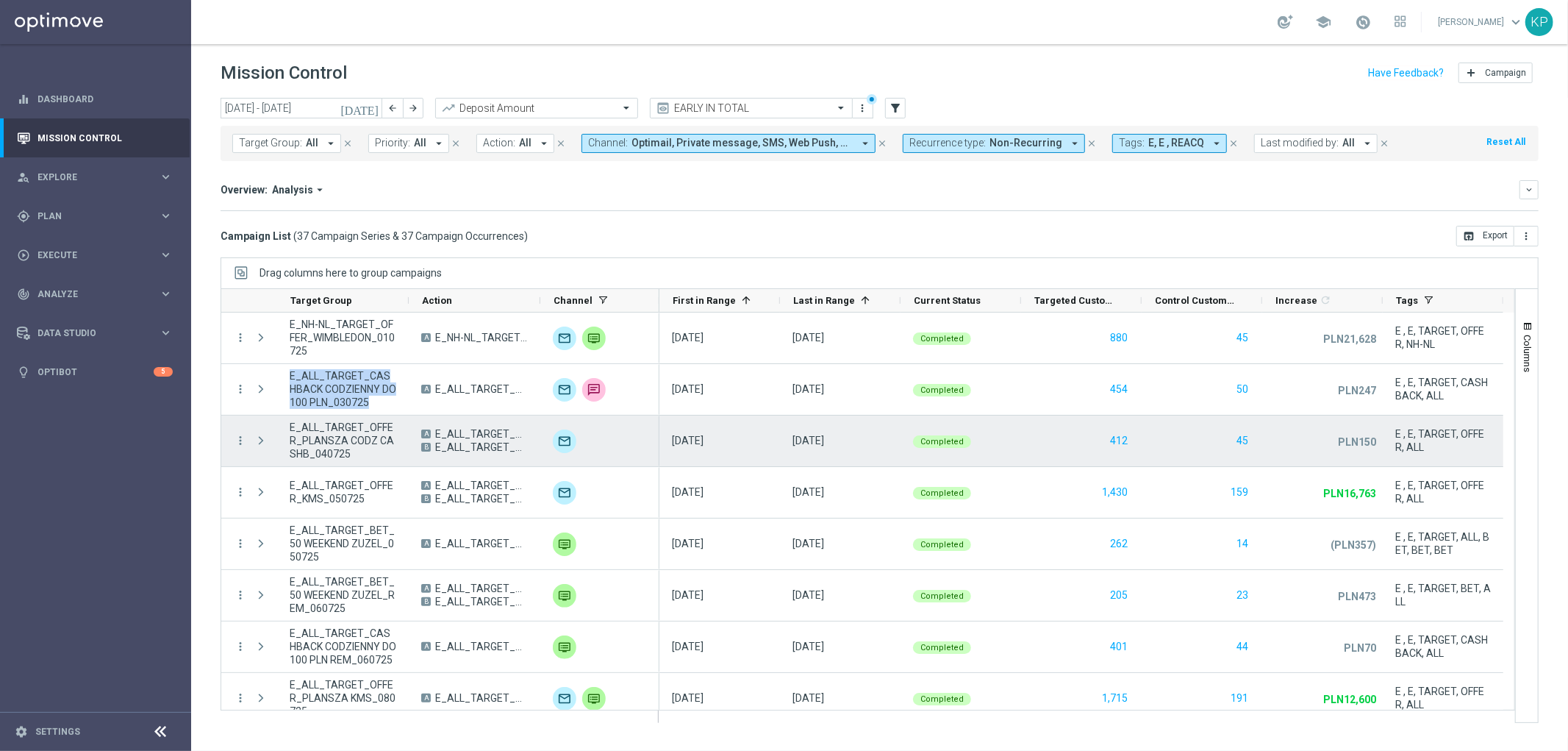
click at [347, 431] on span "E_ALL_TARGET_OFFER_PLANSZA CODZ CASHB_040725" at bounding box center [343, 441] width 107 height 40
click at [460, 435] on span "E_ALL_TARGET_OFFER_PLANSZA CODZ CASHB KURSY_040725" at bounding box center [481, 434] width 92 height 14
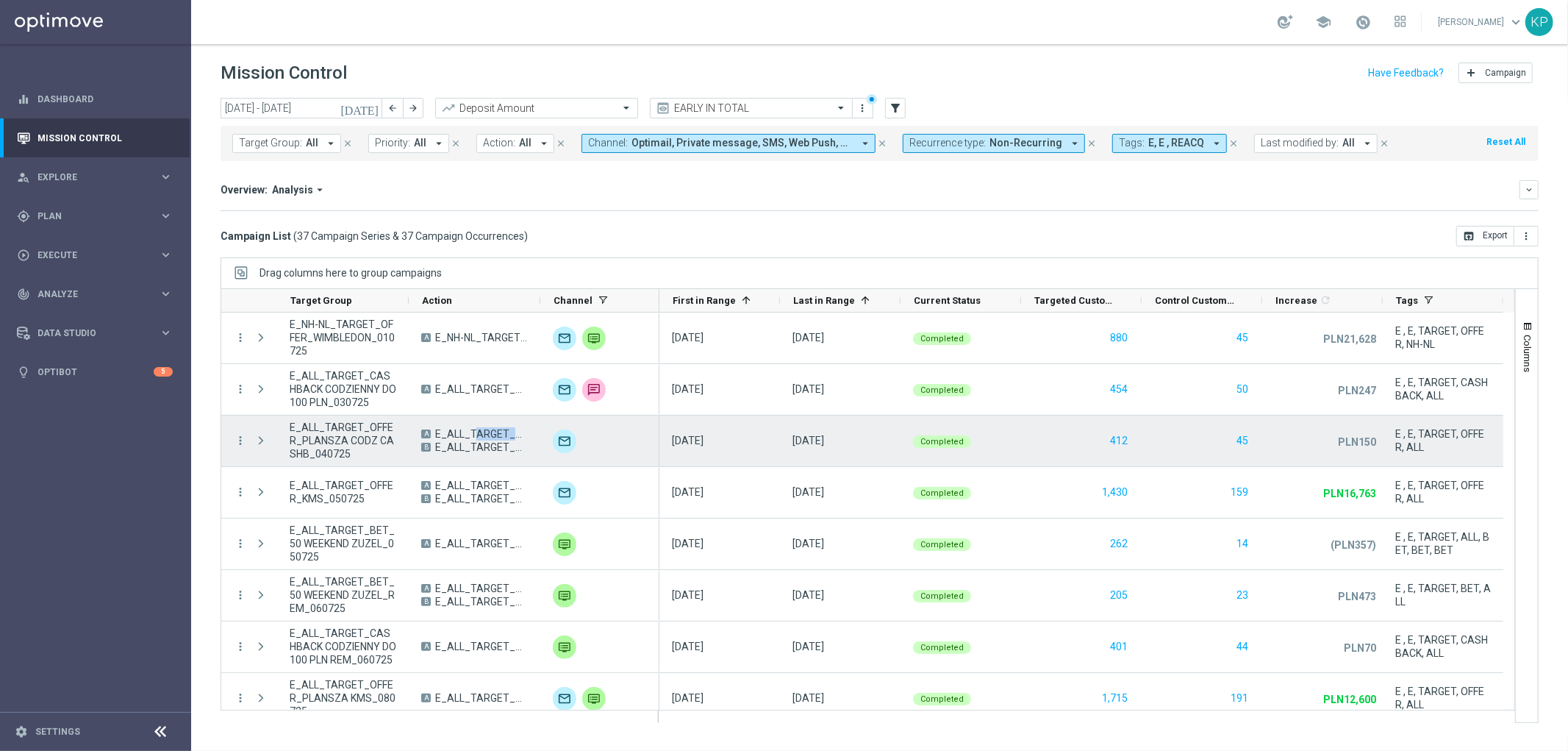
click at [460, 435] on span "E_ALL_TARGET_OFFER_PLANSZA CODZ CASHB KURSY_040725" at bounding box center [481, 434] width 92 height 14
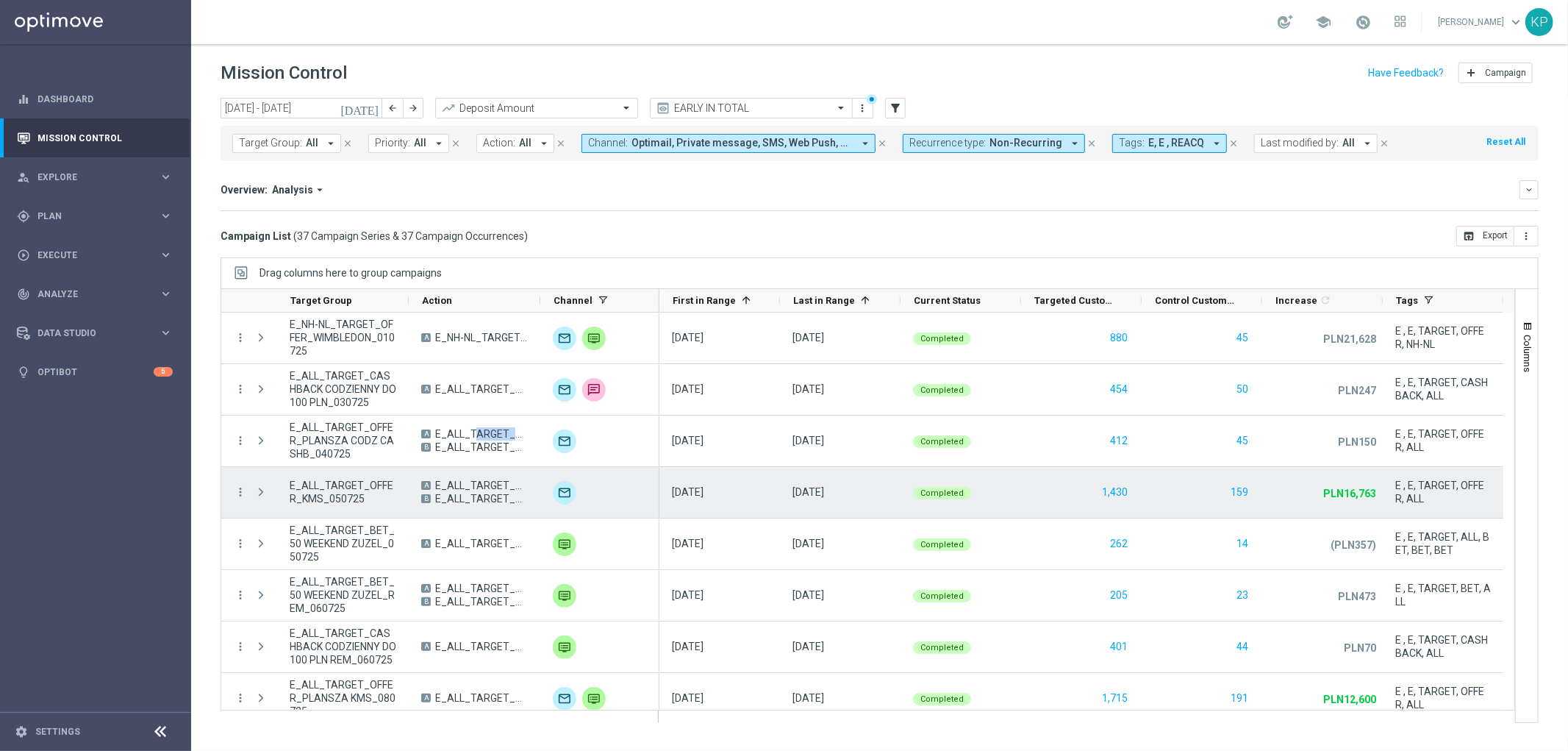
click at [508, 488] on span "E_ALL_TARGET_OFFER_KMS_TEST A_050725" at bounding box center [481, 485] width 92 height 14
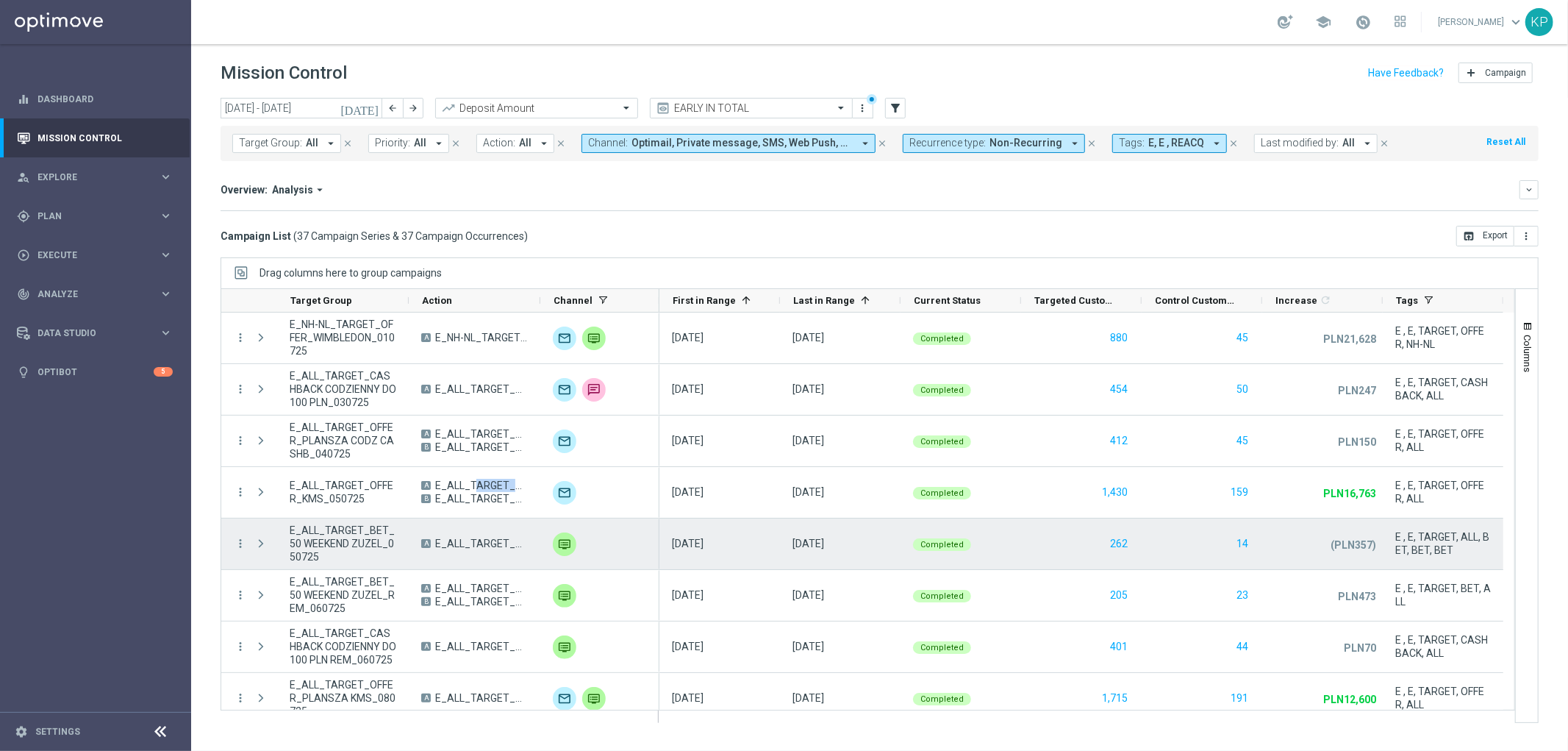
click at [480, 538] on span "E_ALL_TARGET_BET_50 WEEKEND ZUZEL_050725" at bounding box center [481, 543] width 92 height 14
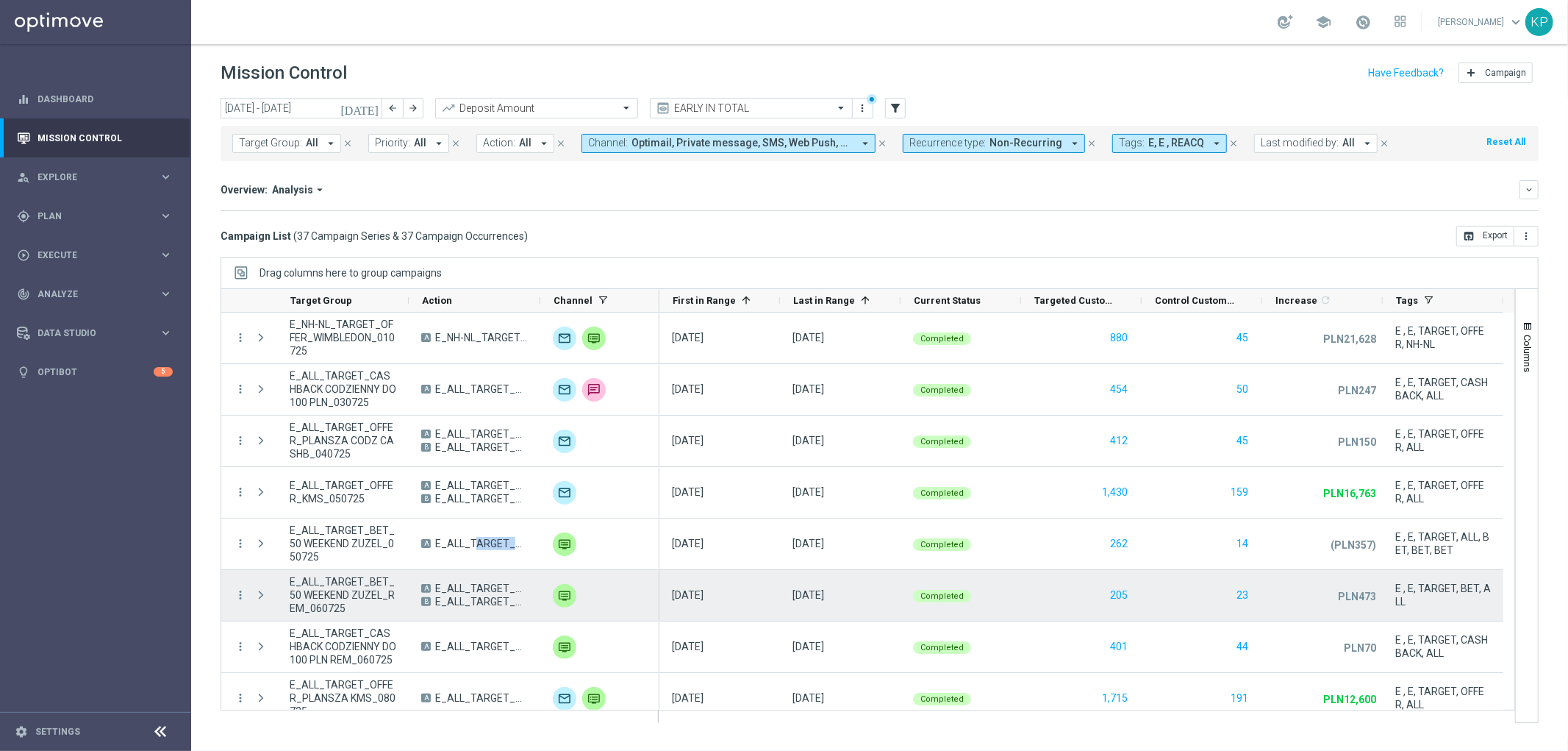
click at [486, 600] on span "E_ALL_TARGET_BET_50 WEEKEND ZUZEL_REM B_060725" at bounding box center [481, 601] width 92 height 14
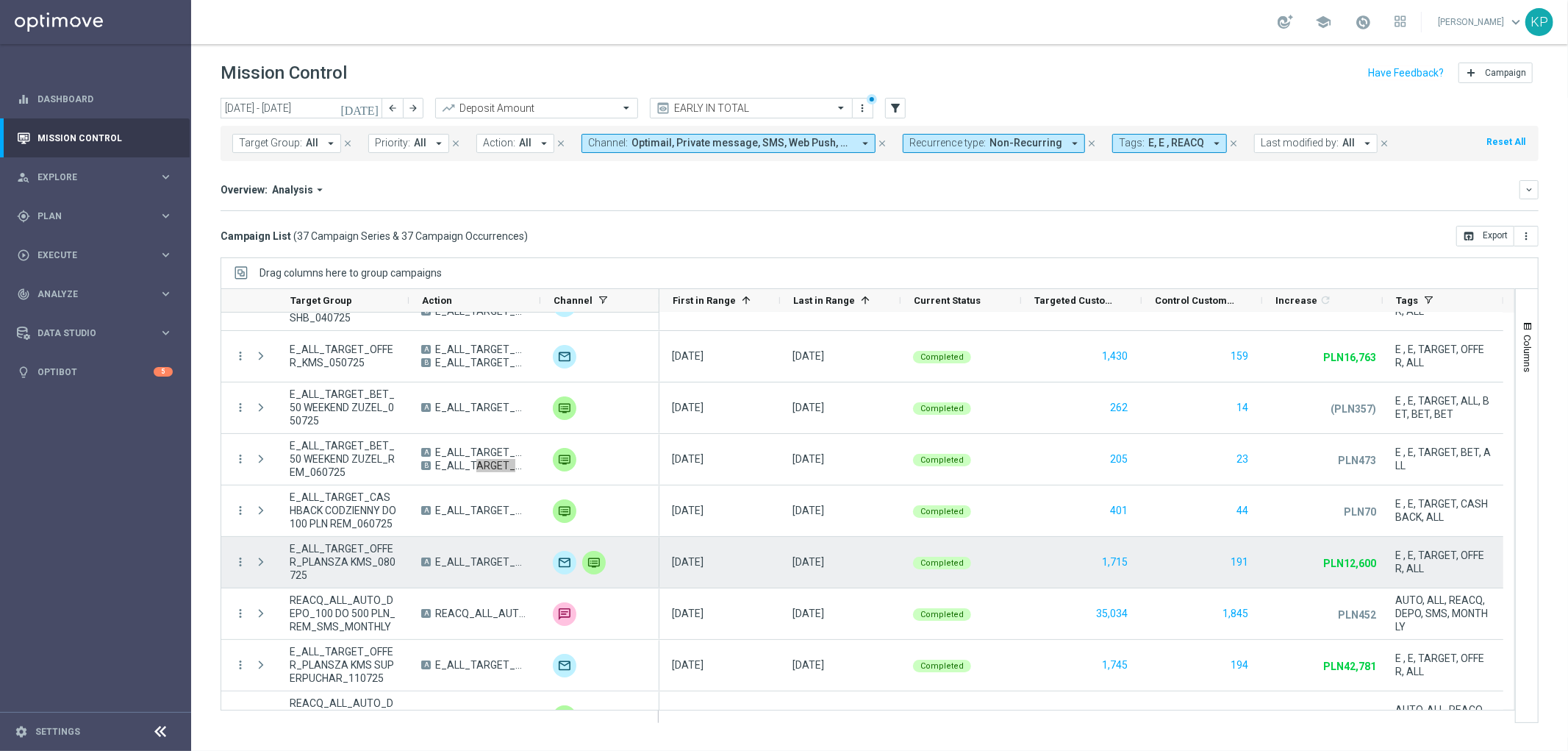
scroll to position [163, 0]
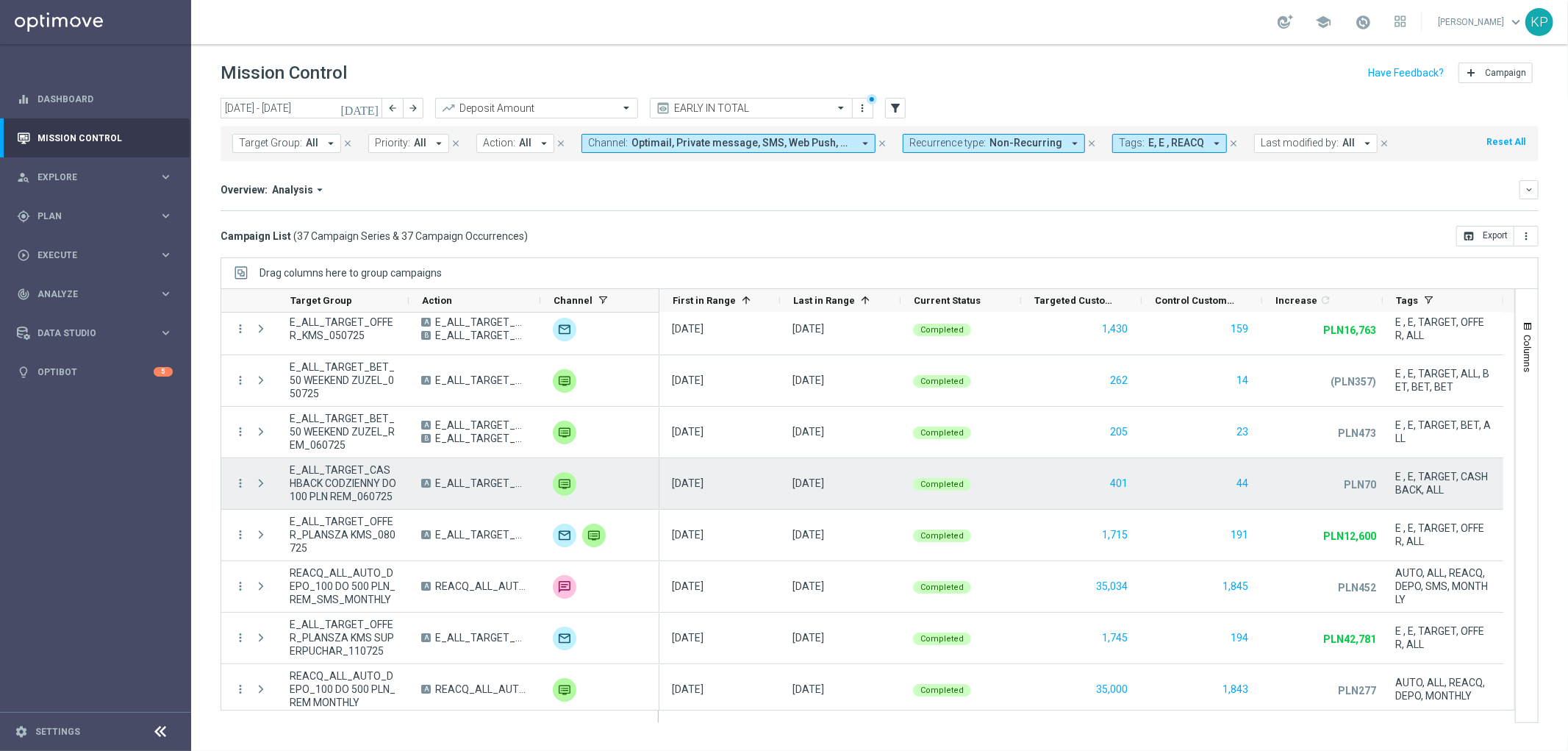
click at [477, 484] on span "E_ALL_TARGET_CASHBACK CODZIENNY DO 100 PLN REM_060725" at bounding box center [481, 483] width 92 height 14
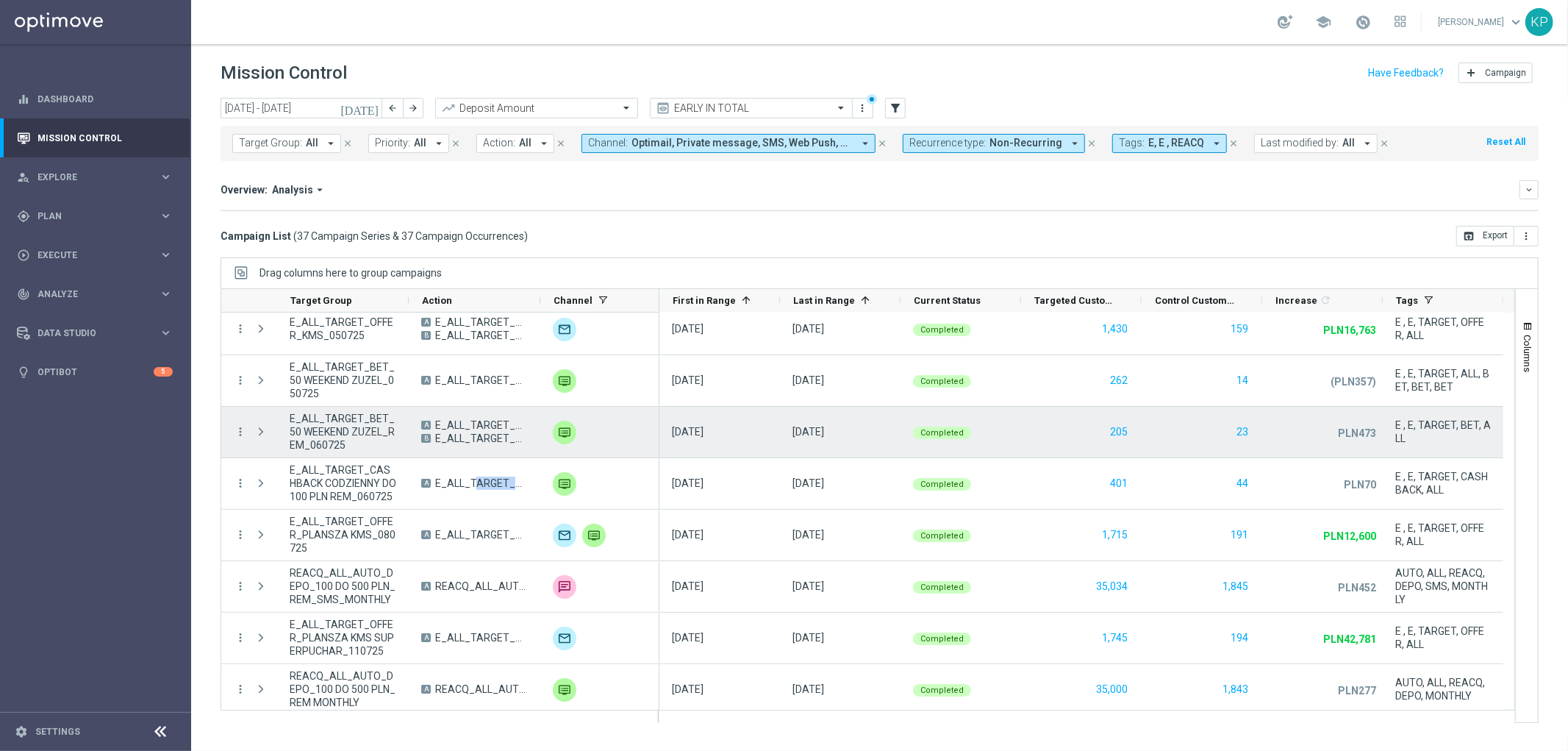
click at [451, 425] on span "E_ALL_TARGET_BET_50 WEEKEND ZUZEL_REM A_060725" at bounding box center [481, 425] width 92 height 14
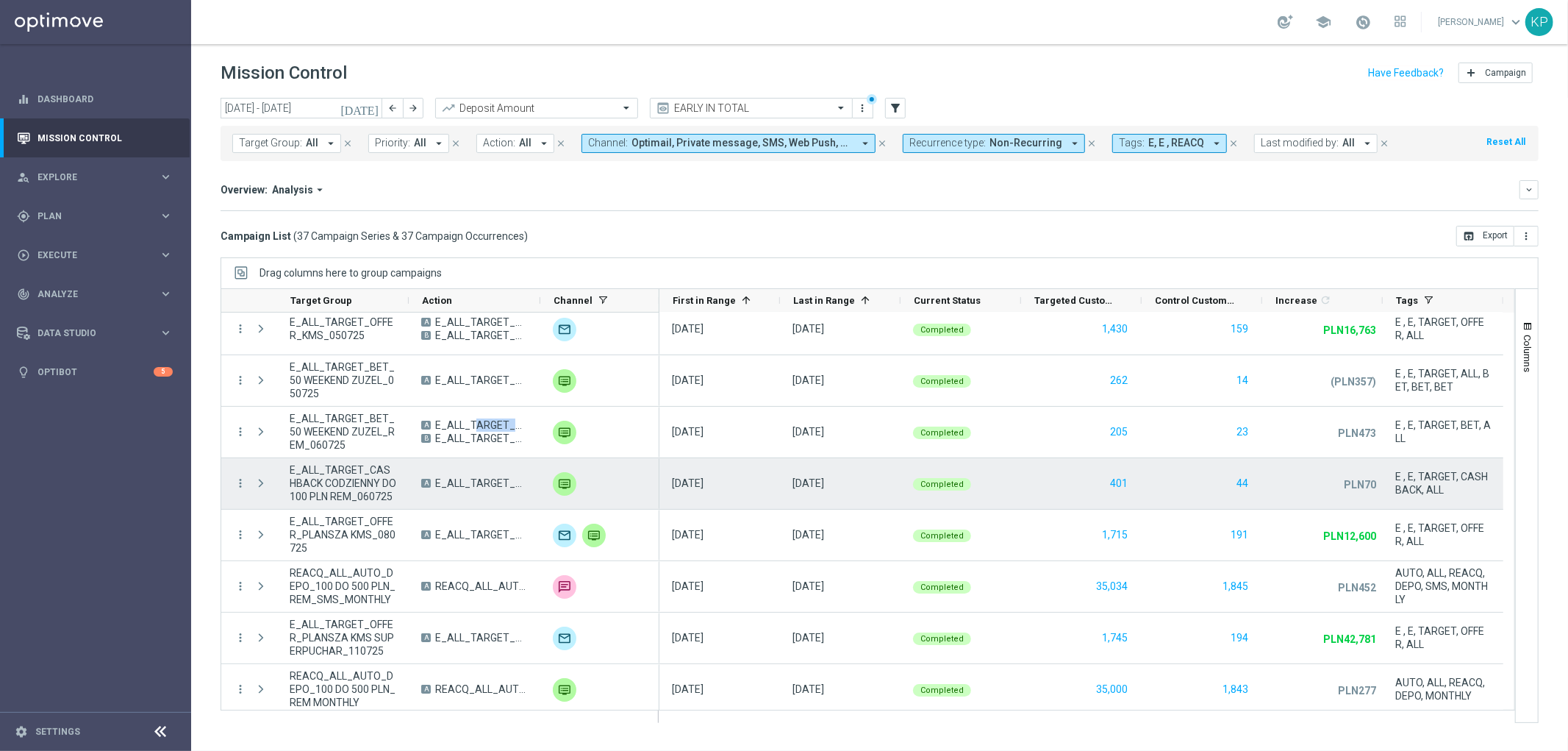
click at [445, 492] on div "A E_ALL_TARGET_CASHBACK CODZIENNY DO 100 PLN REM_060725" at bounding box center [474, 484] width 131 height 51
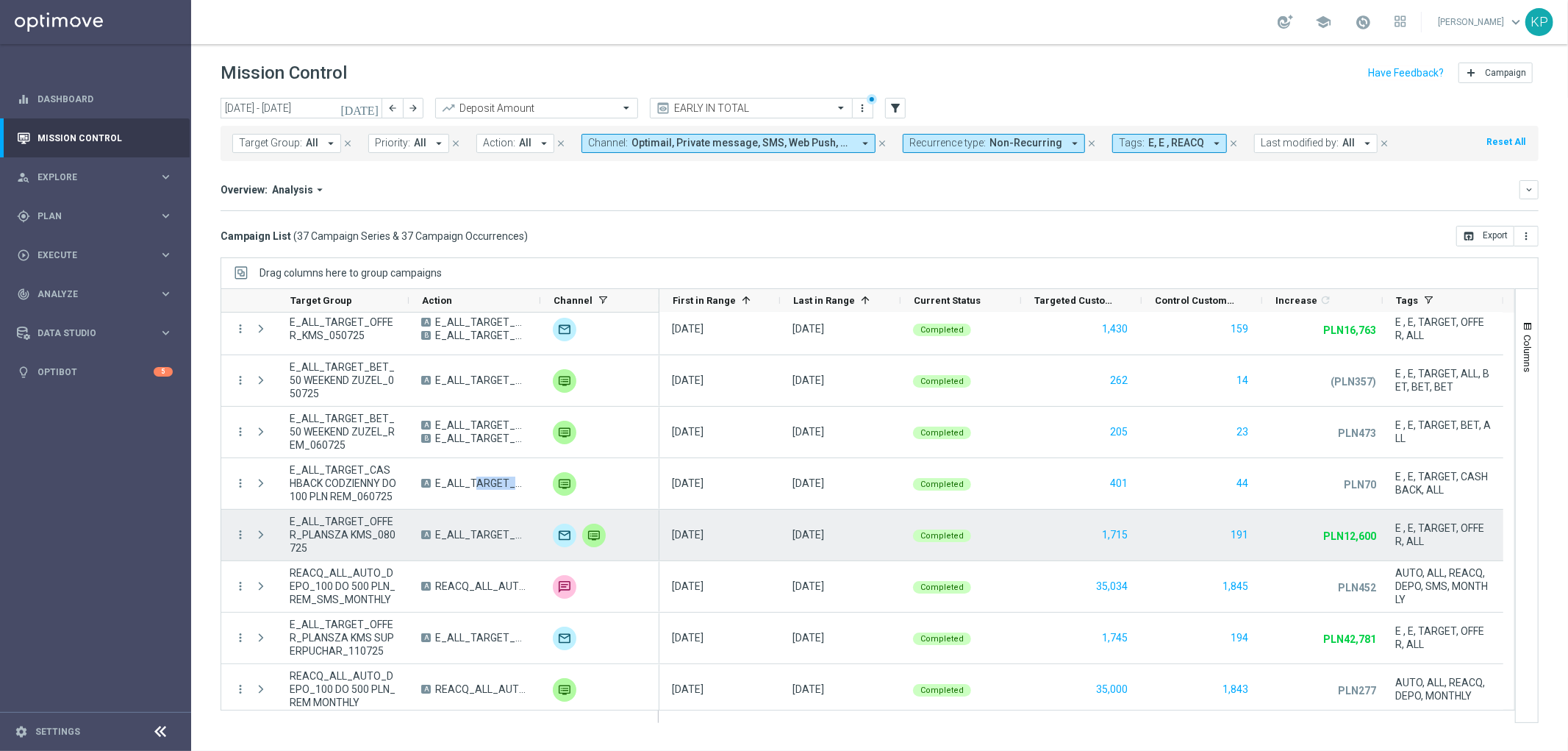
click at [463, 538] on span "E_ALL_TARGET_OFFER_PLANSZA KMS_080725" at bounding box center [481, 535] width 92 height 14
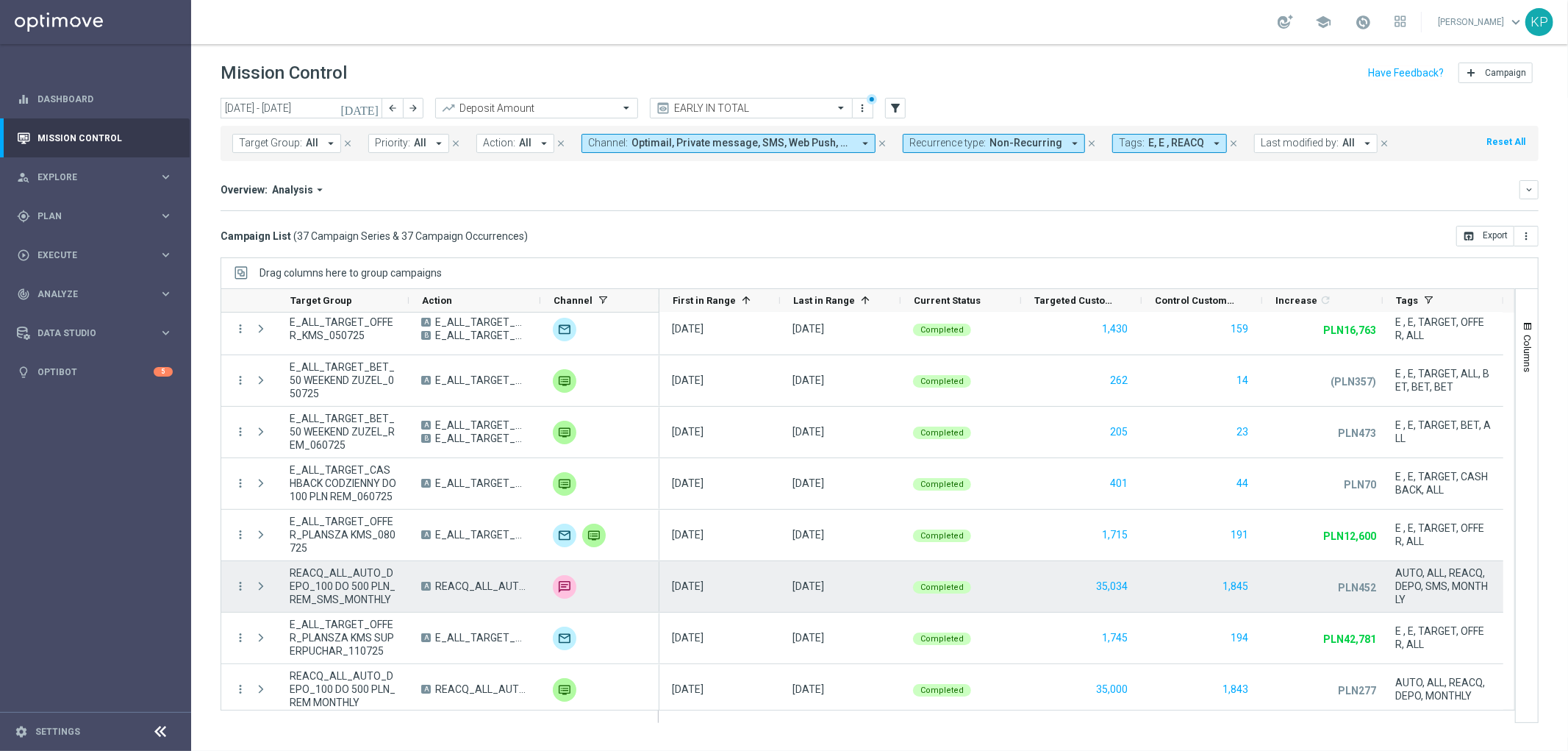
click at [440, 585] on span "REACQ_ALL_AUTO_DEPO_100 DO 500 PLN_REM_SMS_MONTHLY" at bounding box center [481, 586] width 92 height 14
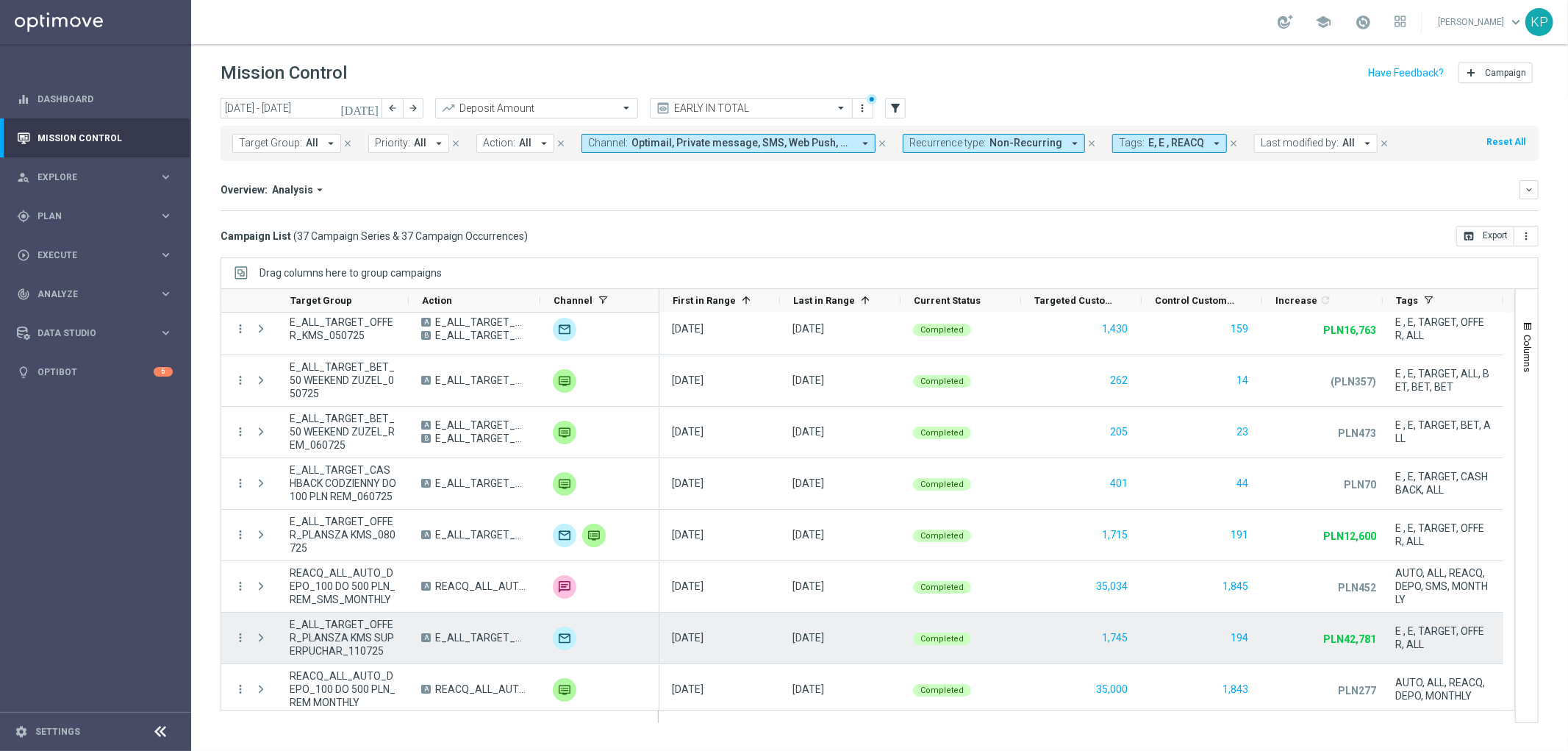
click at [469, 635] on span "E_ALL_TARGET_OFFER_PLANSZA KMS SUPERPUCHAR_110725" at bounding box center [481, 637] width 92 height 14
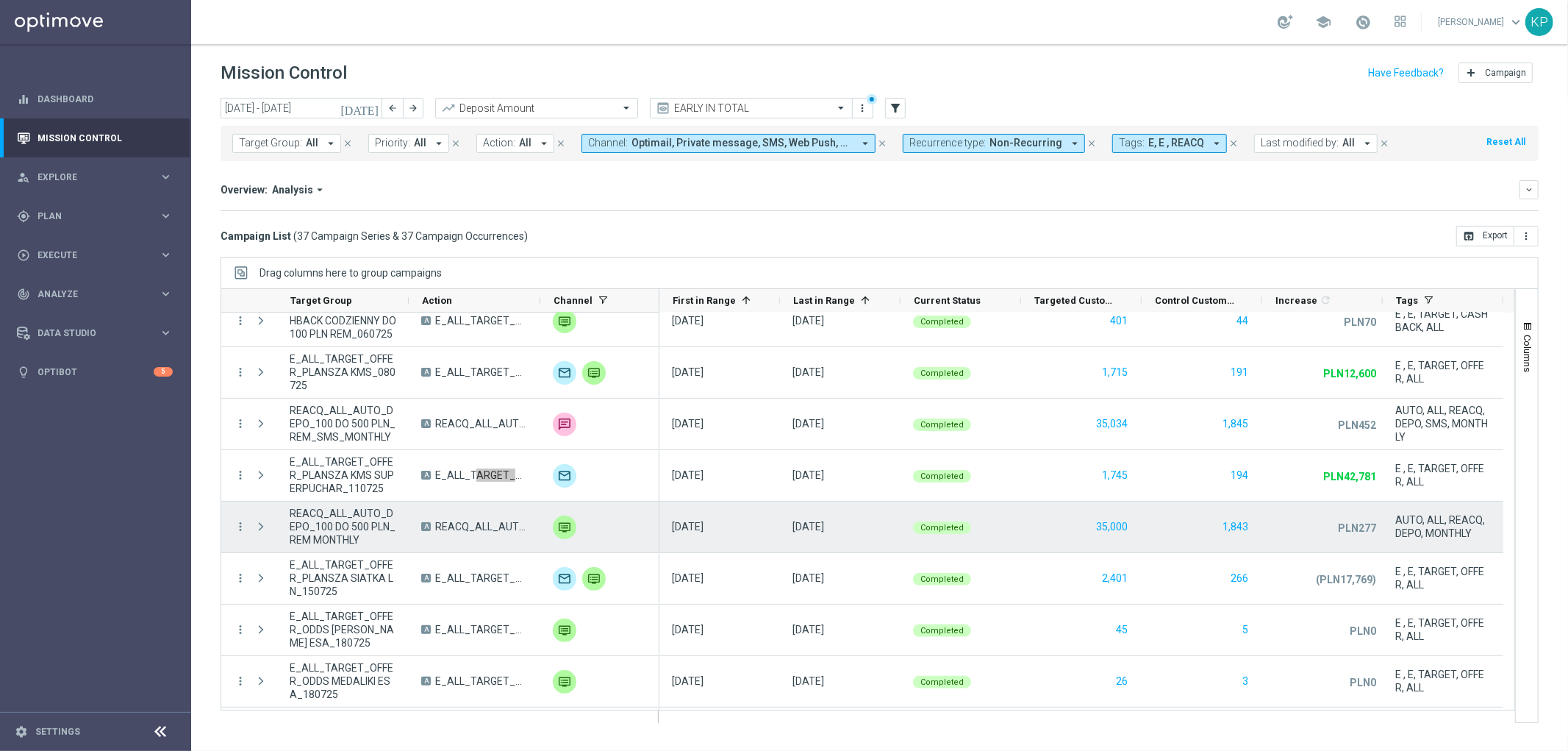
scroll to position [326, 0]
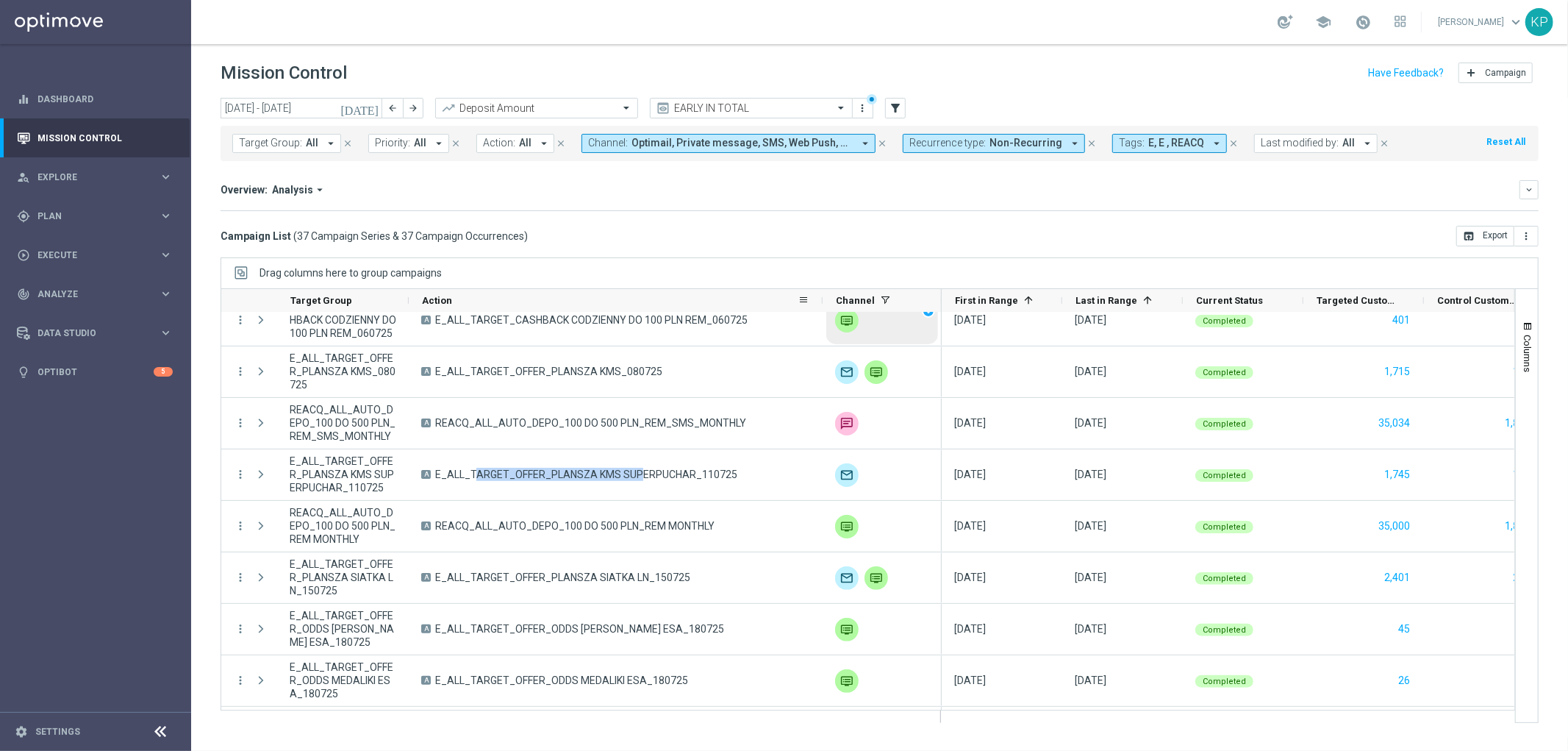
drag, startPoint x: 538, startPoint y: 298, endPoint x: 898, endPoint y: 317, distance: 360.5
click at [898, 317] on div at bounding box center [867, 505] width 1294 height 434
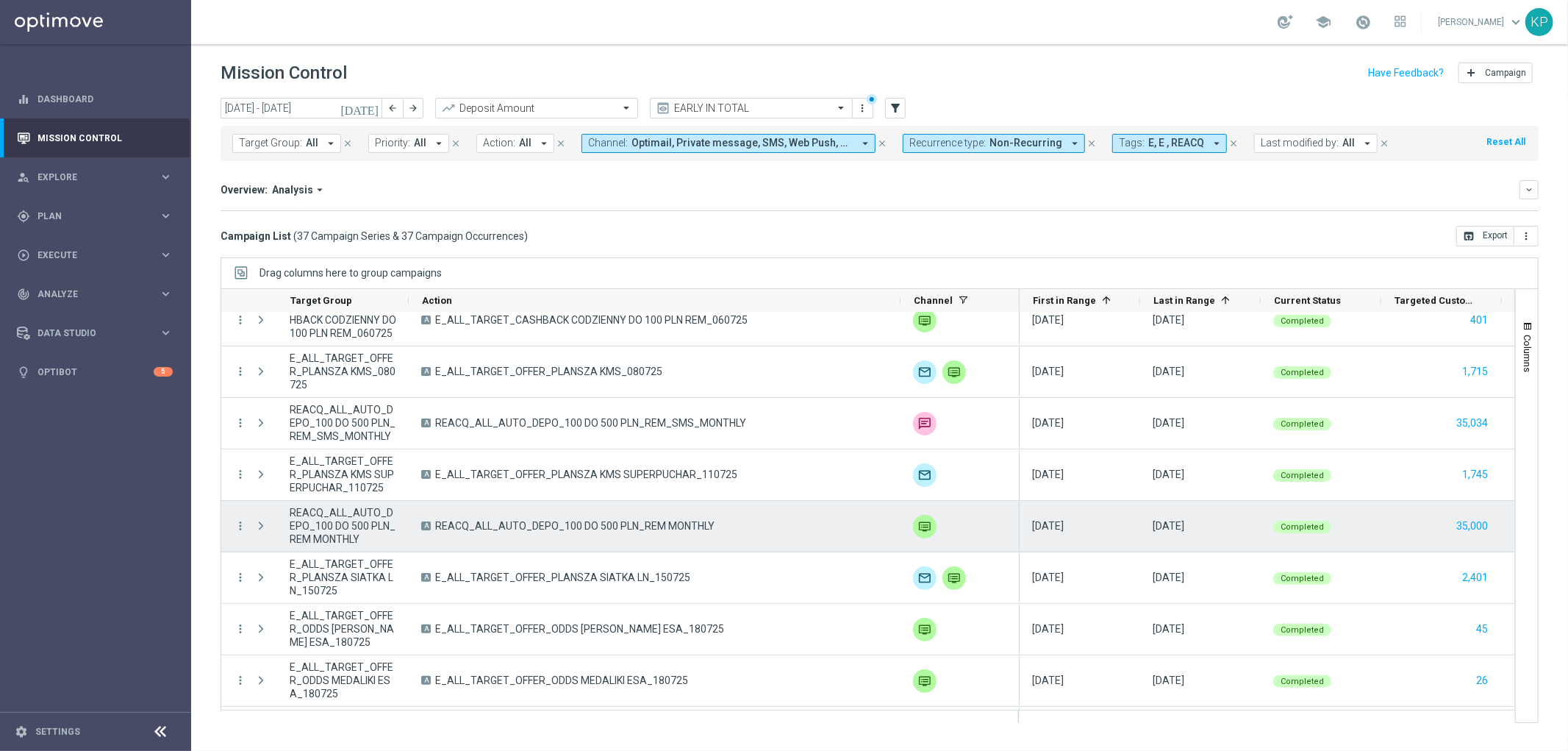
click at [655, 526] on span "REACQ_ALL_AUTO_DEPO_100 DO 500 PLN_REM MONTHLY" at bounding box center [574, 525] width 279 height 14
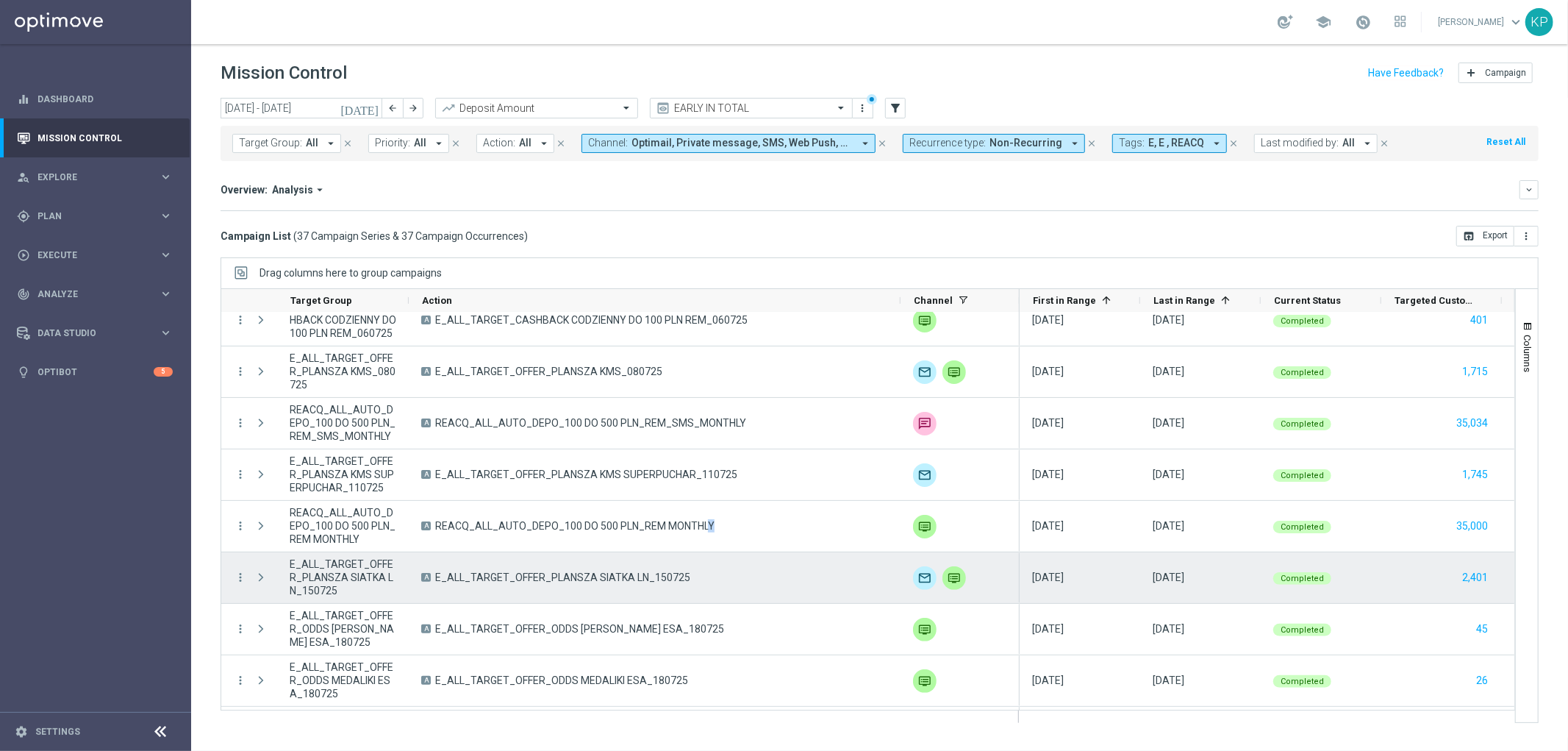
click at [486, 576] on span "E_ALL_TARGET_OFFER_PLANSZA SIATKA LN_150725" at bounding box center [562, 577] width 255 height 14
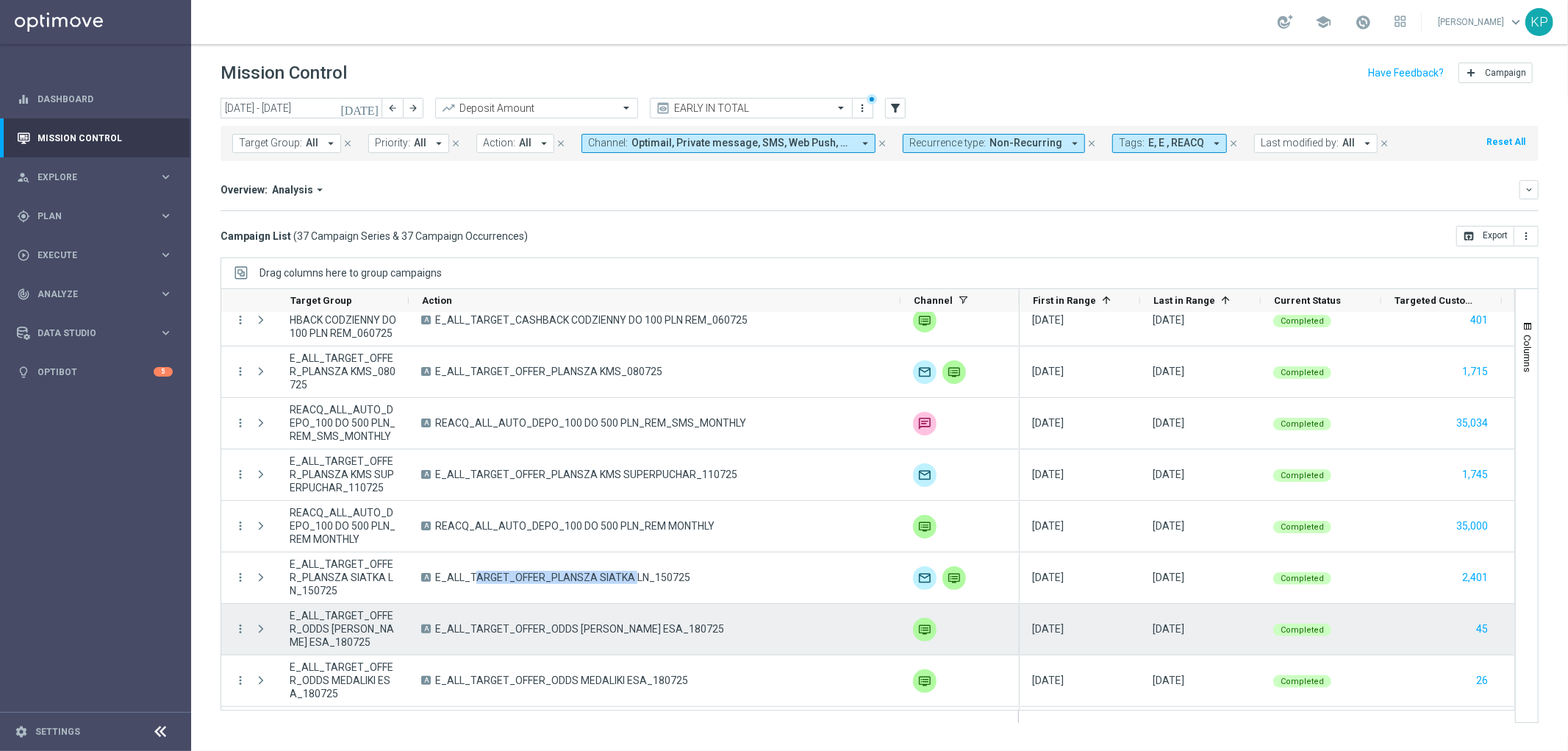
click at [539, 629] on span "E_ALL_TARGET_OFFER_ODDS [PERSON_NAME] ESA_180725" at bounding box center [579, 628] width 289 height 14
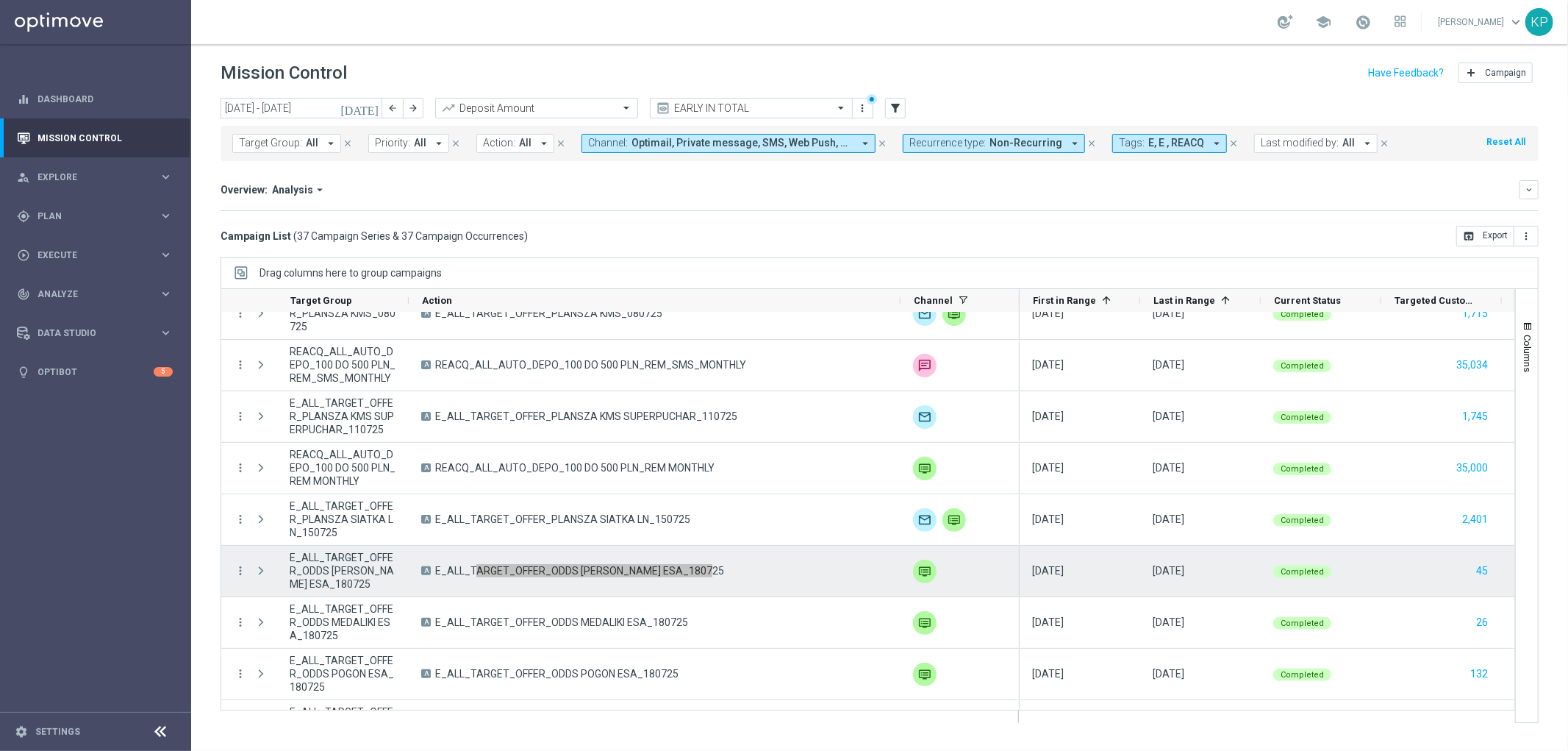
scroll to position [408, 0]
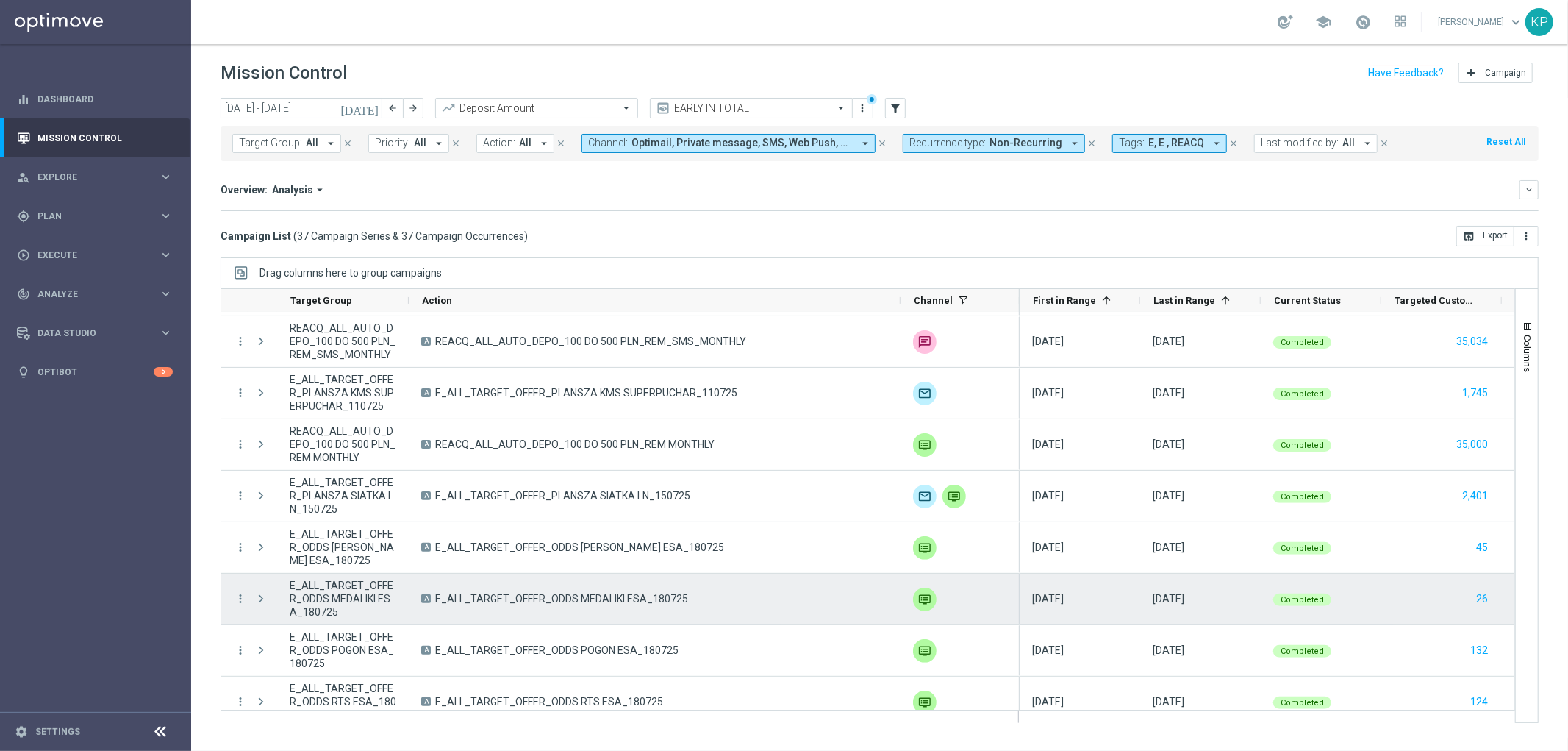
click at [552, 598] on span "E_ALL_TARGET_OFFER_ODDS MEDALIKI ESA_180725" at bounding box center [562, 598] width 253 height 14
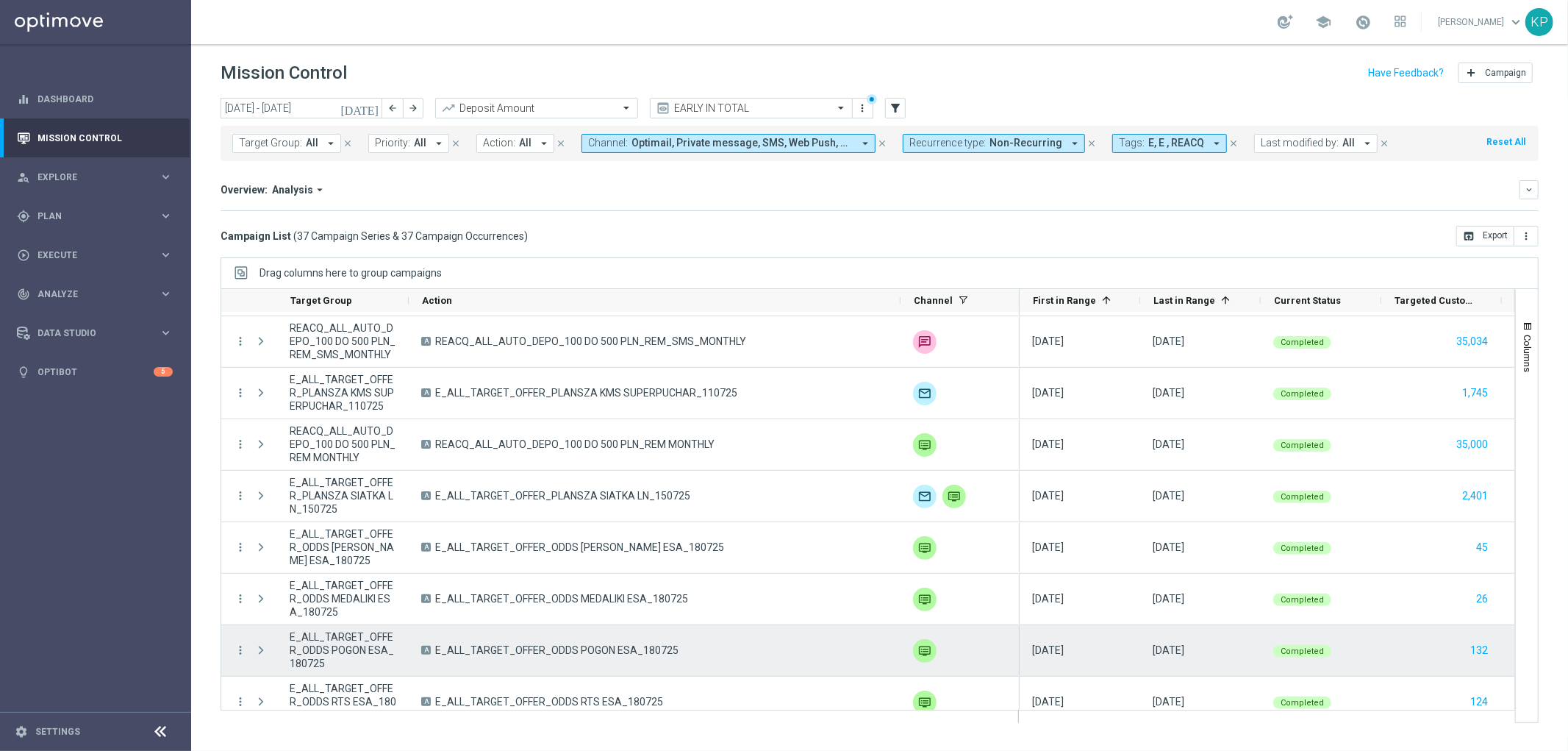
click at [512, 642] on div "A E_ALL_TARGET_OFFER_ODDS POGON ESA_180725" at bounding box center [655, 651] width 492 height 51
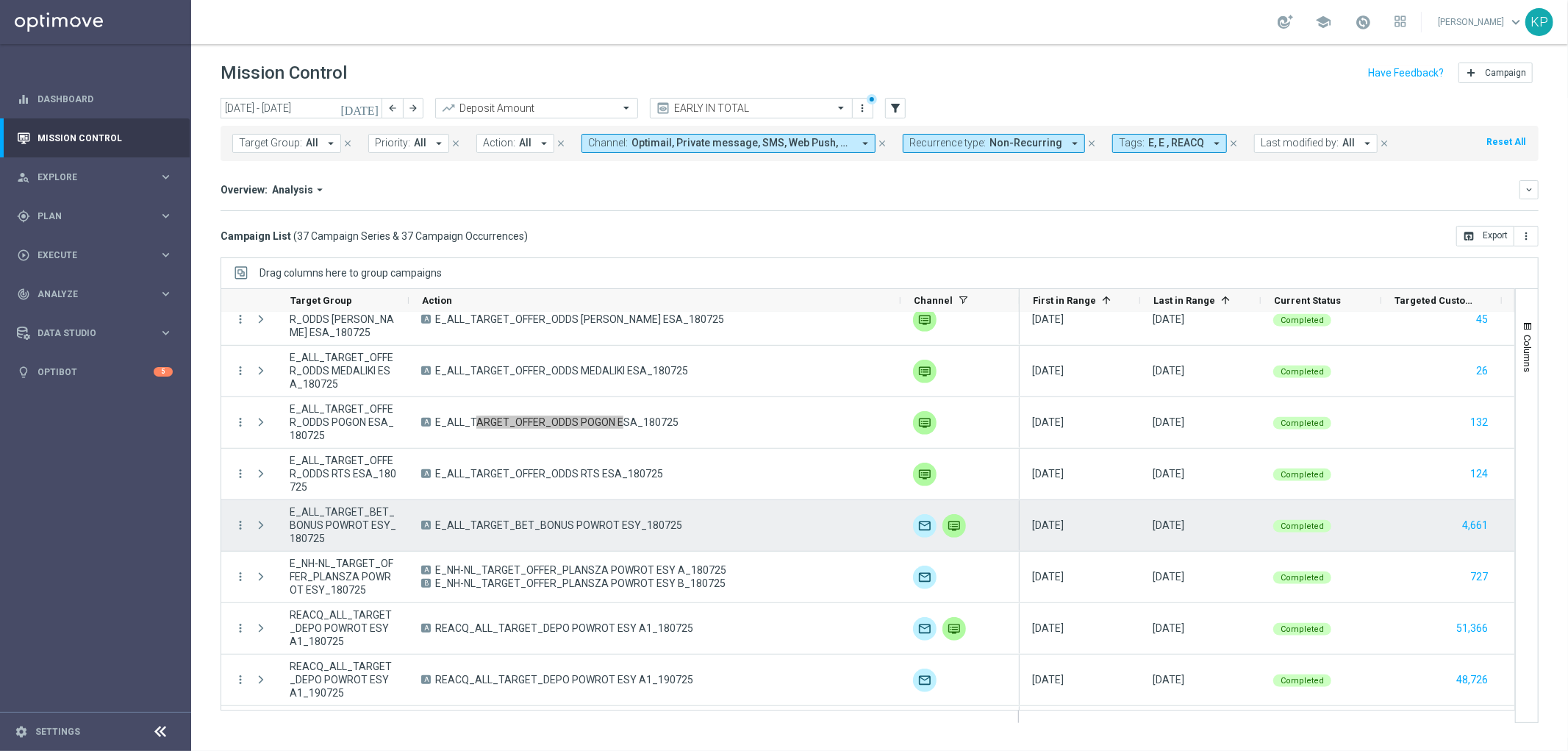
scroll to position [653, 0]
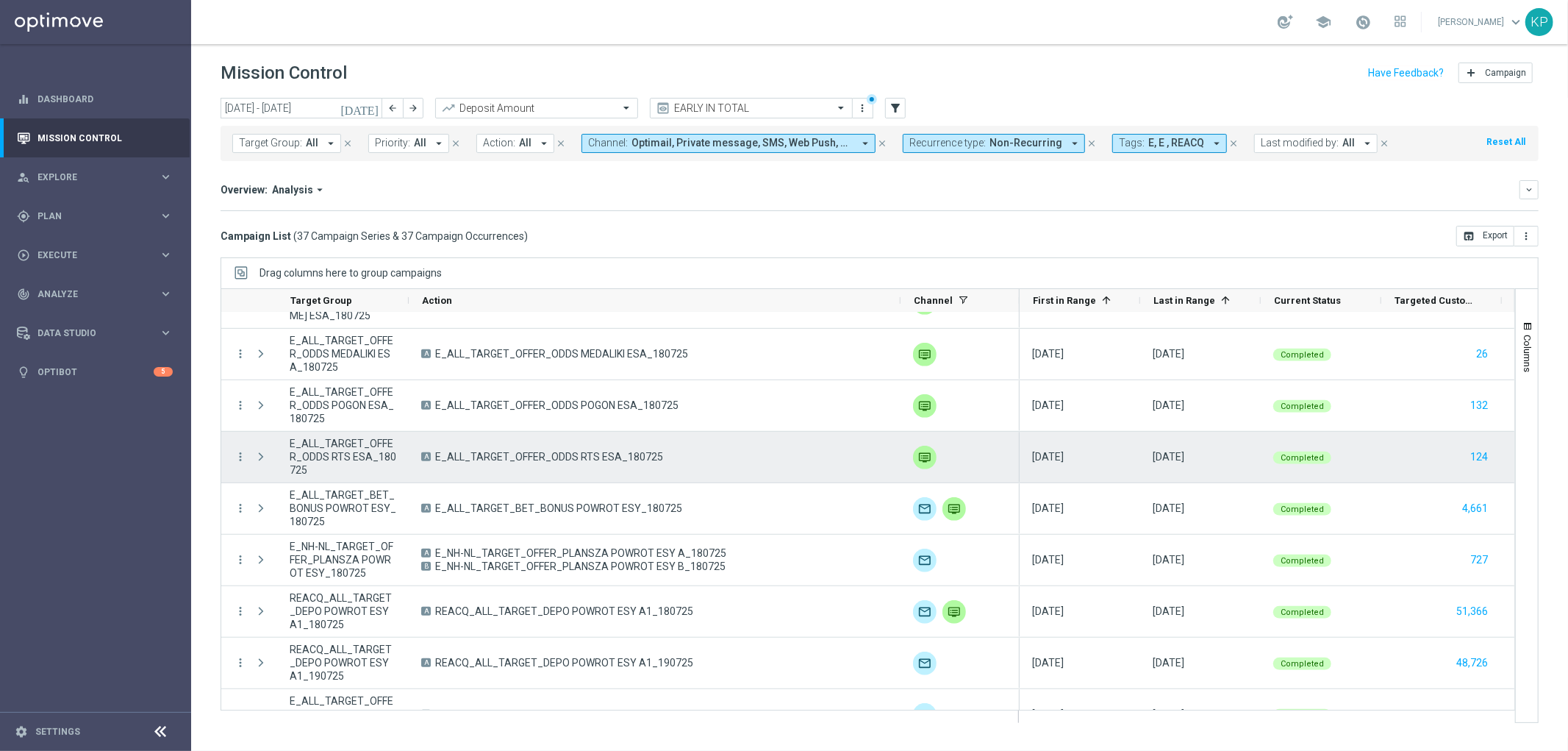
click at [560, 451] on span "E_ALL_TARGET_OFFER_ODDS RTS ESA_180725" at bounding box center [549, 457] width 228 height 14
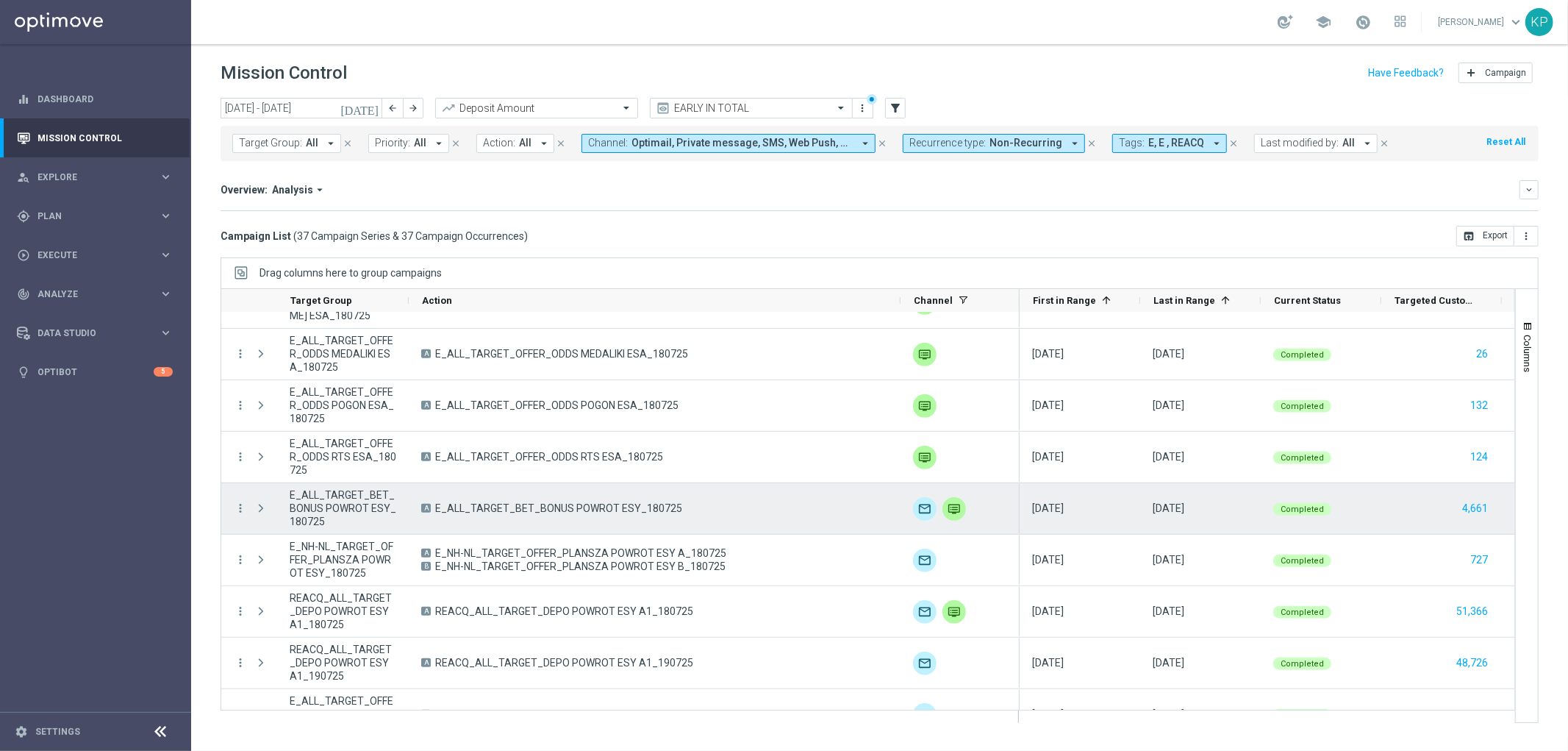
click at [551, 508] on span "E_ALL_TARGET_BET_BONUS POWROT ESY_180725" at bounding box center [558, 508] width 247 height 14
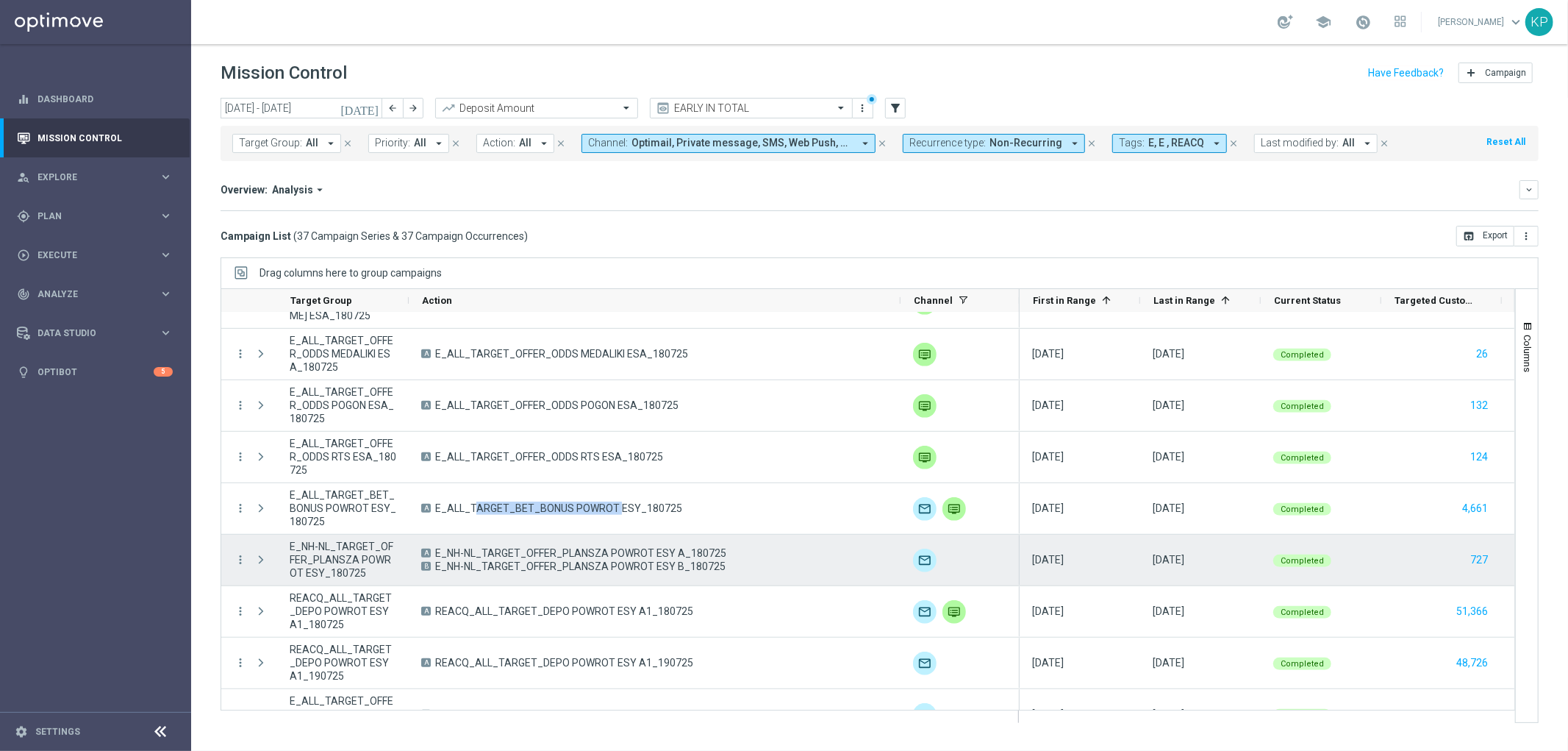
click at [516, 544] on div "A E_NH-NL_TARGET_OFFER_PLANSZA POWROT ESY A_180725 B E_NH-NL_TARGET_OFFER_PLANS…" at bounding box center [655, 560] width 492 height 51
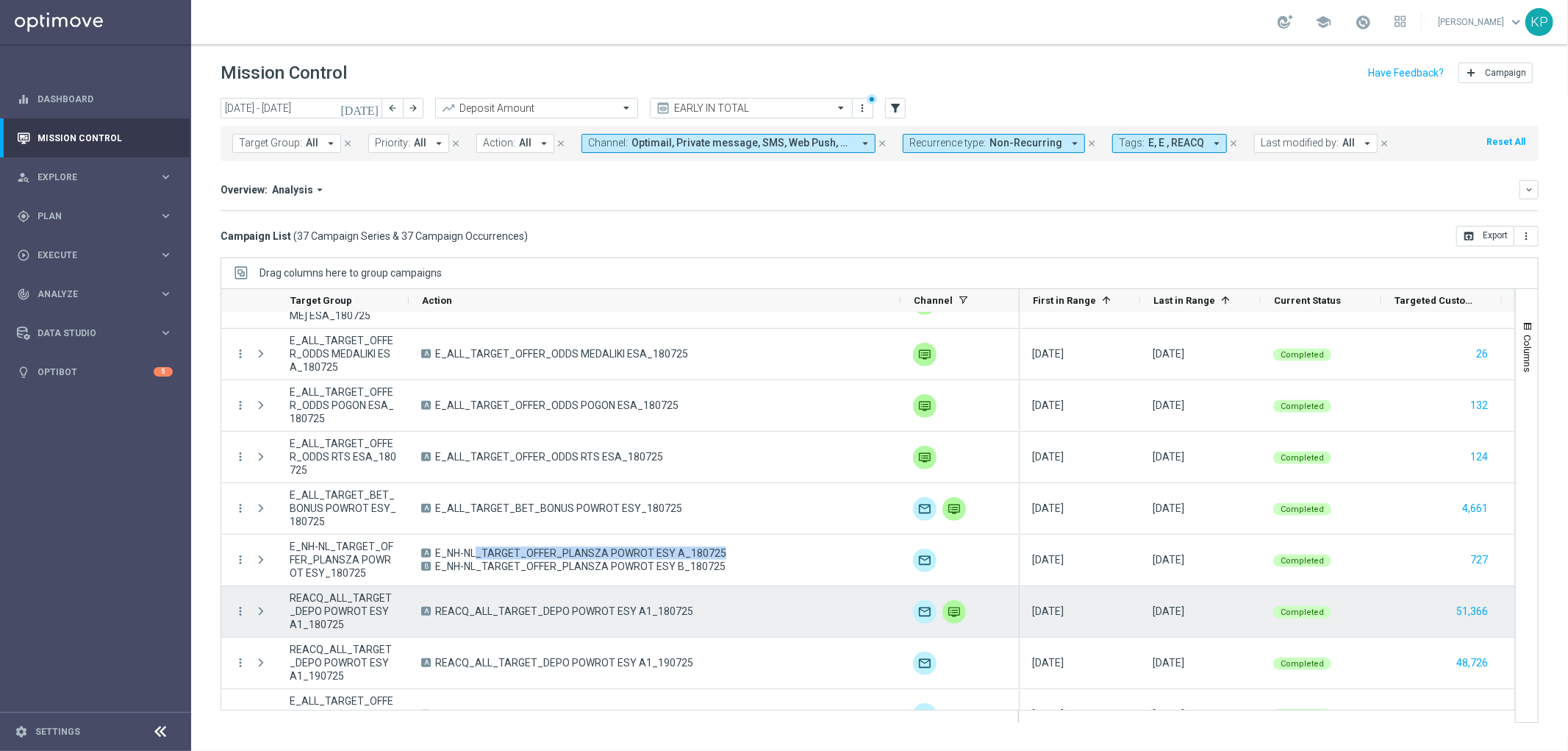
click at [550, 606] on span "REACQ_ALL_TARGET_DEPO POWROT ESY A1_180725" at bounding box center [564, 611] width 258 height 14
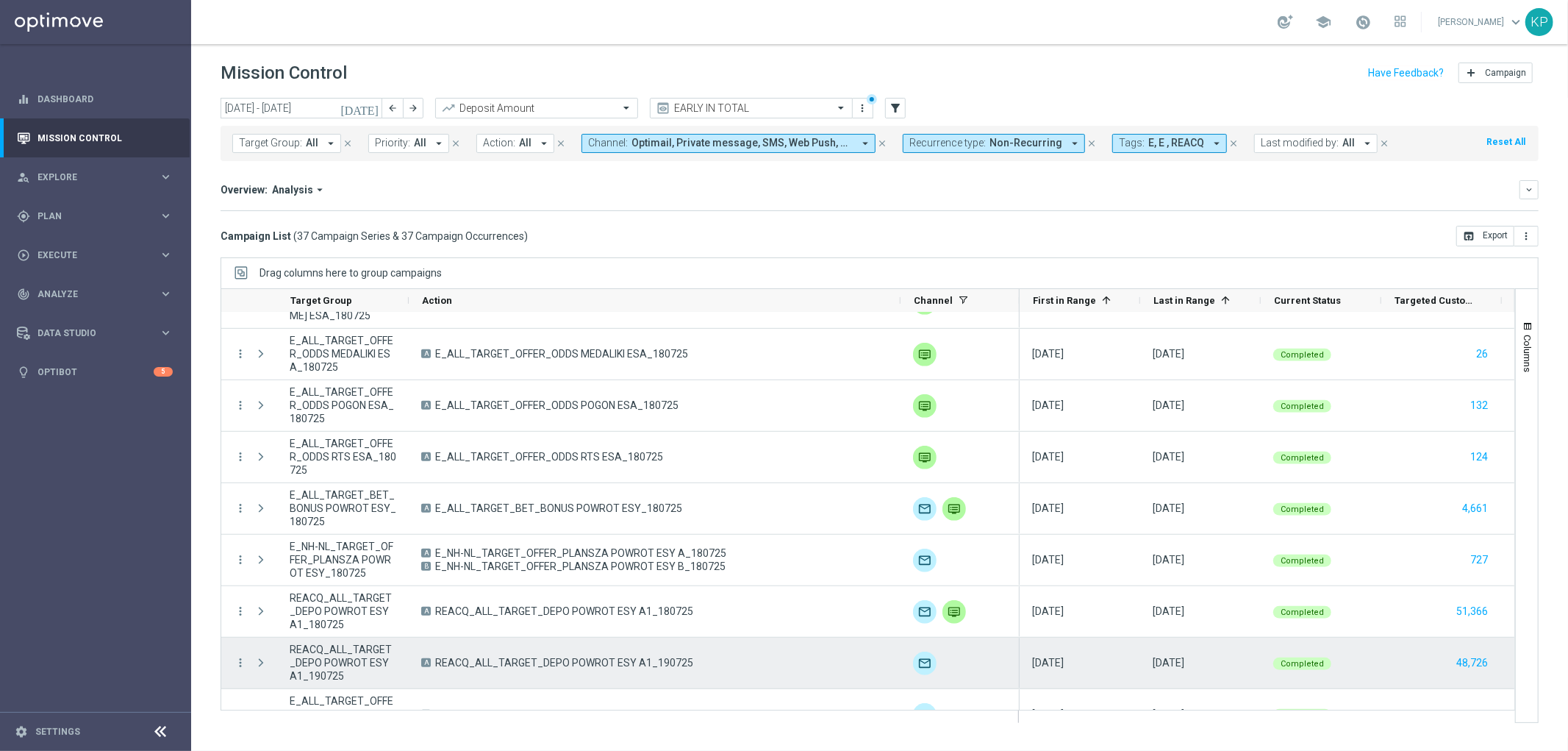
click at [512, 660] on span "REACQ_ALL_TARGET_DEPO POWROT ESY A1_190725" at bounding box center [564, 662] width 258 height 14
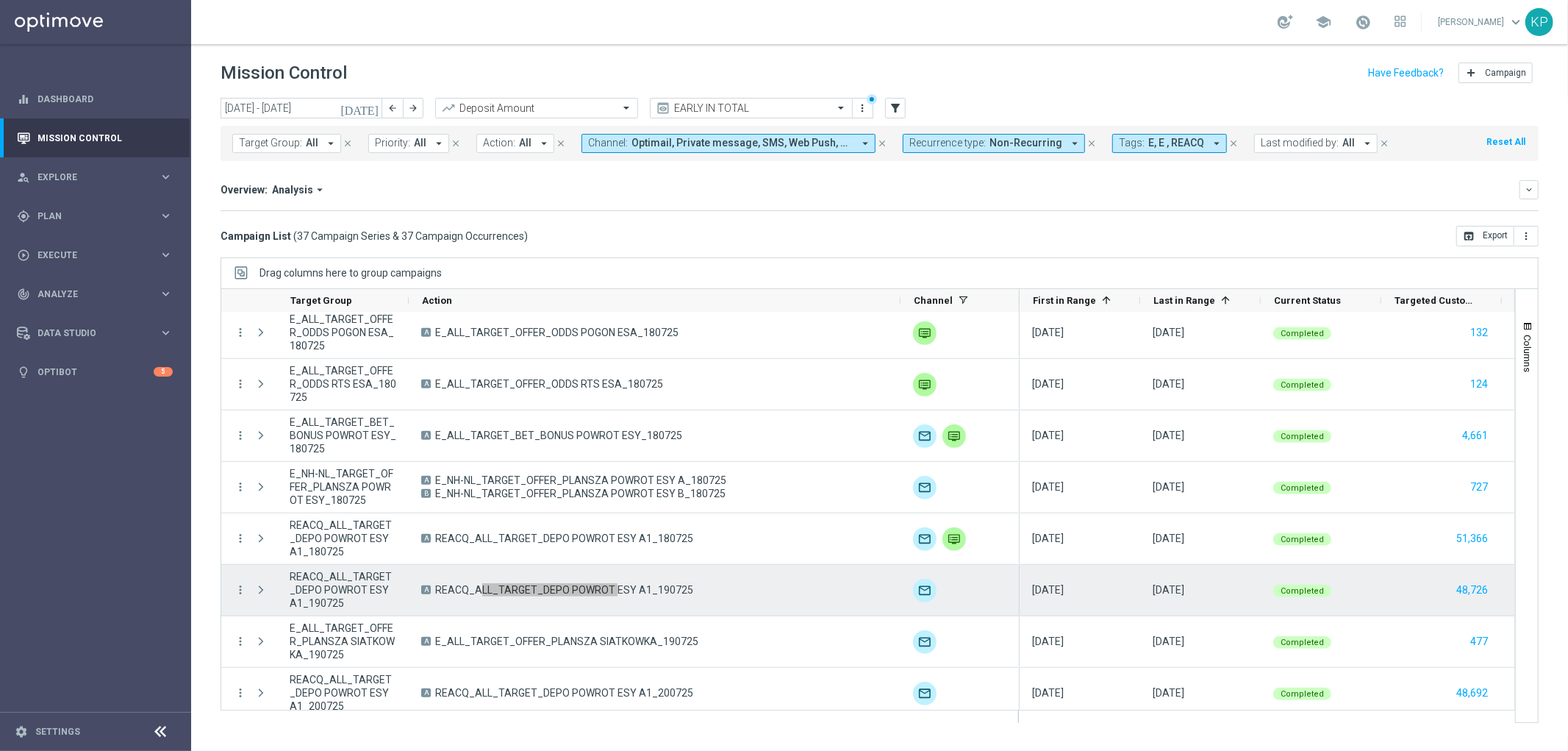
scroll to position [735, 0]
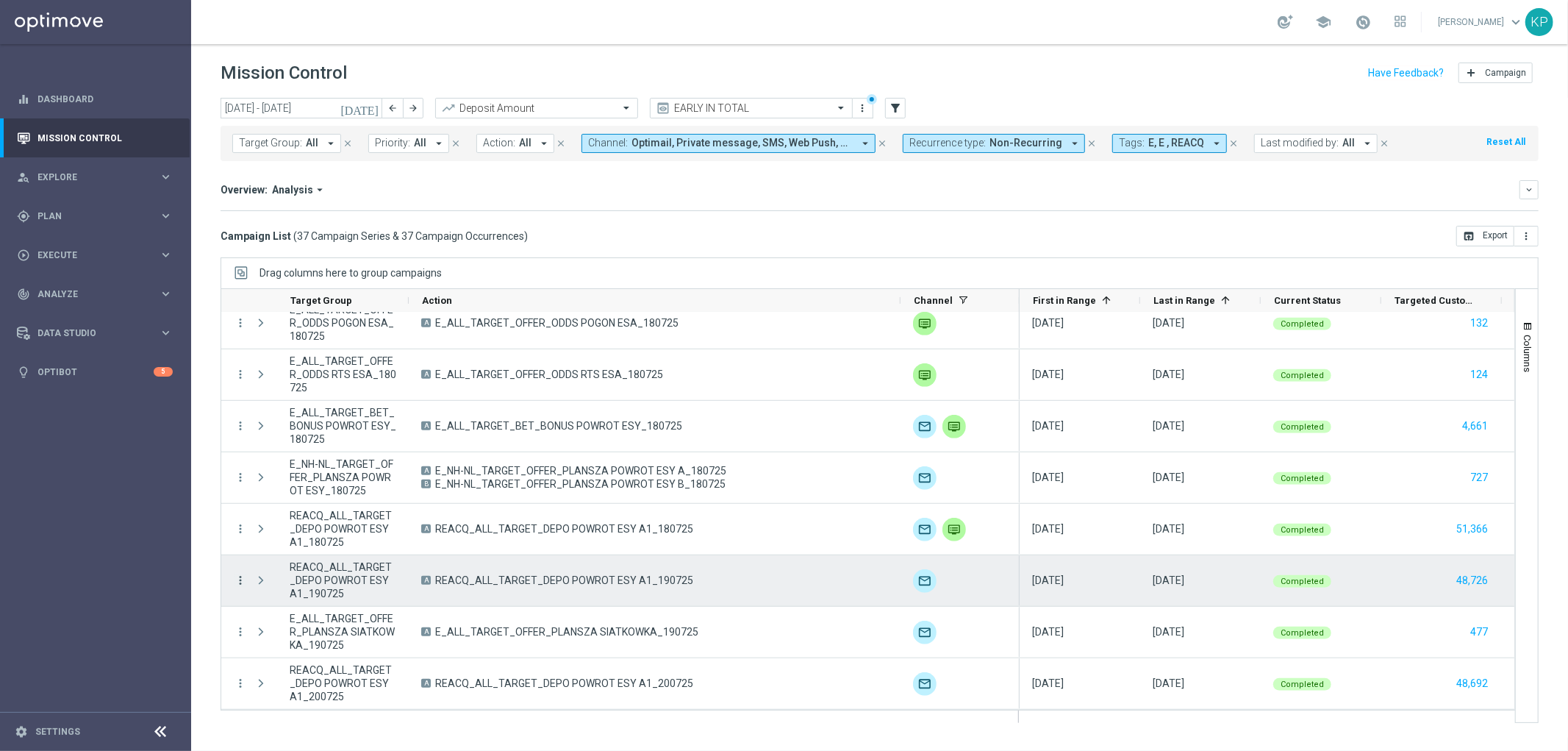
click at [239, 574] on icon "more_vert" at bounding box center [240, 580] width 14 height 14
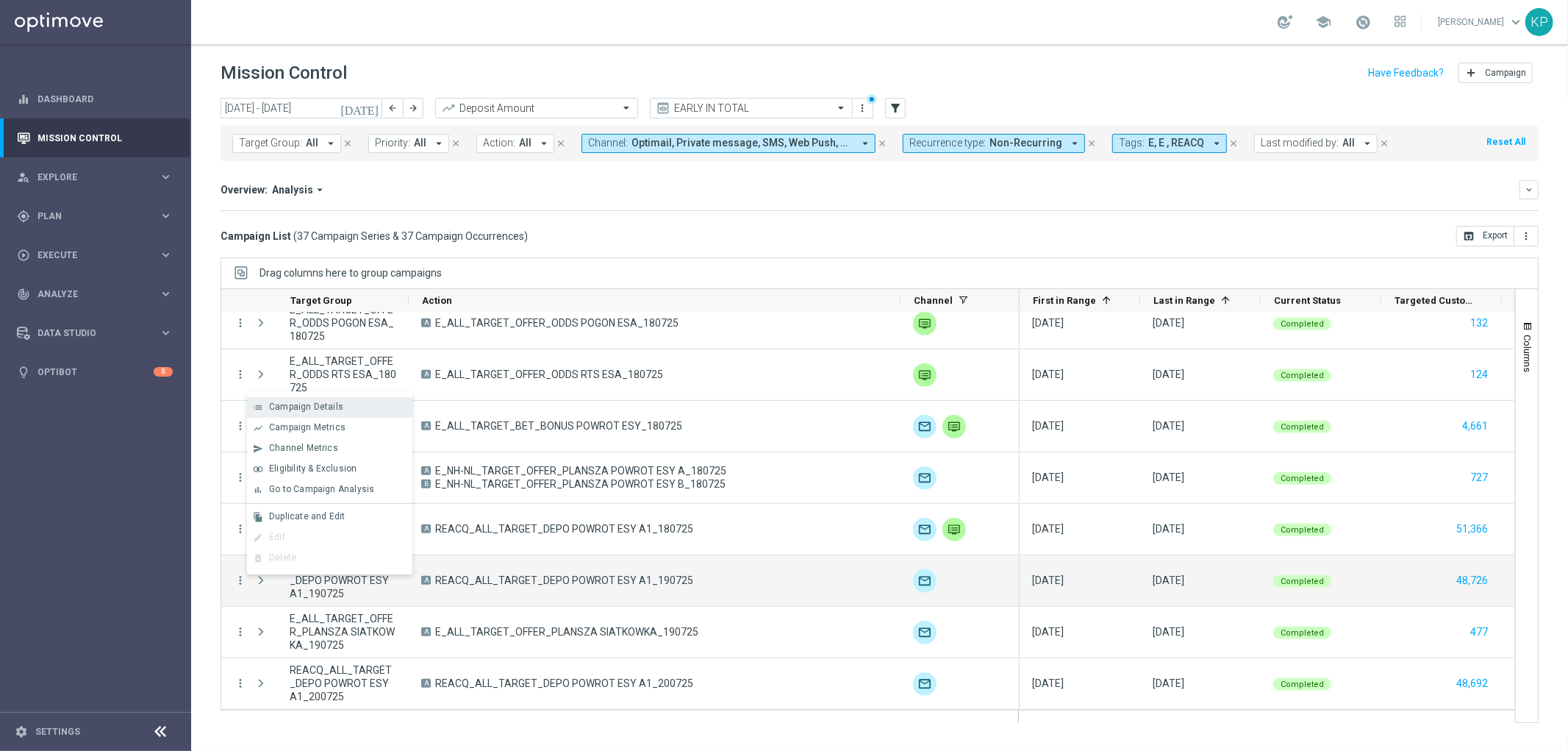
click at [360, 412] on div "Campaign Details" at bounding box center [337, 407] width 137 height 10
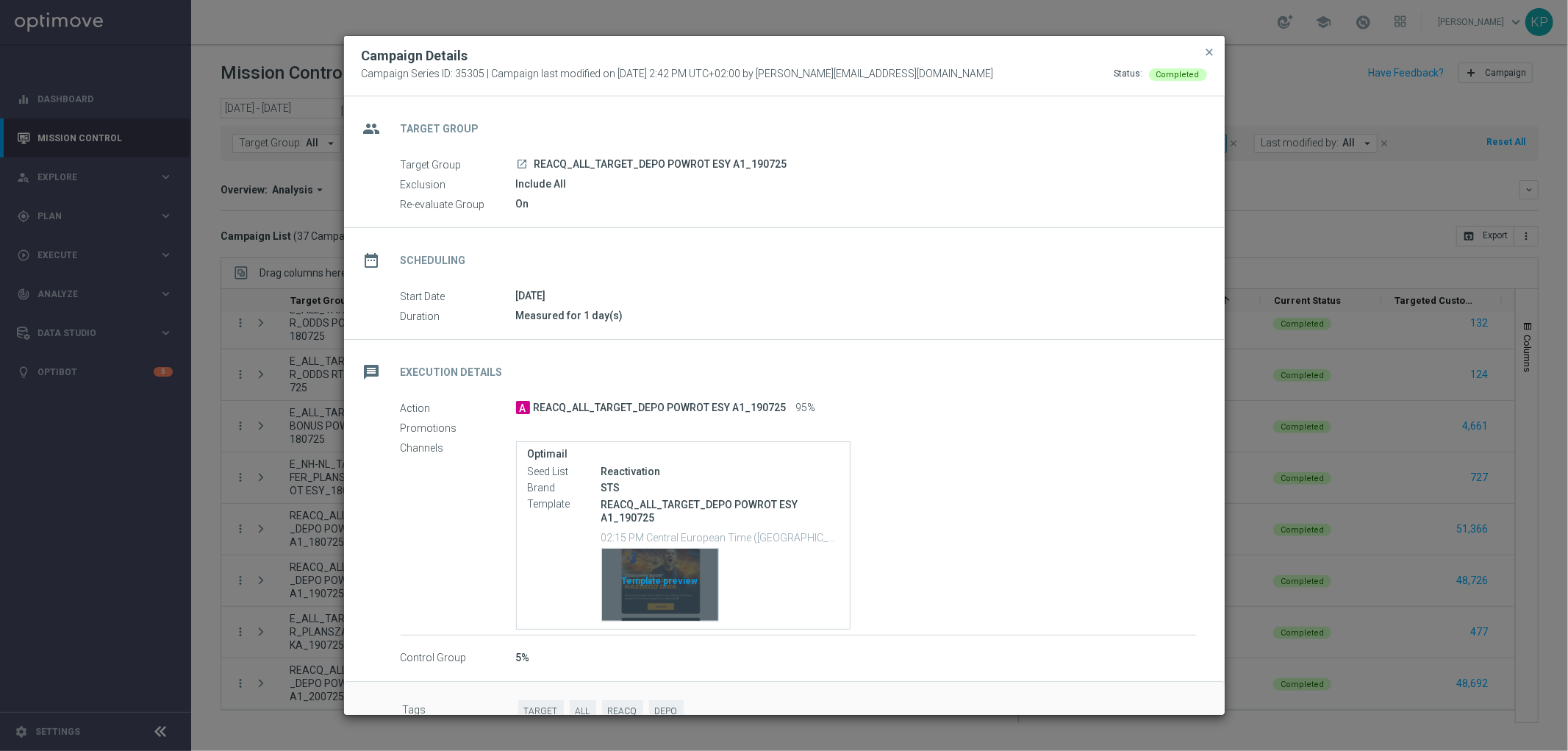
click at [676, 566] on div "Template preview" at bounding box center [660, 584] width 116 height 72
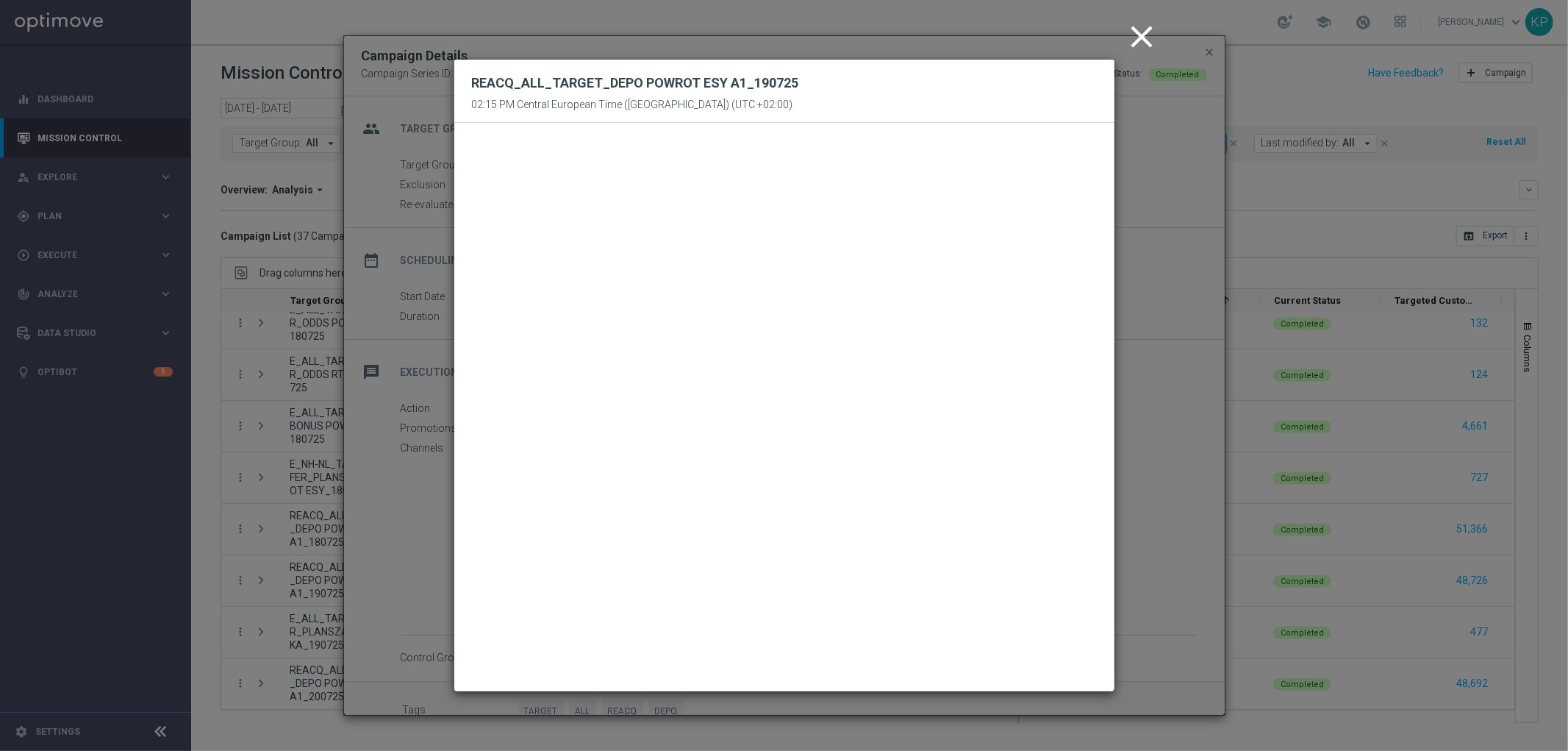
click at [1154, 259] on modal-container "close REACQ_ALL_TARGET_DEPO POWROT ESY A1_190725 02:15 PM Central European Time…" at bounding box center [784, 376] width 1568 height 751
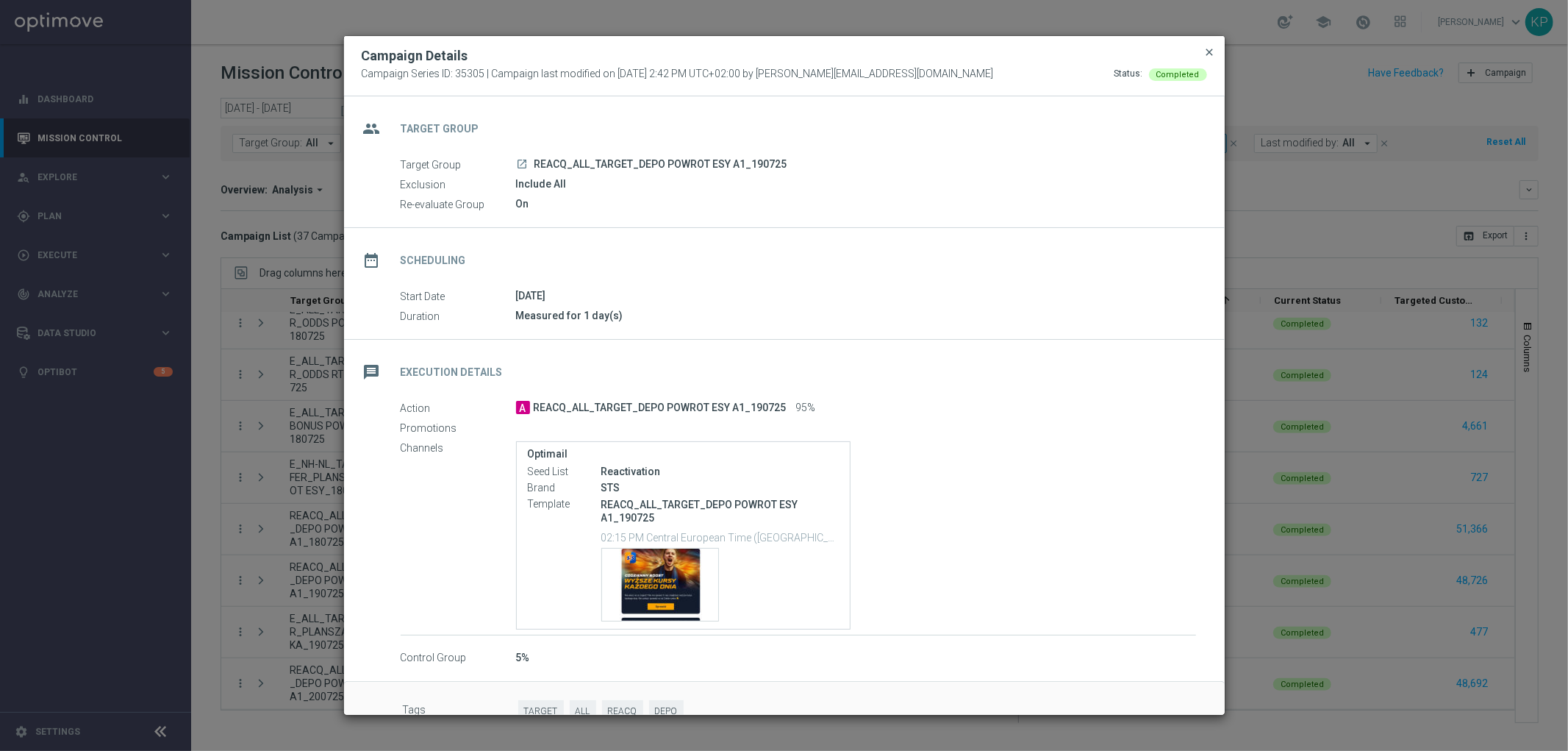
click at [1208, 49] on span "close" at bounding box center [1210, 52] width 12 height 12
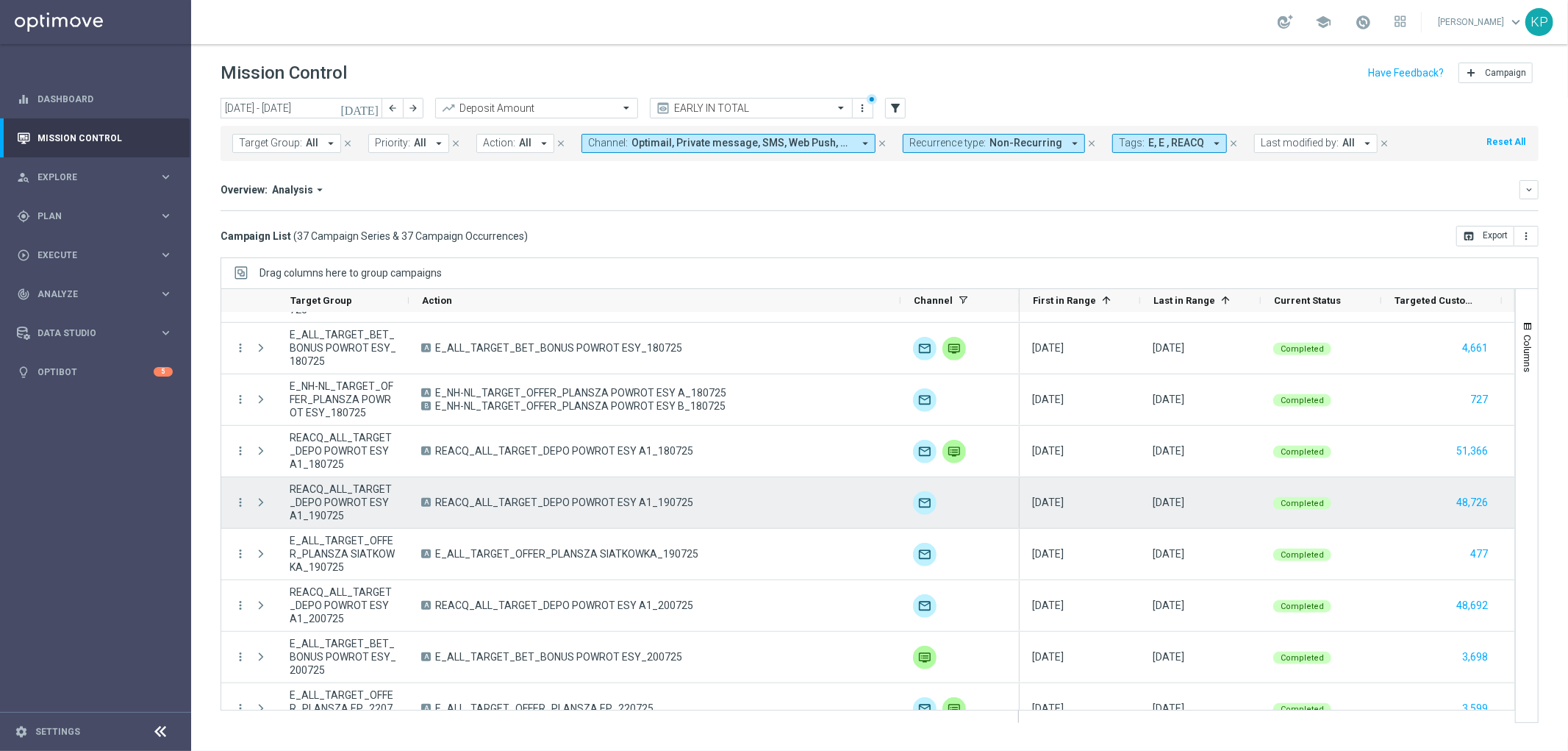
scroll to position [817, 0]
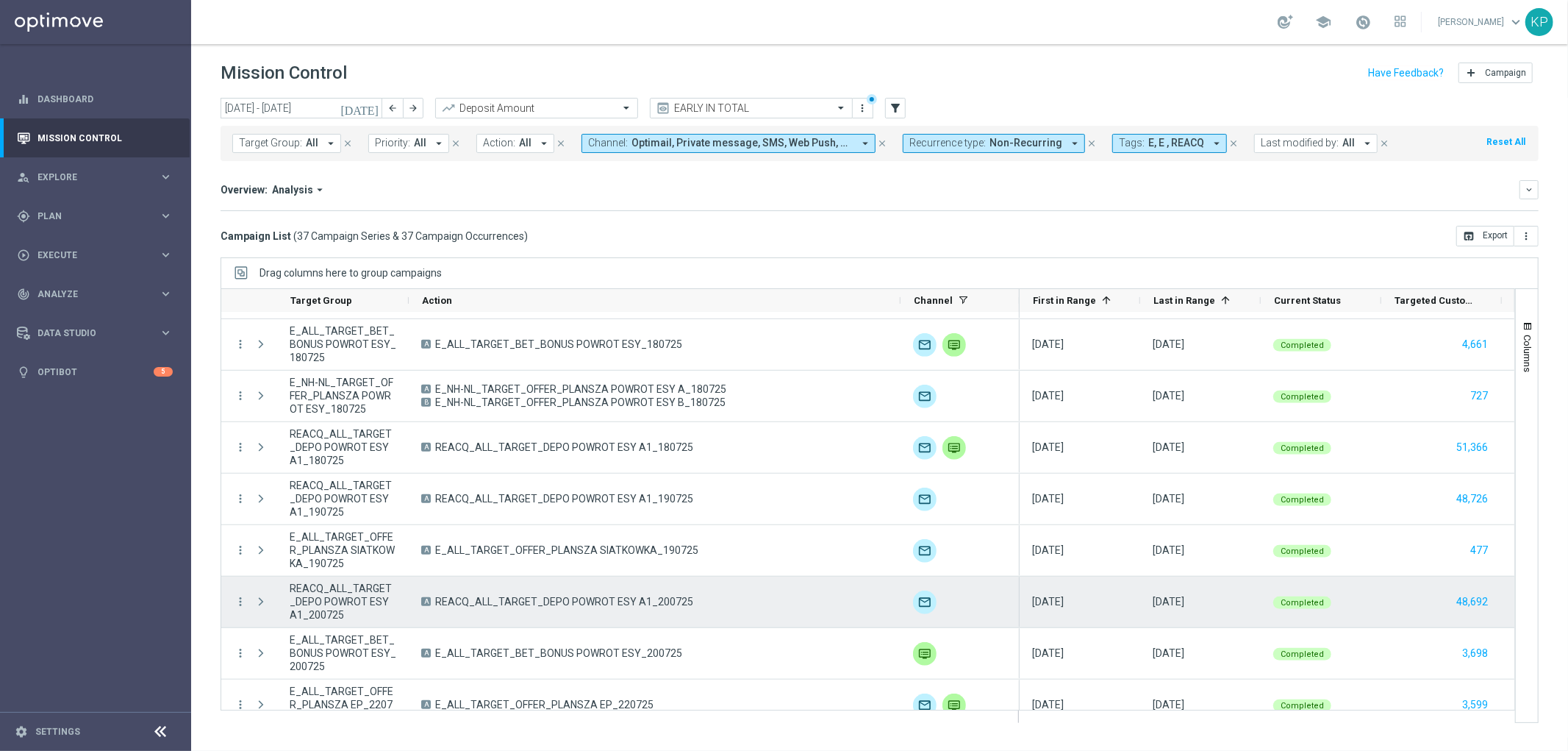
click at [666, 600] on span "REACQ_ALL_TARGET_DEPO POWROT ESY A1_200725" at bounding box center [564, 601] width 258 height 14
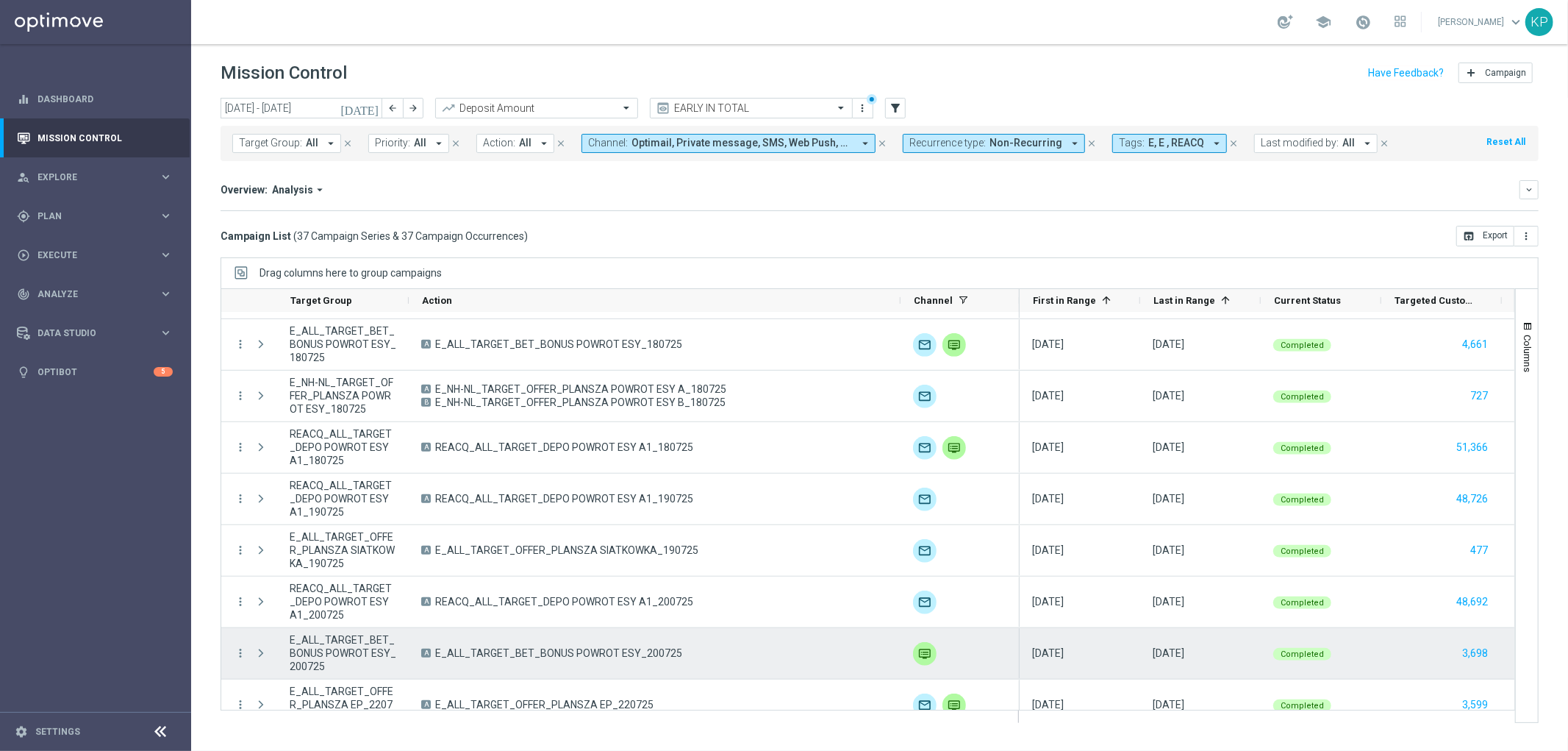
click at [594, 656] on span "E_ALL_TARGET_BET_BONUS POWROT ESY_200725" at bounding box center [558, 652] width 247 height 14
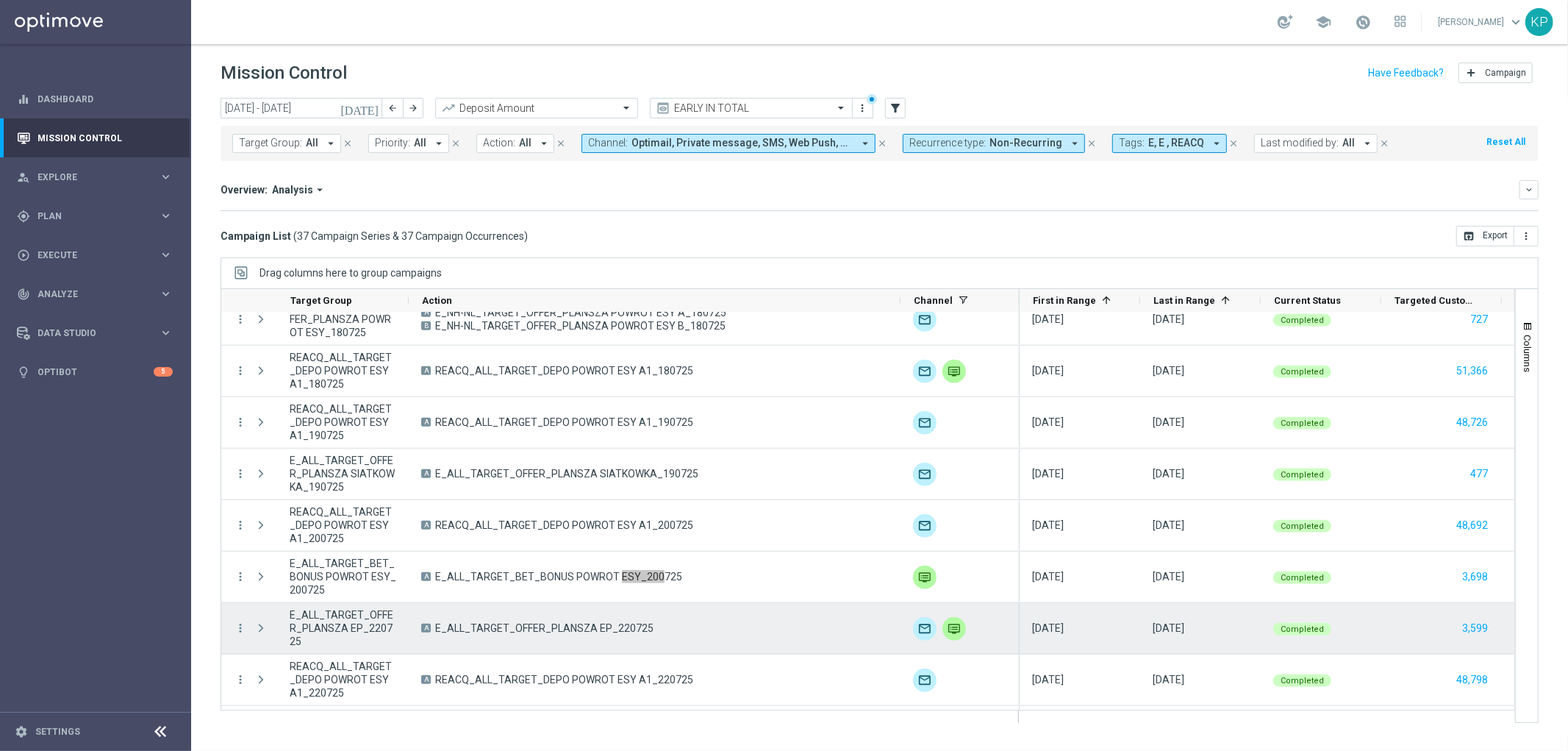
scroll to position [980, 0]
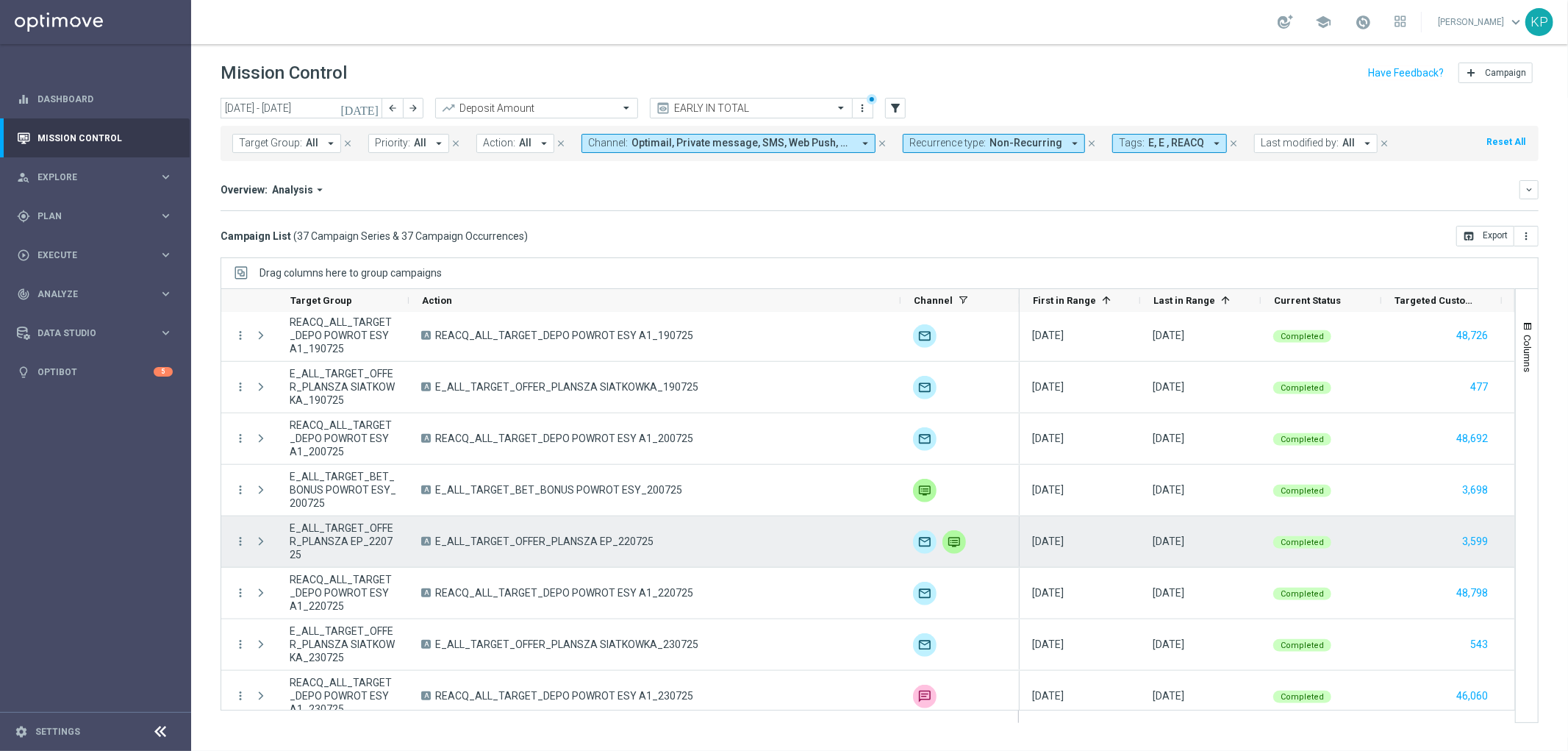
click at [565, 540] on span "E_ALL_TARGET_OFFER_PLANSZA EP_220725" at bounding box center [544, 541] width 218 height 14
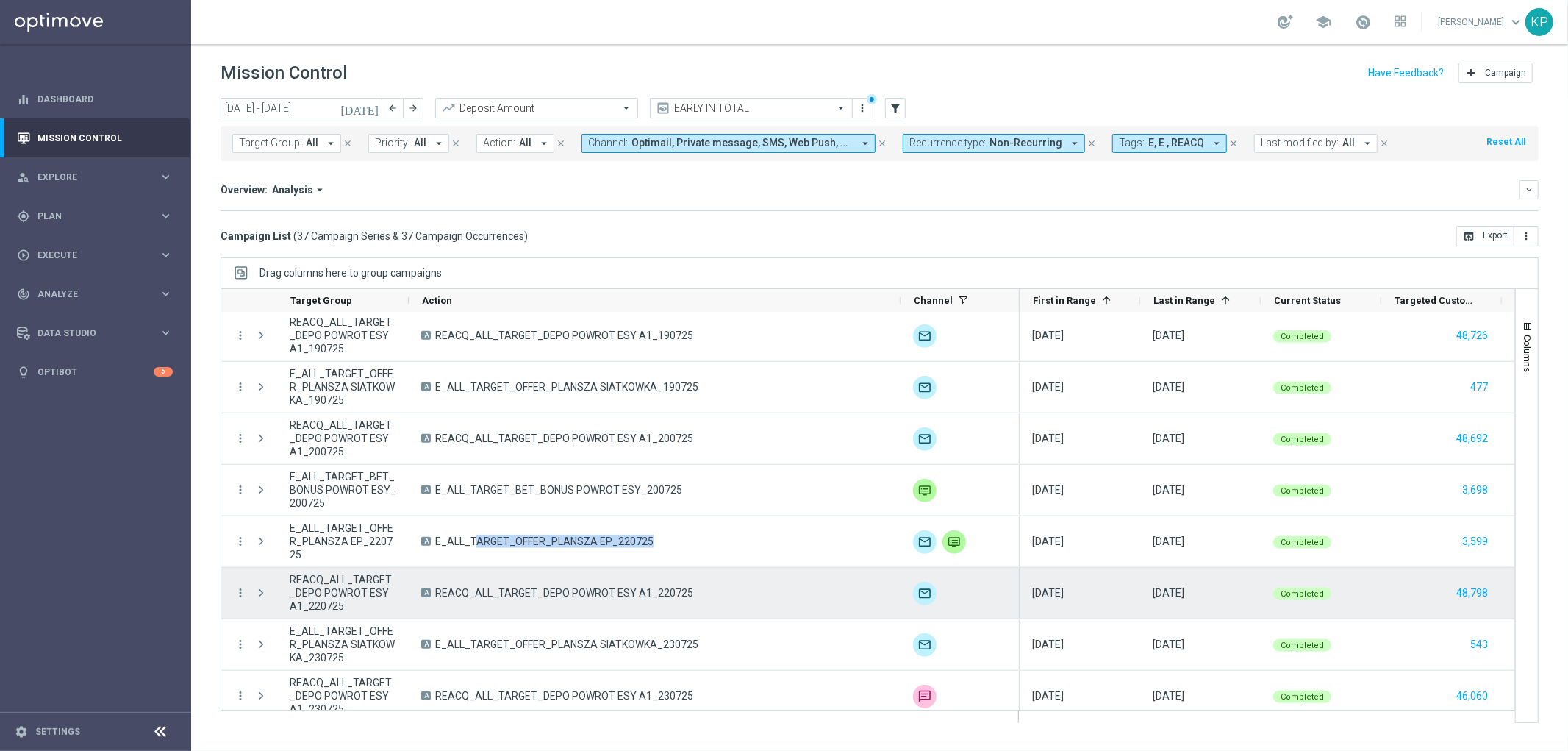
click at [548, 591] on span "REACQ_ALL_TARGET_DEPO POWROT ESY A1_220725" at bounding box center [564, 593] width 258 height 14
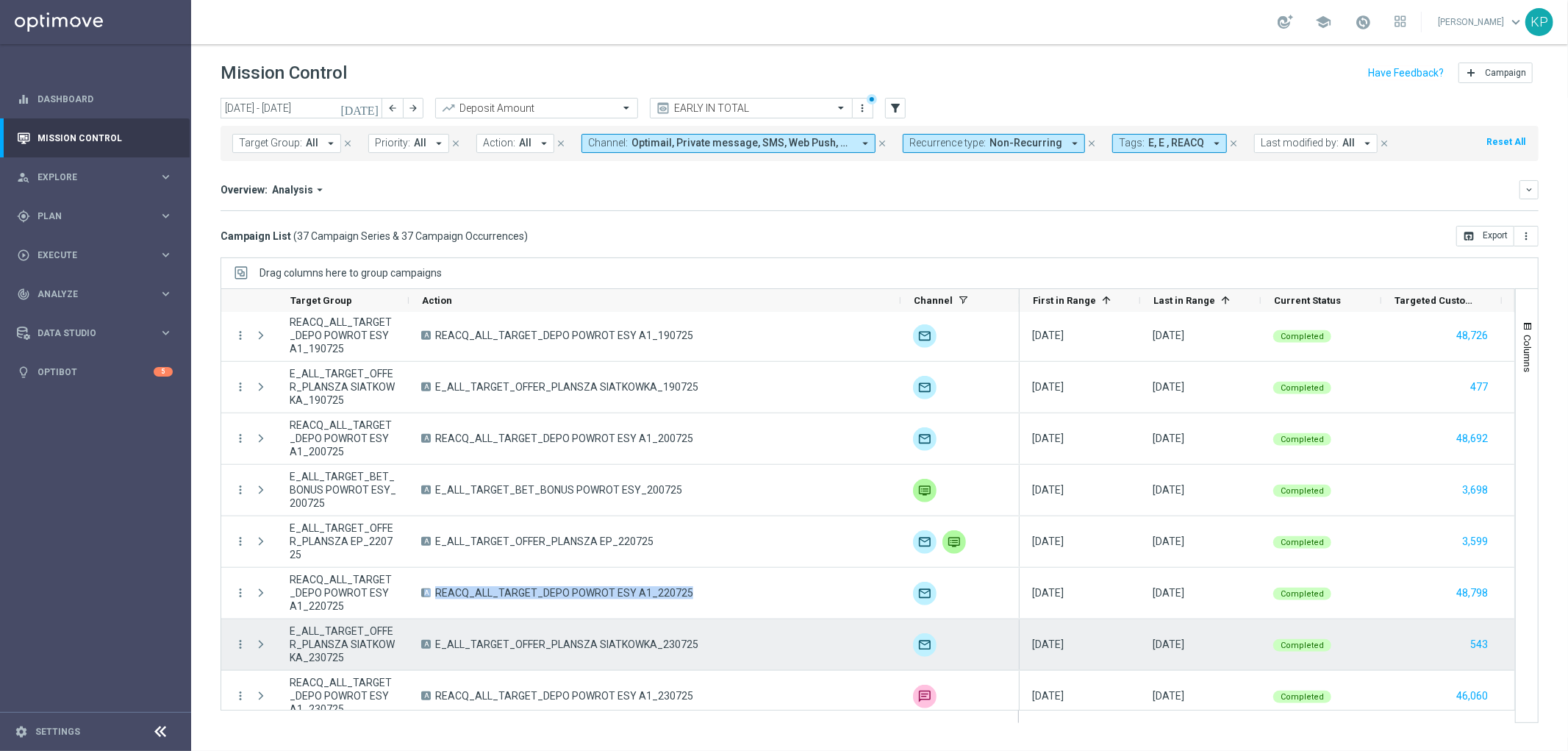
click at [574, 644] on span "E_ALL_TARGET_OFFER_PLANSZA SIATKOWKA_230725" at bounding box center [566, 644] width 263 height 14
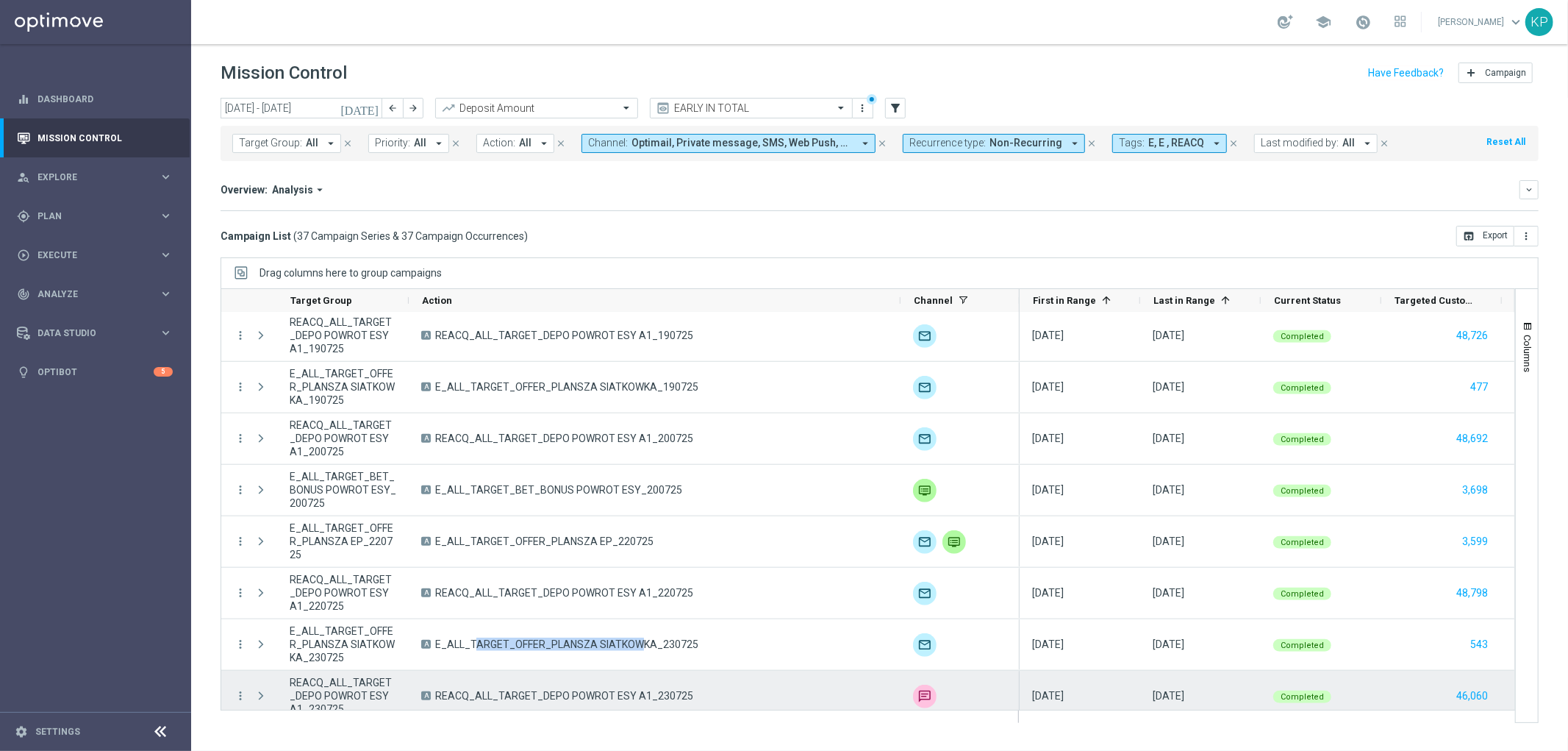
click at [519, 700] on span "REACQ_ALL_TARGET_DEPO POWROT ESY A1_230725" at bounding box center [564, 695] width 258 height 14
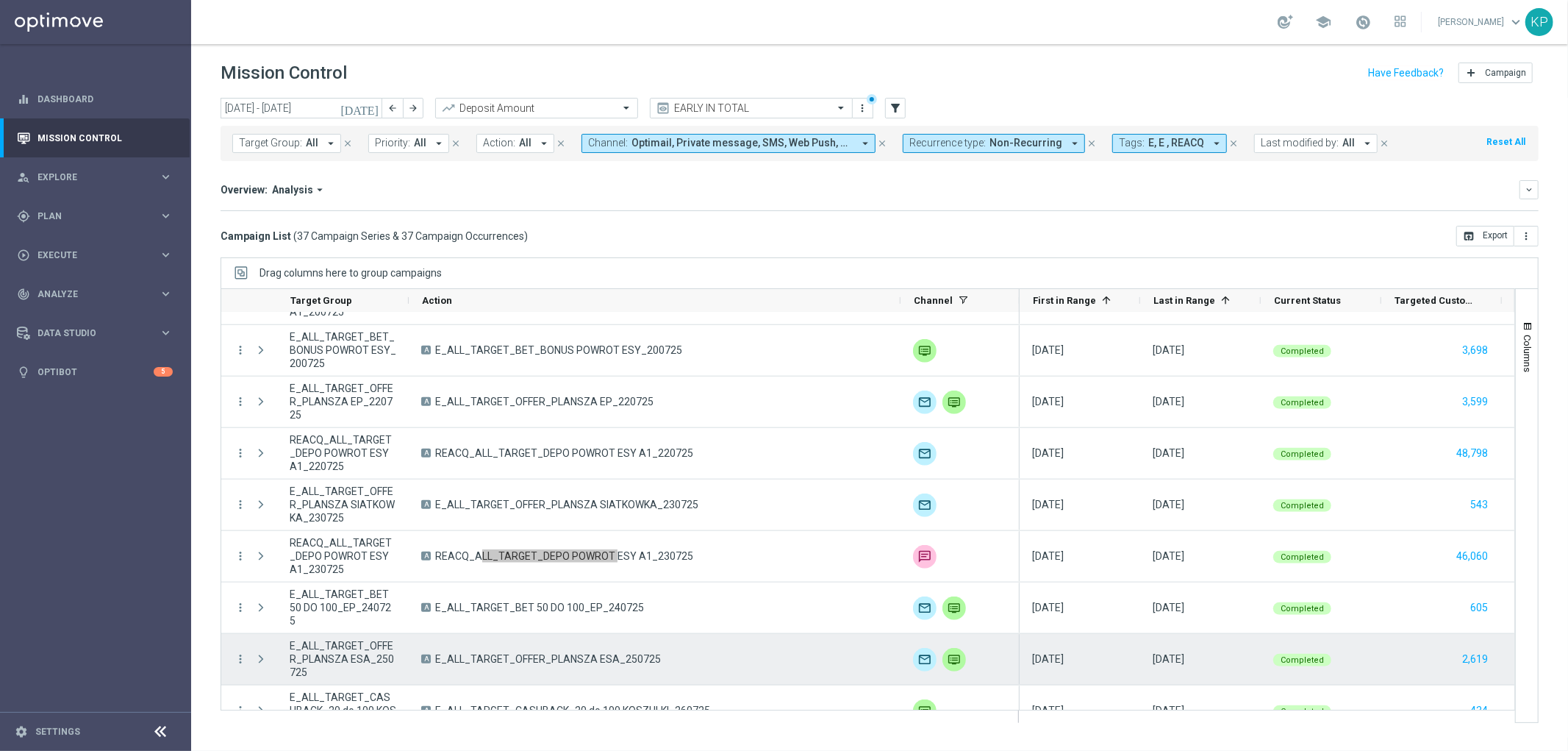
scroll to position [1143, 0]
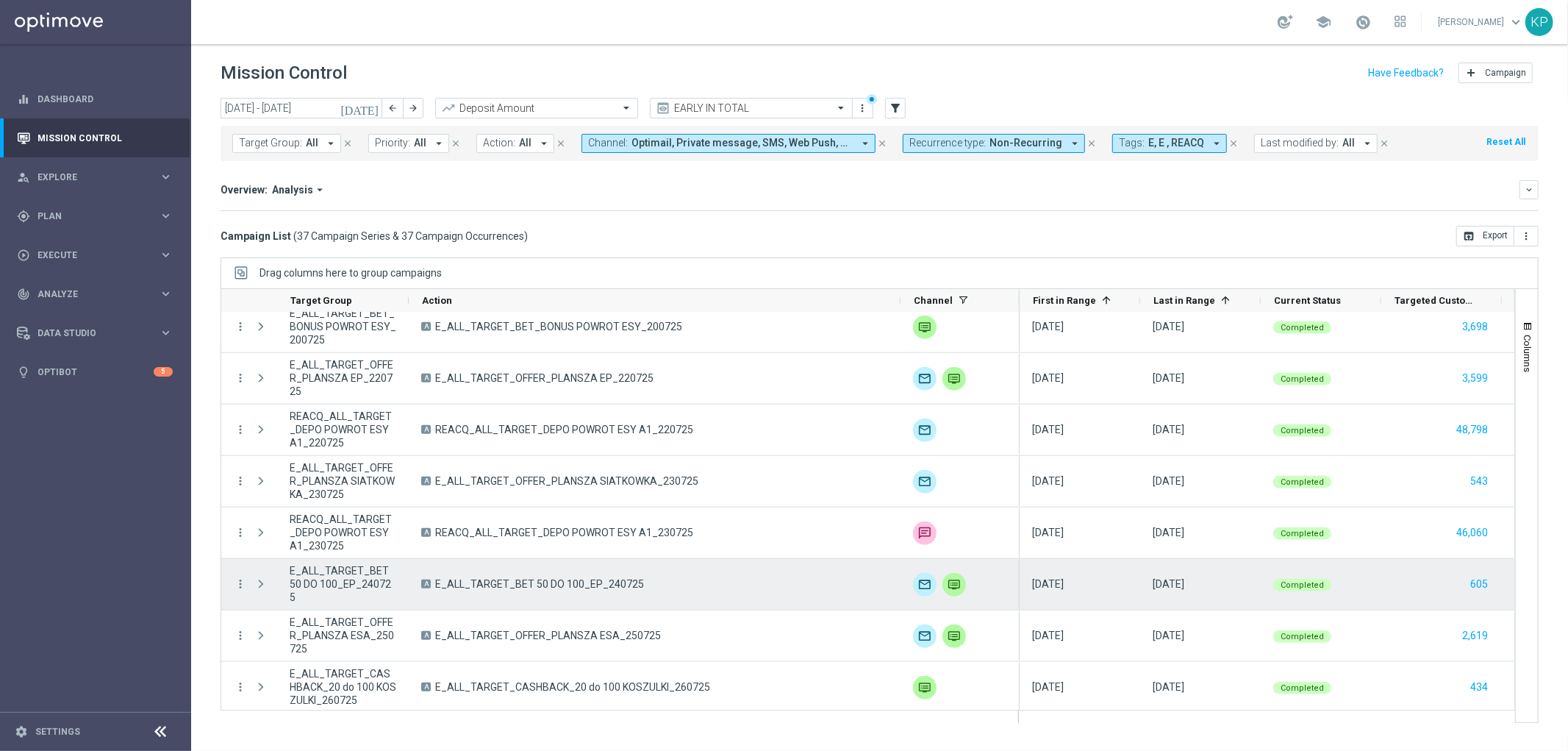
click at [567, 588] on span "E_ALL_TARGET_BET 50 DO 100_EP_240725" at bounding box center [539, 583] width 208 height 14
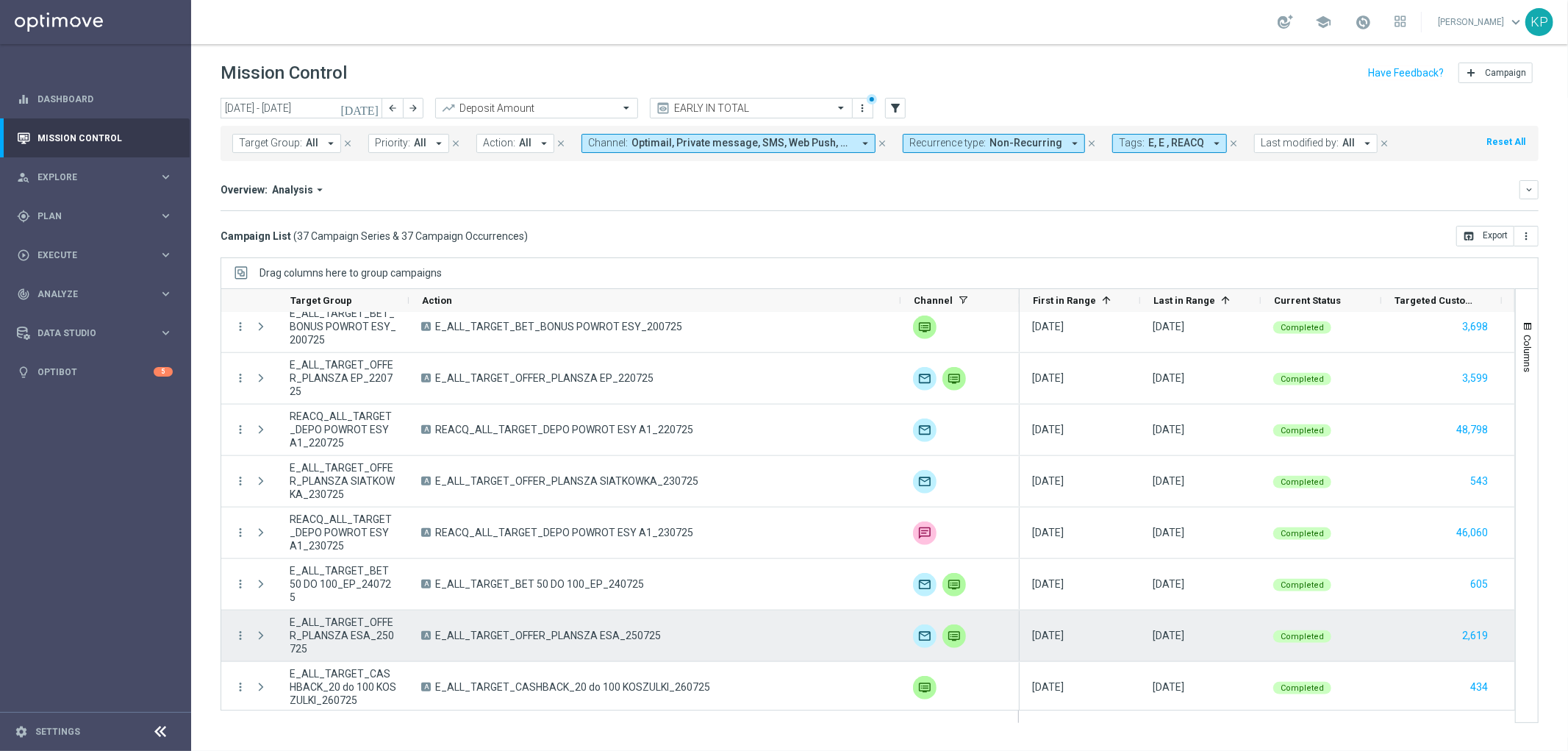
click at [626, 641] on span "E_ALL_TARGET_OFFER_PLANSZA ESA_250725" at bounding box center [548, 635] width 226 height 14
drag, startPoint x: 626, startPoint y: 641, endPoint x: 600, endPoint y: 634, distance: 26.9
click at [625, 641] on span "E_ALL_TARGET_OFFER_PLANSZA ESA_250725" at bounding box center [548, 635] width 226 height 14
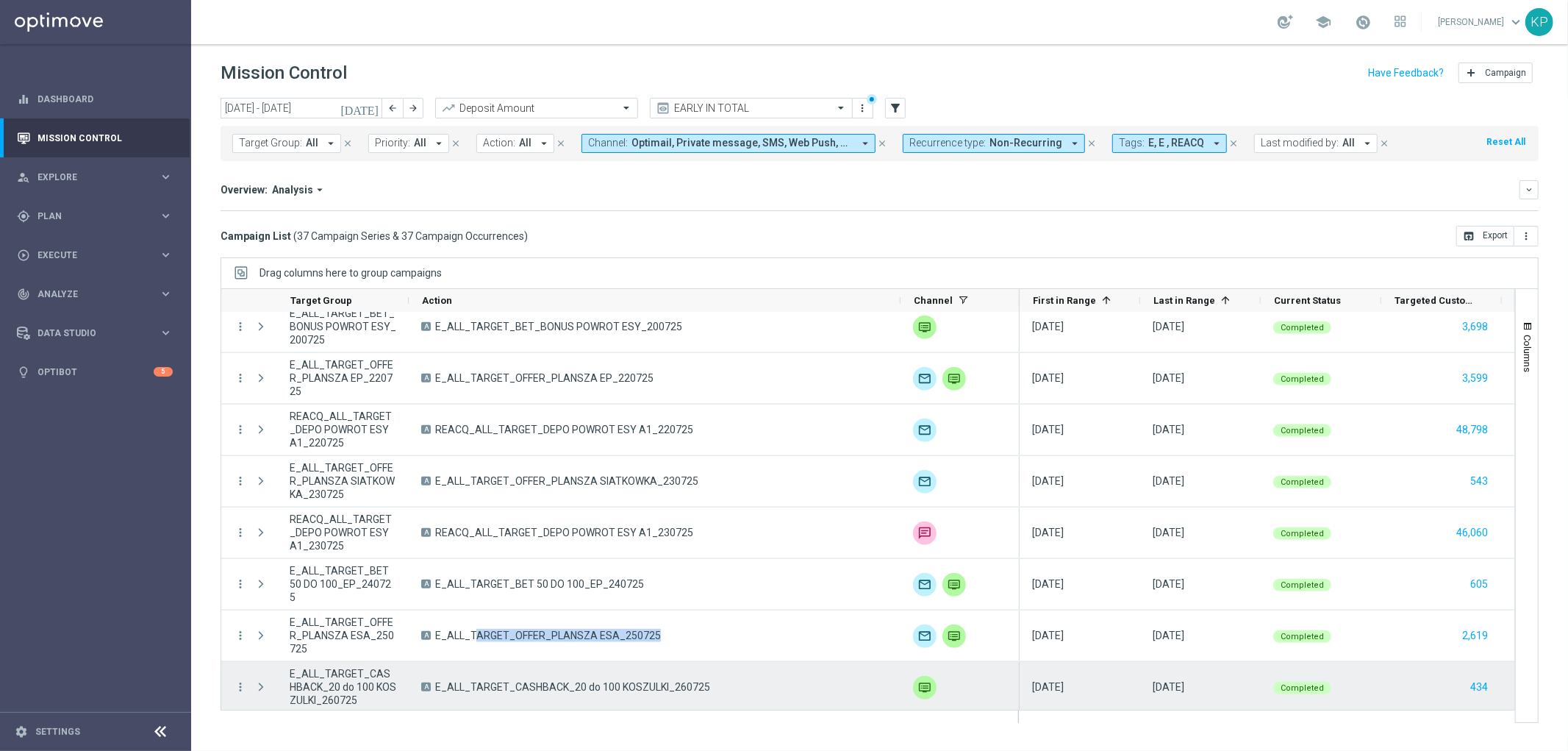
click at [589, 695] on div "A E_ALL_TARGET_CASHBACK_20 do 100 KOSZULKI_260725" at bounding box center [655, 687] width 492 height 51
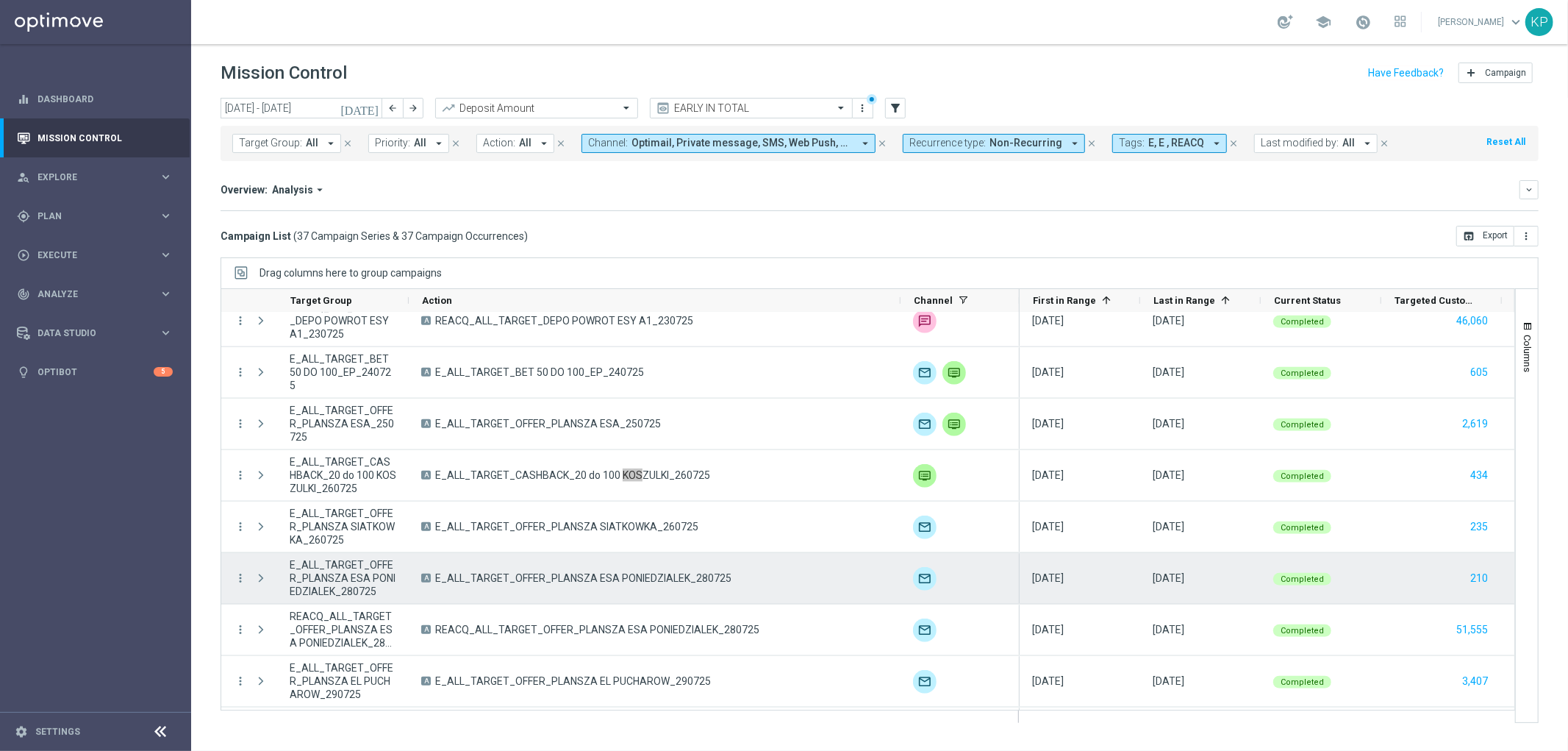
scroll to position [1388, 0]
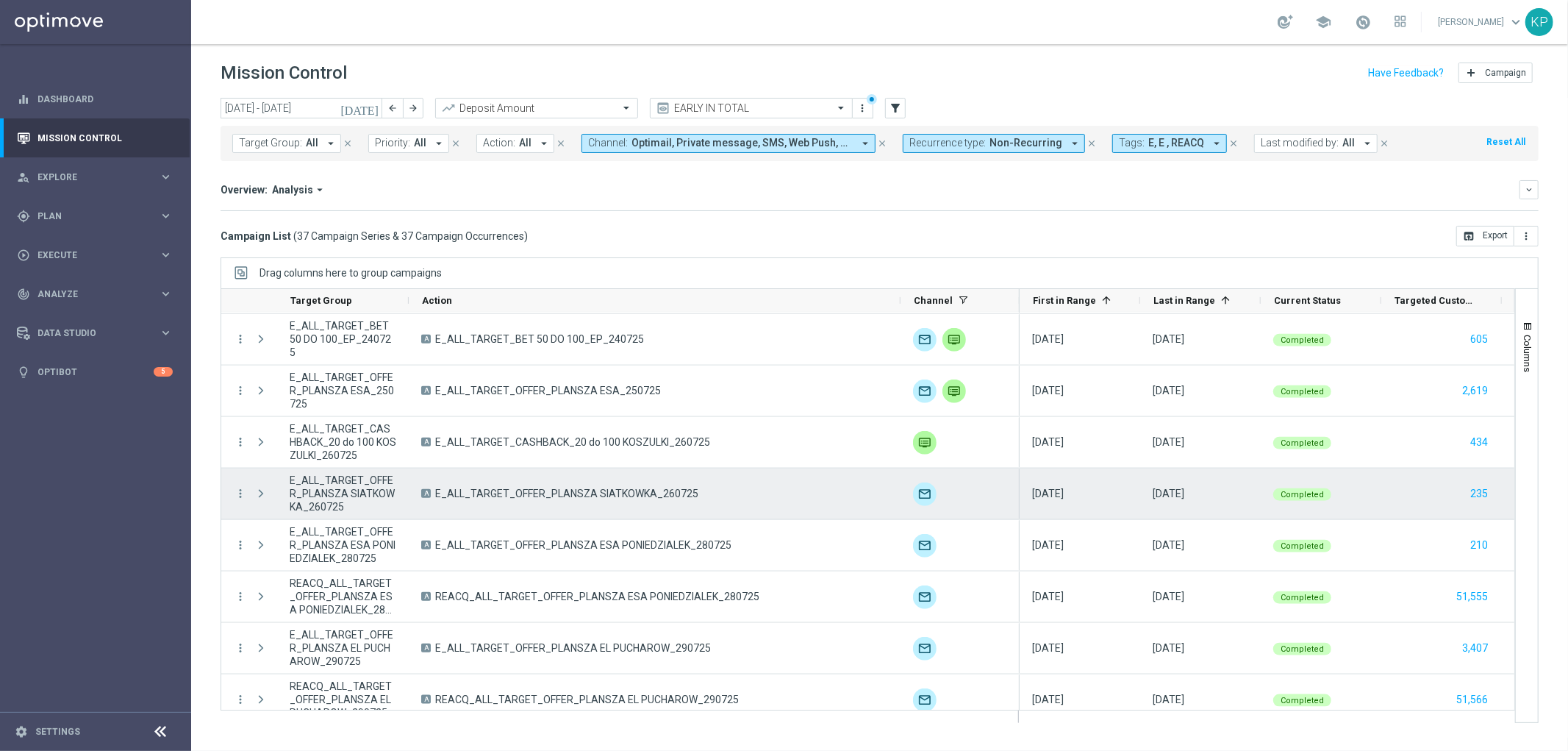
click at [570, 496] on span "E_ALL_TARGET_OFFER_PLANSZA SIATKOWKA_260725" at bounding box center [566, 493] width 263 height 14
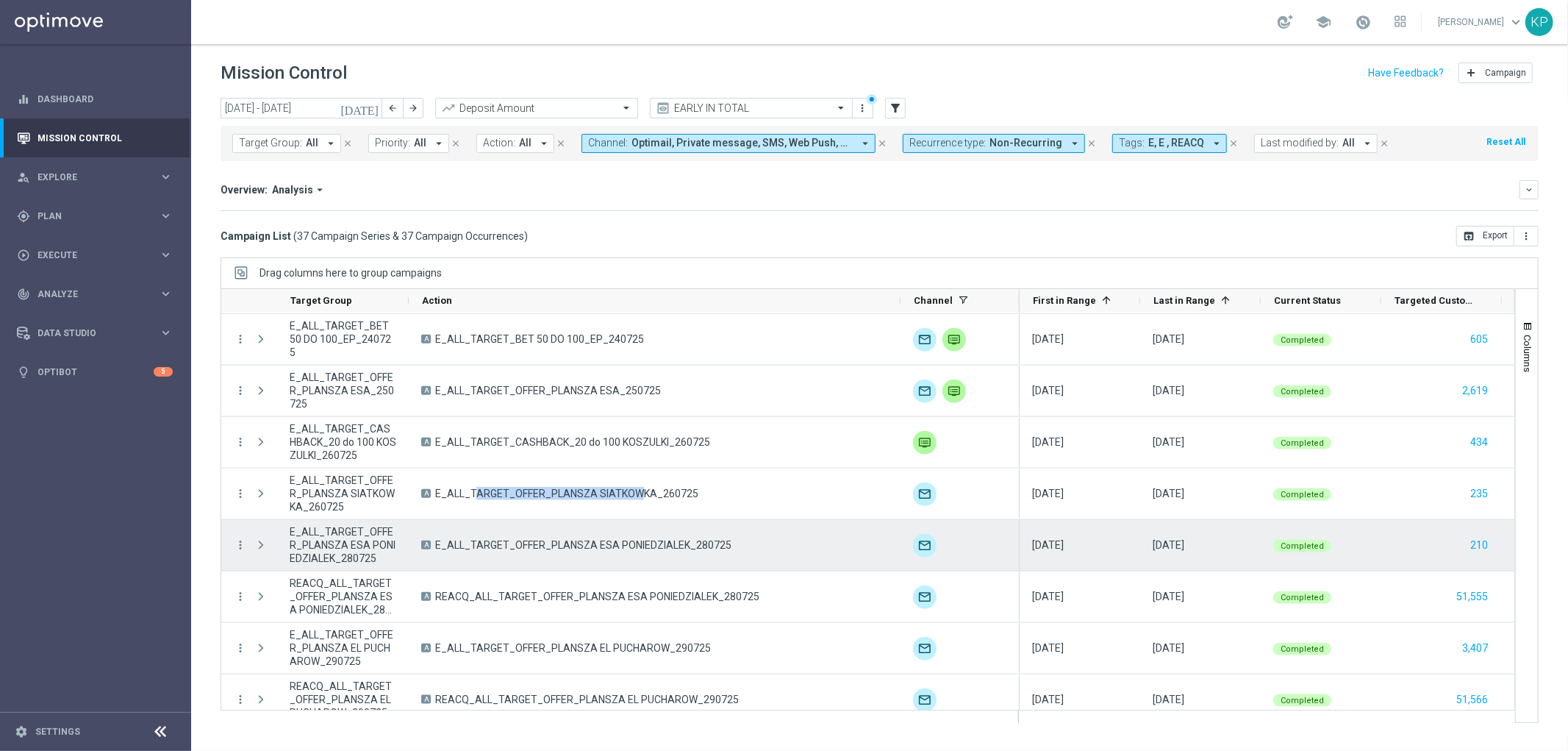
click at [519, 540] on span "E_ALL_TARGET_OFFER_PLANSZA ESA PONIEDZIALEK_280725" at bounding box center [583, 544] width 296 height 14
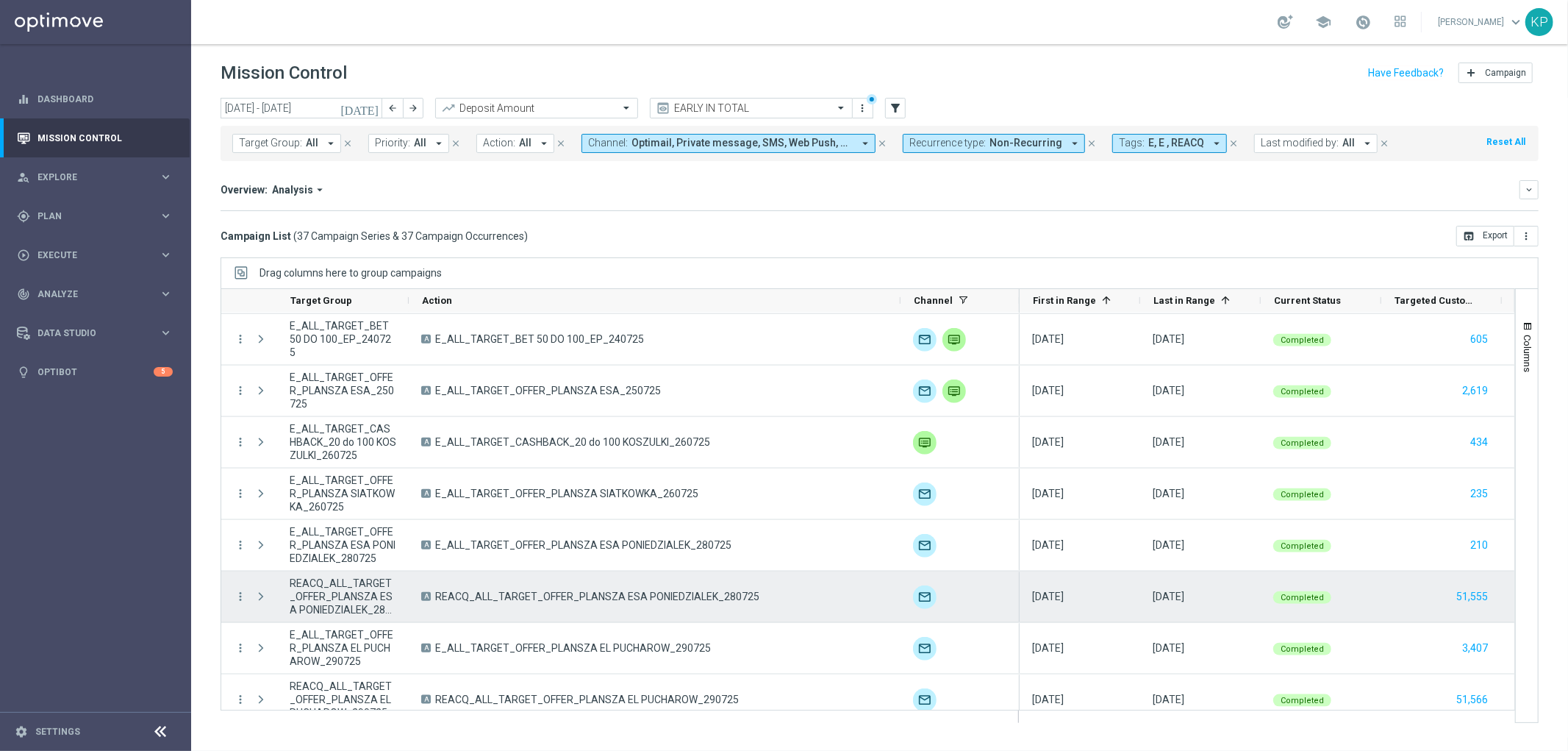
click at [525, 590] on span "REACQ_ALL_TARGET_OFFER_PLANSZA ESA PONIEDZIALEK_280725" at bounding box center [597, 596] width 325 height 14
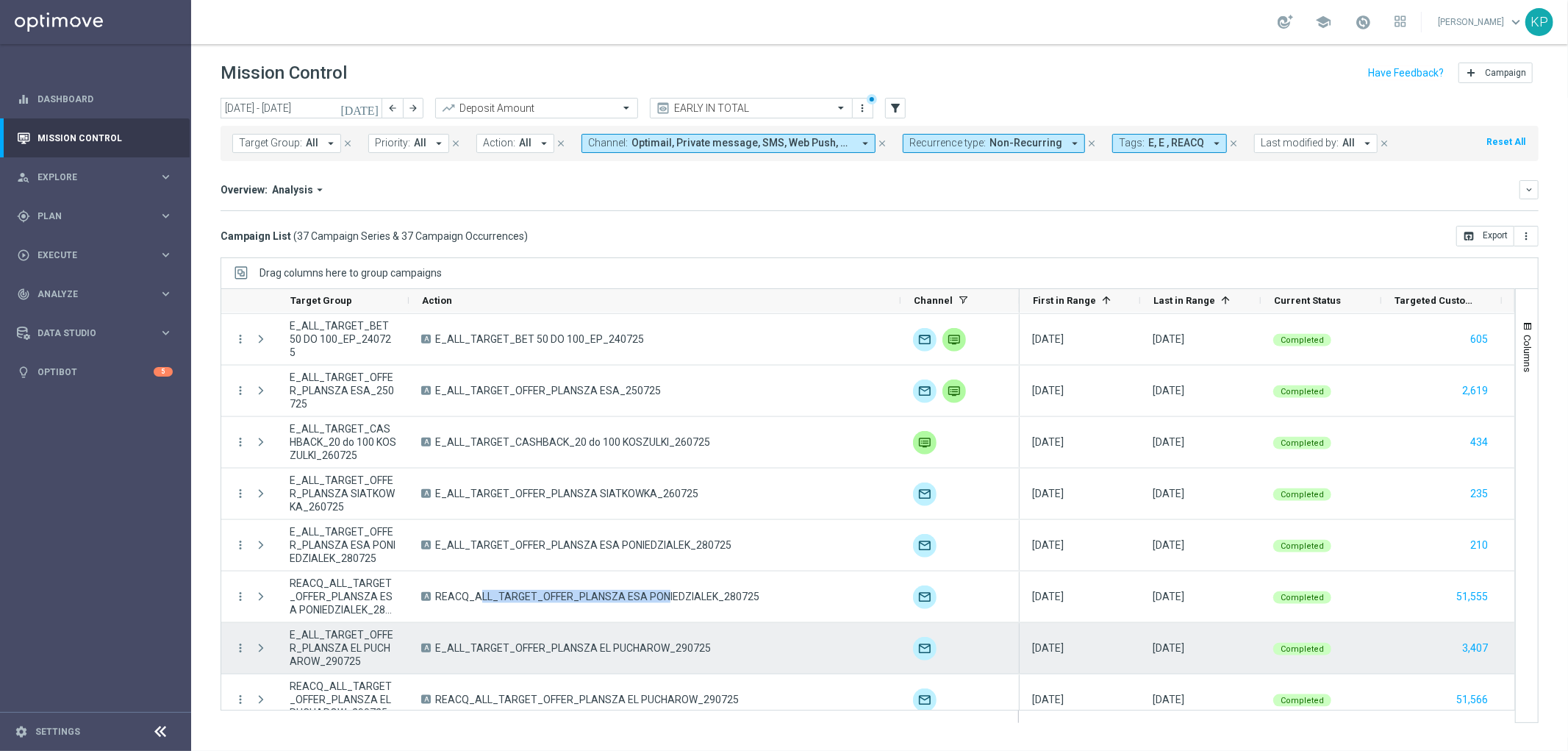
click at [672, 648] on span "E_ALL_TARGET_OFFER_PLANSZA EL PUCHAROW_290725" at bounding box center [573, 648] width 276 height 14
click at [610, 652] on span "E_ALL_TARGET_OFFER_PLANSZA EL PUCHAROW_290725" at bounding box center [573, 648] width 276 height 14
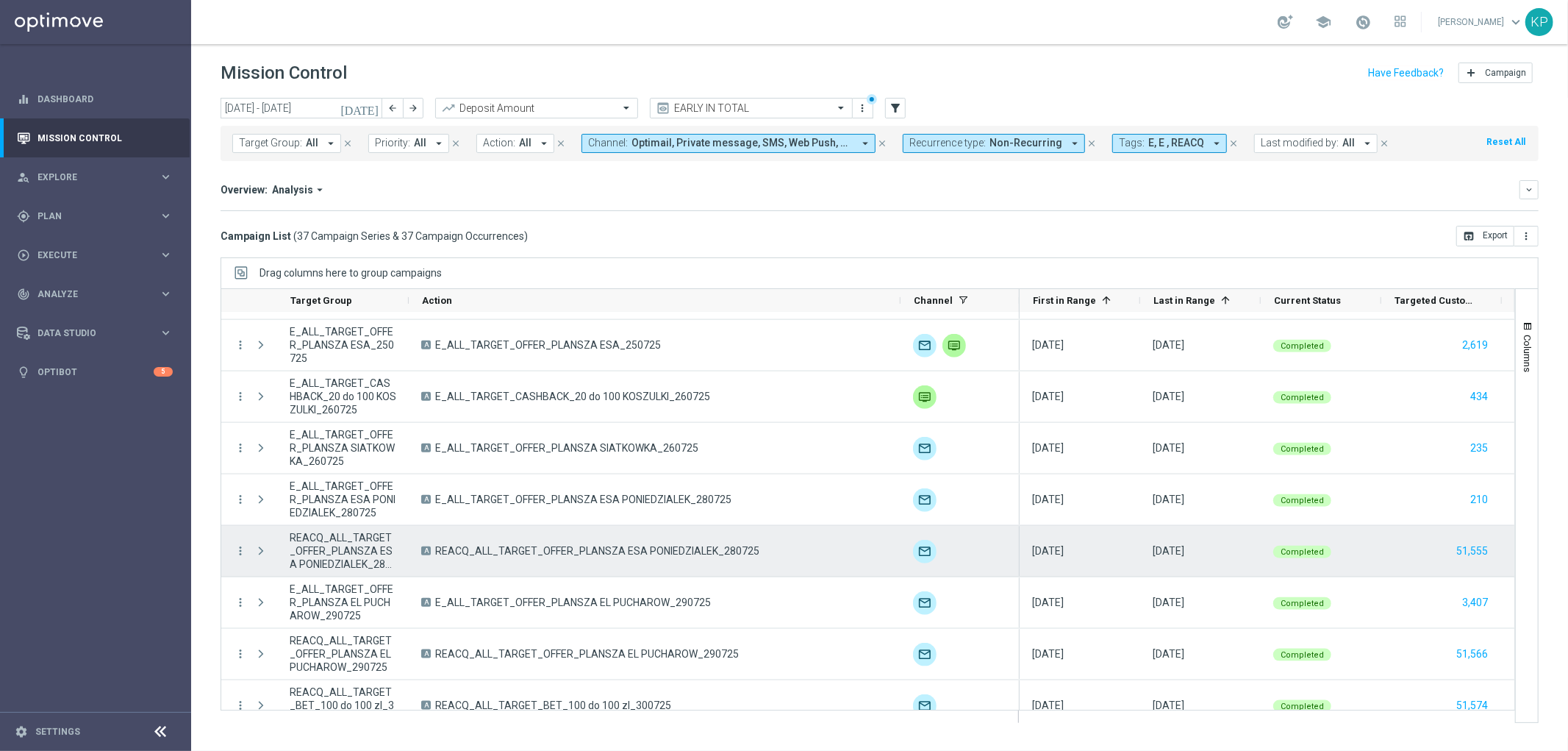
scroll to position [1470, 0]
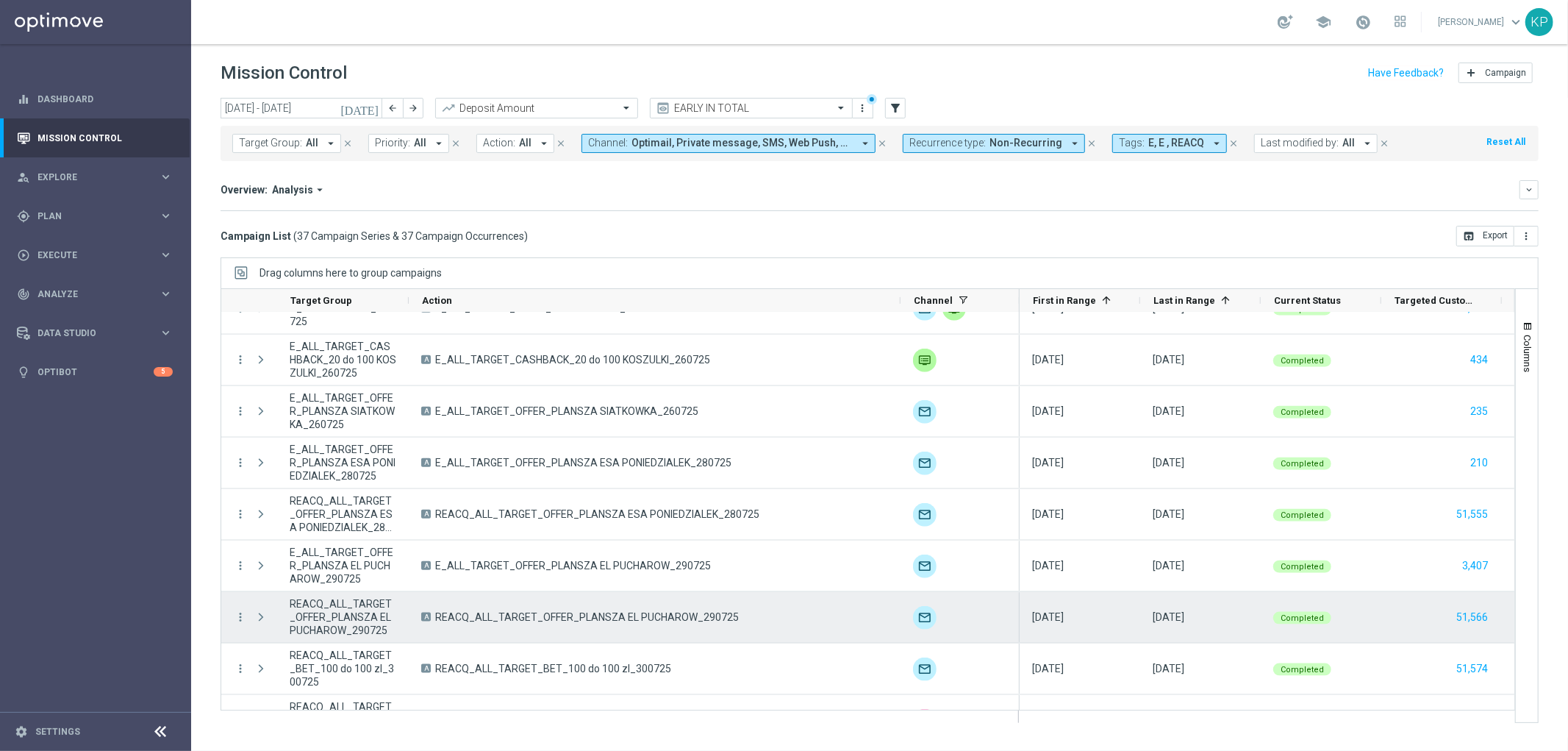
click at [590, 616] on span "REACQ_ALL_TARGET_OFFER_PLANSZA EL PUCHAROW_290725" at bounding box center [587, 617] width 304 height 14
click at [578, 615] on span "REACQ_ALL_TARGET_OFFER_PLANSZA EL PUCHAROW_290725" at bounding box center [587, 617] width 304 height 14
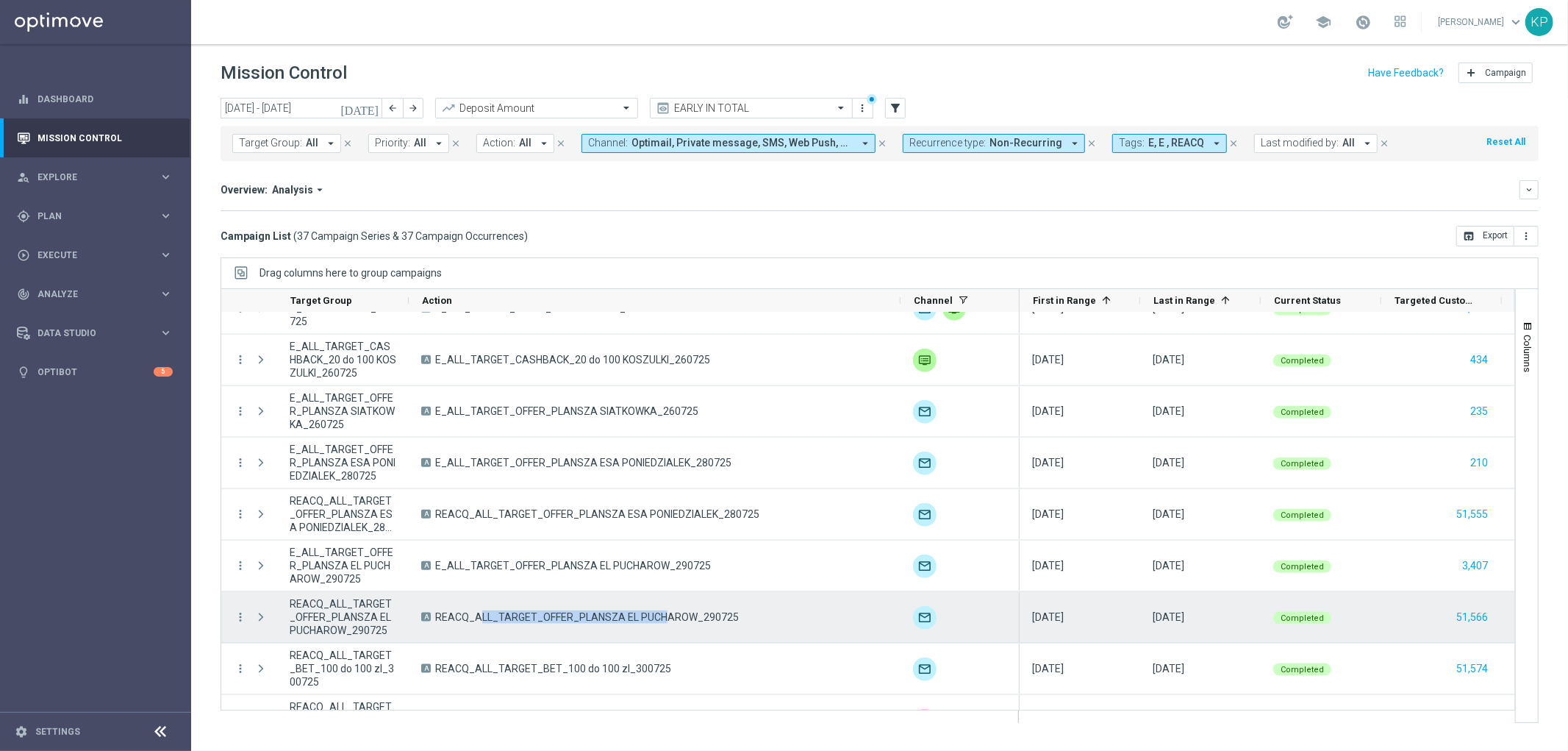
click at [578, 615] on span "REACQ_ALL_TARGET_OFFER_PLANSZA EL PUCHAROW_290725" at bounding box center [587, 617] width 304 height 14
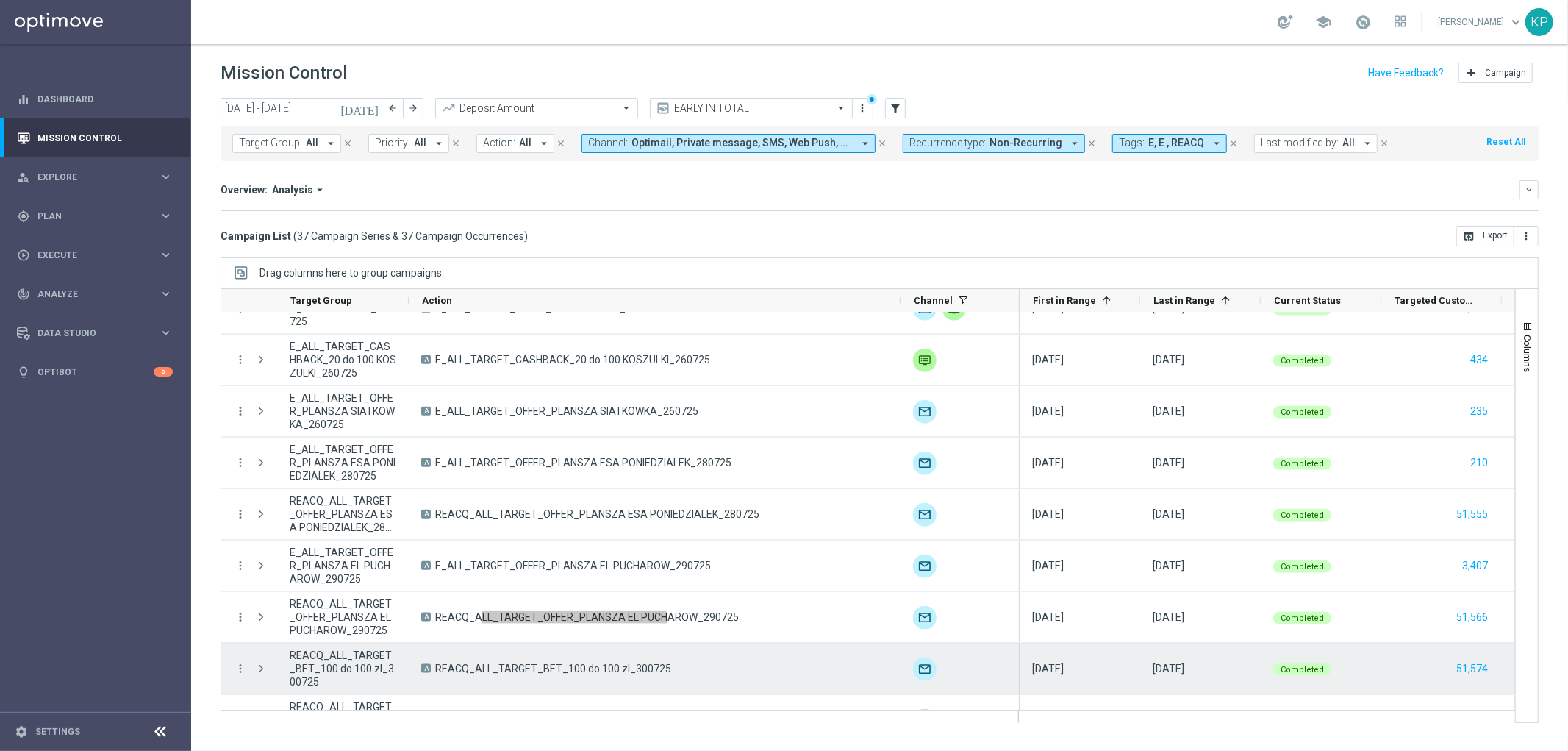
scroll to position [1508, 0]
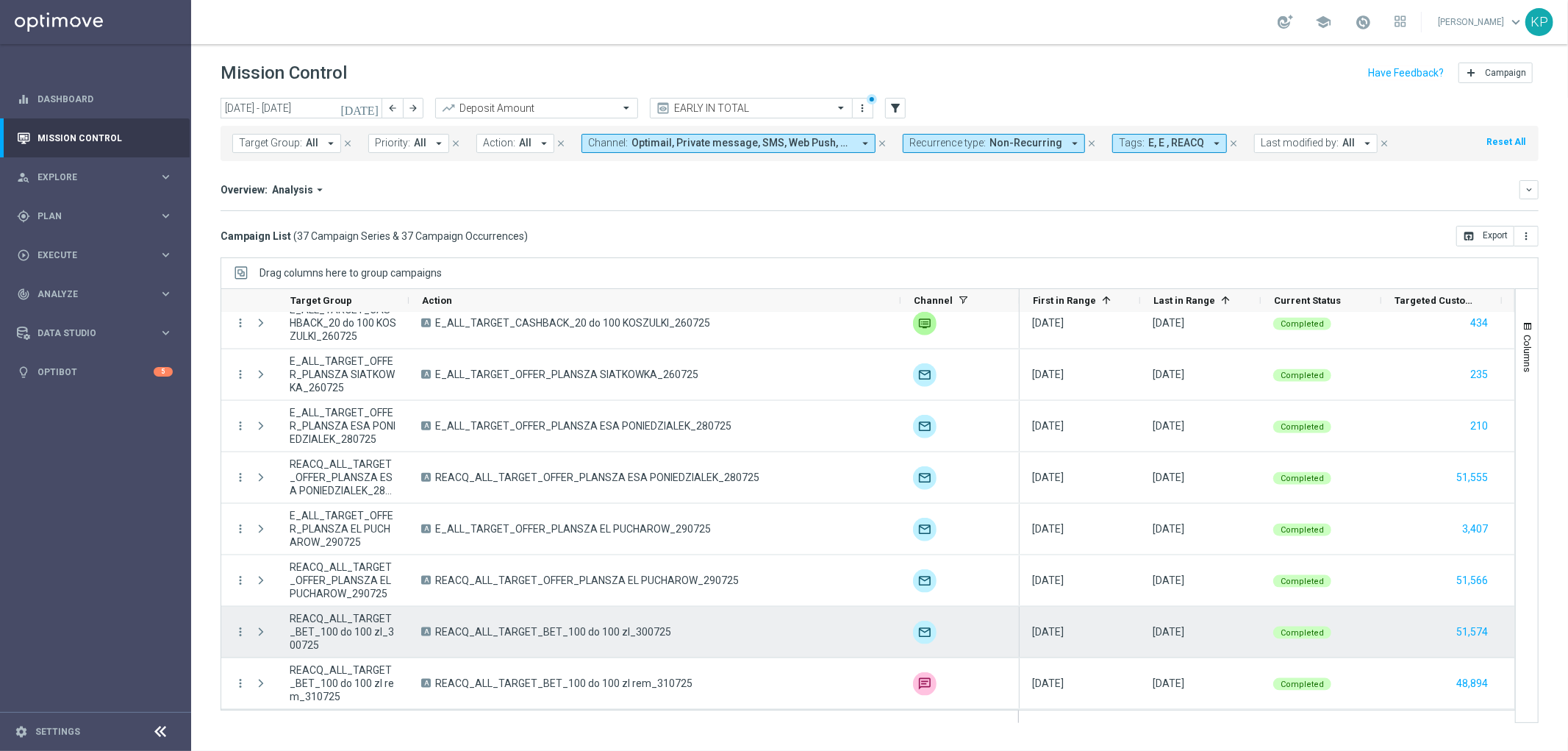
click at [579, 629] on span "REACQ_ALL_TARGET_BET_100 do 100 zl_300725" at bounding box center [553, 632] width 236 height 14
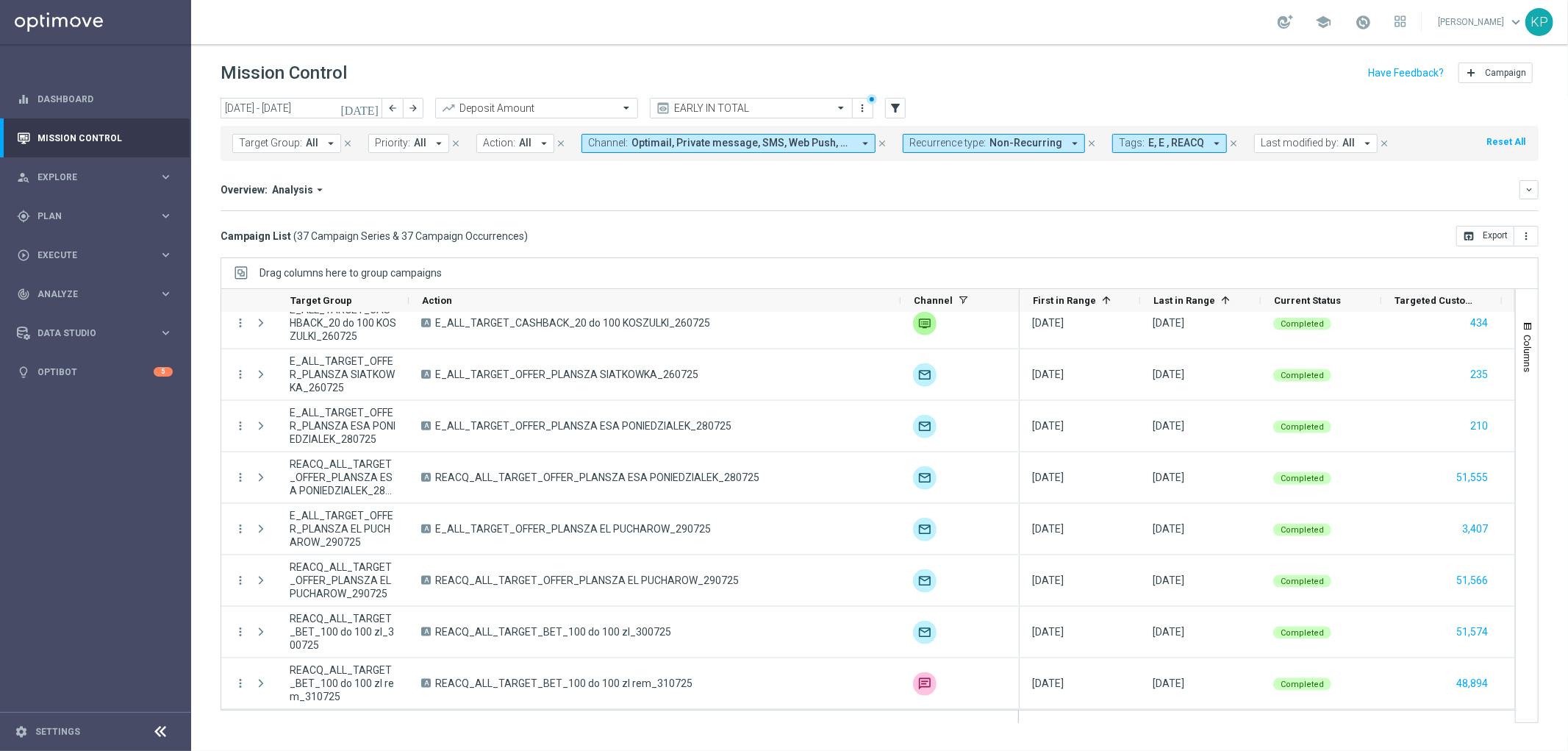
drag, startPoint x: 508, startPoint y: 188, endPoint x: 632, endPoint y: 163, distance: 126.5
click at [509, 188] on div "Overview: Analysis arrow_drop_down" at bounding box center [870, 189] width 1299 height 14
click at [508, 218] on mini-dashboard "Overview: Analysis arrow_drop_down keyboard_arrow_down Increase In Deposit Amou…" at bounding box center [879, 193] width 1318 height 64
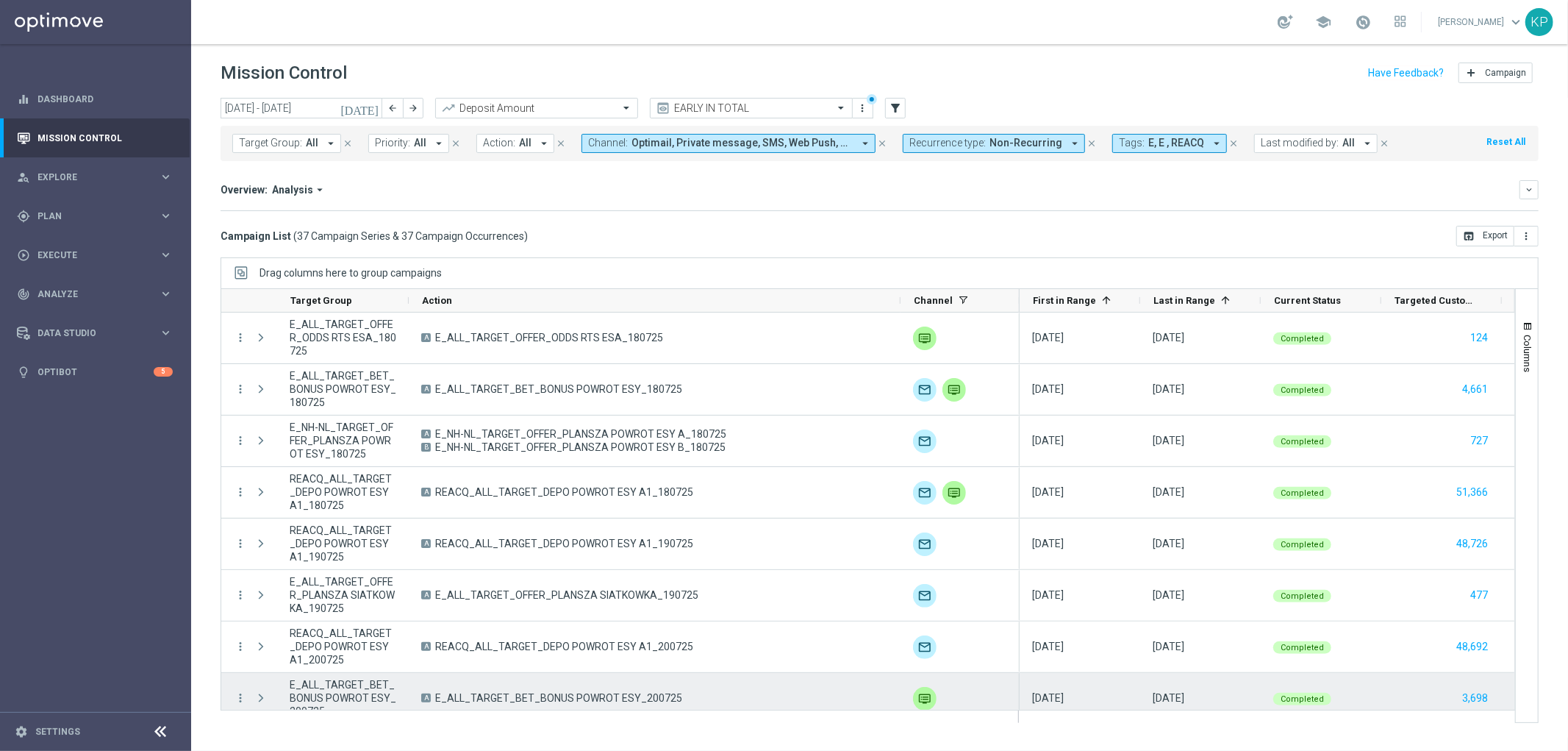
scroll to position [77, 0]
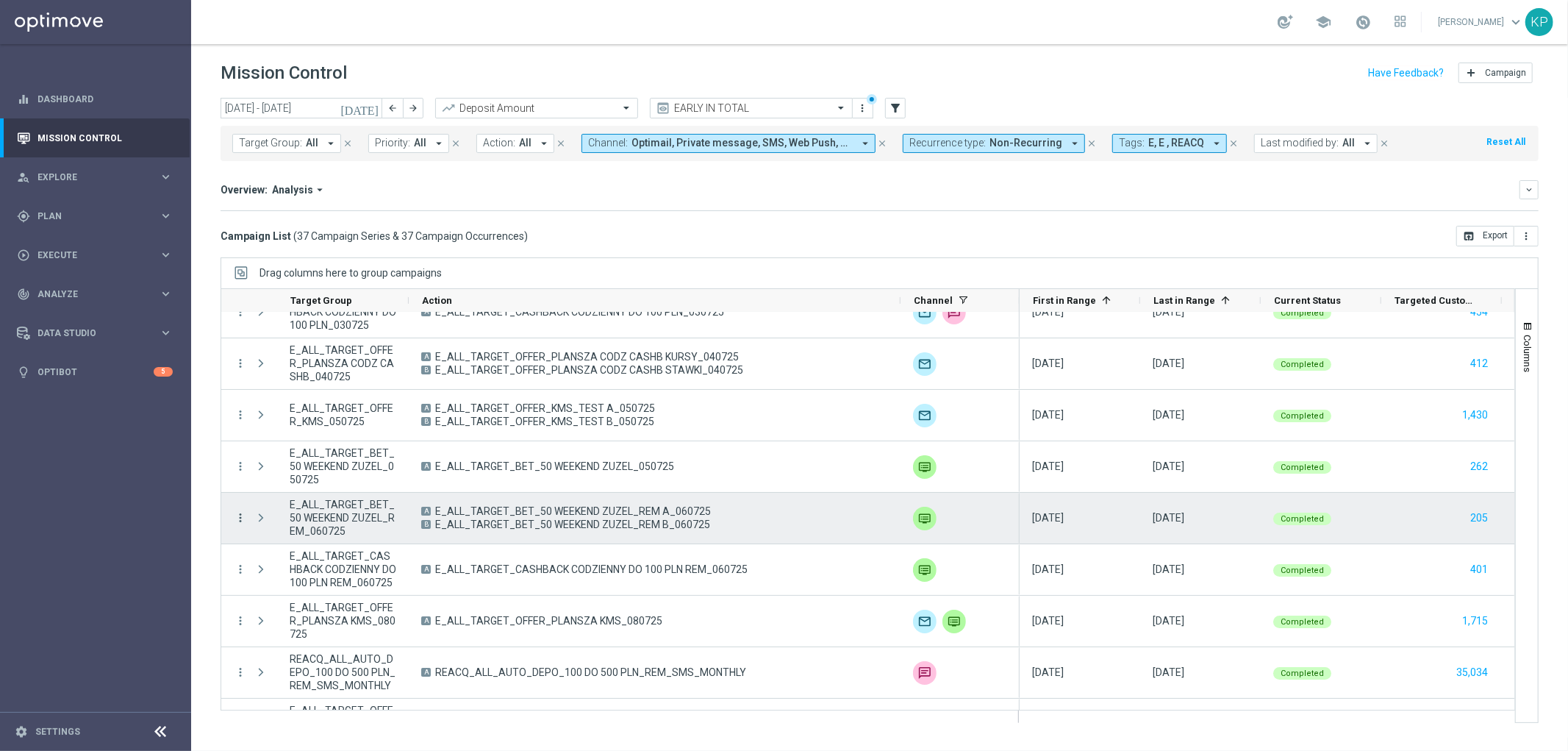
click at [238, 518] on icon "more_vert" at bounding box center [240, 517] width 14 height 14
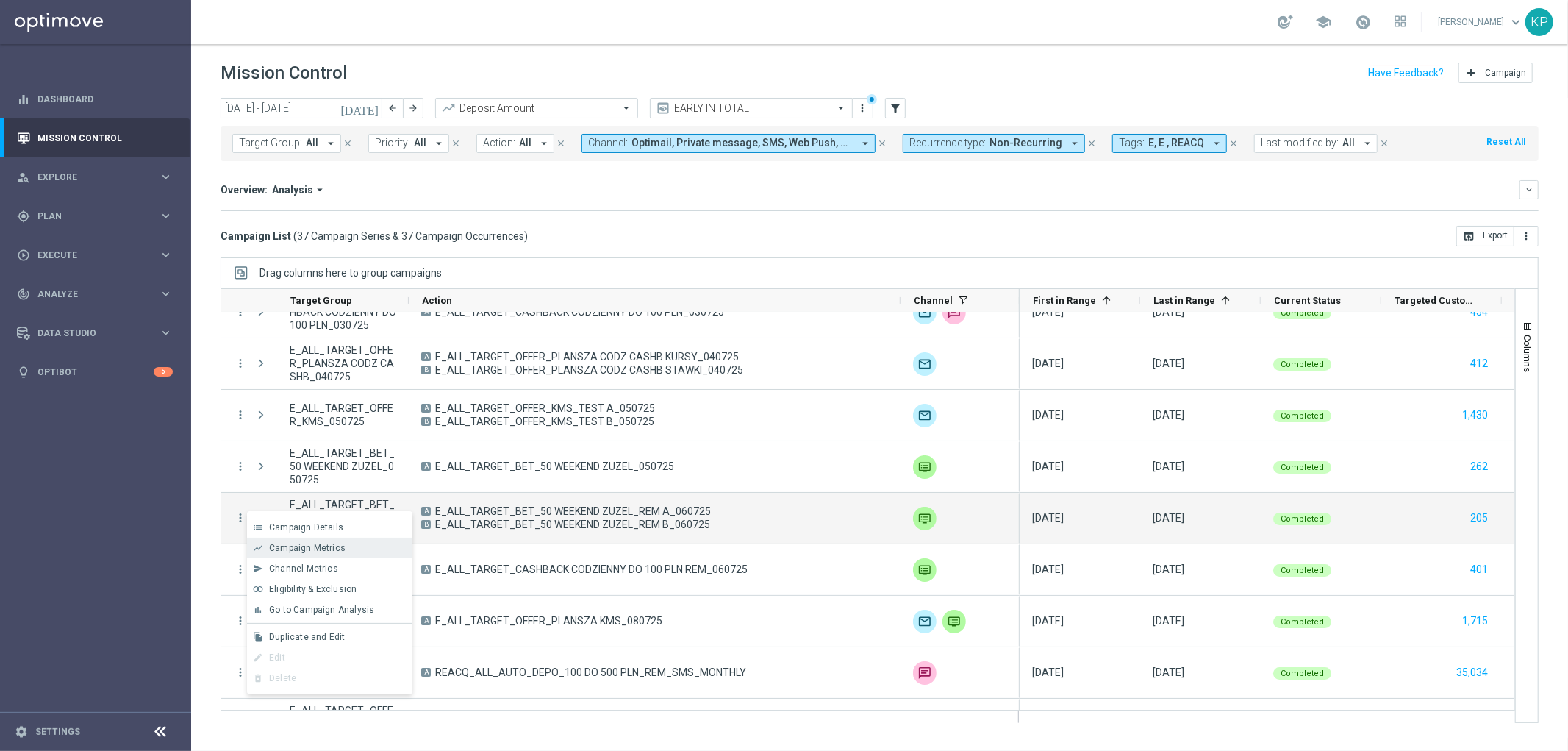
click at [290, 547] on span "Campaign Metrics" at bounding box center [307, 547] width 76 height 10
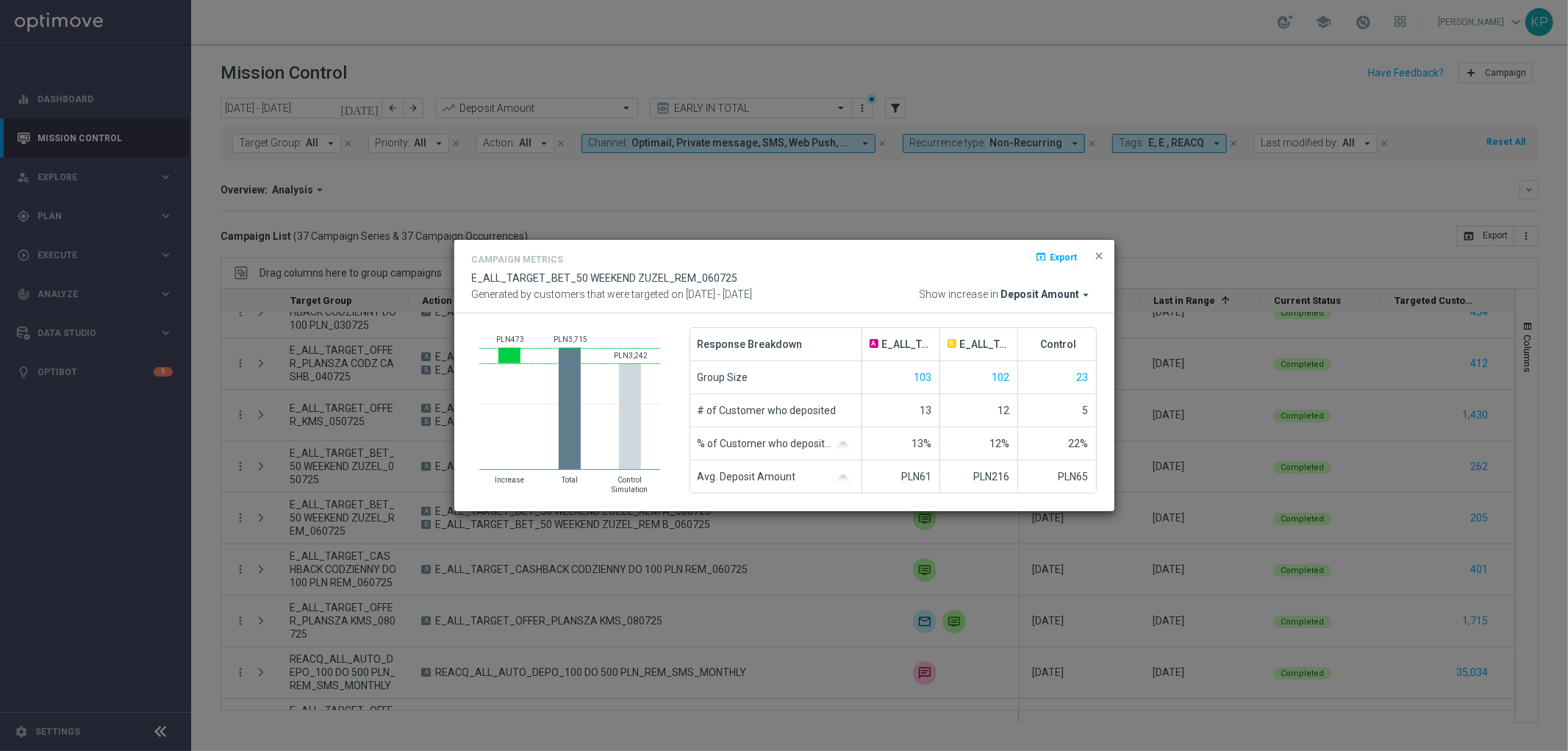
click at [435, 481] on modal-container "Campaign Metrics open_in_browser Export E_ALL_TARGET_BET_50 WEEKEND ZUZEL_REM_0…" at bounding box center [784, 376] width 1568 height 751
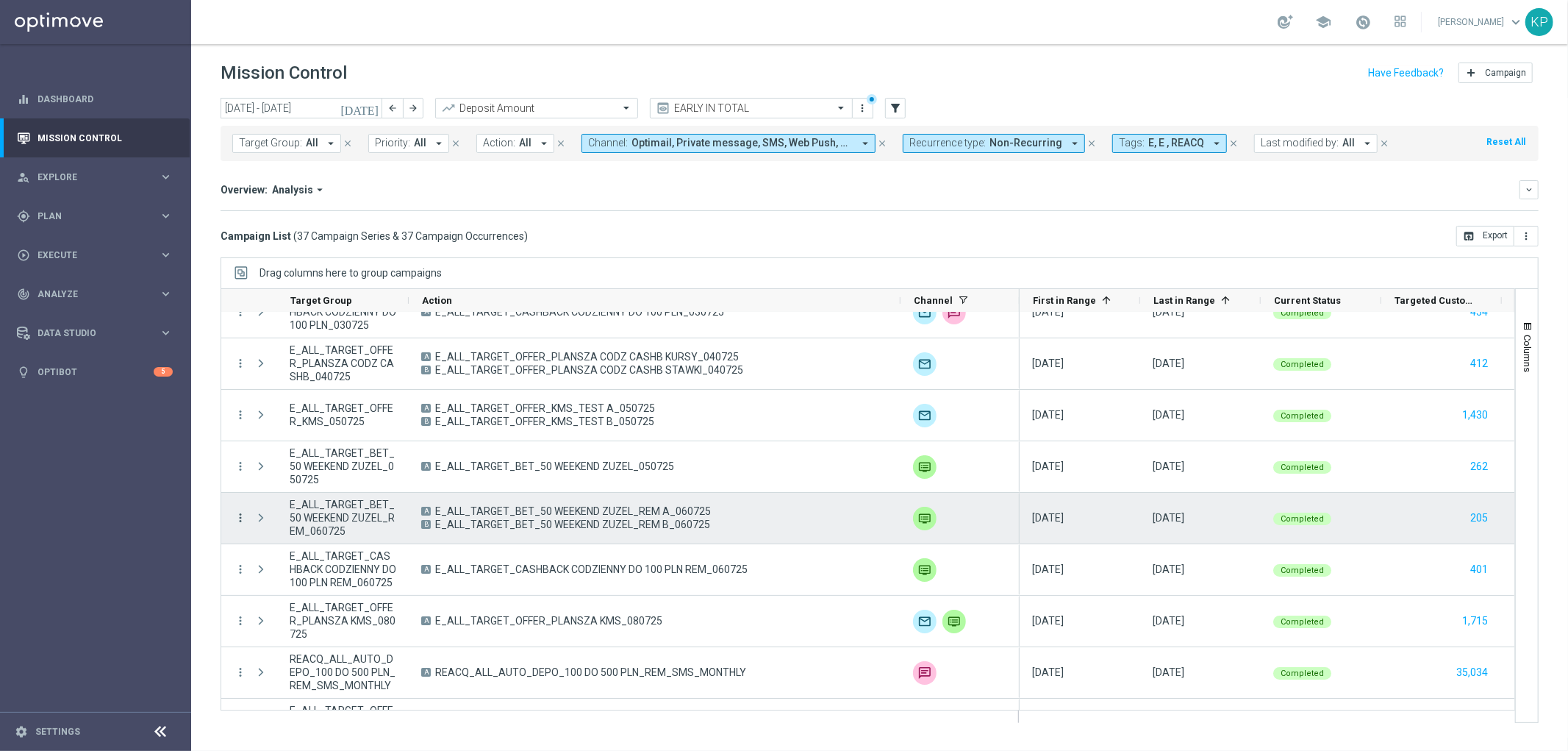
click at [247, 511] on icon "more_vert" at bounding box center [240, 517] width 14 height 14
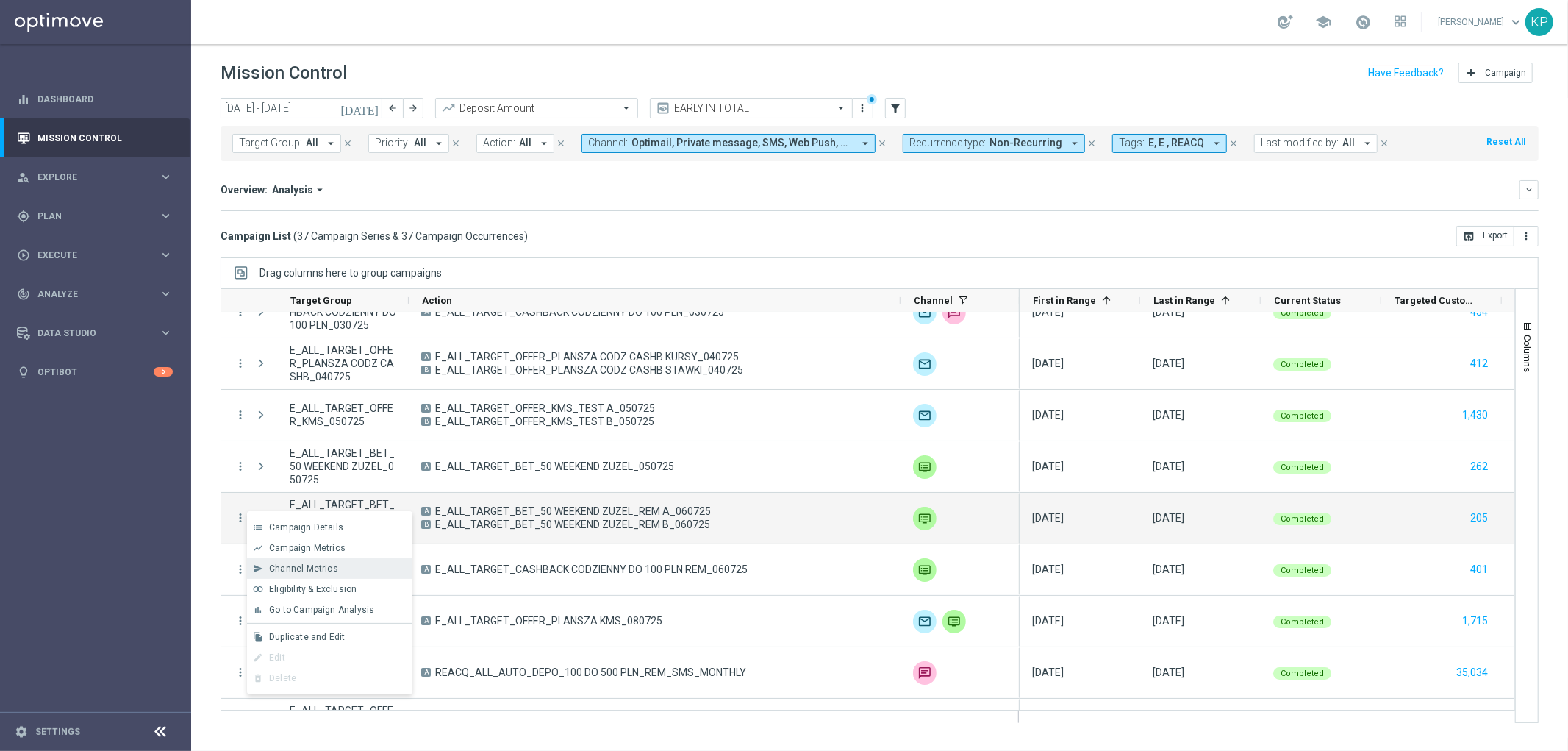
click at [280, 563] on span "Channel Metrics" at bounding box center [303, 568] width 69 height 10
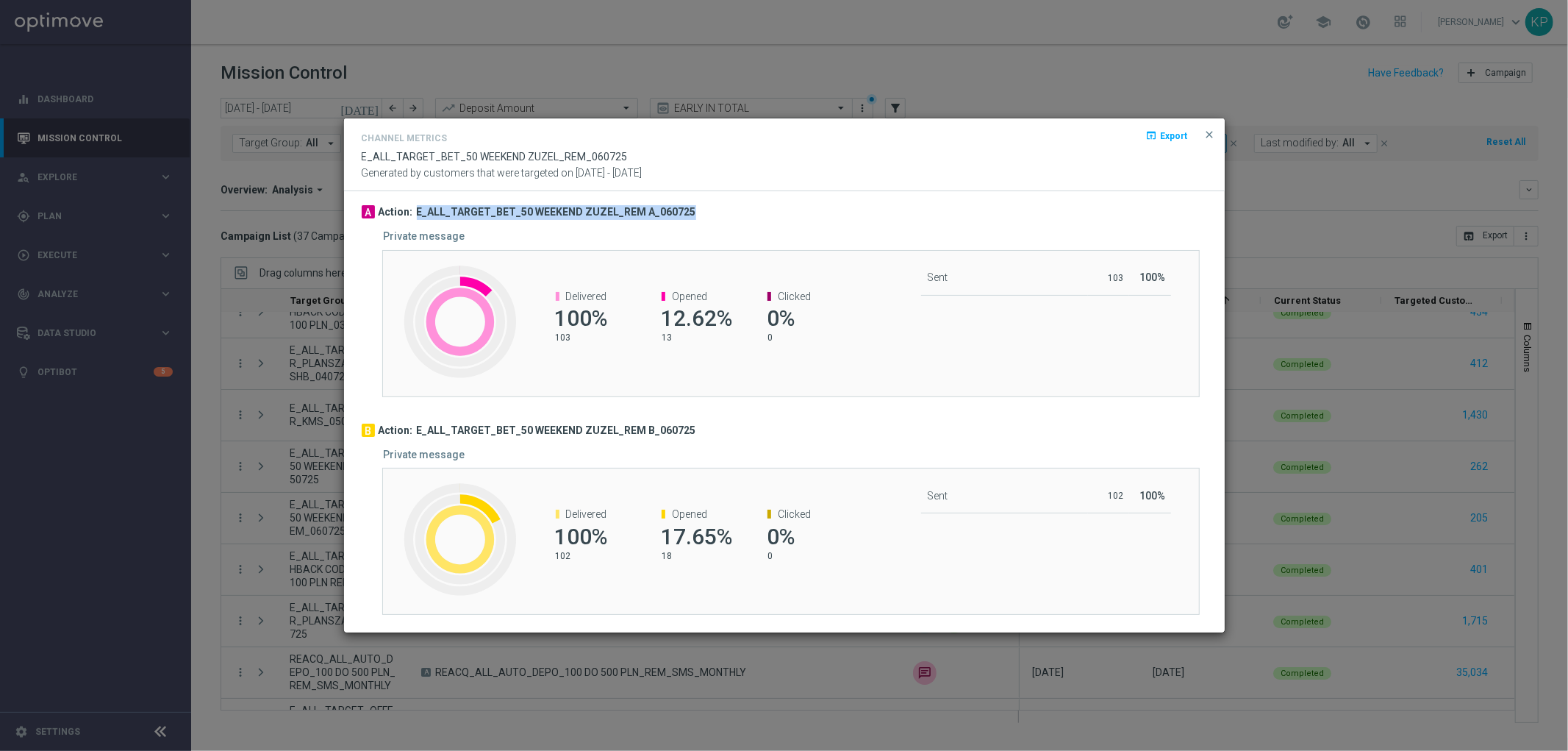
drag, startPoint x: 686, startPoint y: 208, endPoint x: 415, endPoint y: 208, distance: 271.0
click at [415, 208] on div "A Action: E_ALL_TARGET_BET_50 WEEKEND ZUZEL_REM A_060725" at bounding box center [784, 212] width 846 height 14
copy h3 "E_ALL_TARGET_BET_50 WEEKEND ZUZEL_REM A_060725"
click at [325, 435] on modal-container "Channel Metrics open_in_browser Export E_ALL_TARGET_BET_50 WEEKEND ZUZEL_REM_06…" at bounding box center [784, 376] width 1568 height 751
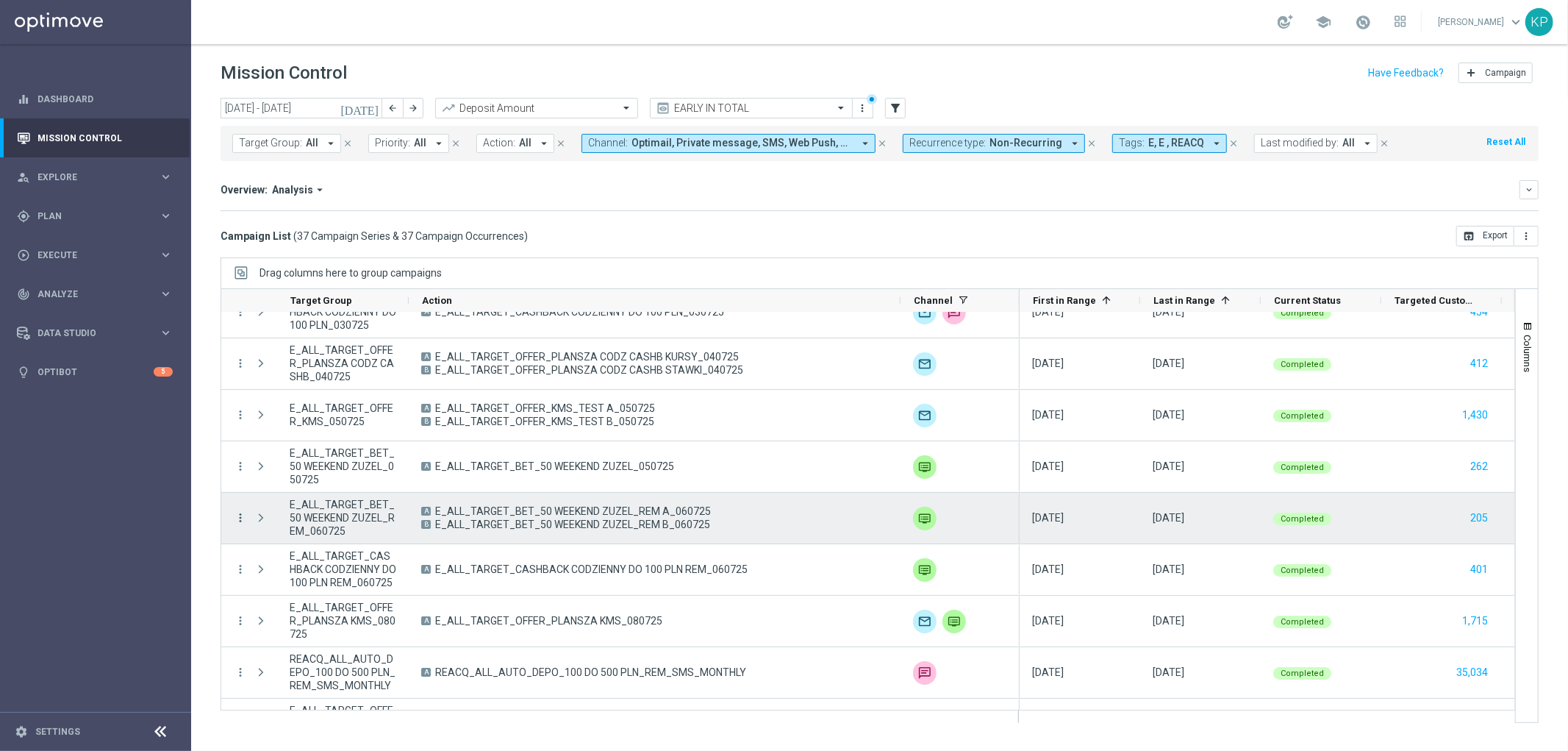
click at [240, 517] on icon "more_vert" at bounding box center [240, 517] width 14 height 14
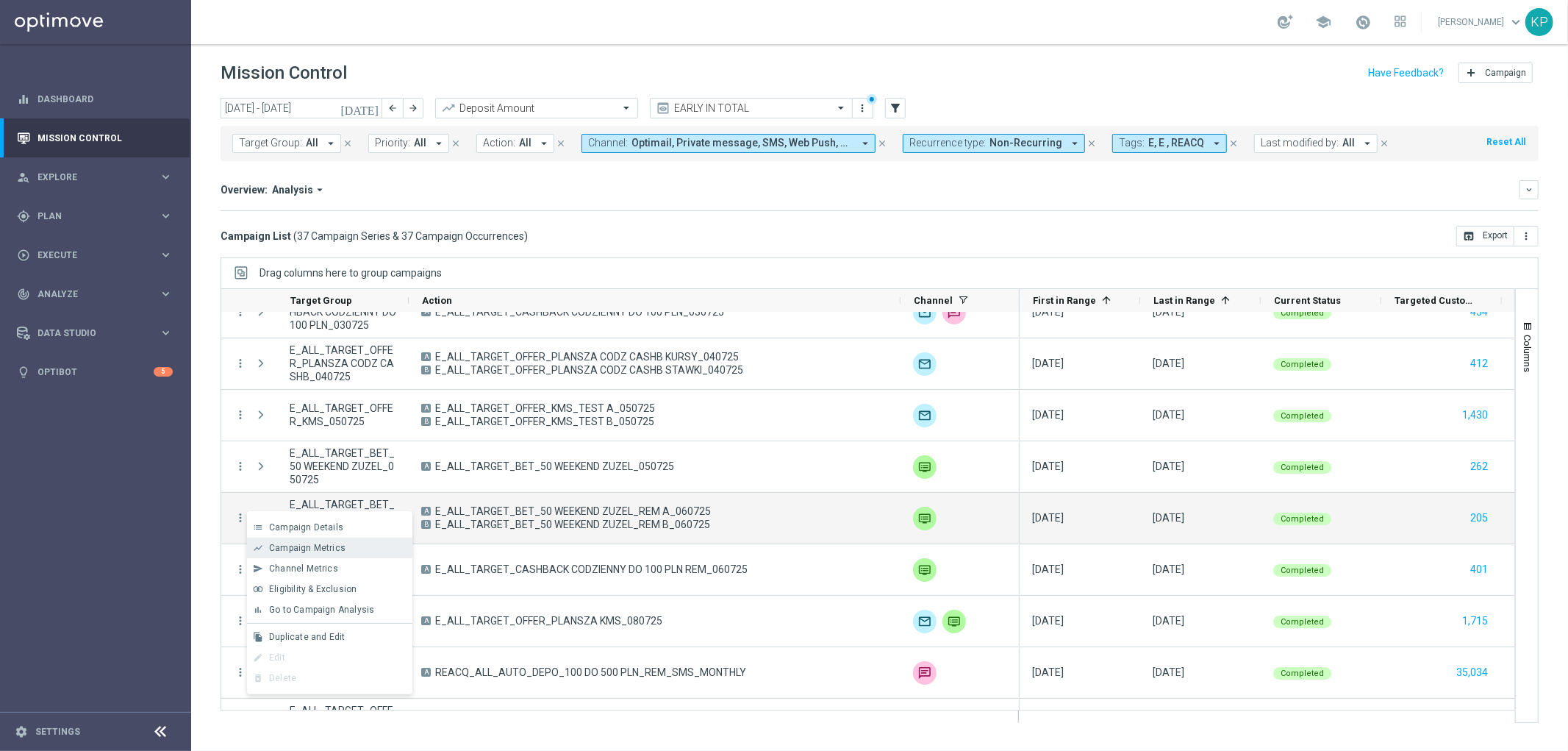
click at [307, 547] on span "Campaign Metrics" at bounding box center [307, 547] width 76 height 10
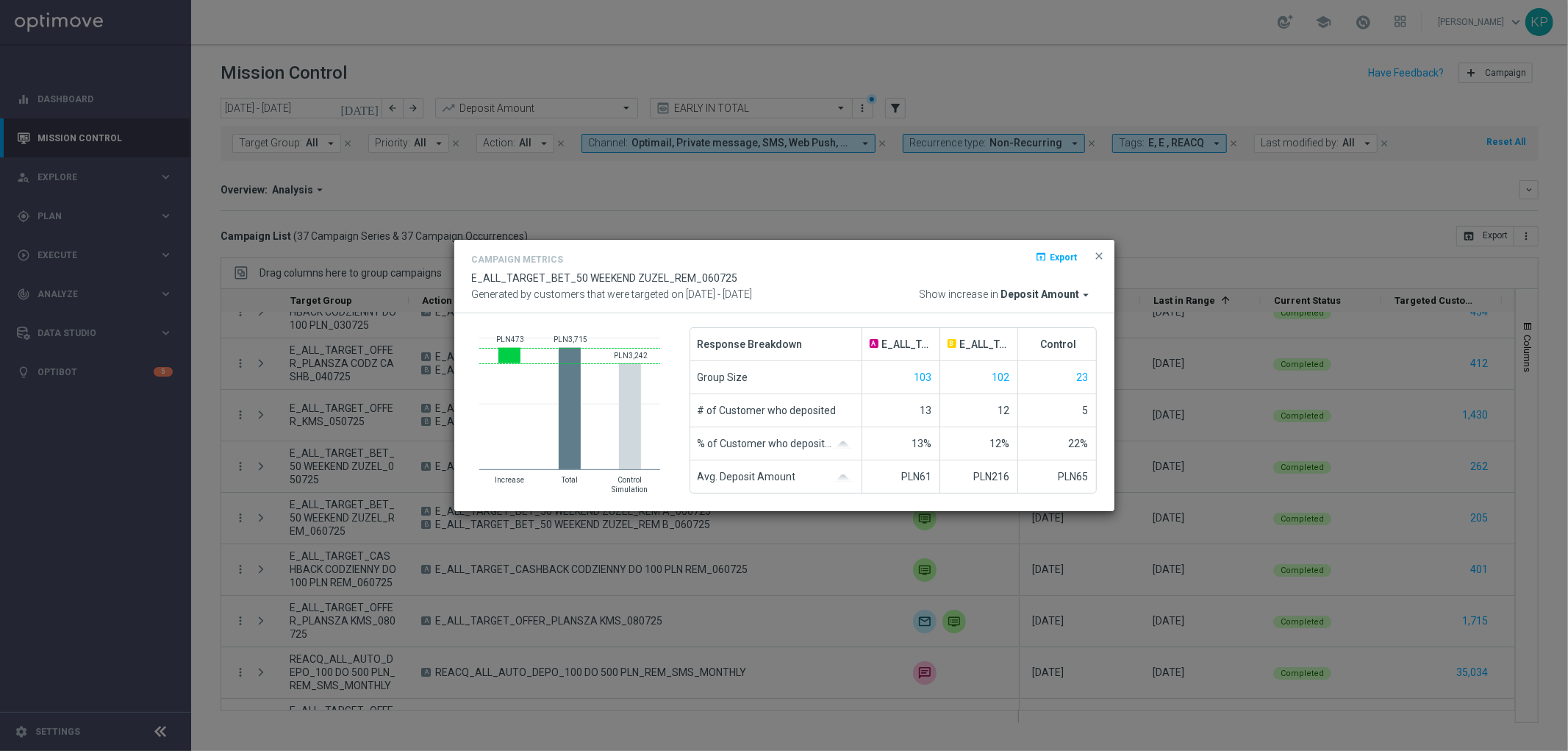
click at [603, 180] on modal-container "Campaign Metrics open_in_browser Export E_ALL_TARGET_BET_50 WEEKEND ZUZEL_REM_0…" at bounding box center [784, 376] width 1568 height 751
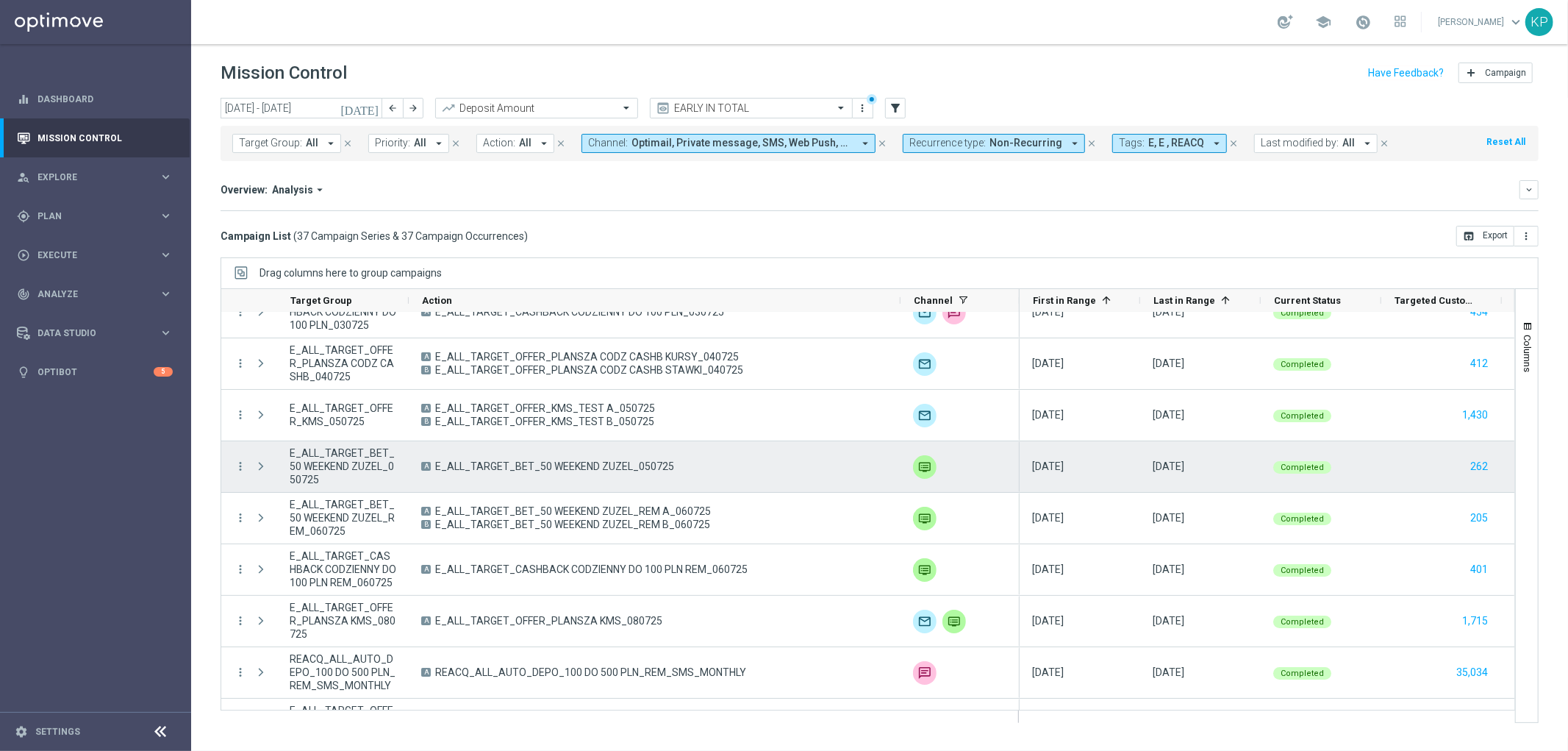
click at [635, 478] on div "A E_ALL_TARGET_BET_50 WEEKEND ZUZEL_050725" at bounding box center [655, 466] width 492 height 51
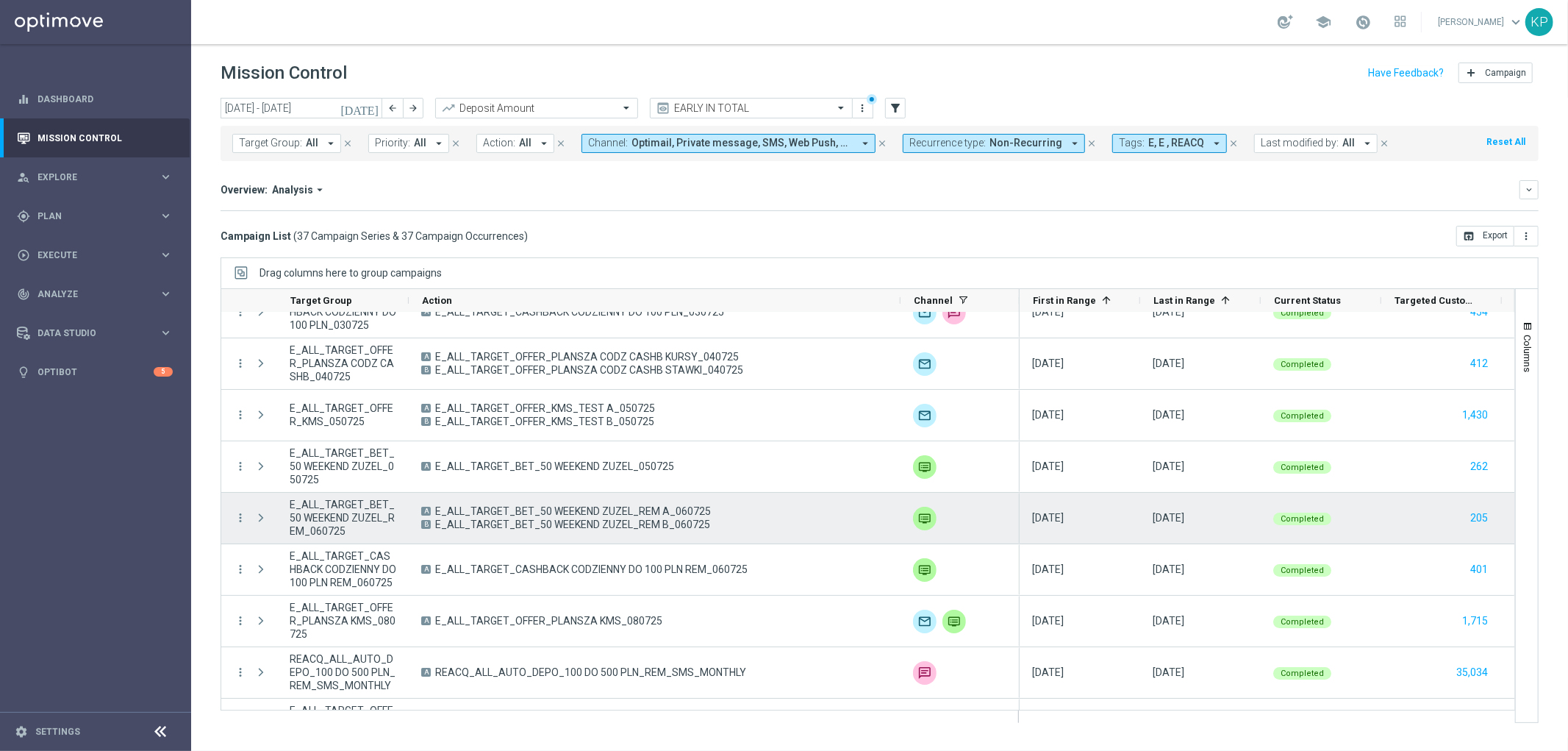
click at [670, 502] on div "A E_ALL_TARGET_BET_50 WEEKEND ZUZEL_REM A_060725 B E_ALL_TARGET_BET_50 WEEKEND …" at bounding box center [655, 518] width 492 height 51
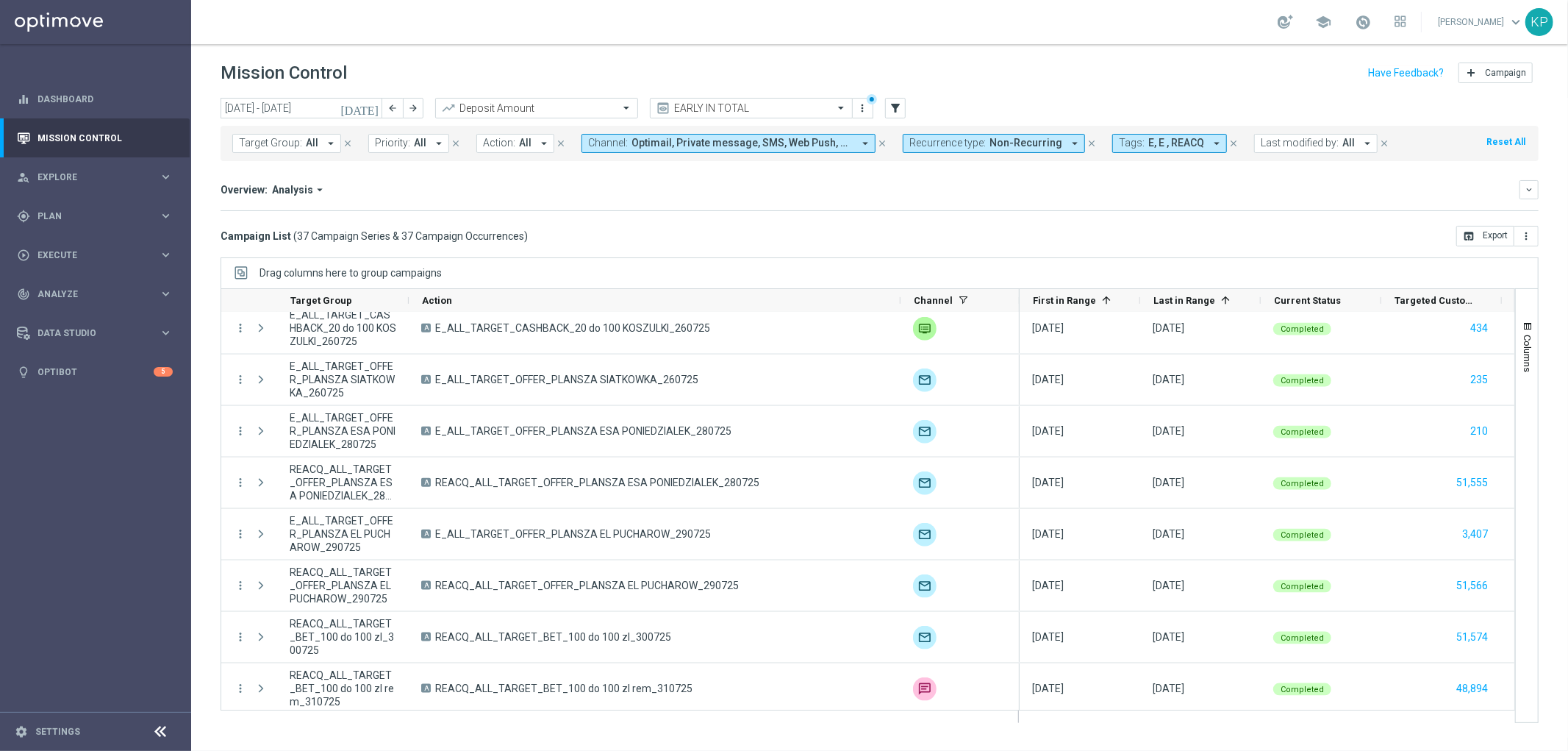
scroll to position [1508, 0]
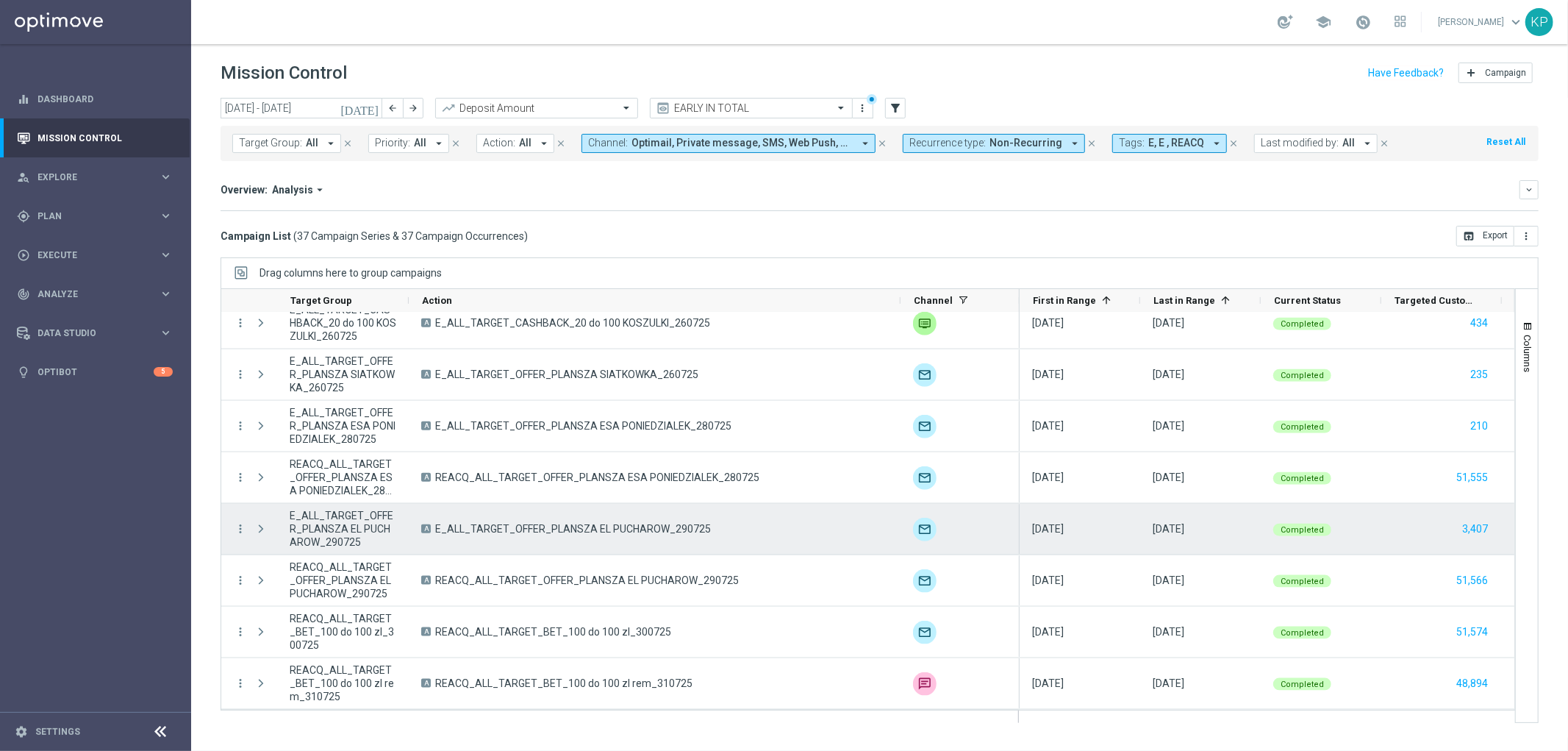
click at [582, 528] on span "E_ALL_TARGET_OFFER_PLANSZA EL PUCHAROW_290725" at bounding box center [573, 528] width 276 height 14
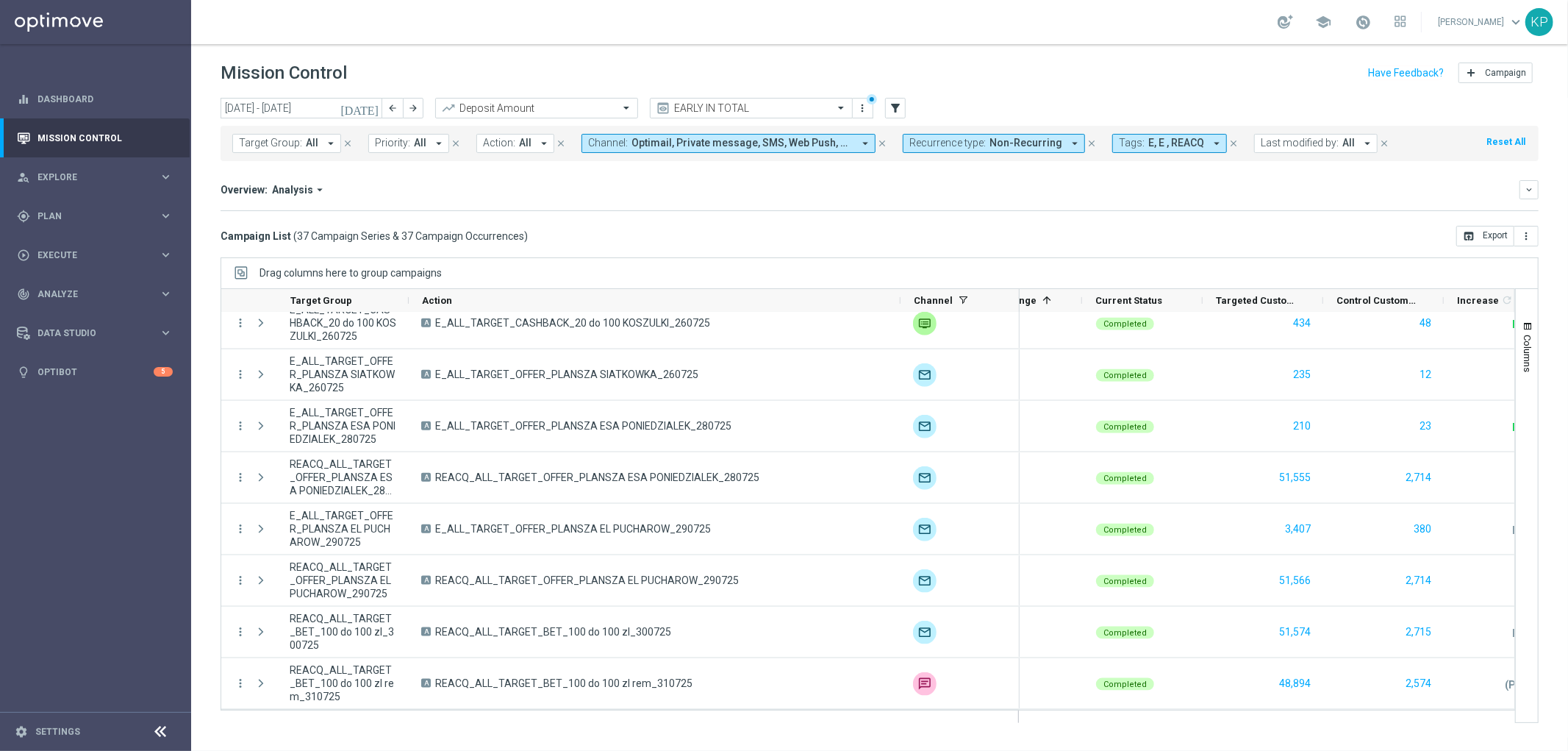
scroll to position [0, 179]
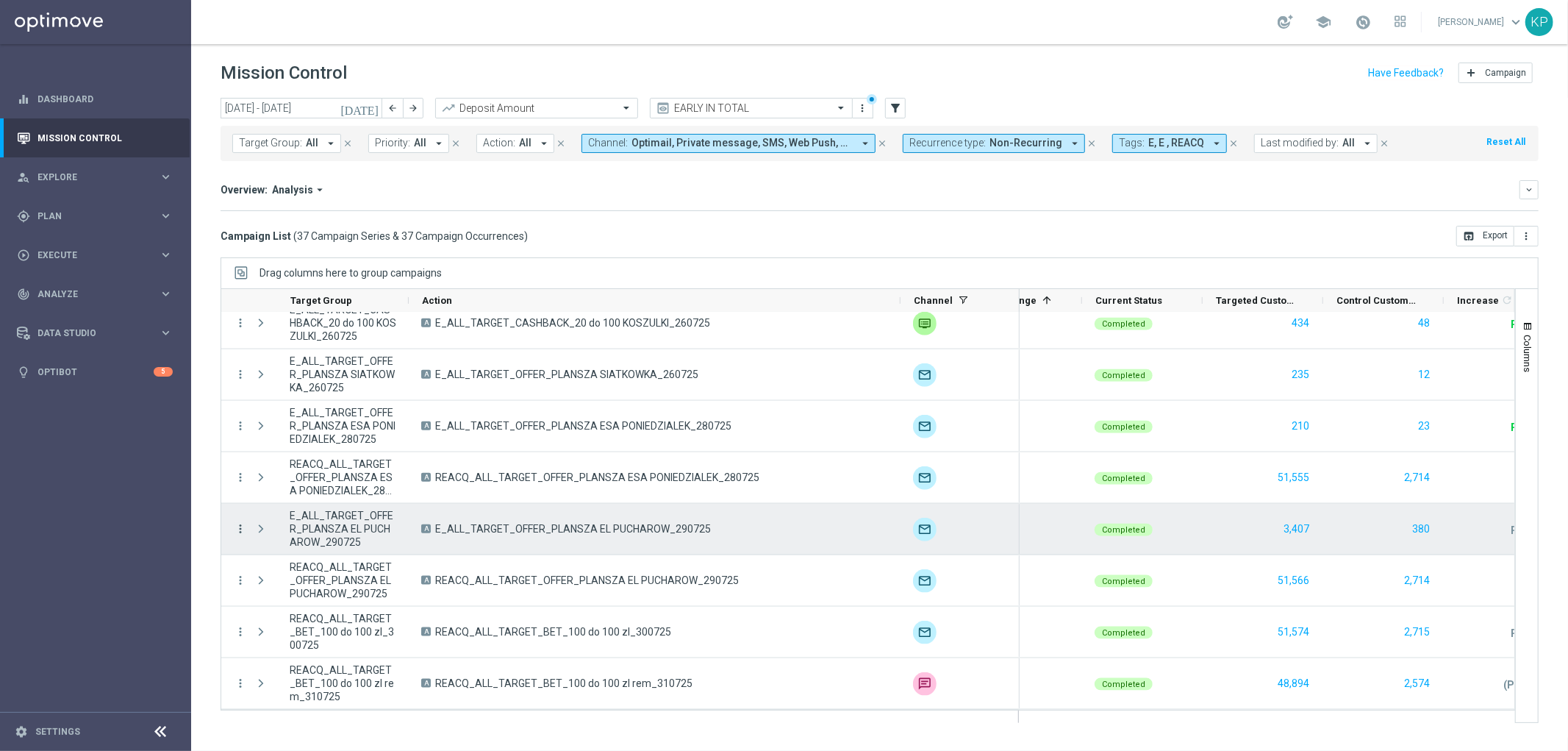
click at [241, 527] on icon "more_vert" at bounding box center [240, 528] width 14 height 14
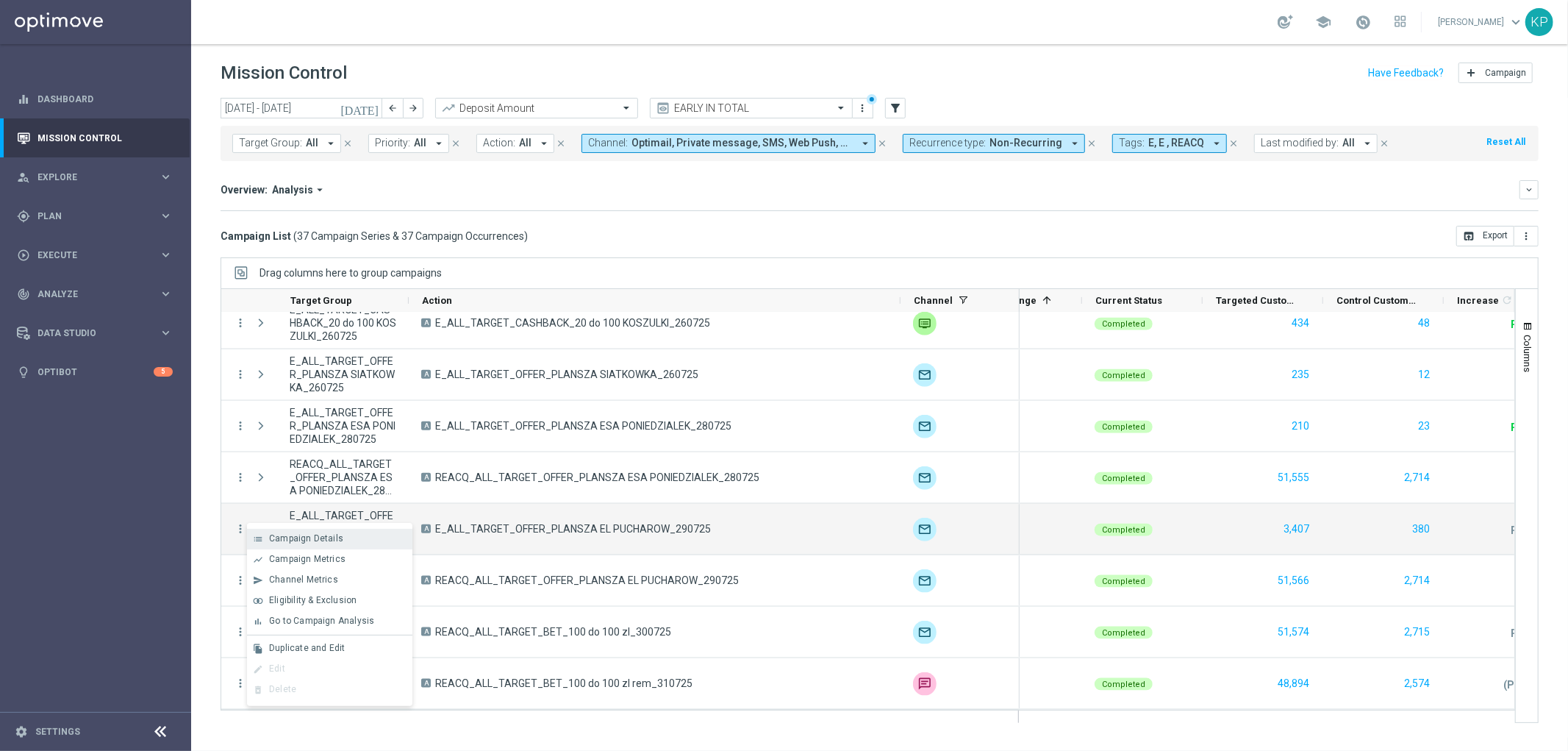
click at [269, 535] on span "Campaign Details" at bounding box center [305, 538] width 74 height 10
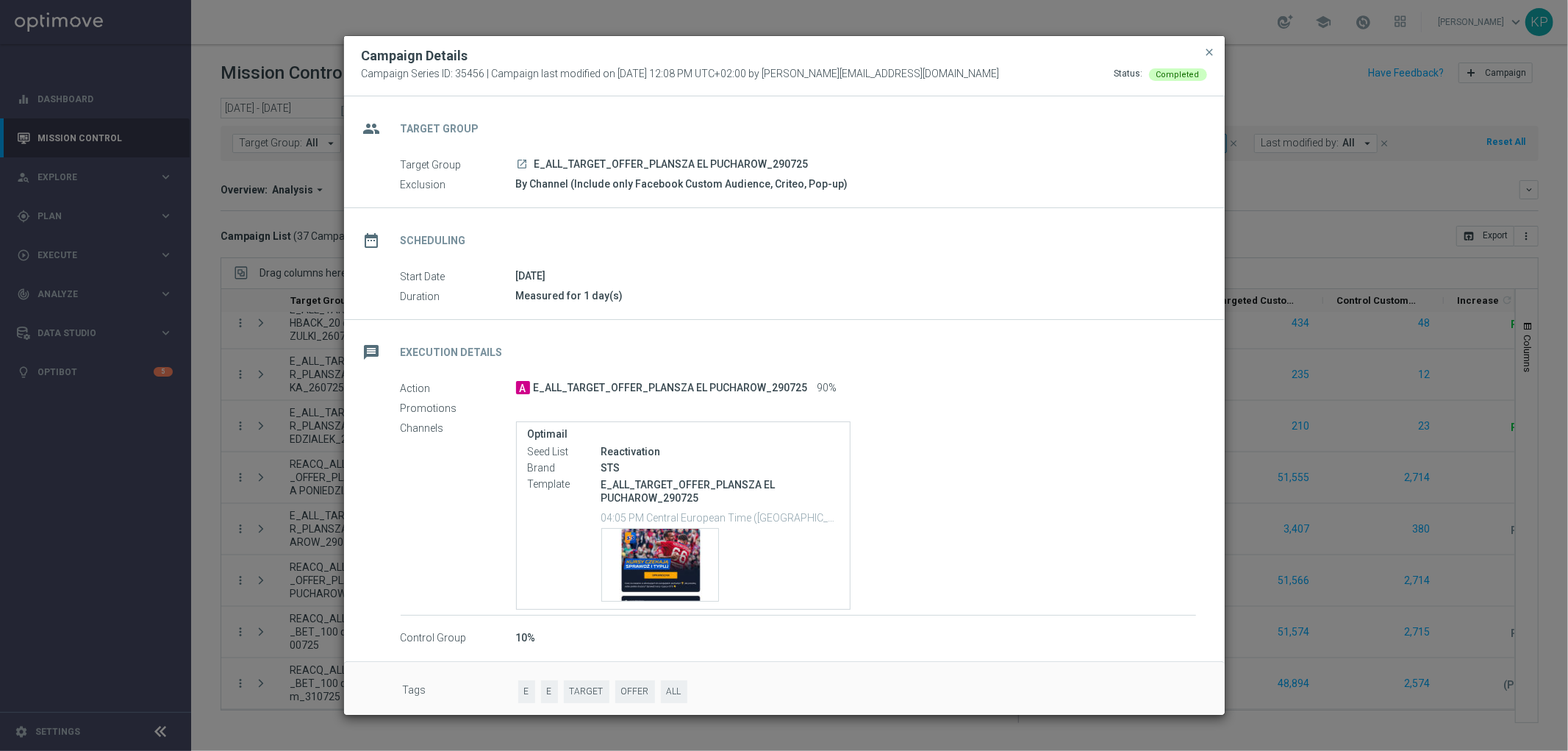
click at [267, 513] on modal-container "Campaign Details Campaign Series ID: 35456 | Campaign last modified on [DATE] 1…" at bounding box center [784, 376] width 1568 height 751
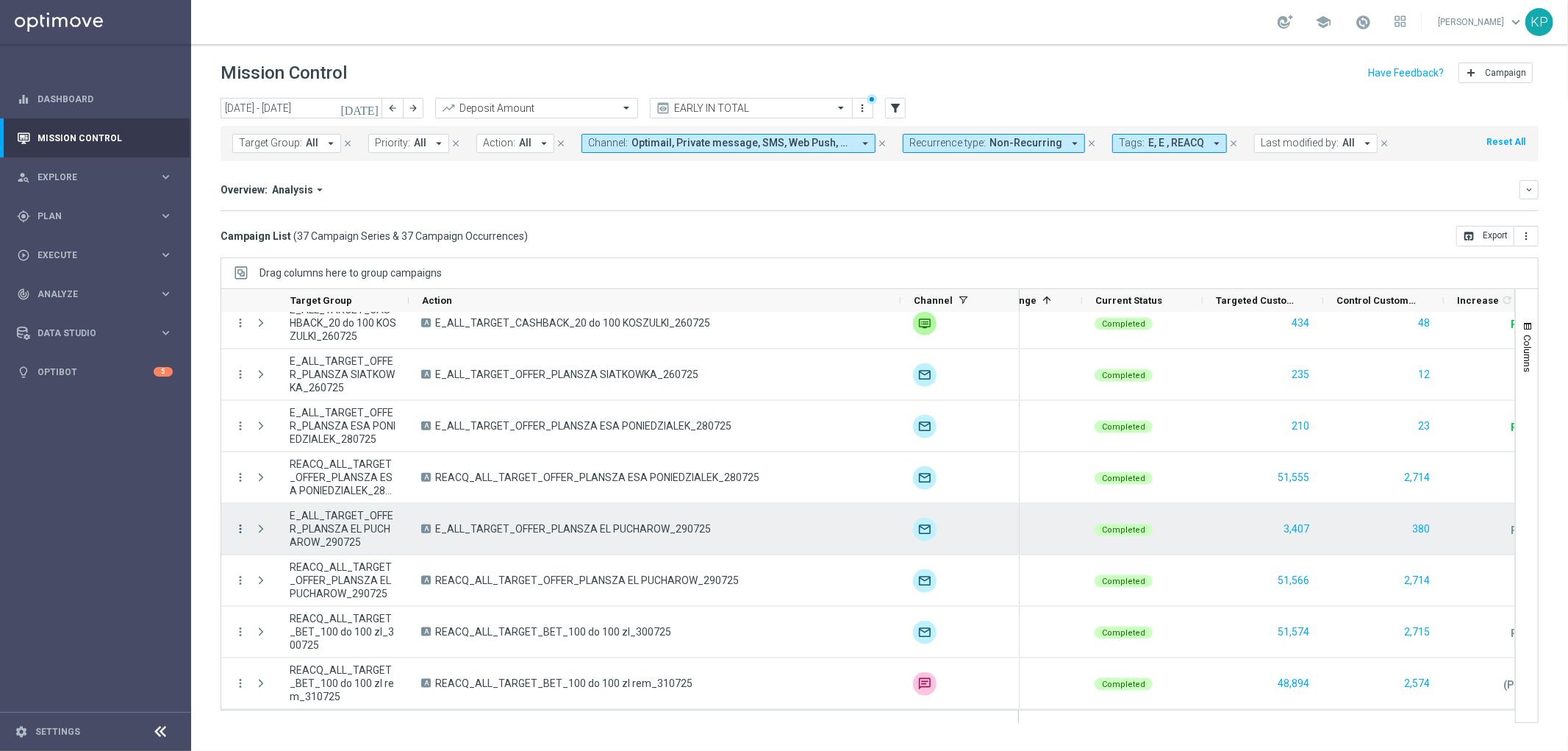
click at [243, 530] on icon "more_vert" at bounding box center [240, 528] width 14 height 14
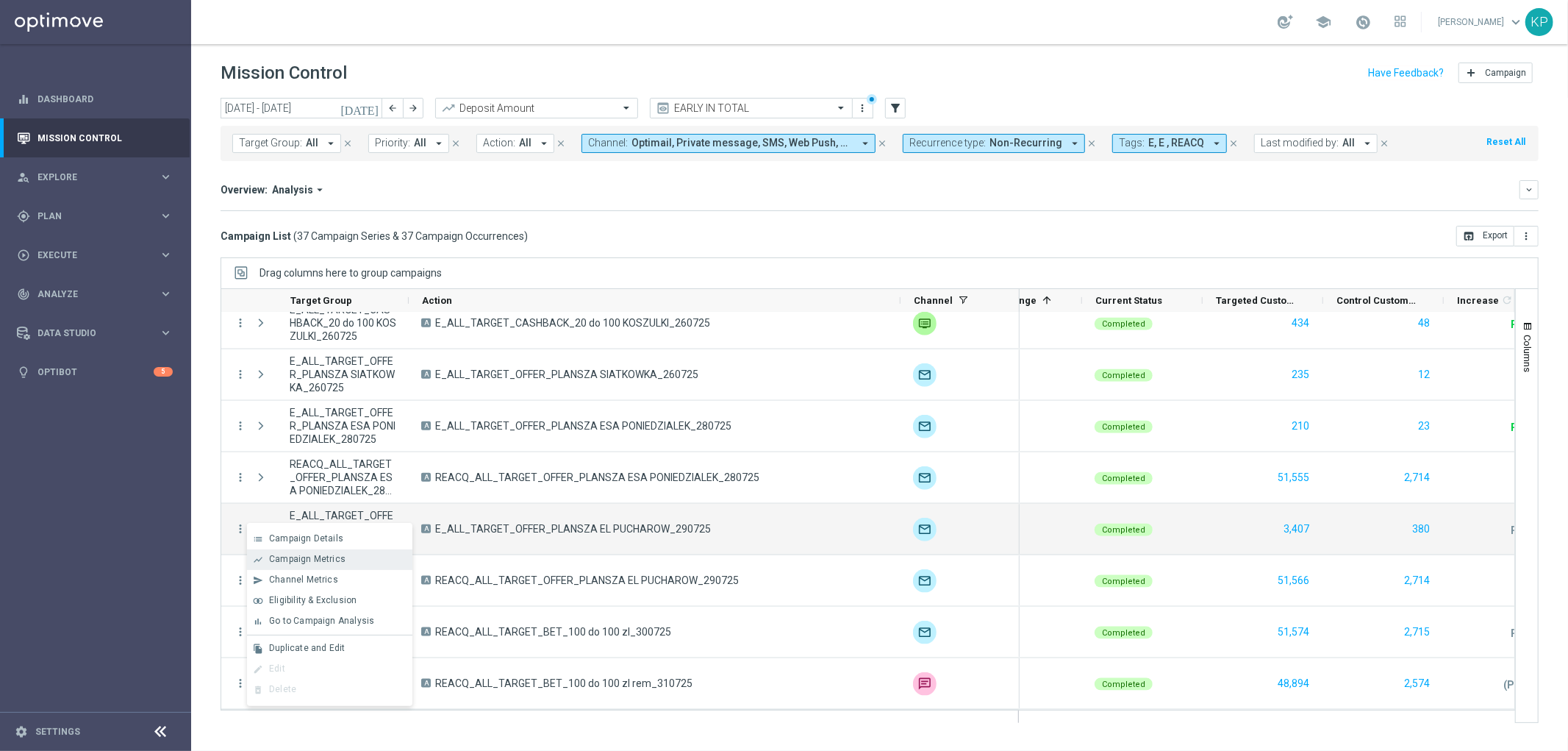
click at [300, 558] on span "Campaign Metrics" at bounding box center [307, 558] width 76 height 10
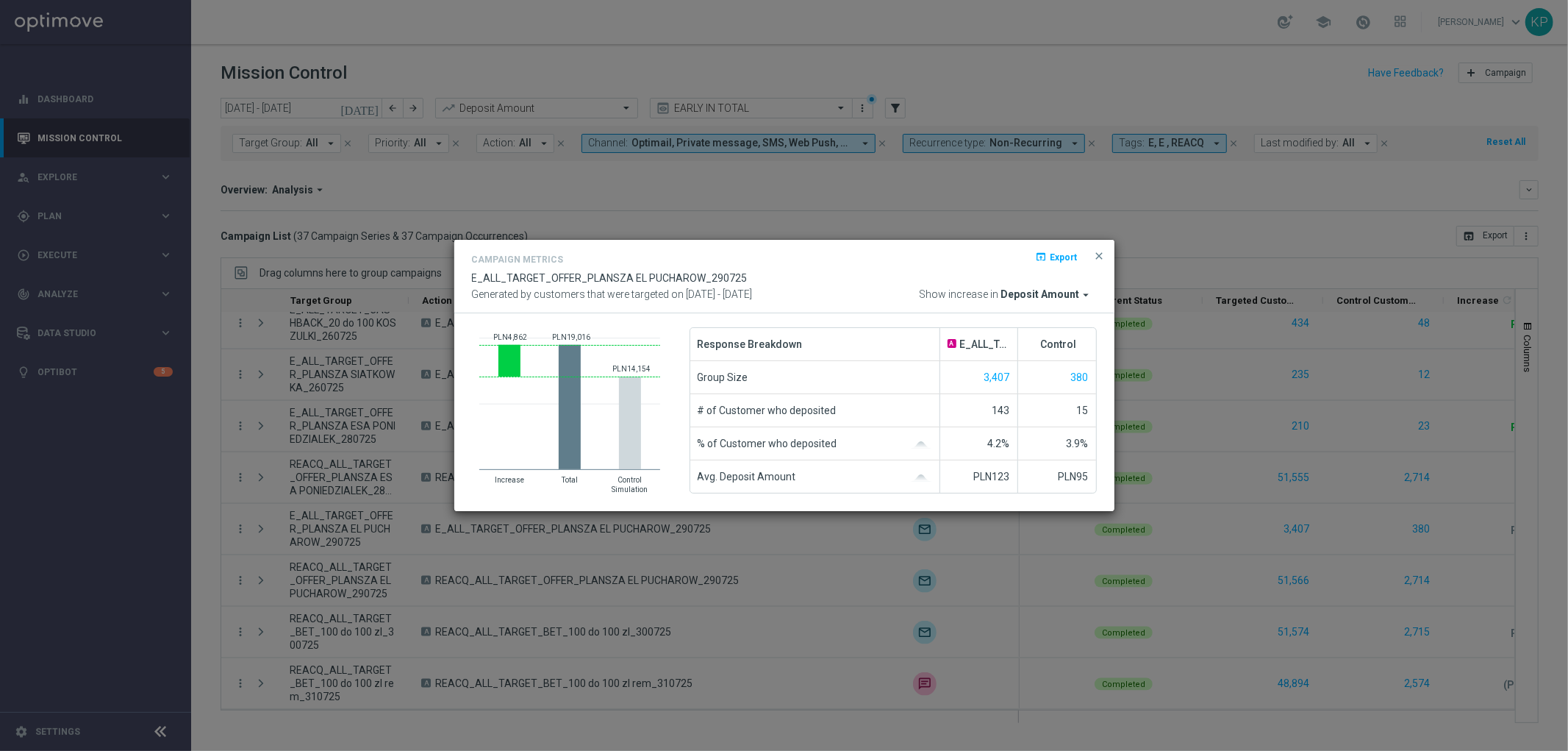
drag, startPoint x: 287, startPoint y: 513, endPoint x: 278, endPoint y: 518, distance: 10.3
click at [287, 515] on modal-container "Campaign Metrics open_in_browser Export E_ALL_TARGET_OFFER_PLANSZA EL PUCHAROW_…" at bounding box center [784, 376] width 1568 height 751
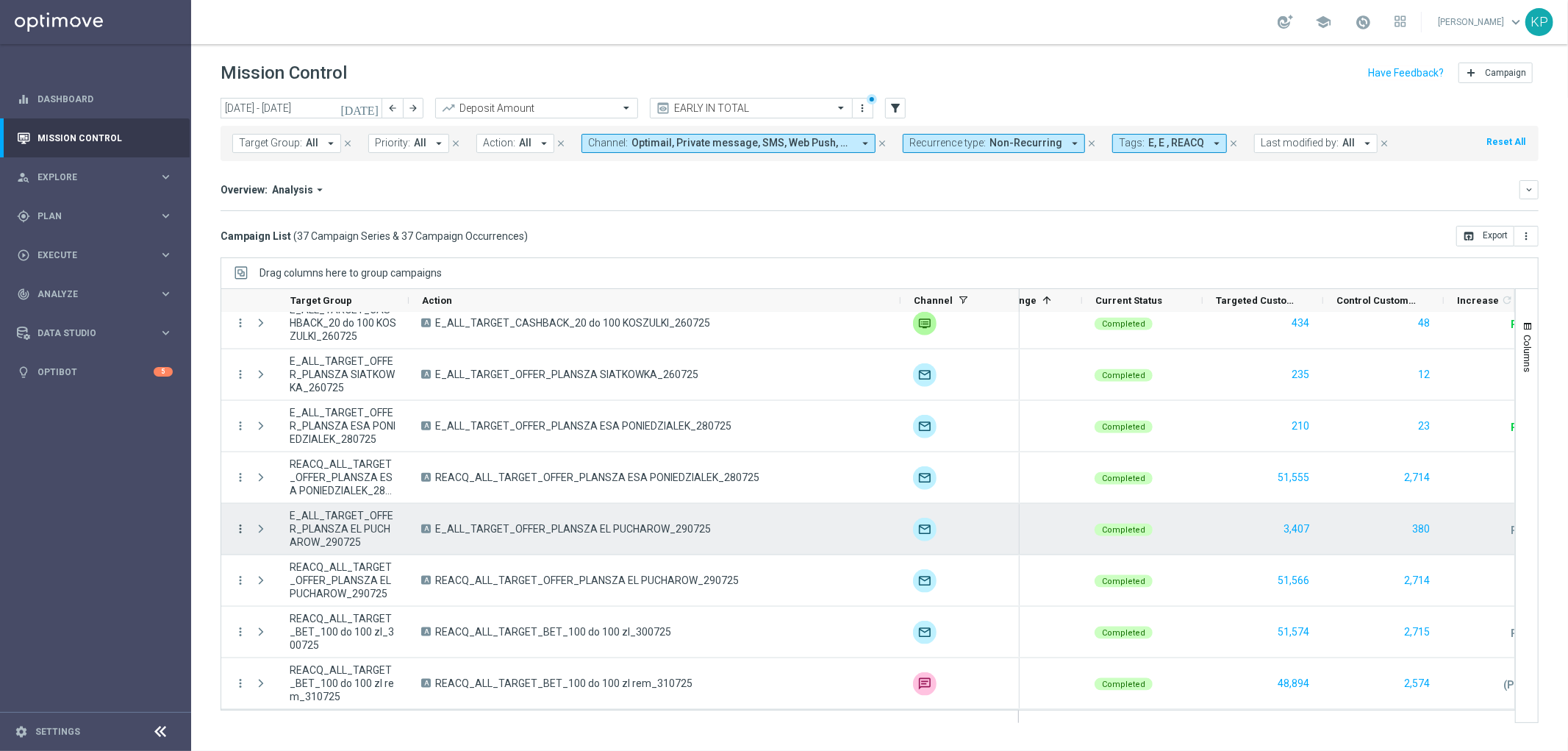
click at [238, 523] on icon "more_vert" at bounding box center [240, 528] width 14 height 14
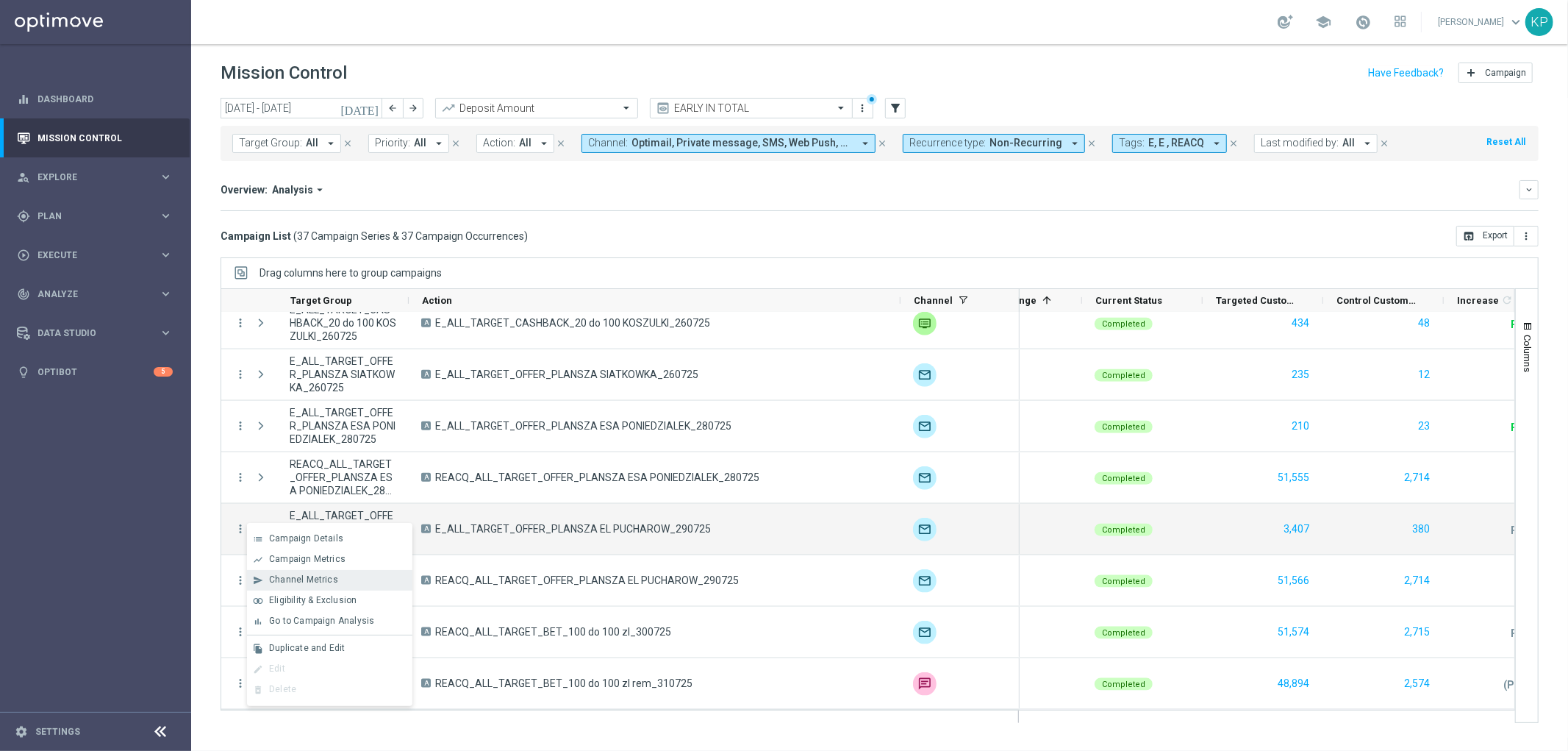
click at [286, 574] on span "Channel Metrics" at bounding box center [303, 579] width 69 height 10
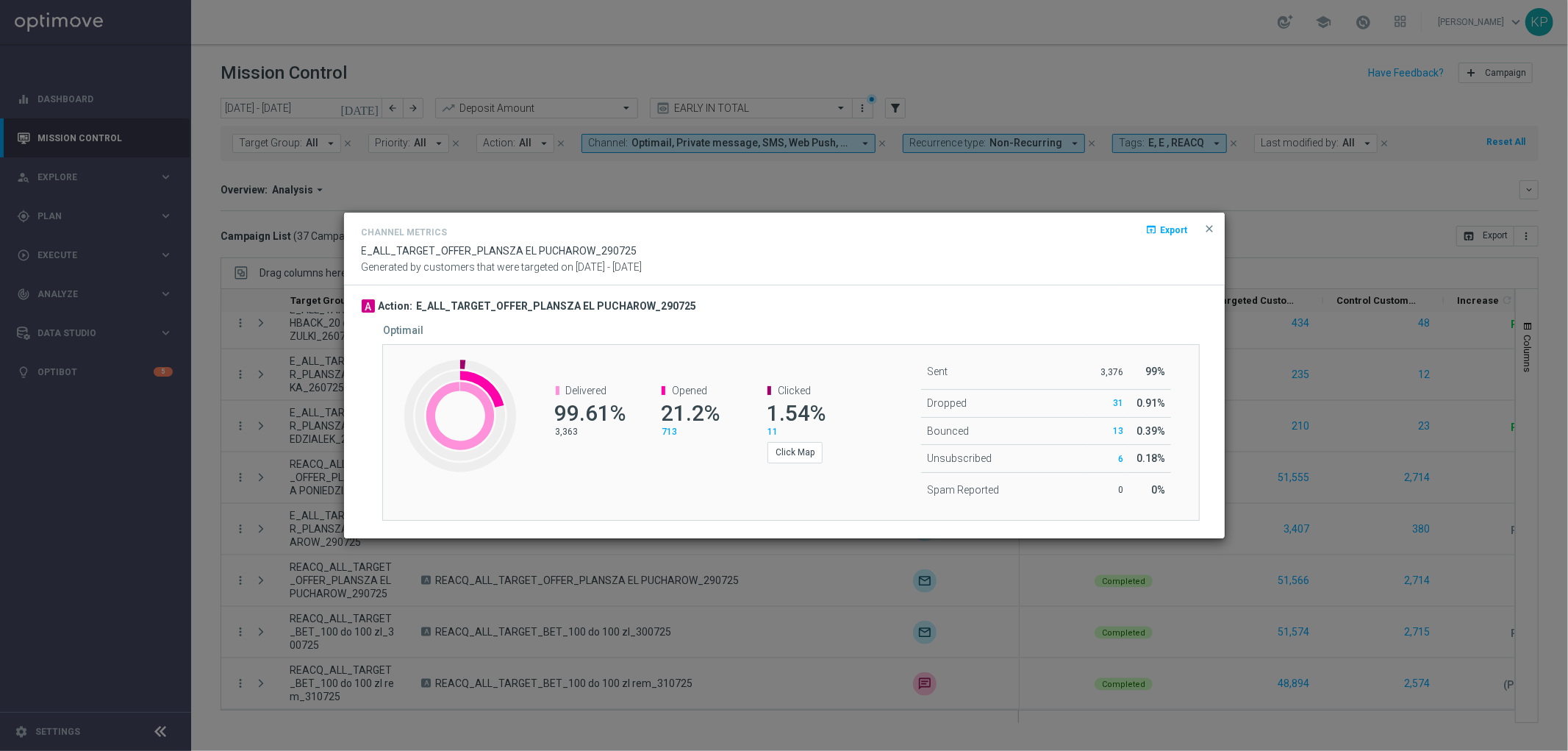
click at [256, 508] on modal-container "Channel Metrics open_in_browser Export E_ALL_TARGET_OFFER_PLANSZA EL PUCHAROW_2…" at bounding box center [784, 376] width 1568 height 751
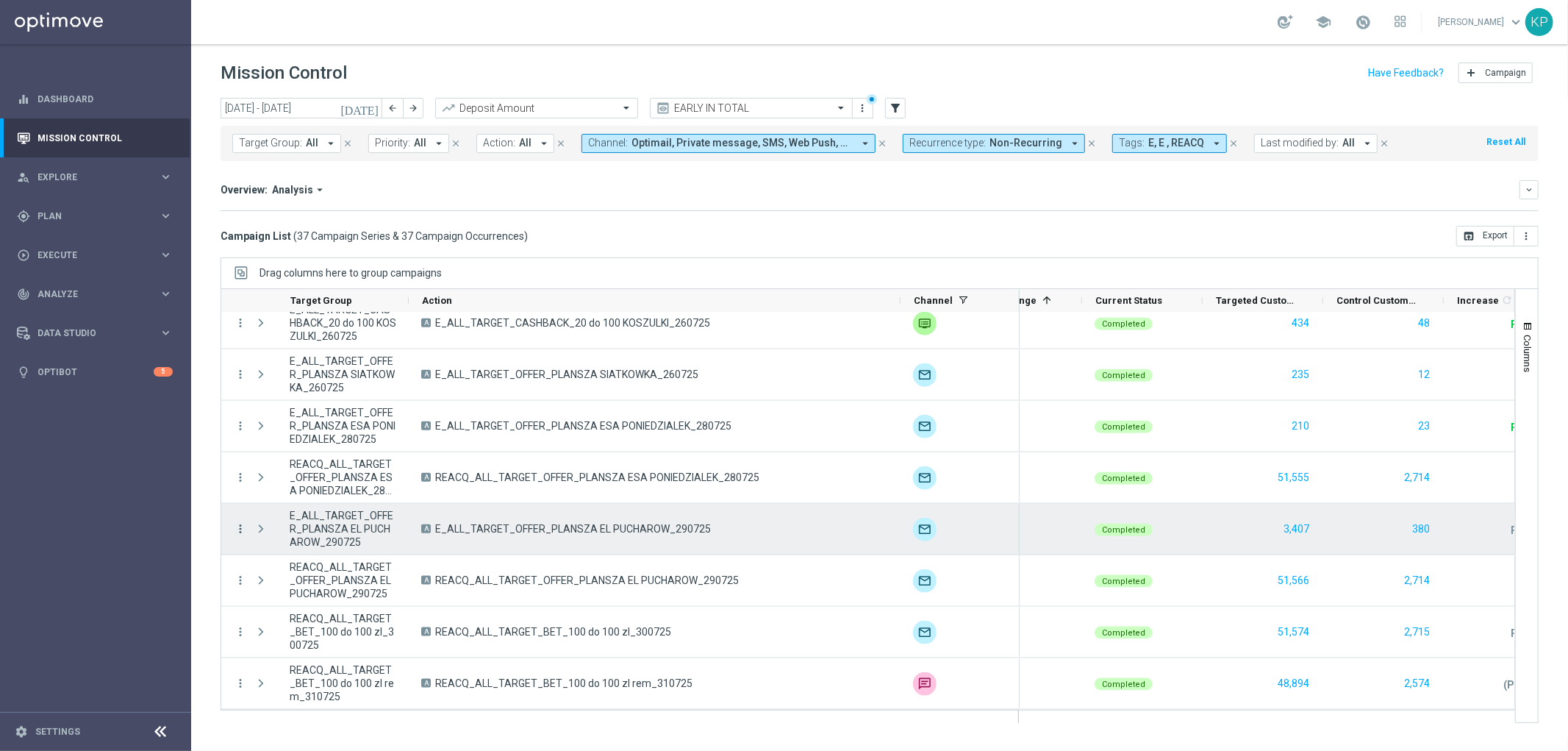
click at [240, 525] on icon "more_vert" at bounding box center [240, 528] width 14 height 14
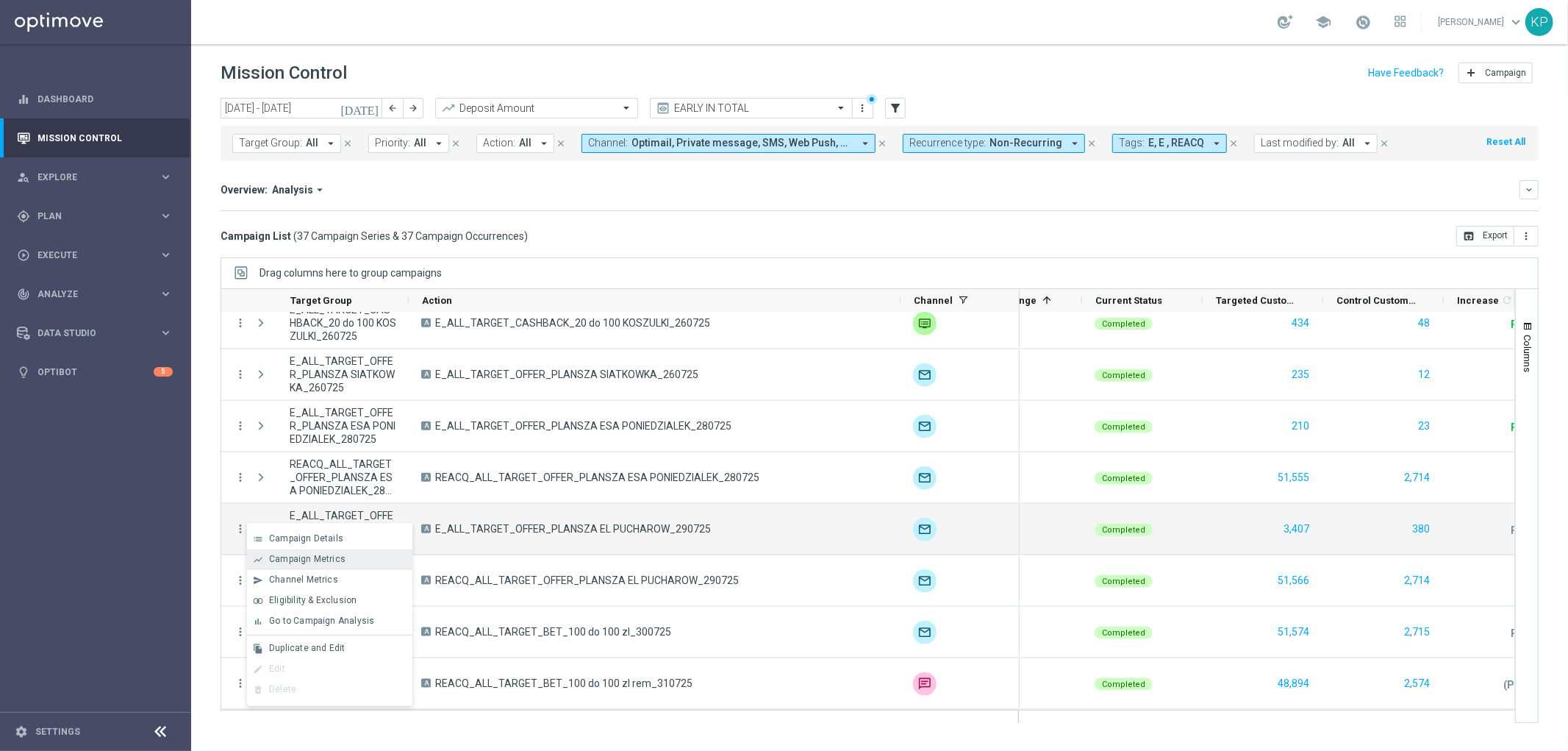
click at [290, 560] on span "Campaign Metrics" at bounding box center [307, 558] width 76 height 10
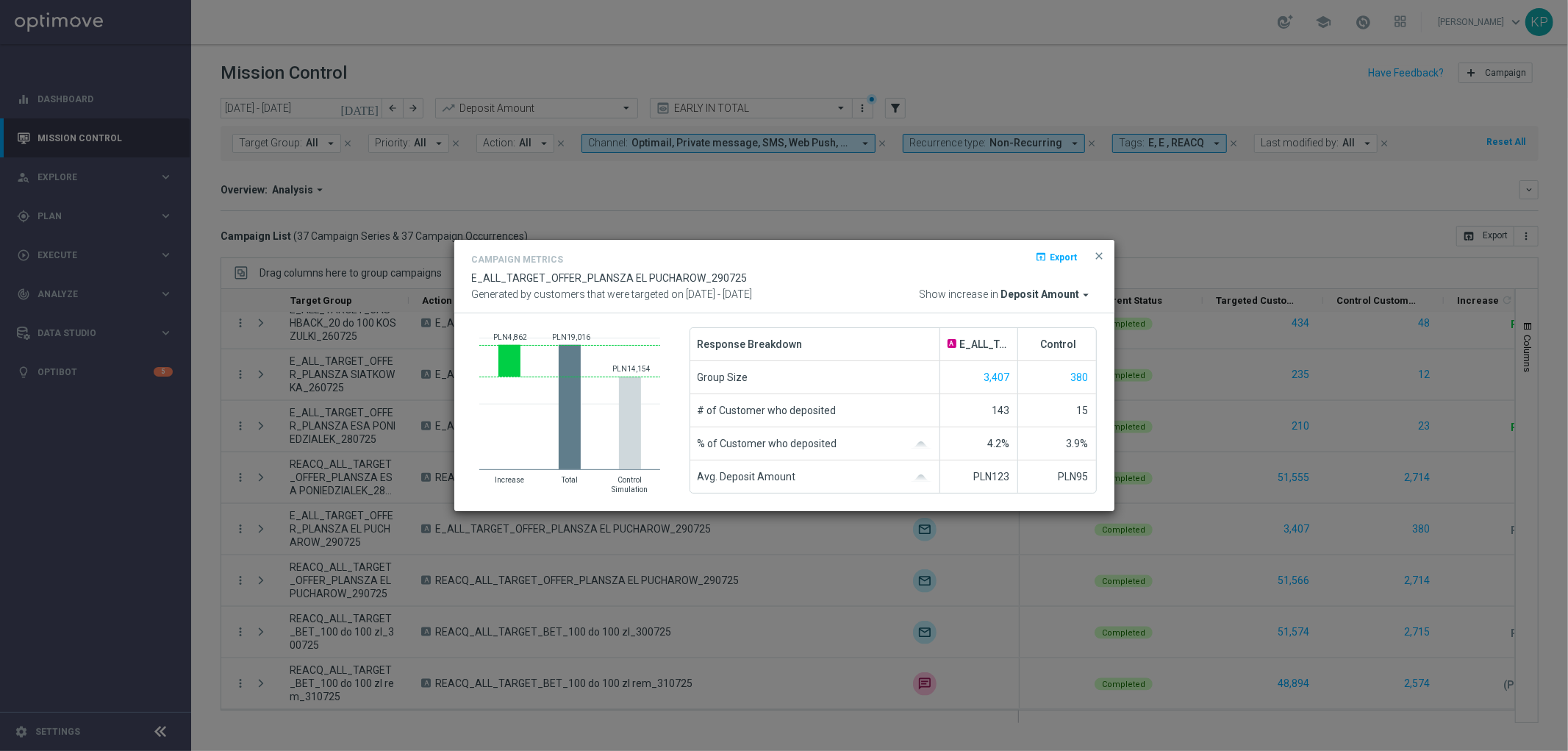
drag, startPoint x: 508, startPoint y: 191, endPoint x: 570, endPoint y: 199, distance: 62.5
click at [508, 191] on modal-container "Campaign Metrics open_in_browser Export E_ALL_TARGET_OFFER_PLANSZA EL PUCHAROW_…" at bounding box center [784, 376] width 1568 height 751
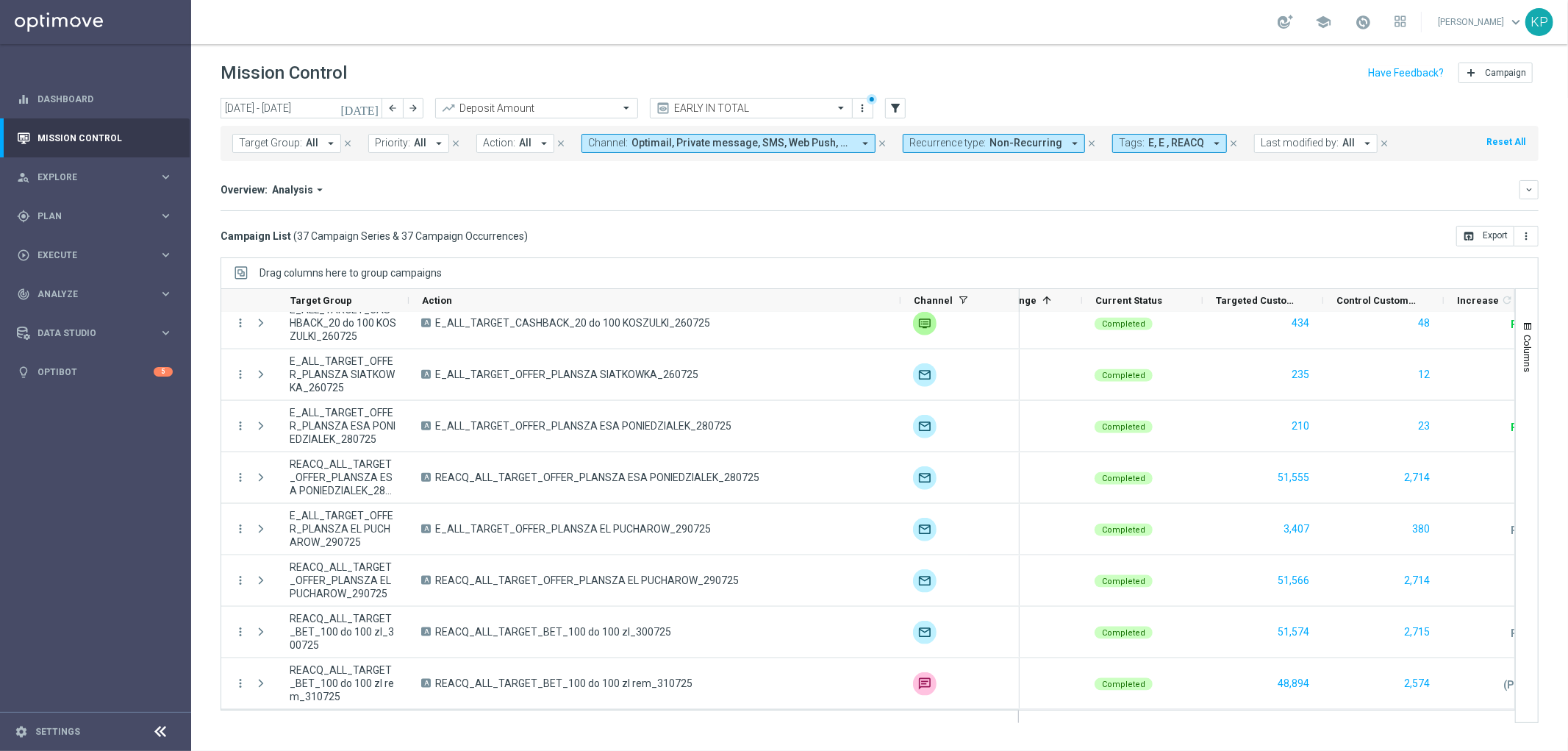
click at [664, 150] on button "Channel: Optimail, Private message, SMS, Web Push, XtremePush arrow_drop_down" at bounding box center [729, 143] width 294 height 19
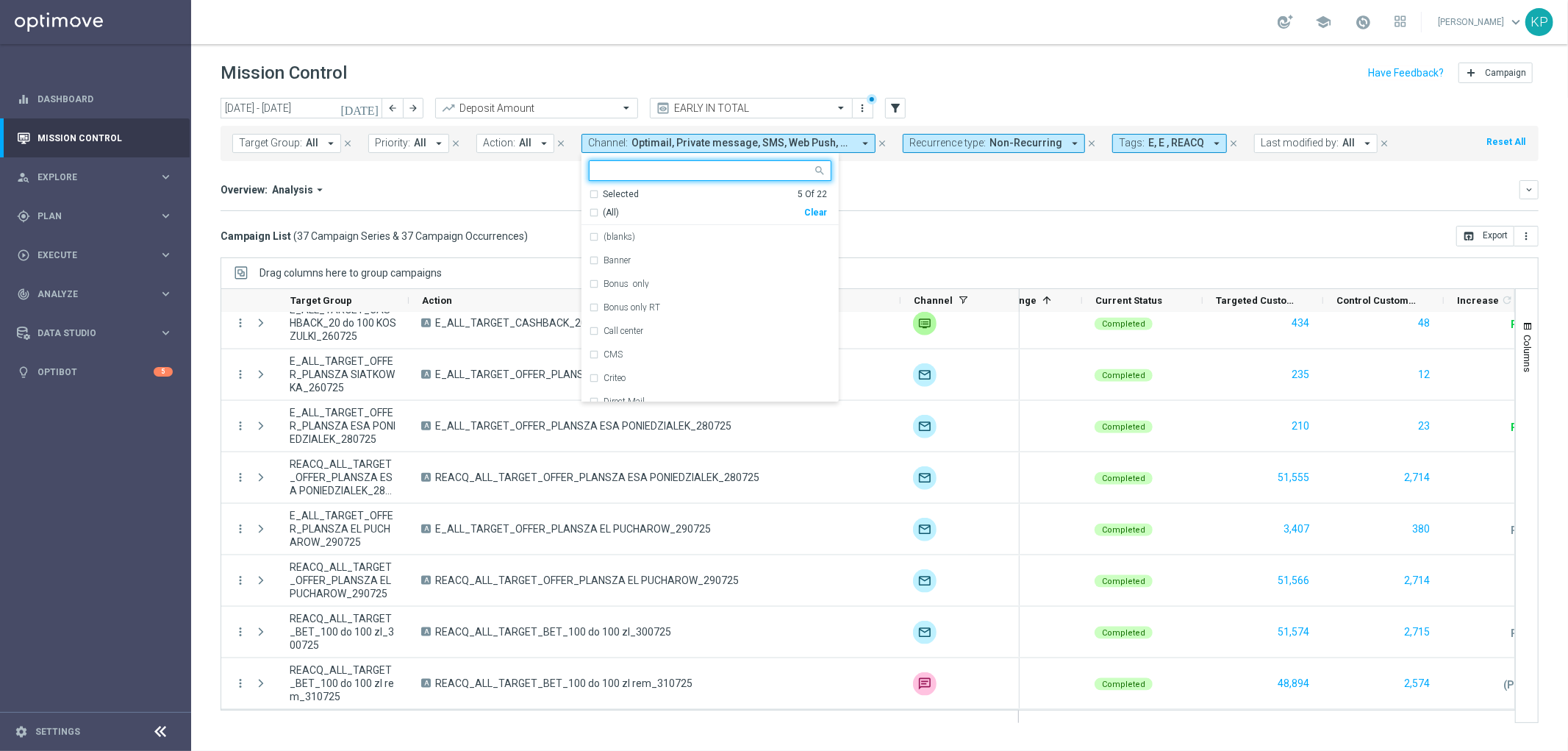
click at [473, 180] on div "Overview: Analysis arrow_drop_down keyboard_arrow_down" at bounding box center [879, 189] width 1318 height 19
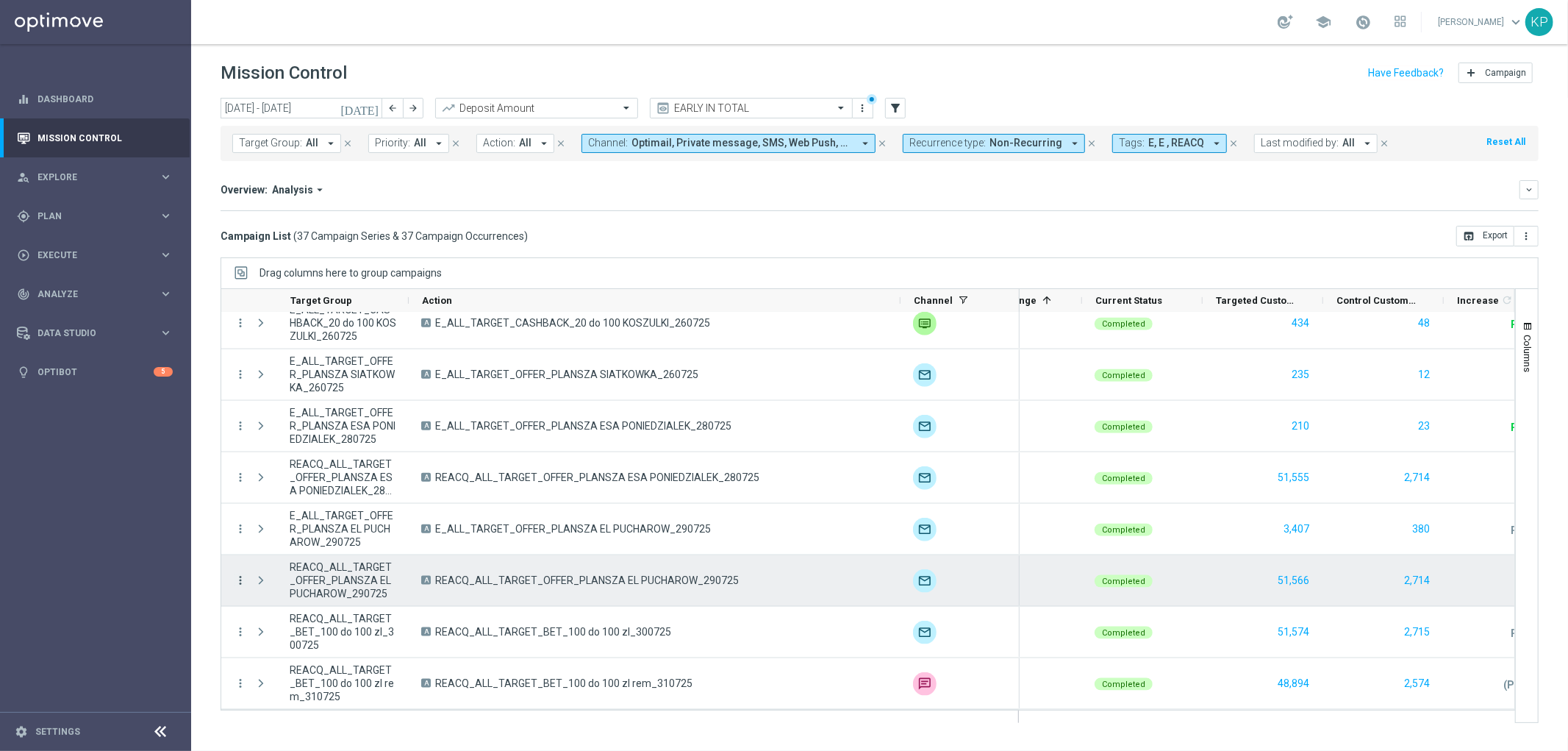
click at [240, 582] on icon "more_vert" at bounding box center [240, 580] width 14 height 14
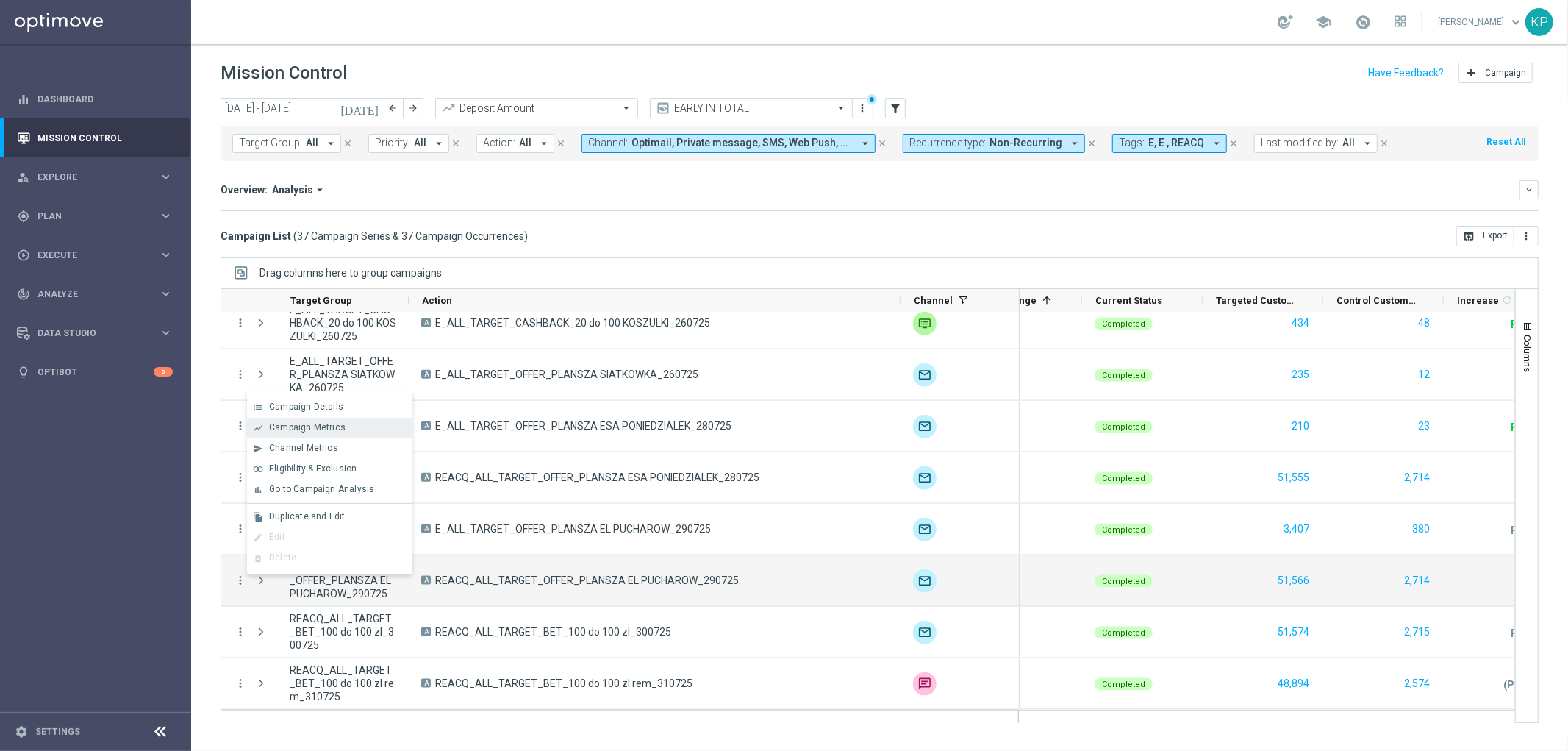
click at [321, 429] on span "Campaign Metrics" at bounding box center [307, 426] width 76 height 10
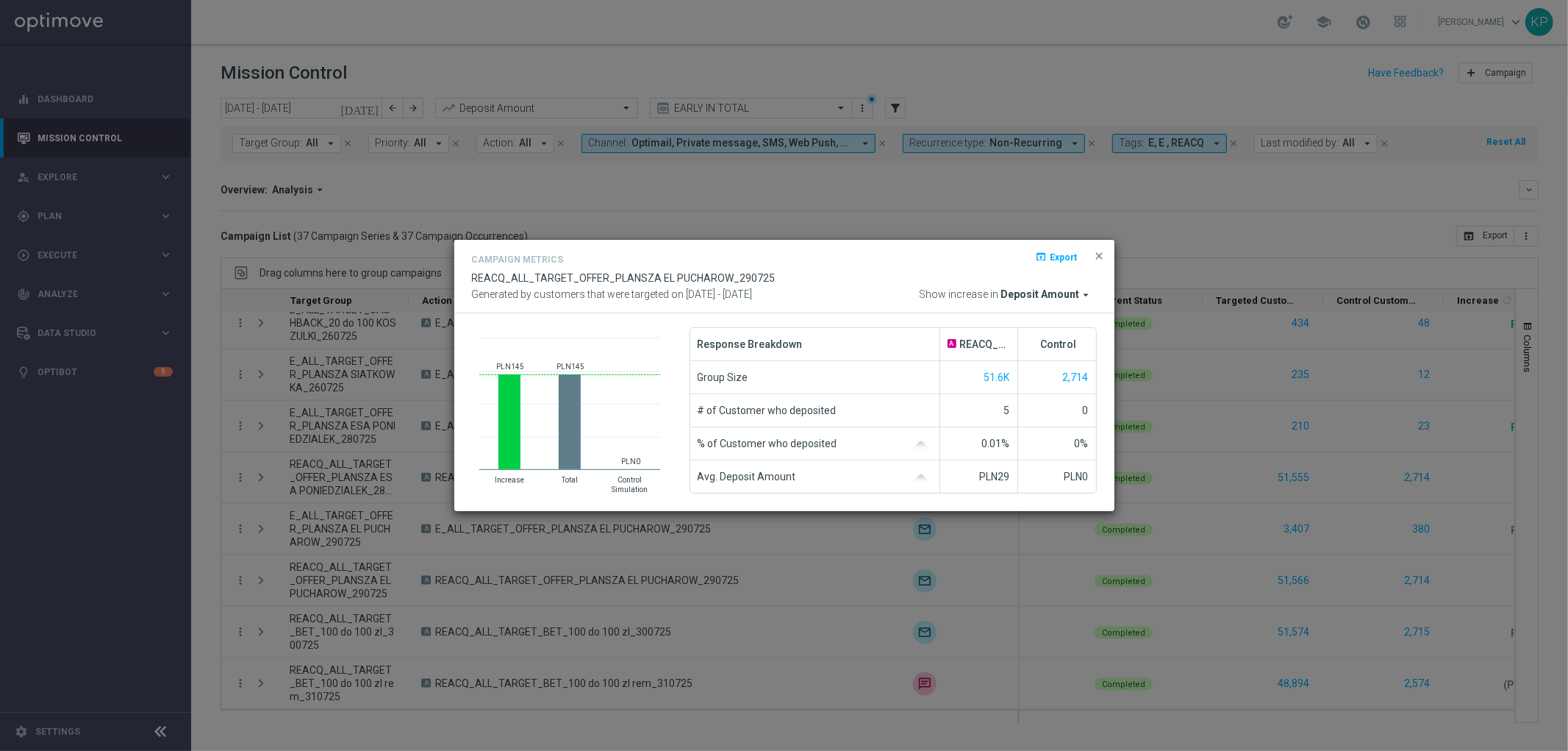
drag, startPoint x: 292, startPoint y: 567, endPoint x: 278, endPoint y: 586, distance: 23.6
click at [293, 567] on modal-container "Campaign Metrics open_in_browser Export REACQ_ALL_TARGET_OFFER_PLANSZA EL PUCHA…" at bounding box center [784, 376] width 1568 height 751
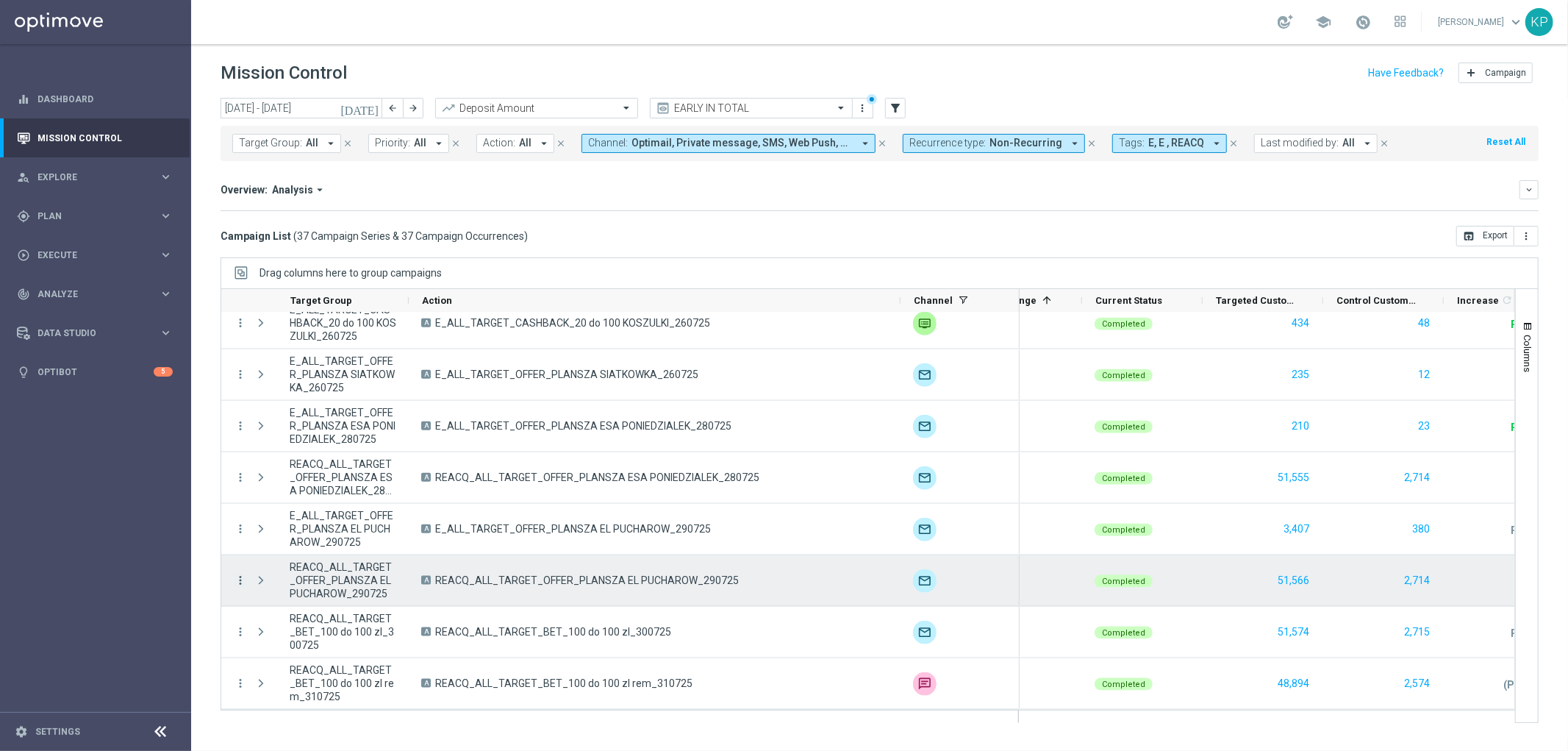
click at [241, 578] on icon "more_vert" at bounding box center [240, 580] width 14 height 14
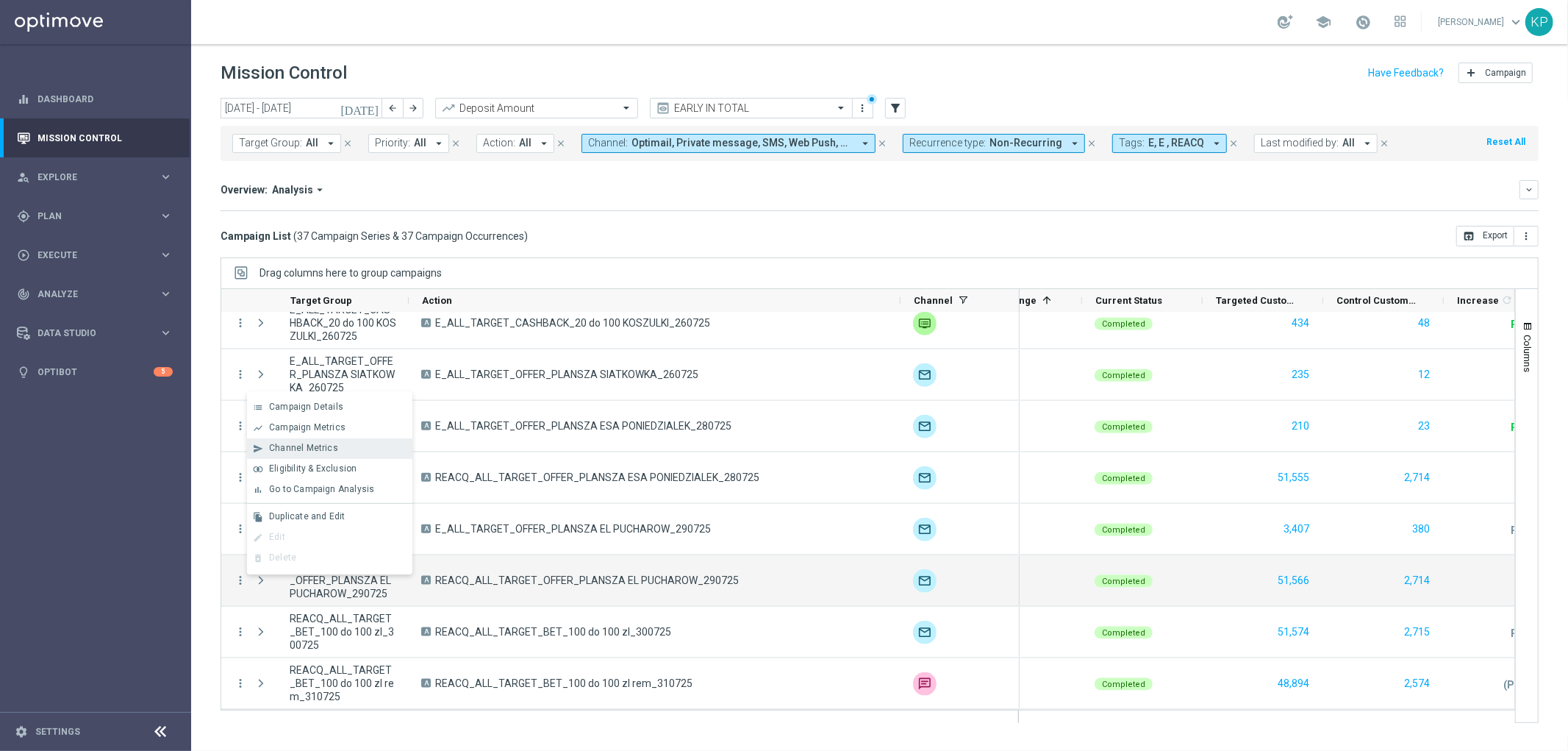
click at [310, 449] on span "Channel Metrics" at bounding box center [303, 447] width 69 height 10
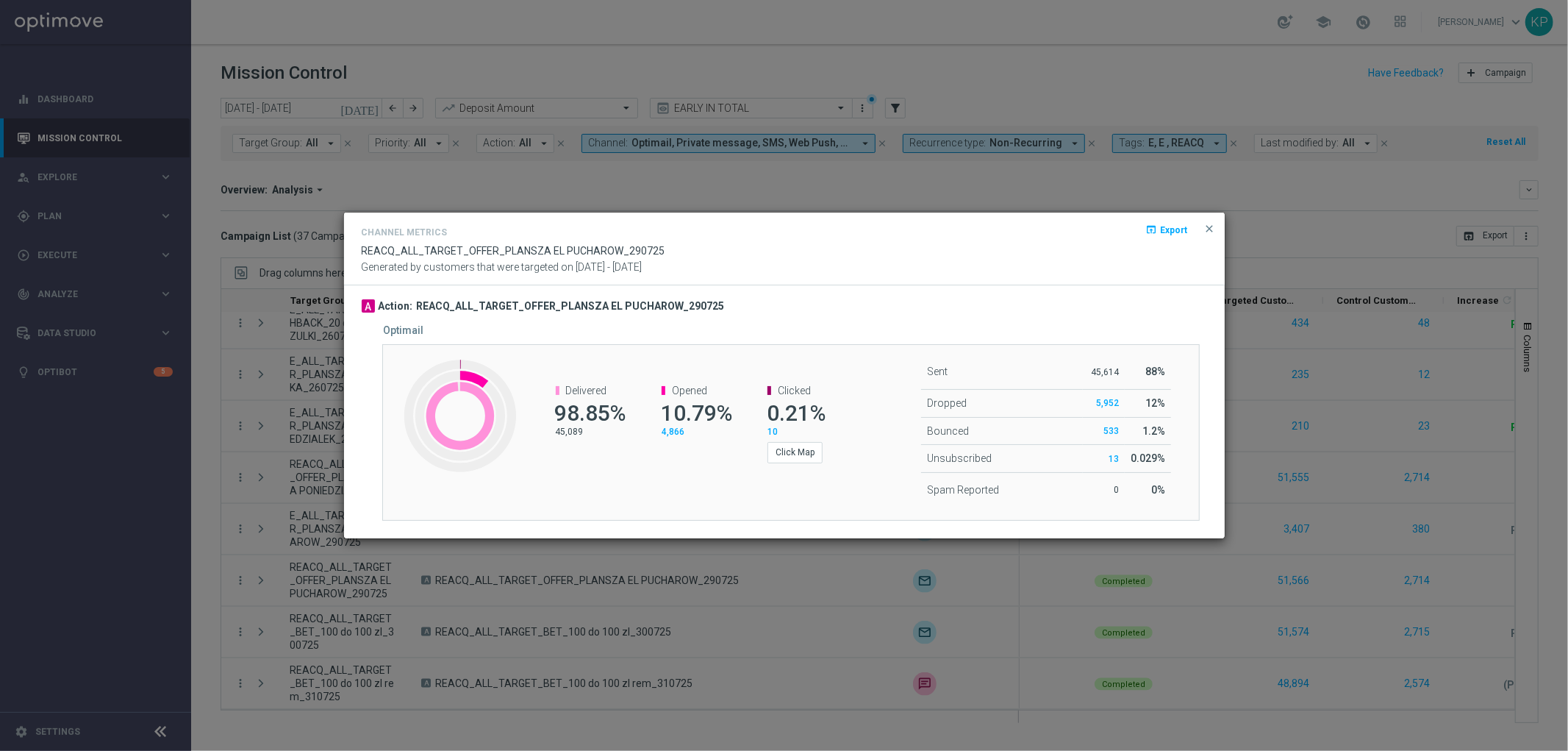
click at [358, 188] on modal-container "Channel Metrics open_in_browser Export REACQ_ALL_TARGET_OFFER_PLANSZA EL PUCHAR…" at bounding box center [784, 376] width 1568 height 751
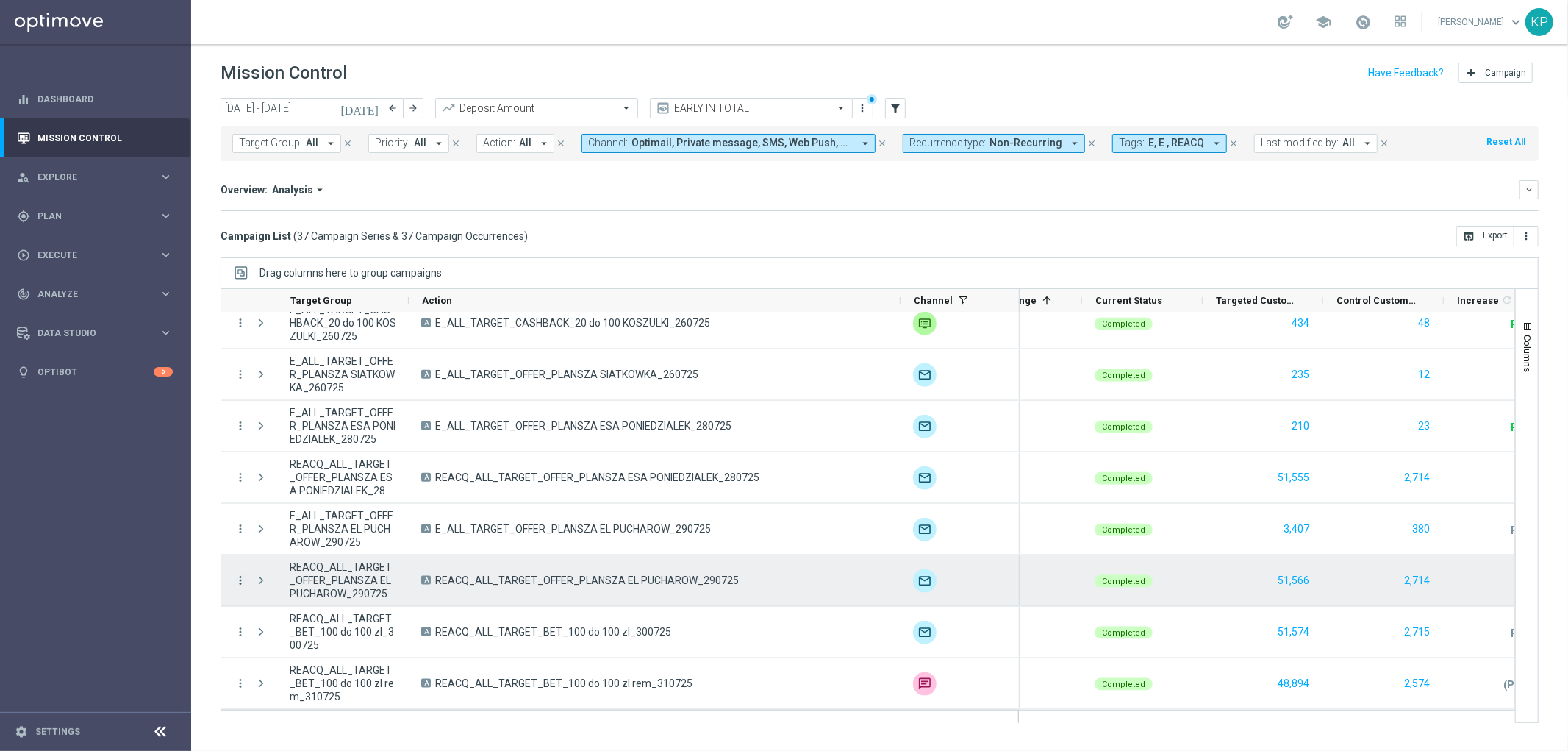
click at [239, 574] on icon "more_vert" at bounding box center [240, 580] width 14 height 14
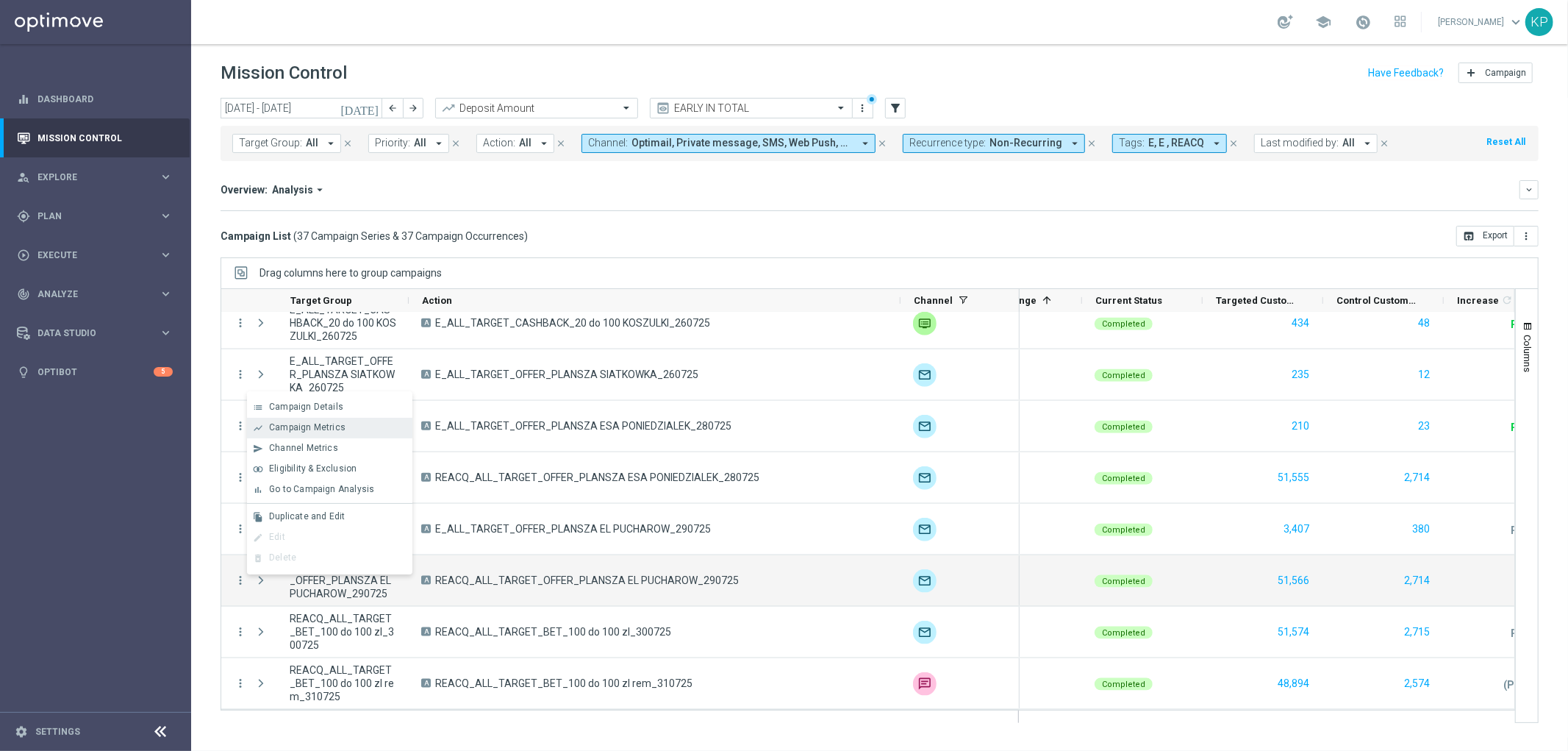
click at [303, 428] on span "Campaign Metrics" at bounding box center [307, 426] width 76 height 10
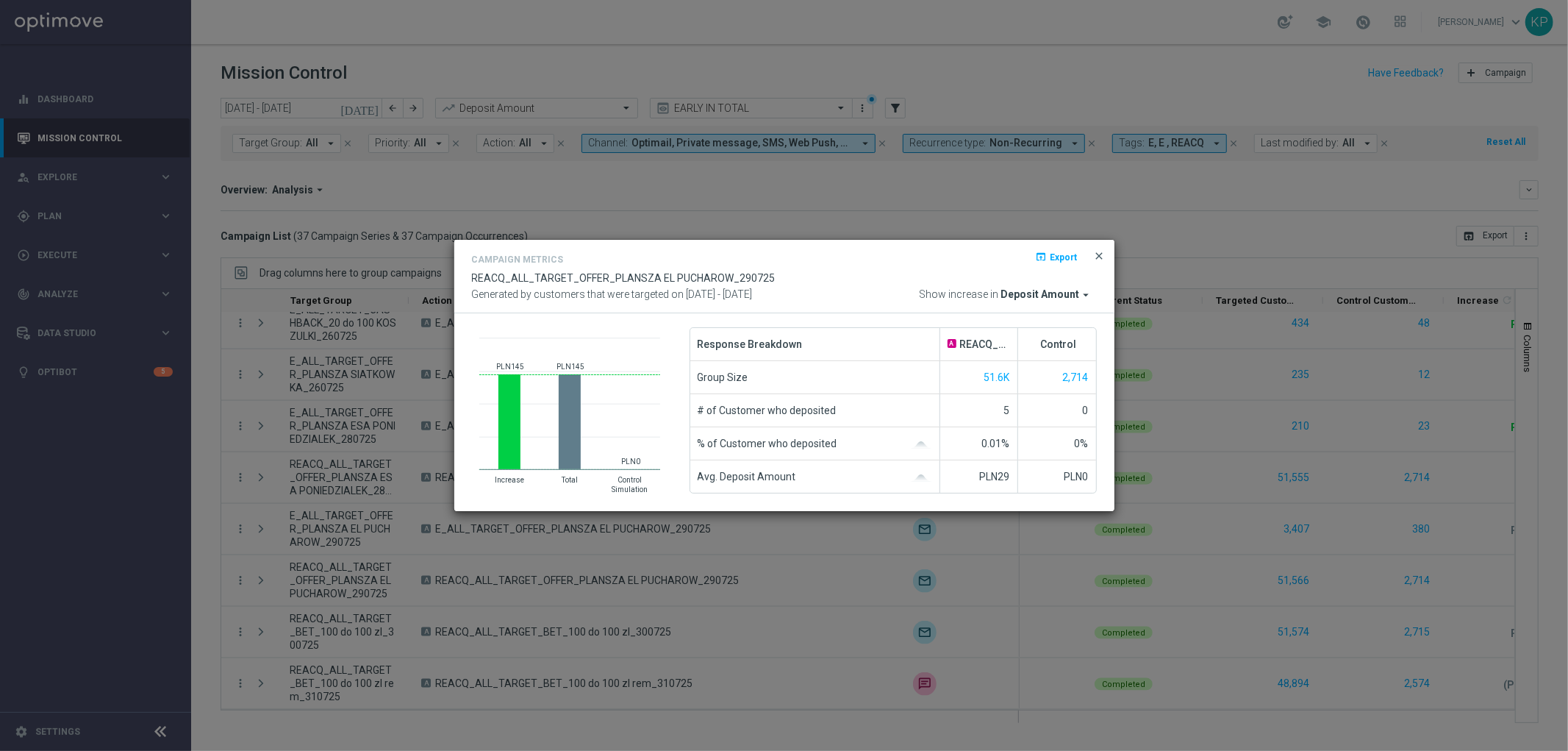
click at [1099, 251] on span "close" at bounding box center [1099, 255] width 12 height 12
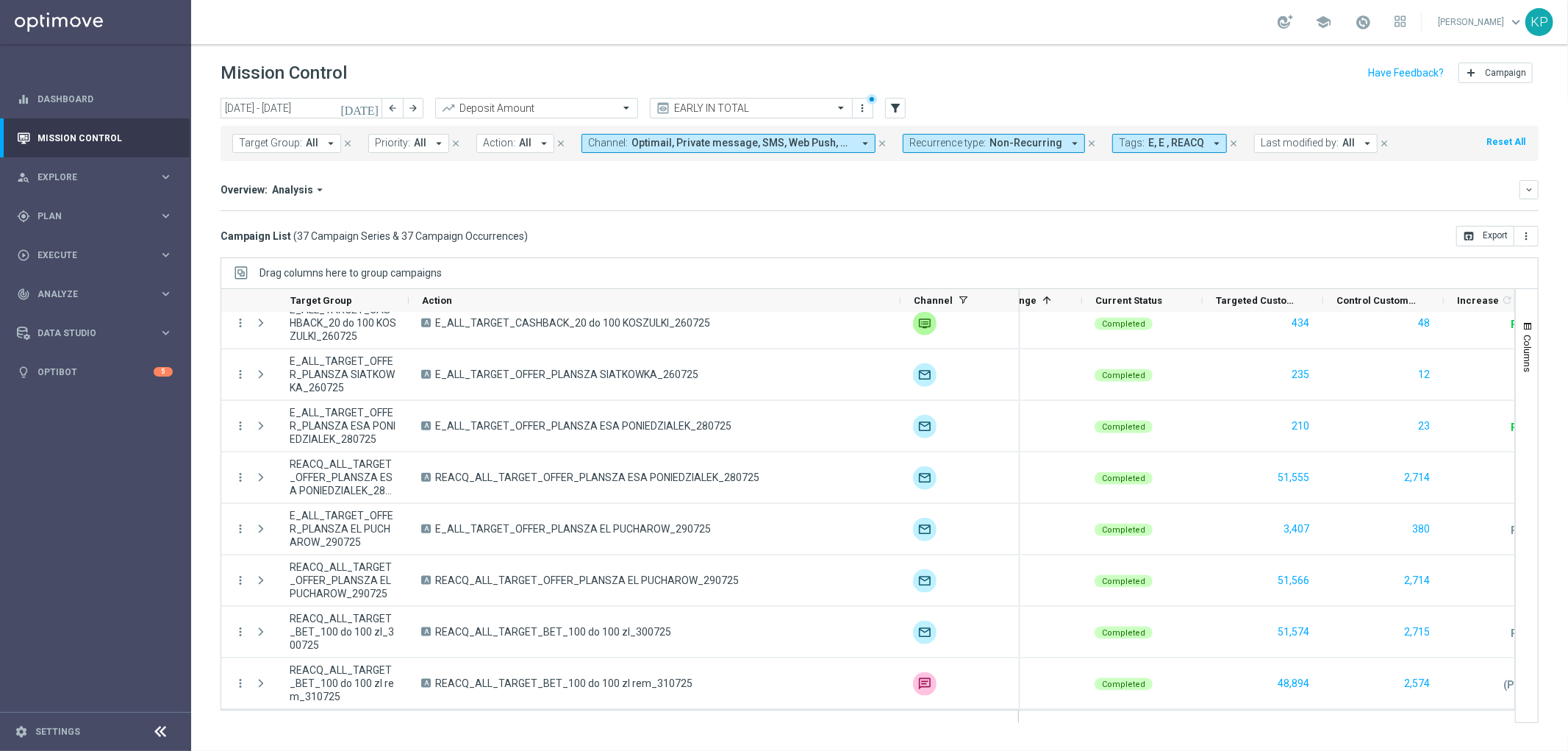
click at [1044, 214] on mini-dashboard "Overview: Analysis arrow_drop_down keyboard_arrow_down Increase In Deposit Amou…" at bounding box center [879, 193] width 1318 height 64
